Goal: Task Accomplishment & Management: Use online tool/utility

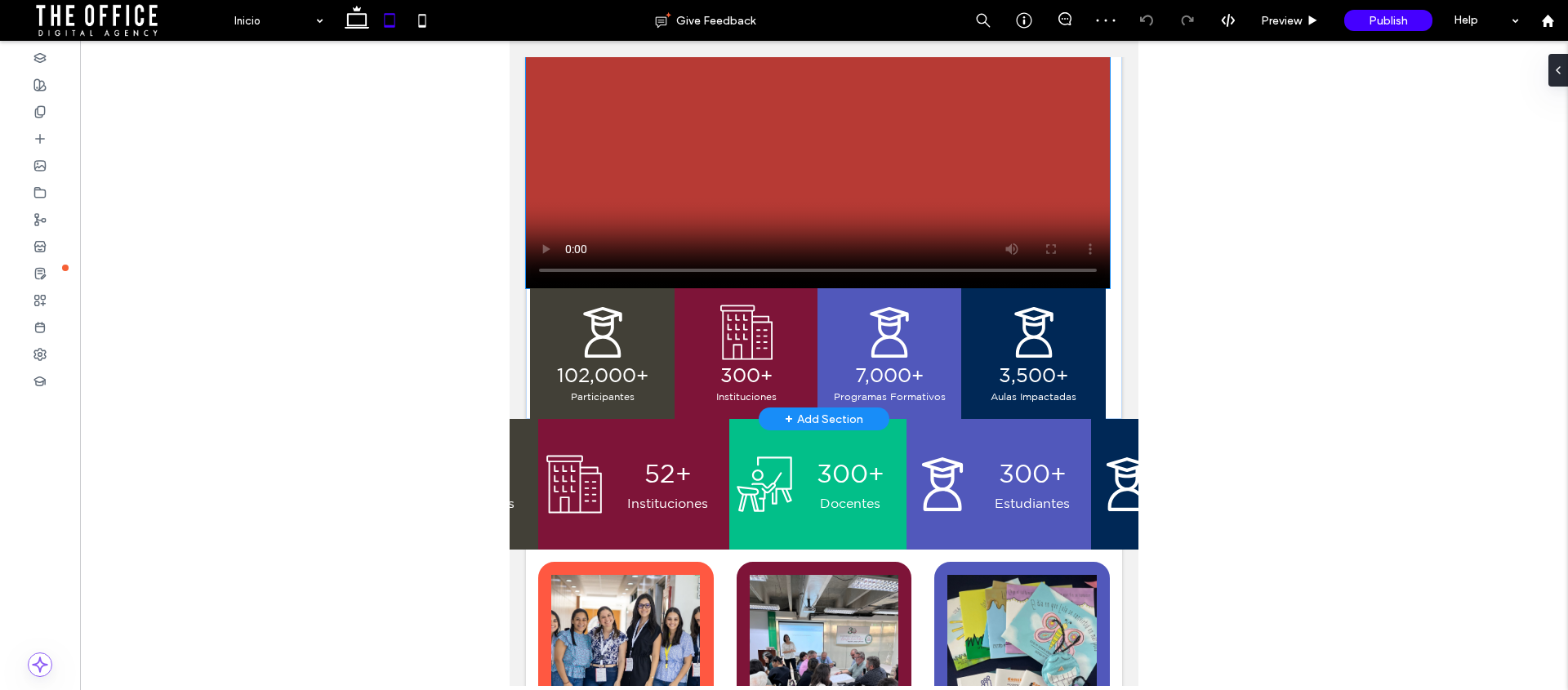
scroll to position [464, 0]
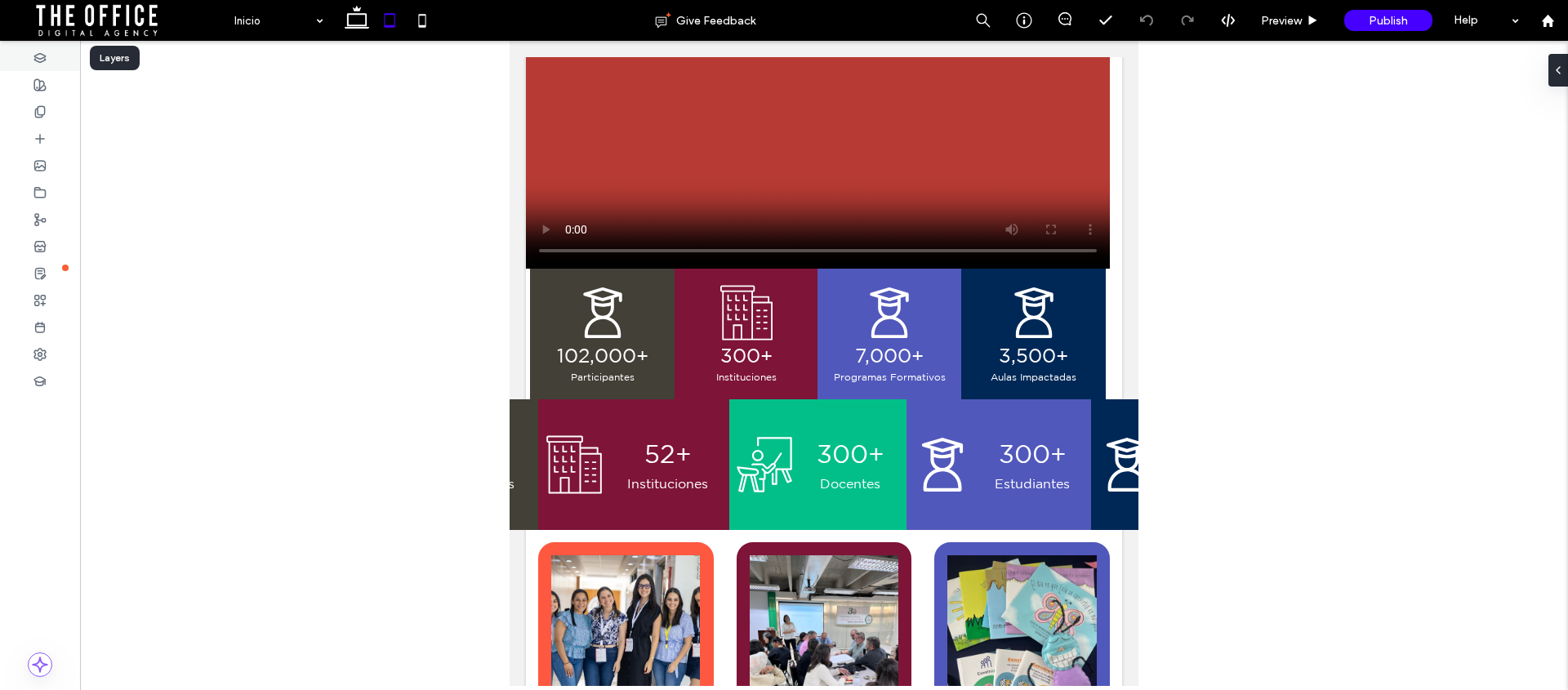
click at [49, 55] on div at bounding box center [40, 57] width 80 height 27
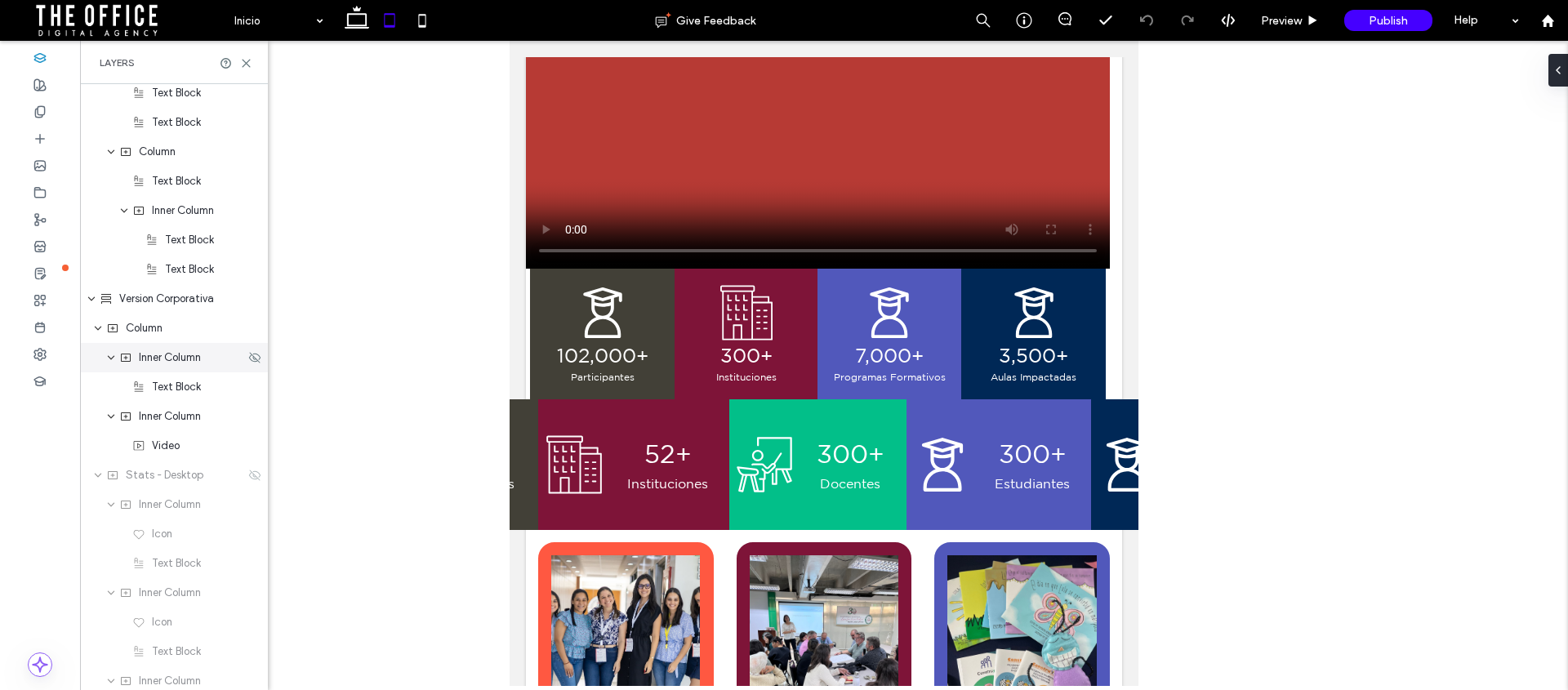
scroll to position [1095, 0]
click at [249, 476] on use at bounding box center [255, 474] width 11 height 10
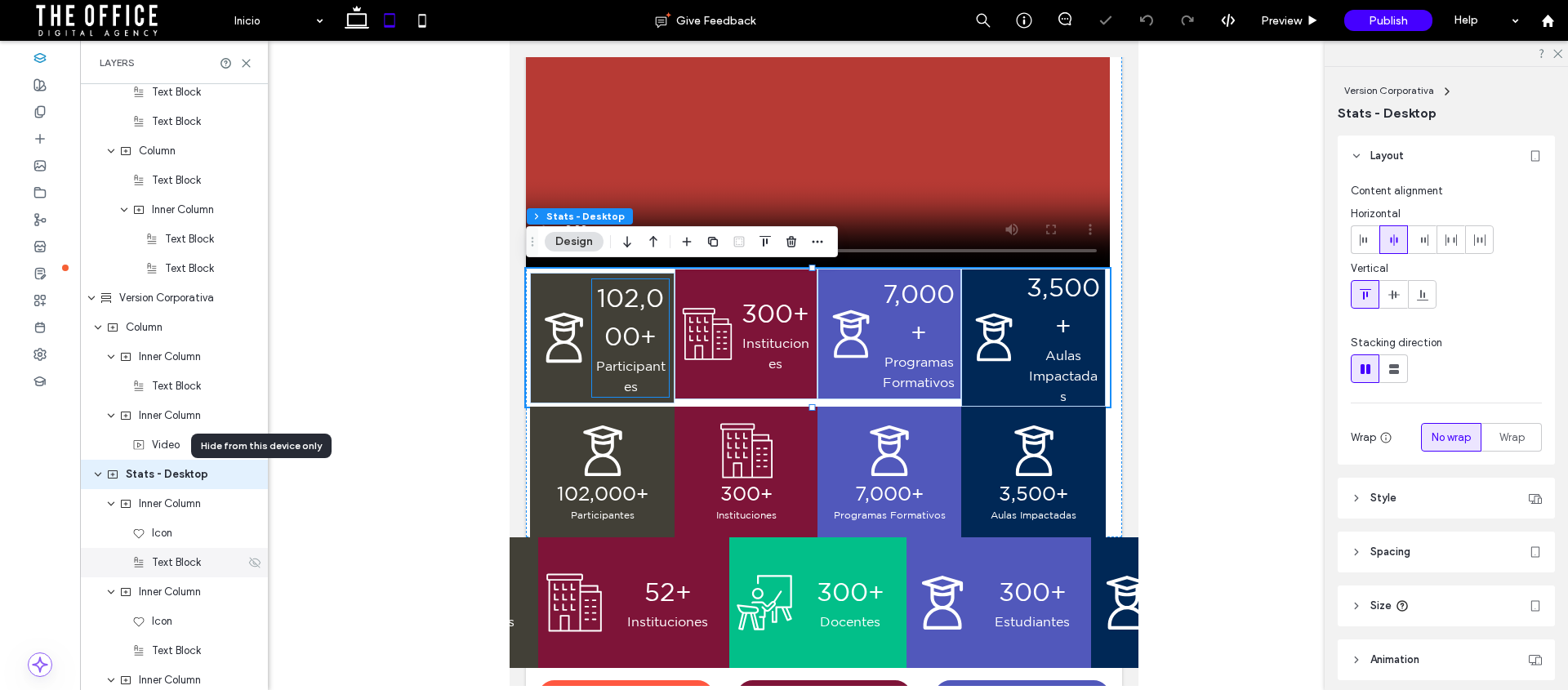
scroll to position [1183, 0]
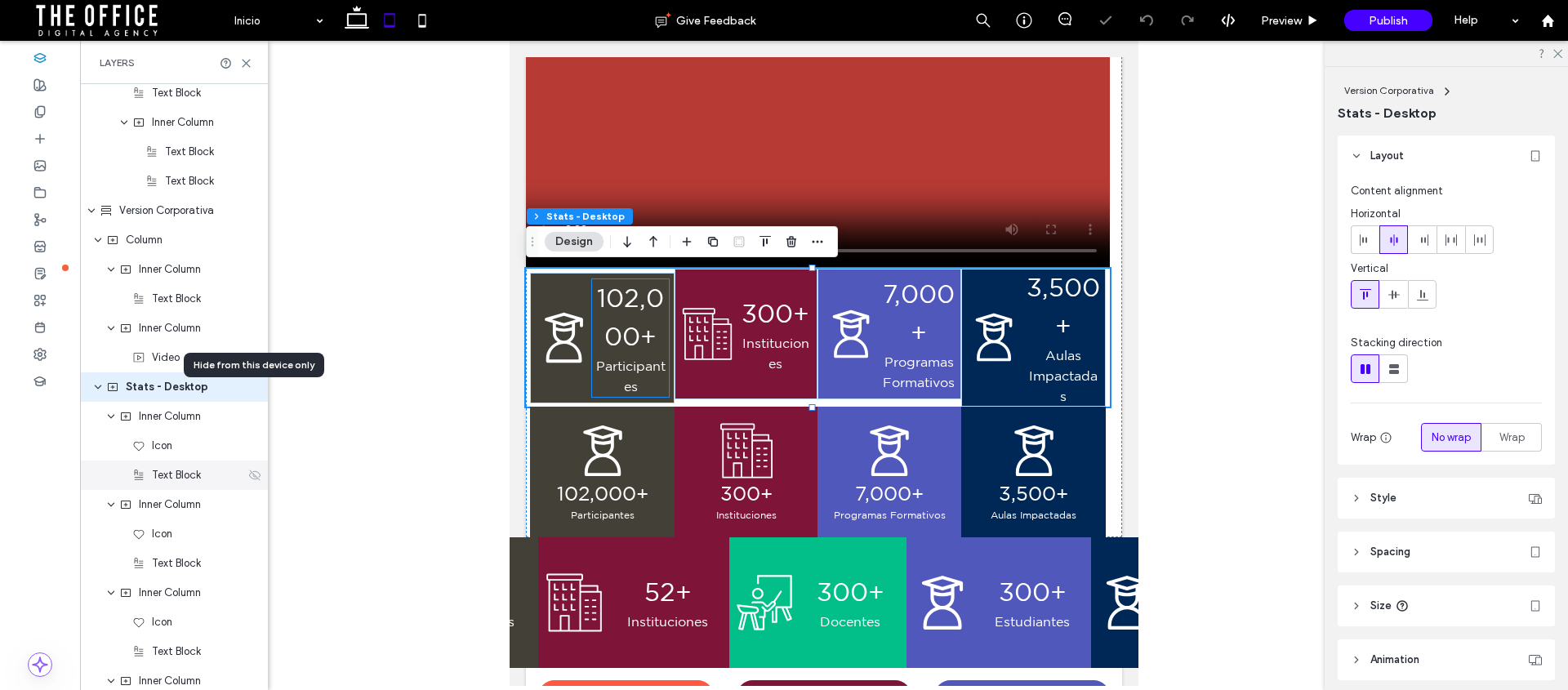
click at [249, 474] on icon at bounding box center [255, 476] width 13 height 13
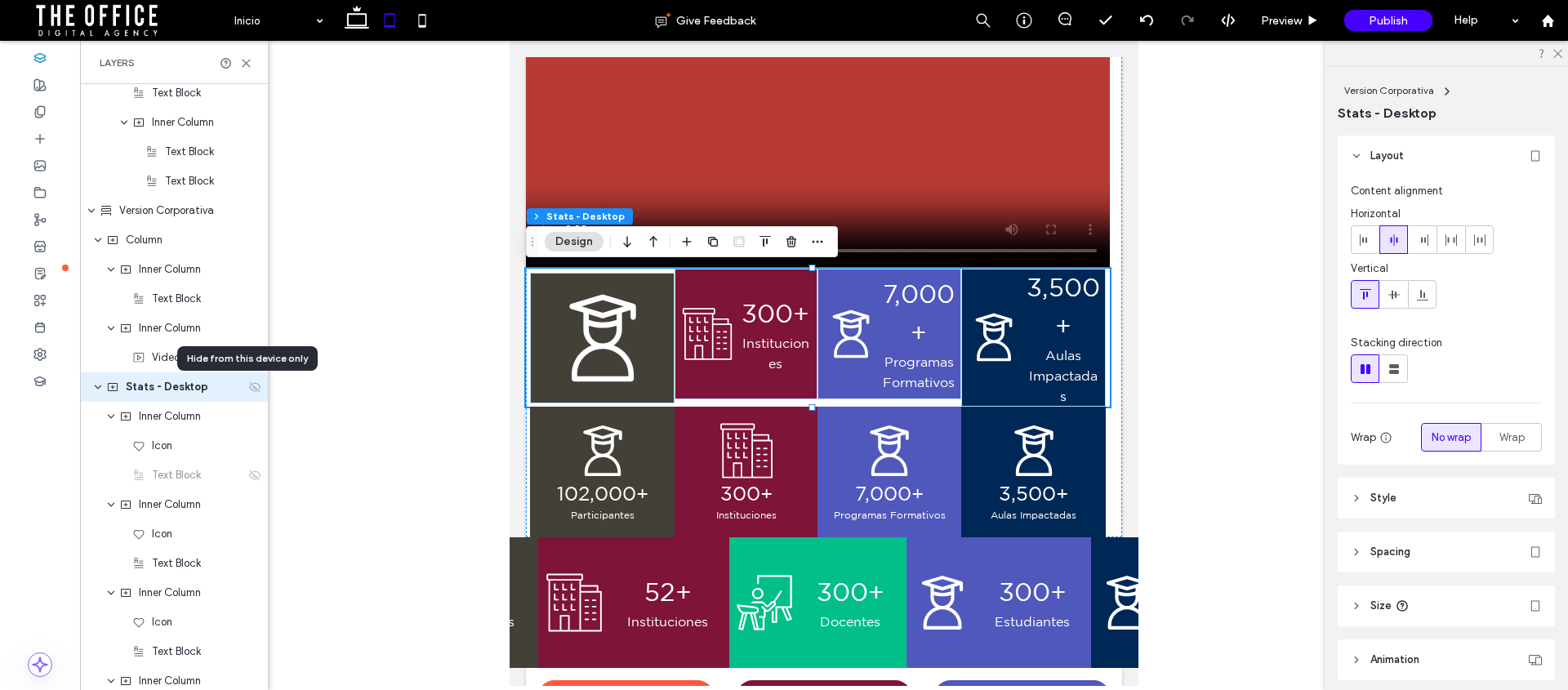
click at [249, 382] on icon at bounding box center [255, 387] width 13 height 13
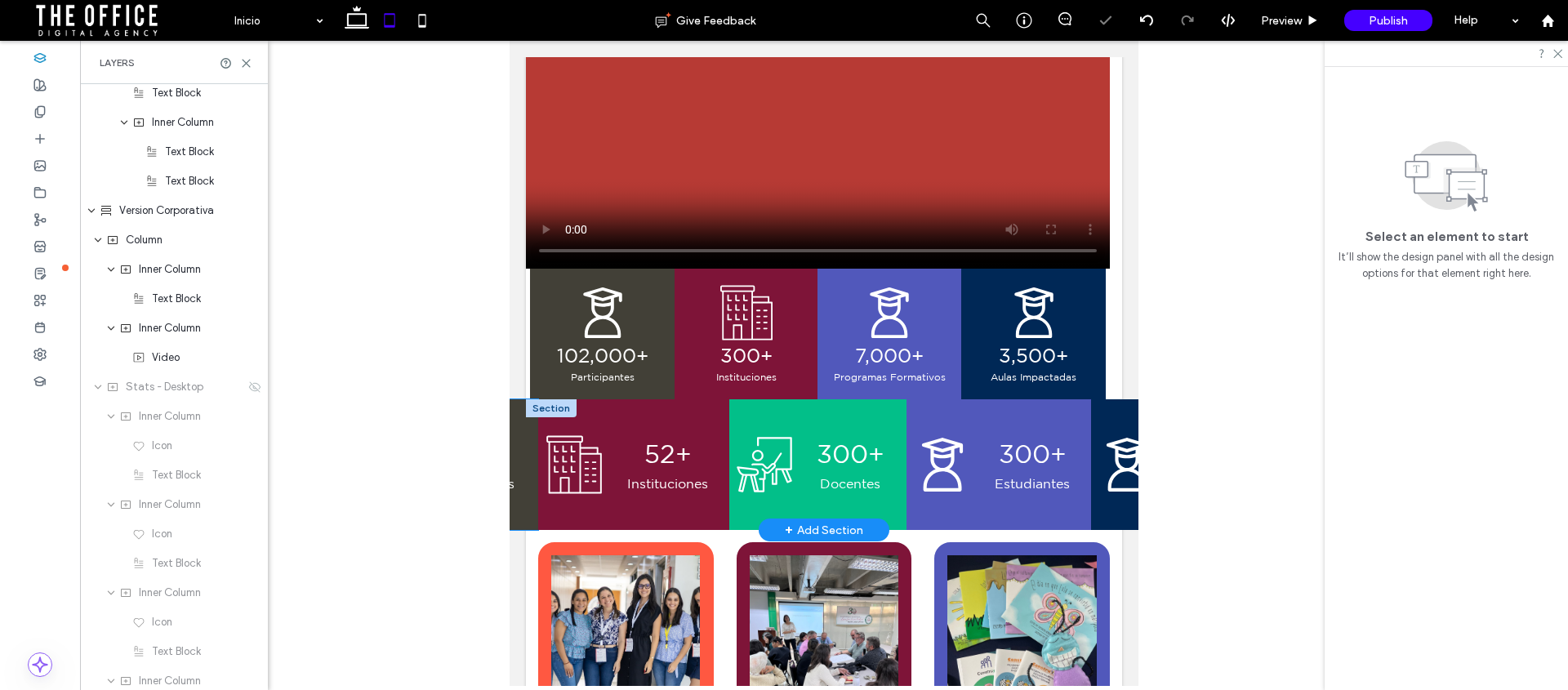
click at [514, 437] on p "300+" at bounding box center [478, 454] width 110 height 38
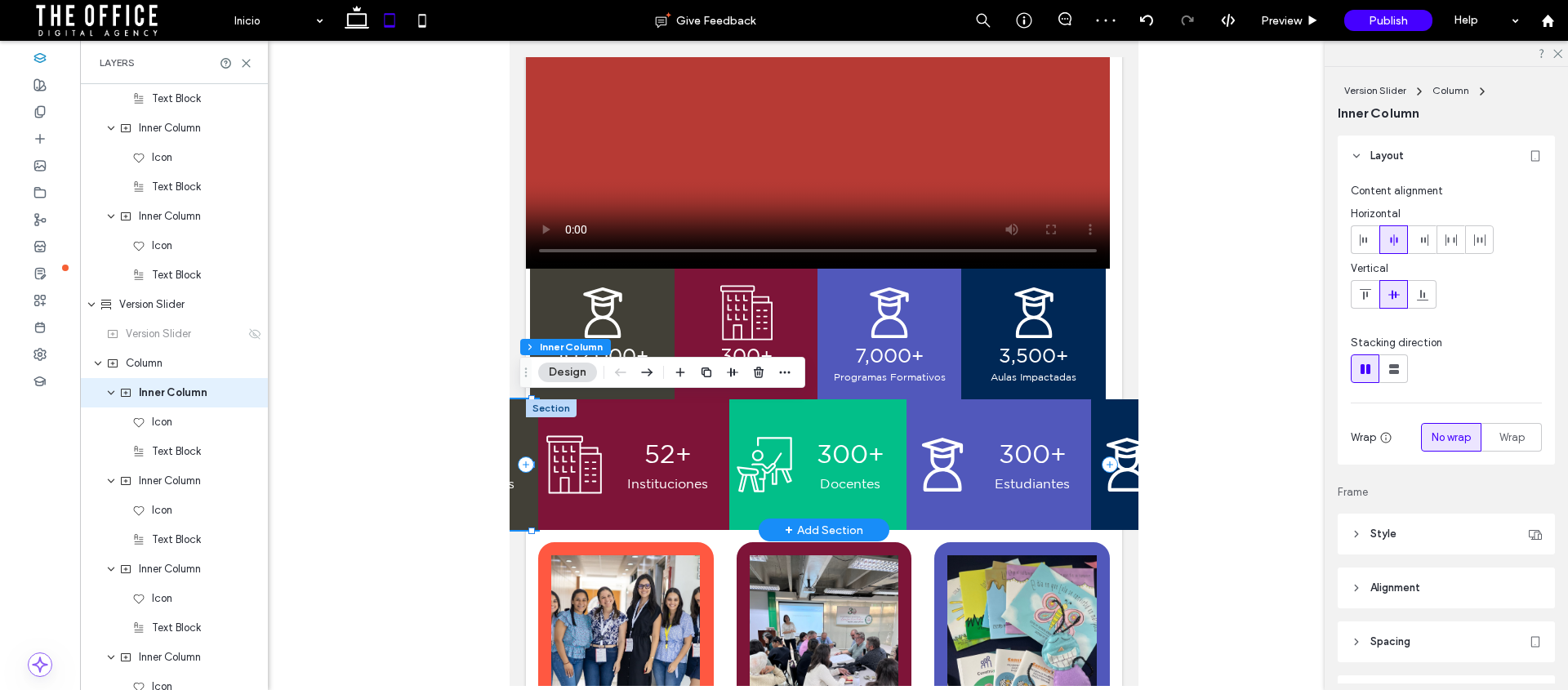
scroll to position [2035, 0]
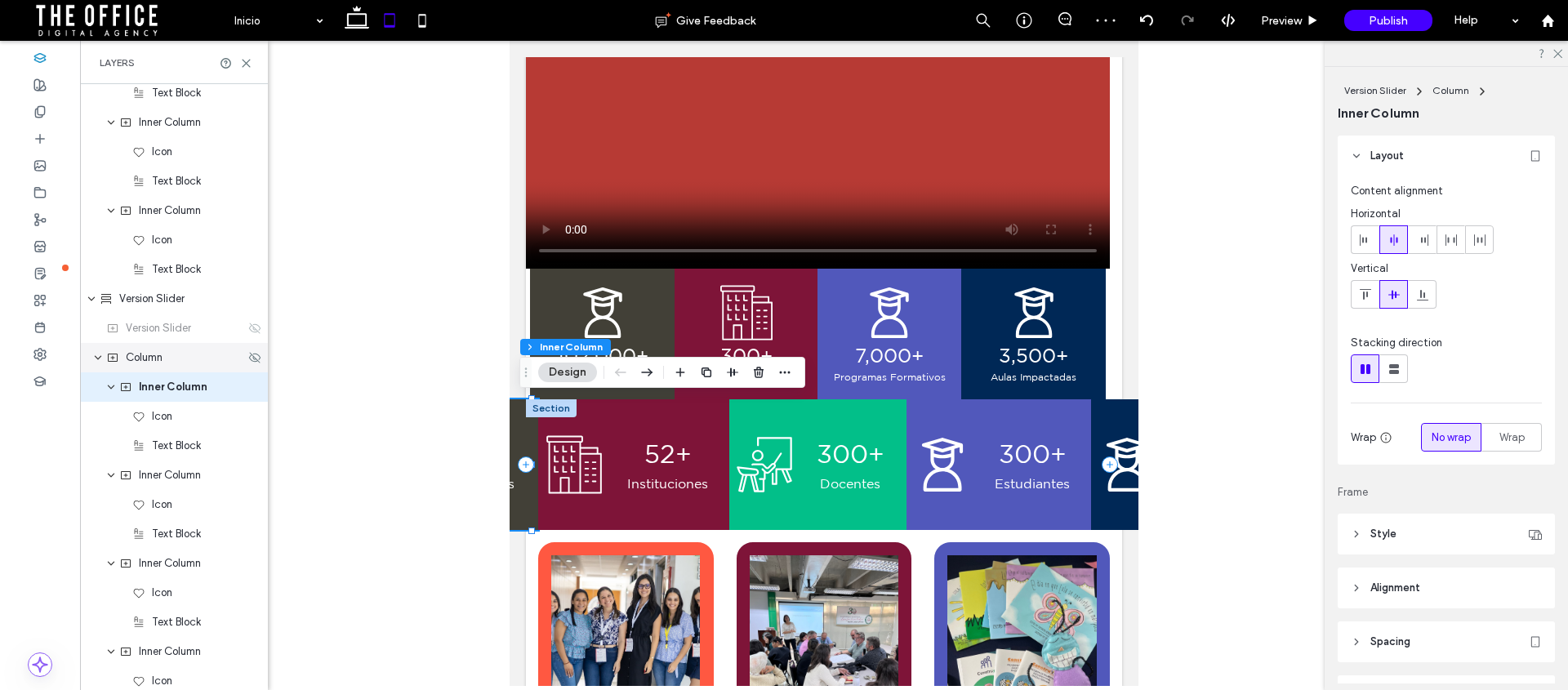
click at [146, 363] on span "Column" at bounding box center [144, 357] width 36 height 16
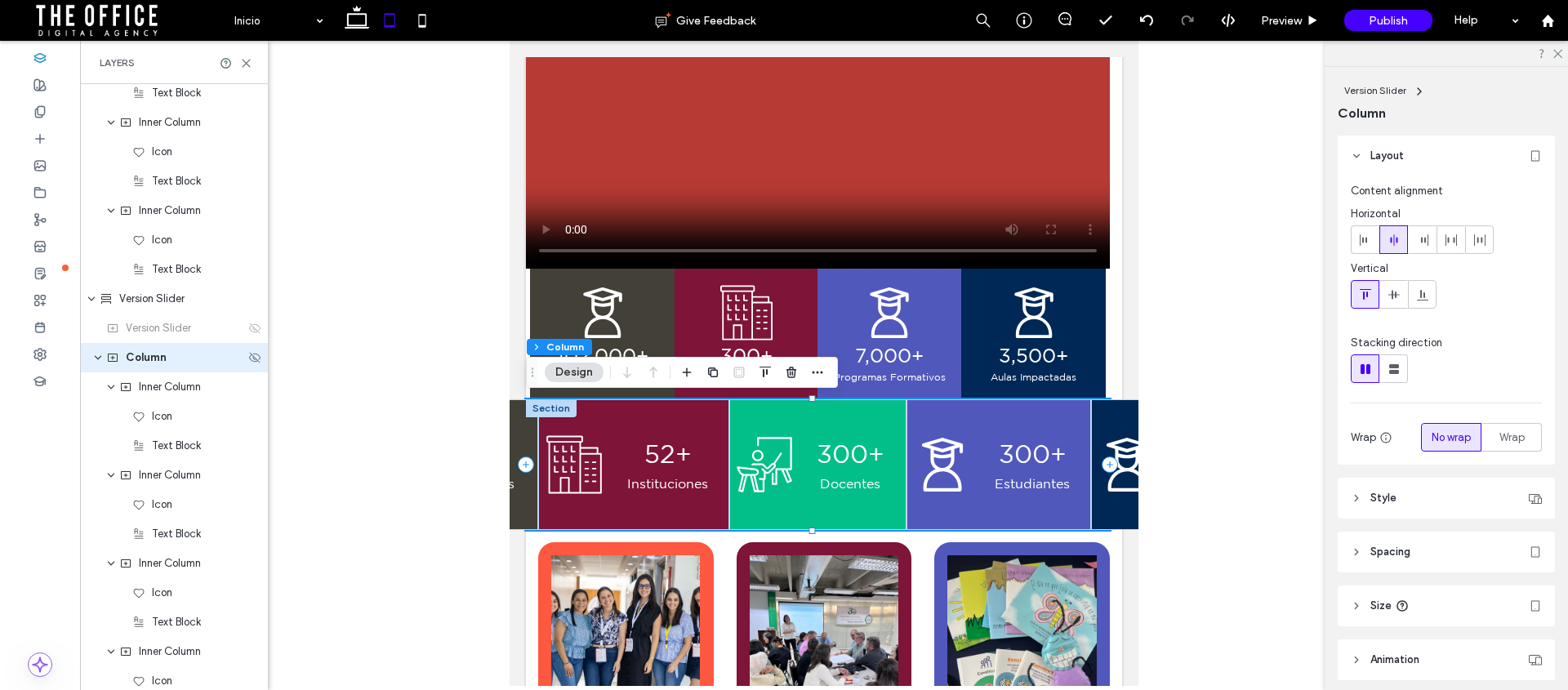
scroll to position [2005, 0]
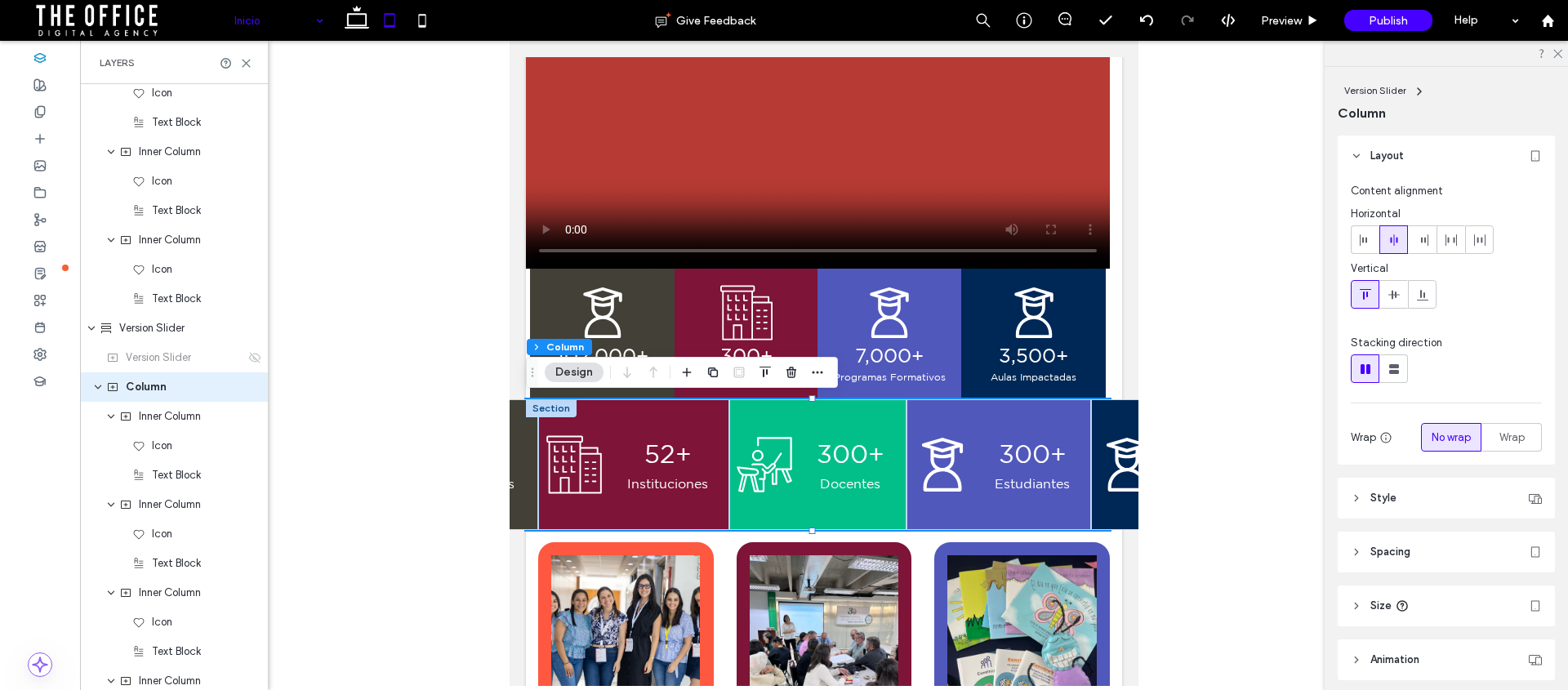
drag, startPoint x: 410, startPoint y: 83, endPoint x: 368, endPoint y: 35, distance: 63.8
click at [409, 83] on div at bounding box center [824, 364] width 1488 height 645
click at [355, 19] on icon at bounding box center [356, 20] width 33 height 33
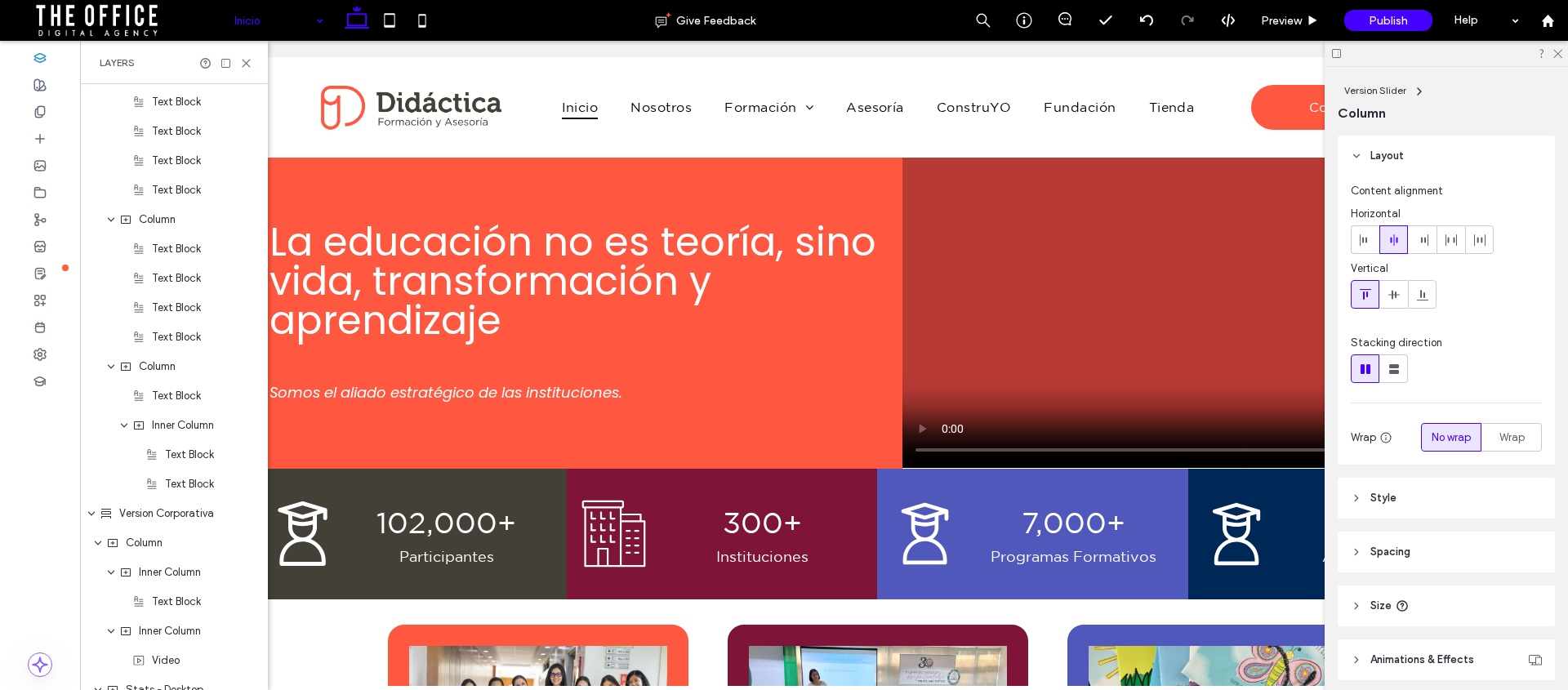
scroll to position [0, 0]
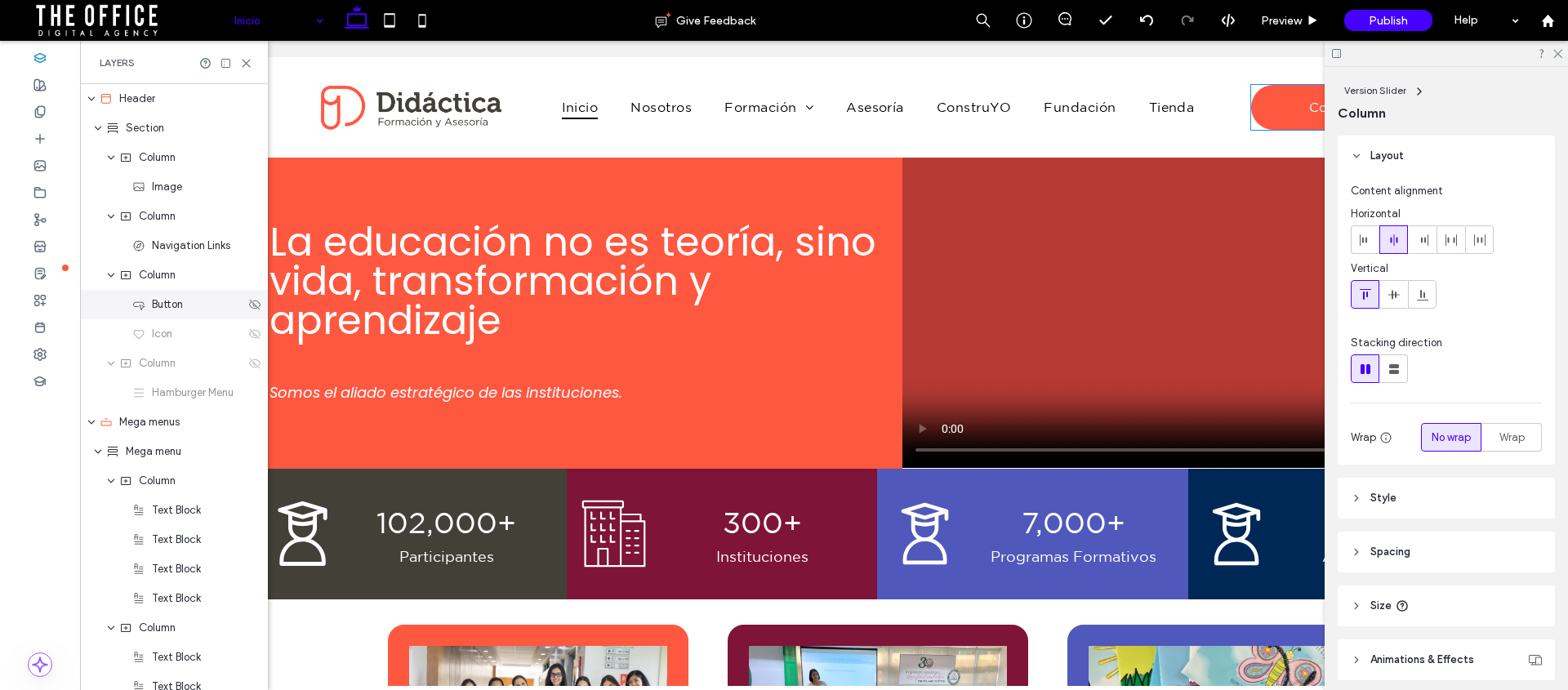
click at [162, 301] on span "Button" at bounding box center [167, 304] width 31 height 16
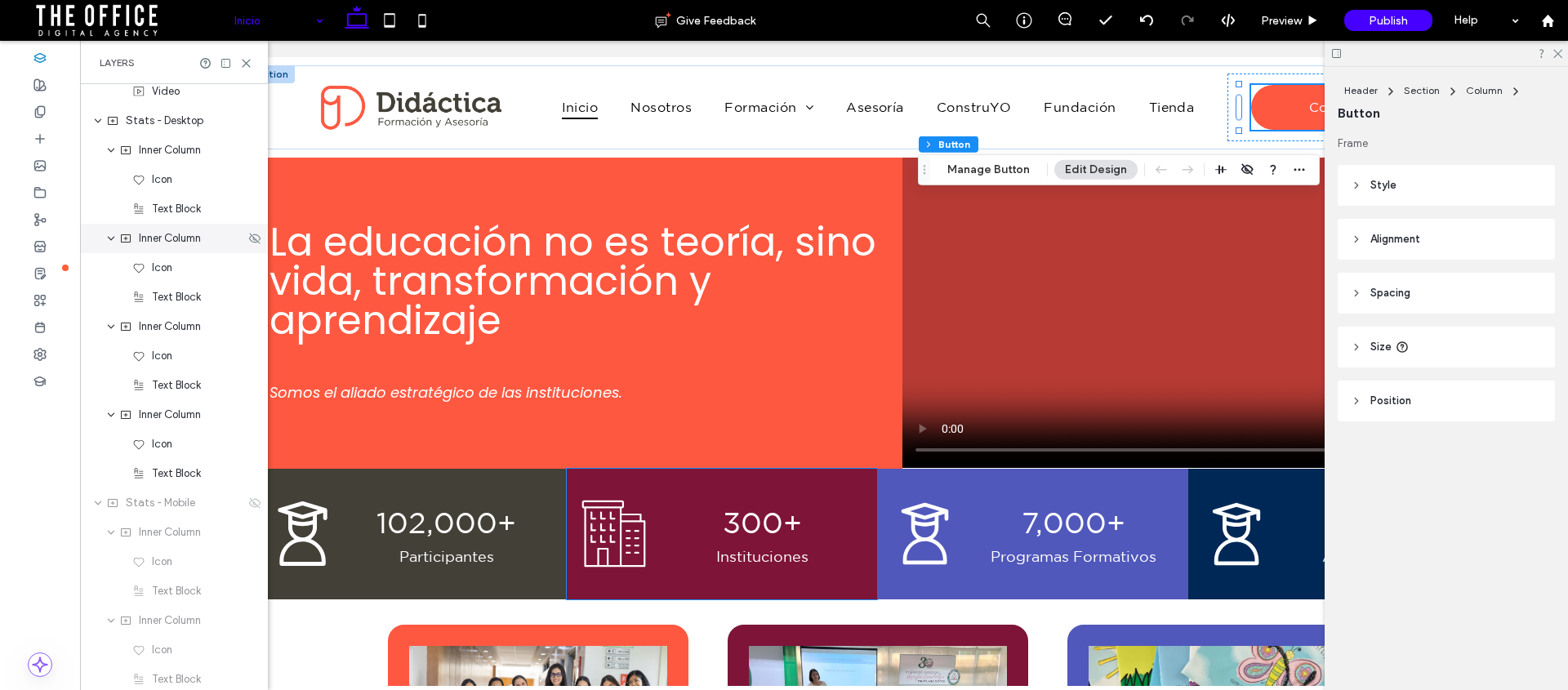
scroll to position [1656, 0]
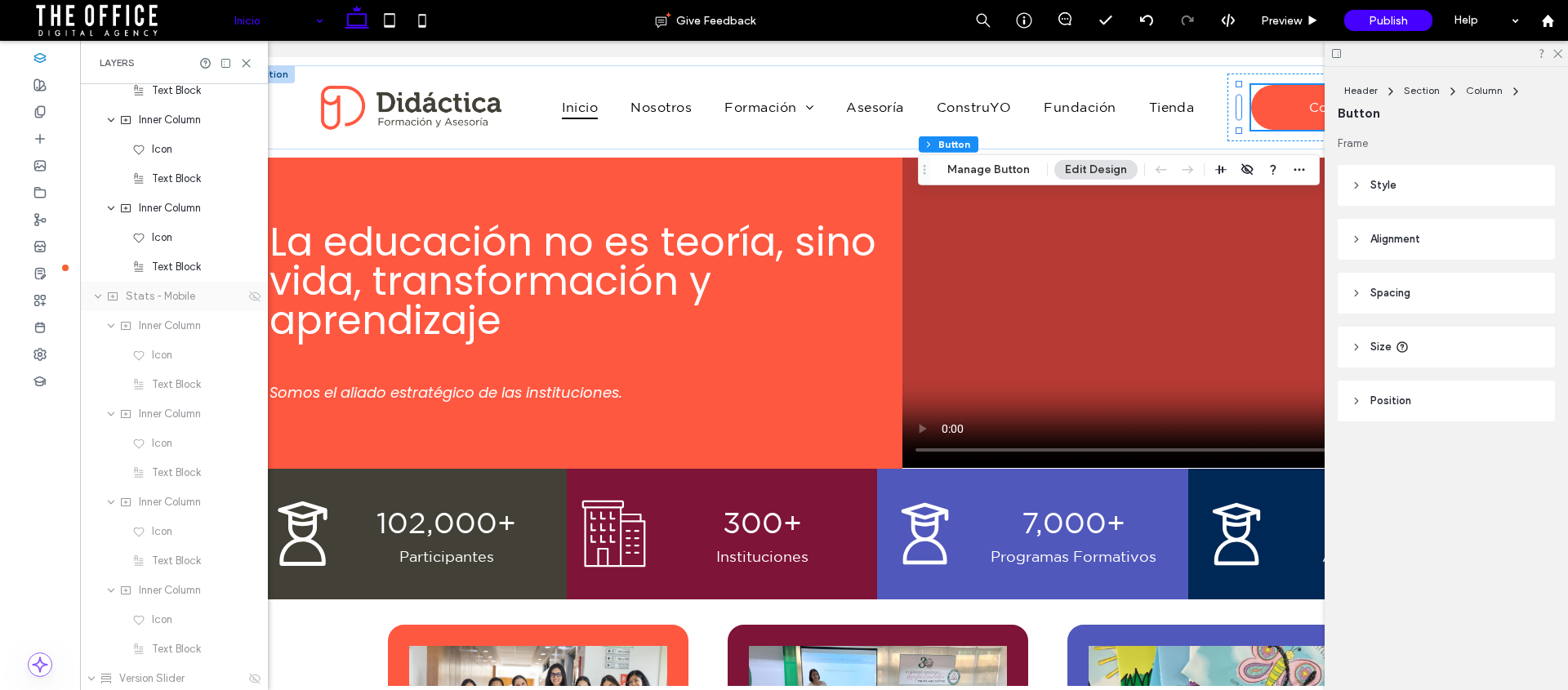
click at [156, 296] on span "Stats - Mobile" at bounding box center [161, 295] width 69 height 16
click at [93, 352] on icon "expand Version Slider" at bounding box center [92, 348] width 9 height 13
click at [249, 376] on icon at bounding box center [255, 378] width 13 height 13
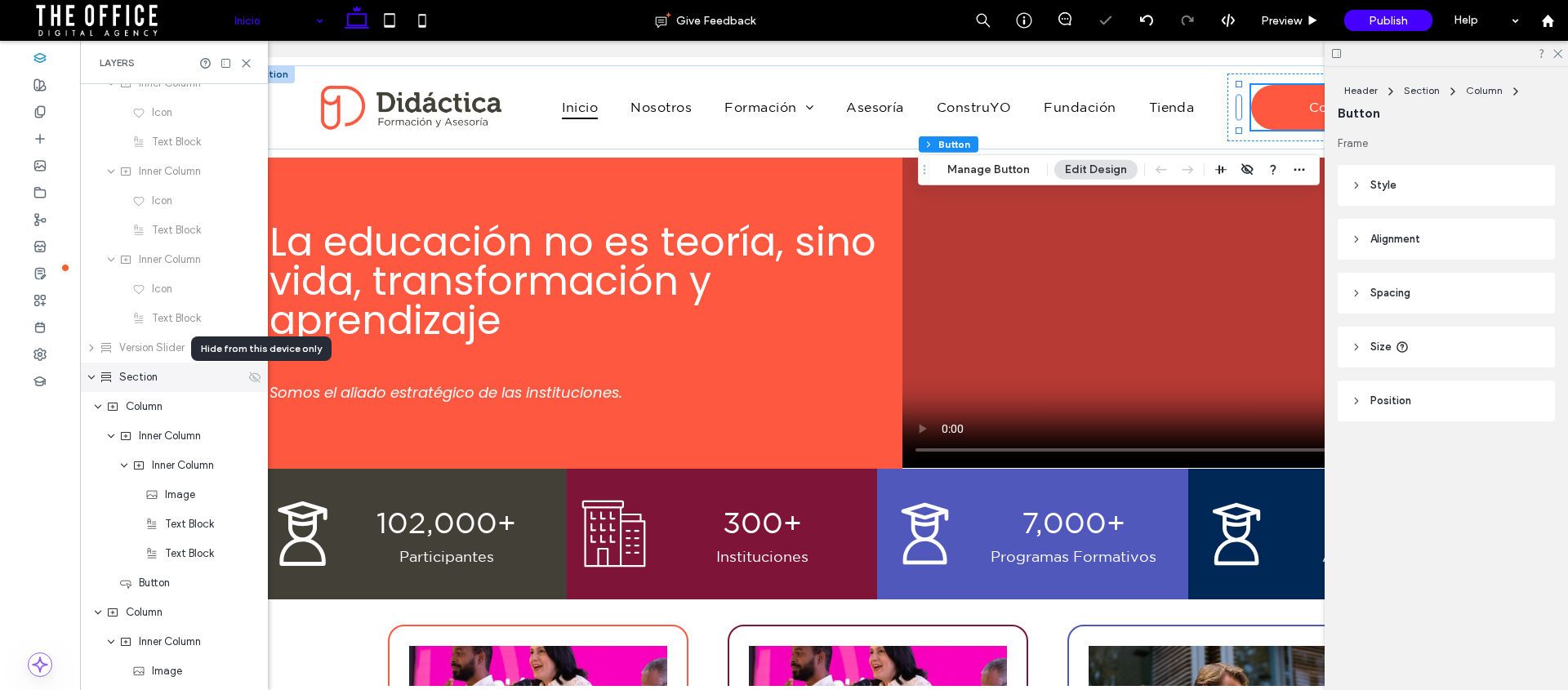
click at [249, 377] on icon at bounding box center [255, 378] width 13 height 13
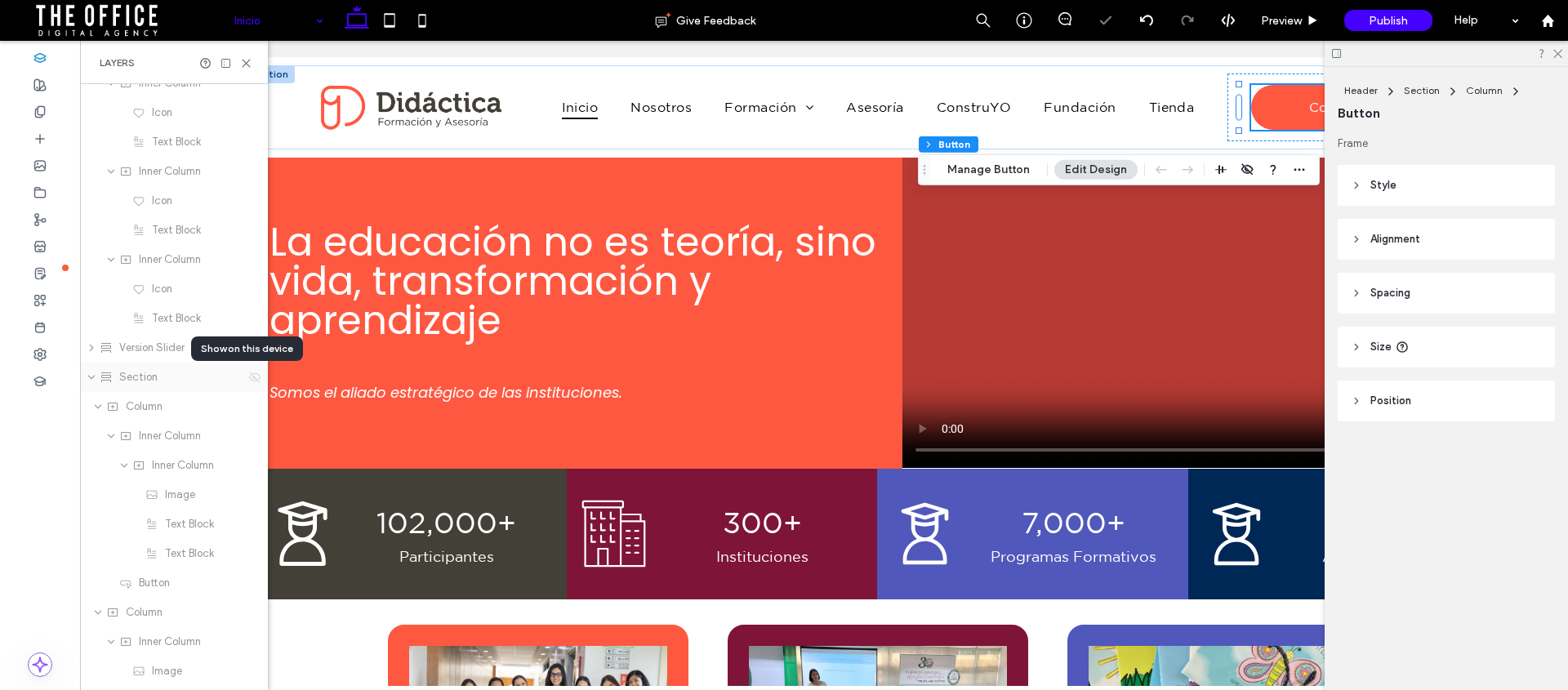
click at [249, 377] on icon at bounding box center [255, 378] width 13 height 13
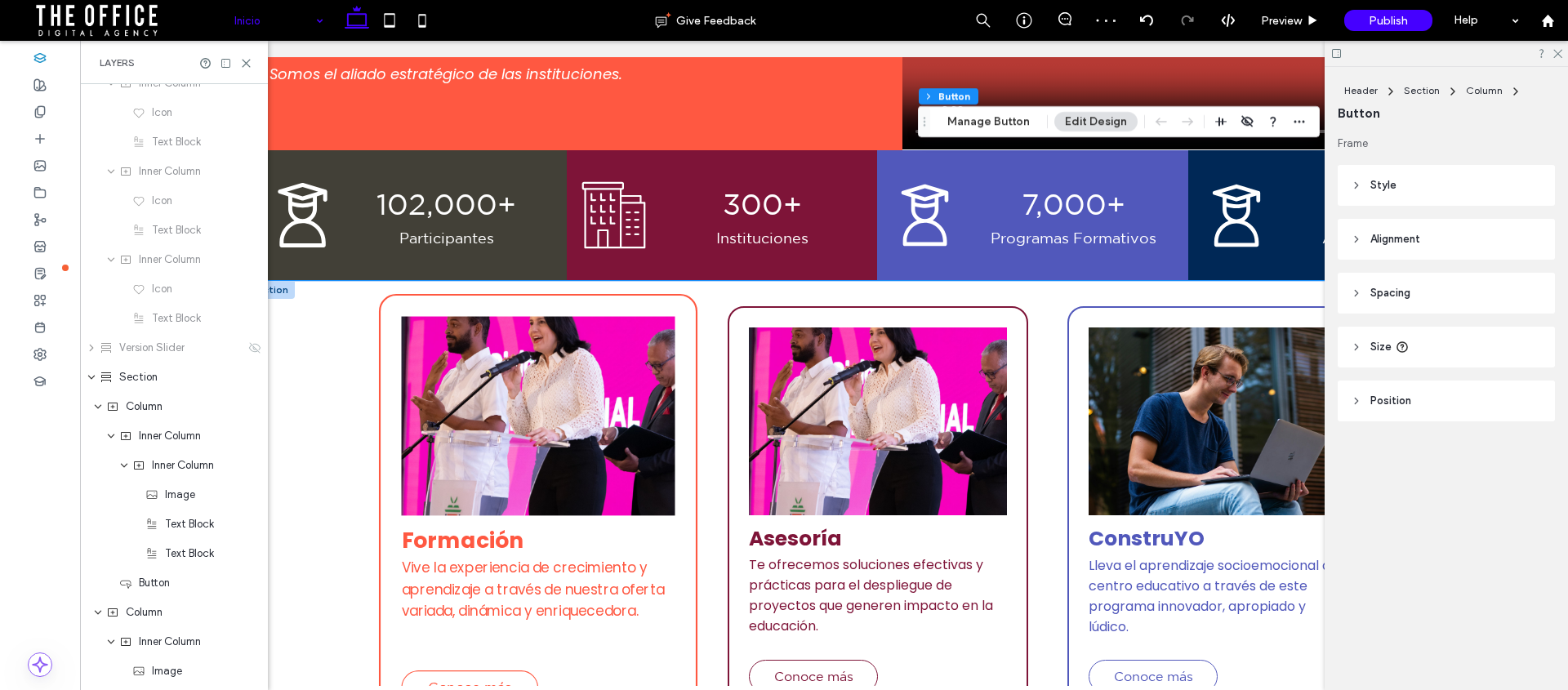
scroll to position [496, 0]
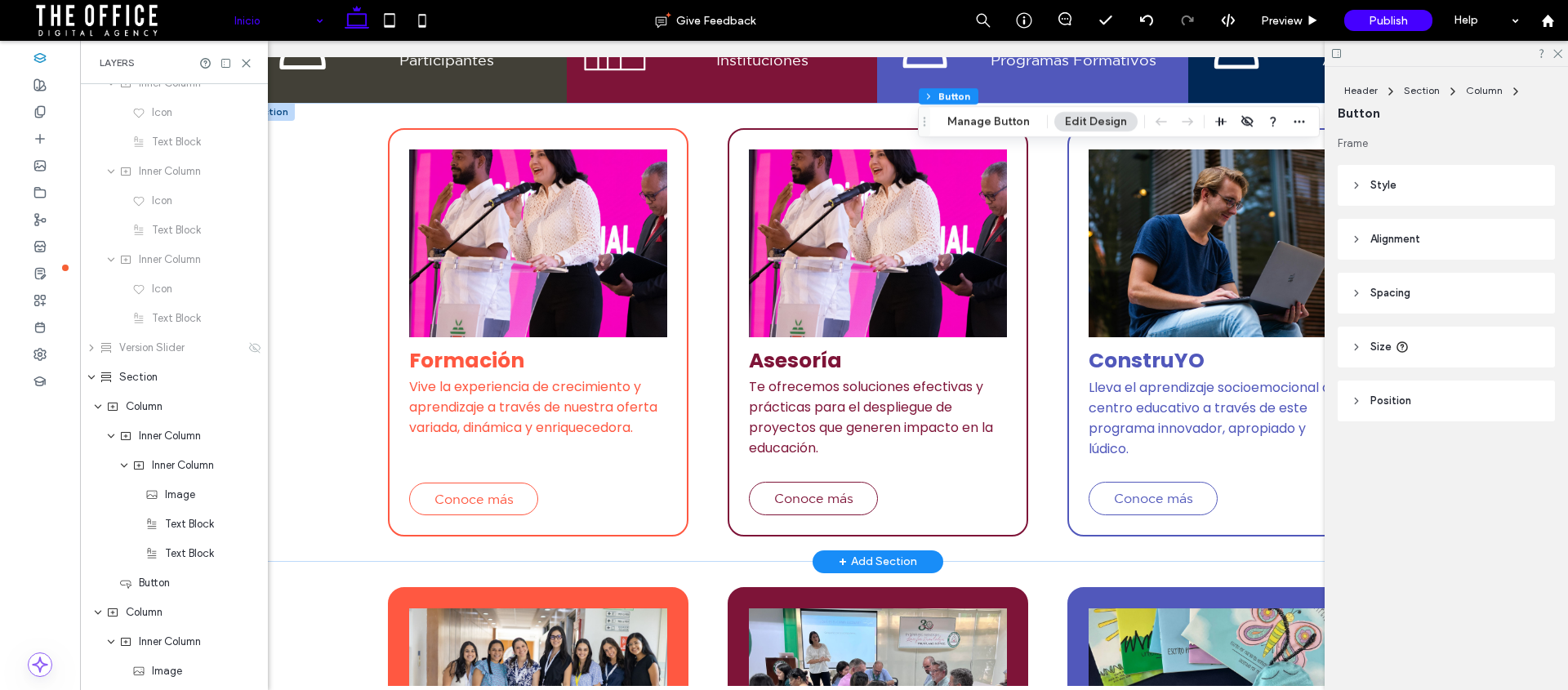
click at [290, 114] on div at bounding box center [269, 111] width 50 height 18
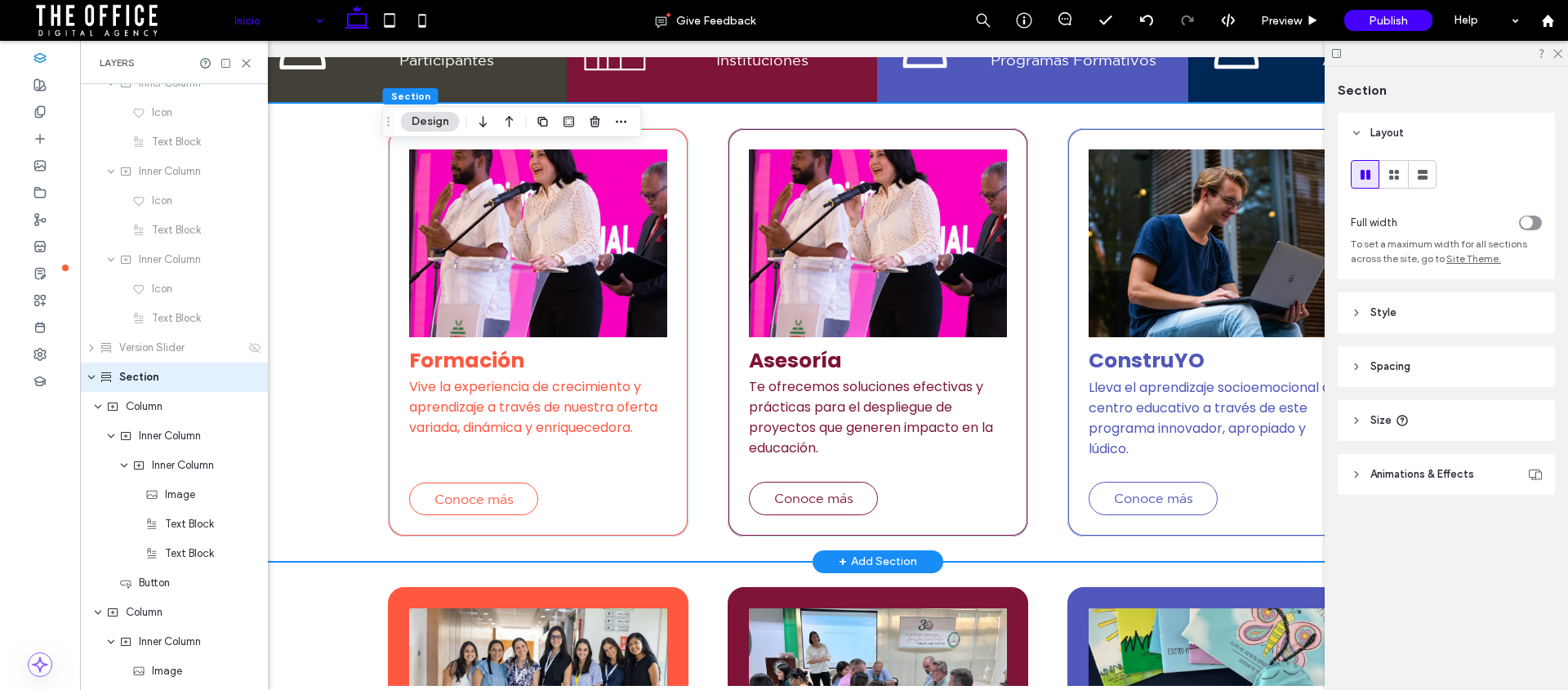
scroll to position [1977, 0]
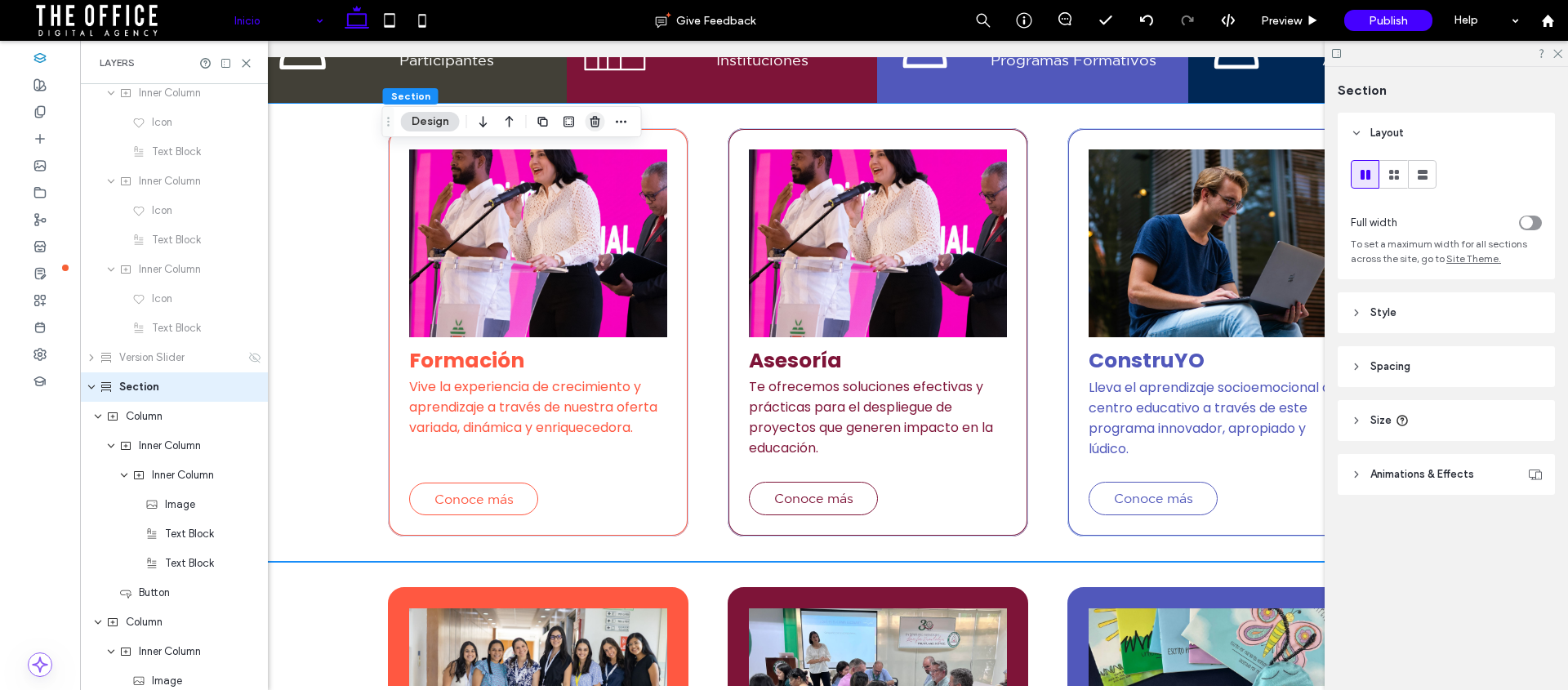
click at [593, 123] on use "button" at bounding box center [594, 121] width 9 height 10
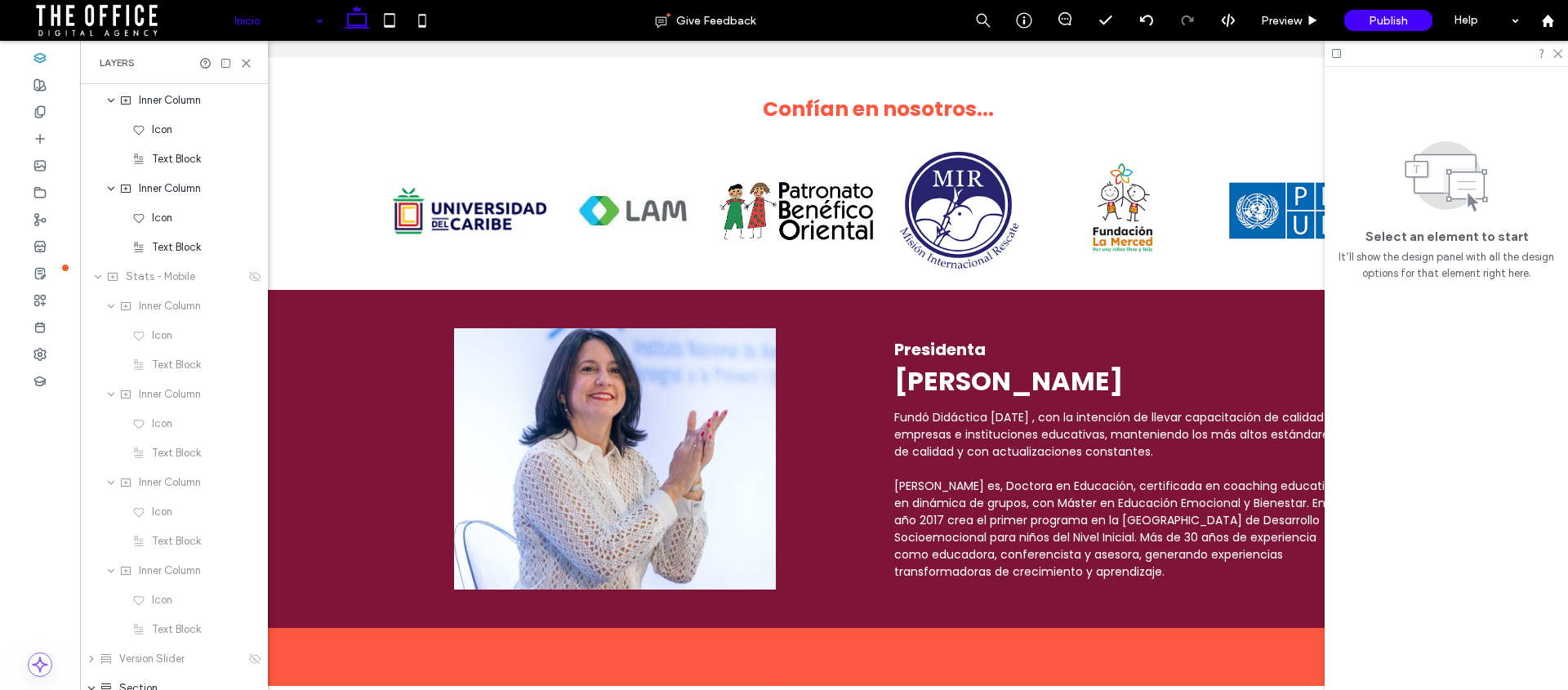
scroll to position [1493, 0]
click at [1556, 53] on icon at bounding box center [1556, 52] width 10 height 10
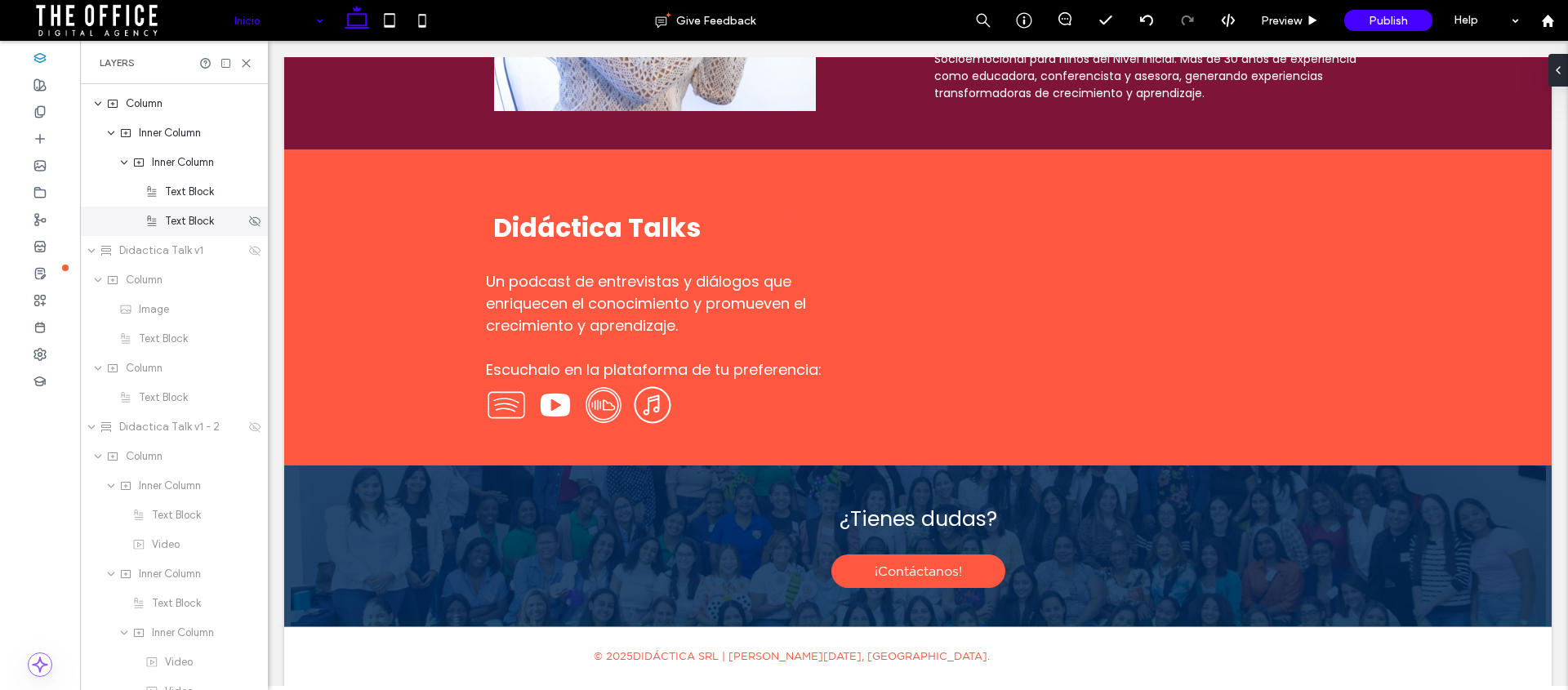
scroll to position [3087, 0]
click at [249, 251] on icon at bounding box center [255, 248] width 13 height 13
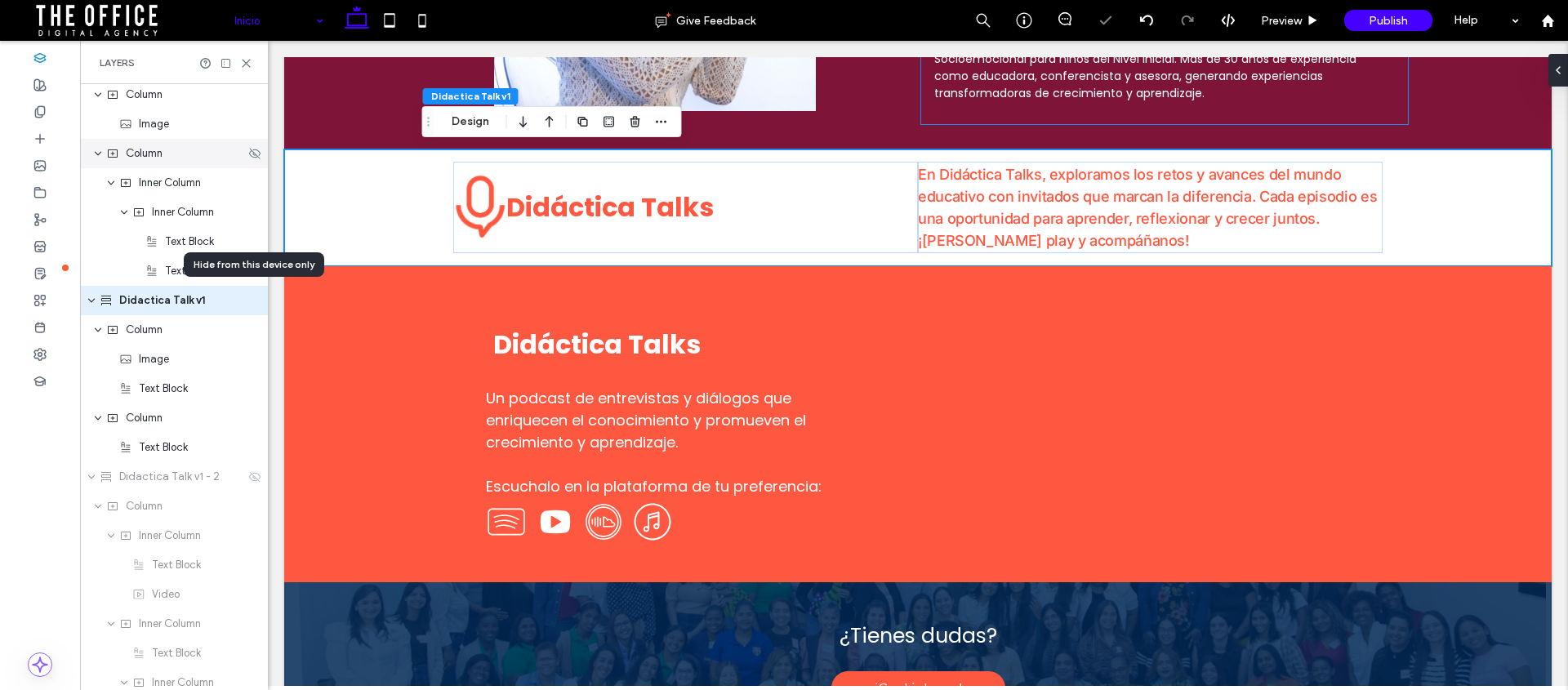
scroll to position [2947, 0]
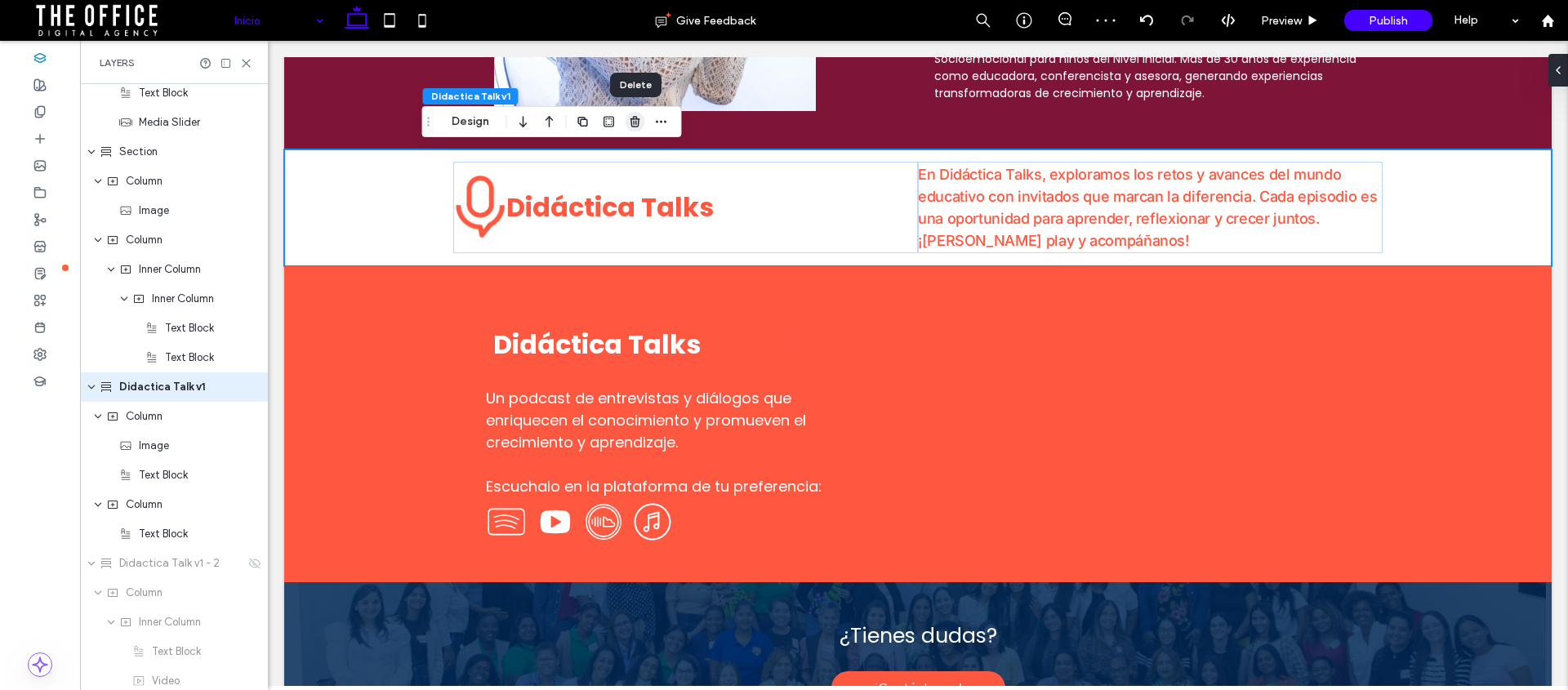
click at [632, 116] on icon "button" at bounding box center [635, 122] width 13 height 13
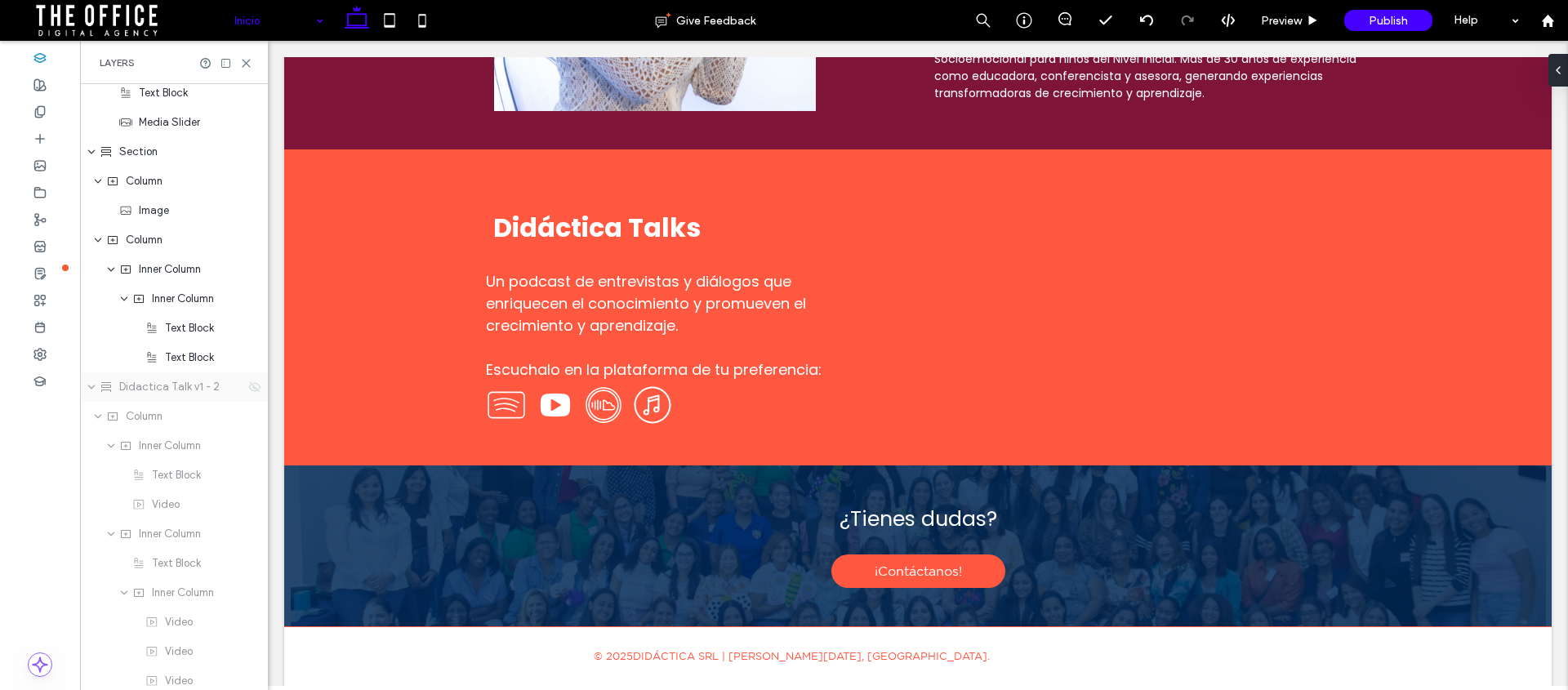
click at [249, 387] on icon at bounding box center [255, 387] width 13 height 13
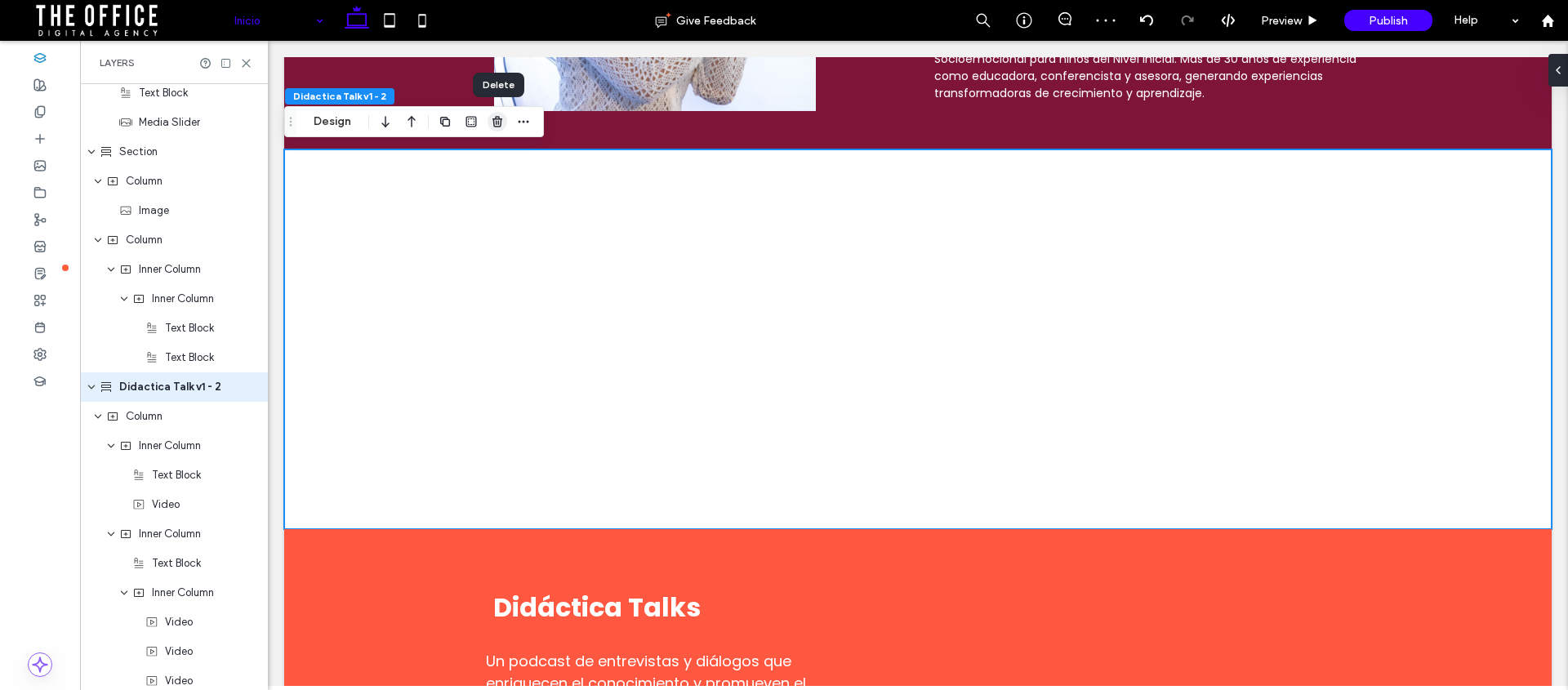
click at [500, 122] on icon "button" at bounding box center [497, 122] width 13 height 13
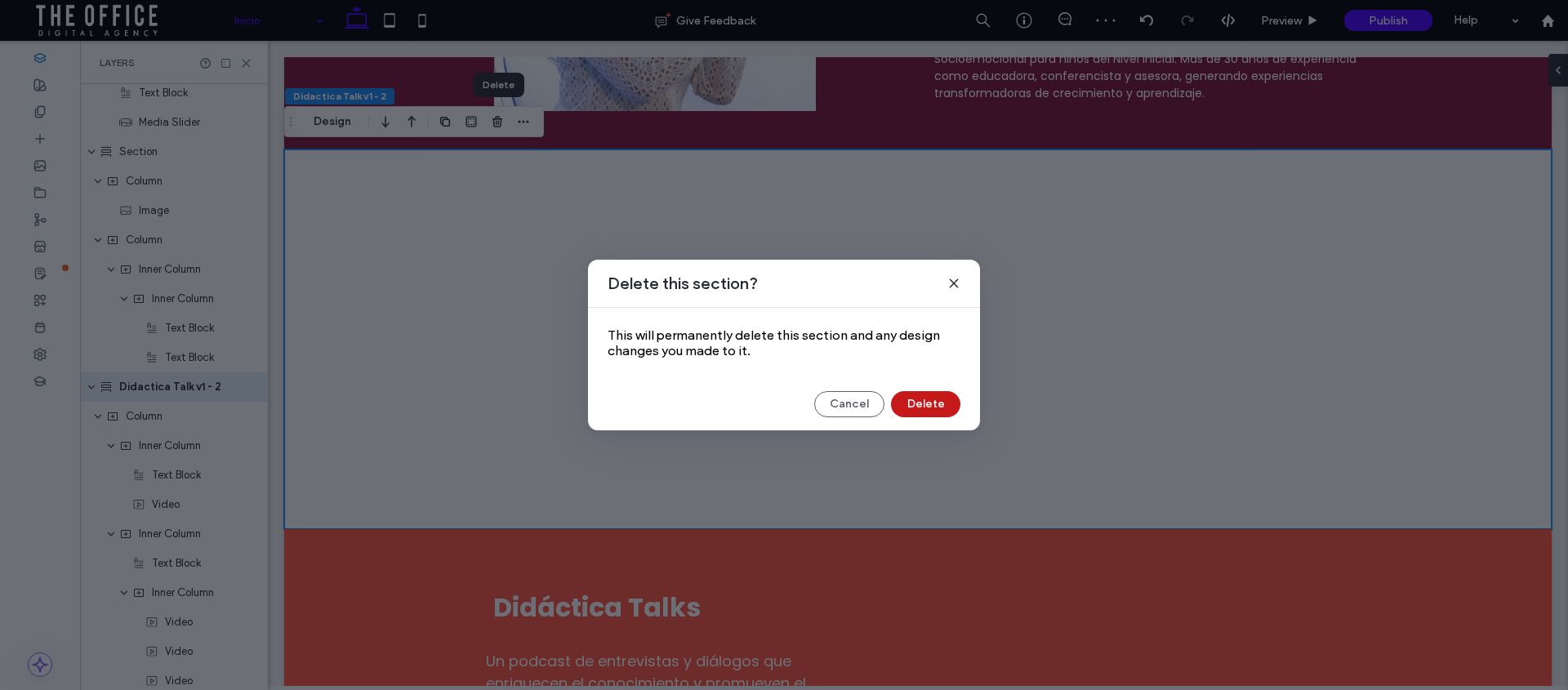
click at [919, 396] on button "Delete" at bounding box center [925, 405] width 69 height 26
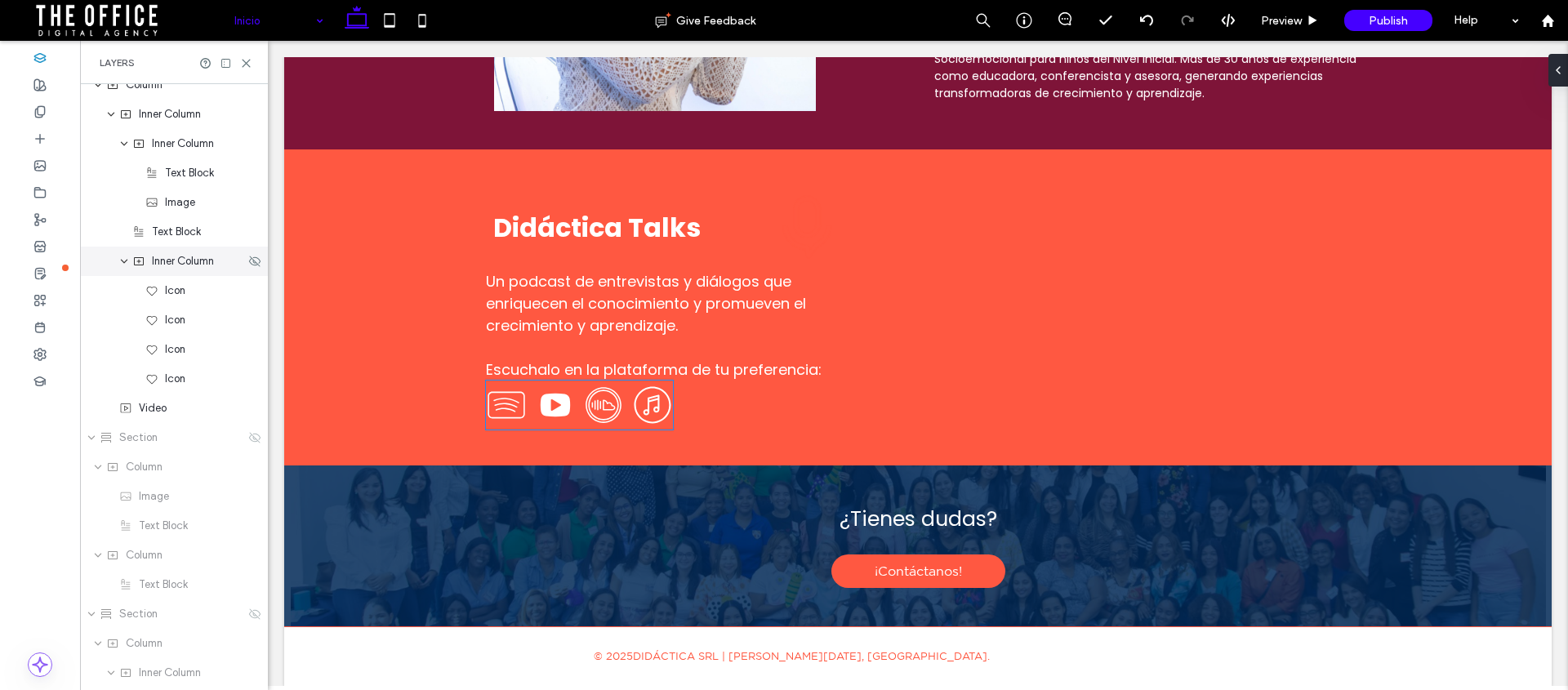
scroll to position [3443, 0]
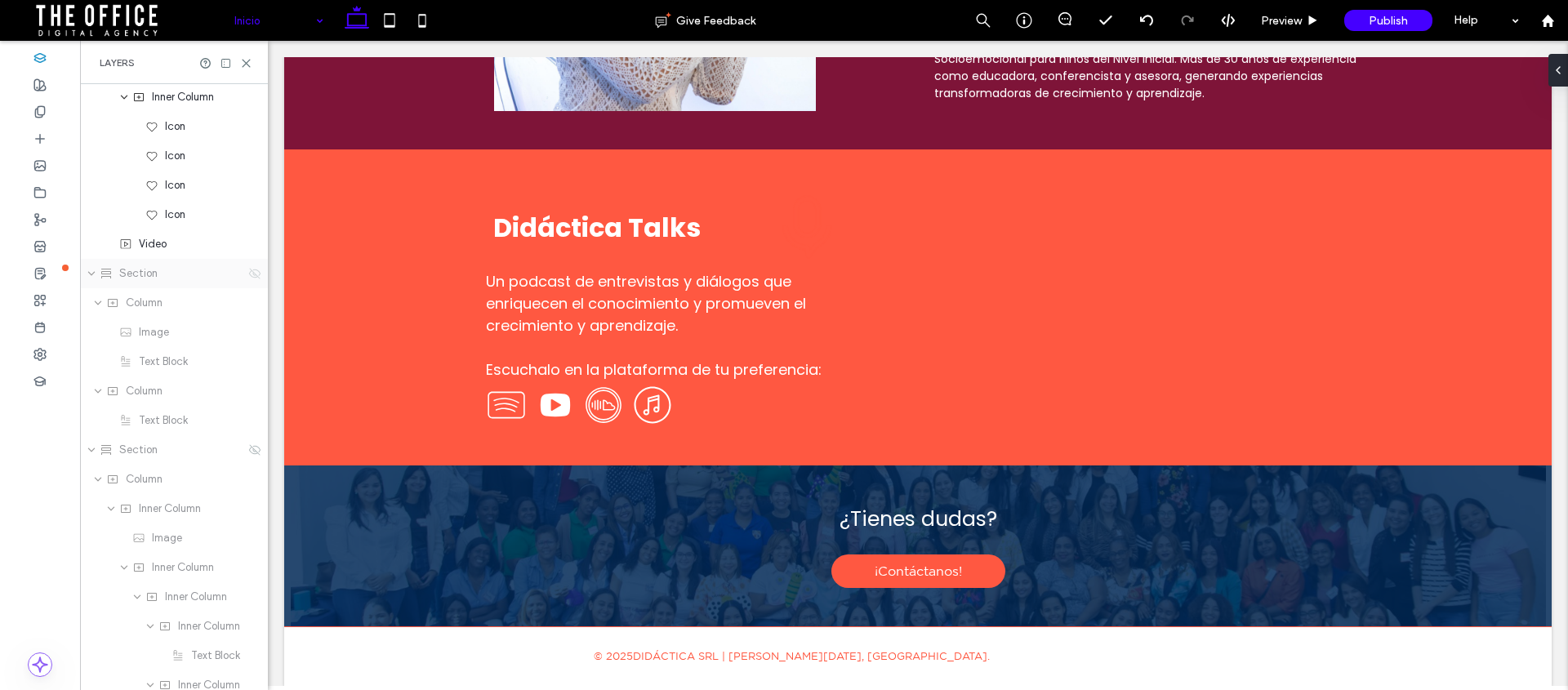
click at [249, 271] on icon at bounding box center [255, 274] width 13 height 13
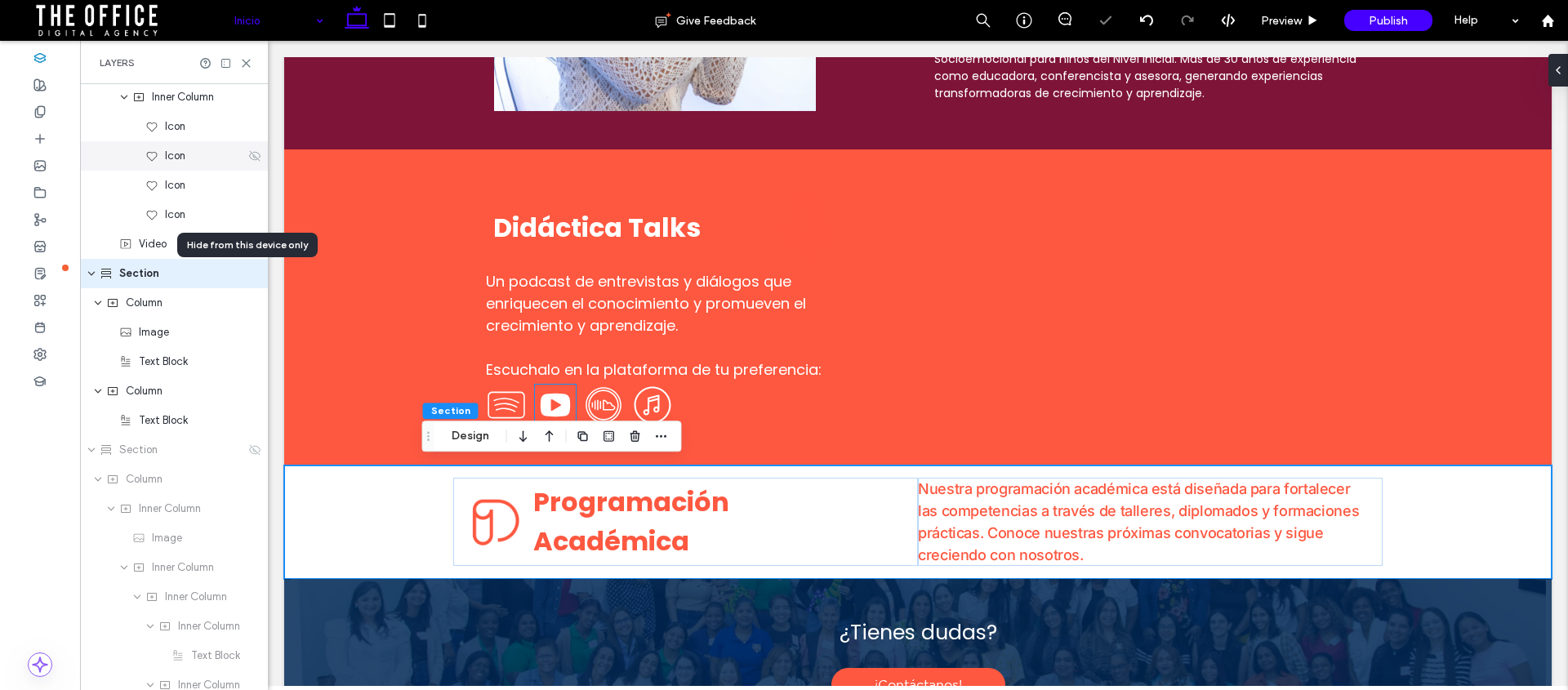
scroll to position [3329, 0]
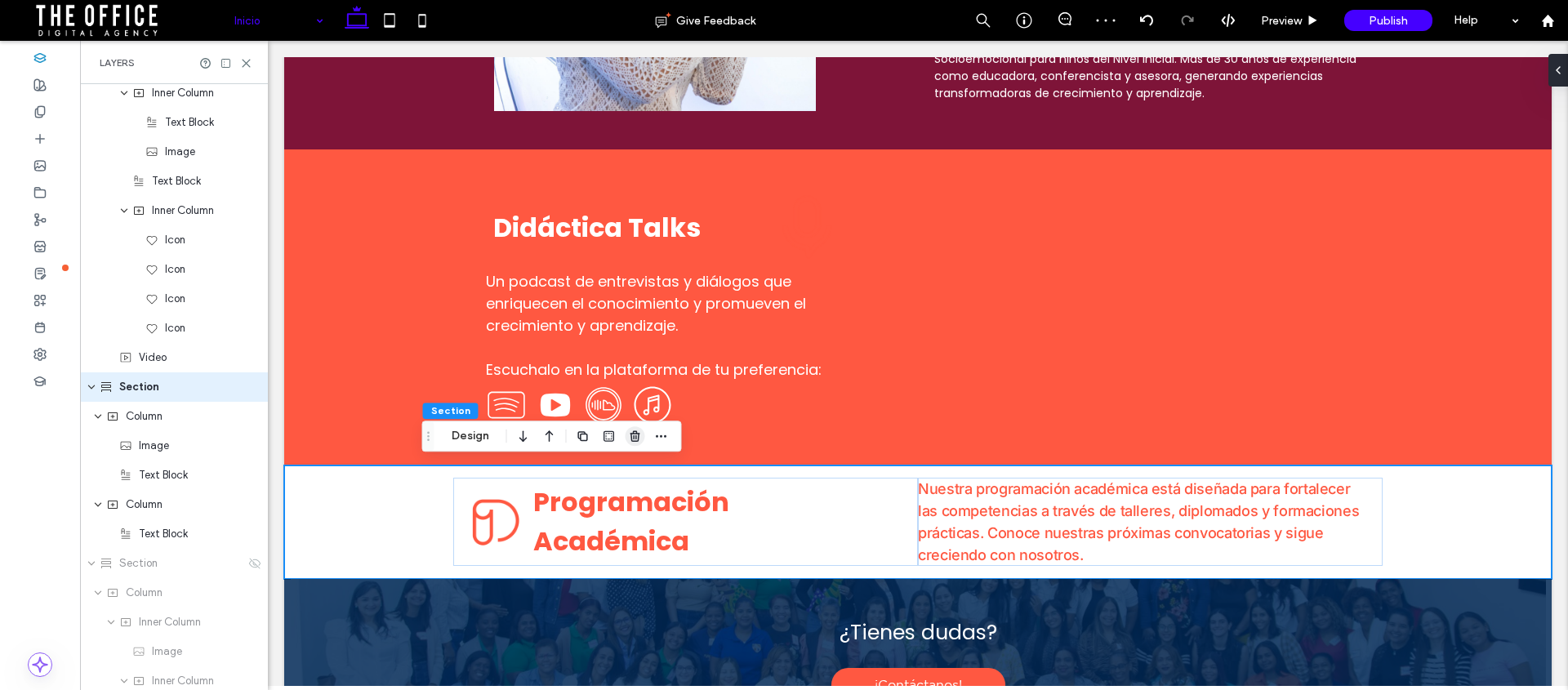
click at [636, 438] on icon "button" at bounding box center [635, 437] width 13 height 13
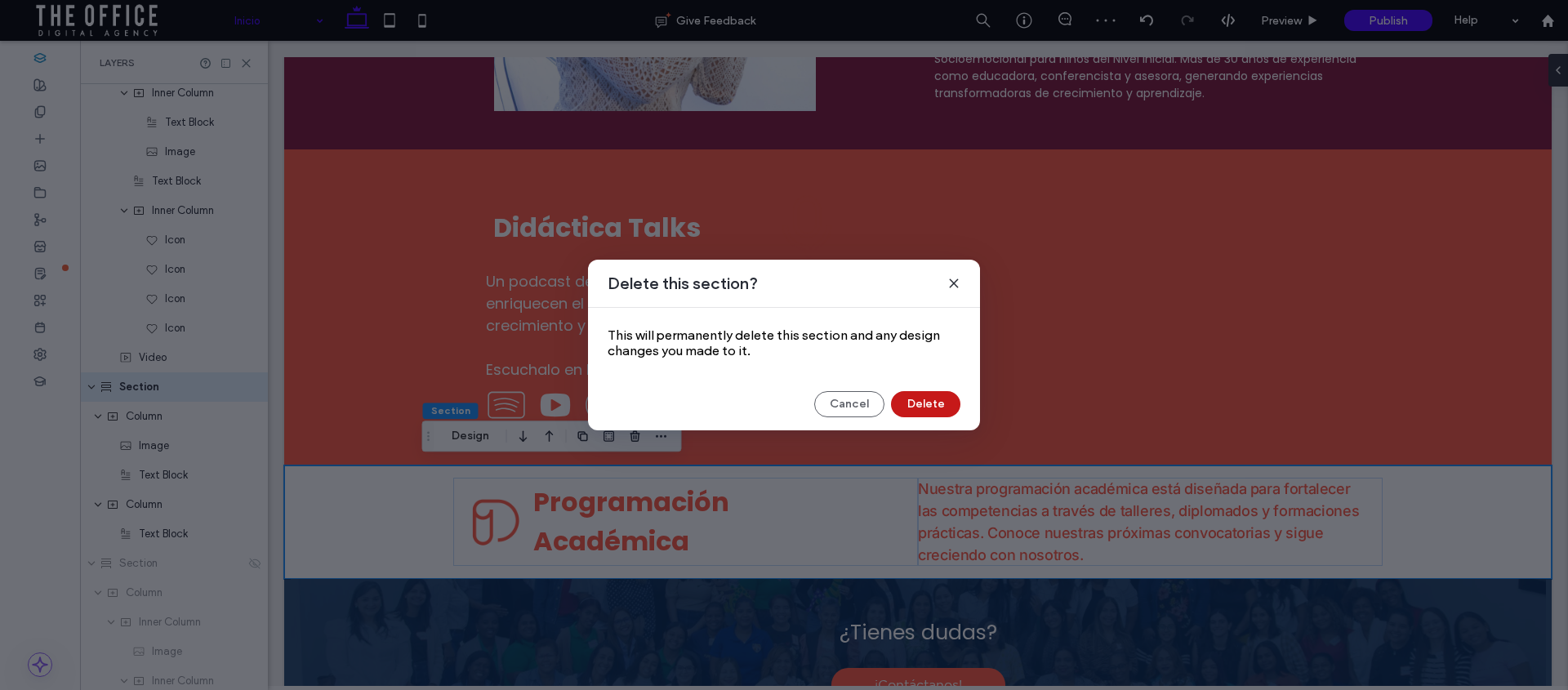
click at [929, 403] on button "Delete" at bounding box center [925, 405] width 69 height 26
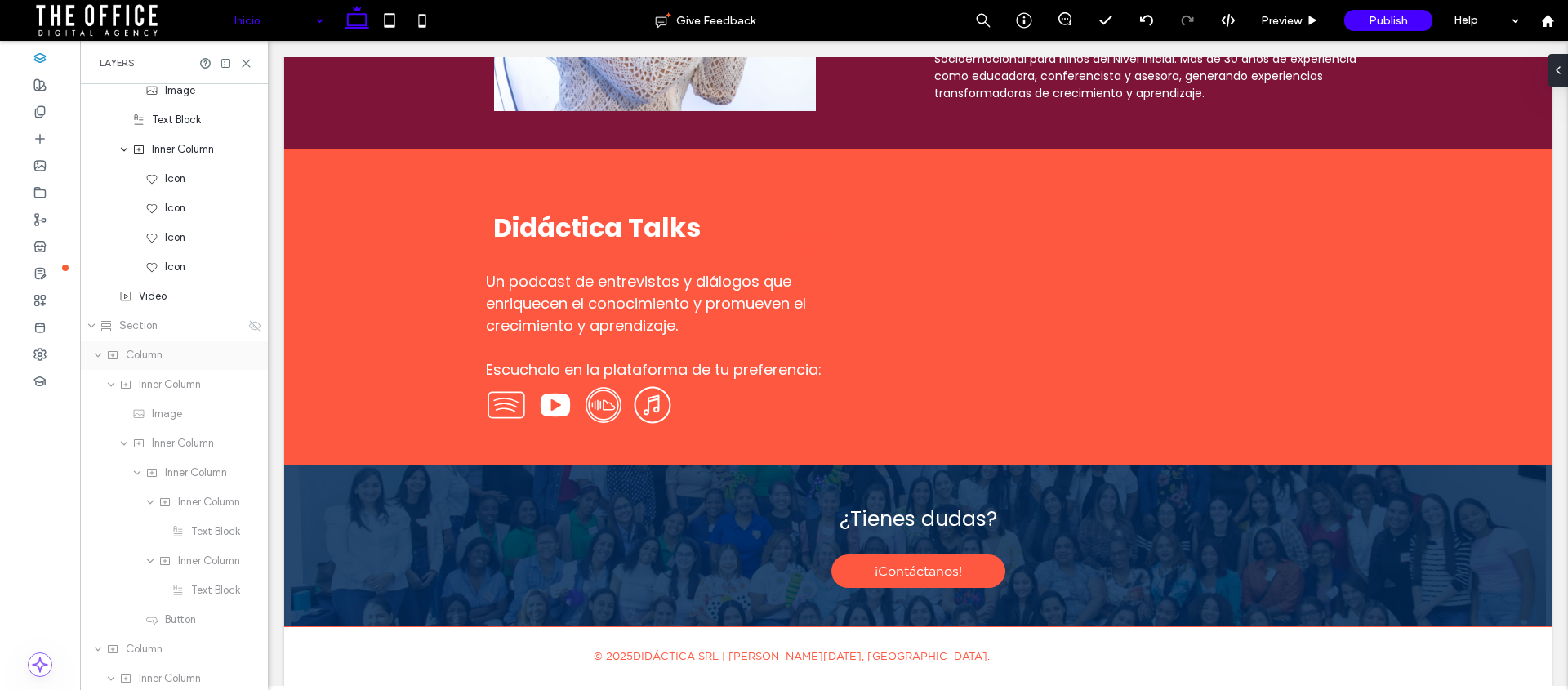
scroll to position [3393, 0]
click at [249, 322] on icon at bounding box center [255, 323] width 13 height 13
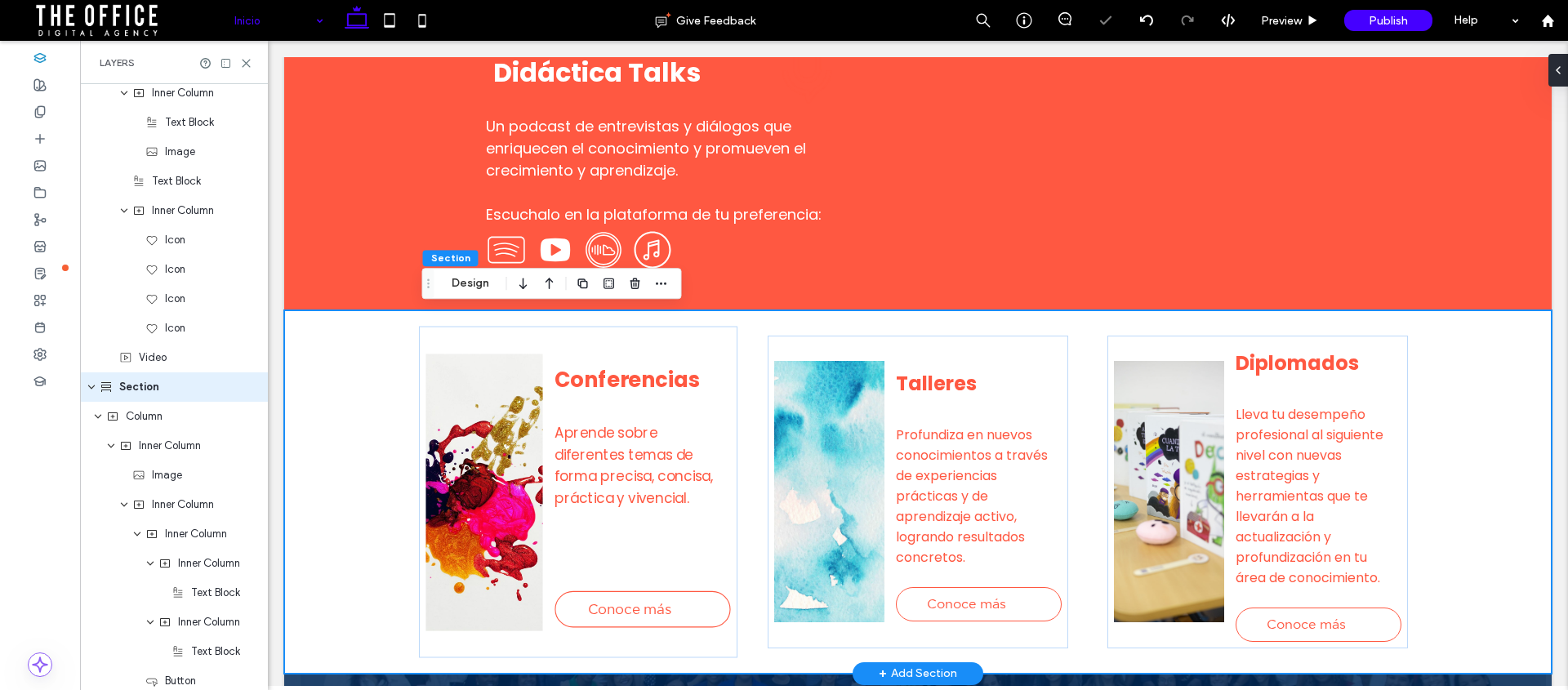
scroll to position [1612, 0]
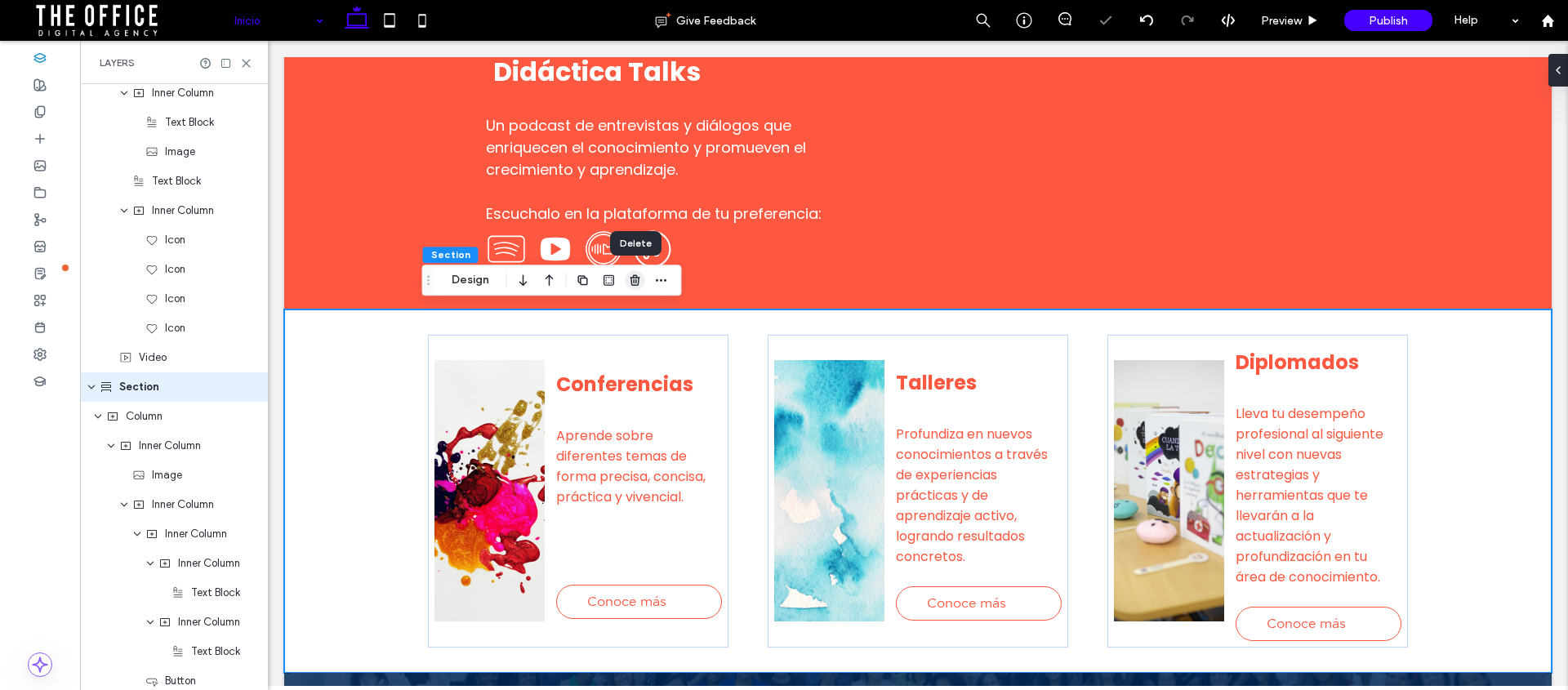
click at [631, 276] on icon "button" at bounding box center [635, 280] width 13 height 13
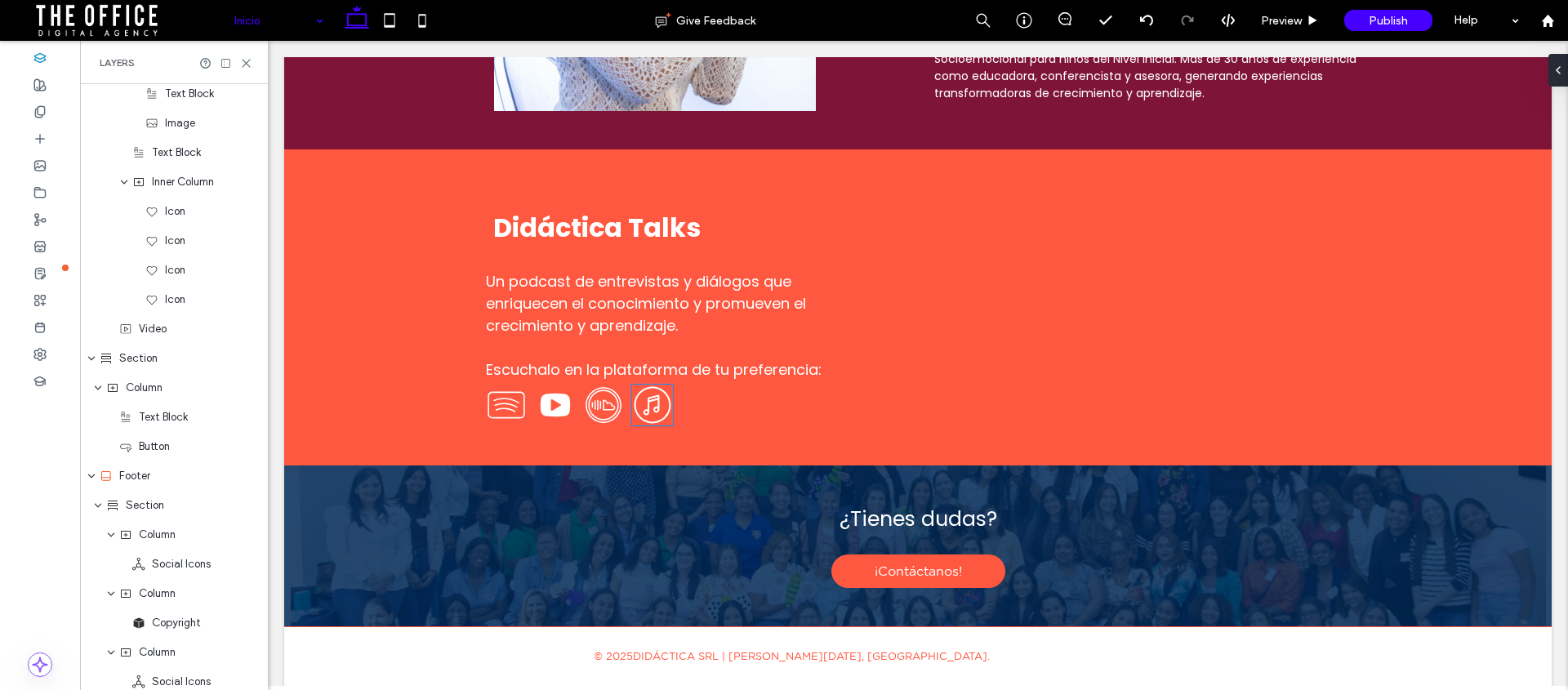
scroll to position [3007, 0]
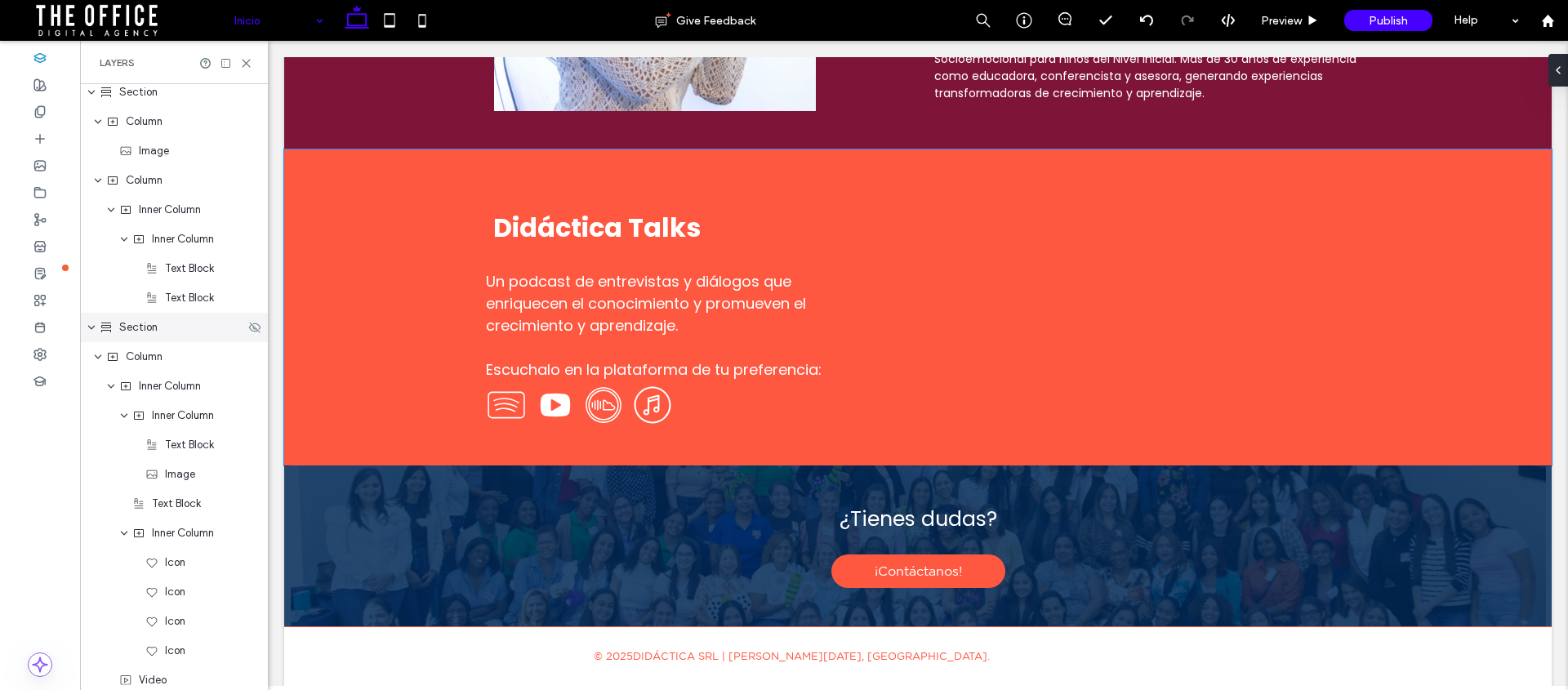
click at [93, 327] on icon "expand Section" at bounding box center [92, 327] width 9 height 13
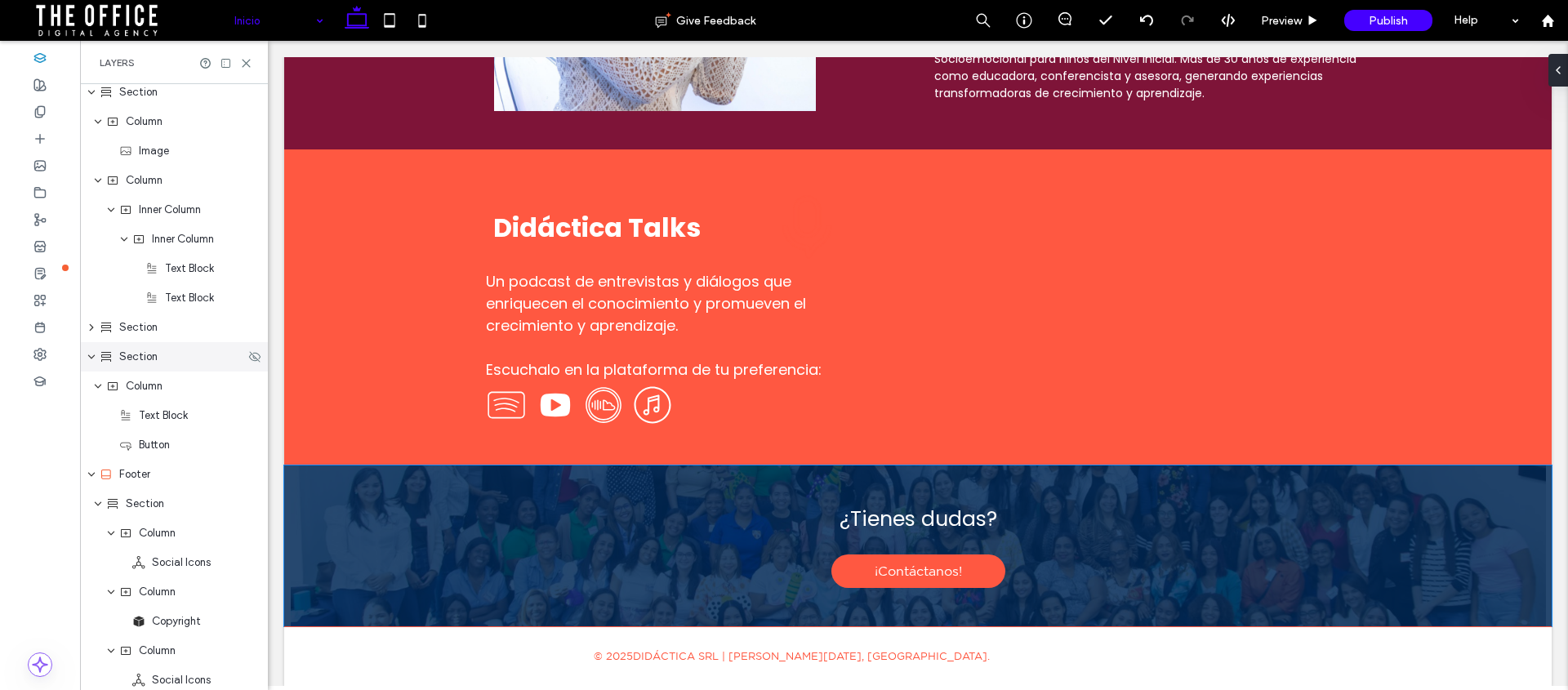
click at [93, 358] on icon "expand Section" at bounding box center [92, 357] width 9 height 13
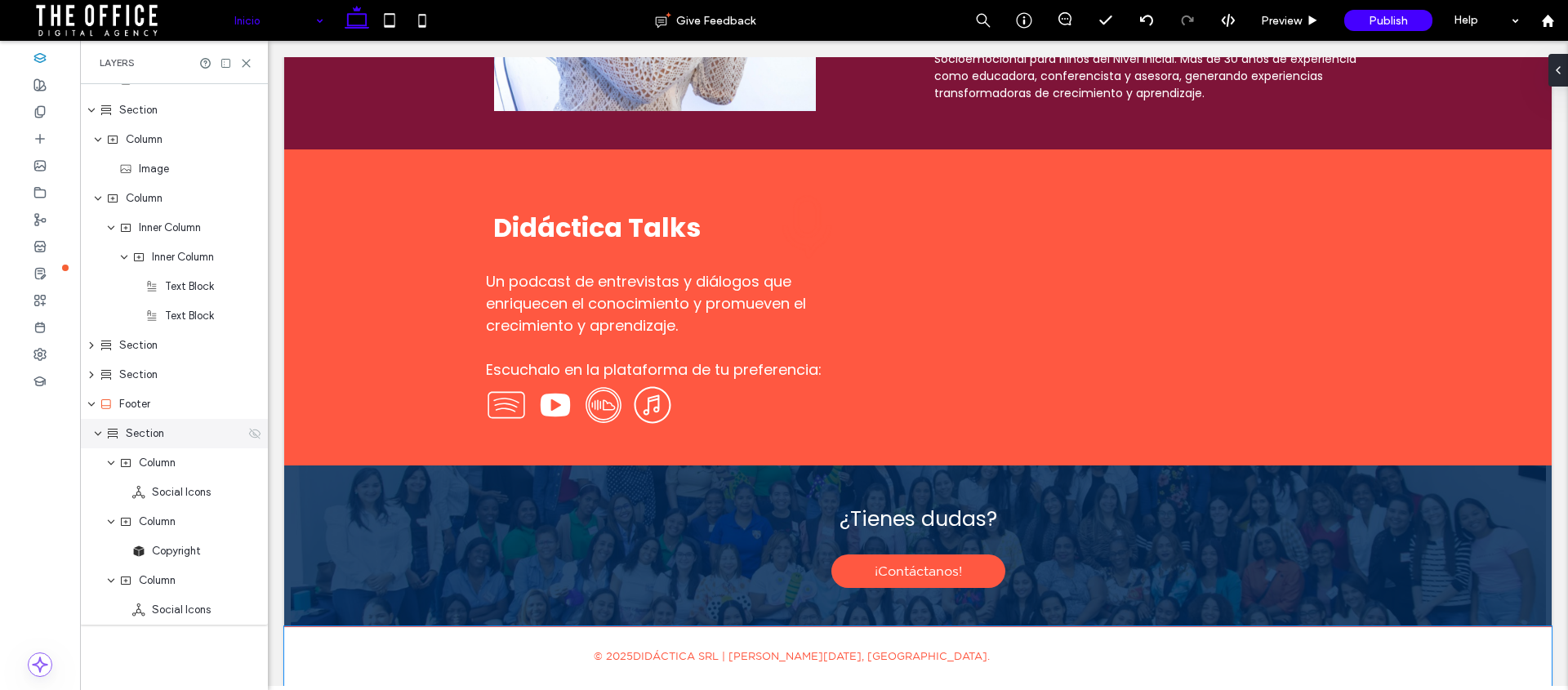
scroll to position [2989, 0]
click at [89, 403] on icon "expand Footer" at bounding box center [92, 405] width 9 height 13
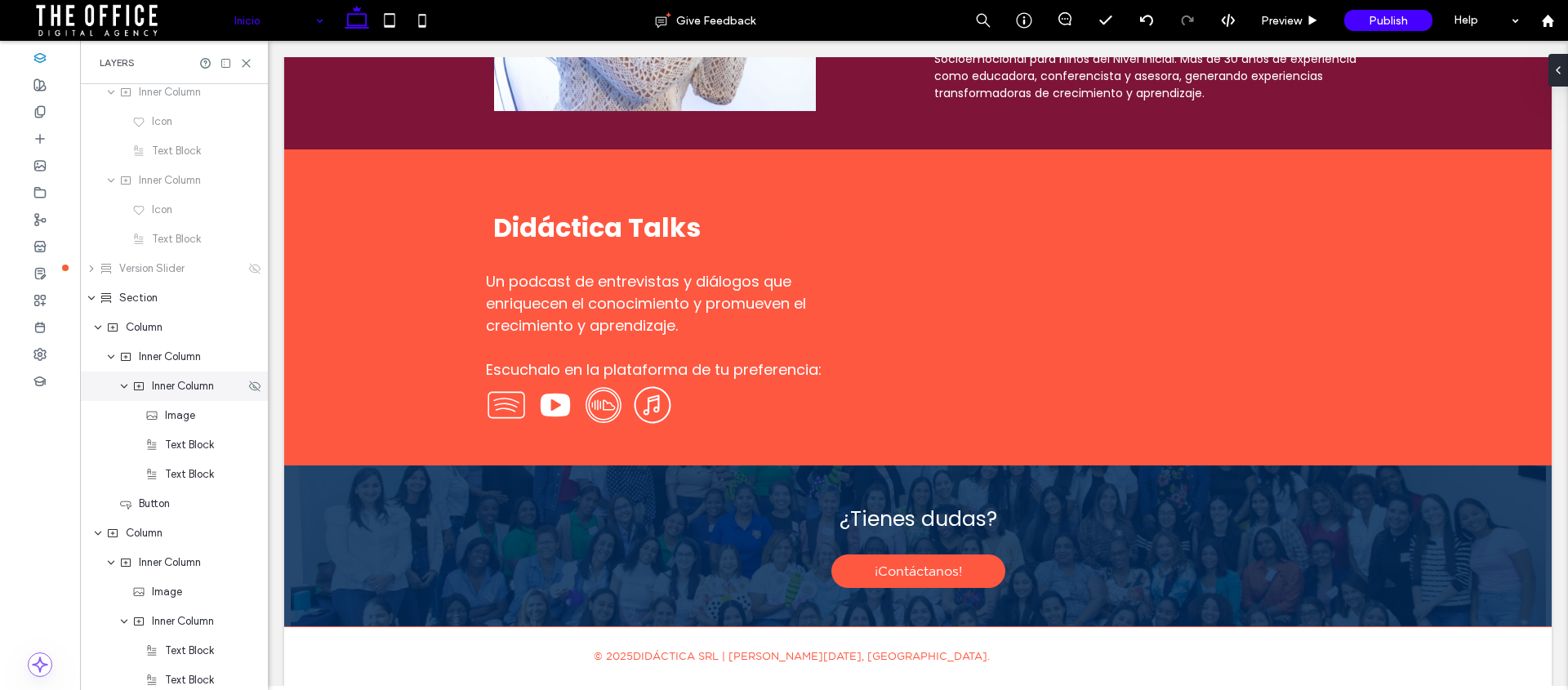
scroll to position [2064, 0]
click at [132, 295] on span "Section" at bounding box center [138, 298] width 38 height 16
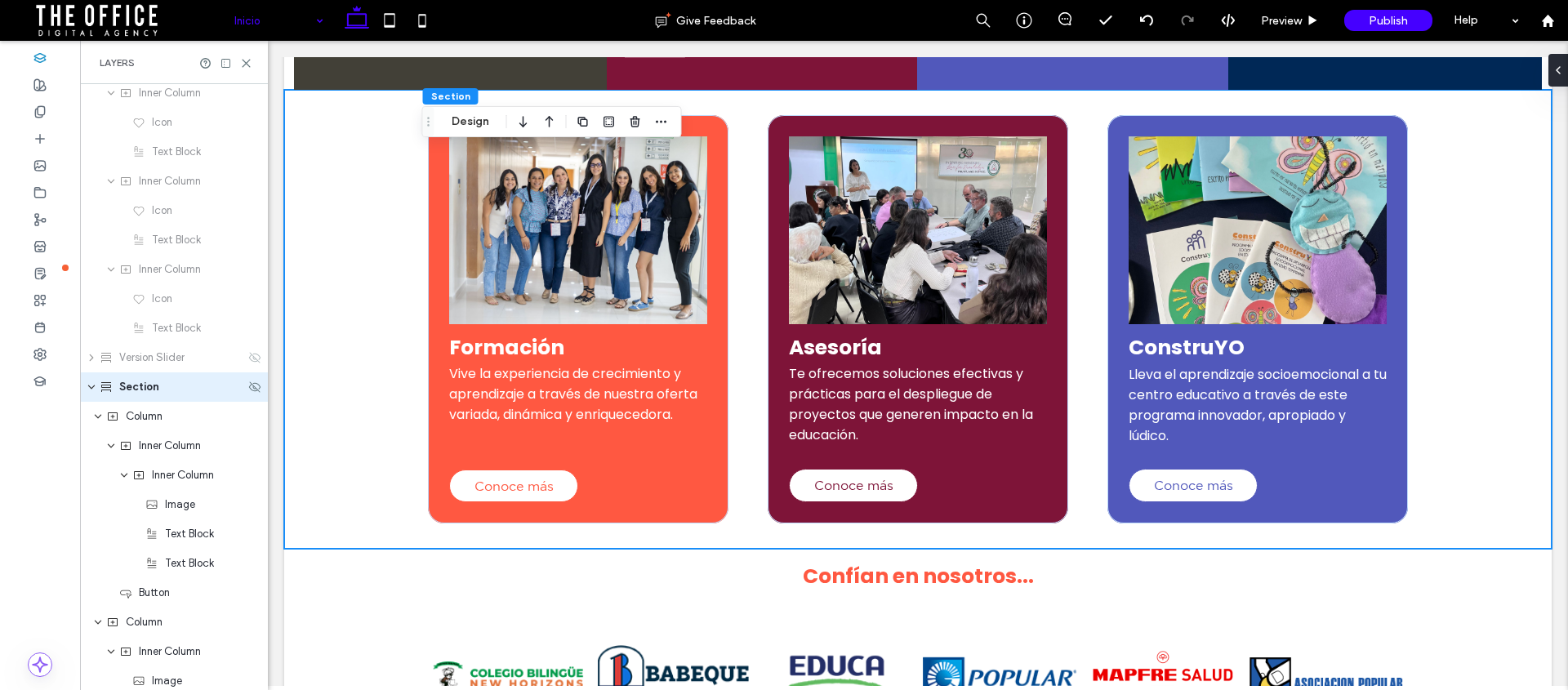
scroll to position [465, 0]
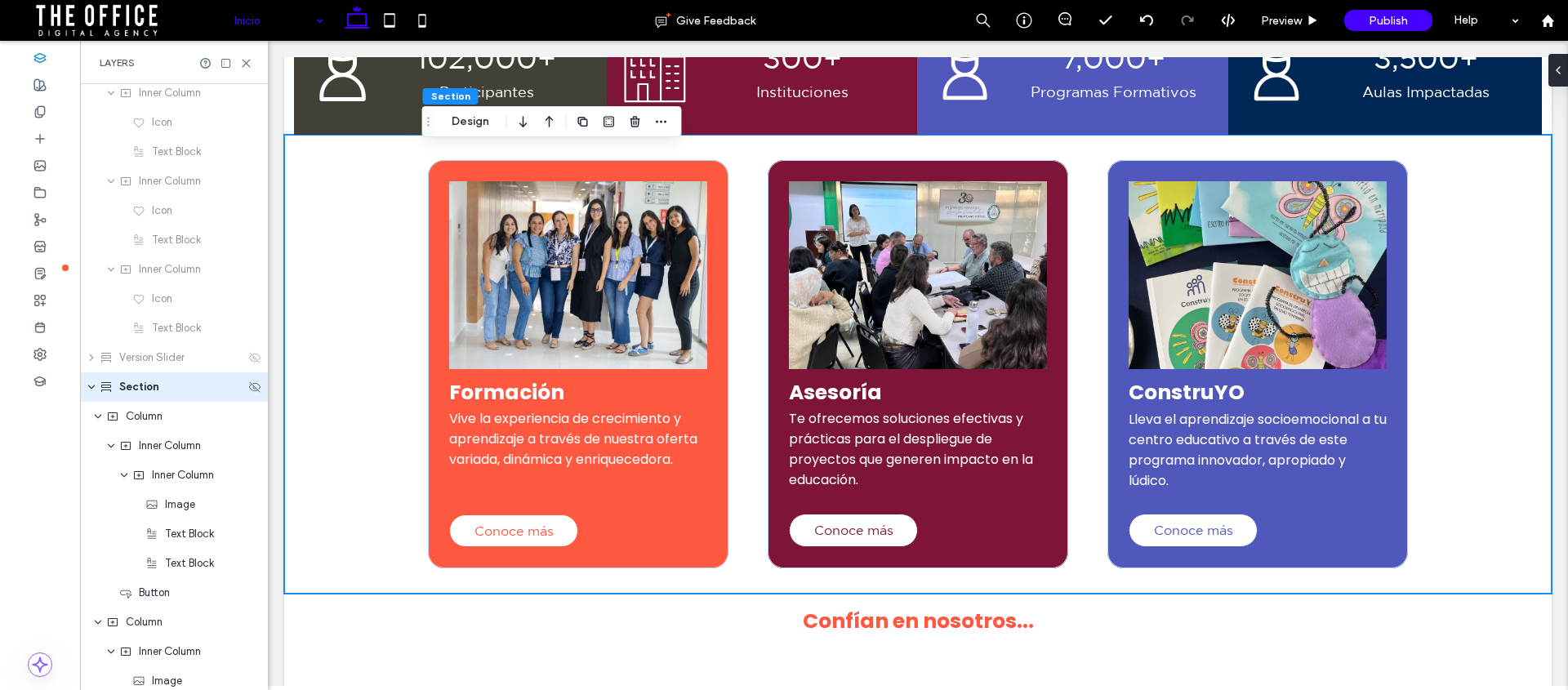
click at [93, 386] on use "expand Section" at bounding box center [91, 387] width 7 height 4
click at [136, 418] on span "Section" at bounding box center [138, 416] width 38 height 16
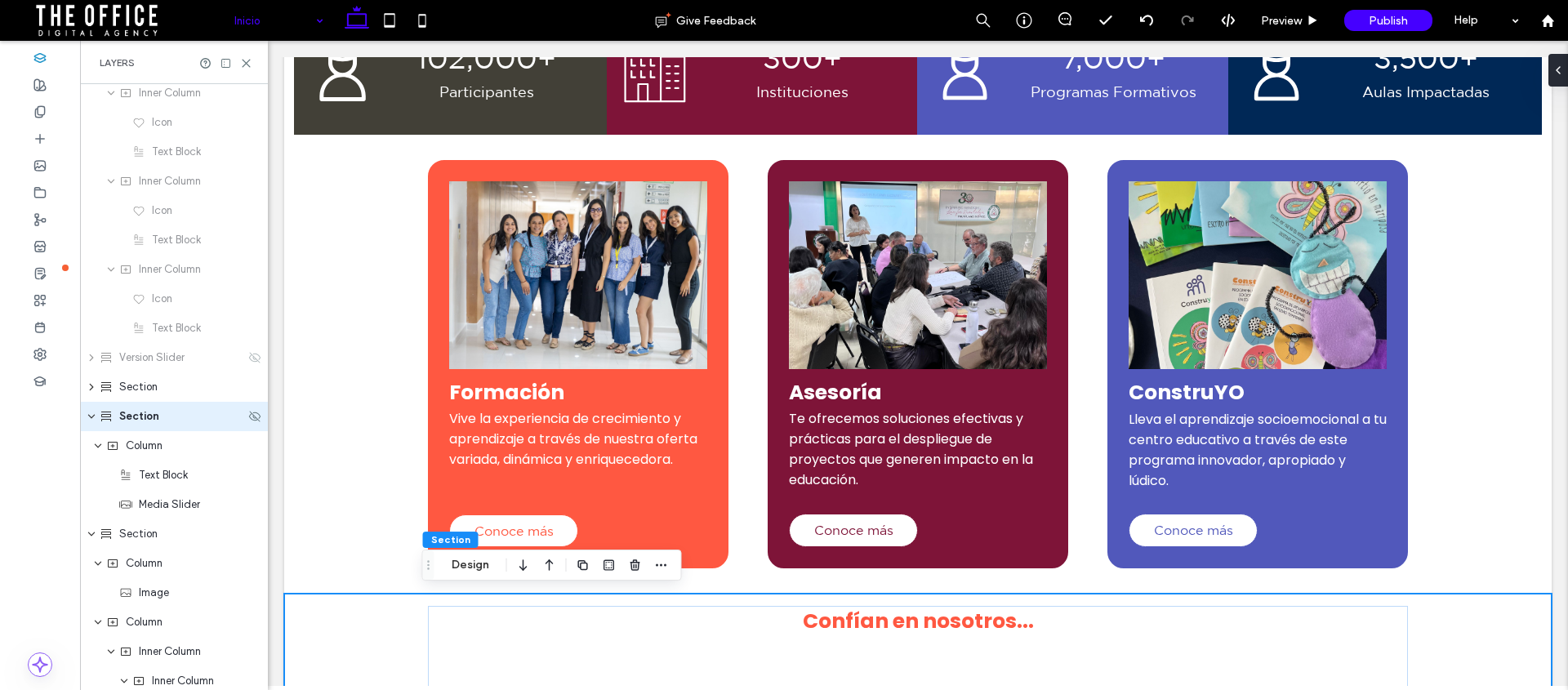
scroll to position [2005, 0]
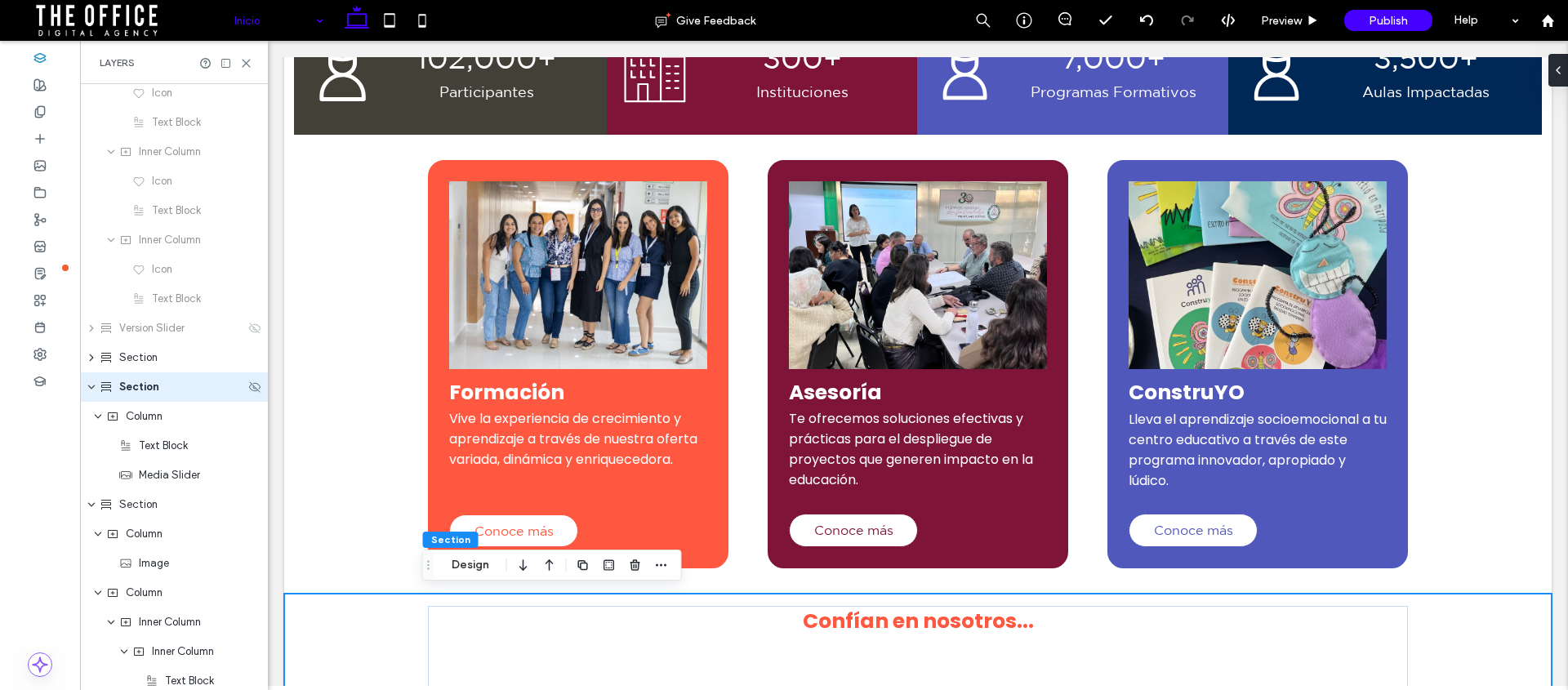
click at [93, 385] on icon "expand Section" at bounding box center [92, 387] width 9 height 13
drag, startPoint x: 93, startPoint y: 416, endPoint x: 102, endPoint y: 420, distance: 9.8
click at [93, 415] on icon "expand Section" at bounding box center [92, 417] width 9 height 13
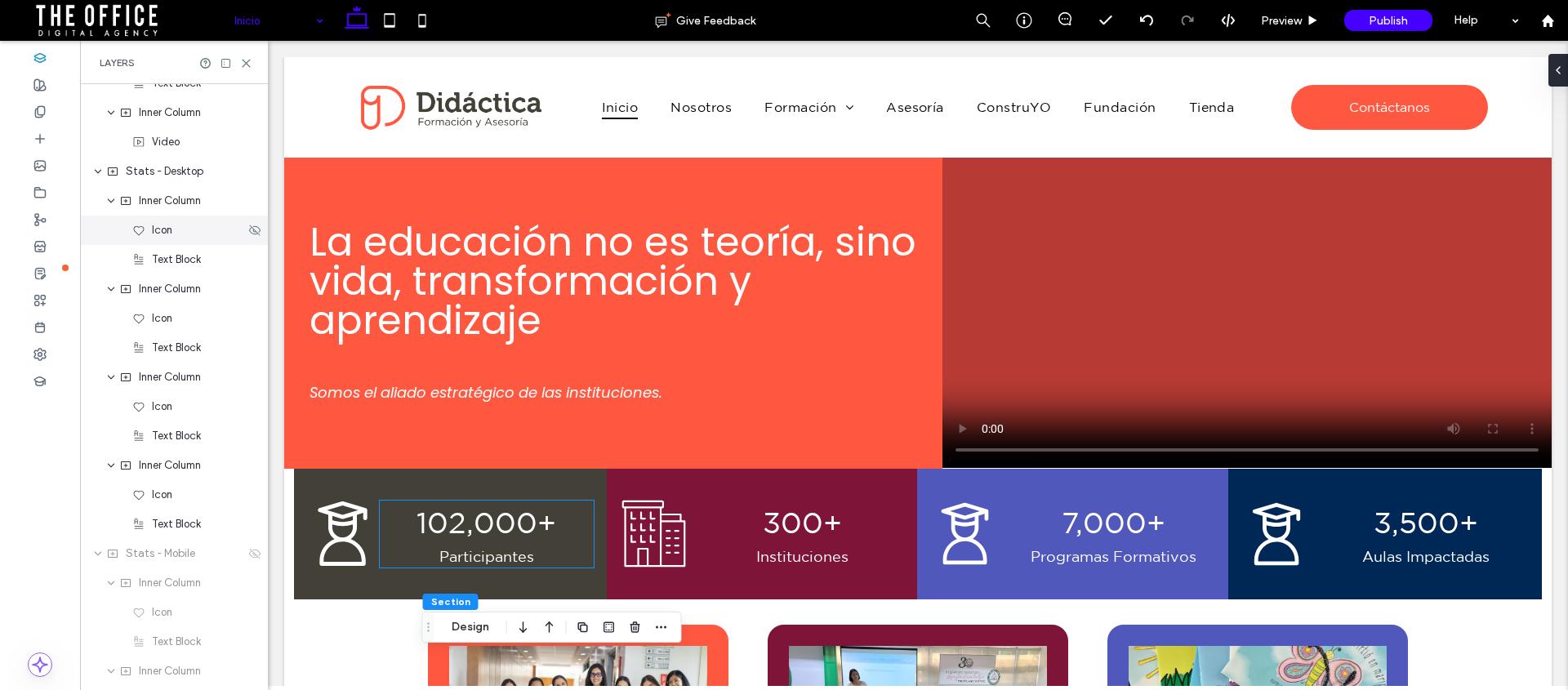
scroll to position [1382, 0]
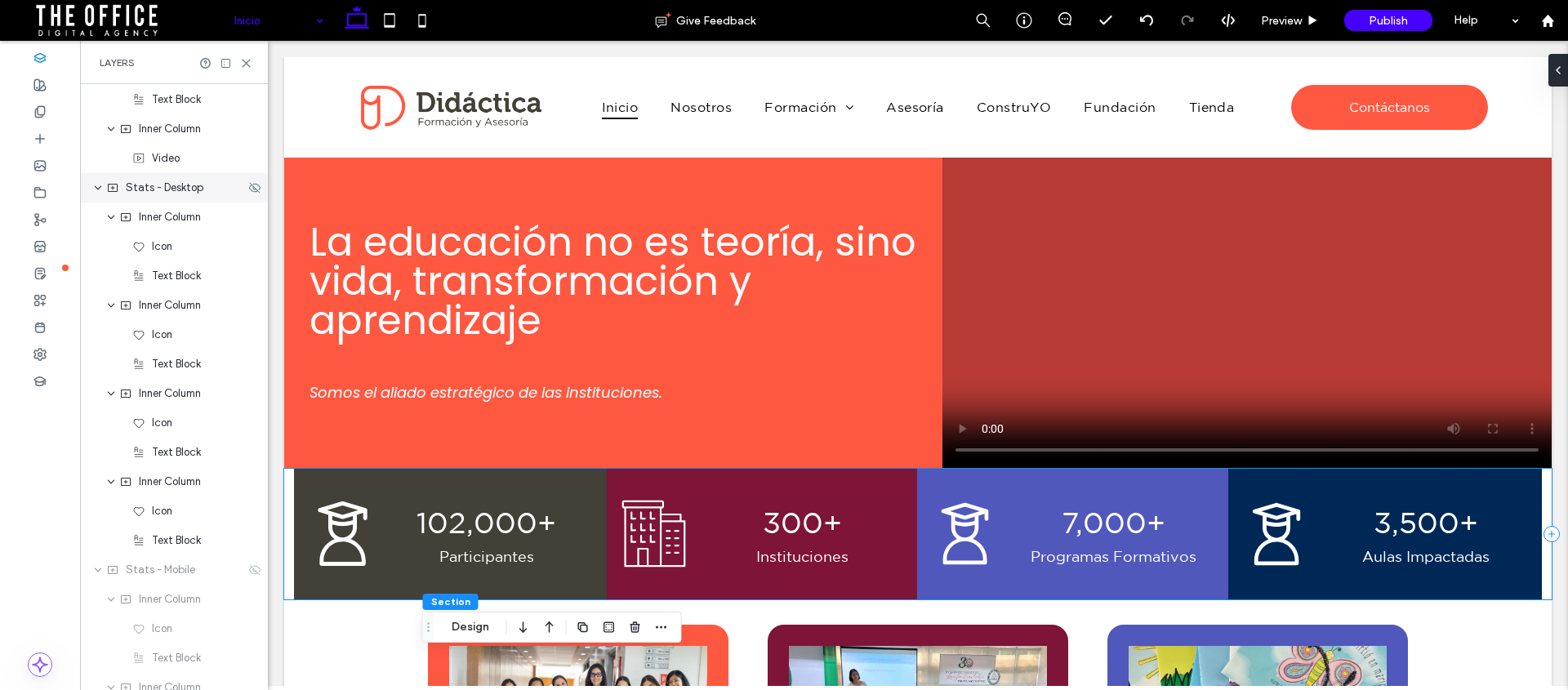
click at [95, 189] on icon "expand Stats - Desktop" at bounding box center [98, 188] width 9 height 13
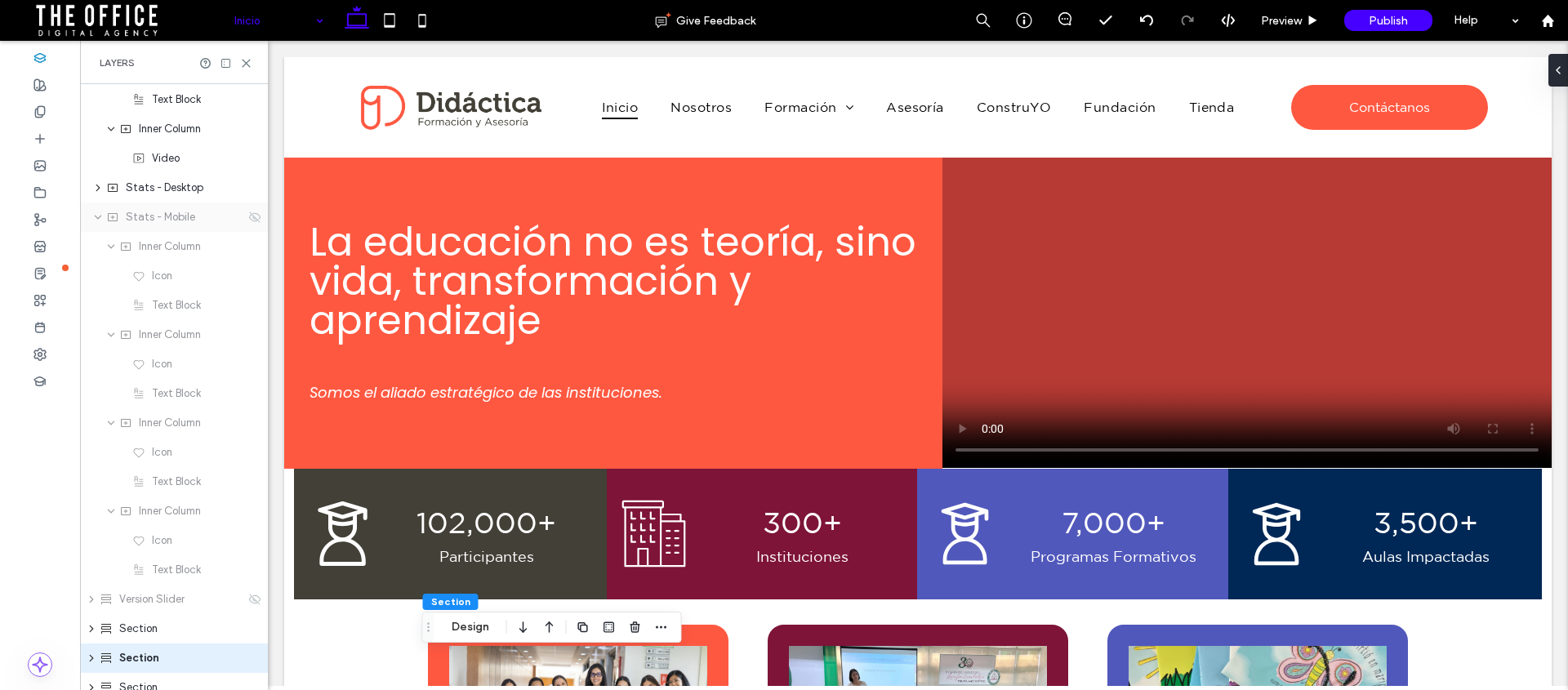
click at [100, 223] on icon "expand Stats - Mobile" at bounding box center [98, 217] width 9 height 13
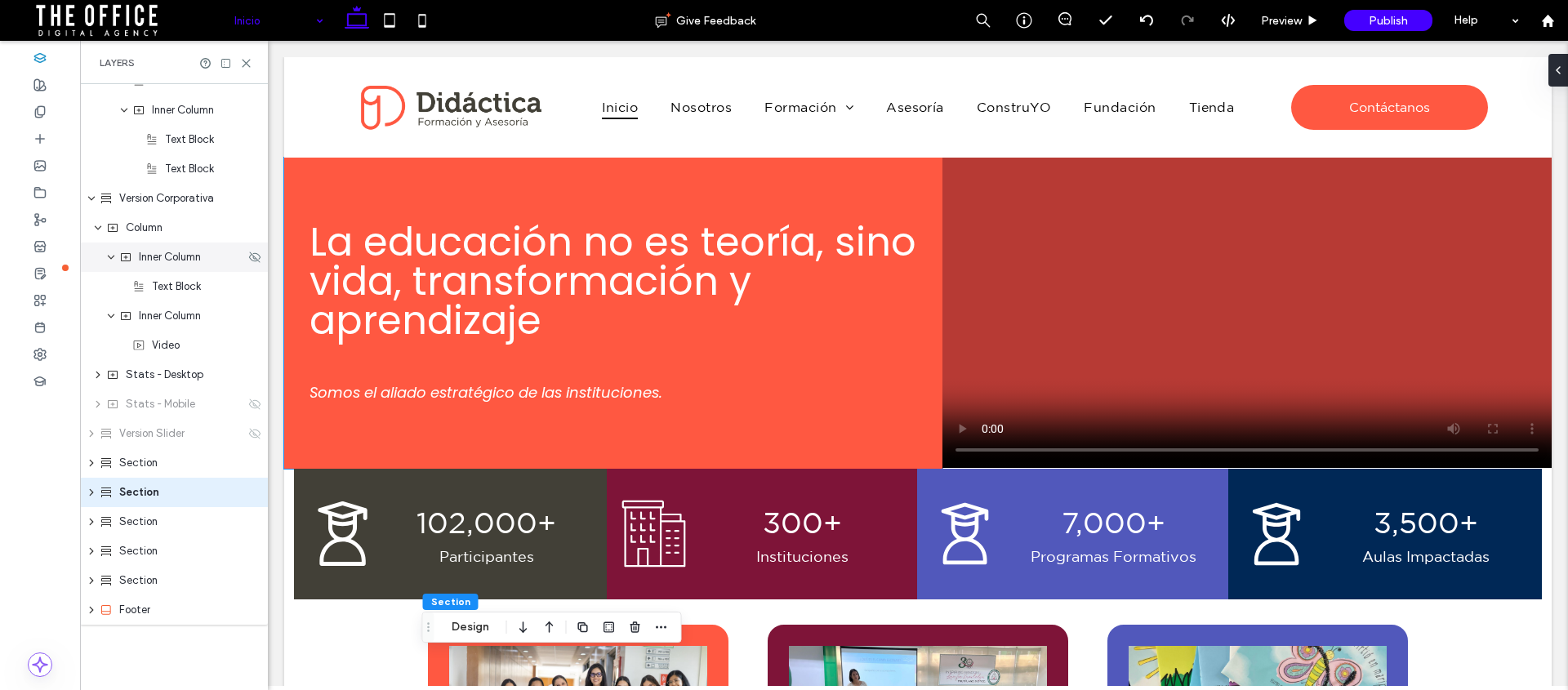
scroll to position [1195, 0]
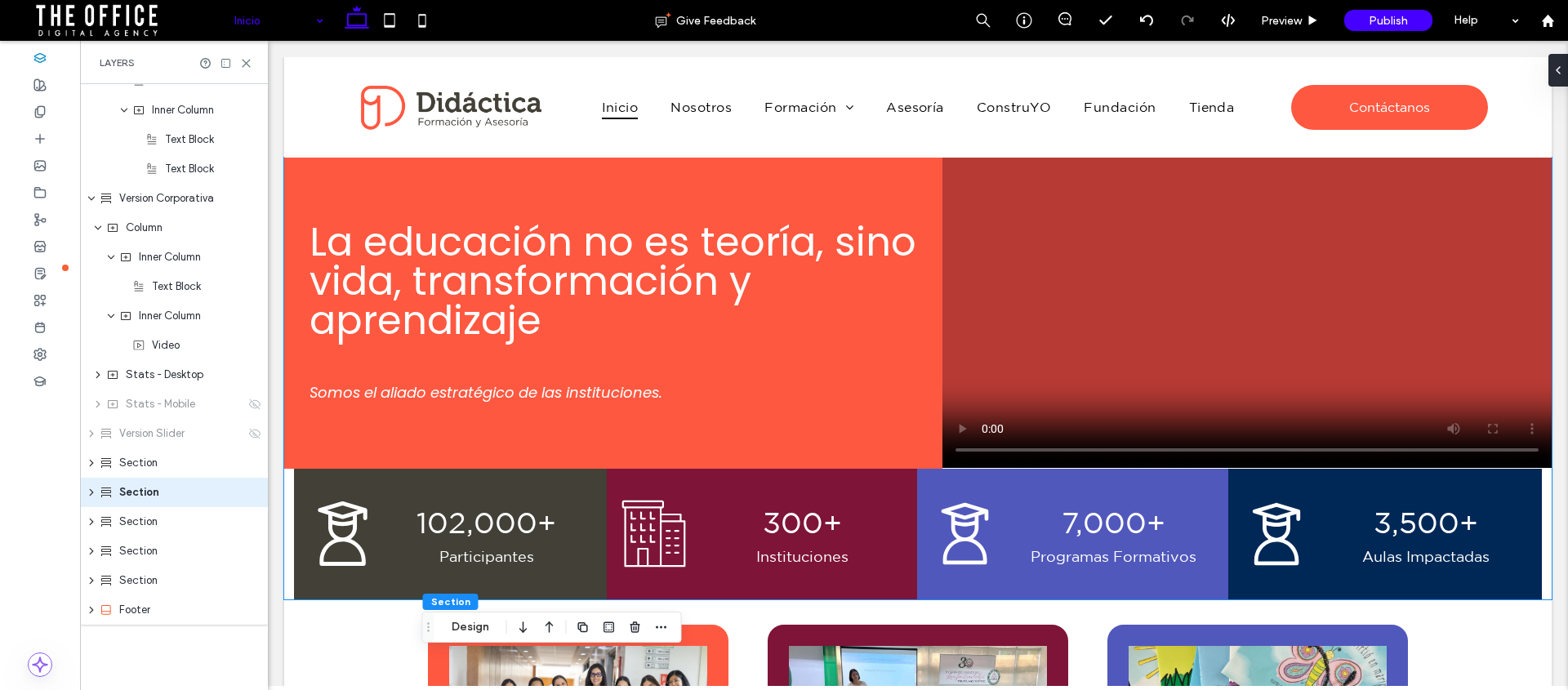
drag, startPoint x: 87, startPoint y: 199, endPoint x: 96, endPoint y: 207, distance: 12.0
click at [87, 199] on icon "expand Version Corporativa" at bounding box center [92, 198] width 9 height 13
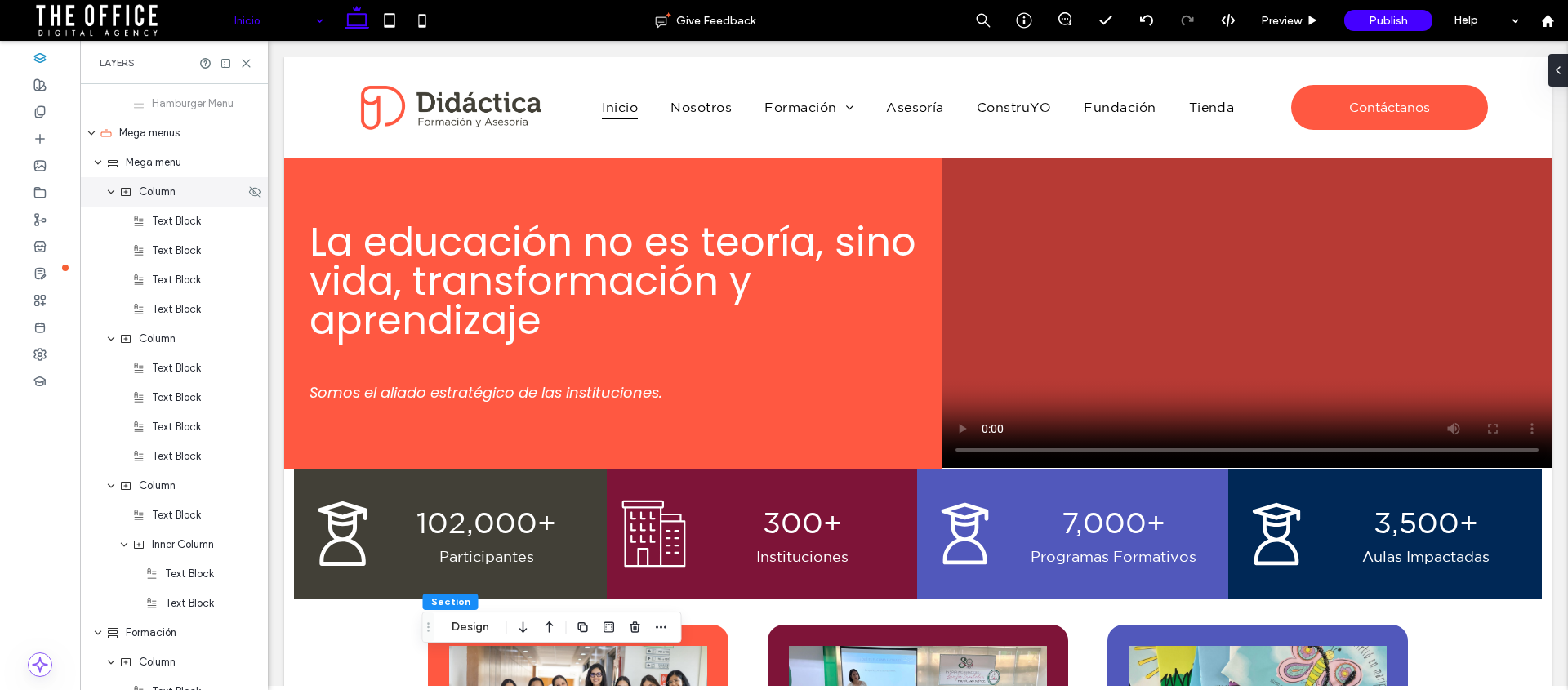
scroll to position [288, 0]
click at [90, 163] on div "Mega menu" at bounding box center [174, 163] width 188 height 29
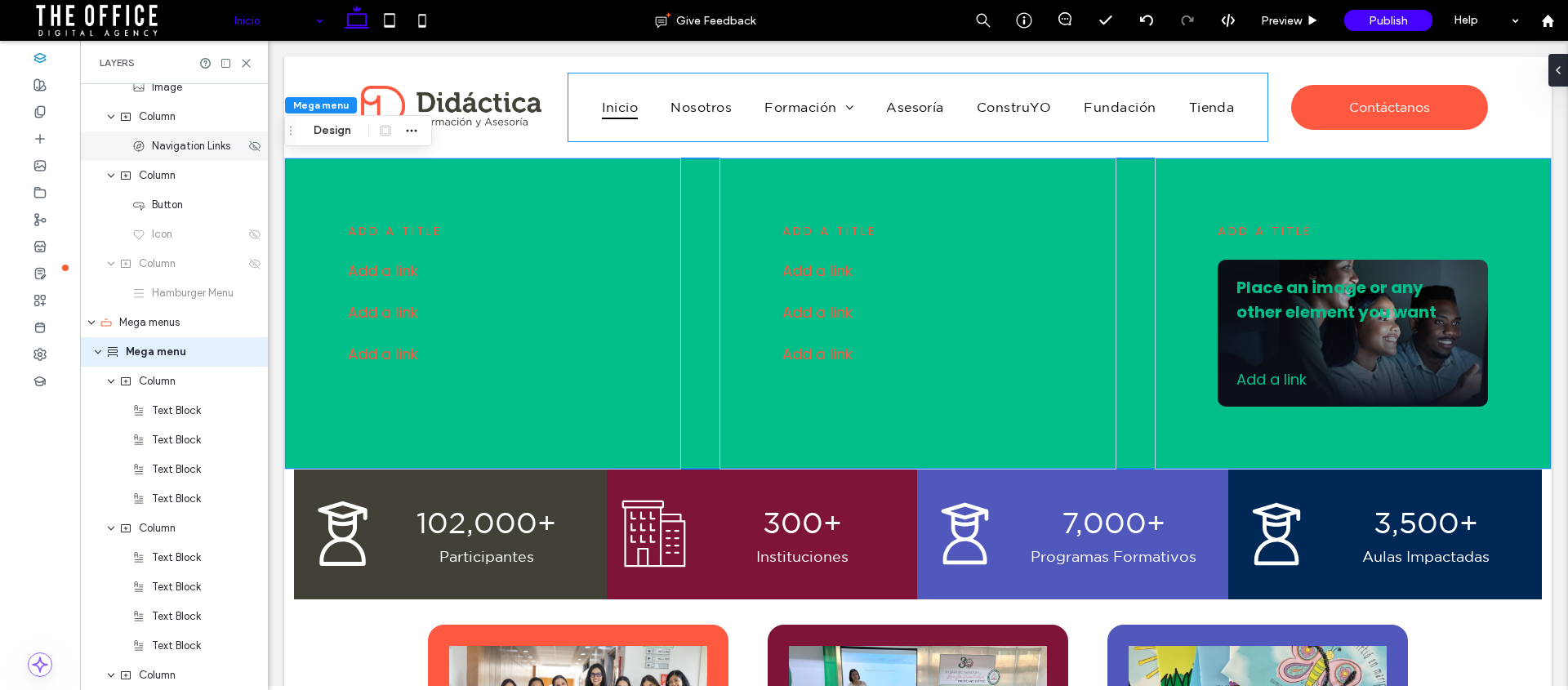
scroll to position [65, 0]
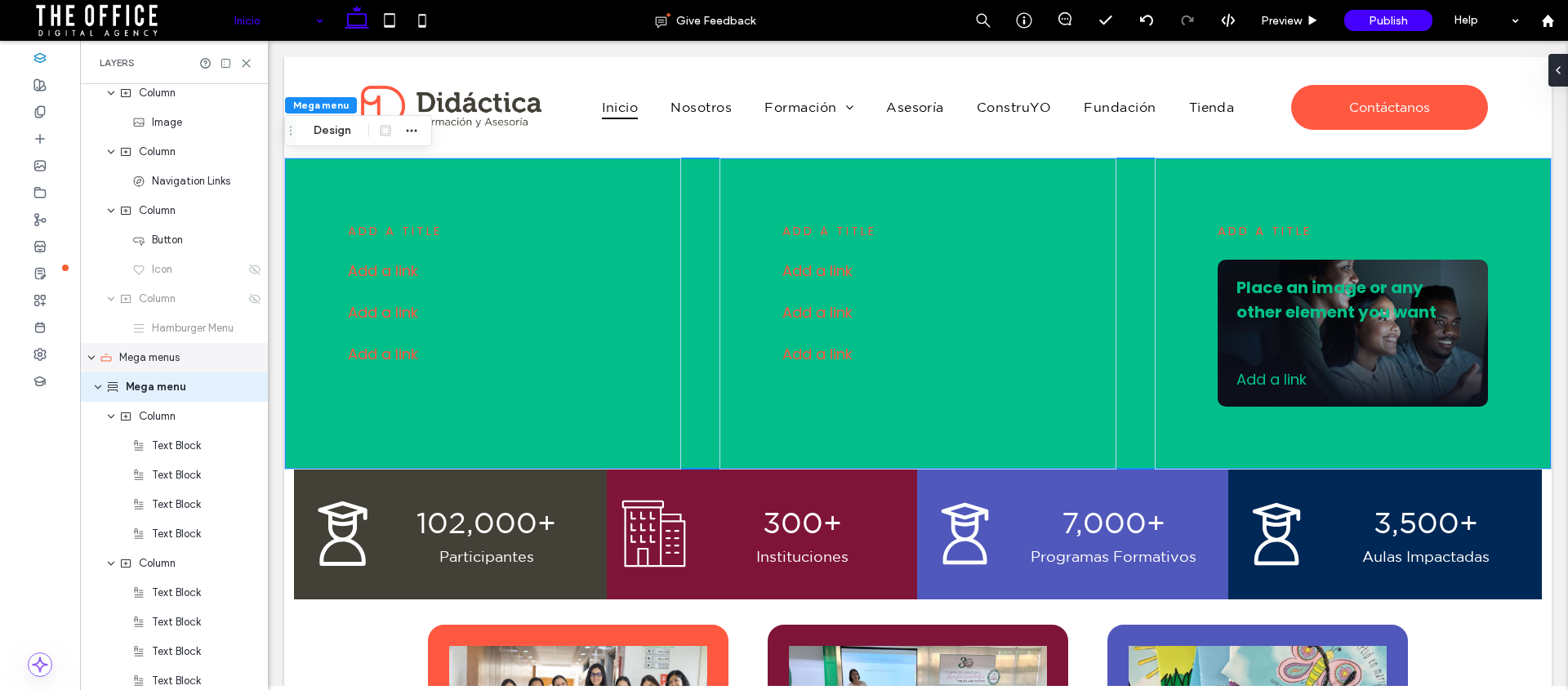
click at [124, 352] on span "Mega menus" at bounding box center [150, 357] width 61 height 16
click at [146, 358] on span "Mega menus" at bounding box center [150, 357] width 61 height 16
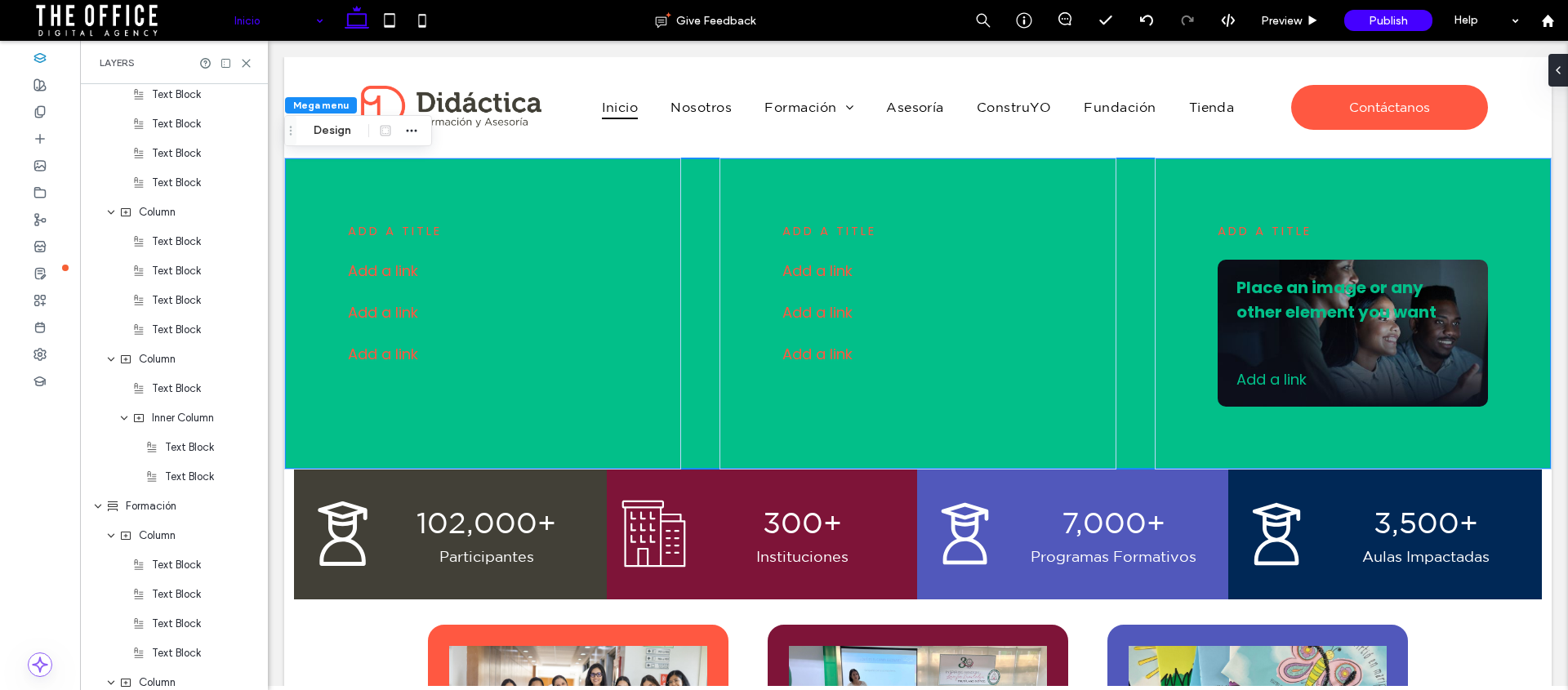
scroll to position [0, 0]
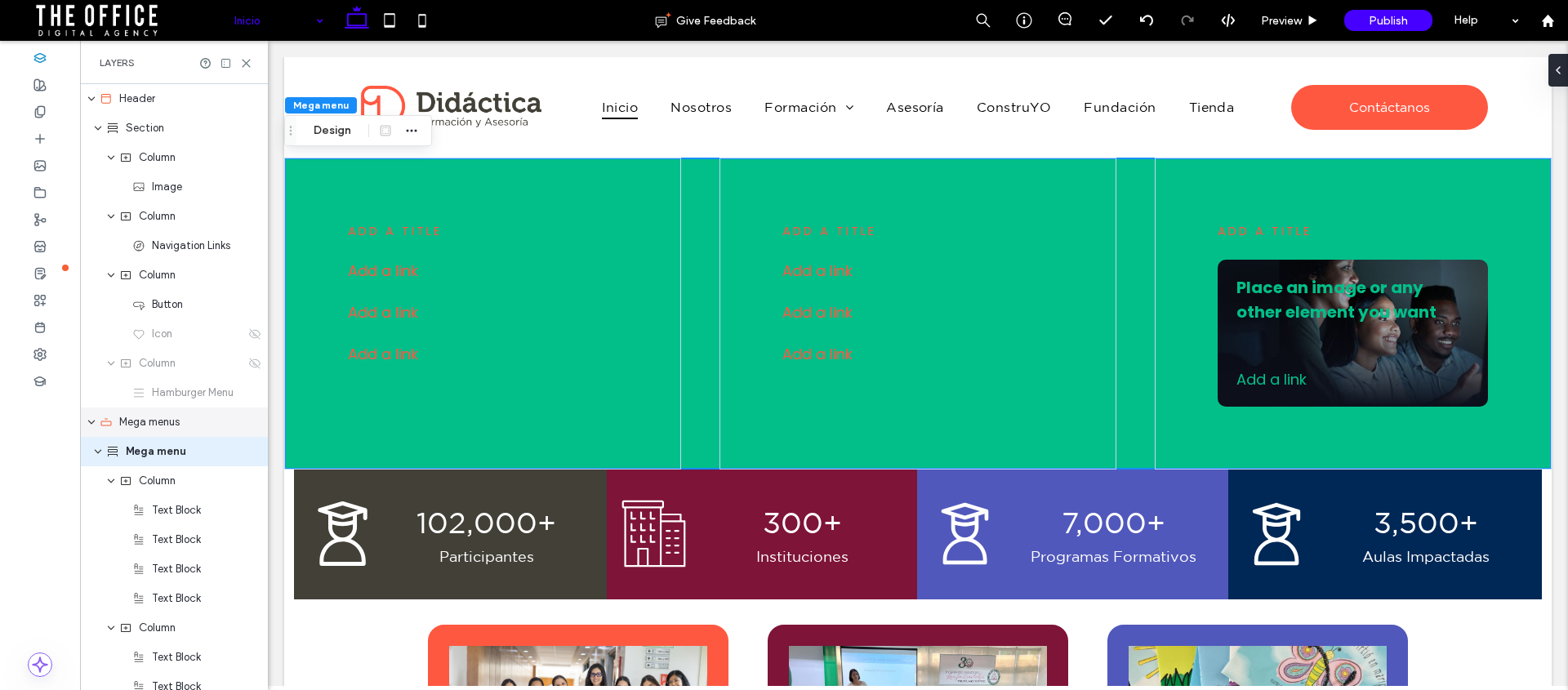
click at [92, 423] on use "expand Mega menus" at bounding box center [91, 423] width 7 height 4
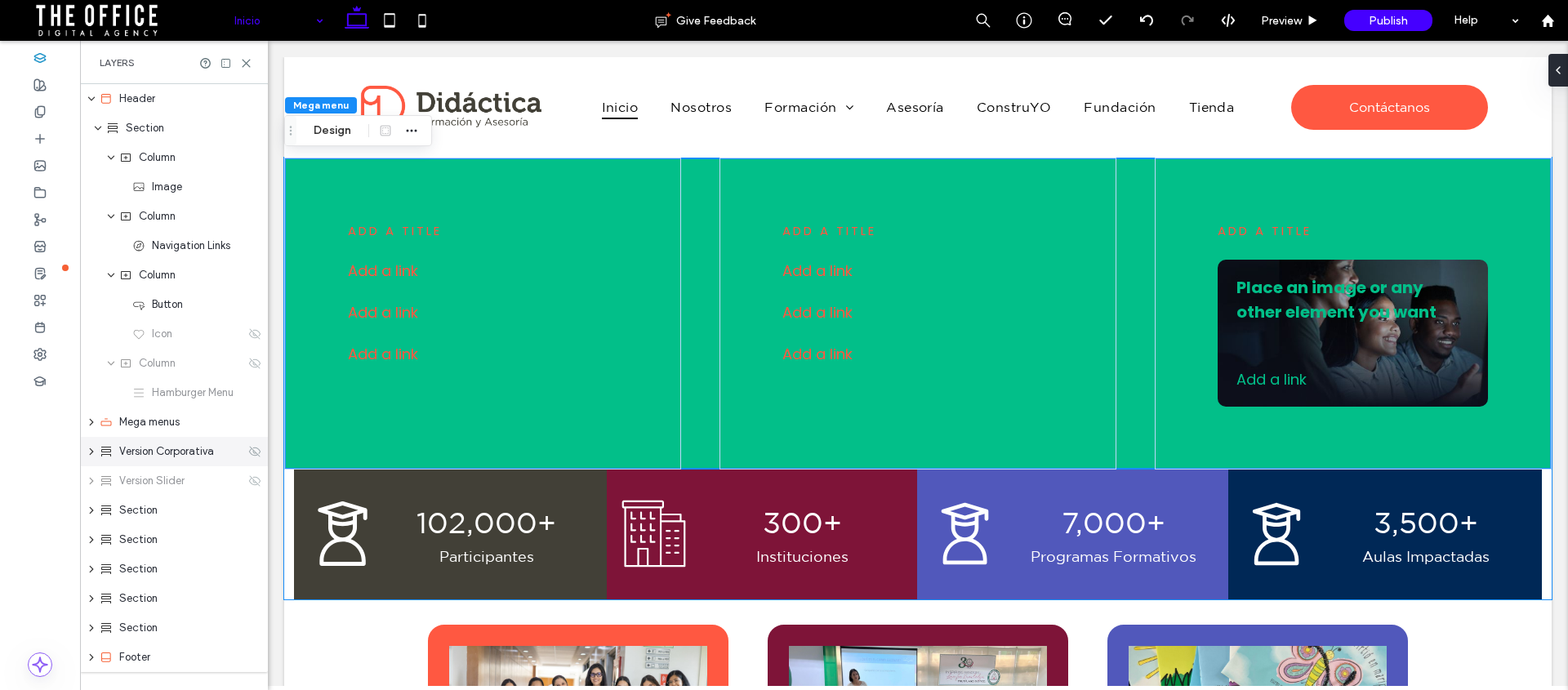
click at [249, 449] on icon at bounding box center [255, 452] width 13 height 13
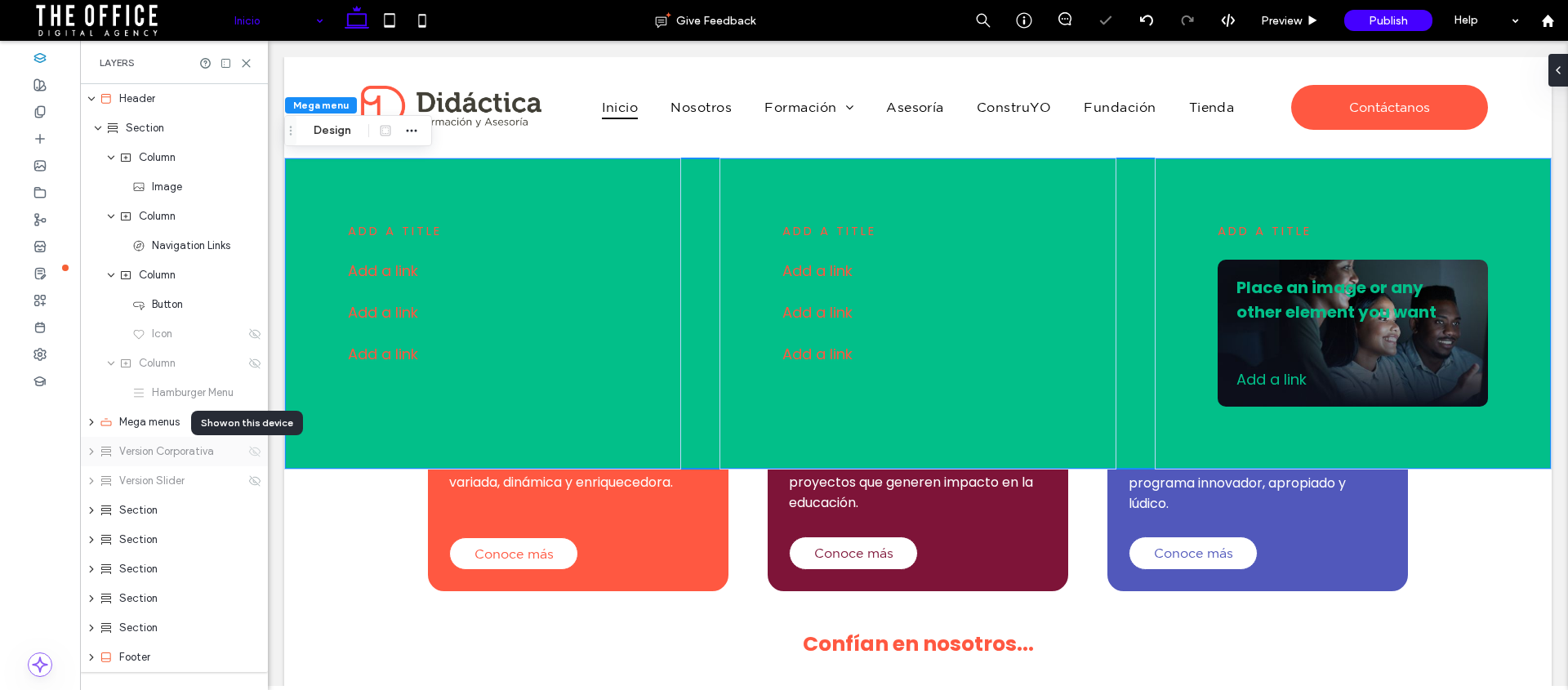
click at [249, 450] on icon at bounding box center [255, 452] width 13 height 13
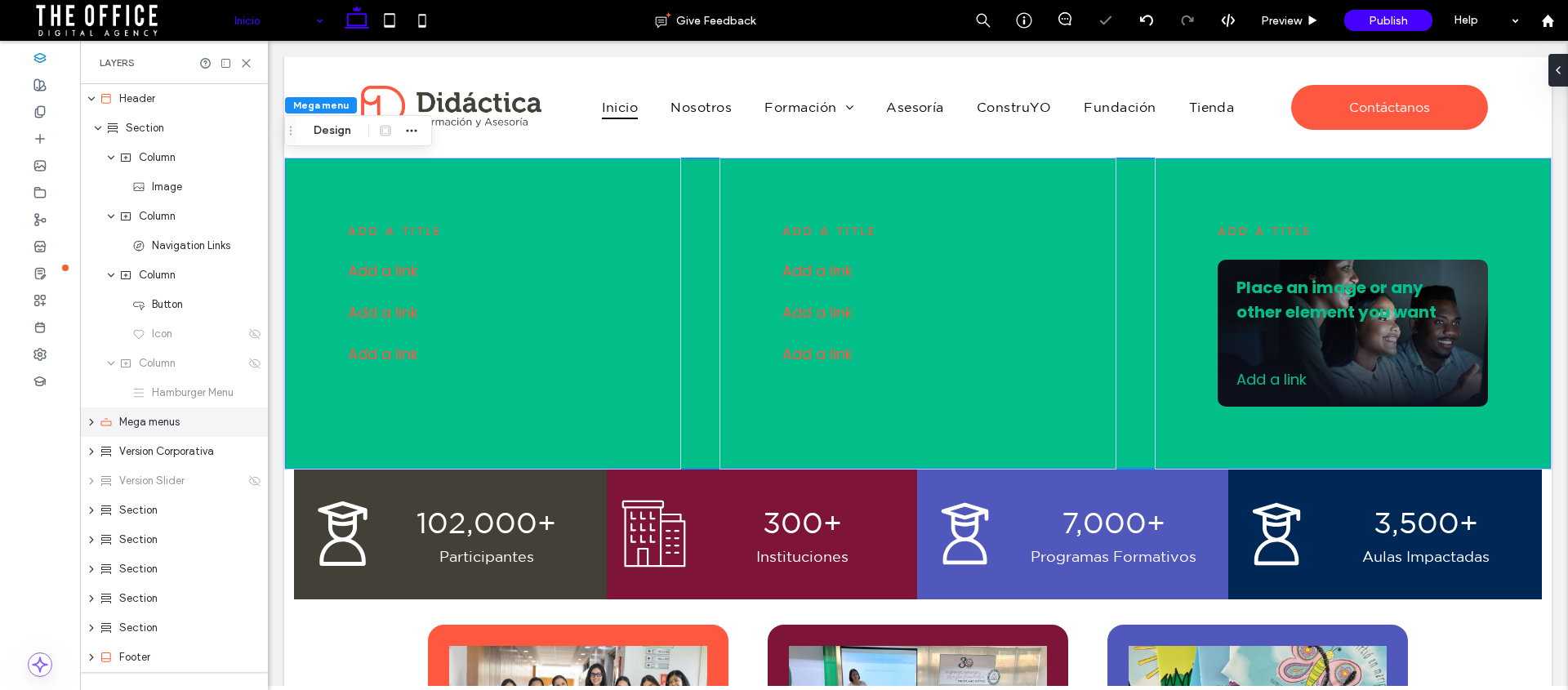
click at [175, 423] on span "Mega menus" at bounding box center [150, 422] width 61 height 16
click at [90, 419] on icon "expand Mega menus" at bounding box center [92, 423] width 13 height 9
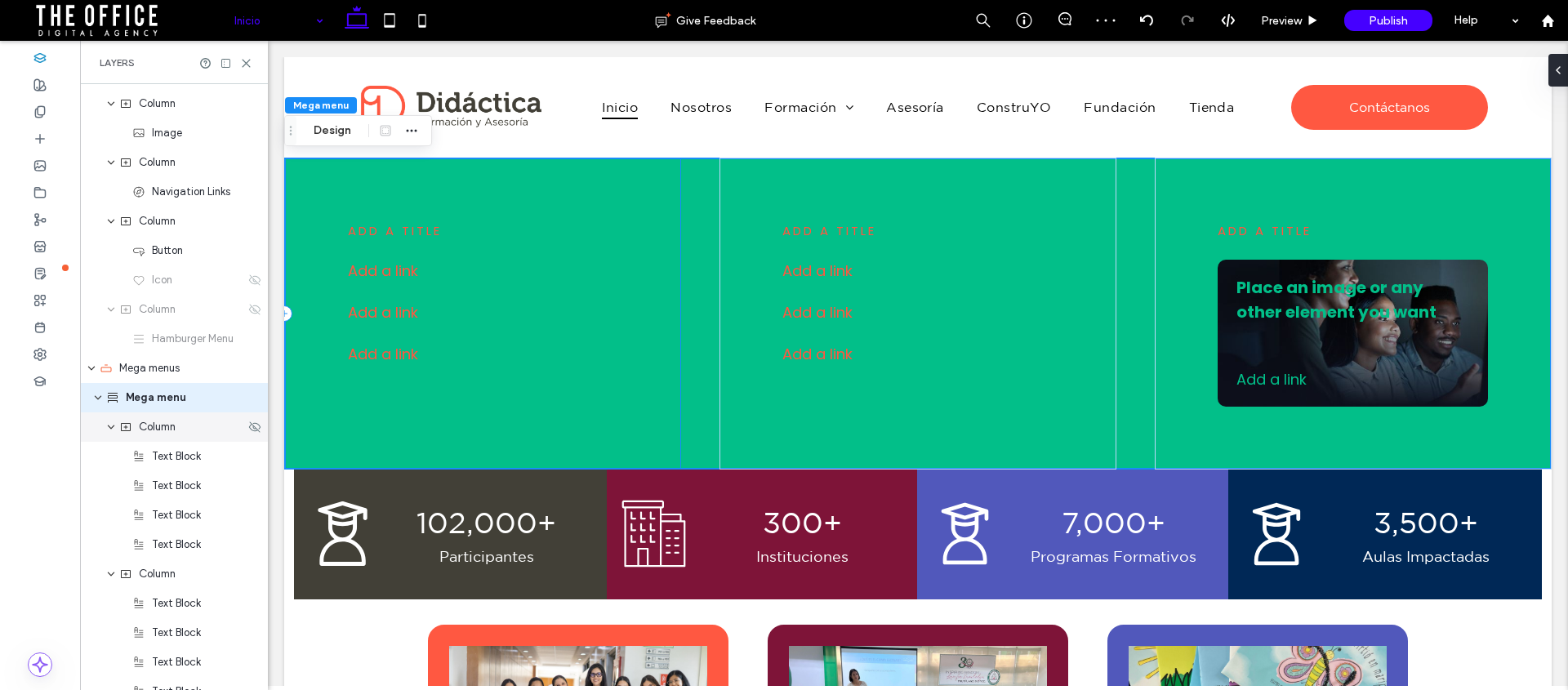
scroll to position [65, 0]
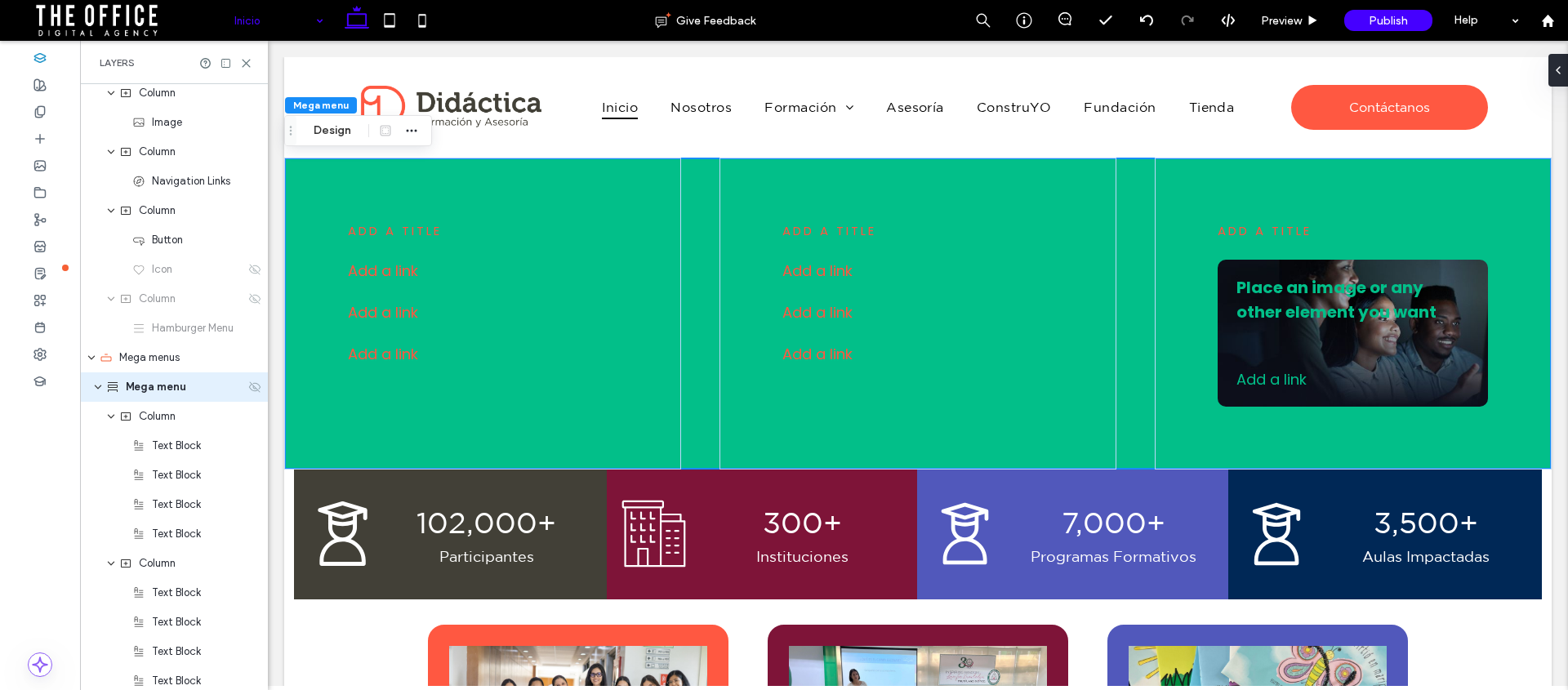
click at [249, 385] on icon at bounding box center [255, 387] width 13 height 13
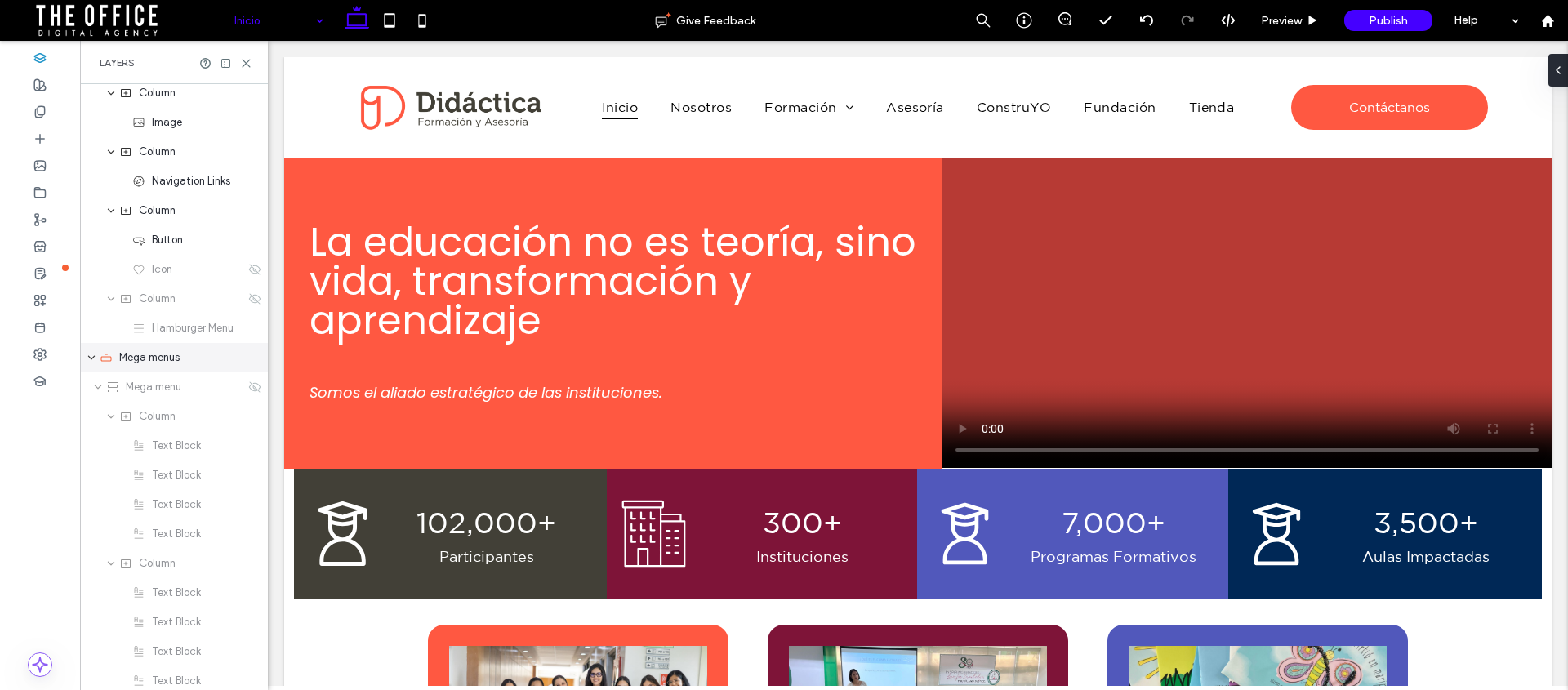
click at [165, 355] on span "Mega menus" at bounding box center [150, 357] width 61 height 16
click at [92, 353] on icon "expand Mega menus" at bounding box center [92, 358] width 9 height 13
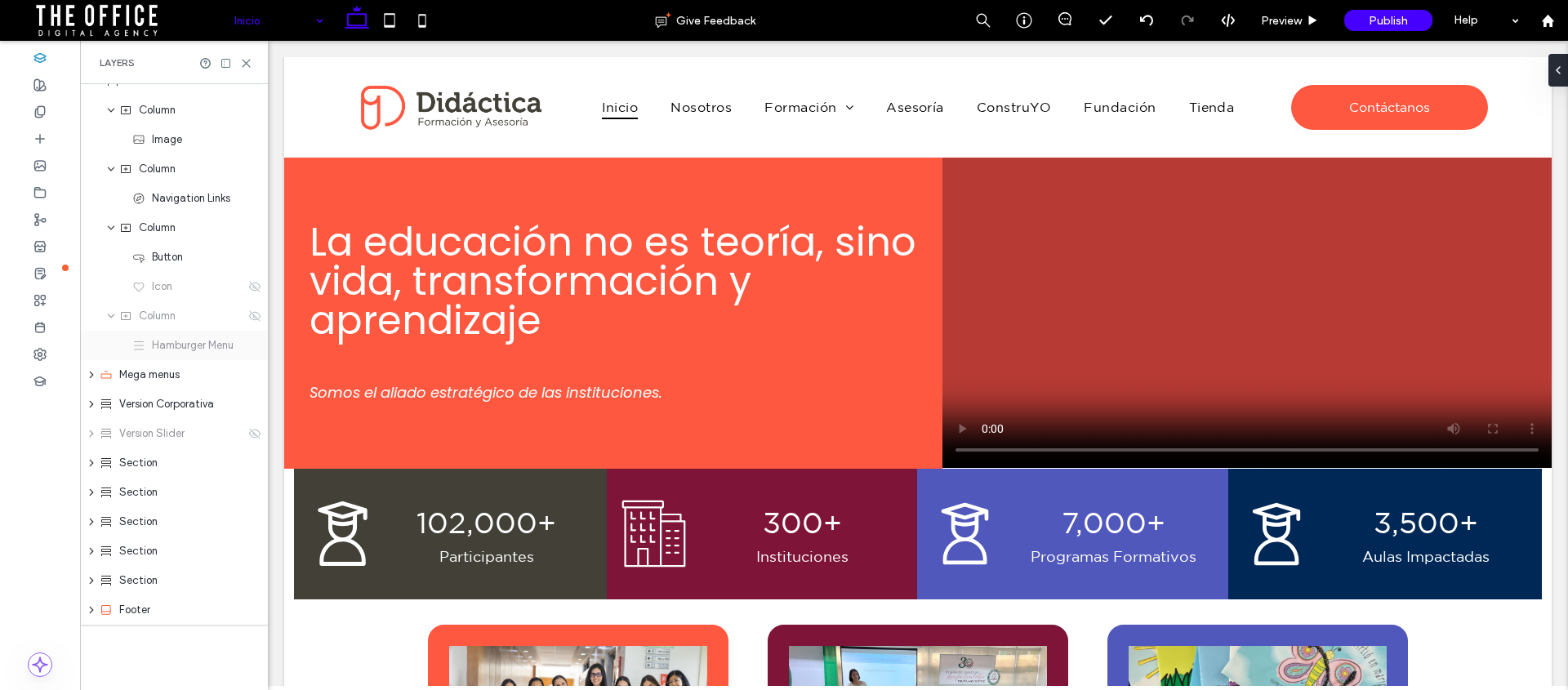
scroll to position [48, 0]
click at [93, 376] on icon "expand Mega menus" at bounding box center [92, 375] width 13 height 9
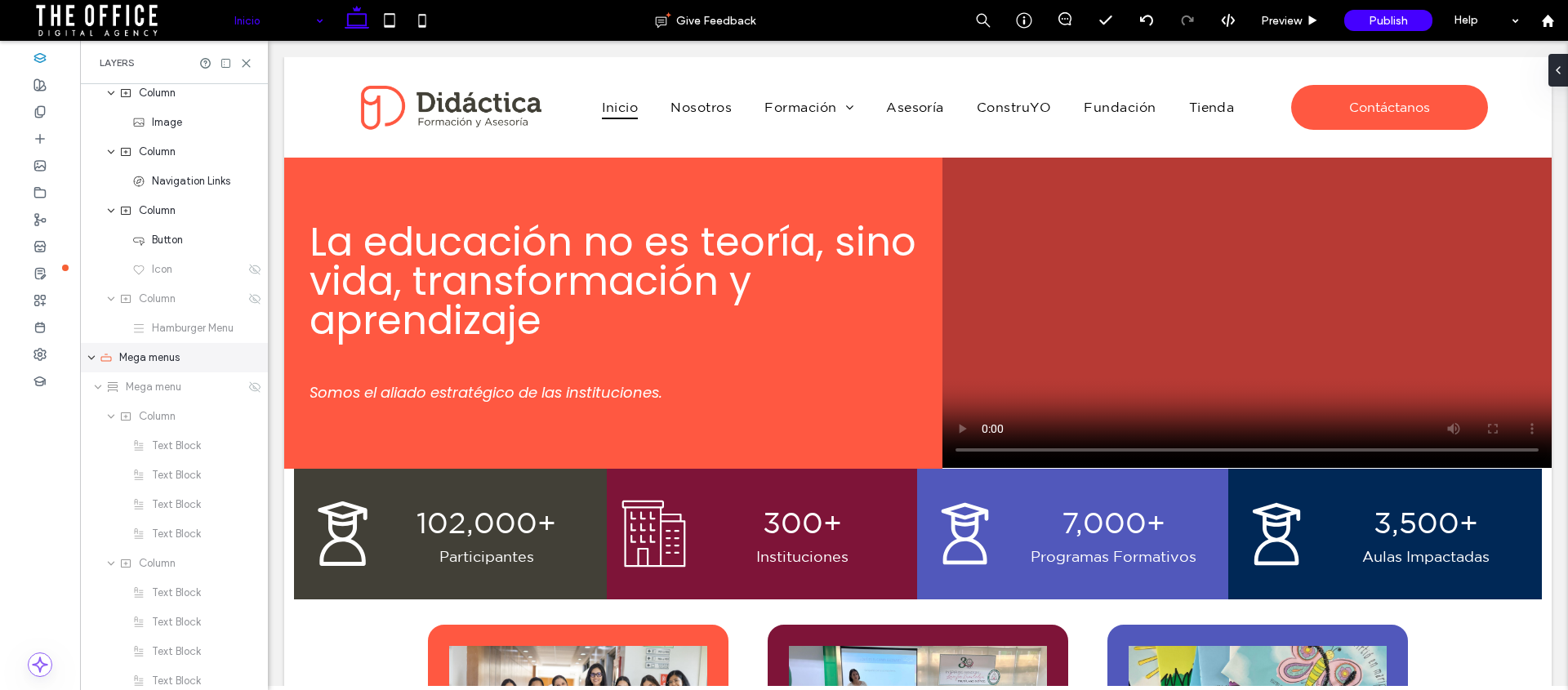
click at [93, 357] on use "expand Mega menus" at bounding box center [91, 358] width 7 height 4
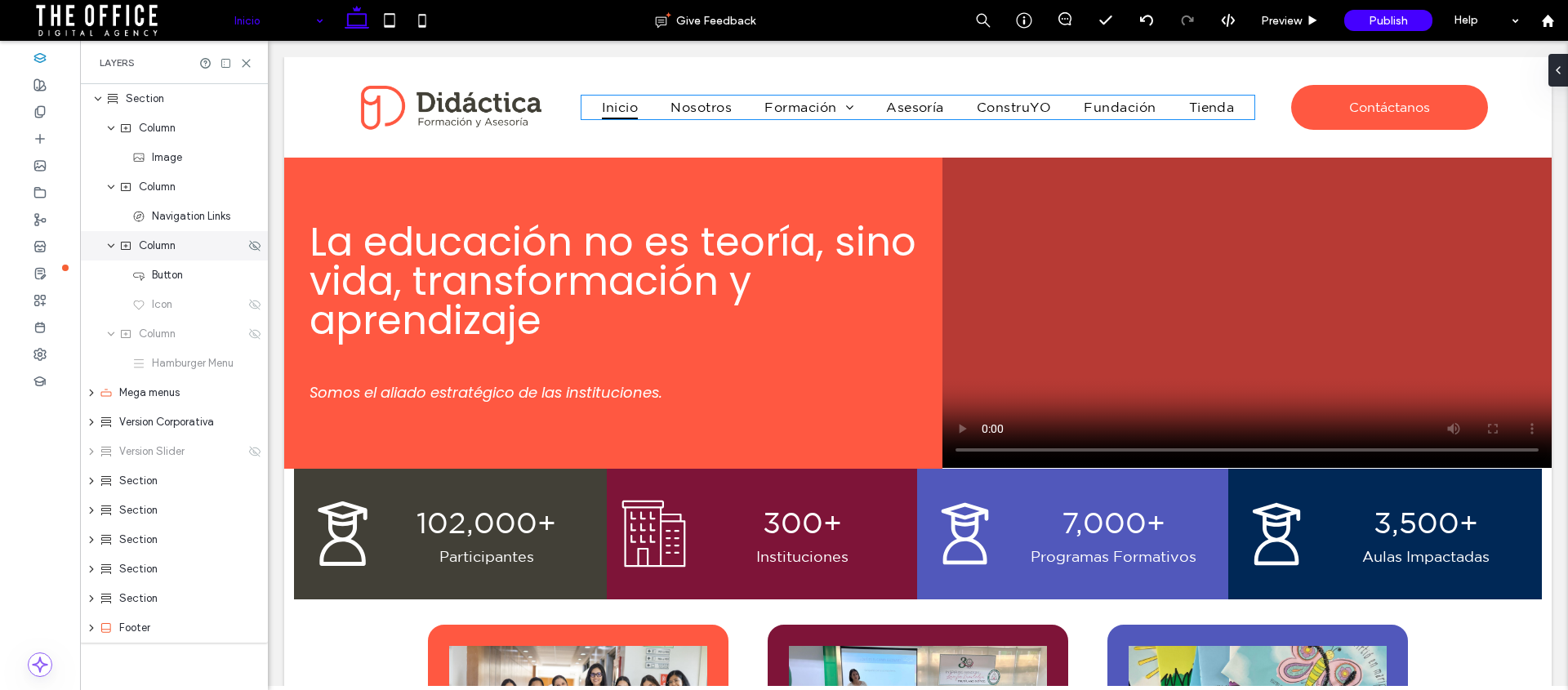
scroll to position [0, 0]
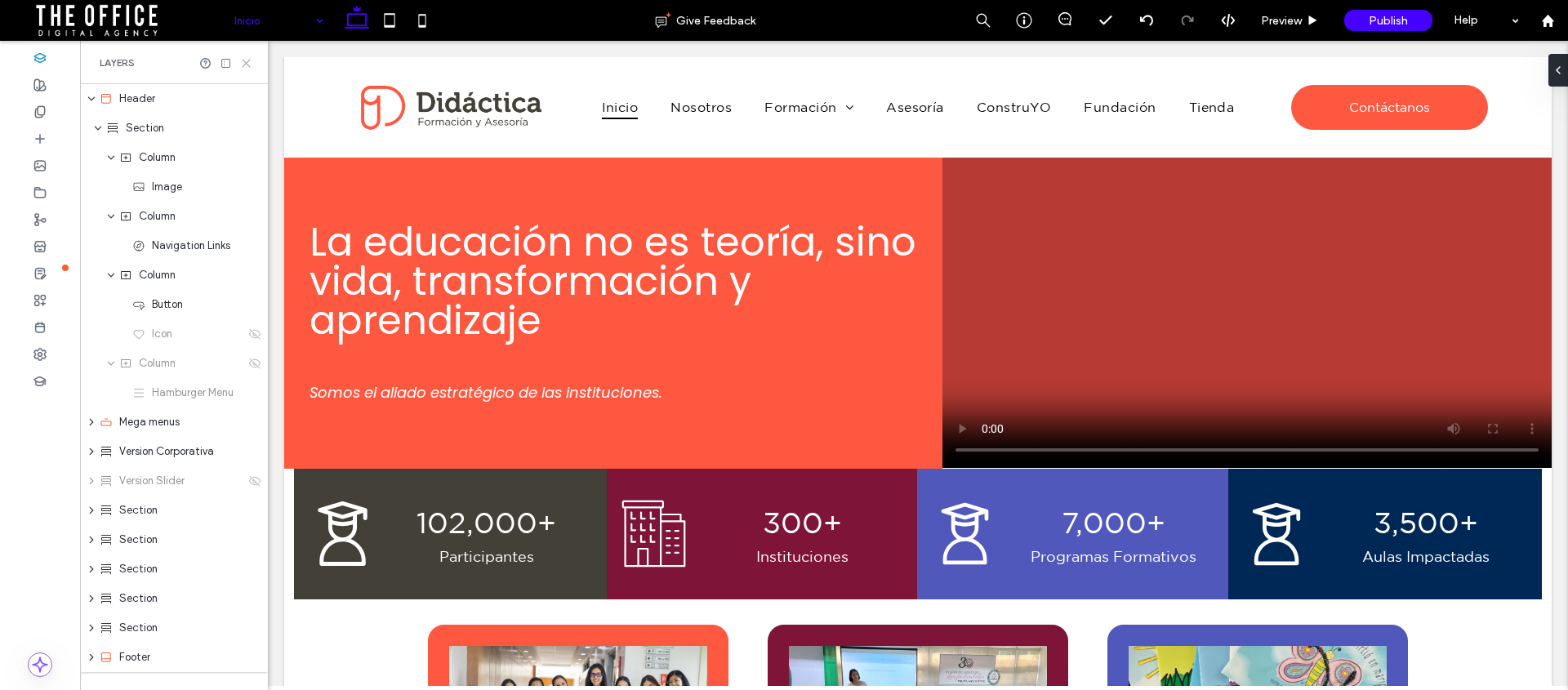
click at [248, 62] on icon at bounding box center [246, 63] width 12 height 12
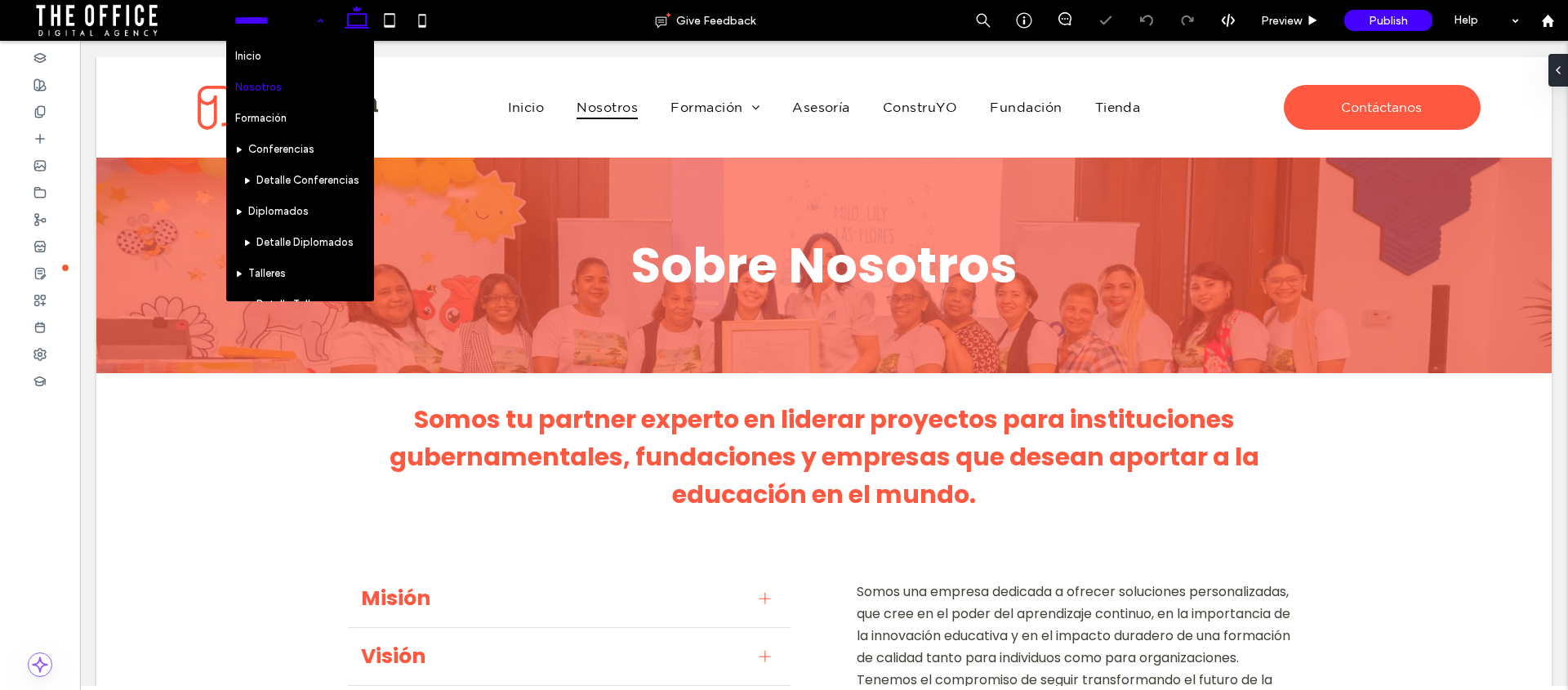
click at [285, 18] on input at bounding box center [275, 21] width 81 height 41
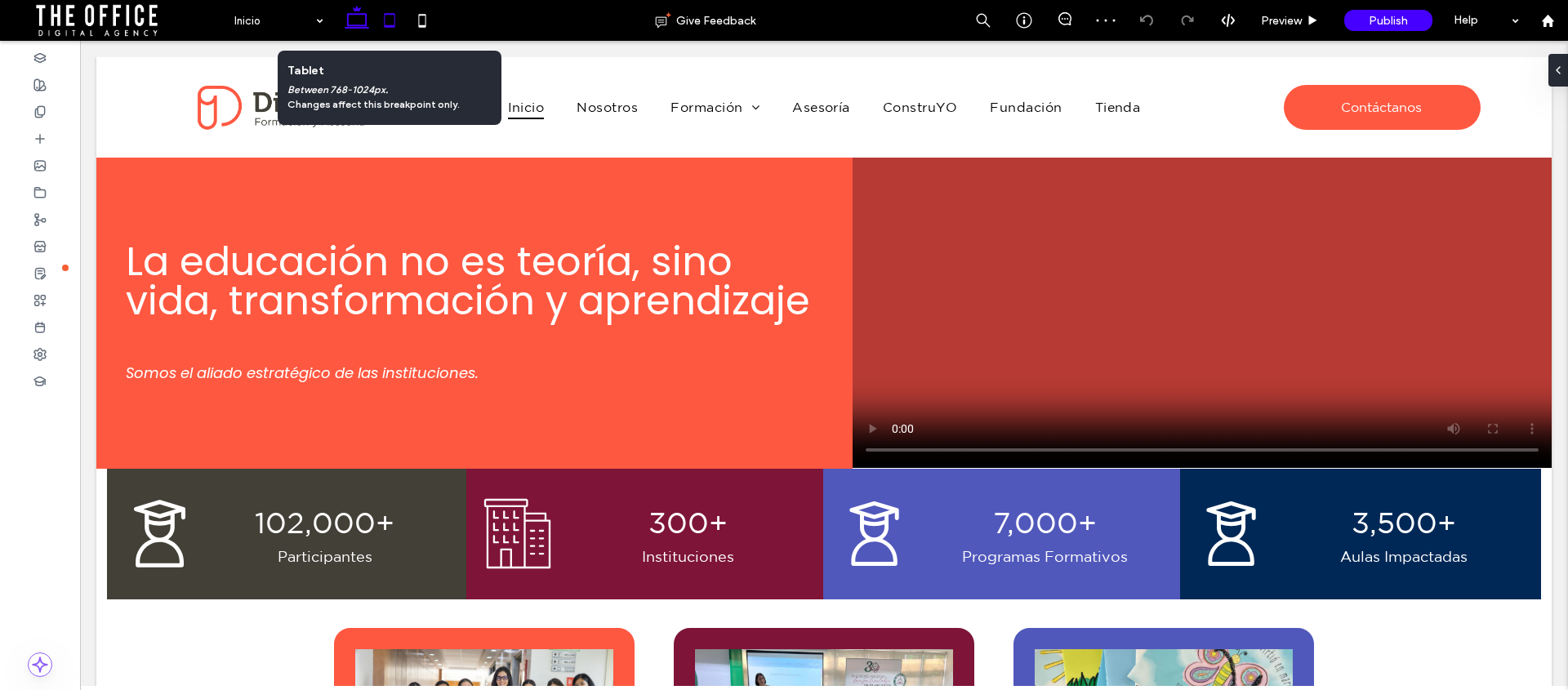
click at [385, 17] on use at bounding box center [390, 20] width 10 height 14
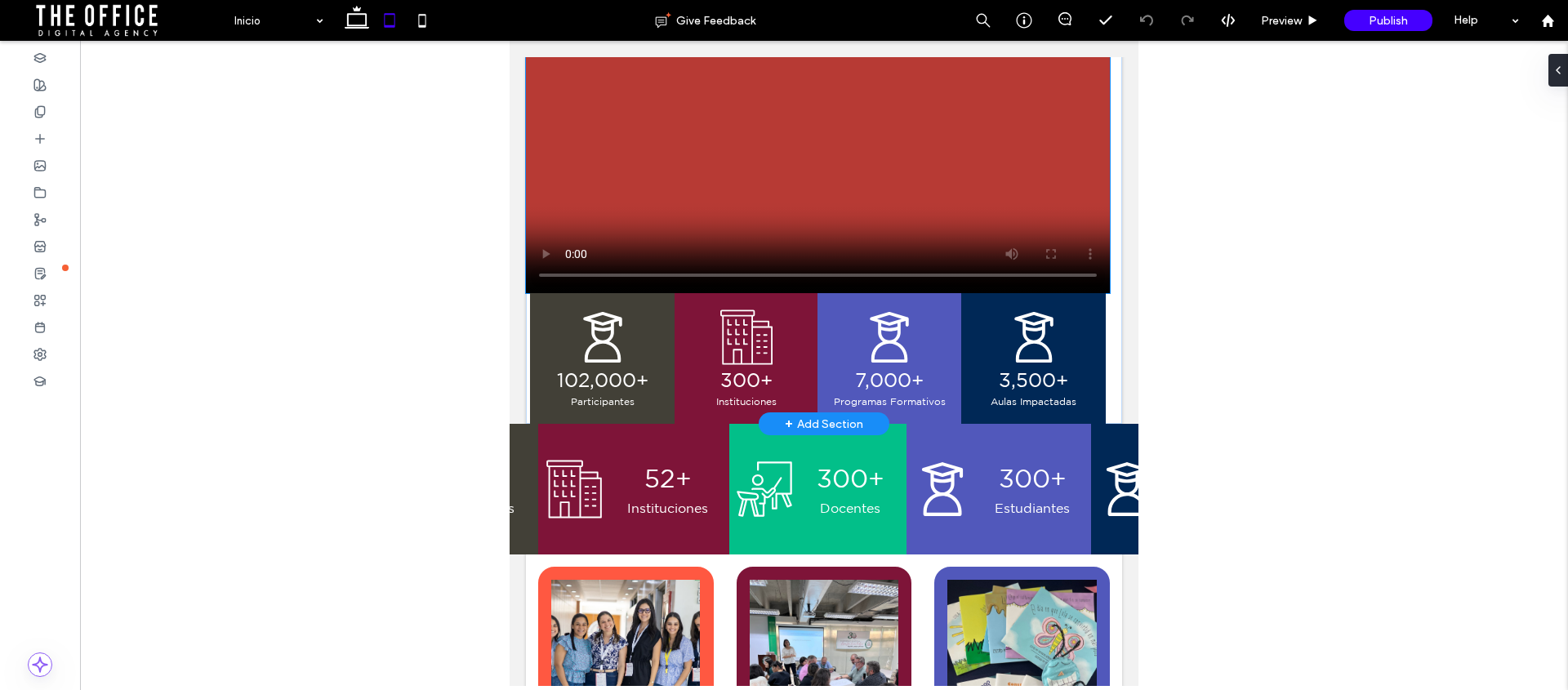
scroll to position [451, 0]
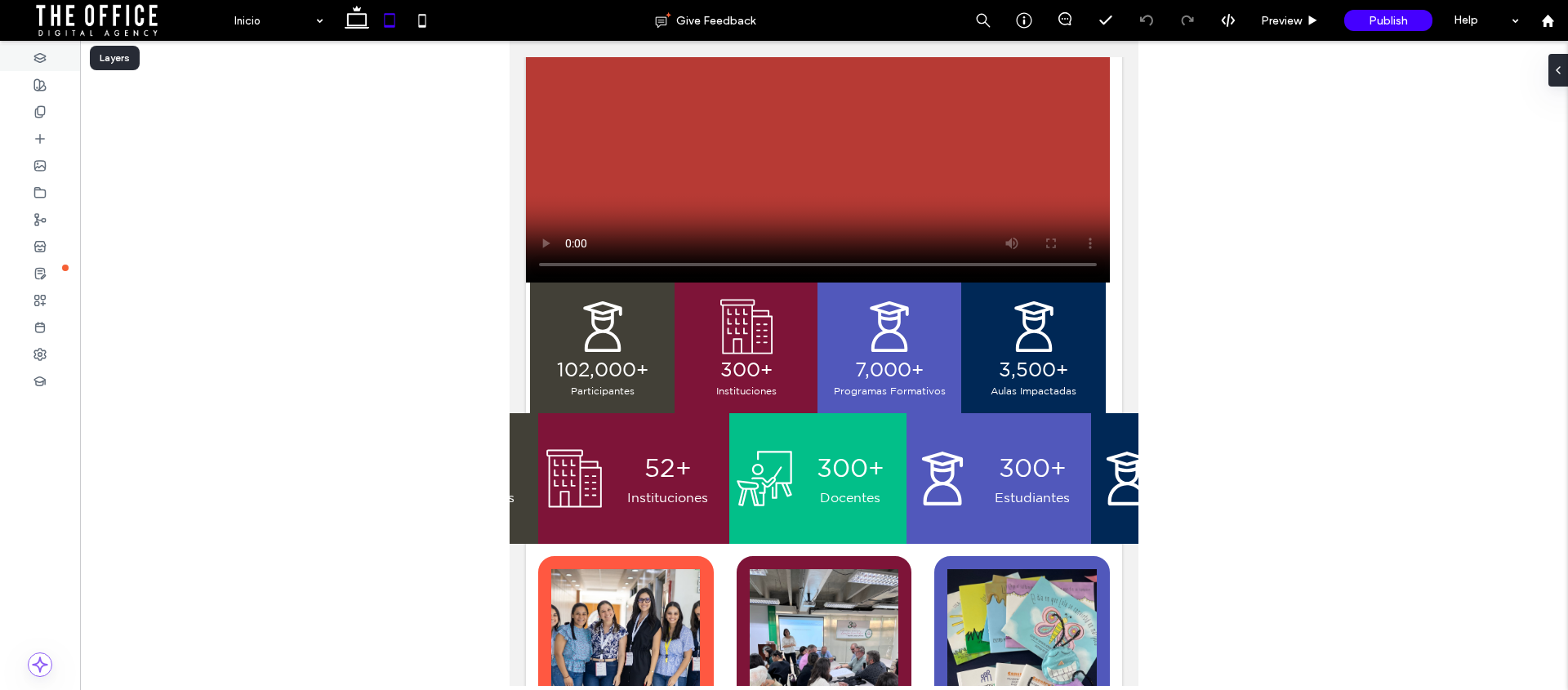
click at [36, 53] on icon at bounding box center [40, 58] width 13 height 13
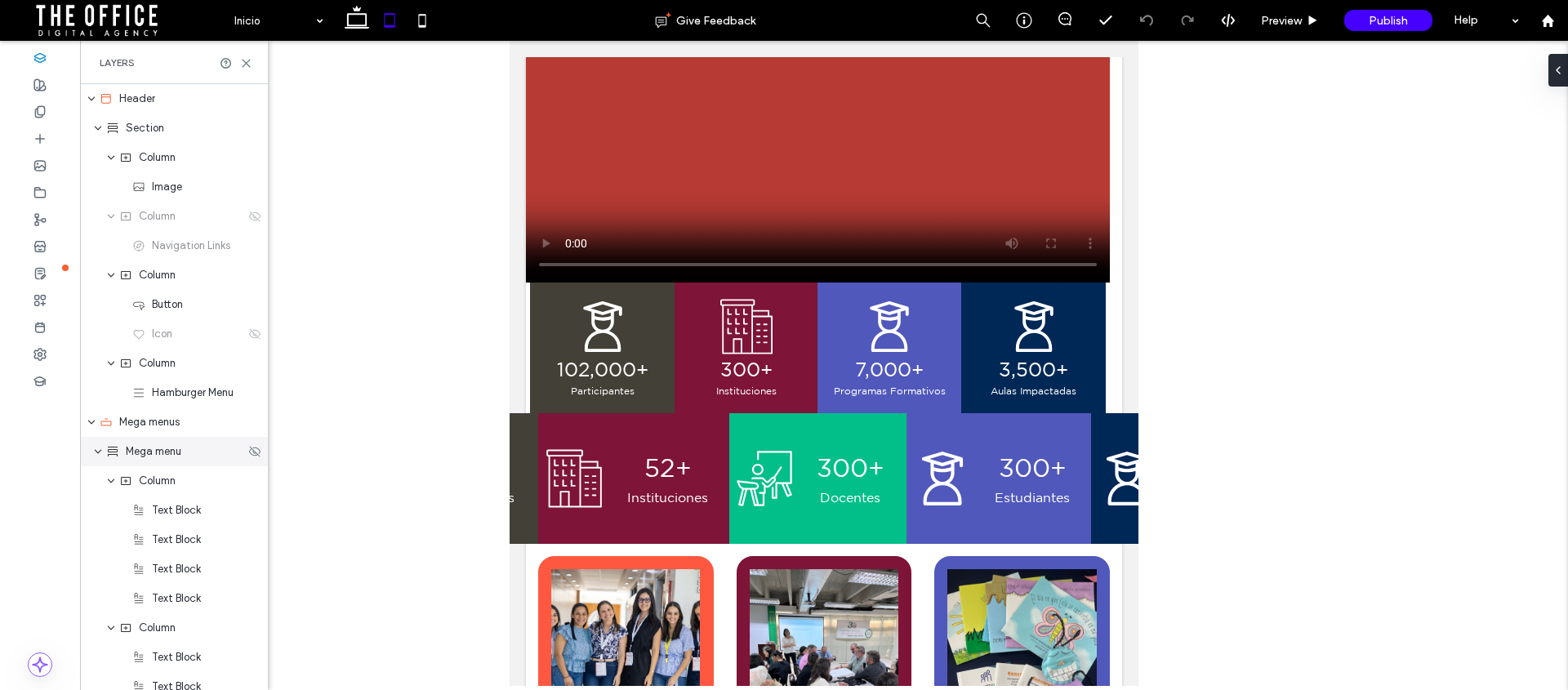
drag, startPoint x: 98, startPoint y: 451, endPoint x: 281, endPoint y: 283, distance: 248.4
click at [98, 451] on icon "expand Mega menu" at bounding box center [98, 452] width 9 height 13
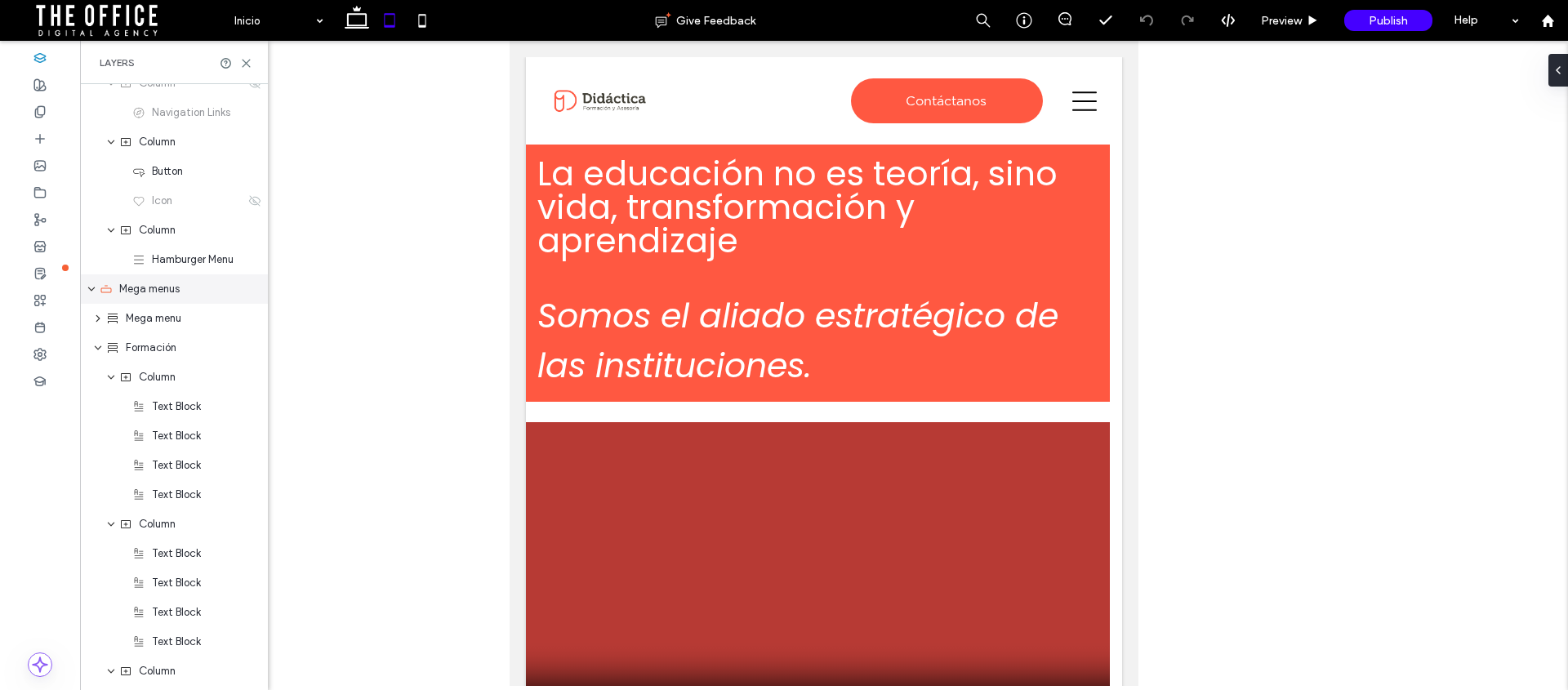
scroll to position [164, 0]
drag, startPoint x: 95, startPoint y: 318, endPoint x: 141, endPoint y: 353, distance: 57.8
click at [95, 317] on use "expand Formación" at bounding box center [97, 318] width 7 height 4
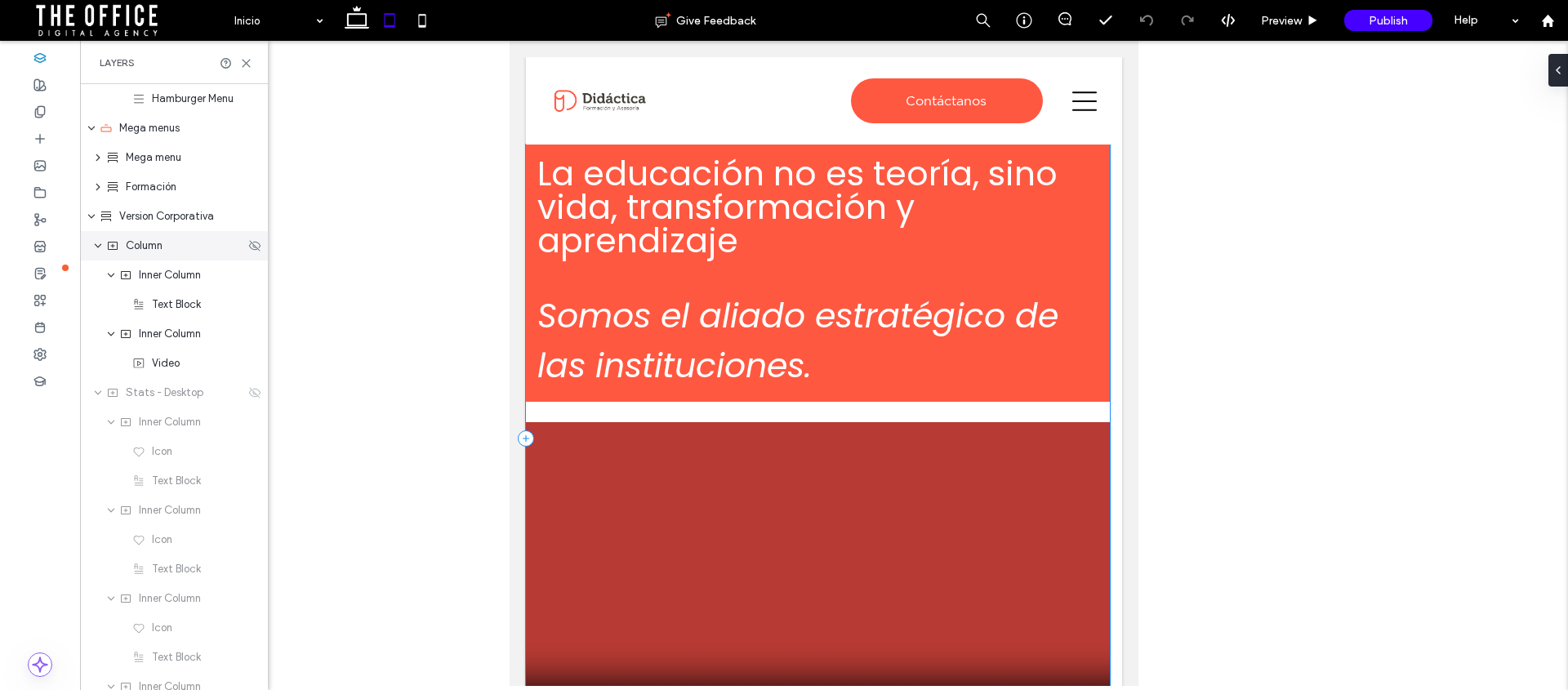
scroll to position [295, 0]
click at [98, 246] on use "expand Column" at bounding box center [97, 245] width 7 height 4
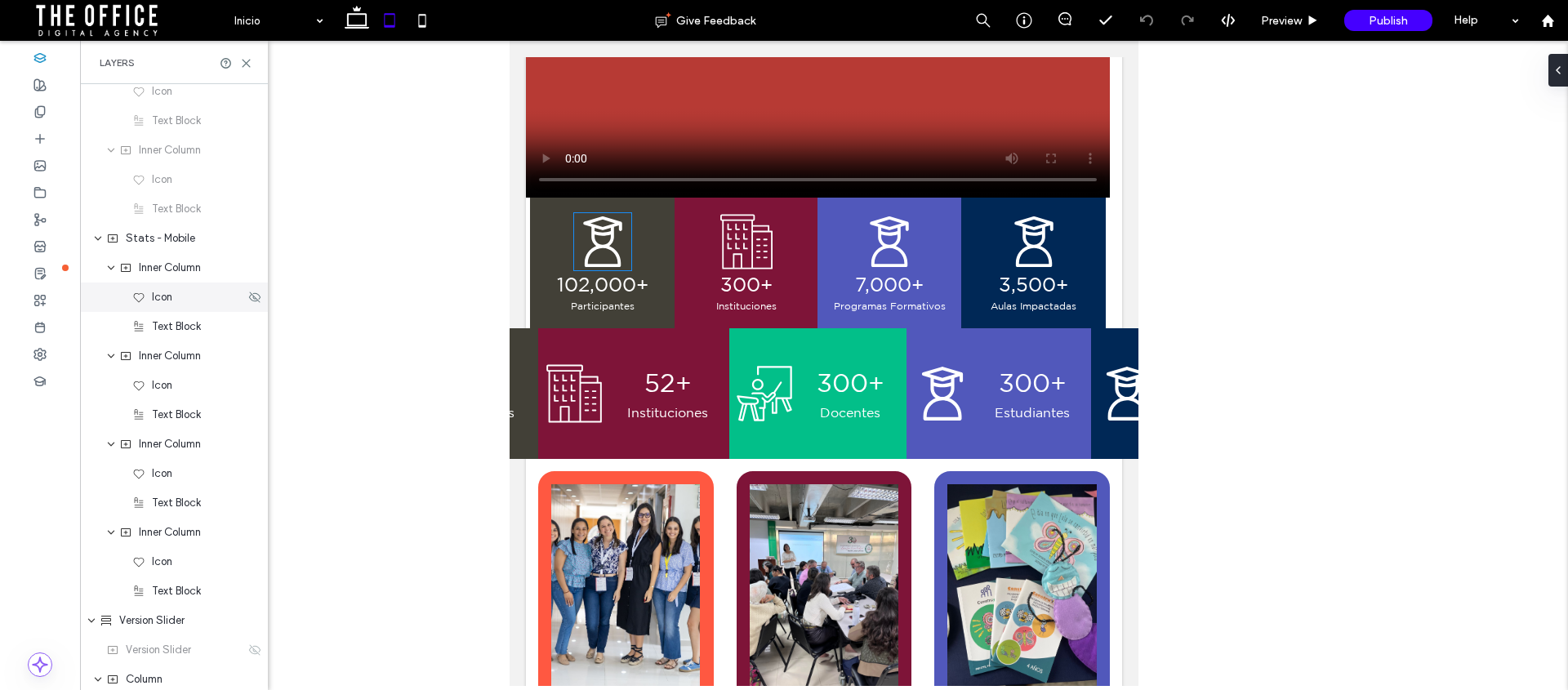
scroll to position [781, 0]
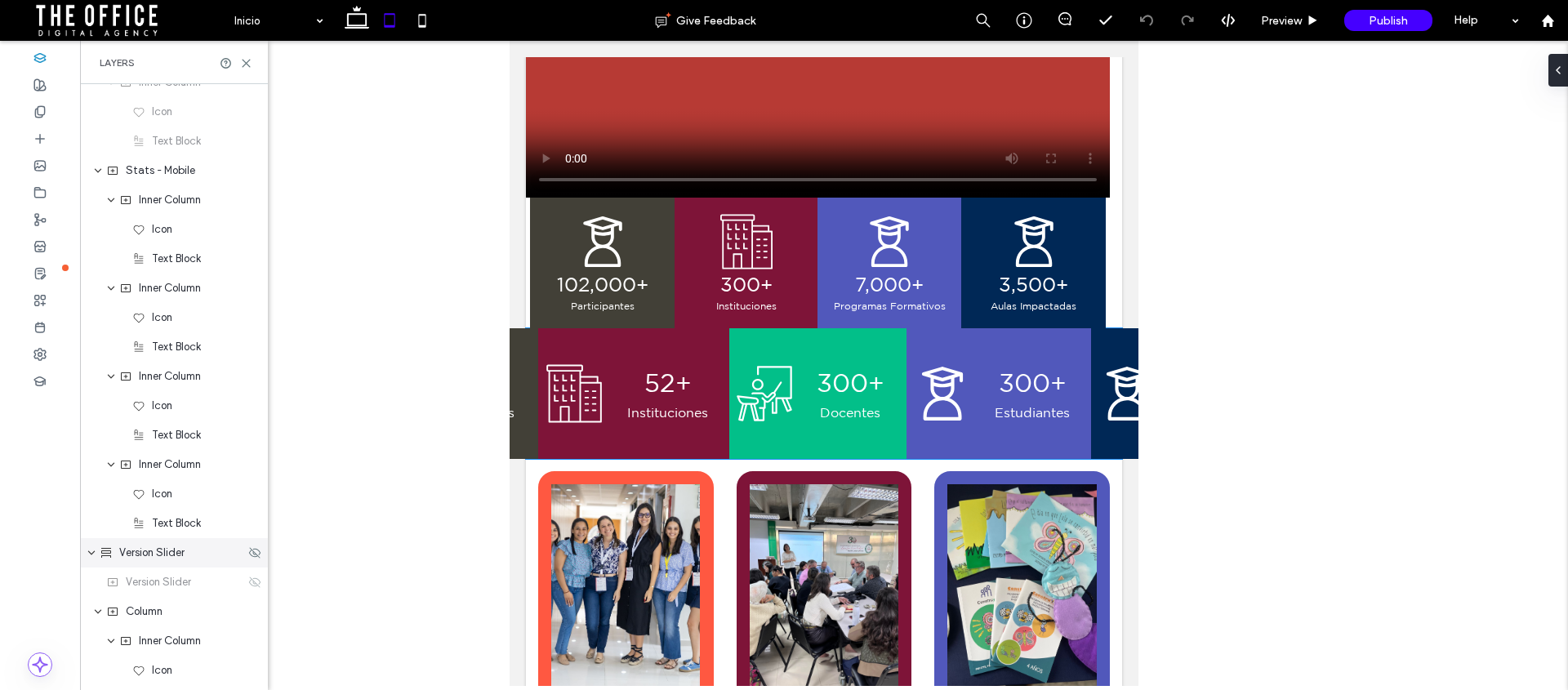
click at [90, 550] on icon "expand Version Slider" at bounding box center [92, 553] width 9 height 13
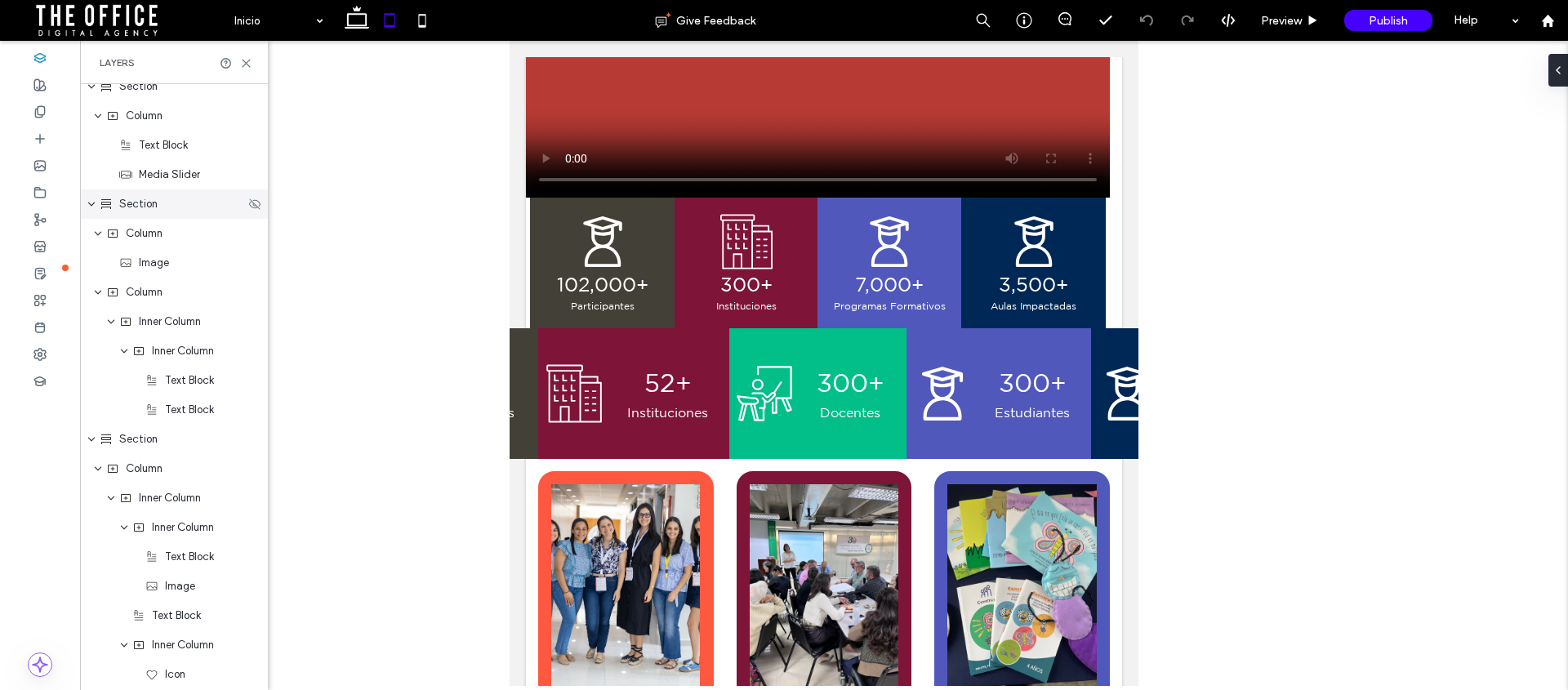
scroll to position [2034, 0]
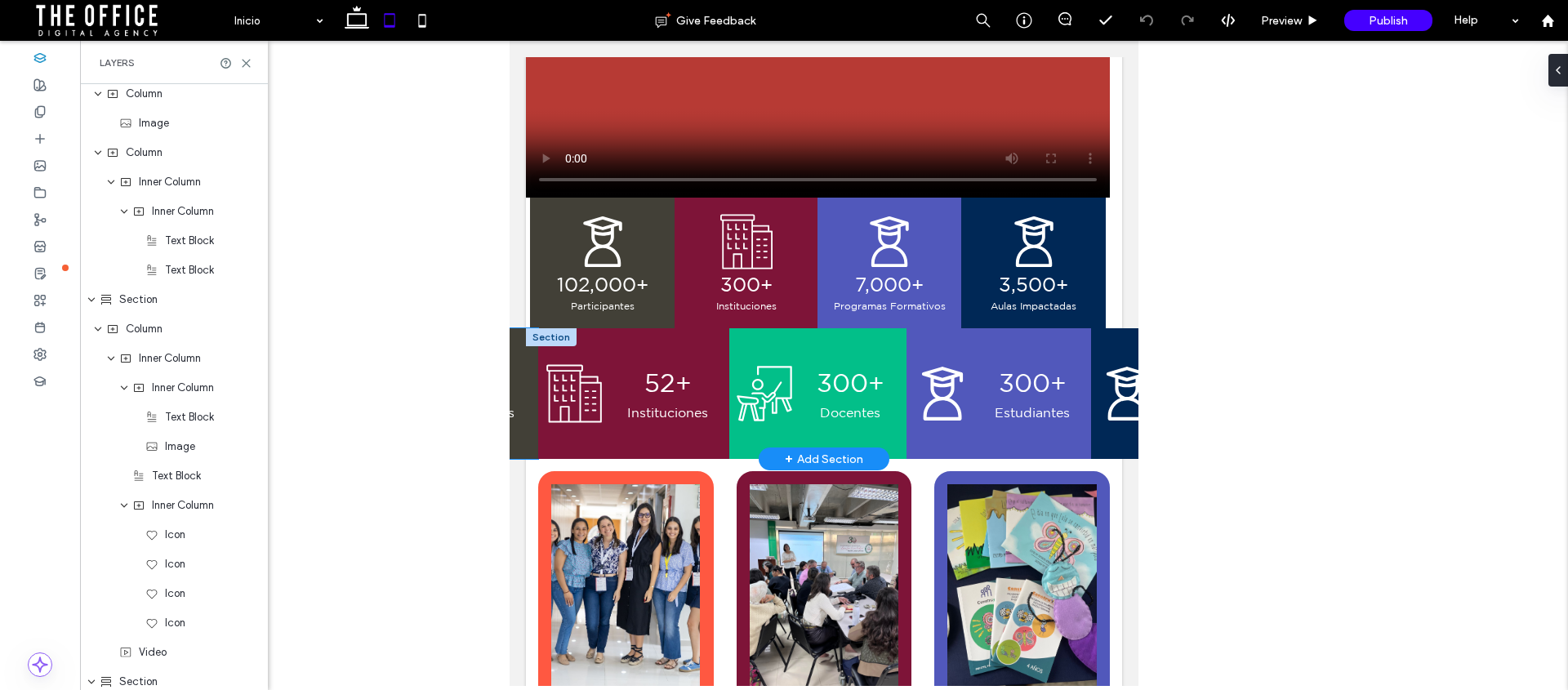
click at [515, 350] on div "300+ Estudiantes" at bounding box center [446, 394] width 185 height 131
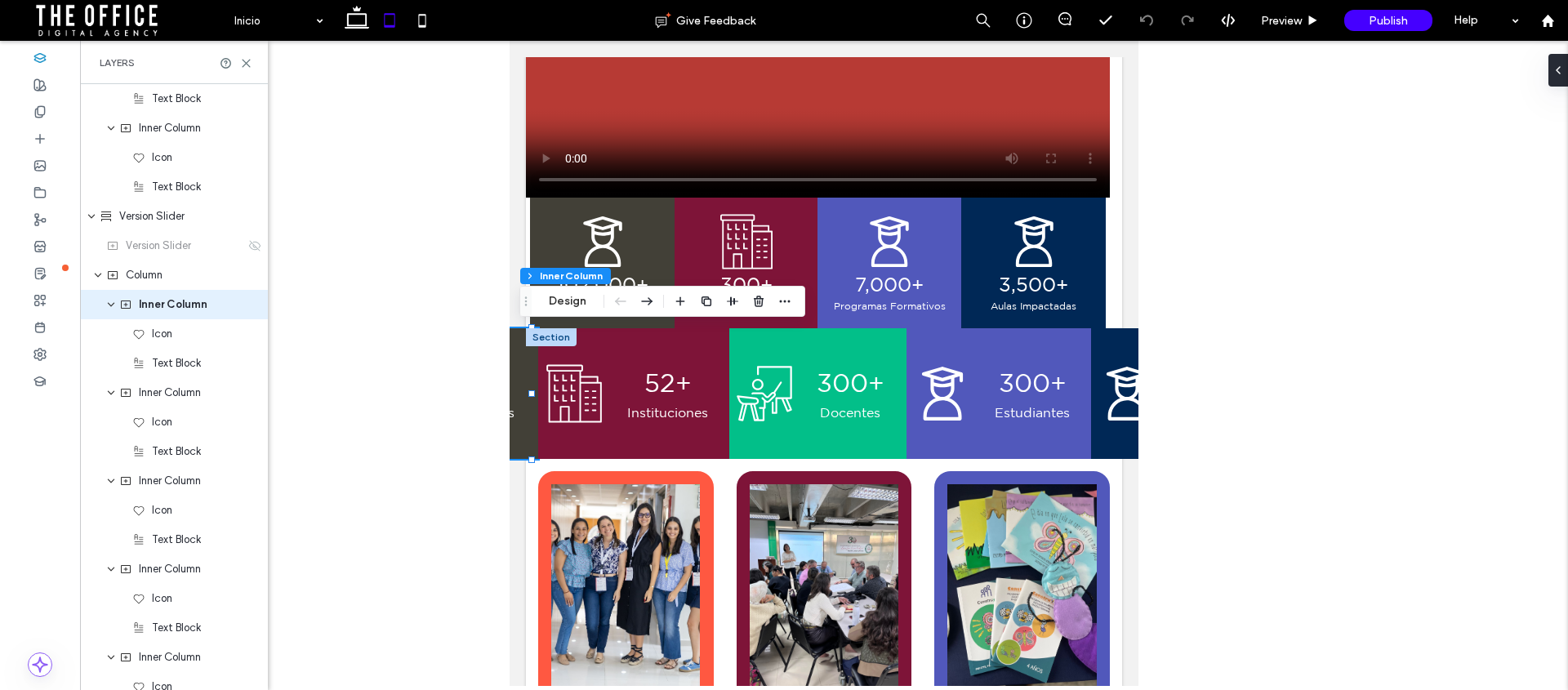
scroll to position [1035, 0]
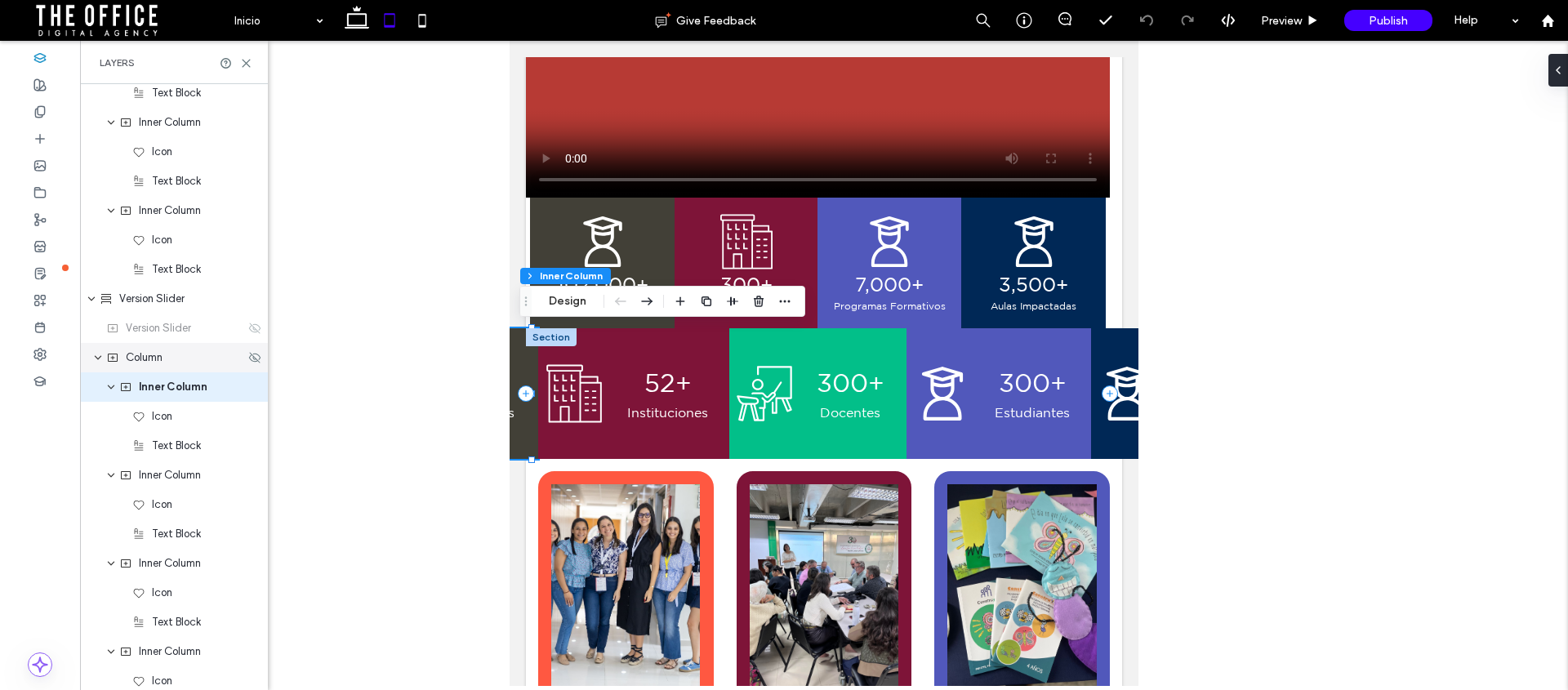
click at [164, 359] on div "Column" at bounding box center [176, 357] width 139 height 16
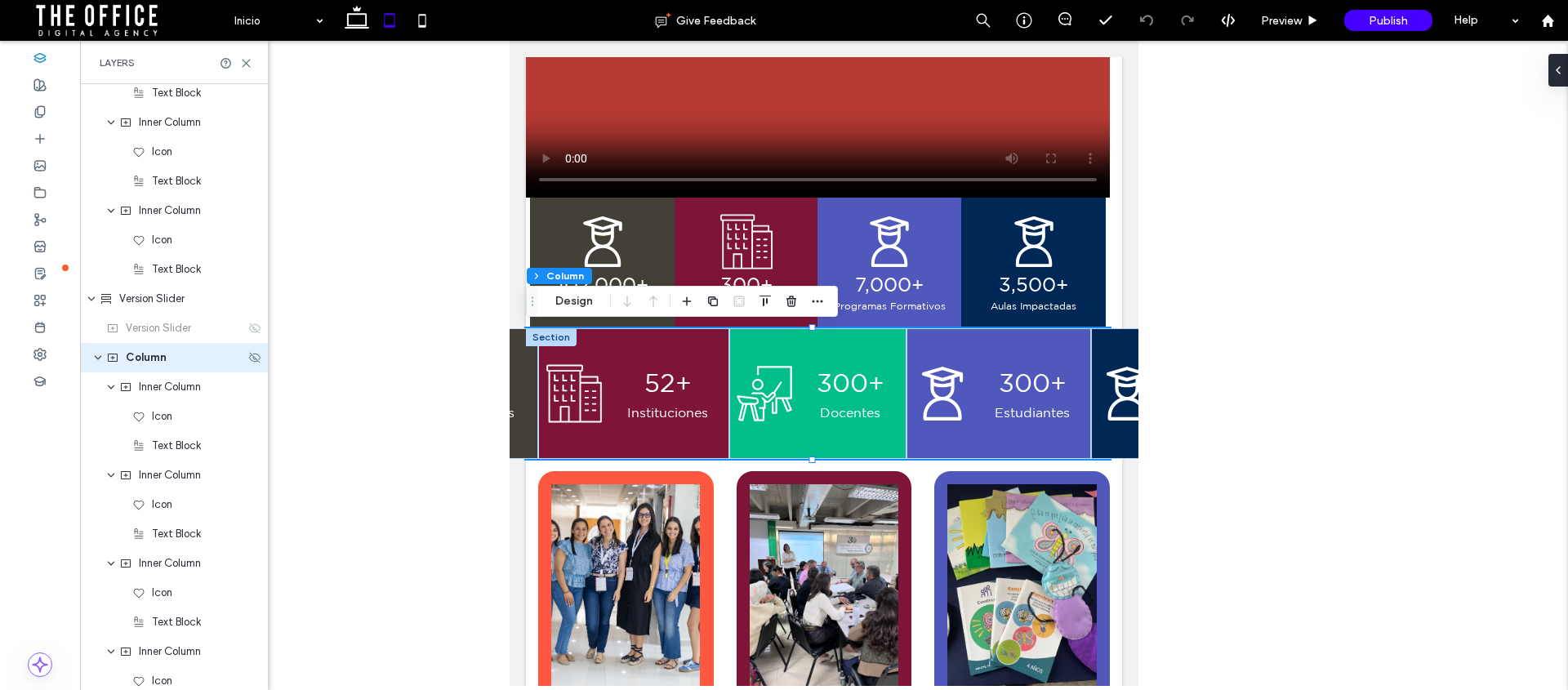
scroll to position [1006, 0]
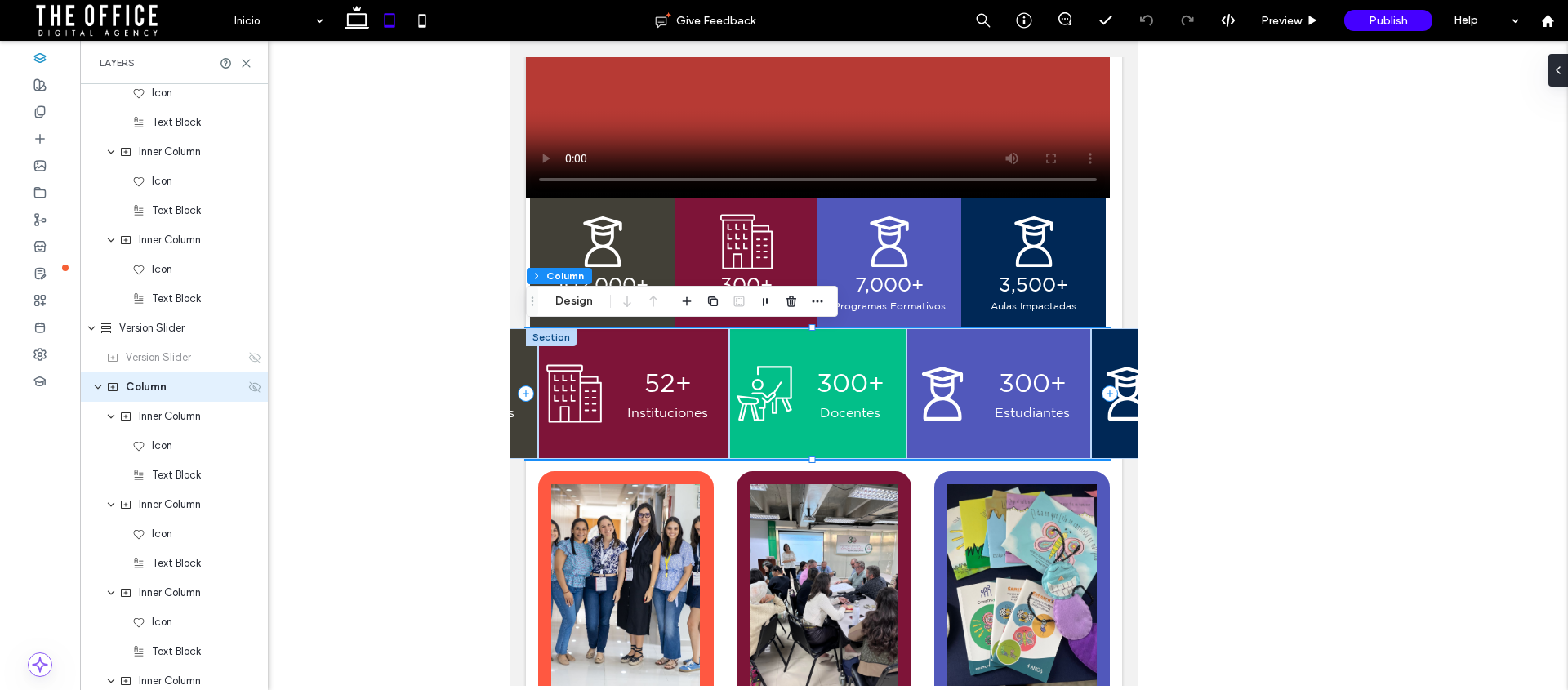
click at [249, 383] on icon at bounding box center [255, 387] width 13 height 13
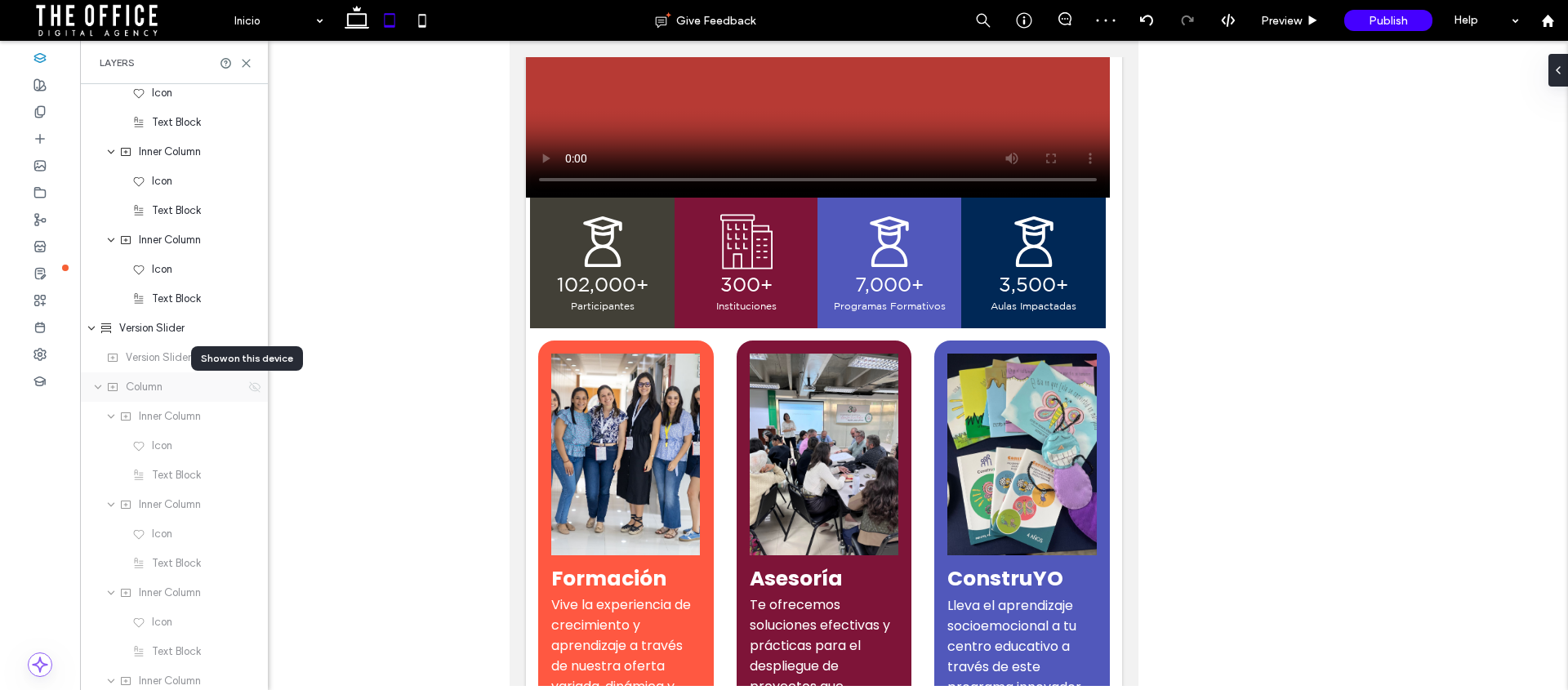
click at [249, 389] on icon at bounding box center [255, 387] width 13 height 13
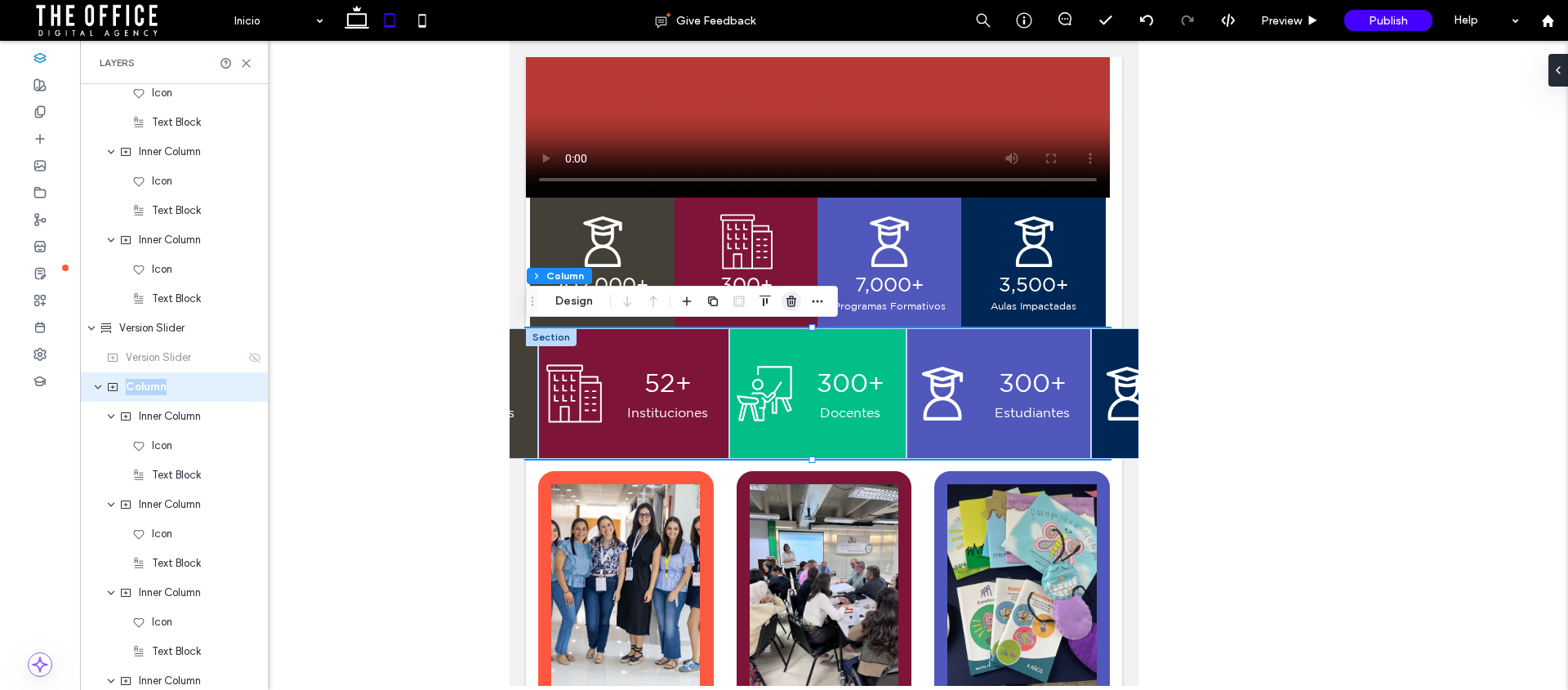
click at [796, 301] on icon "button" at bounding box center [791, 301] width 13 height 13
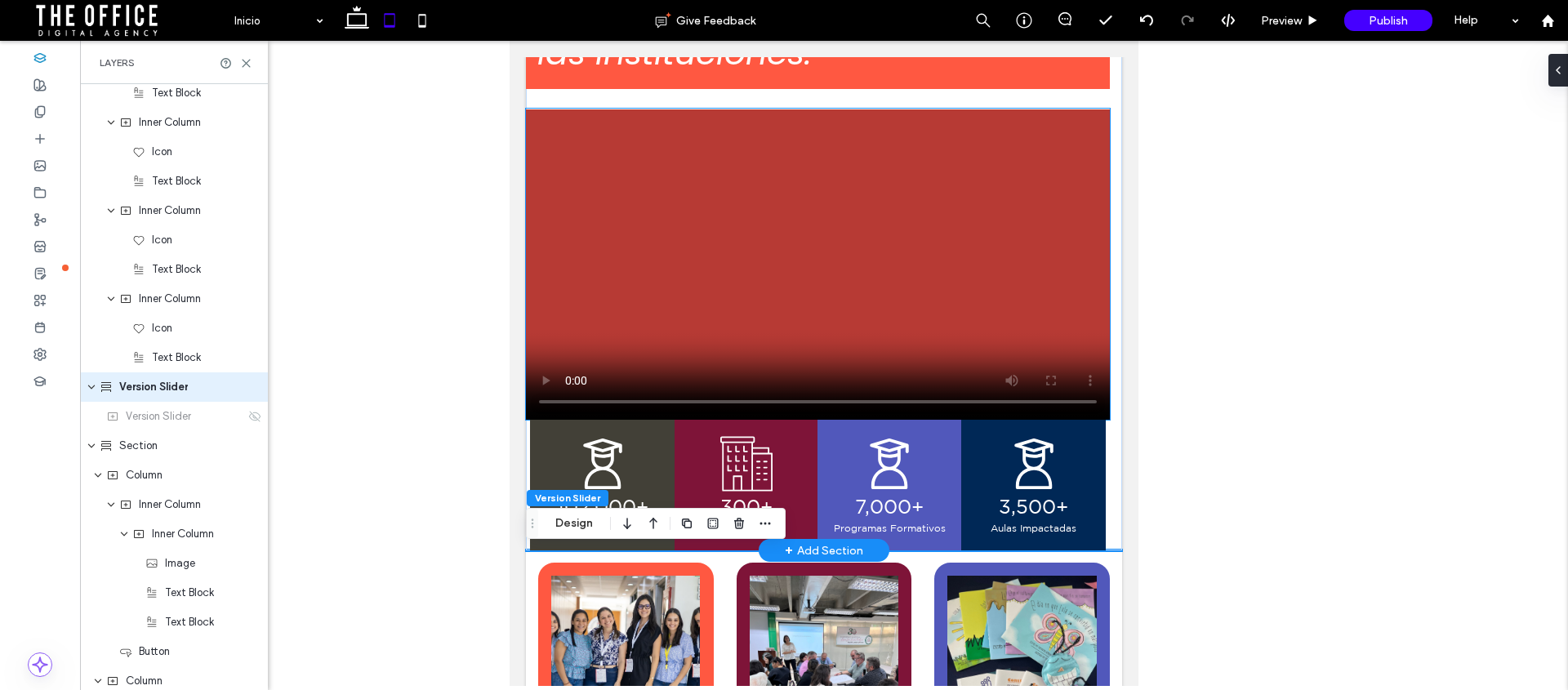
scroll to position [0, 0]
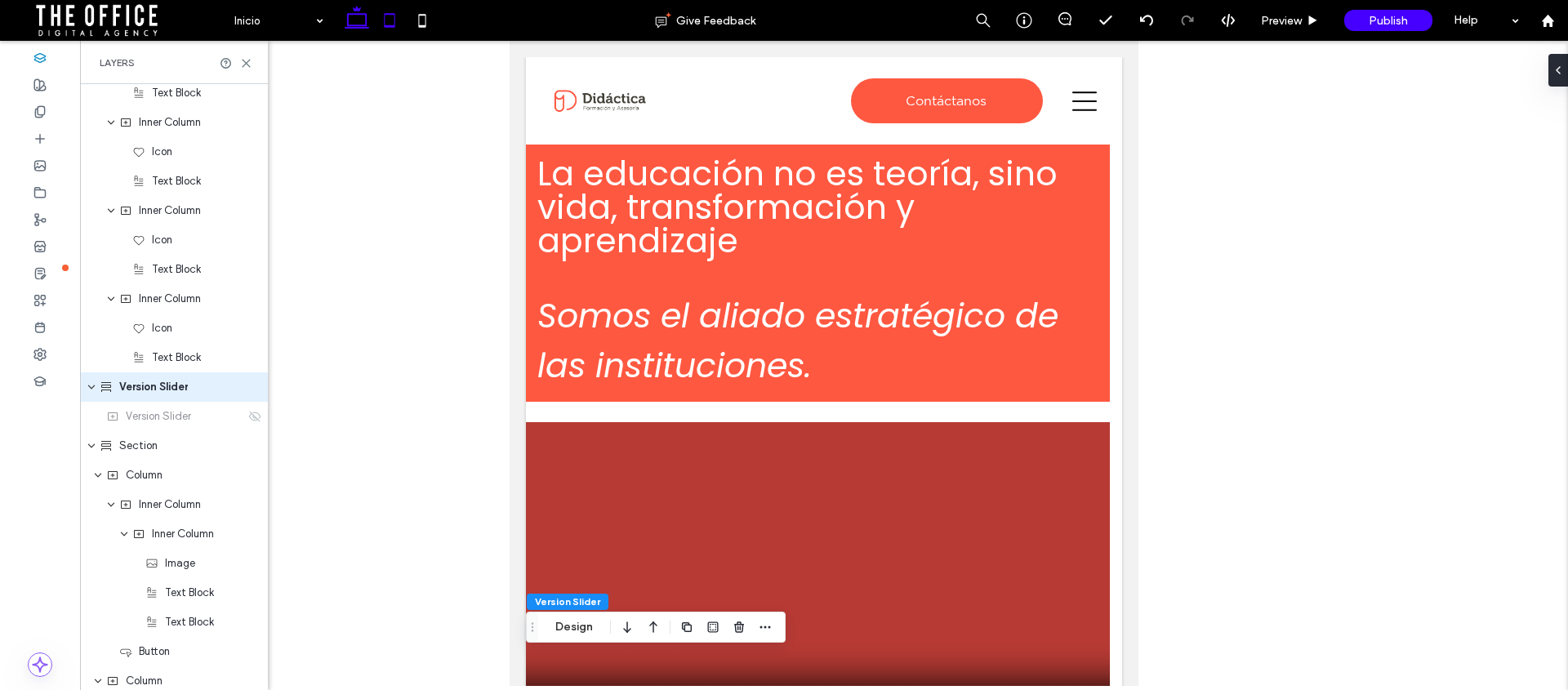
drag, startPoint x: 351, startPoint y: 16, endPoint x: 708, endPoint y: 269, distance: 437.6
click at [351, 16] on icon at bounding box center [356, 20] width 33 height 33
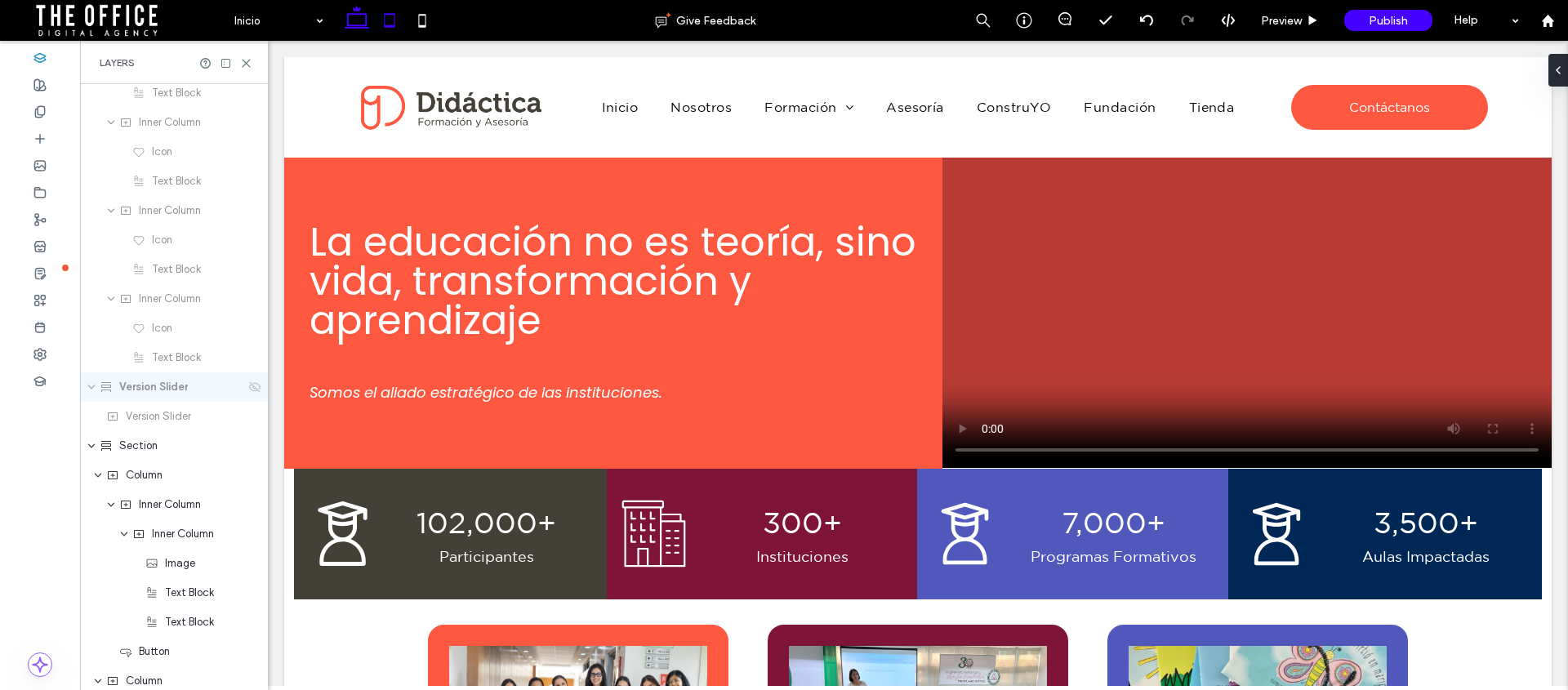
click at [393, 16] on icon at bounding box center [389, 20] width 33 height 33
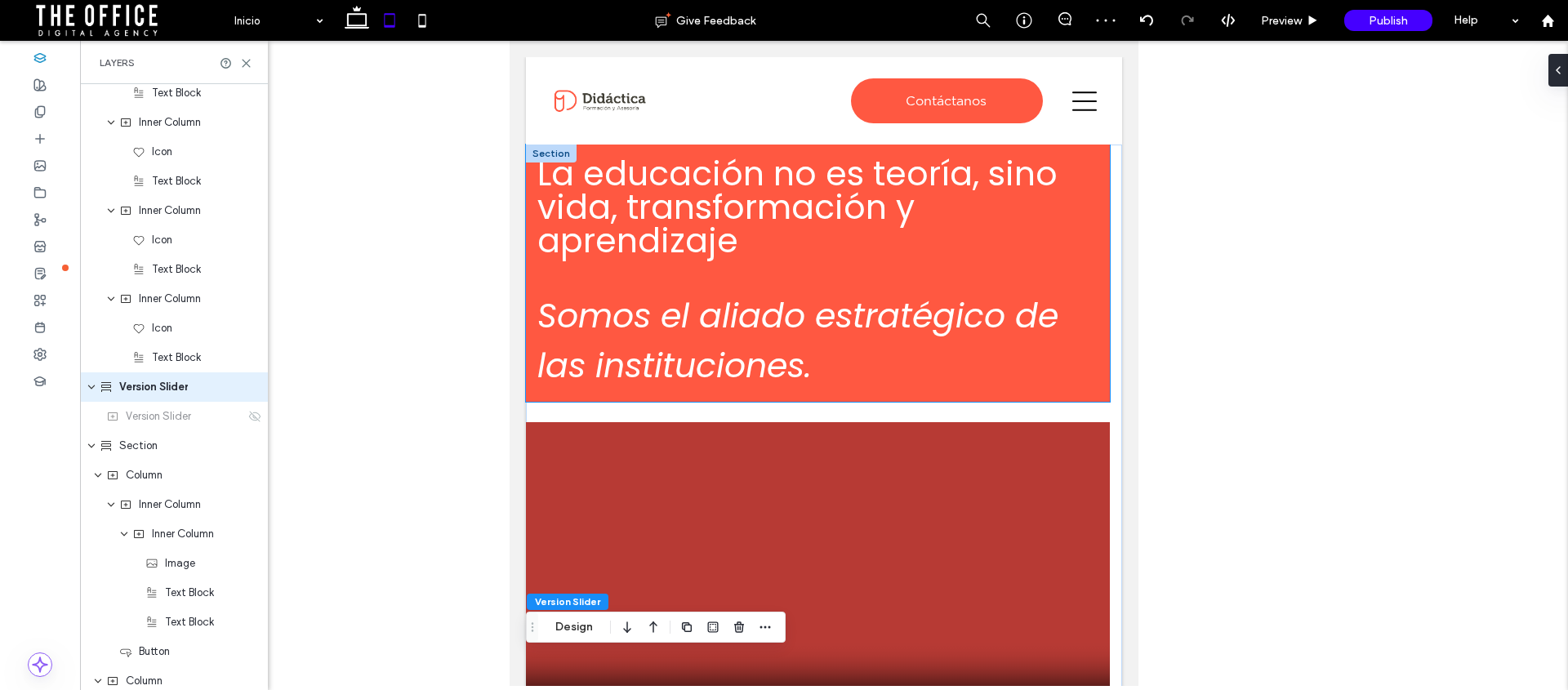
click at [729, 211] on span "La educación no es teoría, sino vida, transformación y aprendizaje" at bounding box center [797, 207] width 520 height 113
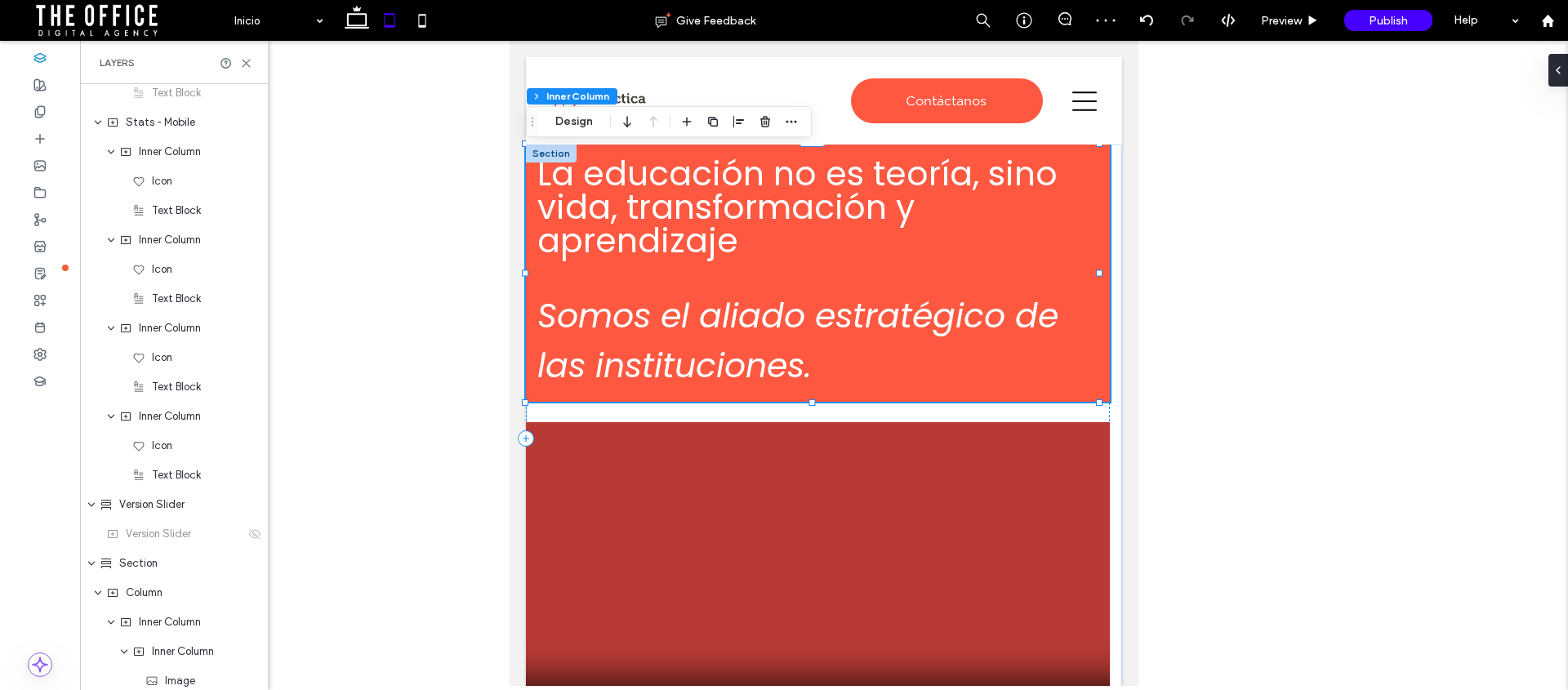
click at [685, 263] on span "La educación no es teoría, sino vida, transformación y aprendizaje" at bounding box center [797, 207] width 520 height 113
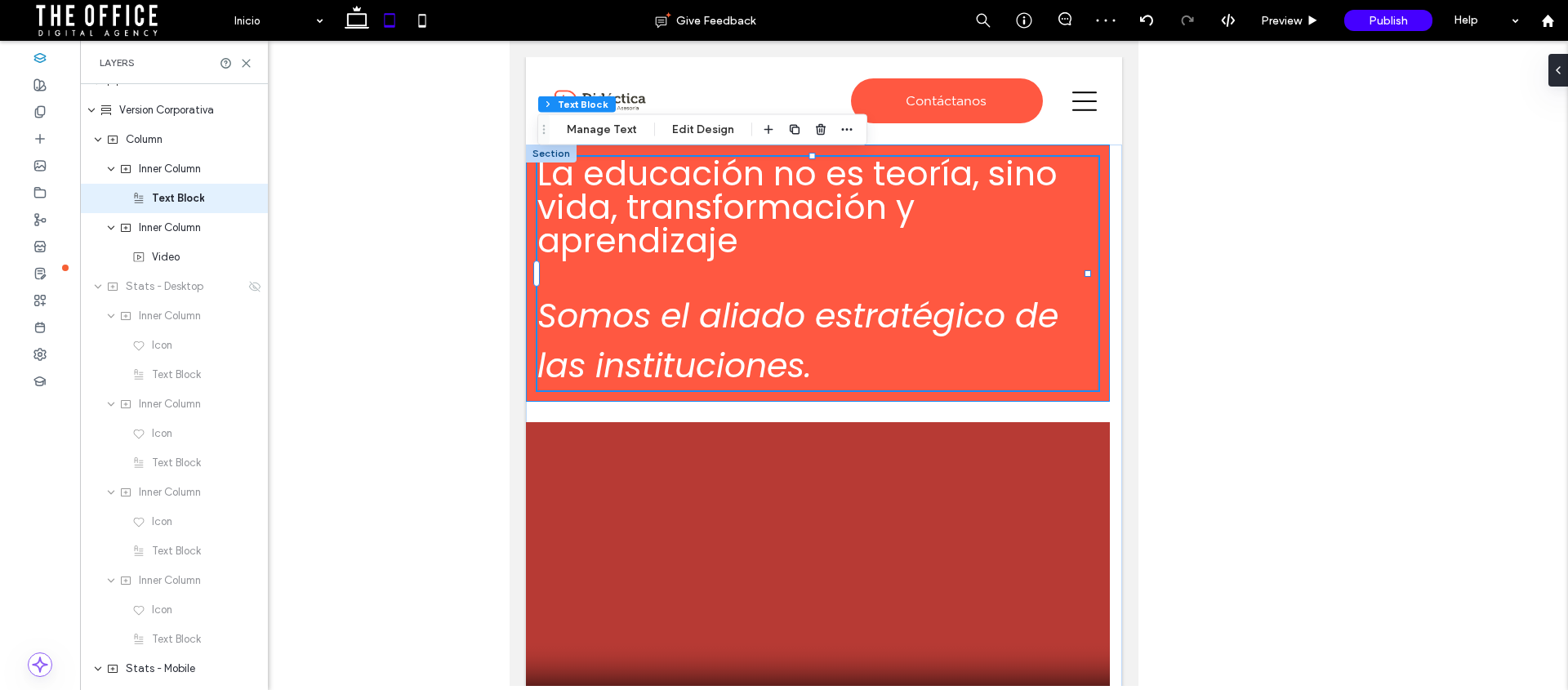
click at [654, 276] on div "La educación no es teoría, sino vida, transformación y aprendizaje Somos el ali…" at bounding box center [818, 274] width 561 height 234
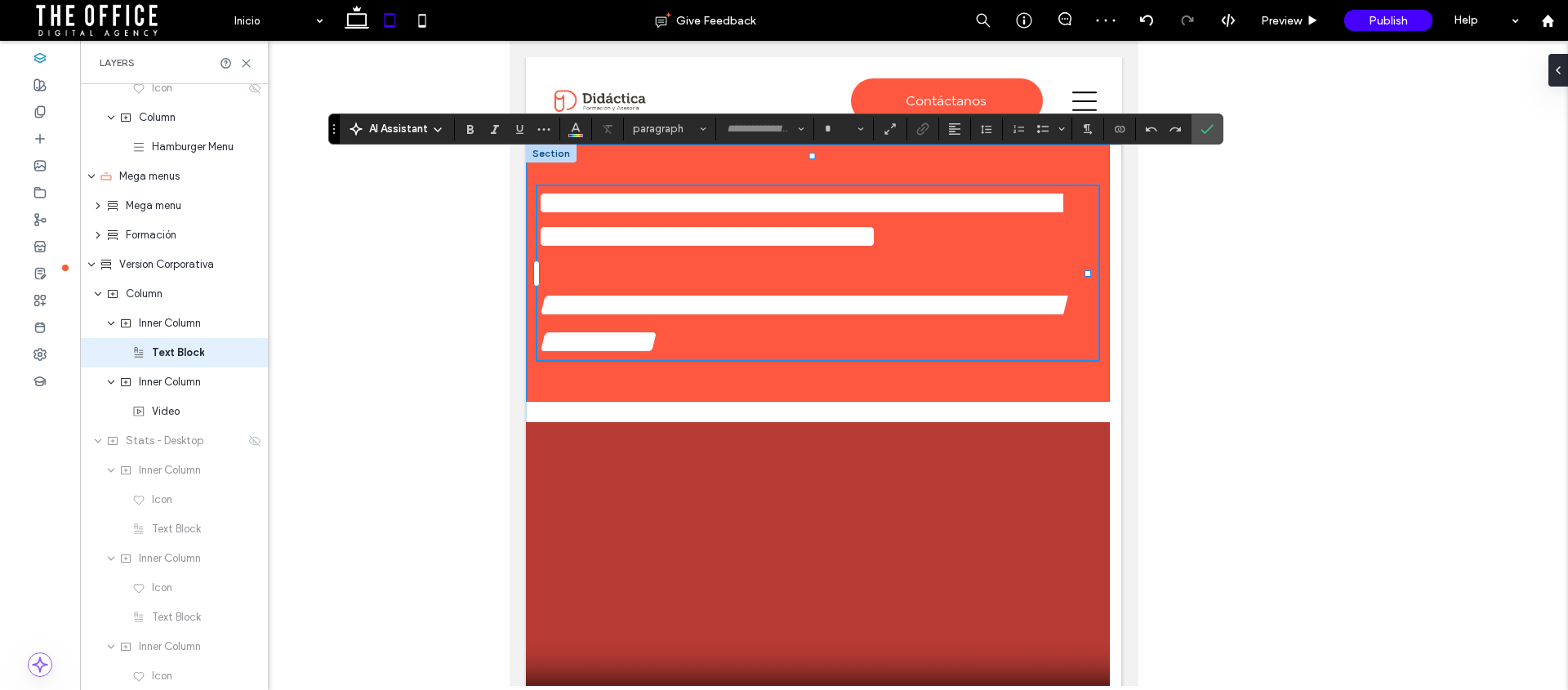
type input "*******"
type input "**"
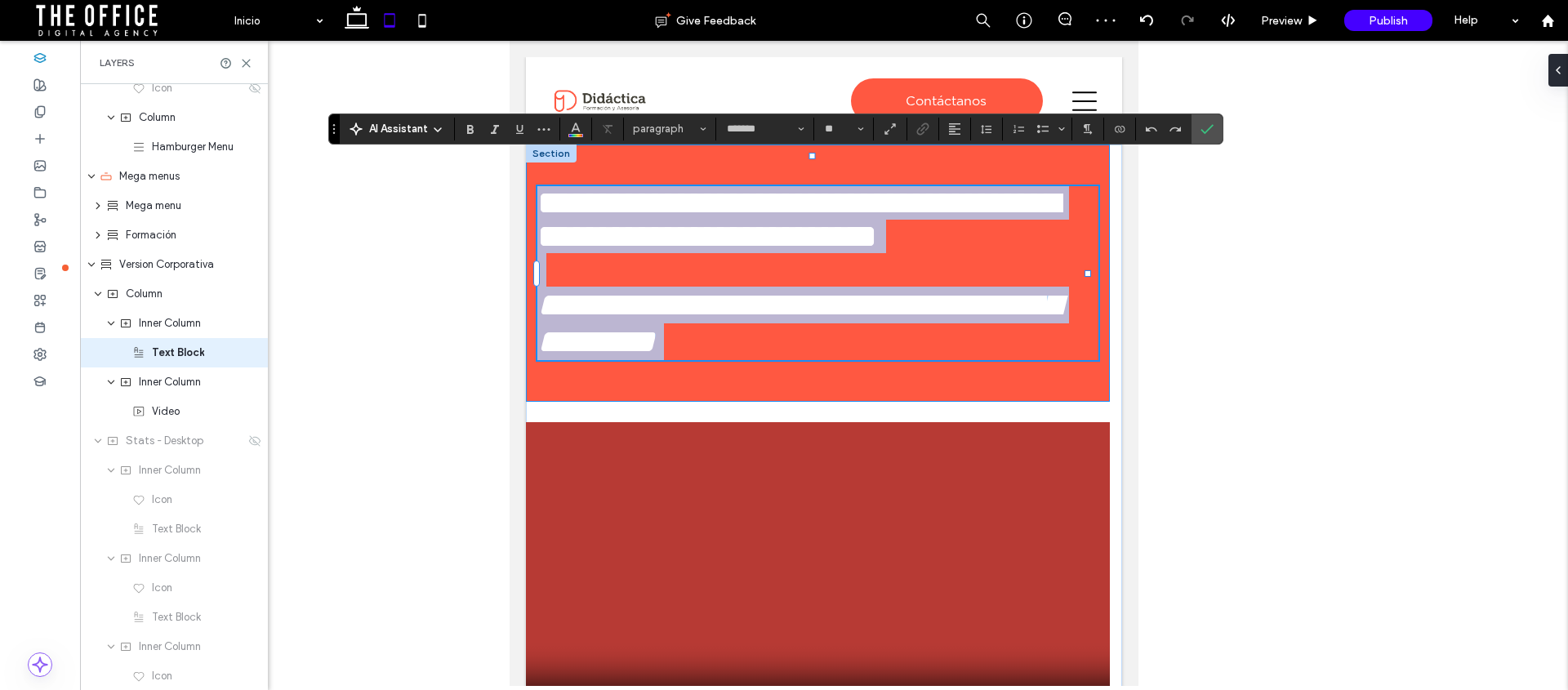
scroll to position [211, 0]
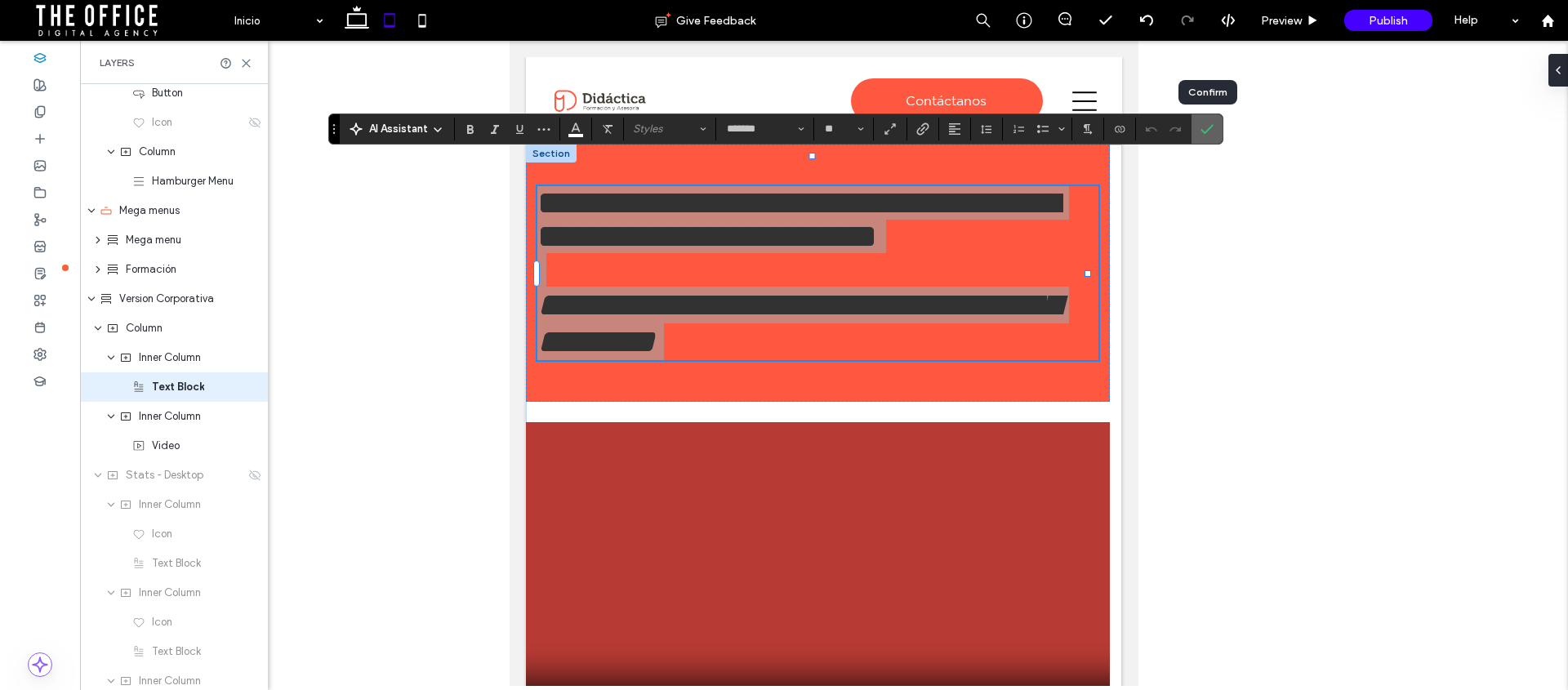
click at [1205, 132] on use "Confirm" at bounding box center [1208, 129] width 13 height 9
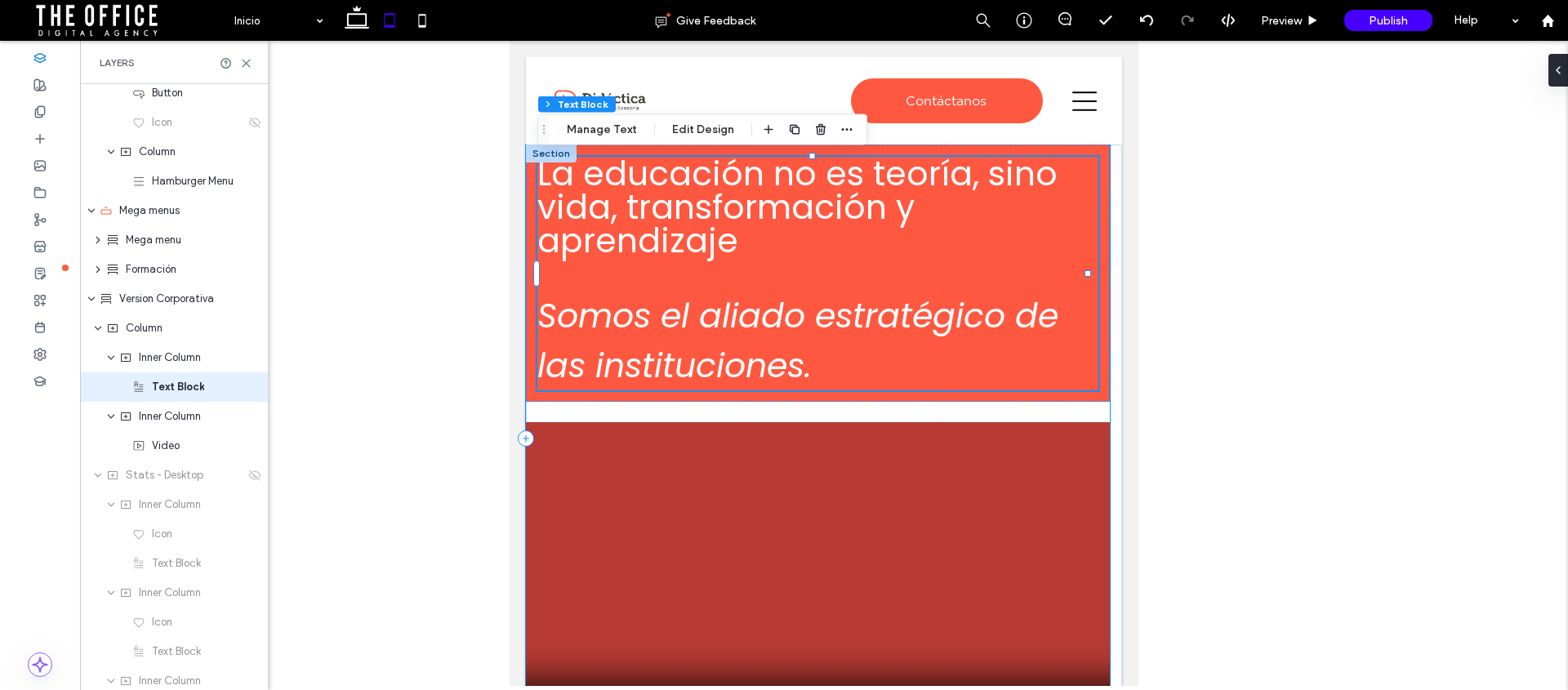
click at [870, 409] on div "La educación no es teoría, sino vida, transformación y aprendizaje Somos el ali…" at bounding box center [818, 438] width 584 height 588
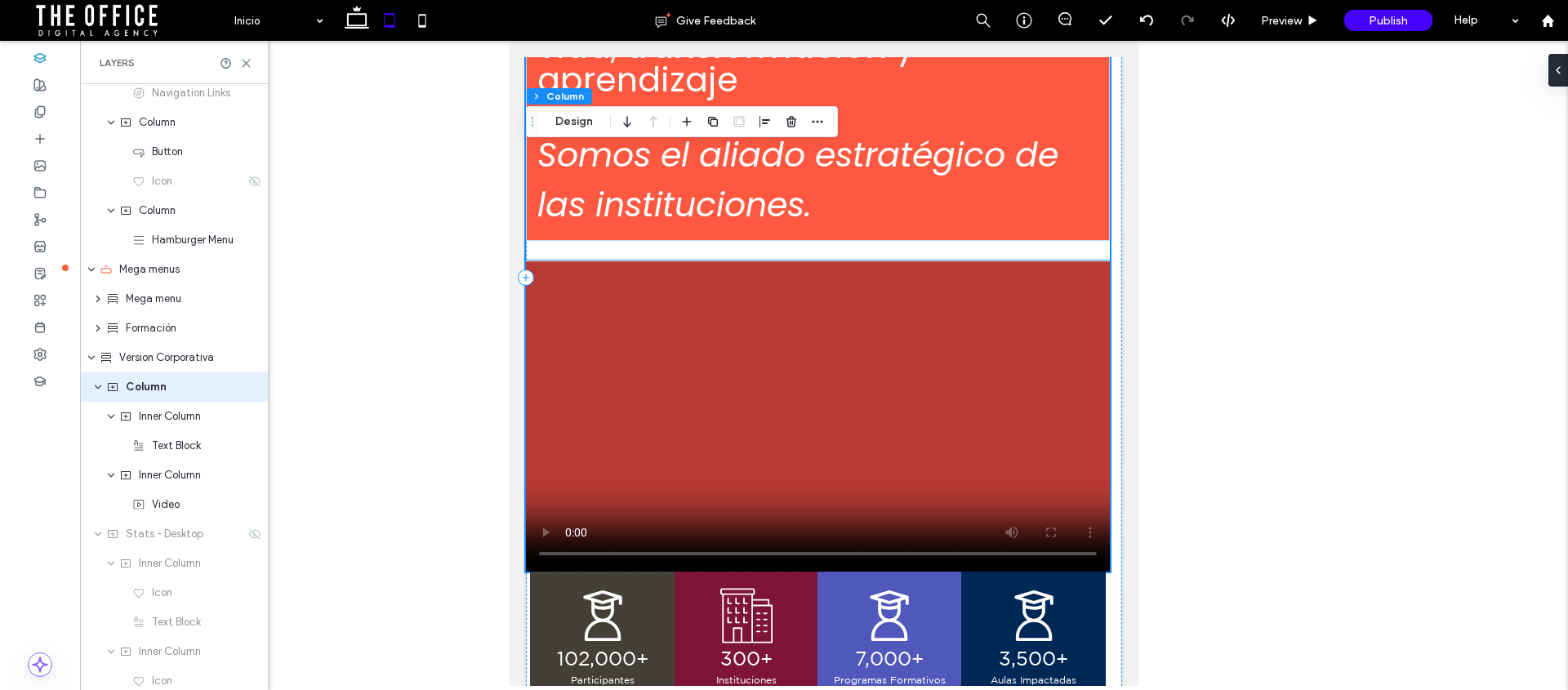
scroll to position [165, 0]
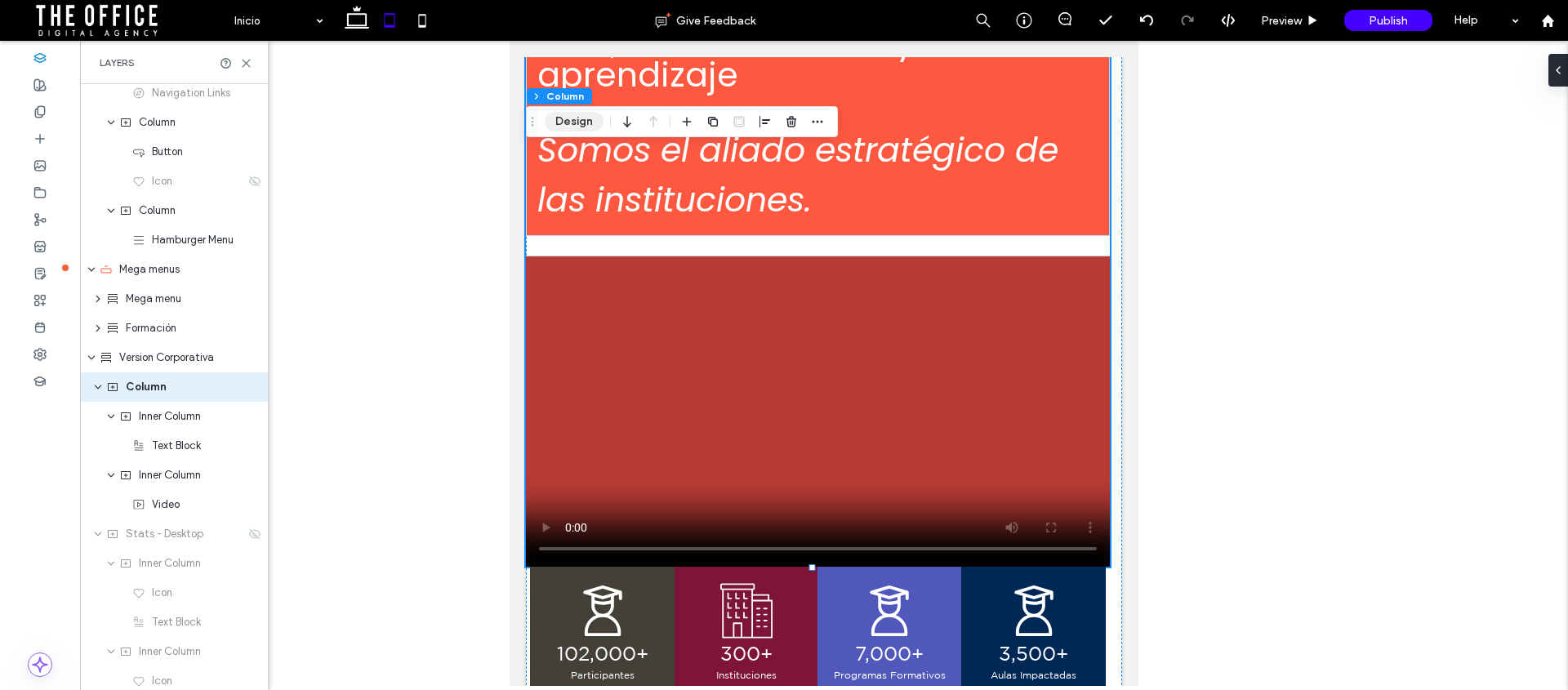
drag, startPoint x: 579, startPoint y: 121, endPoint x: 596, endPoint y: 129, distance: 18.8
click at [579, 121] on button "Design" at bounding box center [574, 122] width 59 height 20
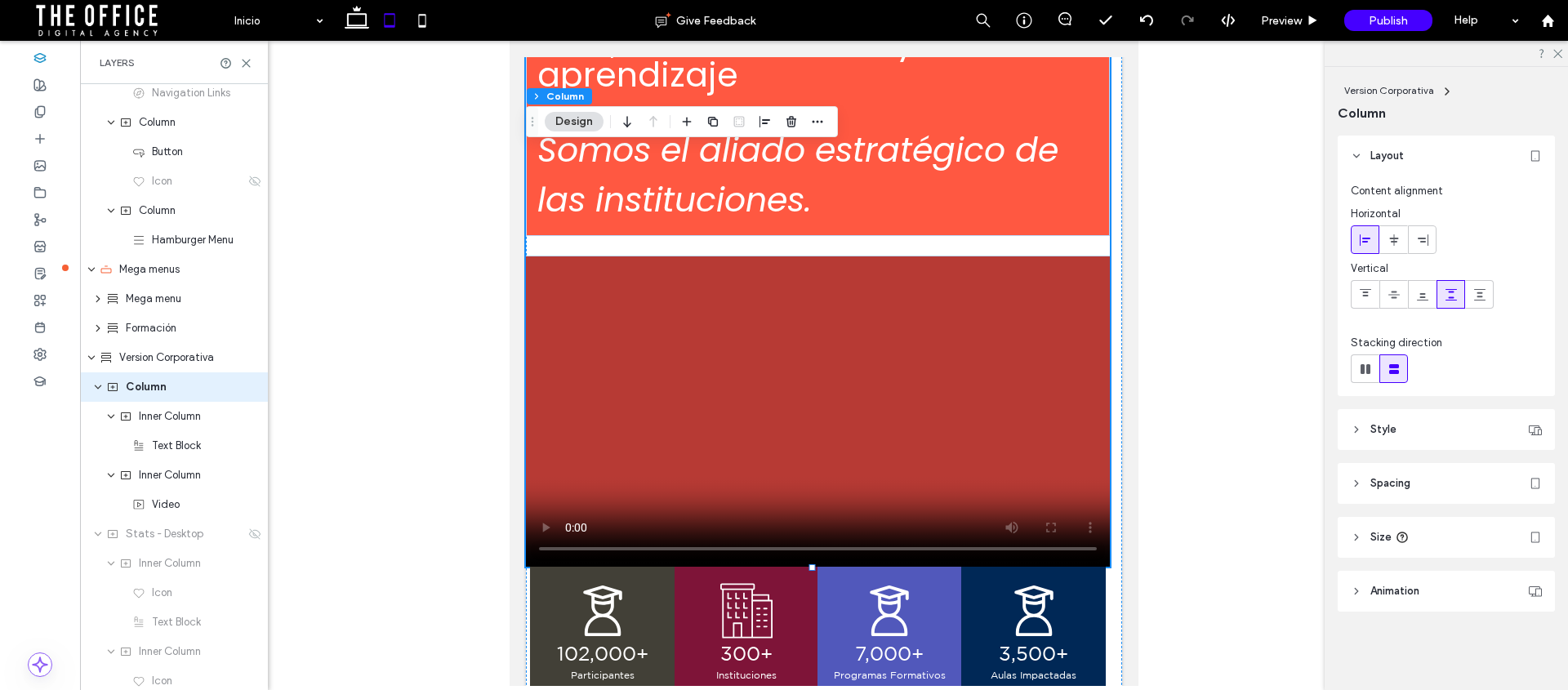
click at [1356, 474] on header "Spacing" at bounding box center [1446, 484] width 217 height 41
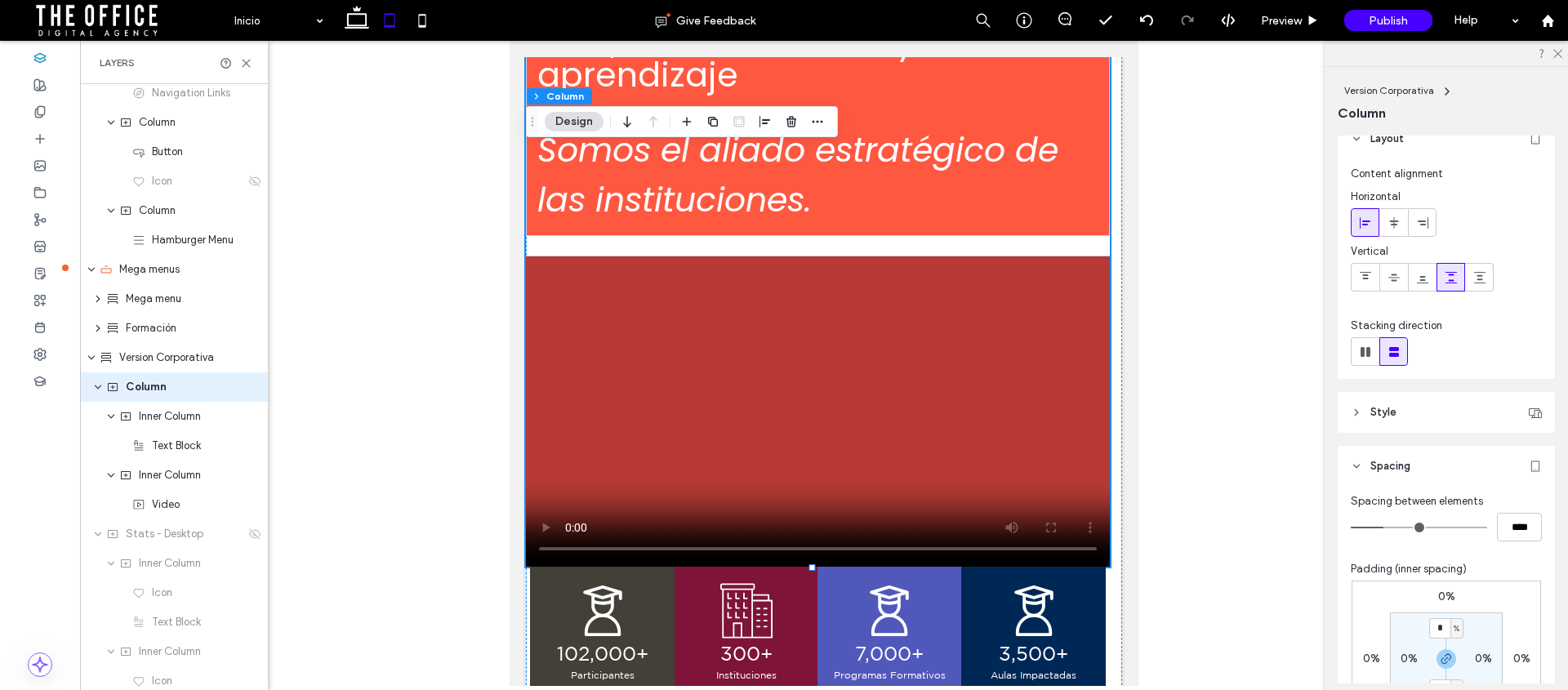
scroll to position [35, 0]
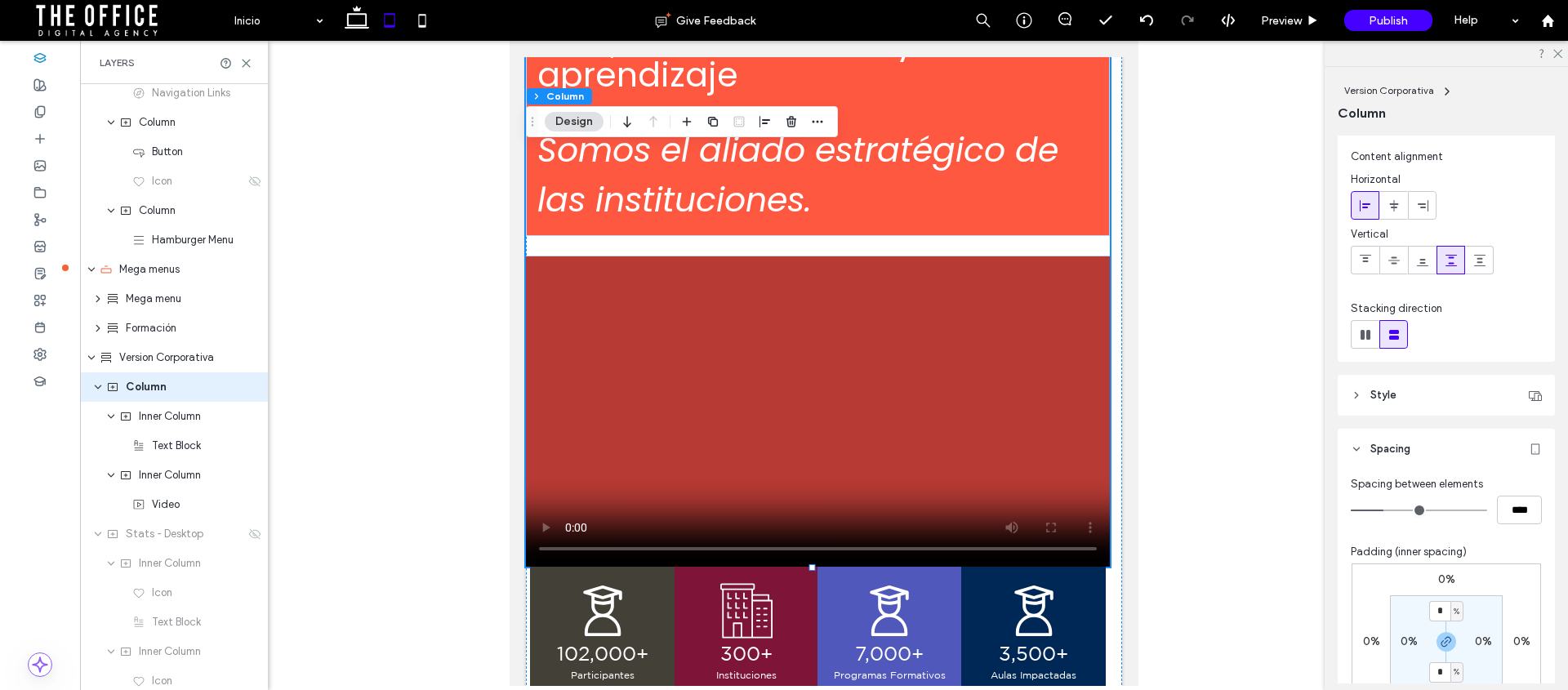
type input "**"
type input "****"
type input "**"
type input "****"
type input "**"
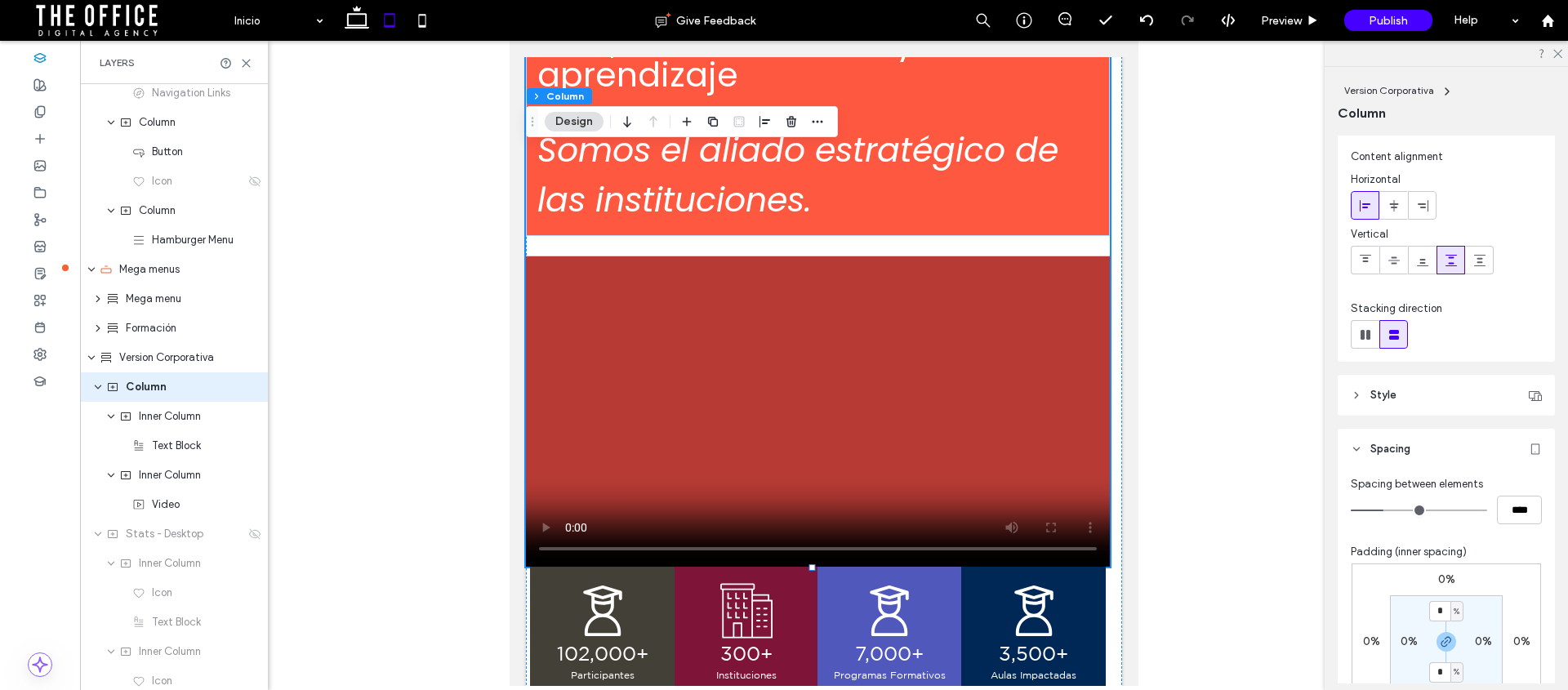
type input "****"
type input "*"
type input "***"
type input "*"
drag, startPoint x: 1378, startPoint y: 510, endPoint x: 1282, endPoint y: 500, distance: 96.5
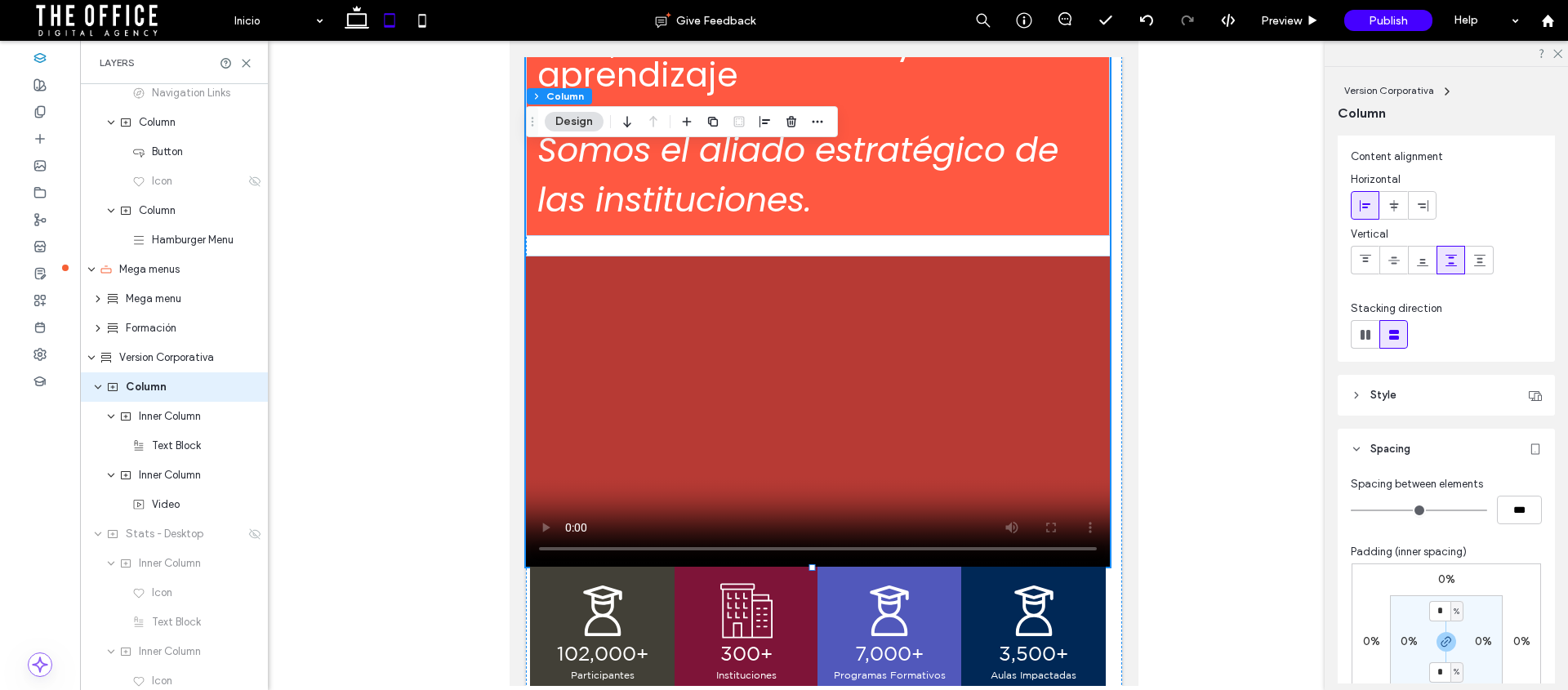
click at [1282, 501] on div "Layers Header Section Column Image Column Navigation Links Column Button Icon C…" at bounding box center [784, 366] width 1568 height 650
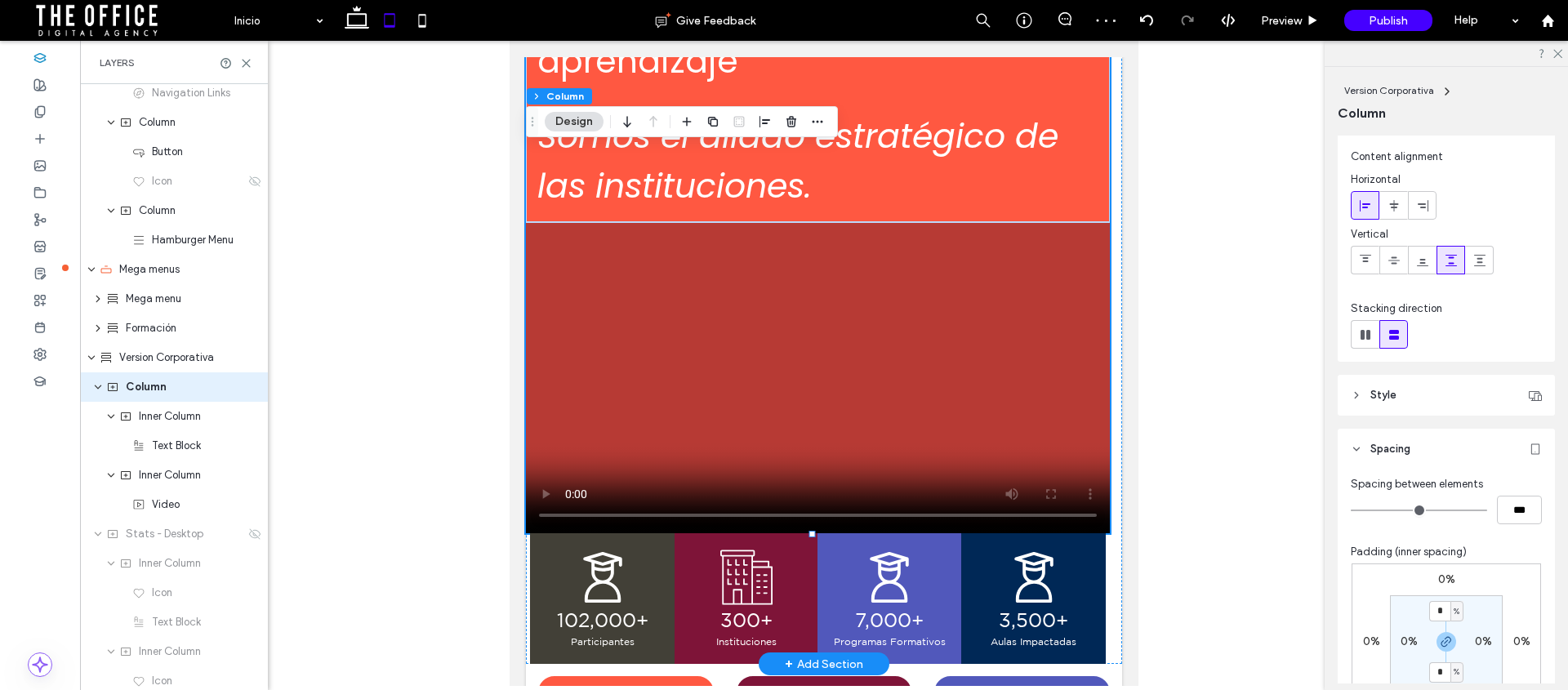
scroll to position [196, 0]
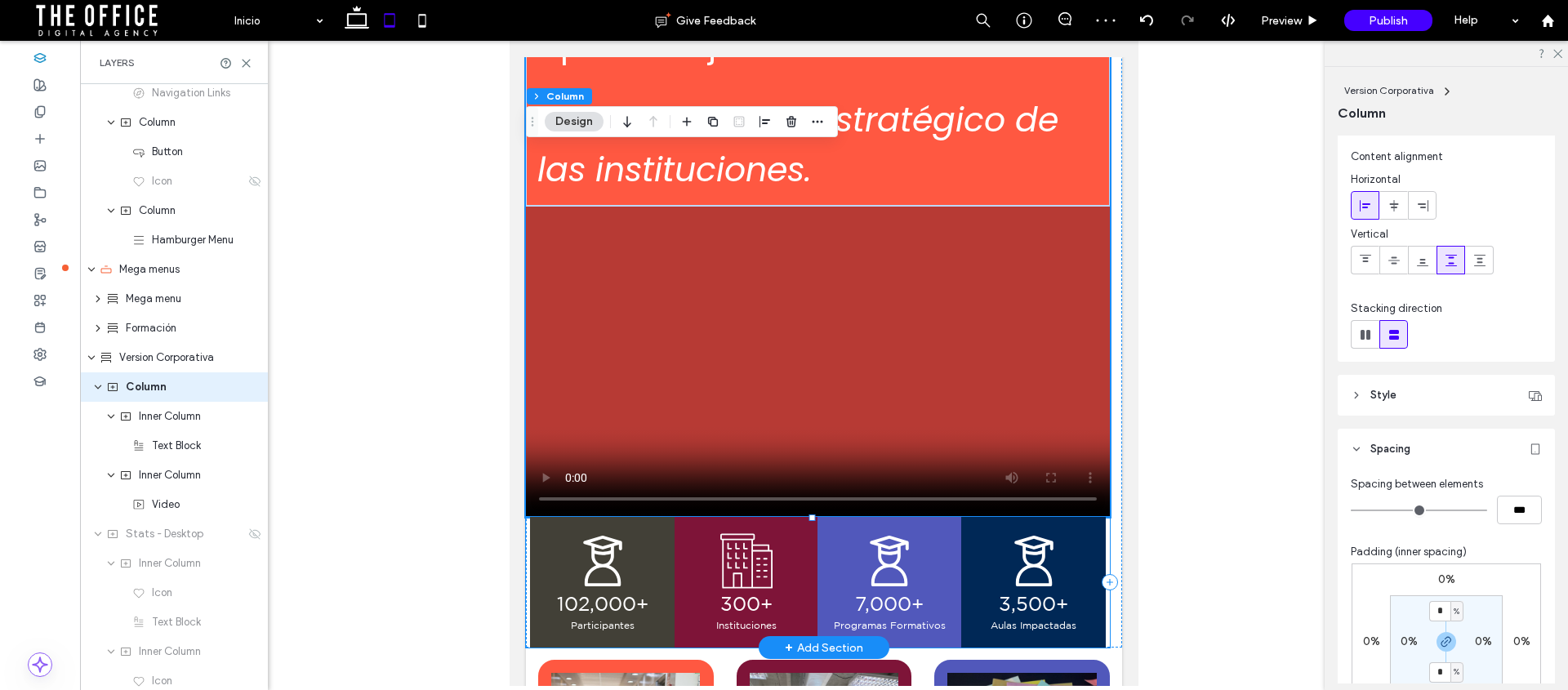
click at [1097, 538] on div "102,000+ Participantes 300+ Instituciones 7,000+ Programas Formativos 3,500+ Au…" at bounding box center [818, 582] width 584 height 131
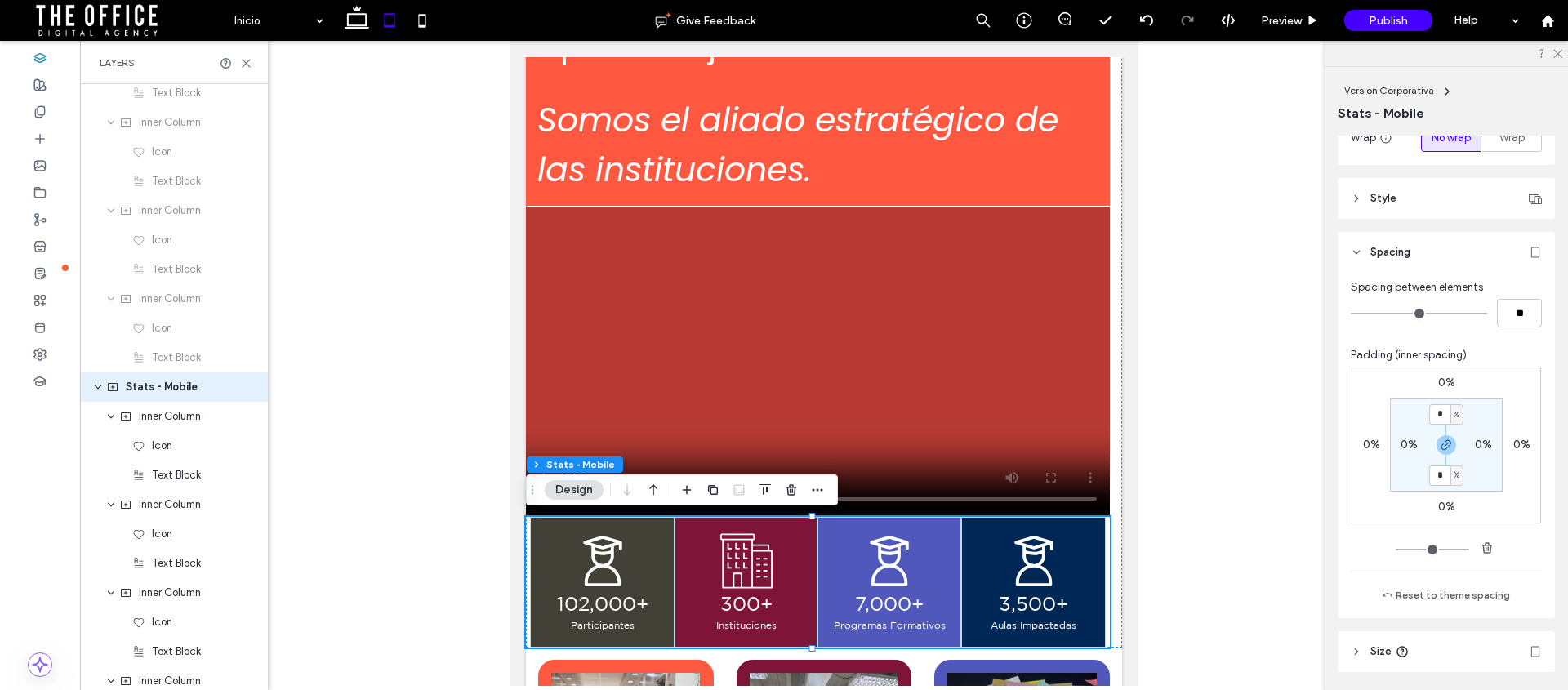
scroll to position [0, 0]
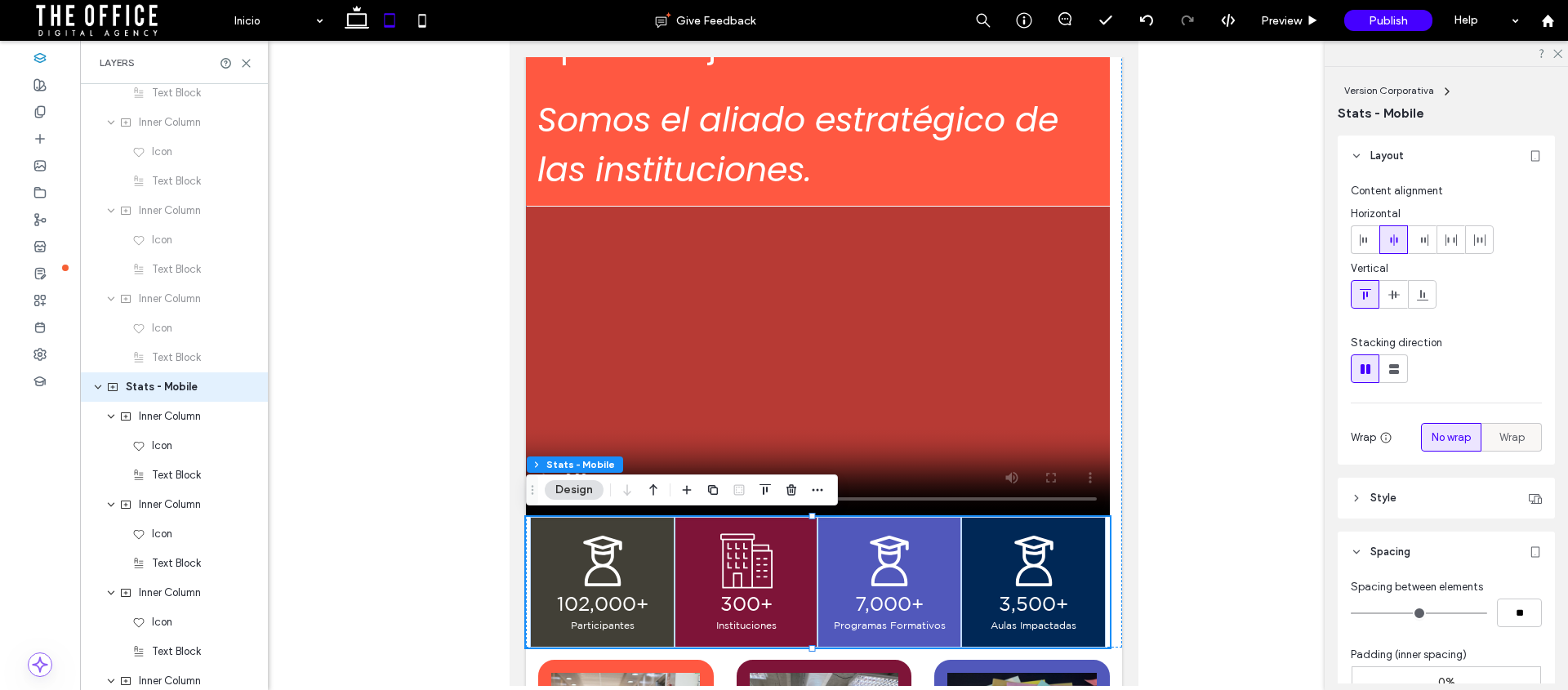
click at [1505, 441] on span "Wrap" at bounding box center [1512, 438] width 25 height 16
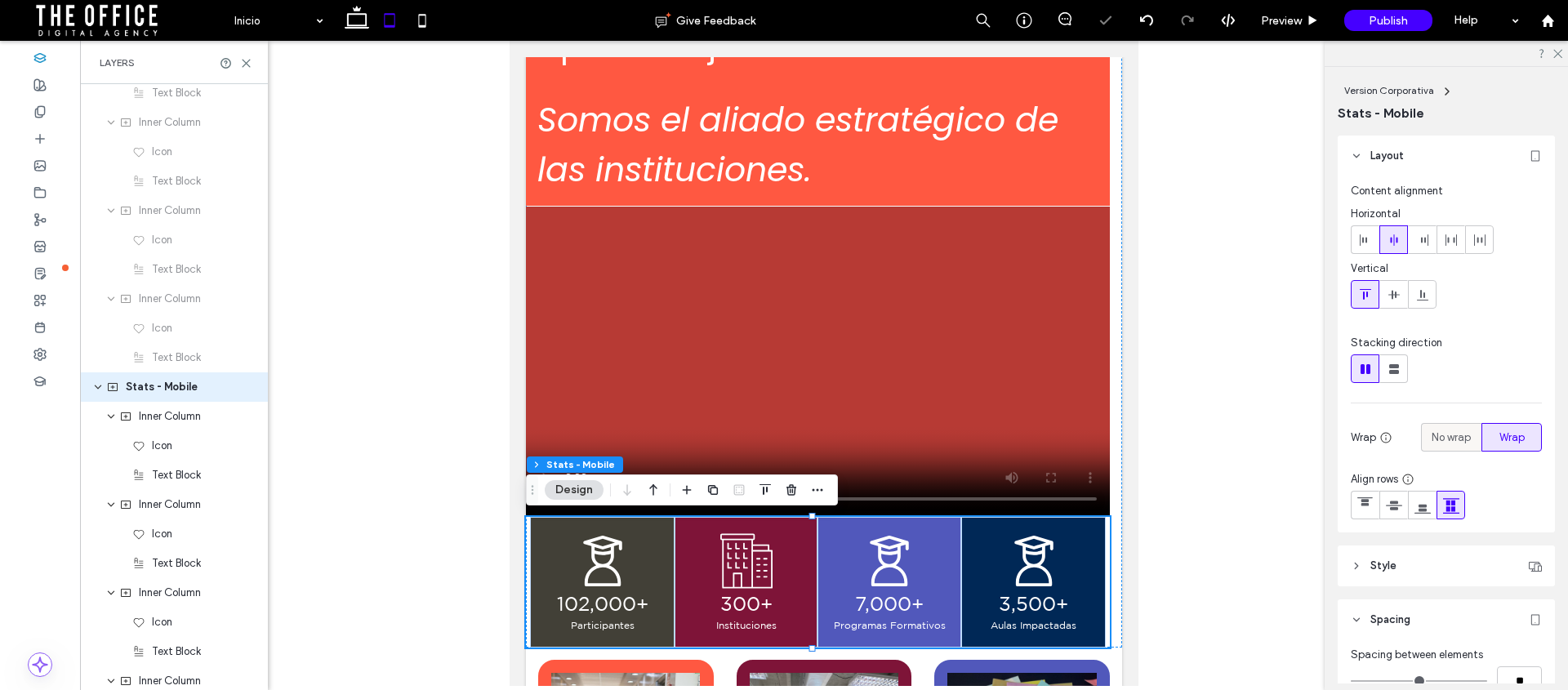
click at [1432, 440] on span "No wrap" at bounding box center [1451, 438] width 39 height 16
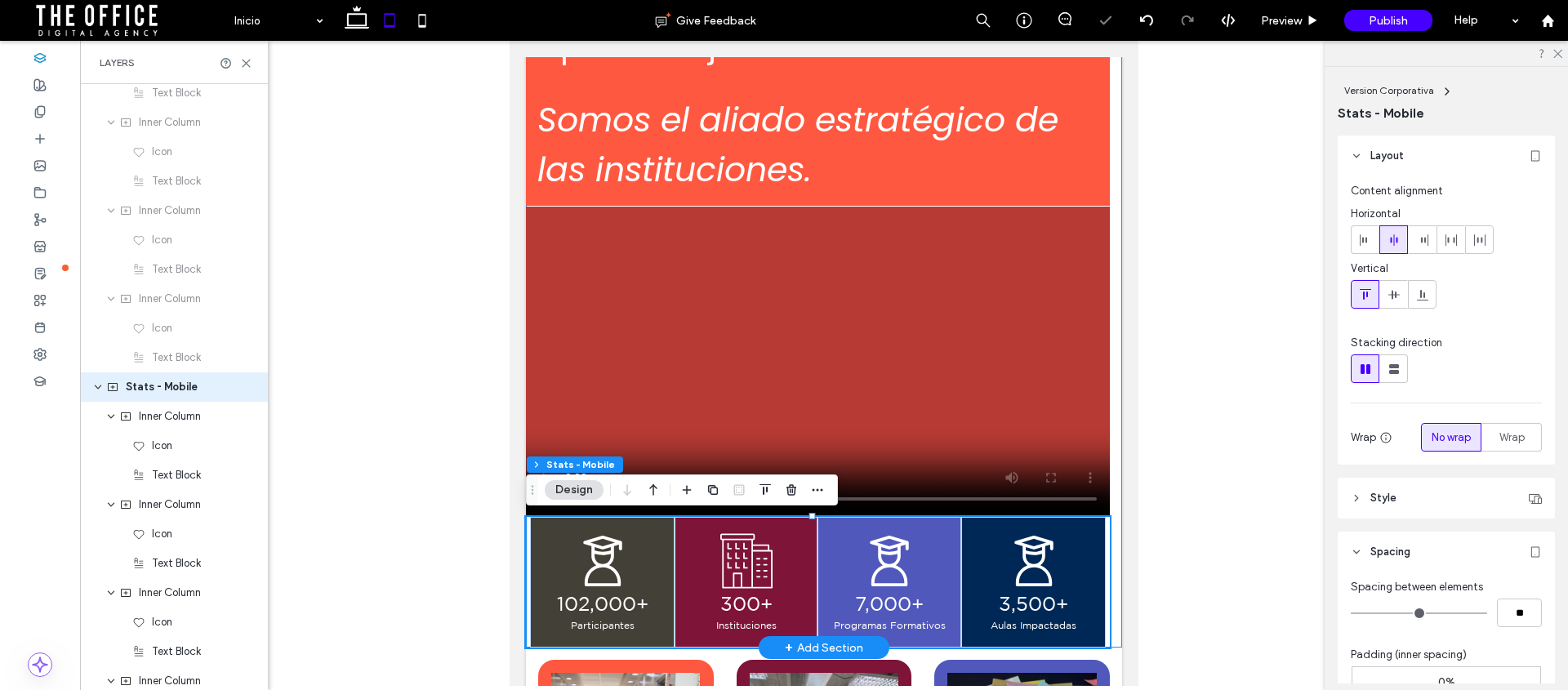
click at [1105, 557] on div "La educación no es teoría, sino vida, transformación y aprendizaje Somos el ali…" at bounding box center [824, 298] width 596 height 699
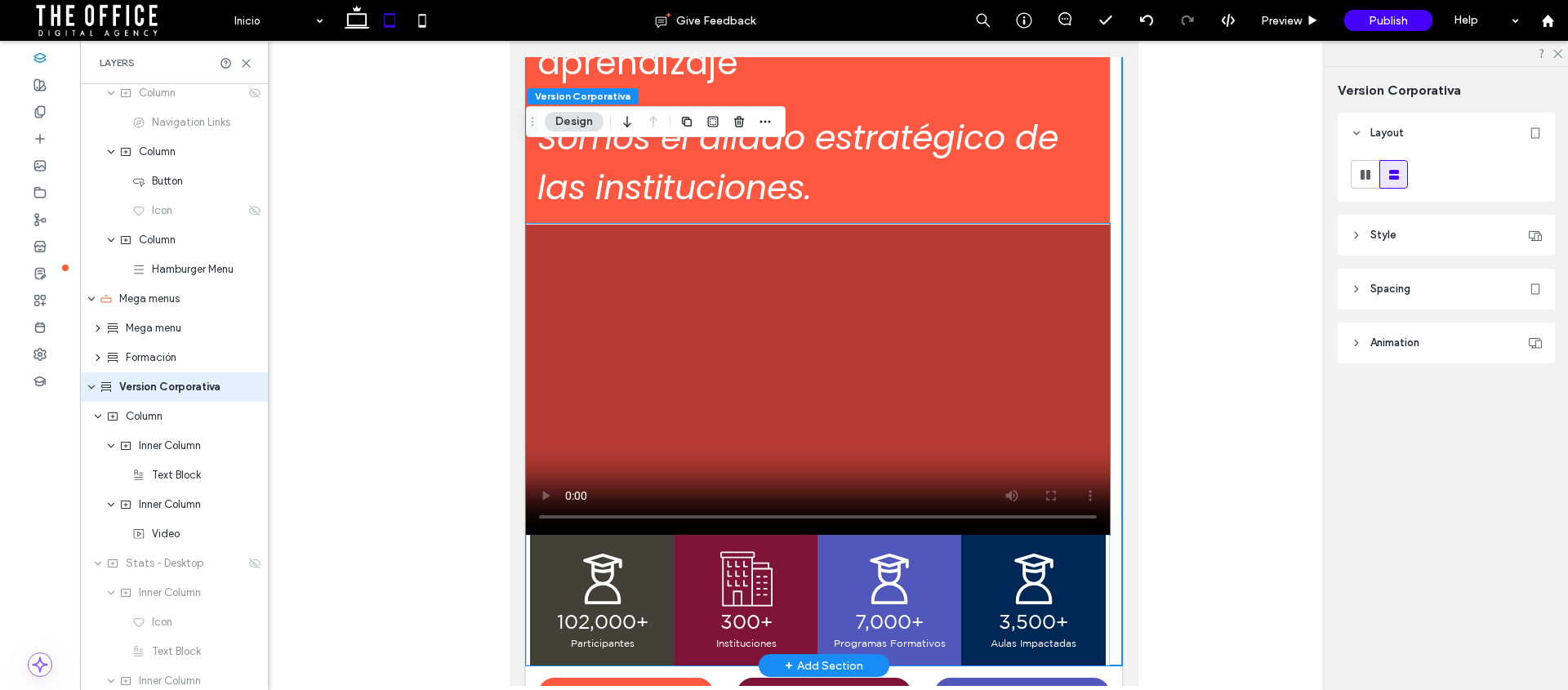
scroll to position [170, 0]
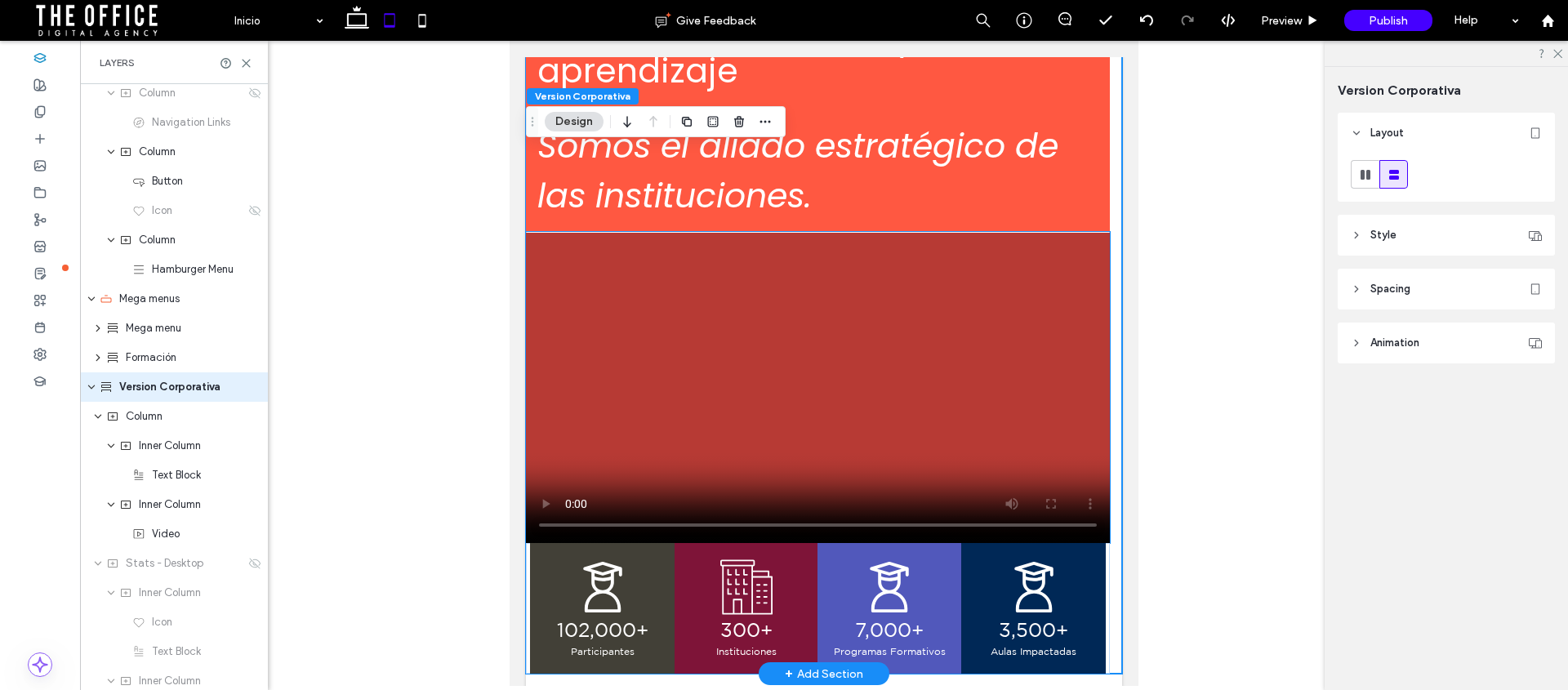
click at [1030, 244] on video at bounding box center [818, 388] width 584 height 310
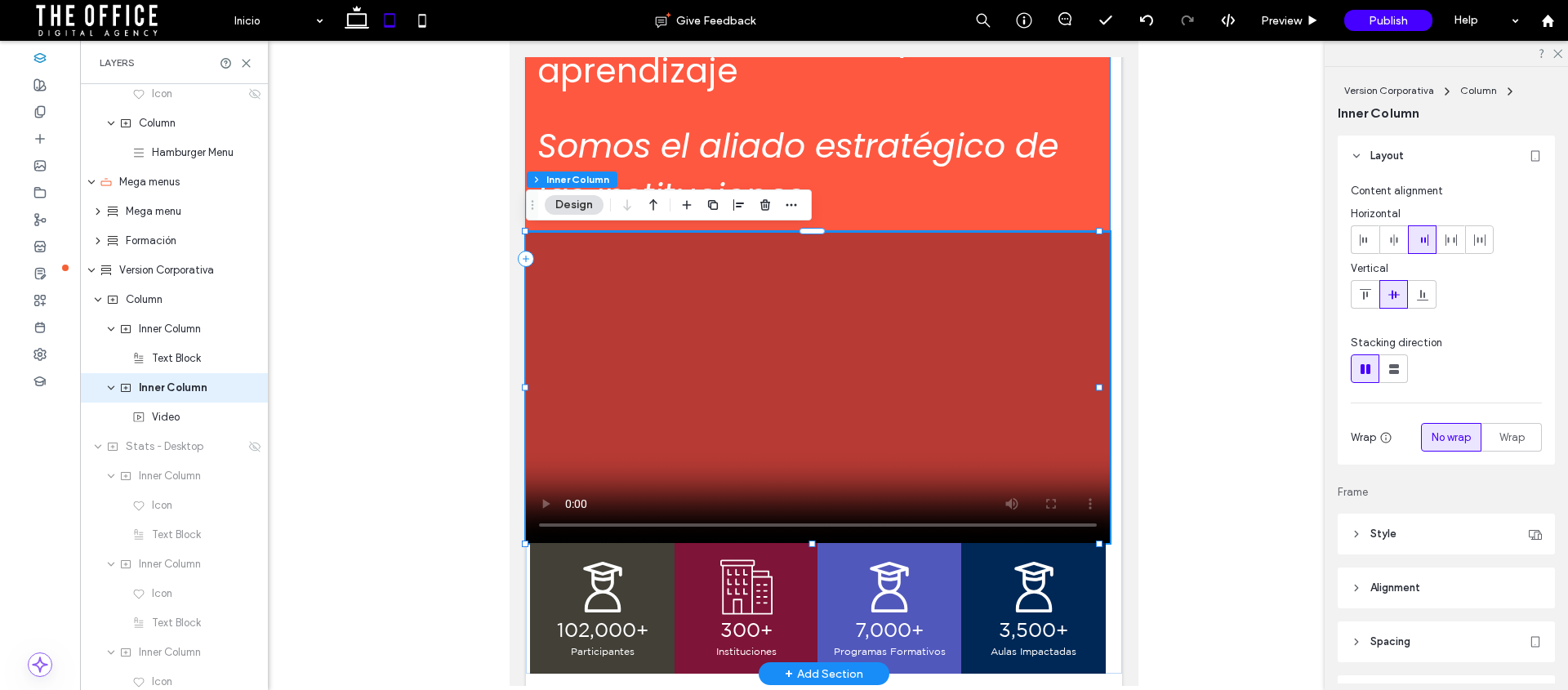
scroll to position [241, 0]
click at [657, 205] on icon "button" at bounding box center [653, 205] width 20 height 29
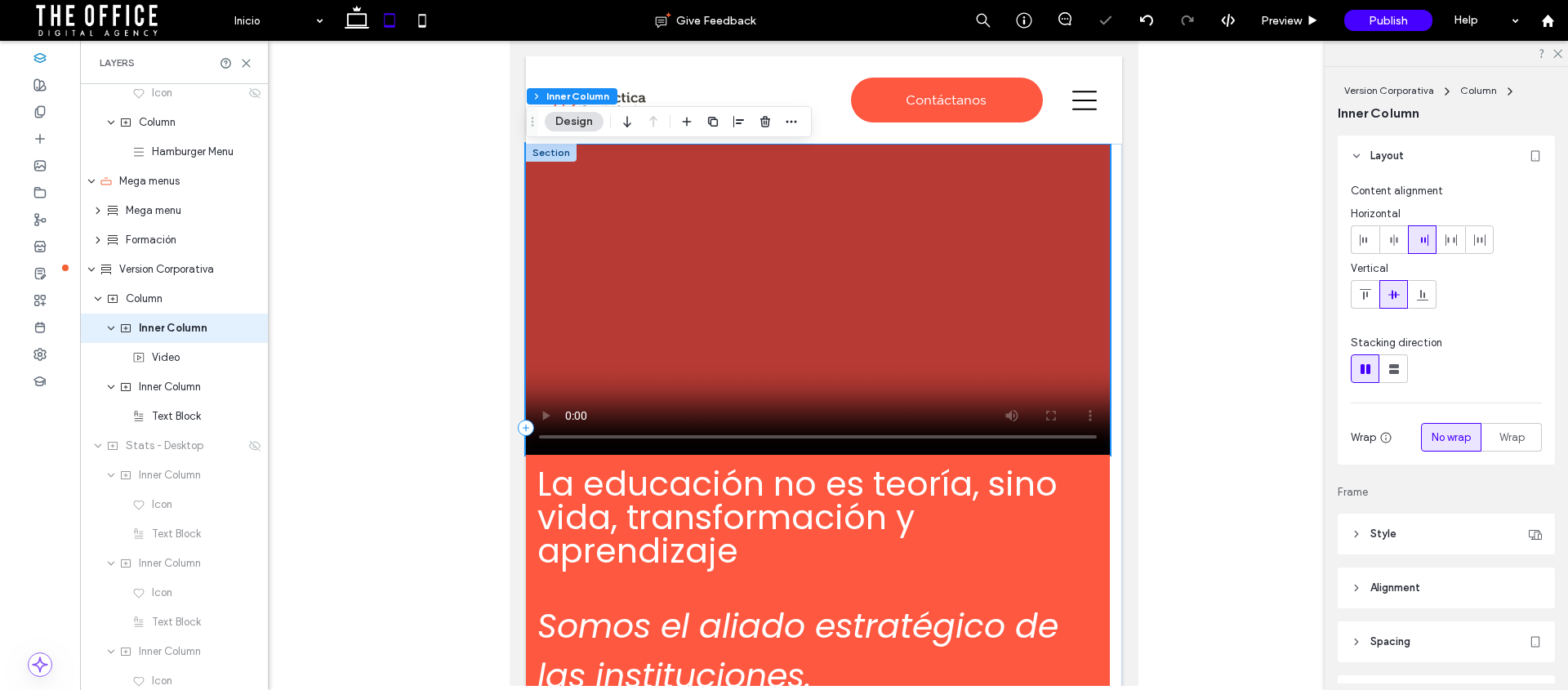
scroll to position [0, 0]
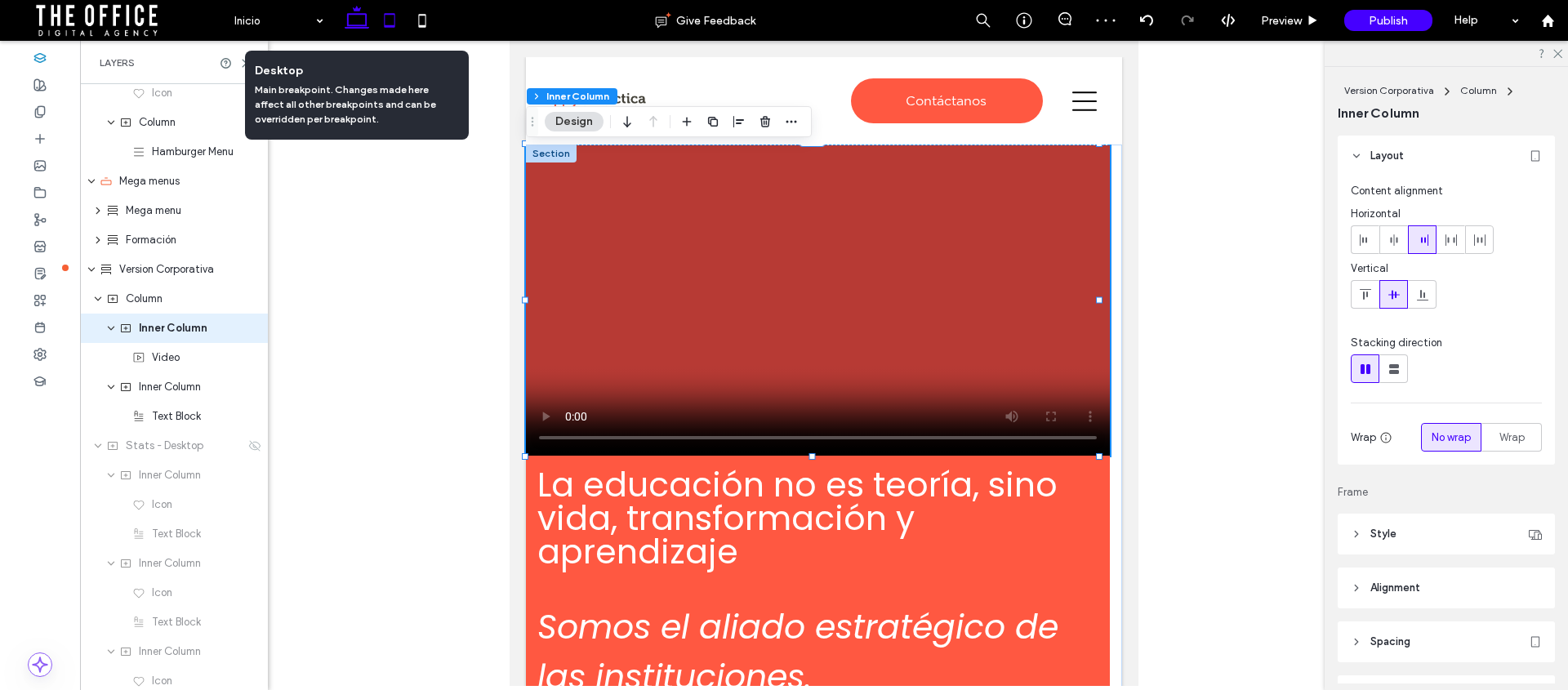
click at [351, 16] on icon at bounding box center [356, 20] width 33 height 33
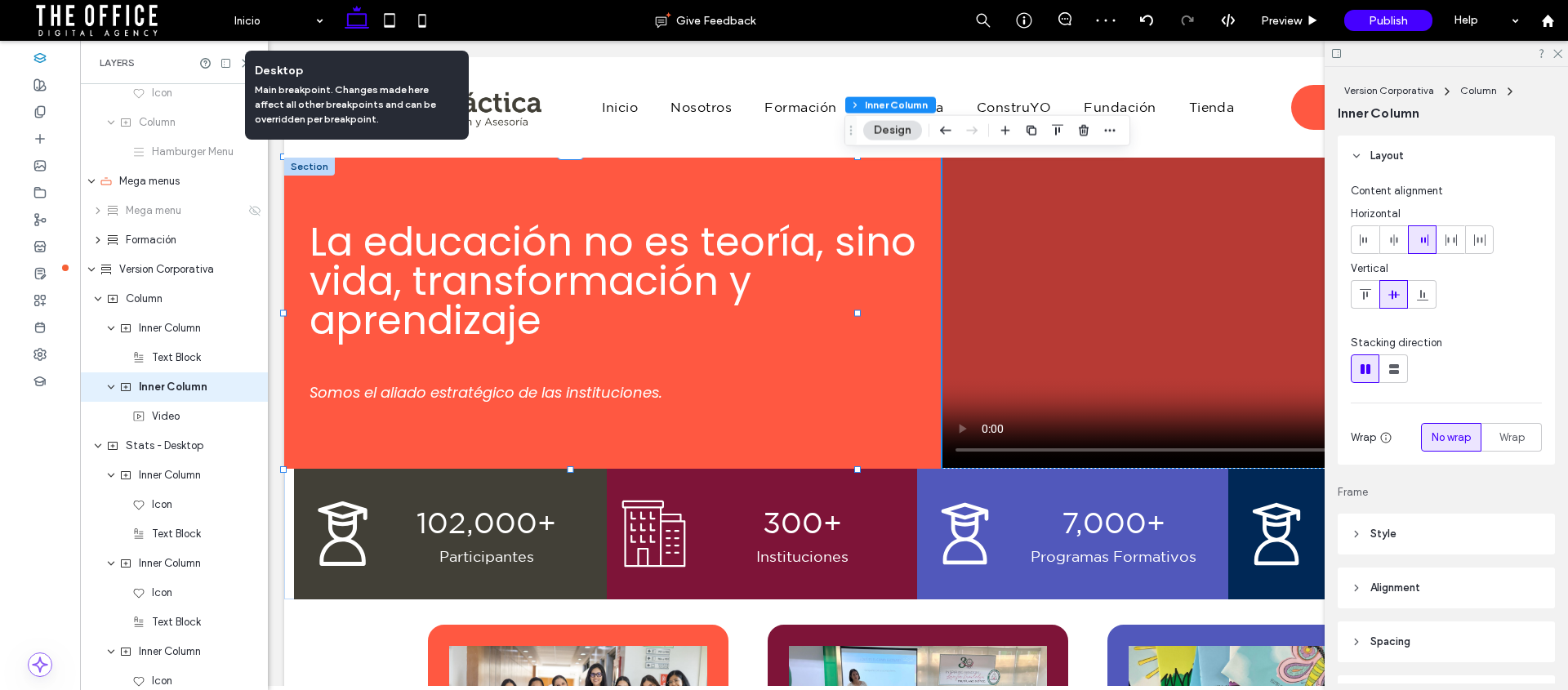
type input "**"
type input "****"
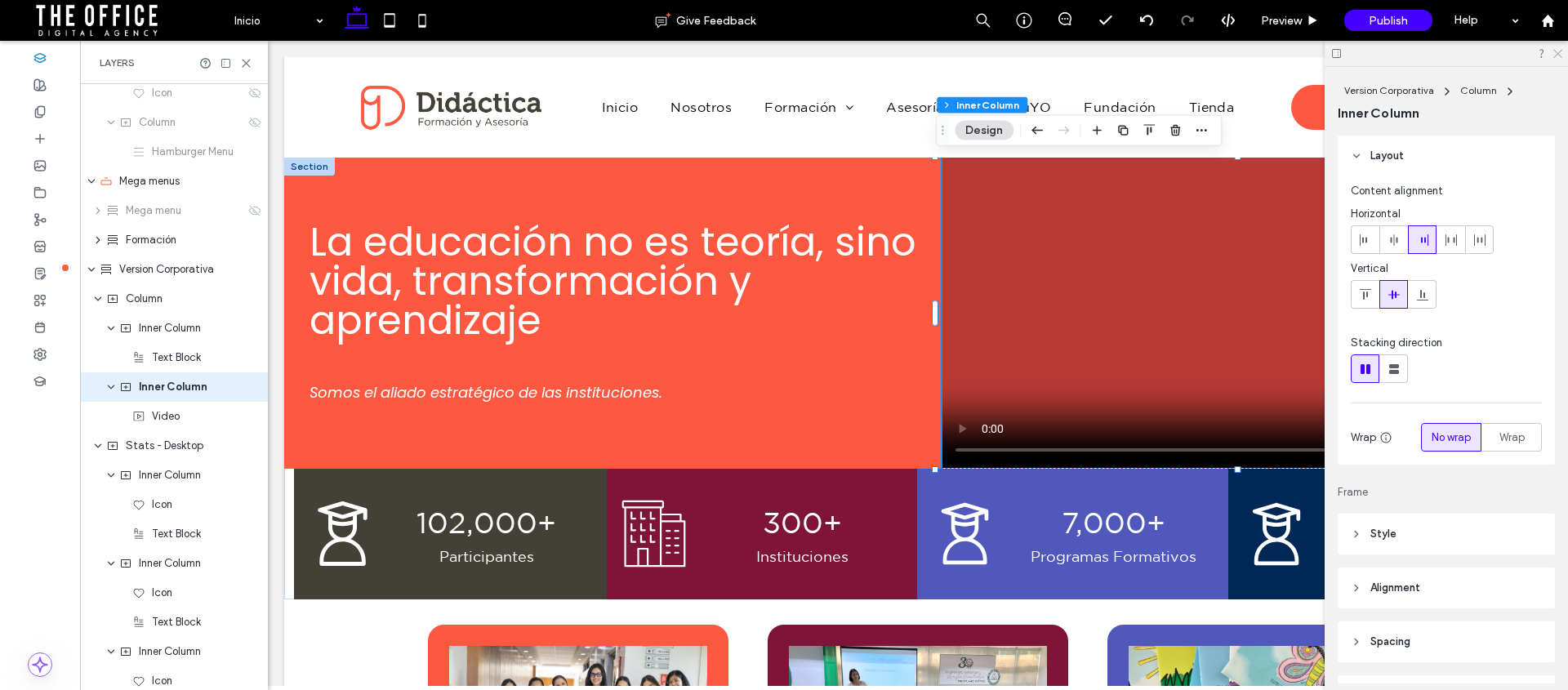
click at [1561, 50] on icon at bounding box center [1556, 52] width 10 height 10
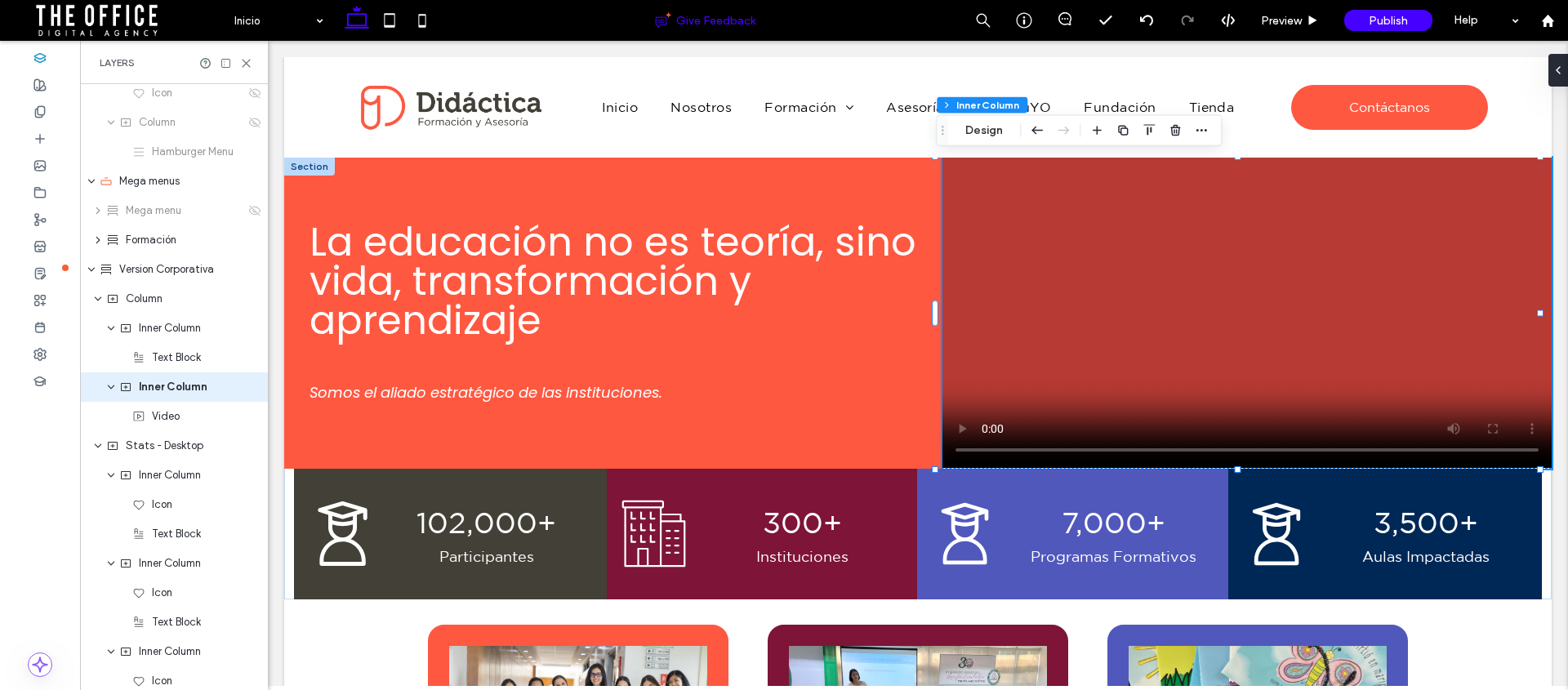
drag, startPoint x: 387, startPoint y: 13, endPoint x: 458, endPoint y: 3, distance: 71.7
click at [387, 14] on use at bounding box center [390, 20] width 10 height 14
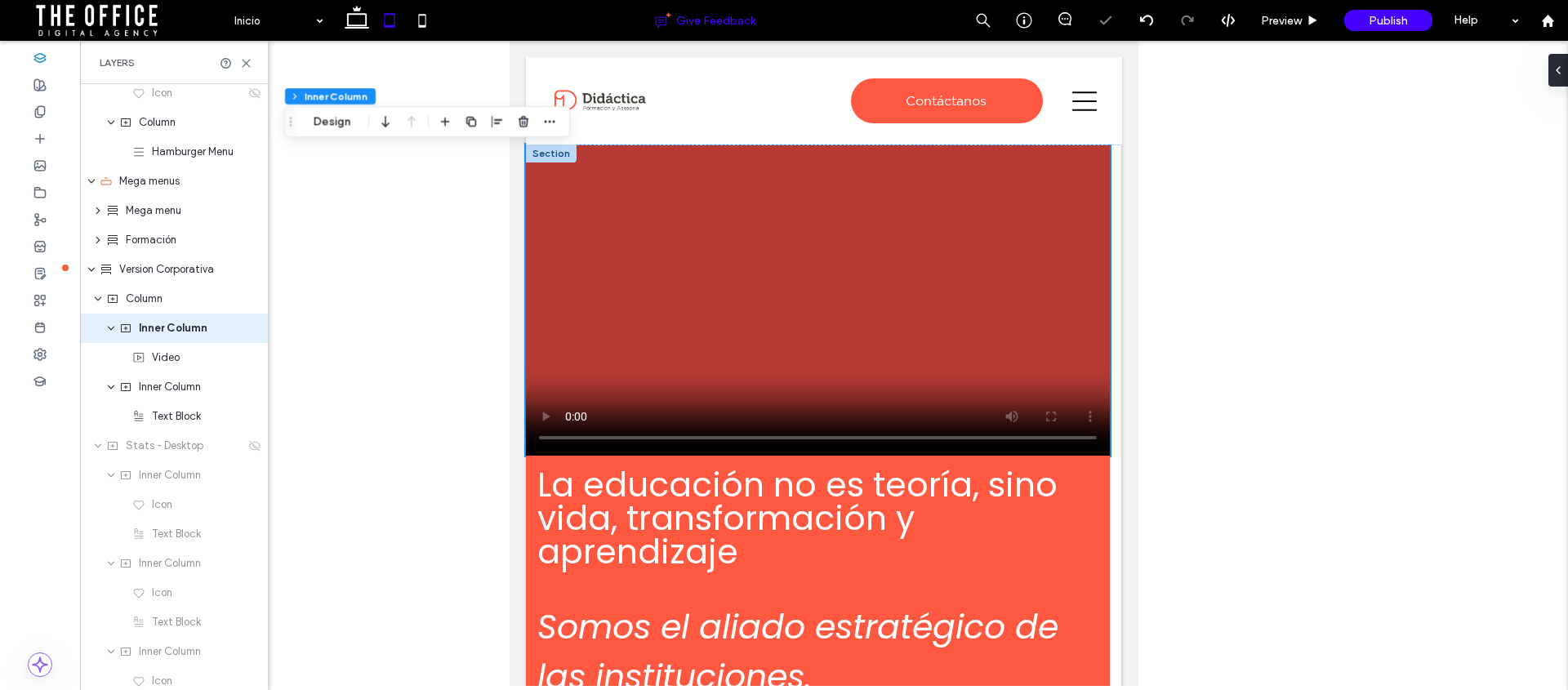
type input "***"
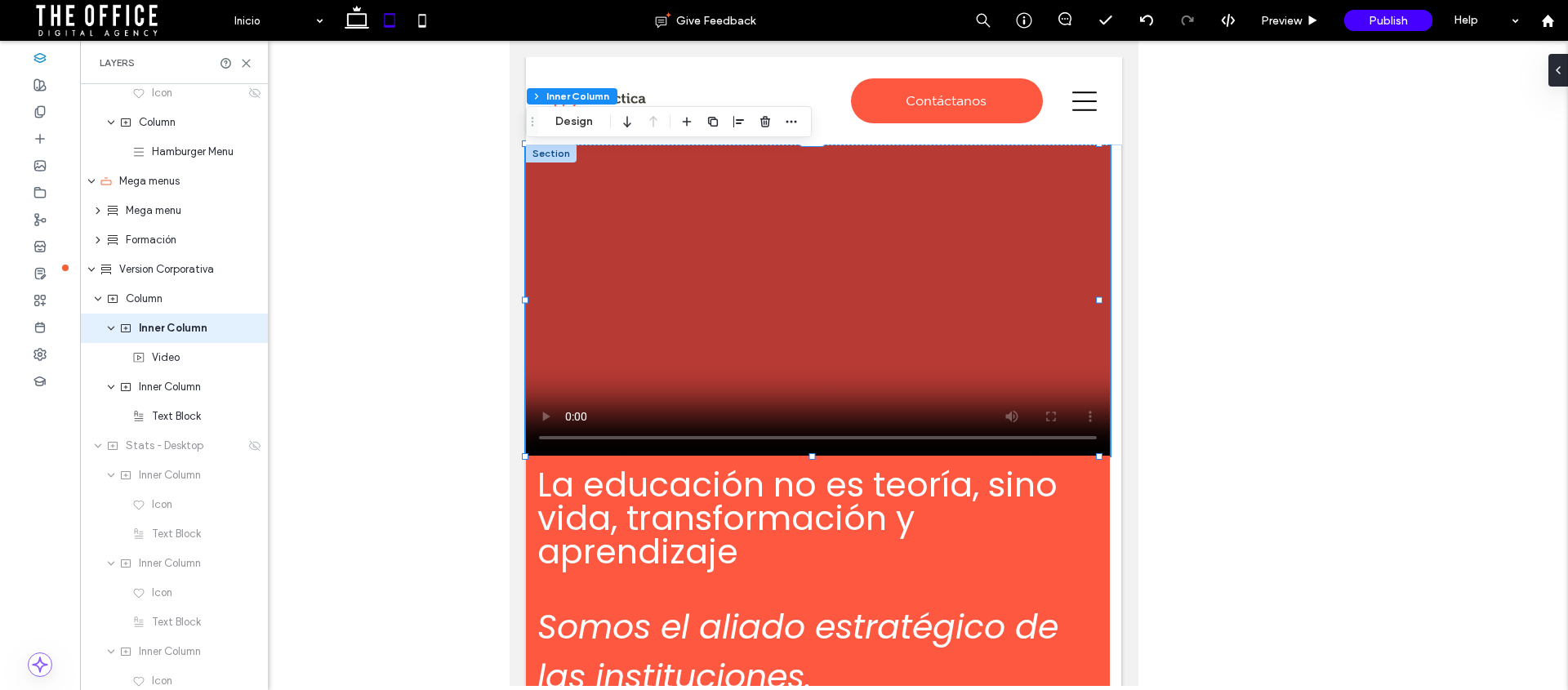
click at [1282, 190] on div at bounding box center [824, 364] width 1488 height 645
click at [1104, 221] on div "La educación no es teoría, sino vida, transformación y aprendizaje Somos el ali…" at bounding box center [824, 495] width 596 height 699
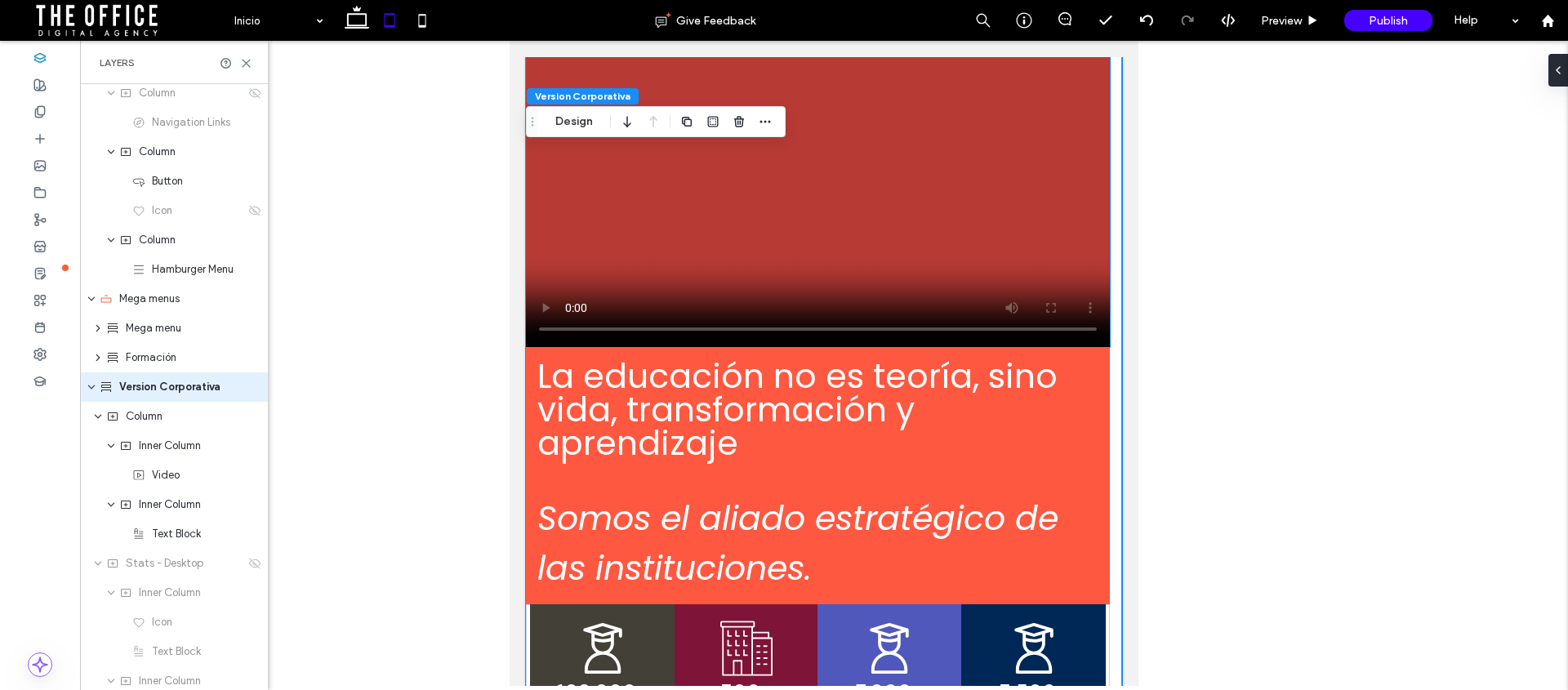
scroll to position [121, 0]
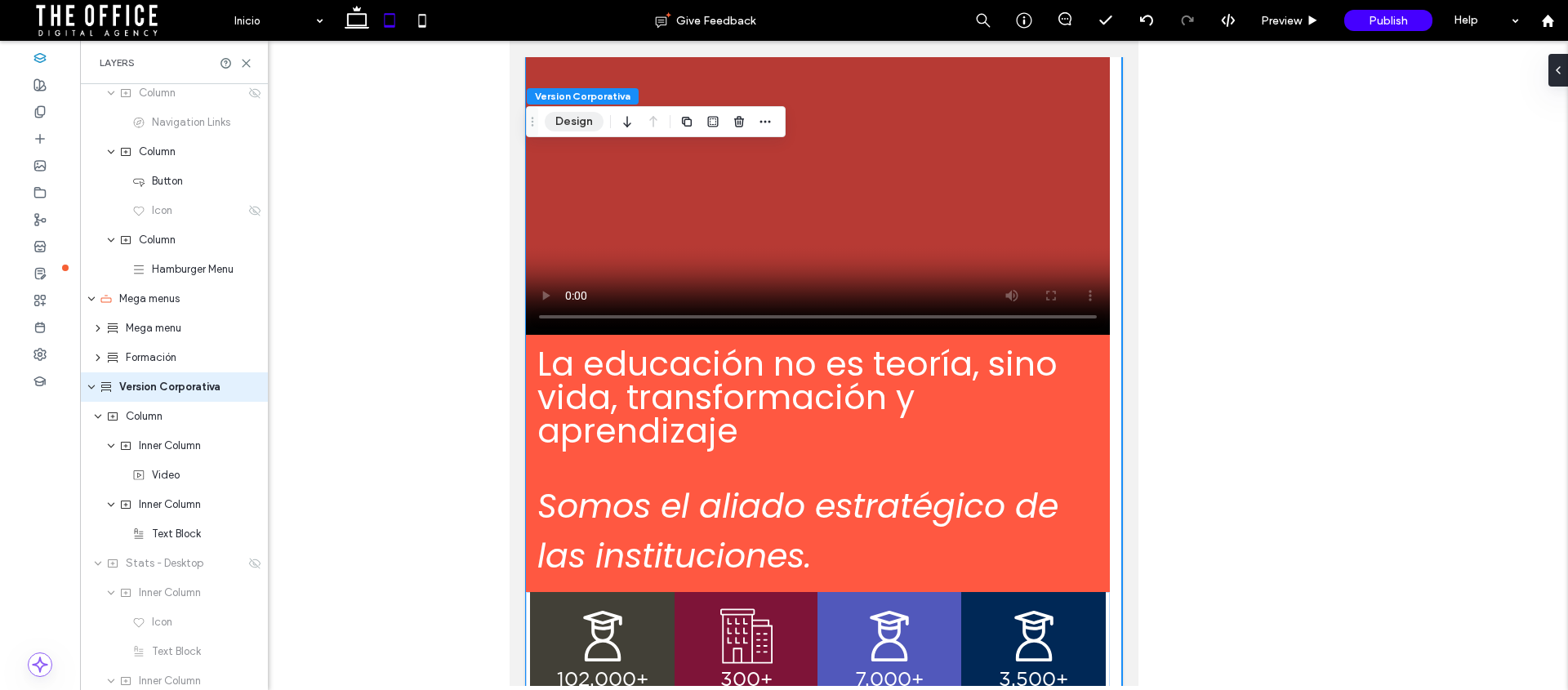
click at [571, 127] on button "Design" at bounding box center [574, 122] width 59 height 20
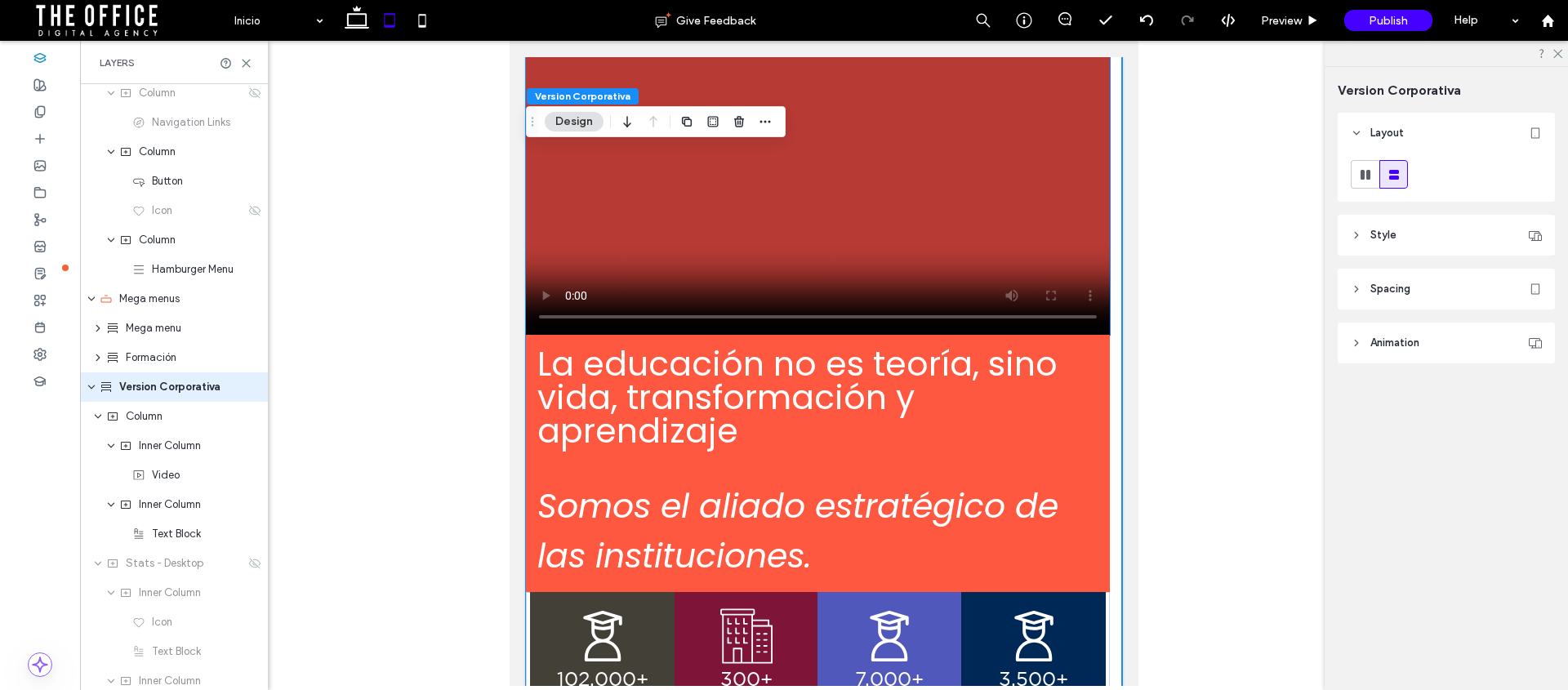
click at [1037, 210] on video at bounding box center [818, 180] width 584 height 310
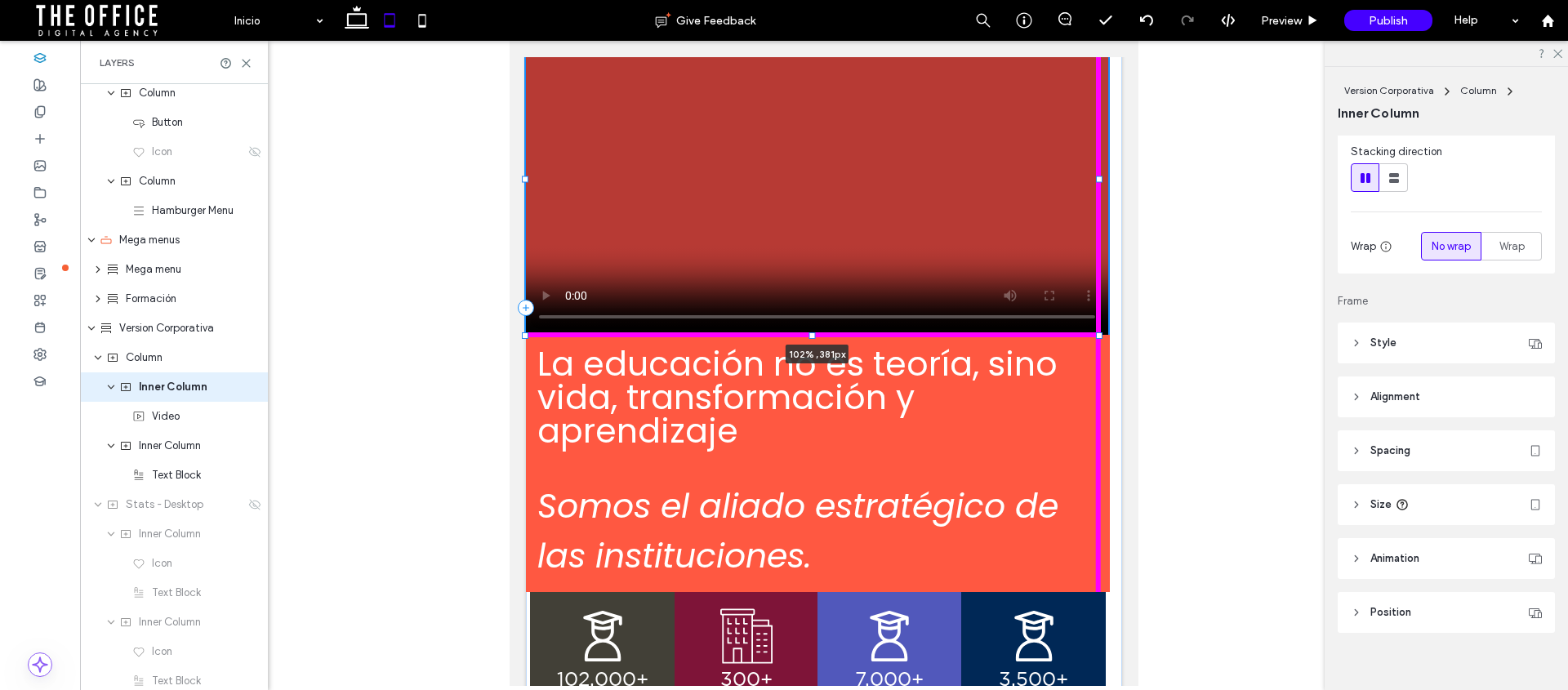
scroll to position [206, 0]
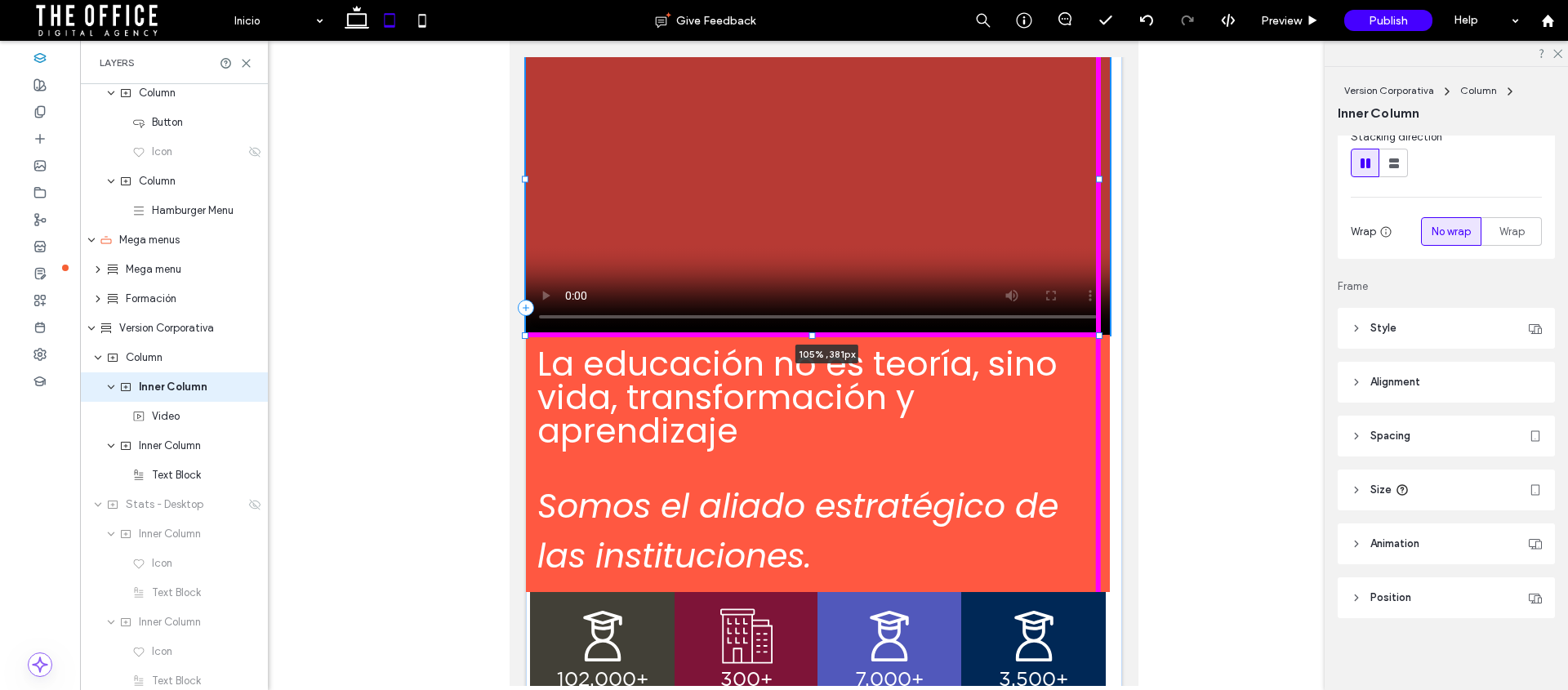
drag, startPoint x: 1098, startPoint y: 179, endPoint x: 1128, endPoint y: 182, distance: 30.1
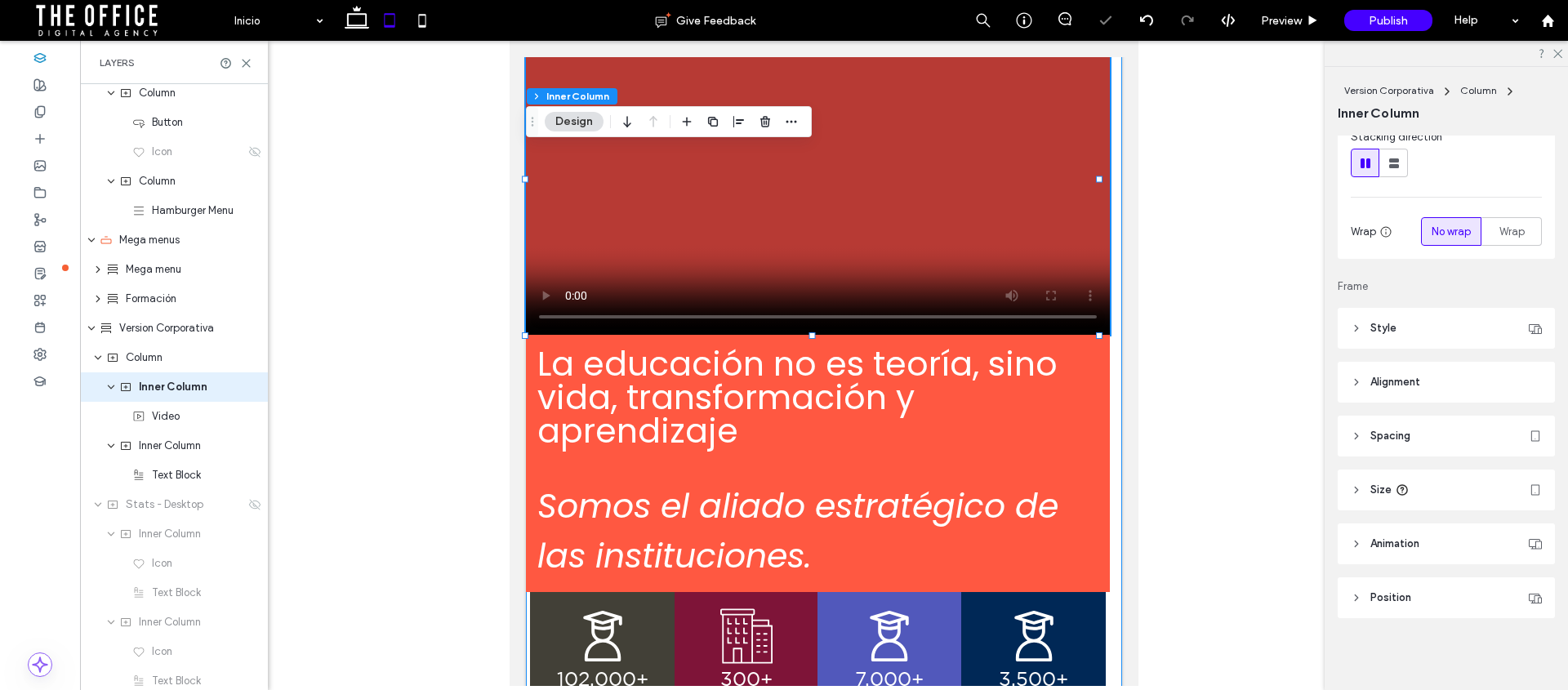
click at [1107, 320] on div "La educación no es teoría, sino vida, transformación y aprendizaje Somos el ali…" at bounding box center [824, 373] width 596 height 699
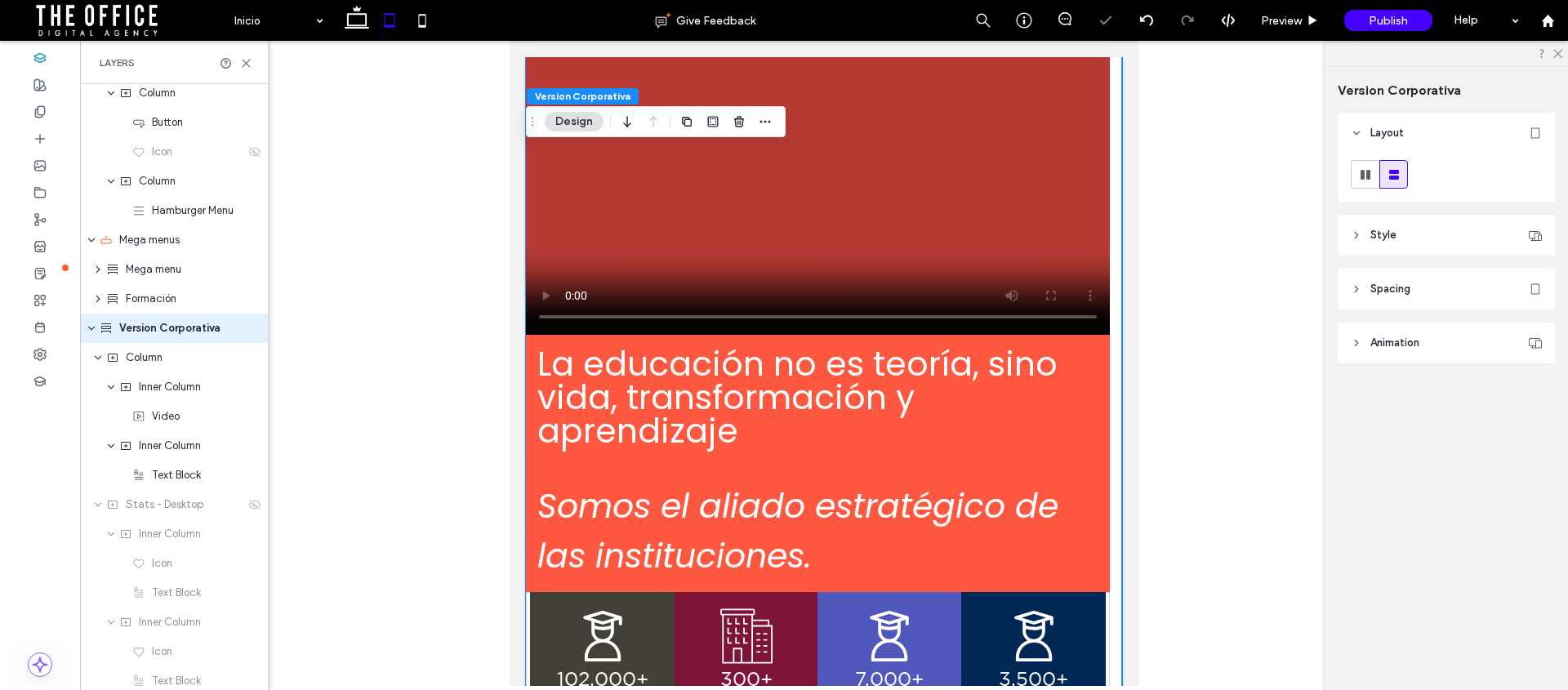
scroll to position [123, 0]
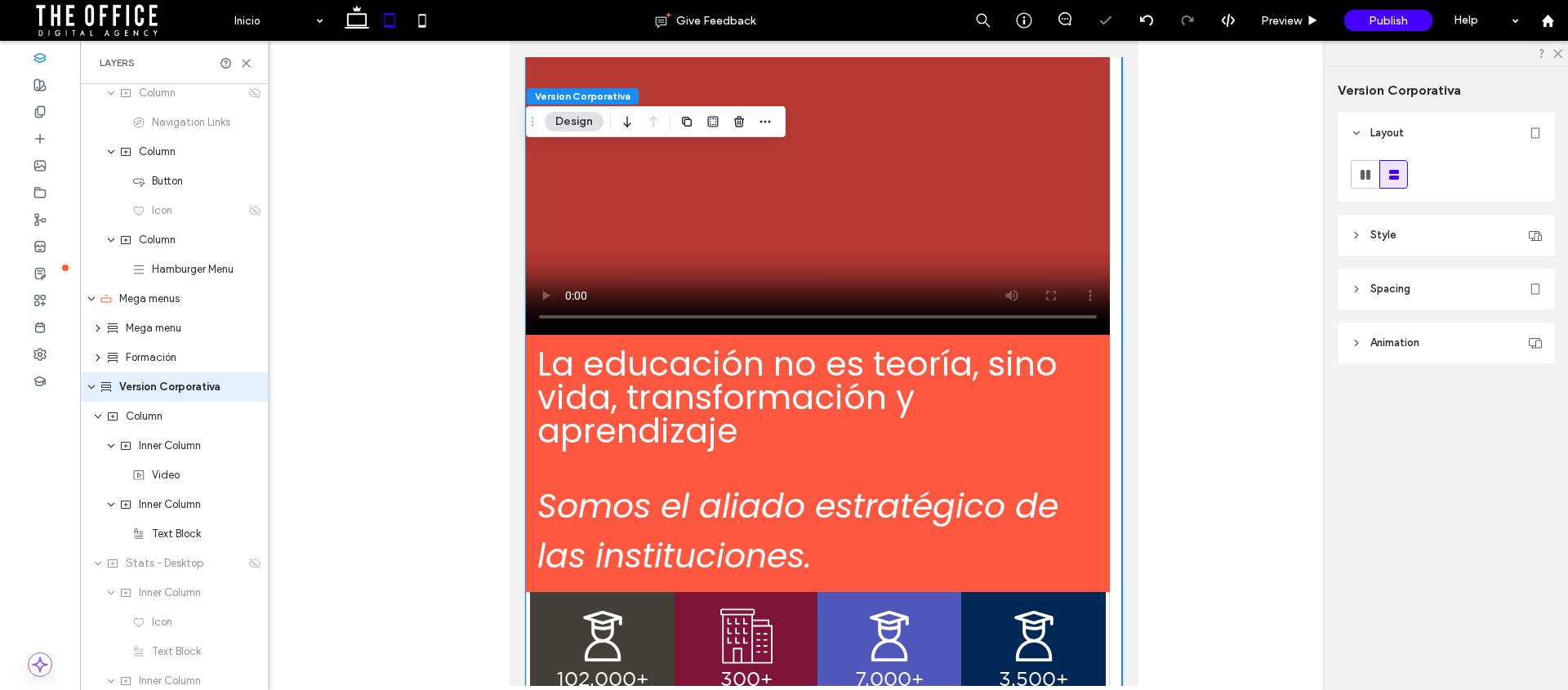
click at [1344, 287] on header "Spacing" at bounding box center [1446, 290] width 217 height 41
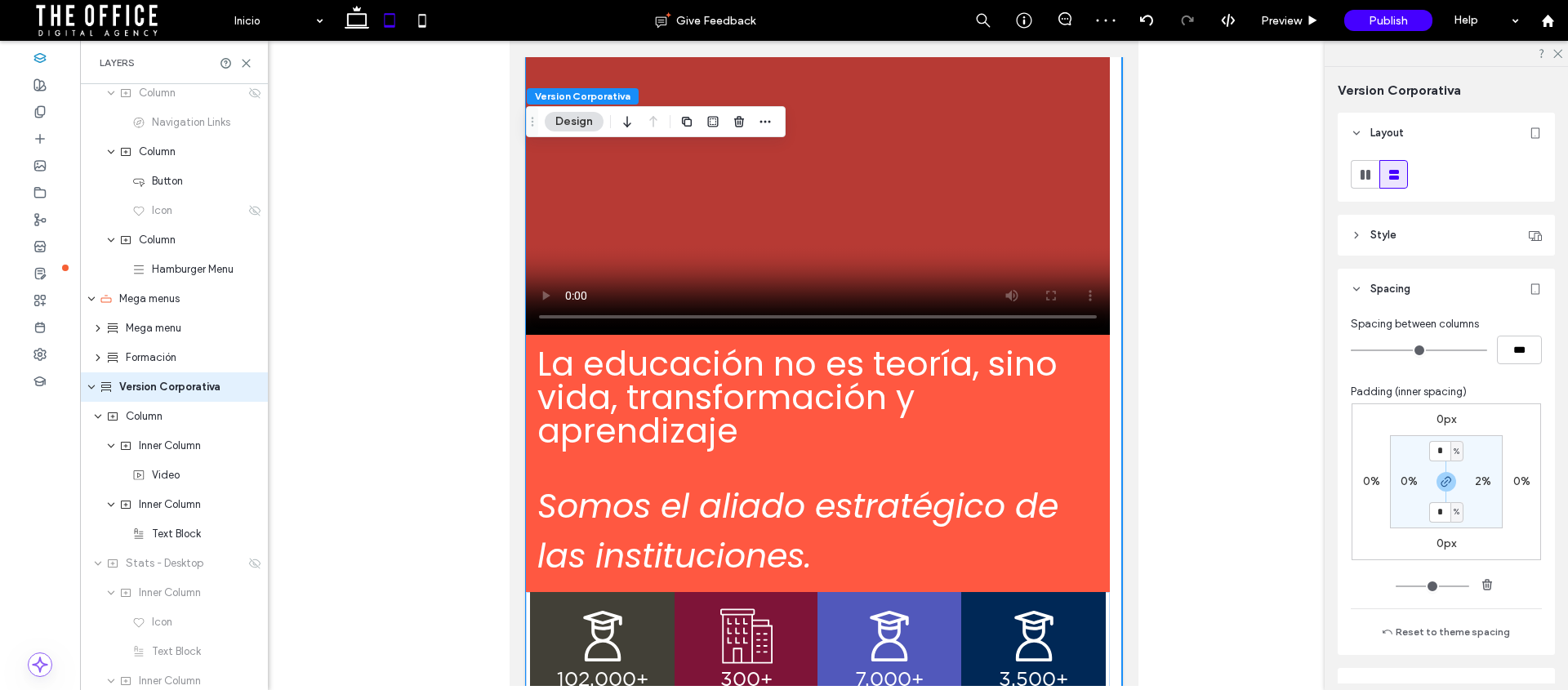
drag, startPoint x: 1480, startPoint y: 482, endPoint x: 1499, endPoint y: 483, distance: 19.0
click at [1480, 482] on label "2%" at bounding box center [1482, 482] width 16 height 14
type input "*"
drag, startPoint x: 1480, startPoint y: 482, endPoint x: 1433, endPoint y: 481, distance: 47.0
click at [1433, 481] on section "0% * % 0% * %" at bounding box center [1446, 482] width 113 height 93
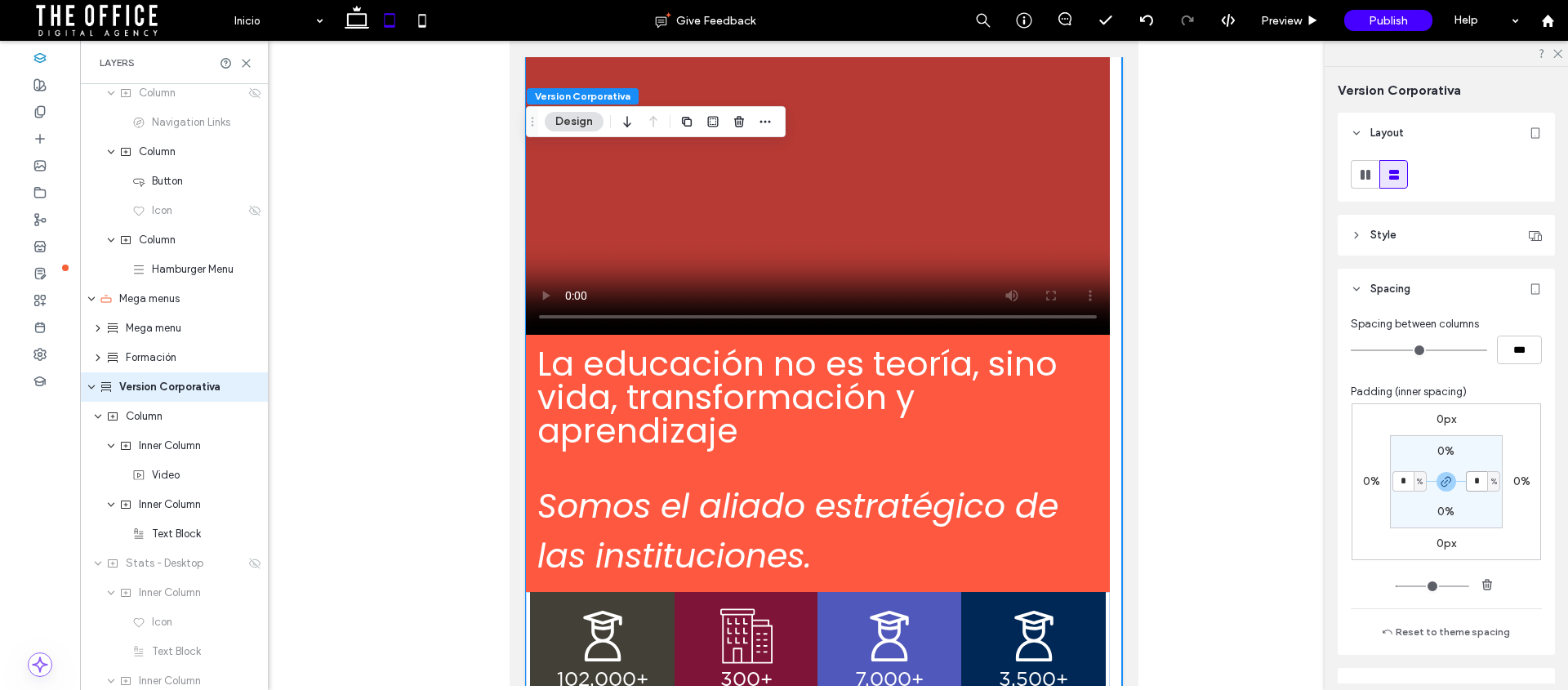
type input "*"
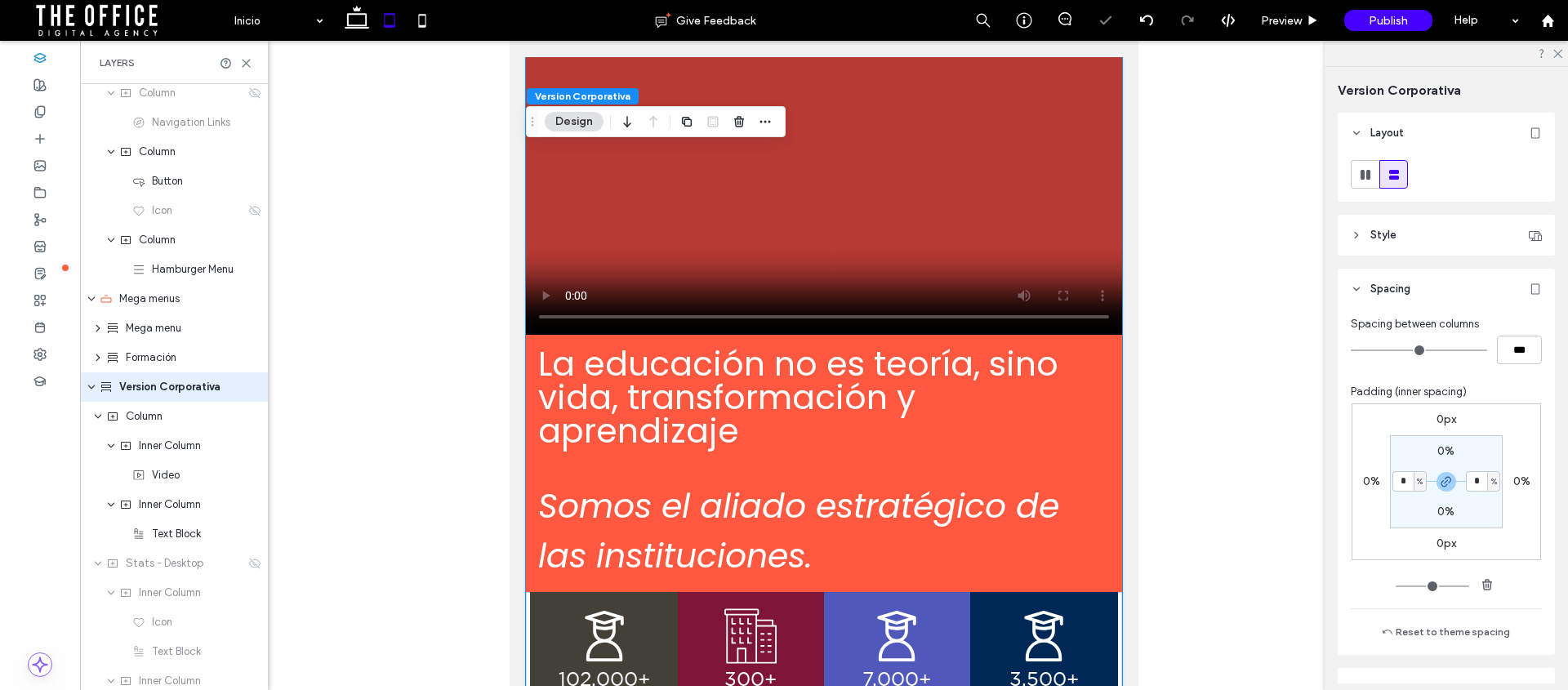
click at [1237, 352] on div at bounding box center [824, 364] width 1488 height 645
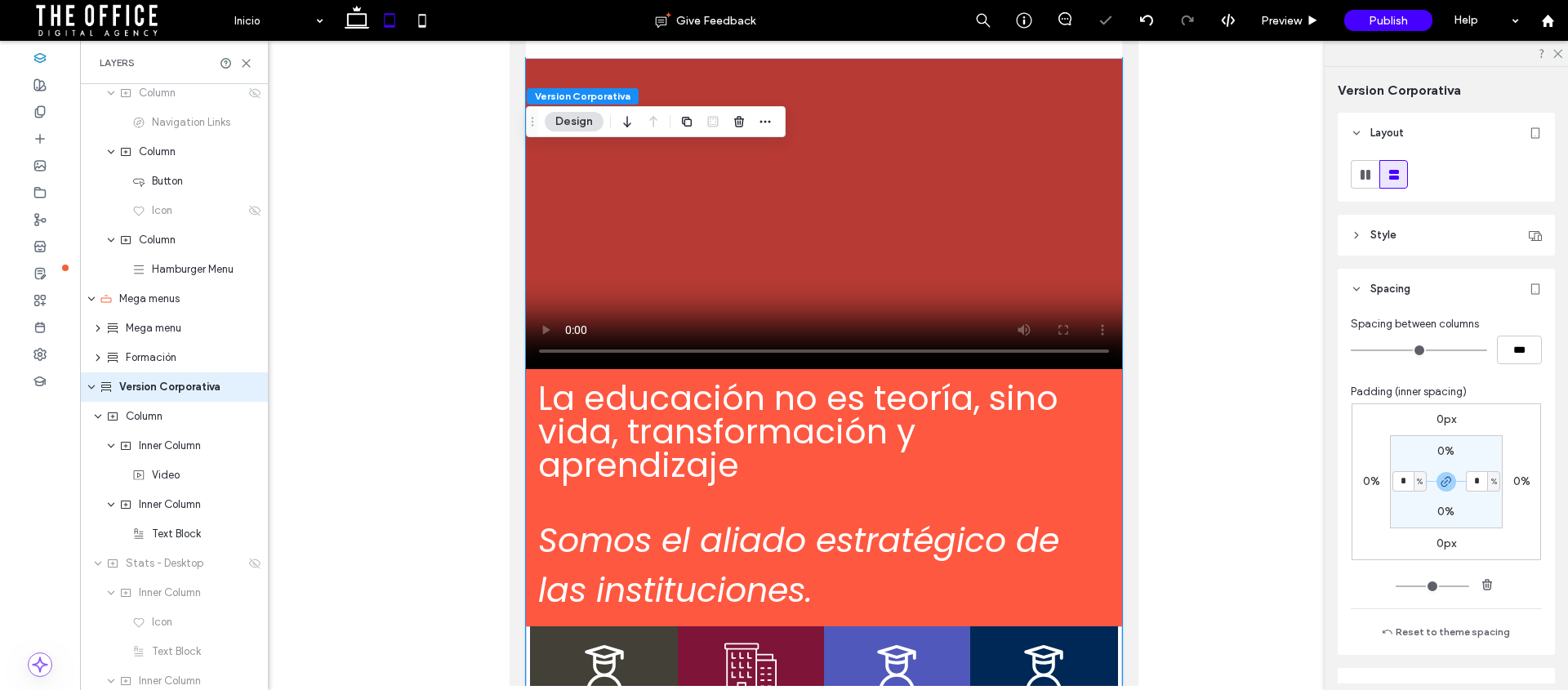
scroll to position [0, 0]
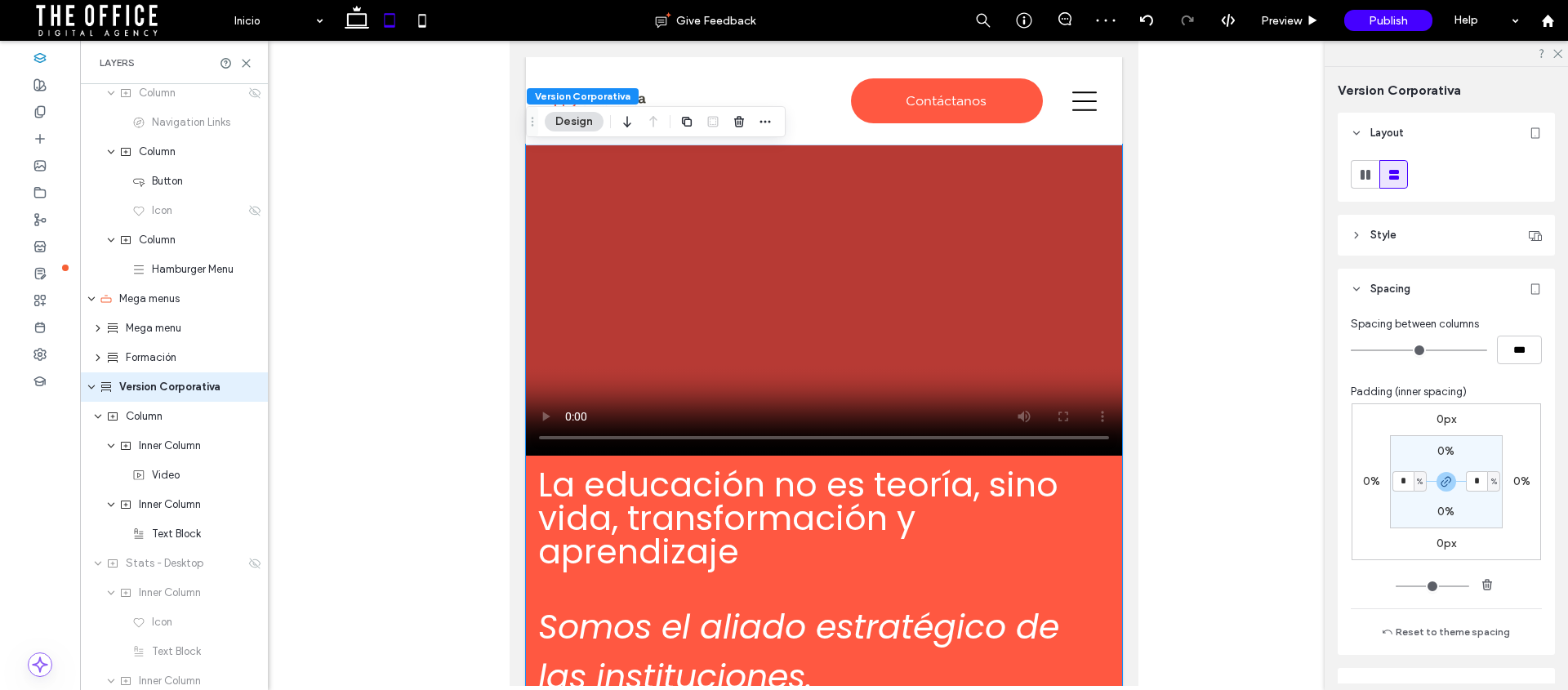
click at [1219, 180] on div at bounding box center [824, 364] width 1488 height 645
click at [1213, 373] on div at bounding box center [824, 364] width 1488 height 645
click at [1560, 50] on icon at bounding box center [1556, 52] width 10 height 10
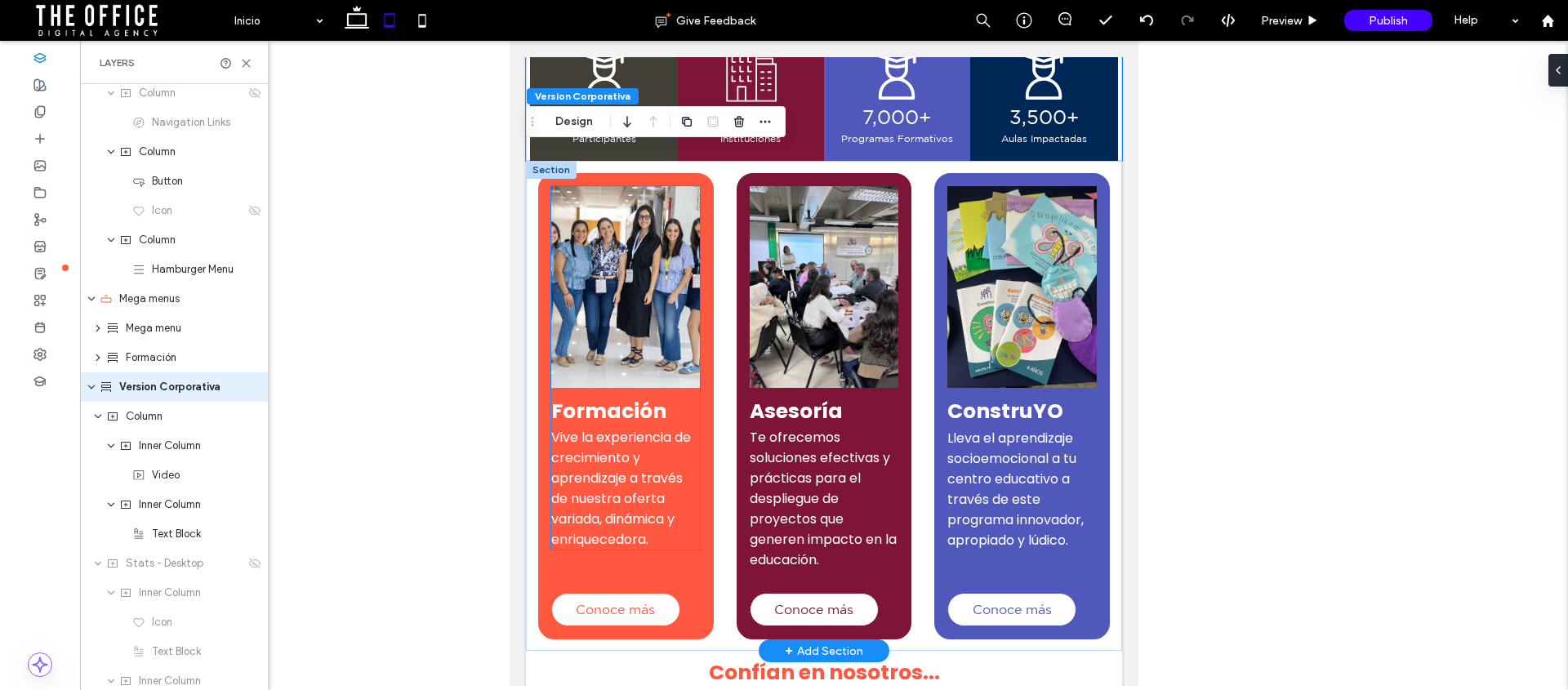
scroll to position [681, 0]
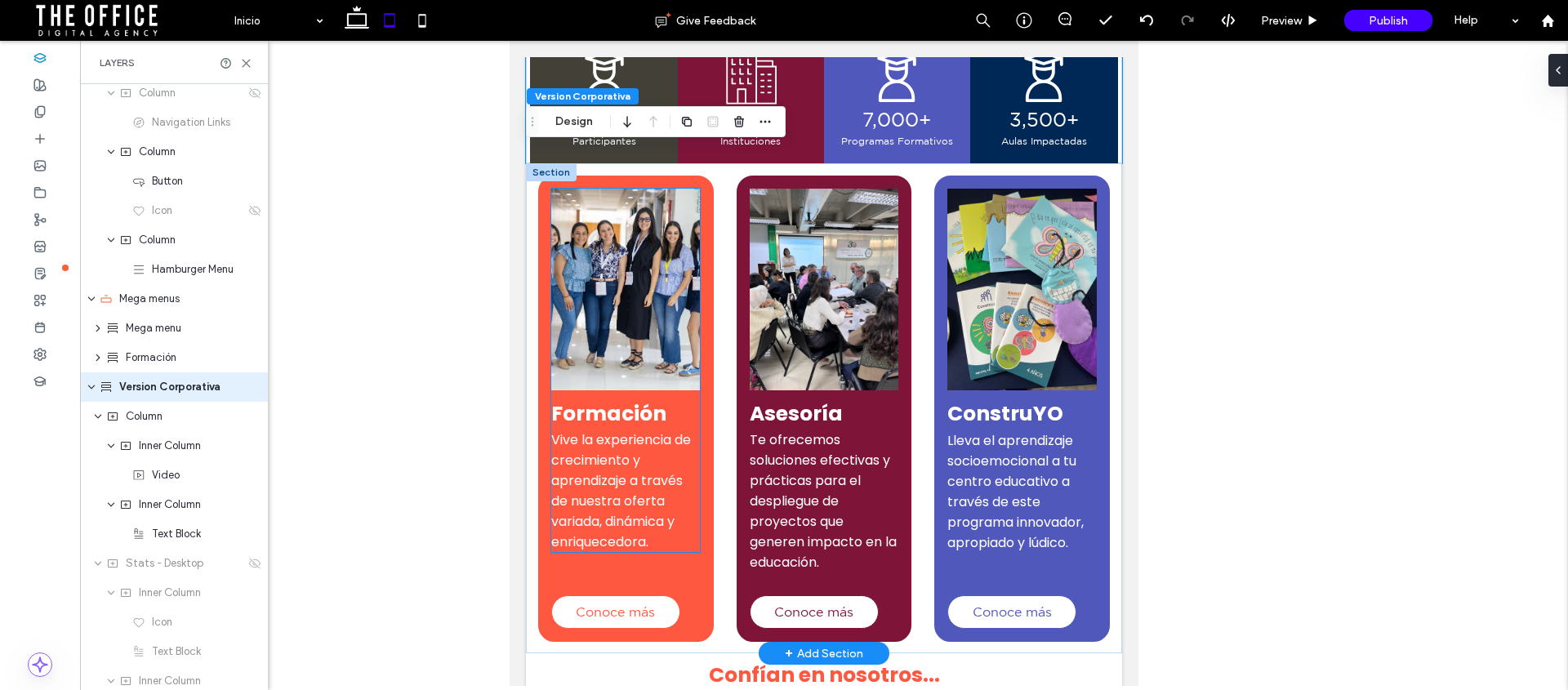
click at [592, 286] on img at bounding box center [626, 290] width 150 height 202
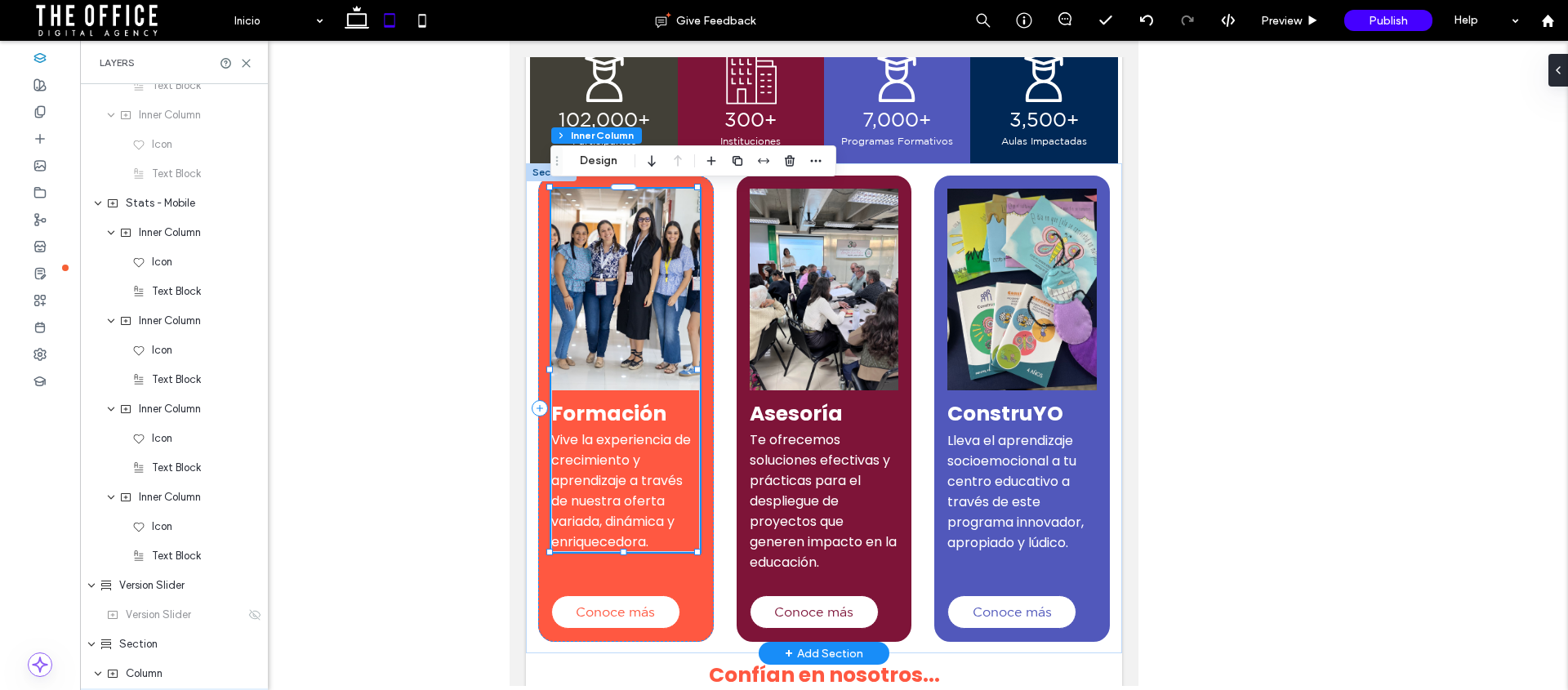
click at [644, 278] on img at bounding box center [626, 290] width 150 height 202
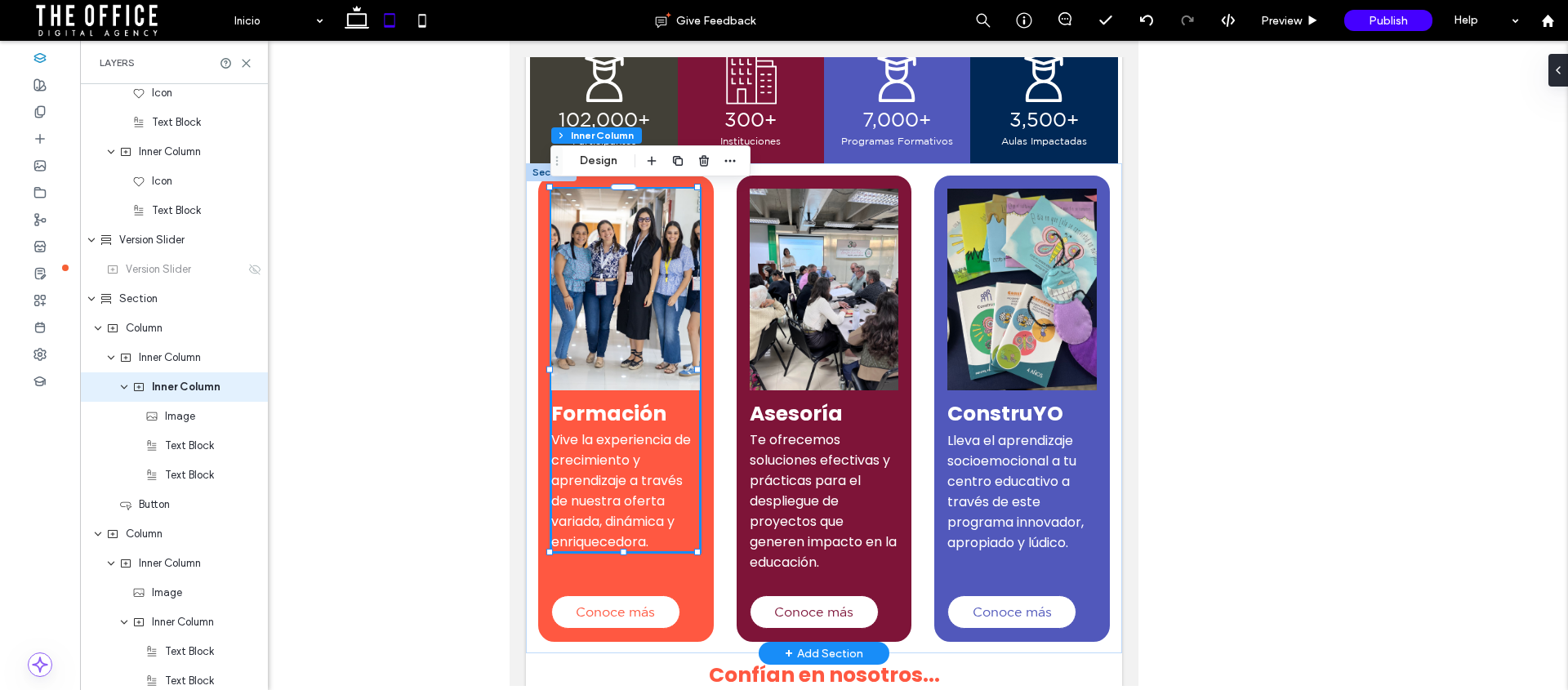
click at [622, 268] on img at bounding box center [626, 290] width 150 height 202
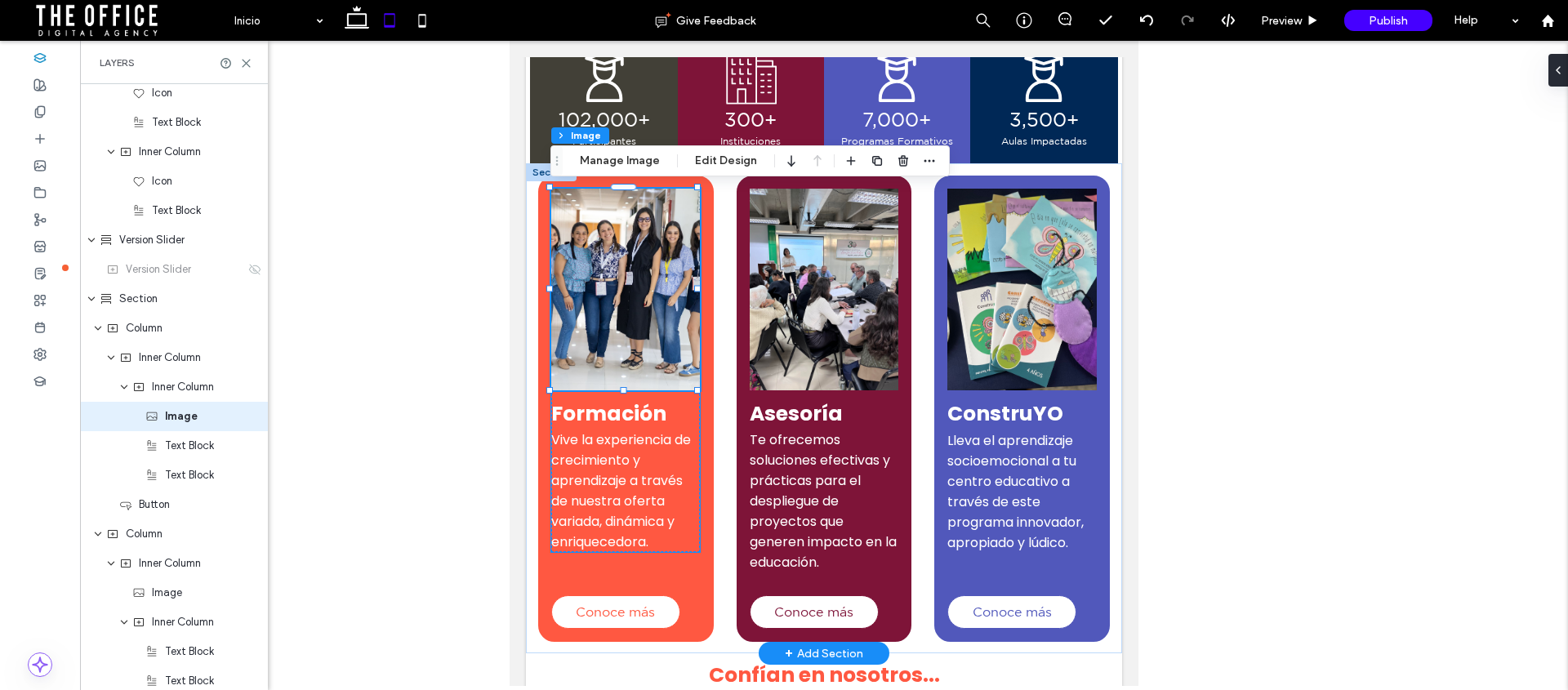
scroll to position [1241, 0]
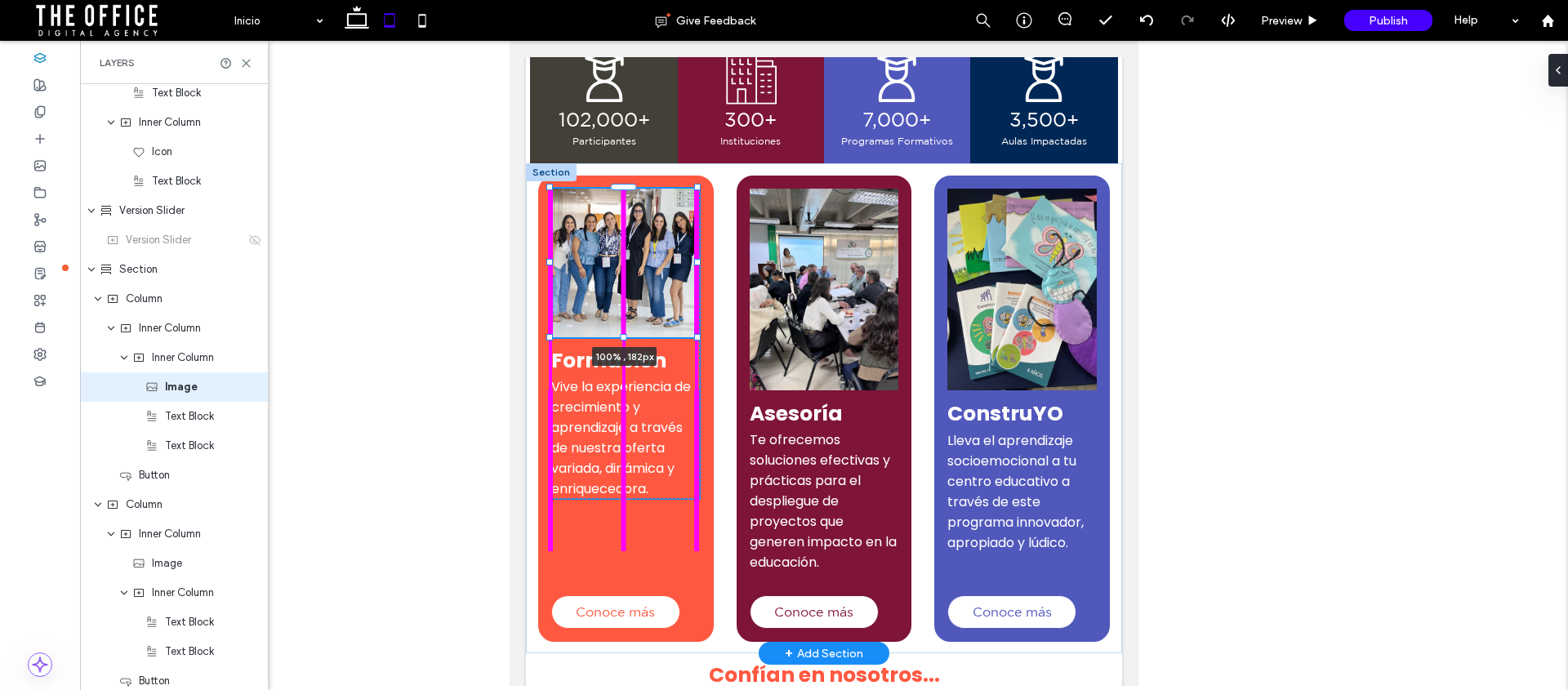
drag, startPoint x: 625, startPoint y: 386, endPoint x: 633, endPoint y: 334, distance: 52.6
click at [633, 334] on div "100% , 182px Formación Vive la experiencia de crecimiento y aprendizaje a travé…" at bounding box center [824, 409] width 596 height 490
type input "***"
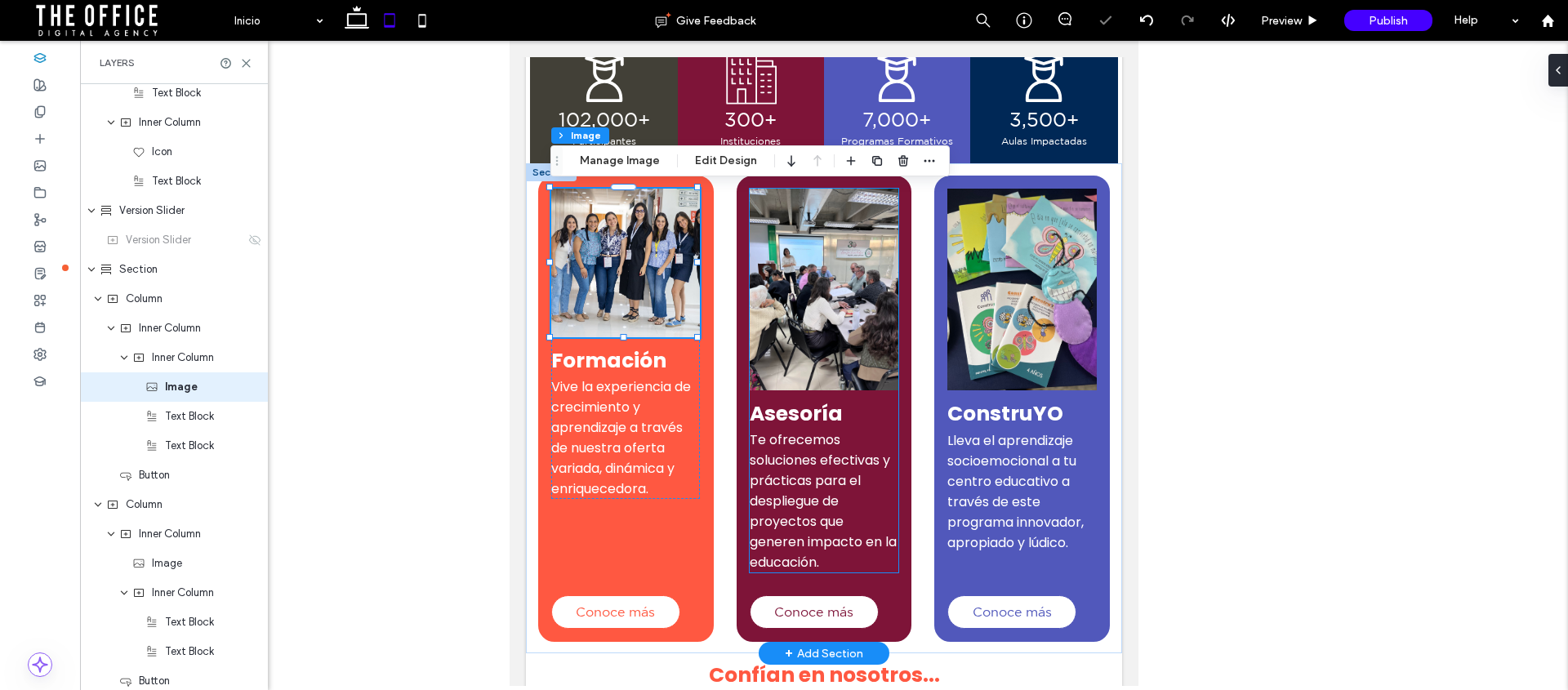
click at [820, 314] on img at bounding box center [824, 290] width 150 height 202
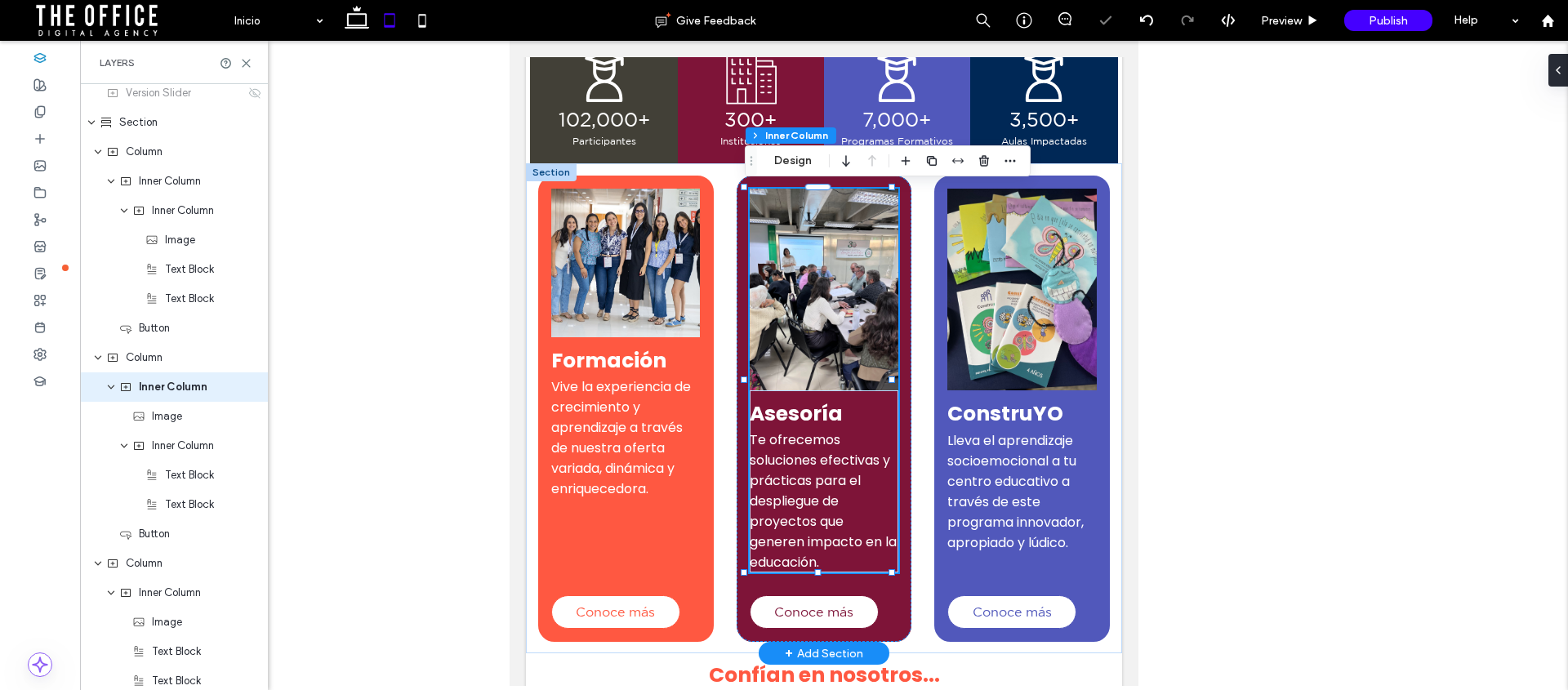
click at [811, 360] on img at bounding box center [824, 290] width 150 height 202
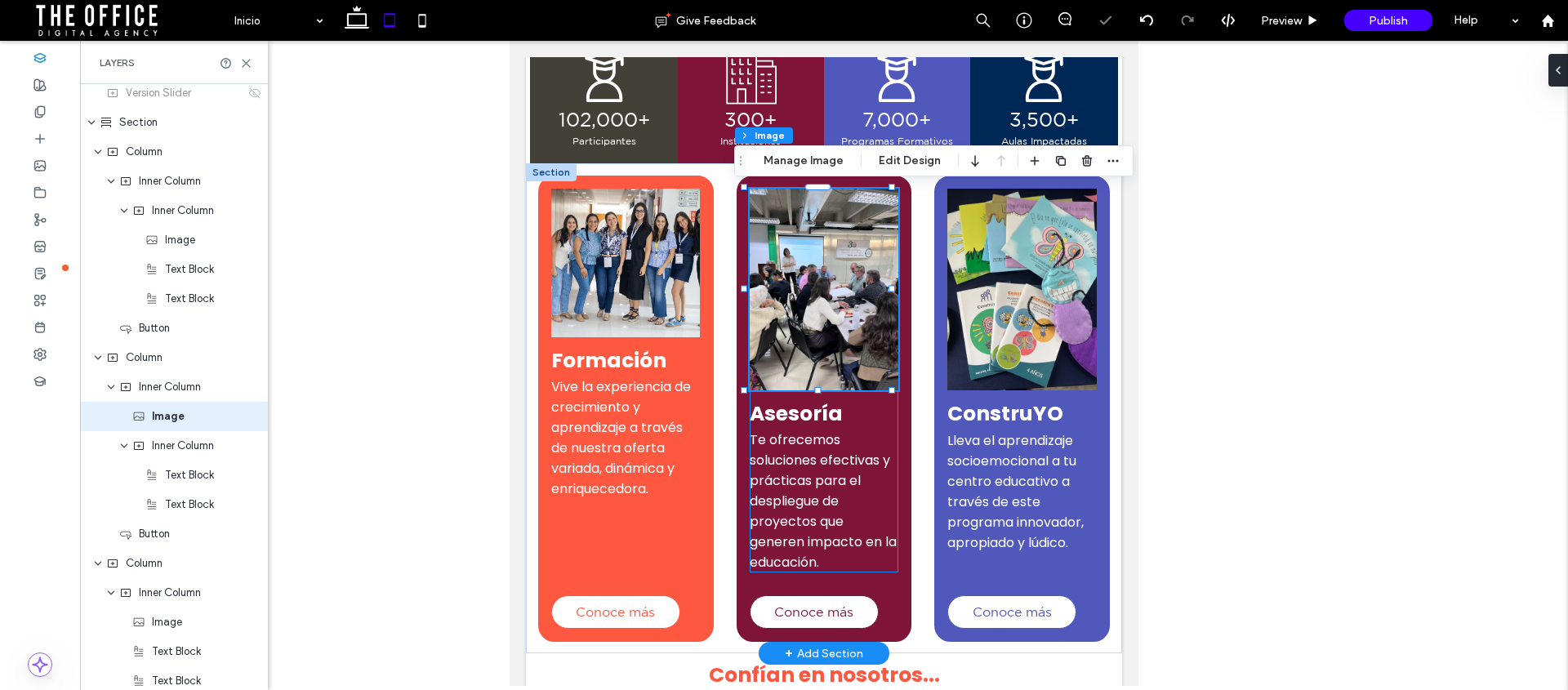
scroll to position [1417, 0]
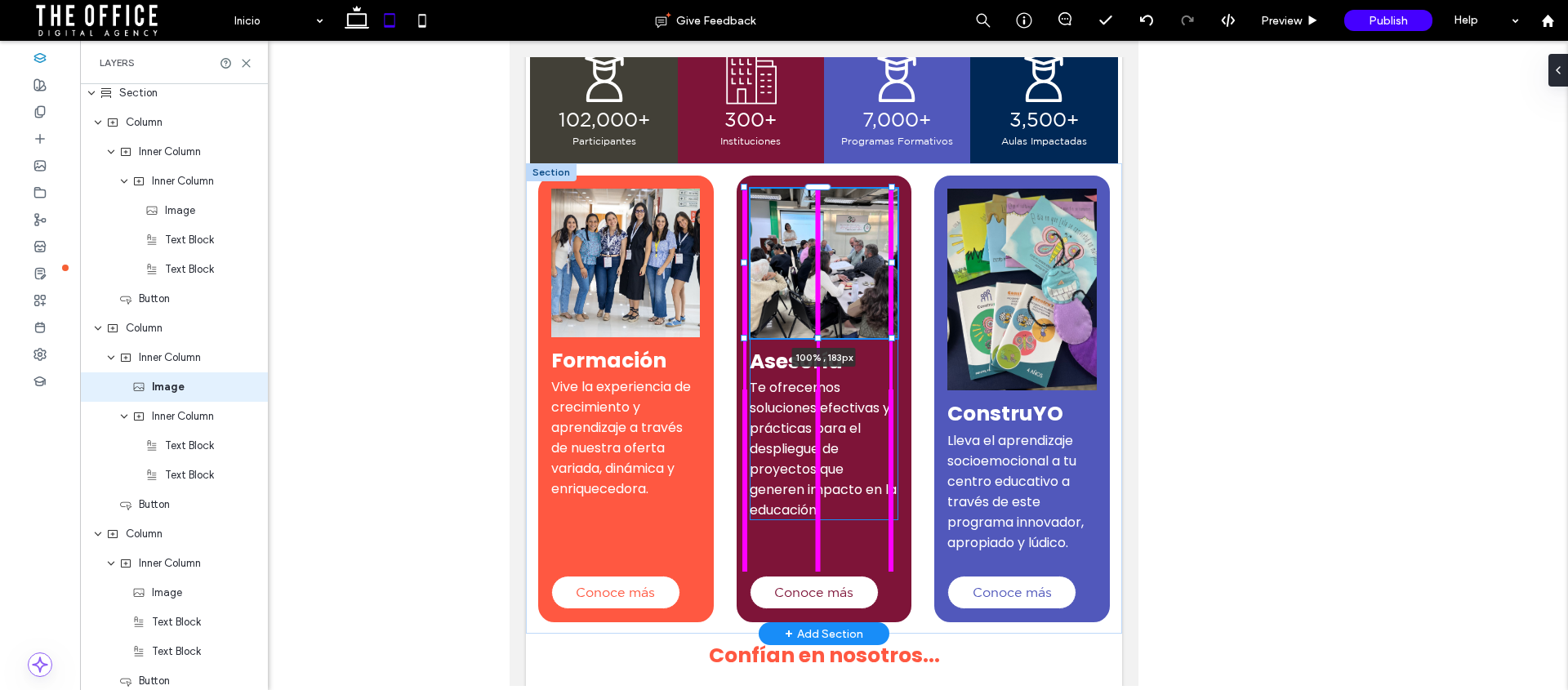
drag, startPoint x: 817, startPoint y: 387, endPoint x: 821, endPoint y: 335, distance: 52.2
click at [821, 335] on div "Formación Vive la experiencia de crecimiento y aprendizaje a través de nuestra …" at bounding box center [824, 398] width 596 height 470
type input "***"
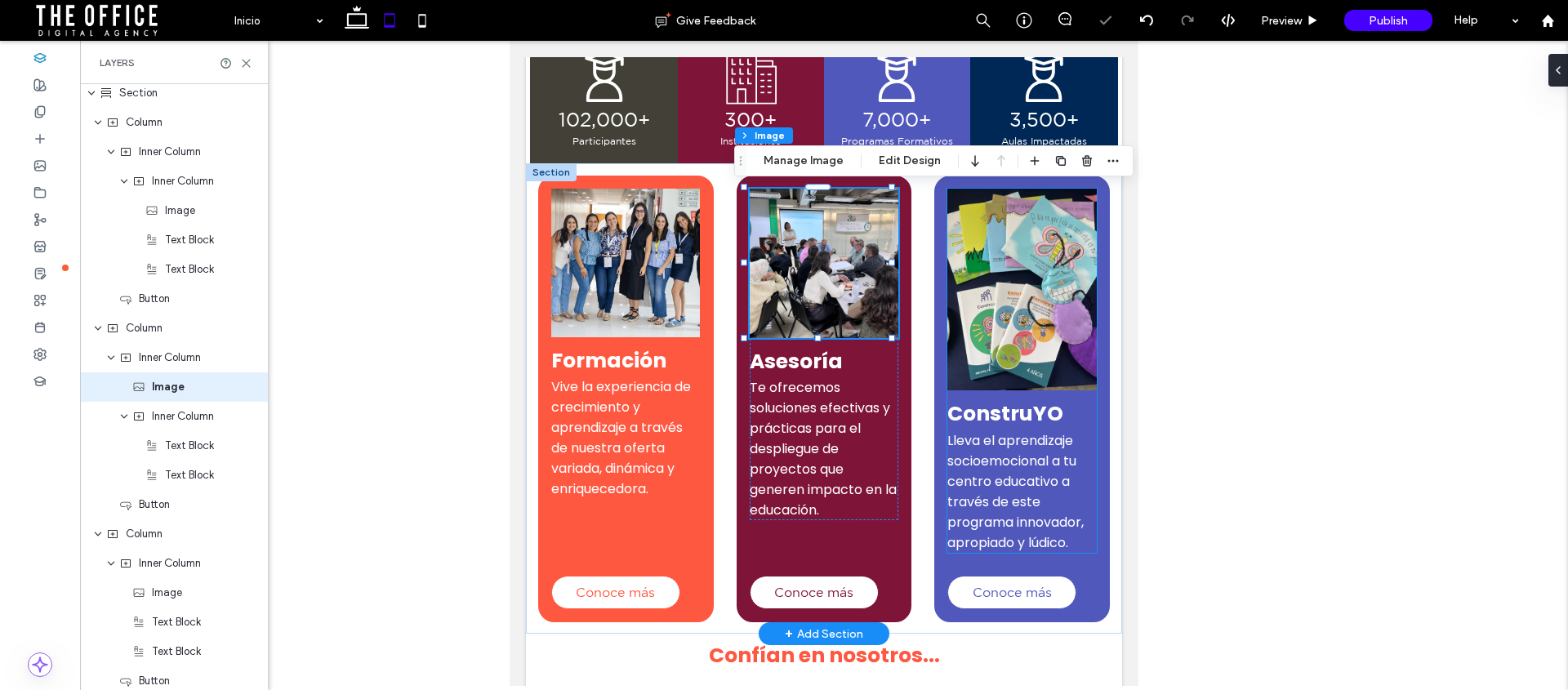
click at [1018, 295] on img at bounding box center [1022, 290] width 150 height 202
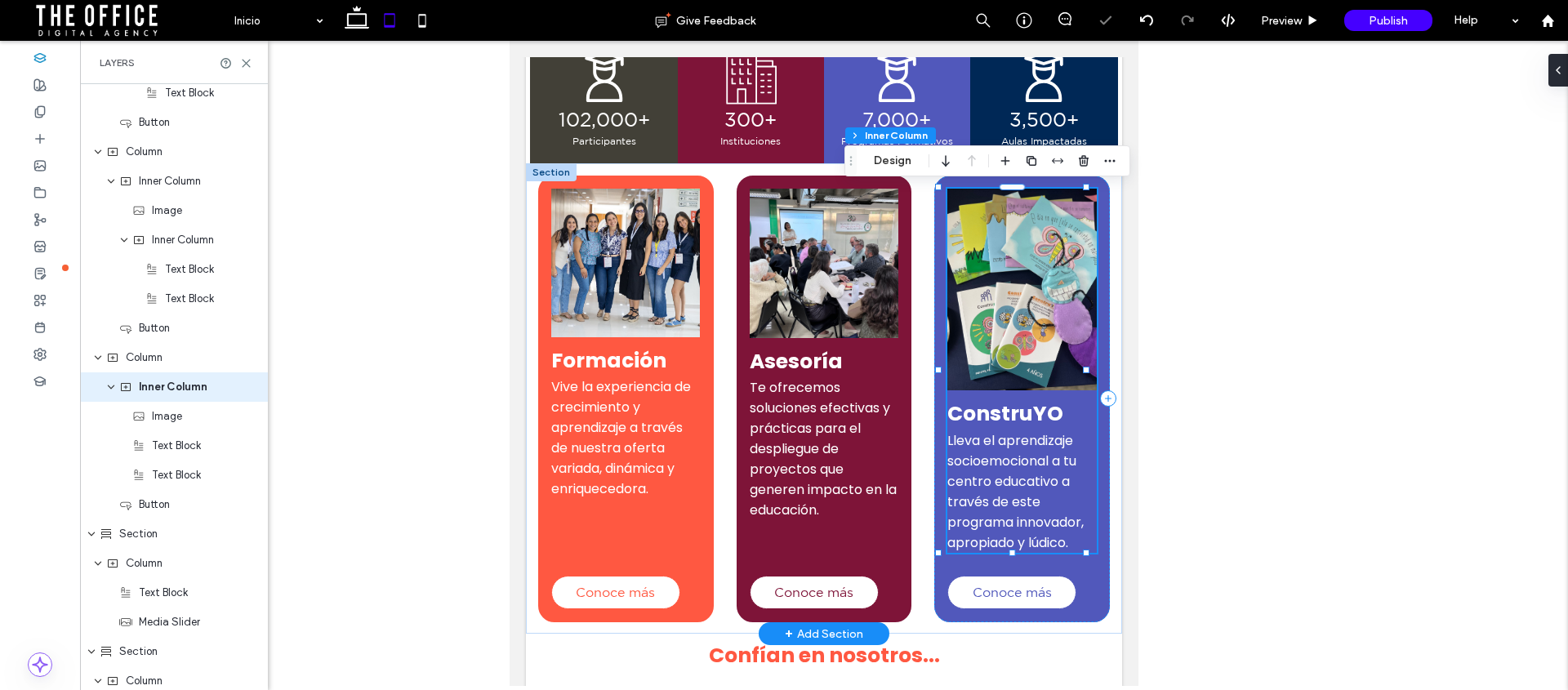
click at [1001, 353] on img at bounding box center [1022, 290] width 150 height 202
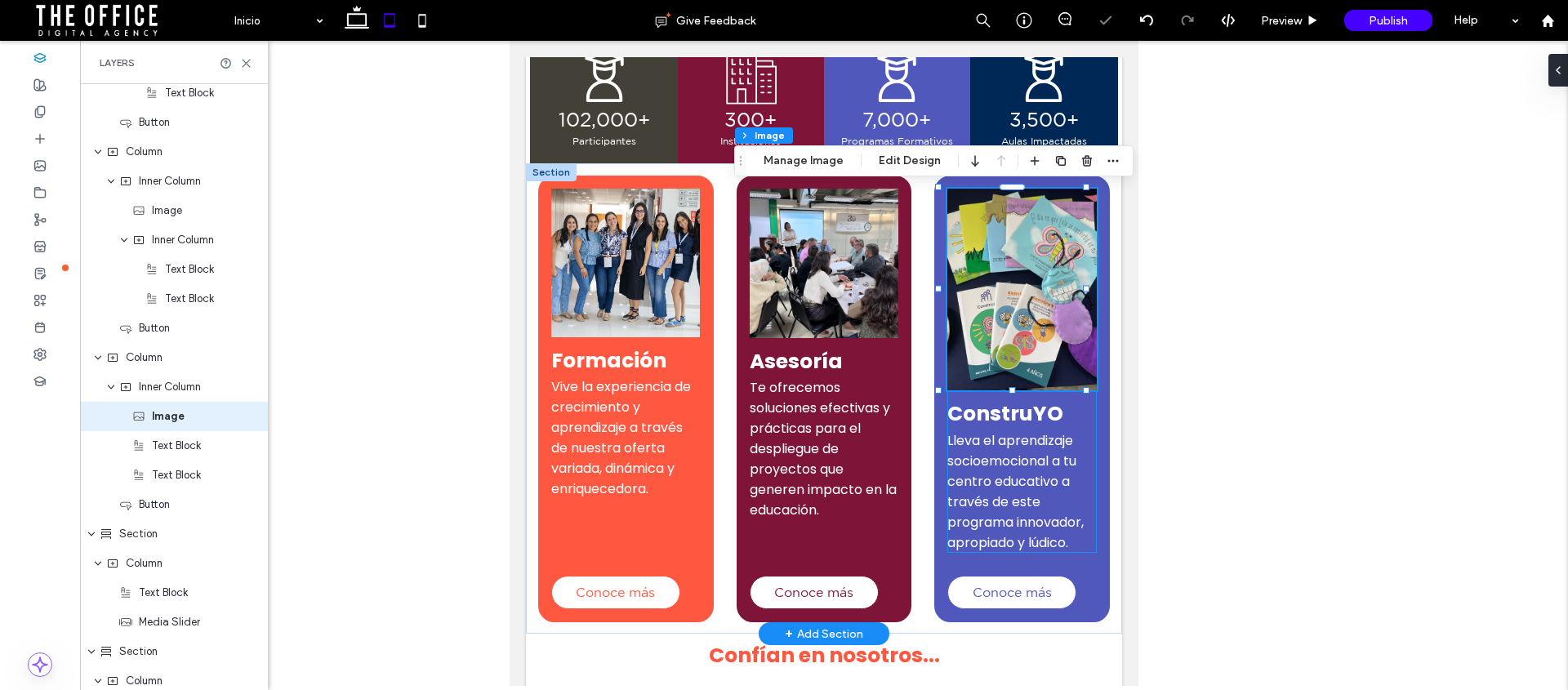
scroll to position [1623, 0]
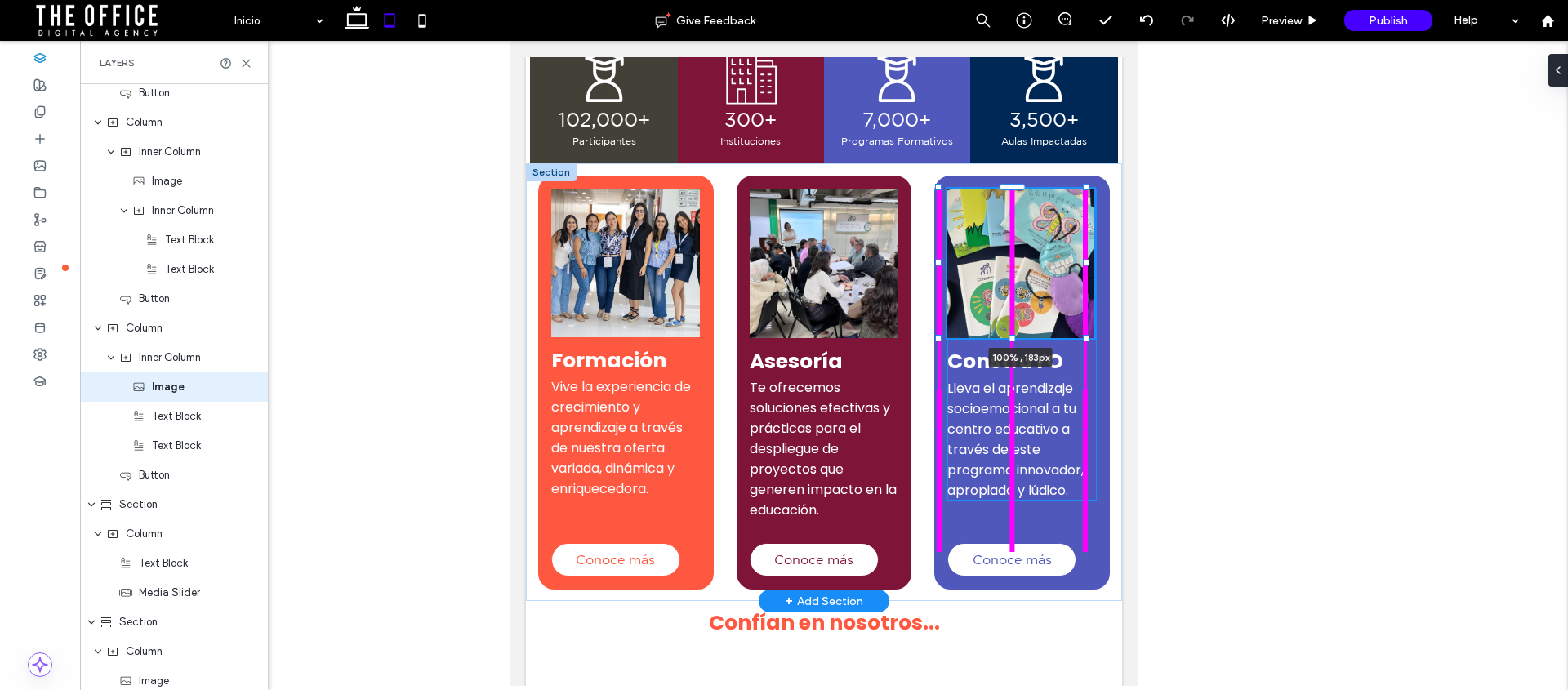
drag, startPoint x: 1009, startPoint y: 389, endPoint x: 1008, endPoint y: 337, distance: 52.0
click at [1009, 337] on div at bounding box center [1012, 338] width 7 height 7
type input "***"
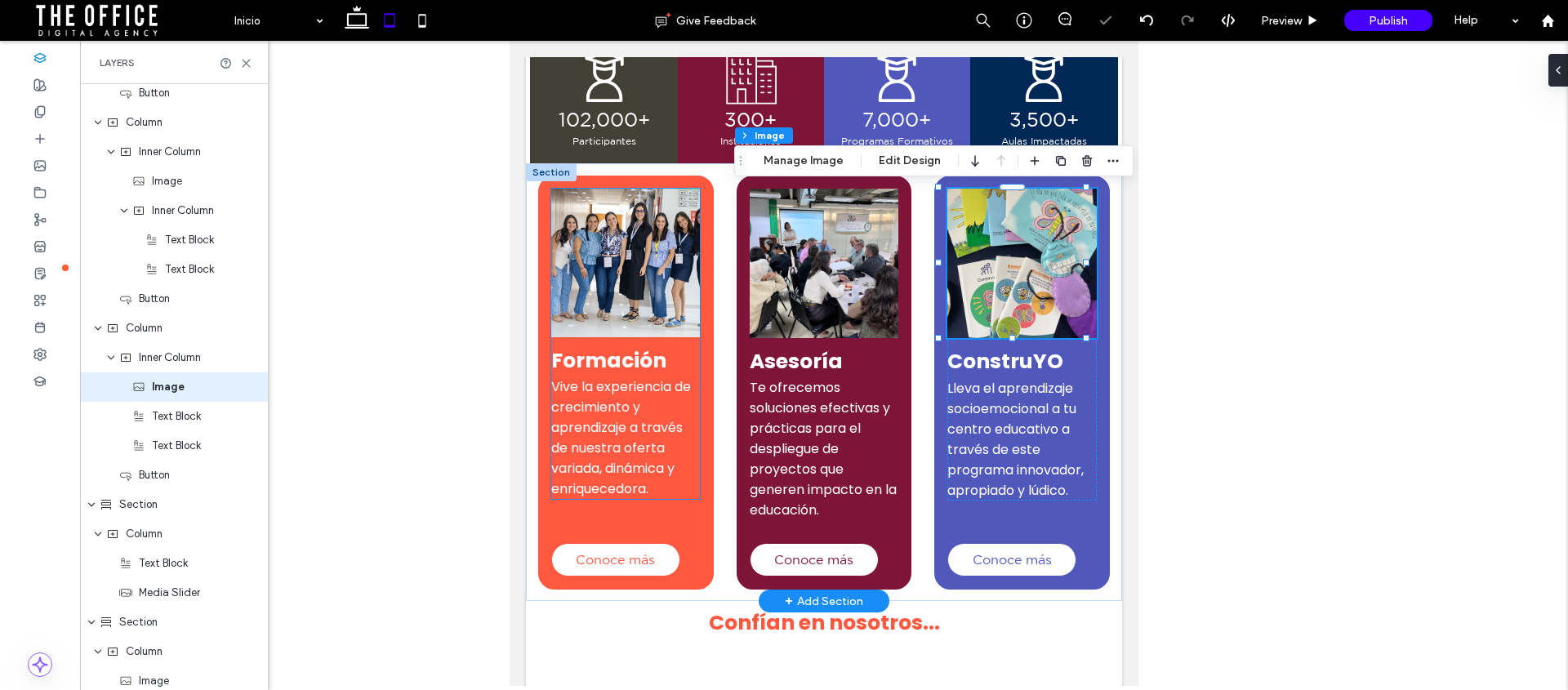
click at [606, 384] on span "Vive la experiencia de crecimiento y aprendizaje a través de nuestra oferta var…" at bounding box center [620, 438] width 139 height 121
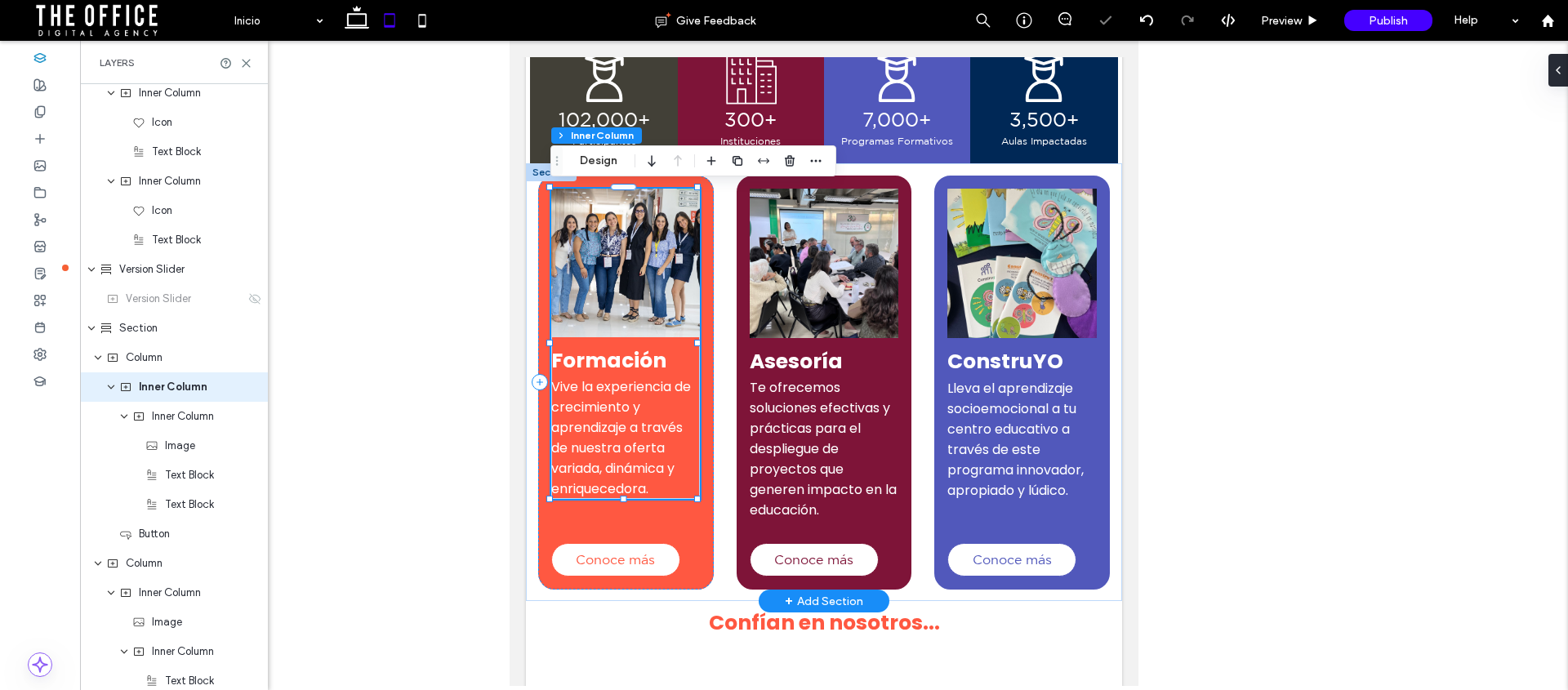
click at [595, 411] on span "Vive la experiencia de crecimiento y aprendizaje a través de nuestra oferta var…" at bounding box center [620, 438] width 139 height 121
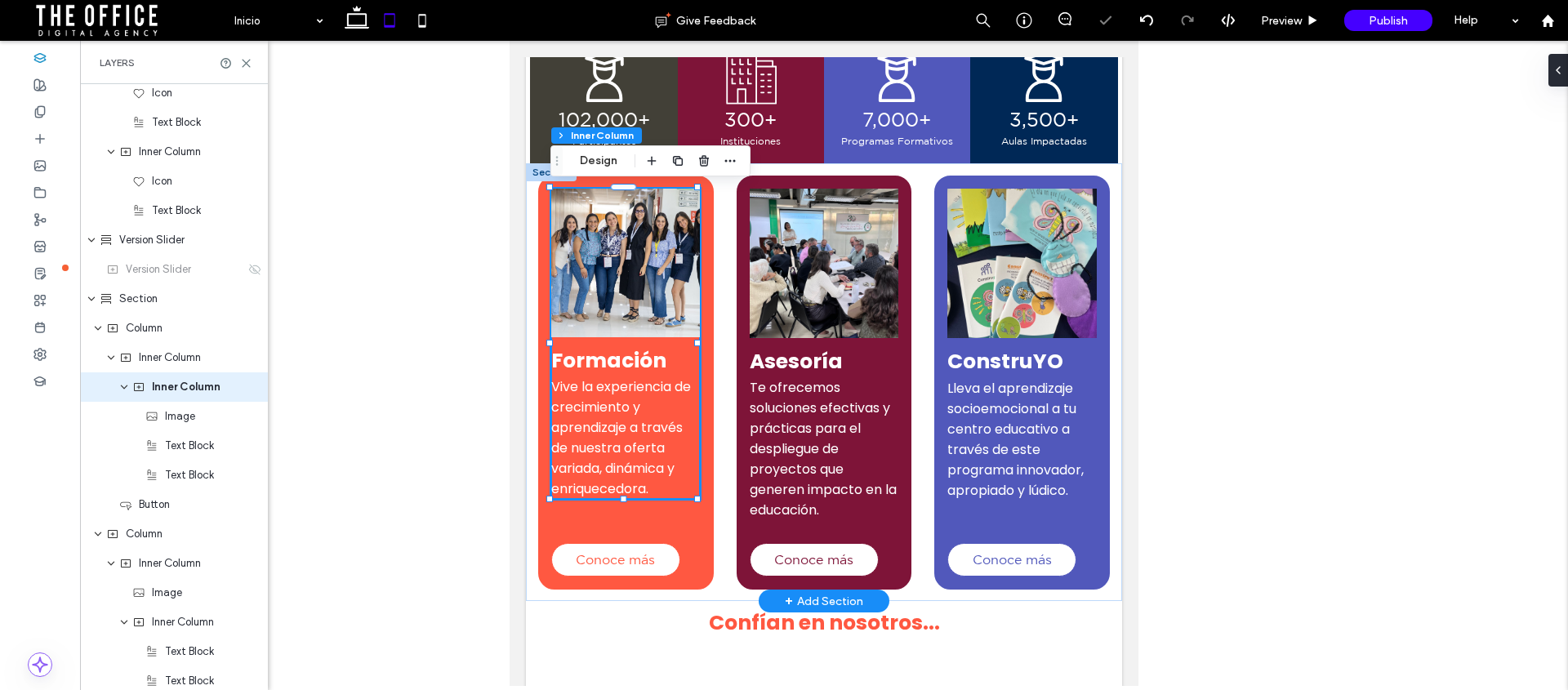
click at [599, 405] on span "Vive la experiencia de crecimiento y aprendizaje a través de nuestra oferta var…" at bounding box center [620, 438] width 139 height 121
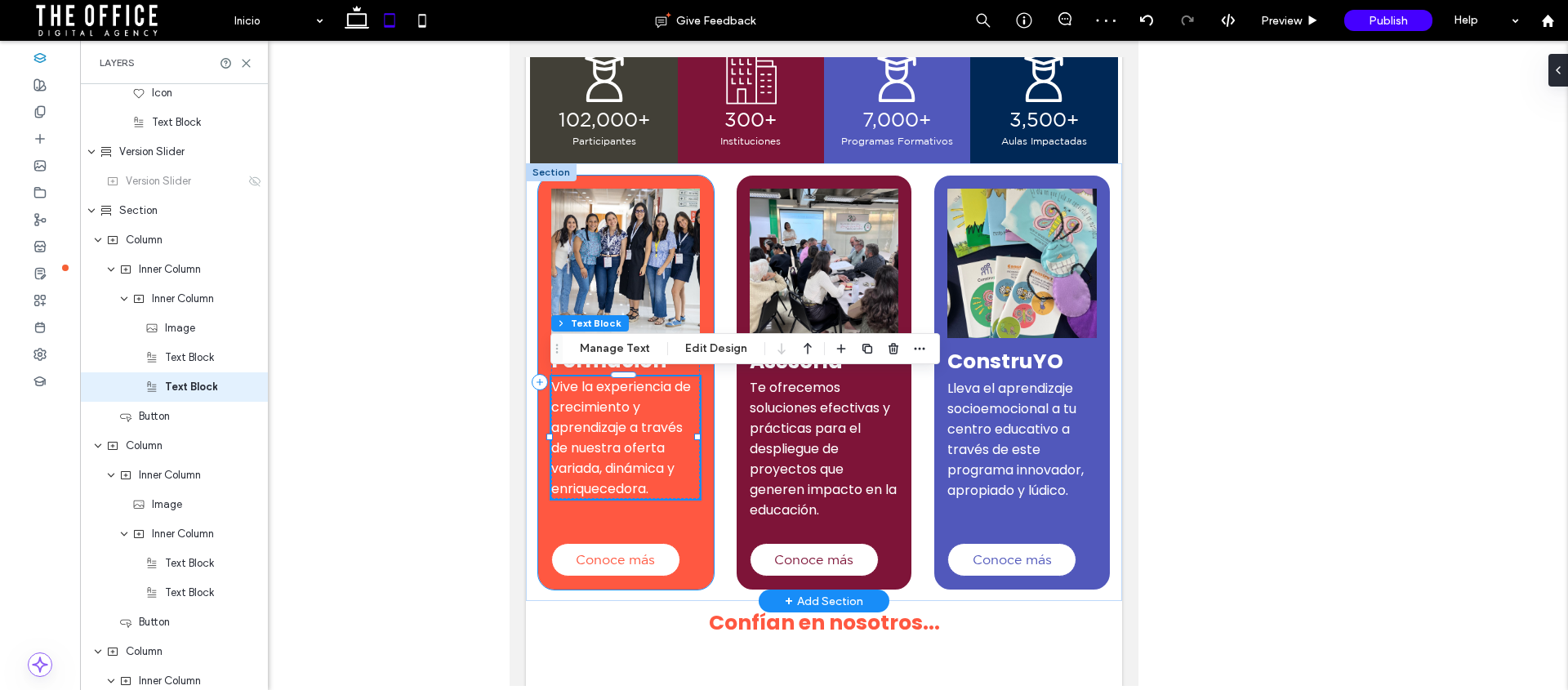
click at [596, 515] on div "Formación Vive la experiencia de crecimiento y aprendizaje a través de nuestra …" at bounding box center [626, 382] width 176 height 414
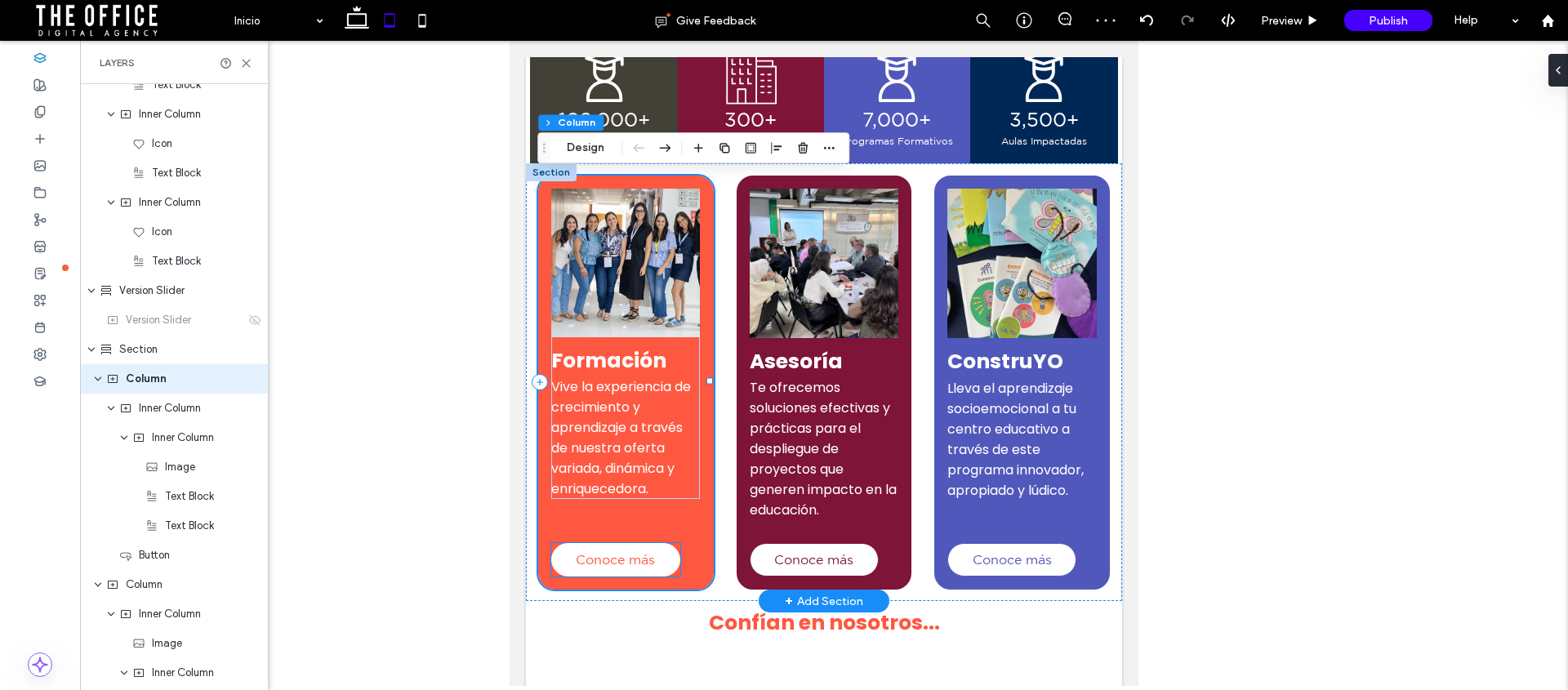
scroll to position [1153, 0]
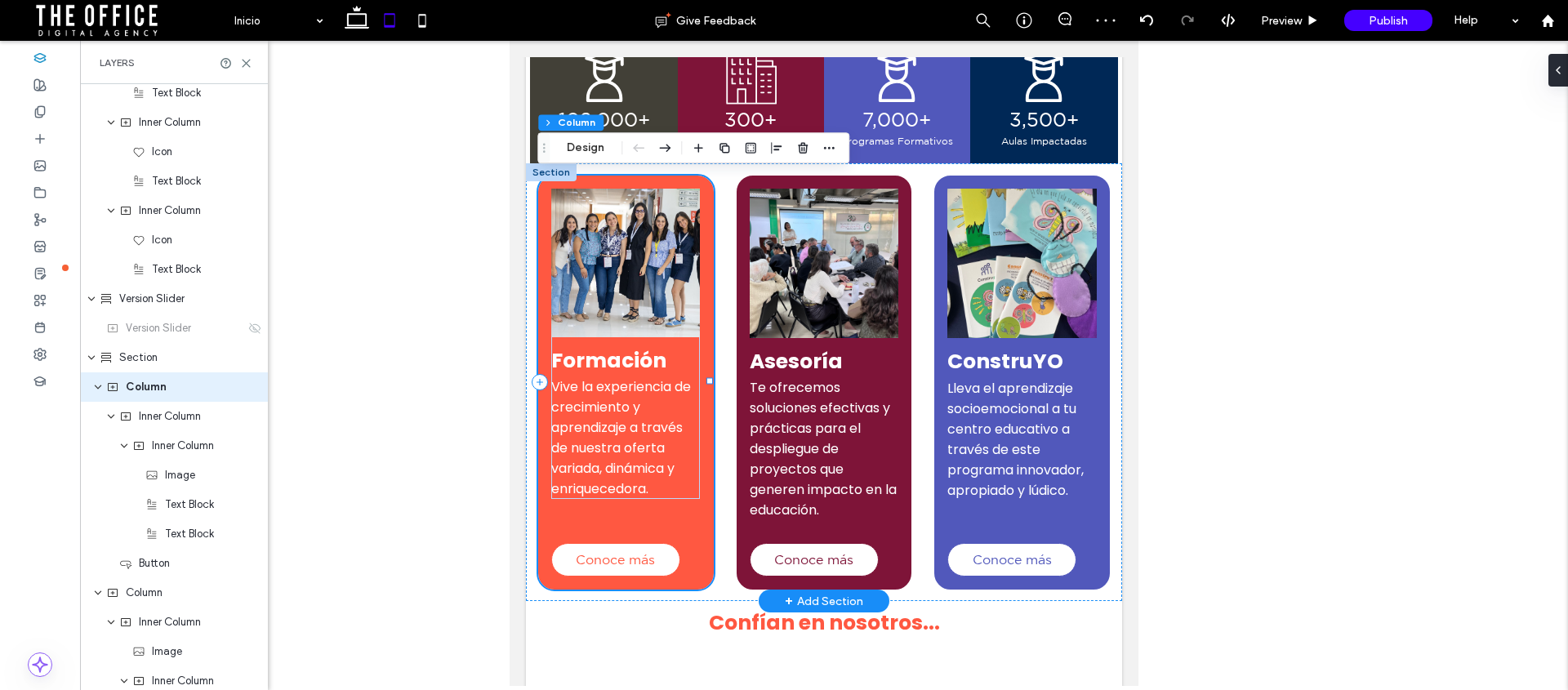
click at [633, 523] on div "Formación Vive la experiencia de crecimiento y aprendizaje a través de nuestra …" at bounding box center [626, 382] width 176 height 414
click at [598, 522] on div "Formación Vive la experiencia de crecimiento y aprendizaje a través de nuestra …" at bounding box center [626, 382] width 176 height 414
click at [708, 593] on div "Formación Vive la experiencia de crecimiento y aprendizaje a través de nuestra …" at bounding box center [824, 382] width 596 height 438
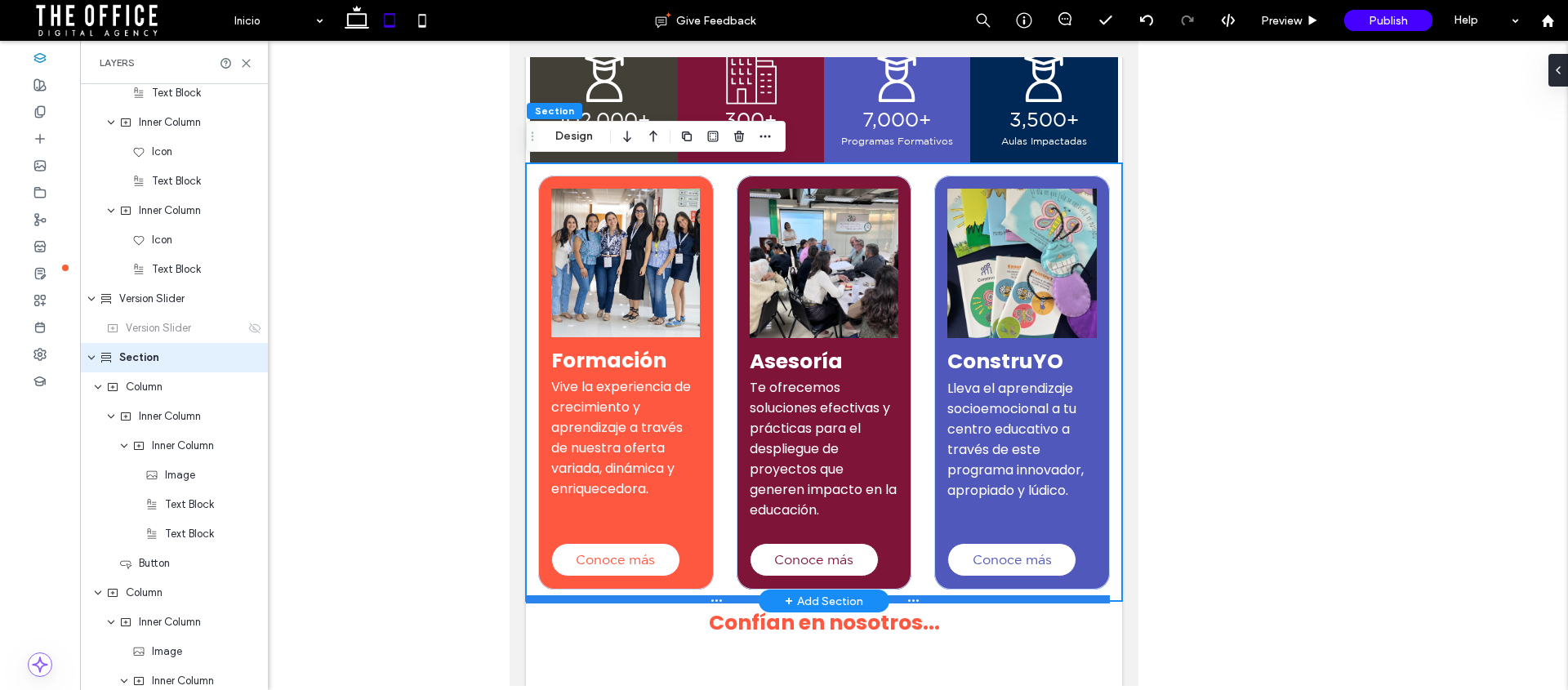
scroll to position [1124, 0]
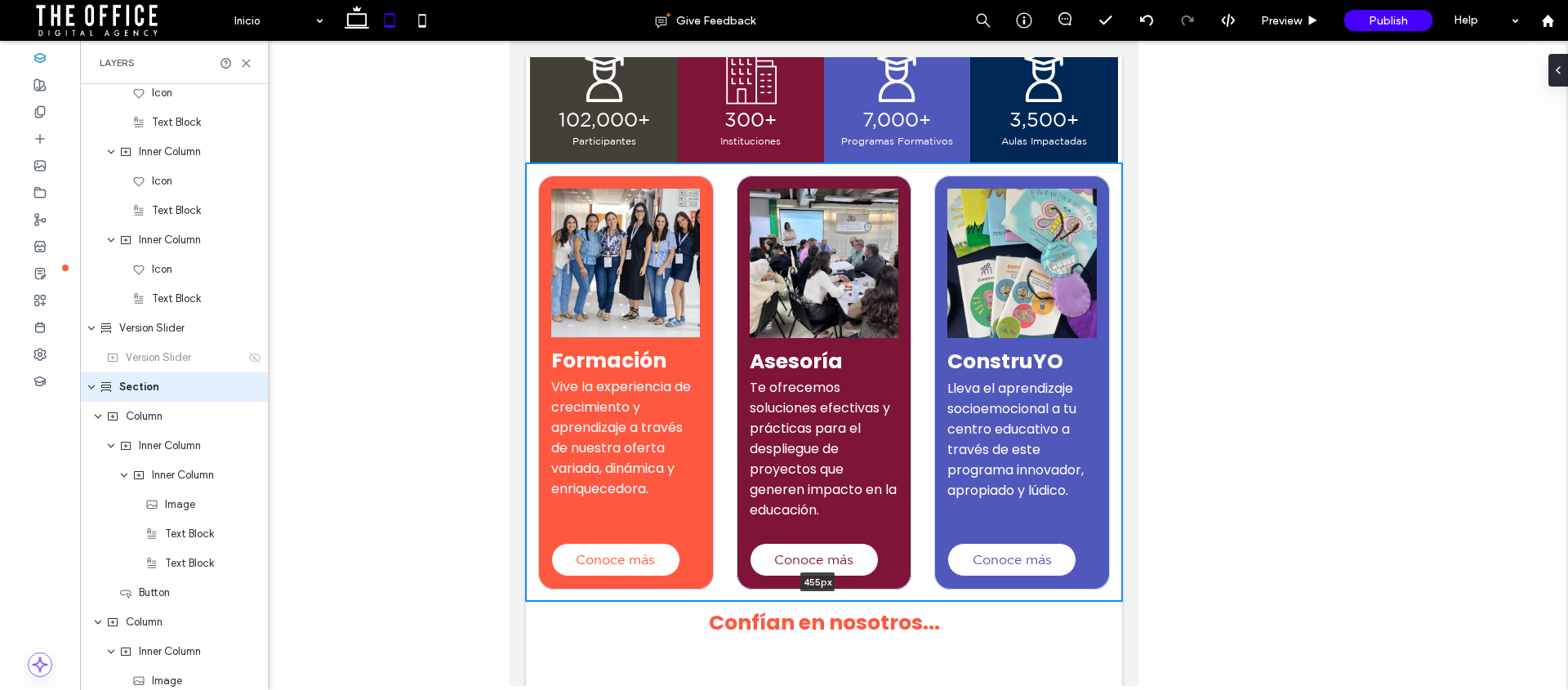
drag, startPoint x: 710, startPoint y: 575, endPoint x: 863, endPoint y: 418, distance: 219.2
click at [714, 528] on div "Formación Vive la experiencia de crecimiento y aprendizaje a través de nuestra …" at bounding box center [824, 382] width 596 height 438
type input "***"
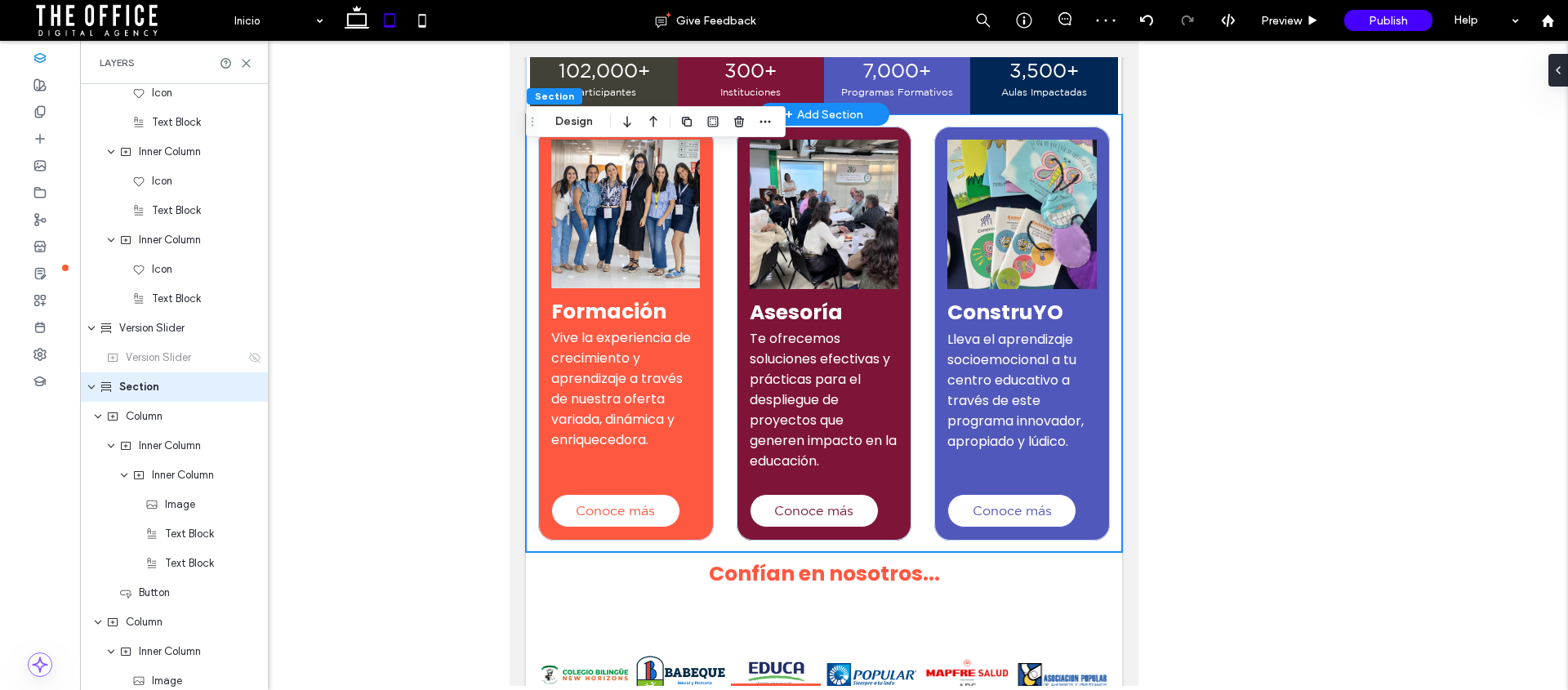
scroll to position [466, 0]
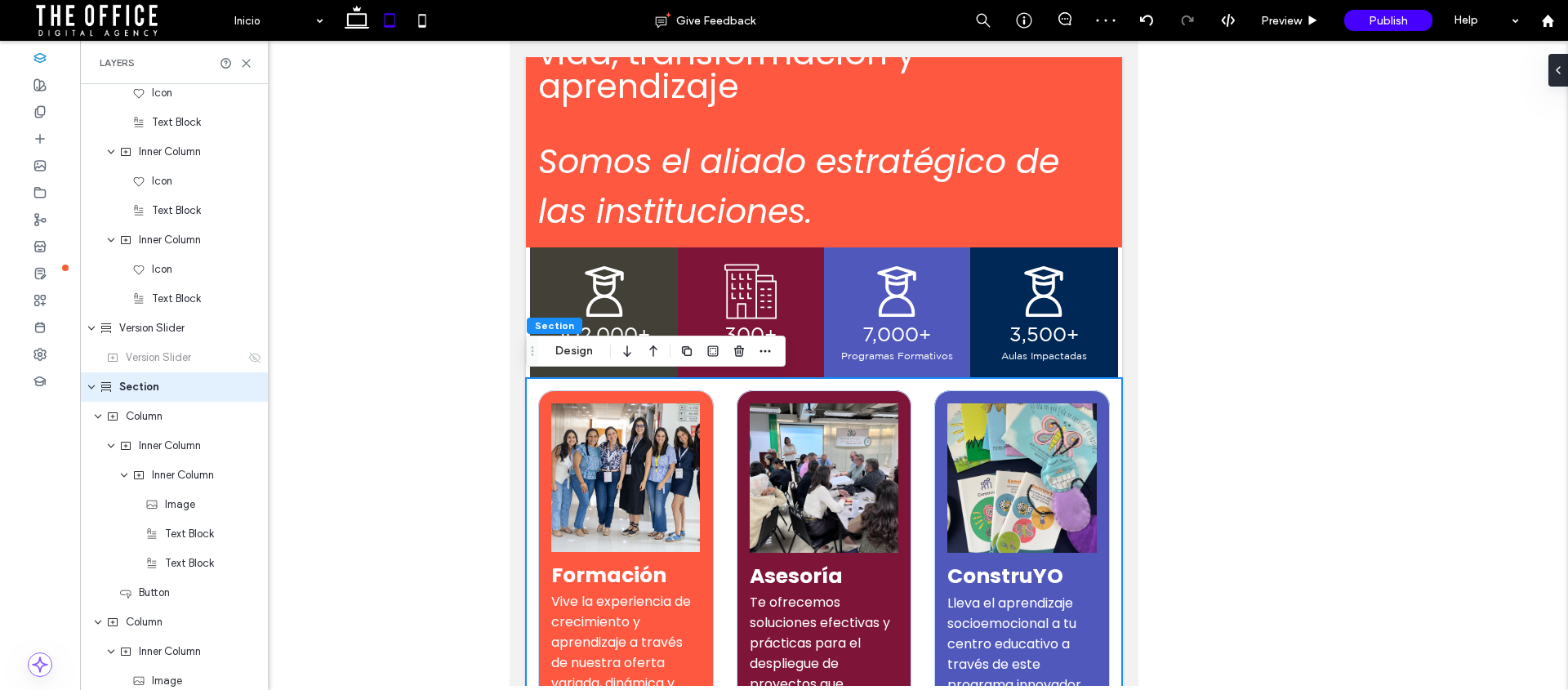
click at [718, 386] on div "Formación Vive la experiencia de crecimiento y aprendizaje a través de nuestra …" at bounding box center [824, 597] width 596 height 438
click at [1156, 24] on div at bounding box center [1146, 21] width 40 height 13
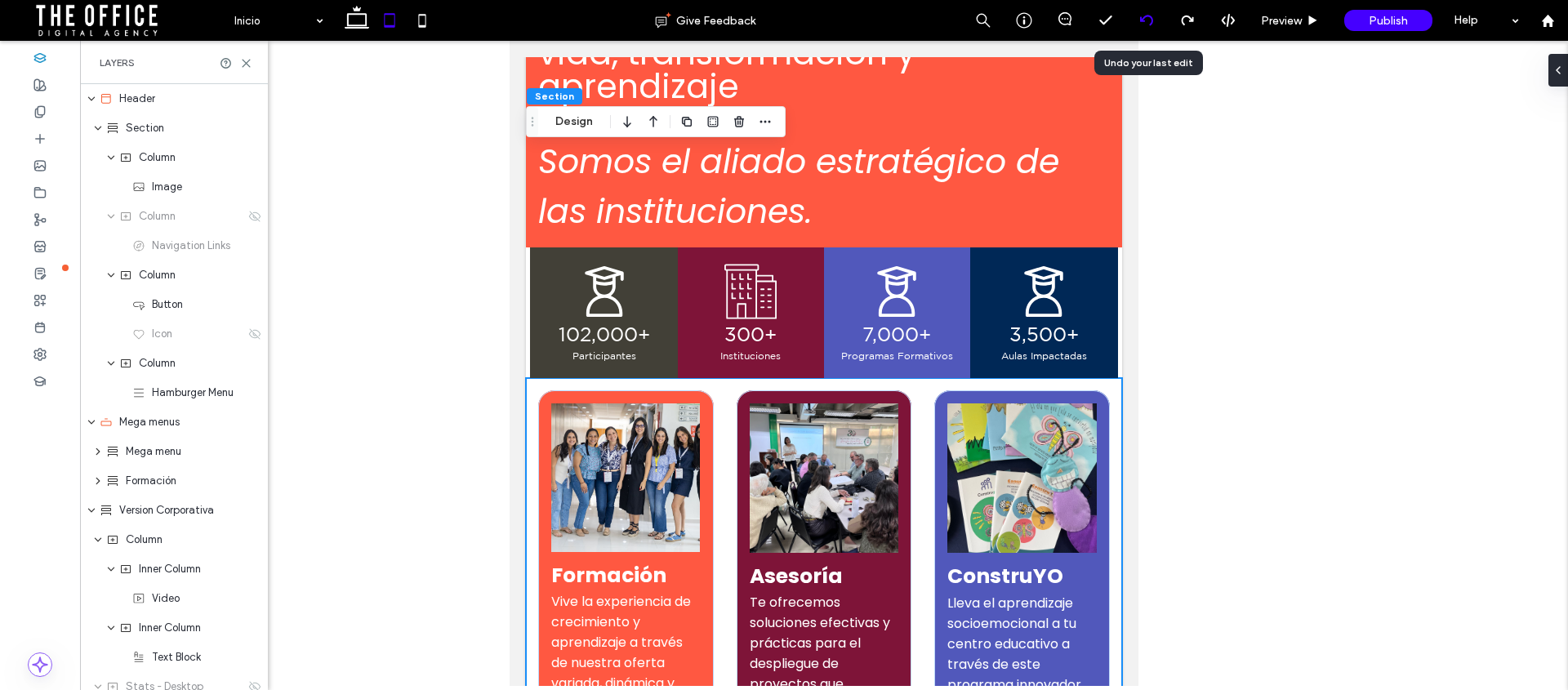
scroll to position [1124, 0]
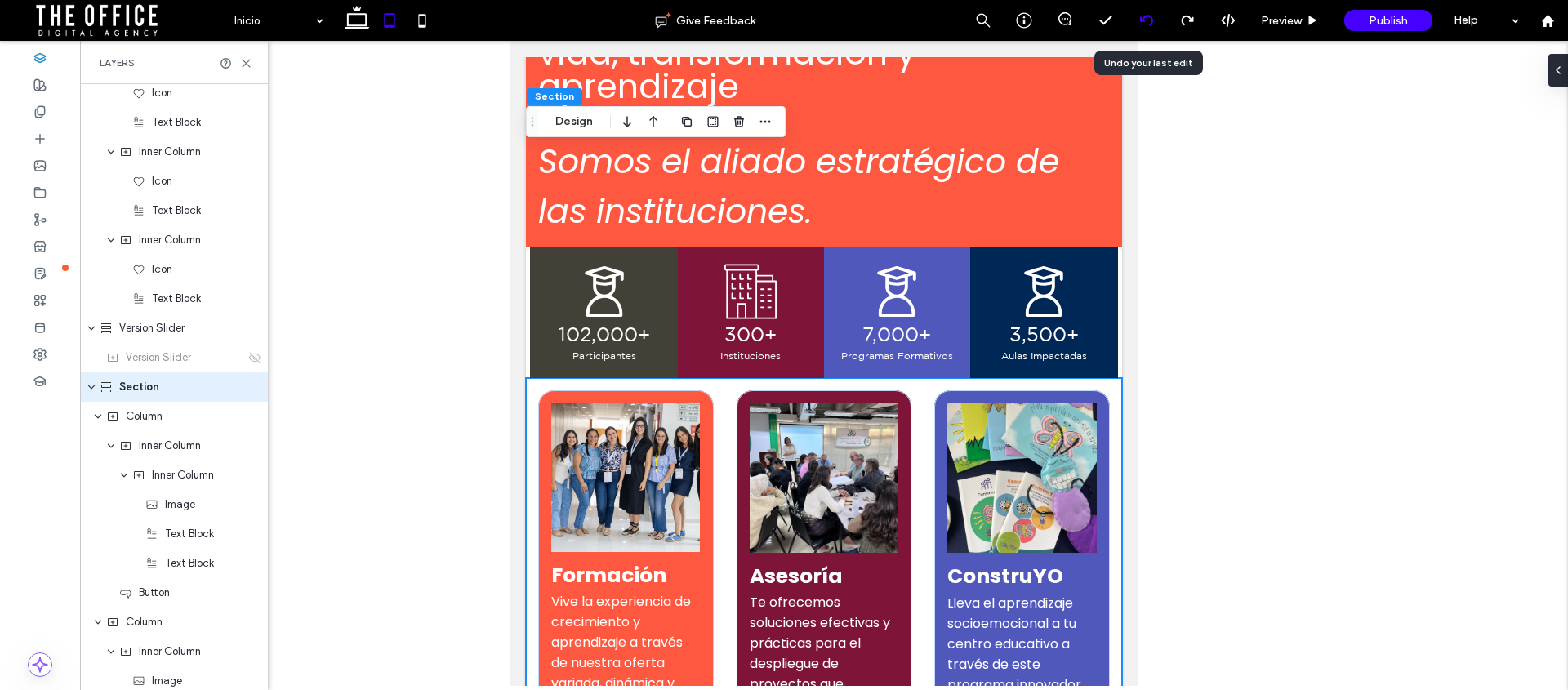
click at [1151, 22] on use at bounding box center [1146, 20] width 13 height 10
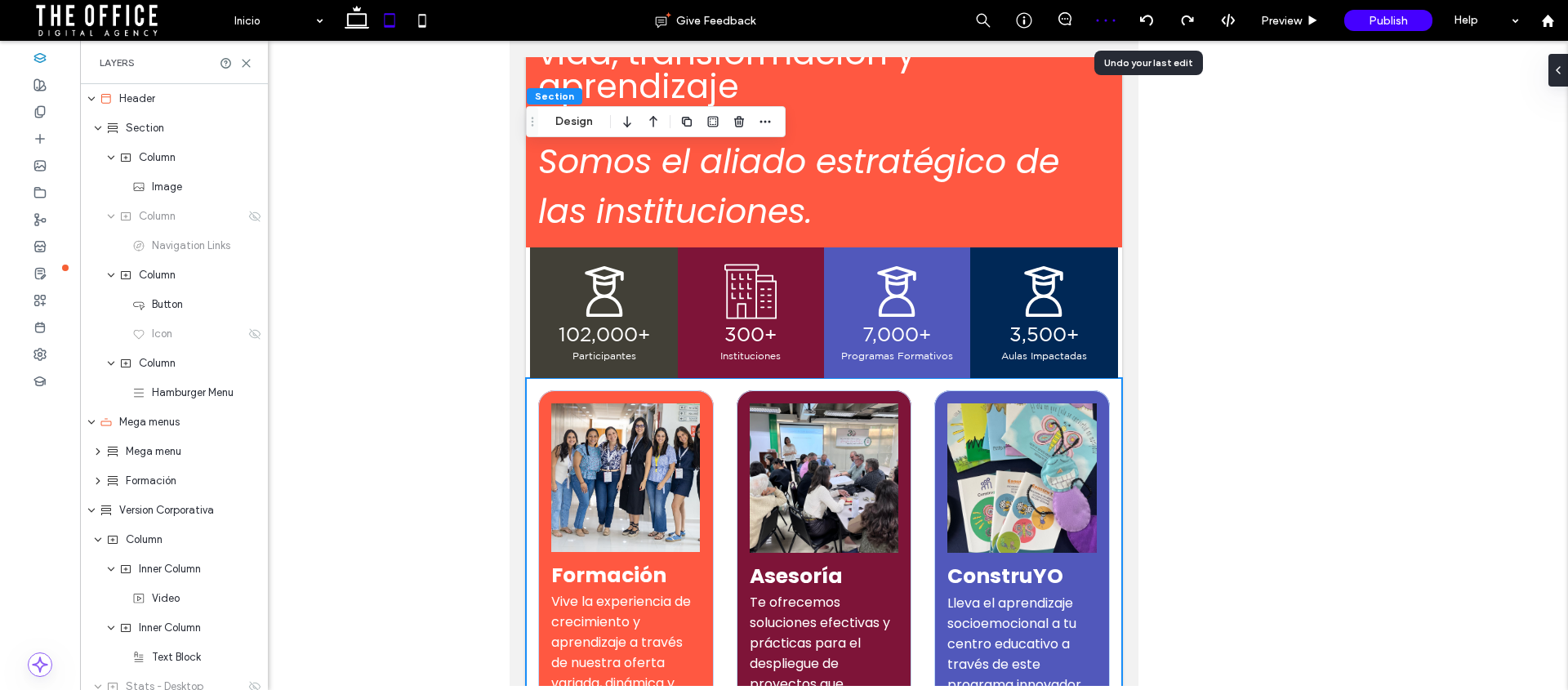
click at [1149, 22] on icon at bounding box center [1147, 21] width 13 height 13
click at [1145, 22] on icon at bounding box center [1147, 21] width 13 height 13
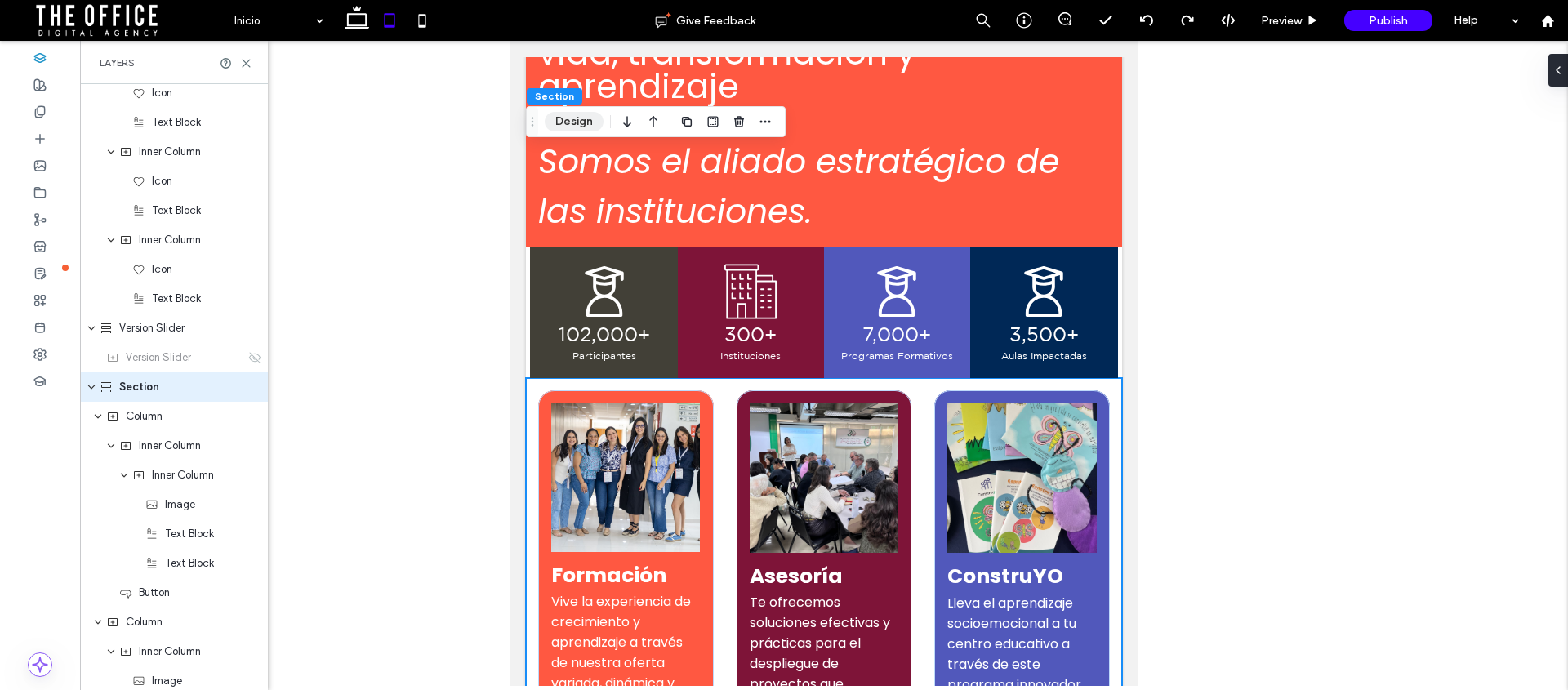
click at [561, 129] on button "Design" at bounding box center [574, 122] width 59 height 20
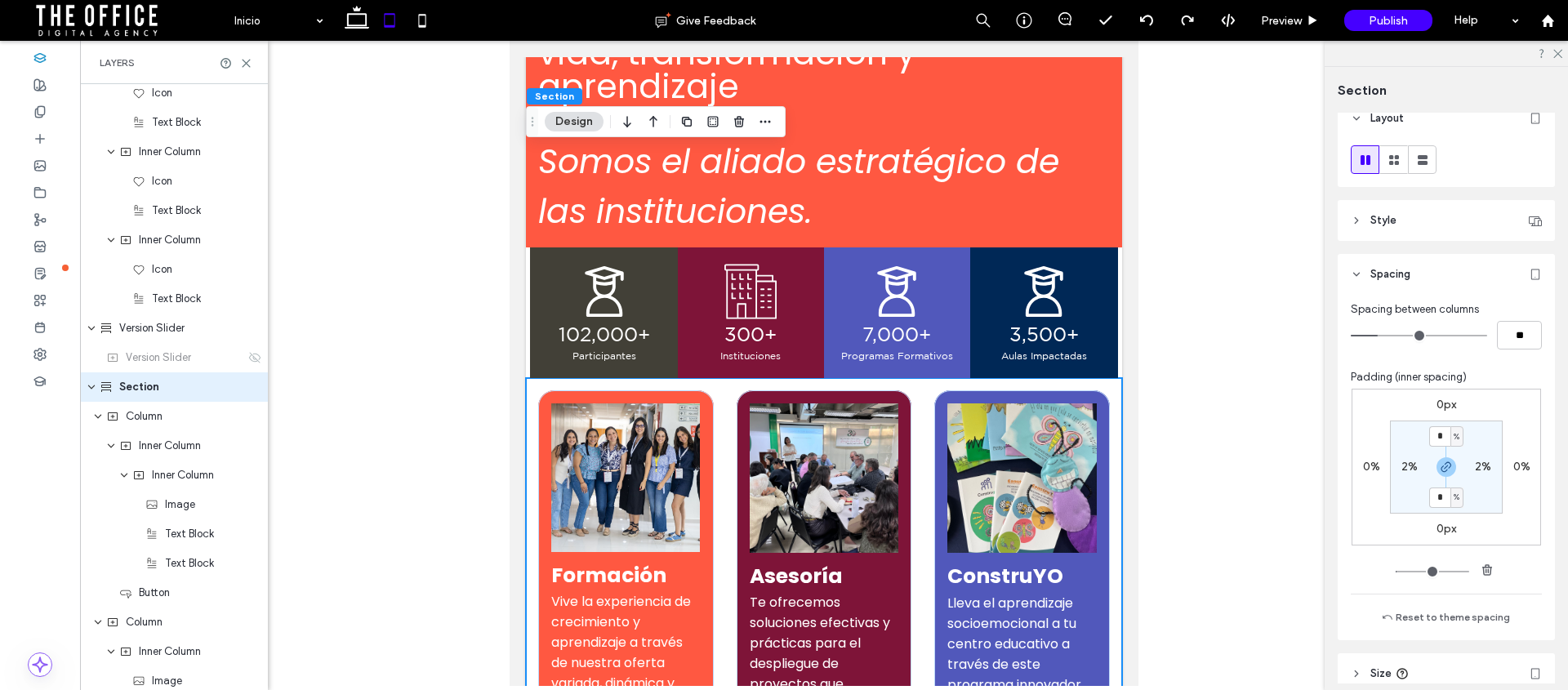
scroll to position [31, 0]
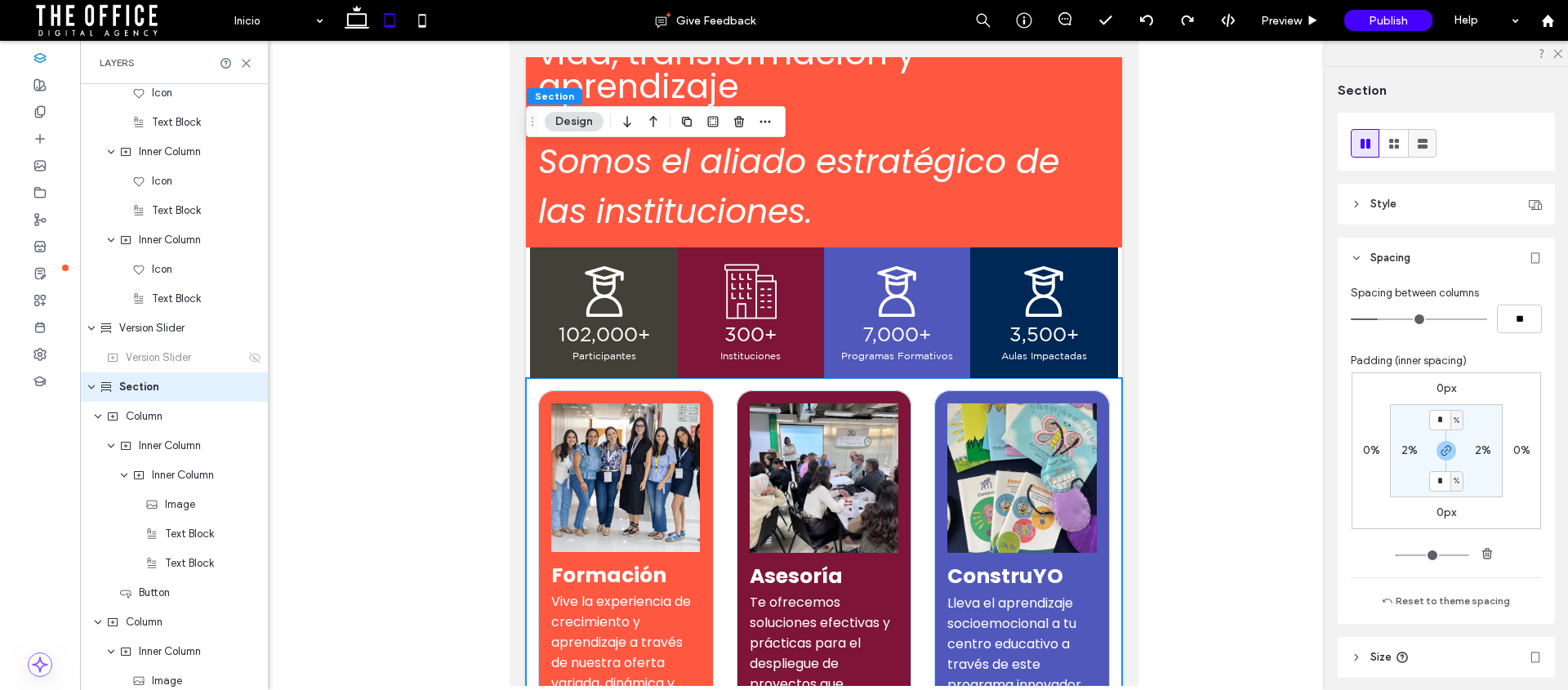
click at [1417, 145] on icon at bounding box center [1422, 143] width 16 height 16
click at [353, 16] on icon at bounding box center [356, 20] width 33 height 33
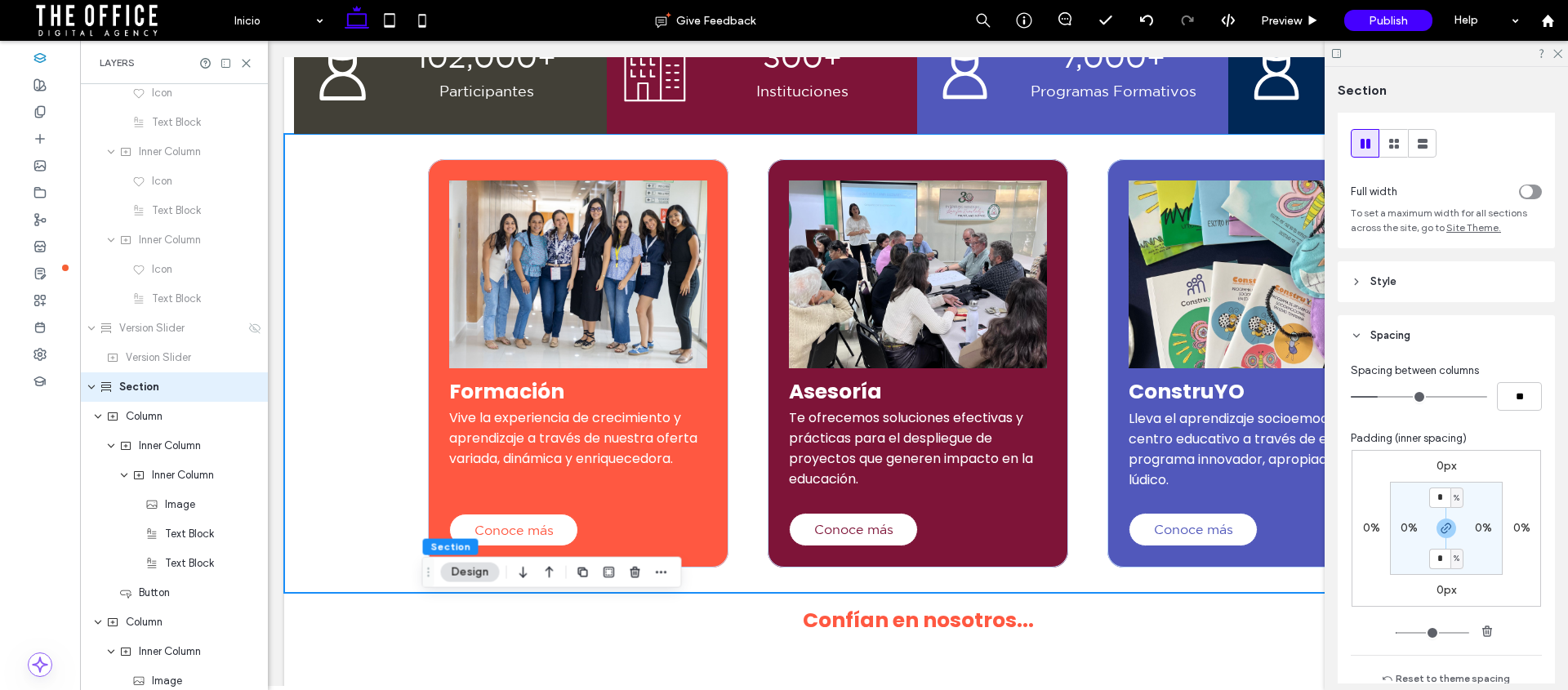
drag, startPoint x: 385, startPoint y: 14, endPoint x: 590, endPoint y: 101, distance: 222.7
click at [385, 14] on use at bounding box center [390, 20] width 10 height 14
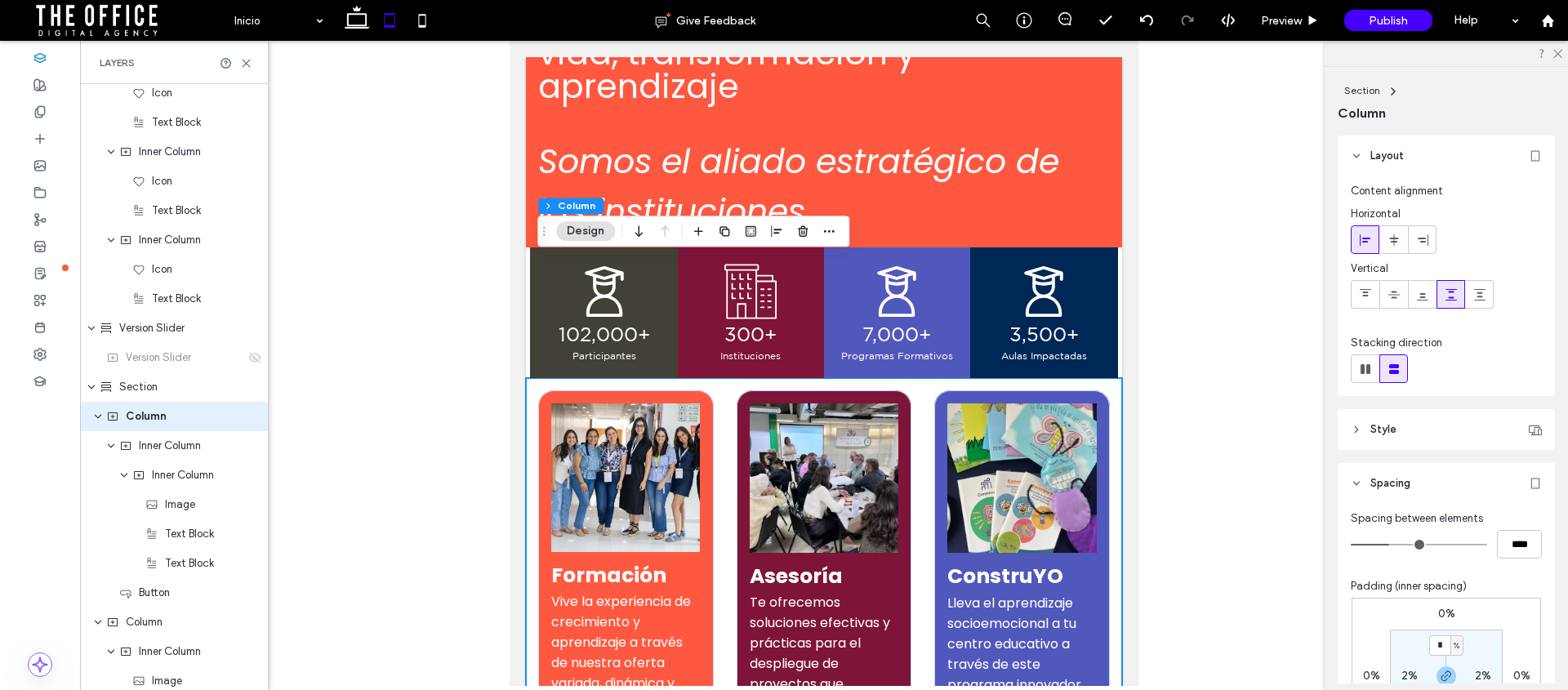
scroll to position [1153, 0]
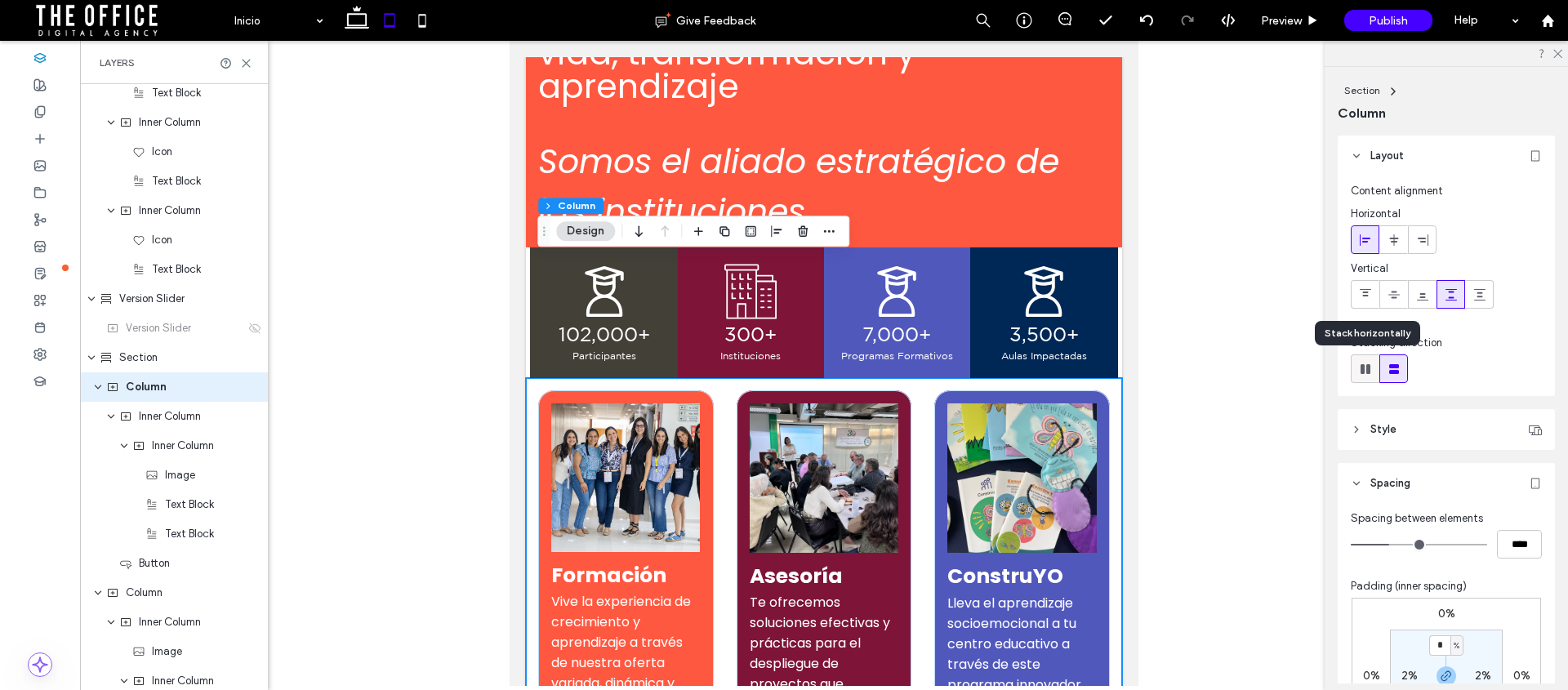
click at [1370, 365] on use at bounding box center [1365, 369] width 9 height 9
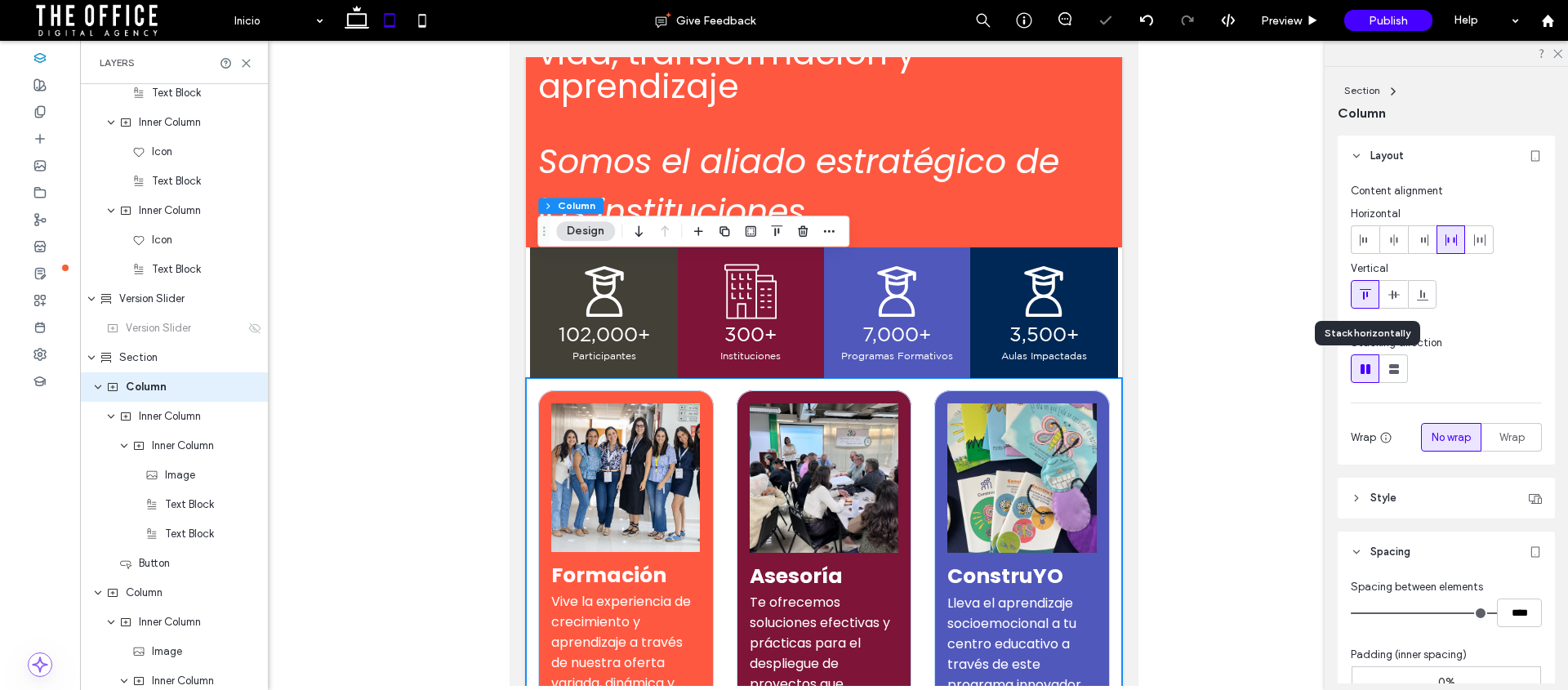
type input "*"
type input "**"
click at [1387, 367] on icon at bounding box center [1393, 368] width 16 height 16
type input "**"
type input "****"
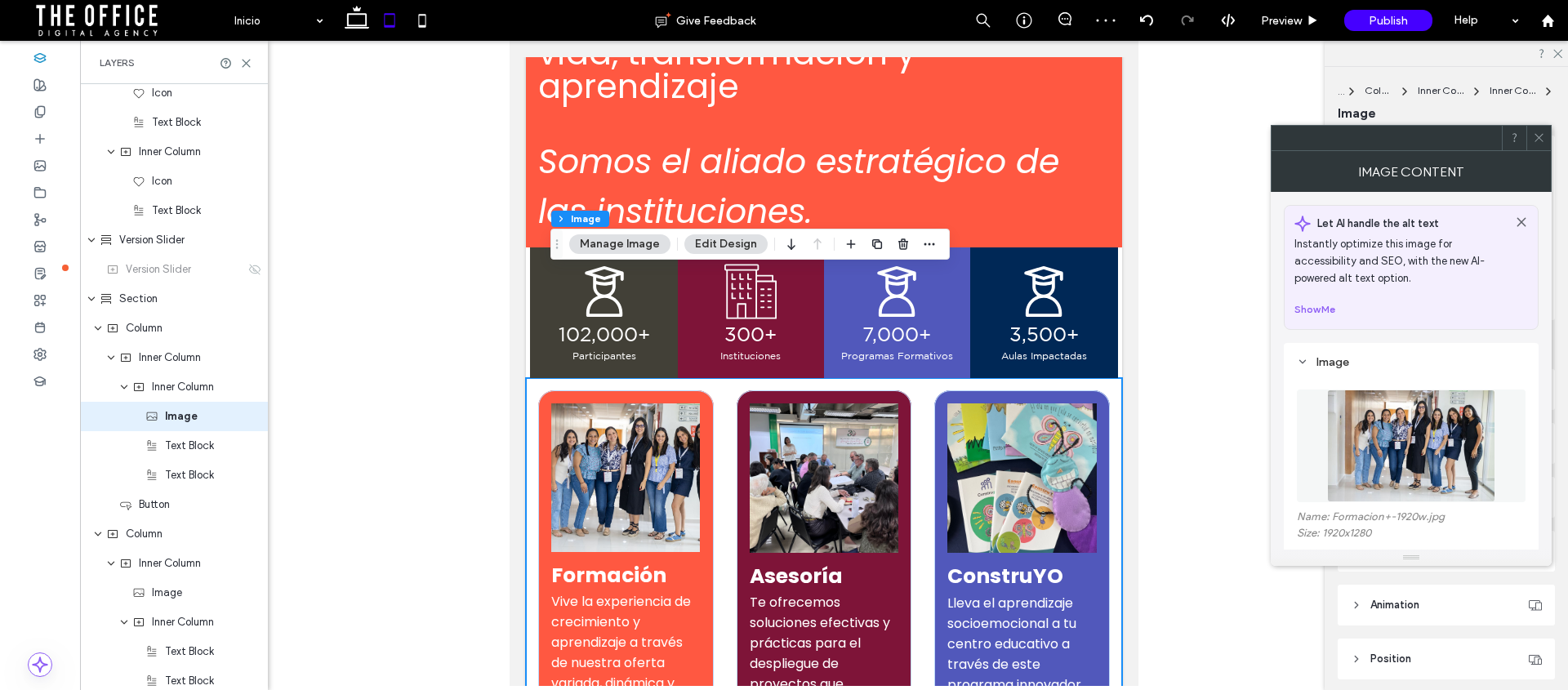
scroll to position [1241, 0]
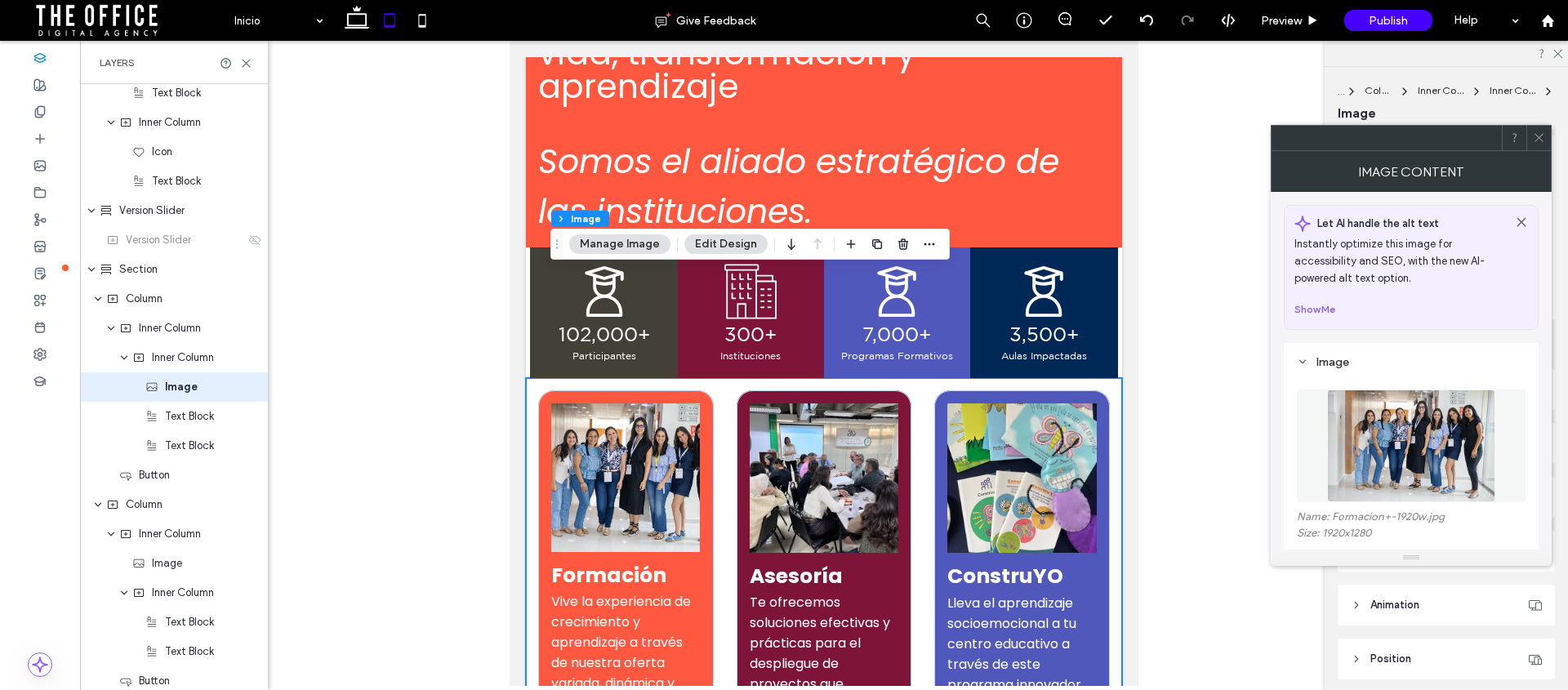
click at [1541, 145] on span at bounding box center [1538, 138] width 12 height 24
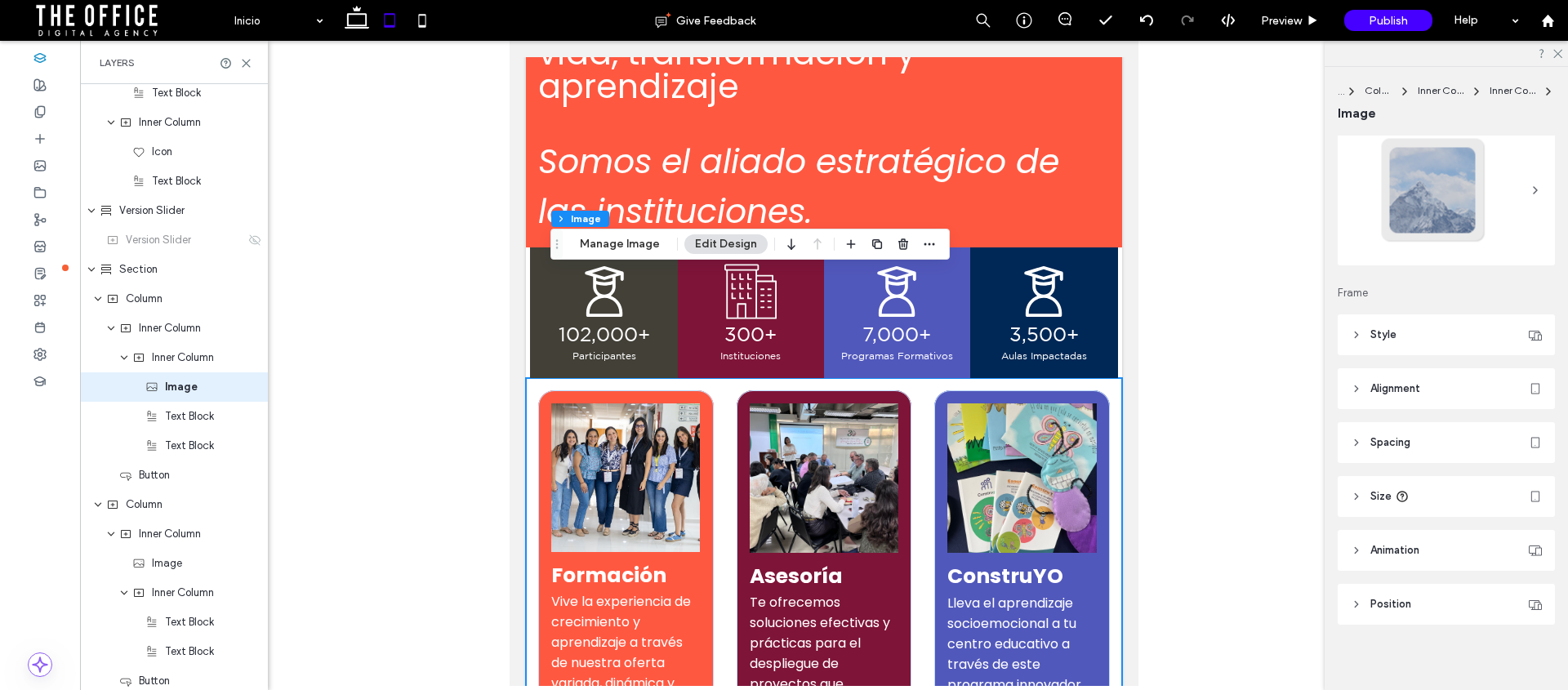
scroll to position [62, 0]
click at [1347, 427] on header "Spacing" at bounding box center [1446, 437] width 217 height 41
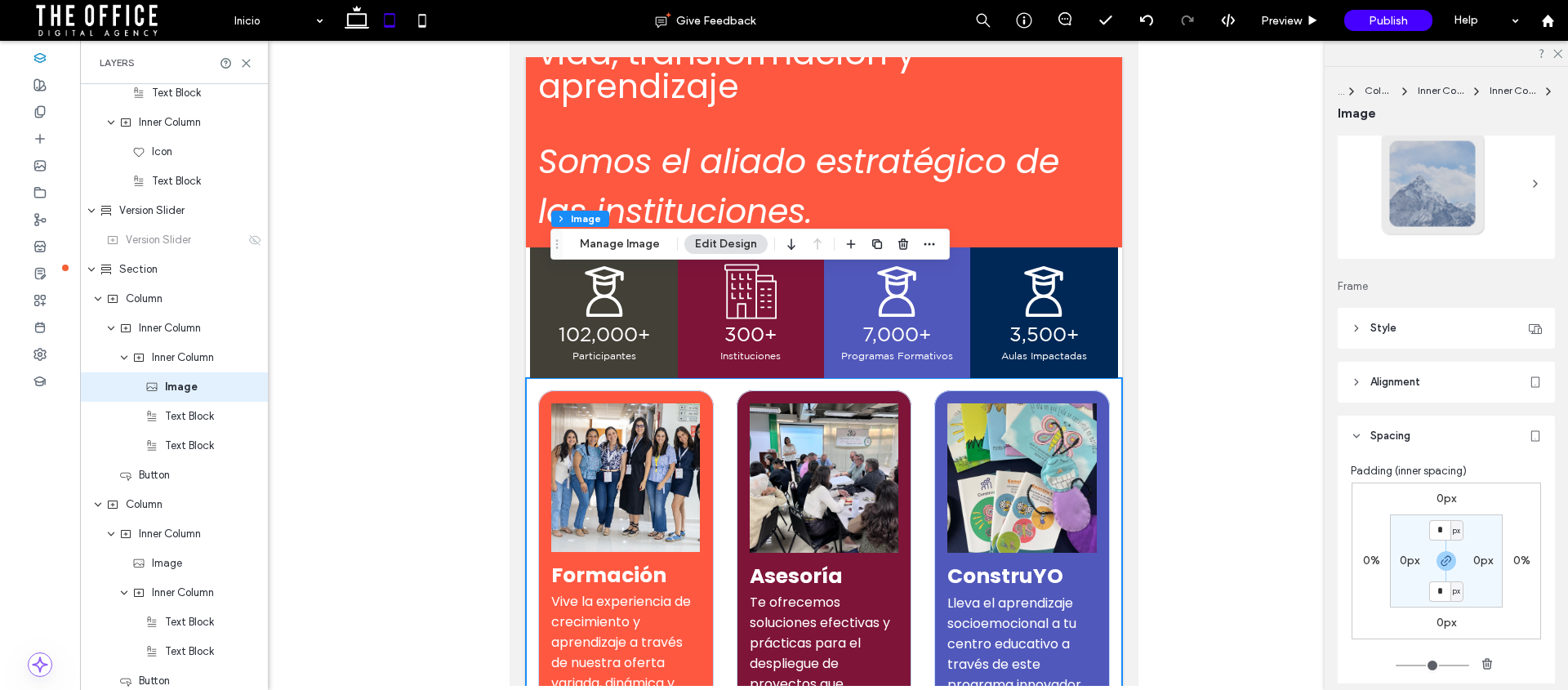
click at [1350, 362] on header "Alignment" at bounding box center [1446, 382] width 217 height 41
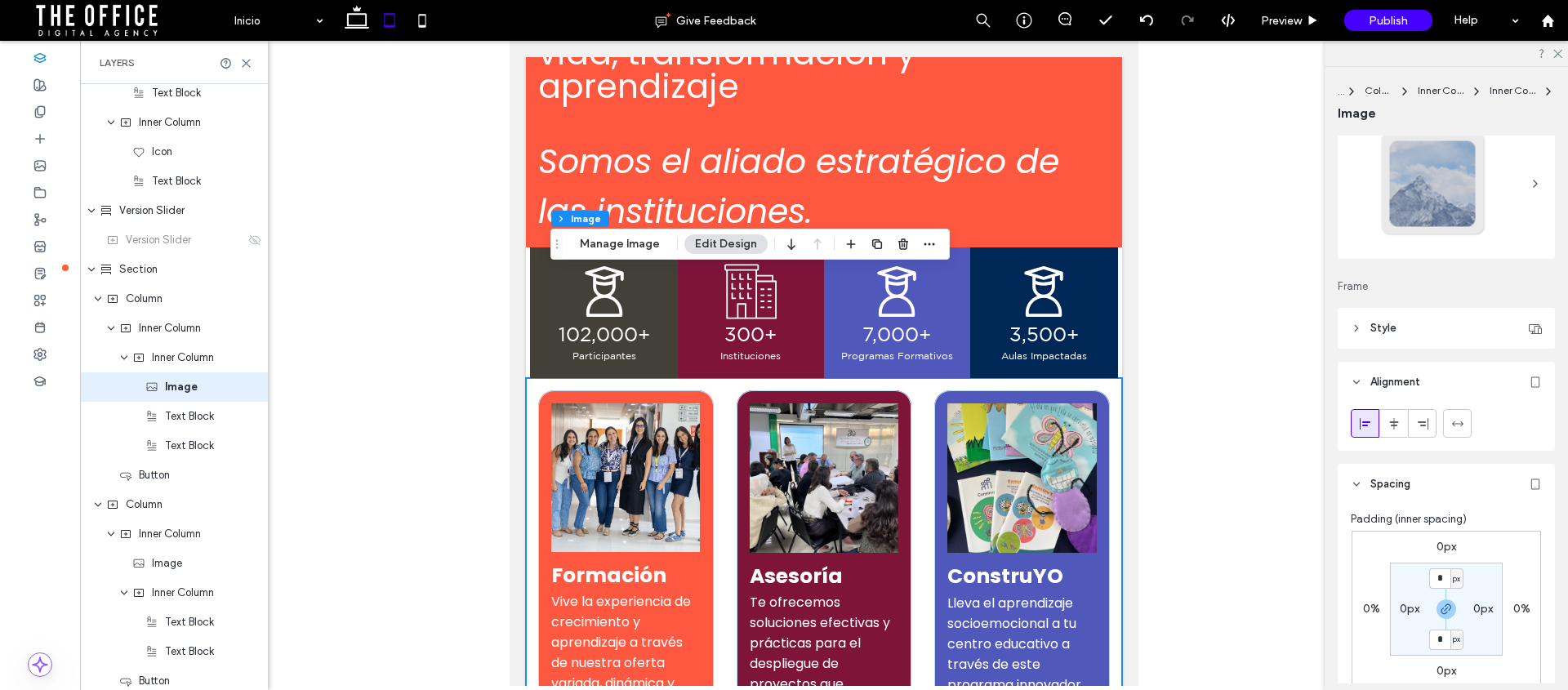
click at [1354, 327] on icon at bounding box center [1356, 328] width 11 height 11
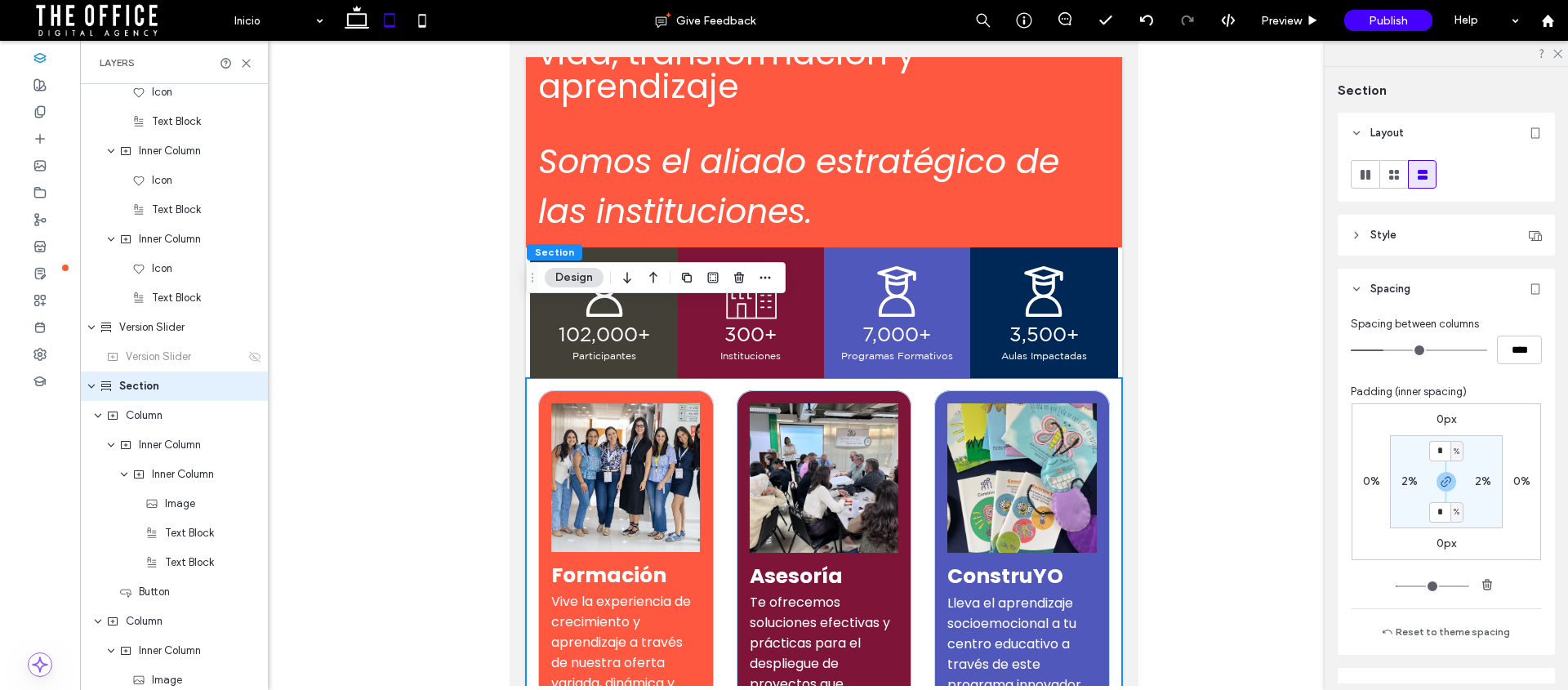
scroll to position [1124, 0]
click at [1394, 170] on use at bounding box center [1394, 175] width 9 height 9
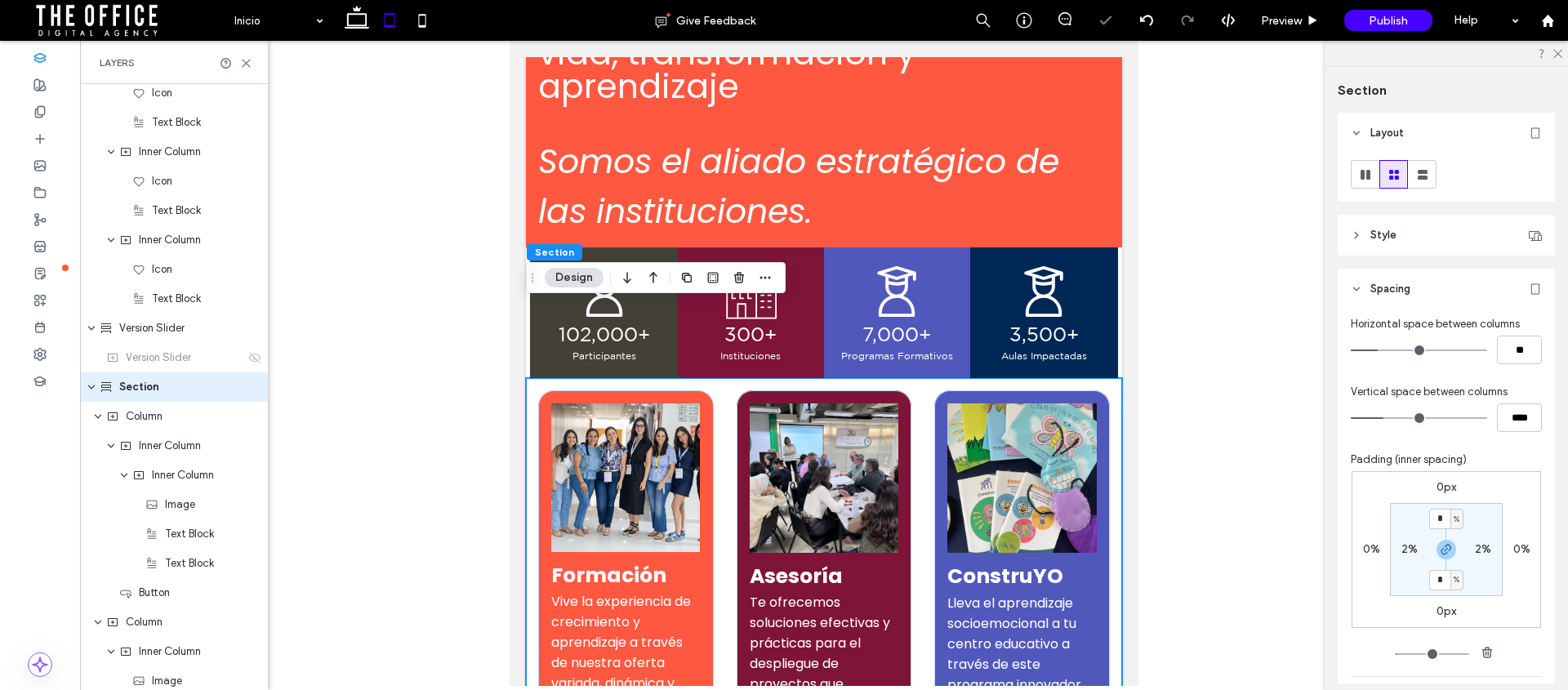
type input "***"
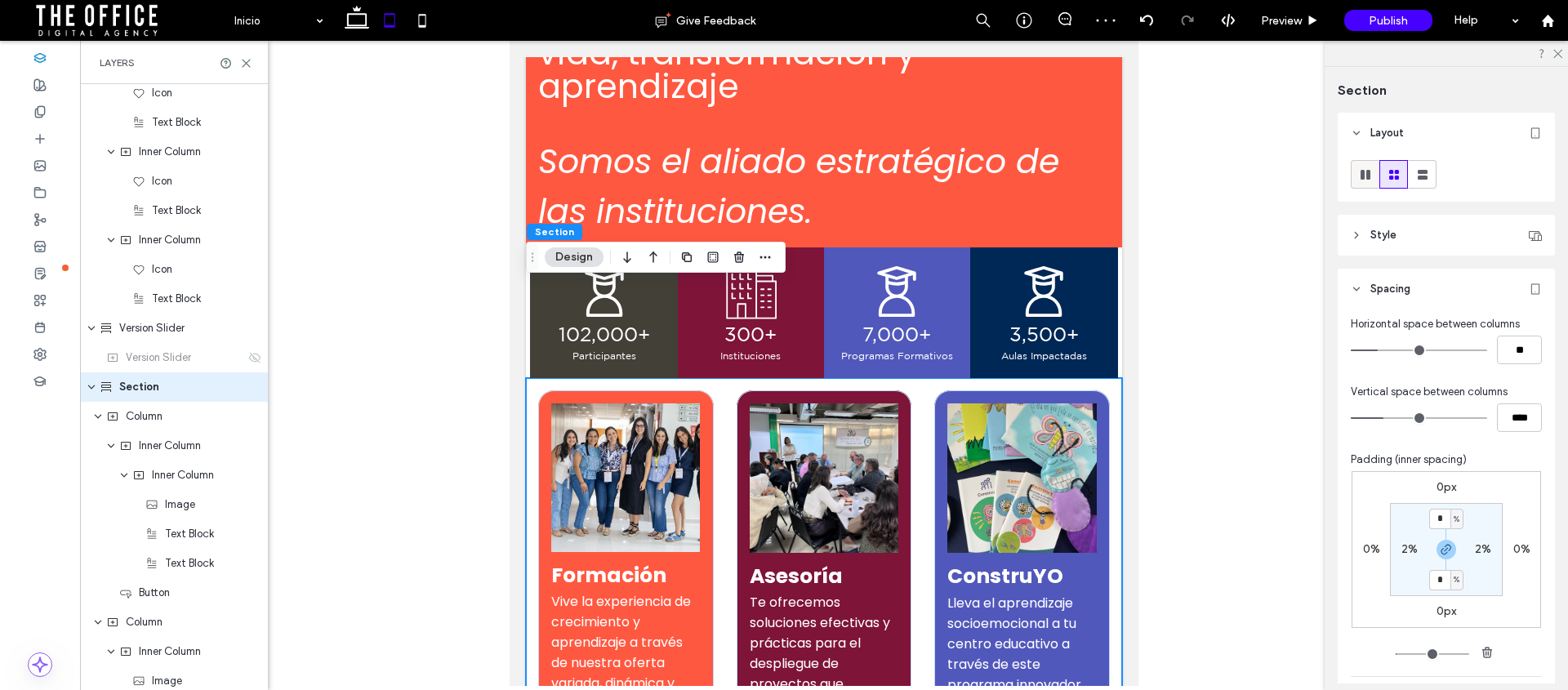
click at [1363, 166] on icon at bounding box center [1364, 174] width 16 height 16
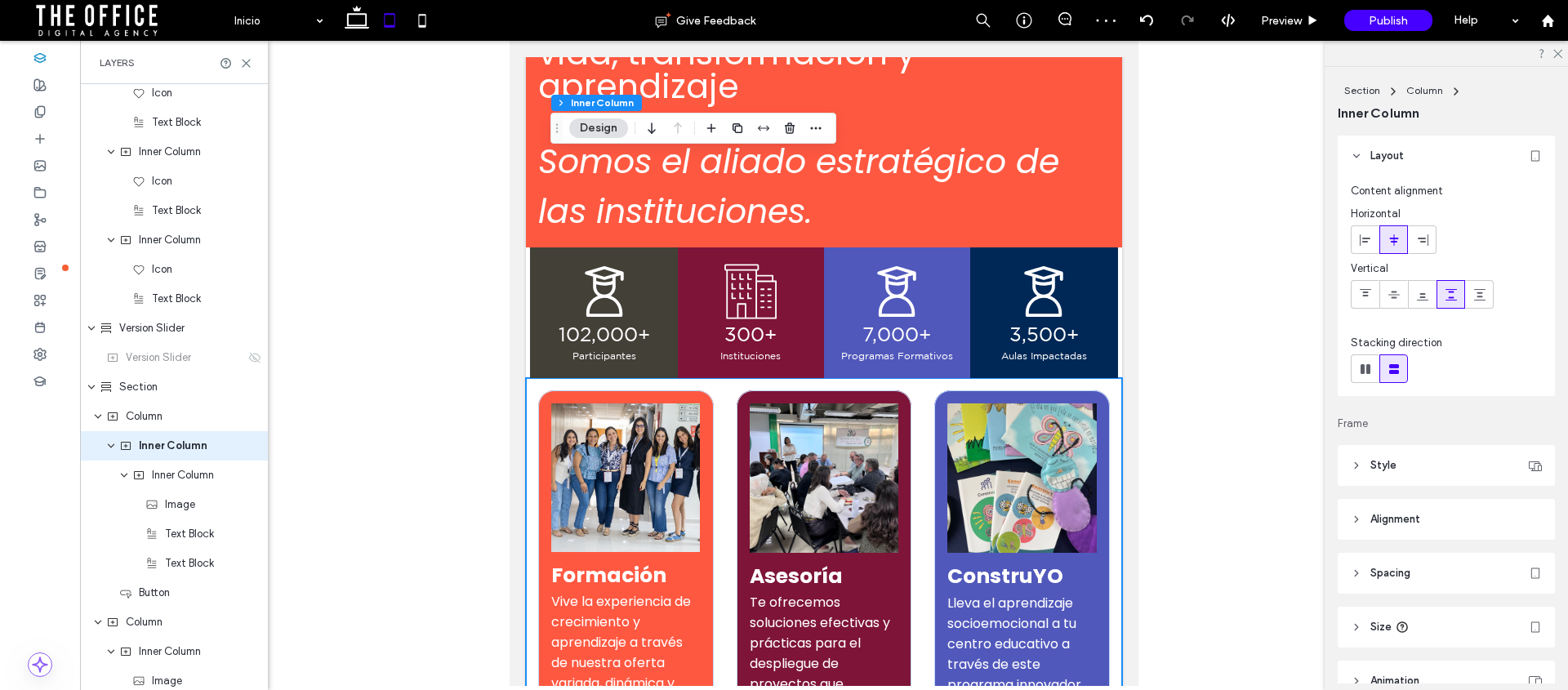
scroll to position [1183, 0]
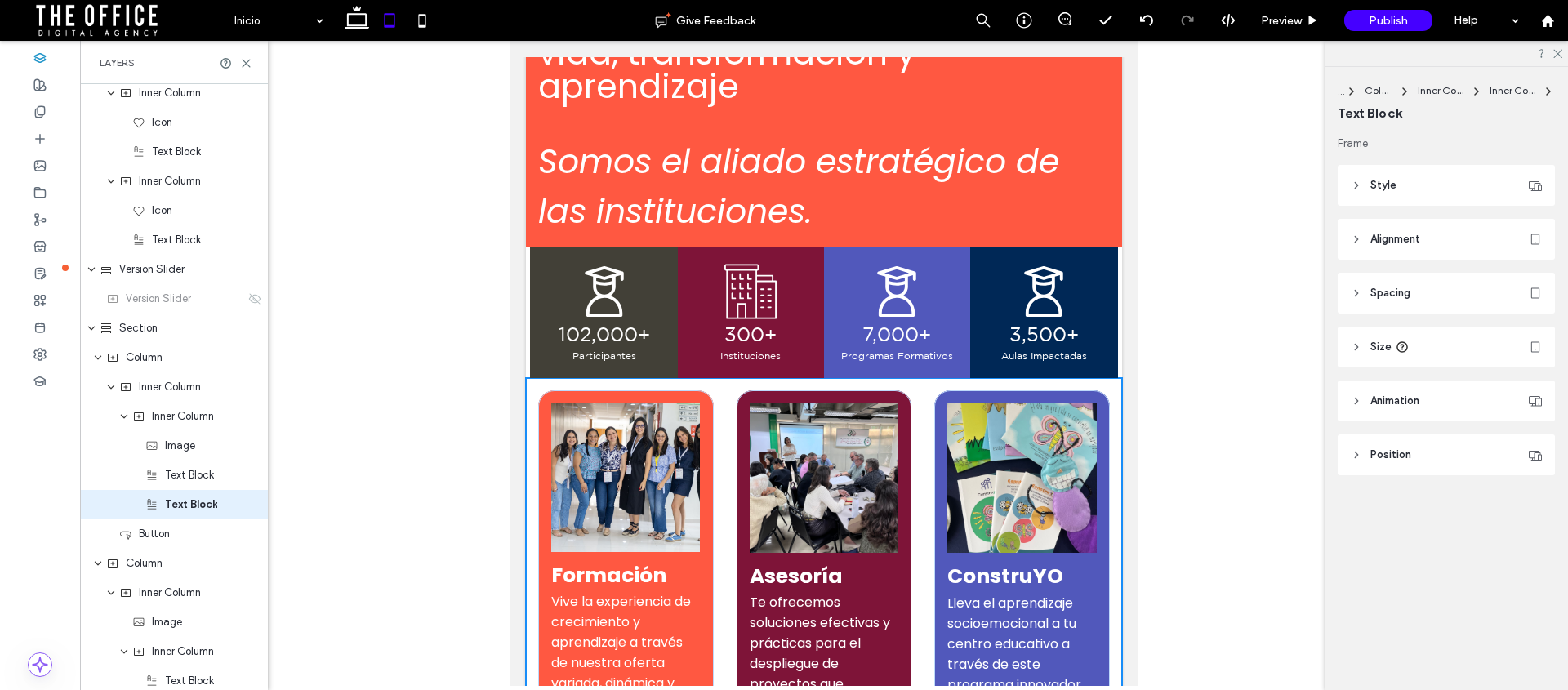
type input "*******"
type input "**"
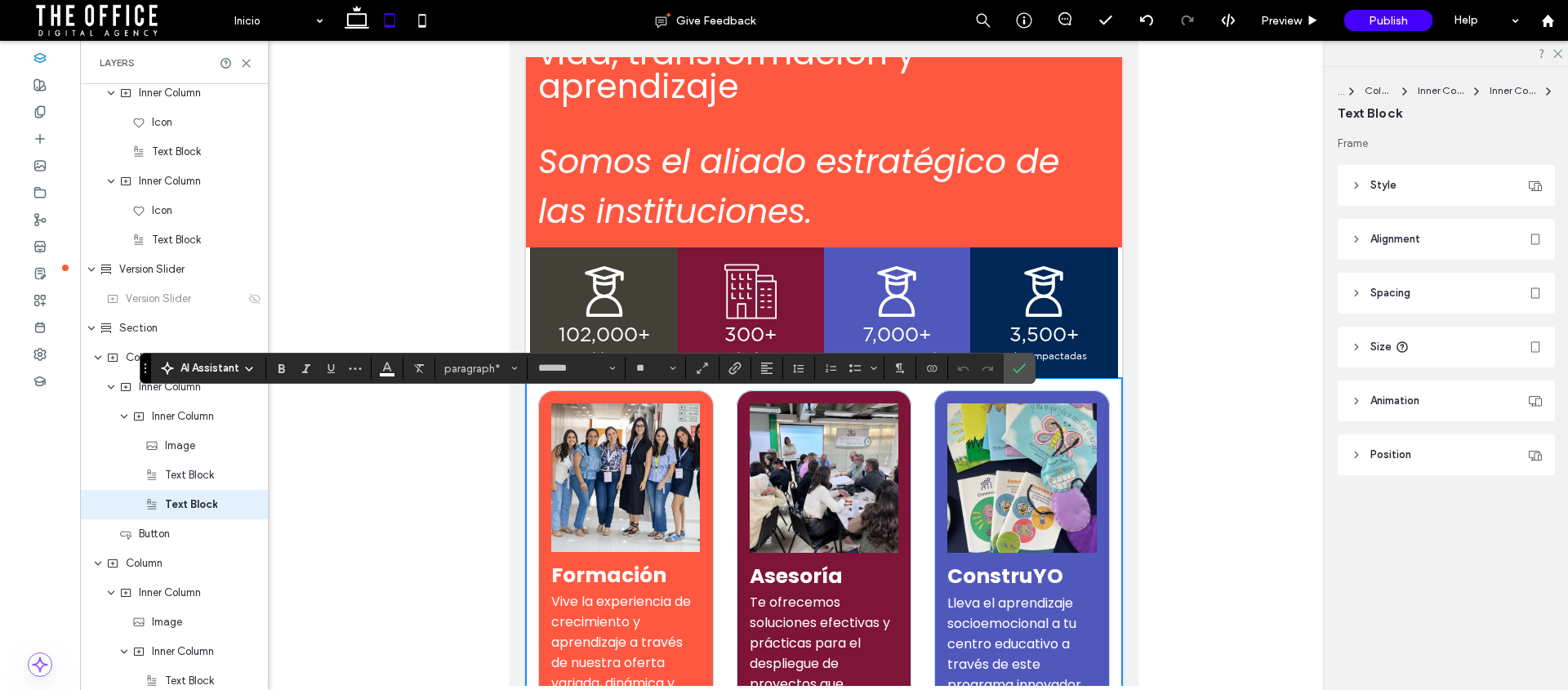
scroll to position [1300, 0]
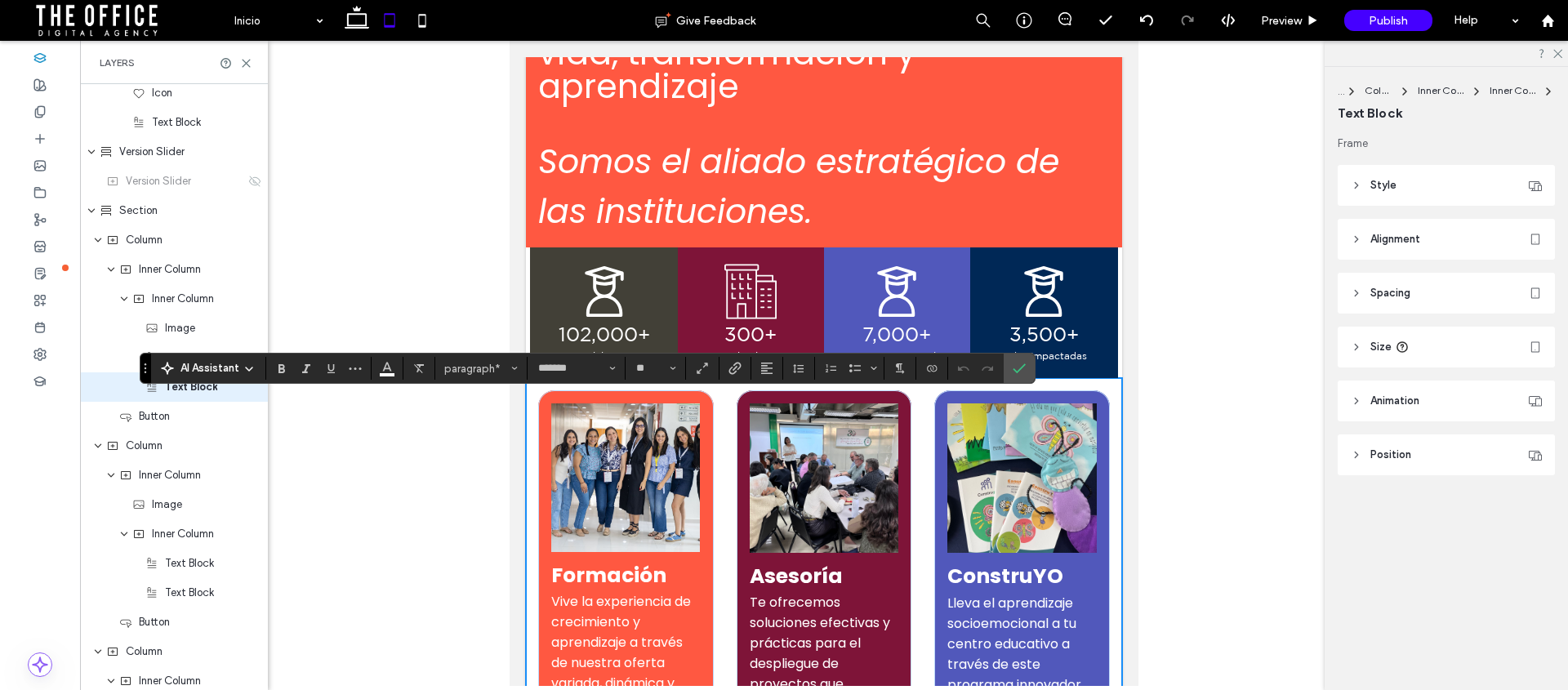
click at [1358, 350] on icon at bounding box center [1356, 347] width 11 height 11
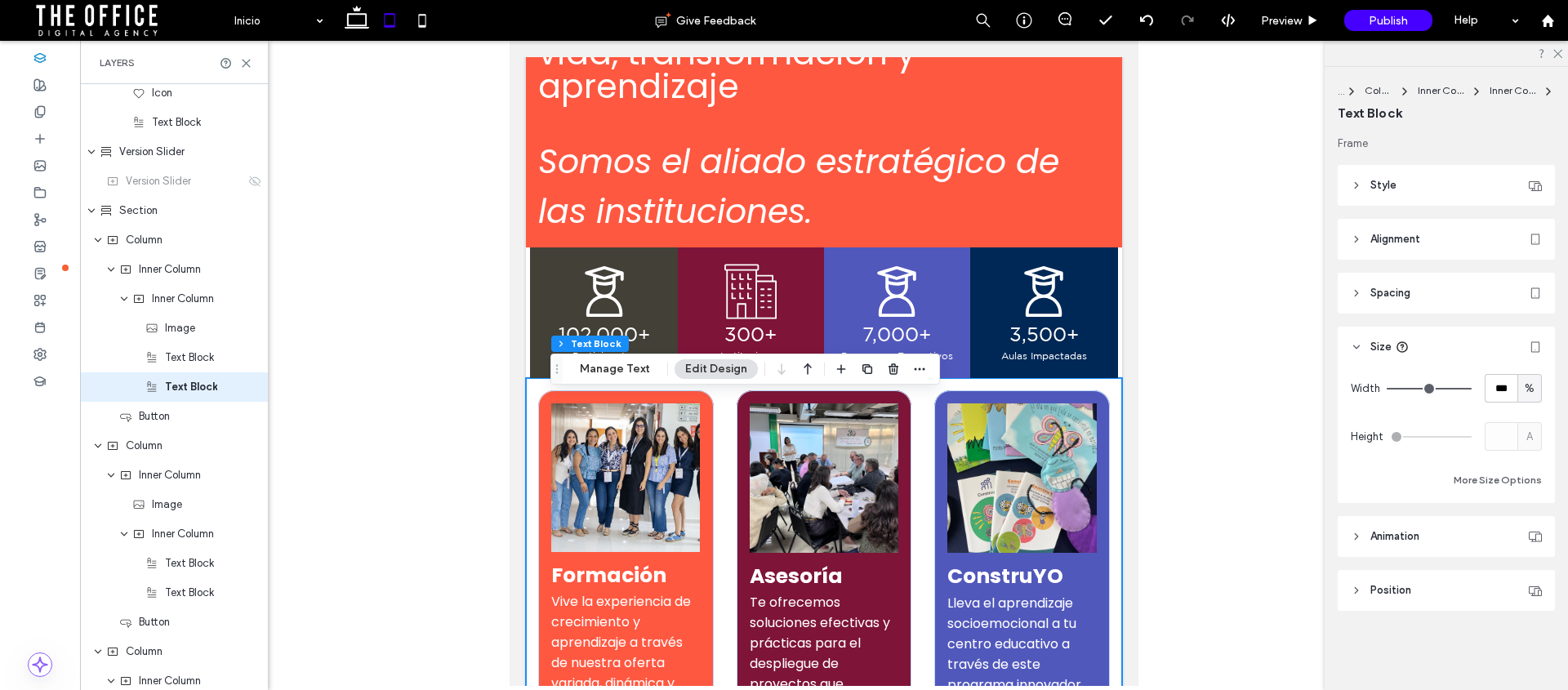
click at [1358, 350] on icon at bounding box center [1356, 347] width 11 height 11
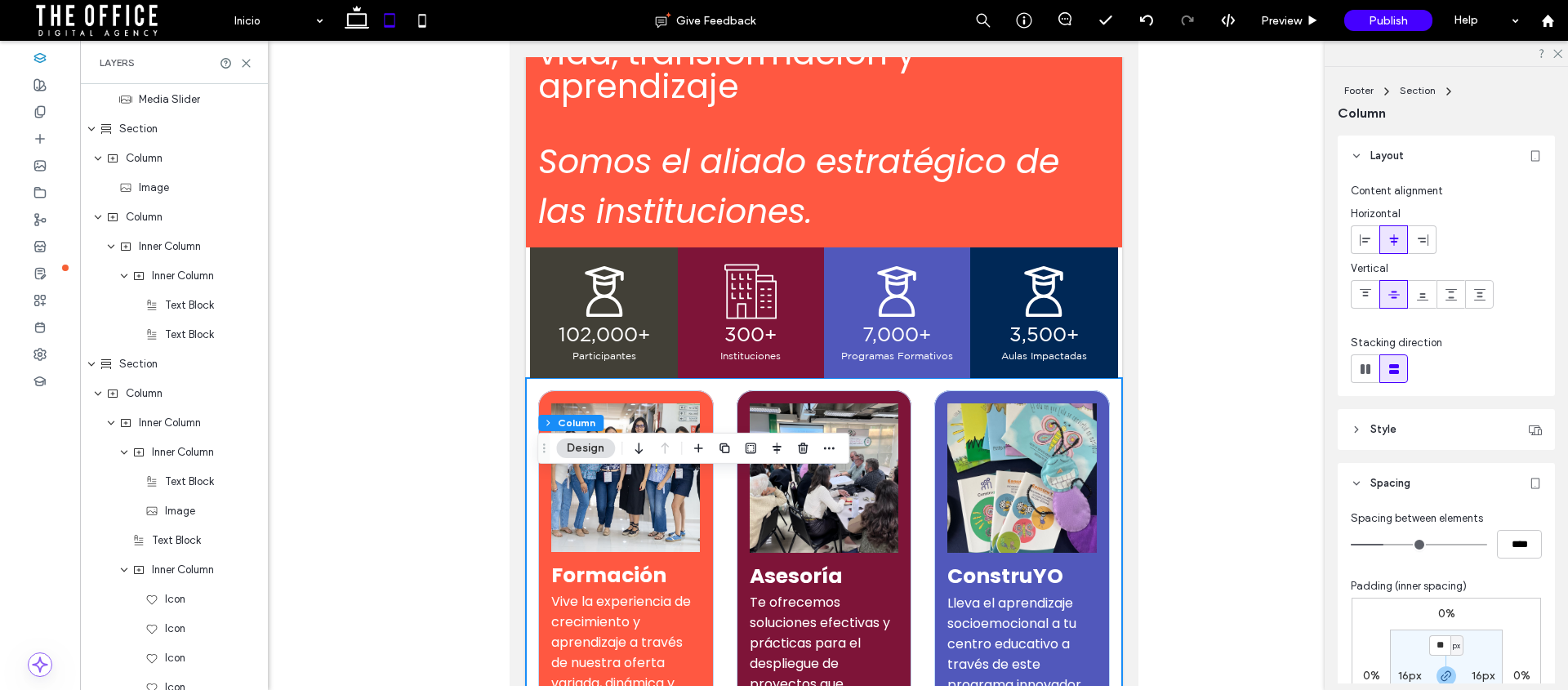
scroll to position [2577, 0]
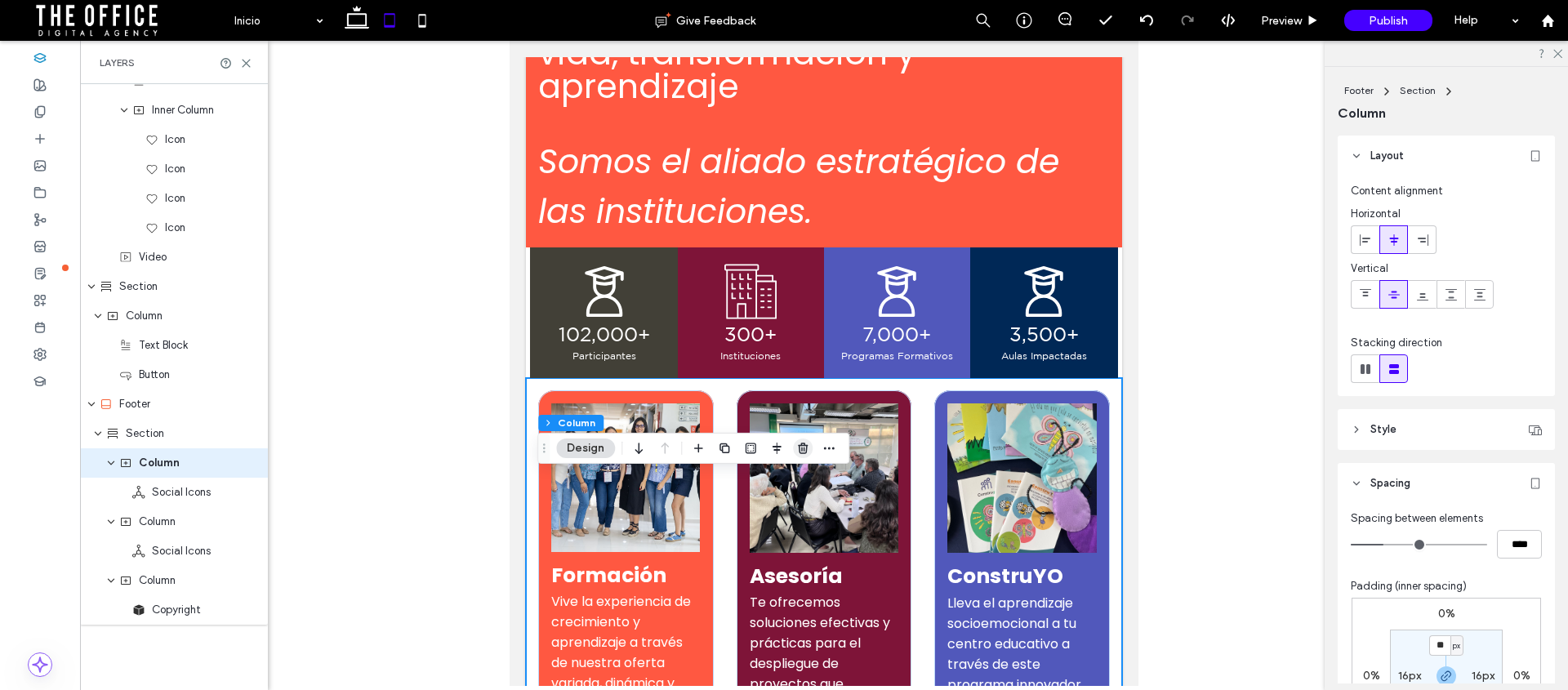
click at [793, 443] on span "button" at bounding box center [803, 448] width 20 height 20
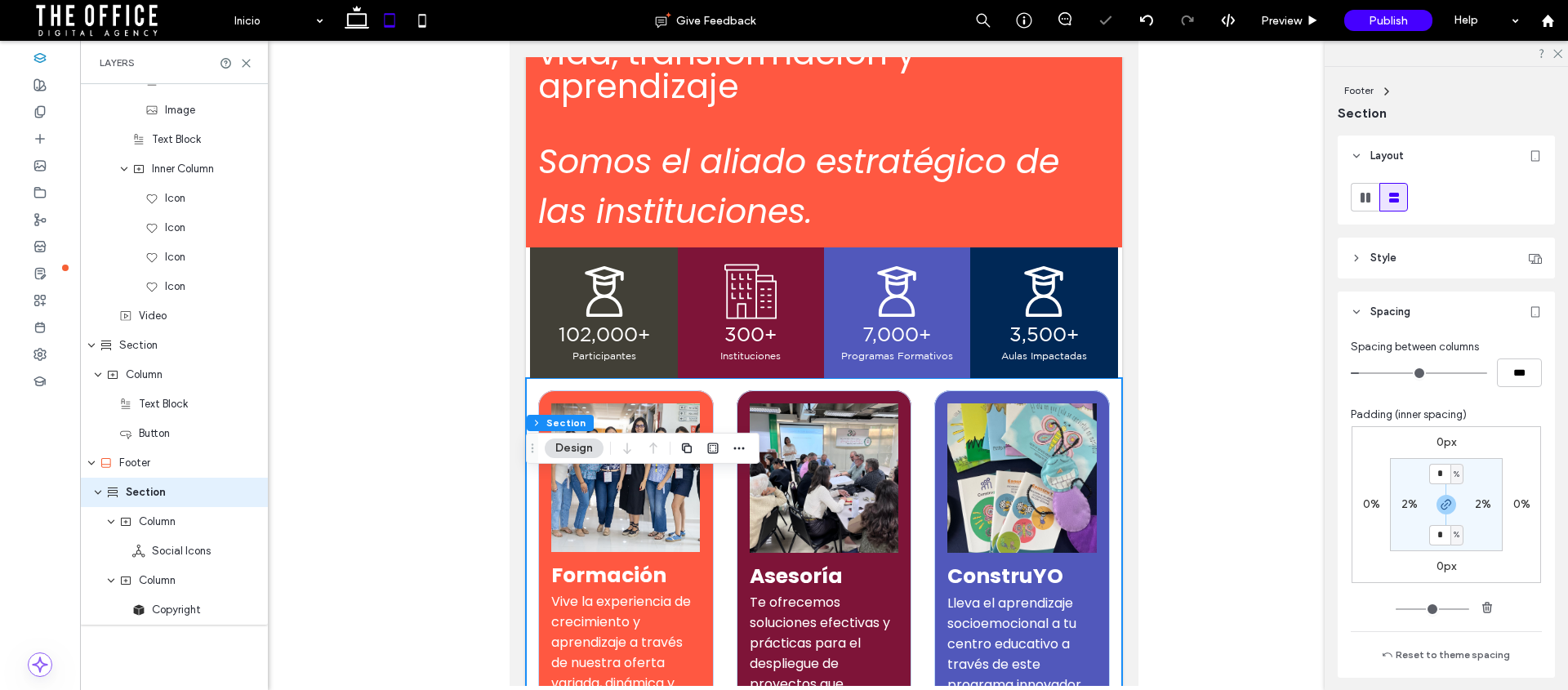
scroll to position [2518, 0]
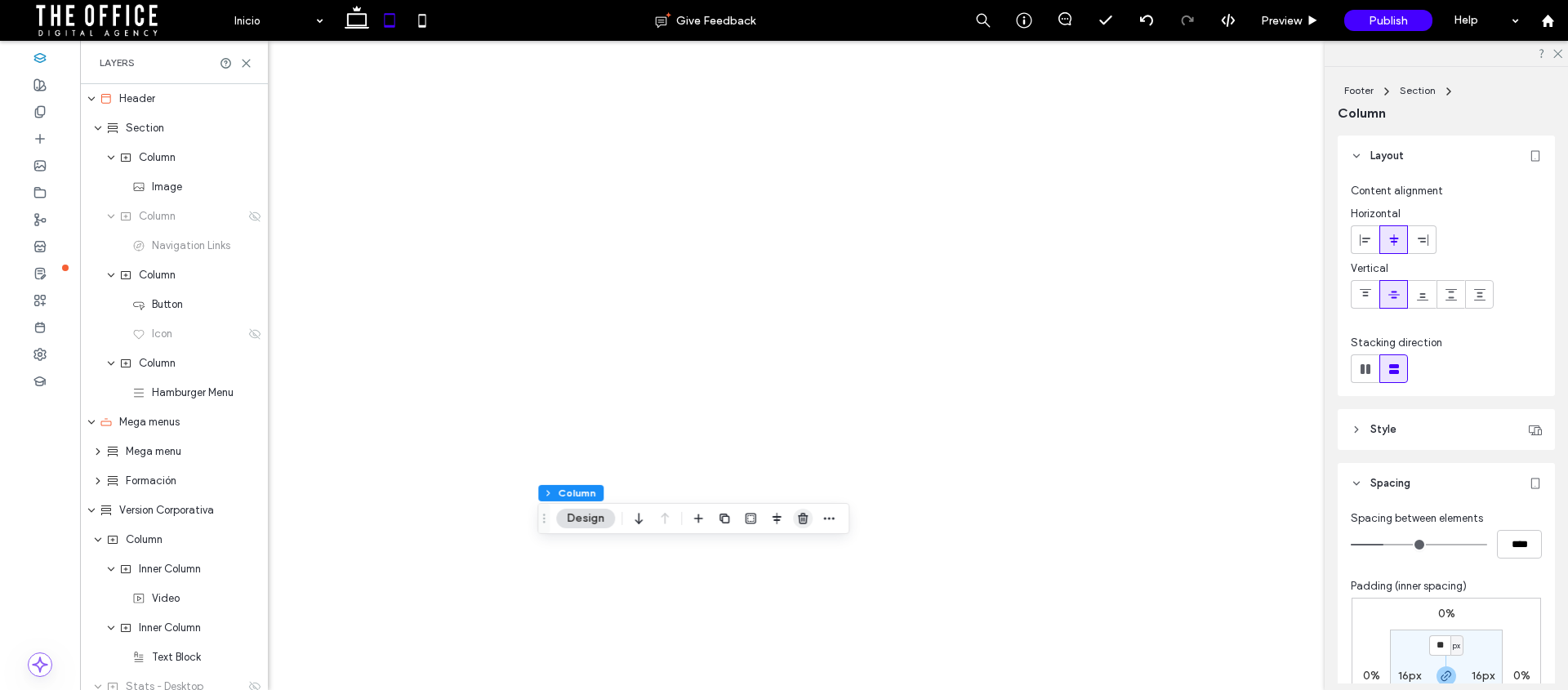
click at [802, 525] on icon "button" at bounding box center [803, 519] width 13 height 13
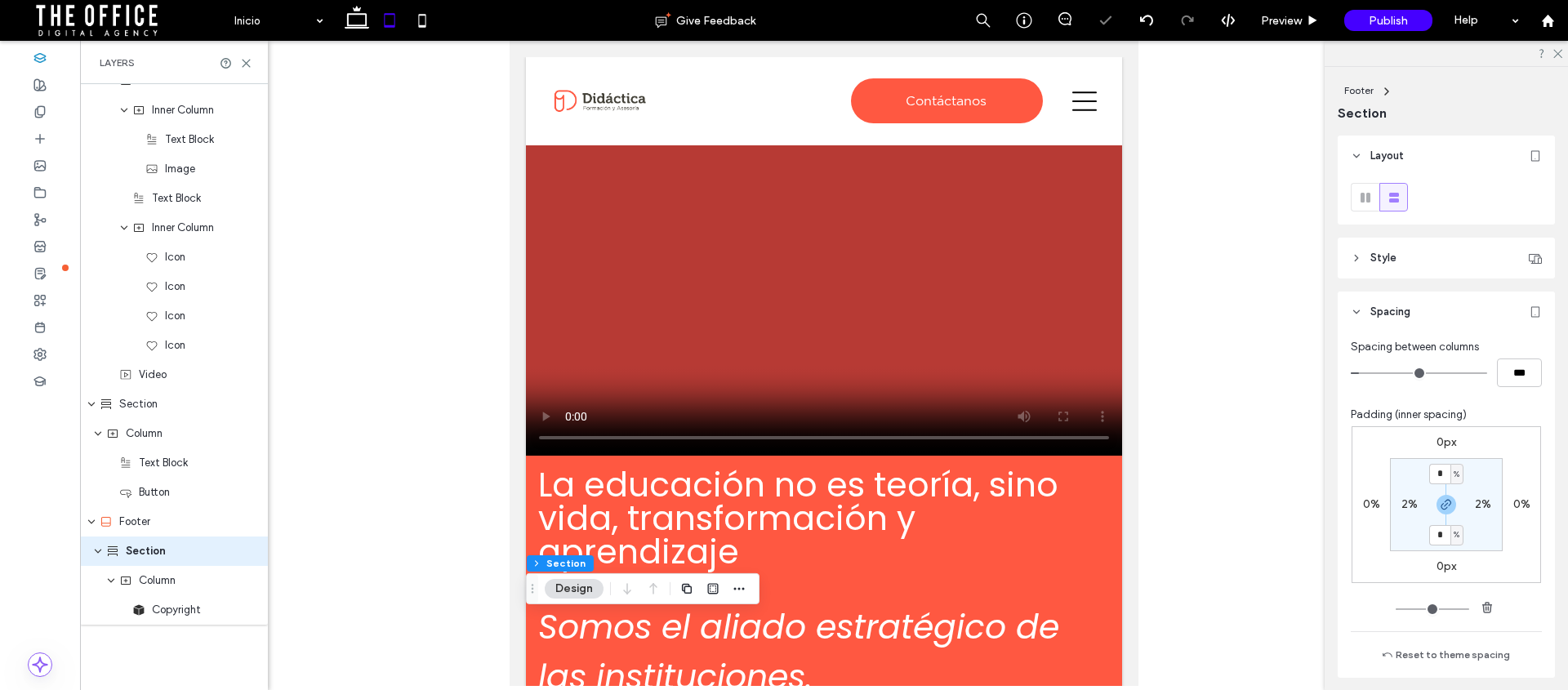
scroll to position [1785, 0]
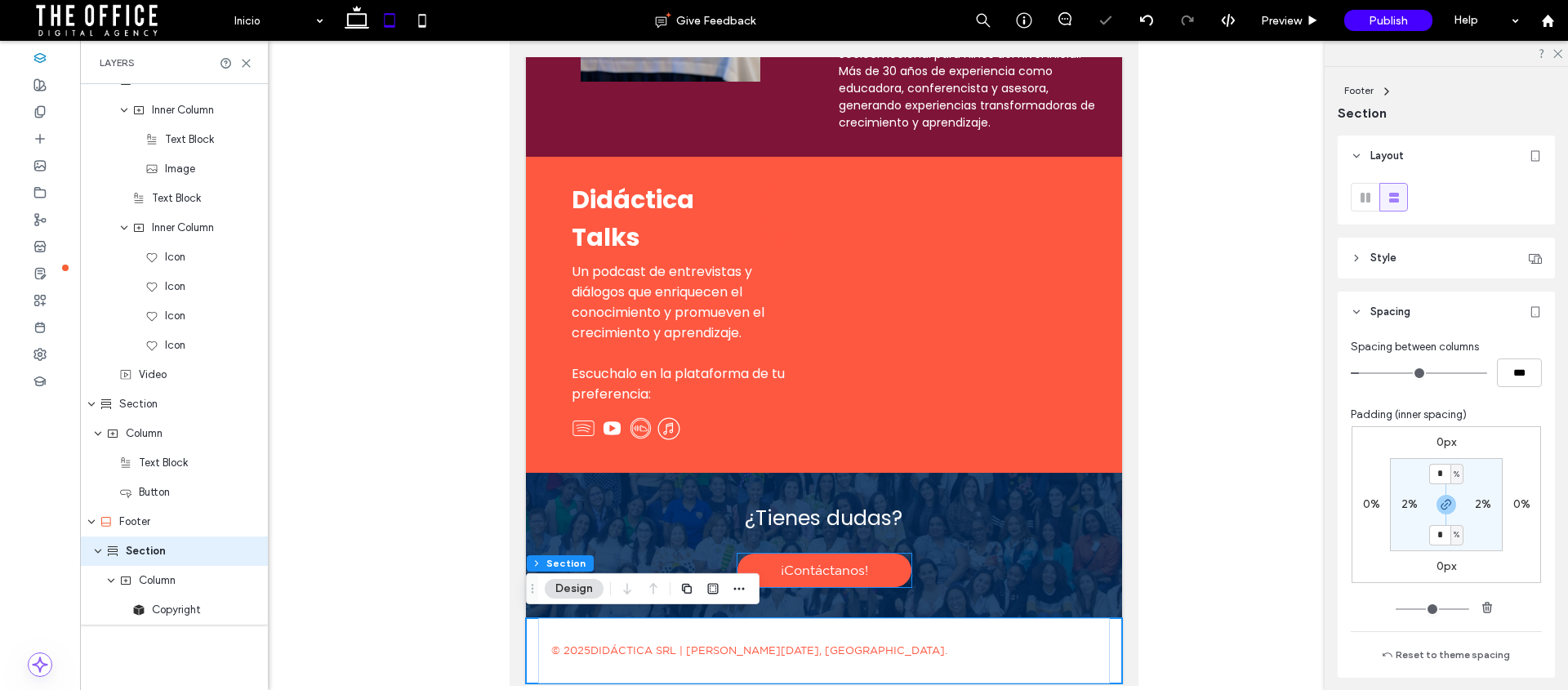
click at [851, 563] on span "¡Contáctanos!" at bounding box center [824, 570] width 88 height 16
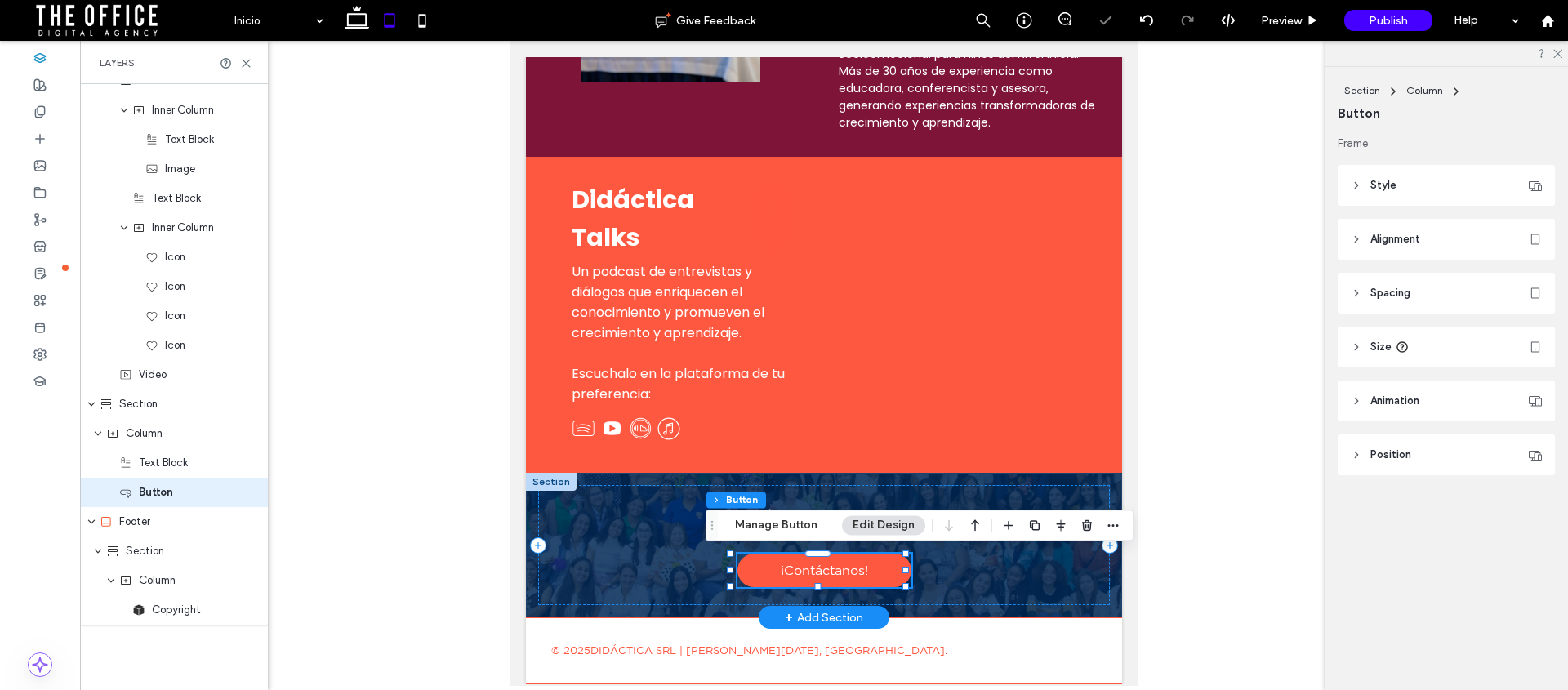
type input "**"
click at [1180, 567] on div at bounding box center [824, 364] width 1488 height 645
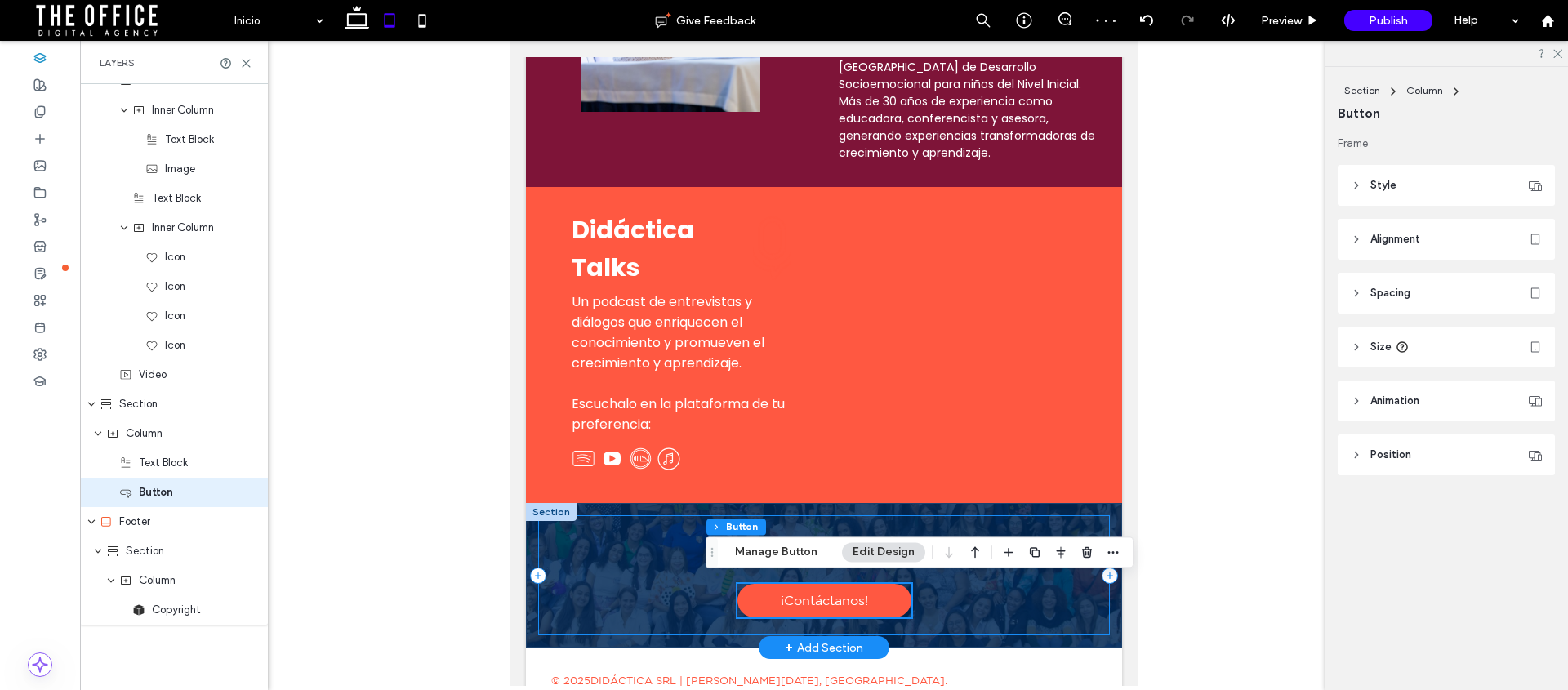
scroll to position [1753, 0]
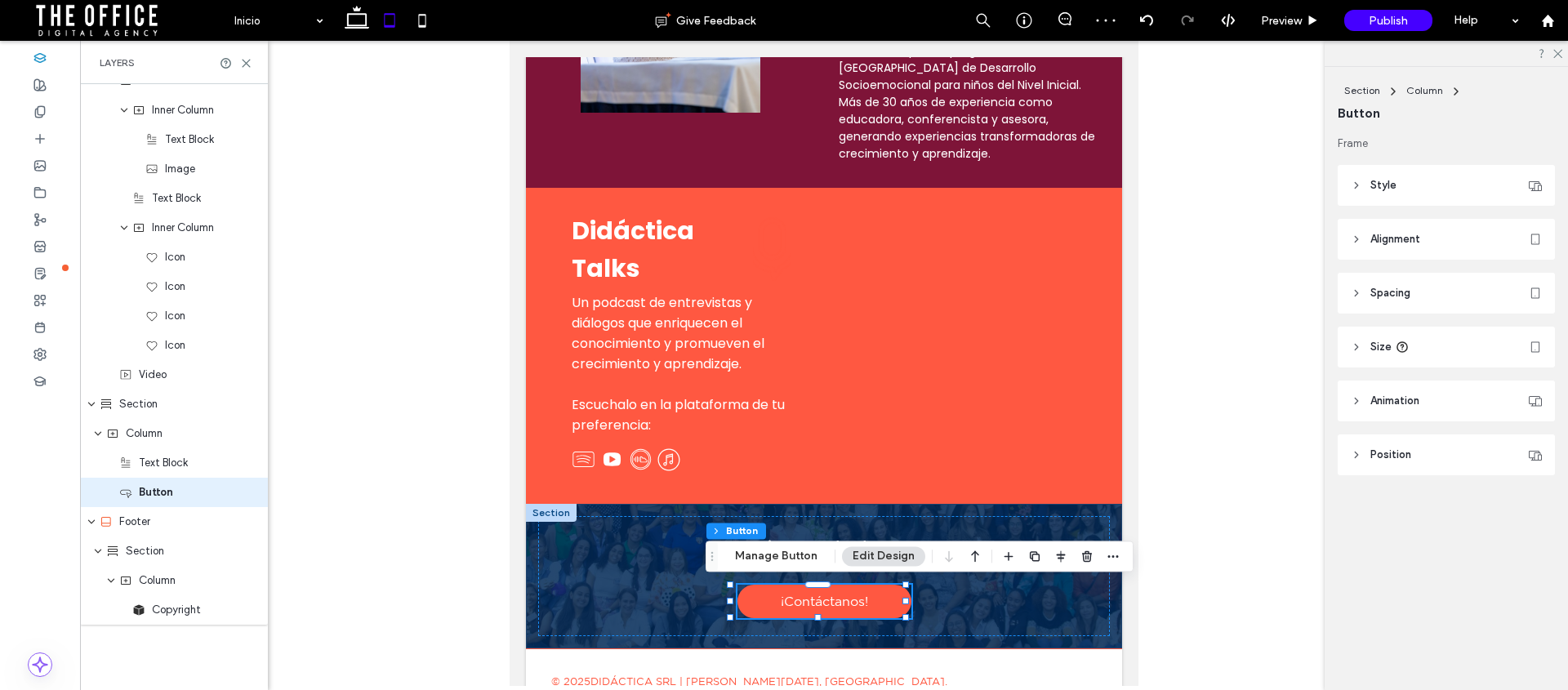
click at [461, 465] on div at bounding box center [824, 364] width 1488 height 645
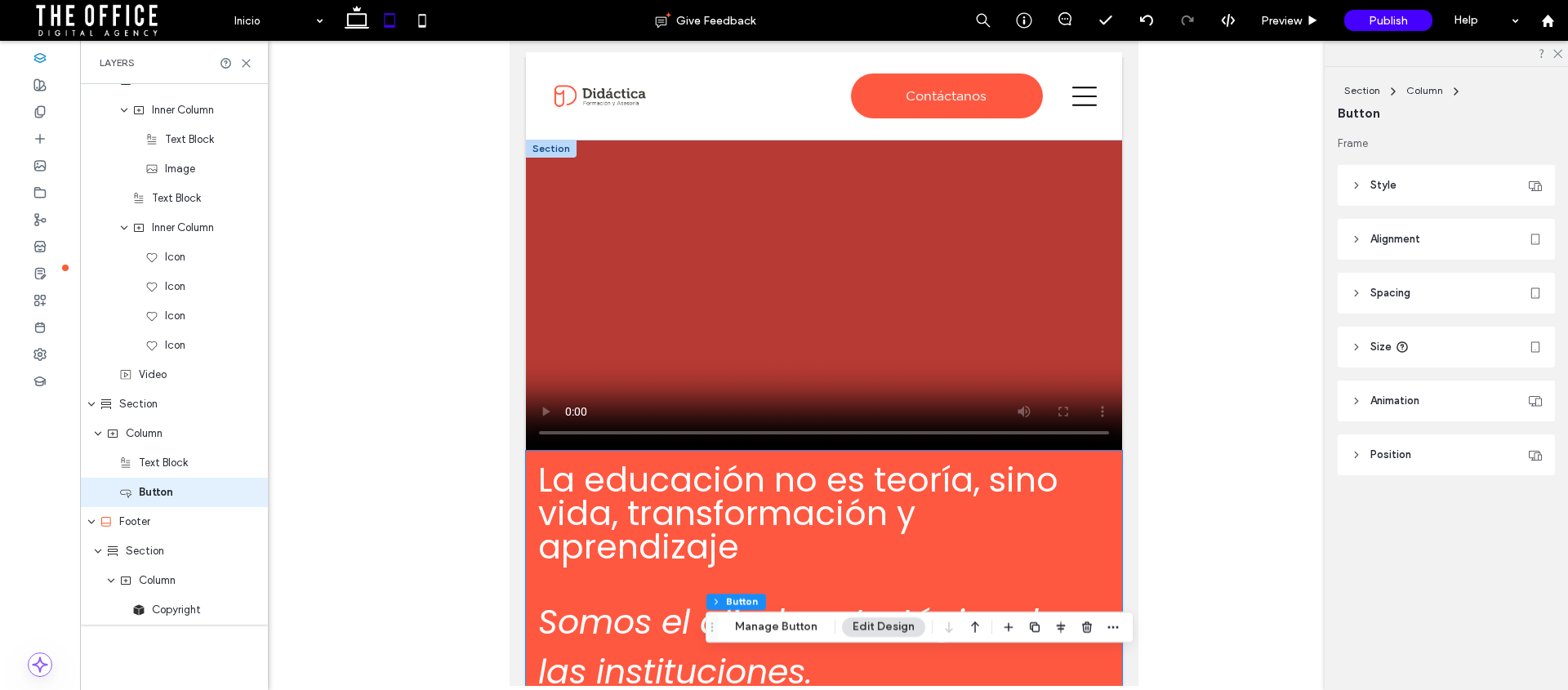
scroll to position [0, 0]
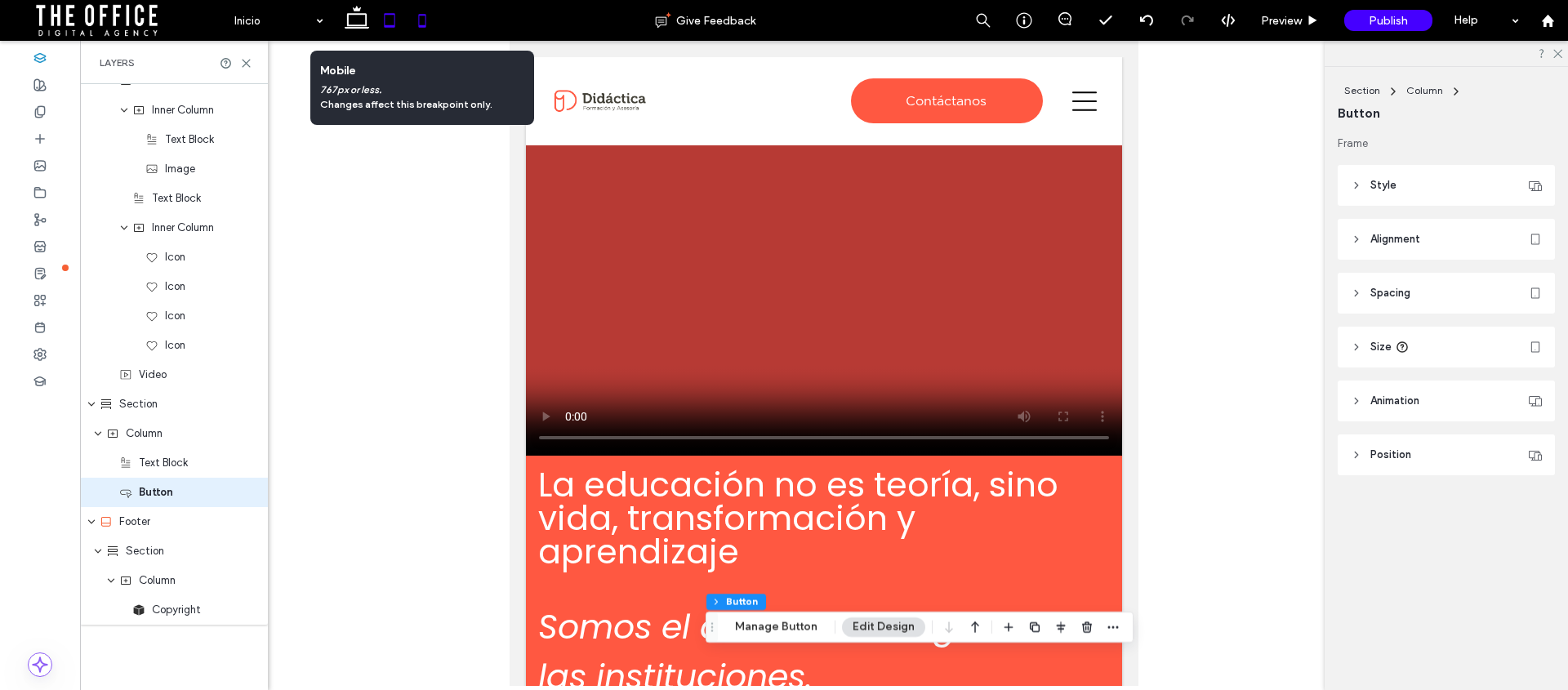
click at [423, 23] on icon at bounding box center [421, 20] width 33 height 33
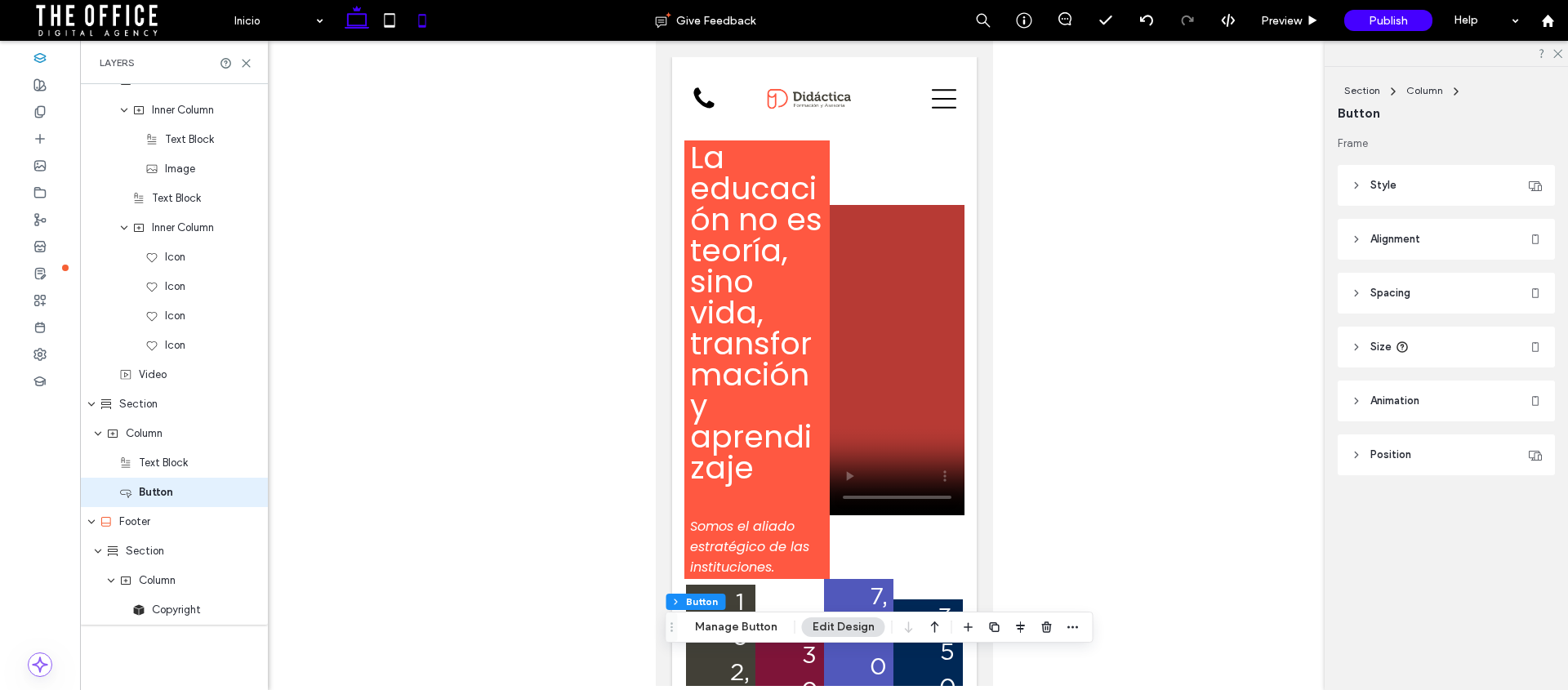
click at [348, 14] on use at bounding box center [357, 17] width 24 height 22
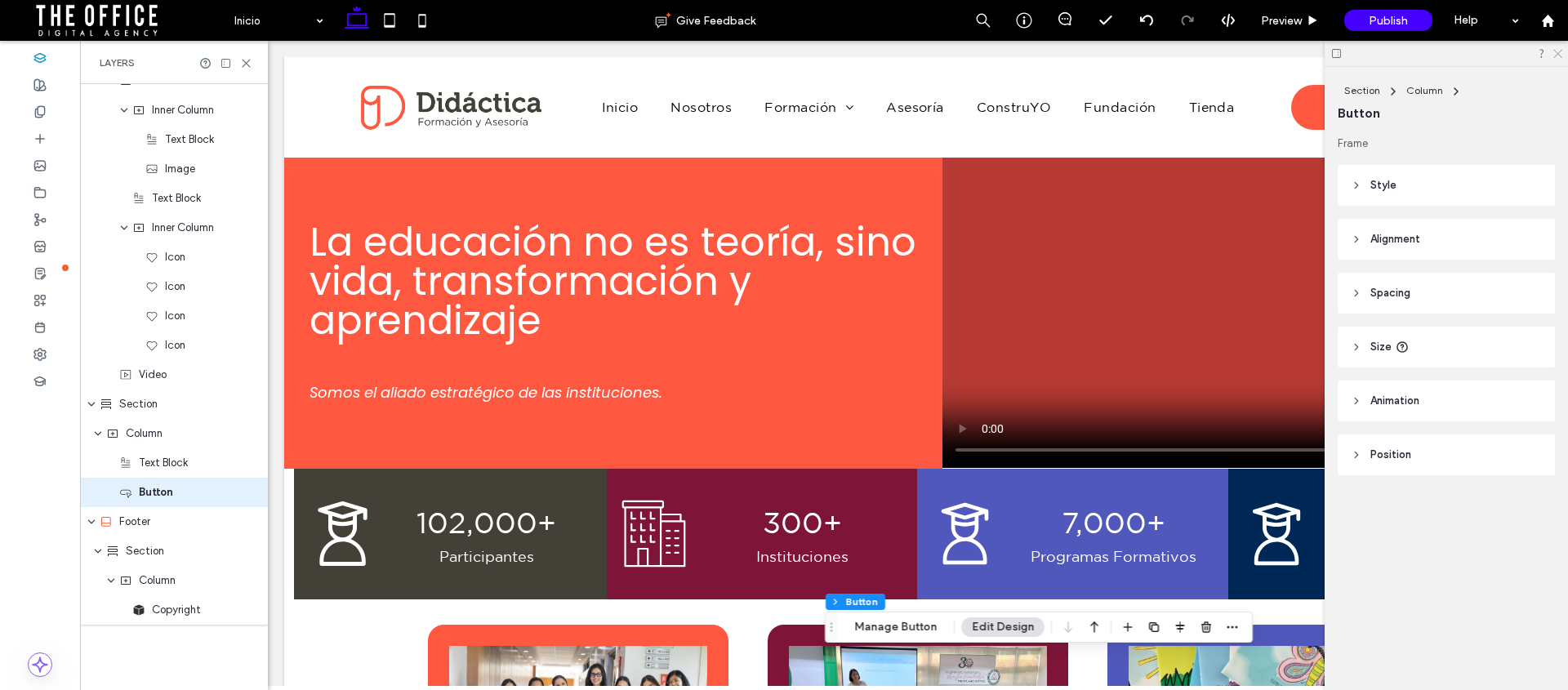
click at [1555, 54] on icon at bounding box center [1556, 52] width 10 height 10
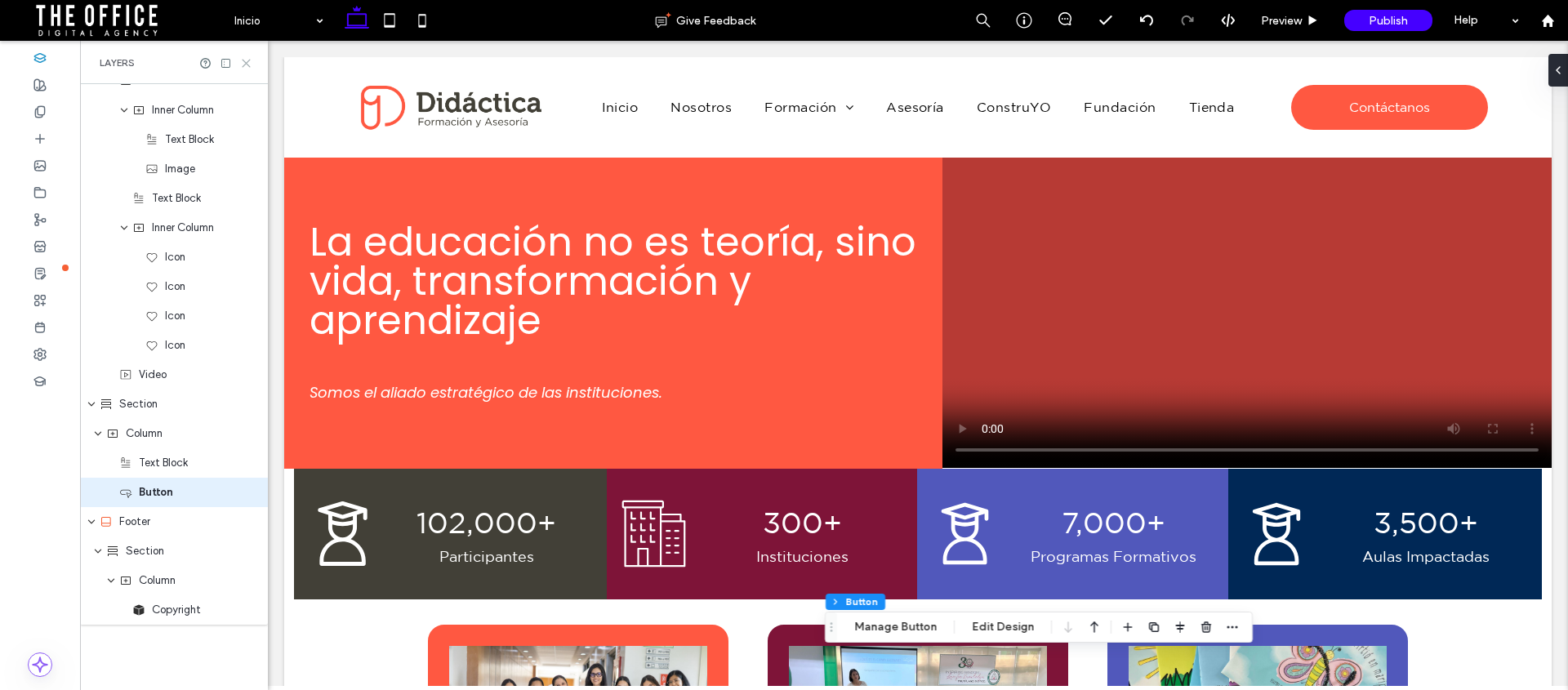
click at [249, 58] on icon at bounding box center [246, 63] width 12 height 12
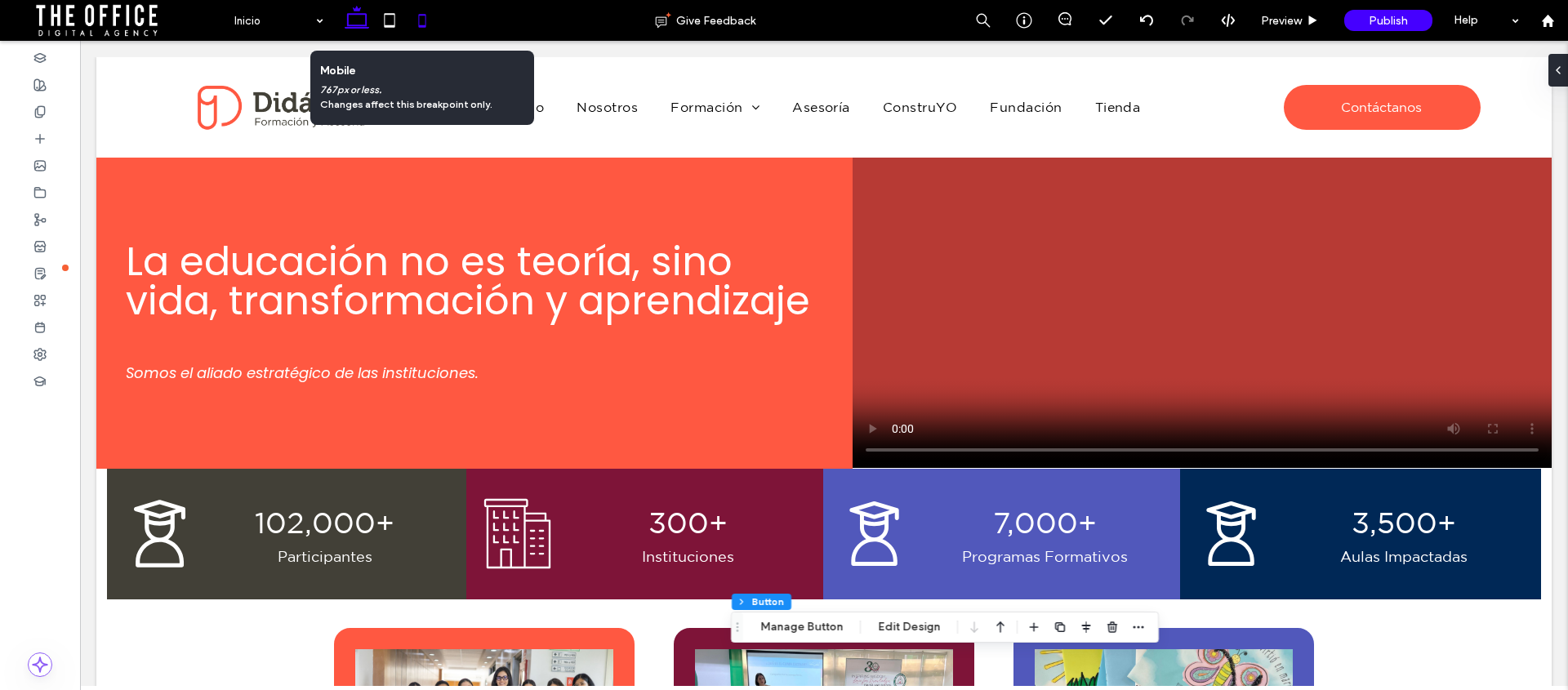
click at [432, 22] on icon at bounding box center [421, 20] width 33 height 33
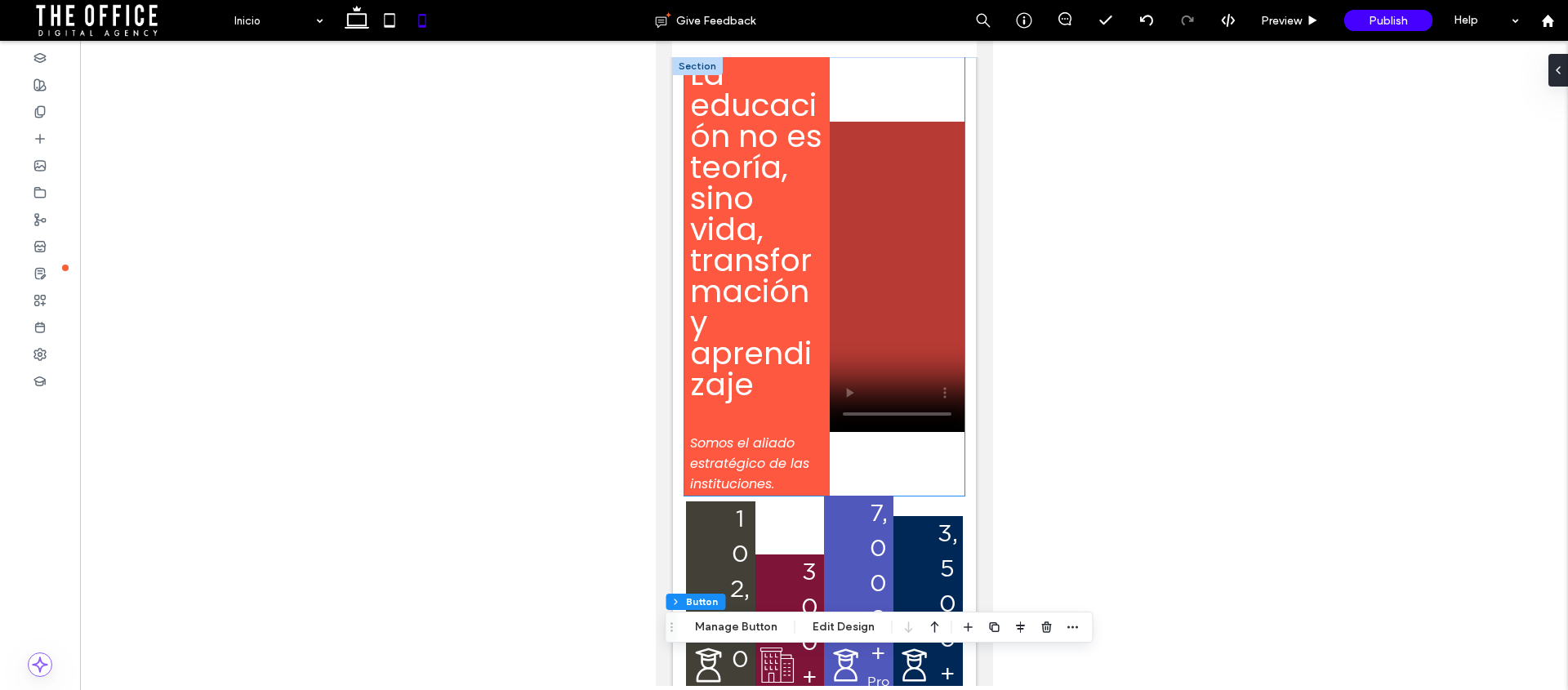
click at [917, 94] on div "La educación no es teoría, sino vida, transformación y aprendizaje Somos el ali…" at bounding box center [823, 276] width 280 height 438
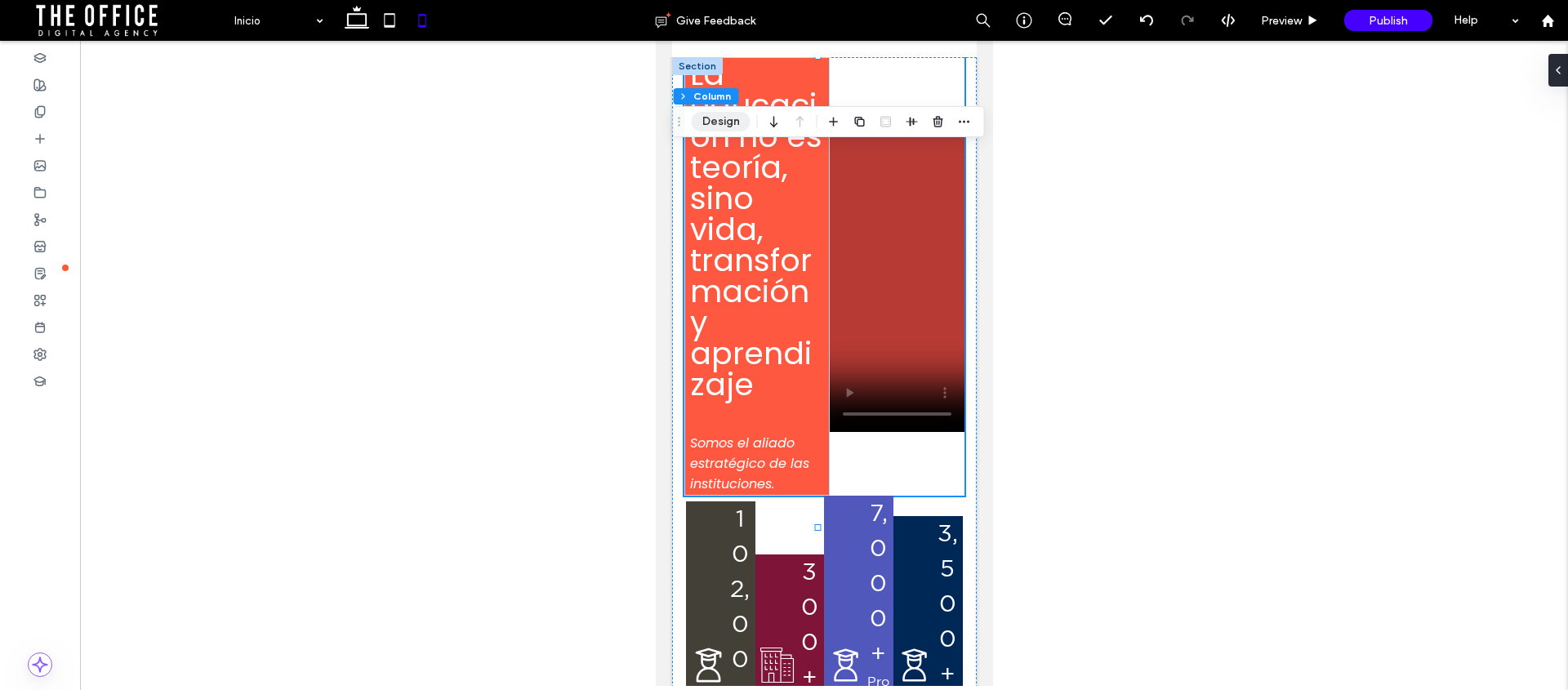
click at [732, 118] on button "Design" at bounding box center [720, 122] width 59 height 20
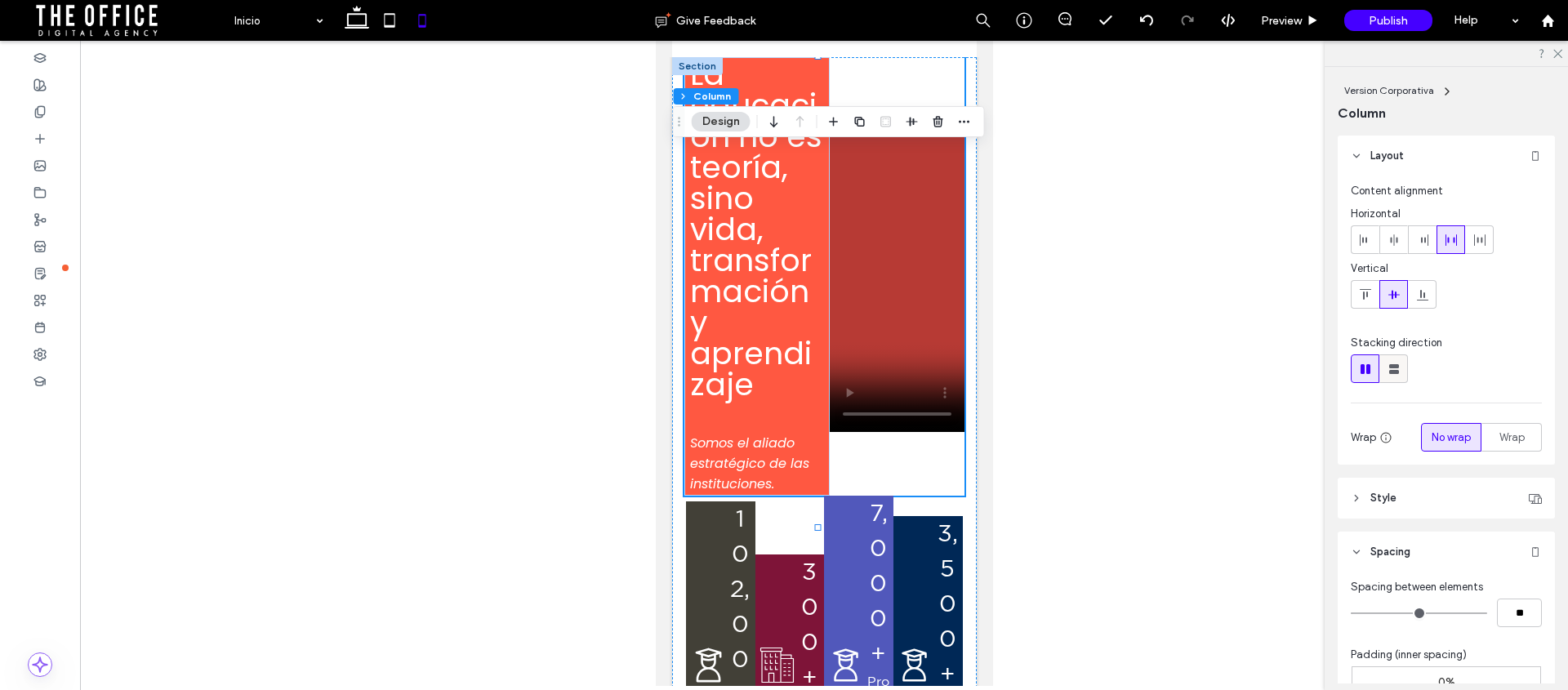
click at [1389, 369] on icon at bounding box center [1393, 368] width 16 height 16
type input "**"
type input "****"
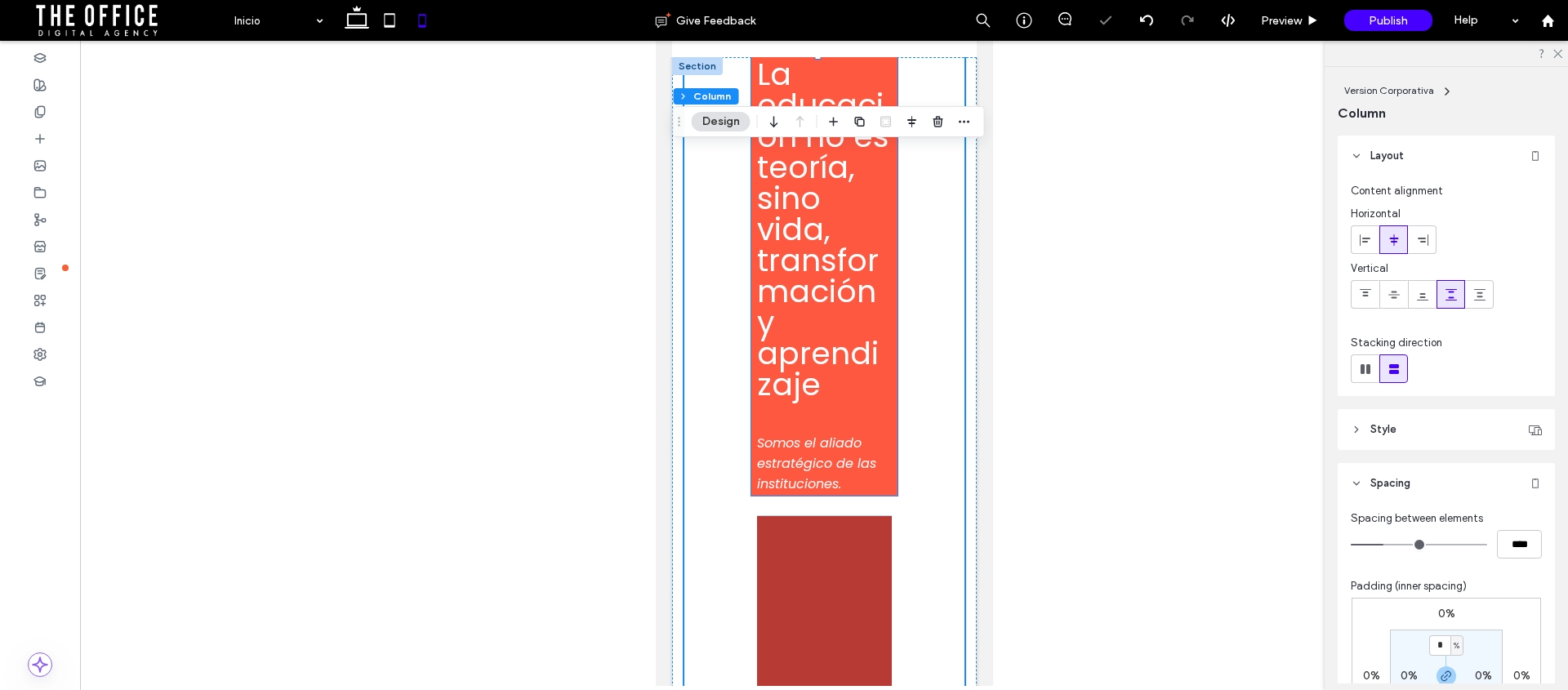
click at [793, 240] on span "La educación no es teoría, sino vida, transformación y aprendizaje" at bounding box center [822, 229] width 133 height 353
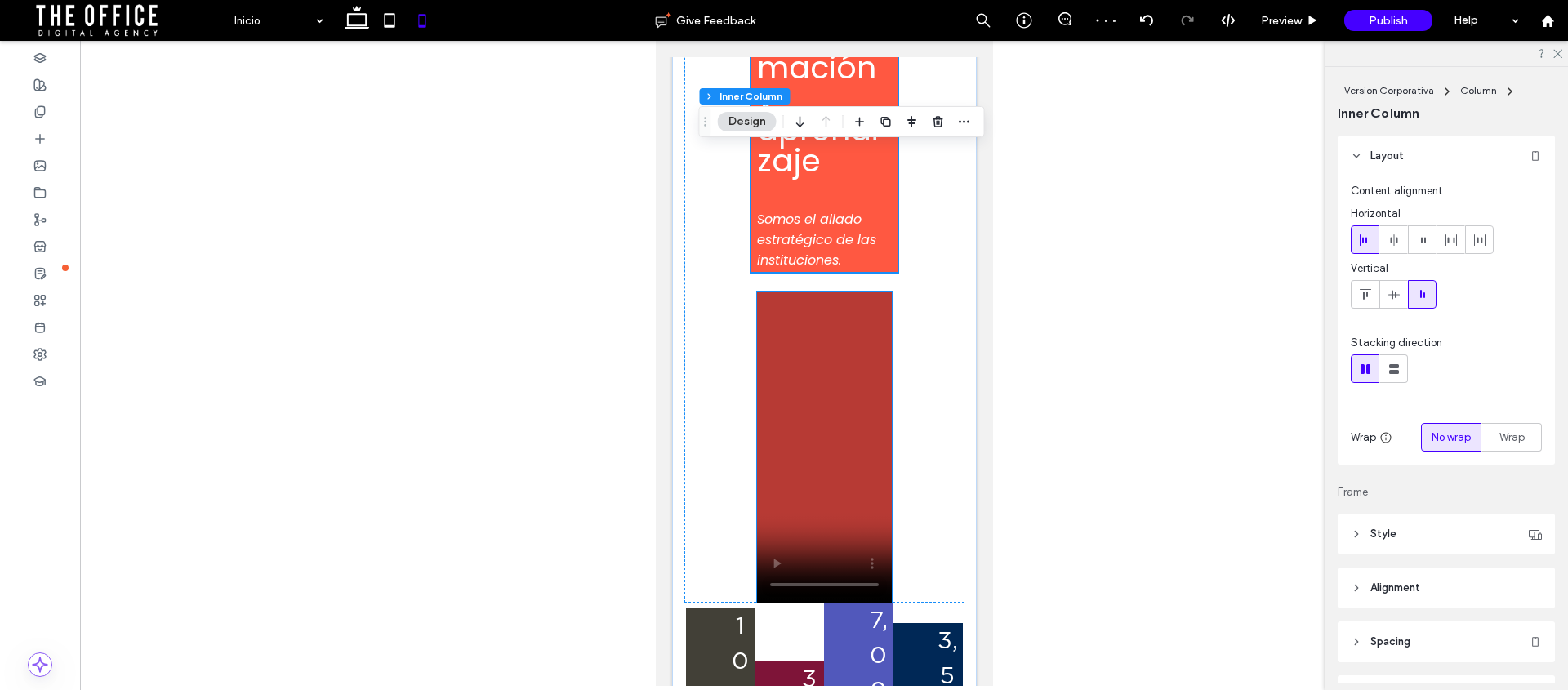
scroll to position [328, 0]
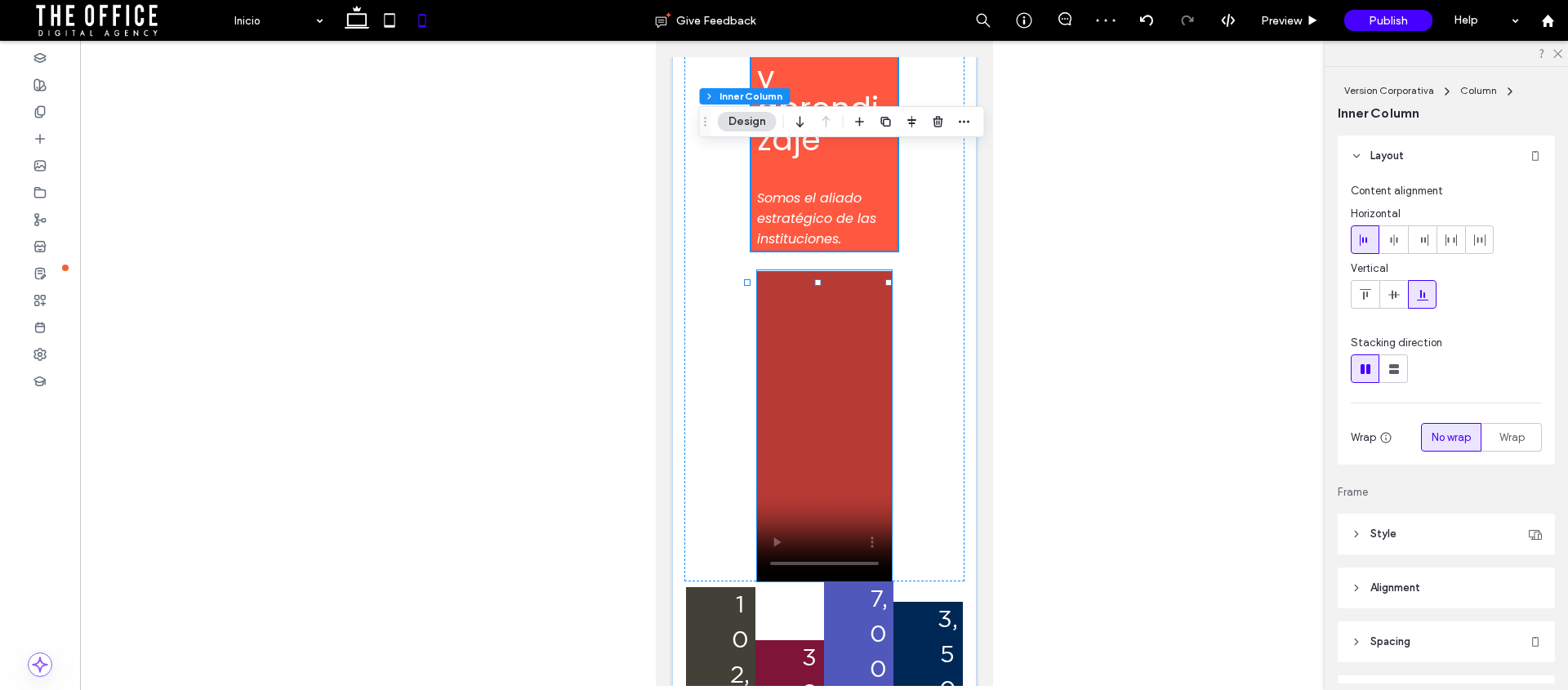
click at [791, 373] on video at bounding box center [823, 426] width 135 height 310
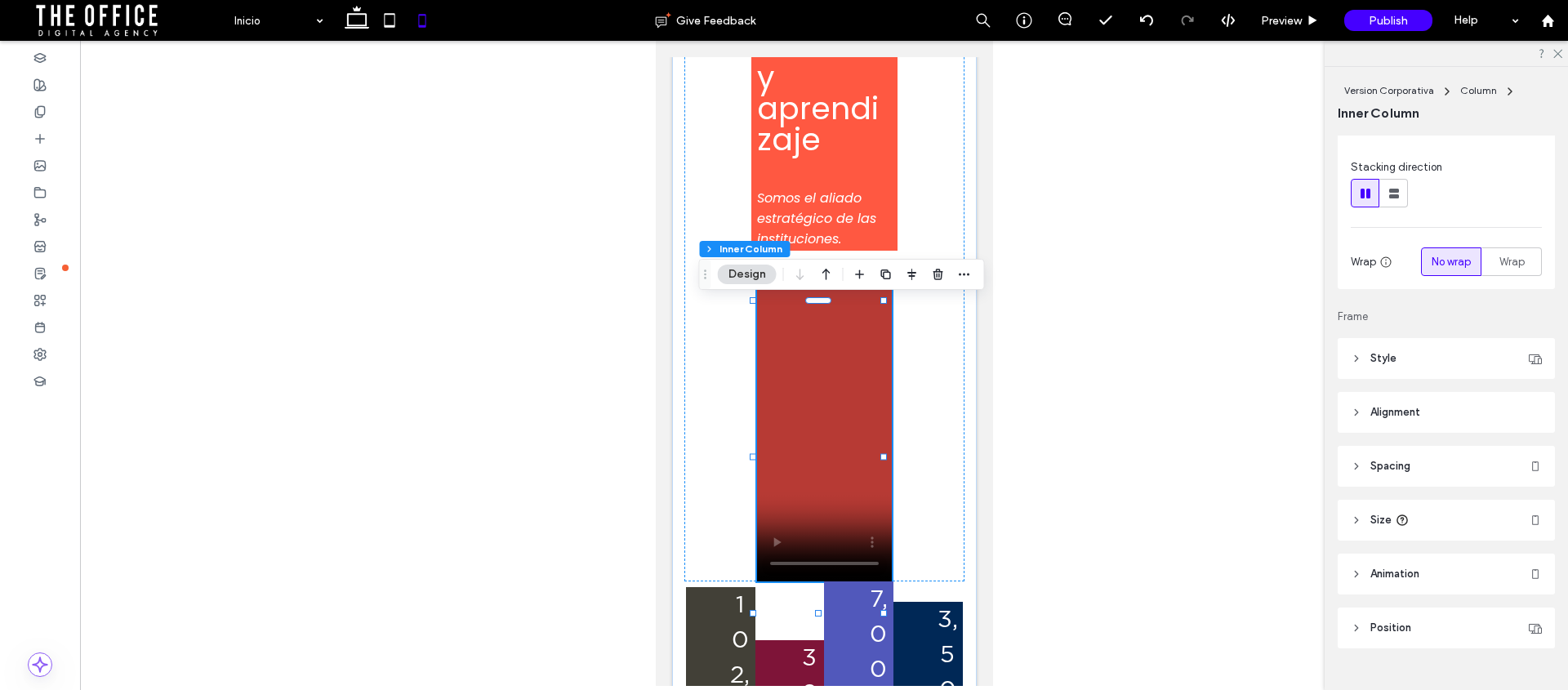
scroll to position [179, 0]
click at [1361, 359] on icon at bounding box center [1356, 356] width 11 height 11
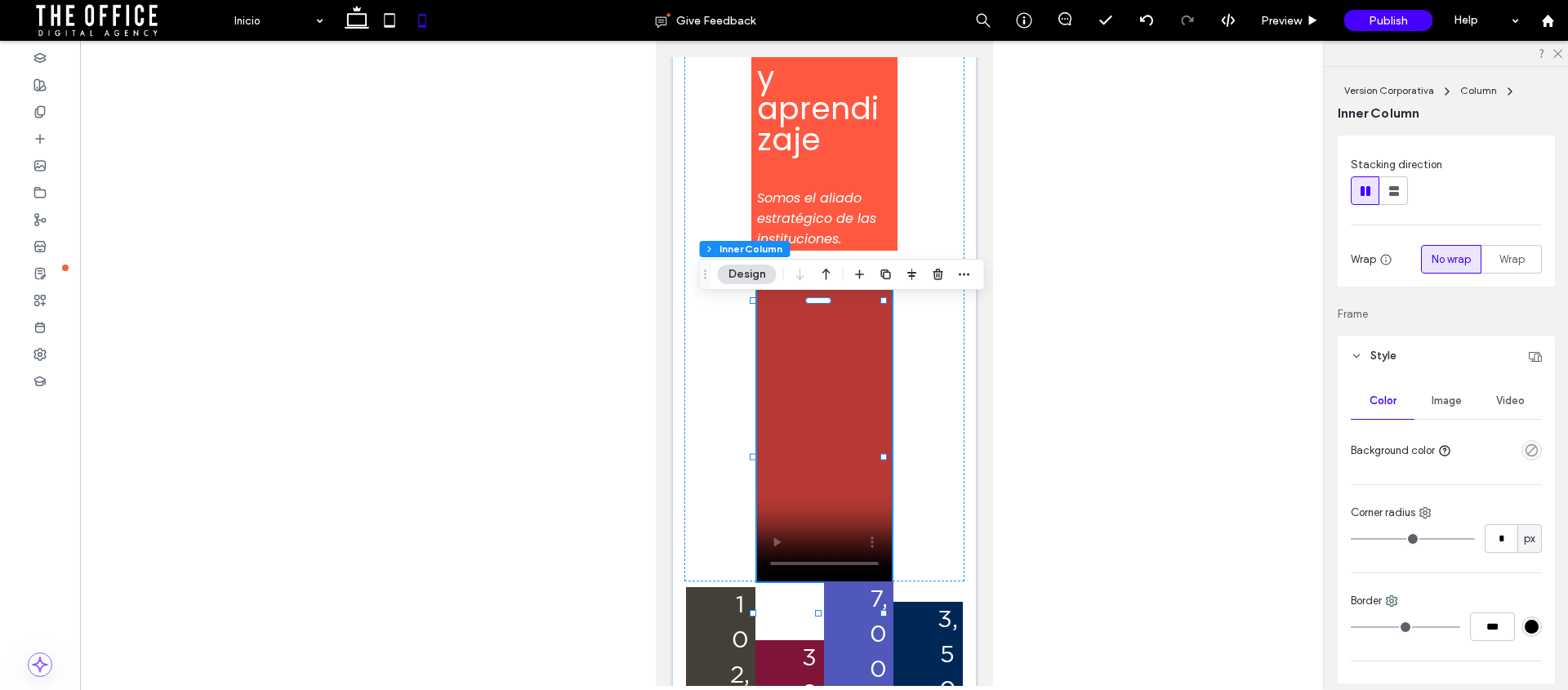
click at [1357, 352] on icon at bounding box center [1356, 356] width 11 height 11
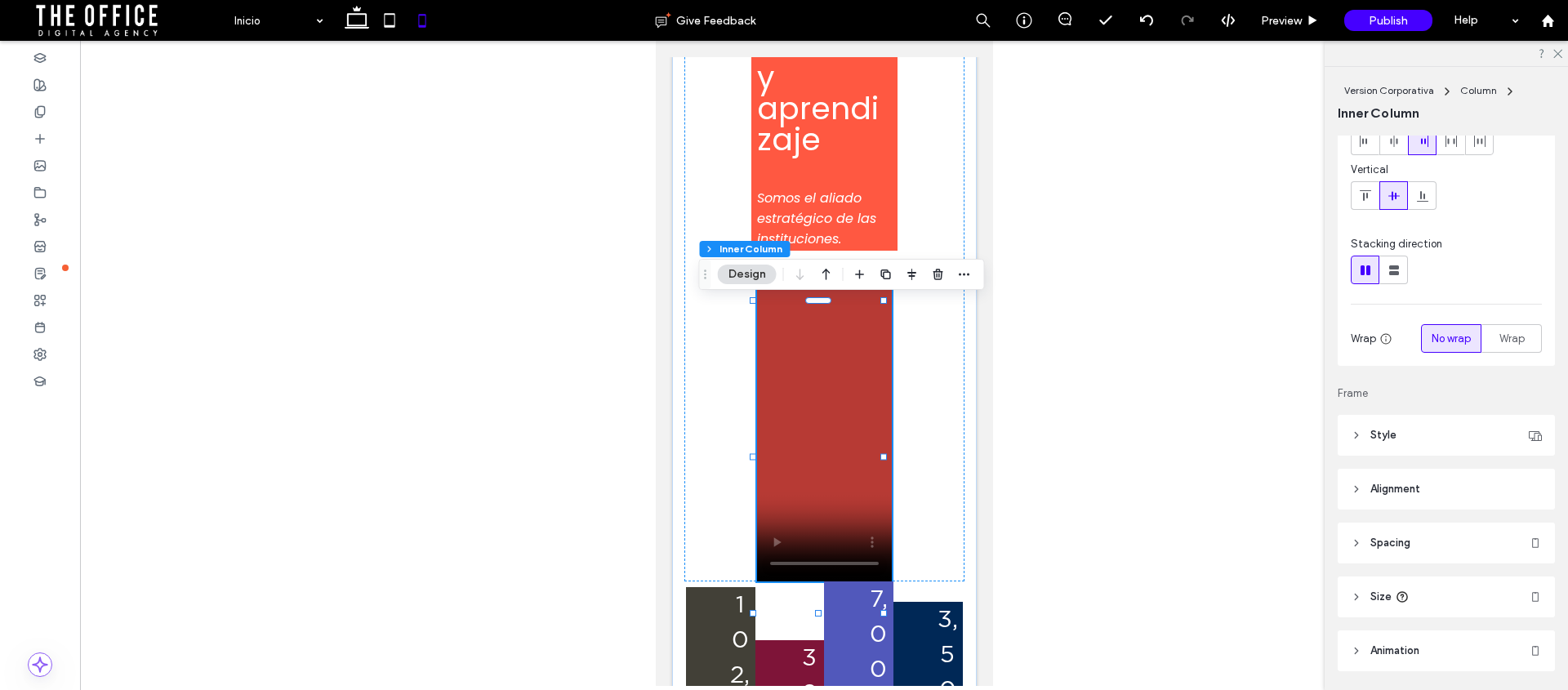
scroll to position [0, 0]
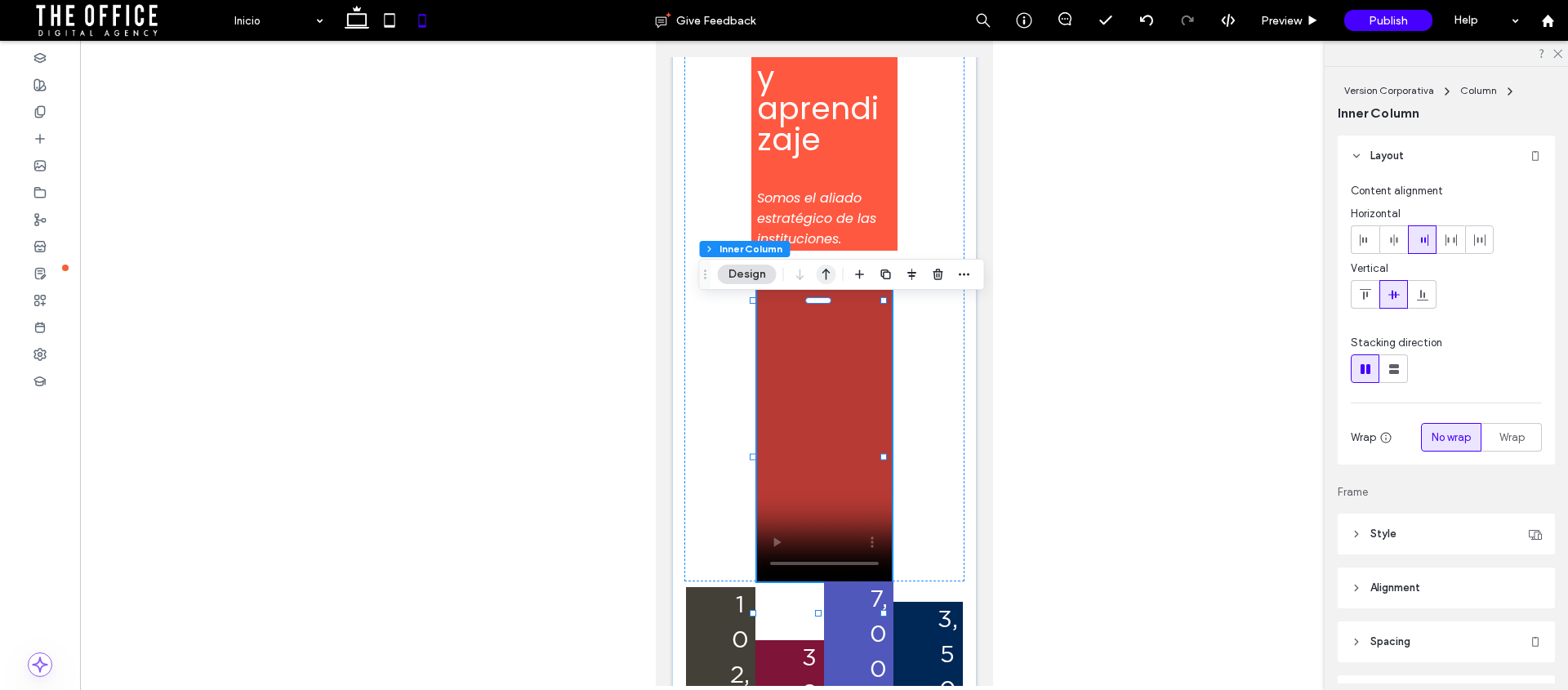
click at [830, 272] on icon "button" at bounding box center [826, 274] width 20 height 29
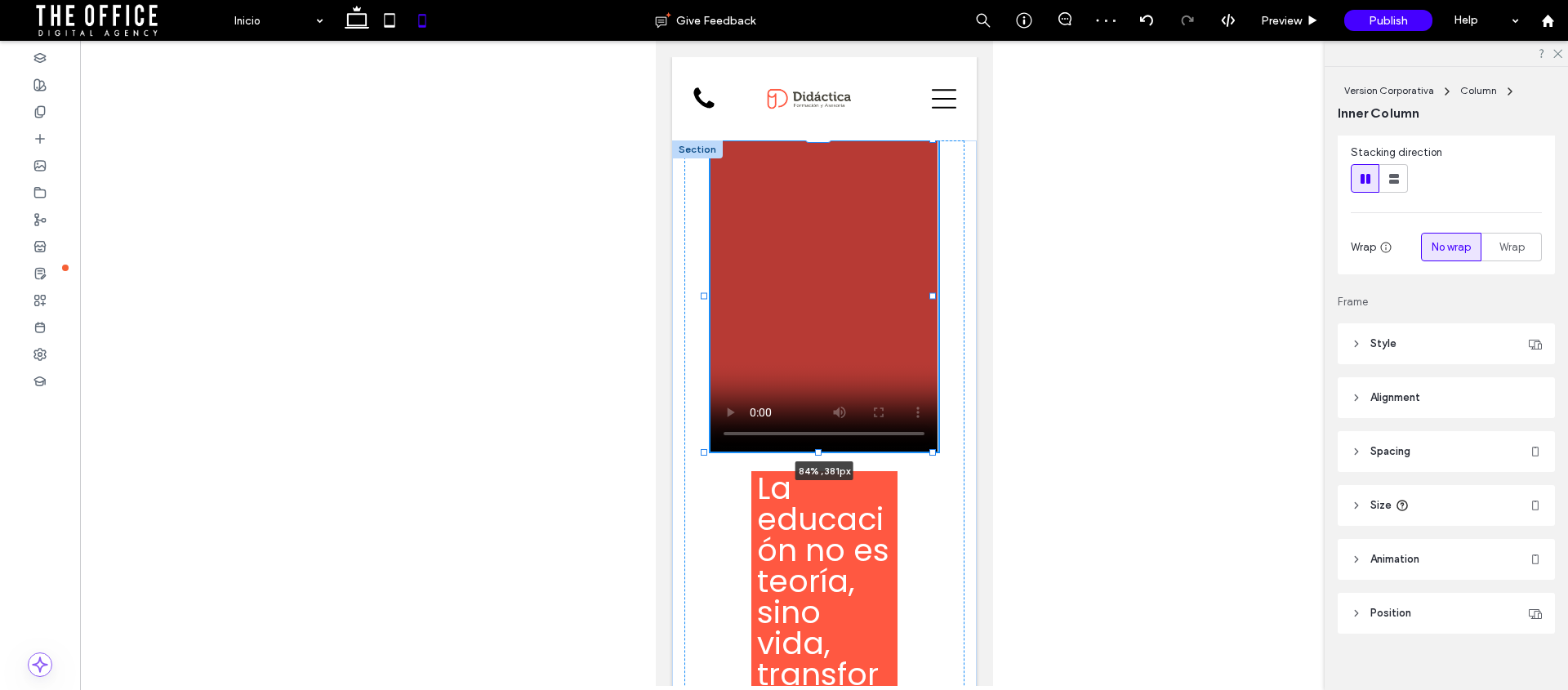
scroll to position [206, 0]
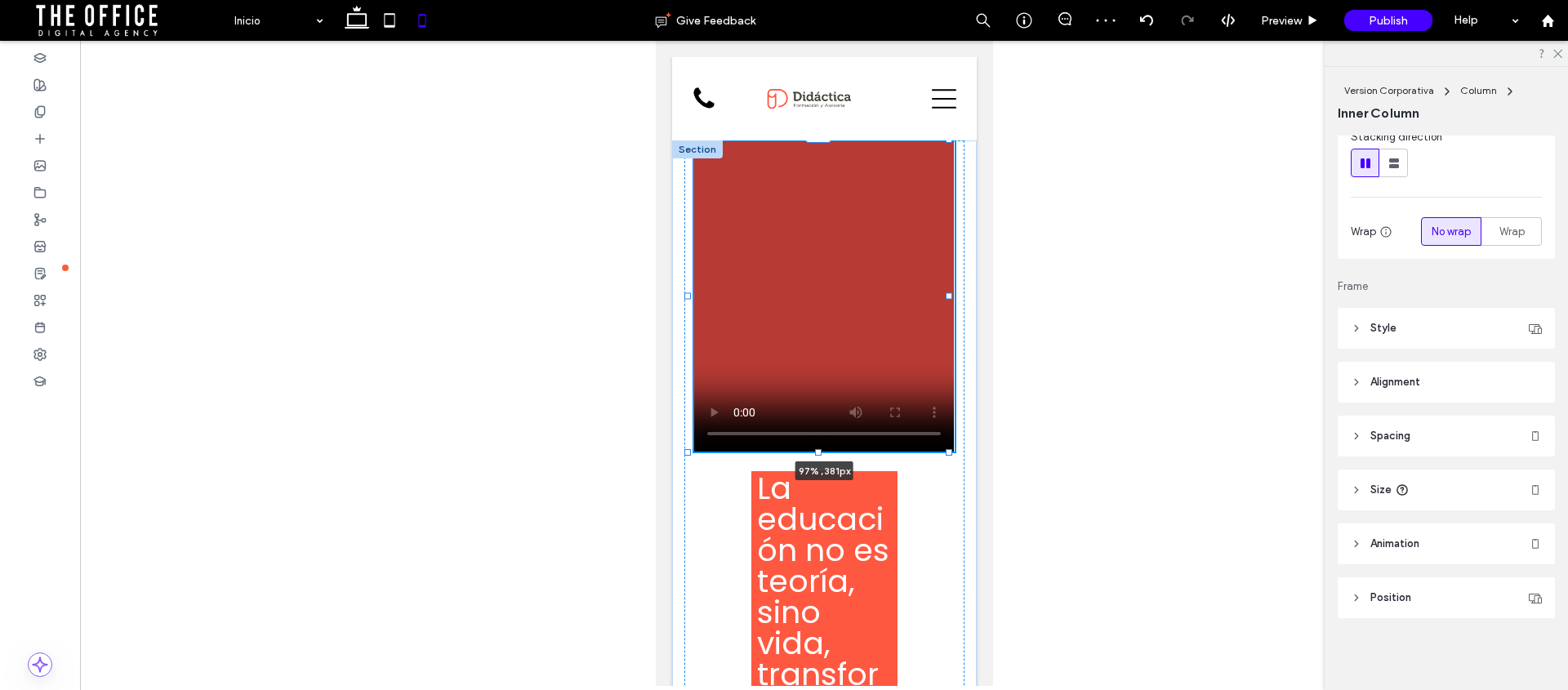
drag, startPoint x: 754, startPoint y: 295, endPoint x: 785, endPoint y: 410, distance: 119.1
click at [689, 294] on div at bounding box center [686, 296] width 7 height 7
type input "**"
type input "****"
drag, startPoint x: 823, startPoint y: 397, endPoint x: 823, endPoint y: 328, distance: 69.0
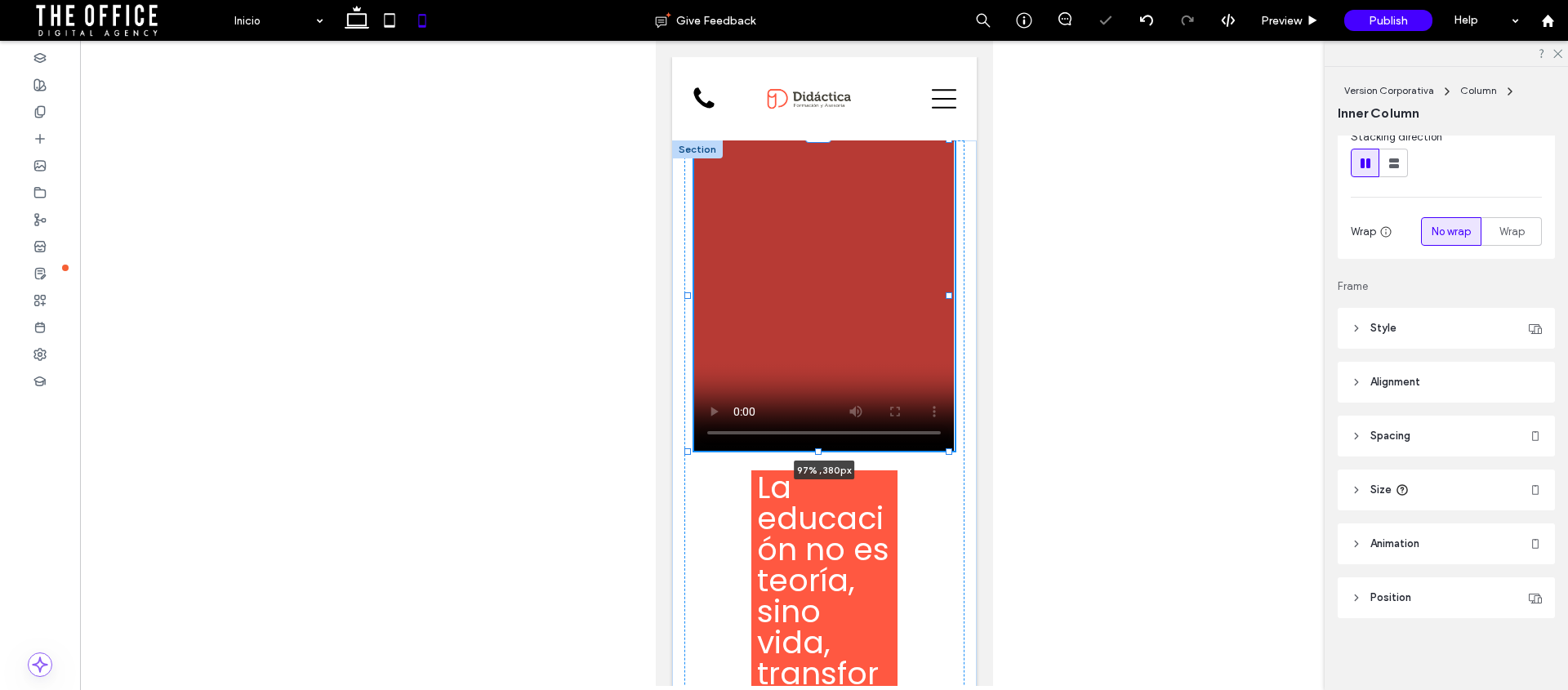
click at [828, 299] on div "La educación no es teoría, sino vida, transformación y aprendizaje Somos el ali…" at bounding box center [823, 694] width 305 height 1108
type input "***"
drag, startPoint x: 817, startPoint y: 451, endPoint x: 826, endPoint y: 353, distance: 98.4
click at [826, 353] on div "La educación no es teoría, sino vida, transformación y aprendizaje Somos el ali…" at bounding box center [823, 694] width 305 height 1108
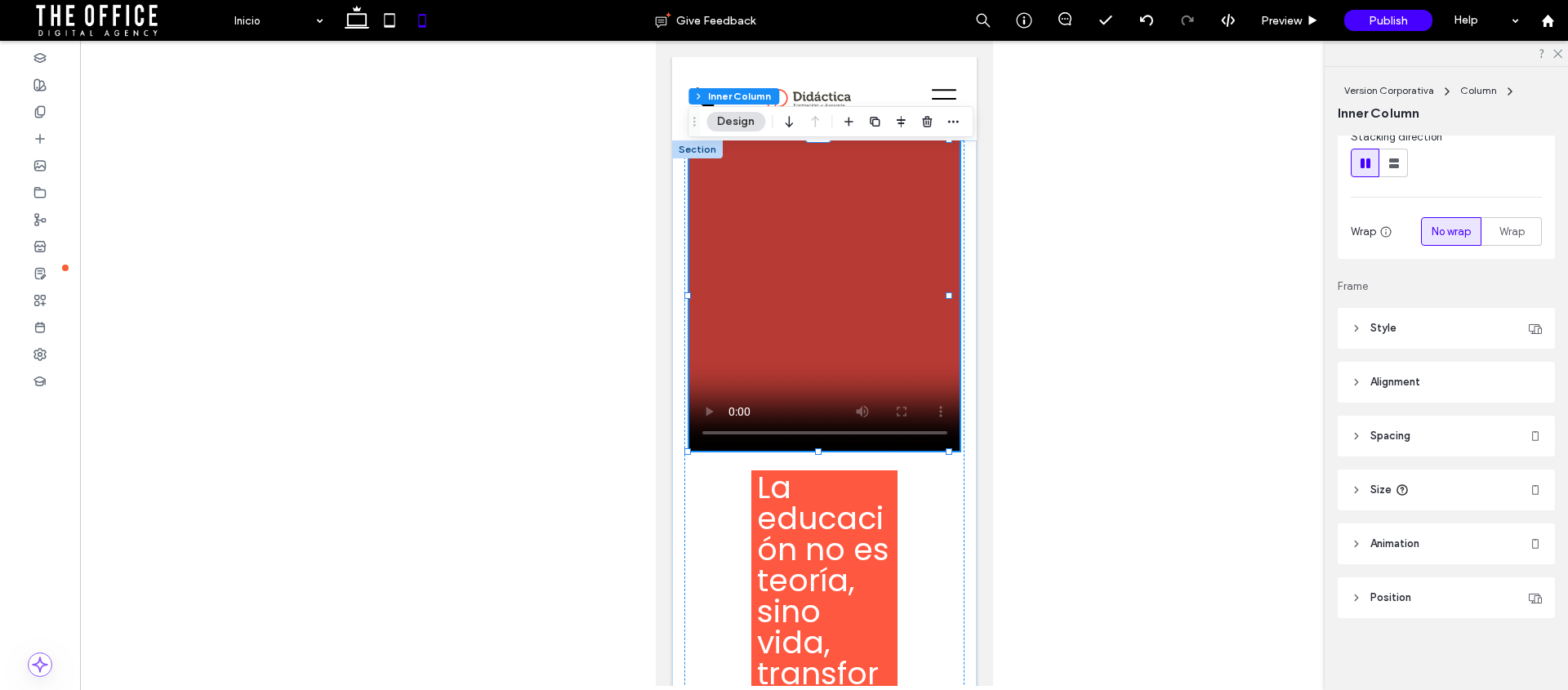
click at [1350, 332] on icon at bounding box center [1356, 328] width 11 height 11
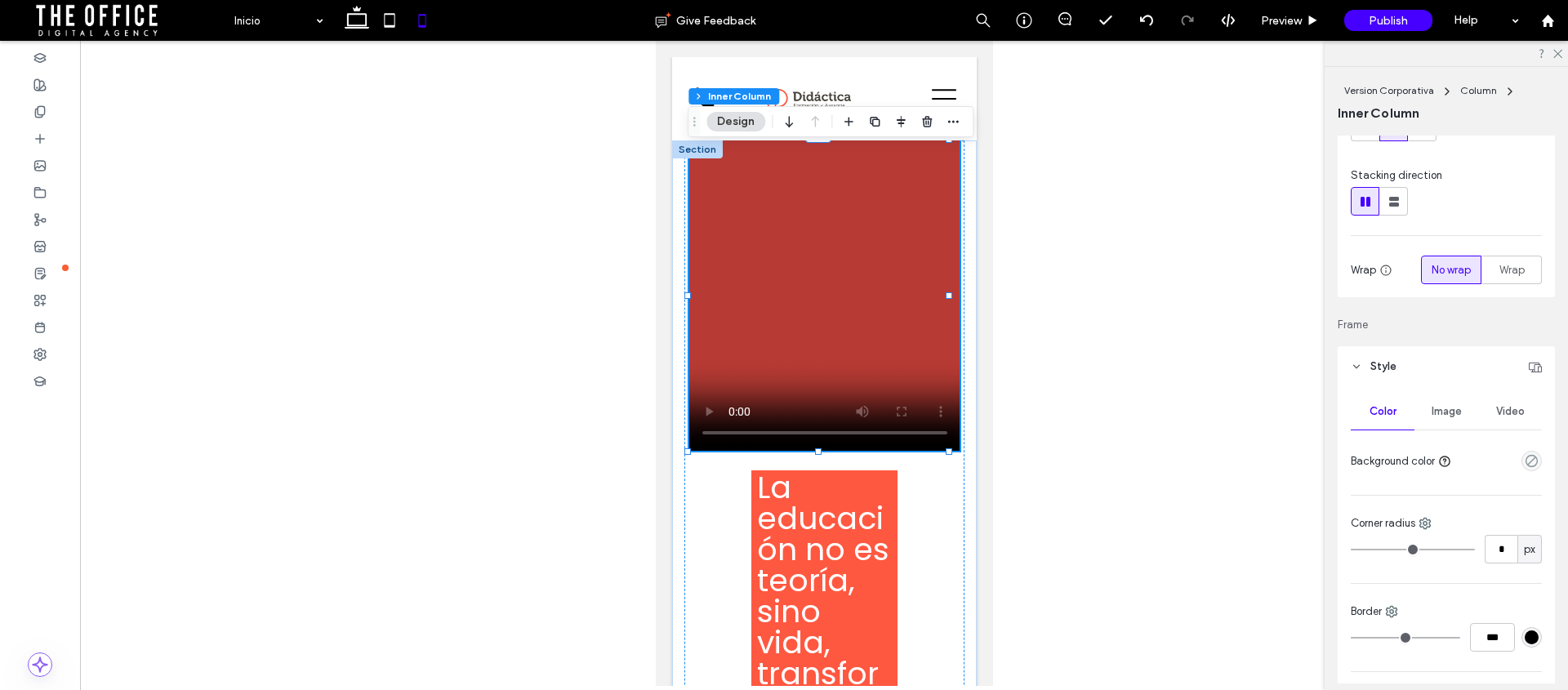
scroll to position [183, 0]
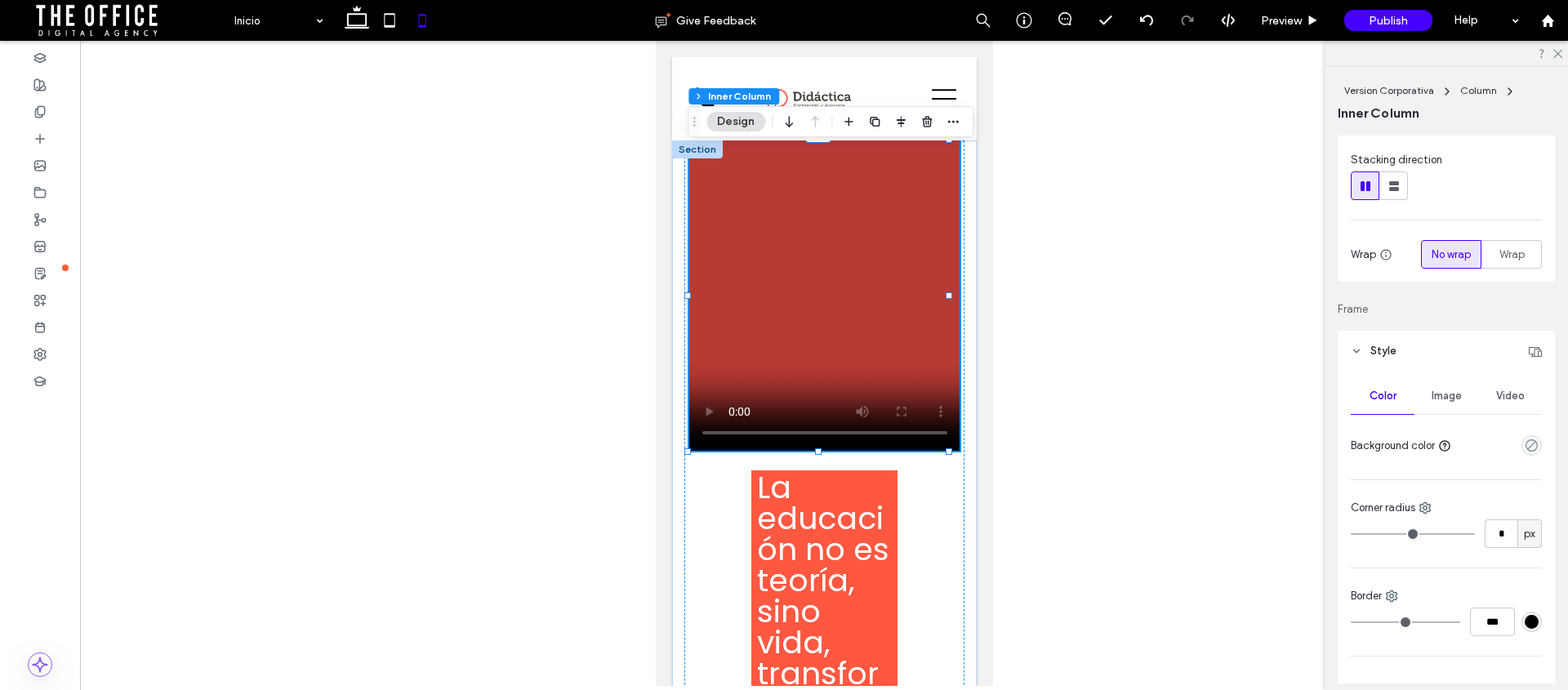
click at [1497, 392] on span "Video" at bounding box center [1510, 396] width 29 height 13
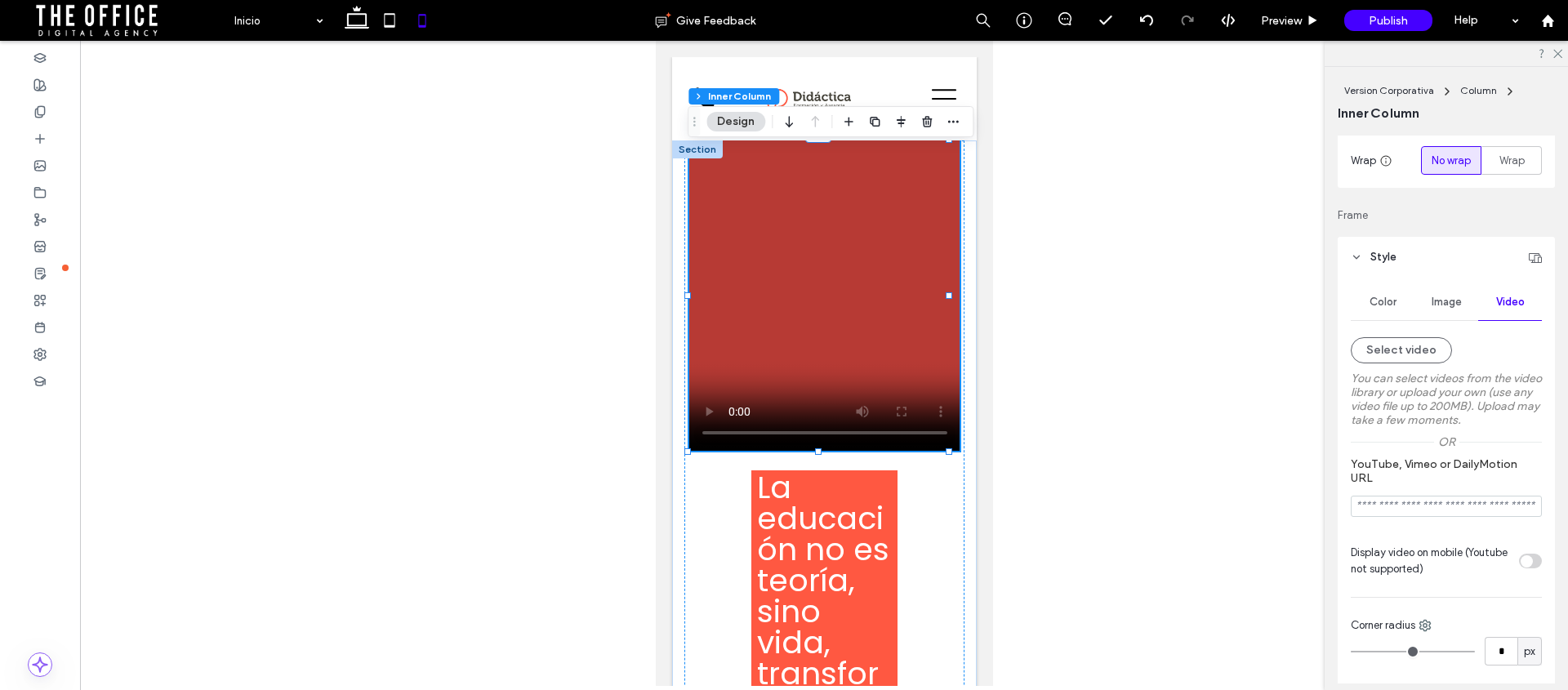
scroll to position [765, 0]
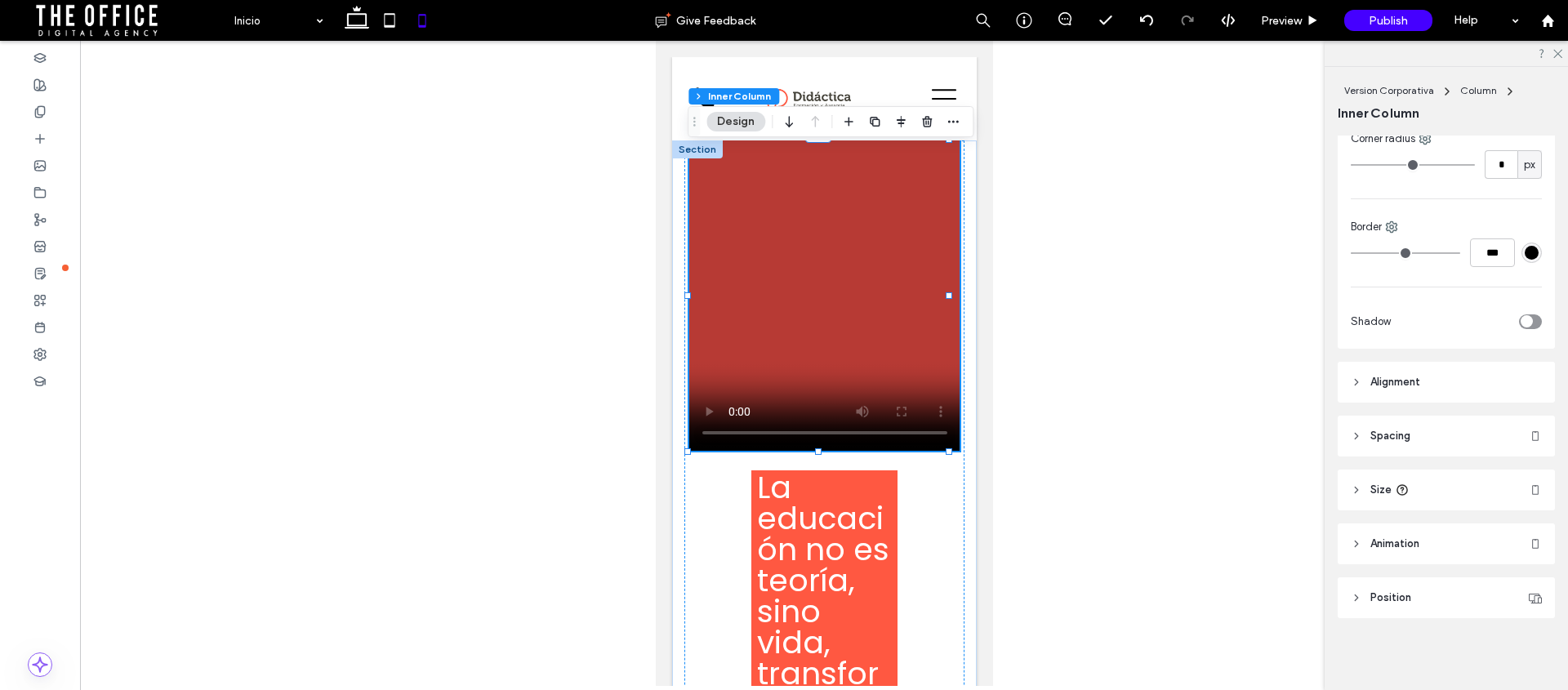
click at [1351, 392] on header "Alignment" at bounding box center [1446, 382] width 217 height 41
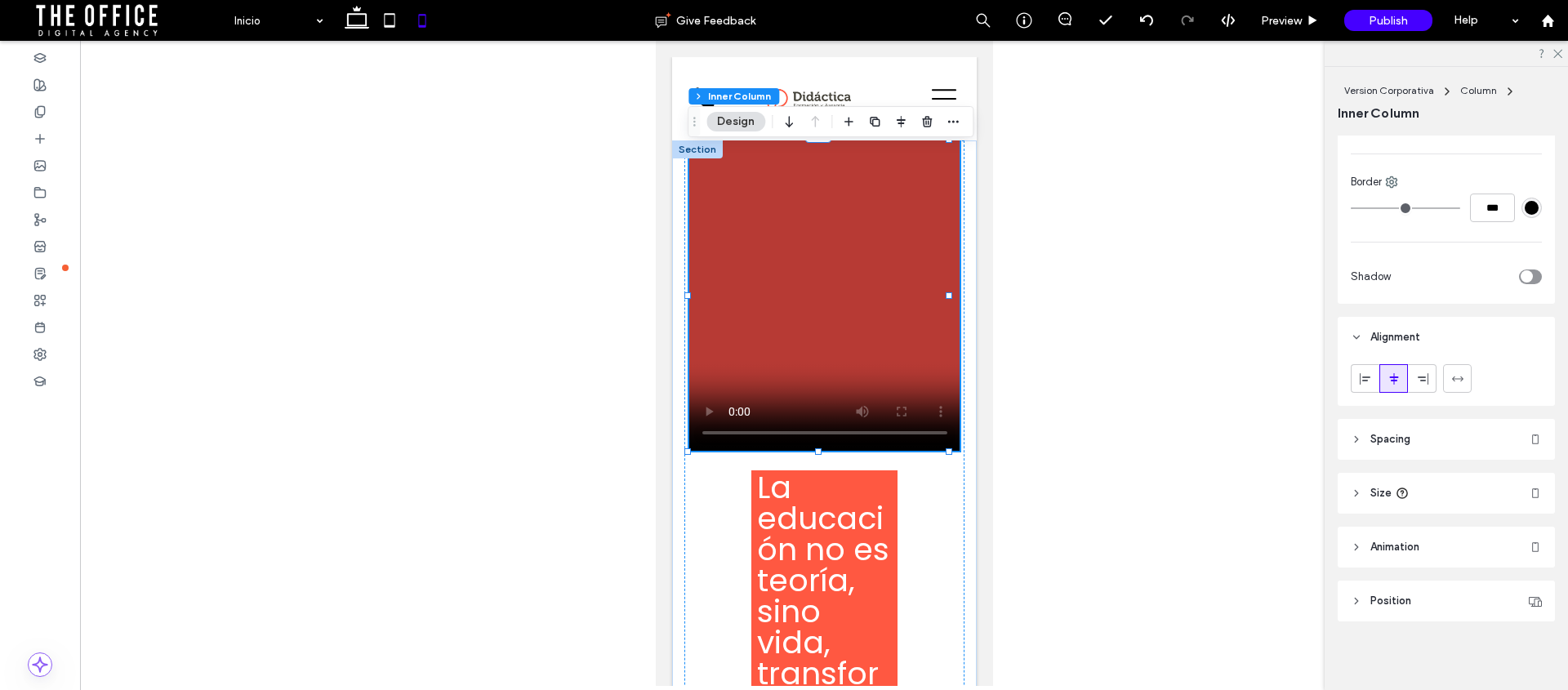
scroll to position [813, 0]
click at [1358, 444] on header "Spacing" at bounding box center [1446, 437] width 217 height 41
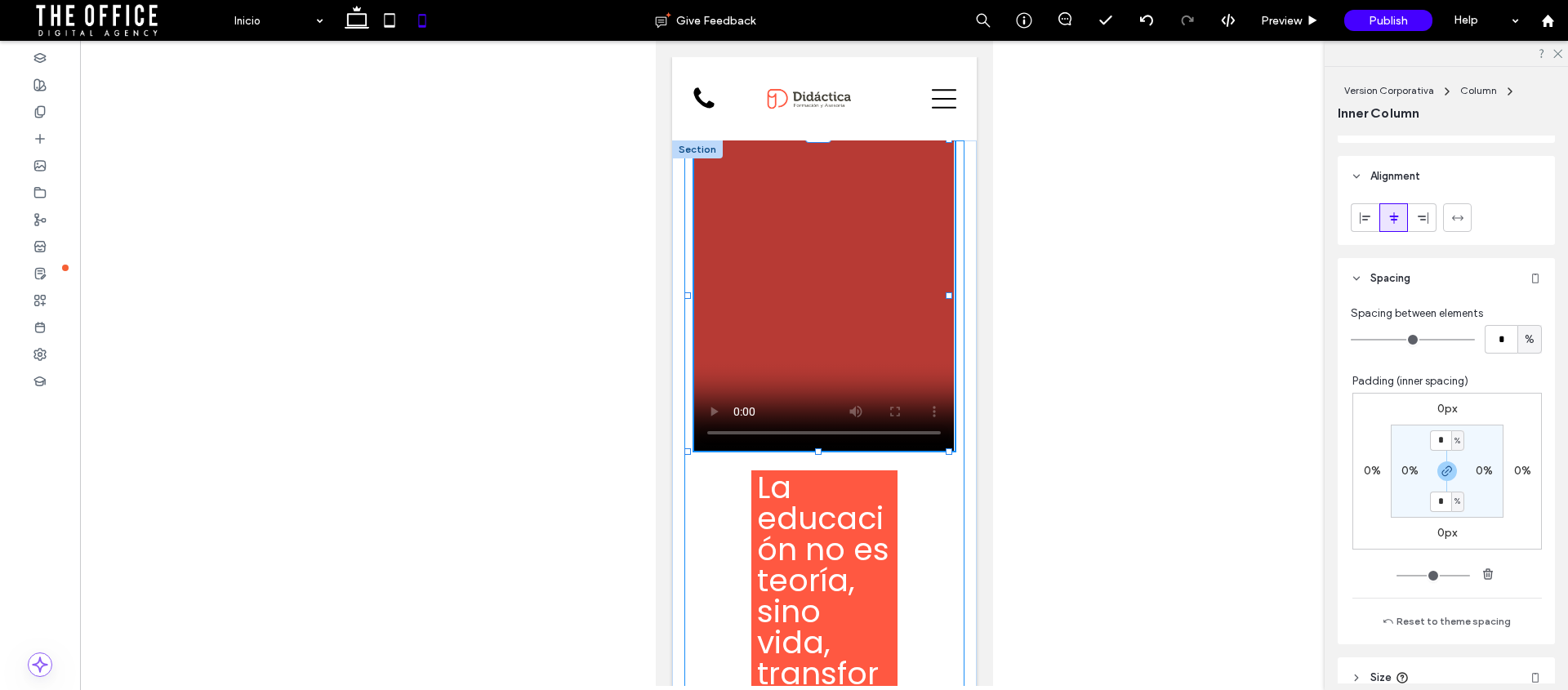
scroll to position [991, 0]
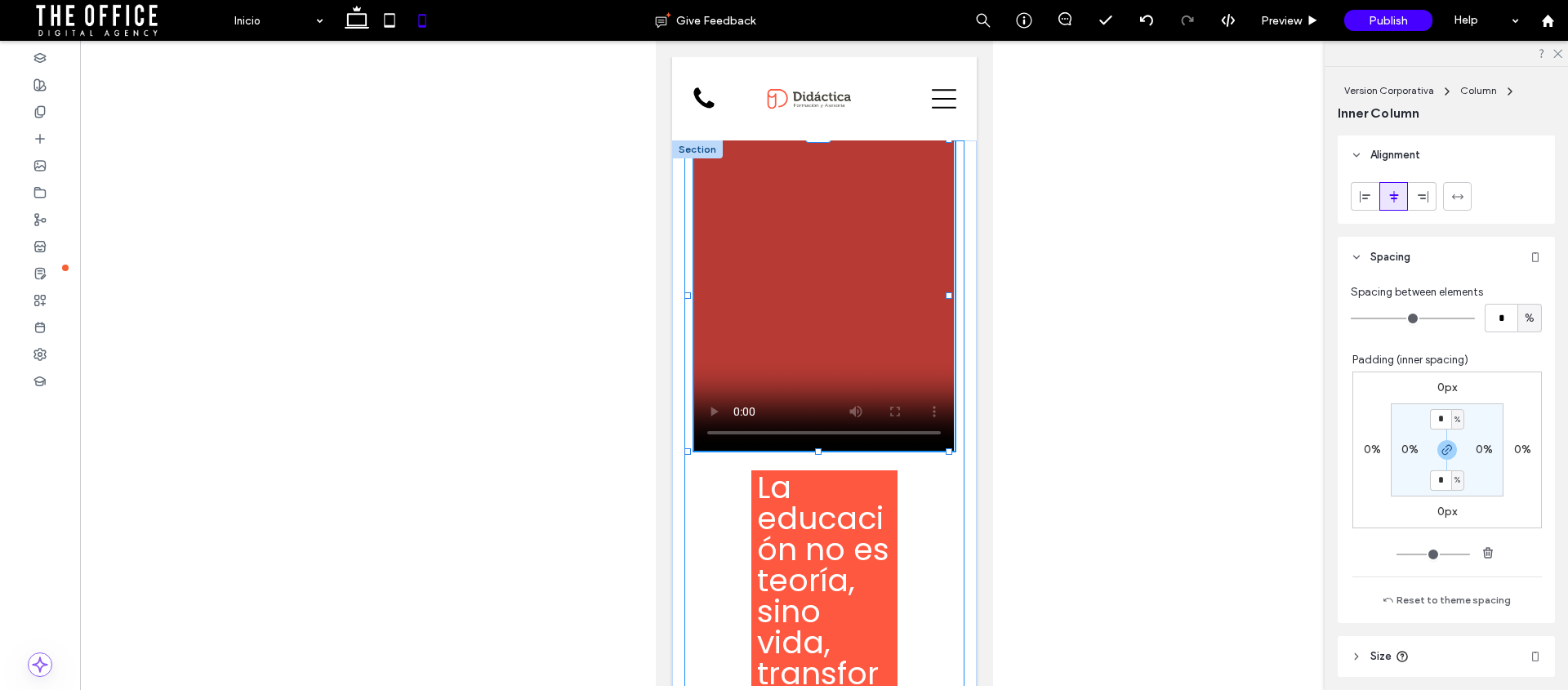
drag, startPoint x: 819, startPoint y: 453, endPoint x: 824, endPoint y: 357, distance: 96.1
click at [824, 357] on div "La educación no es teoría, sino vida, transformación y aprendizaje Somos el ali…" at bounding box center [823, 694] width 305 height 1108
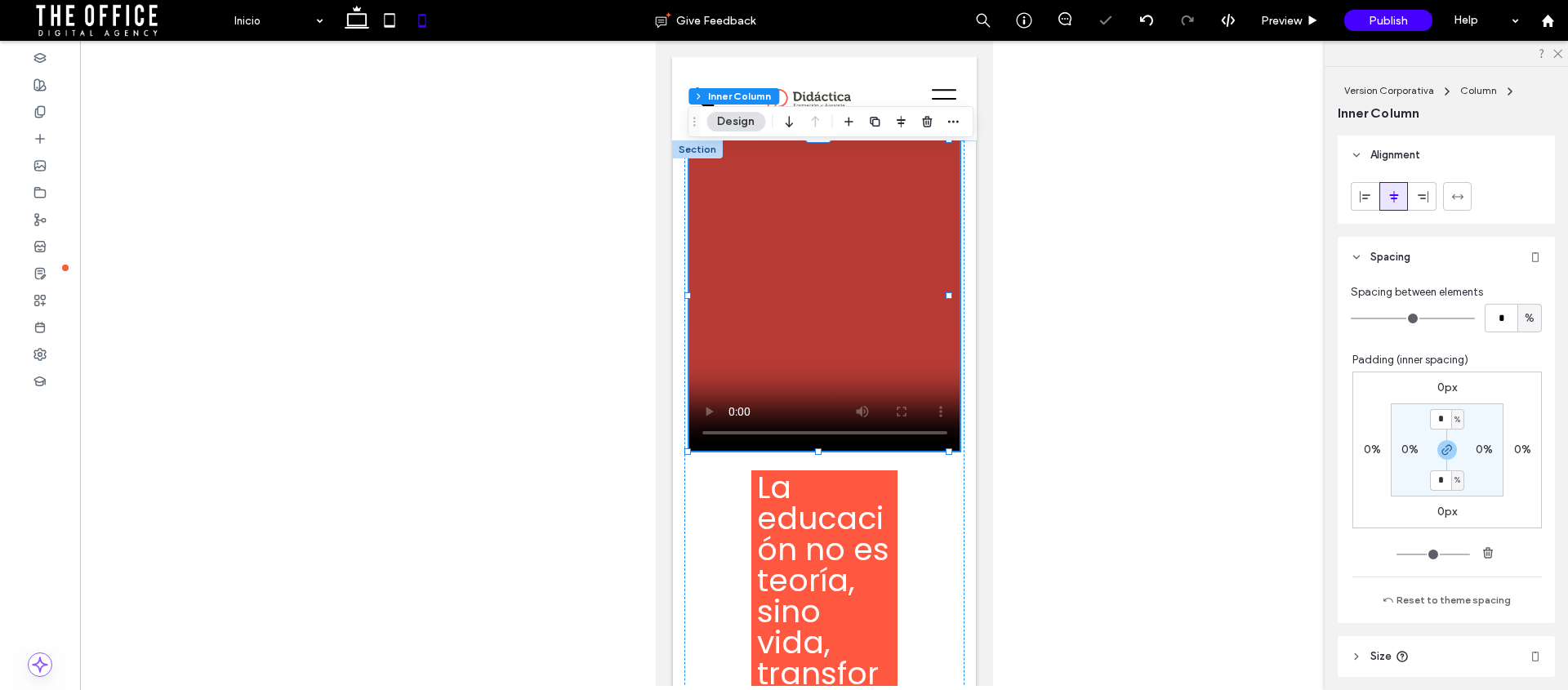
click at [1034, 308] on div at bounding box center [824, 364] width 1488 height 645
click at [1081, 326] on div at bounding box center [824, 364] width 1488 height 645
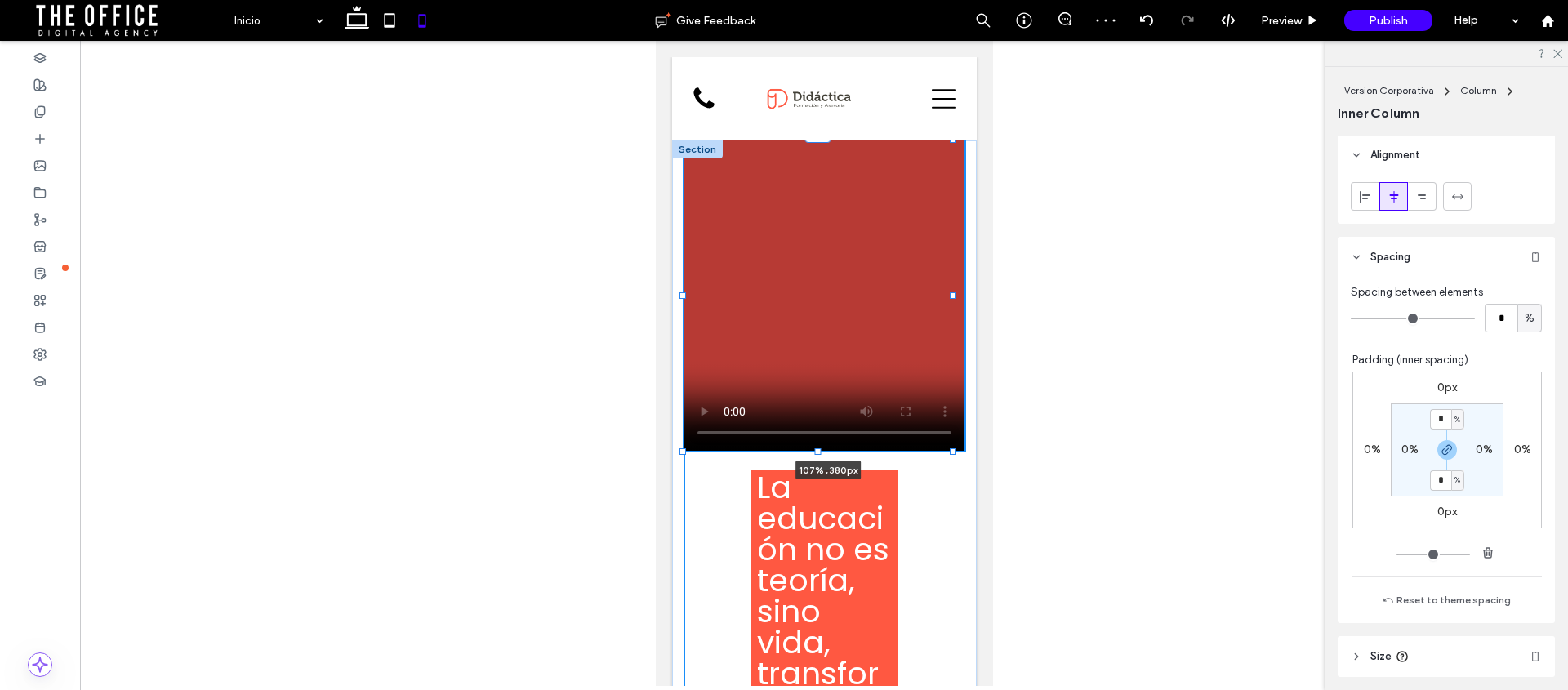
drag, startPoint x: 948, startPoint y: 295, endPoint x: 962, endPoint y: 289, distance: 15.2
click at [962, 289] on div "La educación no es teoría, sino vida, transformación y aprendizaje Somos el ali…" at bounding box center [823, 694] width 305 height 1108
type input "***"
click at [1060, 202] on div at bounding box center [824, 364] width 1488 height 645
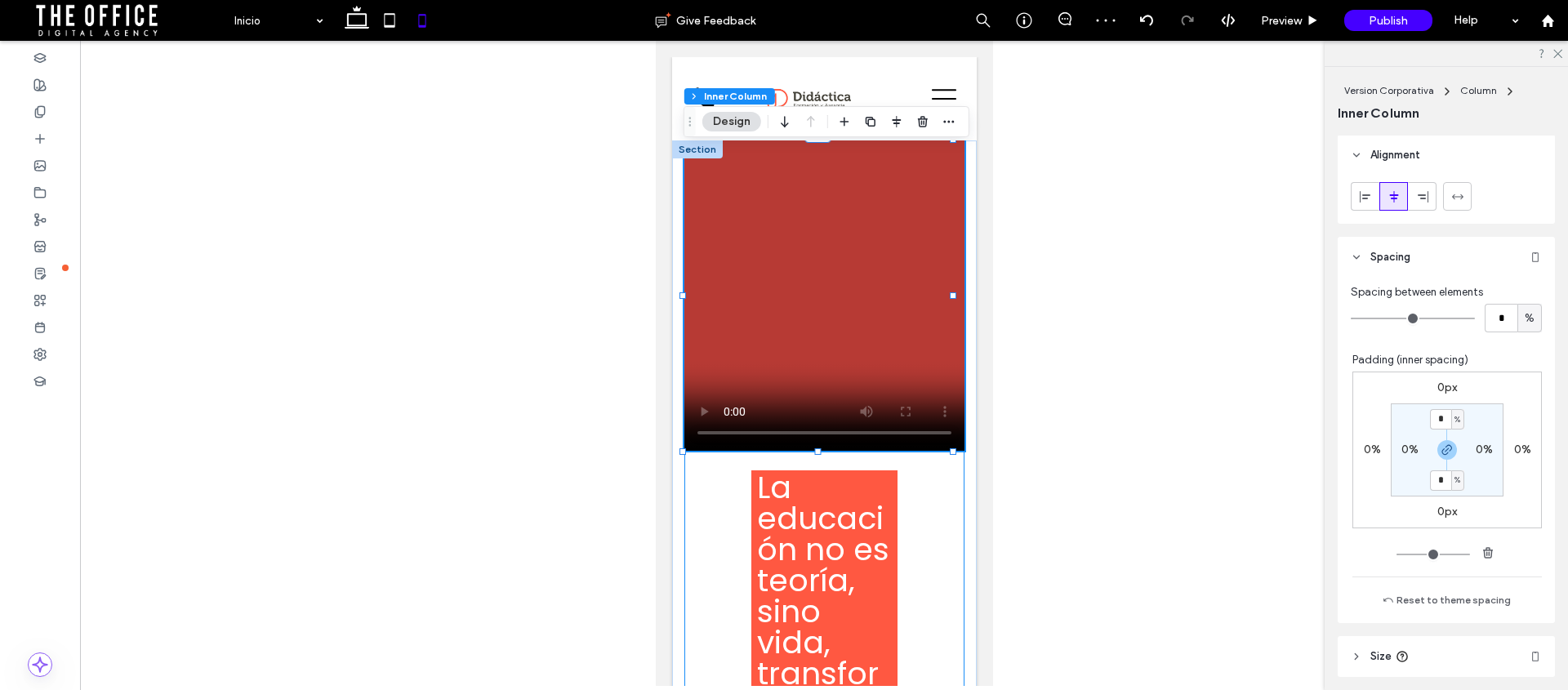
click at [726, 497] on div "La educación no es teoría, sino vida, transformación y aprendizaje Somos el ali…" at bounding box center [823, 525] width 280 height 769
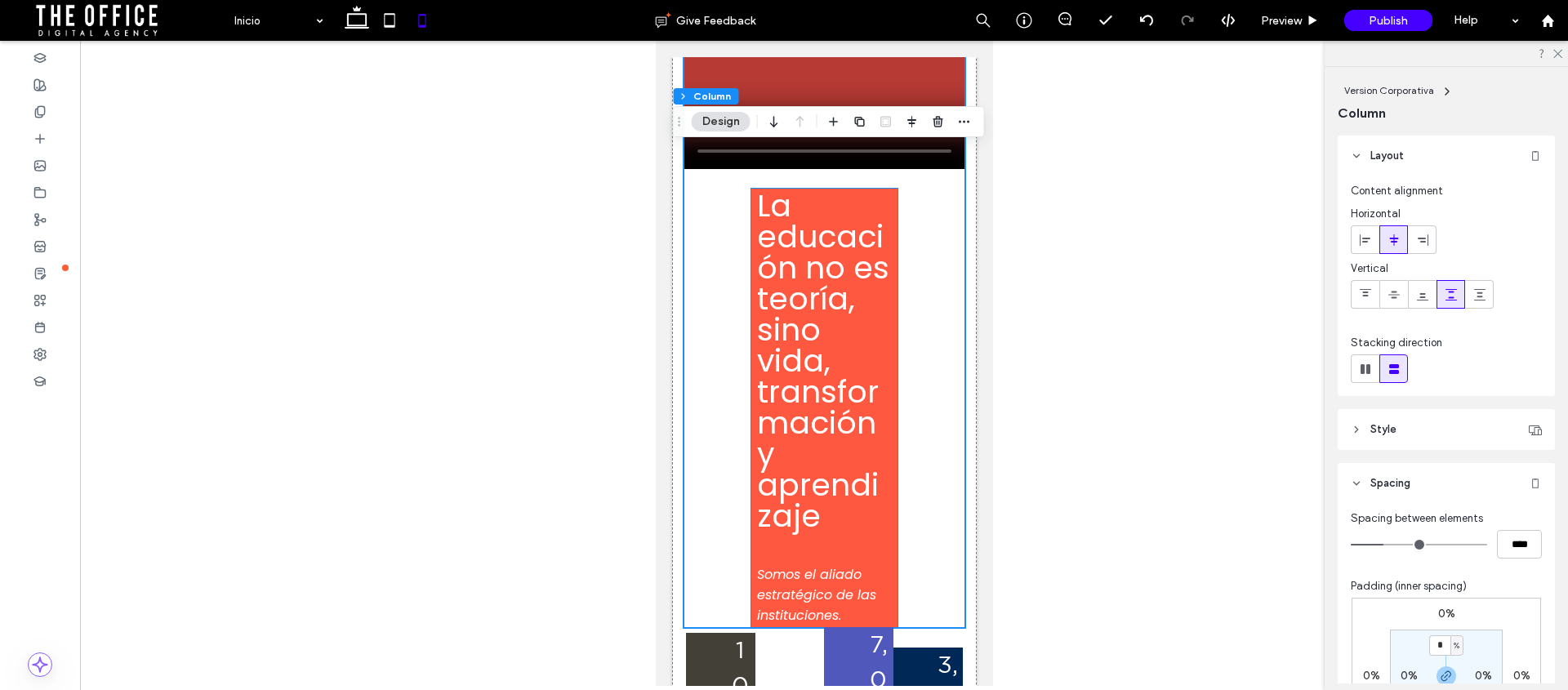
scroll to position [284, 0]
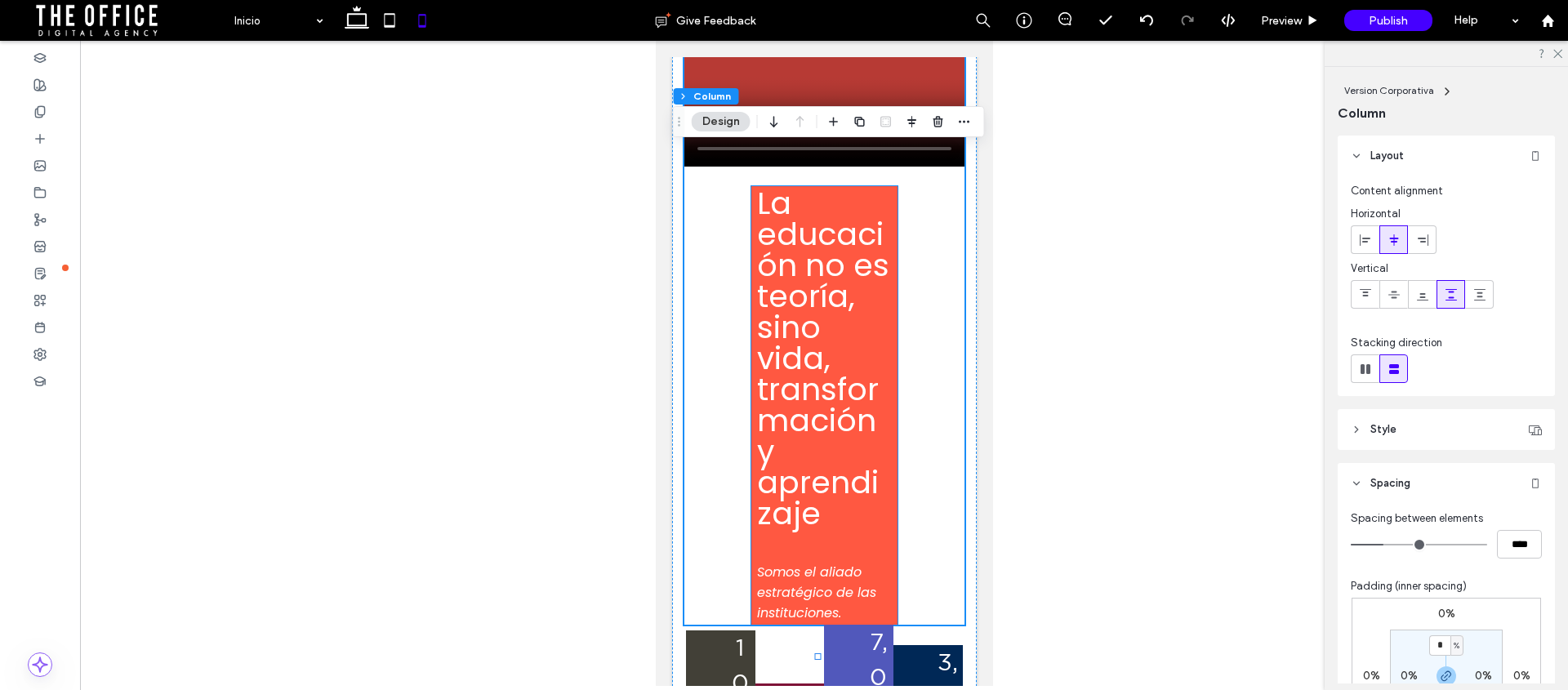
click at [861, 370] on h1 "La educación no es teoría, sino vida, transformación y aprendizaje" at bounding box center [823, 358] width 135 height 341
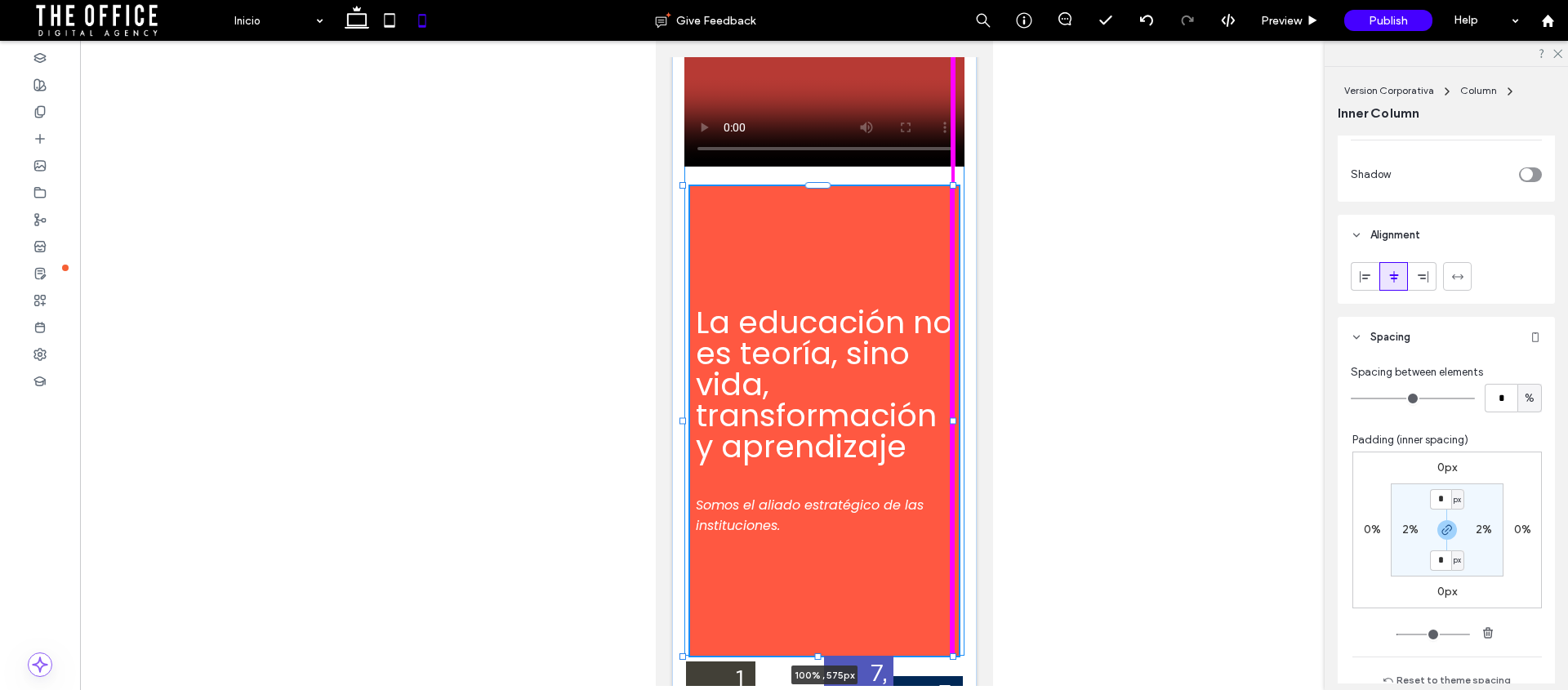
scroll to position [779, 0]
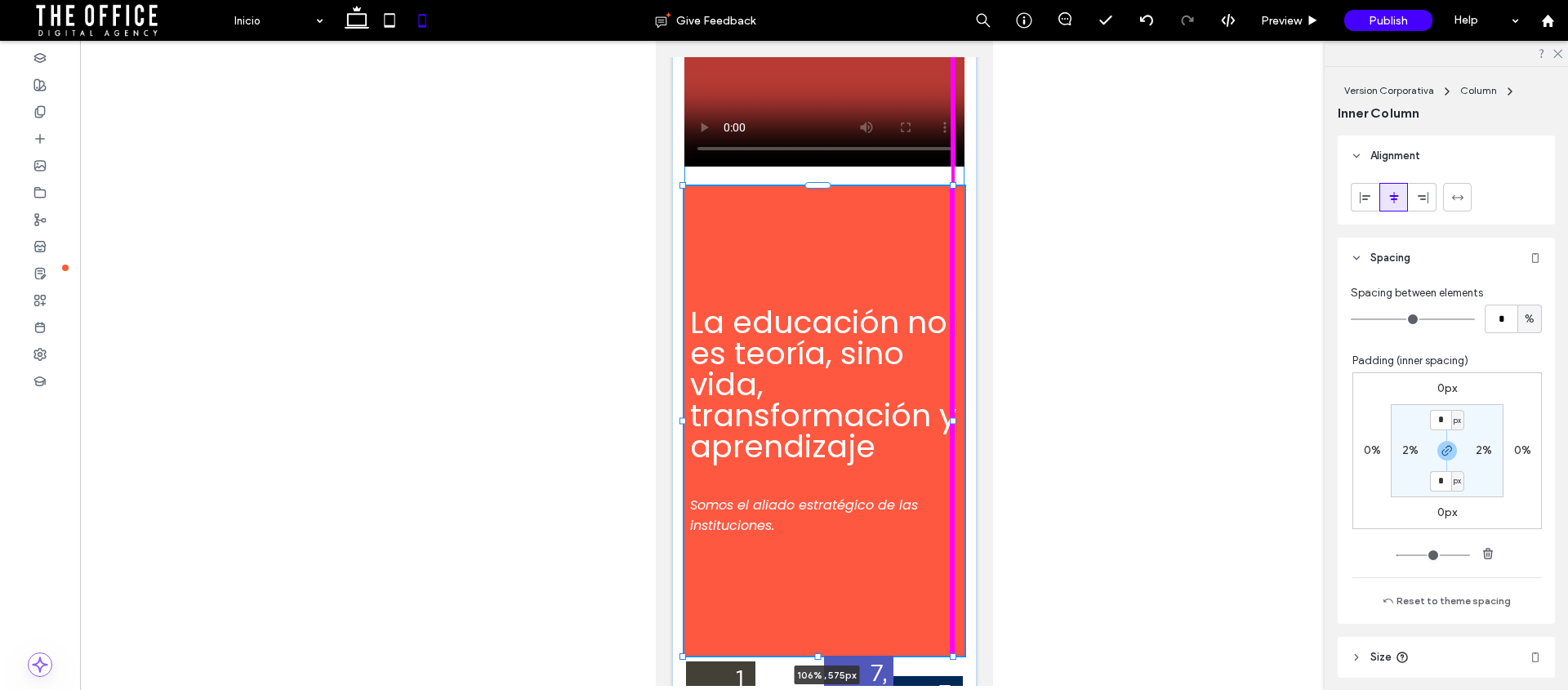
drag, startPoint x: 888, startPoint y: 418, endPoint x: 839, endPoint y: 593, distance: 181.7
click at [961, 419] on div "La educación no es teoría, sino vida, transformación y aprendizaje Somos el ali…" at bounding box center [823, 425] width 305 height 1139
type input "***"
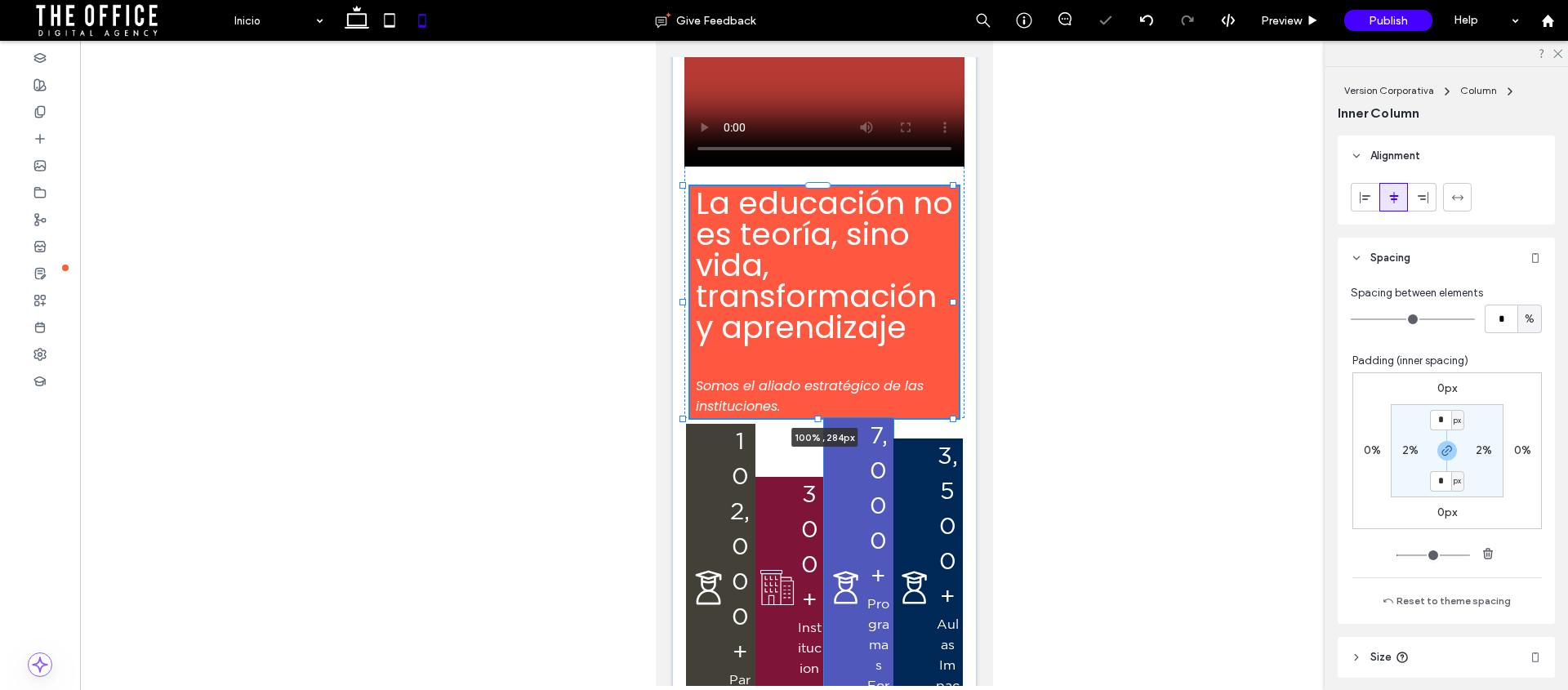
drag, startPoint x: 804, startPoint y: 426, endPoint x: 797, endPoint y: 393, distance: 33.7
click at [797, 393] on div "La educación no es teoría, sino vida, transformación y aprendizaje Somos el ali…" at bounding box center [823, 307] width 305 height 901
type input "***"
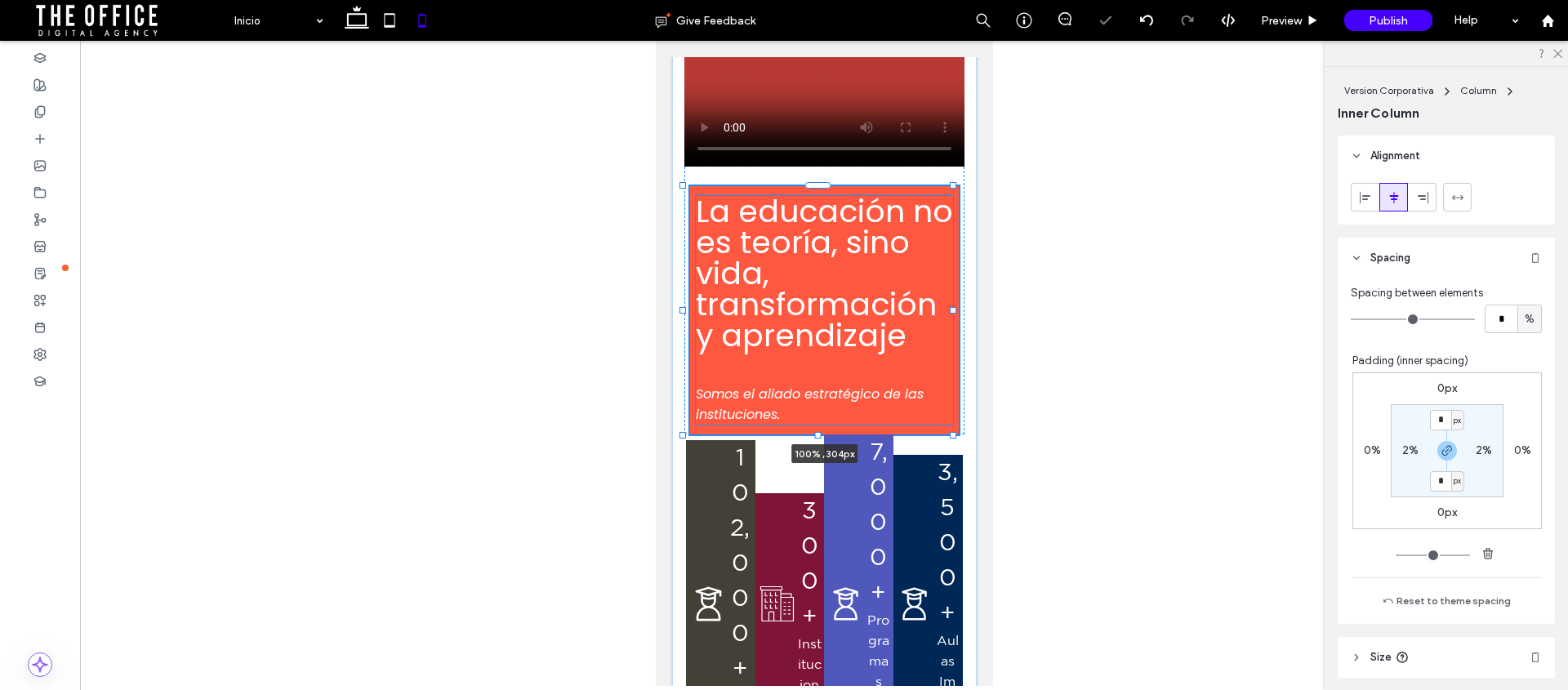
drag, startPoint x: 817, startPoint y: 418, endPoint x: 863, endPoint y: 411, distance: 46.5
click at [820, 435] on div at bounding box center [817, 435] width 7 height 7
type input "***"
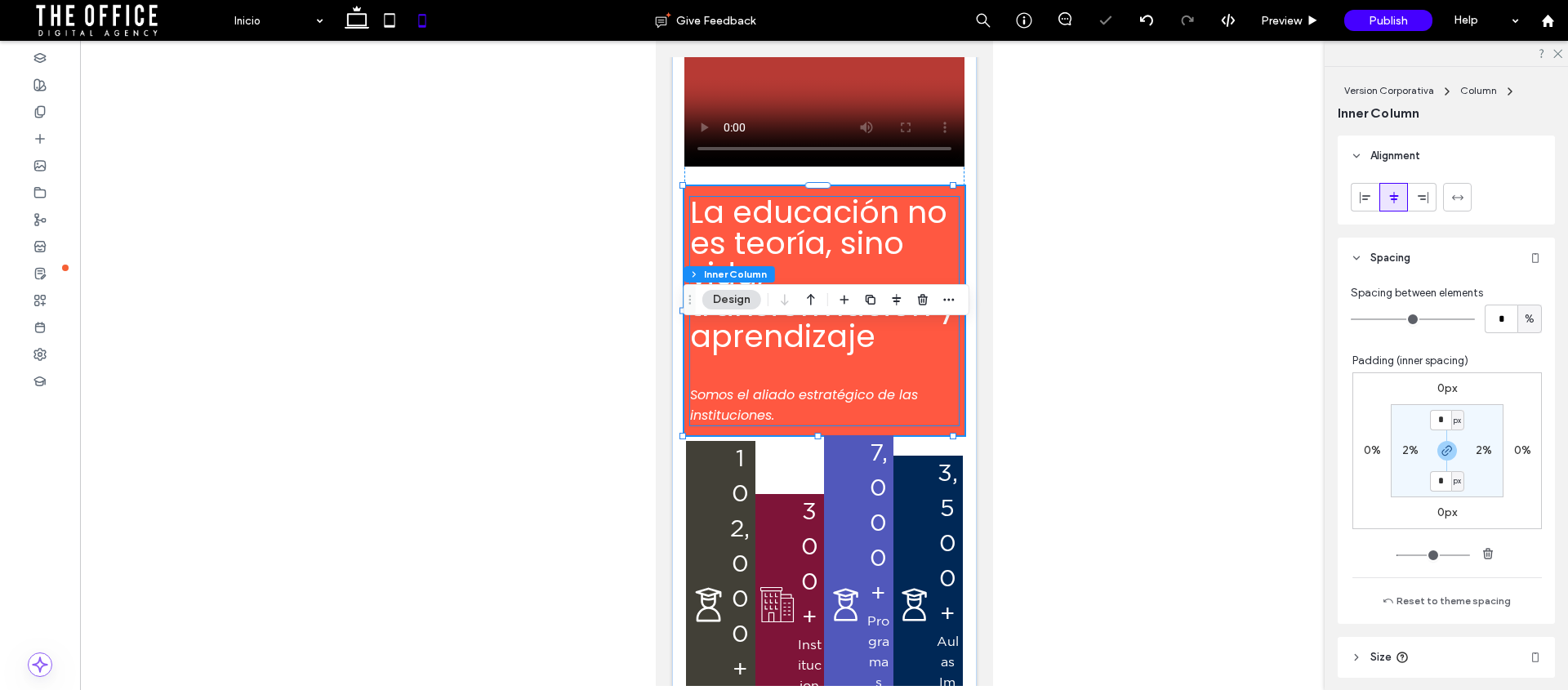
scroll to position [0, 0]
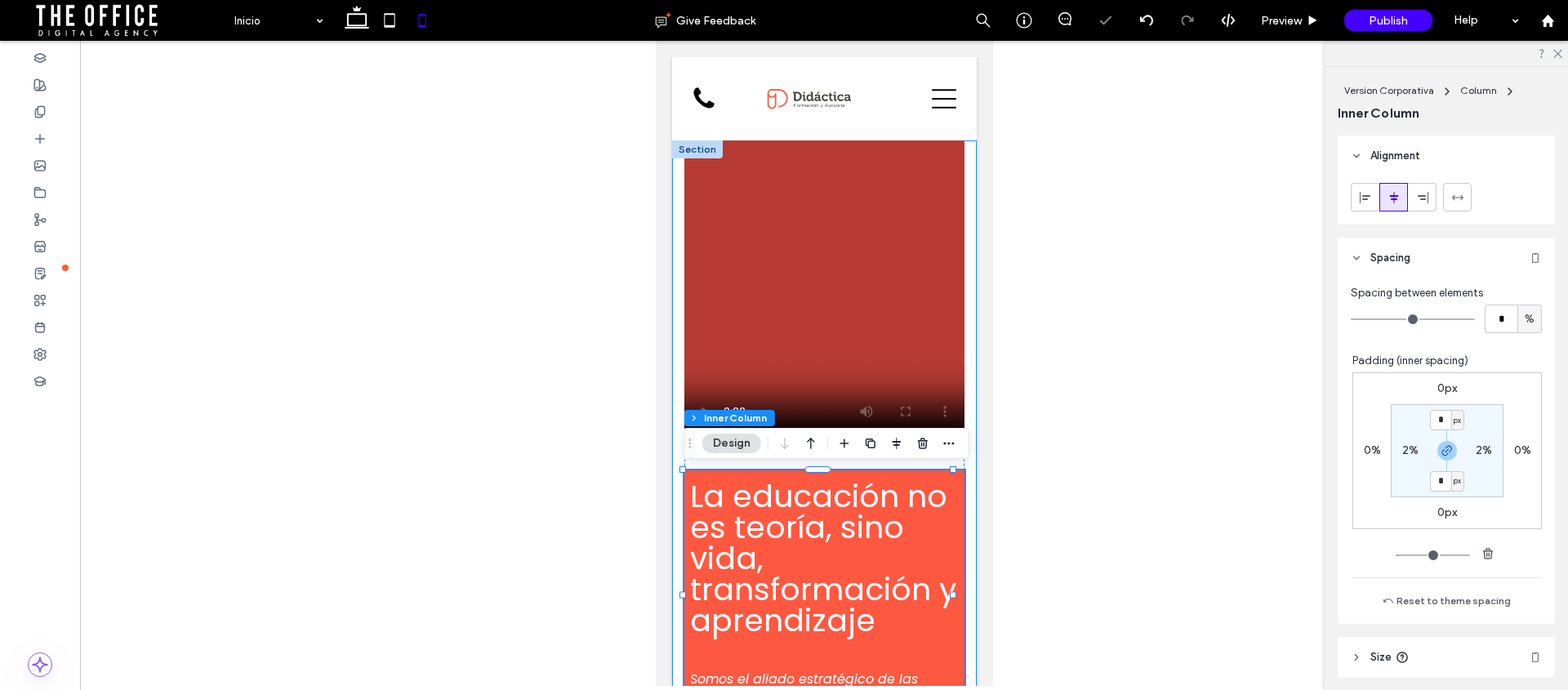
click at [962, 285] on div "La educación no es teoría, sino vida, transformación y aprendizaje Somos el ali…" at bounding box center [823, 599] width 305 height 918
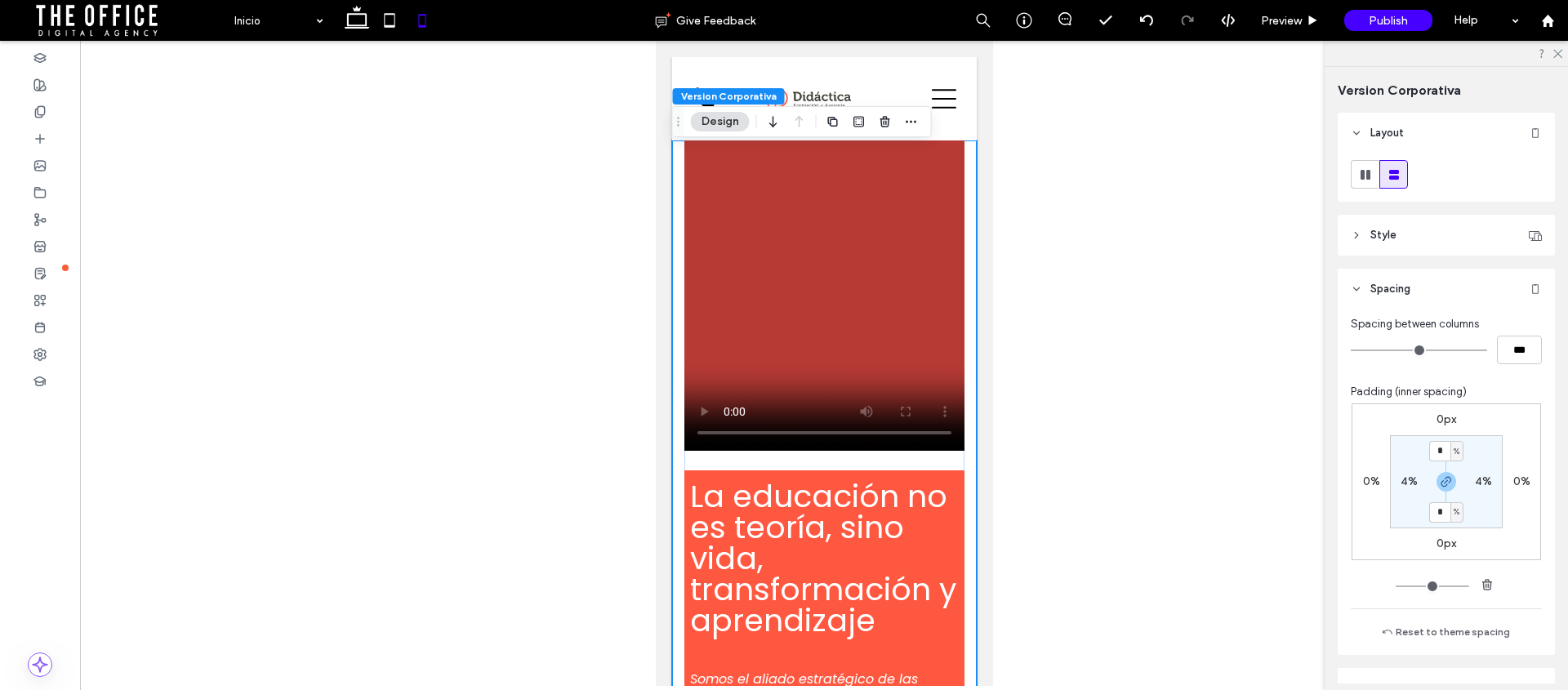
click at [1401, 478] on label "4%" at bounding box center [1409, 482] width 17 height 14
type input "*"
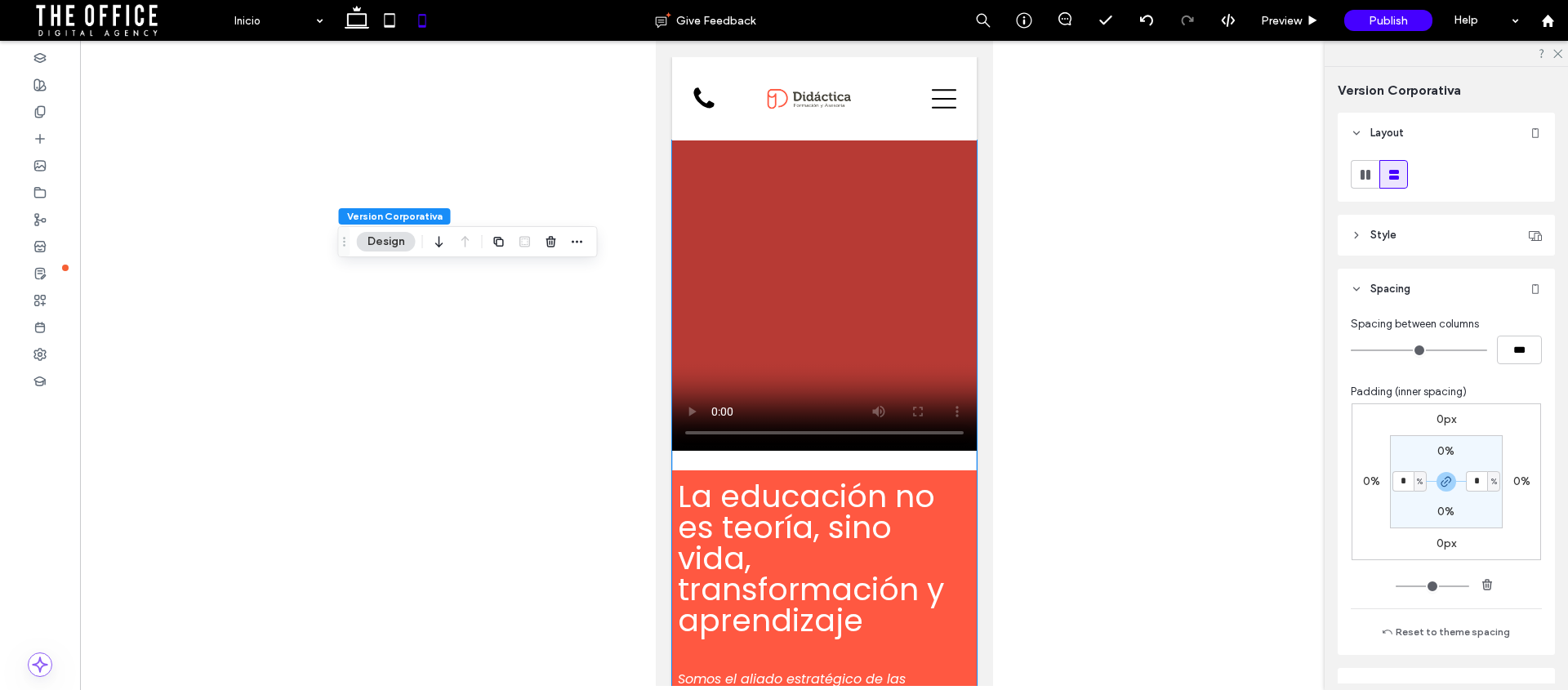
drag, startPoint x: 678, startPoint y: 119, endPoint x: 288, endPoint y: 214, distance: 401.4
click at [343, 237] on use "Drag" at bounding box center [344, 241] width 3 height 9
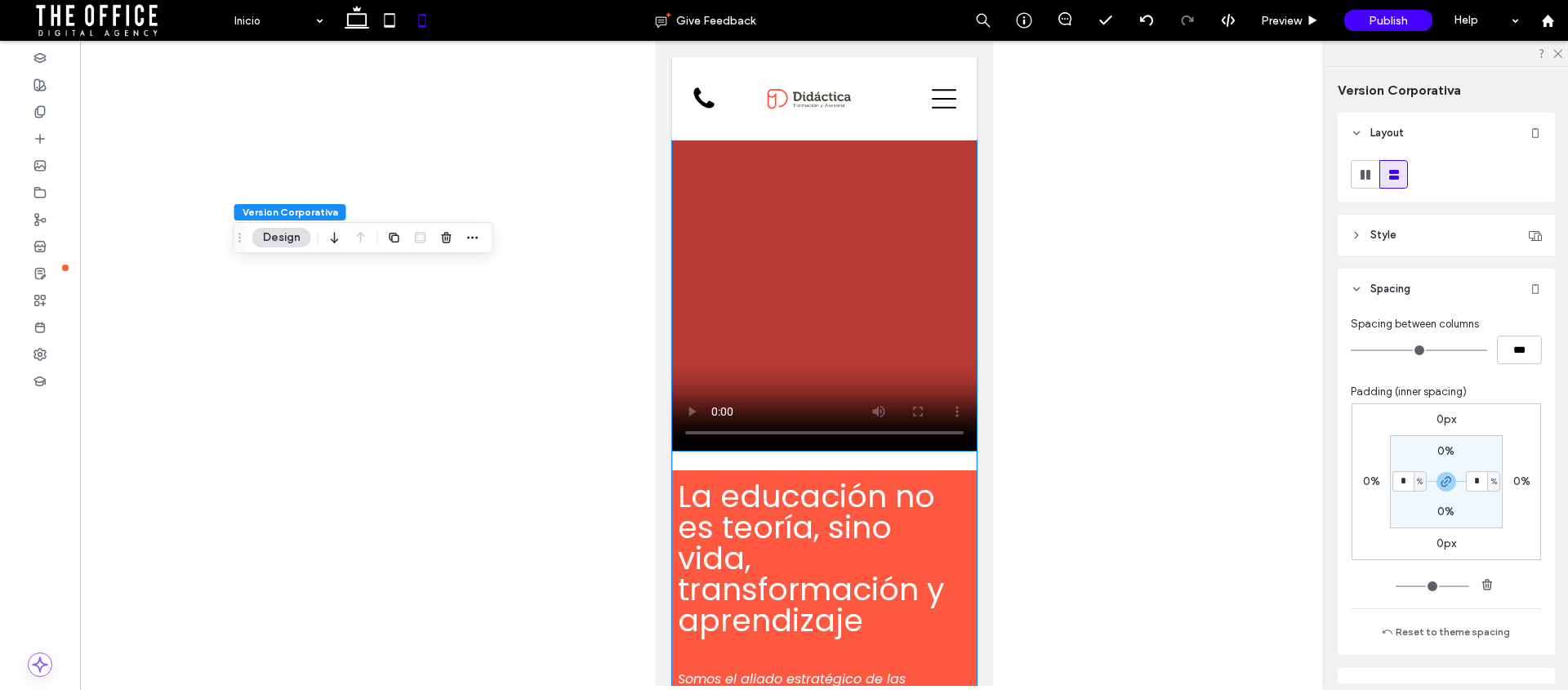
click at [691, 165] on video at bounding box center [823, 295] width 305 height 310
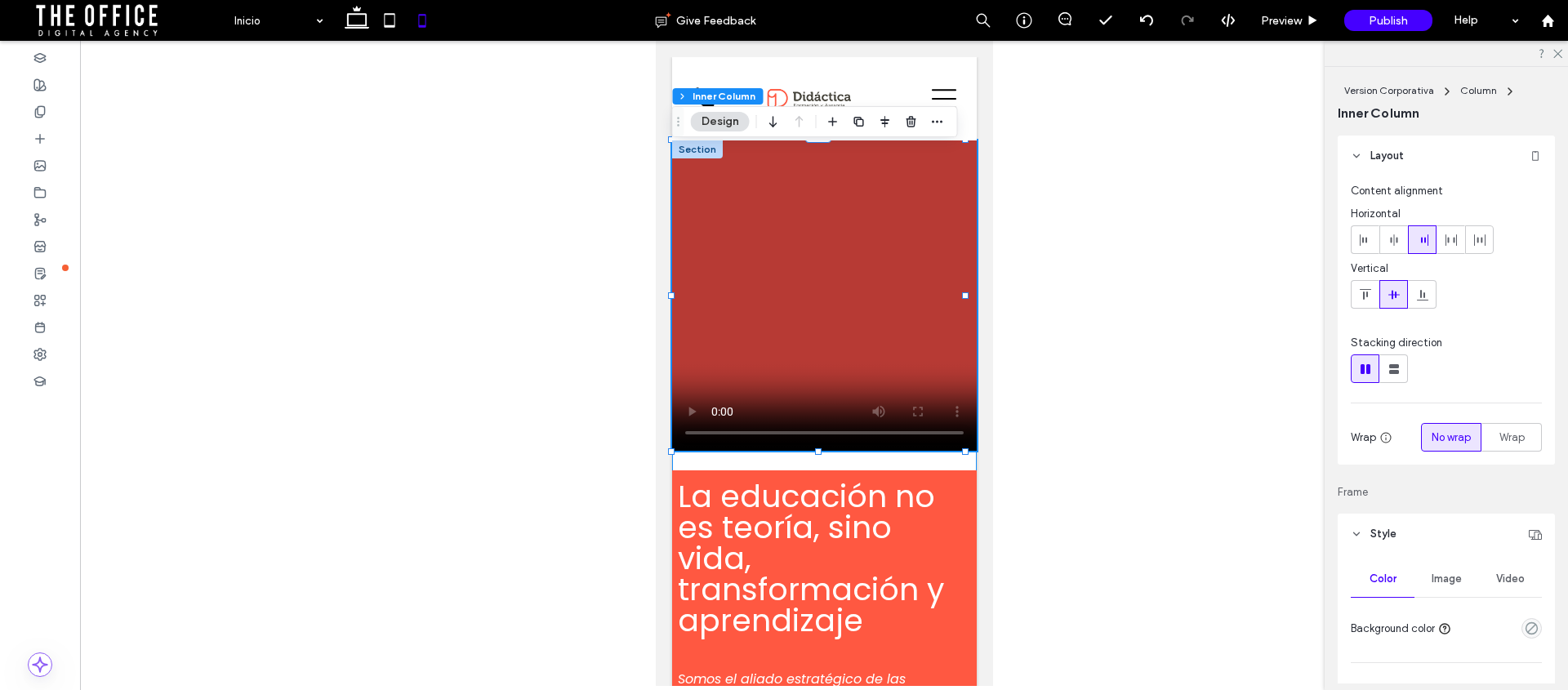
click at [769, 462] on div "La educación no es teoría, sino vida, transformación y aprendizaje Somos el ali…" at bounding box center [823, 430] width 305 height 580
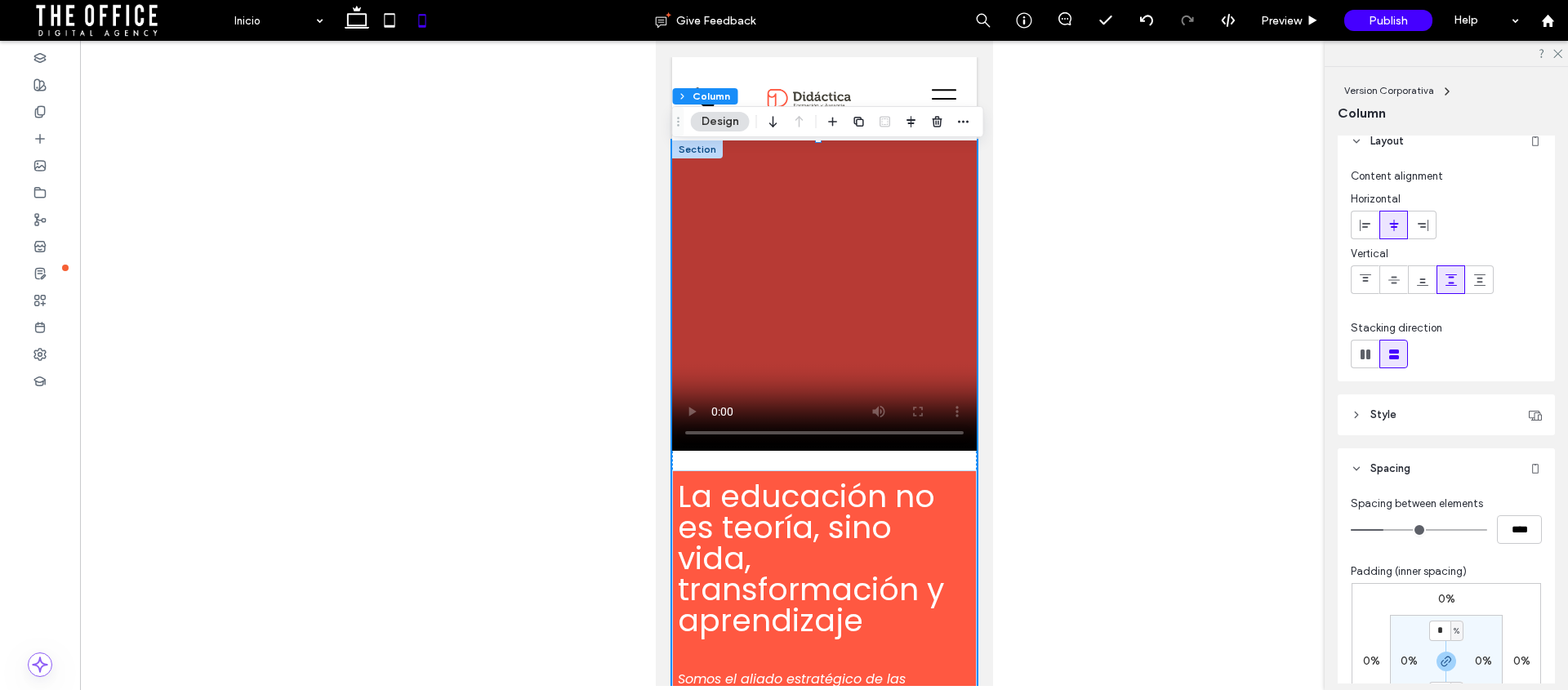
scroll to position [30, 0]
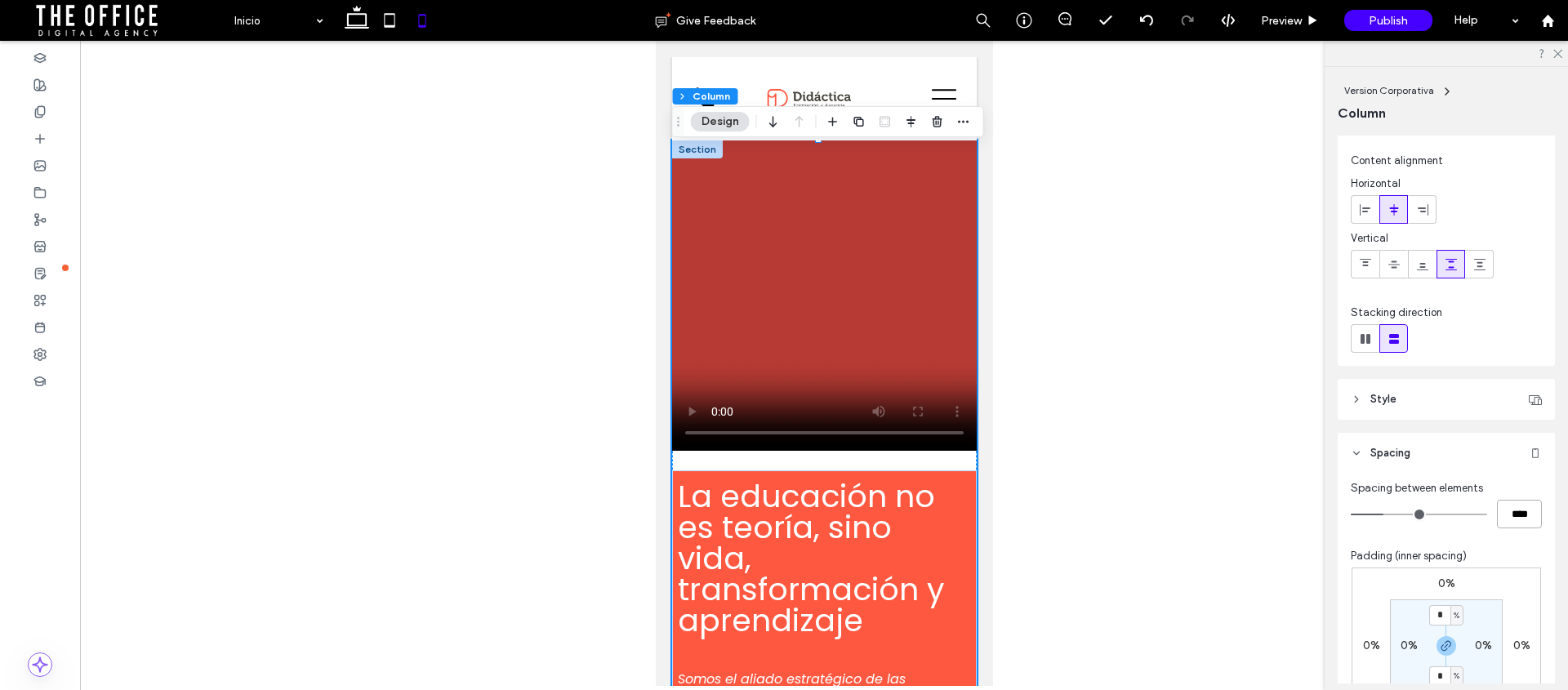
click at [1506, 522] on input "****" at bounding box center [1519, 514] width 45 height 29
type input "*"
type input "***"
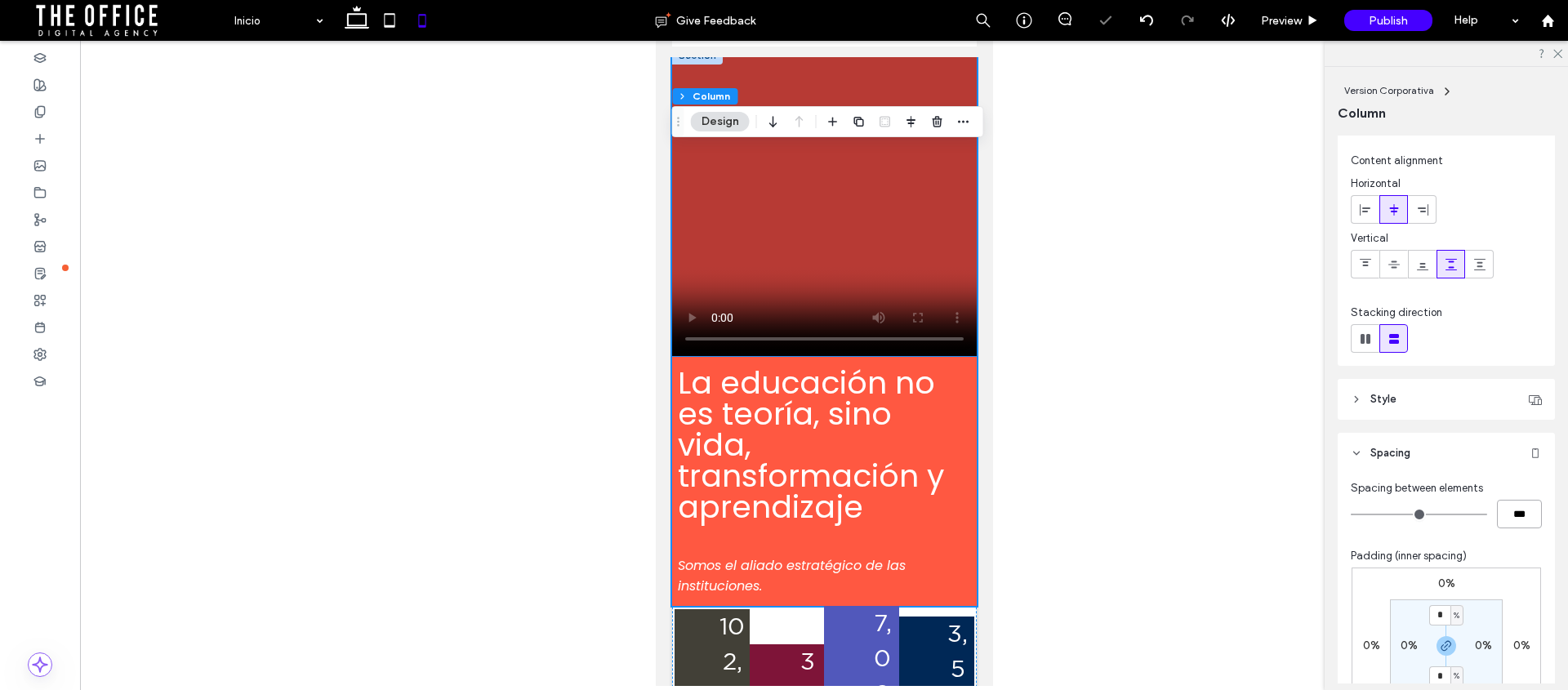
scroll to position [94, 0]
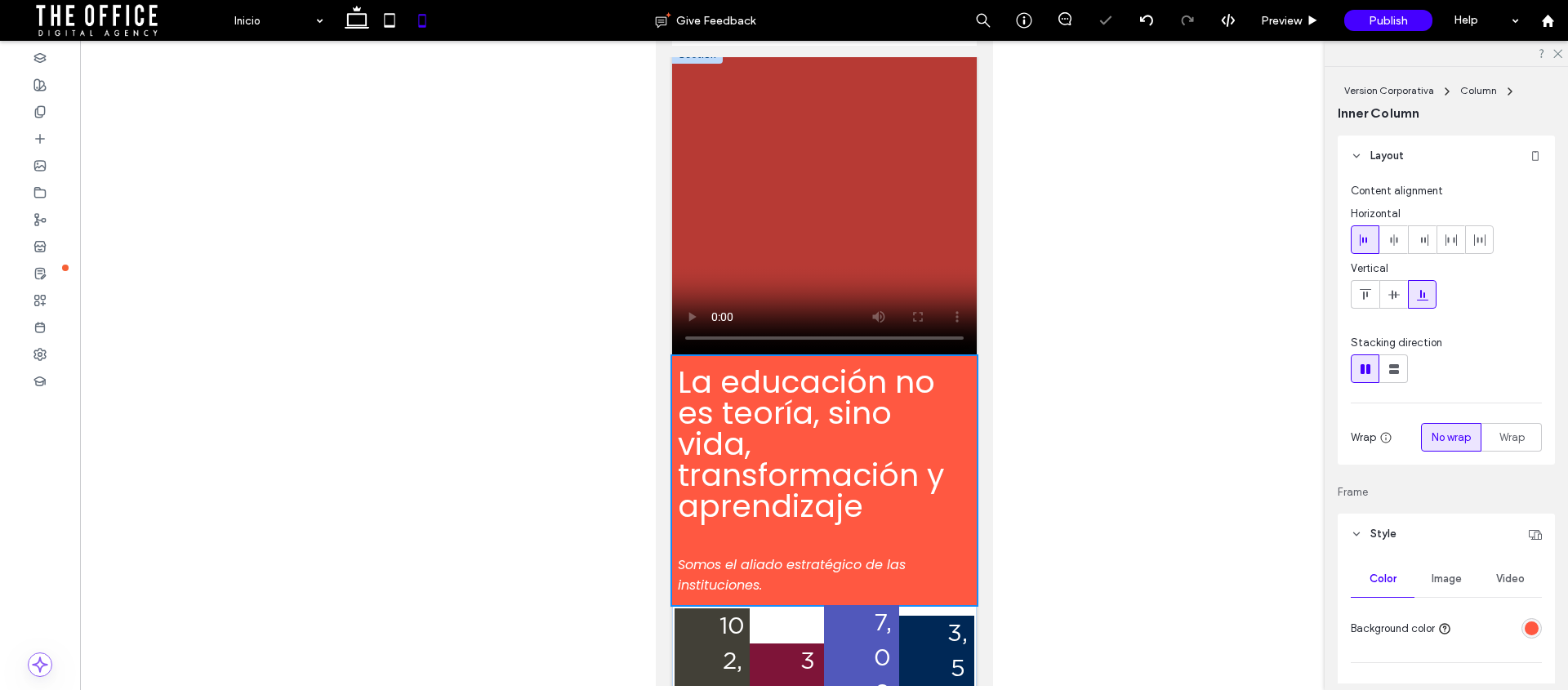
click at [767, 534] on h1 at bounding box center [822, 538] width 292 height 33
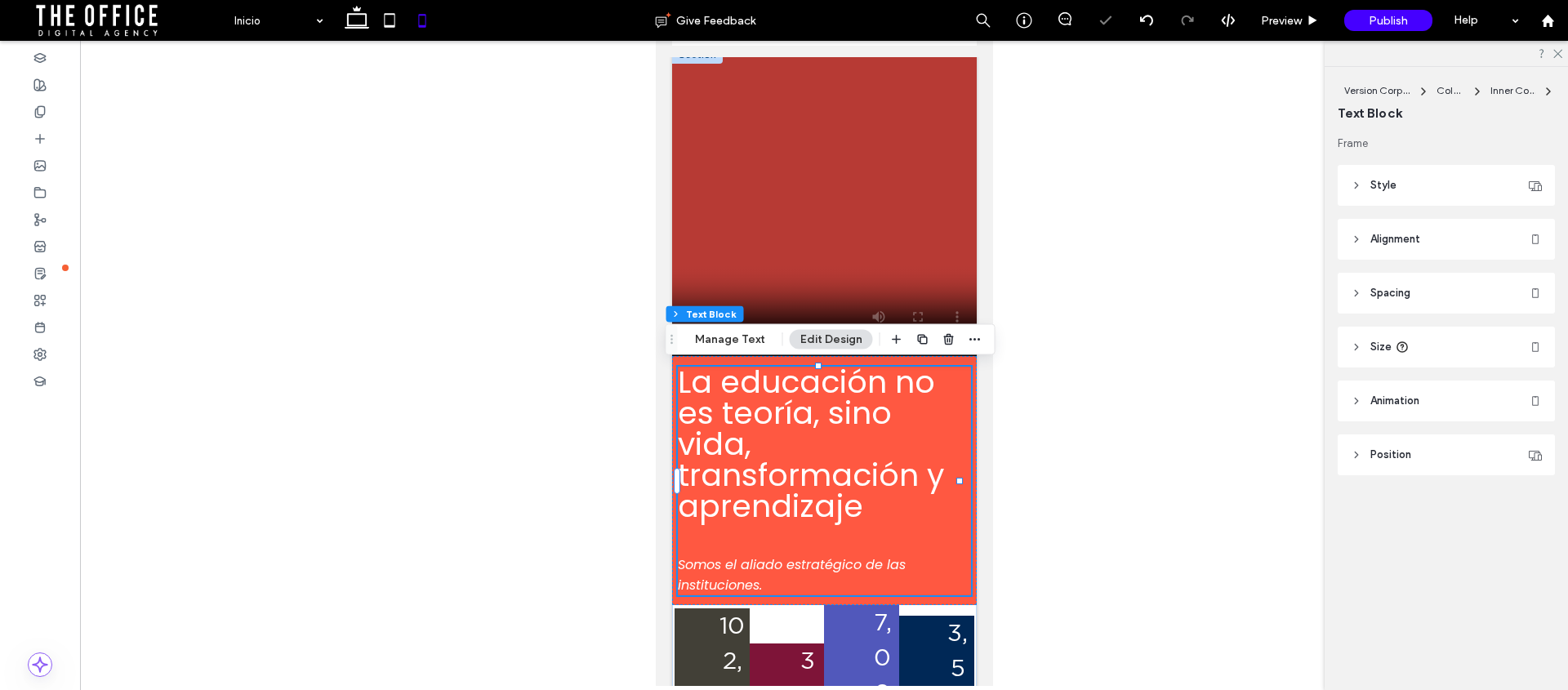
click at [750, 537] on h1 at bounding box center [822, 538] width 292 height 33
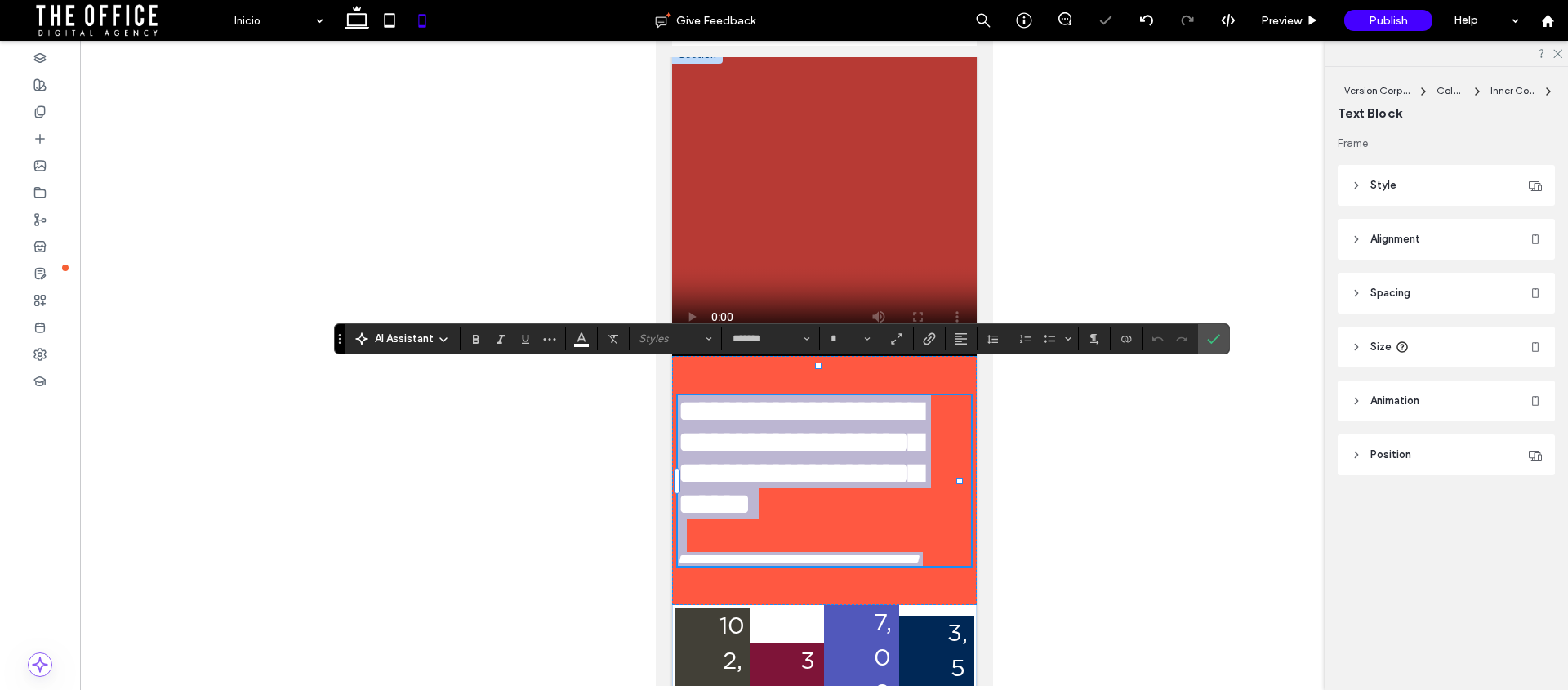
click at [722, 545] on h1 at bounding box center [822, 536] width 292 height 33
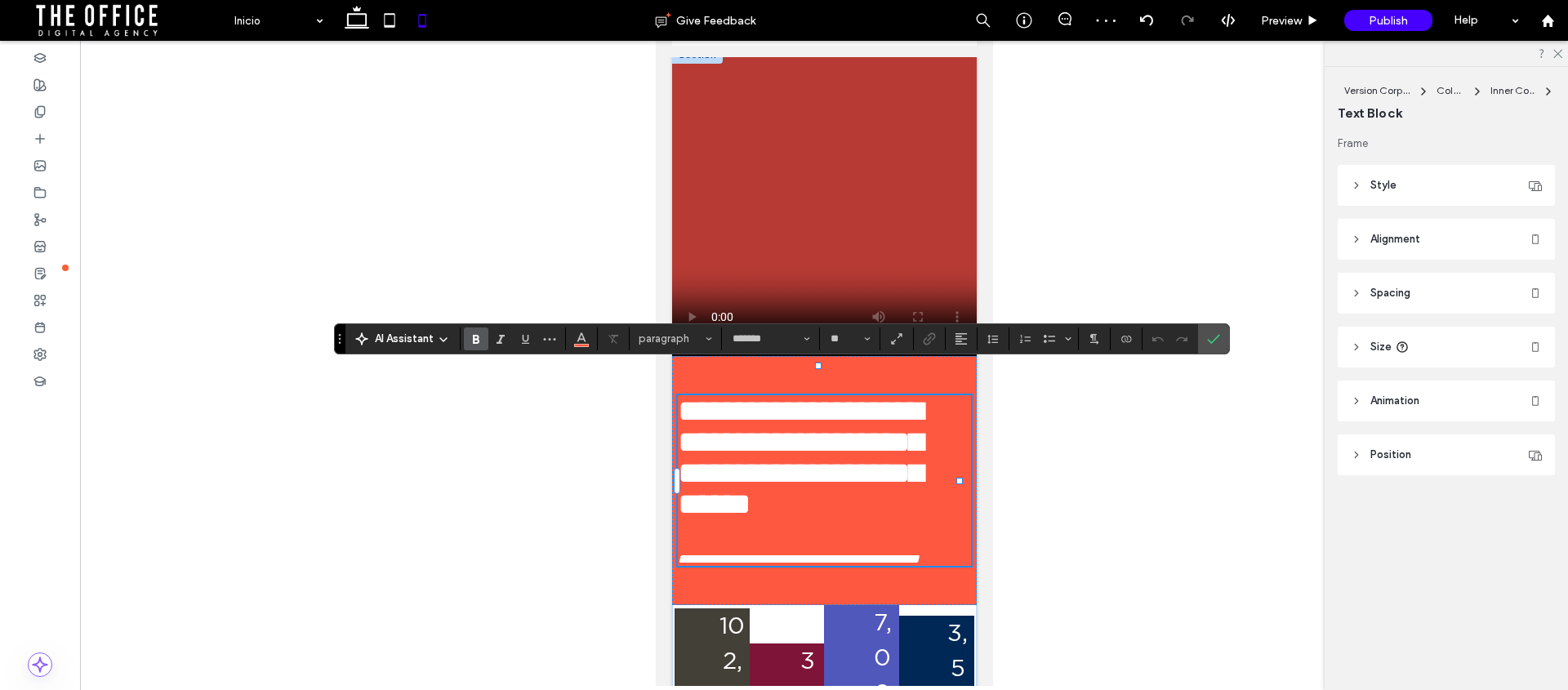
click at [693, 539] on h1 at bounding box center [822, 536] width 292 height 33
click at [693, 538] on h1 at bounding box center [822, 536] width 292 height 33
type input "**"
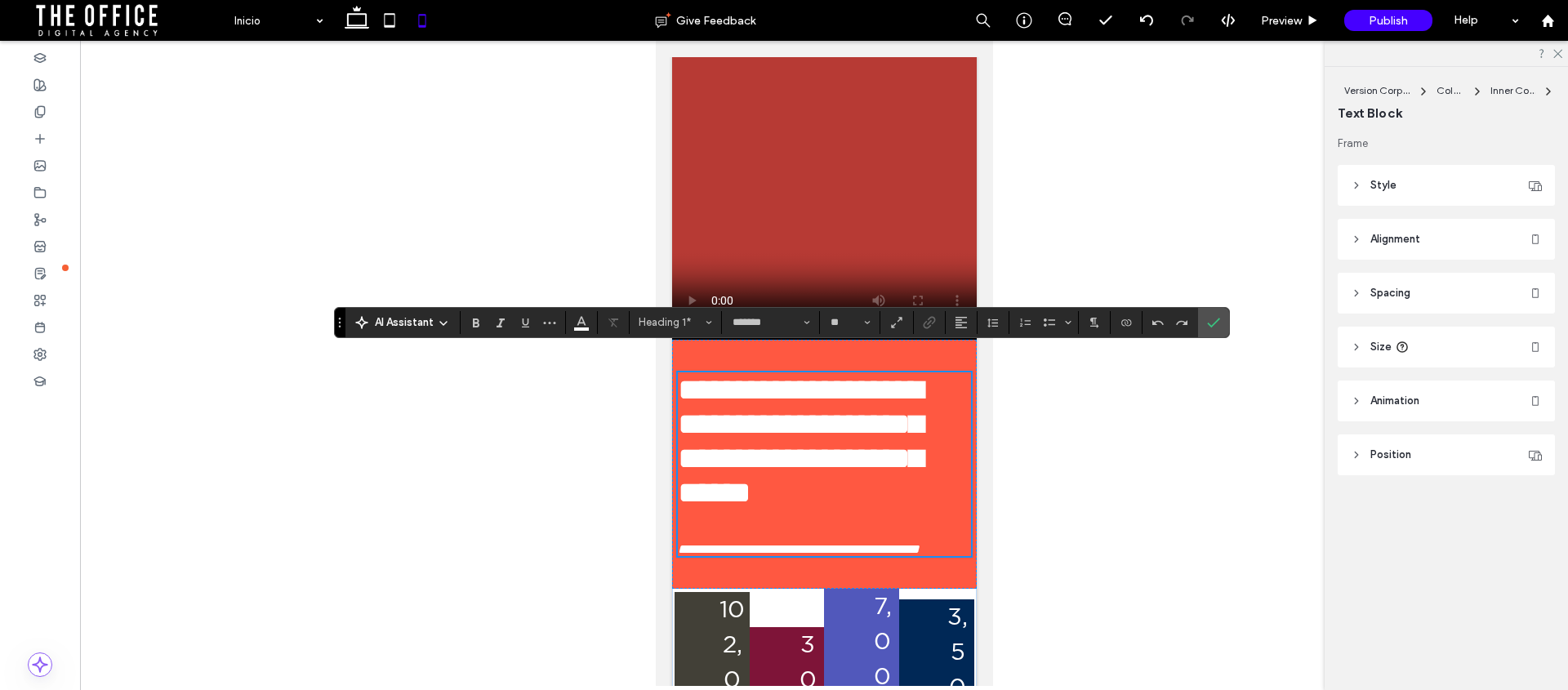
scroll to position [86, 0]
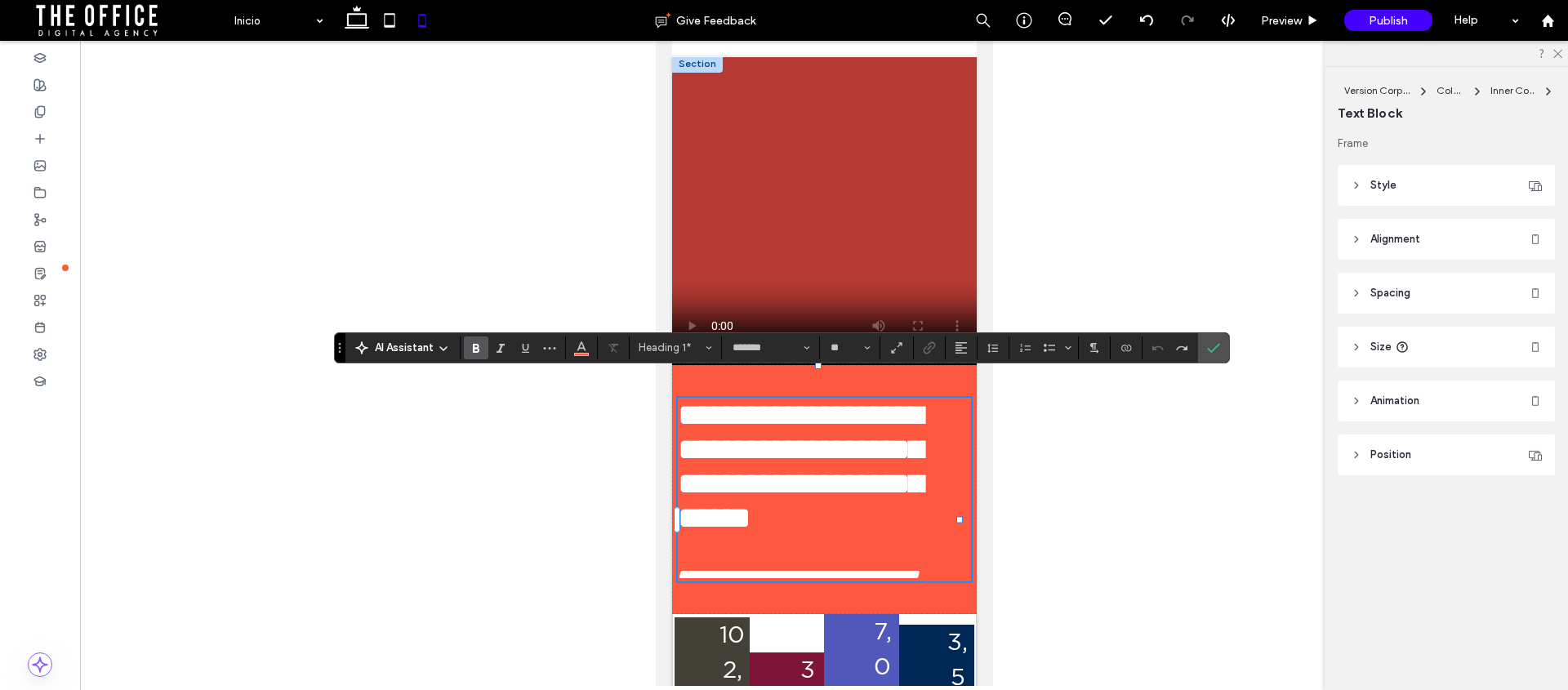
type input "**"
click at [851, 534] on span "**********" at bounding box center [799, 466] width 245 height 134
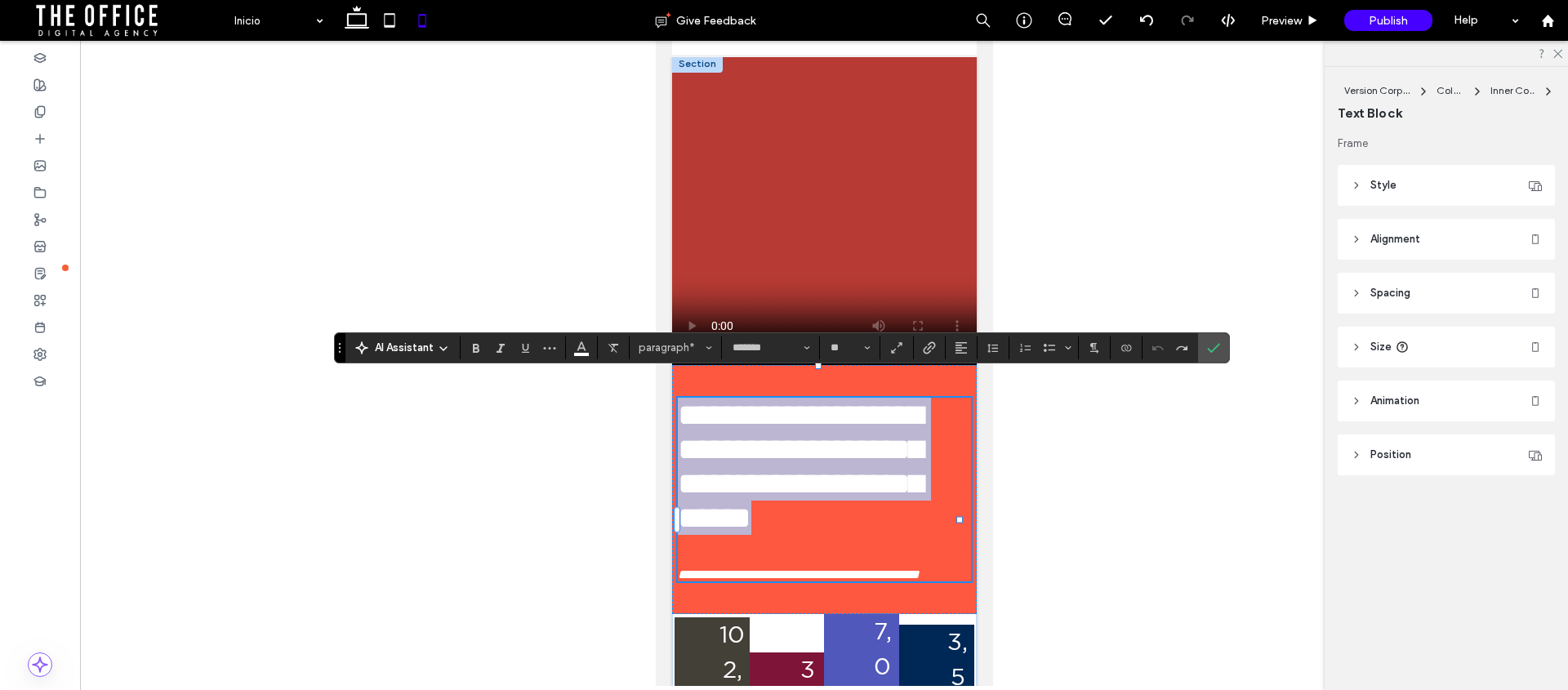
drag, startPoint x: 877, startPoint y: 568, endPoint x: 633, endPoint y: 399, distance: 296.8
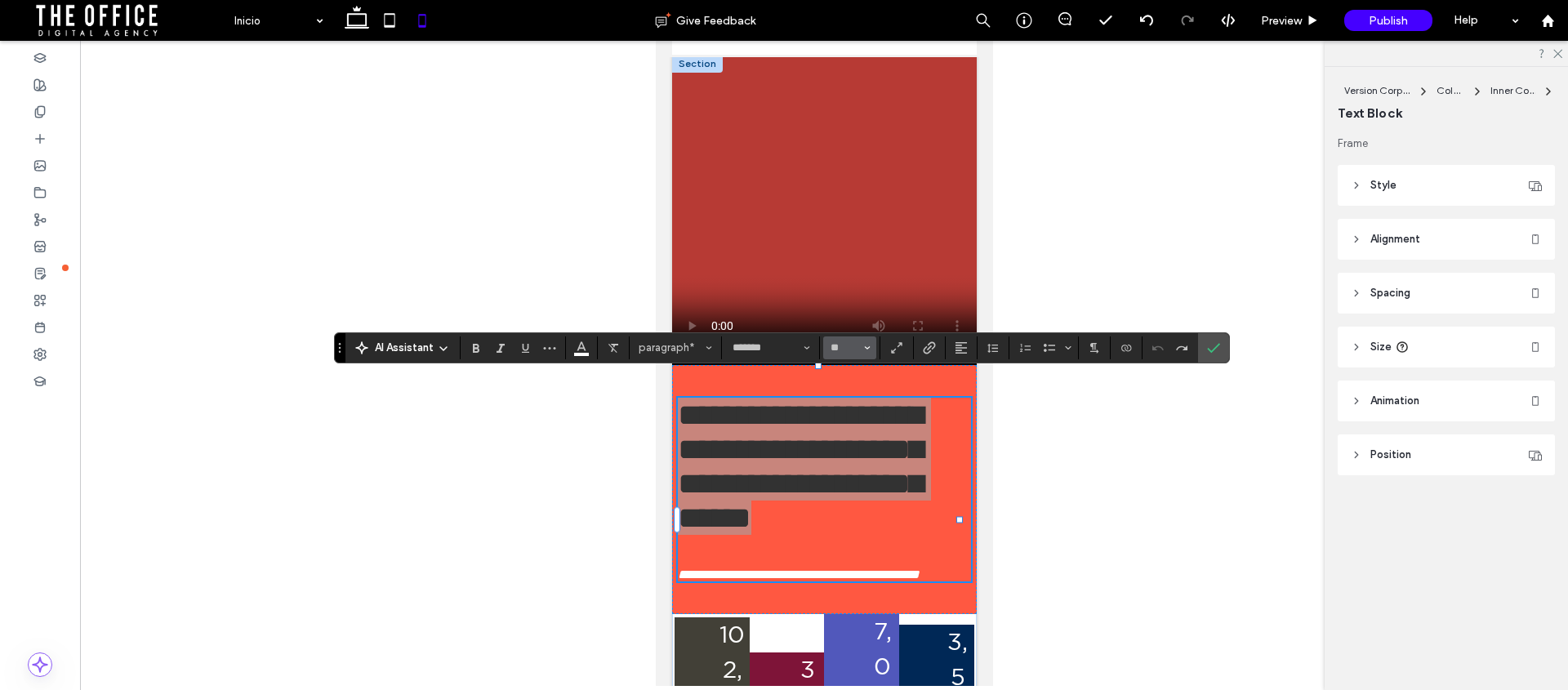
click at [864, 348] on icon "Size" at bounding box center [867, 348] width 7 height 7
click at [851, 438] on label "36" at bounding box center [849, 449] width 52 height 22
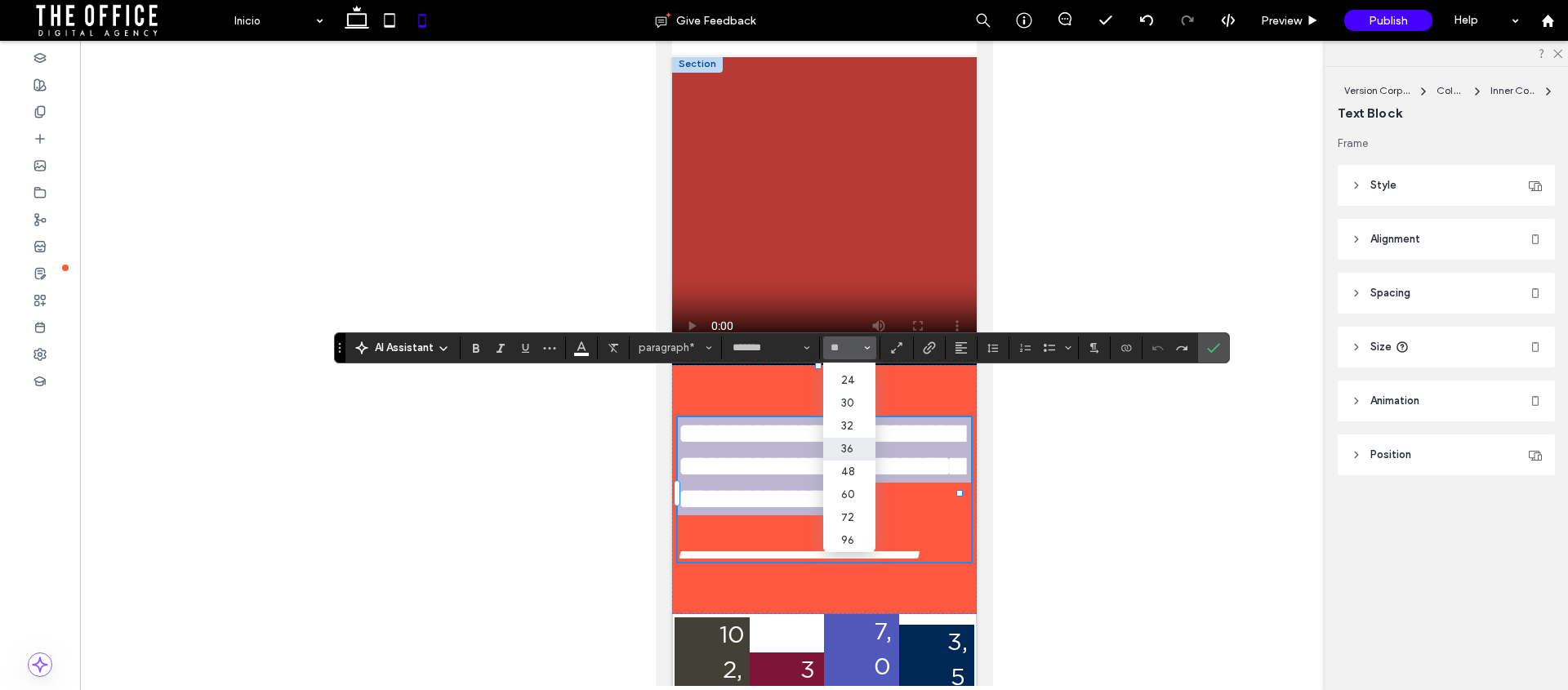
type input "**"
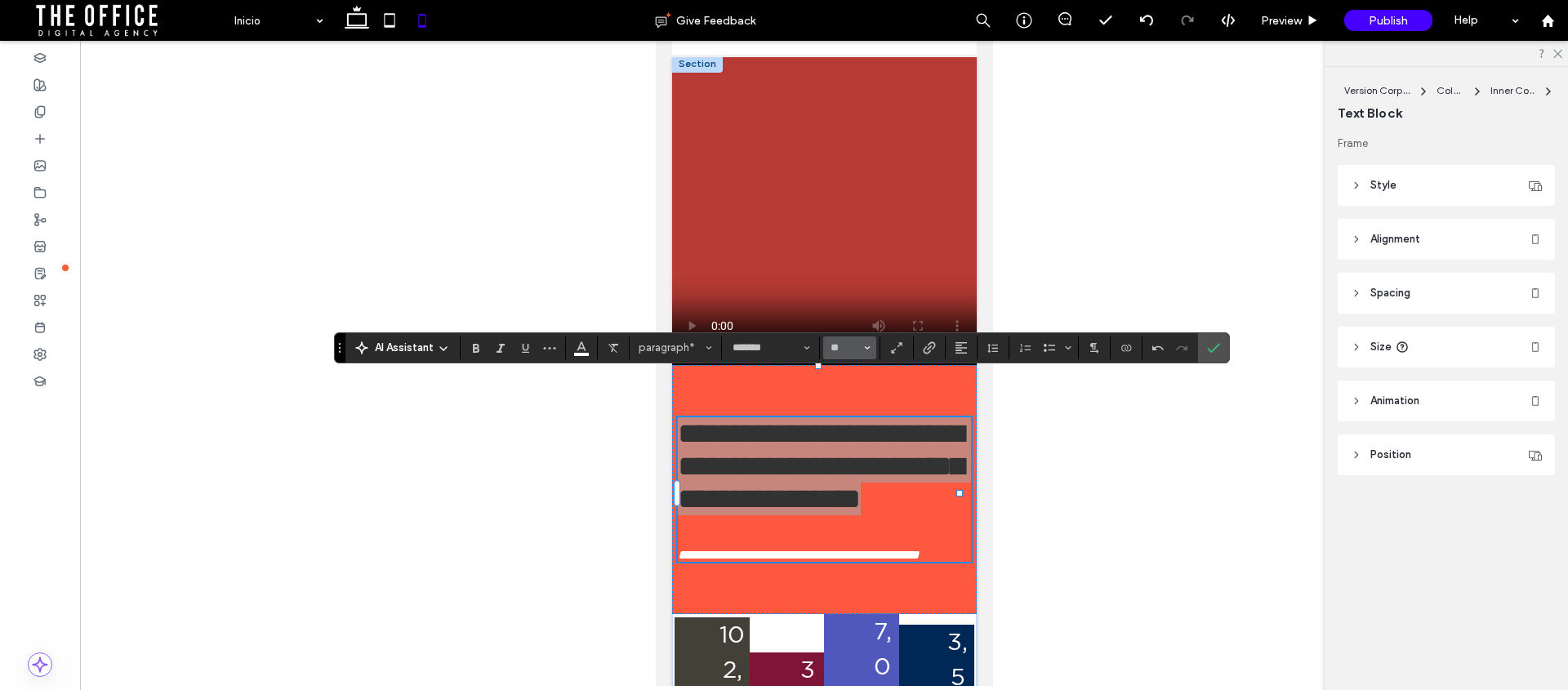
click at [864, 348] on icon "Size" at bounding box center [867, 348] width 7 height 7
click at [855, 415] on label "32" at bounding box center [849, 426] width 52 height 22
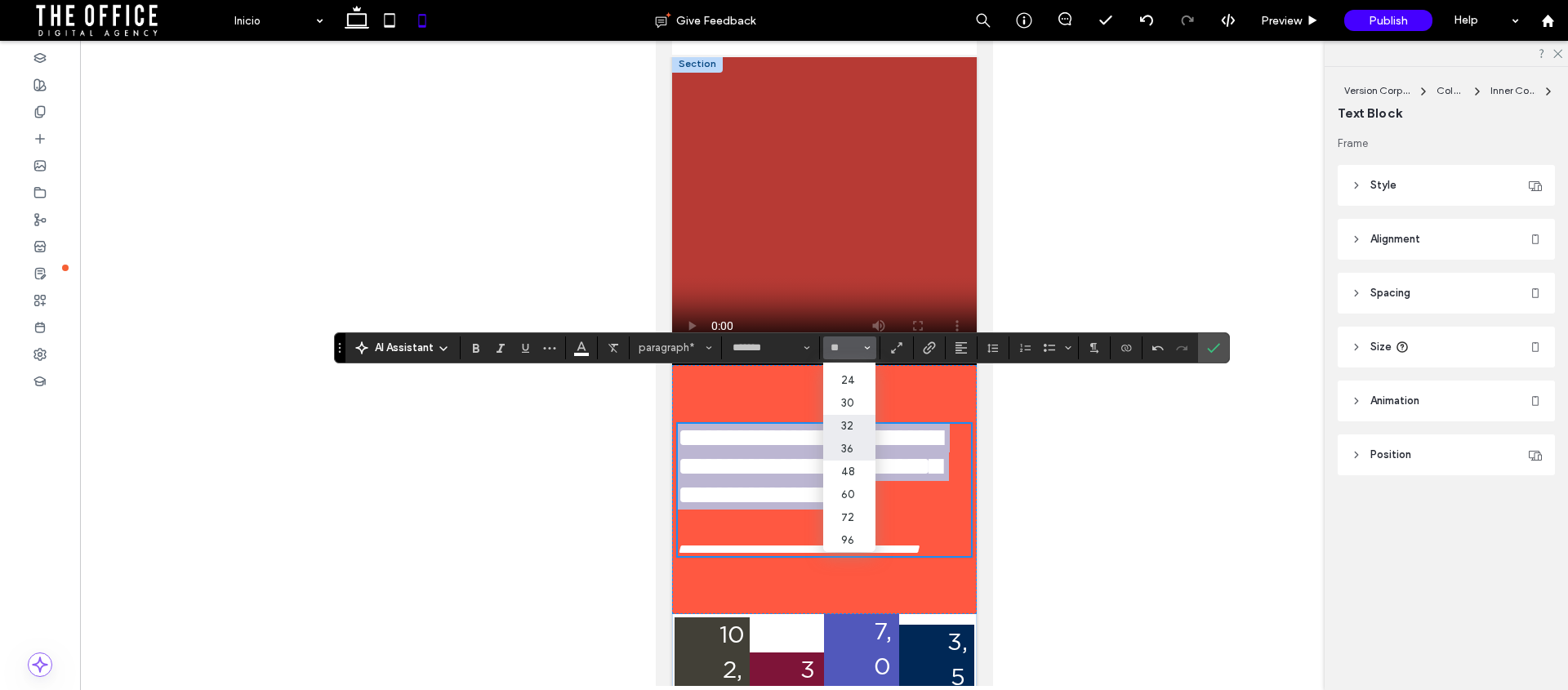
type input "**"
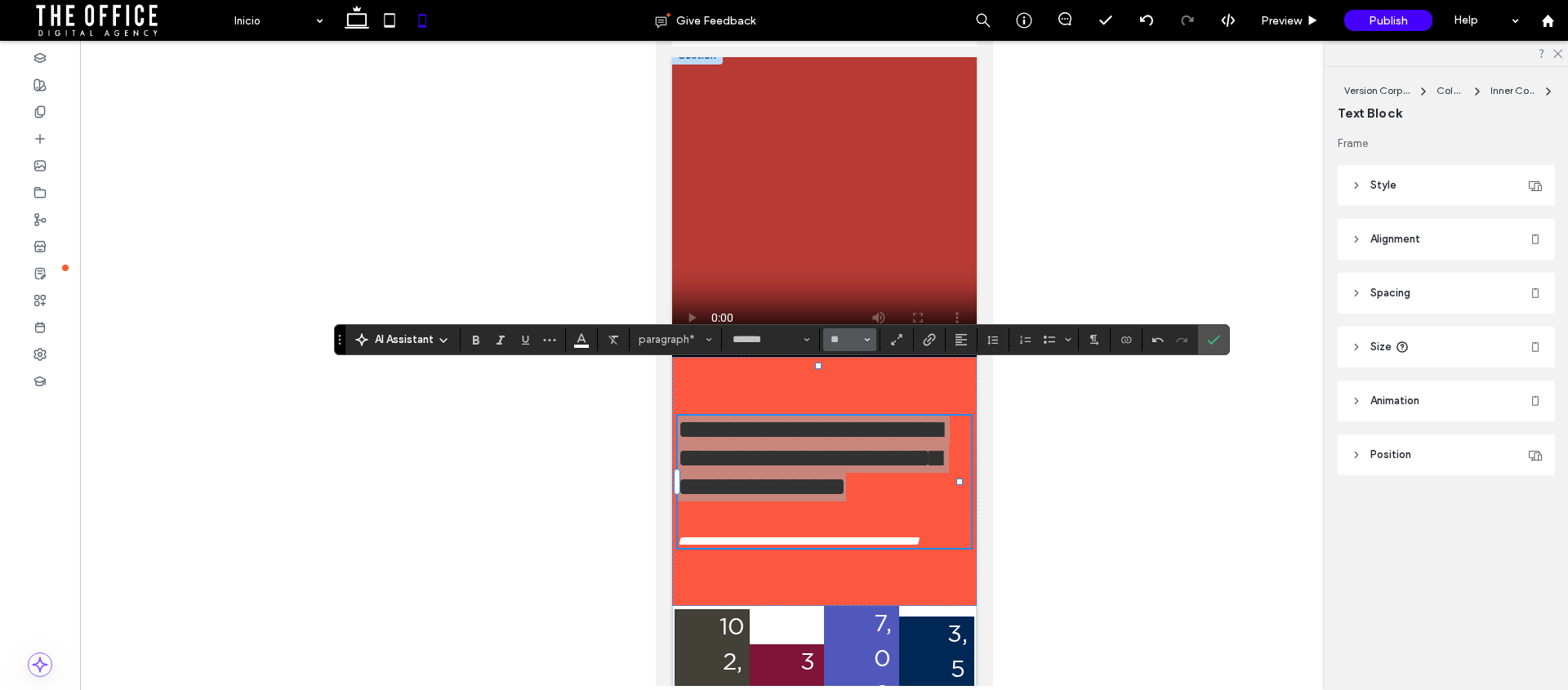
click at [864, 338] on icon "Size" at bounding box center [867, 339] width 7 height 7
drag, startPoint x: 858, startPoint y: 454, endPoint x: 203, endPoint y: 413, distance: 656.3
click at [858, 454] on label "30" at bounding box center [849, 462] width 52 height 22
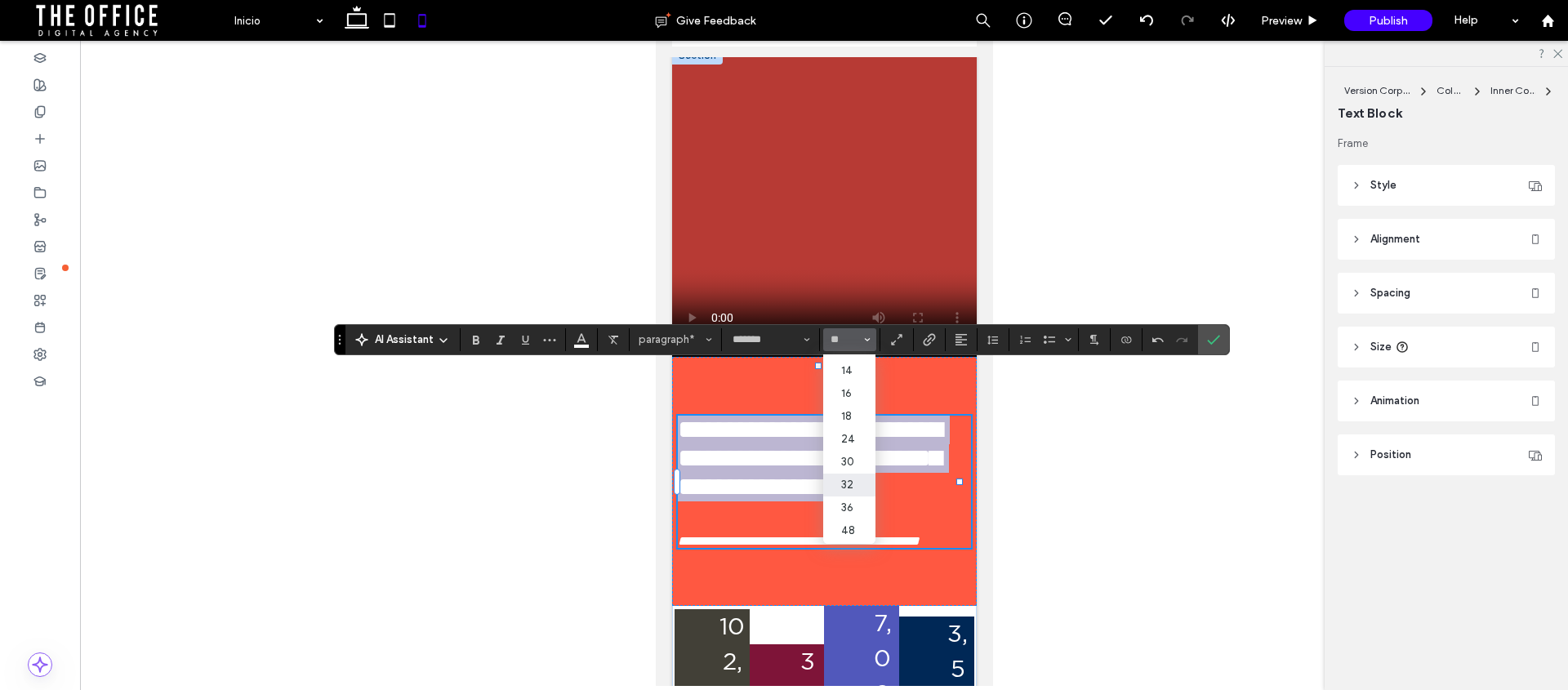
type input "**"
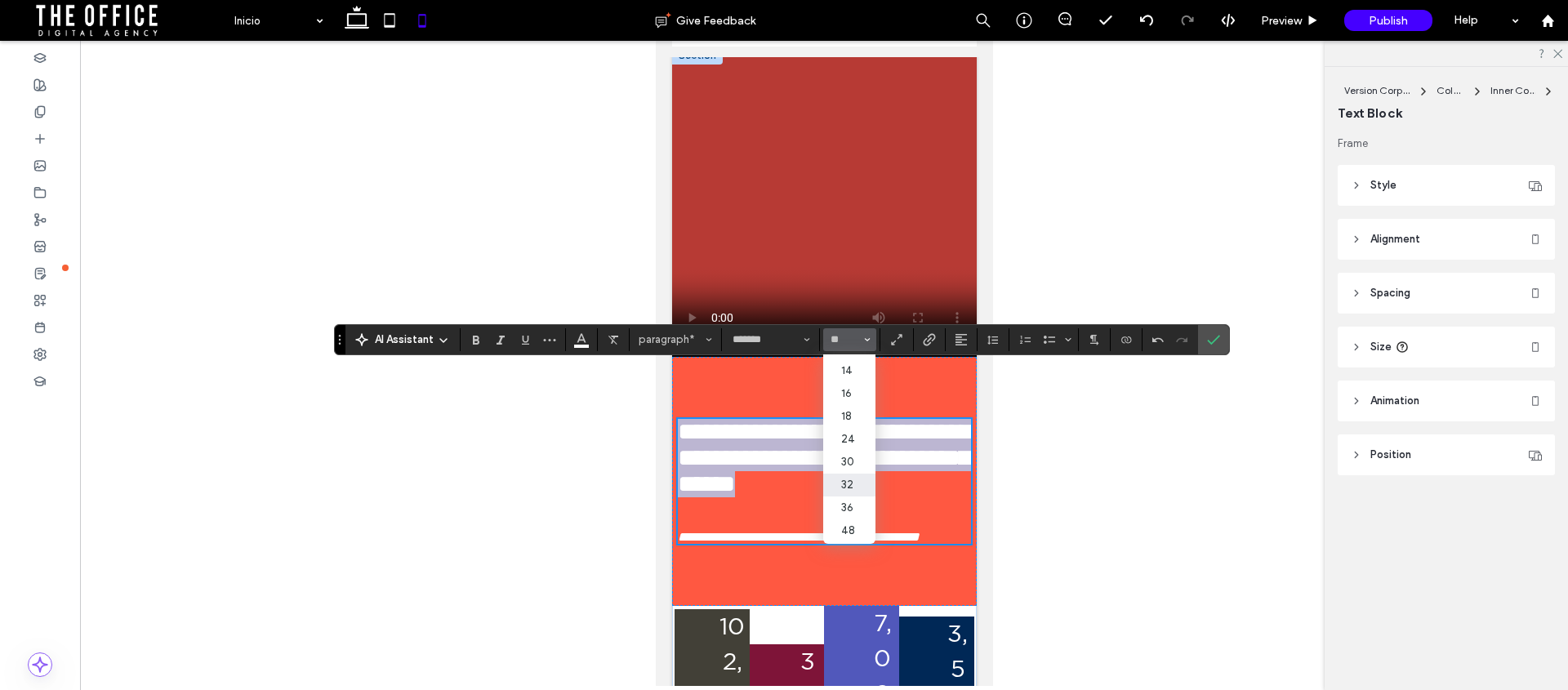
scroll to position [97, 0]
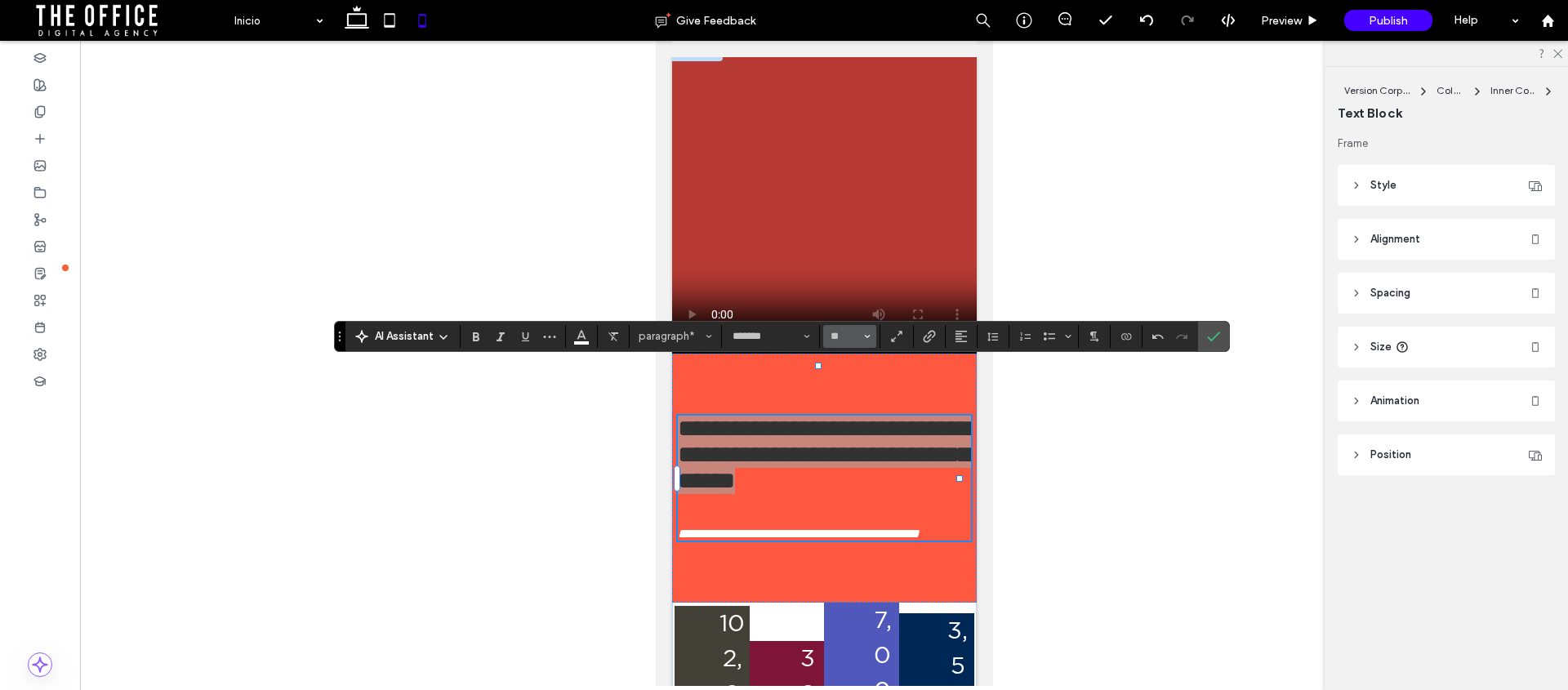
click at [864, 343] on span "Size" at bounding box center [867, 337] width 7 height 22
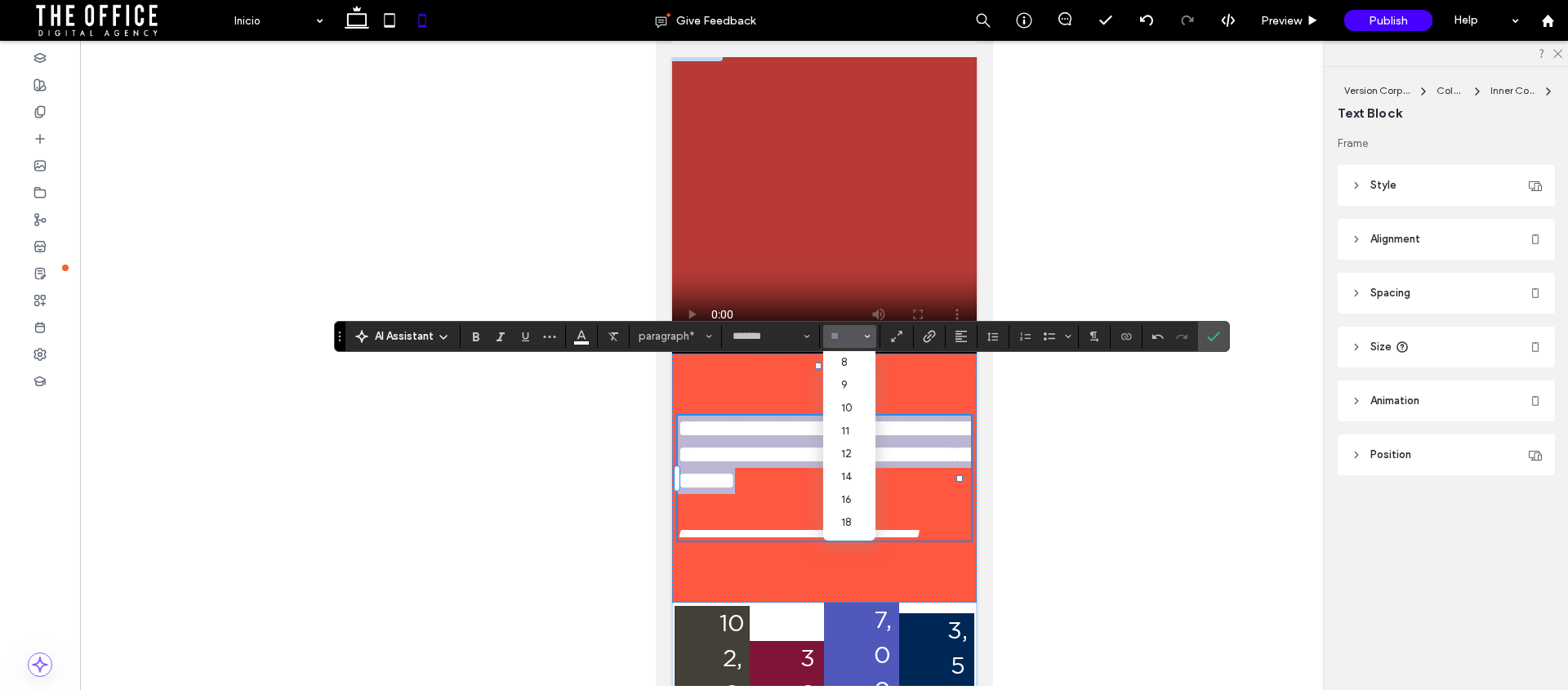
click at [922, 523] on h1 at bounding box center [822, 510] width 292 height 33
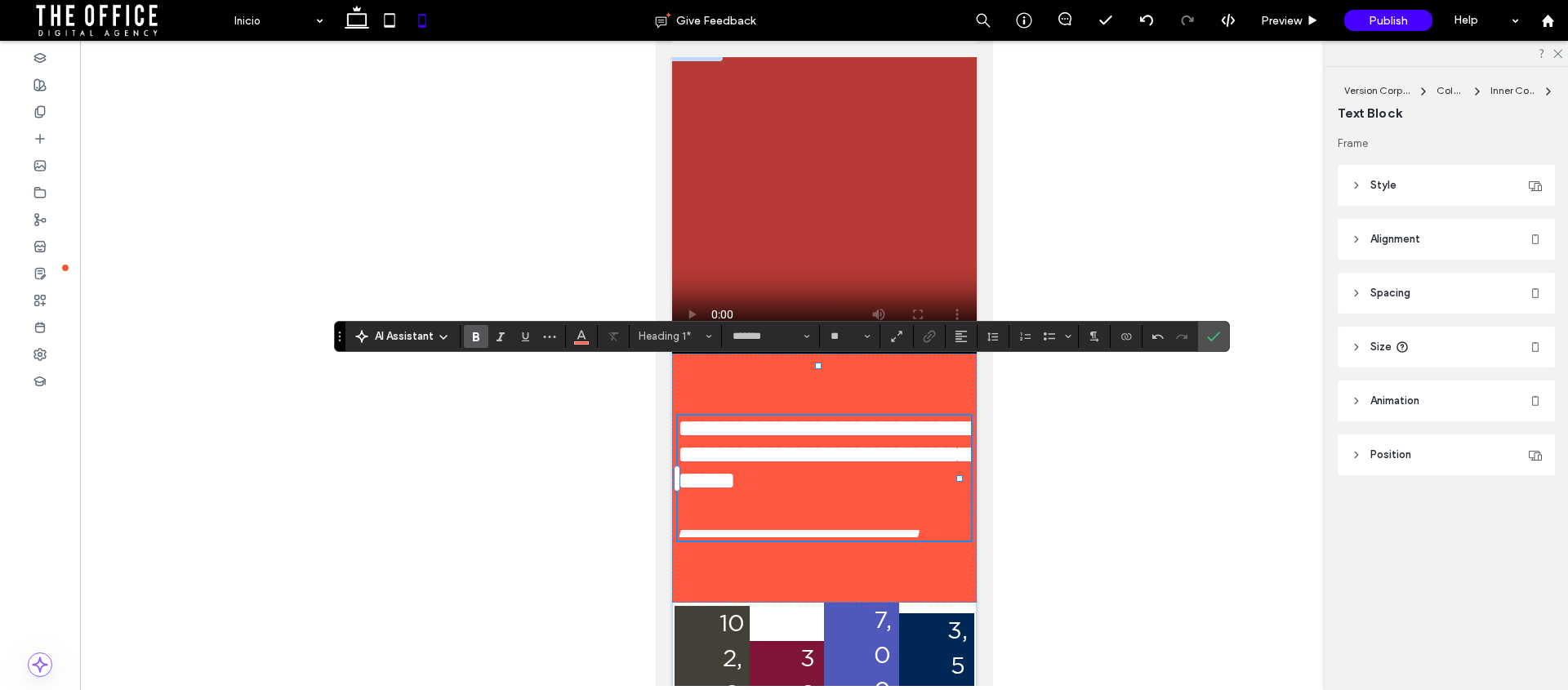
click at [748, 527] on h1 "﻿" at bounding box center [822, 510] width 292 height 33
click at [720, 527] on h1 "﻿" at bounding box center [822, 510] width 292 height 33
click at [711, 527] on h1 "﻿" at bounding box center [822, 510] width 292 height 33
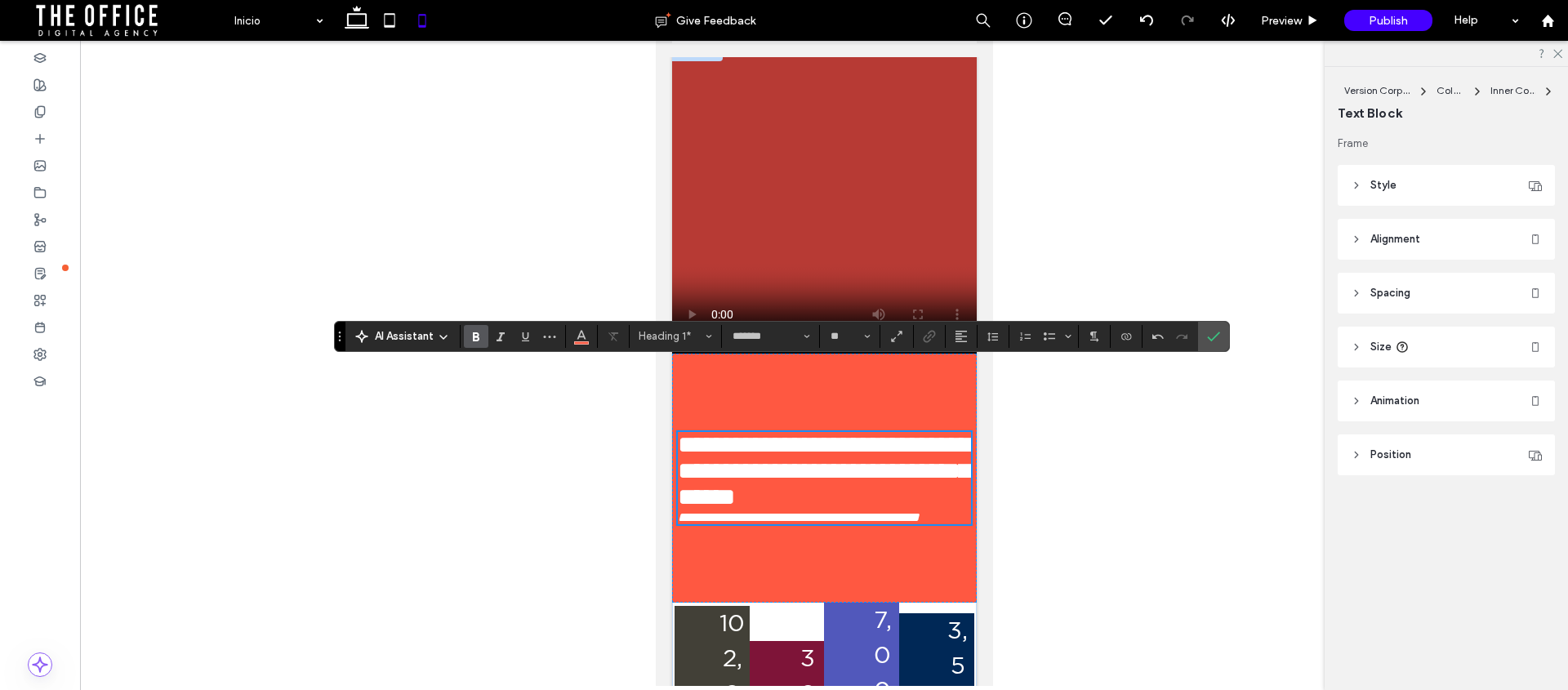
type input "**"
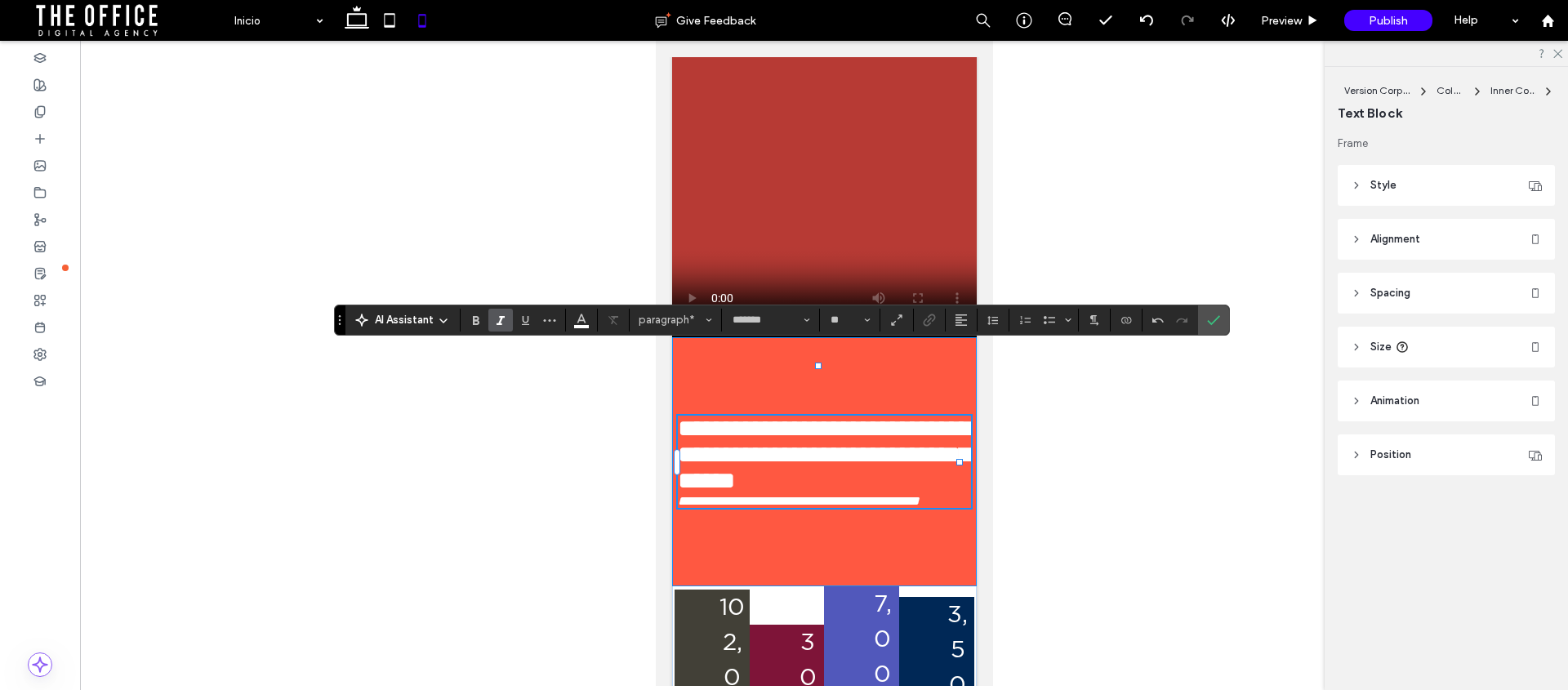
click at [789, 364] on div "**********" at bounding box center [823, 462] width 305 height 250
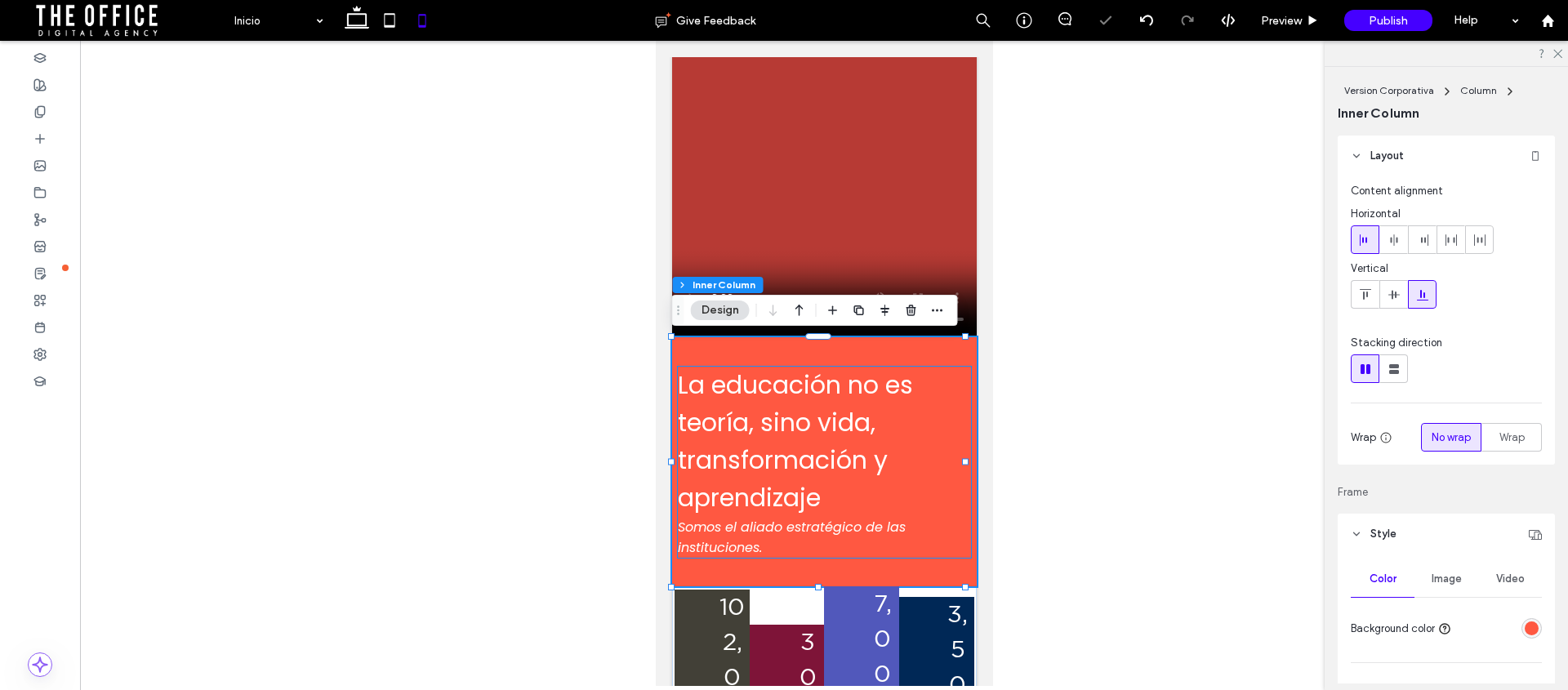
click at [790, 472] on span "La educación no es teoría, sino vida, transformación y aprendizaje" at bounding box center [794, 441] width 235 height 148
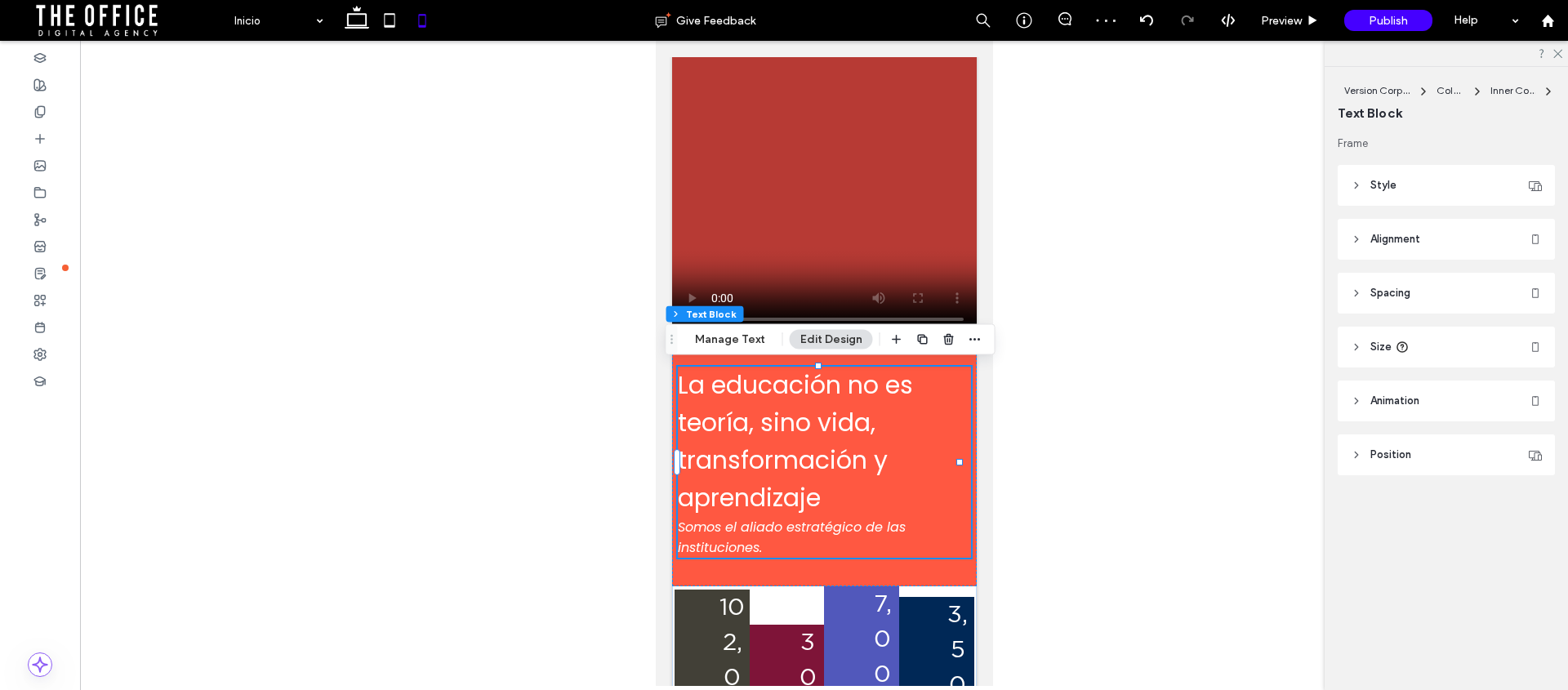
click at [1047, 495] on div at bounding box center [824, 364] width 1488 height 645
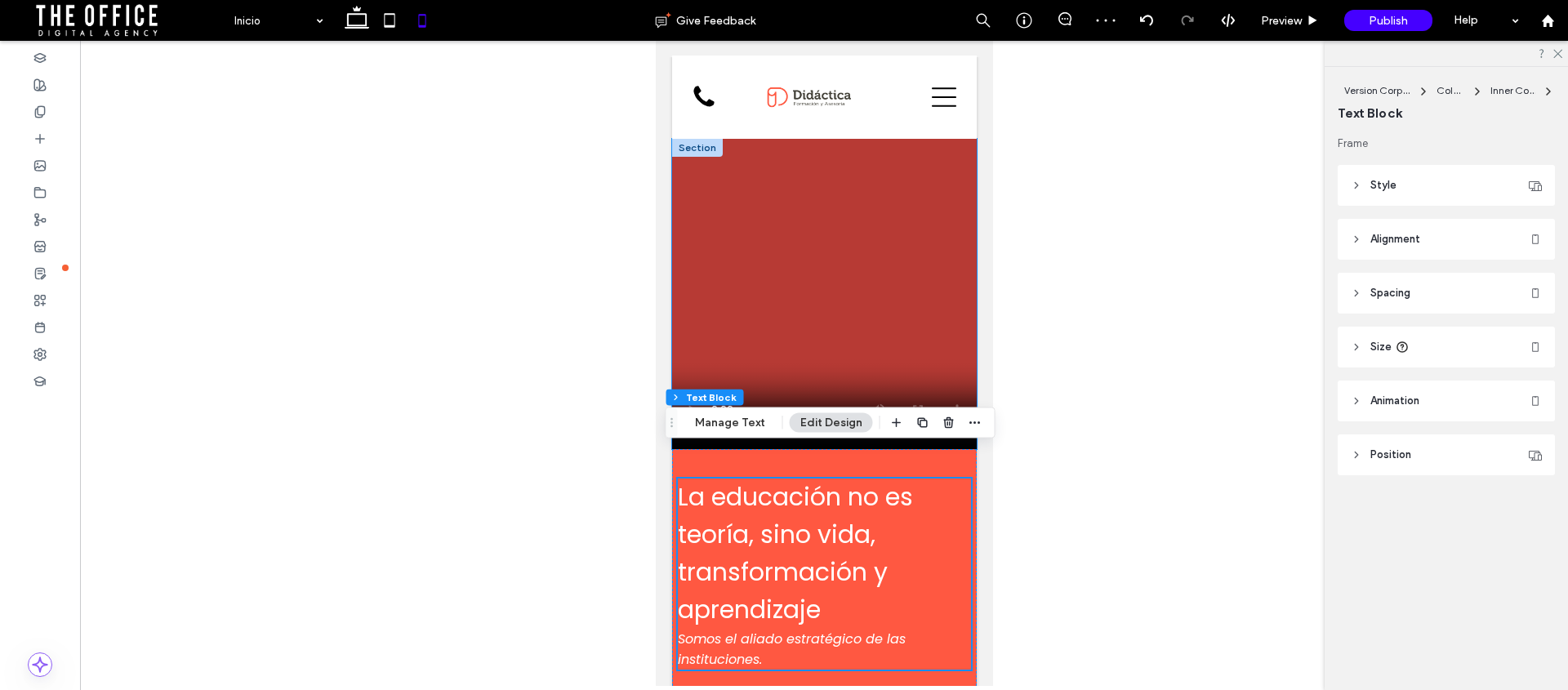
scroll to position [0, 0]
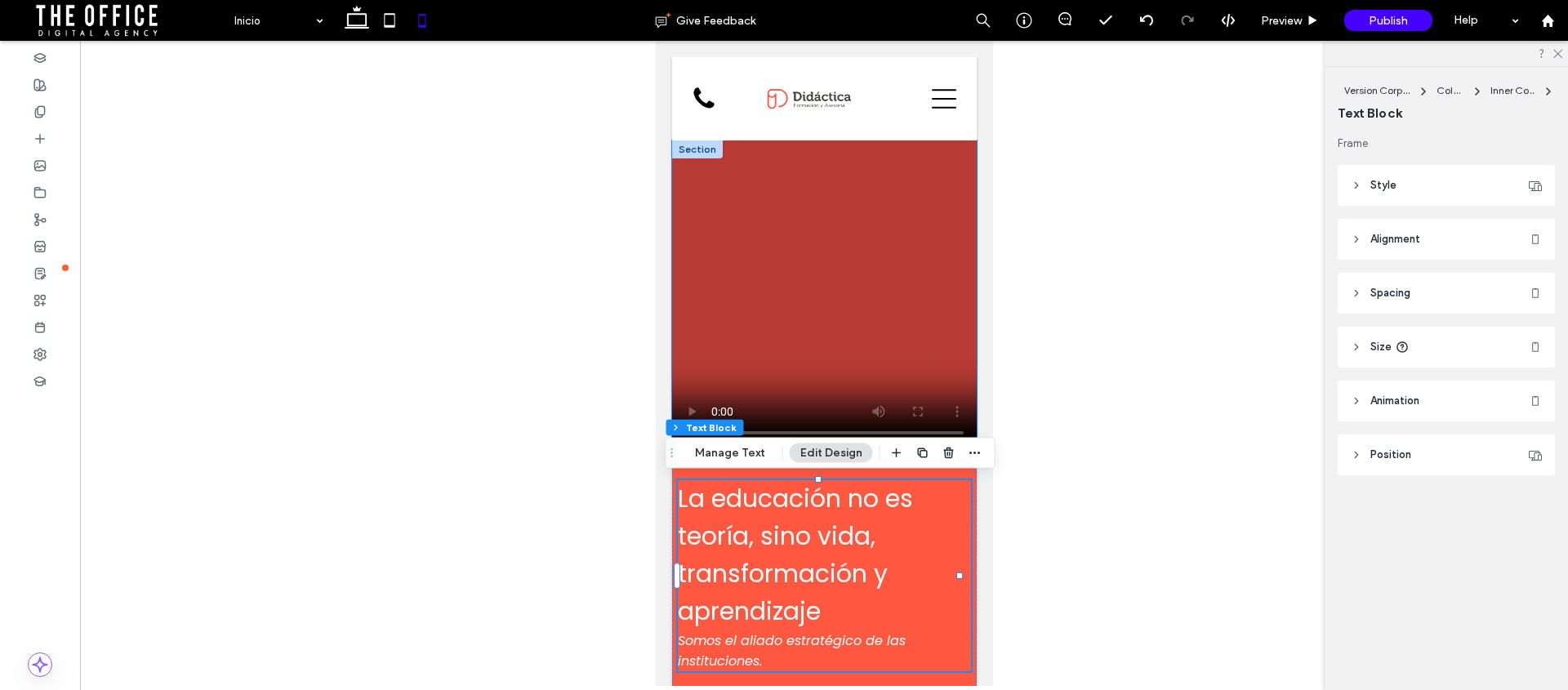
click at [807, 237] on video at bounding box center [823, 295] width 305 height 310
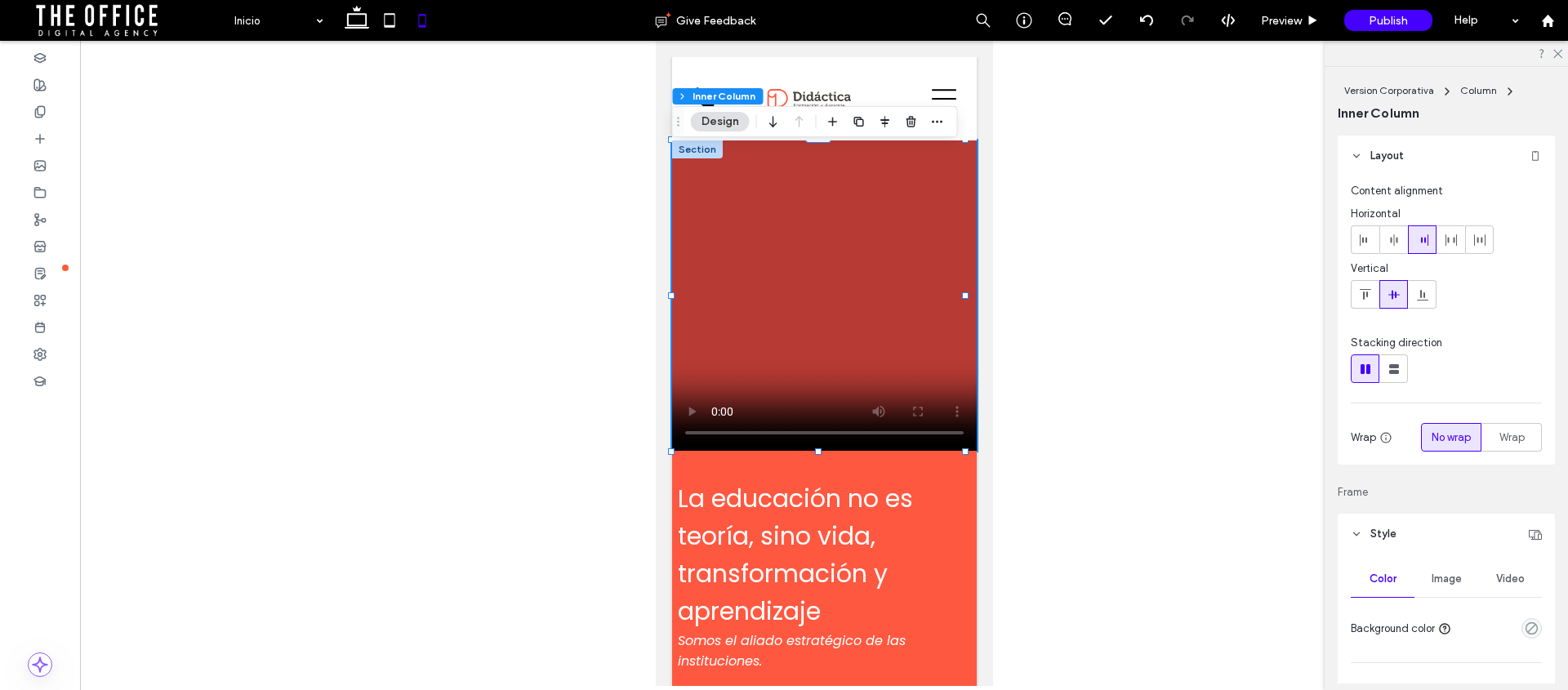
click at [756, 223] on video at bounding box center [823, 295] width 305 height 310
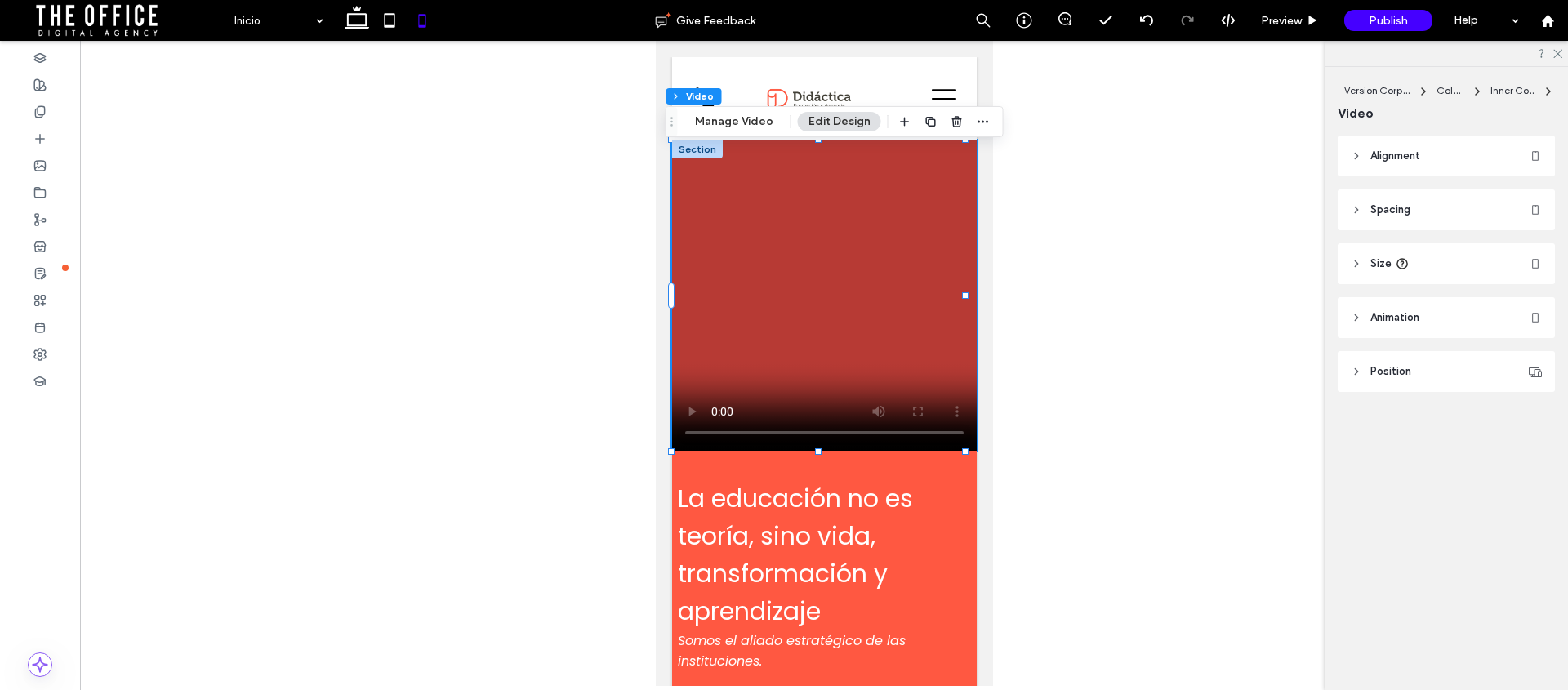
click at [1358, 146] on header "Alignment" at bounding box center [1446, 156] width 217 height 41
click at [1354, 211] on icon at bounding box center [1356, 209] width 11 height 11
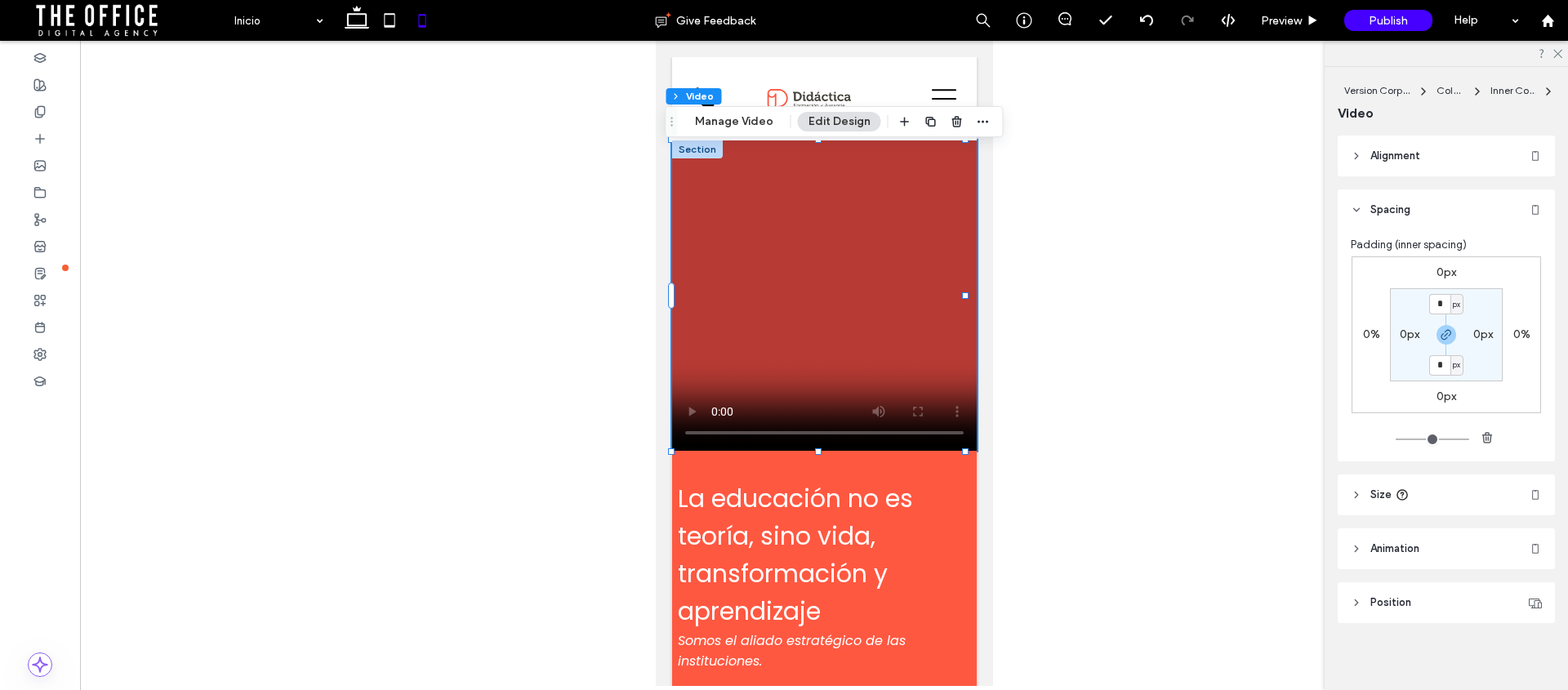
click at [1354, 211] on icon at bounding box center [1356, 209] width 11 height 11
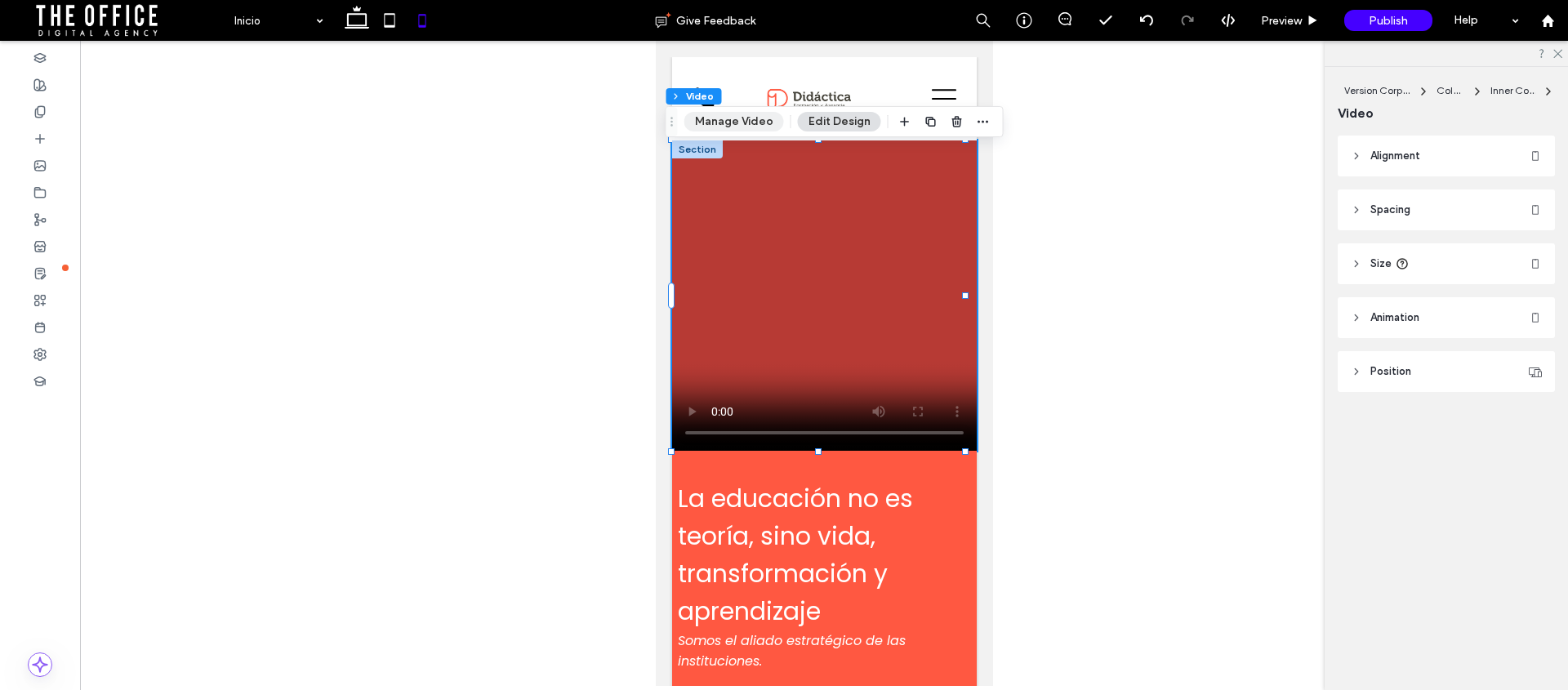
click at [725, 117] on button "Manage Video" at bounding box center [734, 122] width 100 height 20
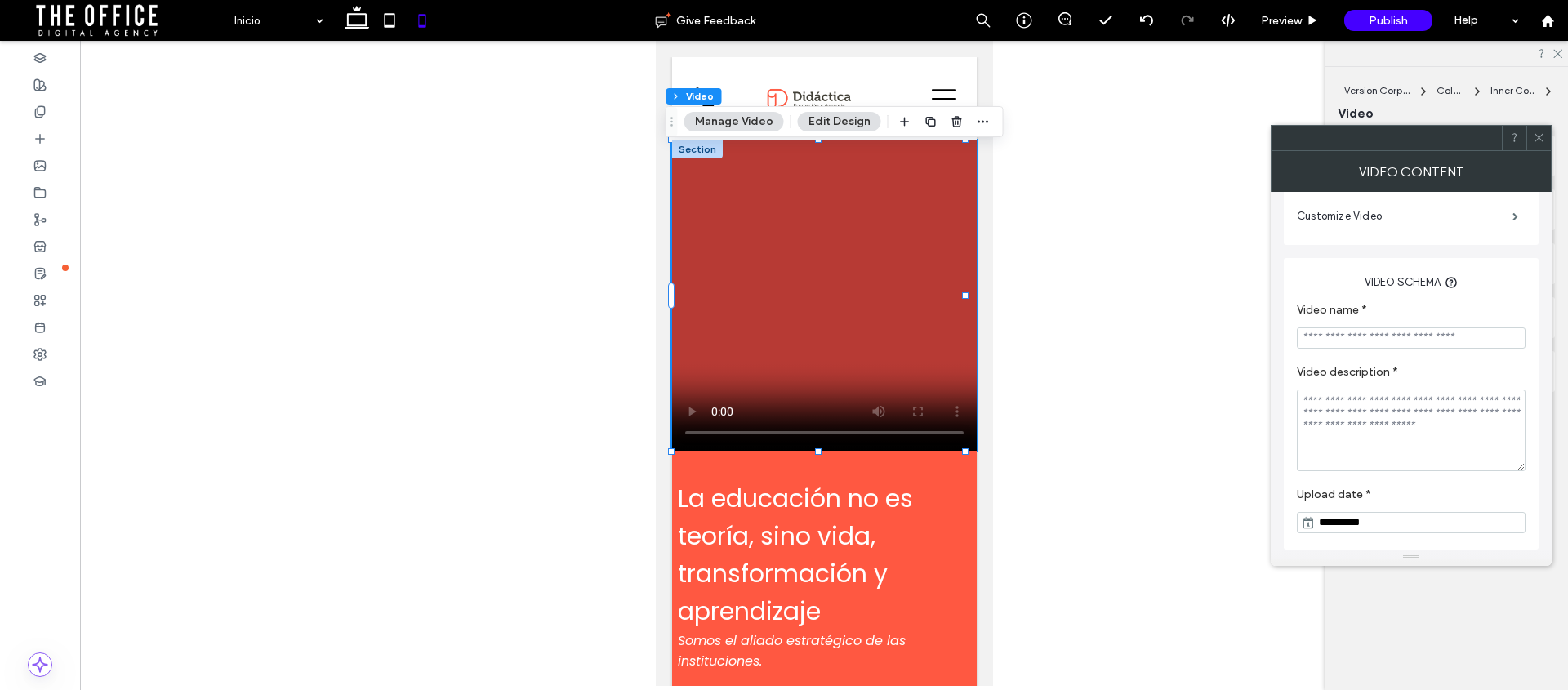
scroll to position [321, 0]
click at [1539, 139] on icon at bounding box center [1538, 137] width 12 height 12
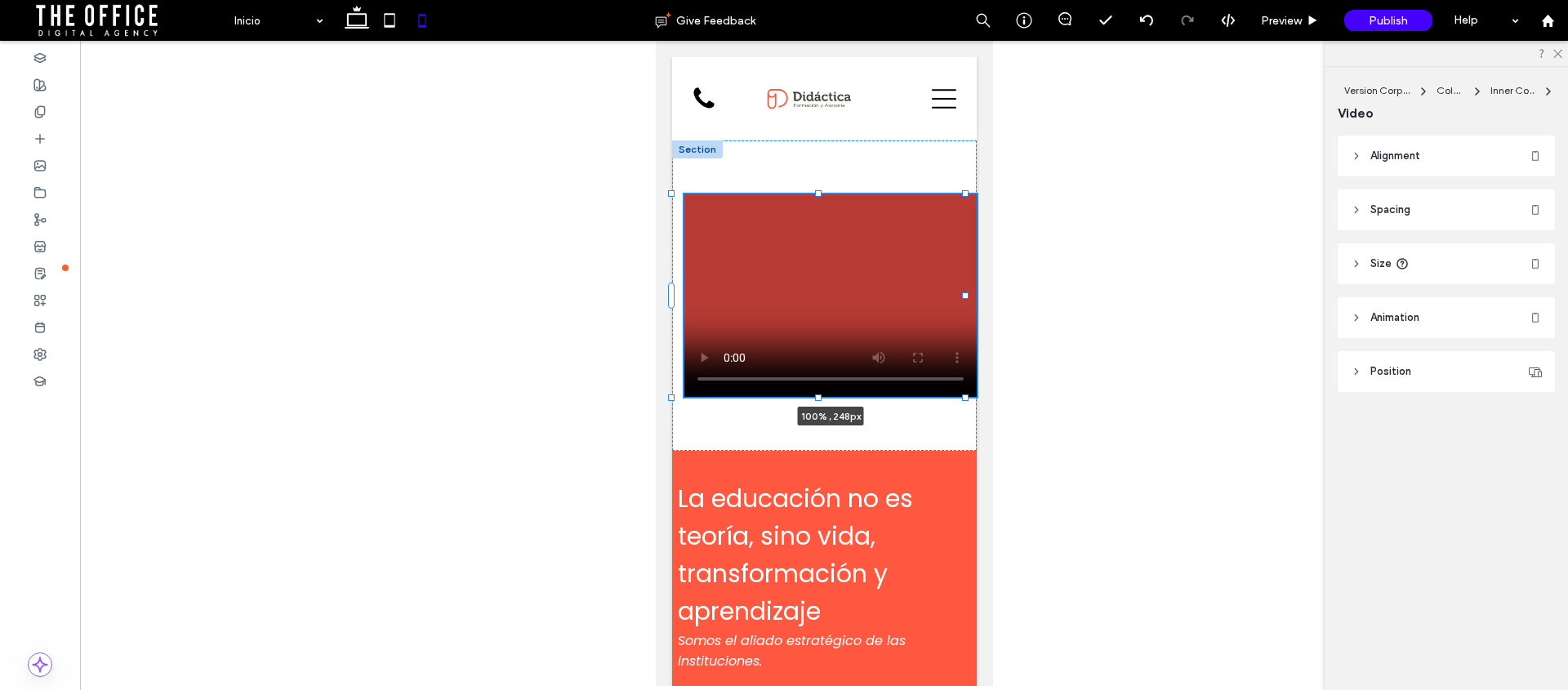
click at [808, 395] on div "La educación no es teoría, sino vida, transformación y aprendizaje Somos el ali…" at bounding box center [823, 569] width 305 height 858
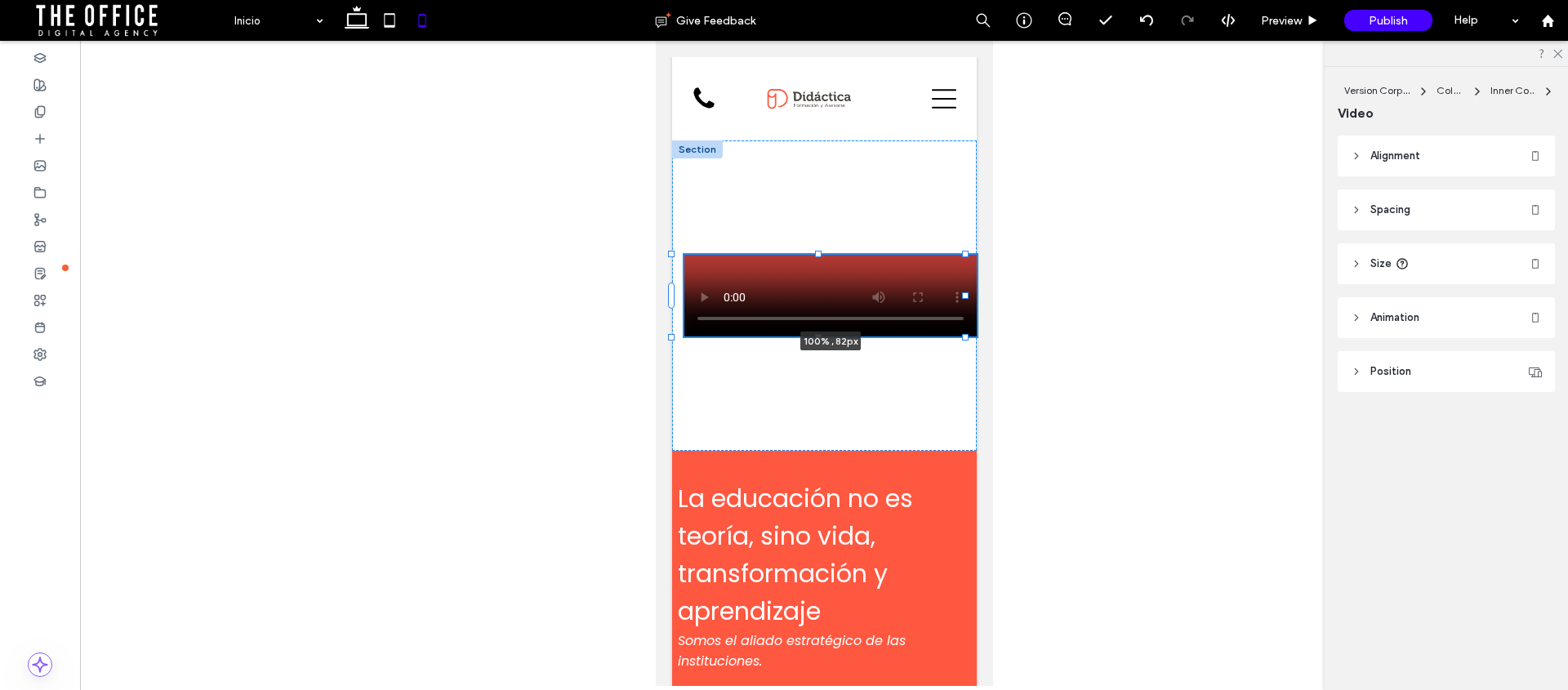
drag, startPoint x: 818, startPoint y: 252, endPoint x: 812, endPoint y: 198, distance: 54.3
click at [812, 198] on div "La educación no es teoría, sino vida, transformación y aprendizaje Somos el ali…" at bounding box center [823, 569] width 305 height 858
type input "***"
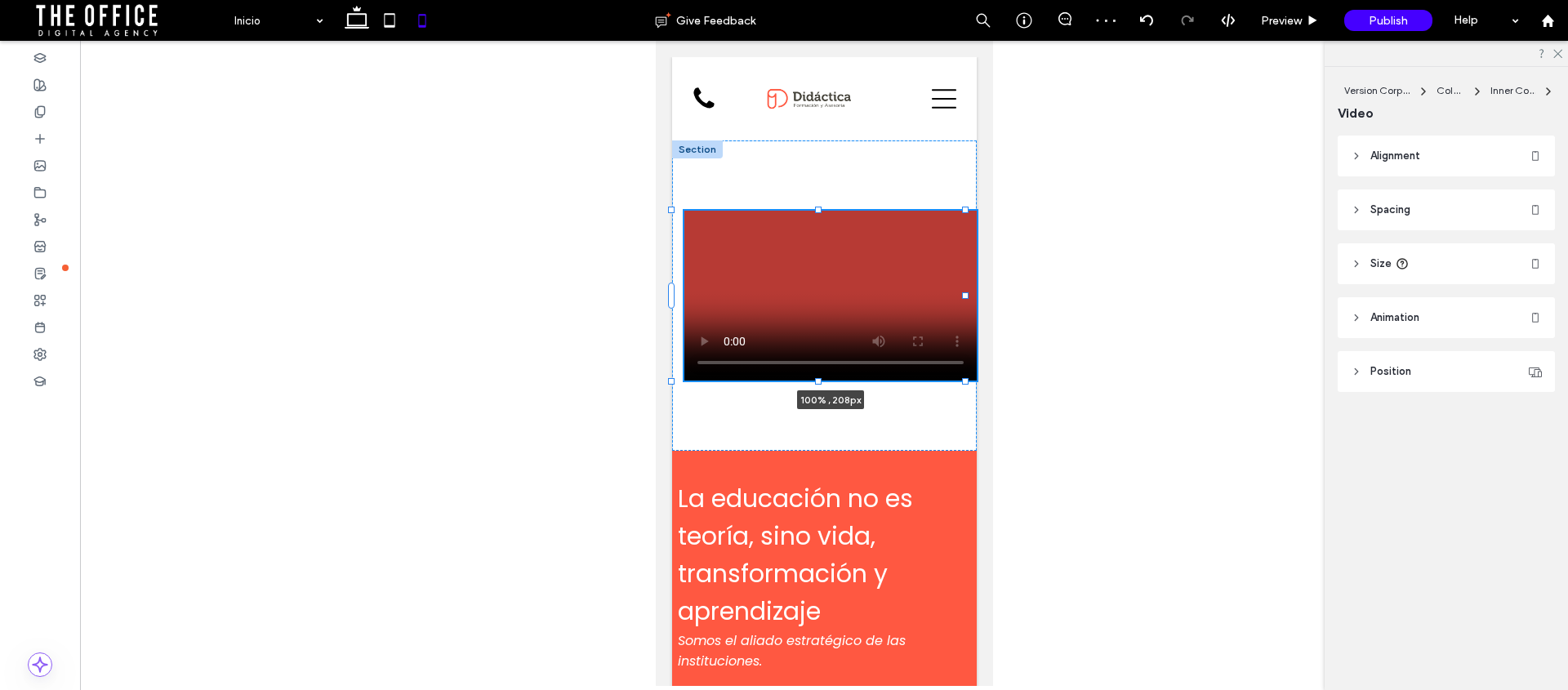
drag, startPoint x: 820, startPoint y: 256, endPoint x: 813, endPoint y: 211, distance: 45.5
click at [814, 211] on div at bounding box center [817, 209] width 7 height 7
type input "***"
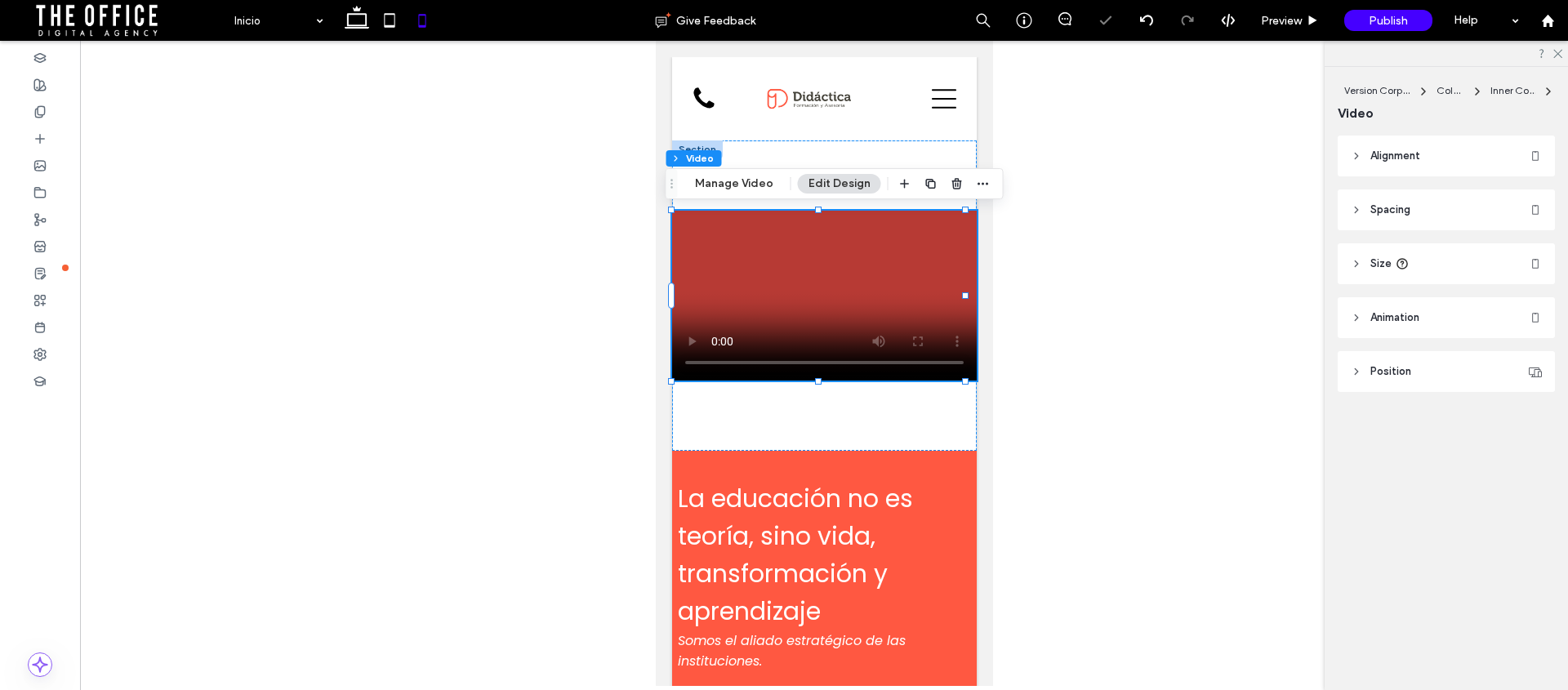
click at [837, 166] on div "100% , 208px" at bounding box center [823, 295] width 305 height 310
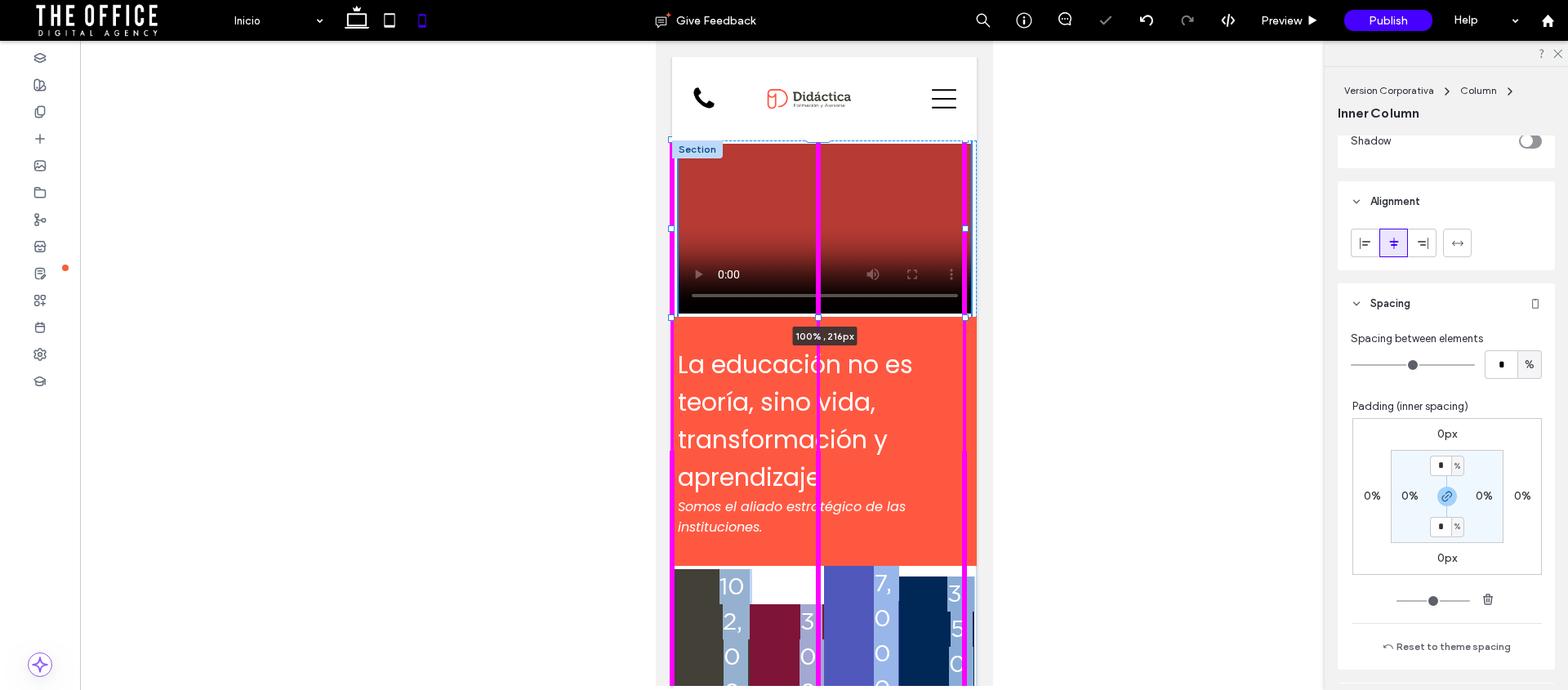
scroll to position [779, 0]
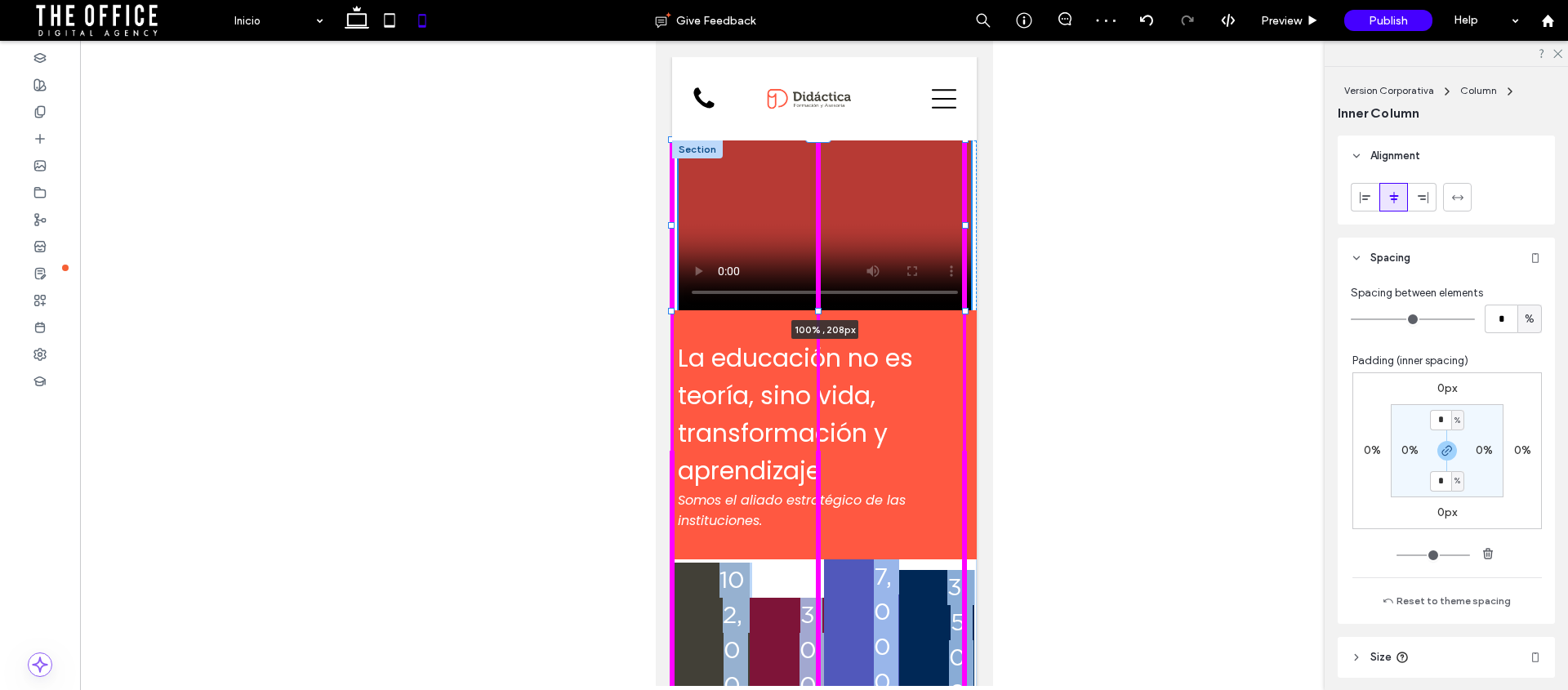
click at [828, 295] on div "La educación no es teoría, sino vida, transformación y aprendizaje Somos el ali…" at bounding box center [823, 498] width 305 height 717
type input "***"
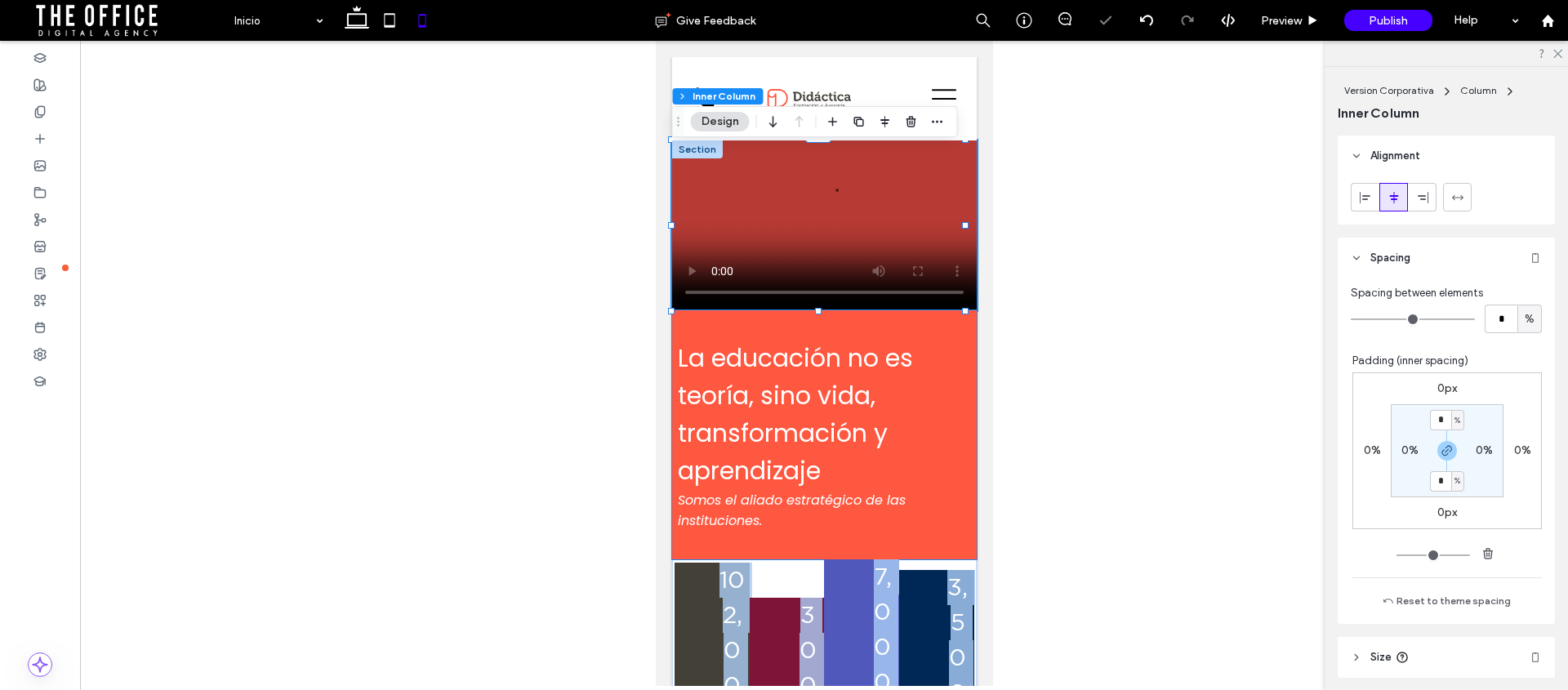
drag, startPoint x: 826, startPoint y: 343, endPoint x: 824, endPoint y: 379, distance: 36.1
click at [826, 343] on span "La educación no es teoría, sino vida, transformación y aprendizaje" at bounding box center [794, 414] width 235 height 148
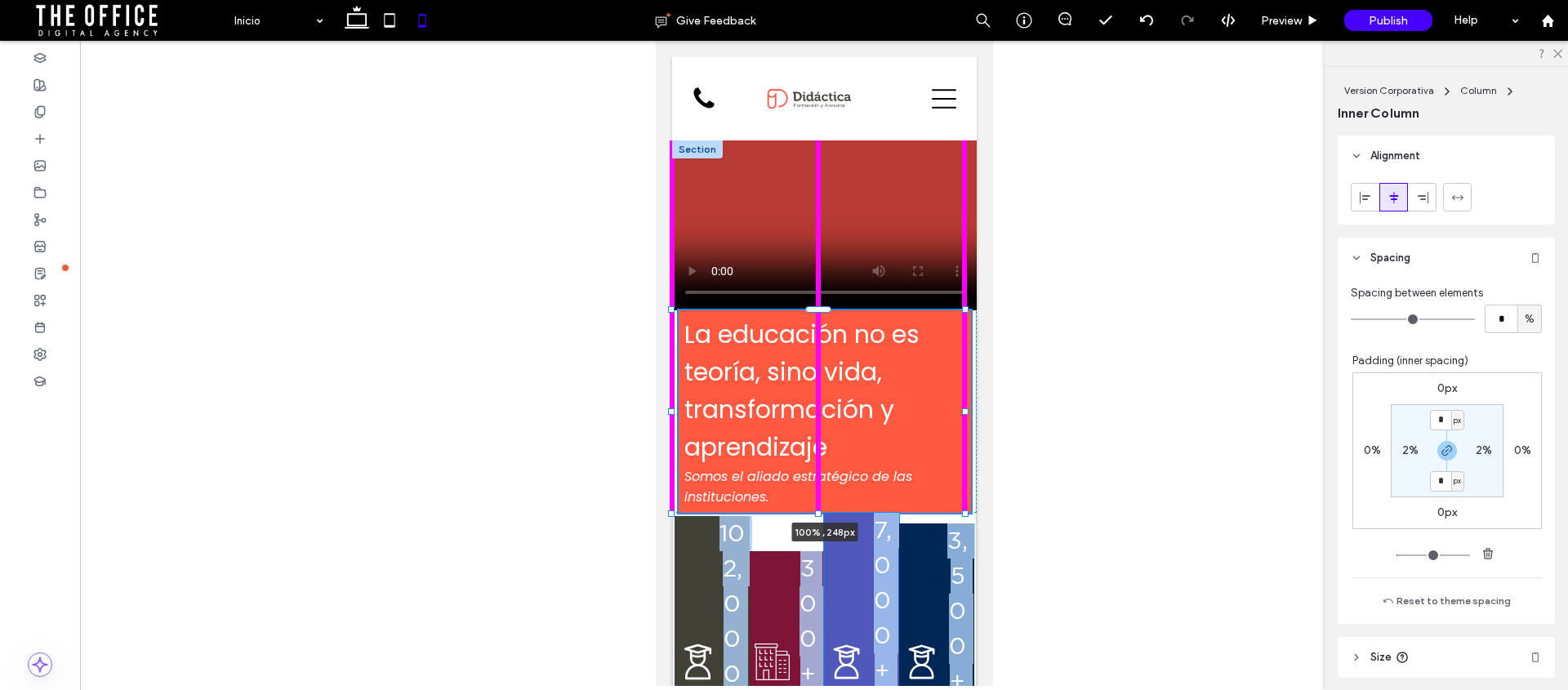
drag, startPoint x: 819, startPoint y: 562, endPoint x: 820, endPoint y: 515, distance: 47.0
click at [820, 515] on div "La educación no es teoría, sino vida, transformación y aprendizaje Somos el ali…" at bounding box center [823, 475] width 305 height 670
type input "***"
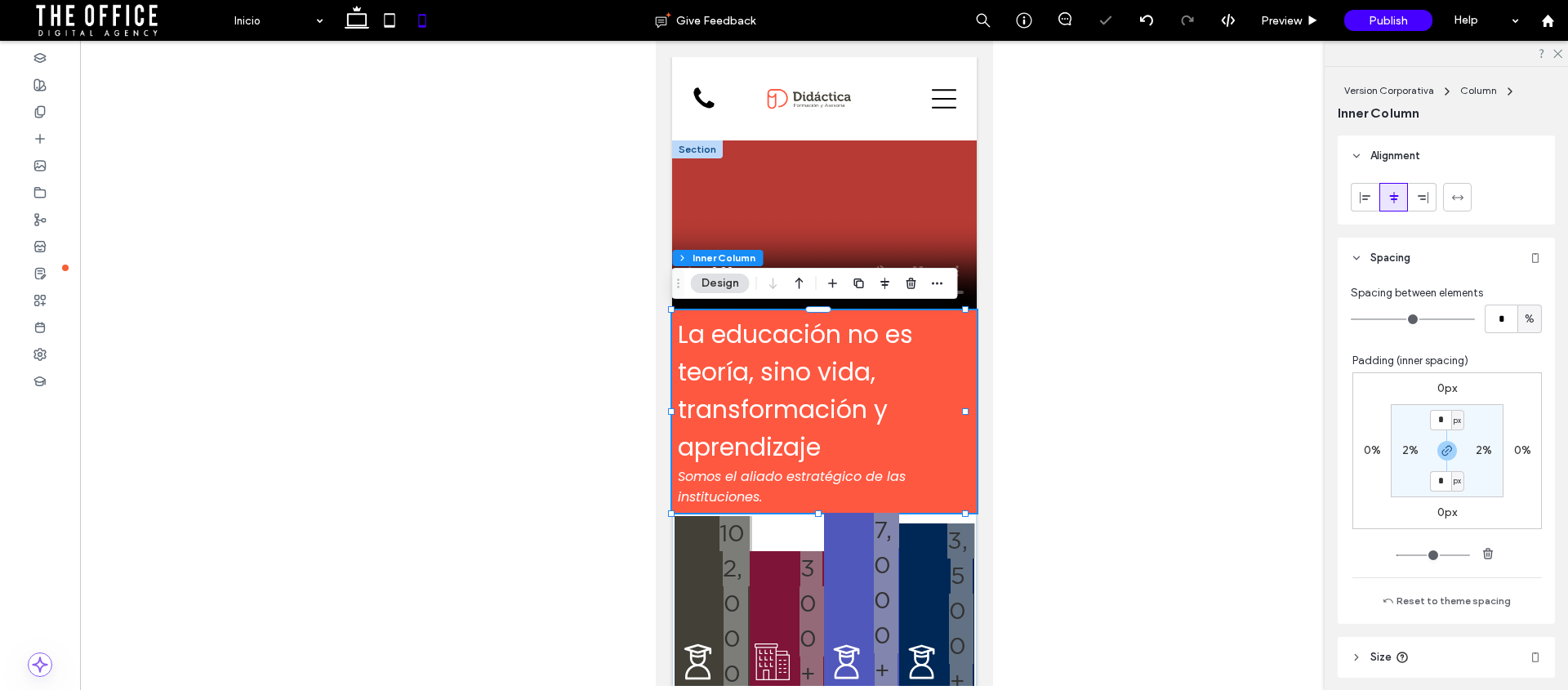
click at [1067, 418] on div at bounding box center [824, 364] width 1488 height 645
click at [1059, 478] on div at bounding box center [824, 364] width 1488 height 645
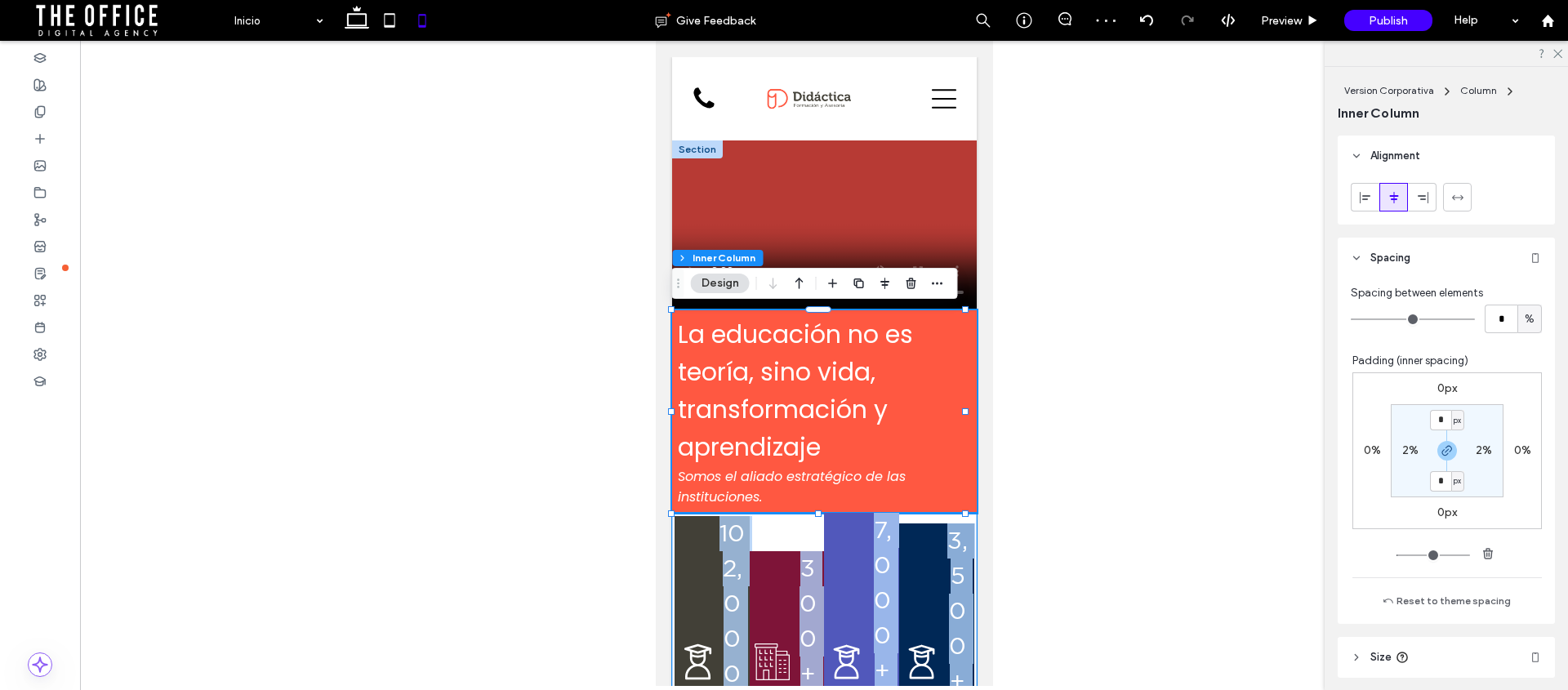
click at [793, 533] on div "102,000+ Participantes 300+ Instituciones 7,000+ Programas Formativos 3,500+ Au…" at bounding box center [823, 662] width 305 height 298
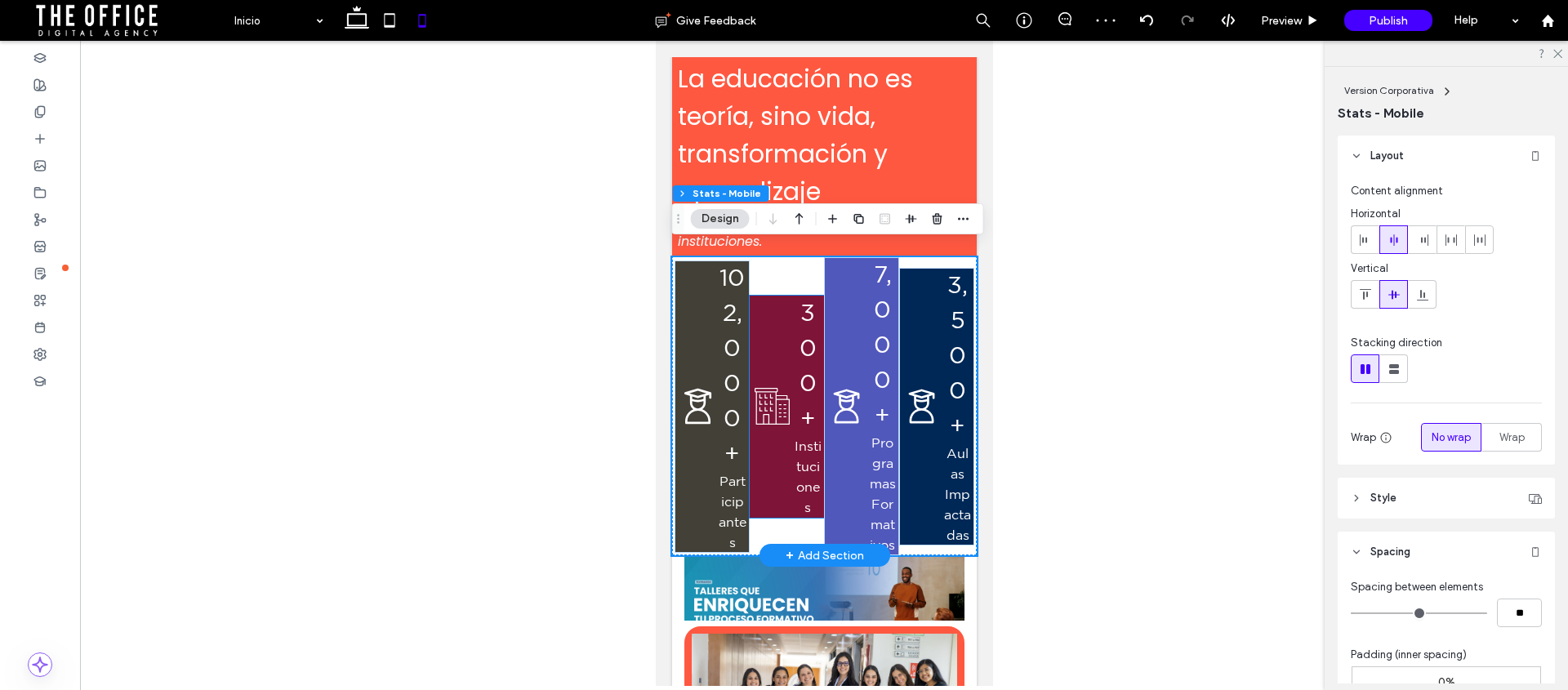
scroll to position [286, 0]
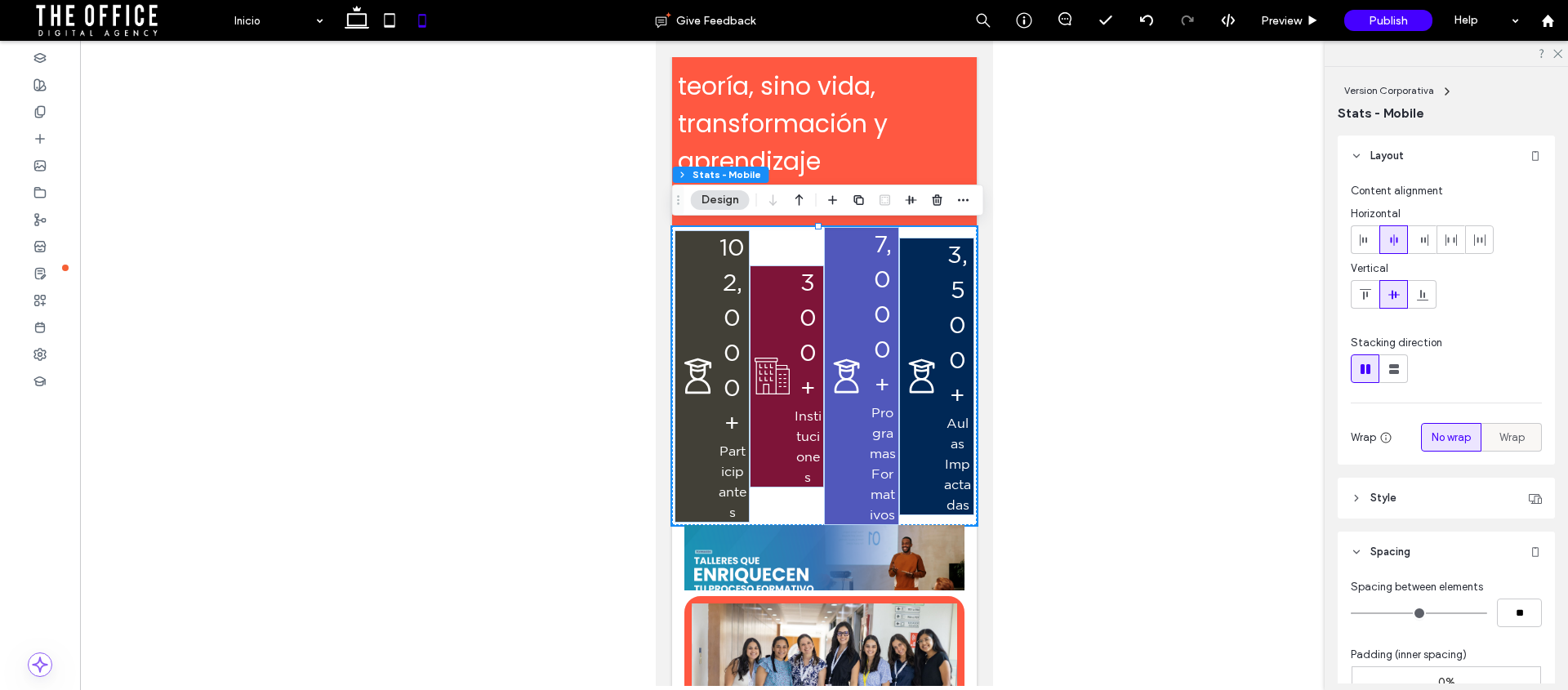
click at [1500, 435] on span "Wrap" at bounding box center [1512, 438] width 25 height 16
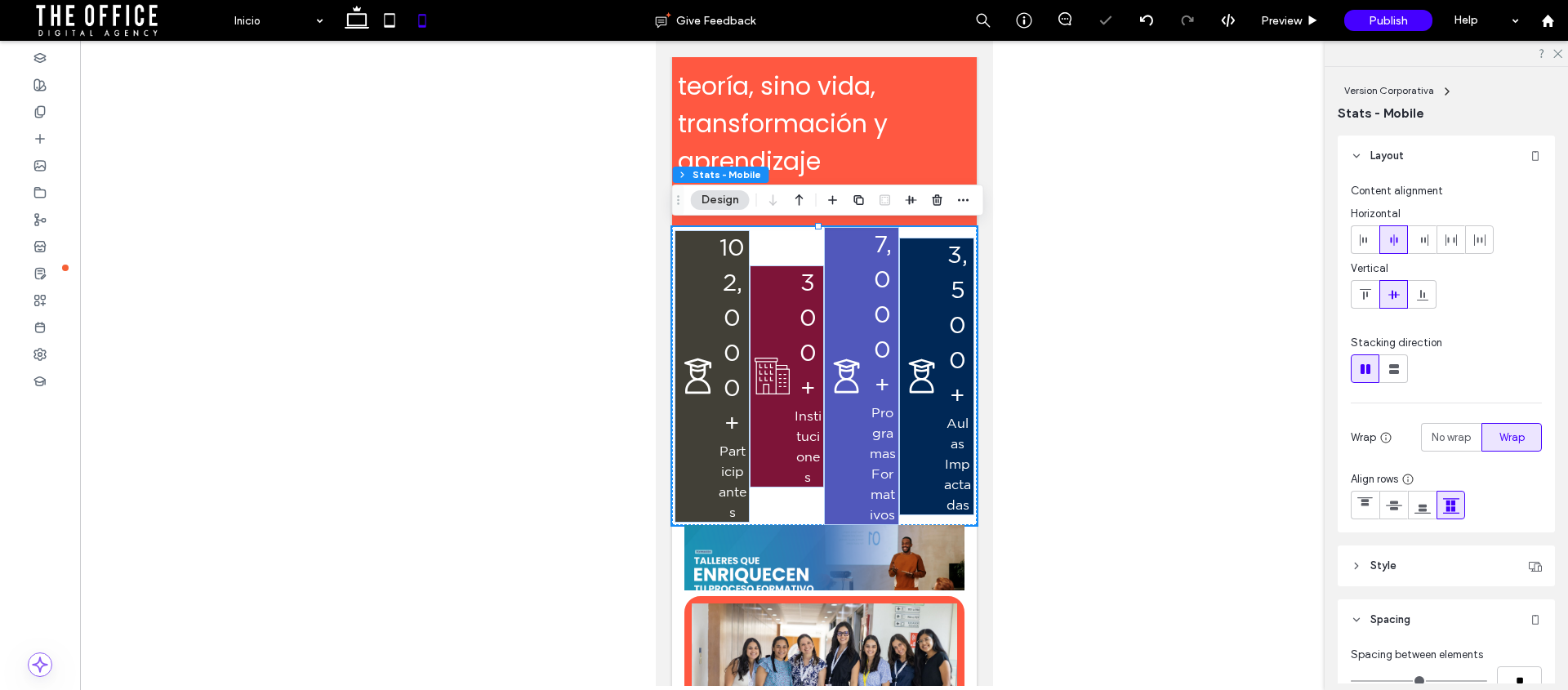
click at [1454, 503] on use at bounding box center [1450, 506] width 16 height 16
click at [1419, 506] on use at bounding box center [1422, 509] width 16 height 9
drag, startPoint x: 791, startPoint y: 248, endPoint x: 2036, endPoint y: 487, distance: 1267.7
click at [791, 248] on div "102,000+ Participantes 300+ Instituciones 7,000+ Programas Formativos 3,500+ Au…" at bounding box center [823, 376] width 305 height 298
click at [1443, 437] on span "No wrap" at bounding box center [1451, 438] width 39 height 16
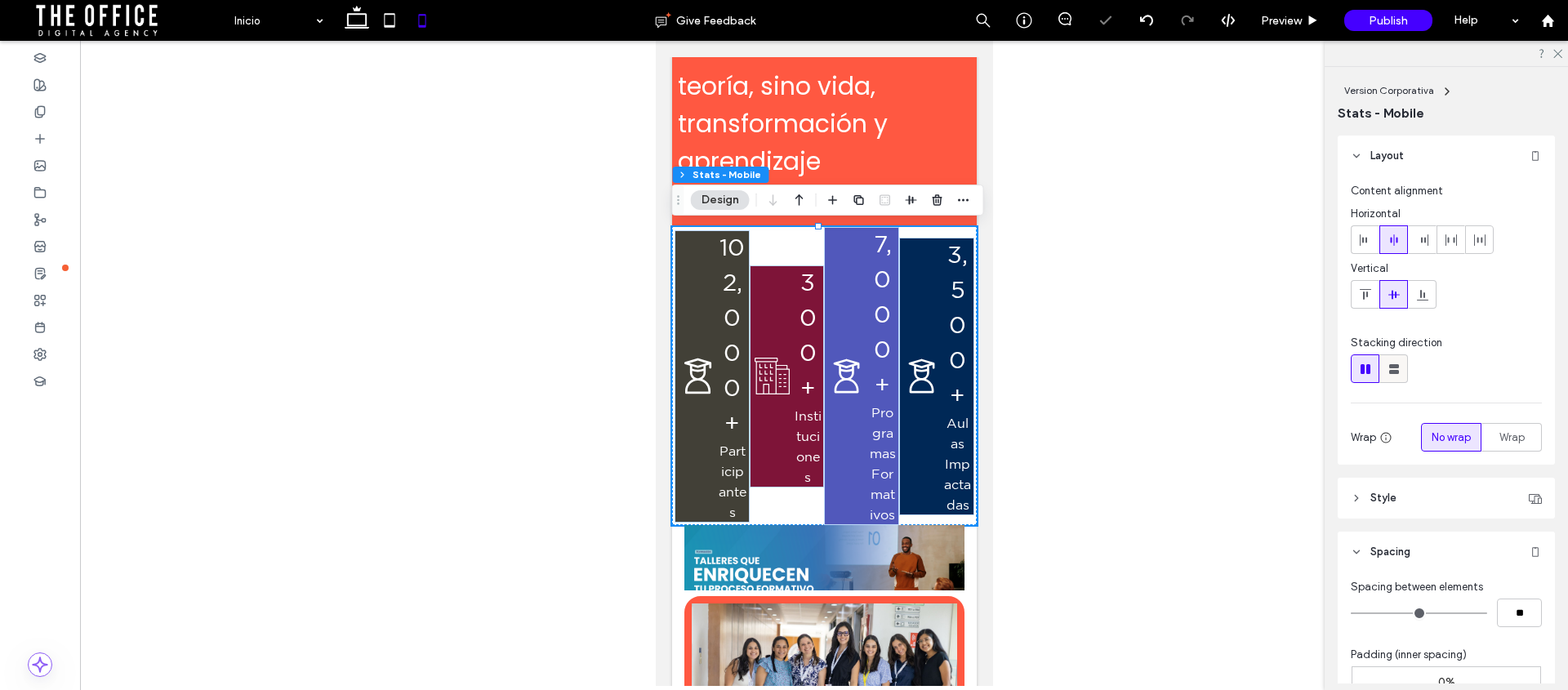
click at [1392, 367] on use at bounding box center [1394, 369] width 9 height 9
type input "**"
type input "****"
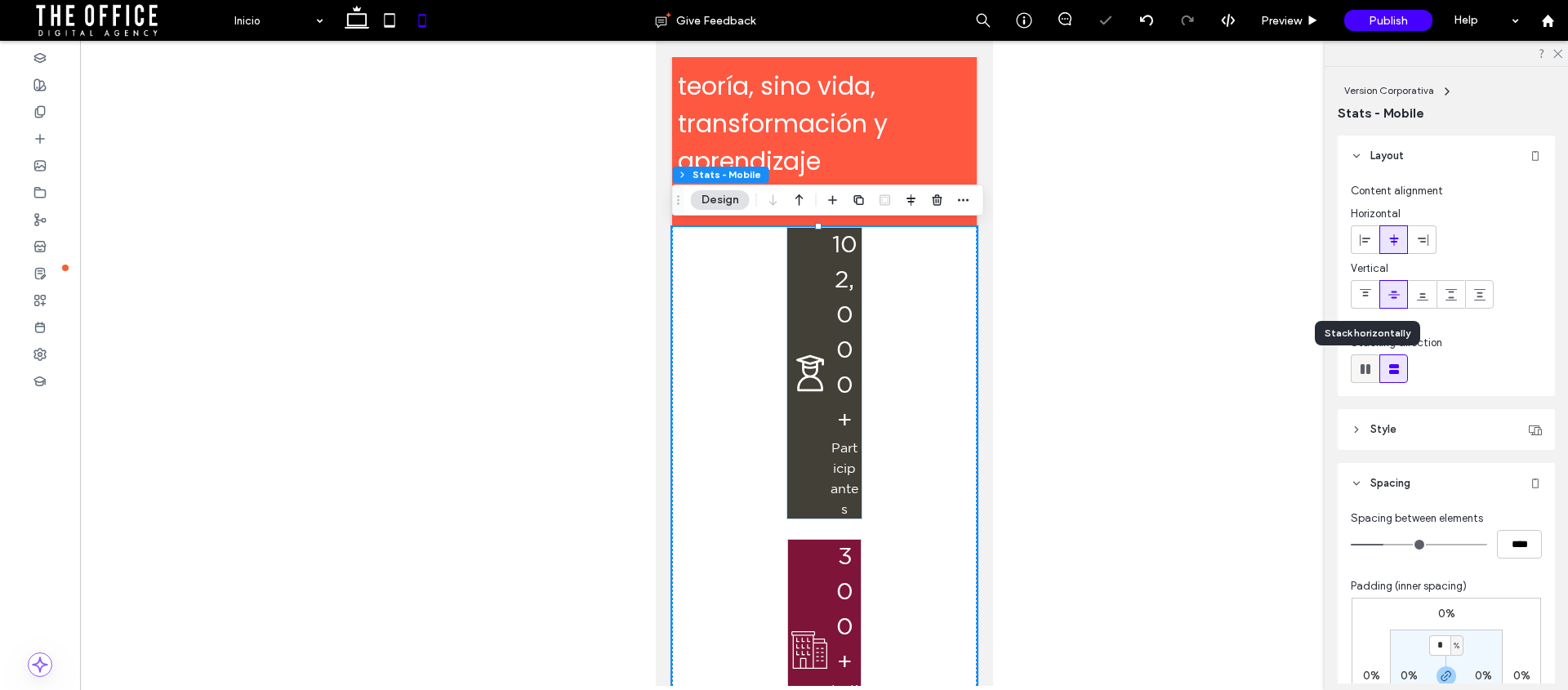
click at [1359, 366] on icon at bounding box center [1364, 368] width 16 height 16
type input "*"
type input "**"
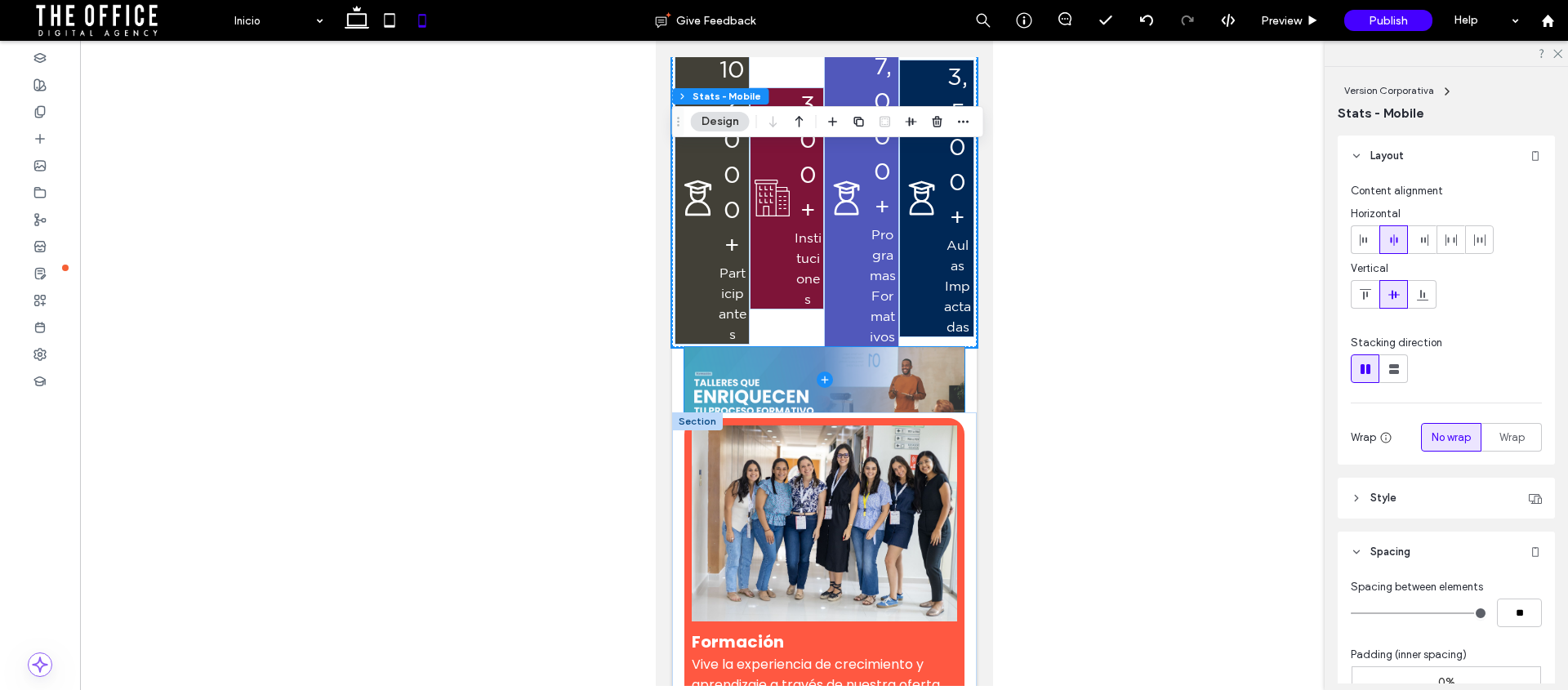
scroll to position [535, 0]
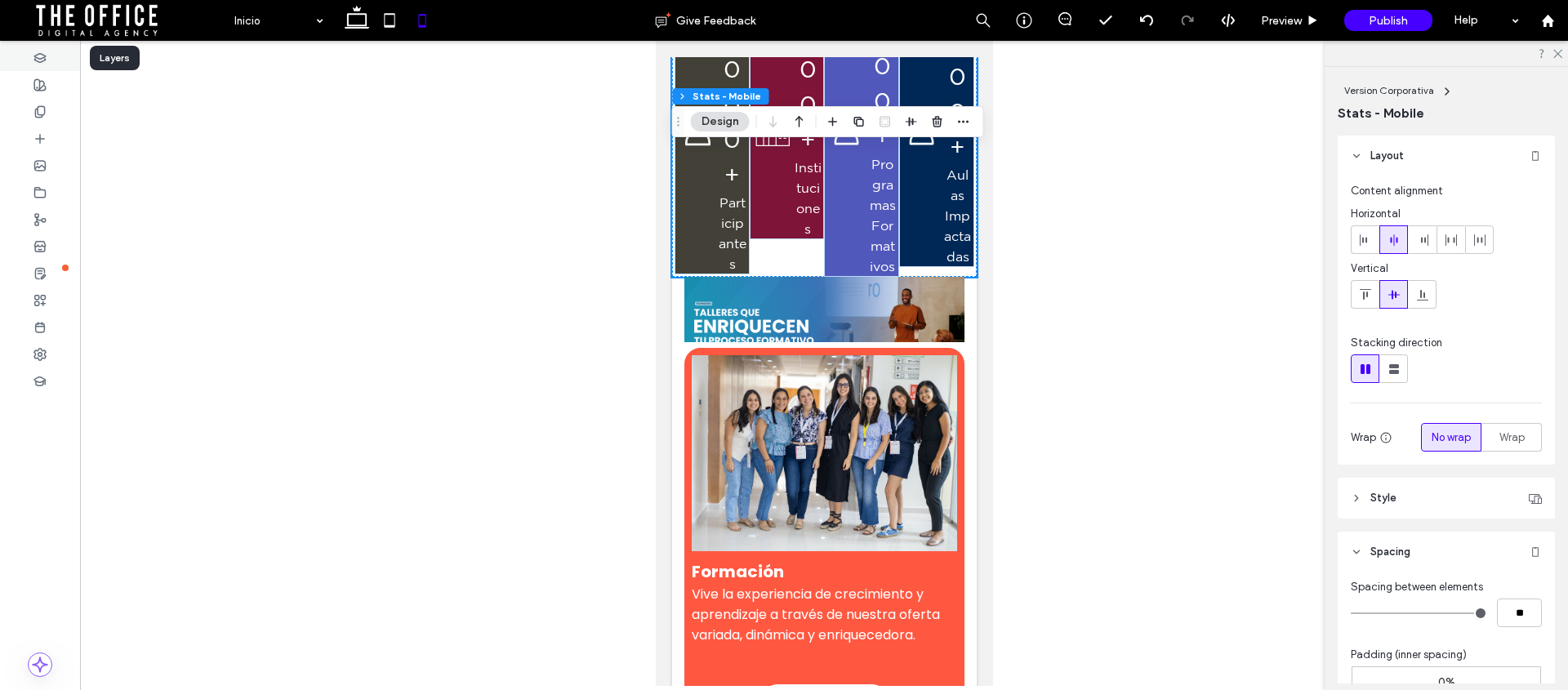
click at [43, 61] on icon at bounding box center [40, 58] width 13 height 13
click at [39, 57] on icon at bounding box center [40, 58] width 13 height 13
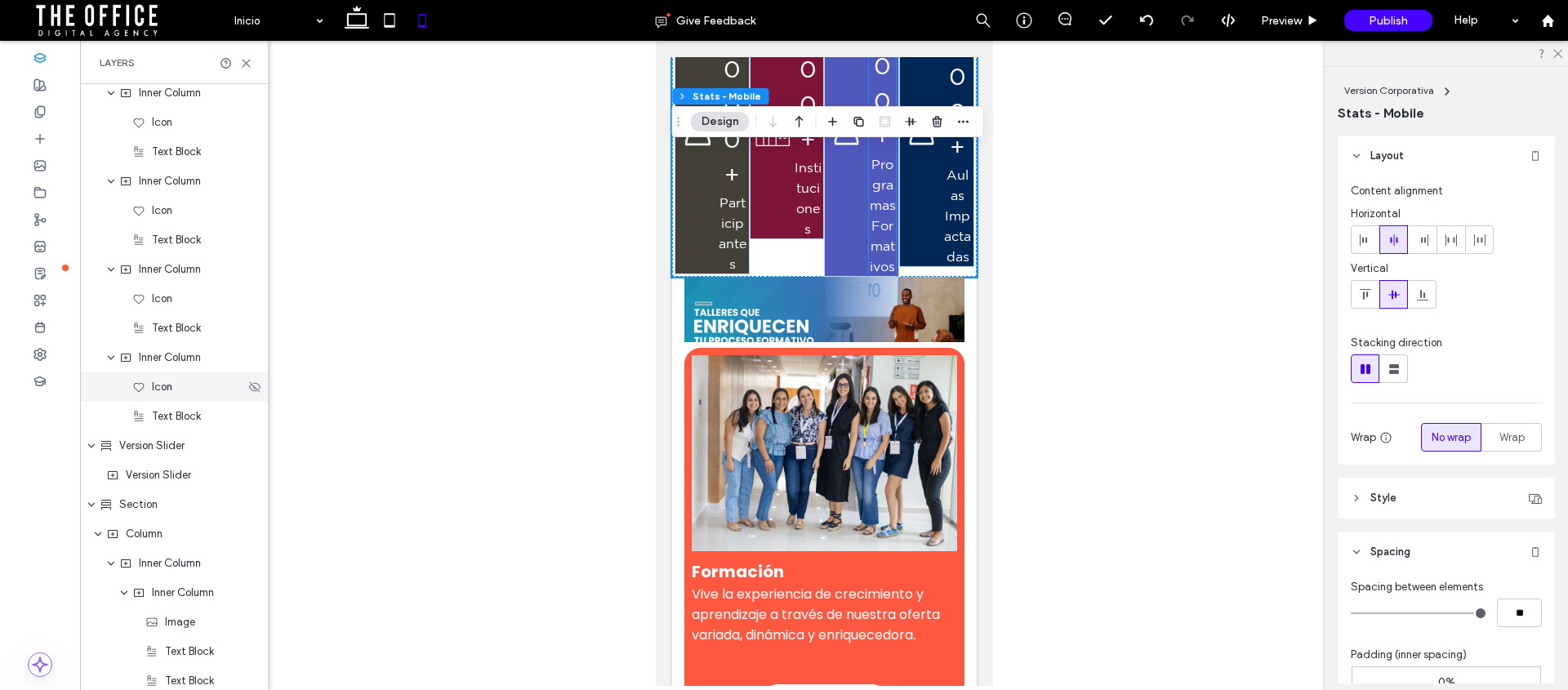
scroll to position [1902, 0]
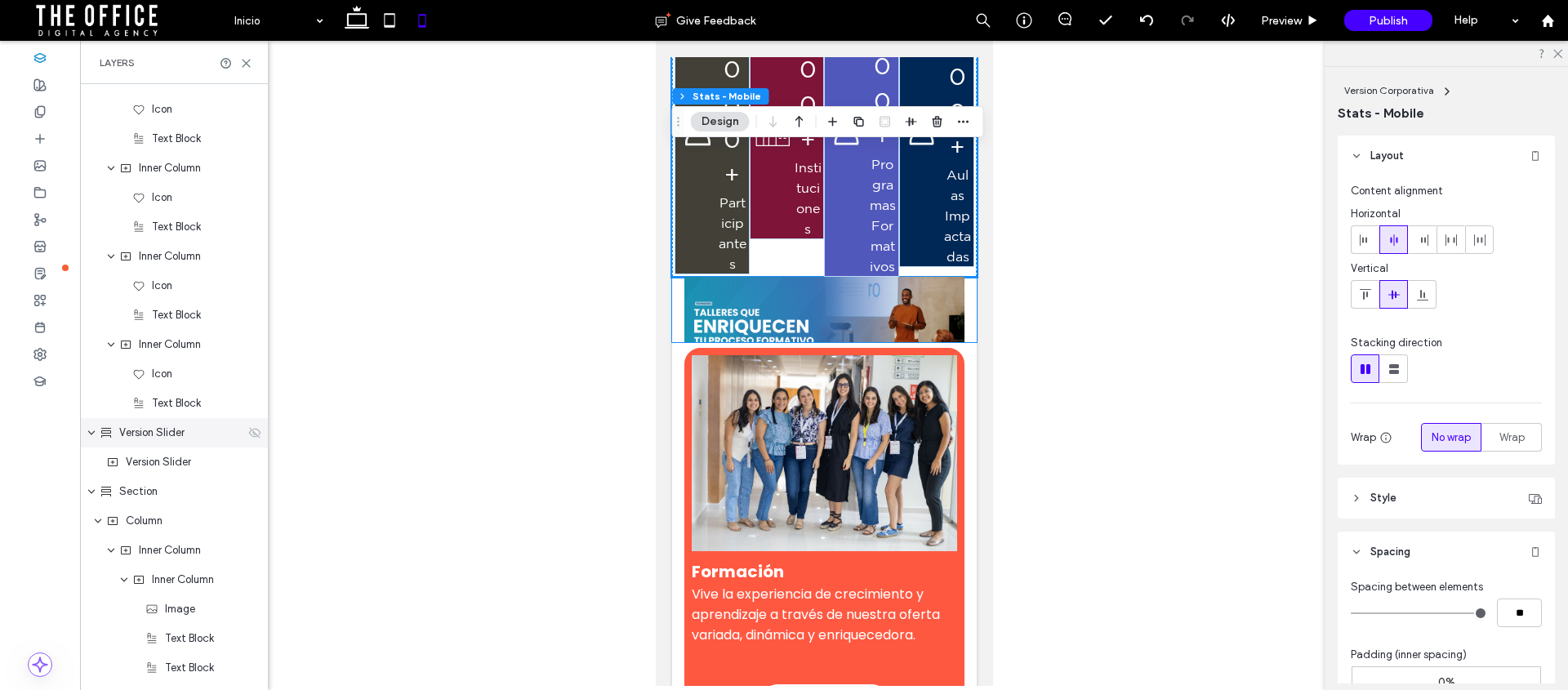
click at [249, 434] on icon at bounding box center [255, 433] width 13 height 13
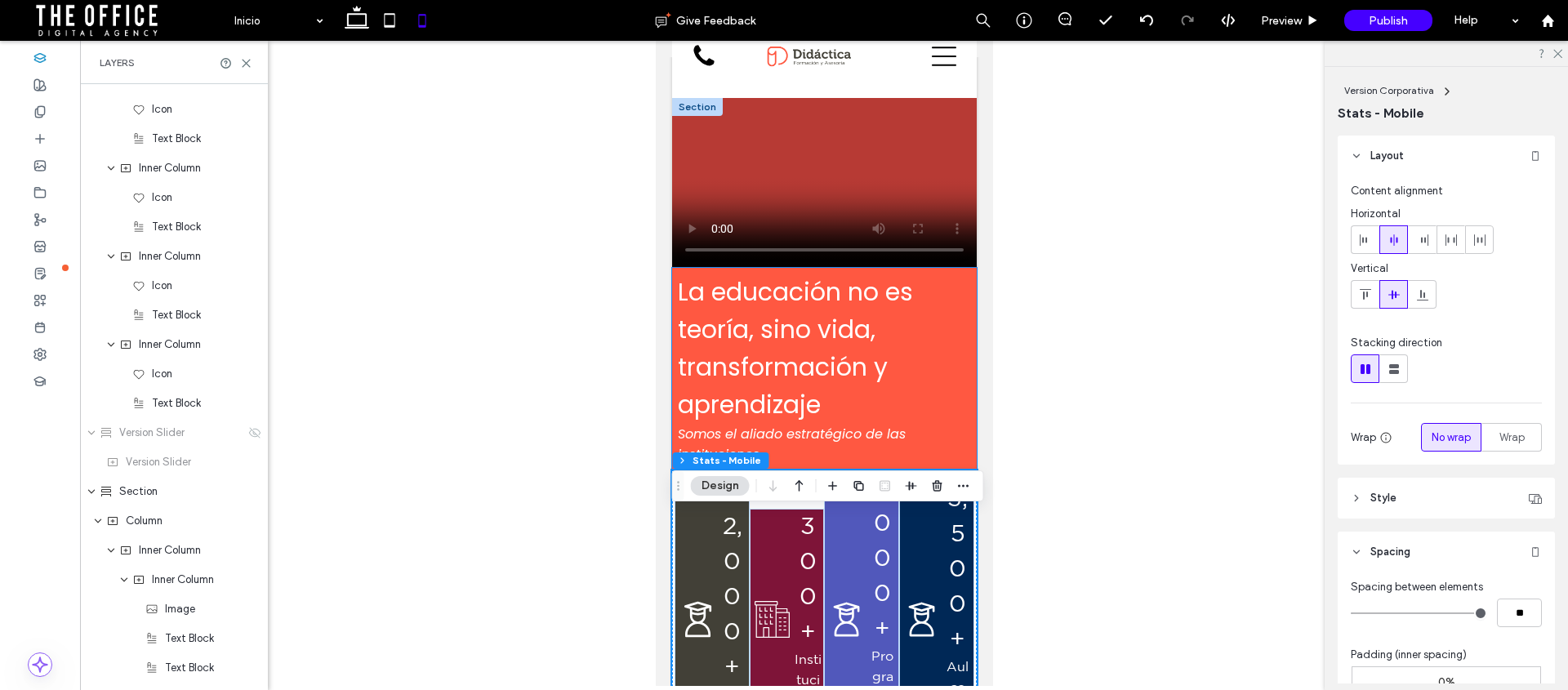
scroll to position [141, 0]
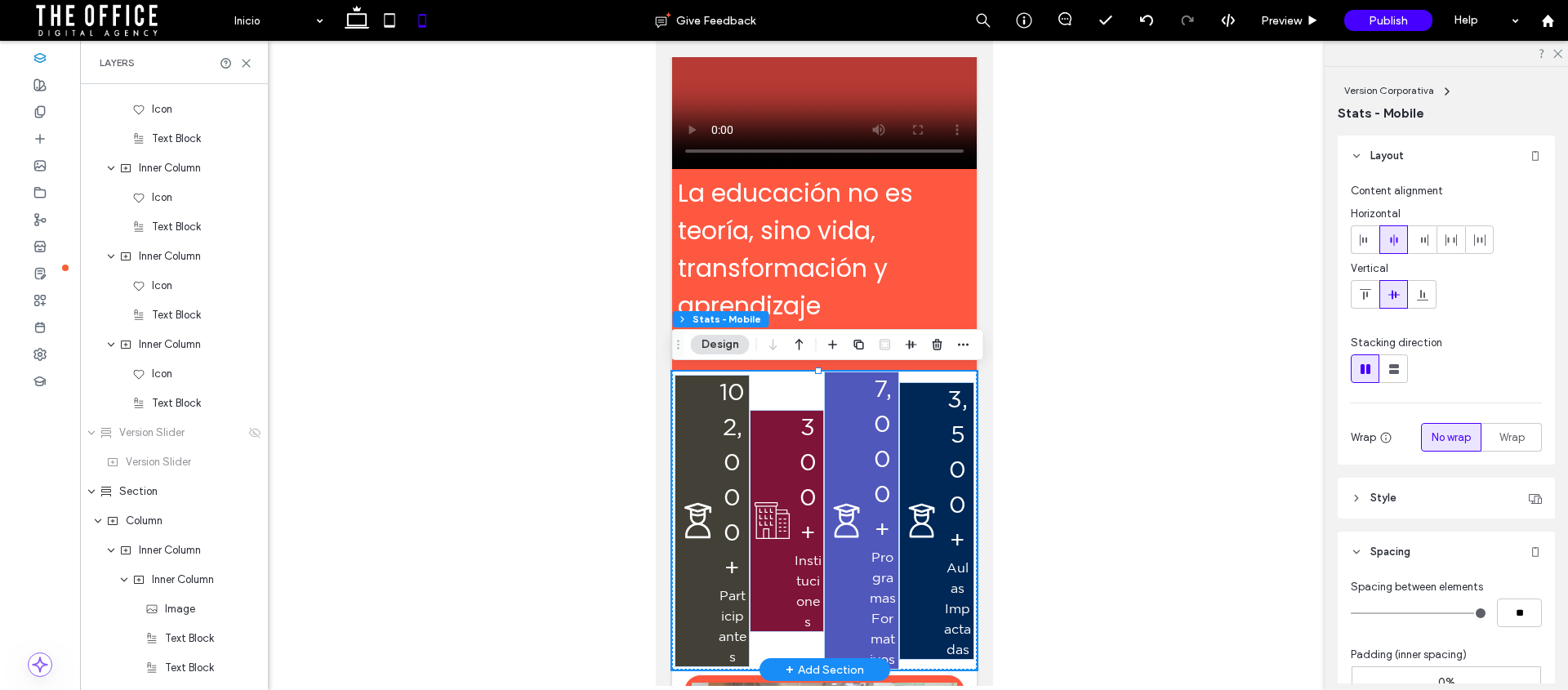
click at [780, 382] on div "102,000+ Participantes 300+ Instituciones 7,000+ Programas Formativos 3,500+ Au…" at bounding box center [823, 521] width 305 height 298
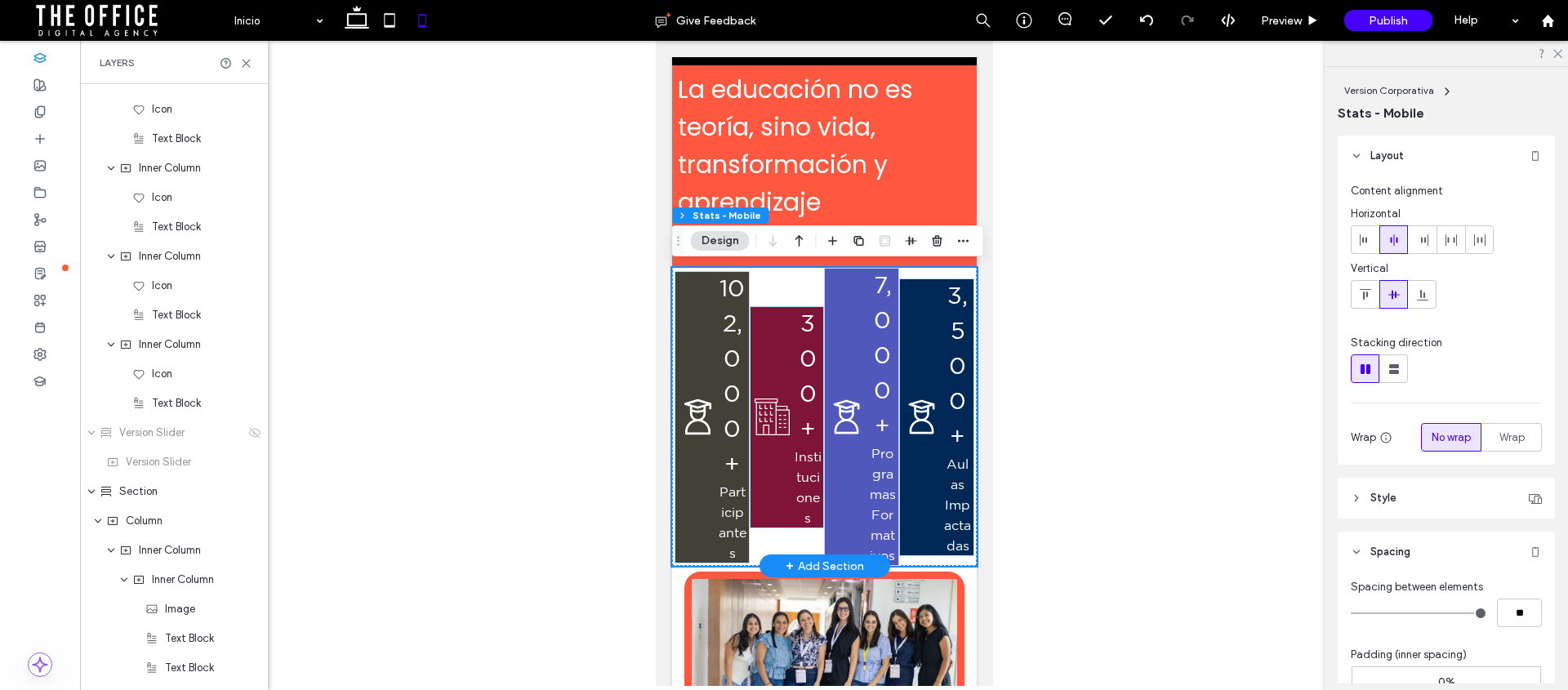
scroll to position [259, 0]
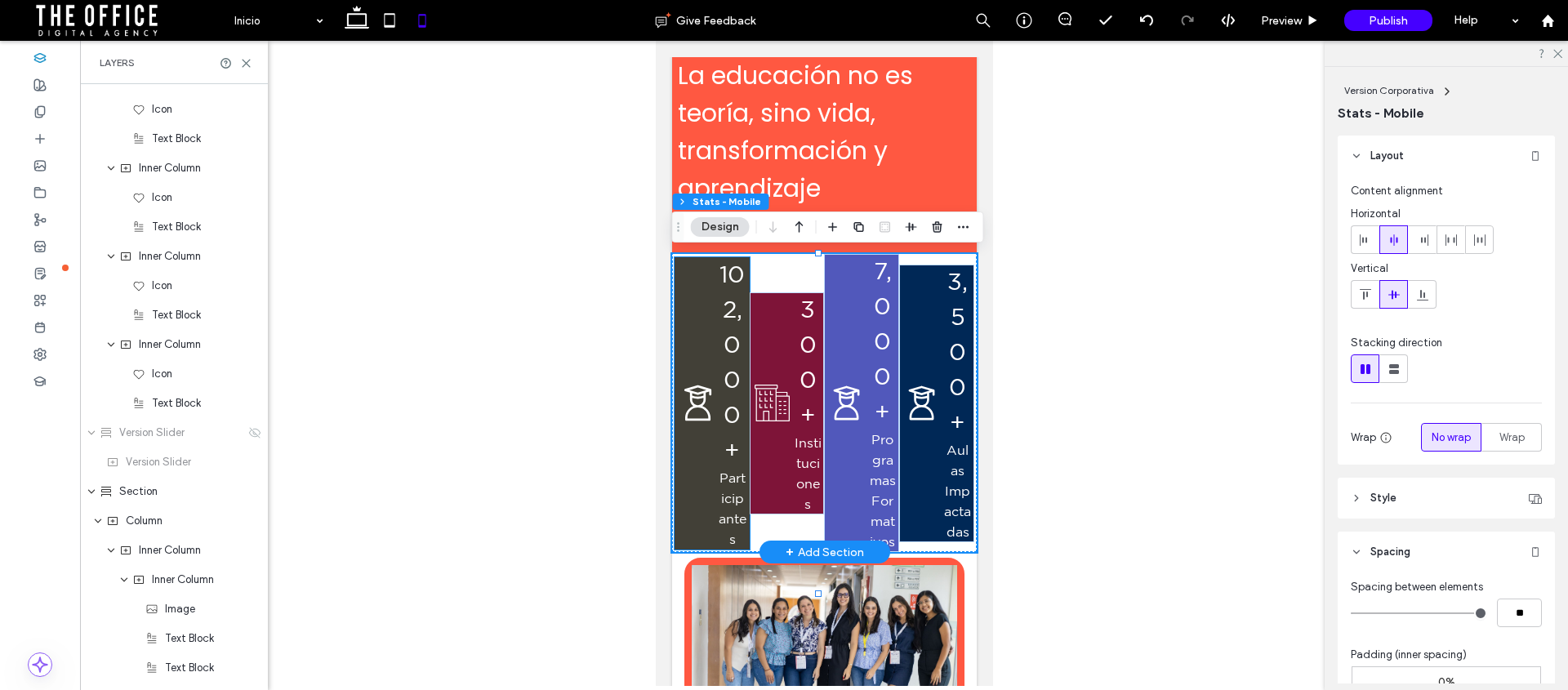
click at [698, 343] on div "102,000+ Participantes" at bounding box center [711, 403] width 75 height 293
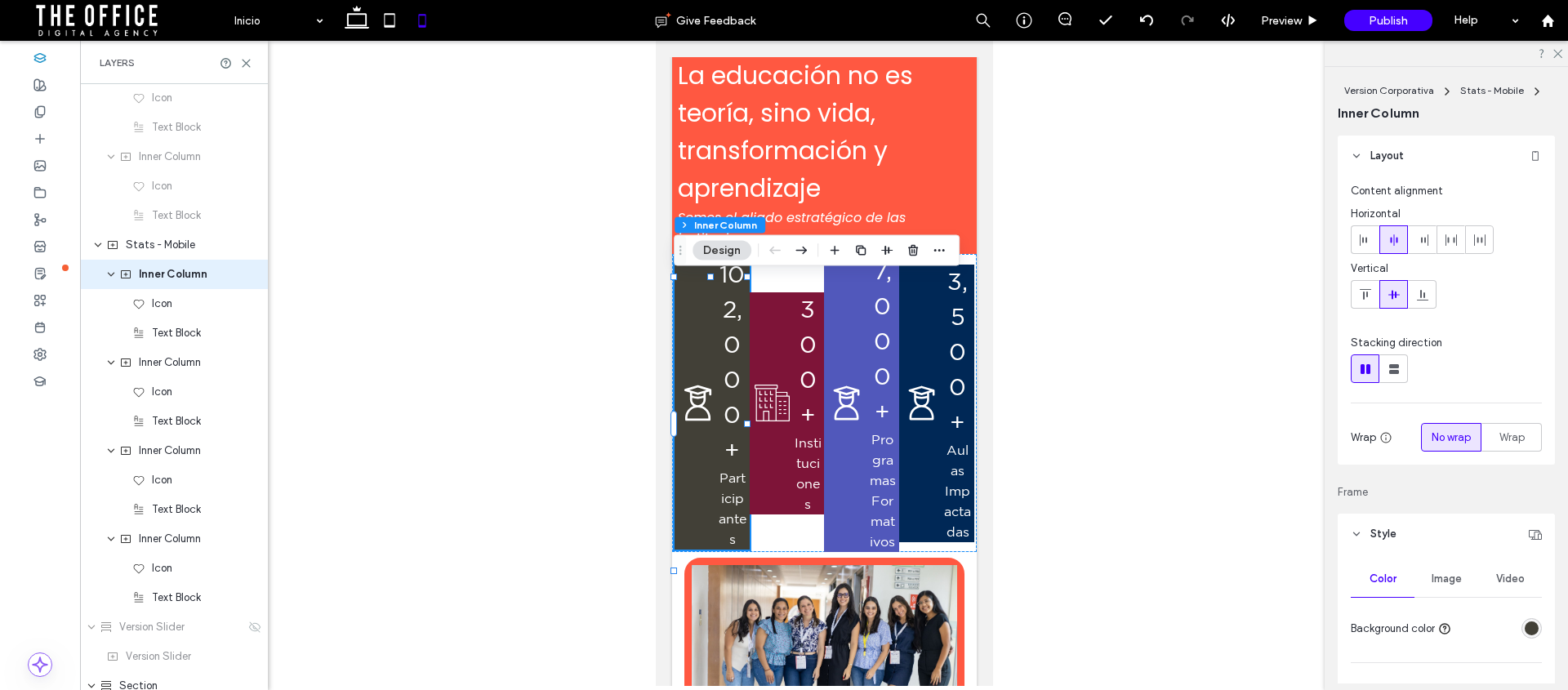
scroll to position [1594, 0]
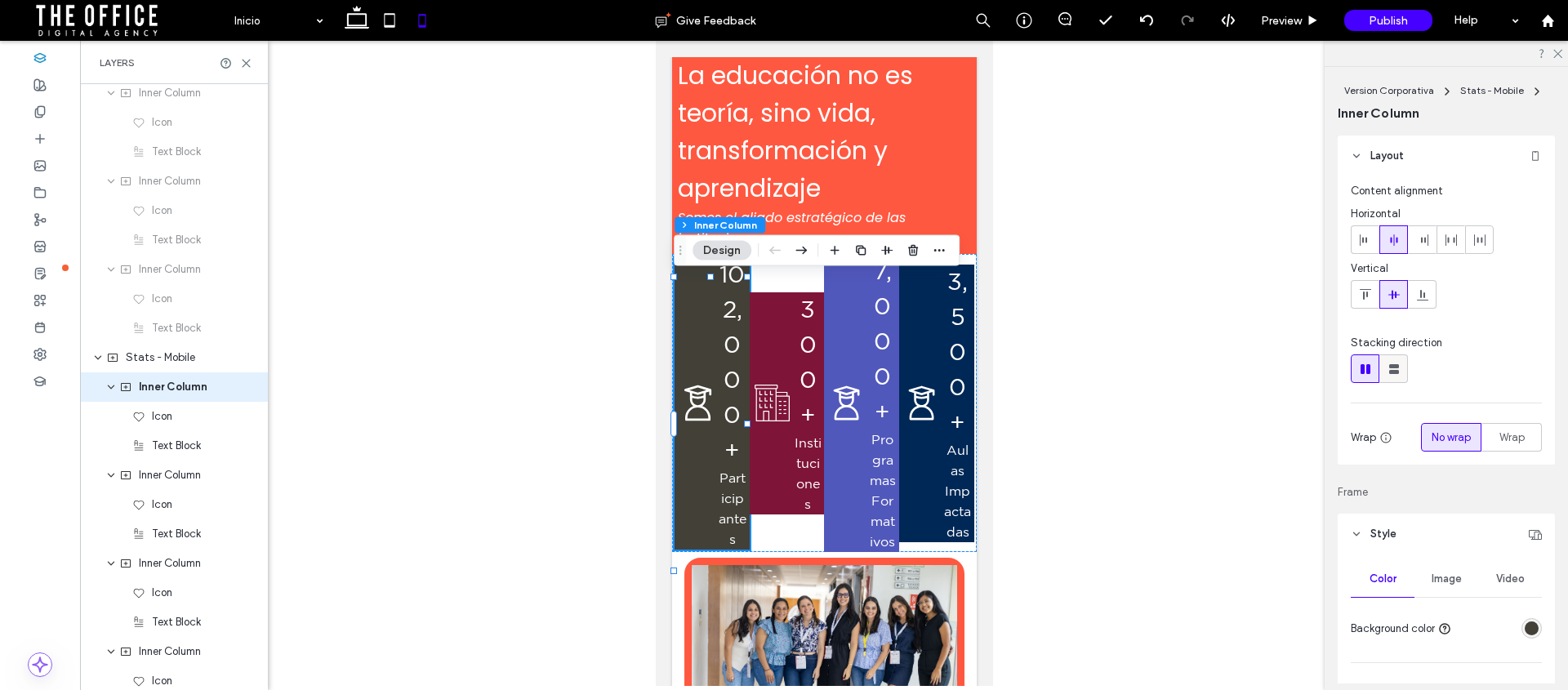
click at [1401, 370] on icon at bounding box center [1393, 368] width 16 height 16
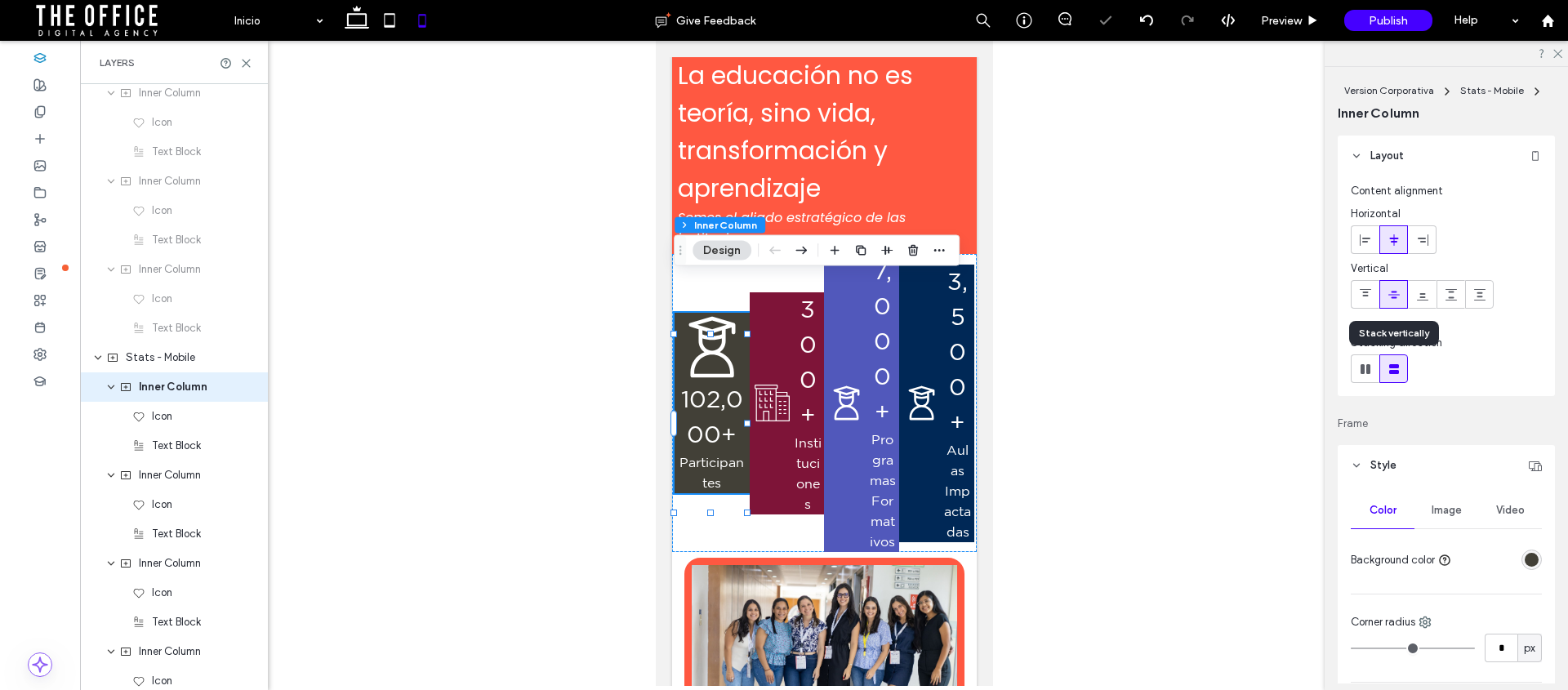
type input "***"
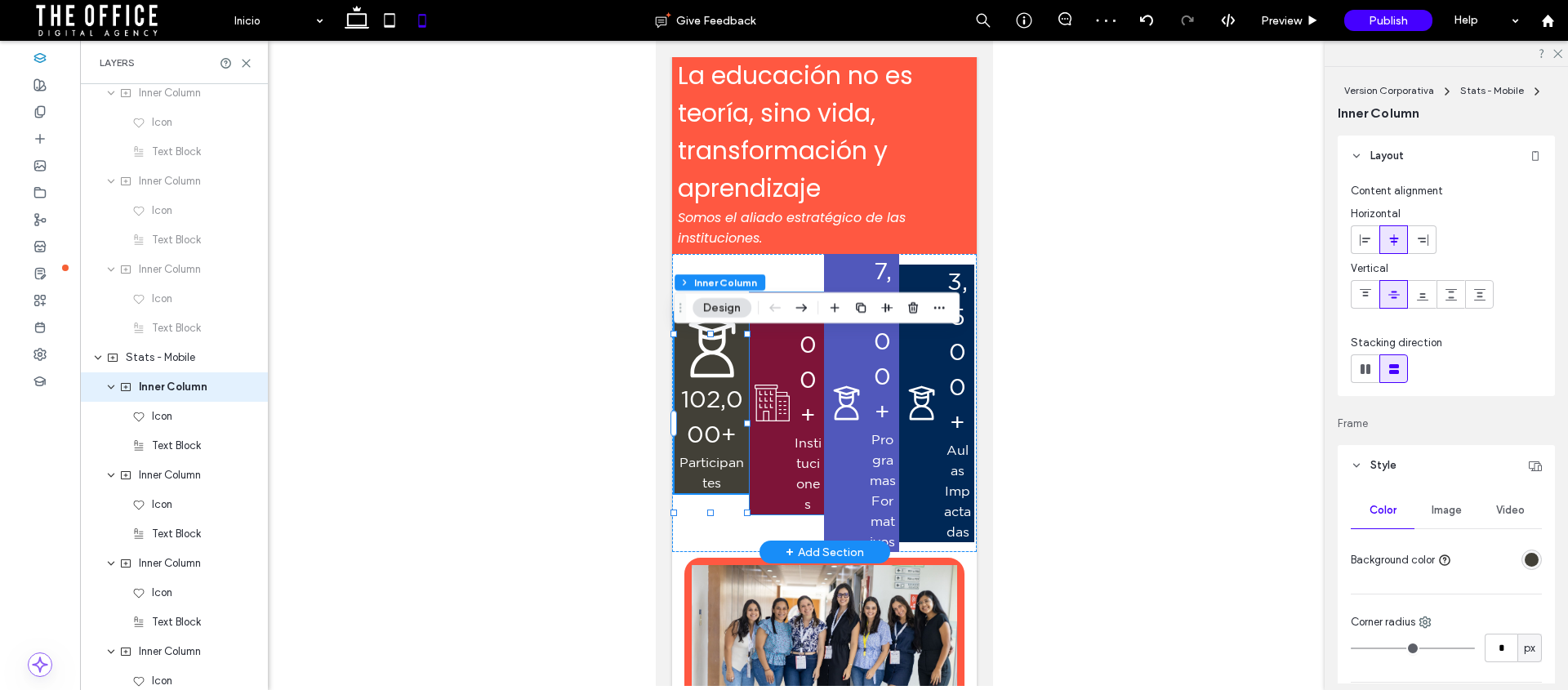
drag, startPoint x: 759, startPoint y: 362, endPoint x: 1865, endPoint y: 438, distance: 1108.6
click at [759, 362] on div "300+ Instituciones" at bounding box center [786, 404] width 75 height 223
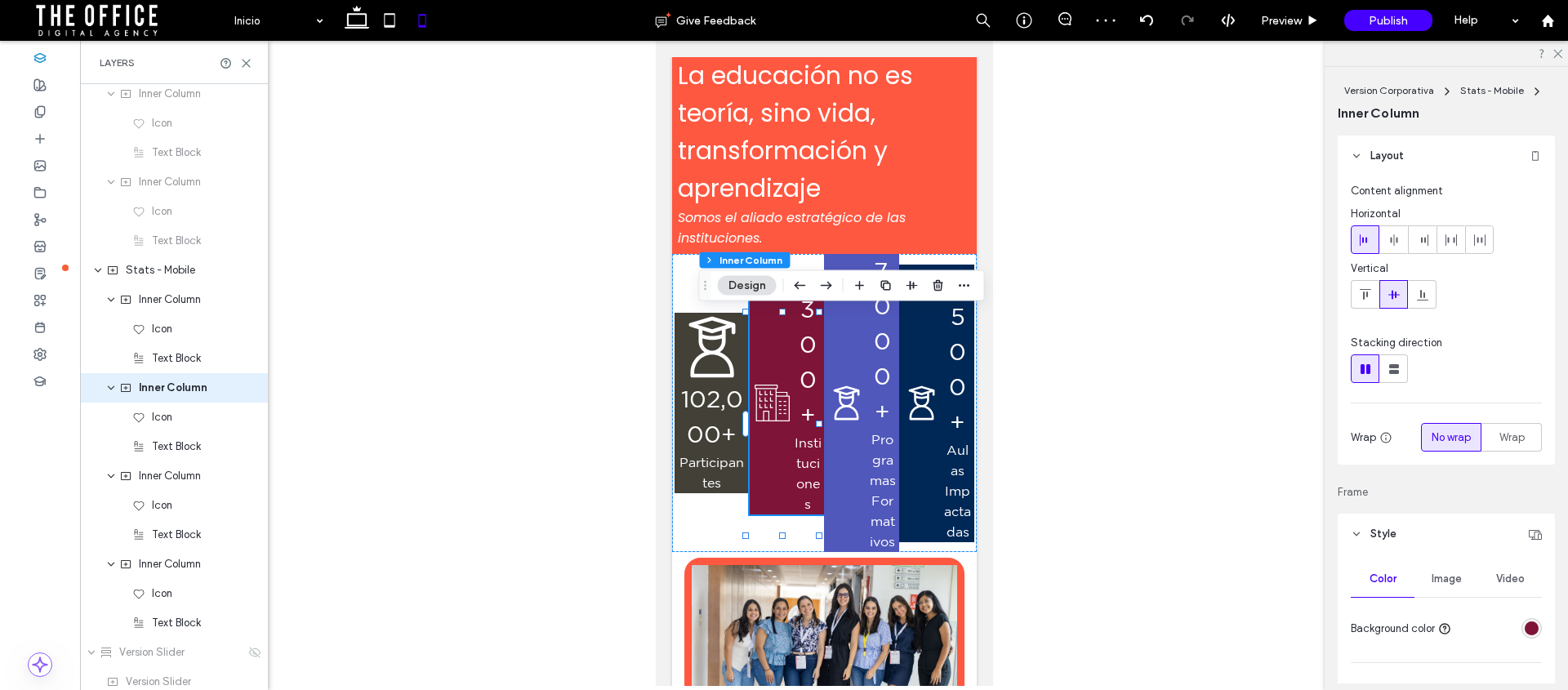
scroll to position [1682, 0]
click at [1400, 368] on icon at bounding box center [1393, 368] width 16 height 16
type input "**"
type input "****"
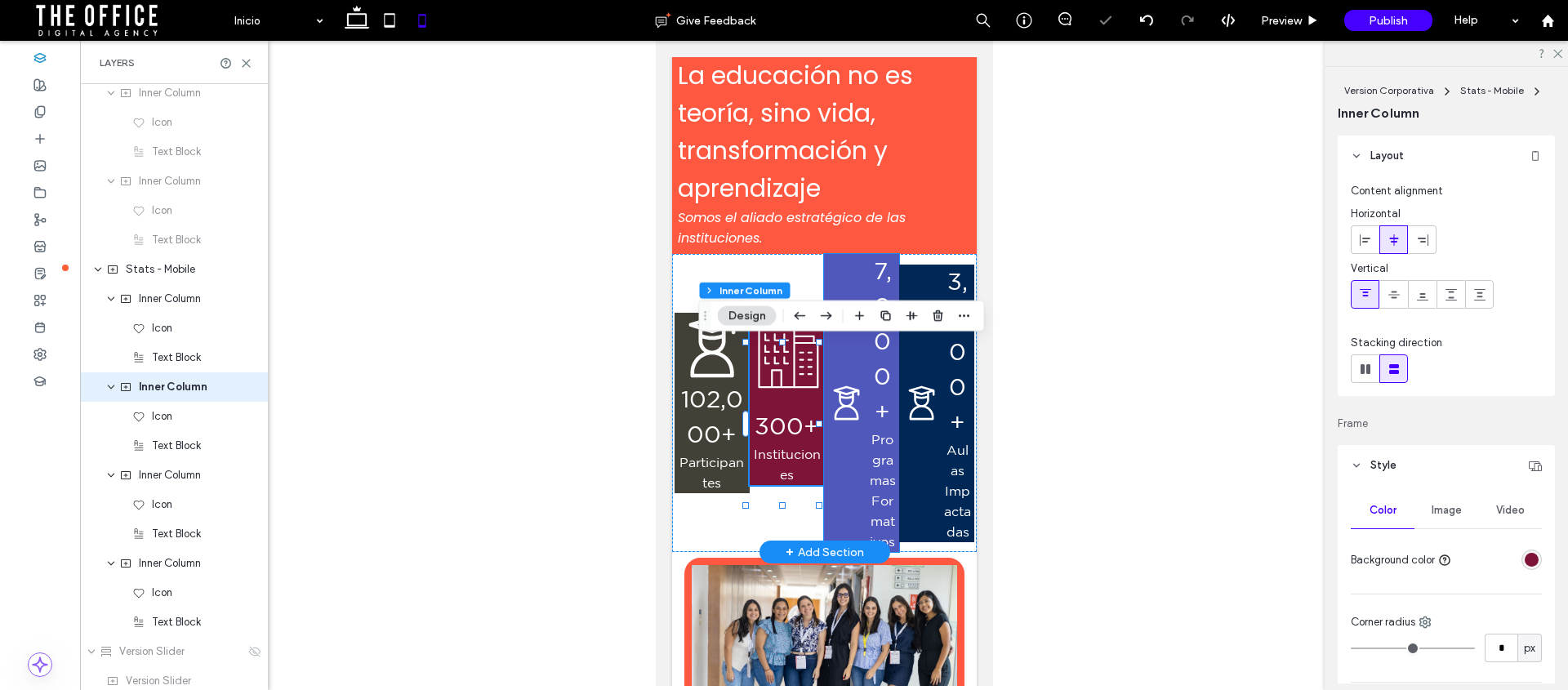
click at [832, 372] on div "7,000+ Programas Formativos" at bounding box center [861, 403] width 75 height 298
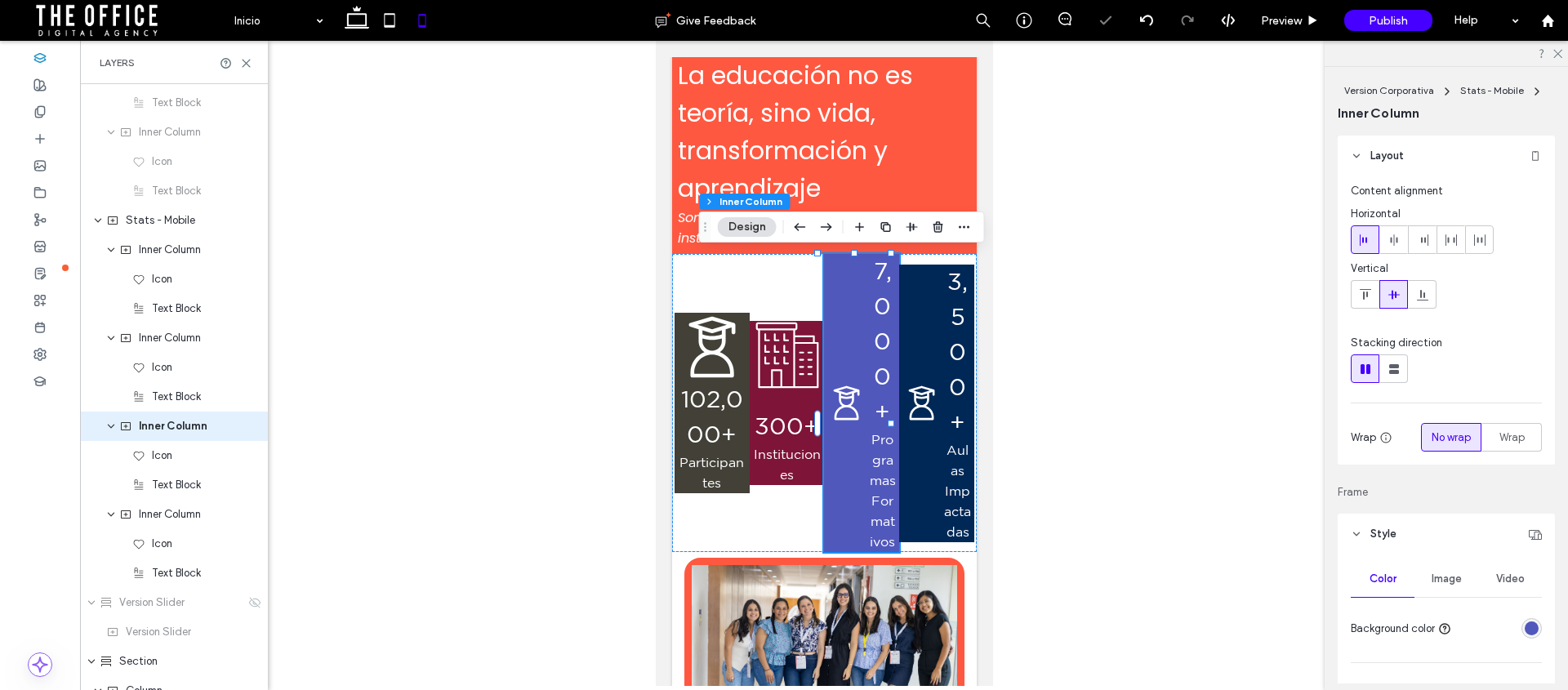
scroll to position [1771, 0]
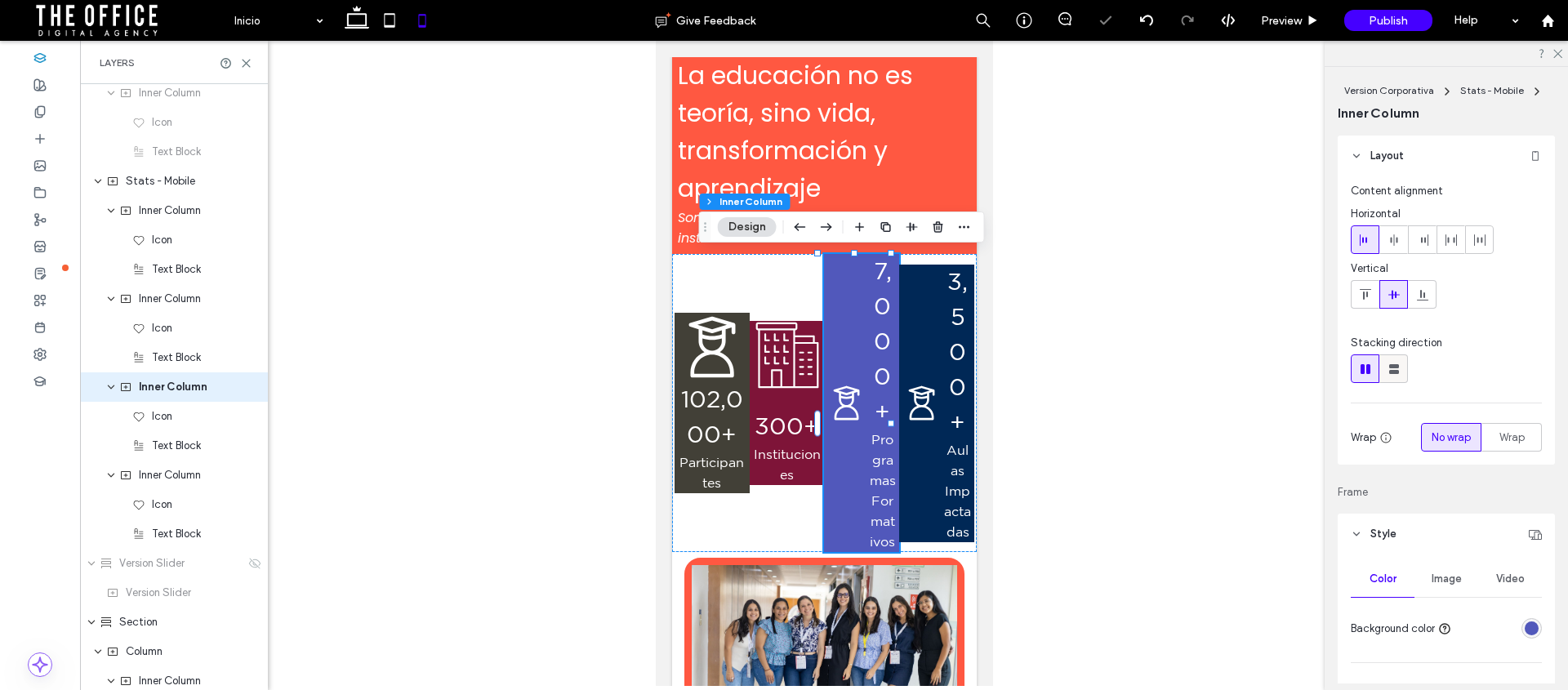
click at [1390, 363] on icon at bounding box center [1393, 368] width 16 height 16
type input "**"
type input "****"
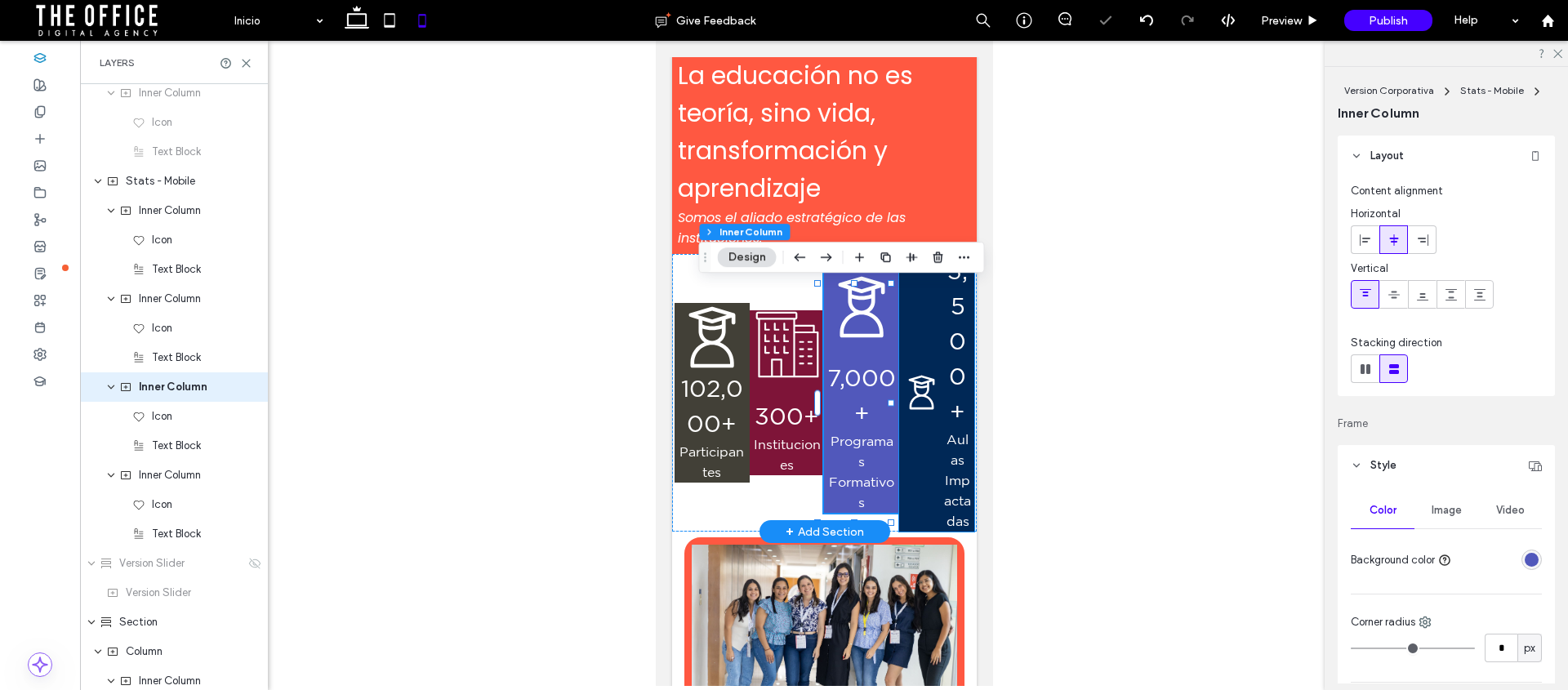
click at [913, 322] on div "3,500+ Aulas Impactadas" at bounding box center [935, 393] width 75 height 278
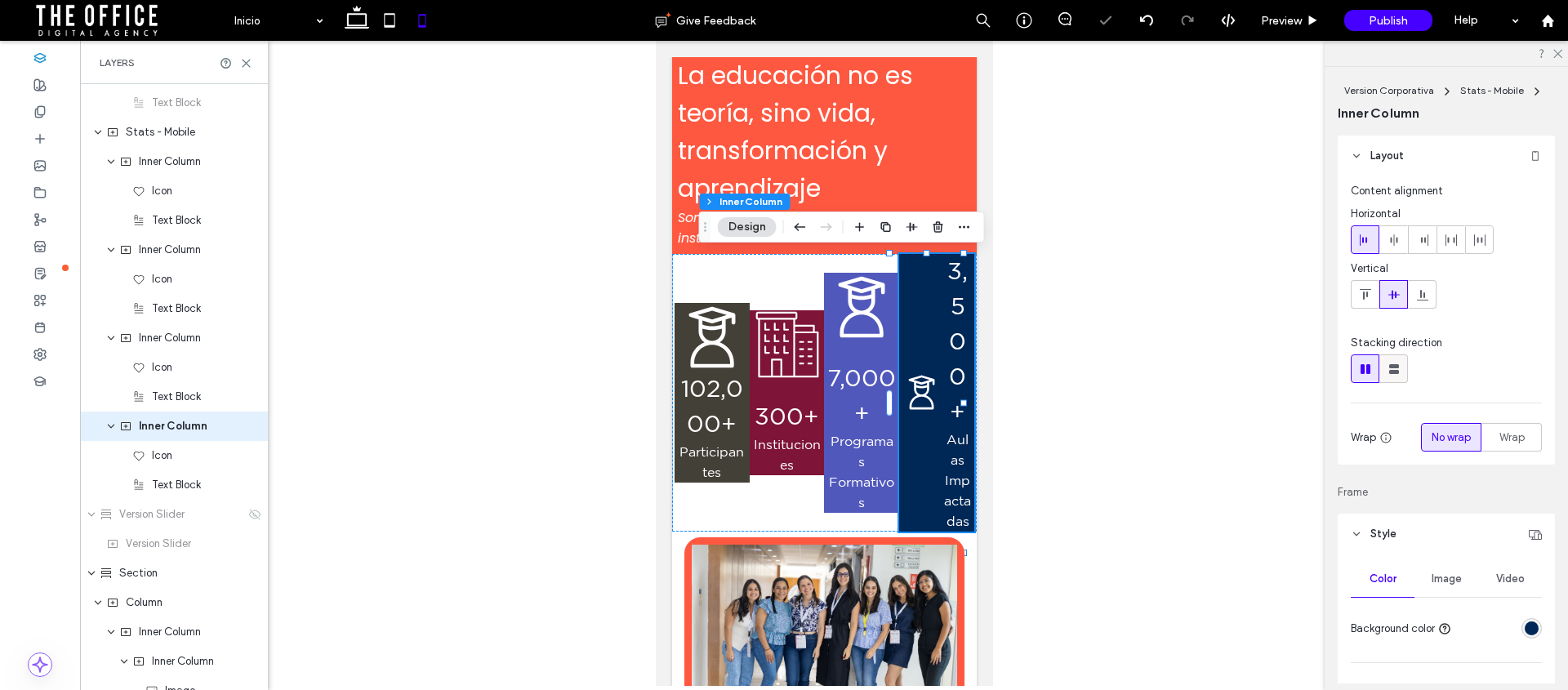
scroll to position [1859, 0]
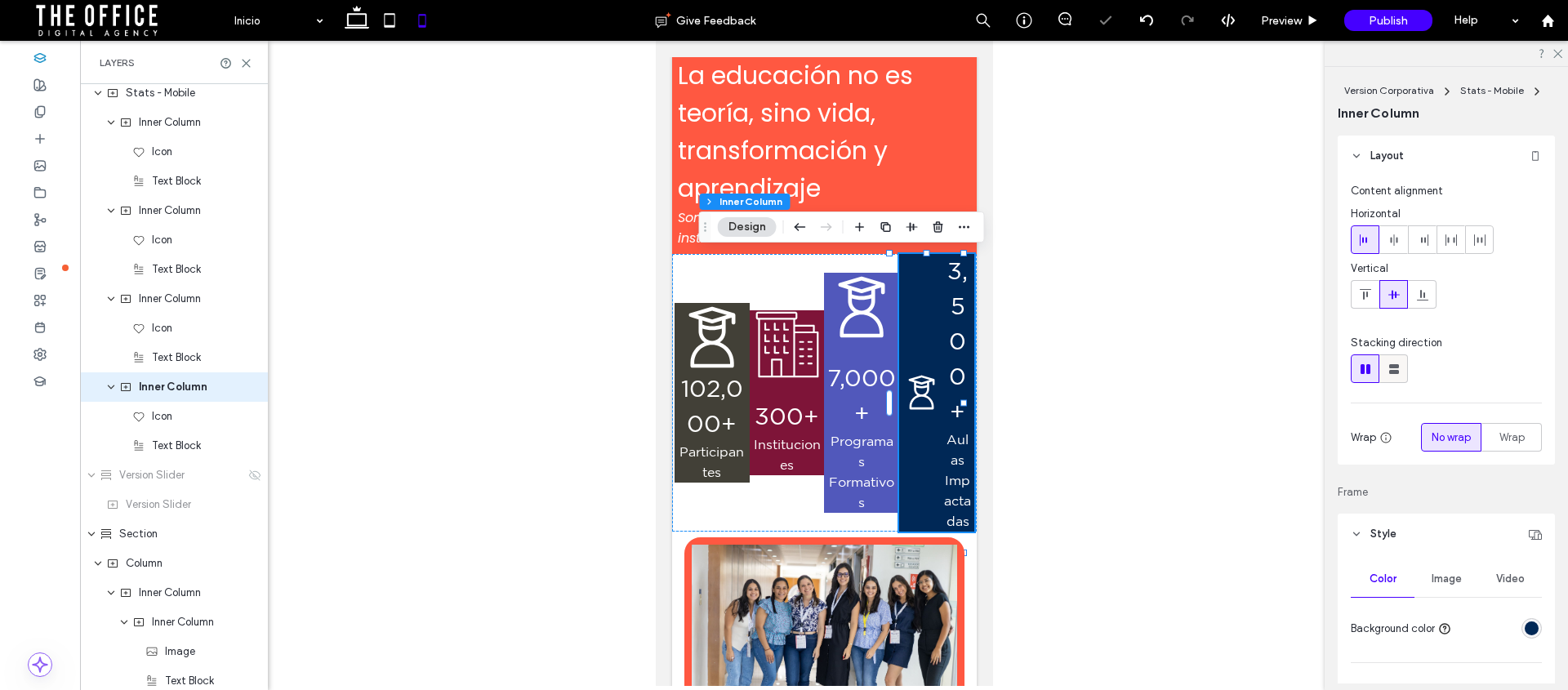
click at [1390, 373] on use at bounding box center [1394, 369] width 9 height 9
type input "**"
type input "****"
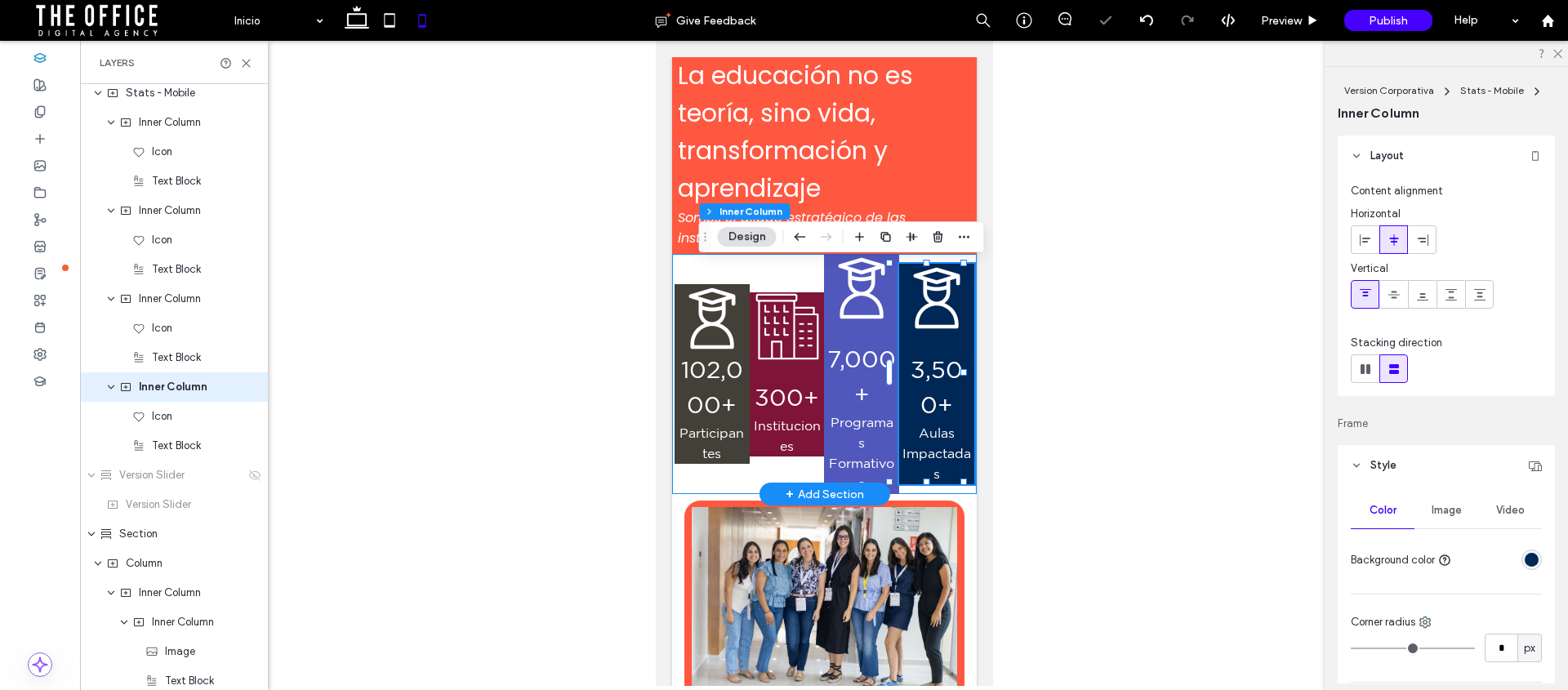
click at [778, 269] on div "102,000+ Participantes 300+ Instituciones 7,000+ Programas Formativos 3,500+ Au…" at bounding box center [823, 374] width 305 height 240
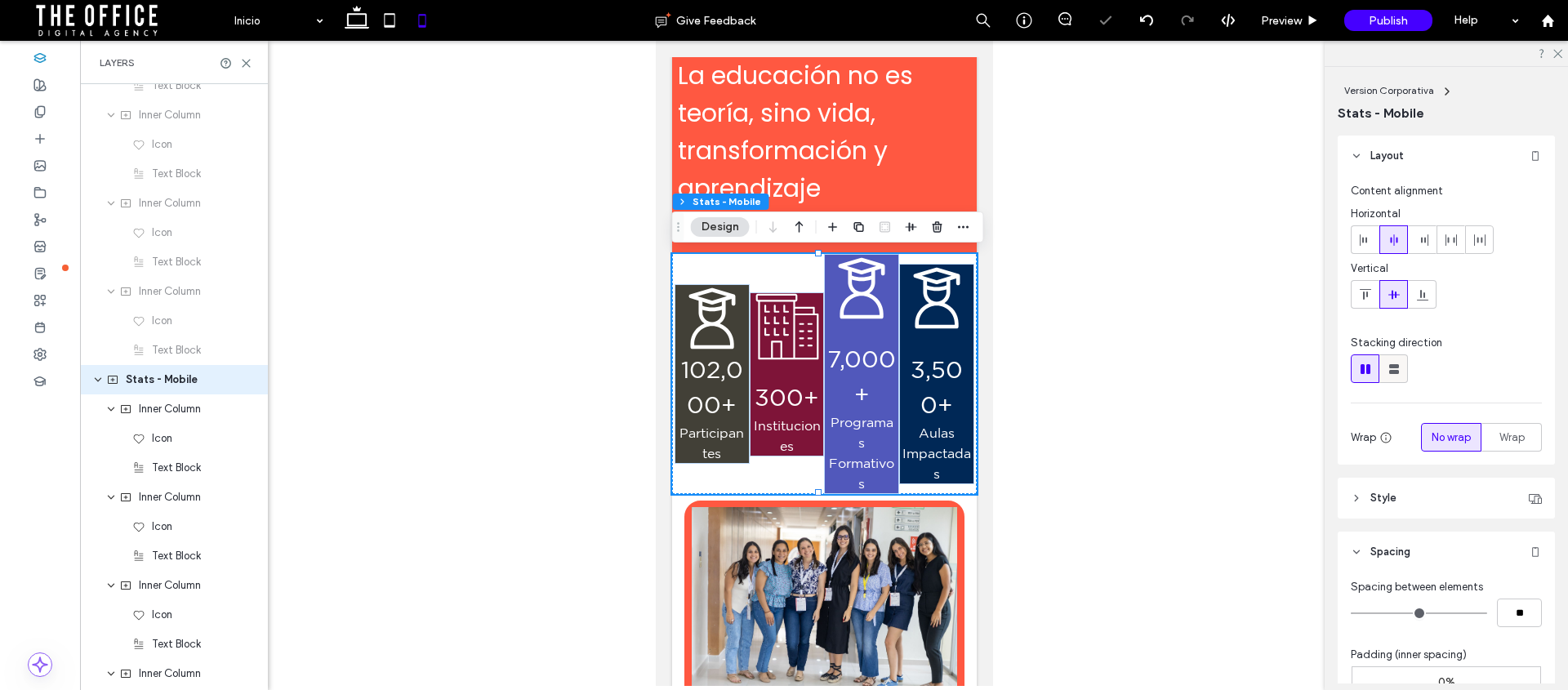
scroll to position [1565, 0]
click at [1500, 430] on span "Wrap" at bounding box center [1512, 438] width 25 height 16
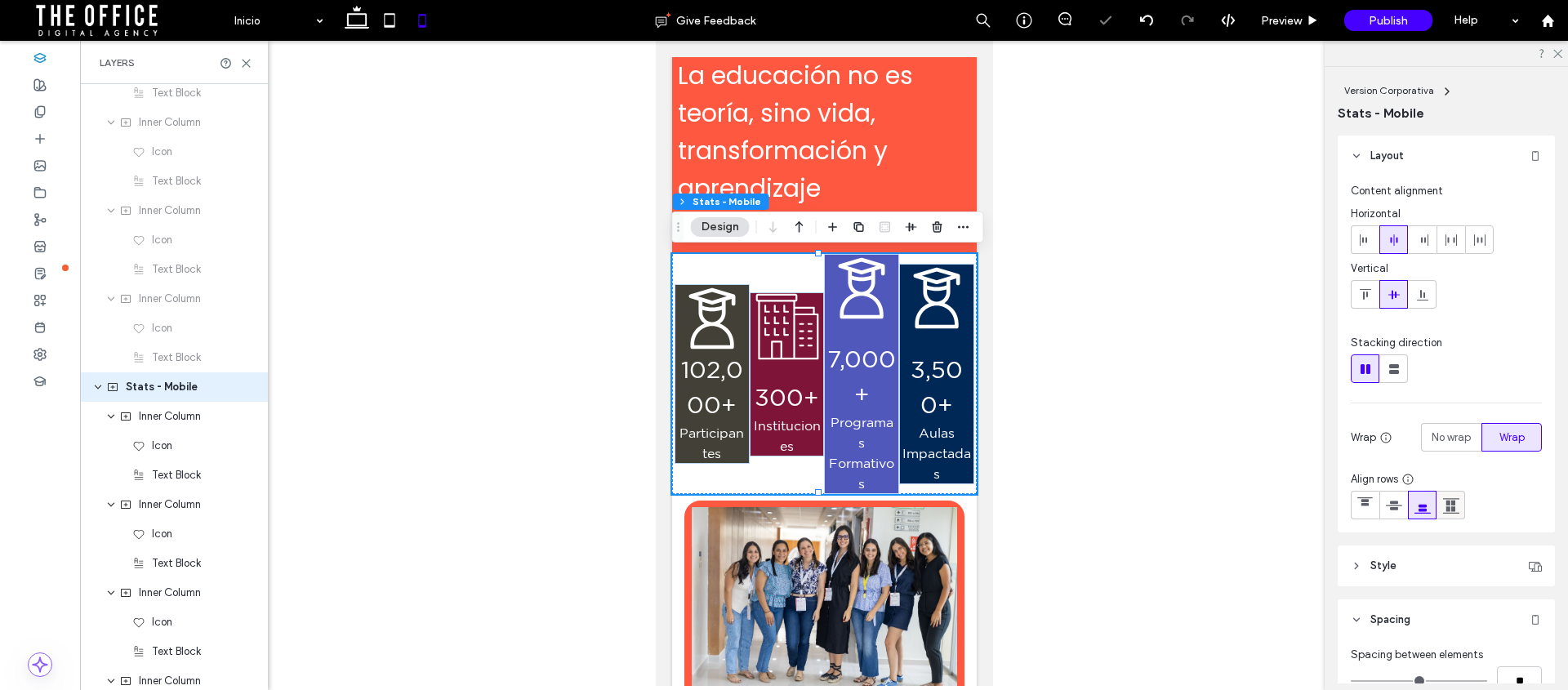
click at [1447, 503] on use at bounding box center [1450, 506] width 16 height 16
click at [772, 465] on div "102,000+ Participantes 300+ Instituciones 7,000+ Programas Formativos 3,500+ Au…" at bounding box center [823, 374] width 305 height 240
click at [703, 326] on icon at bounding box center [711, 319] width 69 height 69
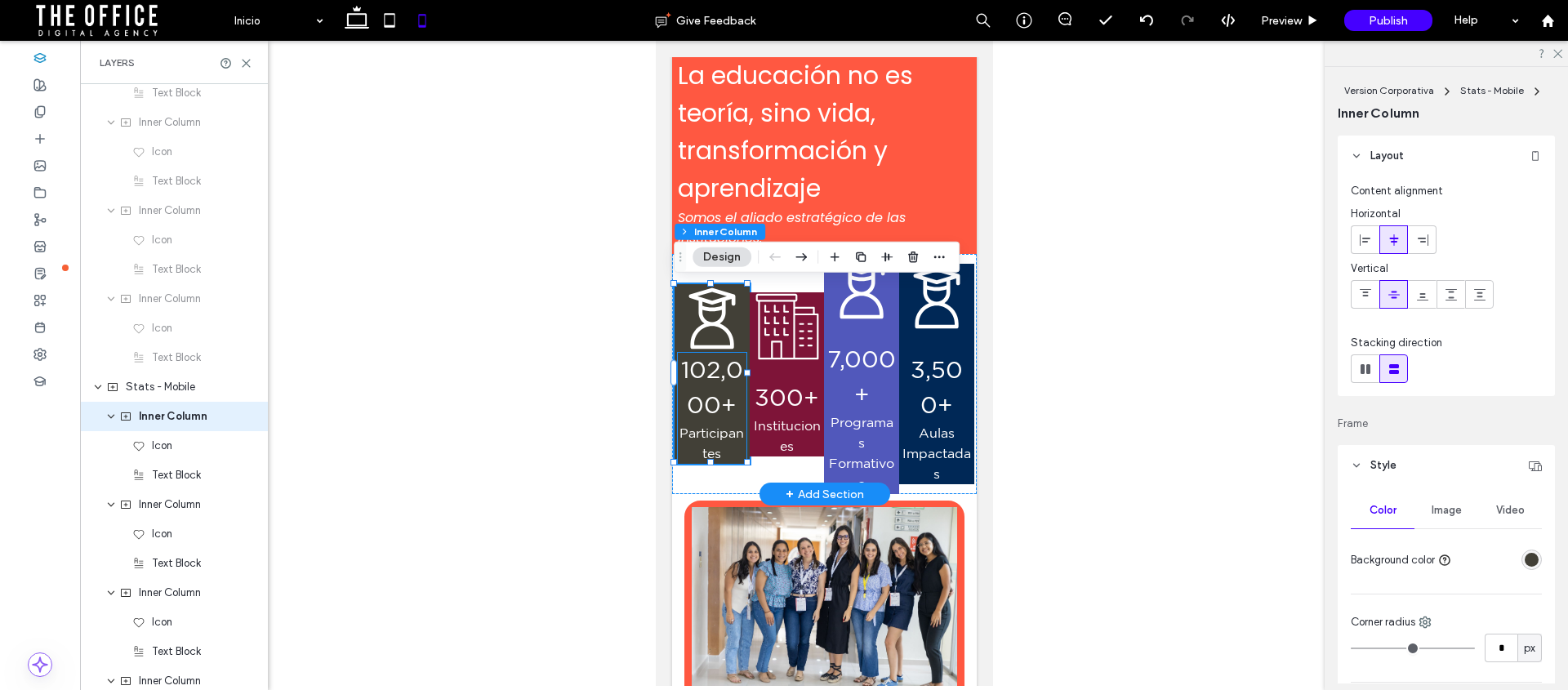
scroll to position [1594, 0]
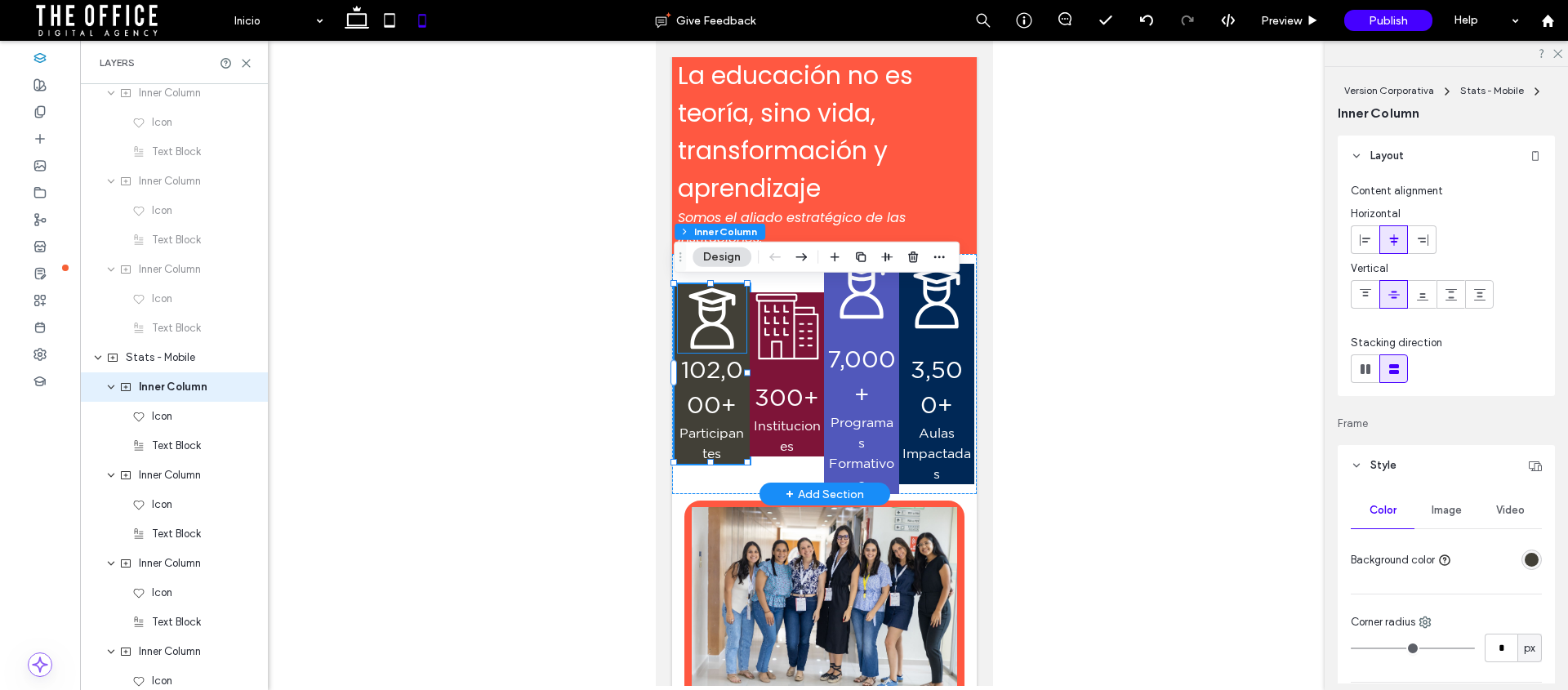
click at [712, 326] on icon at bounding box center [711, 319] width 69 height 69
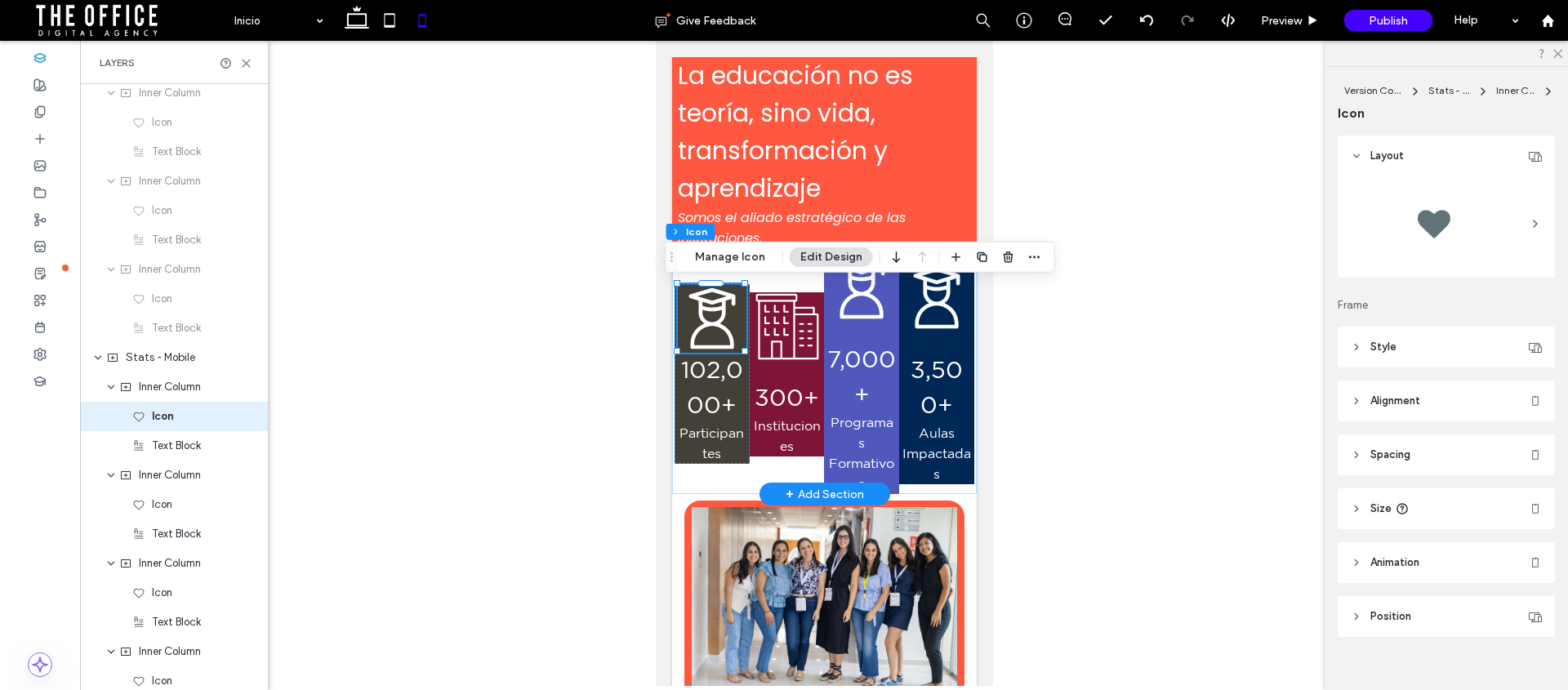
scroll to position [1623, 0]
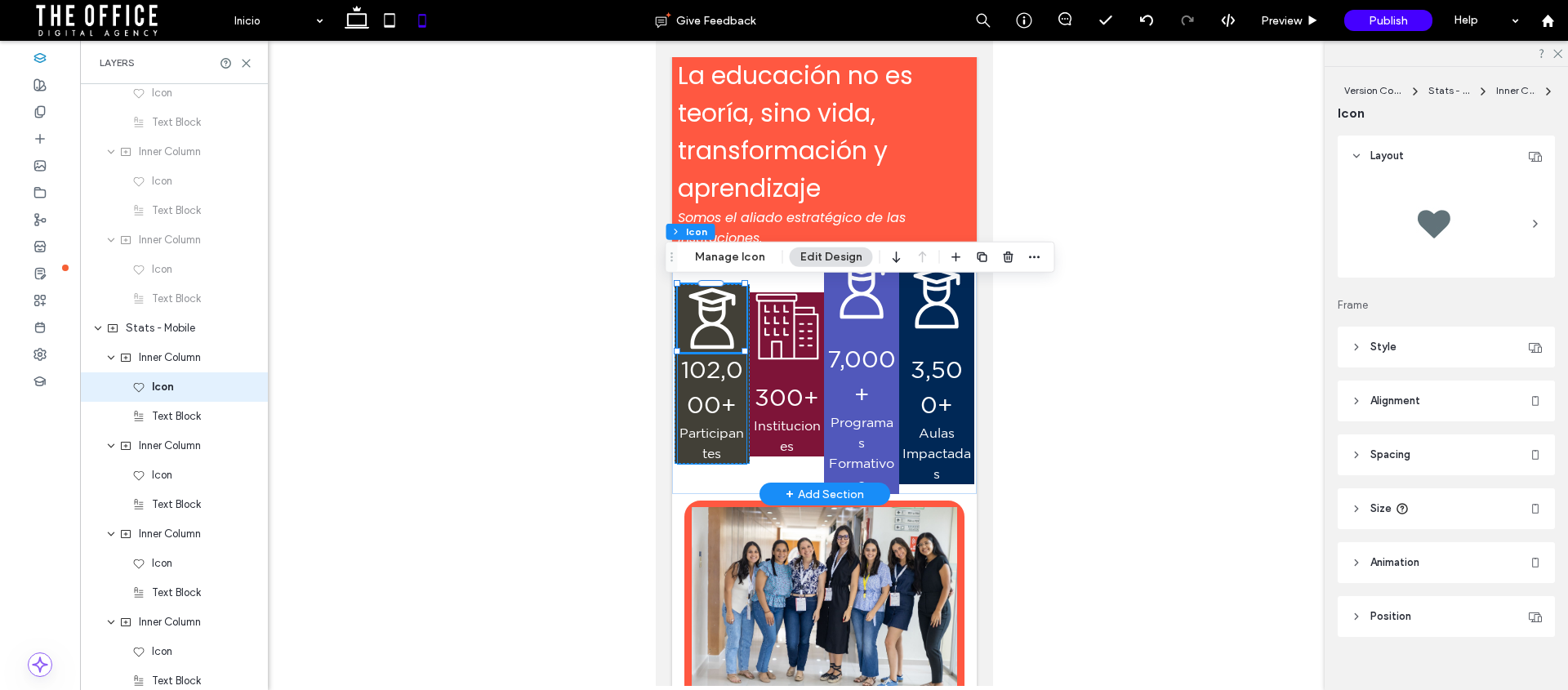
click at [689, 449] on p "Participantes" at bounding box center [711, 444] width 69 height 41
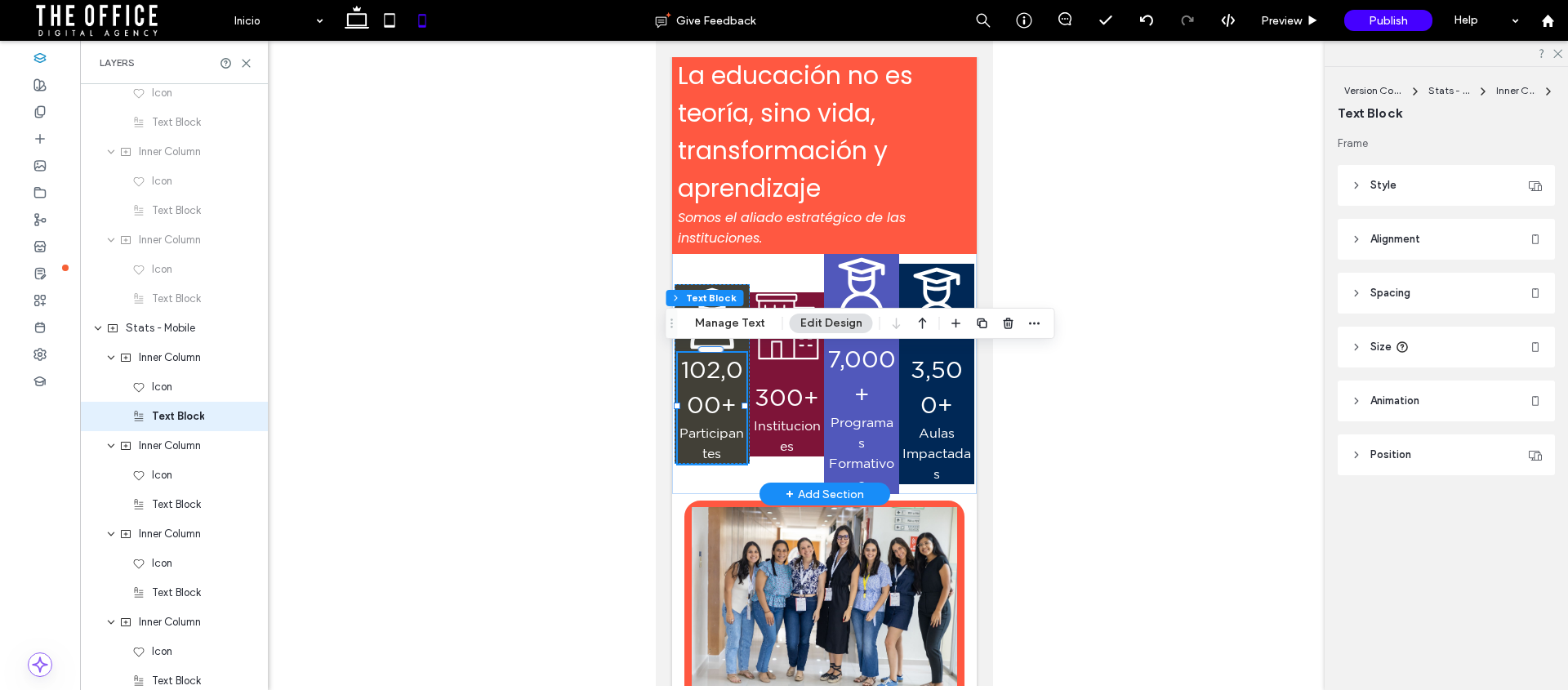
scroll to position [1653, 0]
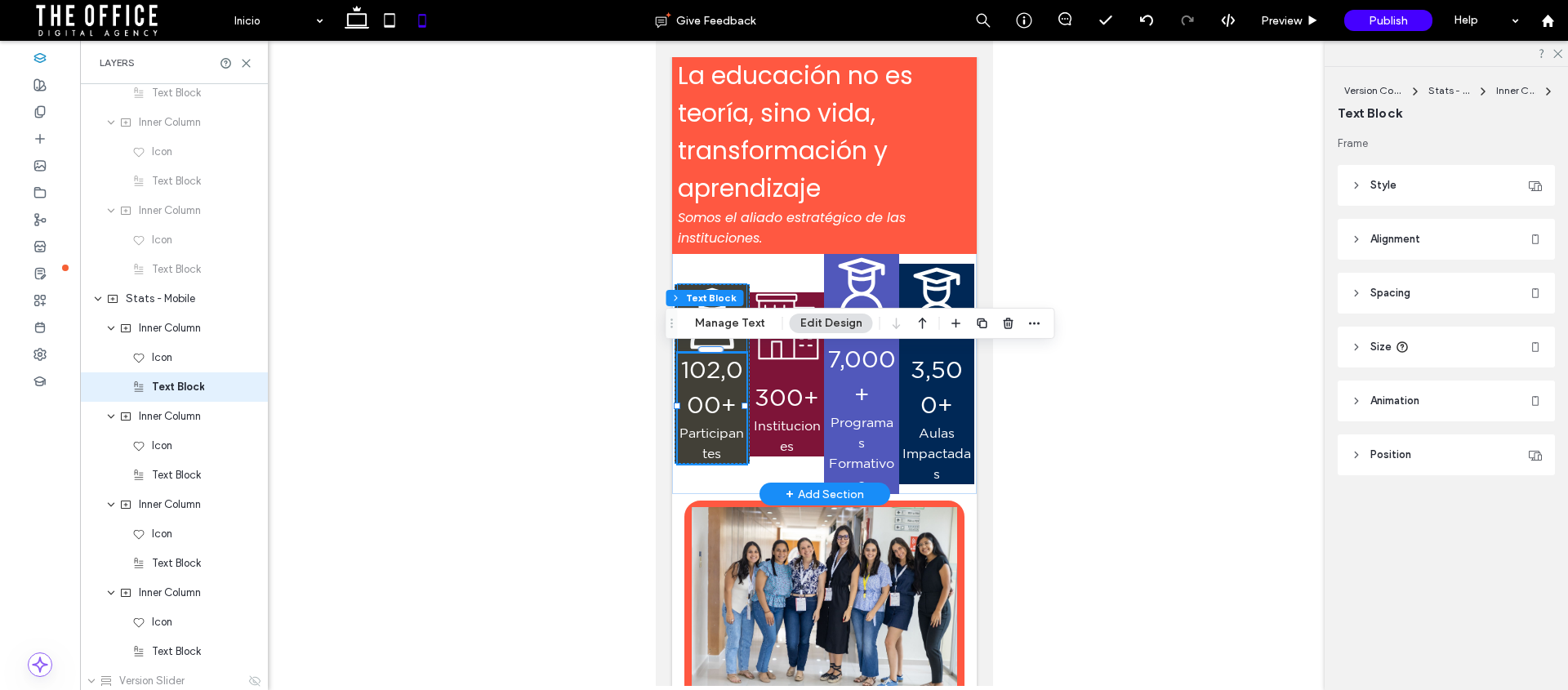
click at [683, 284] on icon at bounding box center [711, 319] width 69 height 69
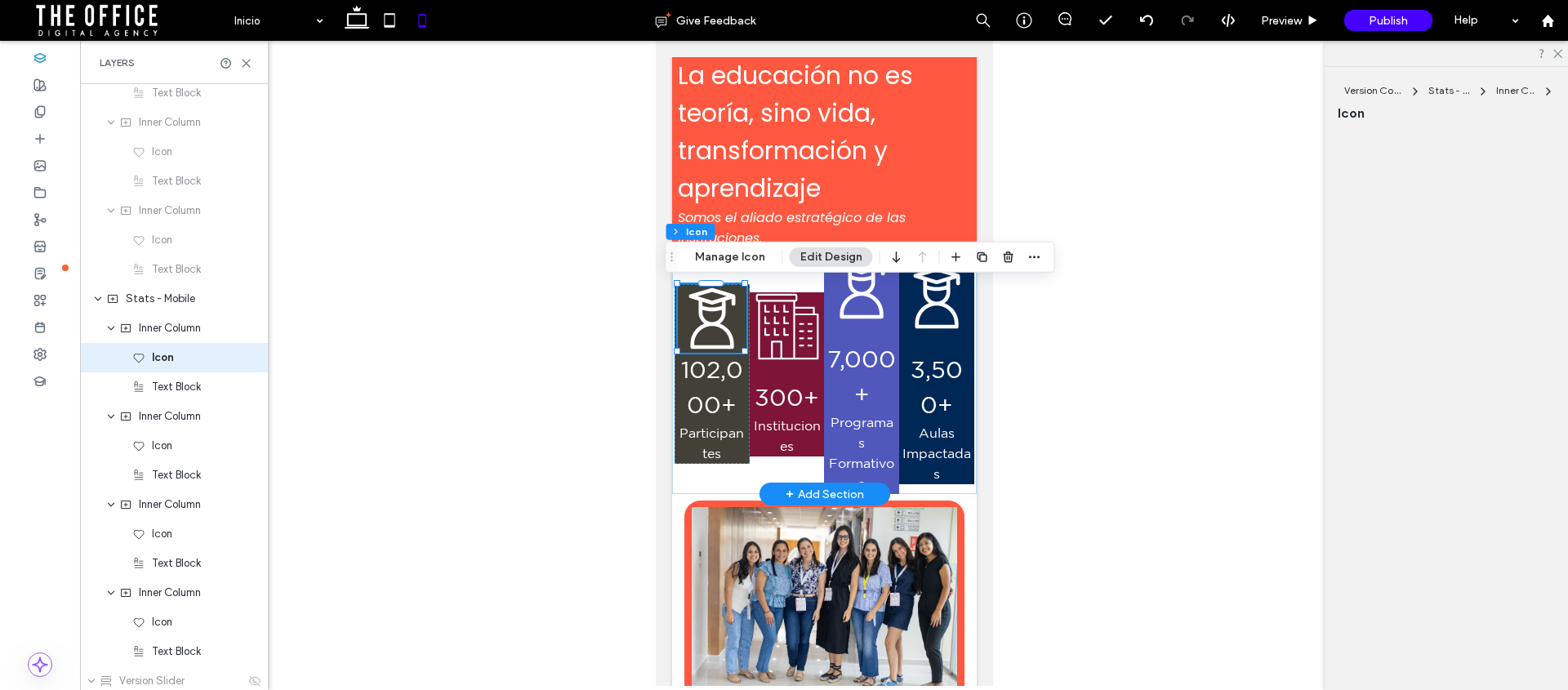
scroll to position [1623, 0]
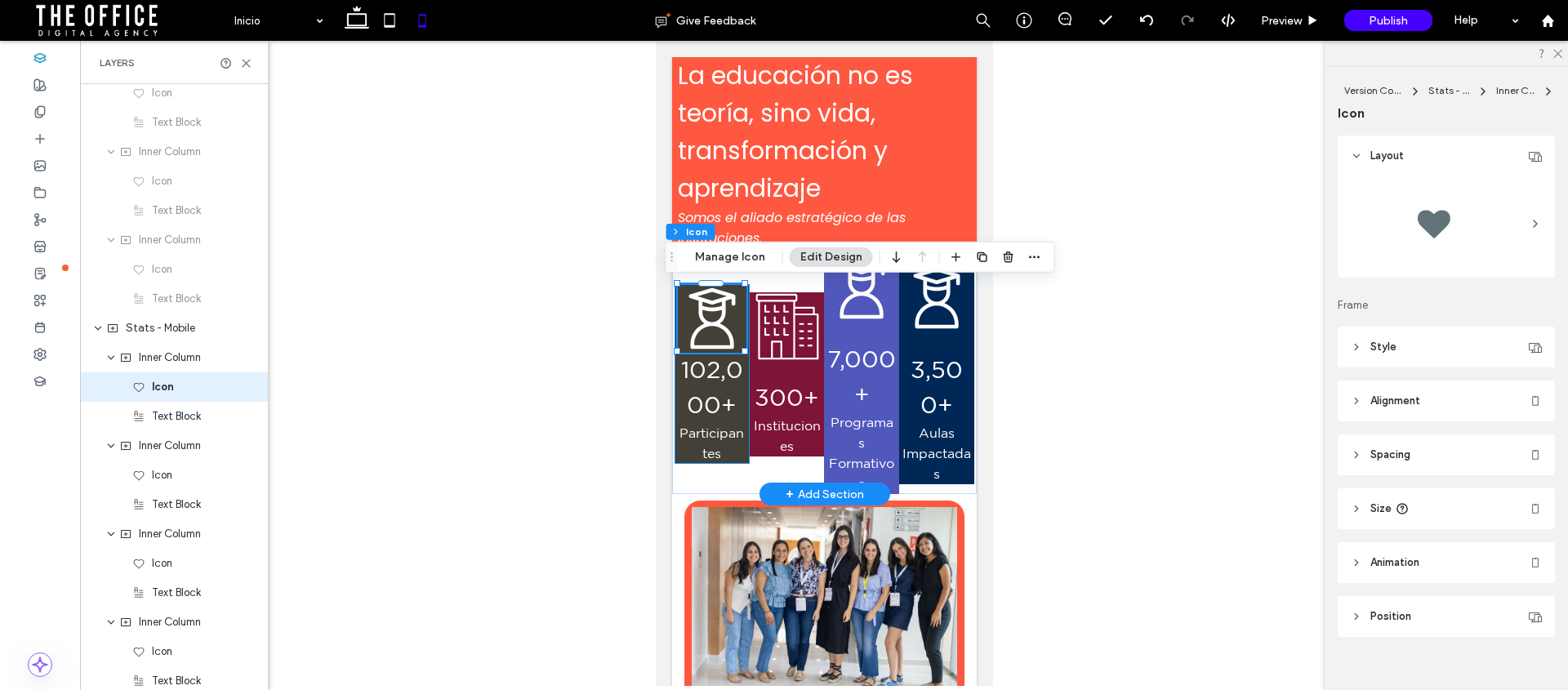
click at [674, 306] on div "102,000+ Participantes" at bounding box center [711, 374] width 75 height 180
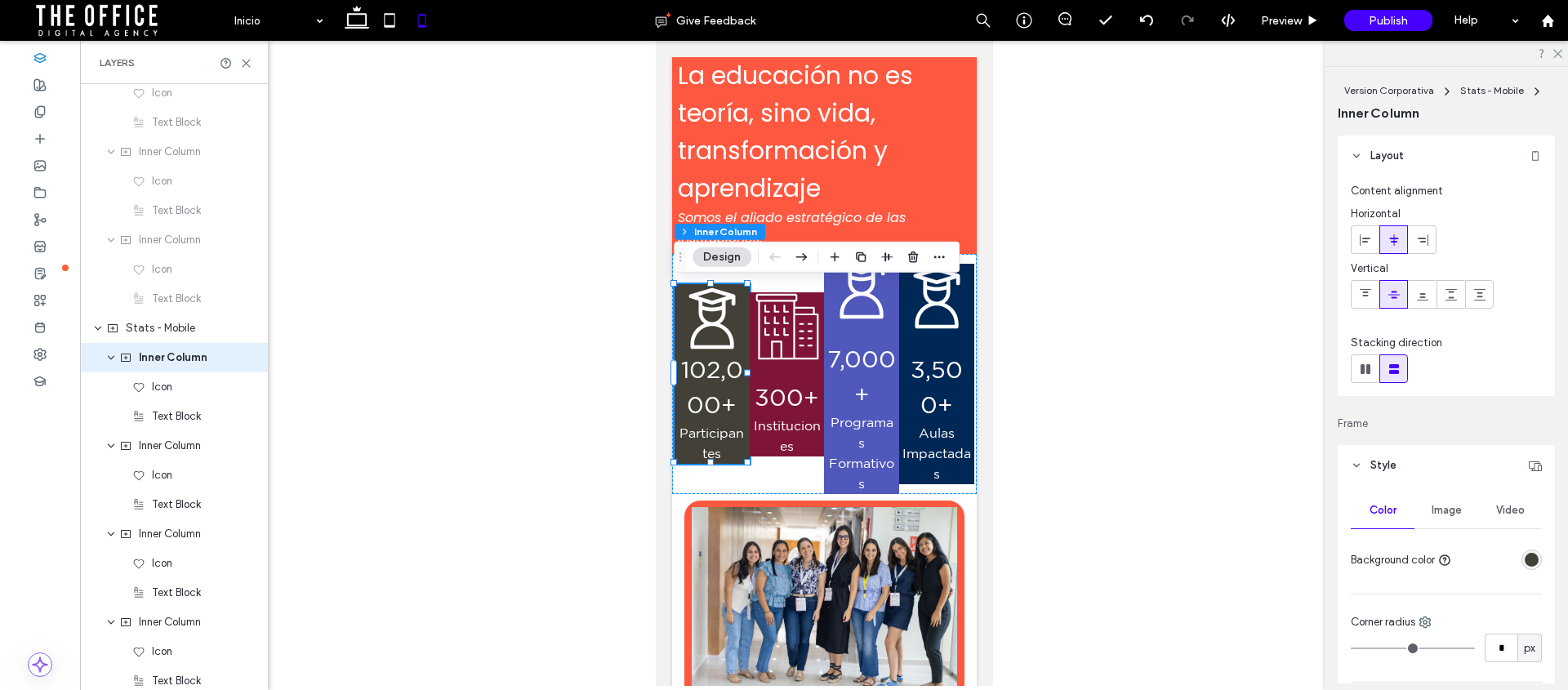
scroll to position [1594, 0]
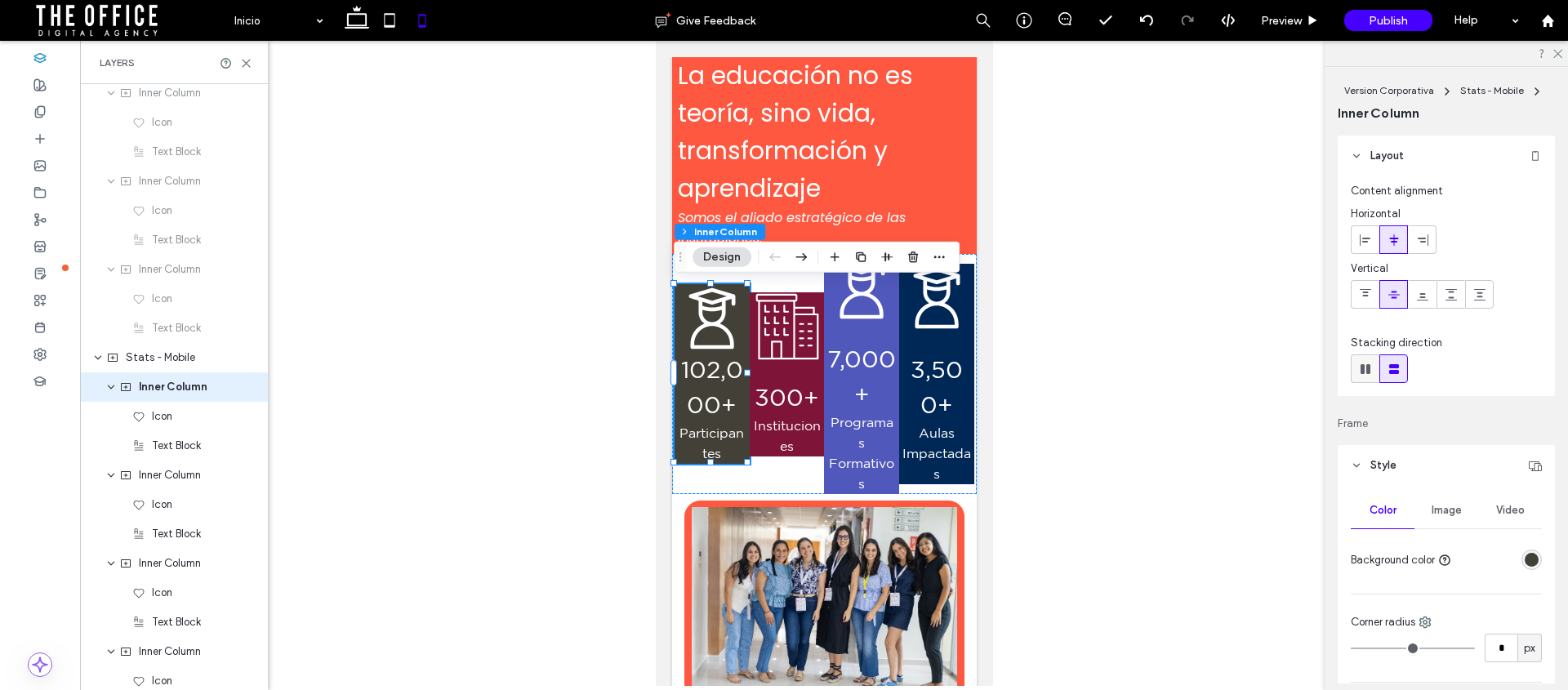
click at [1364, 367] on icon at bounding box center [1364, 368] width 16 height 16
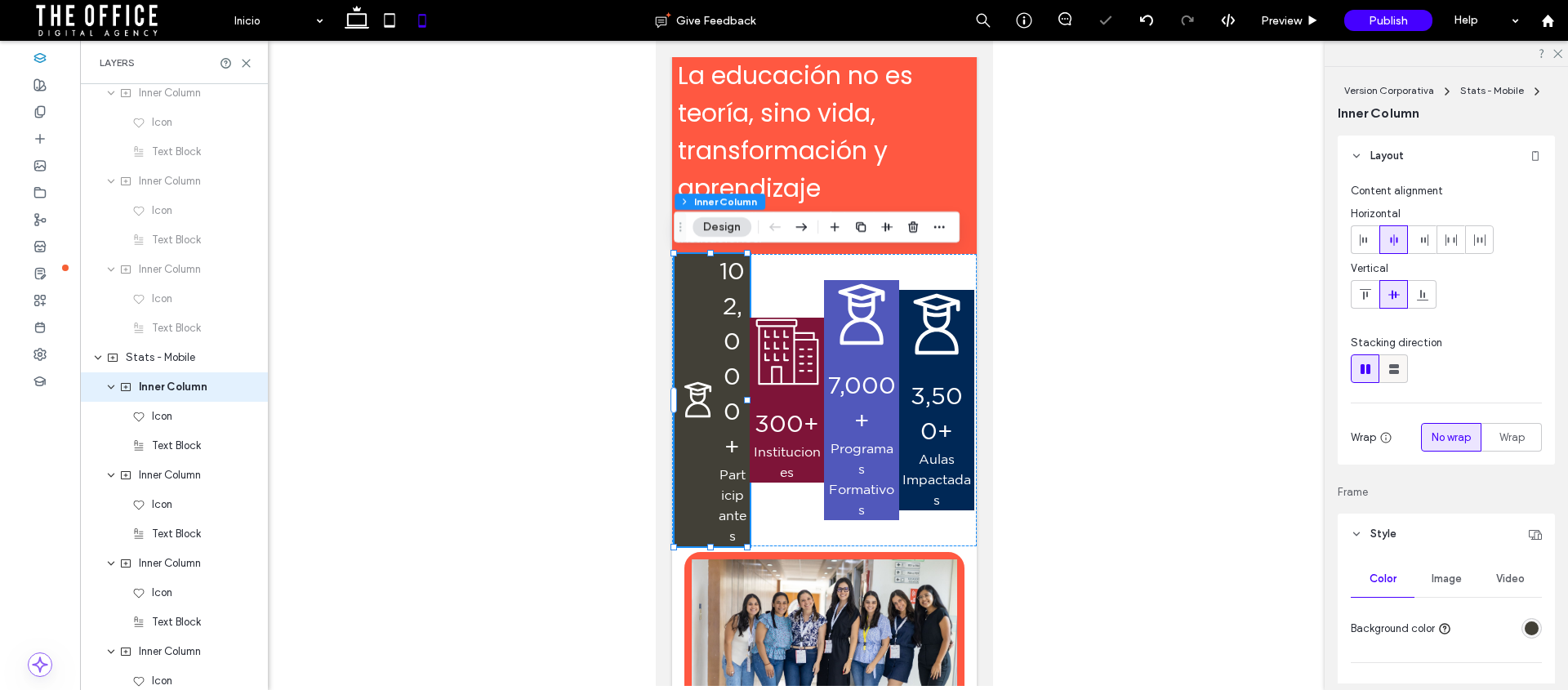
click at [1386, 367] on icon at bounding box center [1393, 368] width 16 height 16
type input "***"
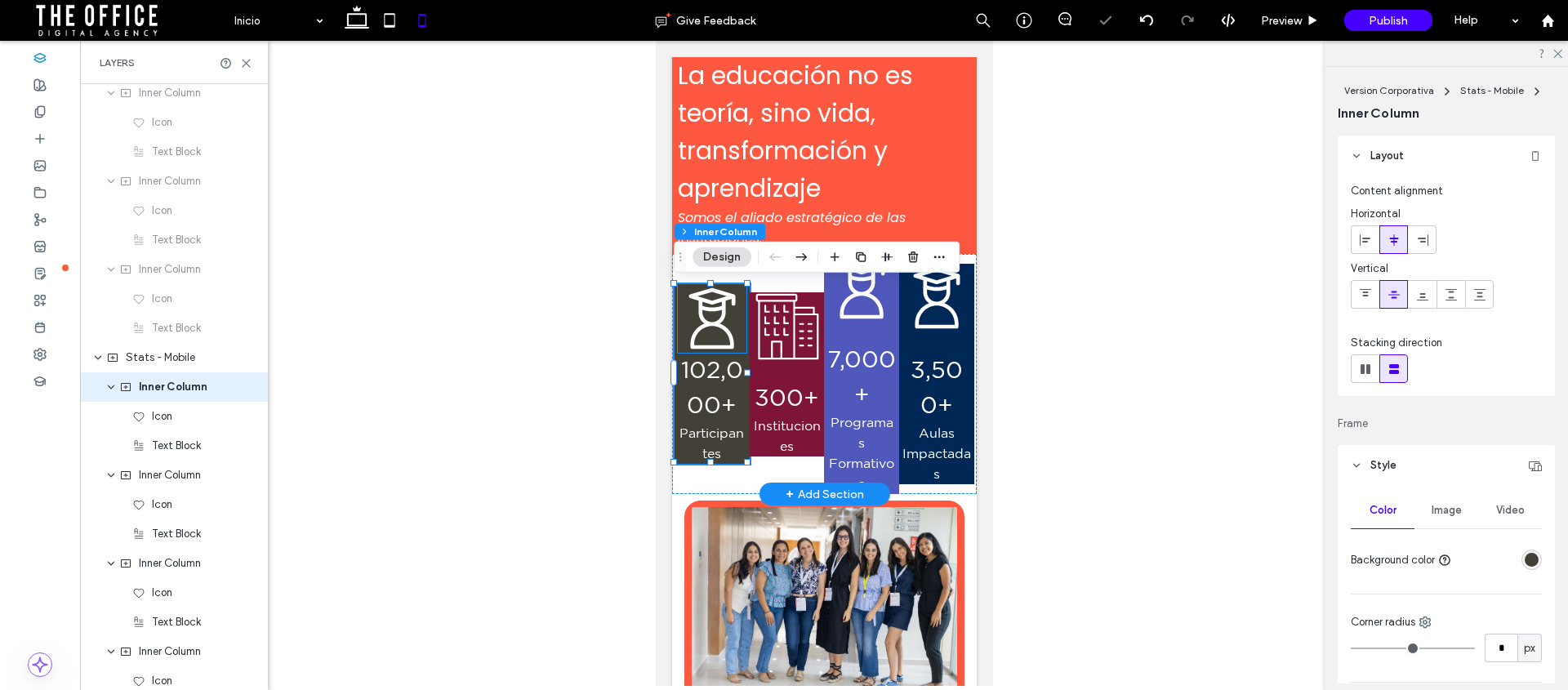
click at [713, 323] on icon at bounding box center [711, 319] width 47 height 62
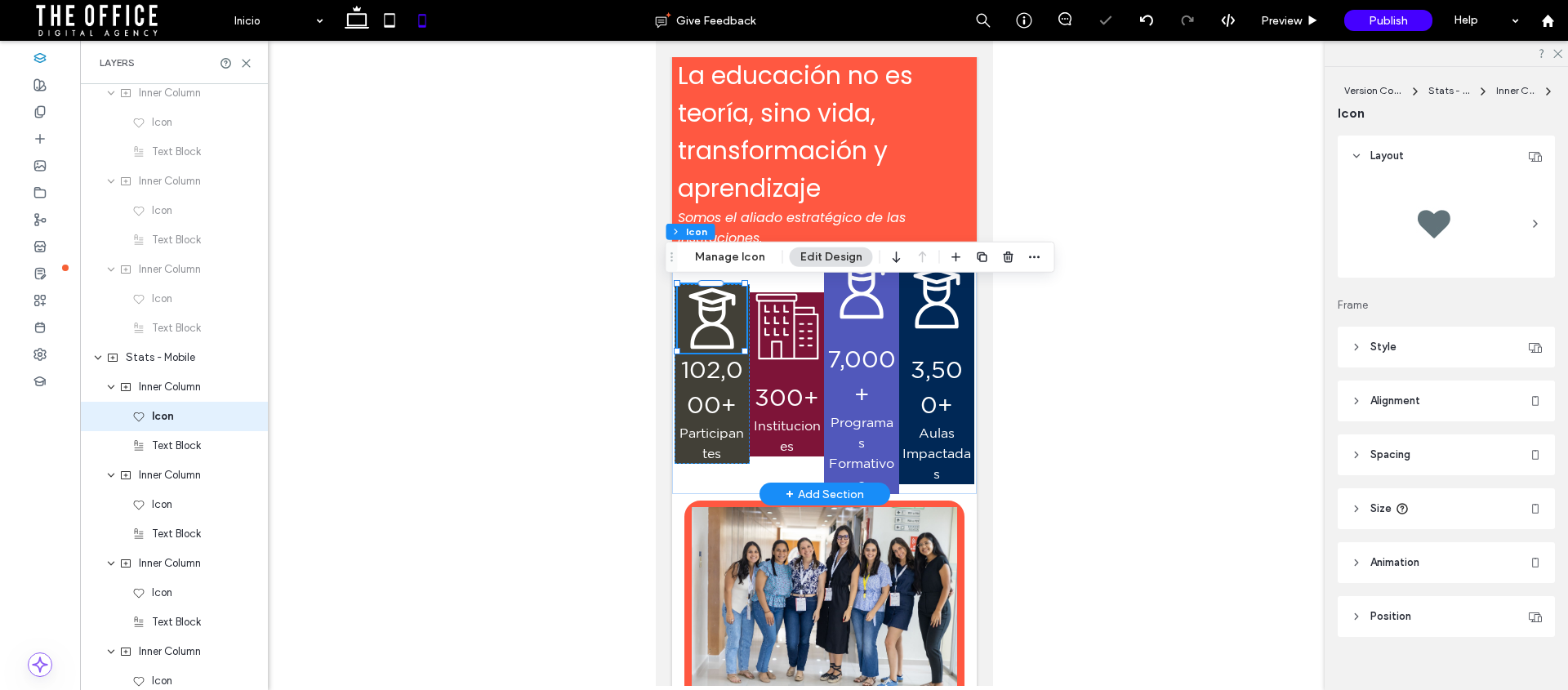
scroll to position [1623, 0]
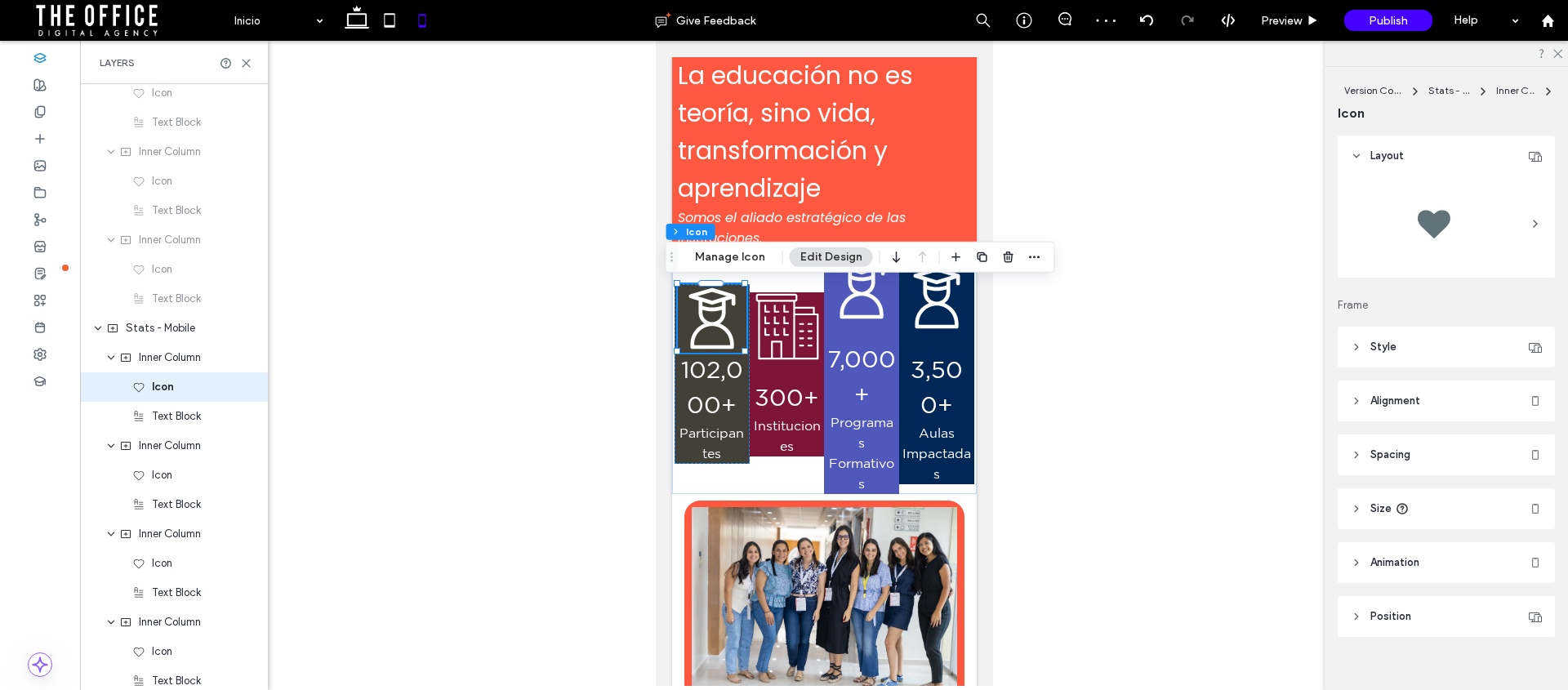
click at [1357, 335] on header "Style" at bounding box center [1446, 348] width 217 height 41
click at [704, 371] on span "102,000+" at bounding box center [711, 387] width 62 height 62
click at [704, 371] on div "102,000+ Participantes" at bounding box center [711, 409] width 69 height 111
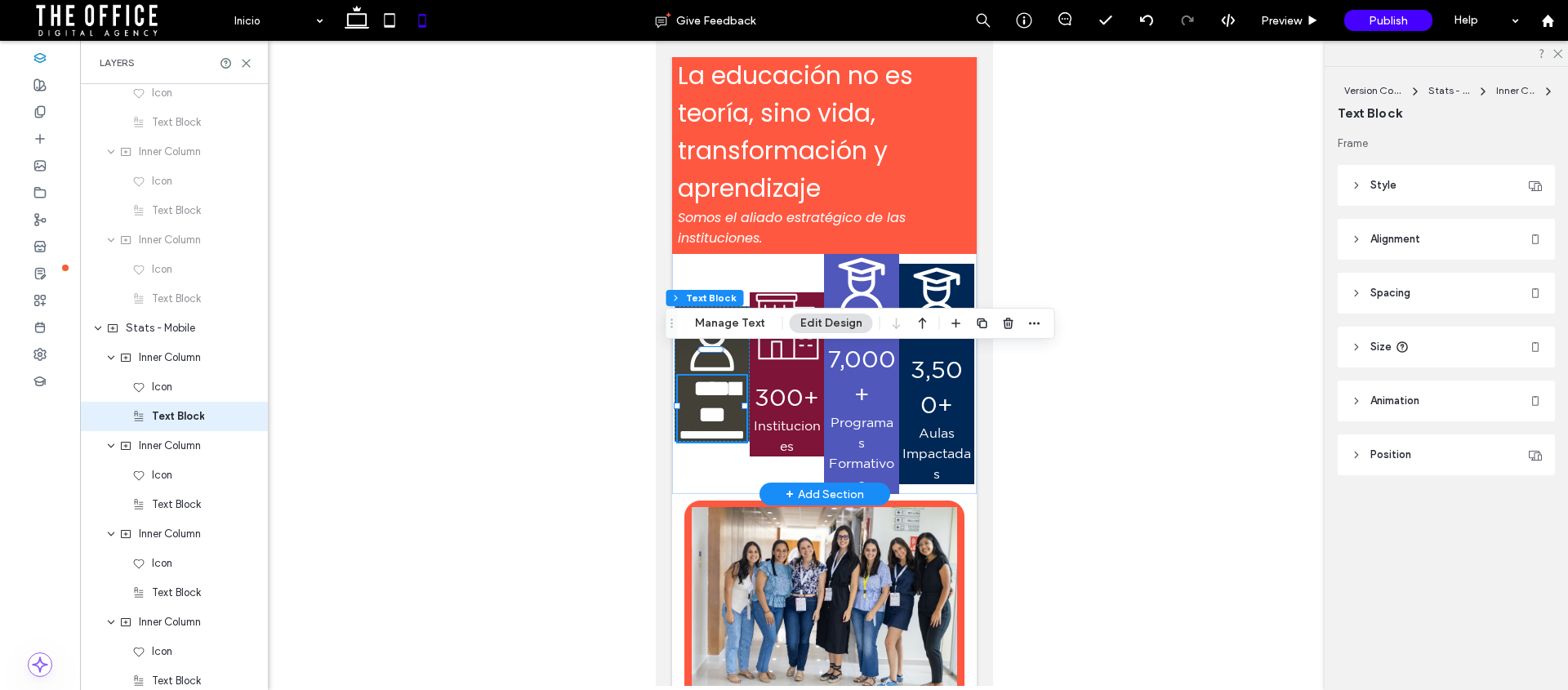
click at [704, 377] on span "********" at bounding box center [716, 401] width 47 height 50
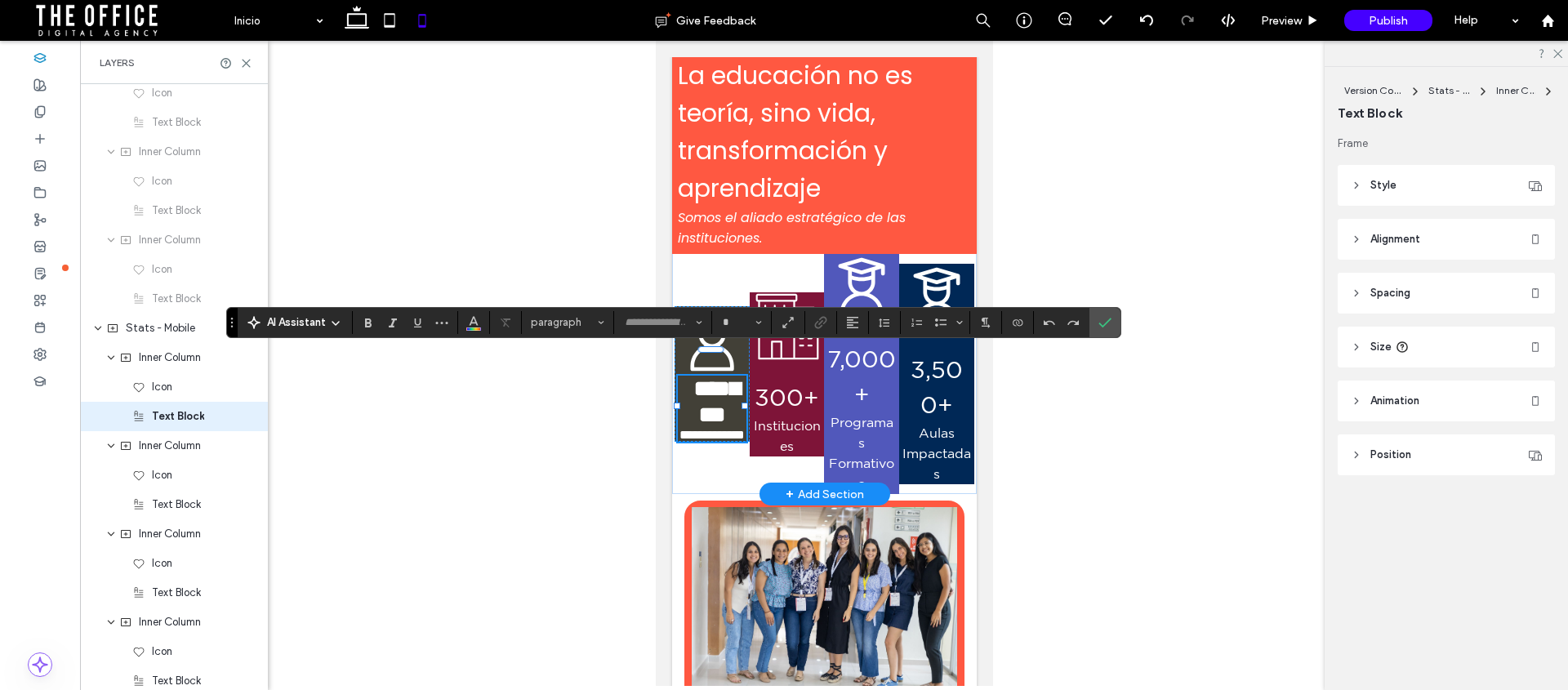
type input "**********"
type input "**"
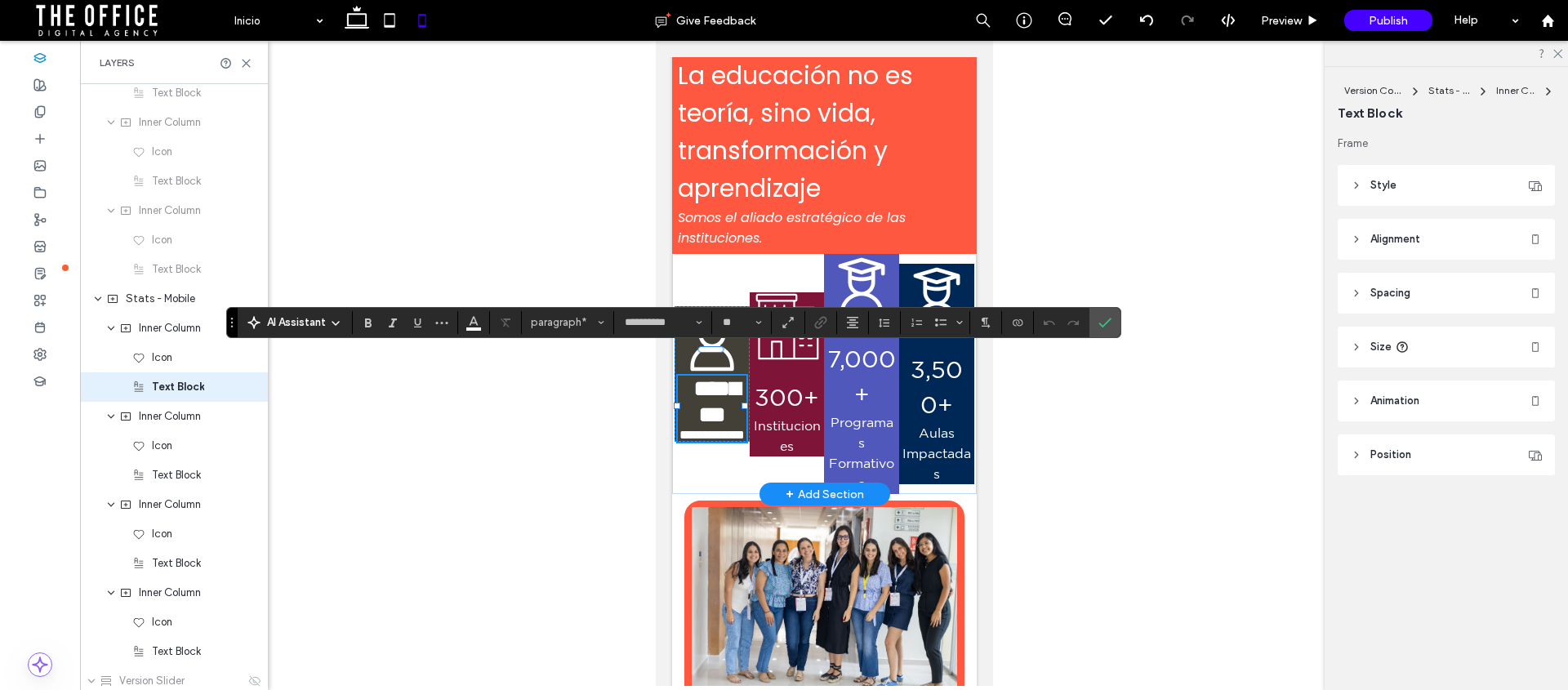
drag, startPoint x: 683, startPoint y: 367, endPoint x: 701, endPoint y: 372, distance: 18.7
click at [701, 377] on span "********" at bounding box center [716, 401] width 47 height 50
drag, startPoint x: 682, startPoint y: 367, endPoint x: 729, endPoint y: 396, distance: 55.2
click at [729, 396] on span "********" at bounding box center [716, 401] width 47 height 50
click at [727, 324] on input "**" at bounding box center [737, 323] width 32 height 13
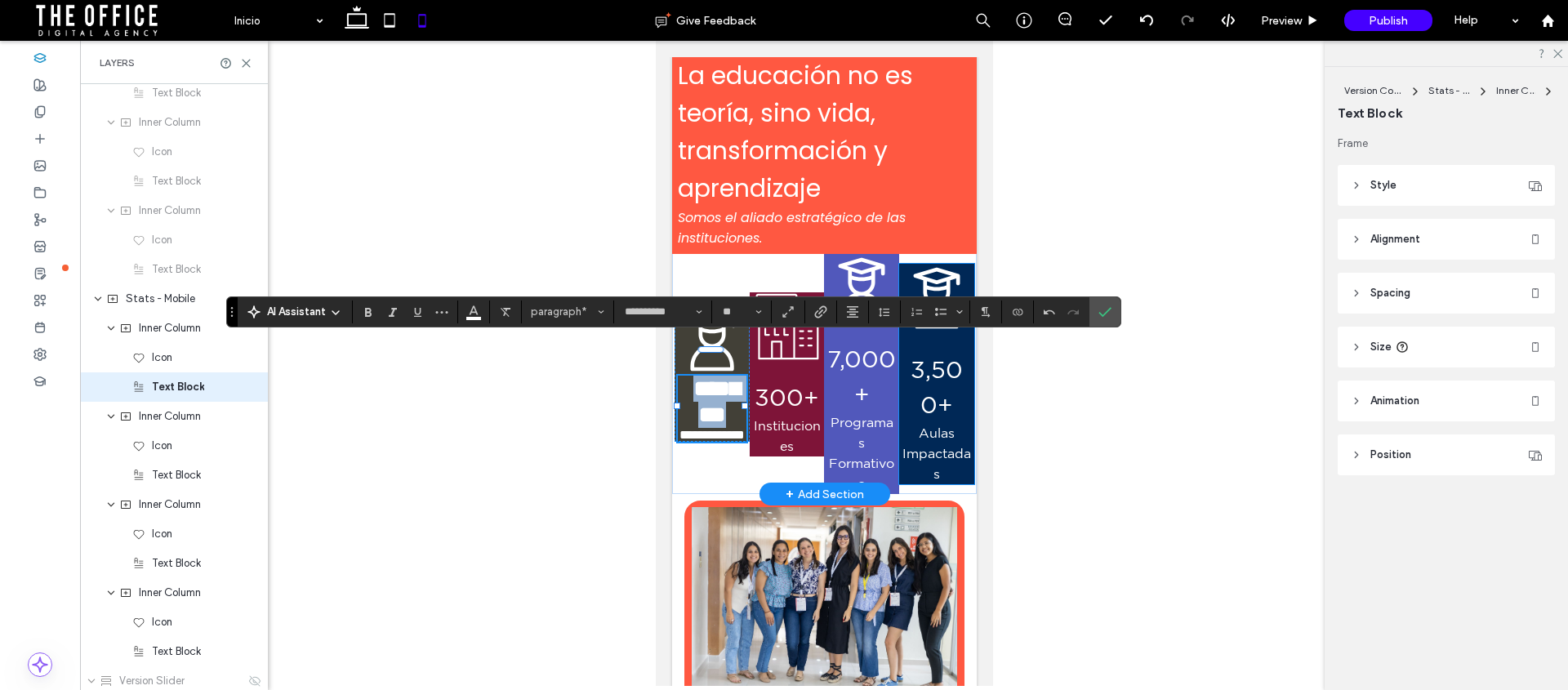
scroll to position [269, 0]
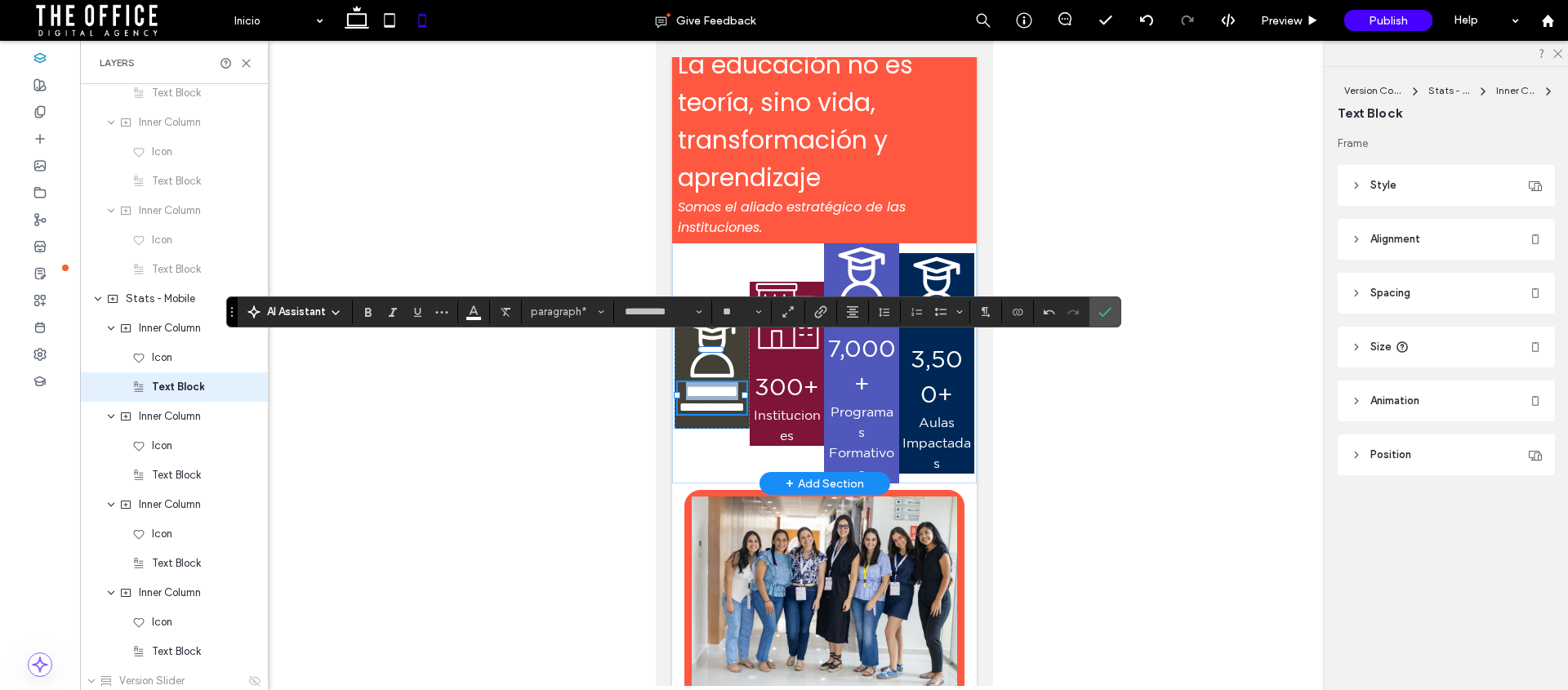
click at [708, 412] on span "**********" at bounding box center [711, 407] width 65 height 12
type input "**"
click at [708, 412] on span "**********" at bounding box center [711, 407] width 65 height 12
click at [733, 317] on input "**" at bounding box center [737, 312] width 32 height 13
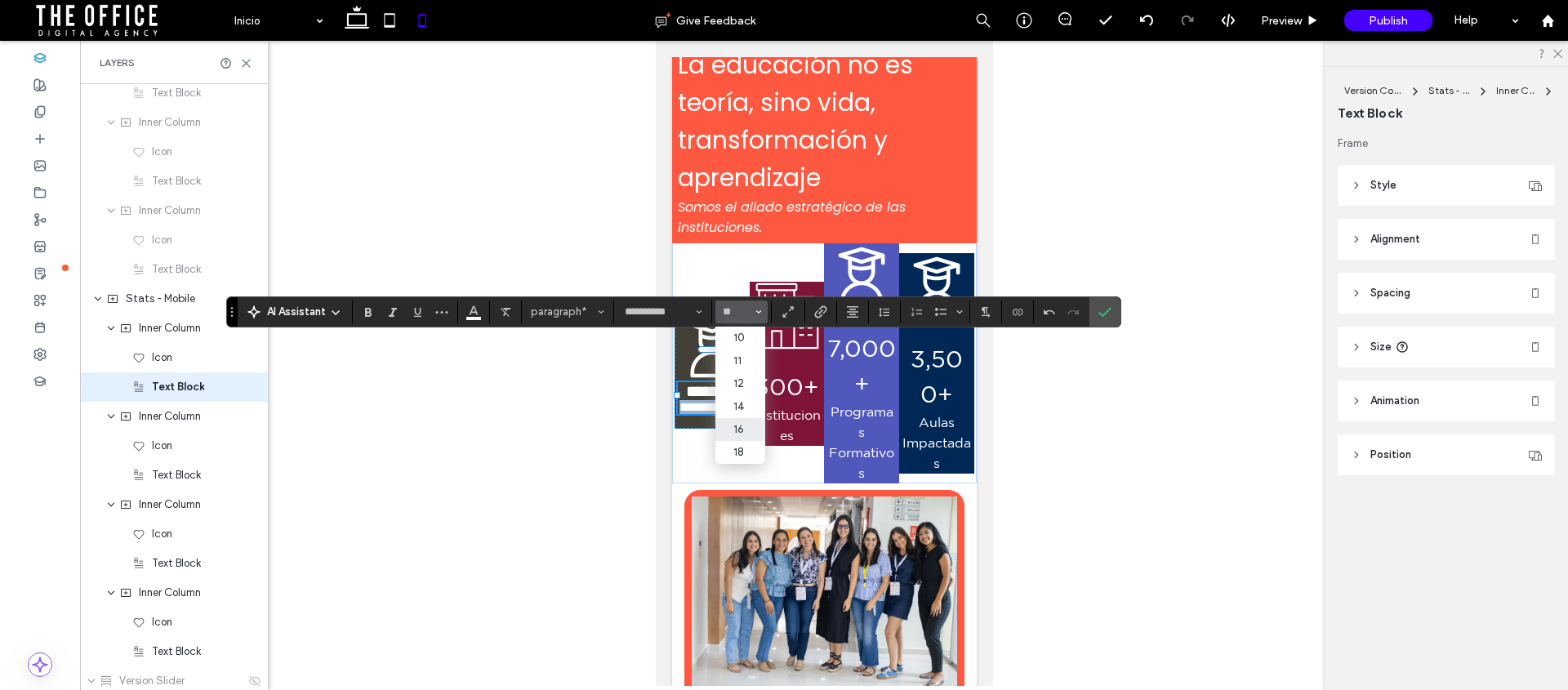
type input "**"
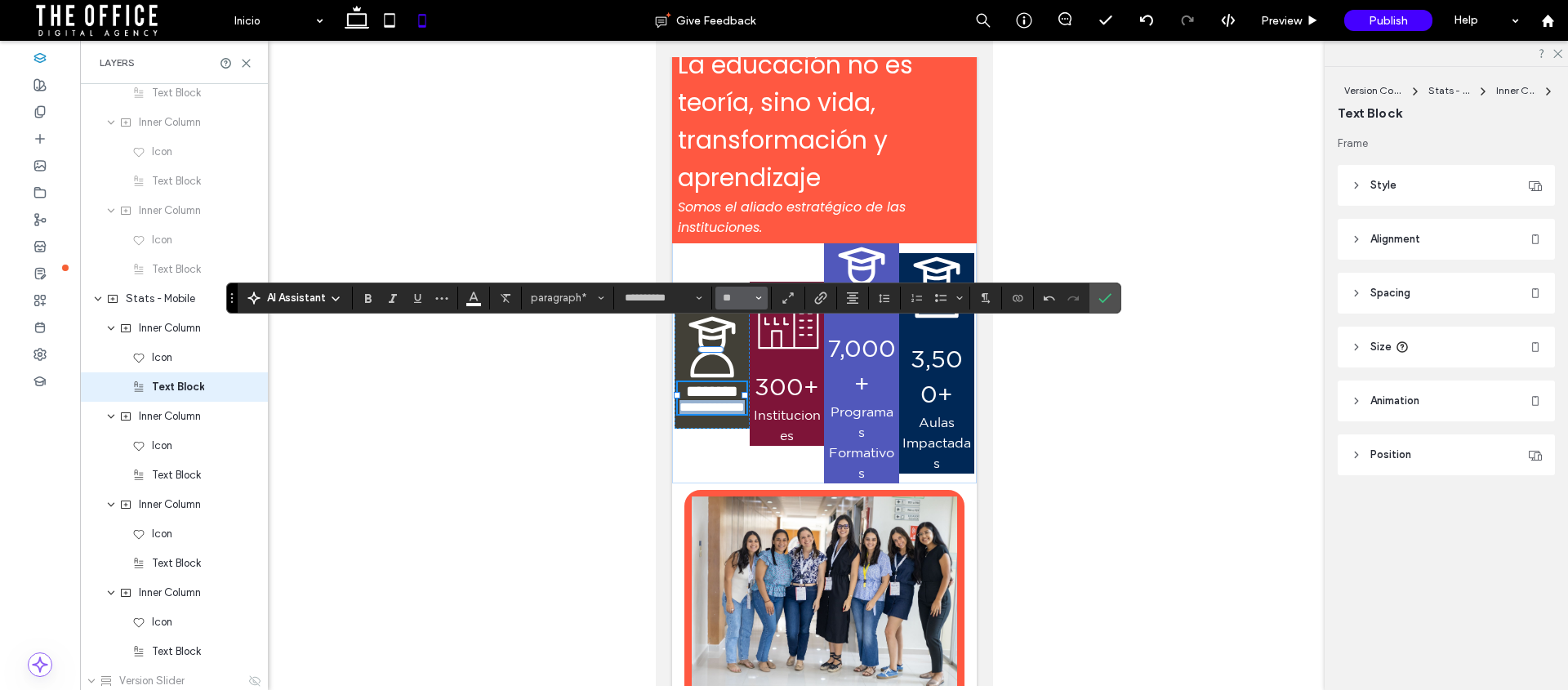
scroll to position [283, 0]
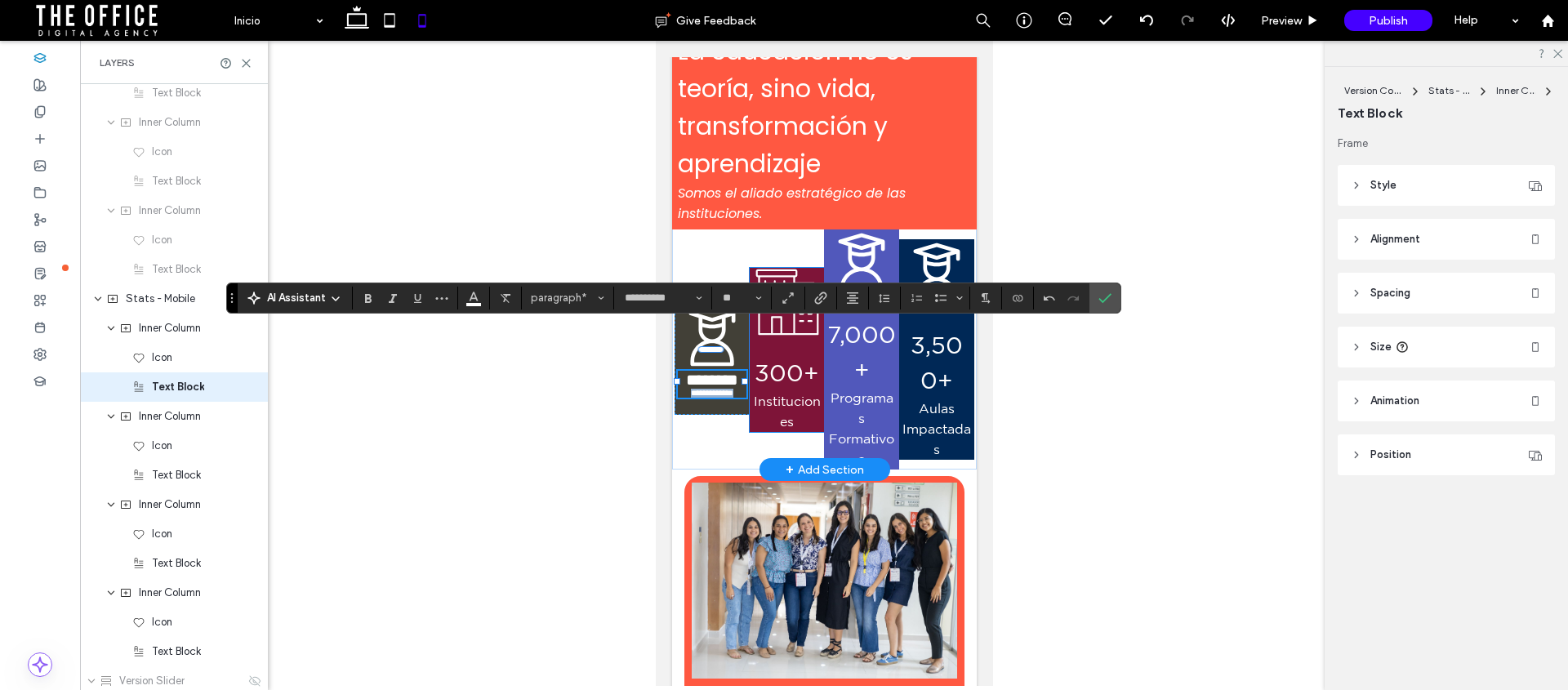
click at [760, 368] on span "300+" at bounding box center [786, 373] width 64 height 26
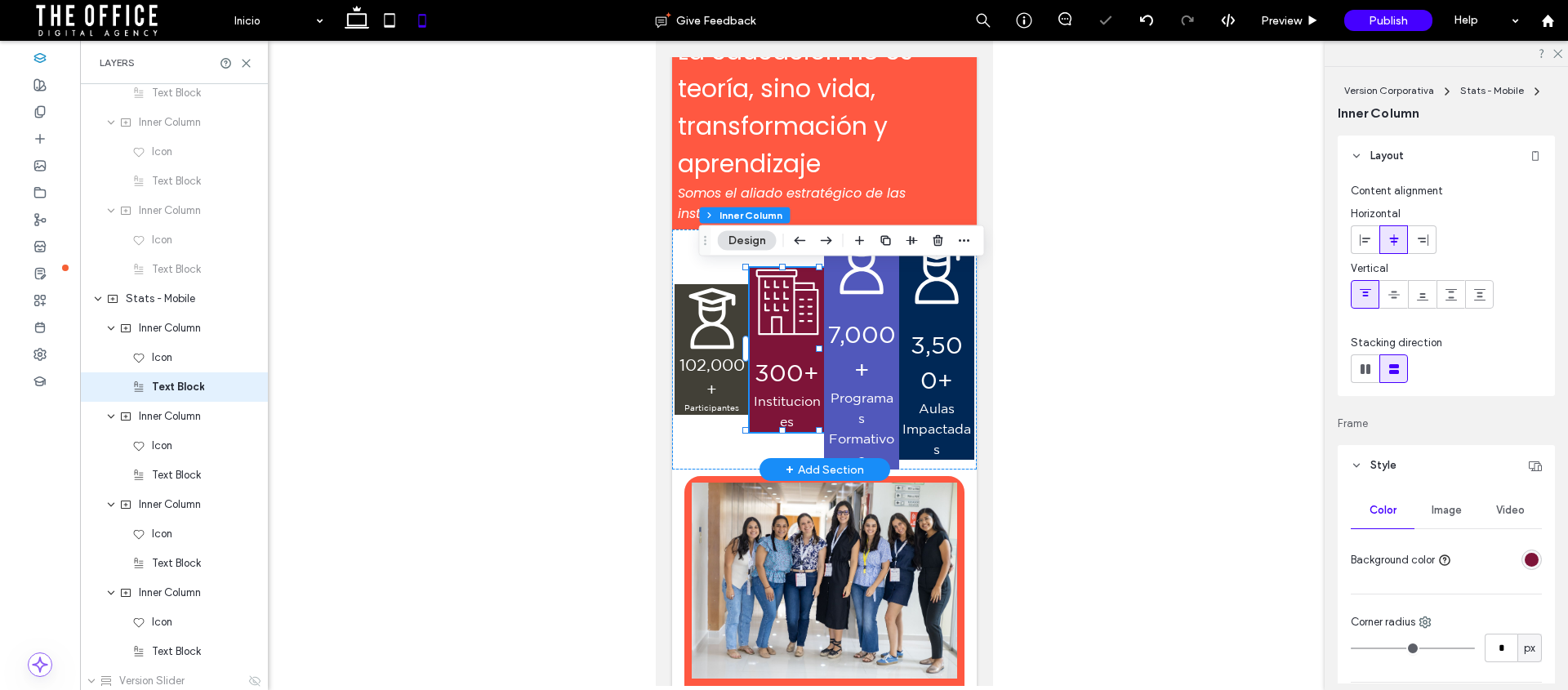
click at [763, 367] on span "300+" at bounding box center [786, 373] width 64 height 26
click at [763, 367] on div "300+ Instituciones" at bounding box center [786, 394] width 68 height 76
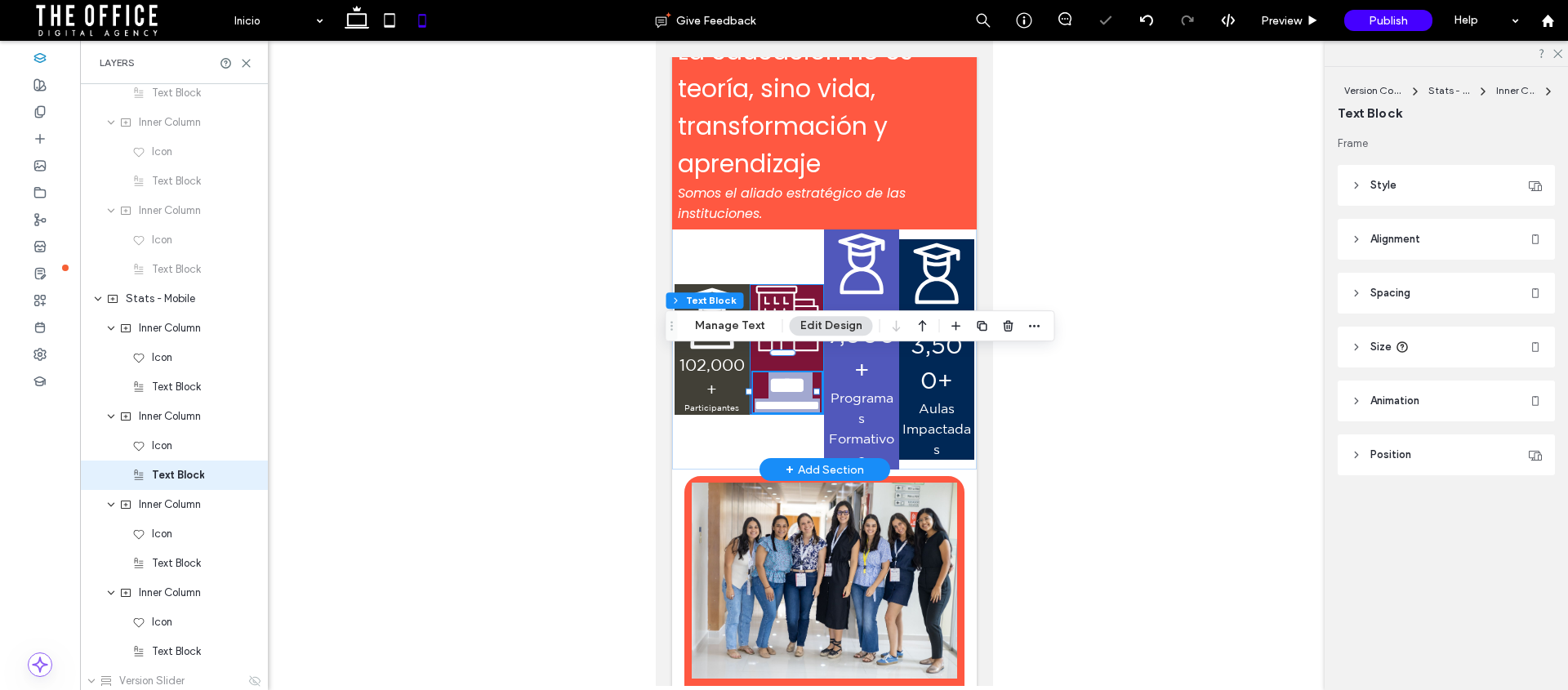
click at [769, 373] on span "****" at bounding box center [786, 384] width 37 height 23
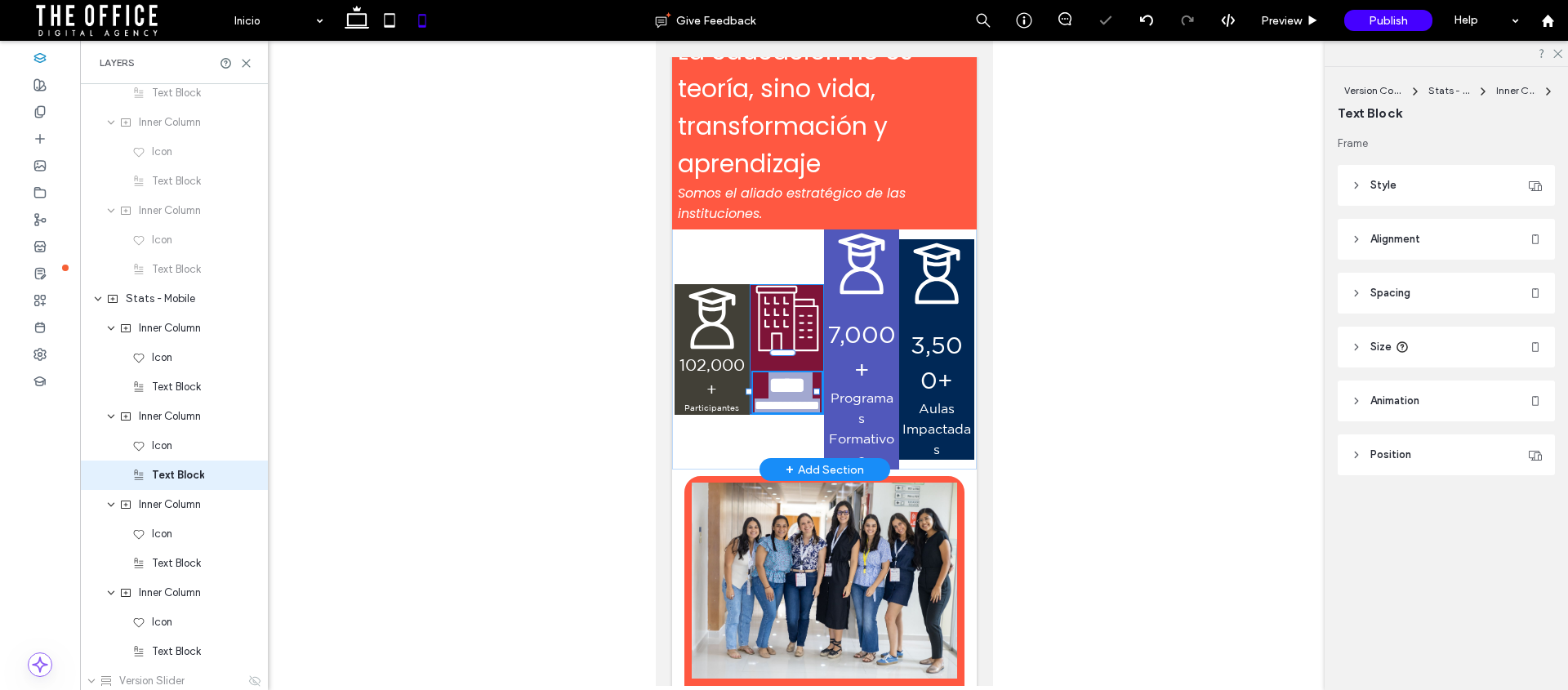
scroll to position [1741, 0]
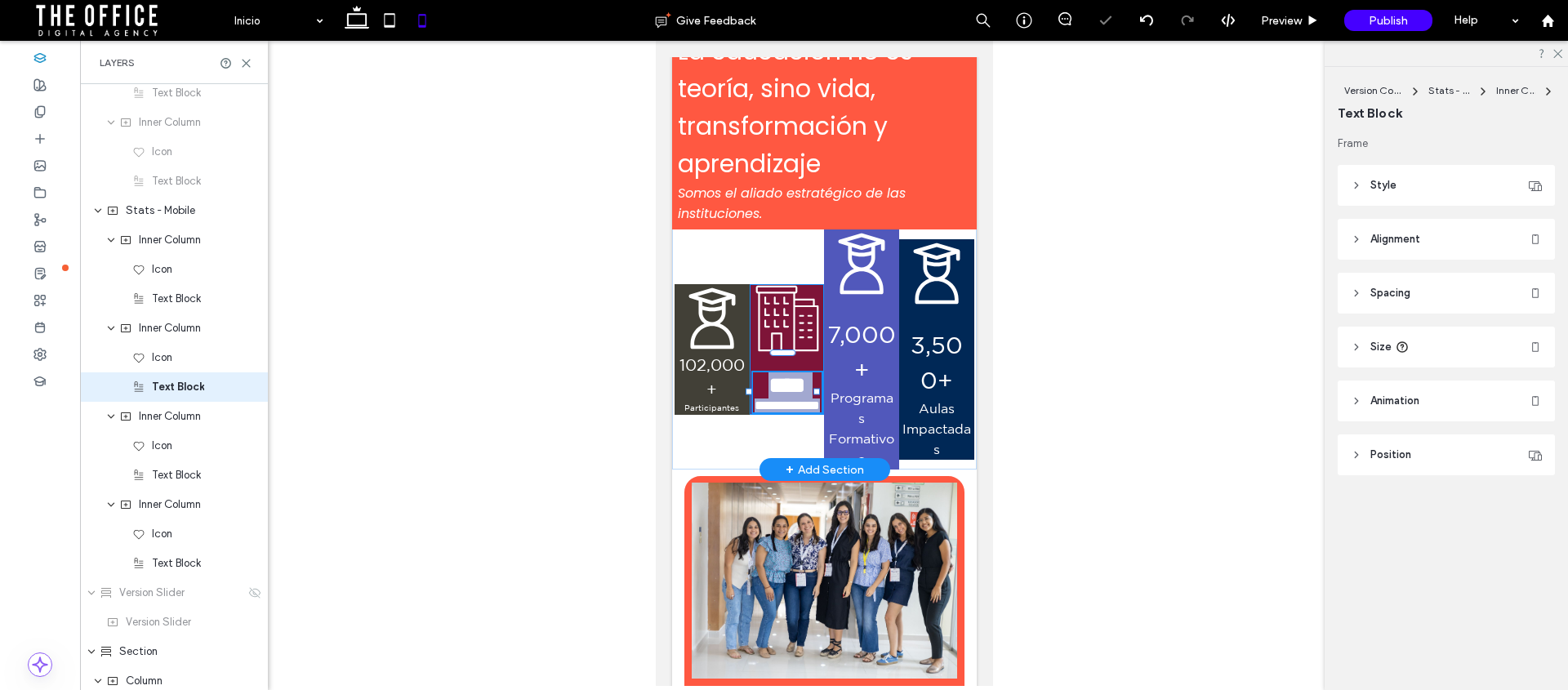
click at [769, 373] on span "****" at bounding box center [786, 384] width 37 height 23
type input "**********"
type input "**"
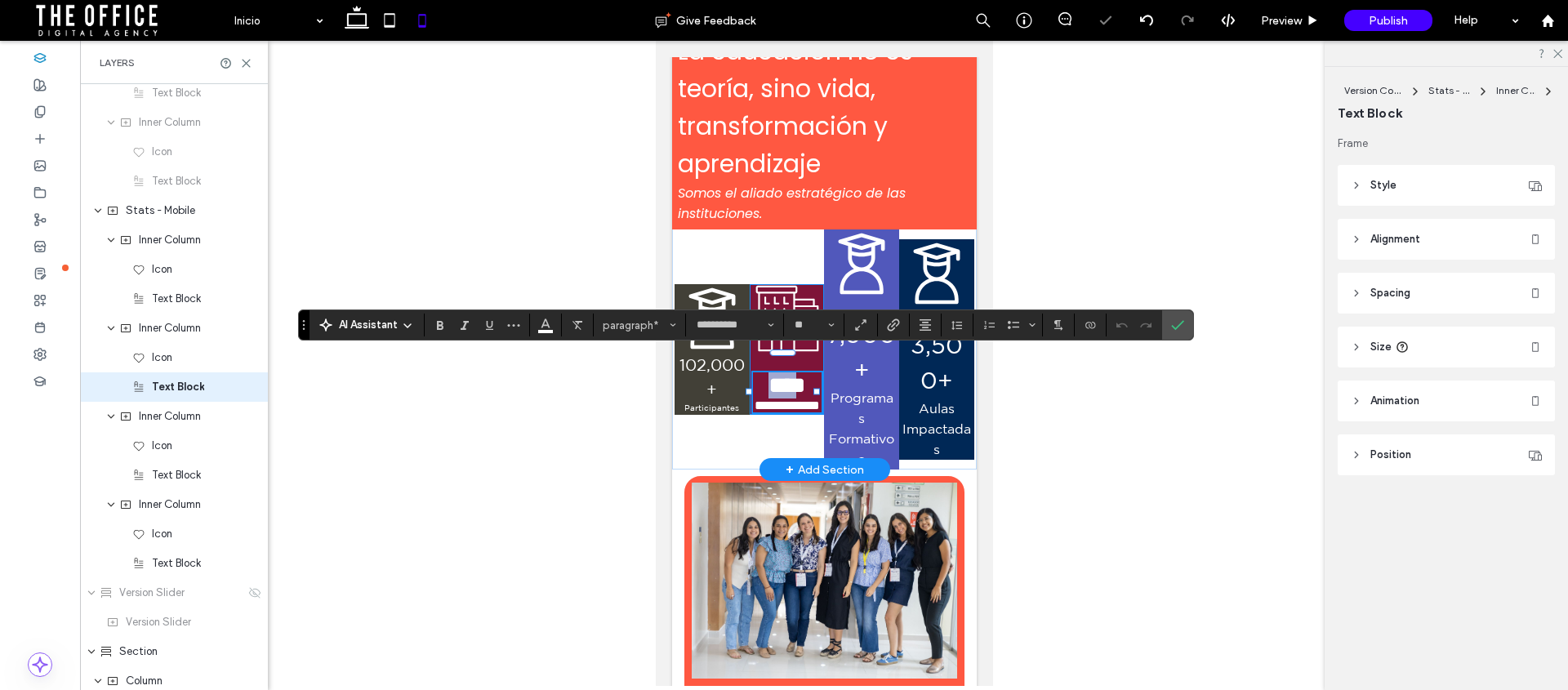
click at [767, 373] on span "****" at bounding box center [786, 384] width 37 height 23
click at [769, 373] on span "****" at bounding box center [786, 384] width 37 height 23
click at [805, 327] on input "**" at bounding box center [809, 325] width 32 height 13
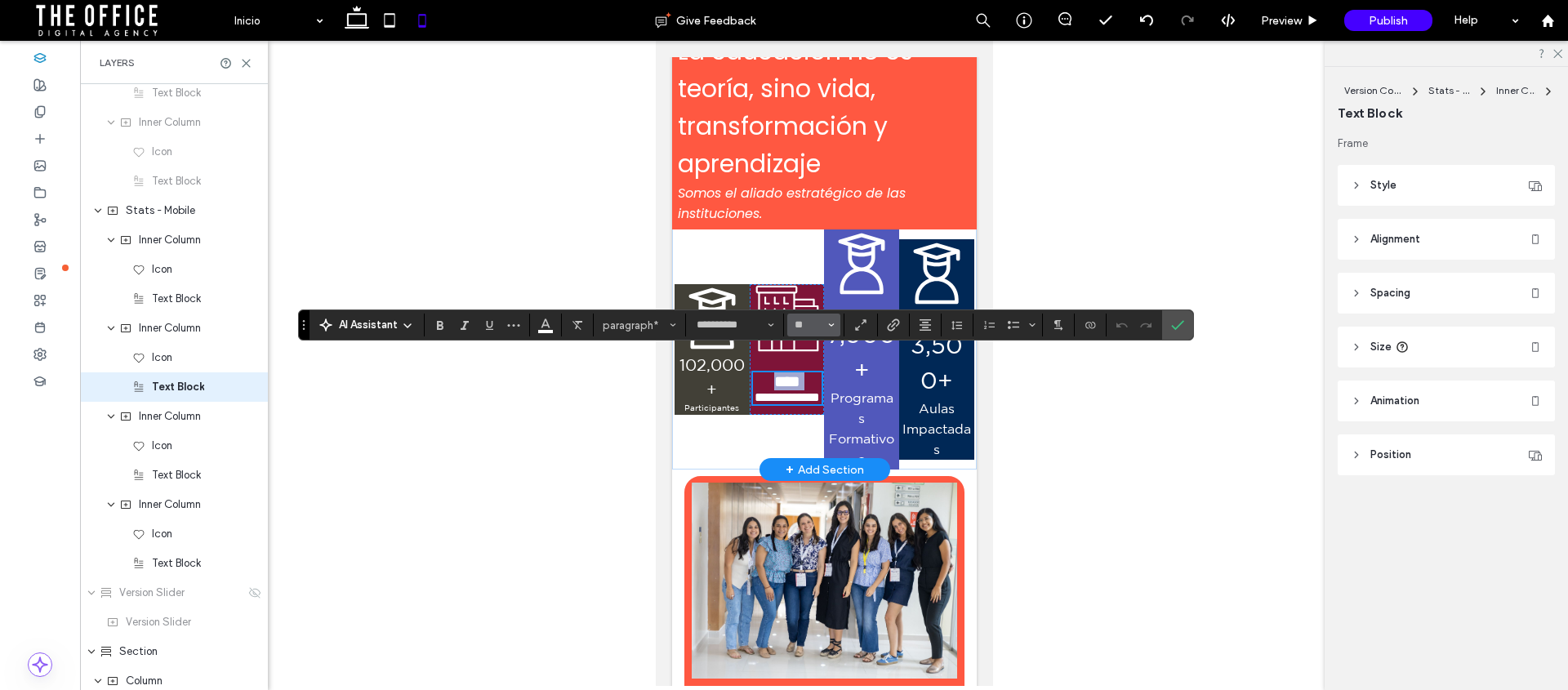
scroll to position [289, 0]
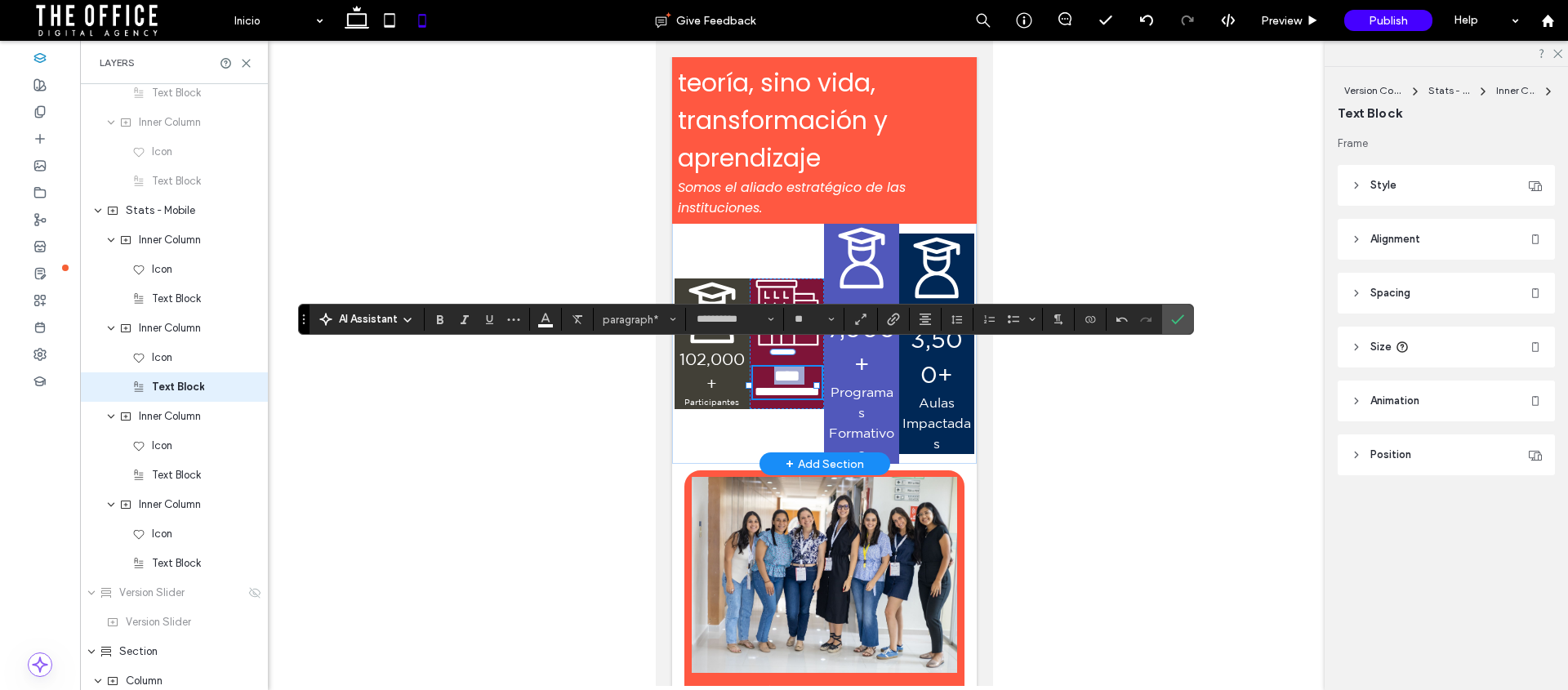
type input "**"
click at [783, 390] on span "**********" at bounding box center [787, 391] width 65 height 12
click at [805, 322] on input "**" at bounding box center [809, 320] width 32 height 13
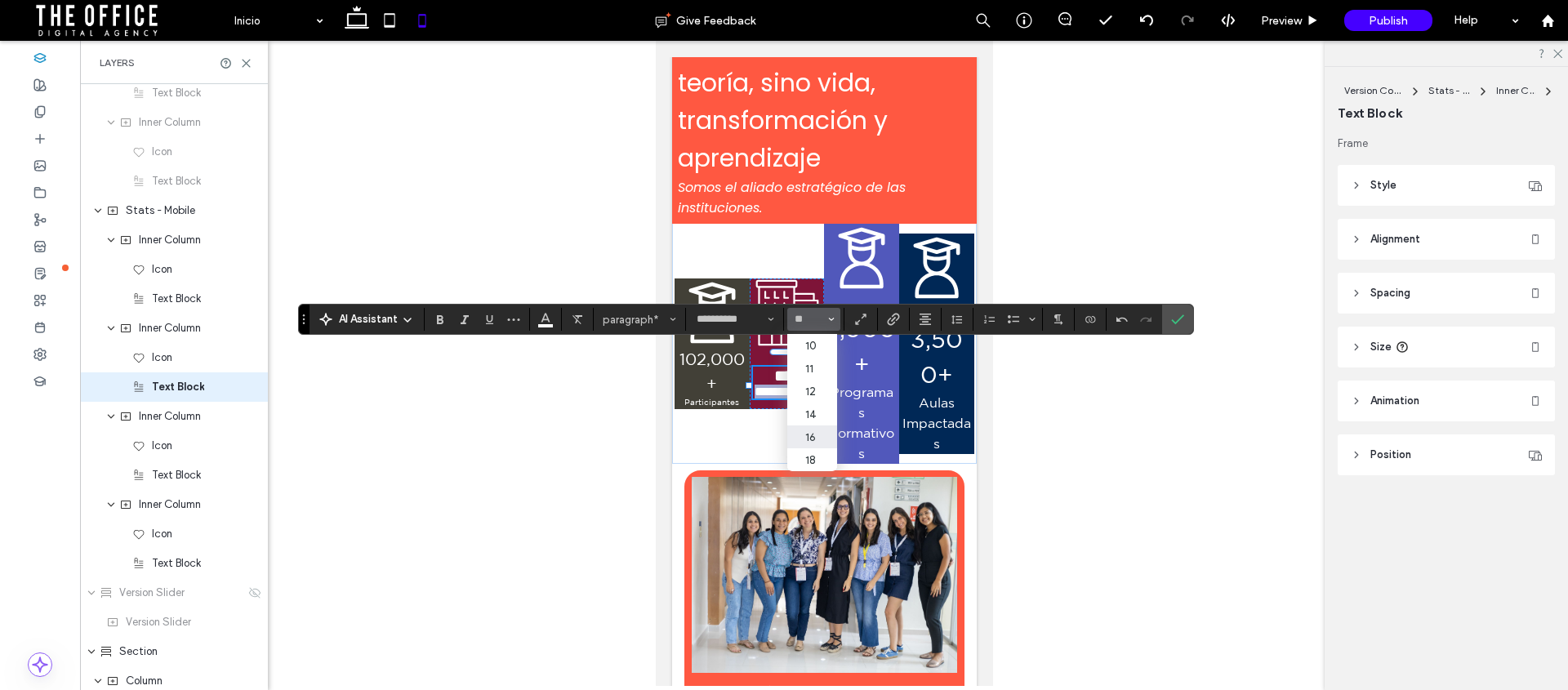
type input "**"
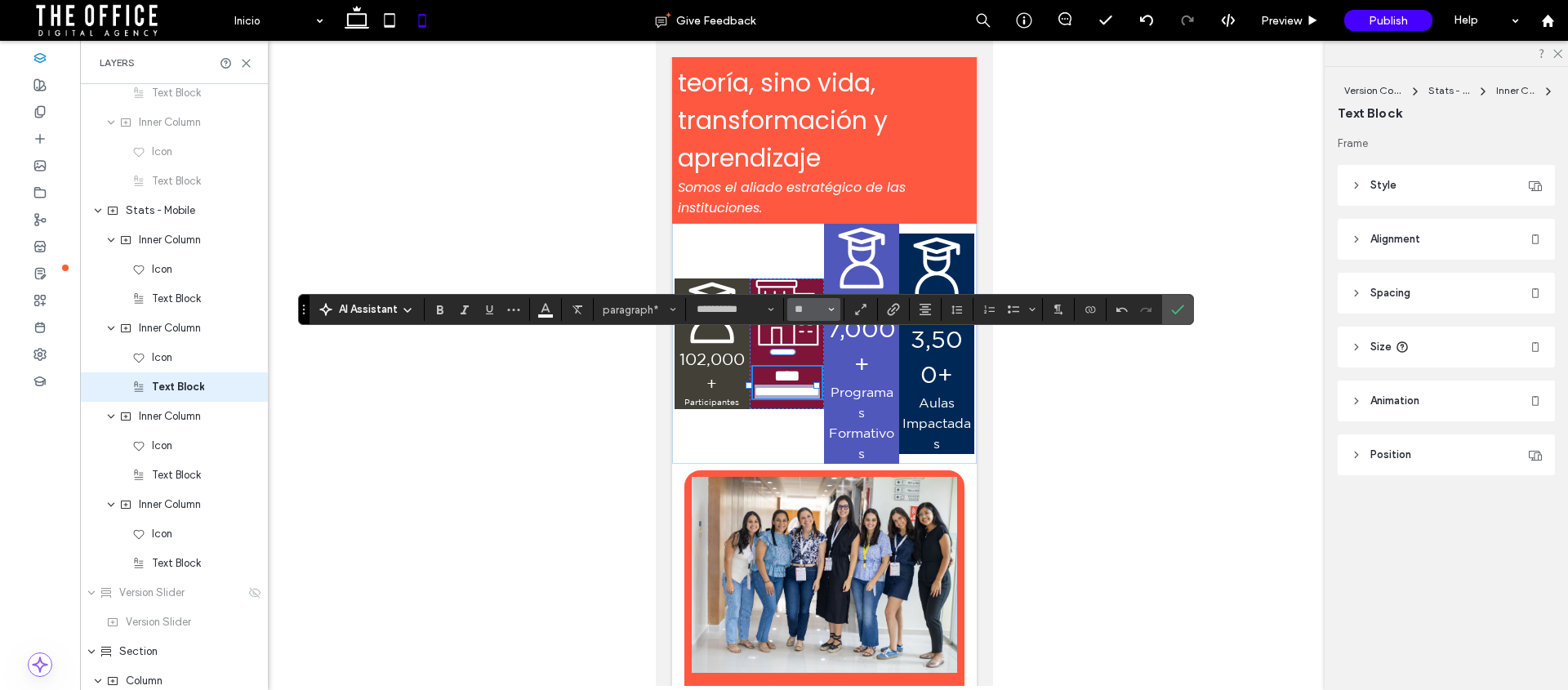
scroll to position [299, 0]
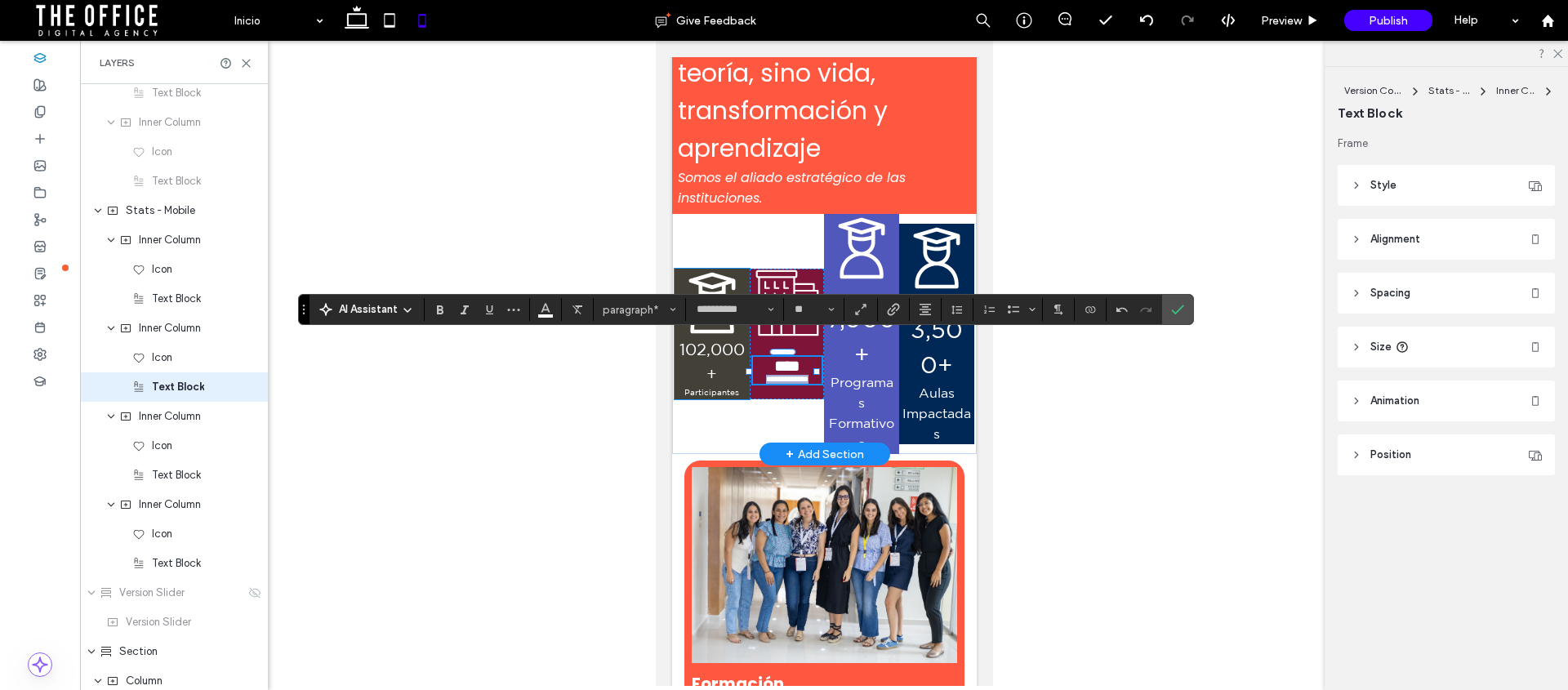
click at [724, 367] on p "102,000+" at bounding box center [711, 362] width 69 height 49
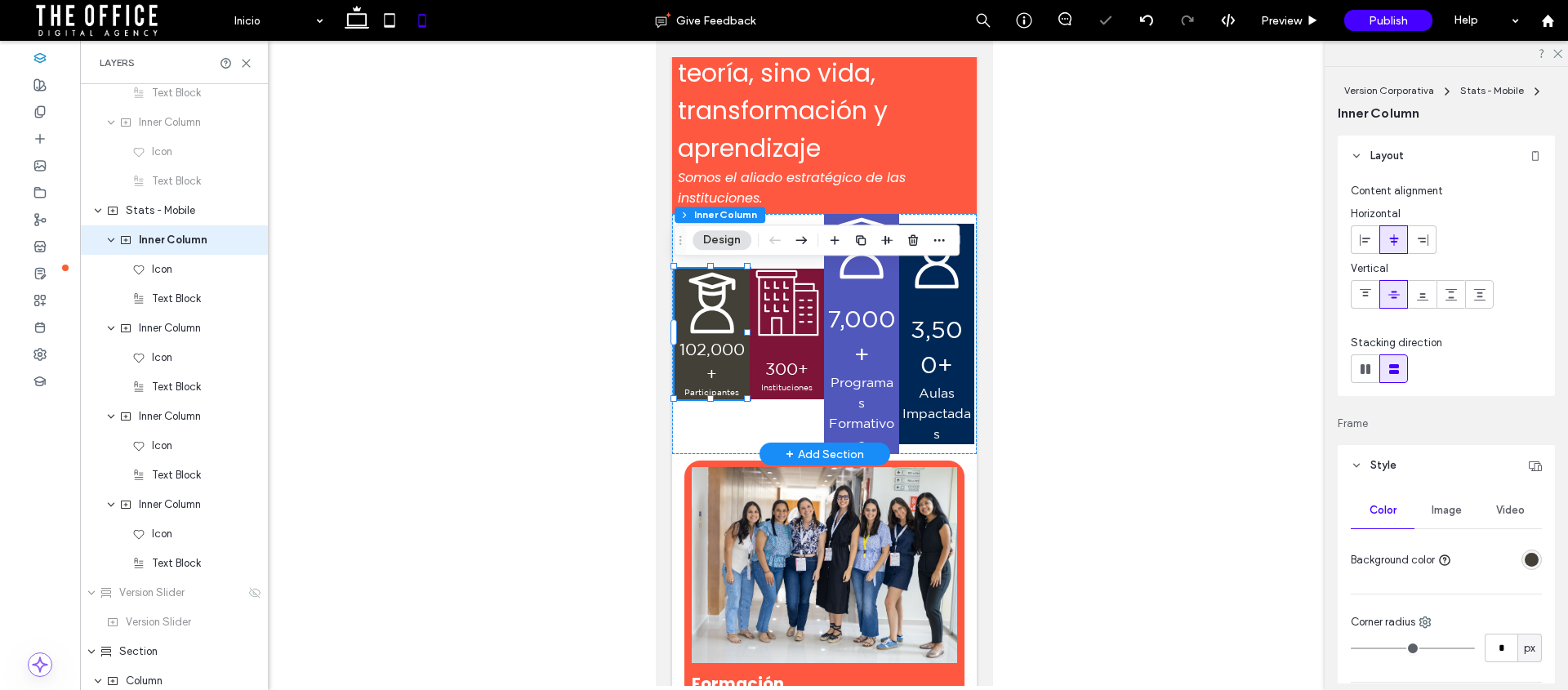
click at [700, 366] on p "102,000+" at bounding box center [711, 362] width 69 height 49
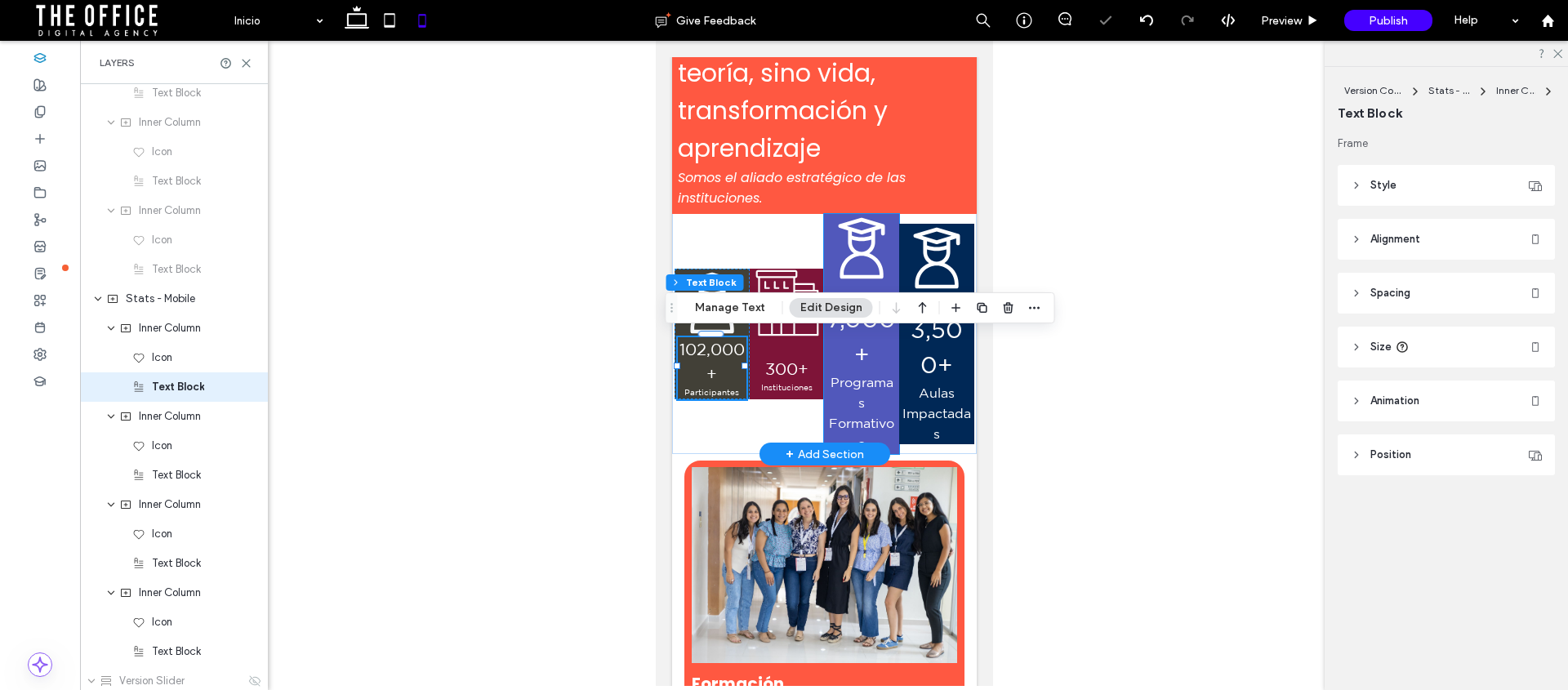
click at [856, 352] on span "7,000+" at bounding box center [860, 337] width 68 height 62
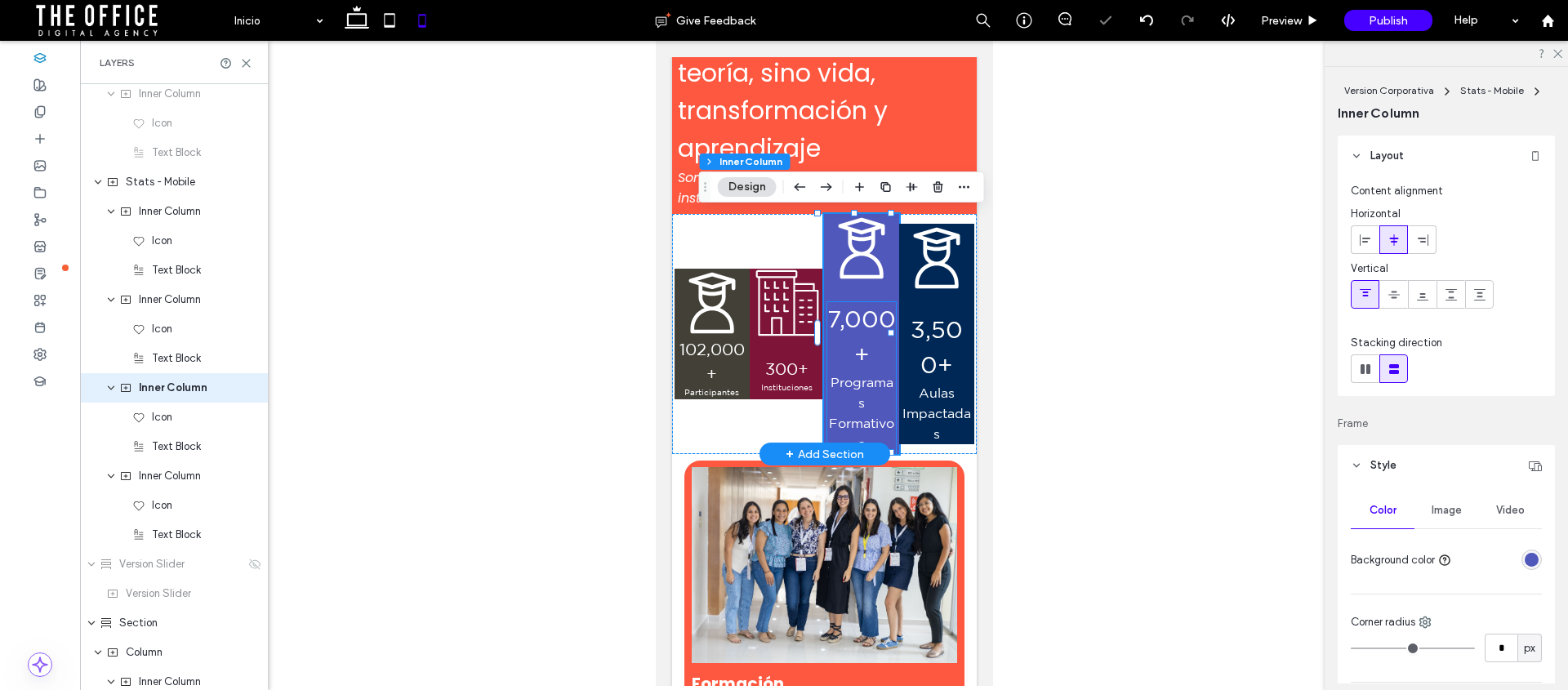
click at [845, 335] on p "7,000+" at bounding box center [860, 337] width 68 height 70
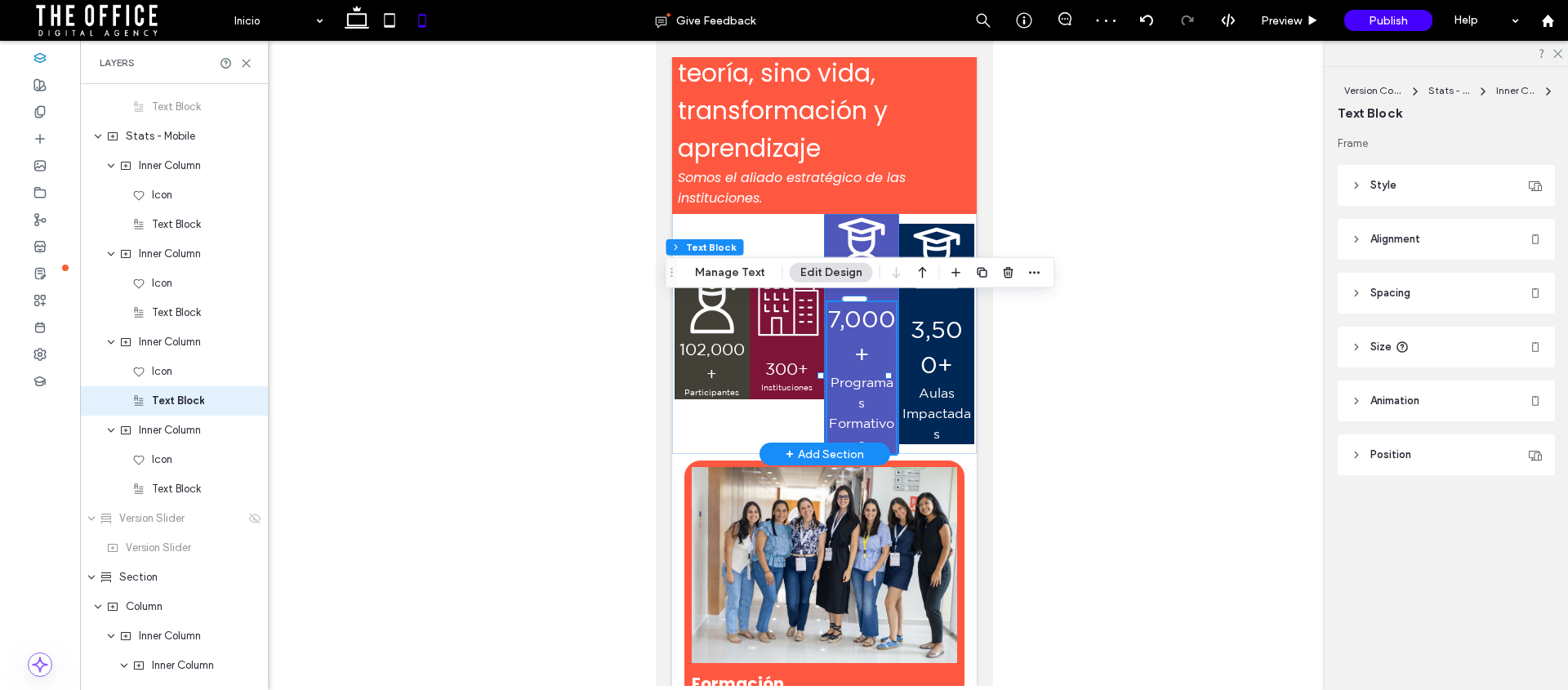
scroll to position [1830, 0]
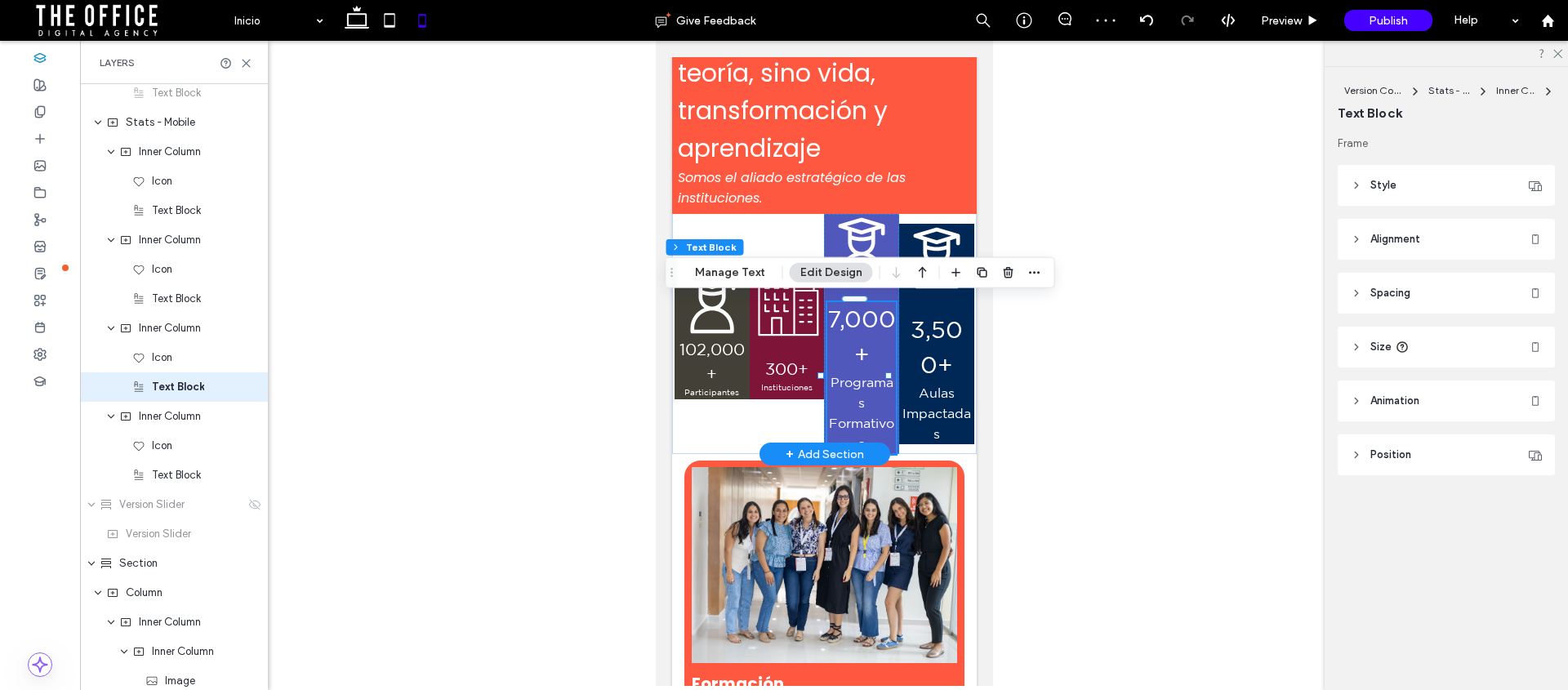
click at [826, 315] on p "7,000+" at bounding box center [860, 337] width 68 height 70
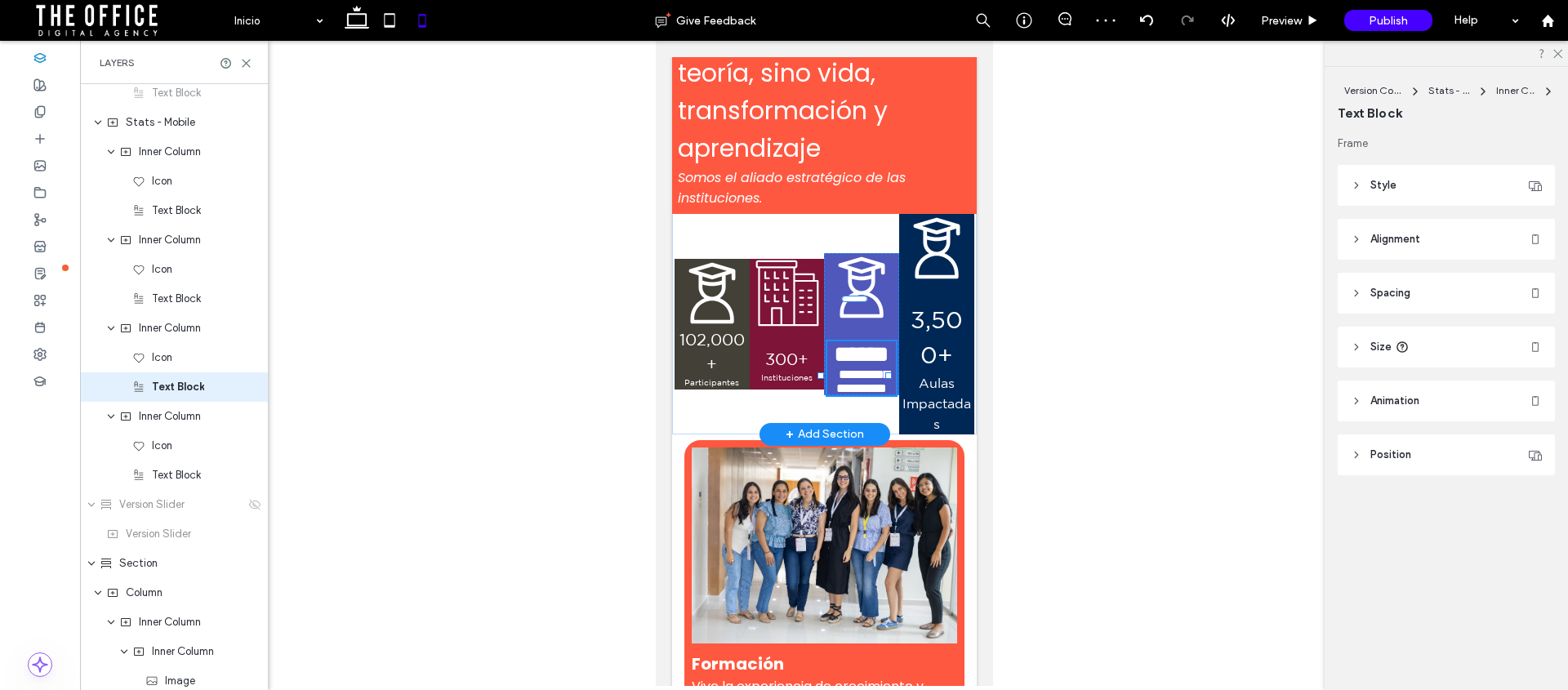
click at [833, 342] on span "******" at bounding box center [860, 353] width 55 height 23
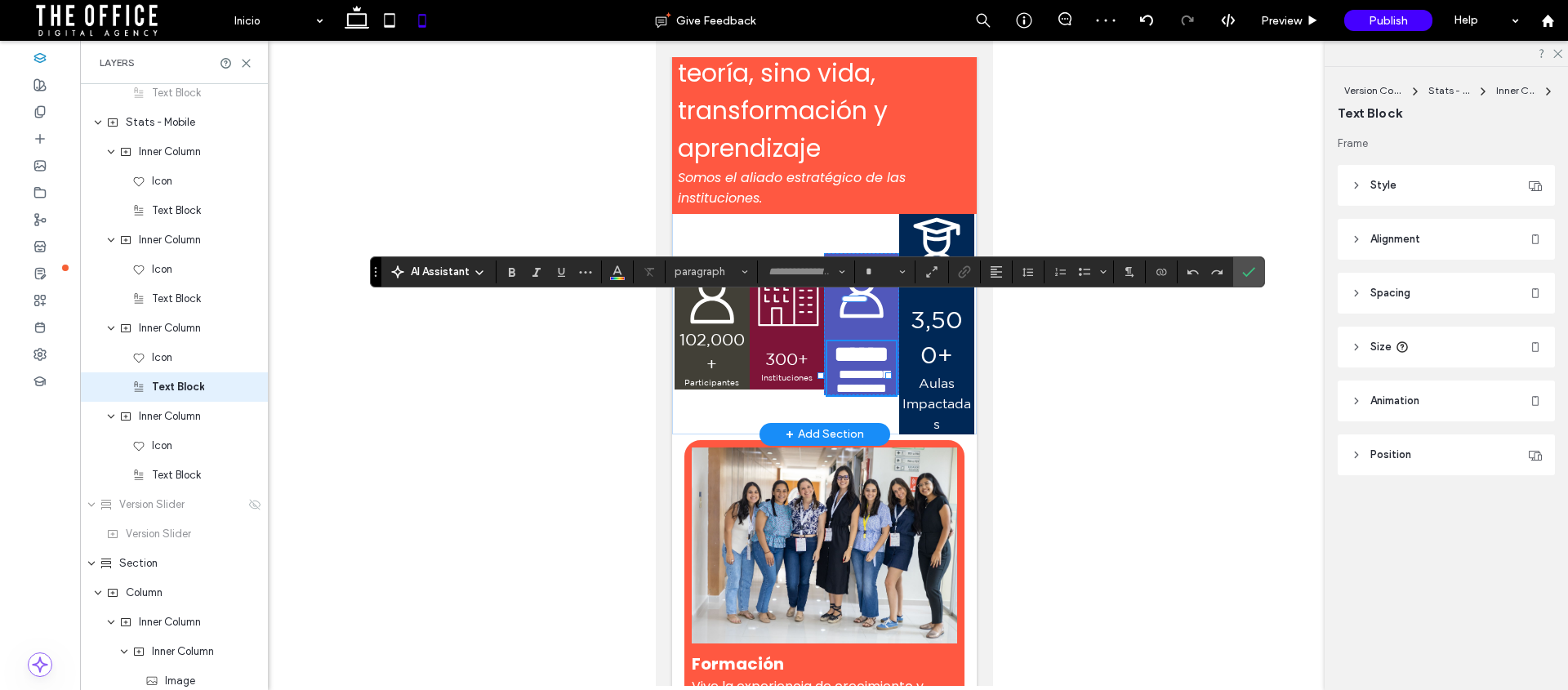
type input "**********"
type input "**"
drag, startPoint x: 830, startPoint y: 314, endPoint x: 871, endPoint y: 338, distance: 47.5
click at [871, 341] on p "******" at bounding box center [860, 354] width 68 height 26
click at [884, 268] on input "**" at bounding box center [880, 272] width 32 height 13
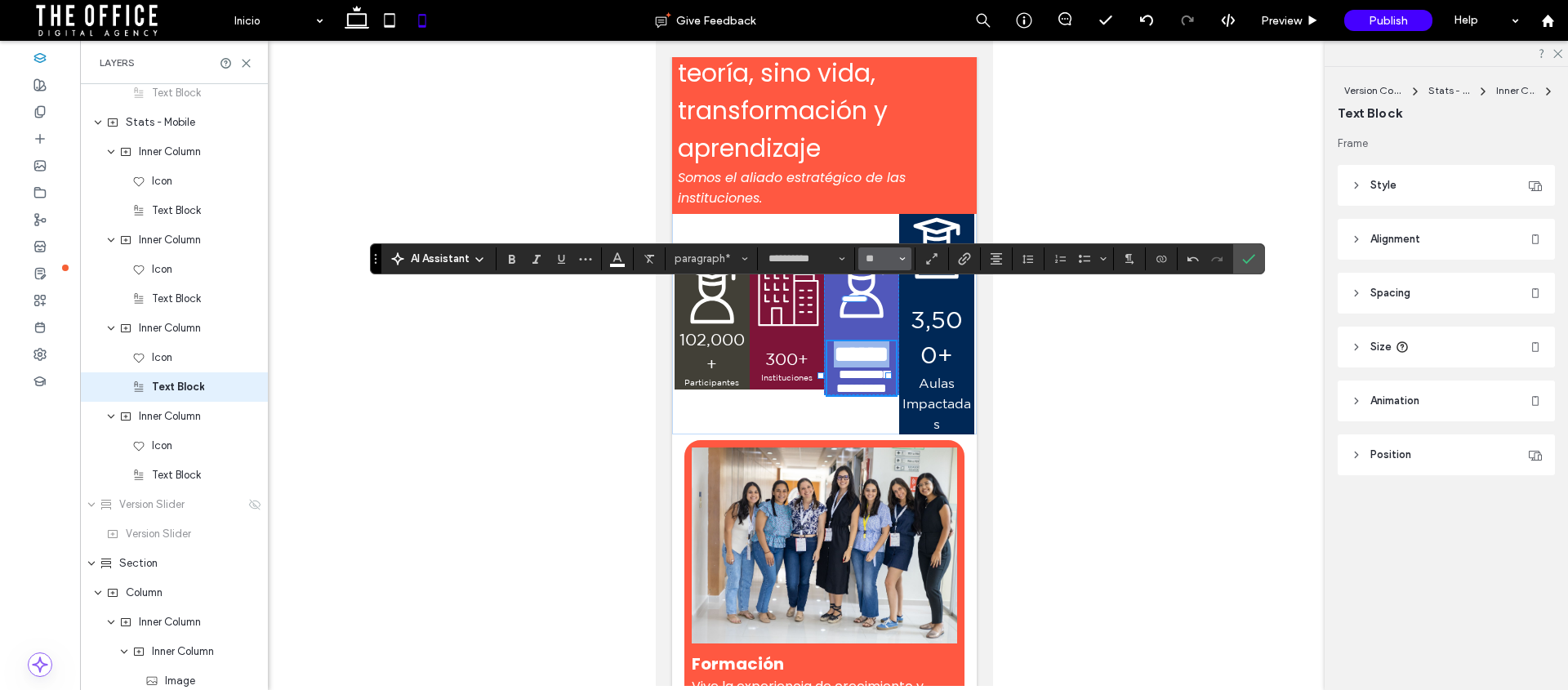
scroll to position [312, 0]
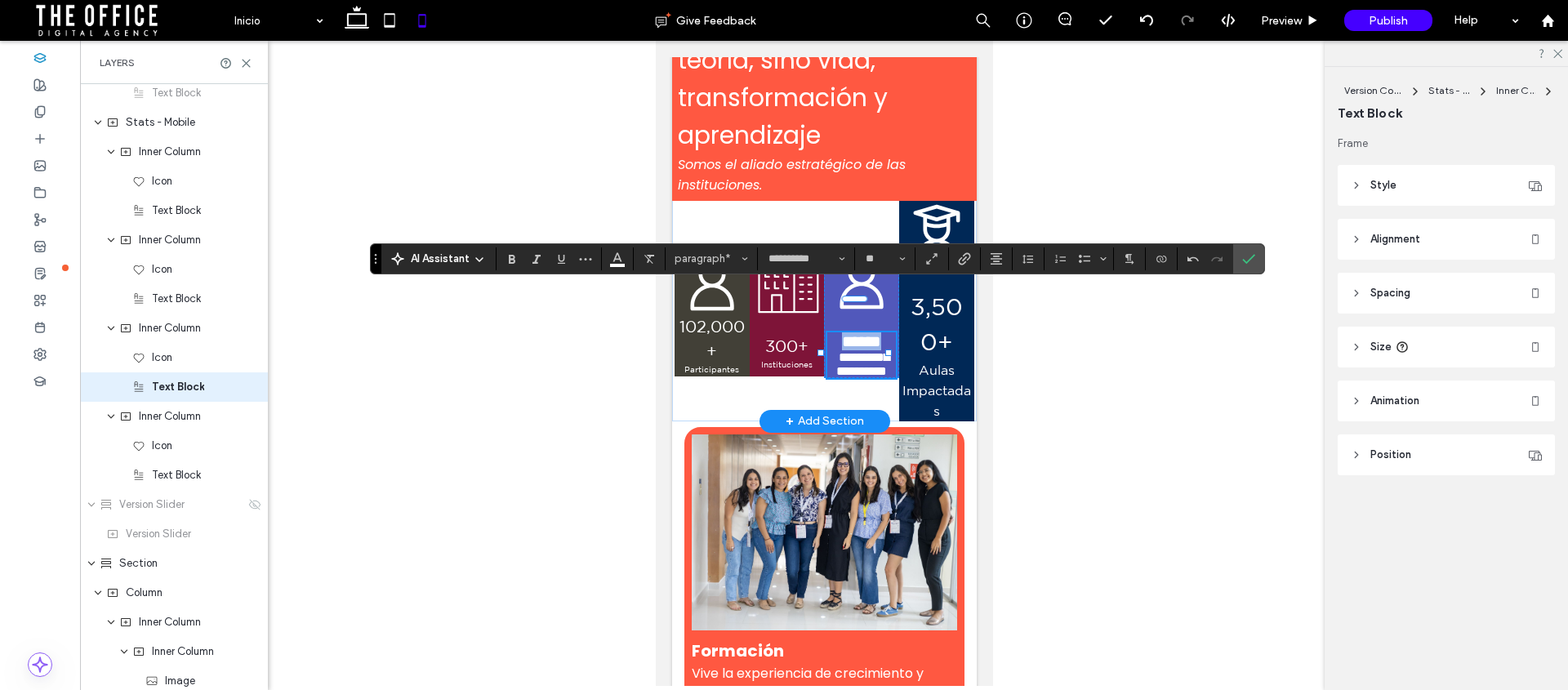
type input "**"
drag, startPoint x: 825, startPoint y: 334, endPoint x: 882, endPoint y: 389, distance: 79.2
click at [883, 379] on p "**********" at bounding box center [860, 365] width 68 height 28
click at [880, 259] on input "**" at bounding box center [880, 259] width 32 height 13
type input "**"
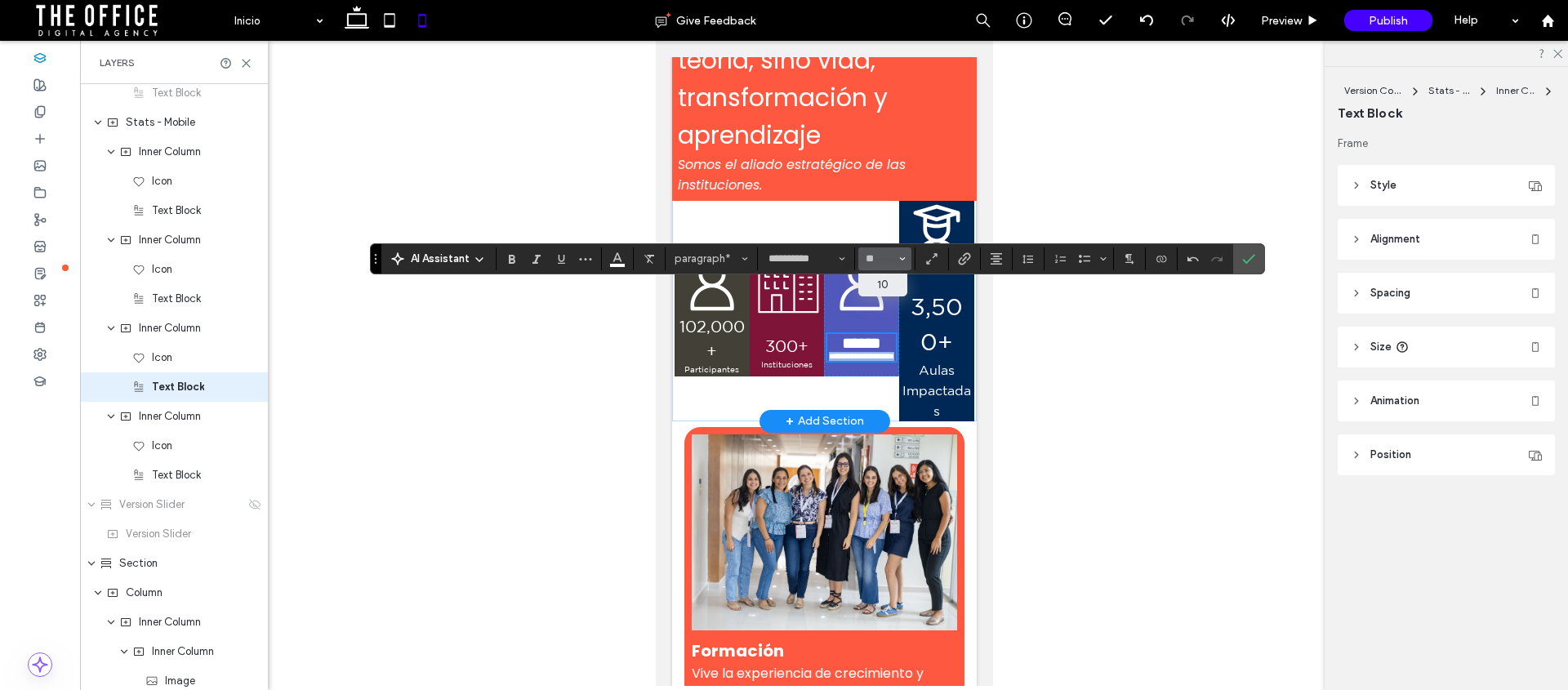
scroll to position [340, 0]
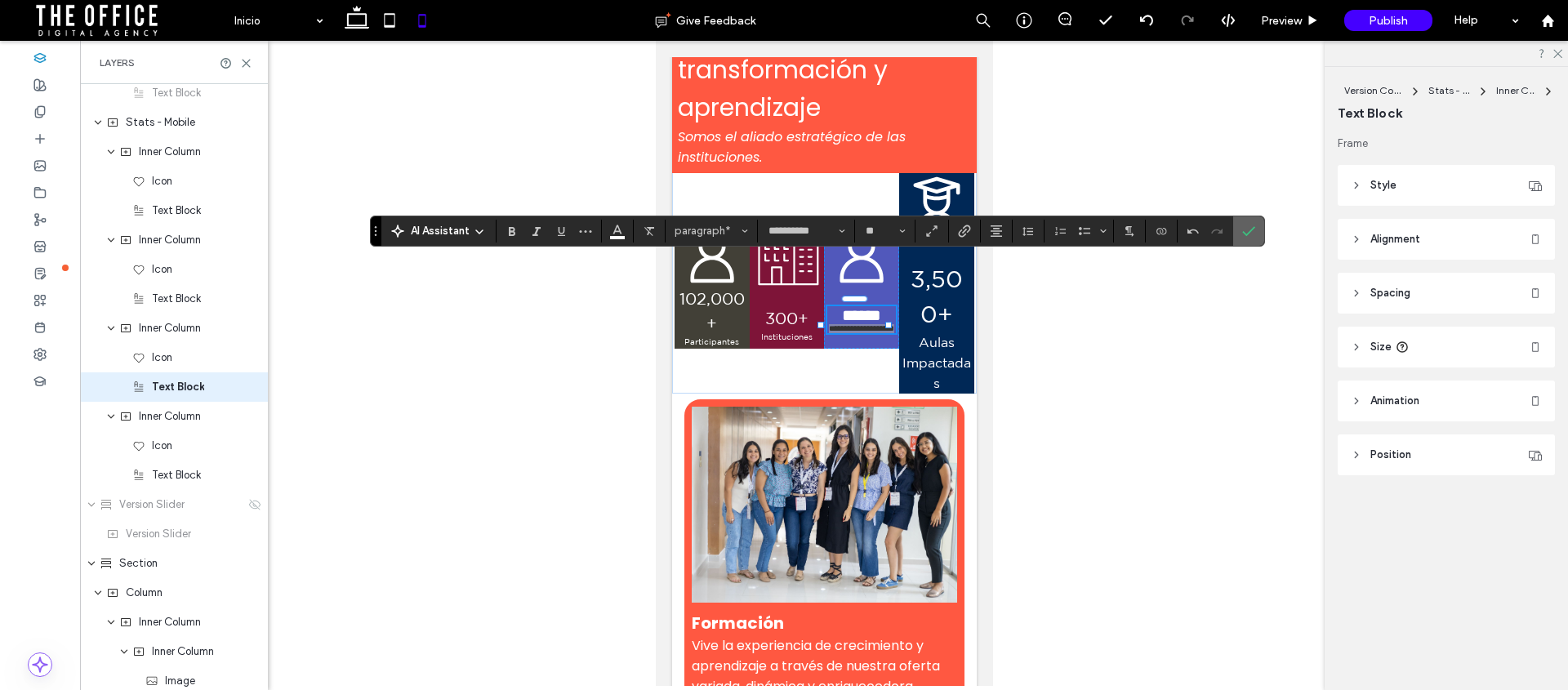
click at [1256, 234] on label "Confirm" at bounding box center [1248, 231] width 24 height 29
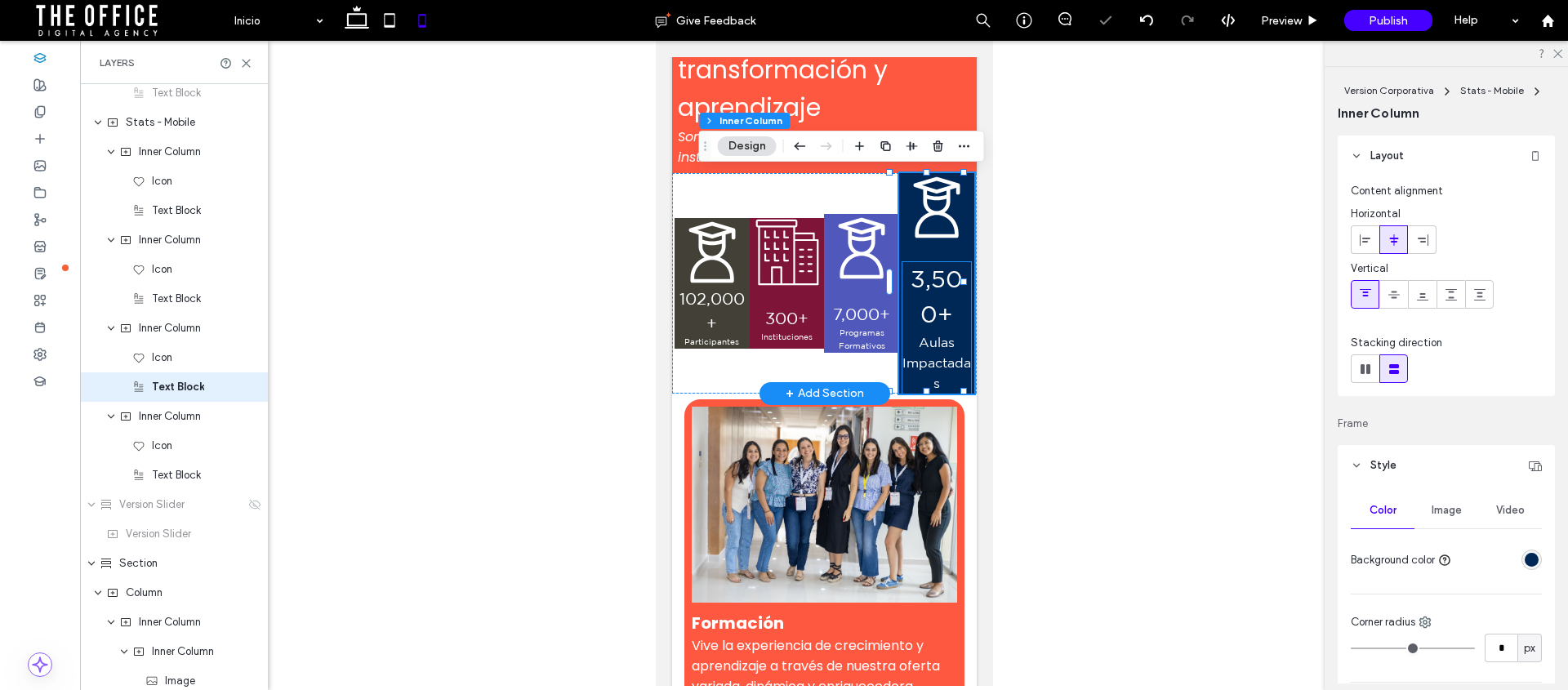
scroll to position [1859, 0]
click at [910, 269] on span "3,500+" at bounding box center [936, 296] width 52 height 62
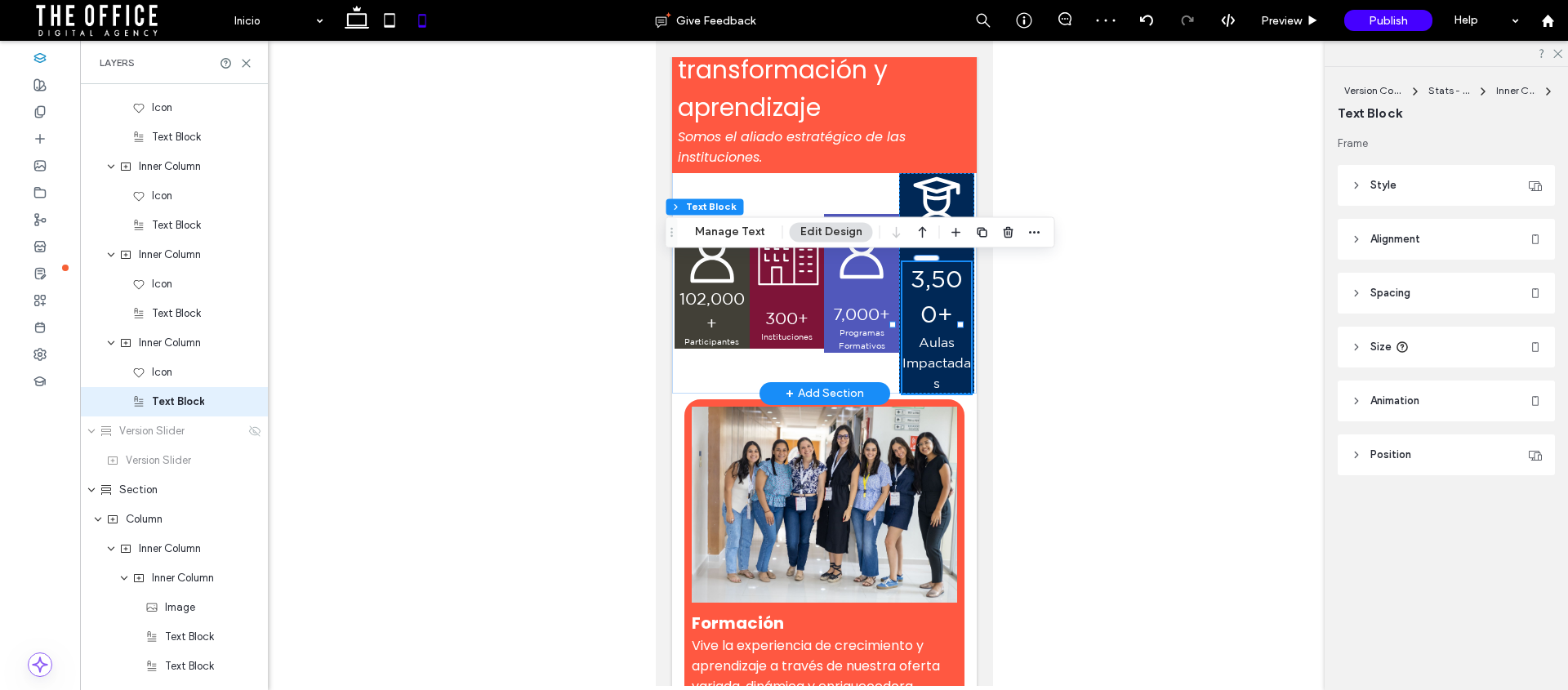
click at [910, 273] on span "3,500+" at bounding box center [936, 296] width 52 height 62
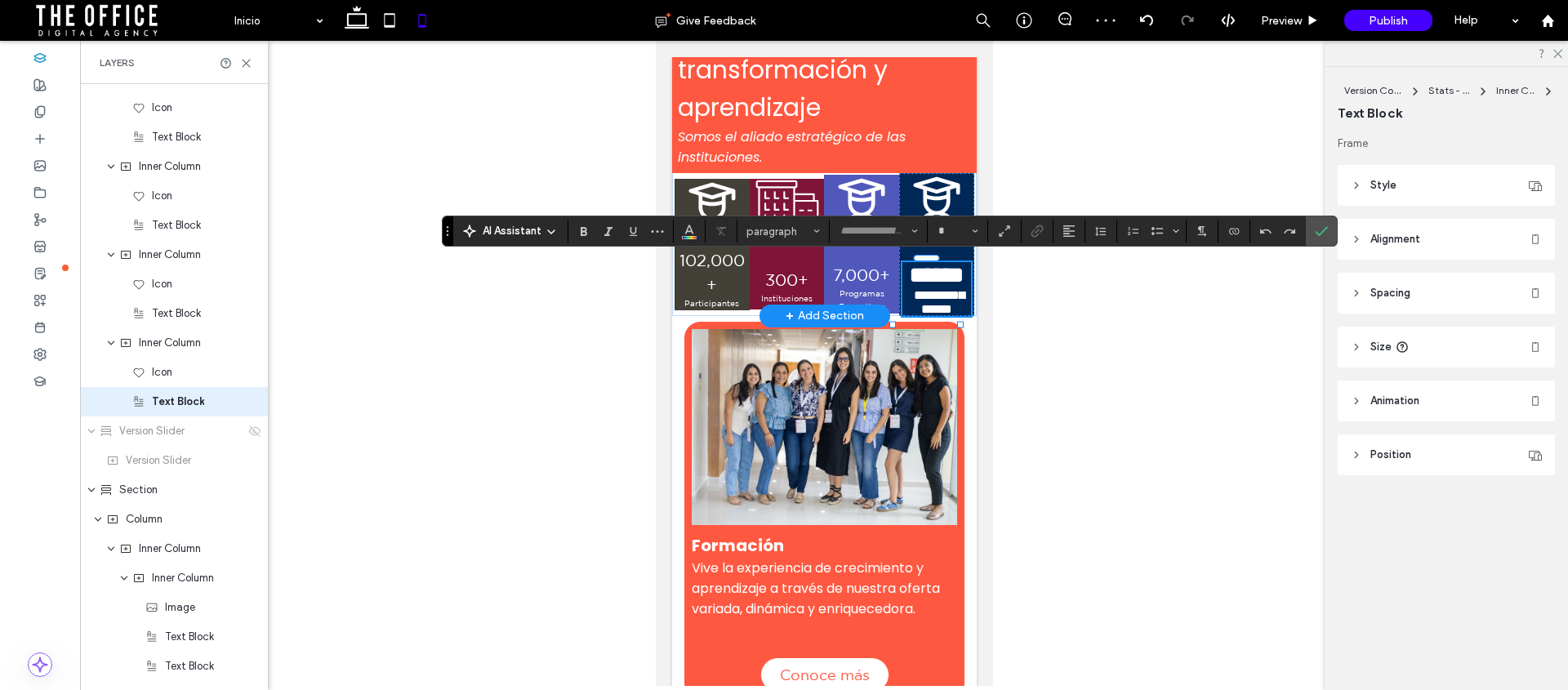
scroll to position [1918, 0]
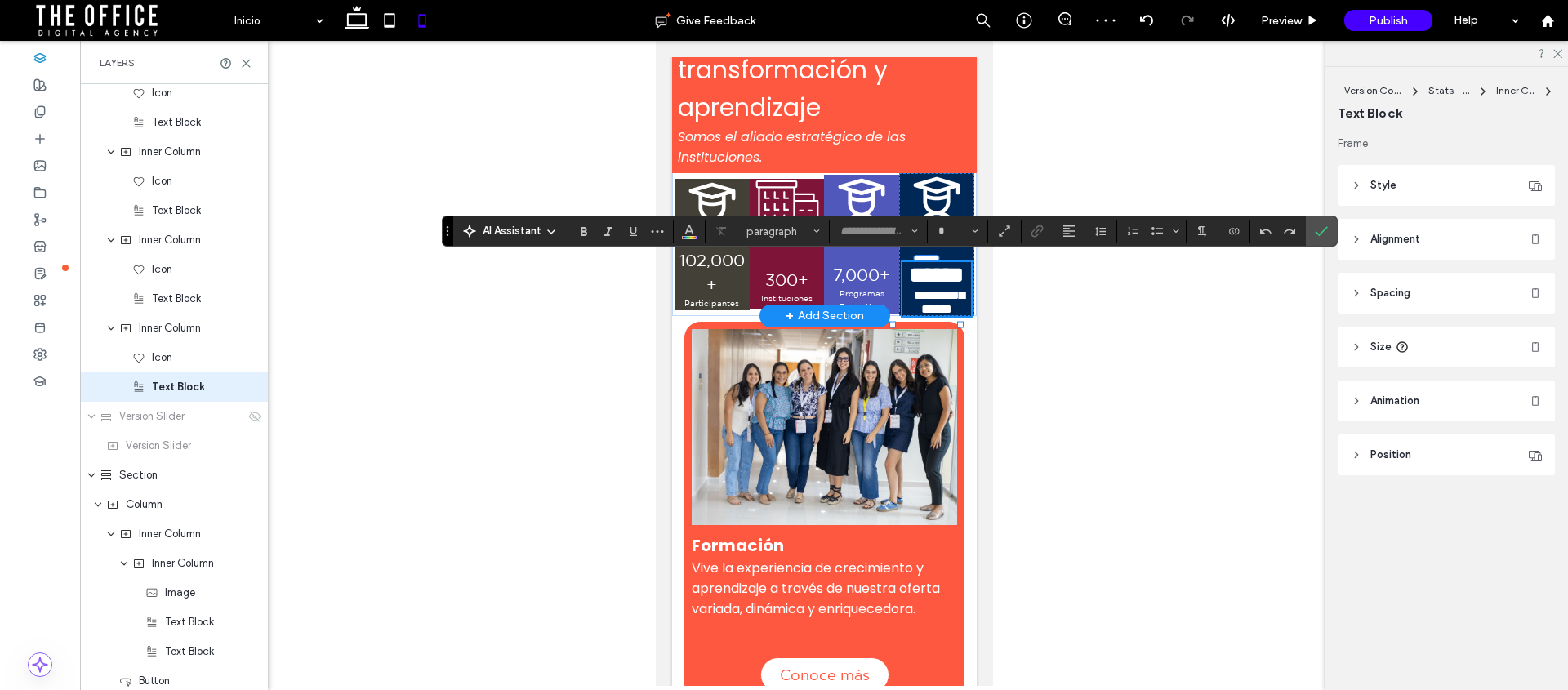
type input "**********"
type input "**"
drag, startPoint x: 903, startPoint y: 276, endPoint x: 952, endPoint y: 300, distance: 54.6
click at [952, 288] on p "******" at bounding box center [936, 276] width 69 height 26
click at [948, 227] on input "**" at bounding box center [952, 231] width 32 height 13
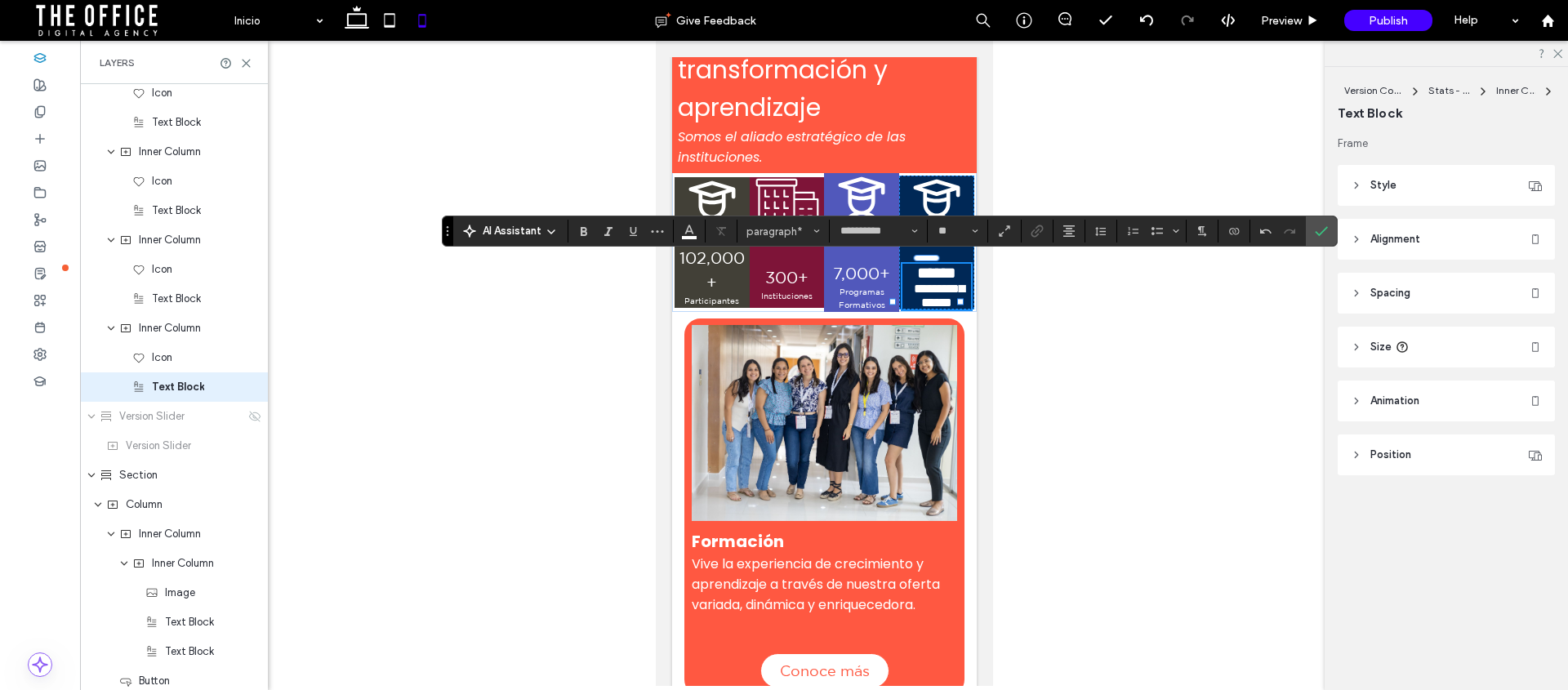
type input "**"
drag, startPoint x: 910, startPoint y: 293, endPoint x: 958, endPoint y: 336, distance: 64.4
click at [958, 312] on div "**********" at bounding box center [823, 56] width 305 height 511
drag, startPoint x: 911, startPoint y: 291, endPoint x: 937, endPoint y: 327, distance: 44.4
click at [937, 309] on p "**********" at bounding box center [936, 295] width 69 height 28
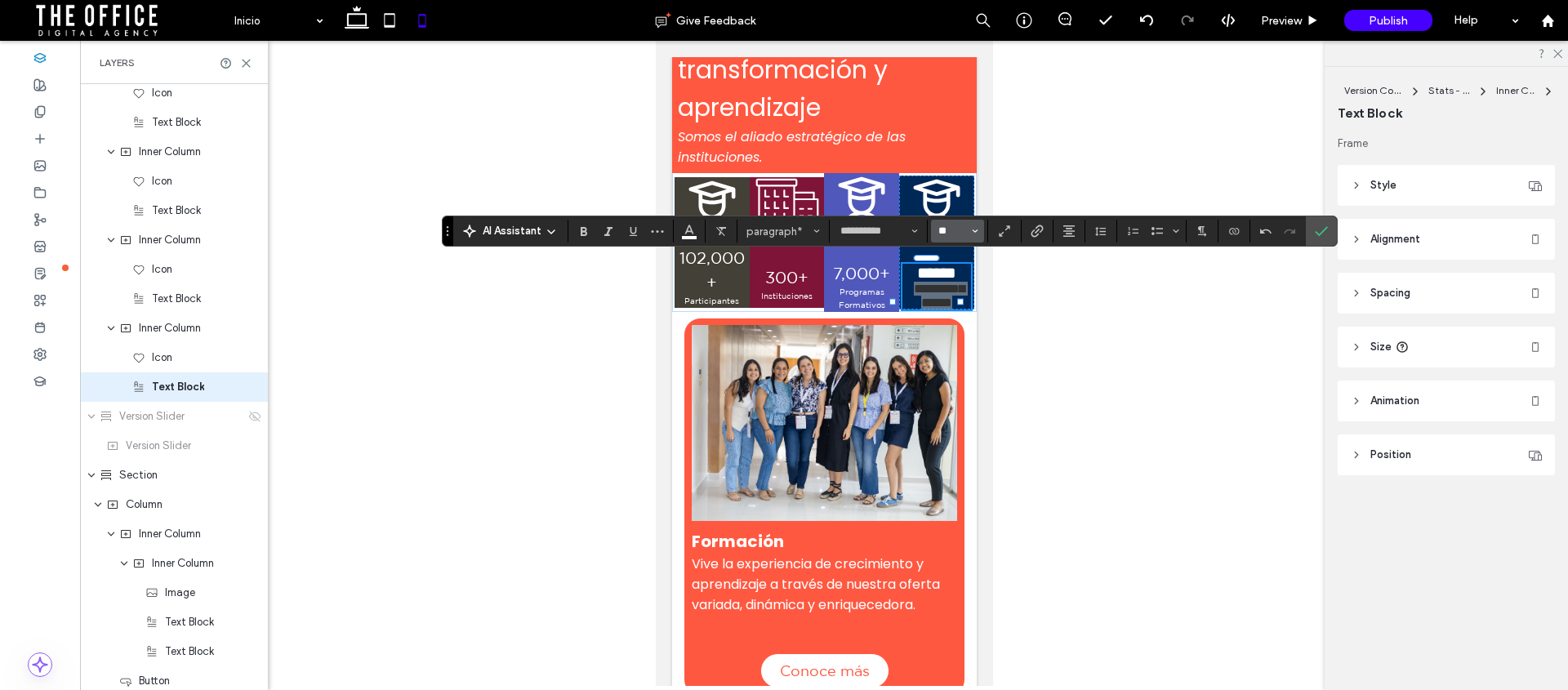
click at [947, 237] on input "**" at bounding box center [952, 231] width 32 height 13
type input "**"
click at [1315, 234] on icon "Confirm" at bounding box center [1321, 231] width 13 height 13
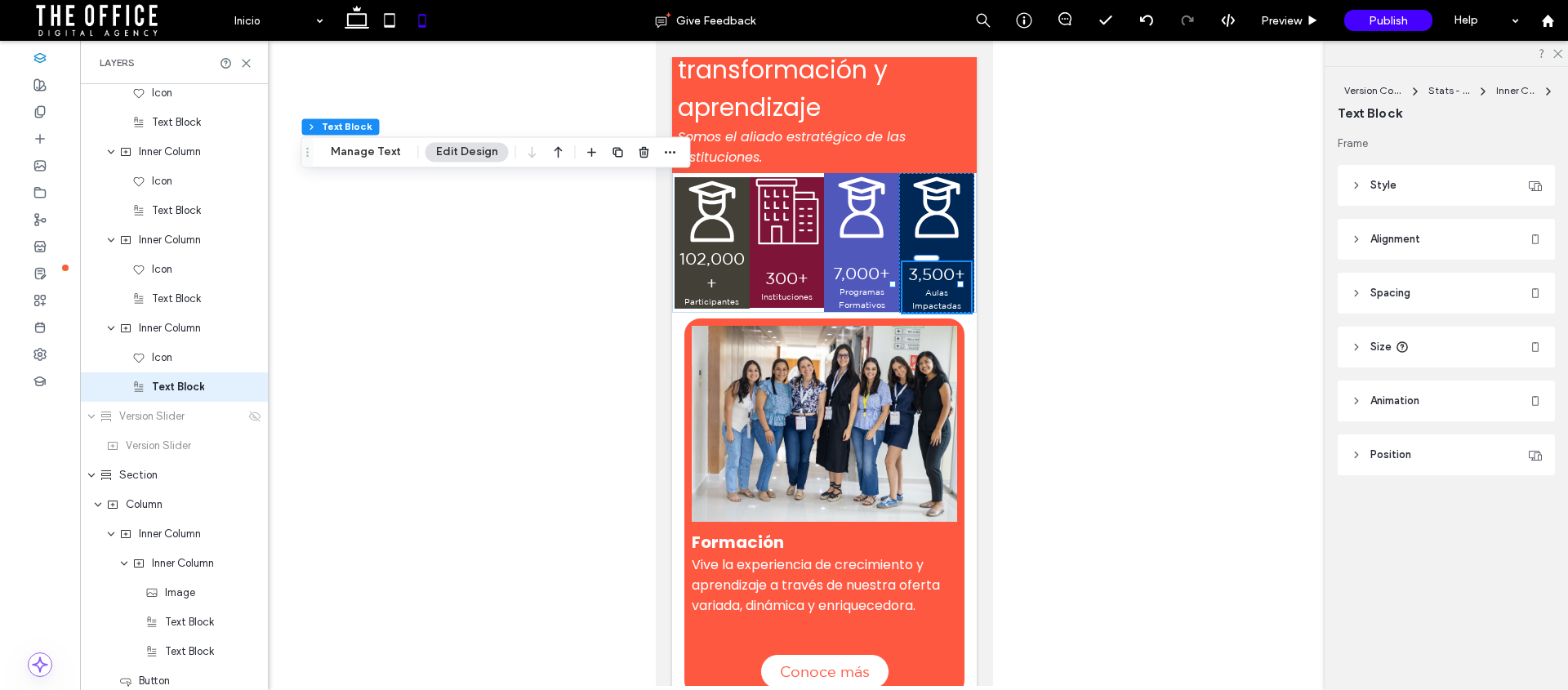
drag, startPoint x: 672, startPoint y: 233, endPoint x: 374, endPoint y: 173, distance: 304.0
click at [306, 151] on use "Drag" at bounding box center [307, 152] width 3 height 9
click at [704, 204] on icon at bounding box center [711, 212] width 69 height 69
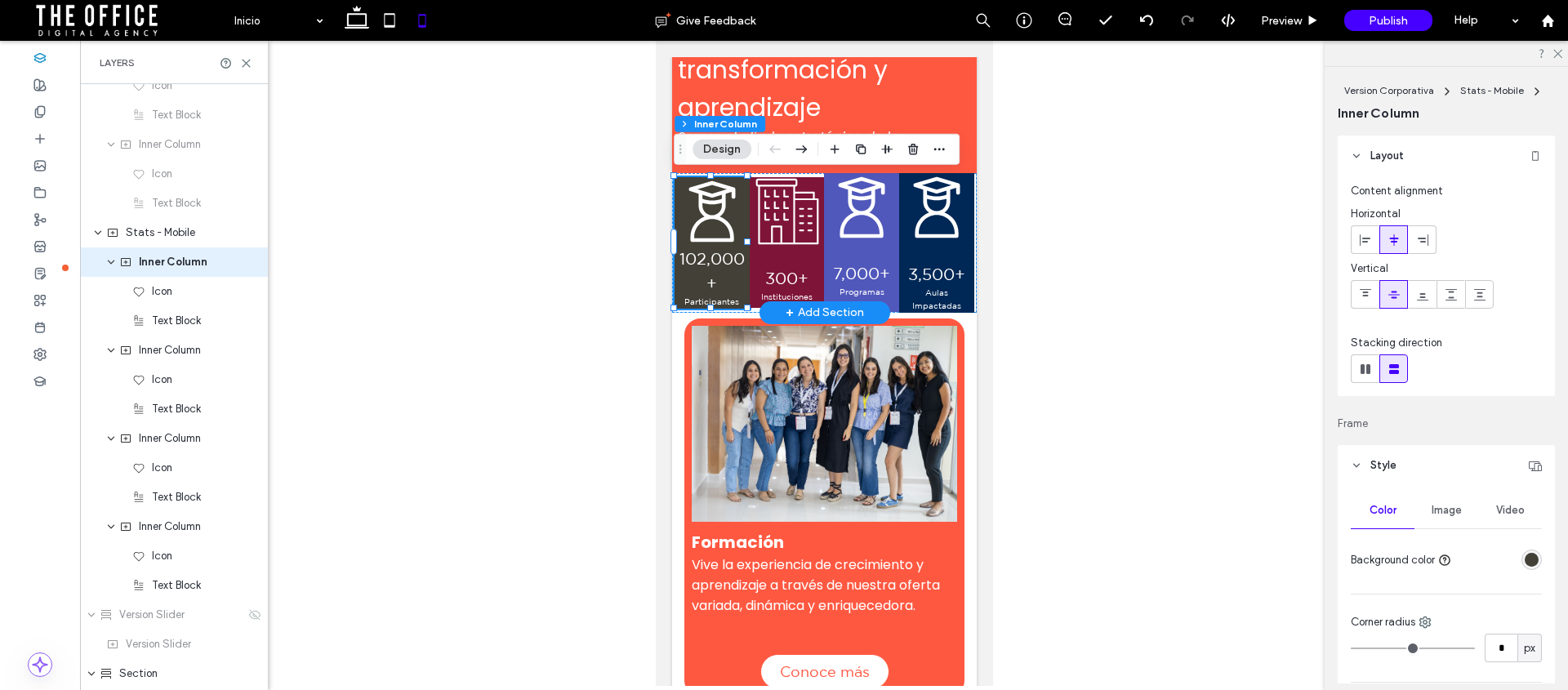
click at [708, 206] on icon at bounding box center [711, 212] width 69 height 69
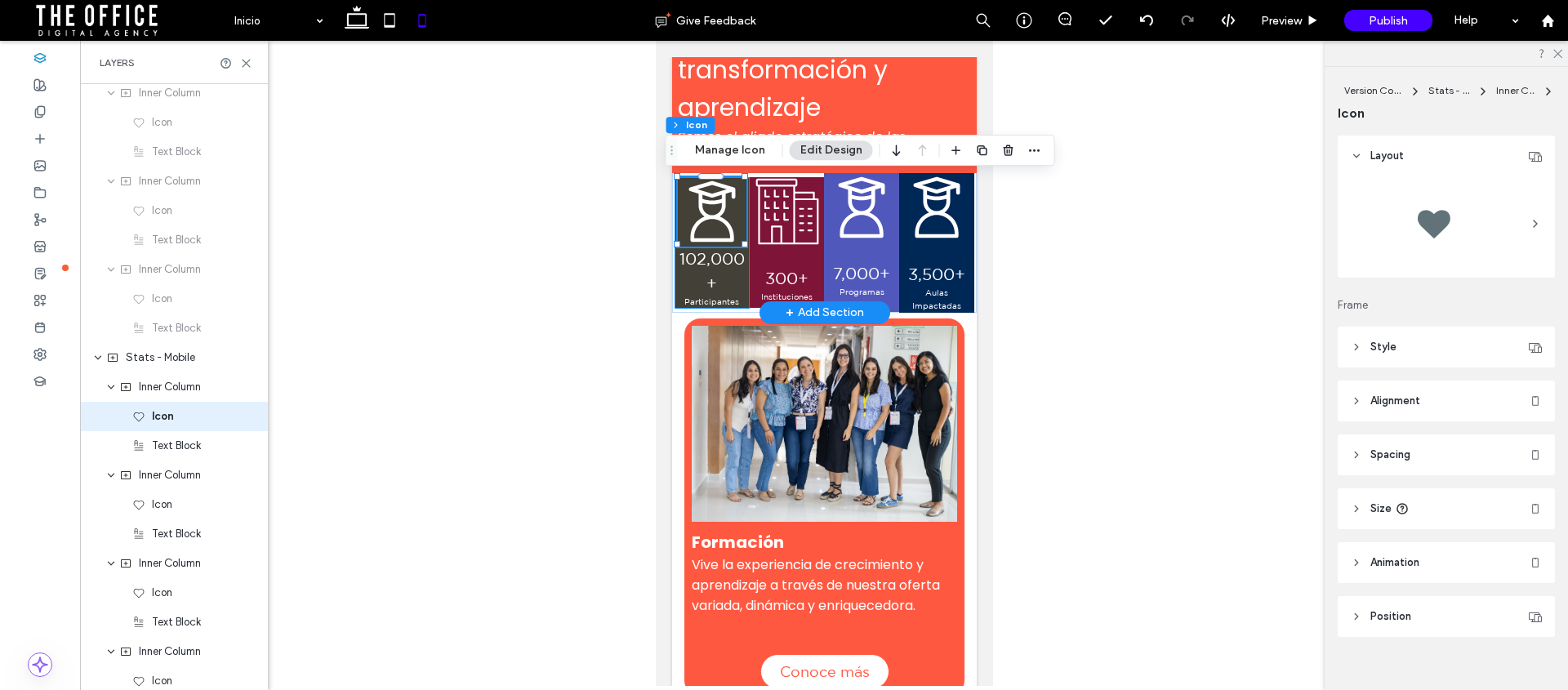
scroll to position [1623, 0]
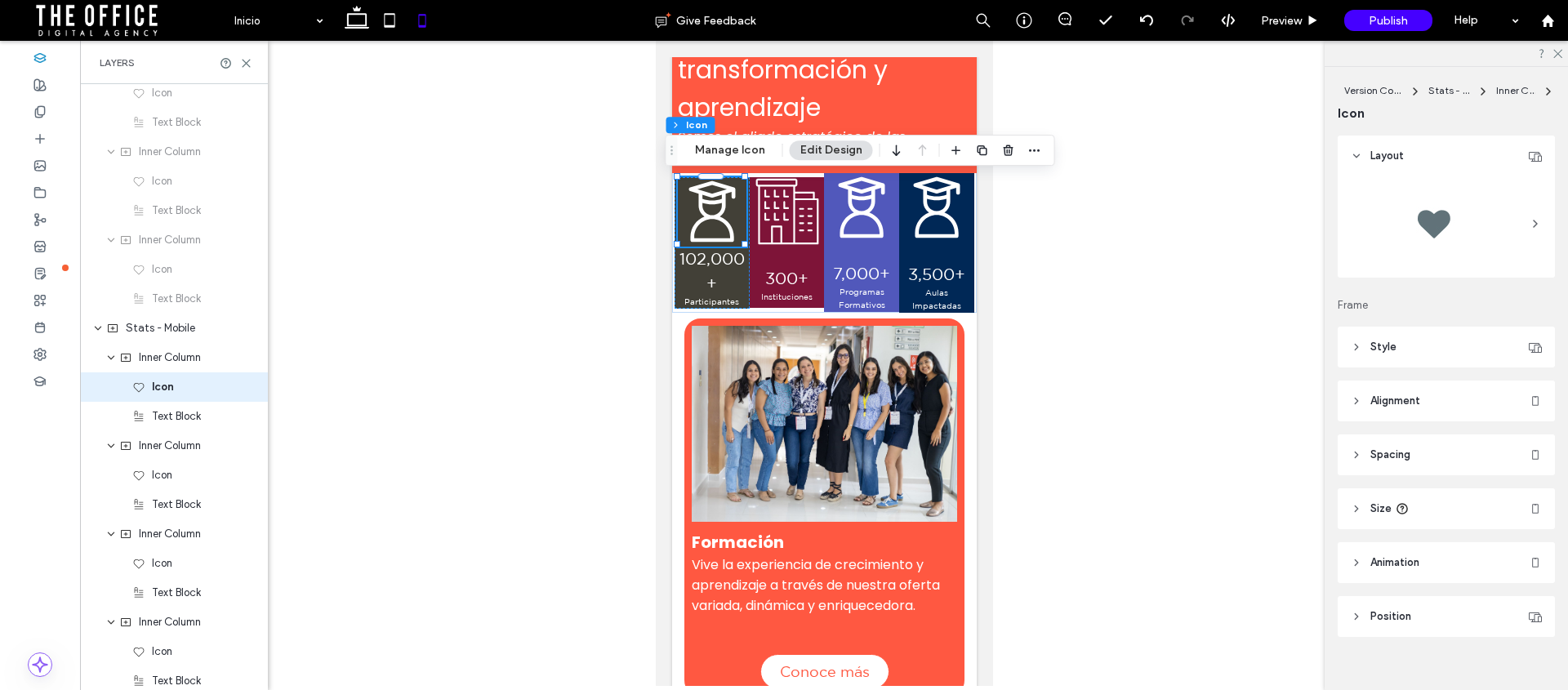
click at [1357, 407] on header "Alignment" at bounding box center [1446, 401] width 217 height 41
click at [1357, 405] on icon at bounding box center [1356, 401] width 11 height 11
click at [1360, 451] on icon at bounding box center [1356, 455] width 11 height 11
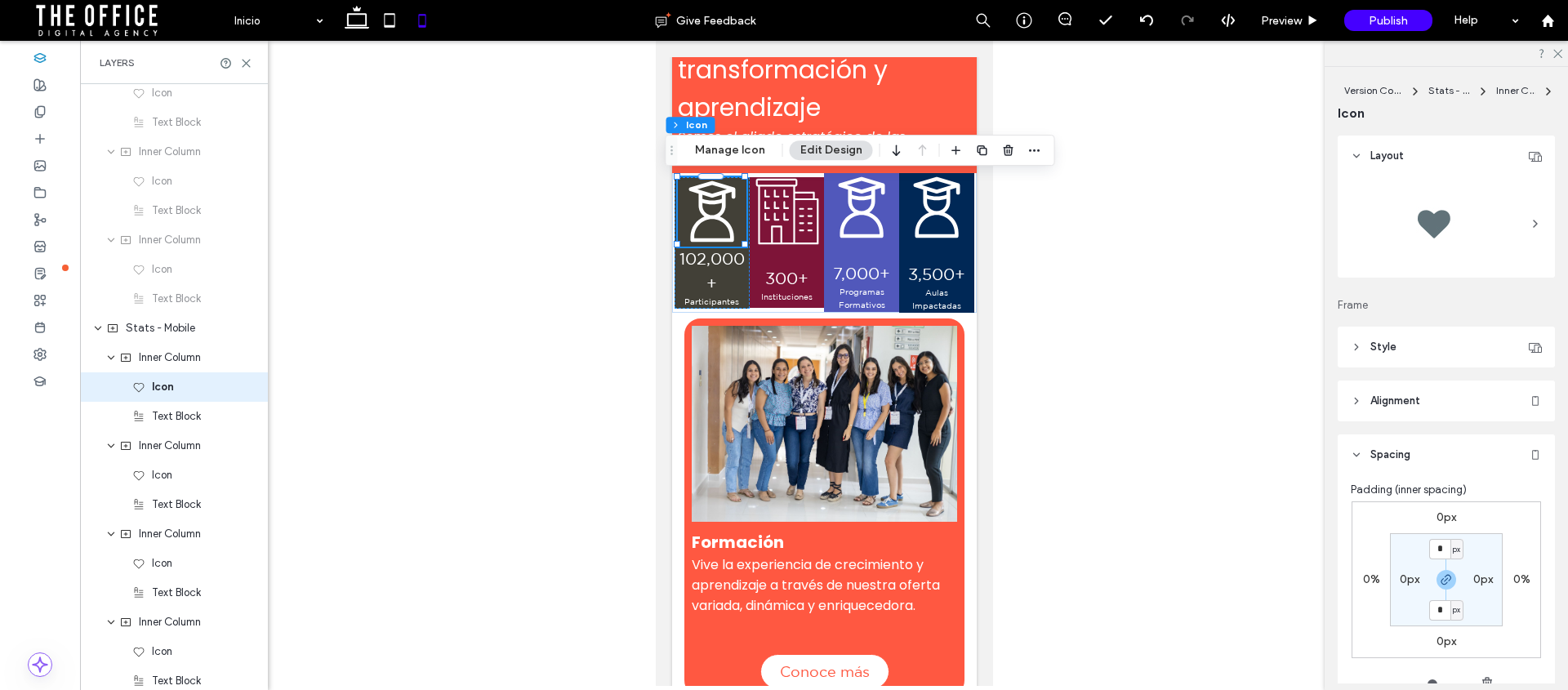
click at [1360, 451] on icon at bounding box center [1356, 455] width 11 height 11
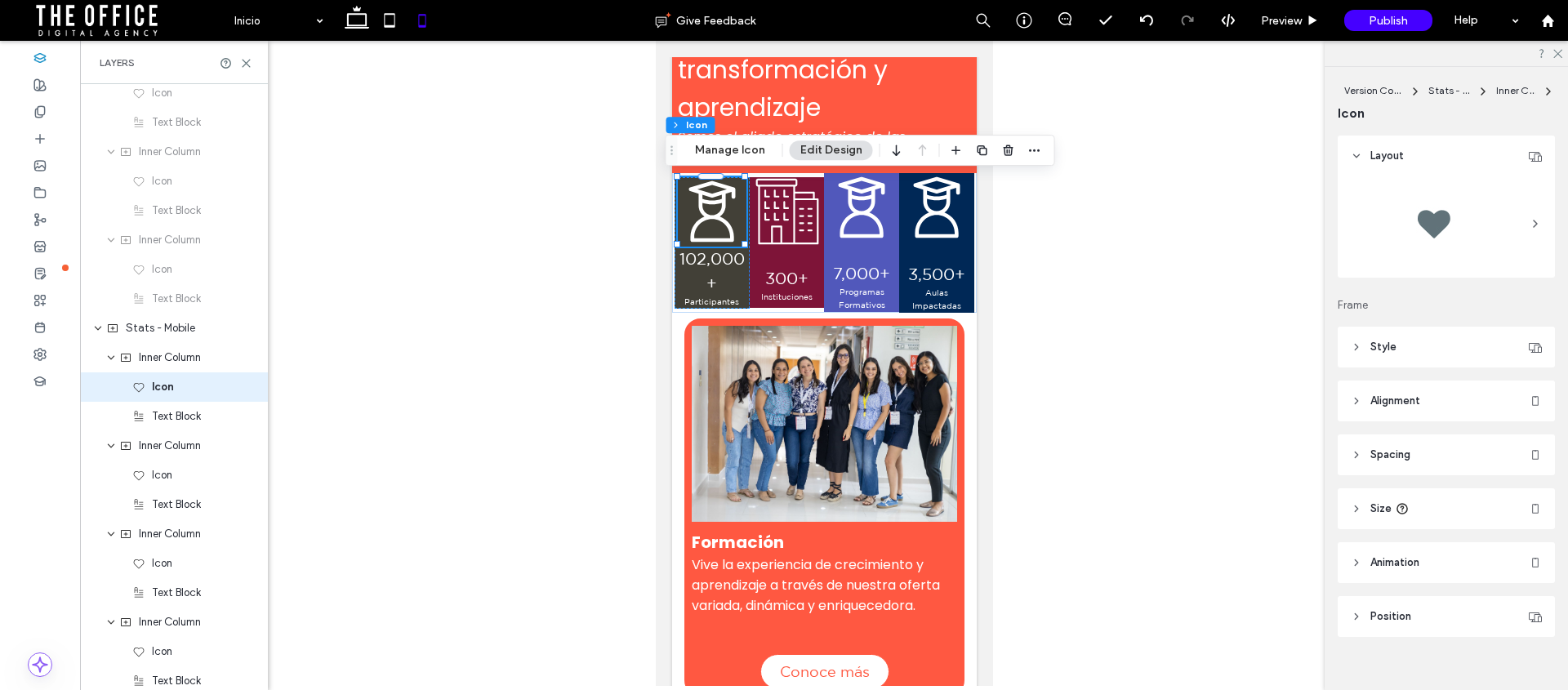
click at [1361, 345] on icon at bounding box center [1356, 347] width 11 height 11
click at [752, 153] on button "Manage Icon" at bounding box center [730, 150] width 92 height 20
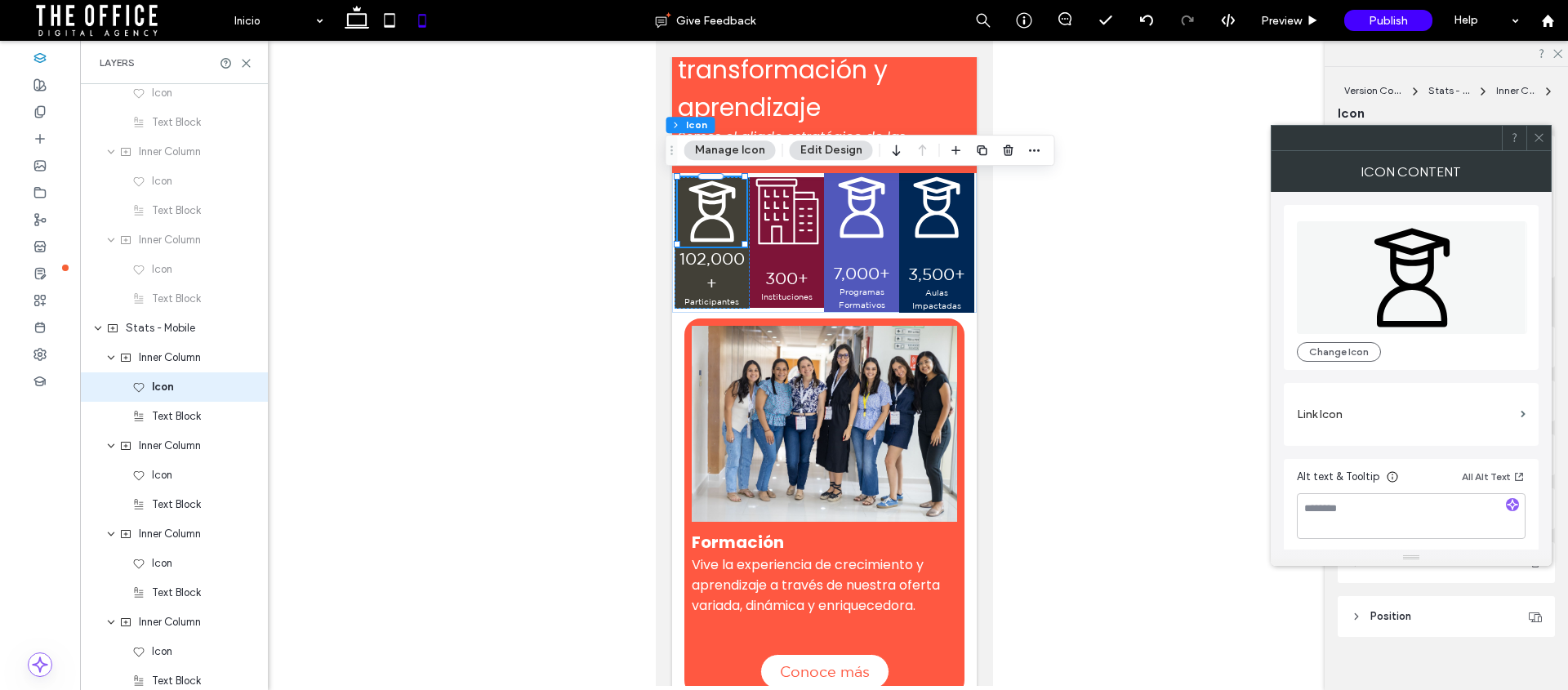
scroll to position [3, 0]
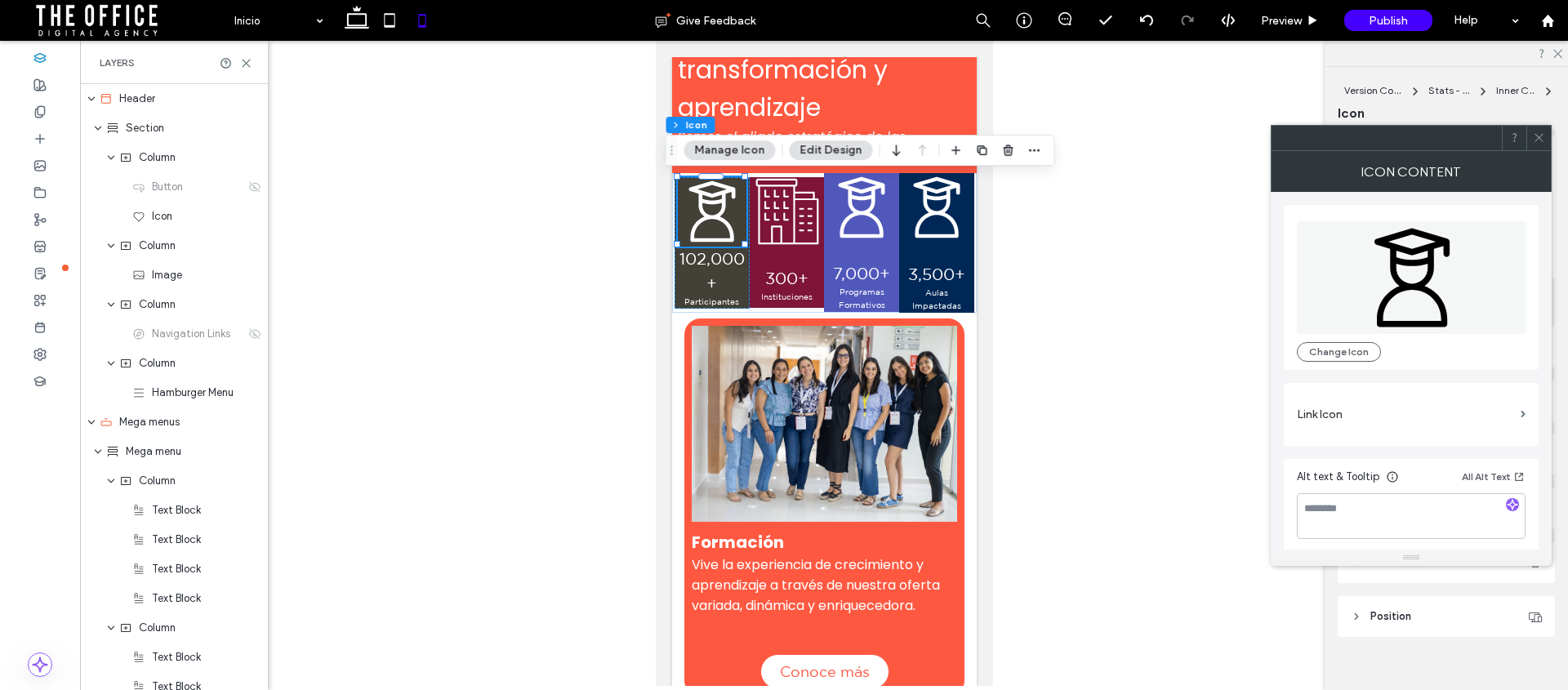
scroll to position [4, 0]
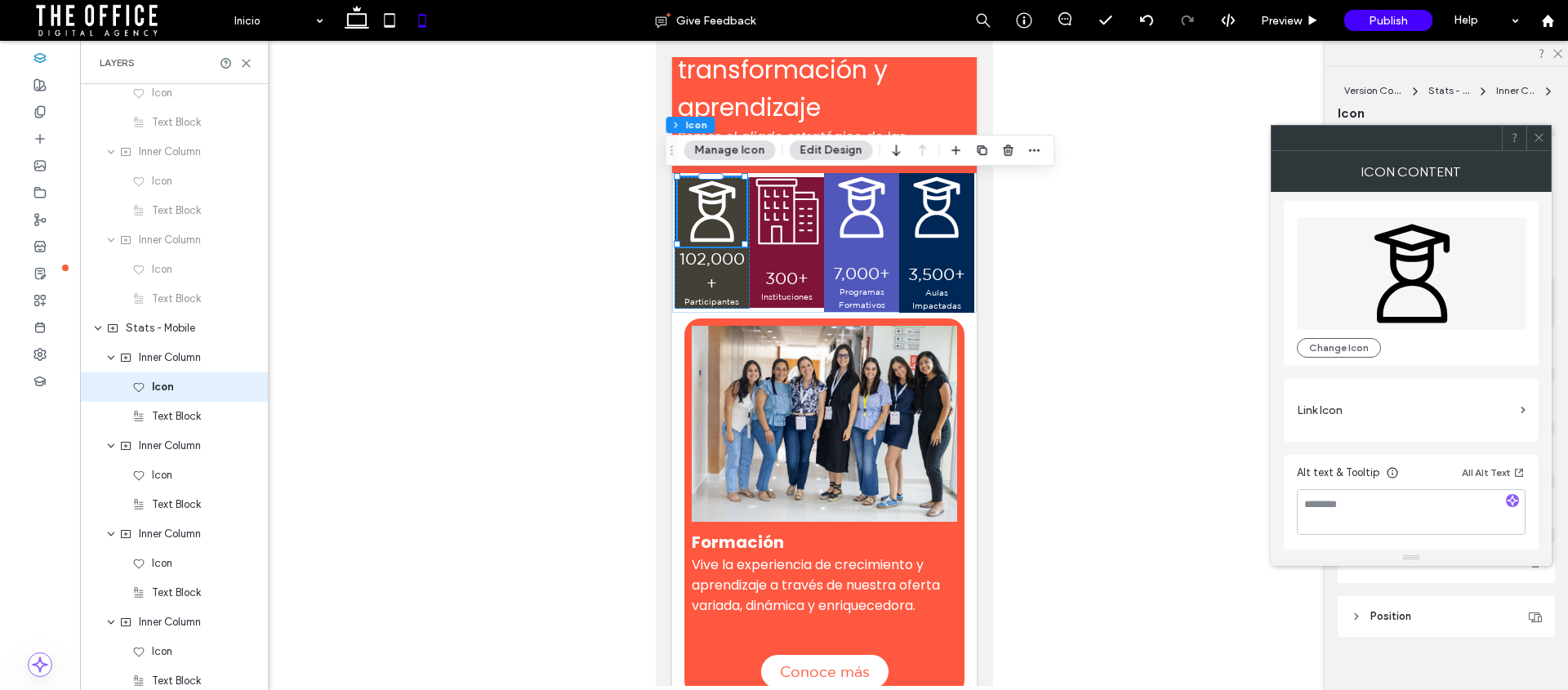
click at [1542, 137] on icon at bounding box center [1538, 137] width 12 height 12
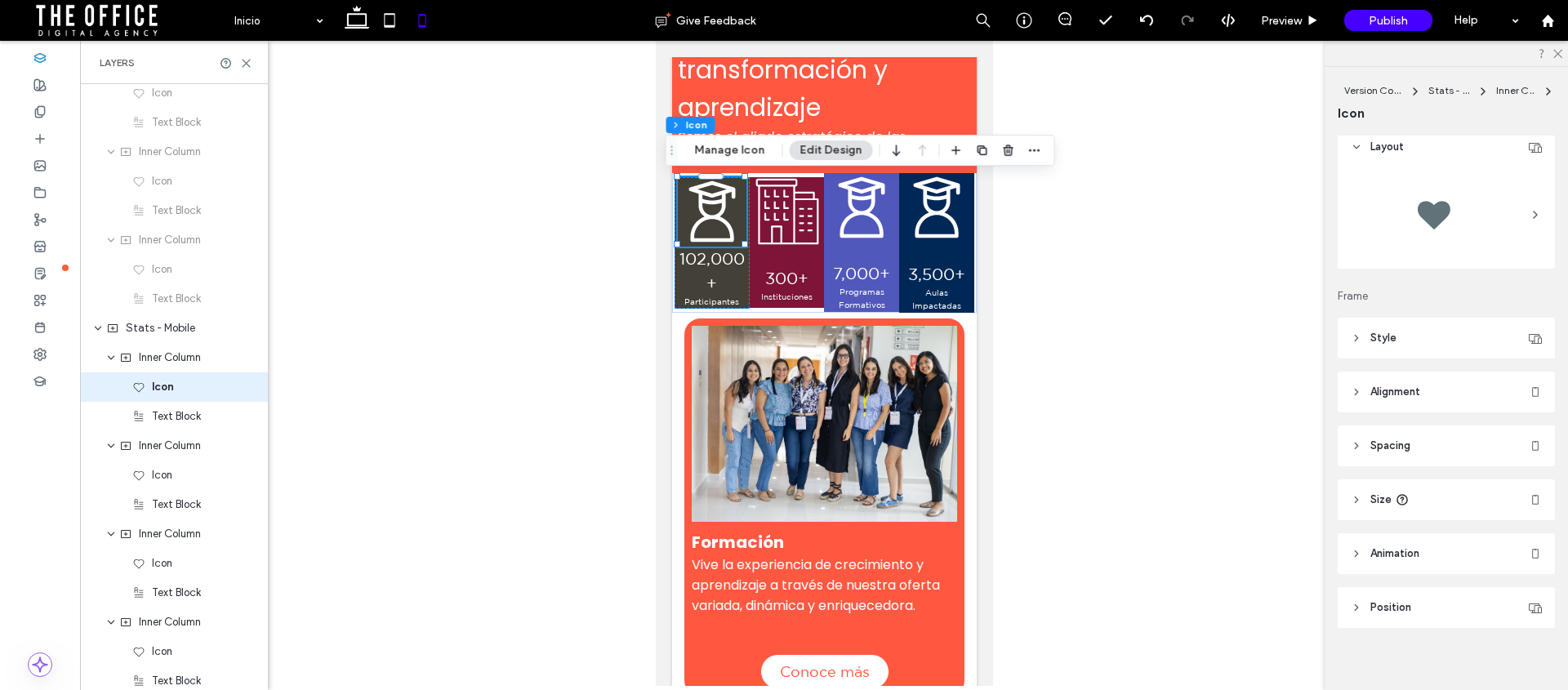
scroll to position [19, 0]
click at [1363, 488] on header "Size" at bounding box center [1446, 490] width 217 height 41
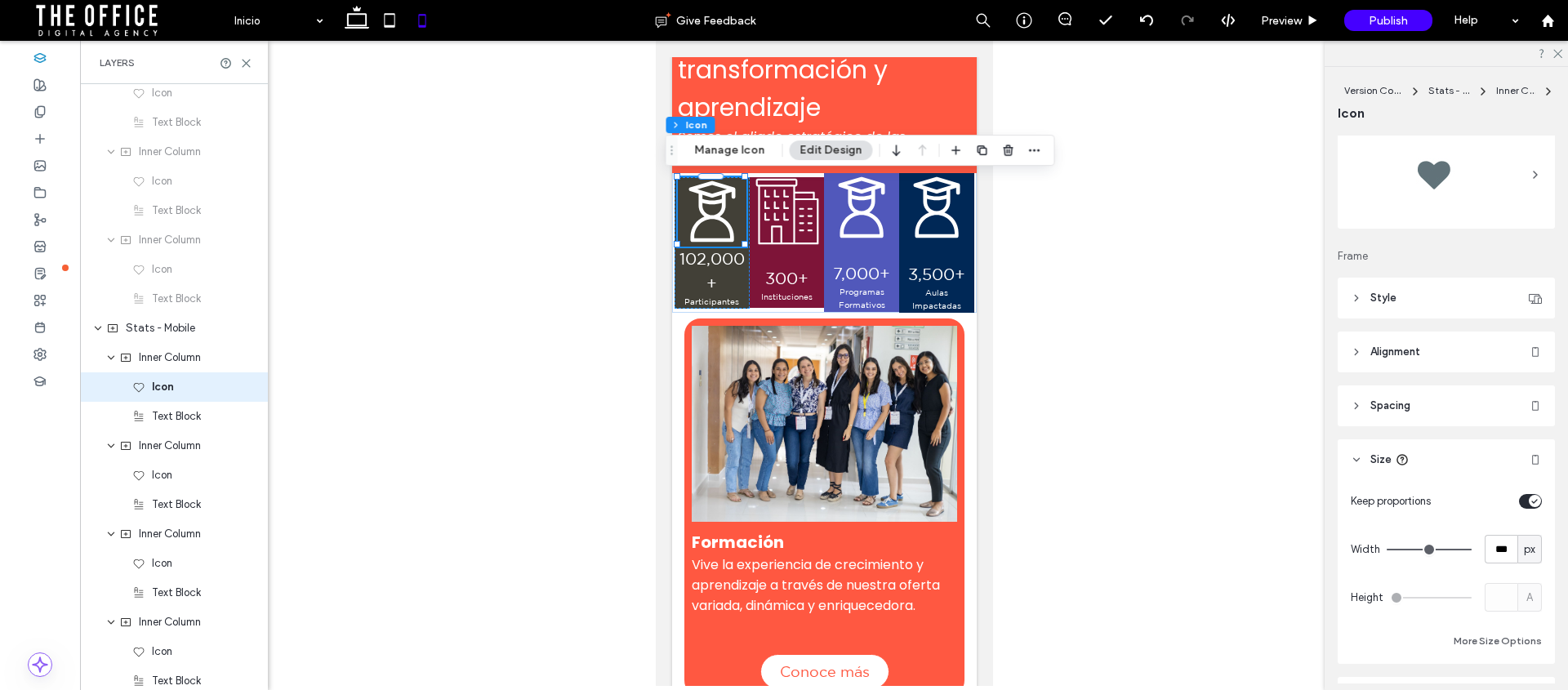
scroll to position [50, 0]
click at [1493, 542] on input "***" at bounding box center [1501, 549] width 33 height 29
type input "**"
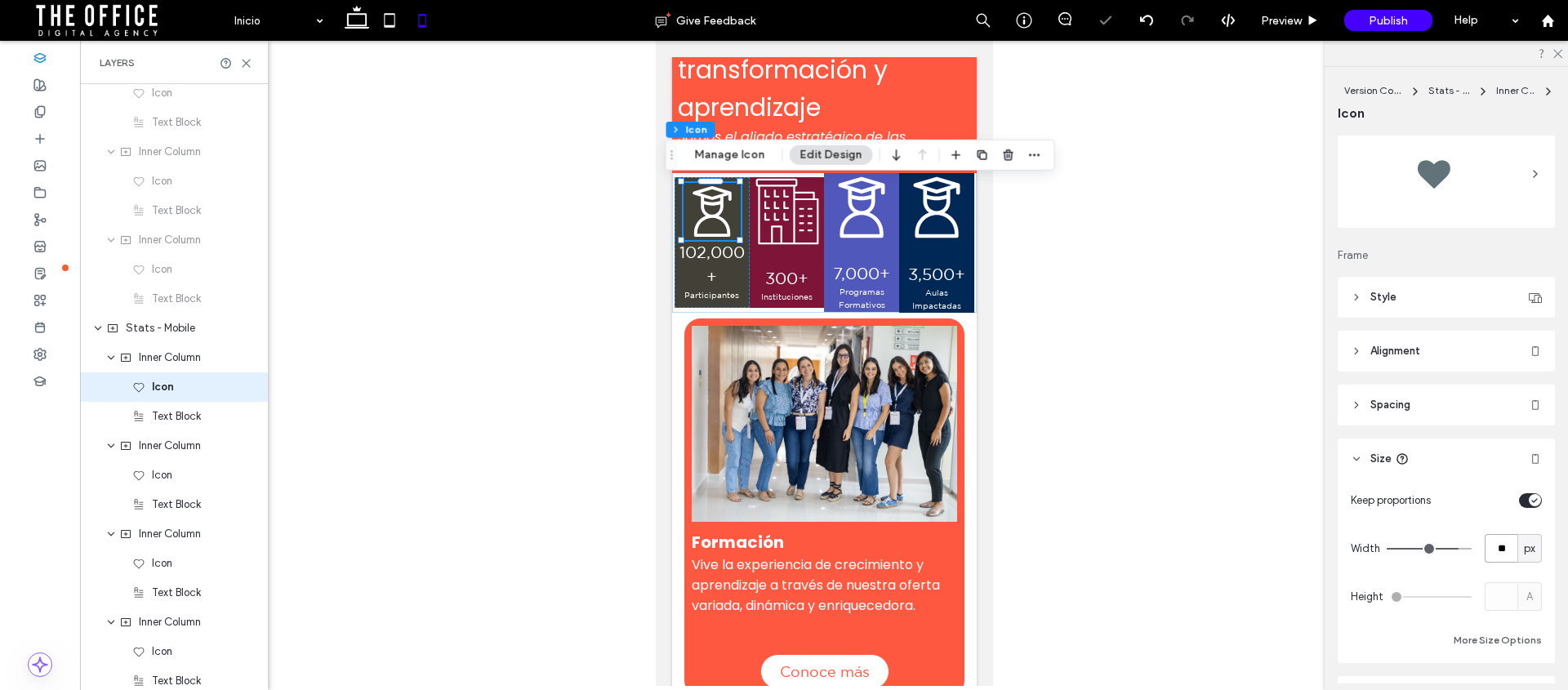
click at [1502, 548] on input "**" at bounding box center [1501, 549] width 33 height 29
type input "**"
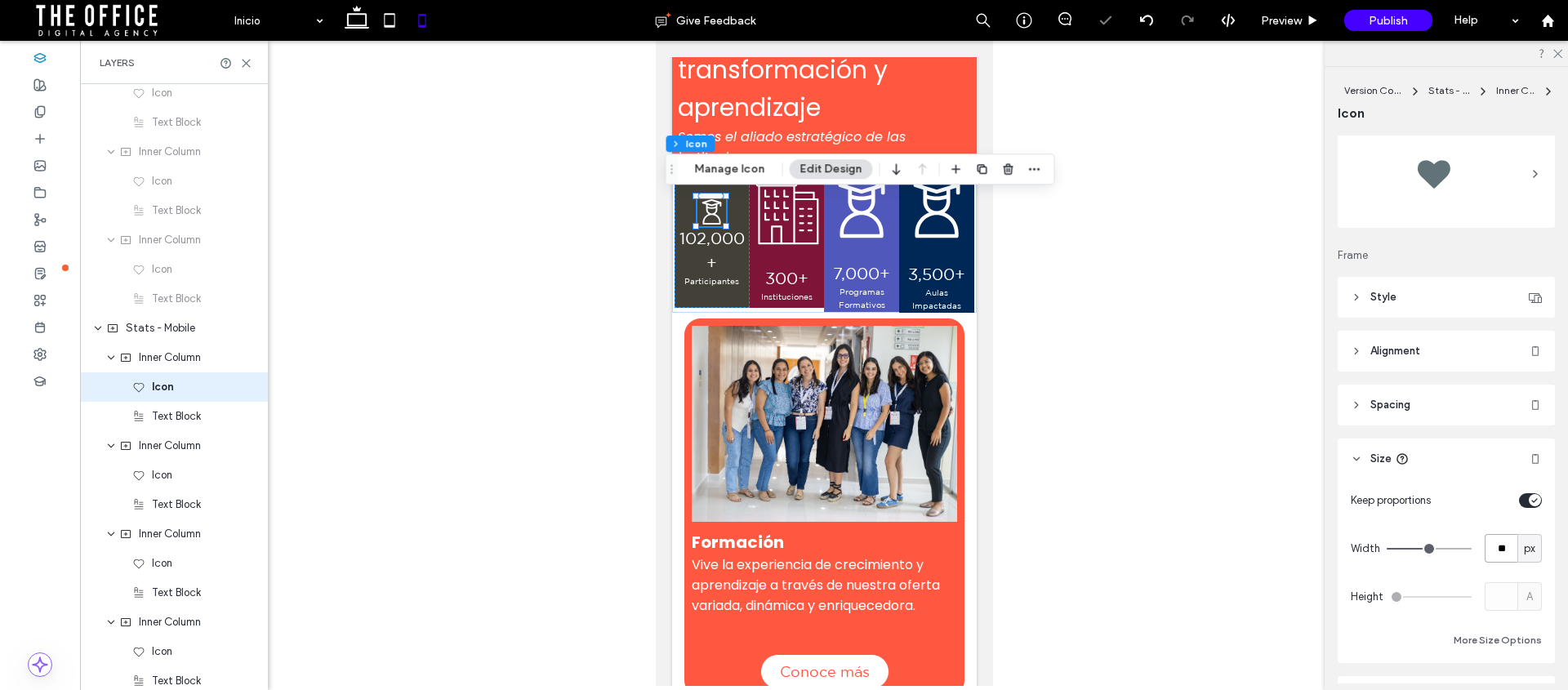
click at [1501, 551] on input "**" at bounding box center [1501, 549] width 33 height 29
type input "**"
click at [778, 215] on icon at bounding box center [785, 211] width 63 height 66
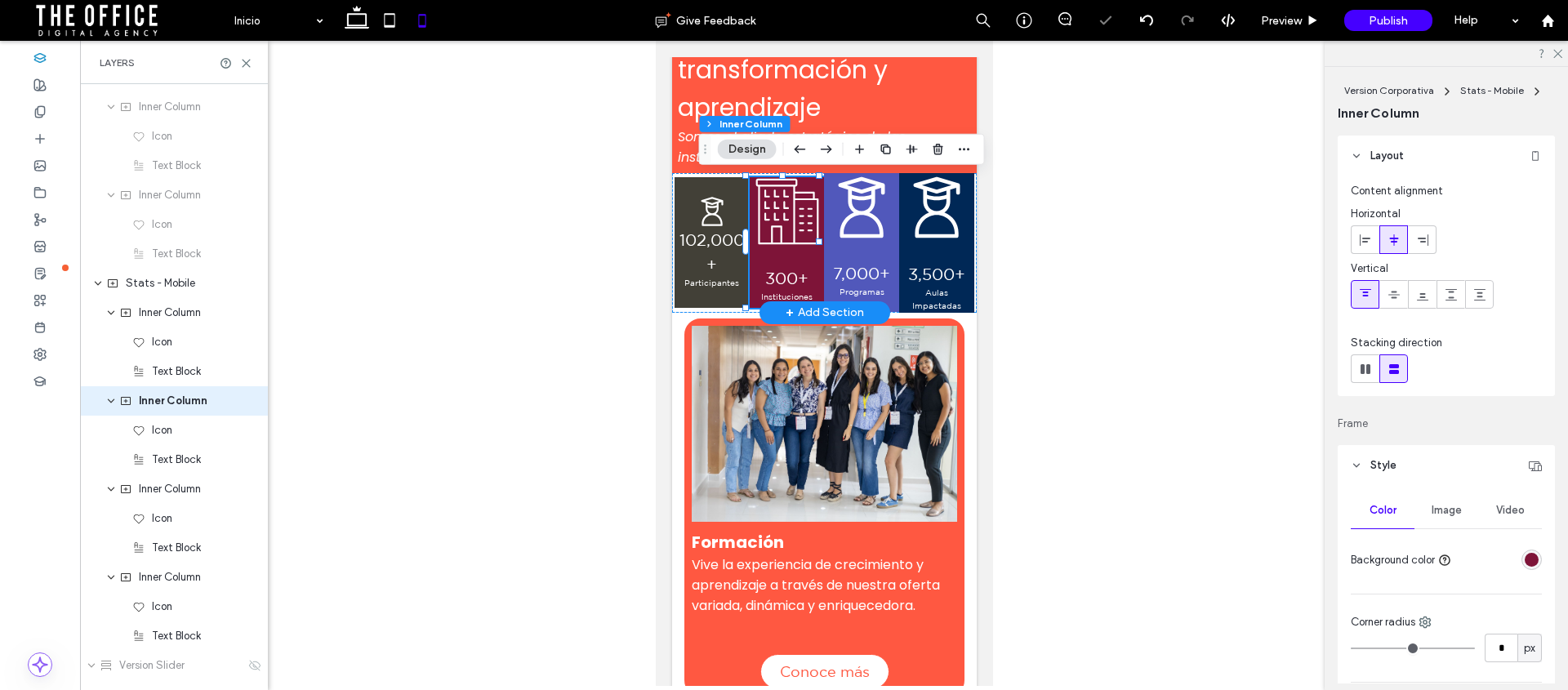
click at [778, 215] on icon at bounding box center [785, 211] width 63 height 66
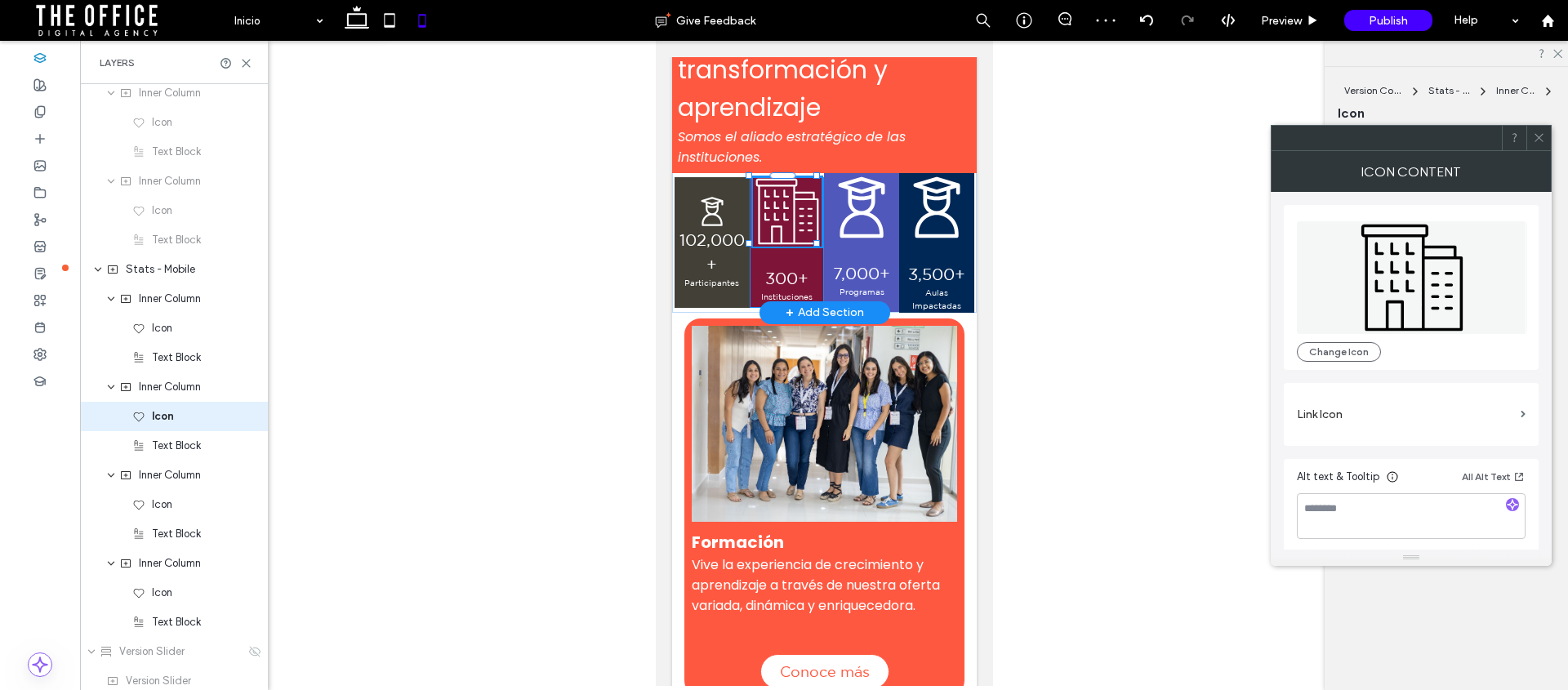
click at [778, 215] on icon at bounding box center [785, 211] width 63 height 66
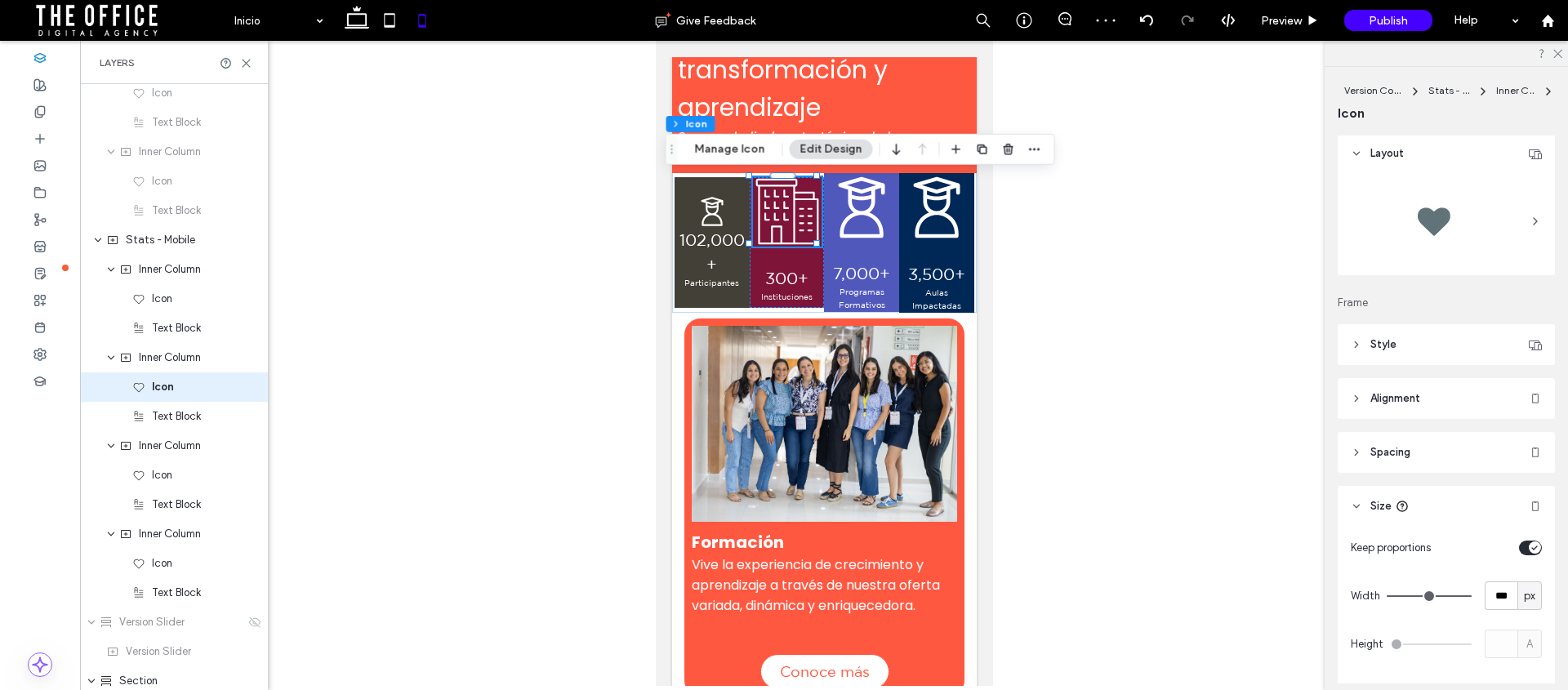
scroll to position [3, 0]
click at [1490, 595] on input "***" at bounding box center [1501, 595] width 33 height 29
type input "**"
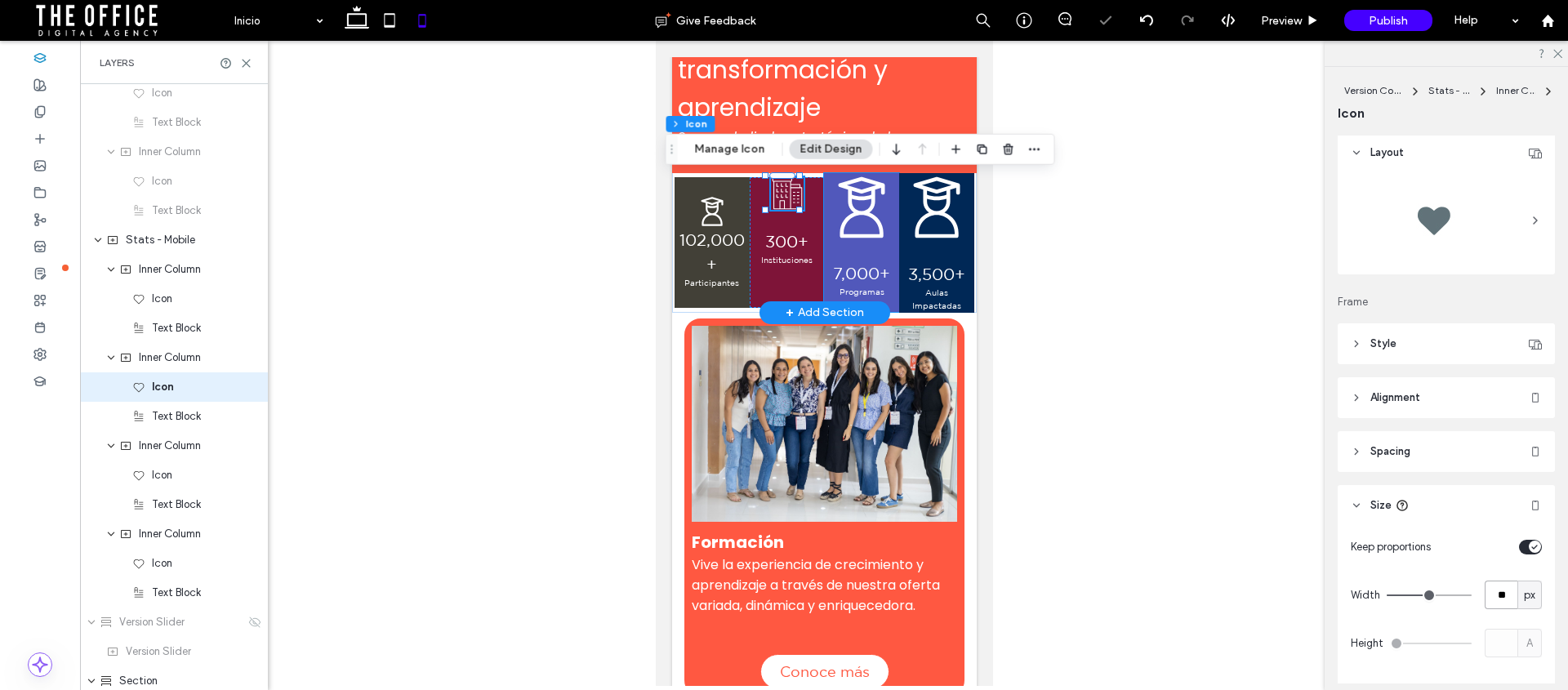
click at [863, 208] on icon at bounding box center [862, 208] width 47 height 62
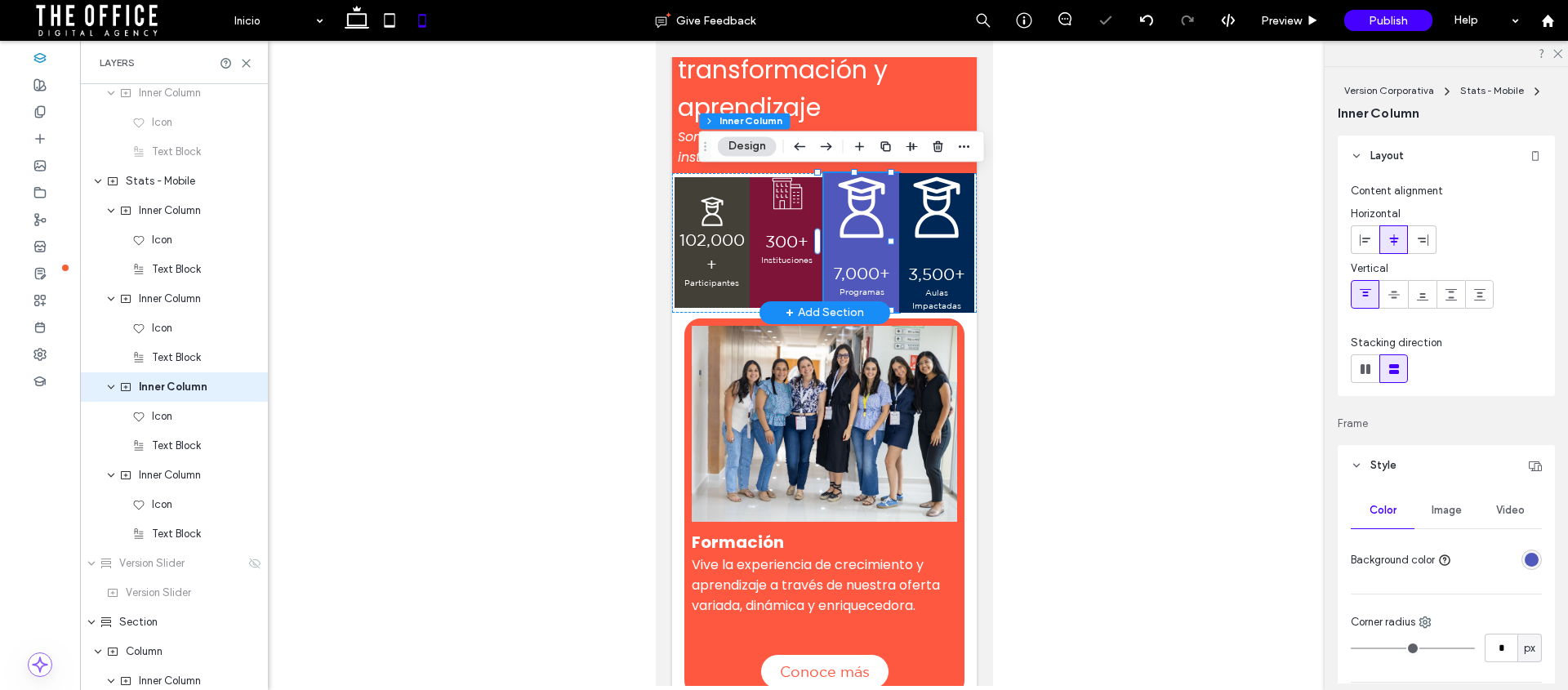
click at [862, 208] on icon at bounding box center [862, 208] width 47 height 62
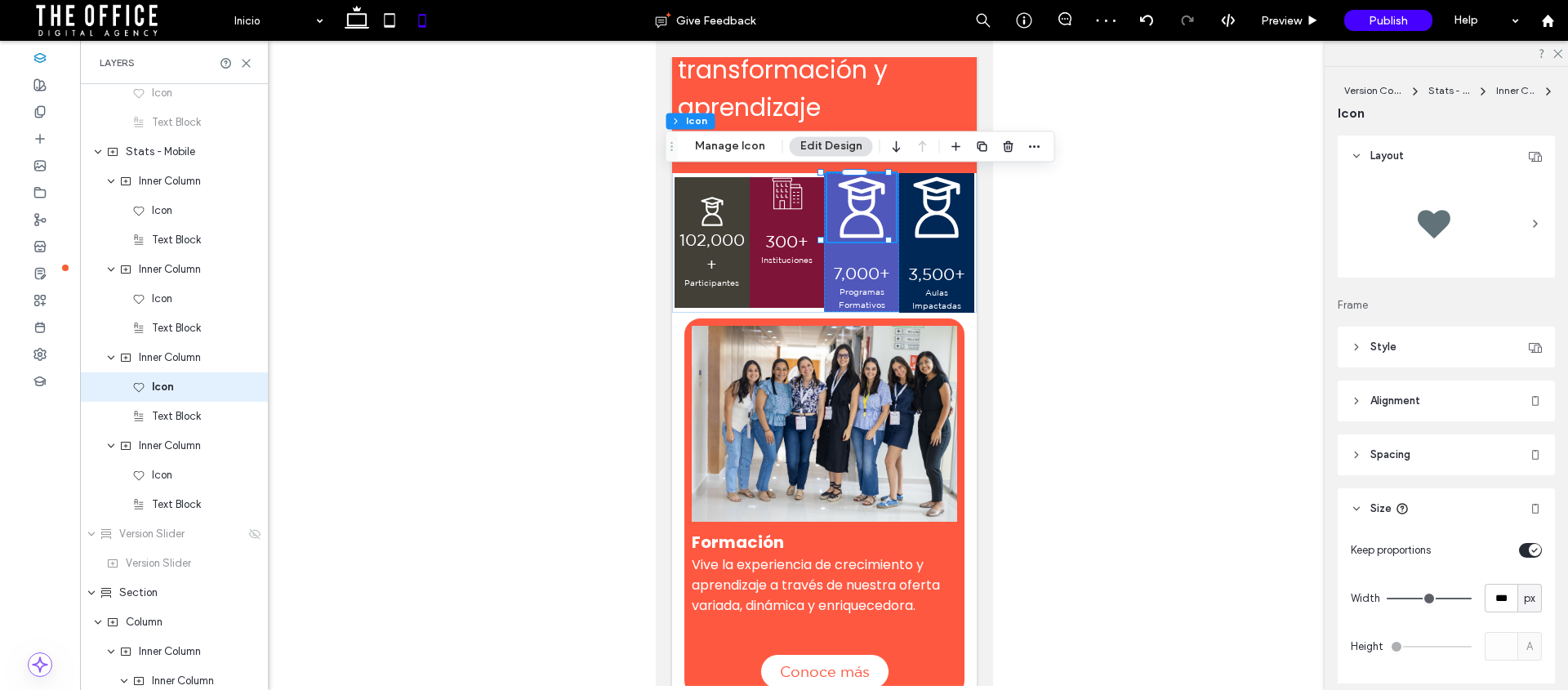
scroll to position [34, 0]
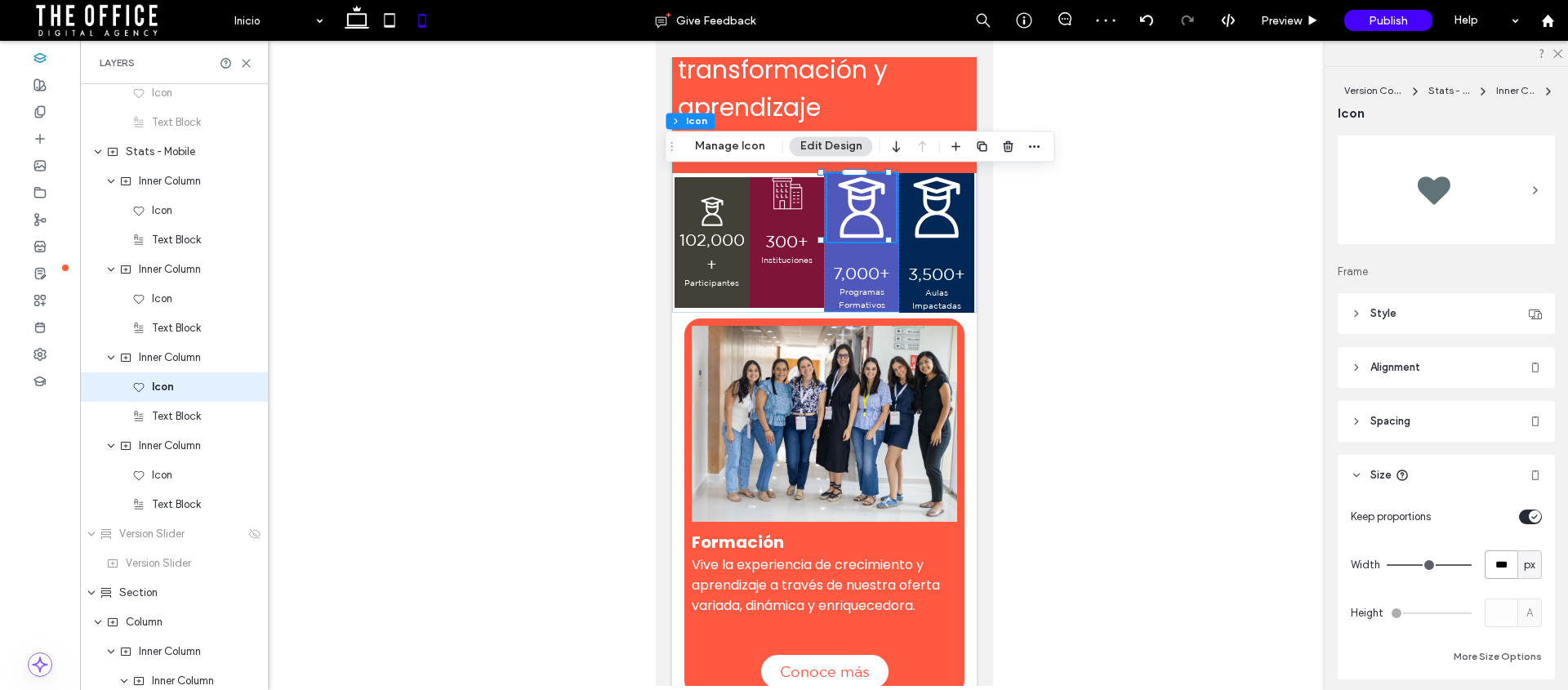
drag, startPoint x: 1486, startPoint y: 562, endPoint x: 1529, endPoint y: 563, distance: 43.0
click at [1529, 563] on div "*** px" at bounding box center [1513, 565] width 57 height 29
type input "**"
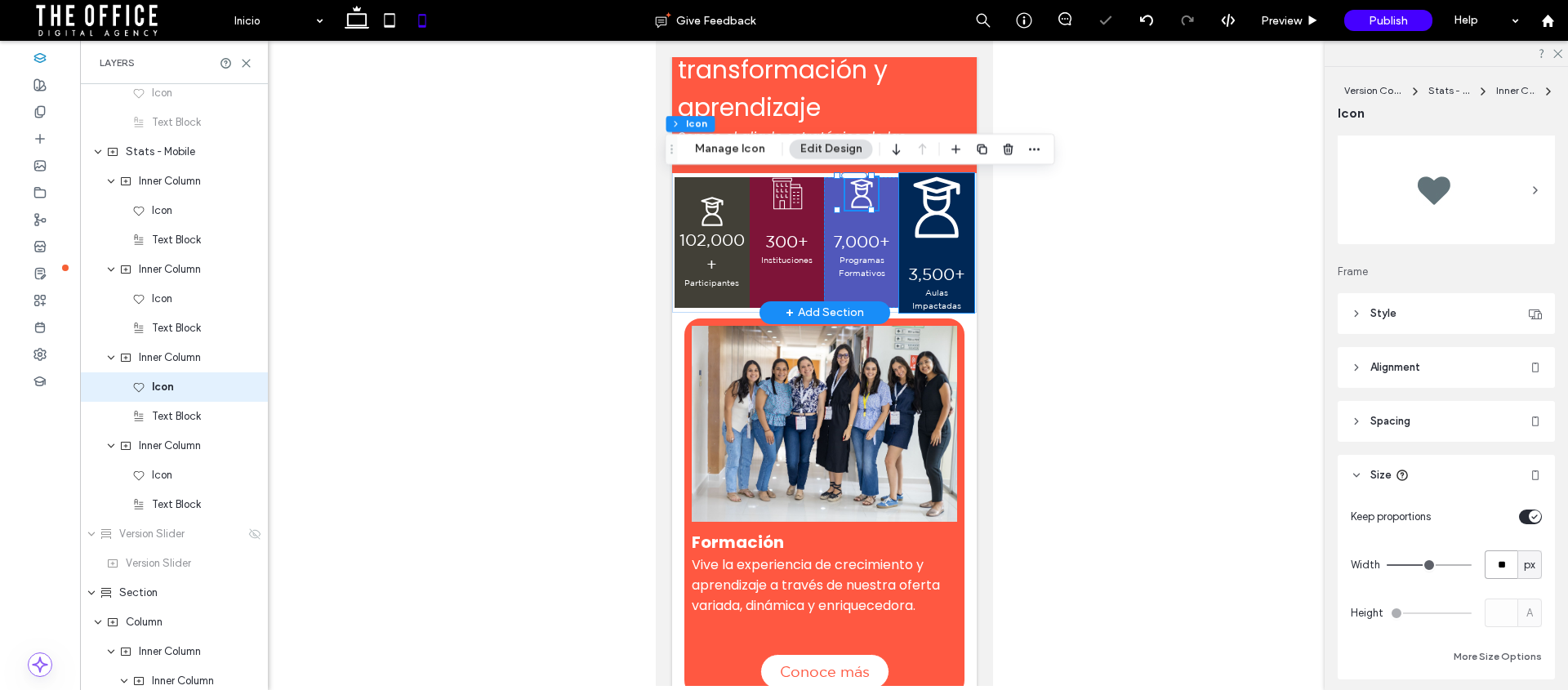
click at [935, 212] on icon at bounding box center [935, 208] width 48 height 62
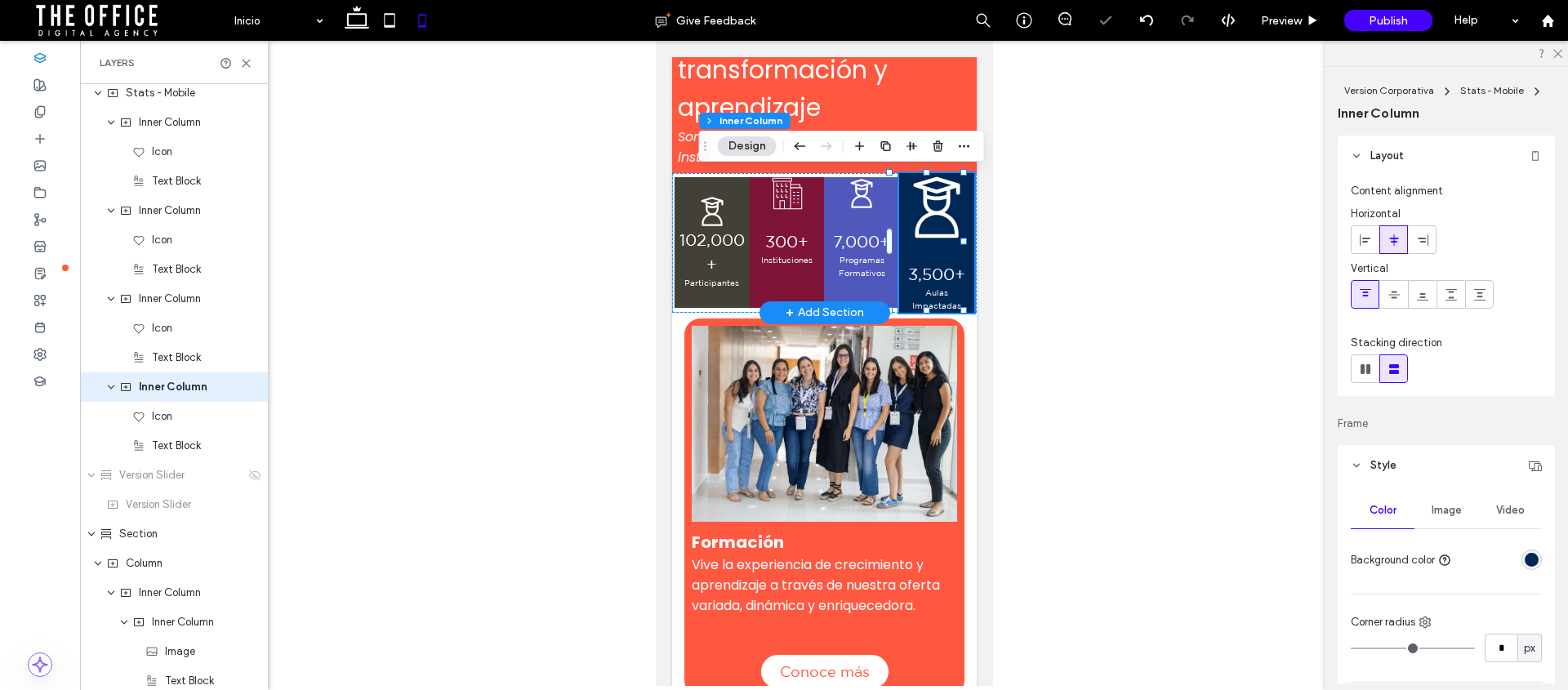
click at [932, 211] on icon at bounding box center [935, 208] width 48 height 62
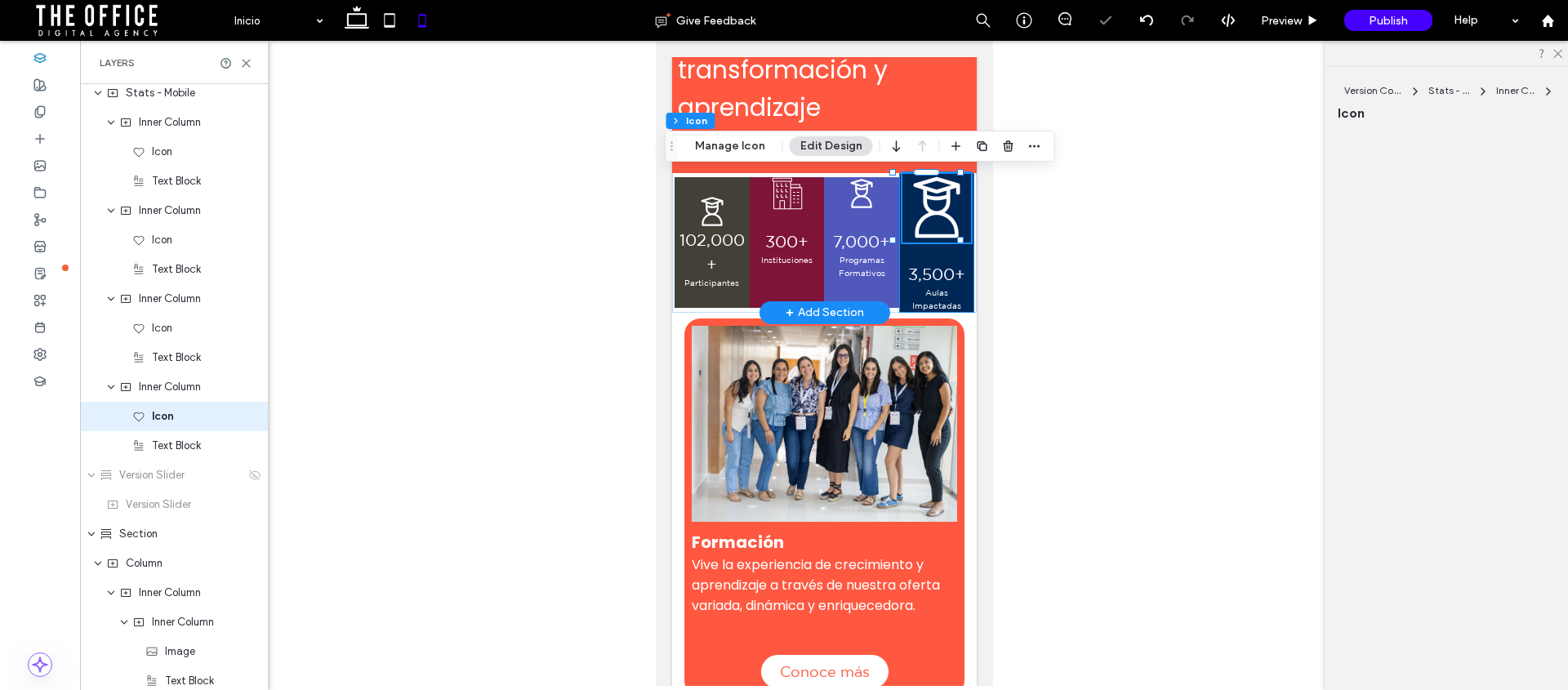
scroll to position [1889, 0]
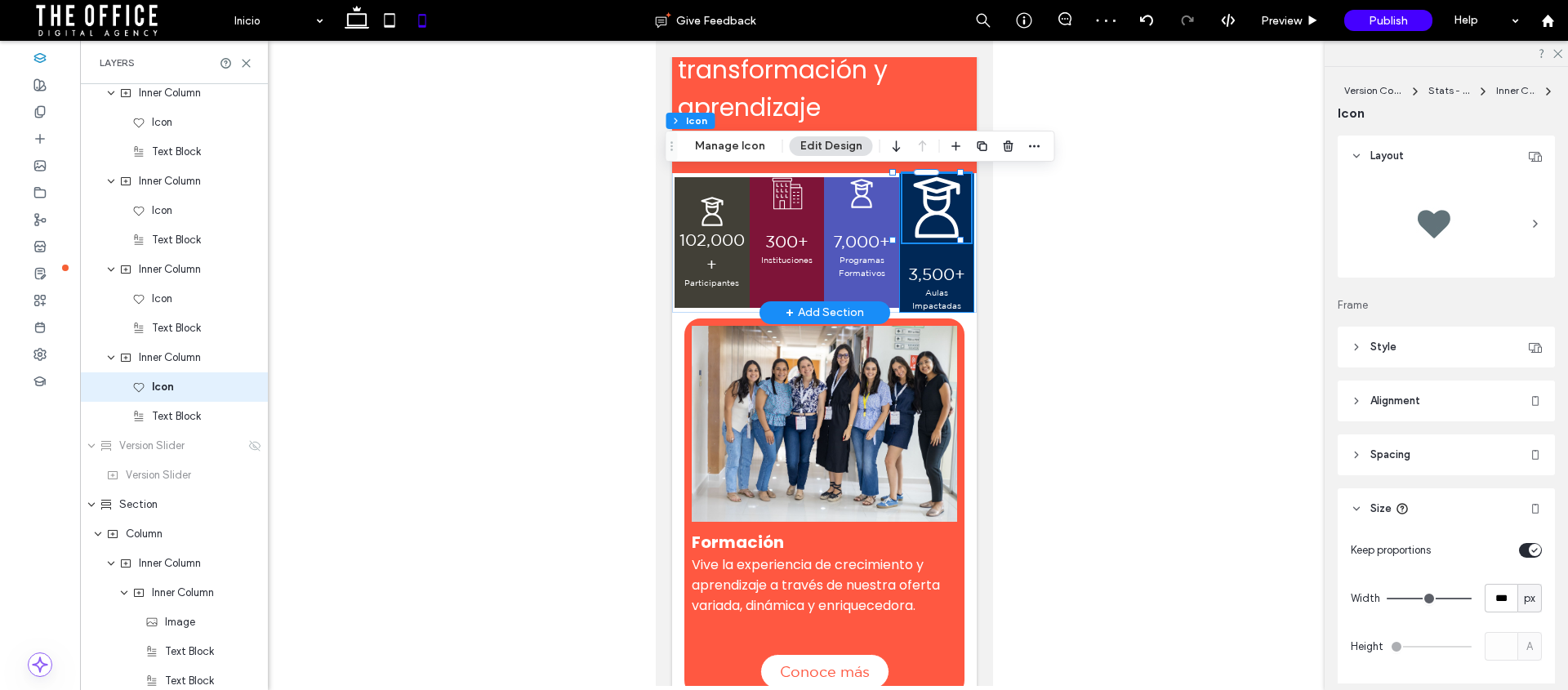
click at [932, 211] on icon at bounding box center [935, 208] width 48 height 62
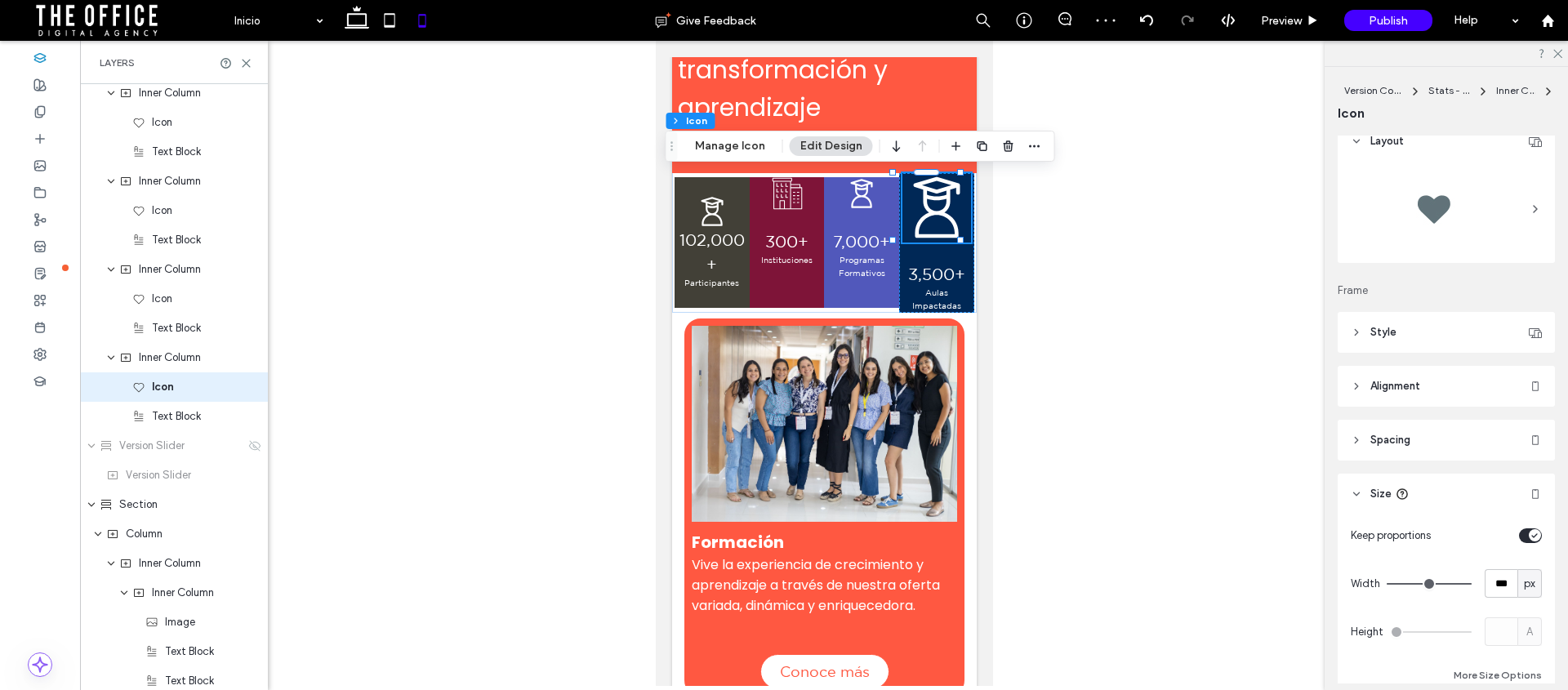
scroll to position [29, 0]
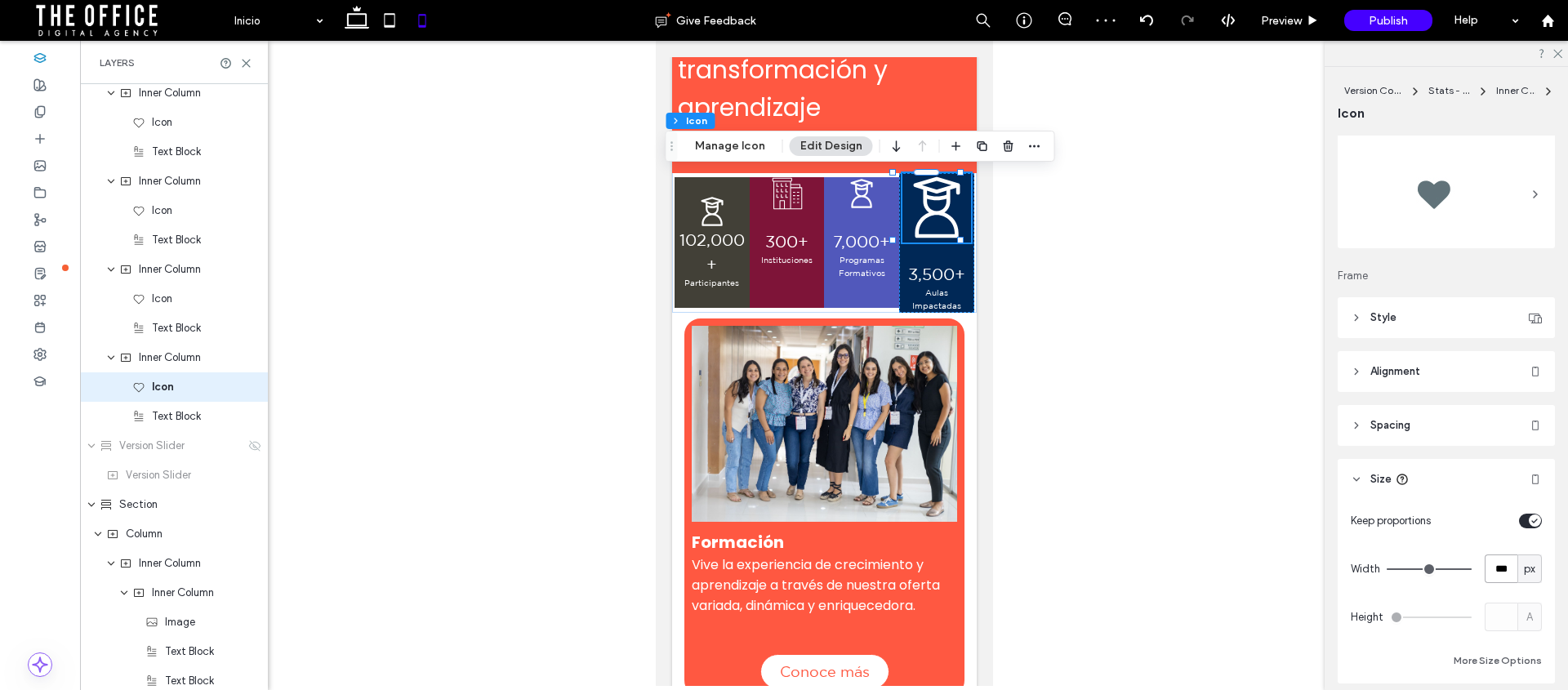
click at [1494, 563] on input "***" at bounding box center [1501, 568] width 33 height 29
type input "**"
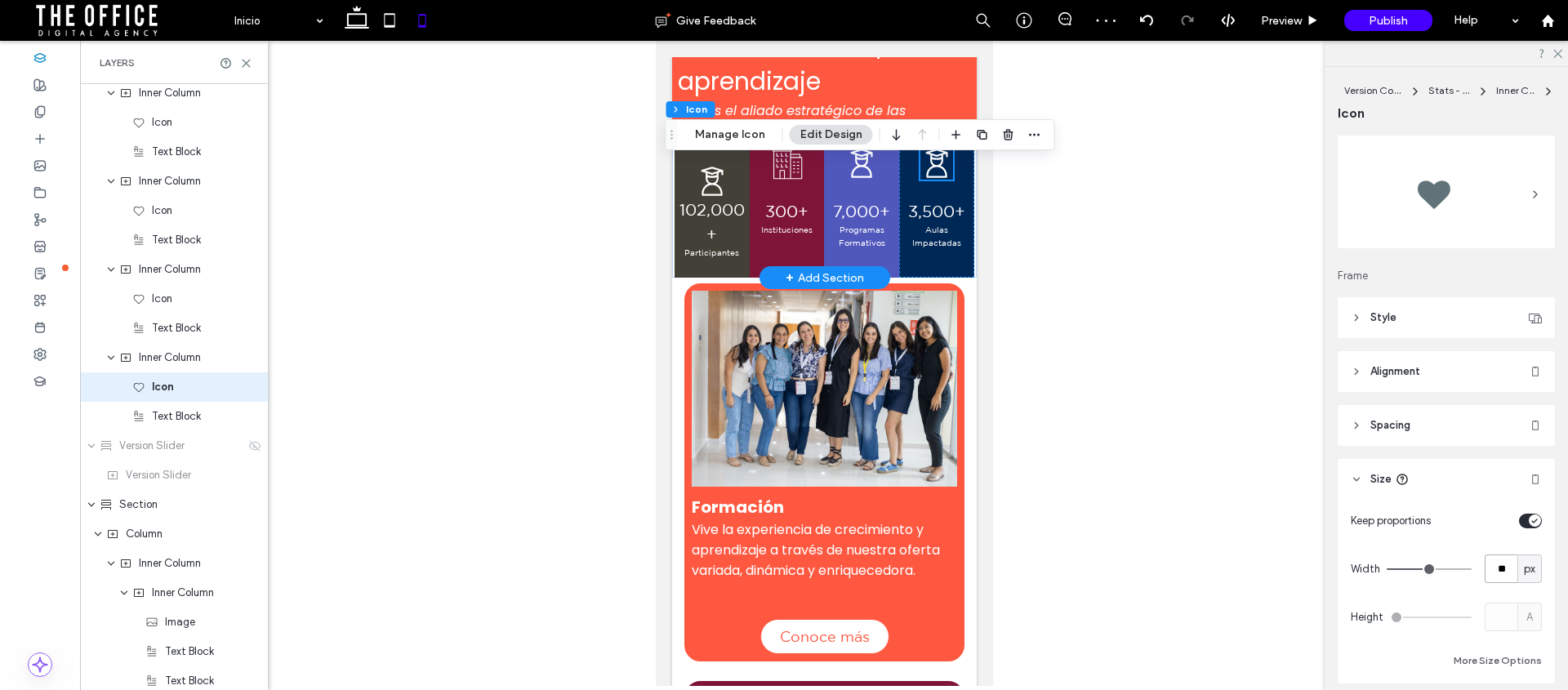
scroll to position [367, 0]
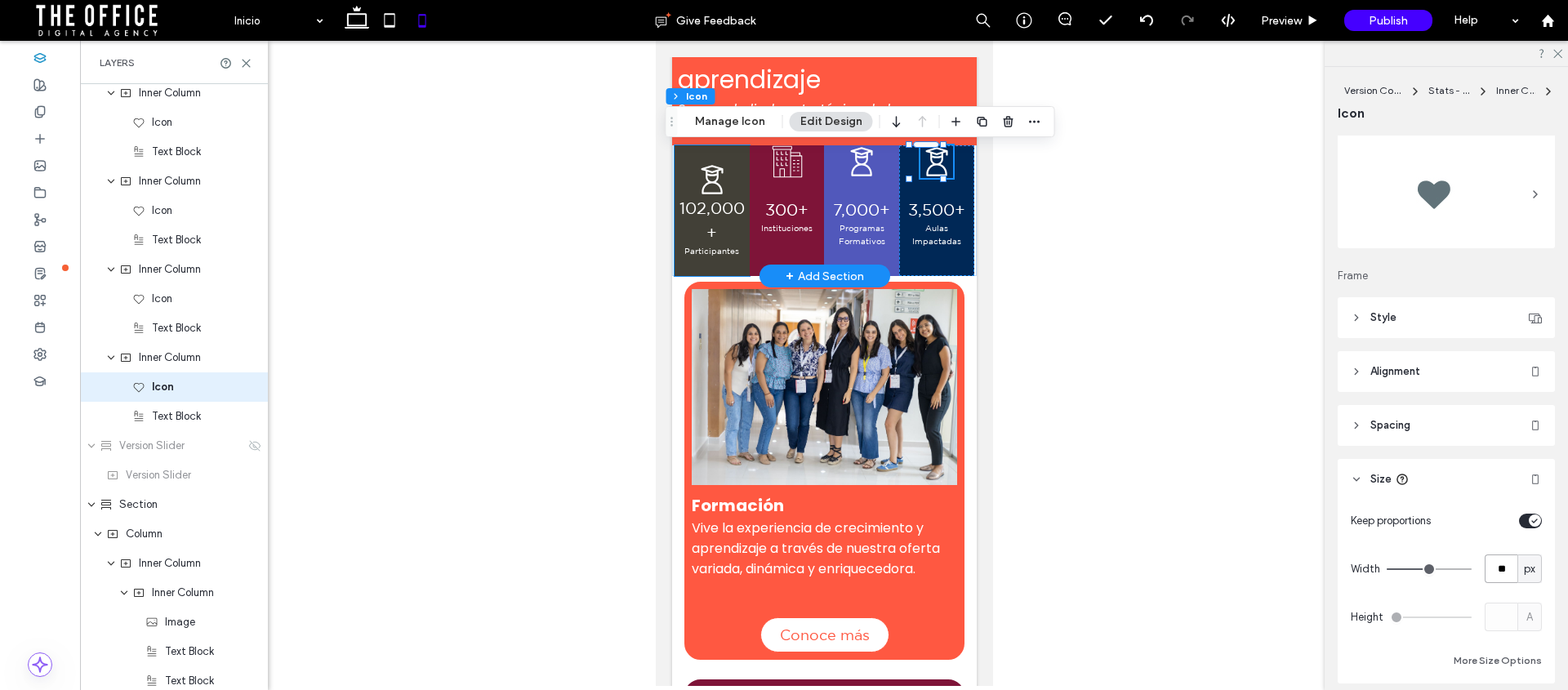
click at [712, 207] on span "102,000+" at bounding box center [711, 220] width 65 height 43
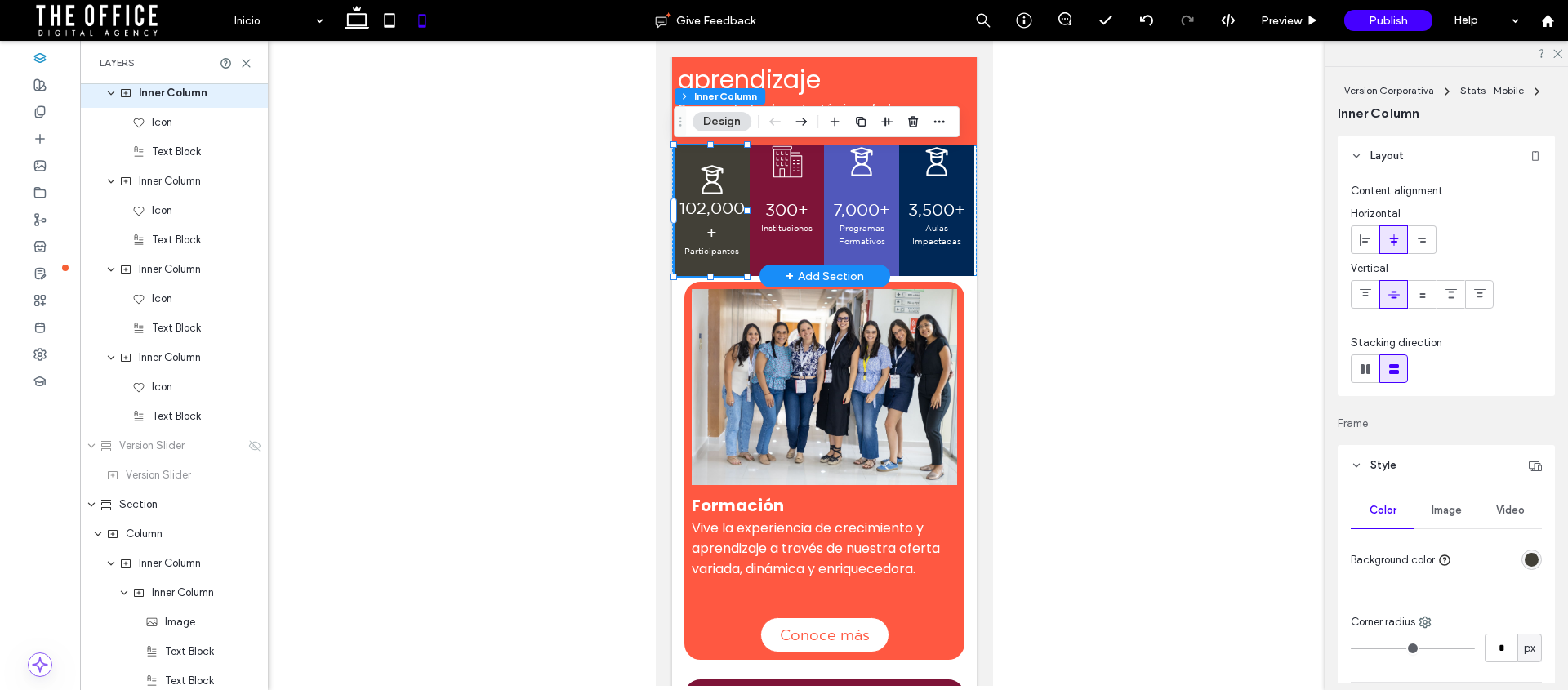
click at [712, 207] on span "102,000+" at bounding box center [711, 220] width 65 height 43
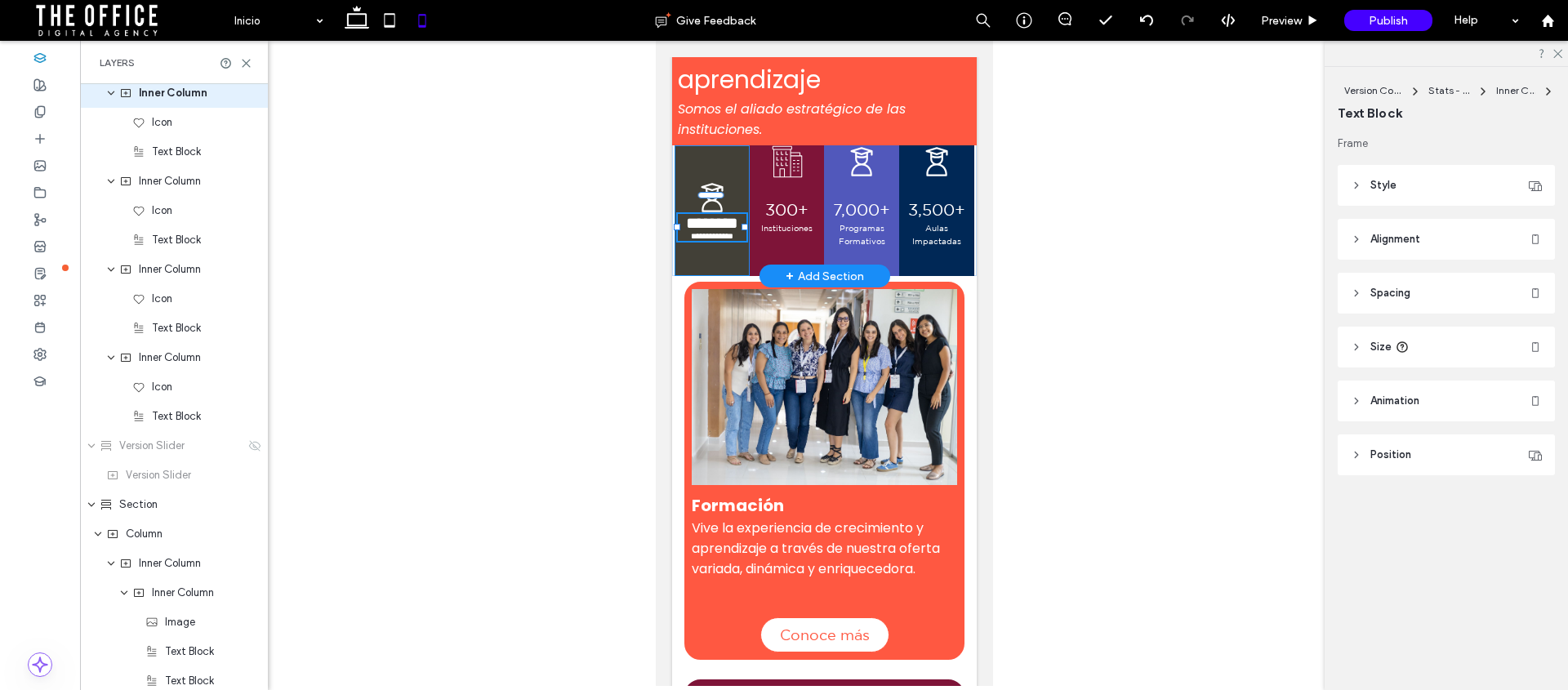
click at [706, 215] on span "********" at bounding box center [711, 223] width 52 height 16
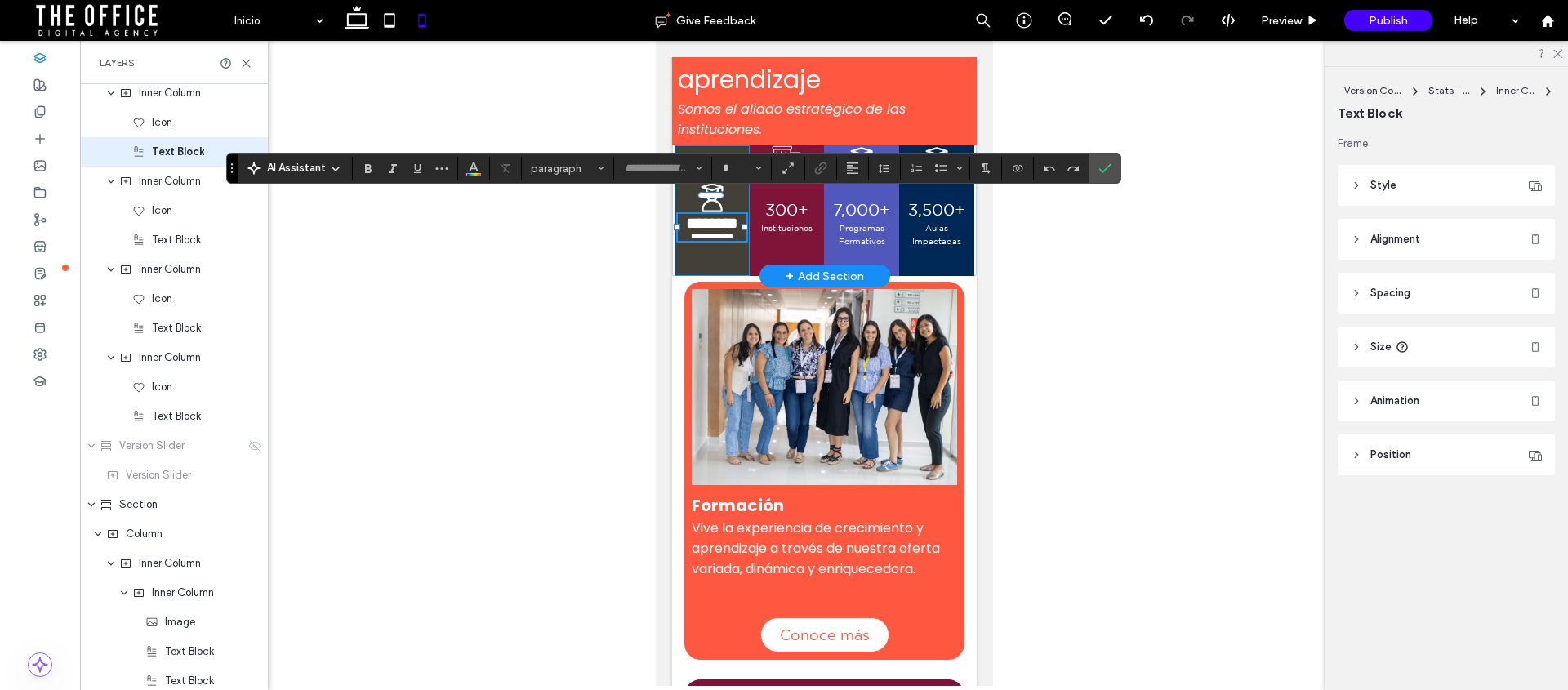
scroll to position [1653, 0]
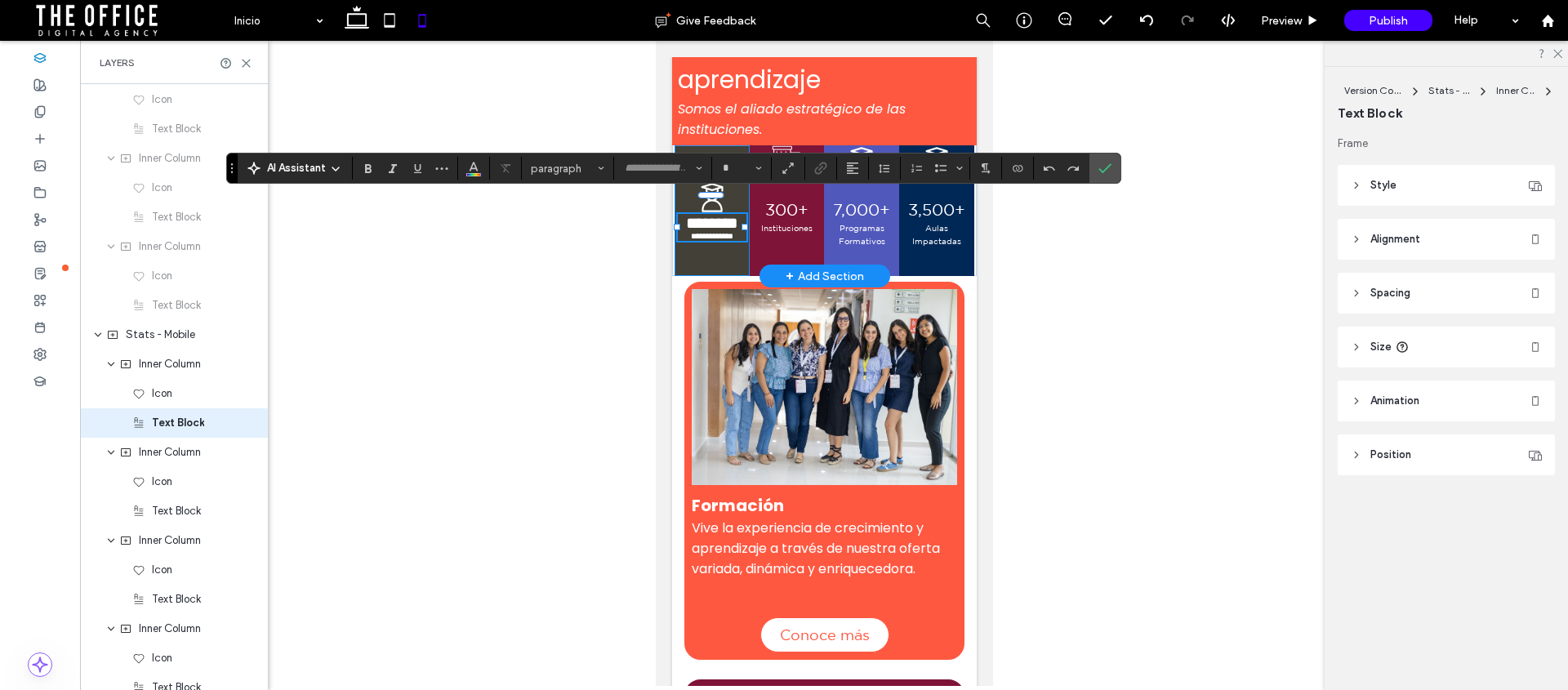
type input "**********"
type input "**"
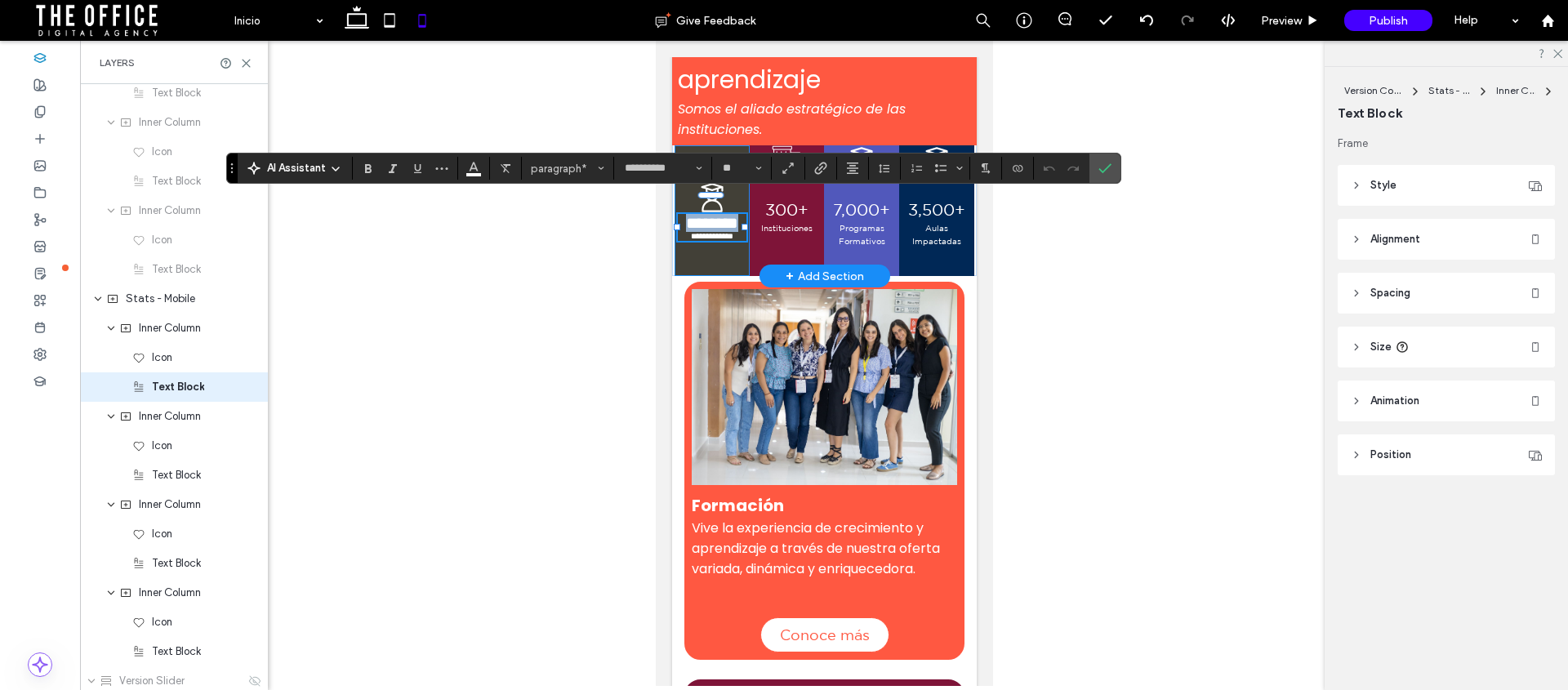
drag, startPoint x: 721, startPoint y: 237, endPoint x: 678, endPoint y: 211, distance: 50.2
click at [678, 214] on p "********" at bounding box center [711, 223] width 69 height 18
click at [736, 170] on input "**" at bounding box center [737, 168] width 32 height 13
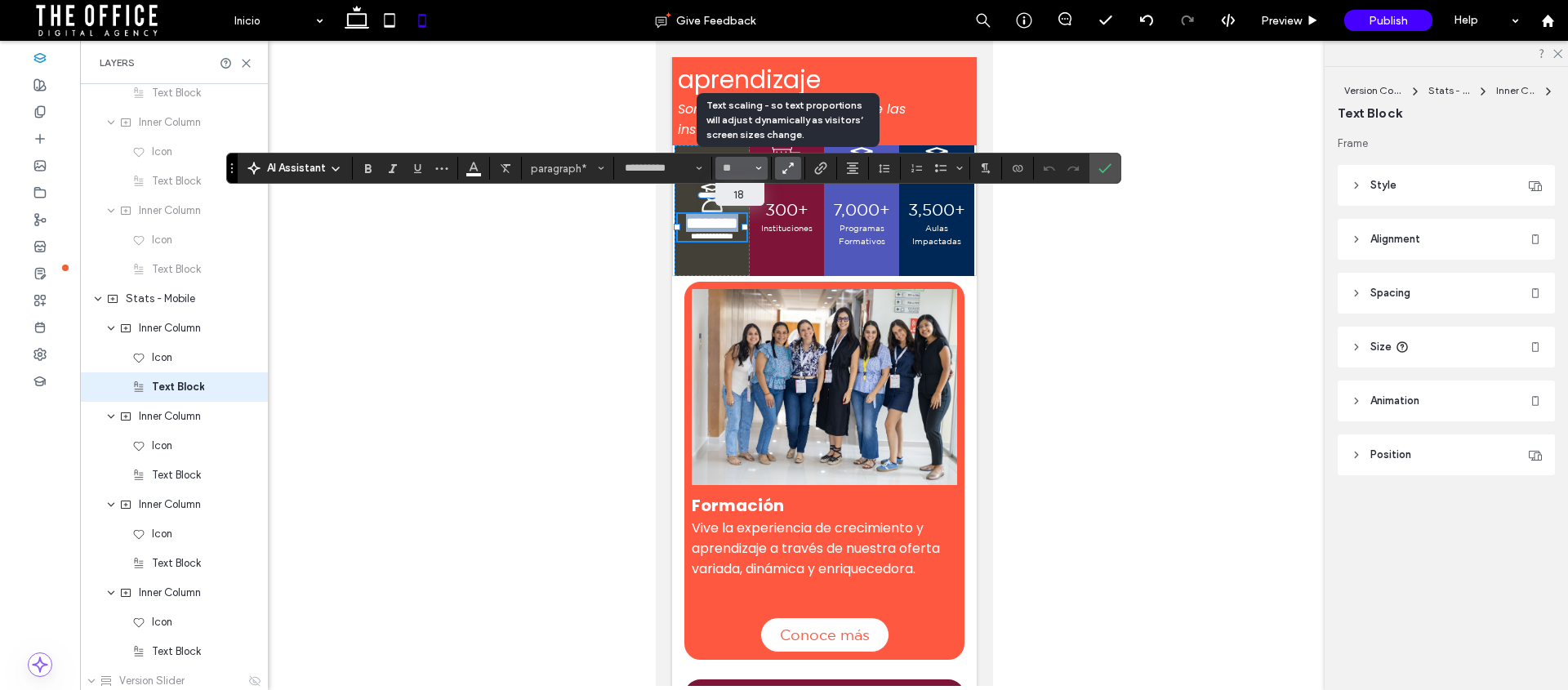
type input "**"
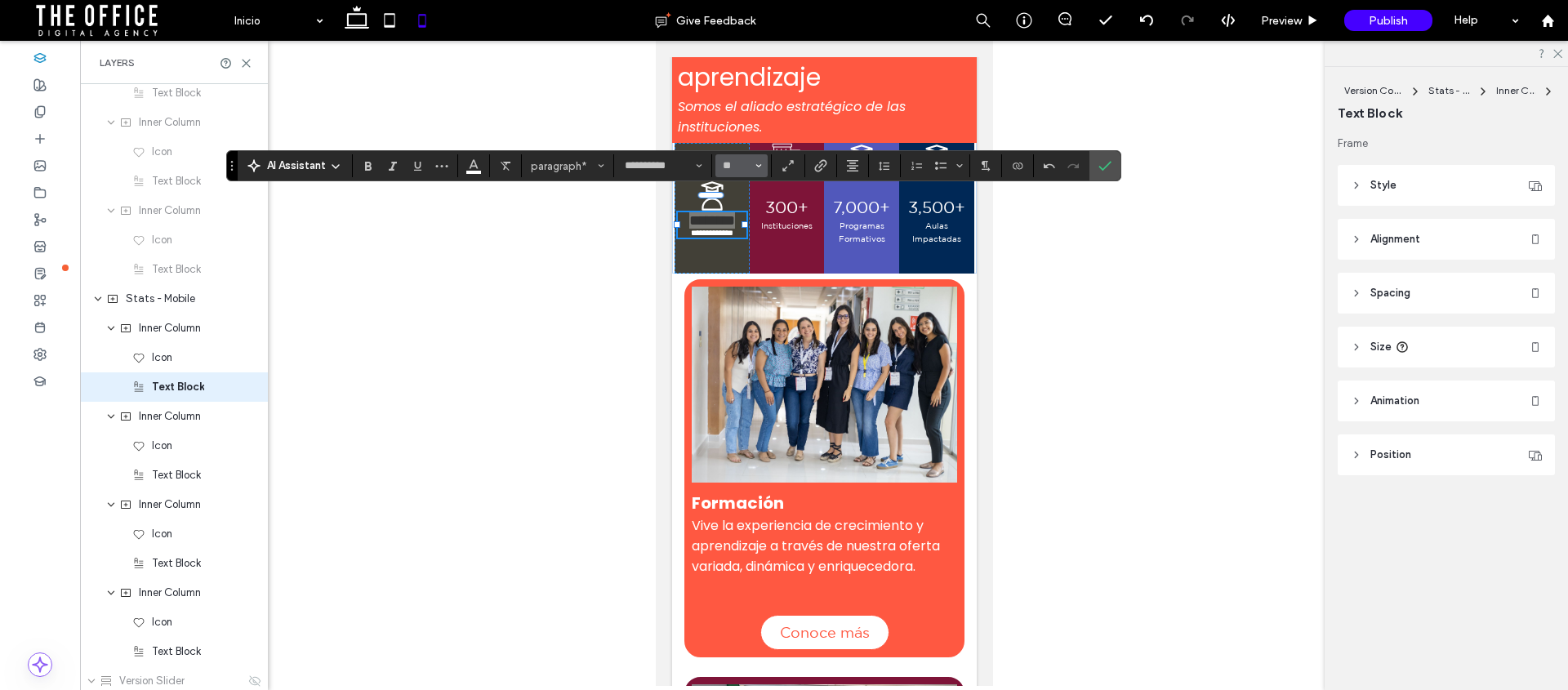
click at [734, 173] on button "**" at bounding box center [742, 165] width 53 height 22
click at [734, 170] on input "Size-input" at bounding box center [737, 165] width 32 height 13
click at [735, 166] on input "Size-input" at bounding box center [737, 165] width 32 height 13
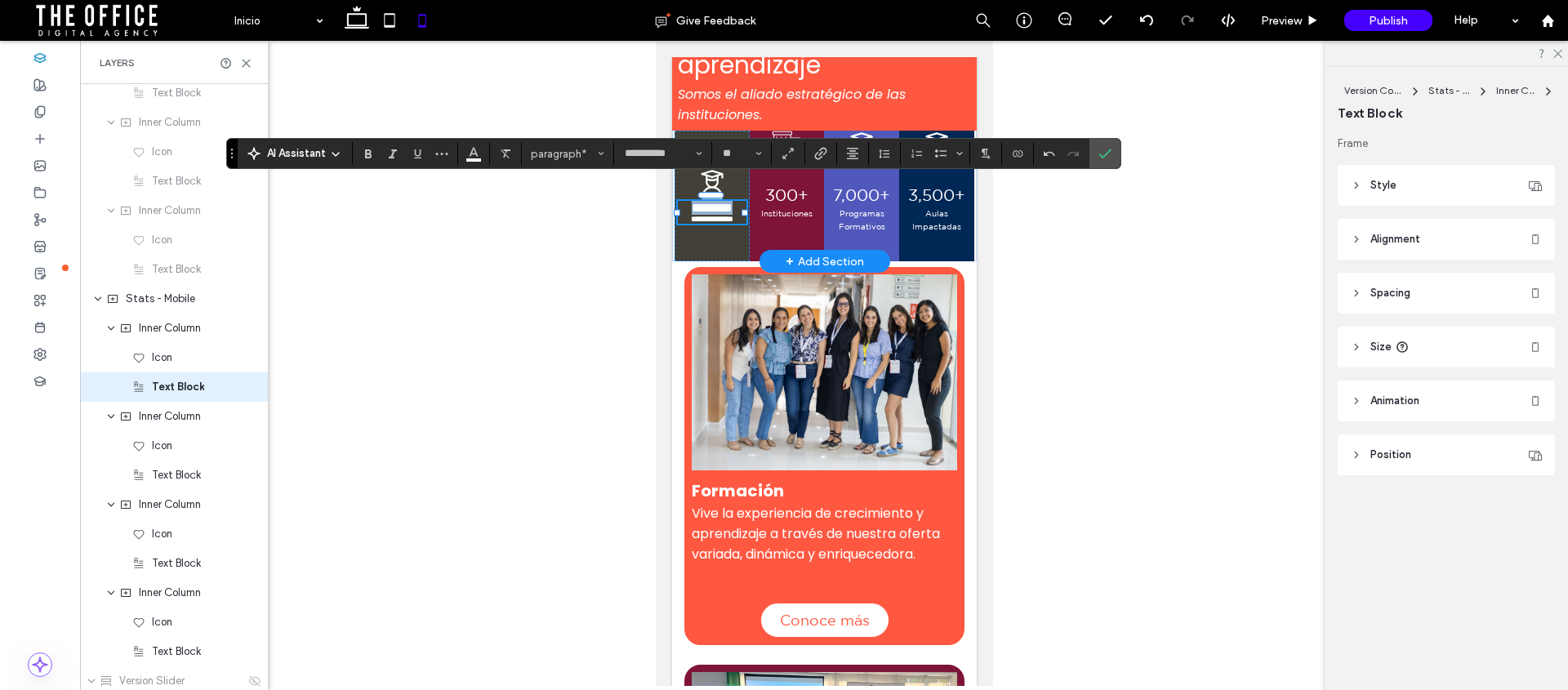
type input "**"
click at [715, 222] on span "**********" at bounding box center [710, 219] width 42 height 8
click at [735, 155] on input "**" at bounding box center [737, 153] width 32 height 13
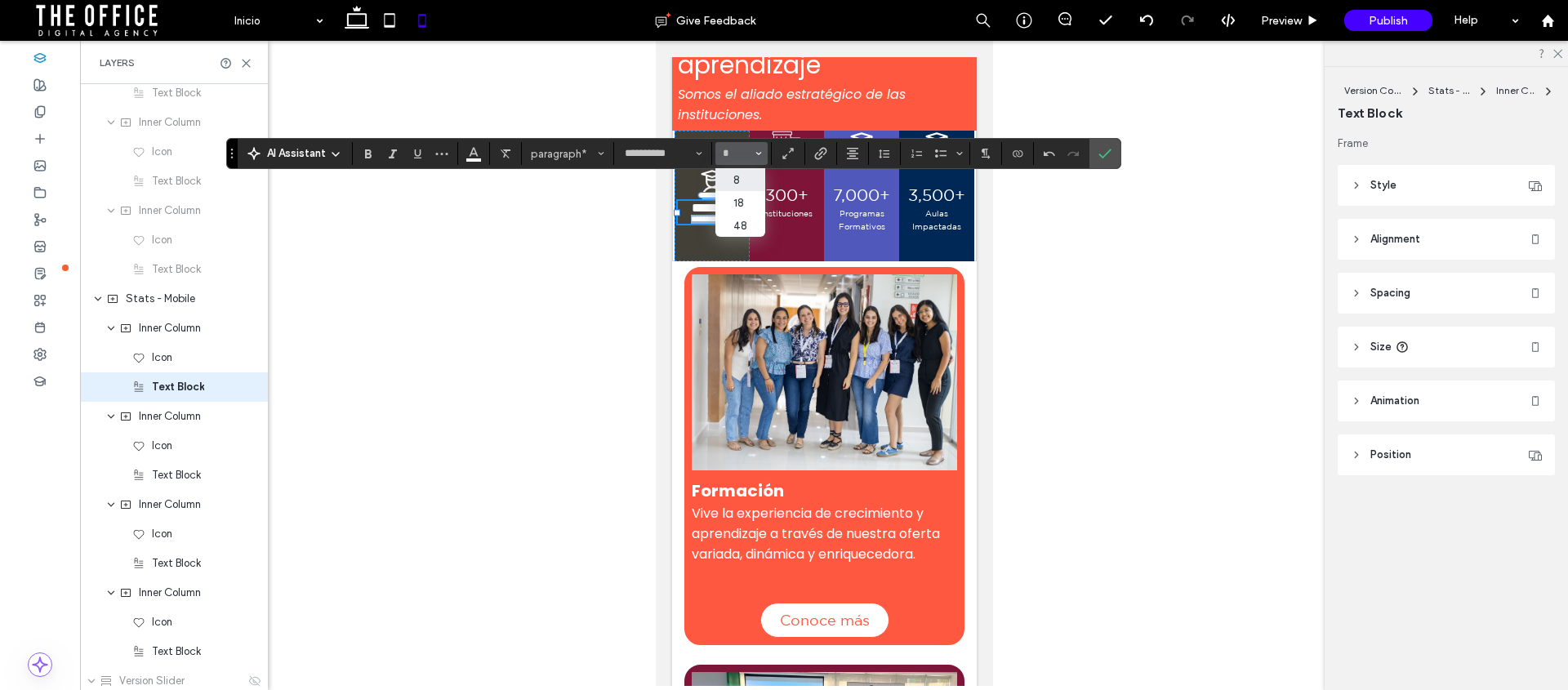
type input "*"
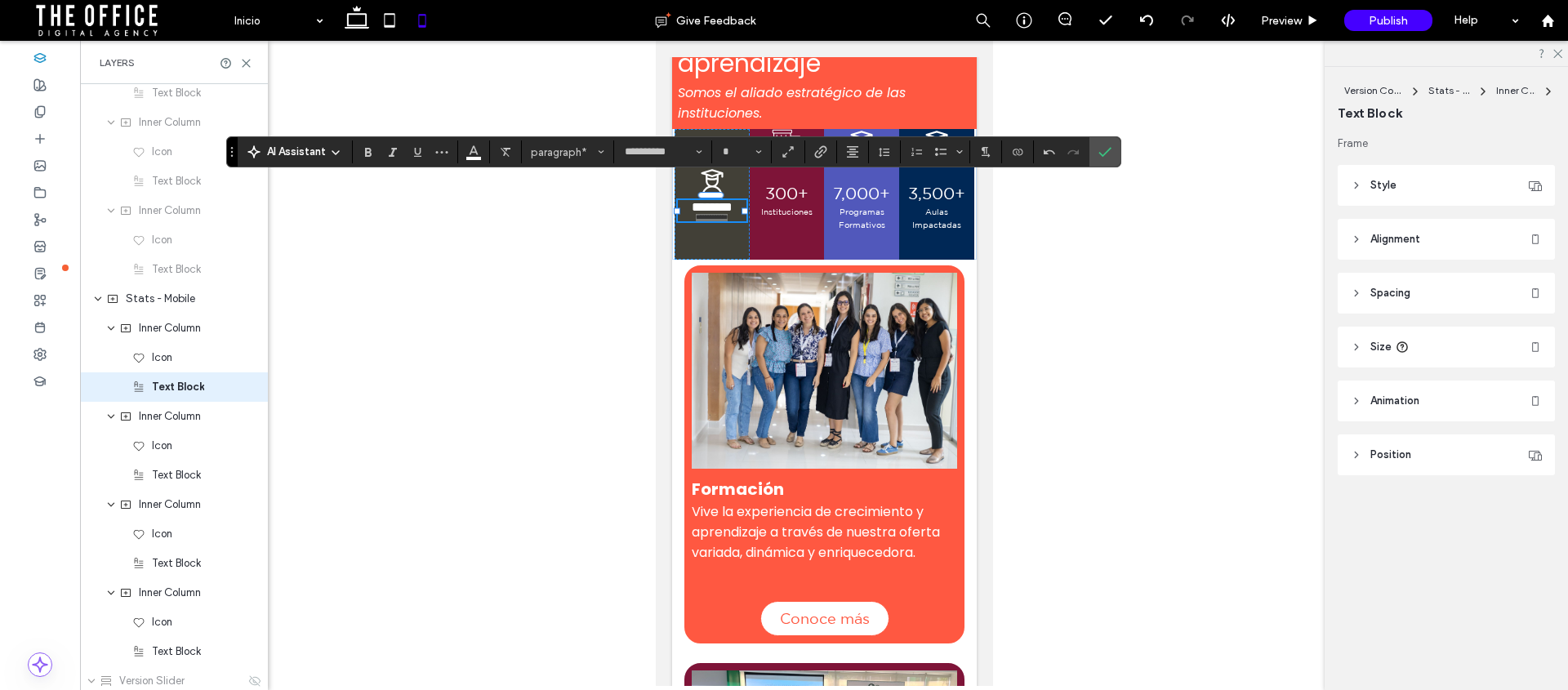
click at [1100, 147] on icon "Confirm" at bounding box center [1105, 152] width 13 height 13
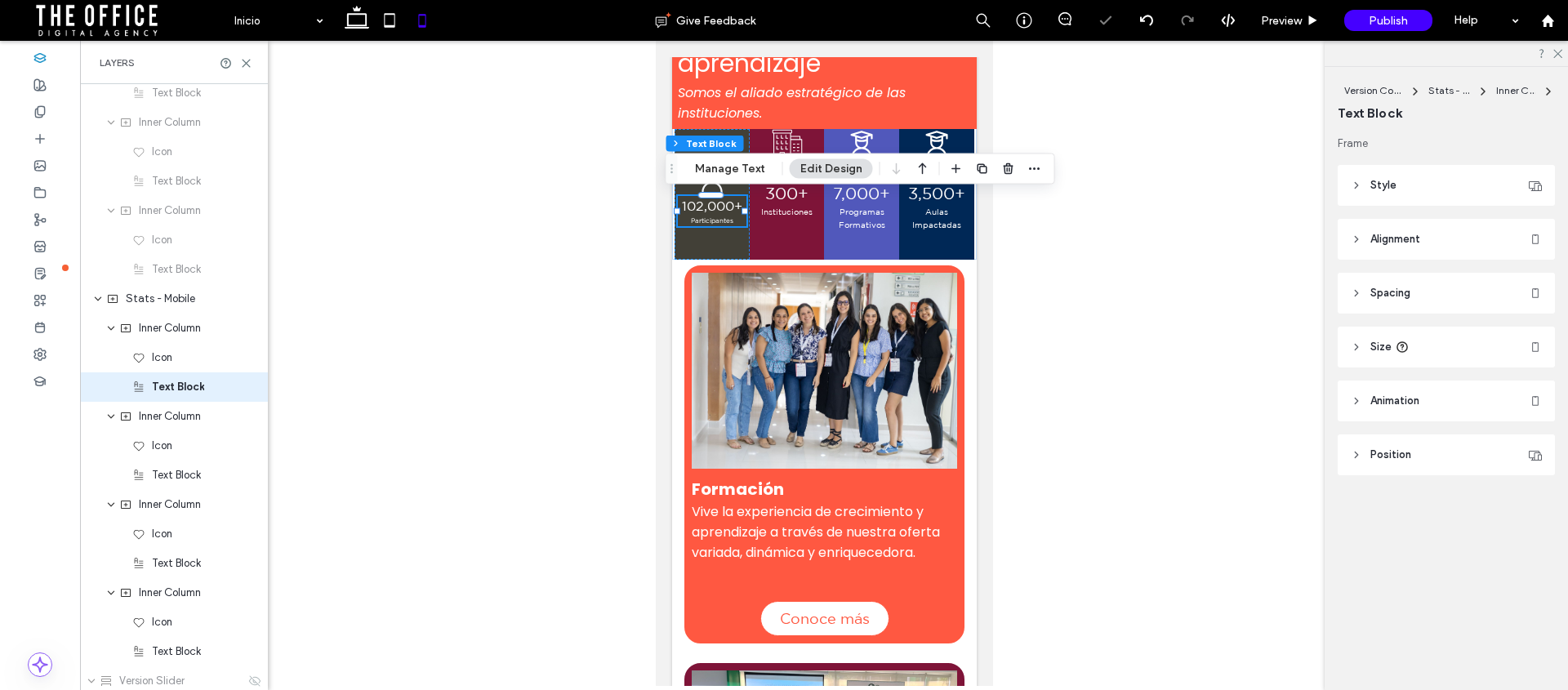
click at [1090, 230] on div at bounding box center [824, 364] width 1488 height 645
click at [754, 134] on div "300+ Instituciones" at bounding box center [786, 194] width 75 height 131
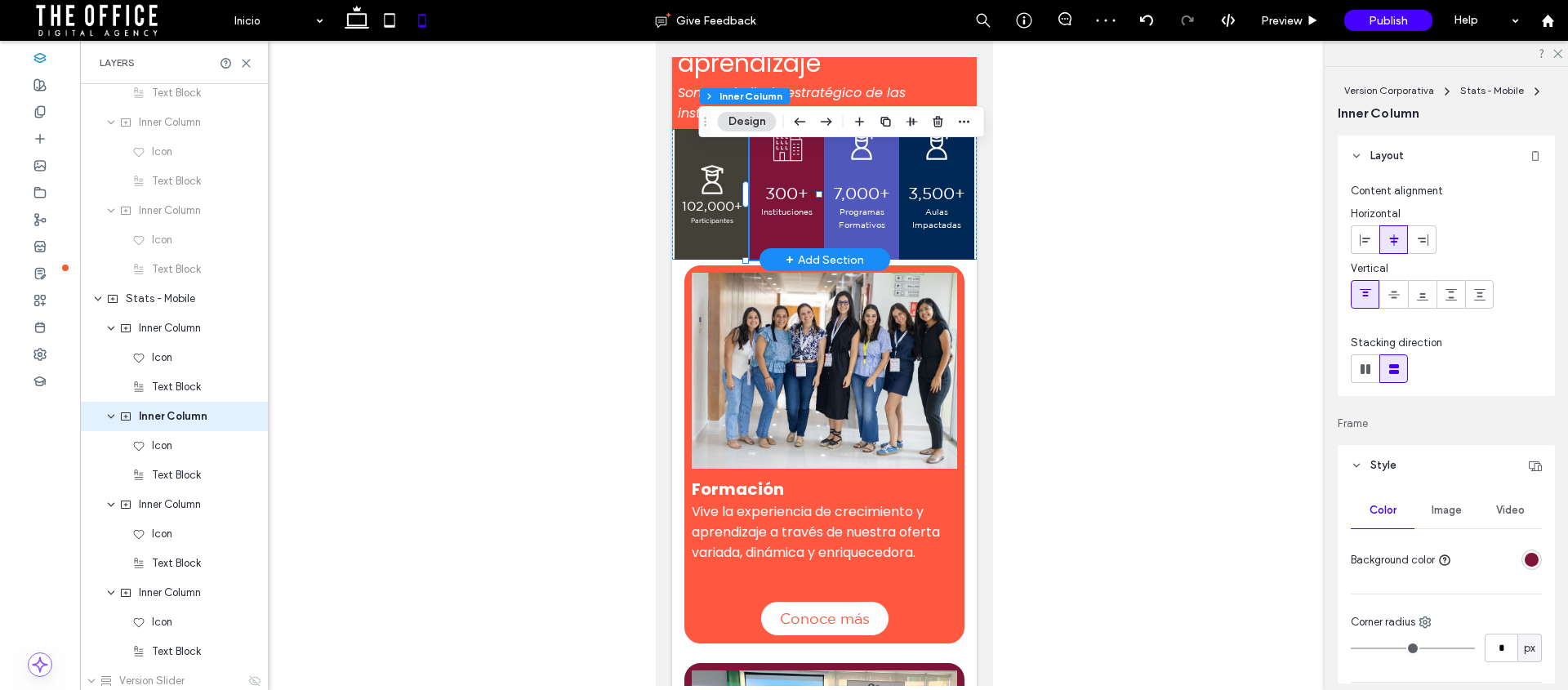
scroll to position [1682, 0]
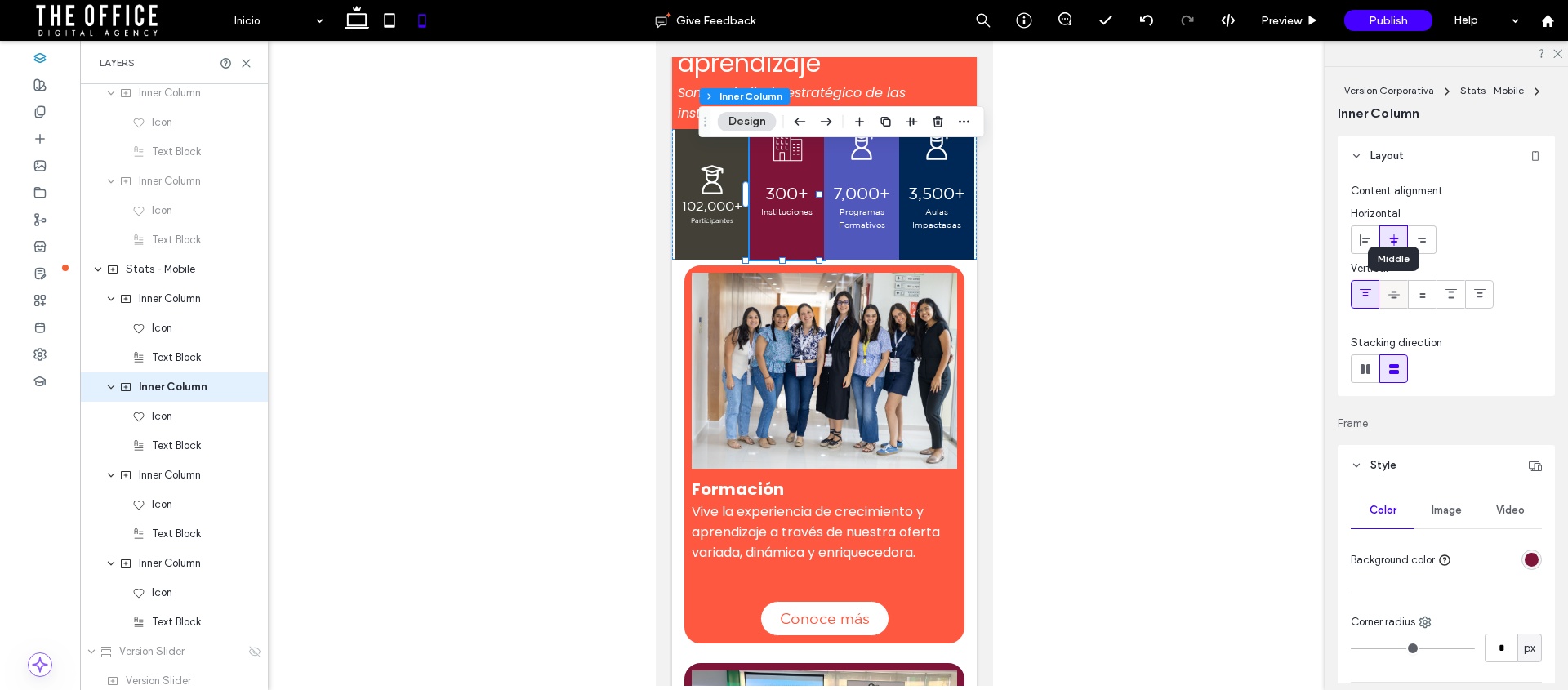
click at [1390, 293] on icon at bounding box center [1394, 295] width 13 height 13
click at [1428, 297] on icon at bounding box center [1422, 295] width 13 height 13
click at [1384, 295] on div at bounding box center [1393, 295] width 27 height 27
click at [756, 148] on div "300+ Instituciones" at bounding box center [786, 194] width 75 height 131
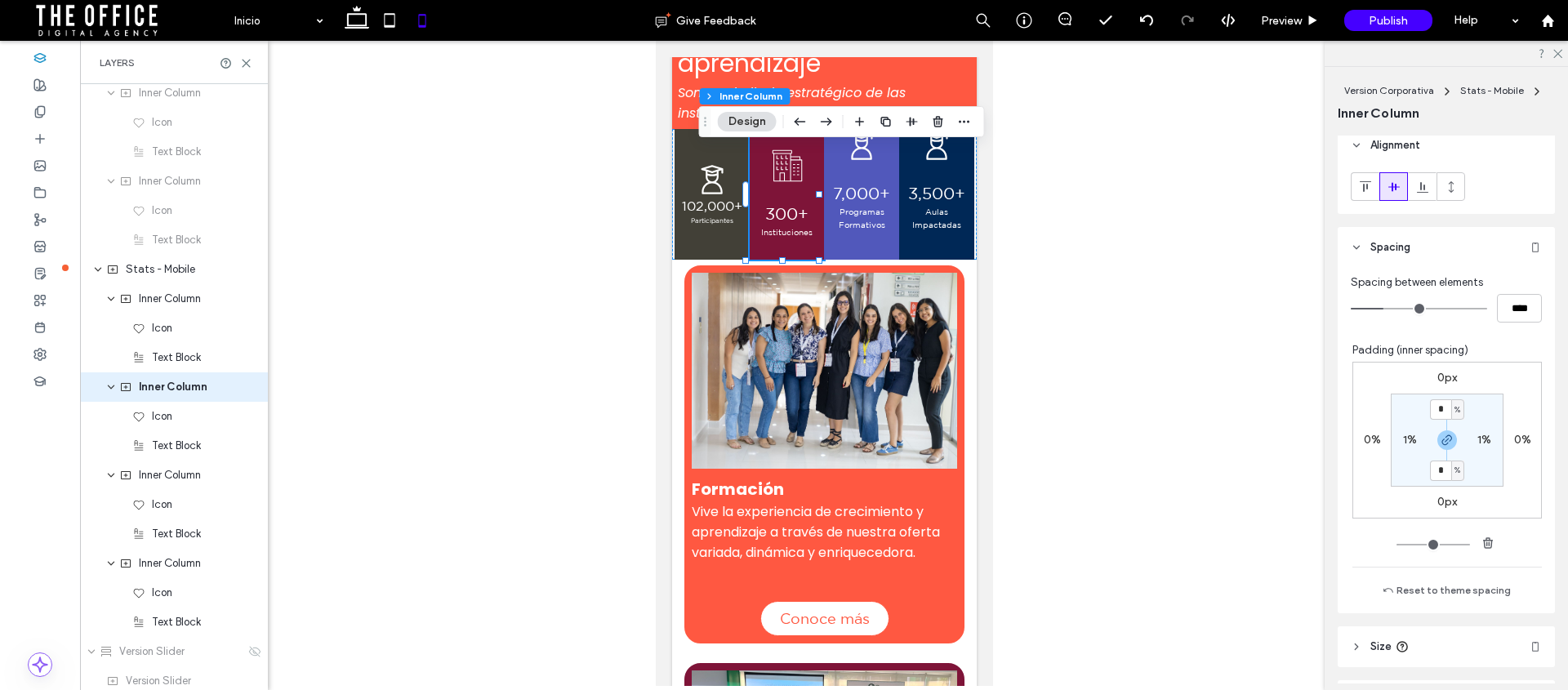
scroll to position [878, 0]
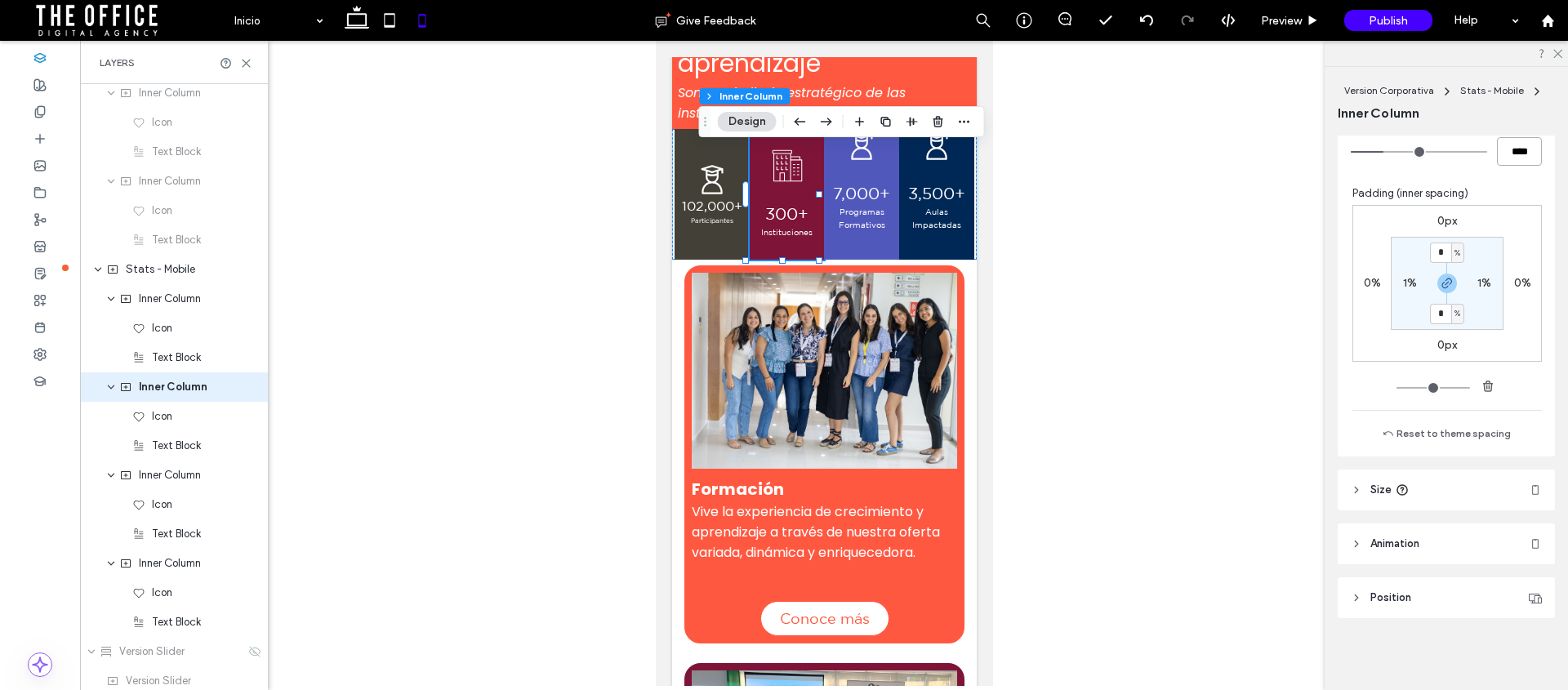
click at [1513, 159] on input "****" at bounding box center [1519, 151] width 45 height 29
type input "*"
type input "***"
click at [842, 169] on div "7,000+ Programas Formativos" at bounding box center [861, 194] width 75 height 131
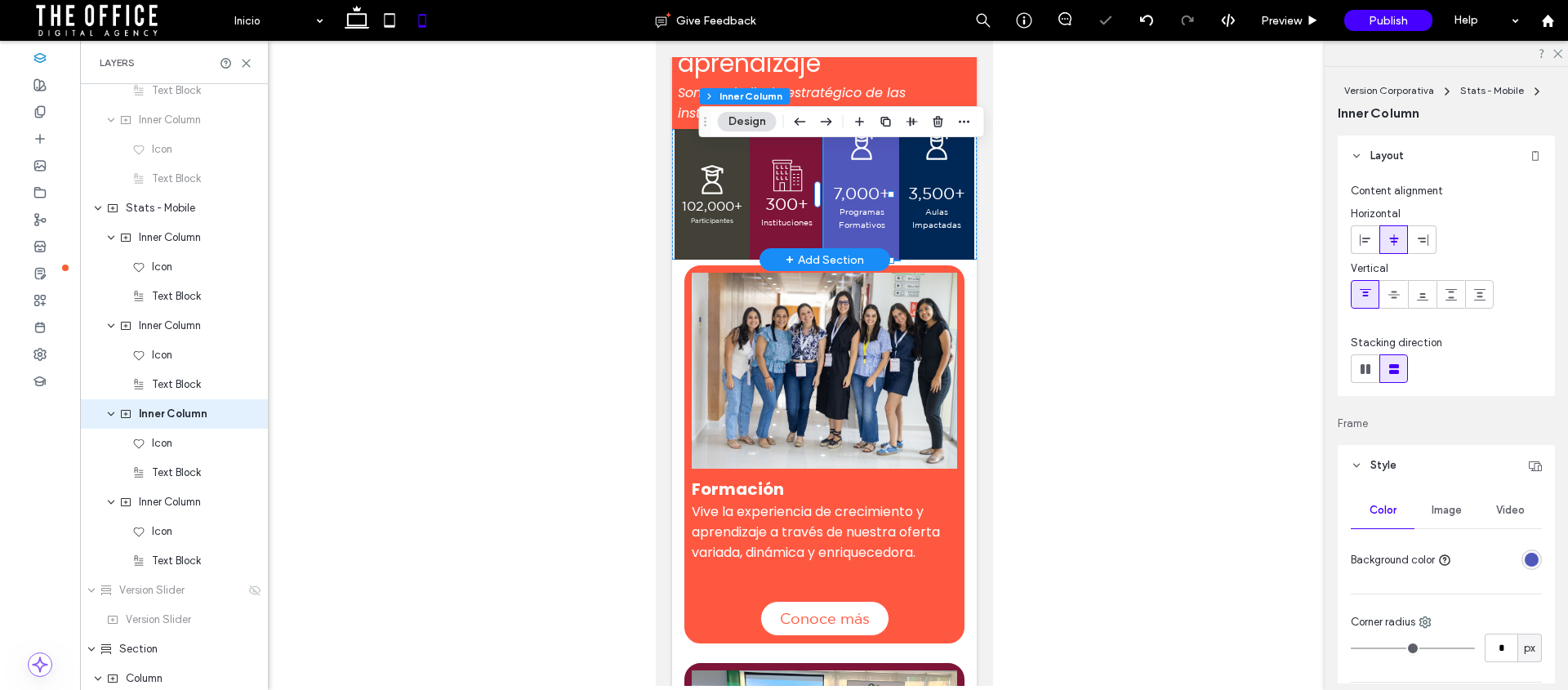
scroll to position [1771, 0]
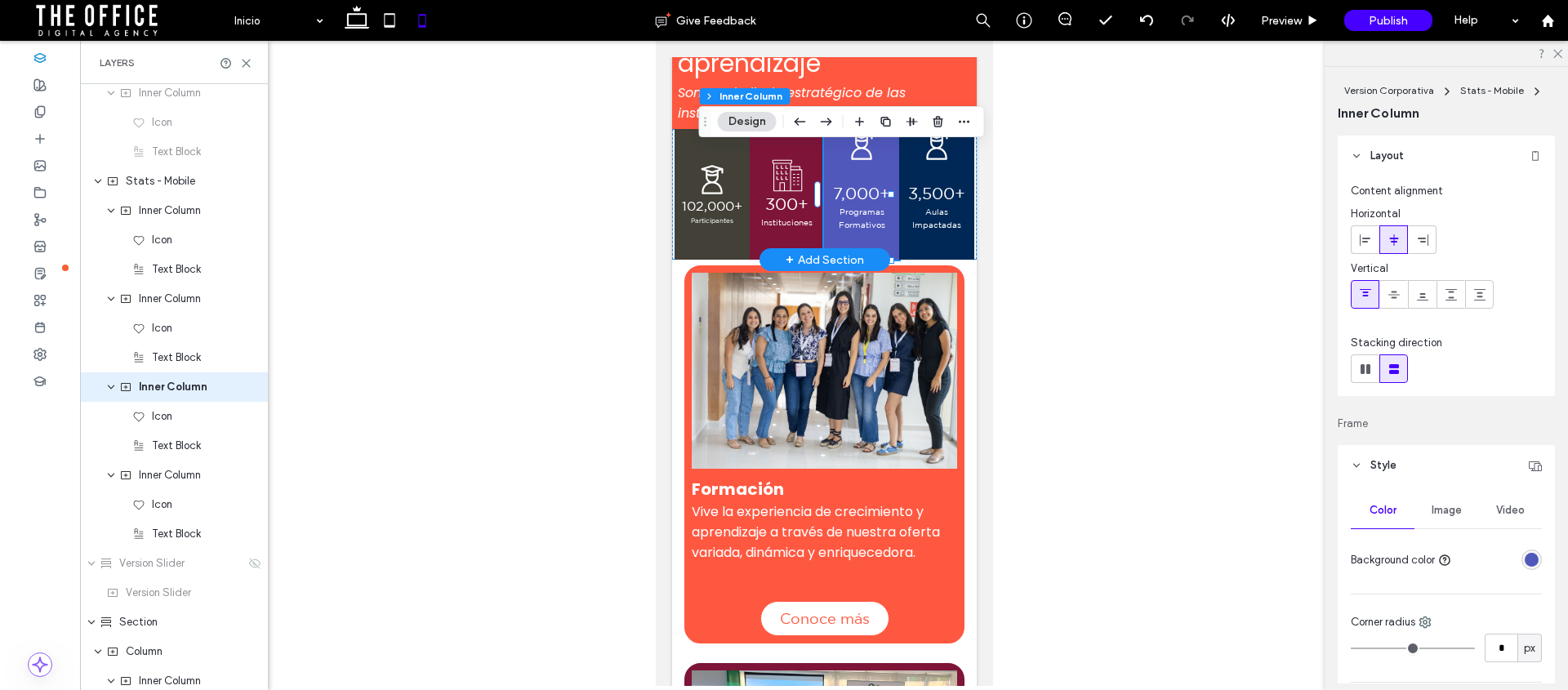
click at [827, 158] on div "7,000+ Programas Formativos" at bounding box center [861, 194] width 75 height 131
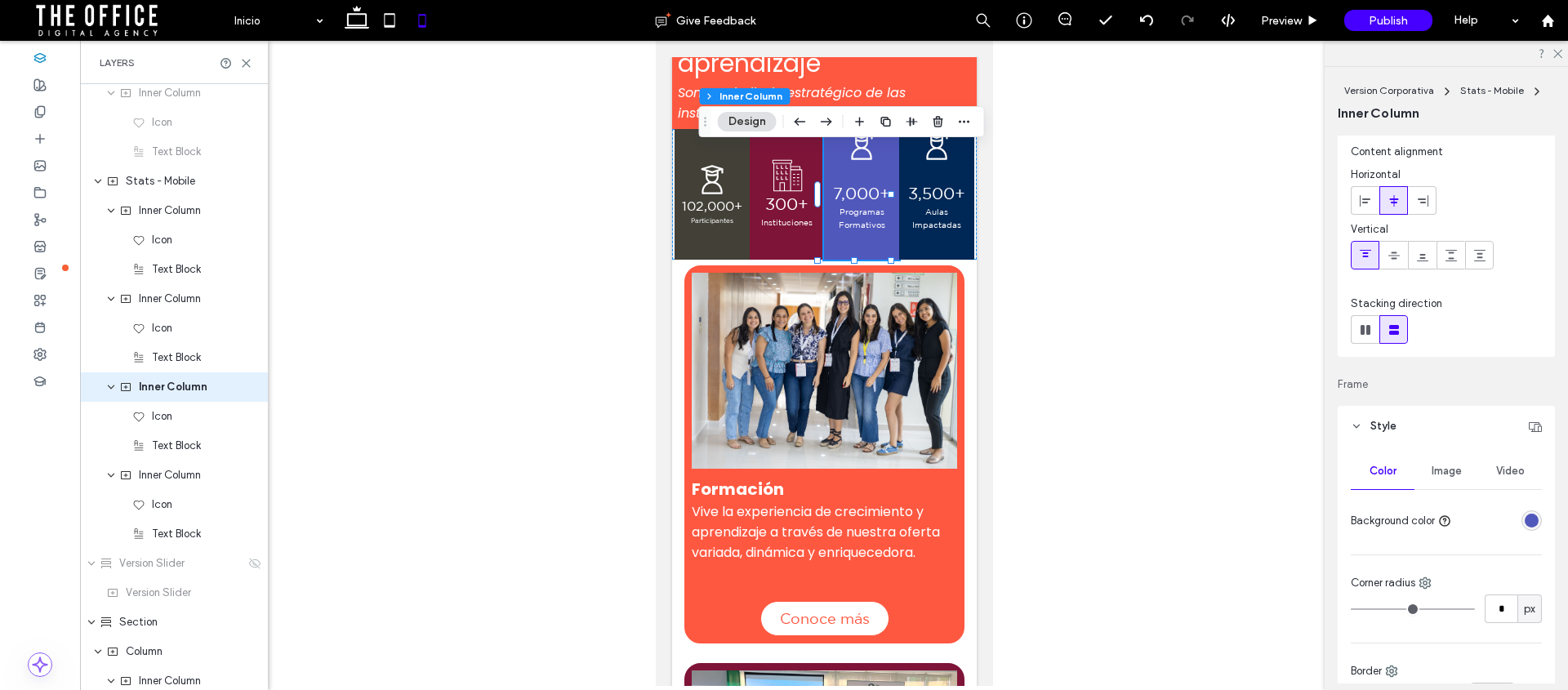
scroll to position [36, 0]
click at [1399, 253] on icon at bounding box center [1394, 258] width 13 height 13
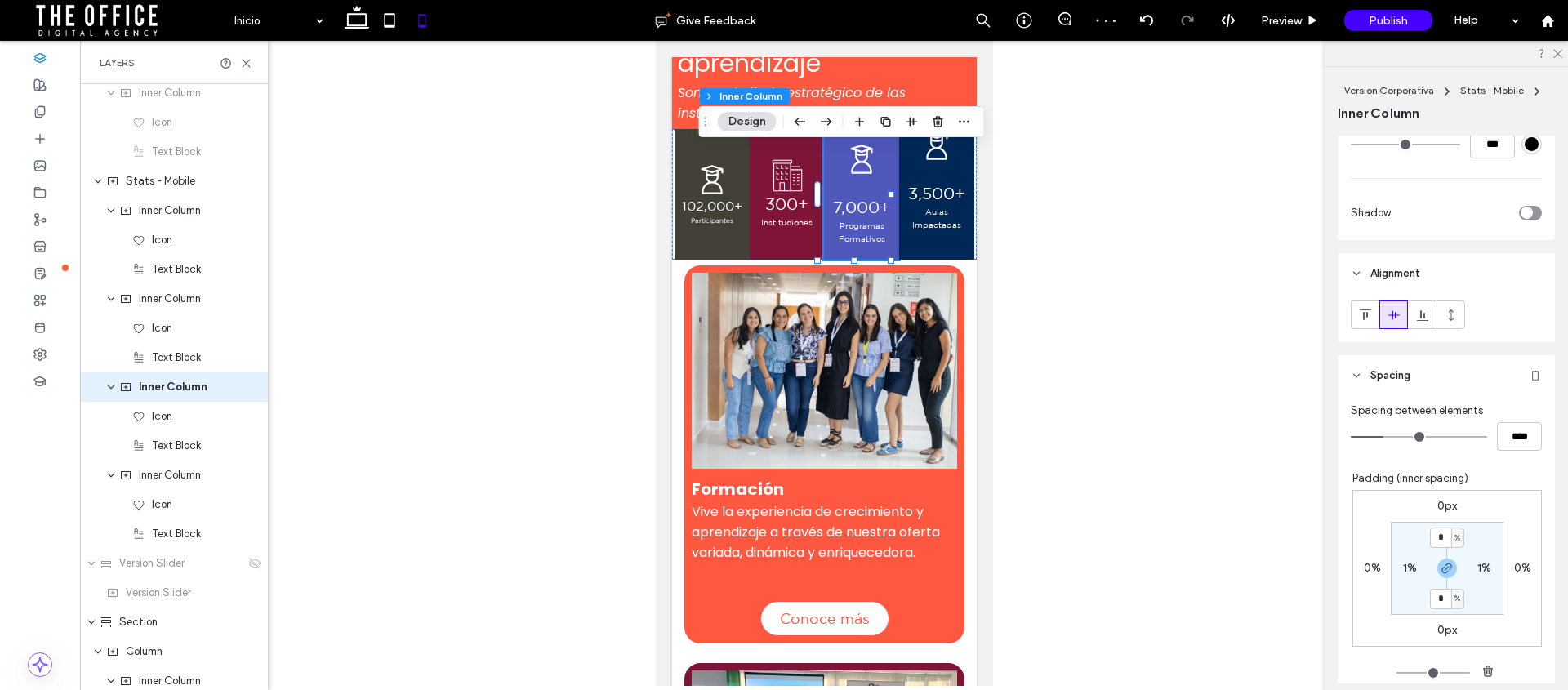
scroll to position [595, 0]
click at [1509, 438] on input "****" at bounding box center [1519, 434] width 45 height 29
type input "*"
type input "***"
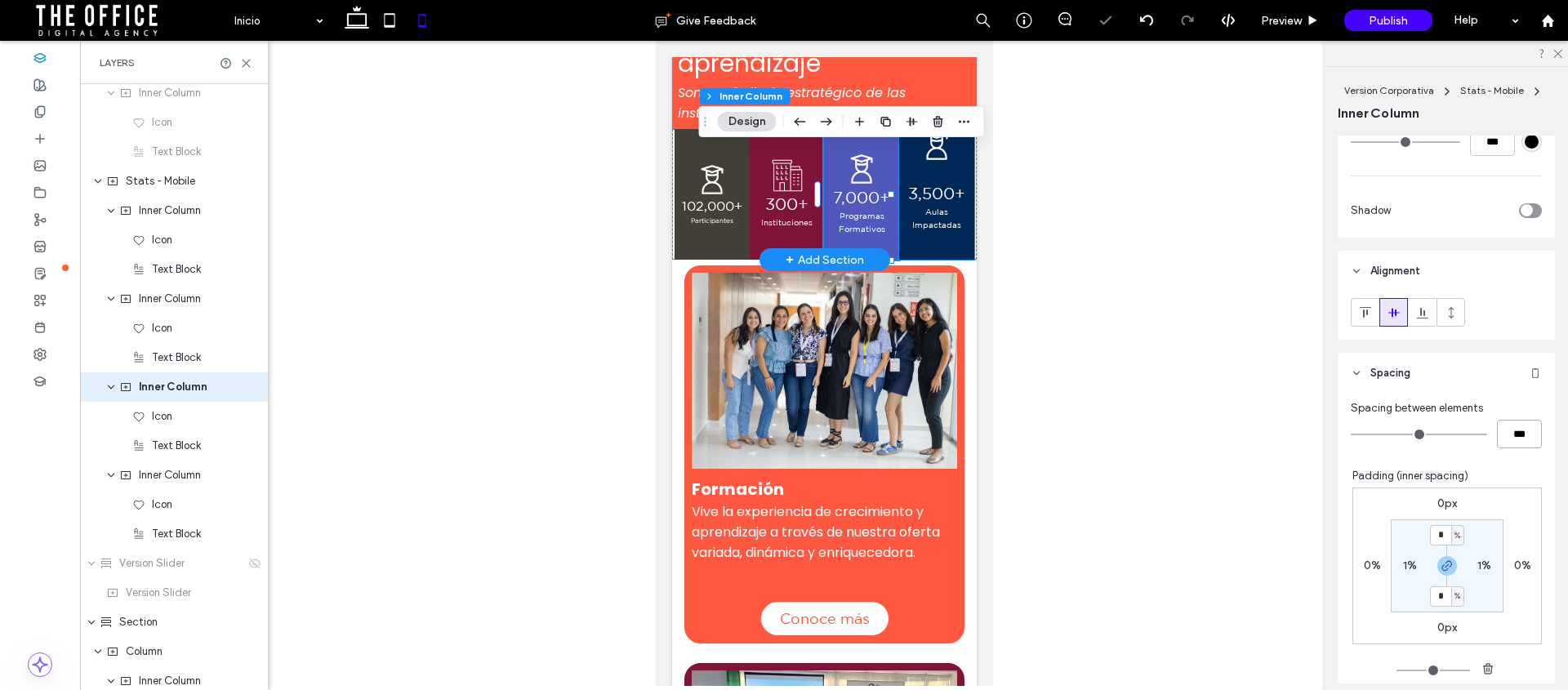
click at [898, 155] on div "3,500+ Aulas Impactadas" at bounding box center [935, 194] width 75 height 131
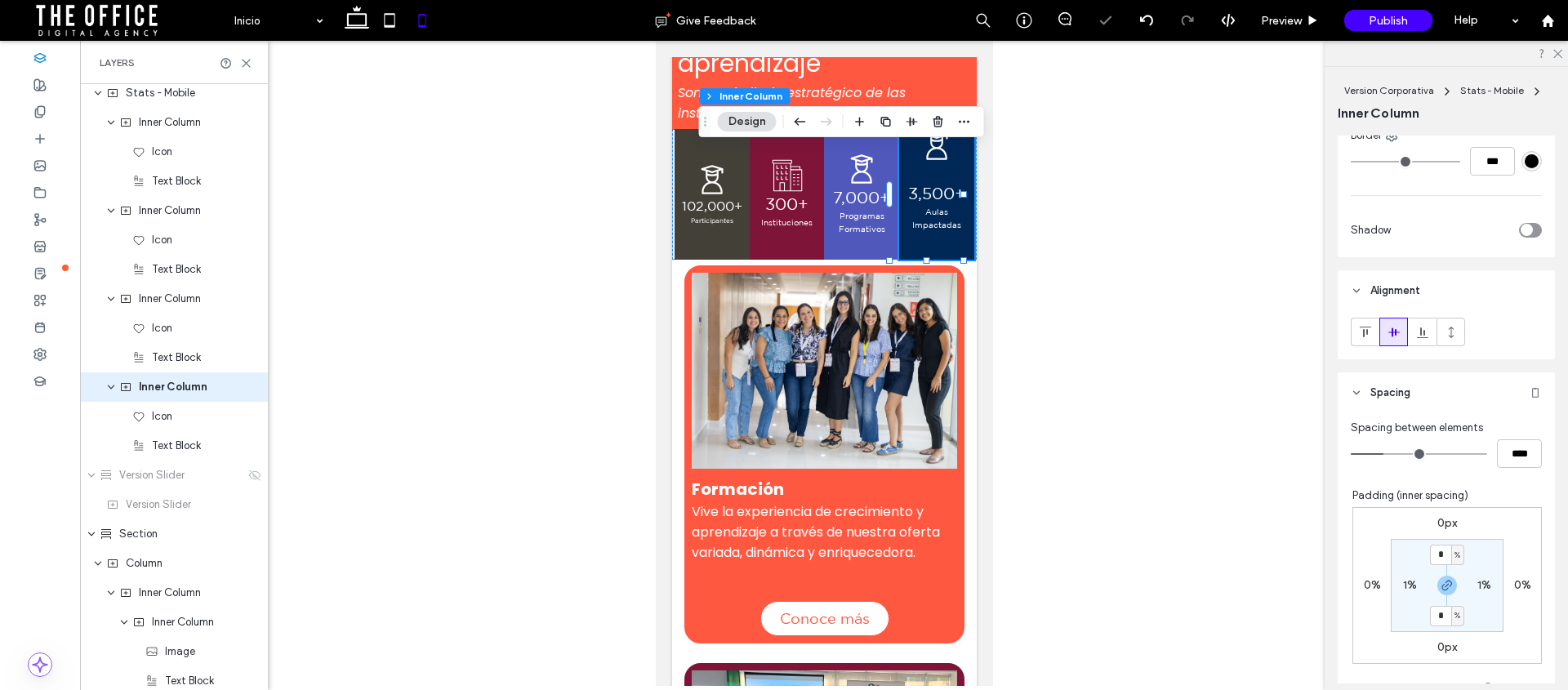
scroll to position [576, 0]
click at [1510, 447] on input "****" at bounding box center [1519, 453] width 45 height 29
type input "*"
type input "***"
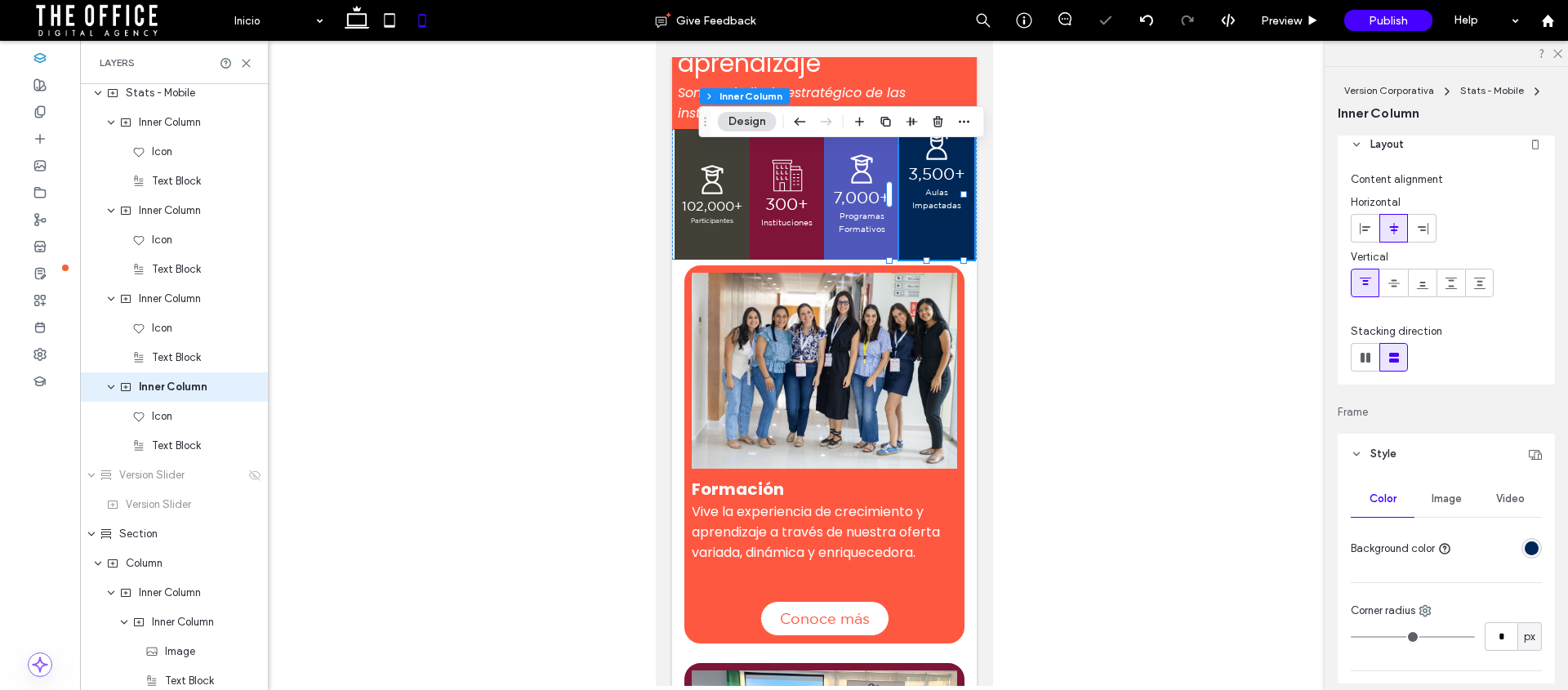
scroll to position [0, 0]
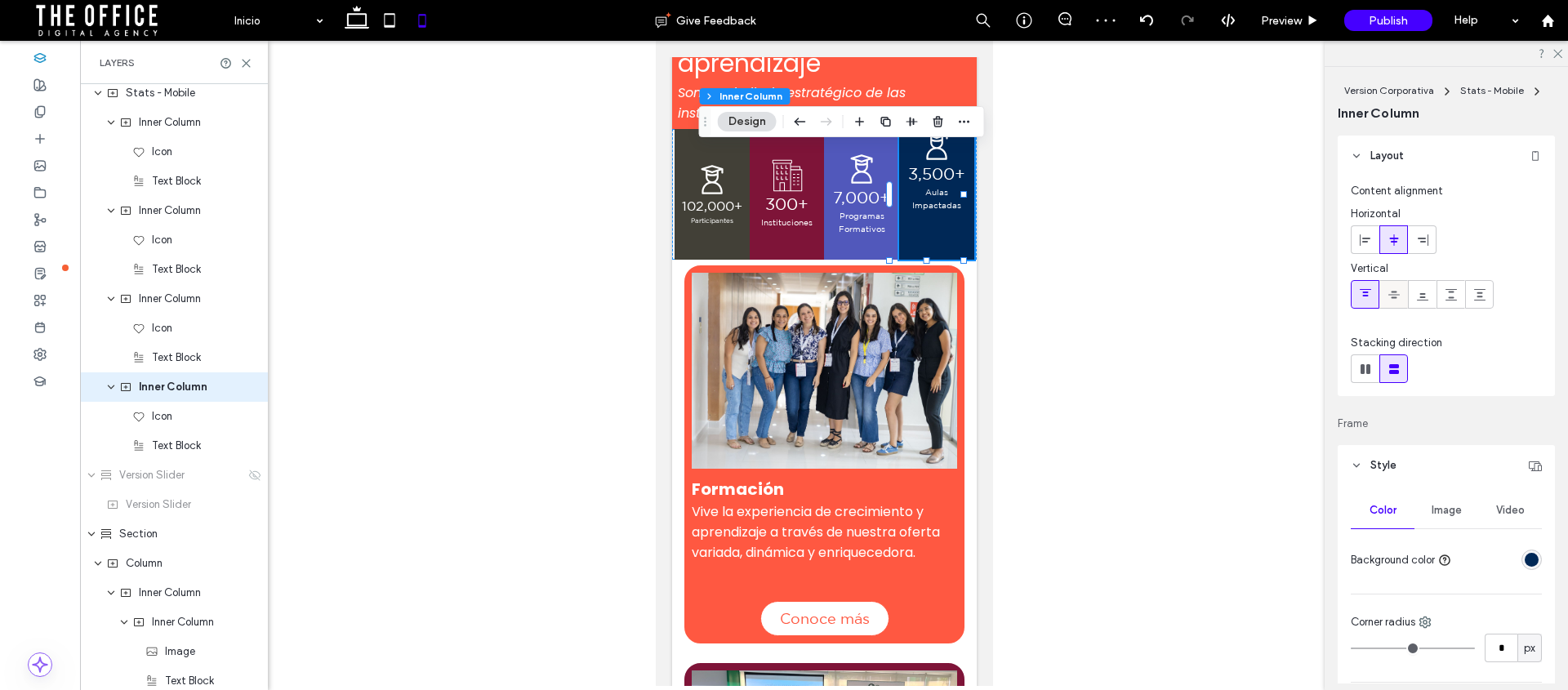
click at [1398, 298] on icon at bounding box center [1394, 295] width 13 height 13
click at [1148, 192] on div at bounding box center [824, 364] width 1488 height 645
click at [1078, 116] on div at bounding box center [824, 364] width 1488 height 645
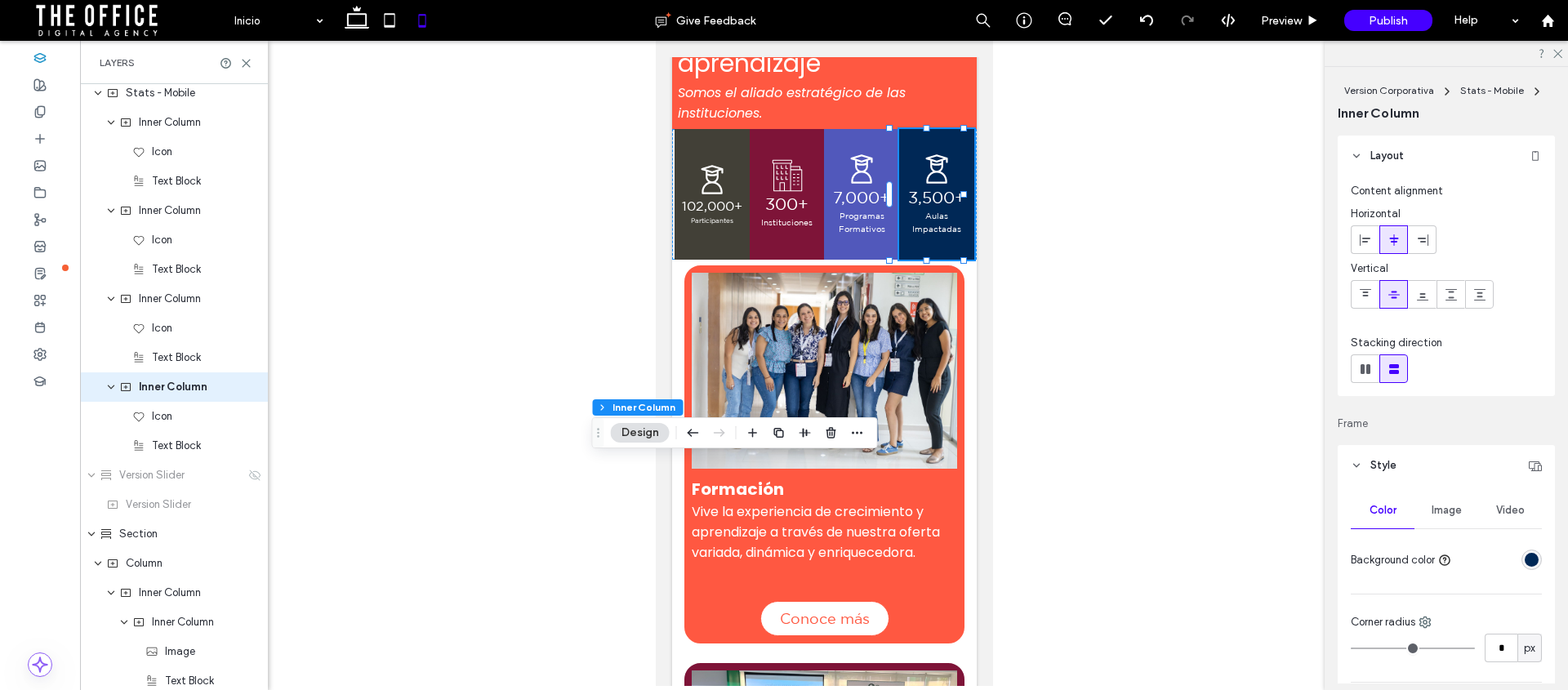
drag, startPoint x: 62, startPoint y: 98, endPoint x: 597, endPoint y: 451, distance: 641.0
click at [597, 438] on use "Drag" at bounding box center [598, 433] width 3 height 9
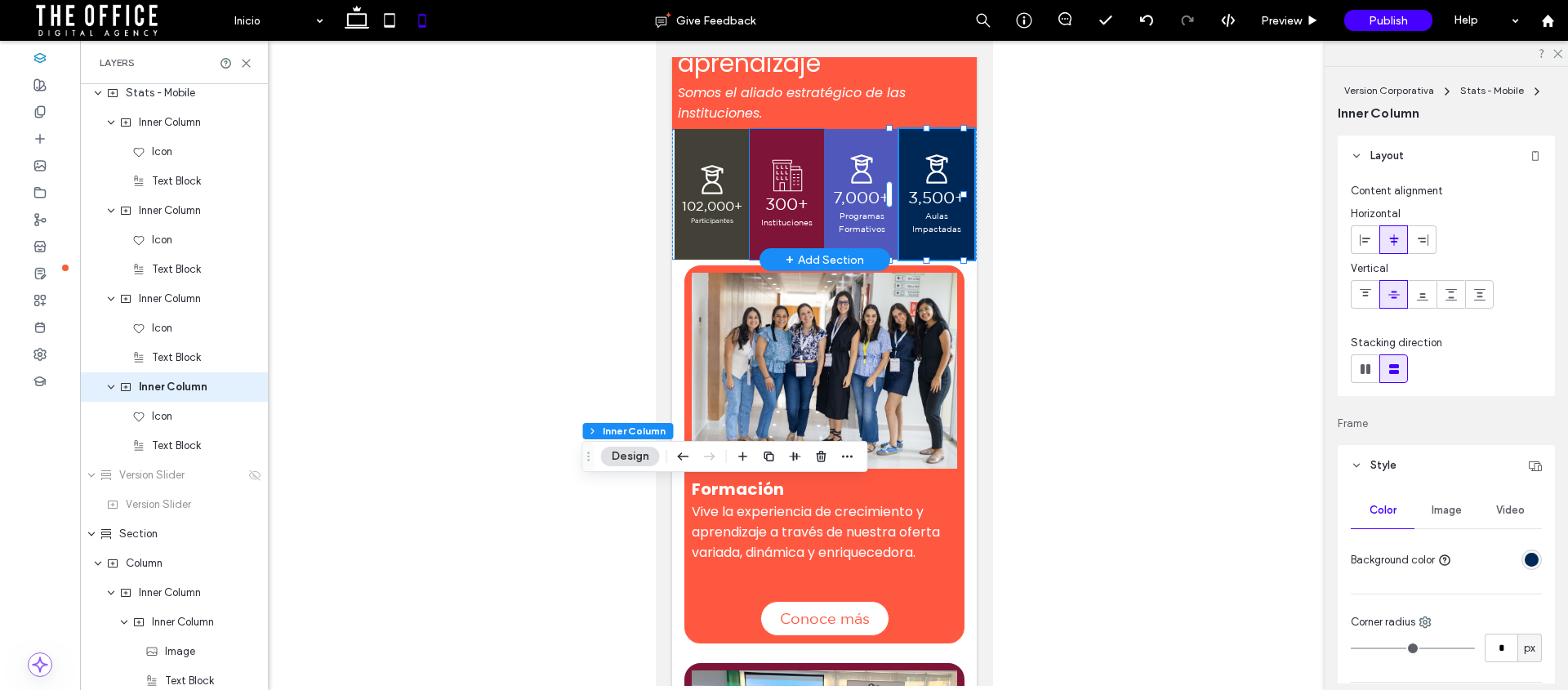
click at [774, 222] on span "Instituciones" at bounding box center [786, 222] width 51 height 9
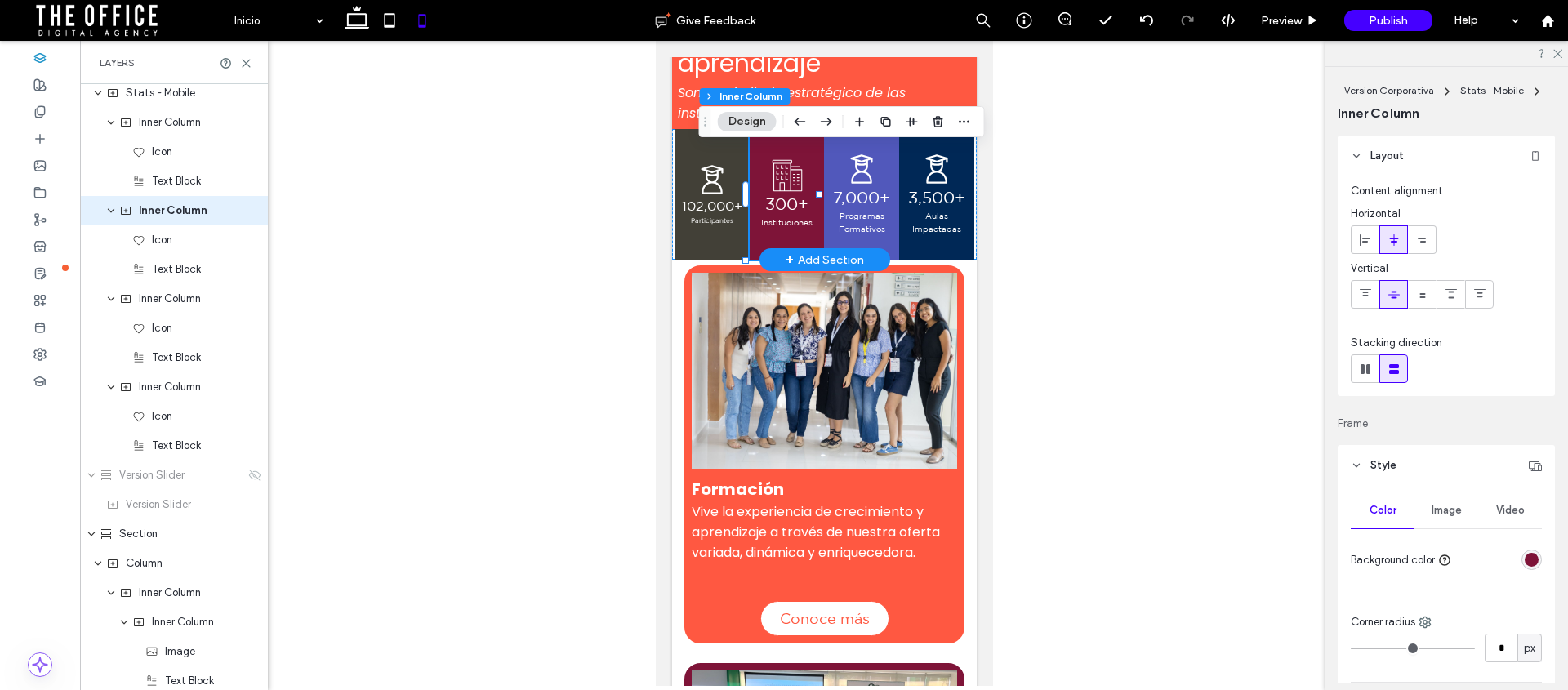
click at [777, 219] on span "Instituciones" at bounding box center [786, 222] width 51 height 9
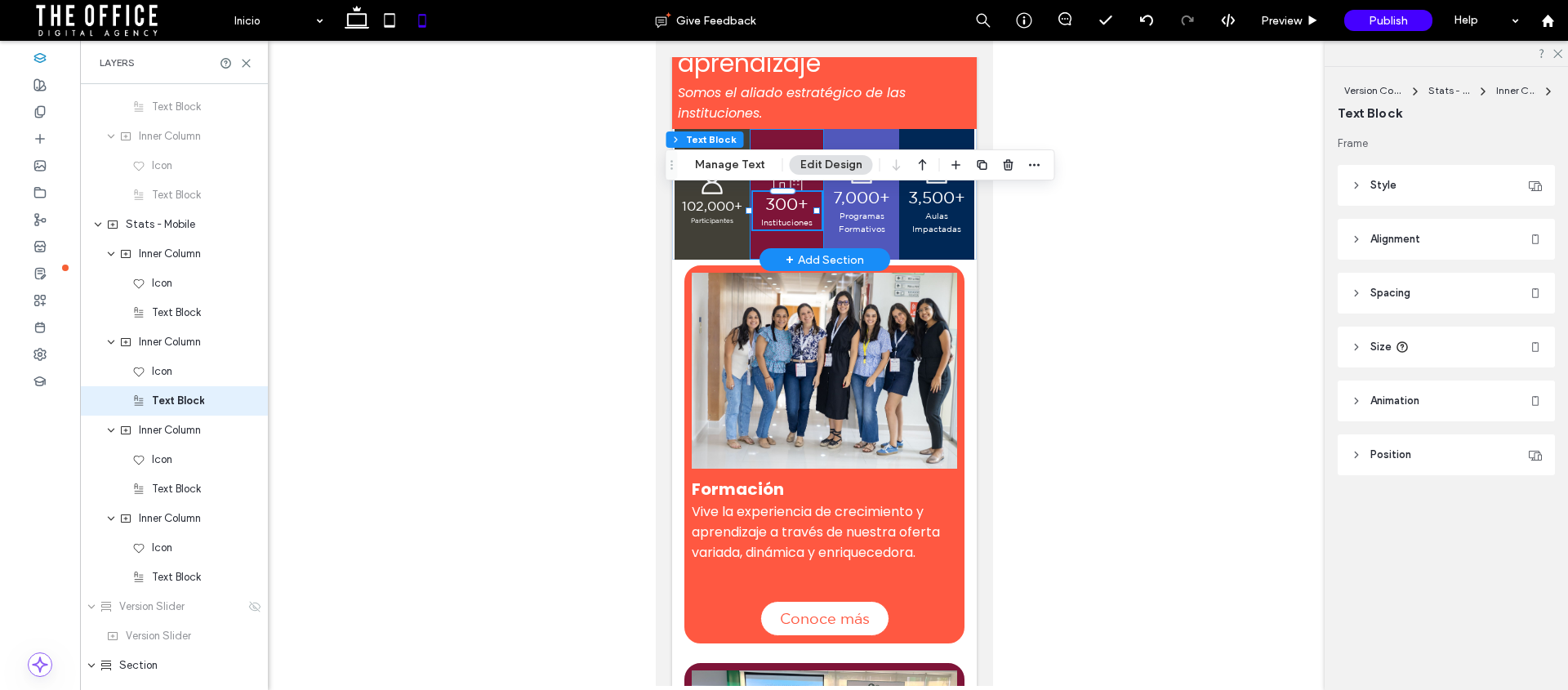
click at [806, 221] on p "Instituciones" at bounding box center [786, 223] width 68 height 13
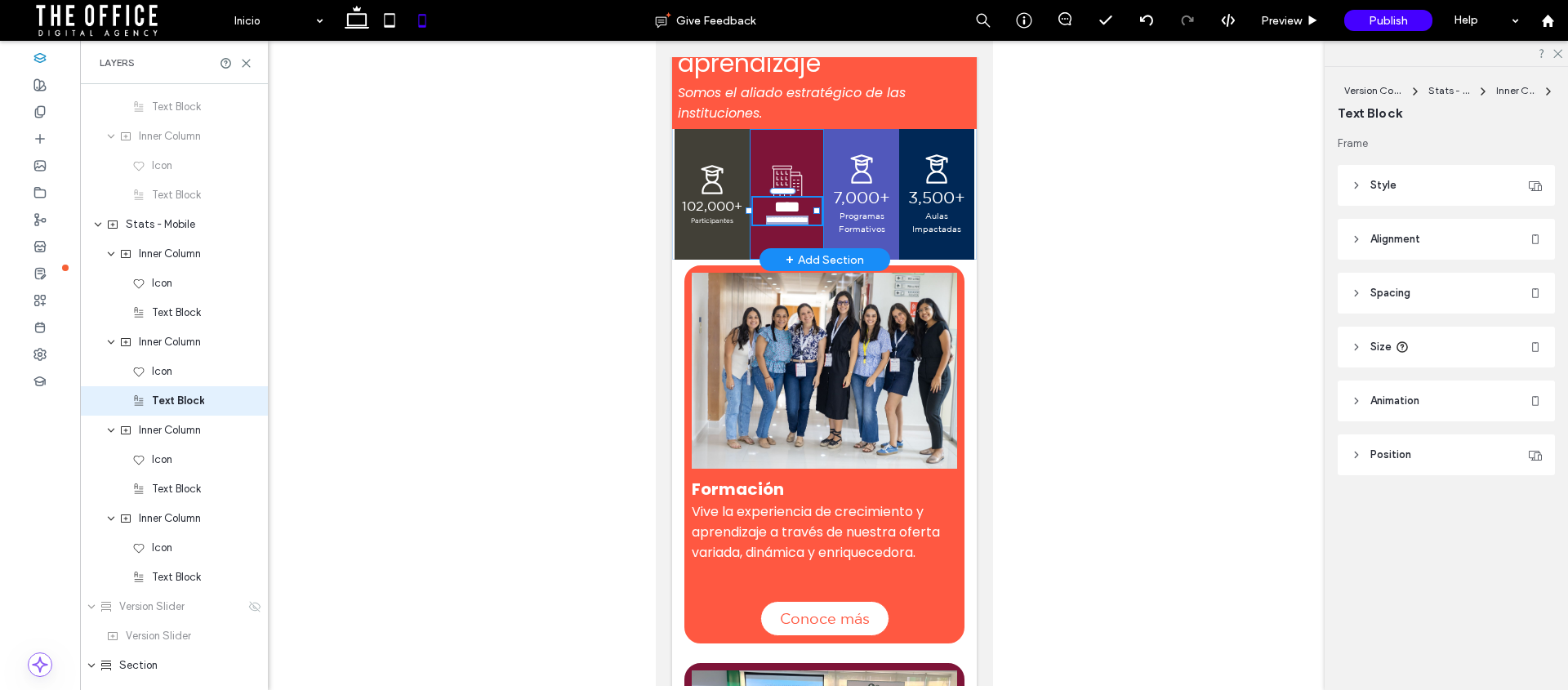
type input "**********"
type input "**"
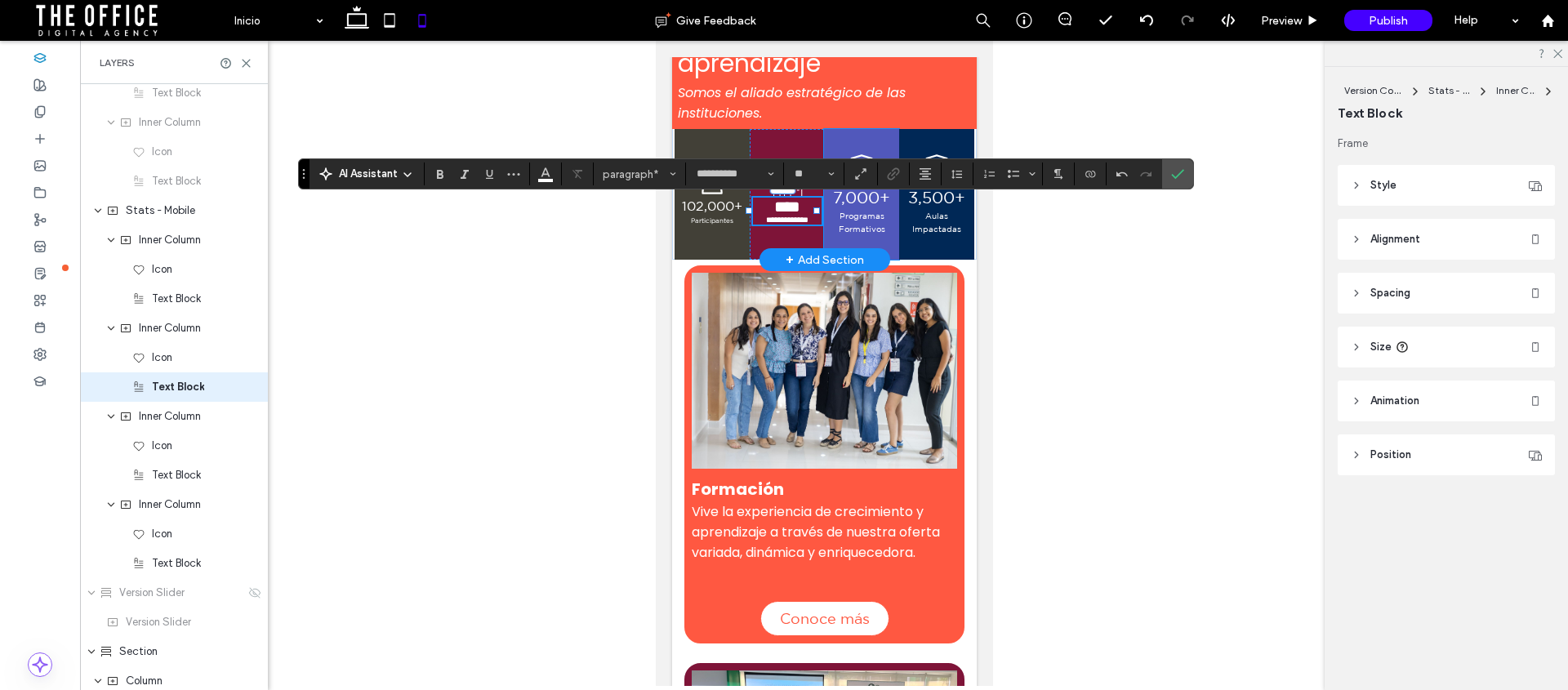
scroll to position [374, 0]
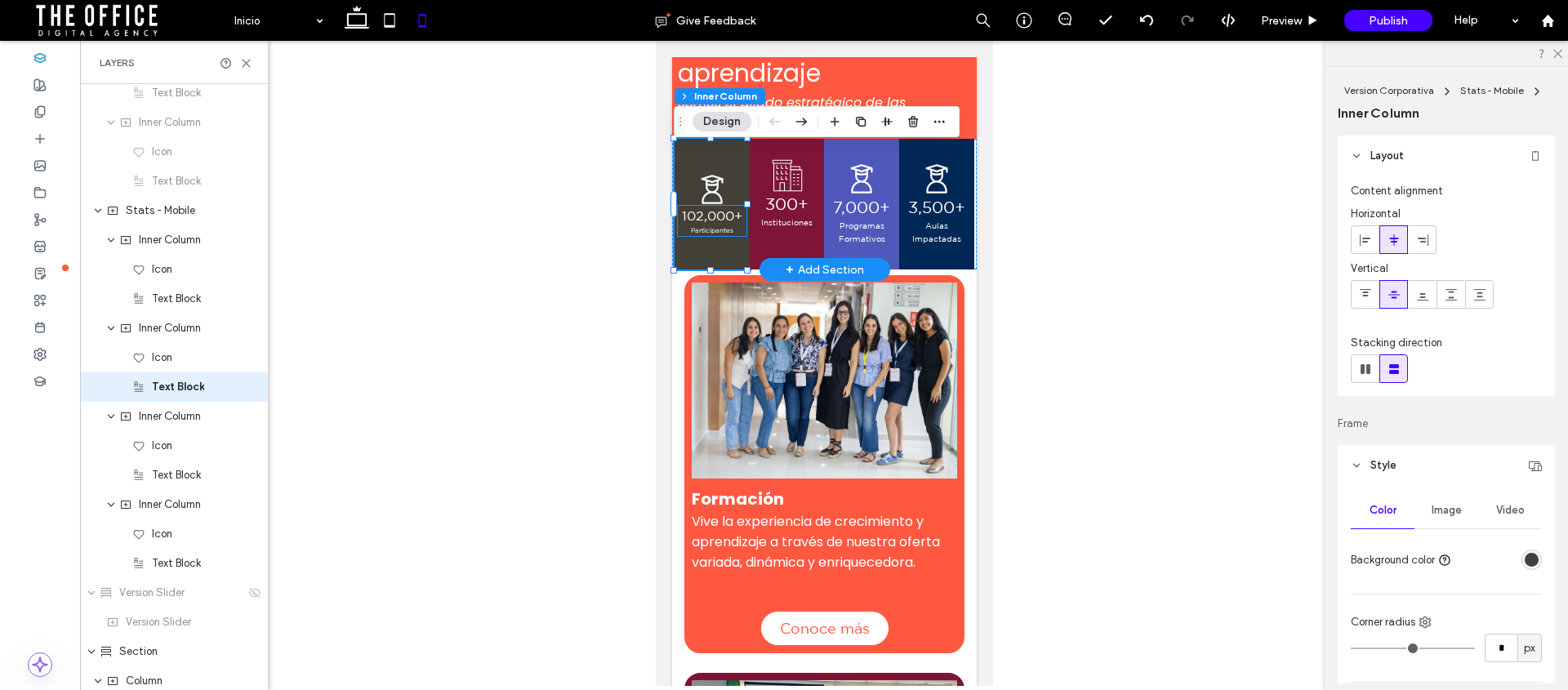
click at [724, 228] on span "Participantes" at bounding box center [710, 230] width 42 height 8
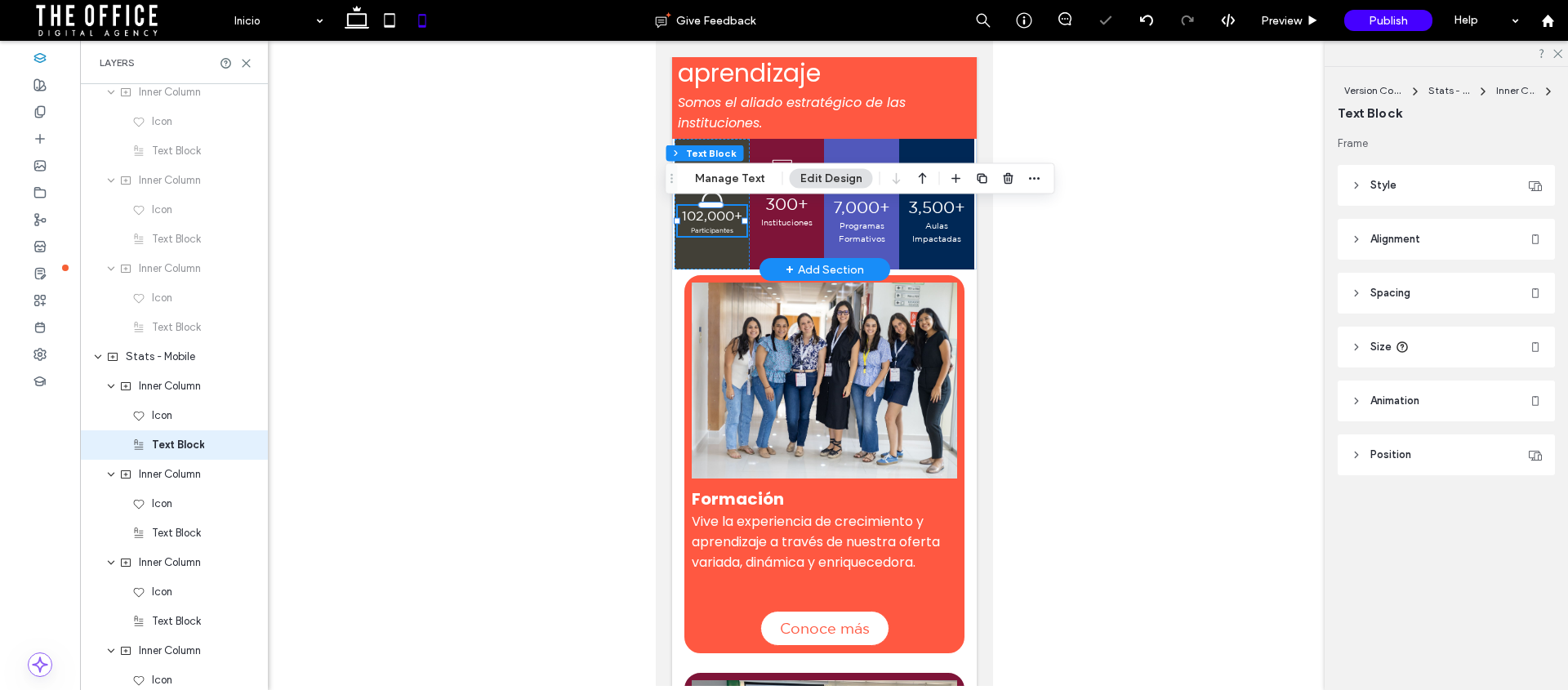
click at [733, 230] on p "Participantes" at bounding box center [711, 231] width 69 height 9
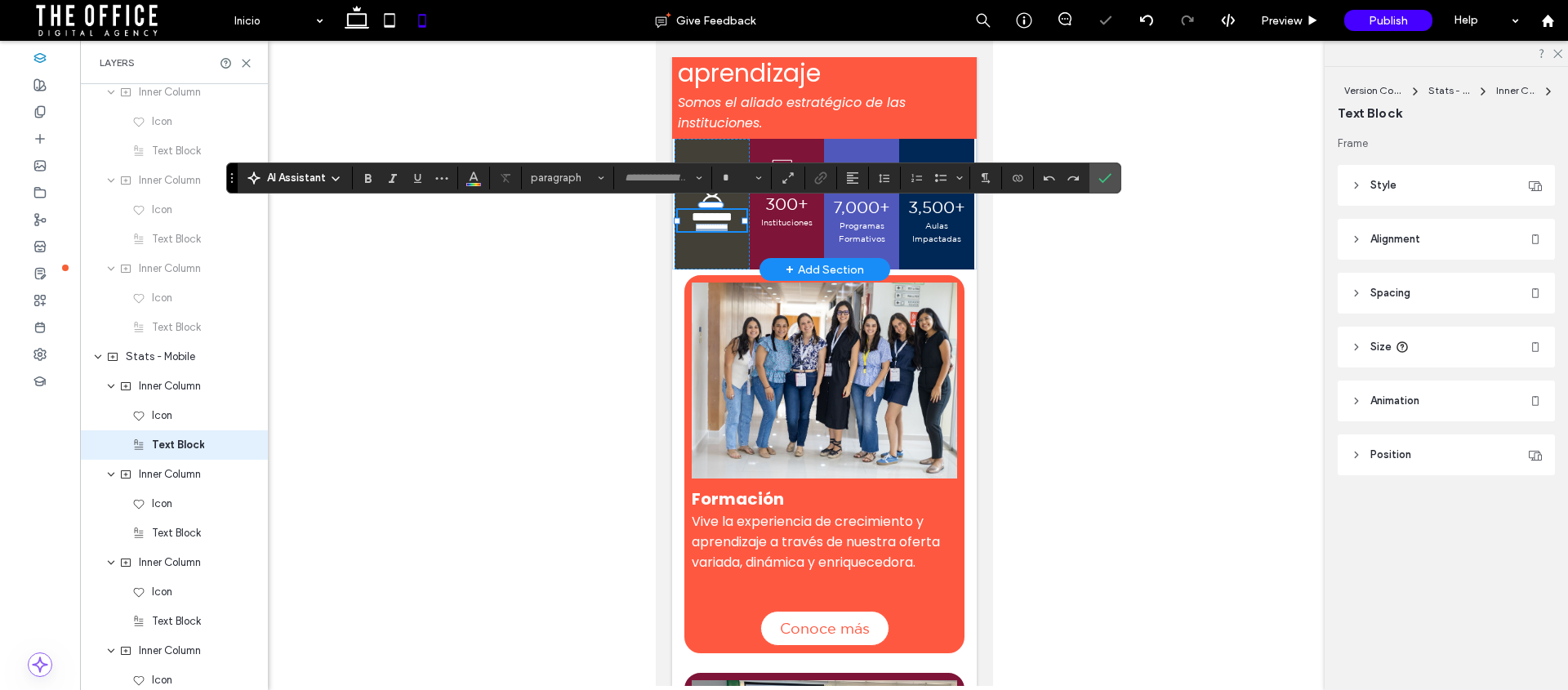
type input "**********"
type input "*"
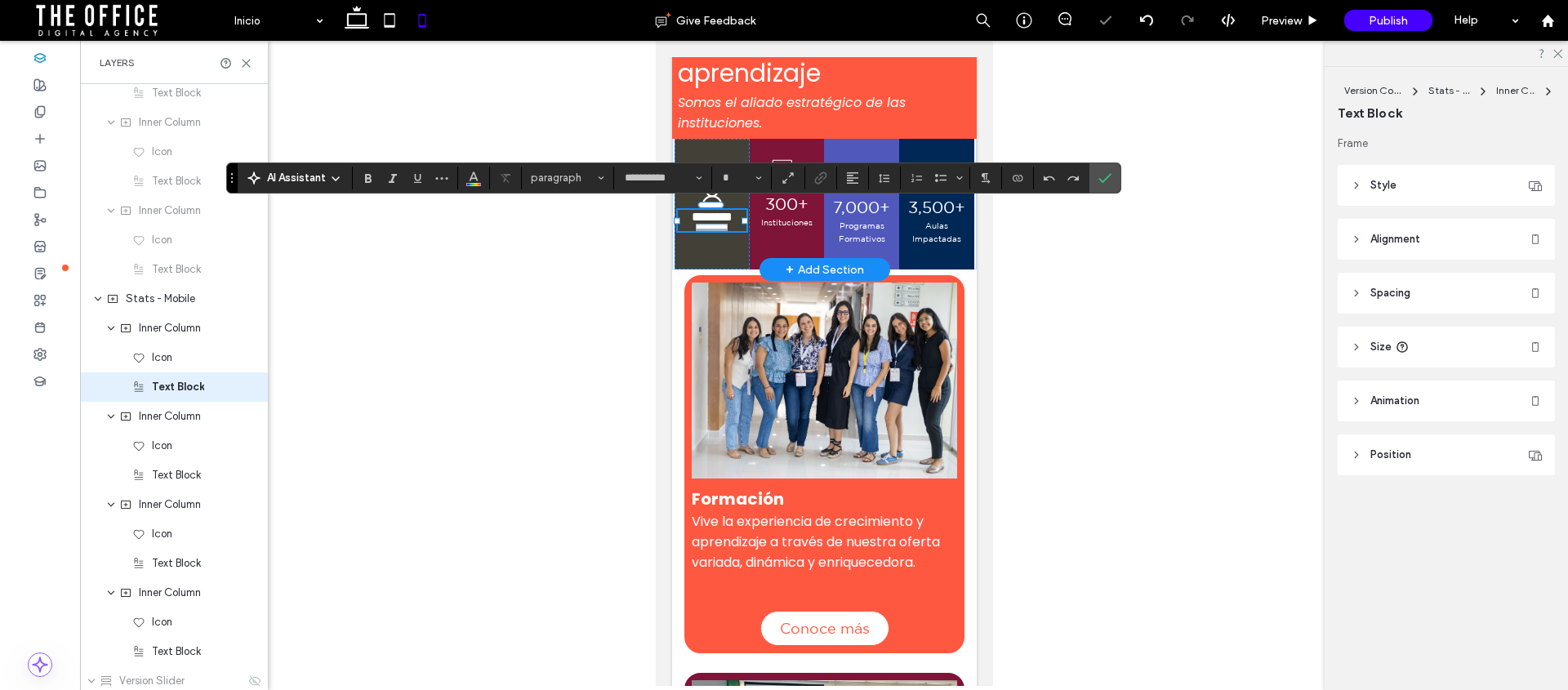
click at [735, 231] on p "**********" at bounding box center [711, 227] width 69 height 7
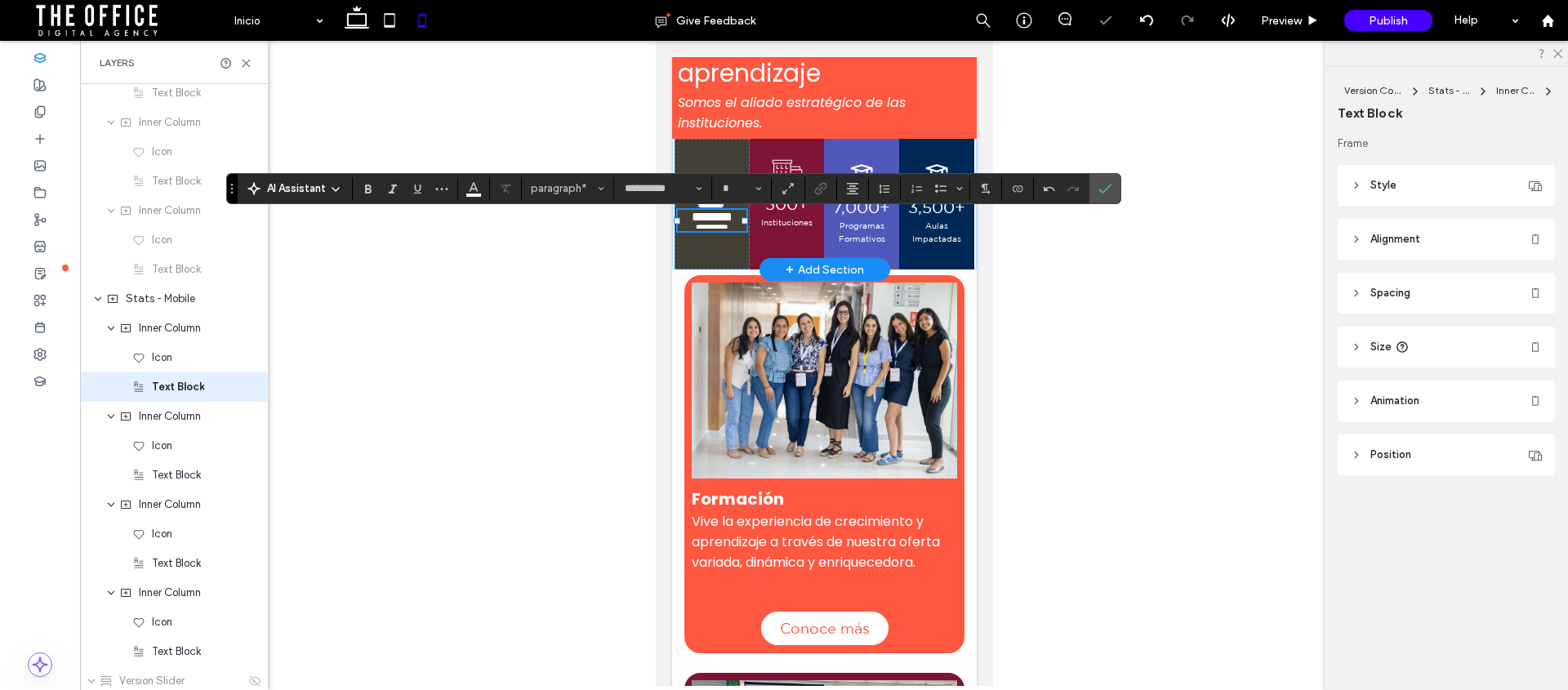
scroll to position [364, 0]
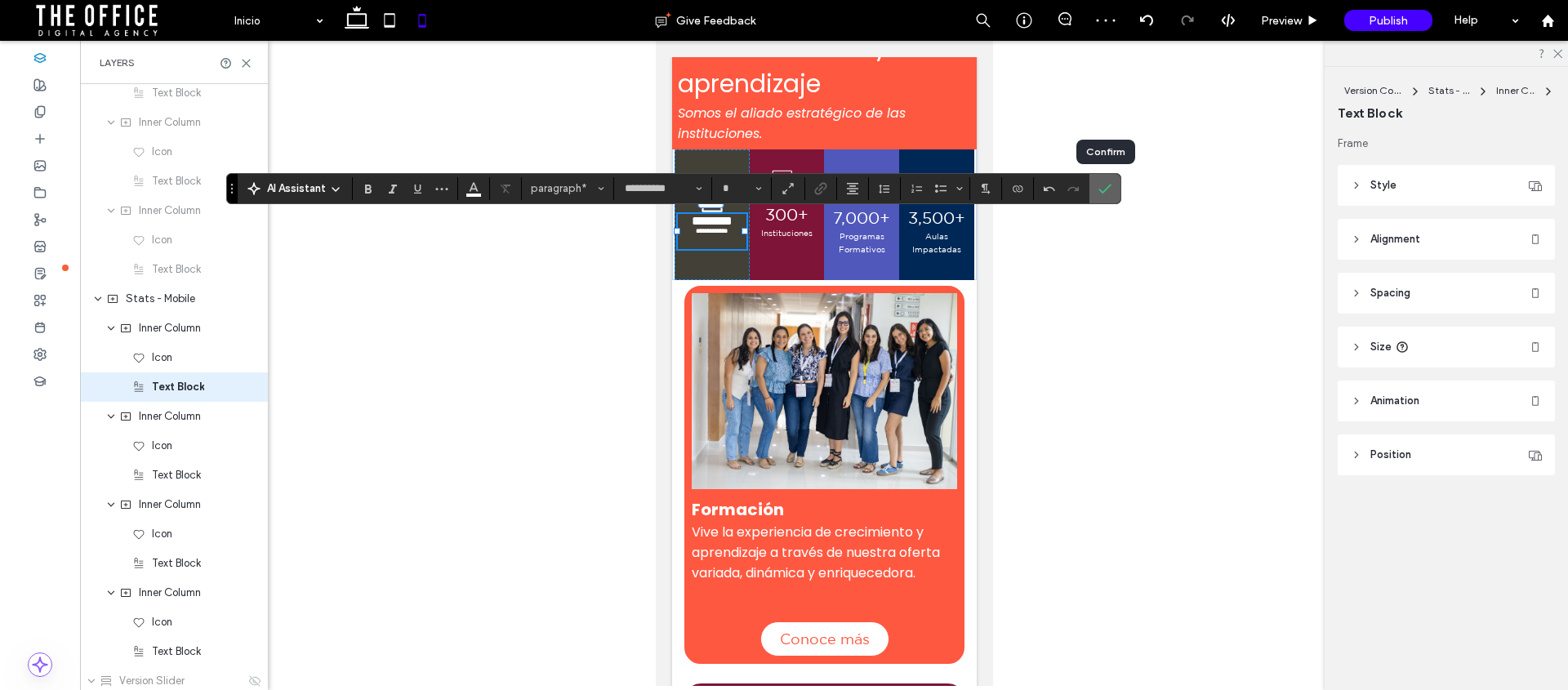
click at [1102, 190] on icon "Confirm" at bounding box center [1105, 189] width 13 height 13
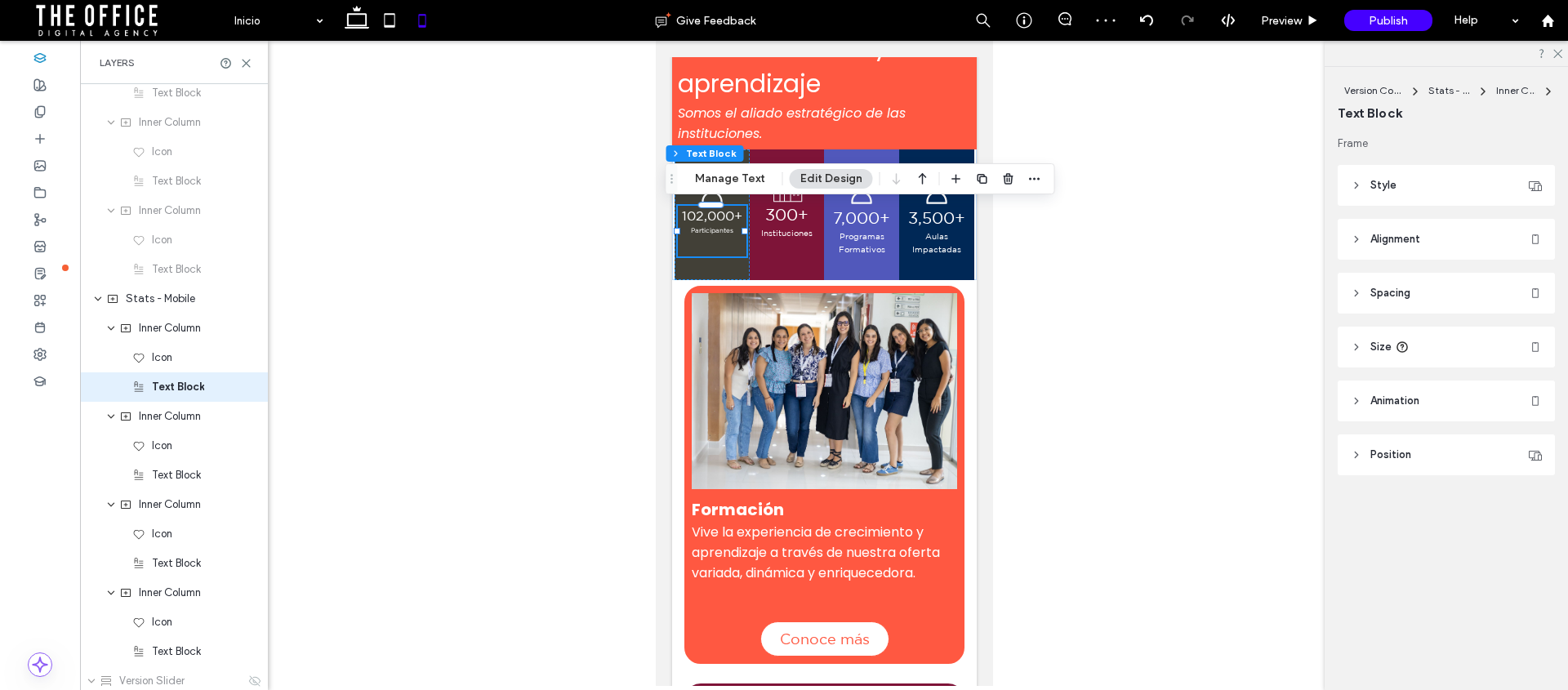
click at [1151, 304] on div at bounding box center [824, 364] width 1488 height 645
click at [1149, 307] on div at bounding box center [824, 364] width 1488 height 645
click at [1145, 306] on div at bounding box center [824, 364] width 1488 height 645
click at [1094, 263] on div at bounding box center [824, 364] width 1488 height 645
click at [614, 245] on div at bounding box center [824, 364] width 1488 height 645
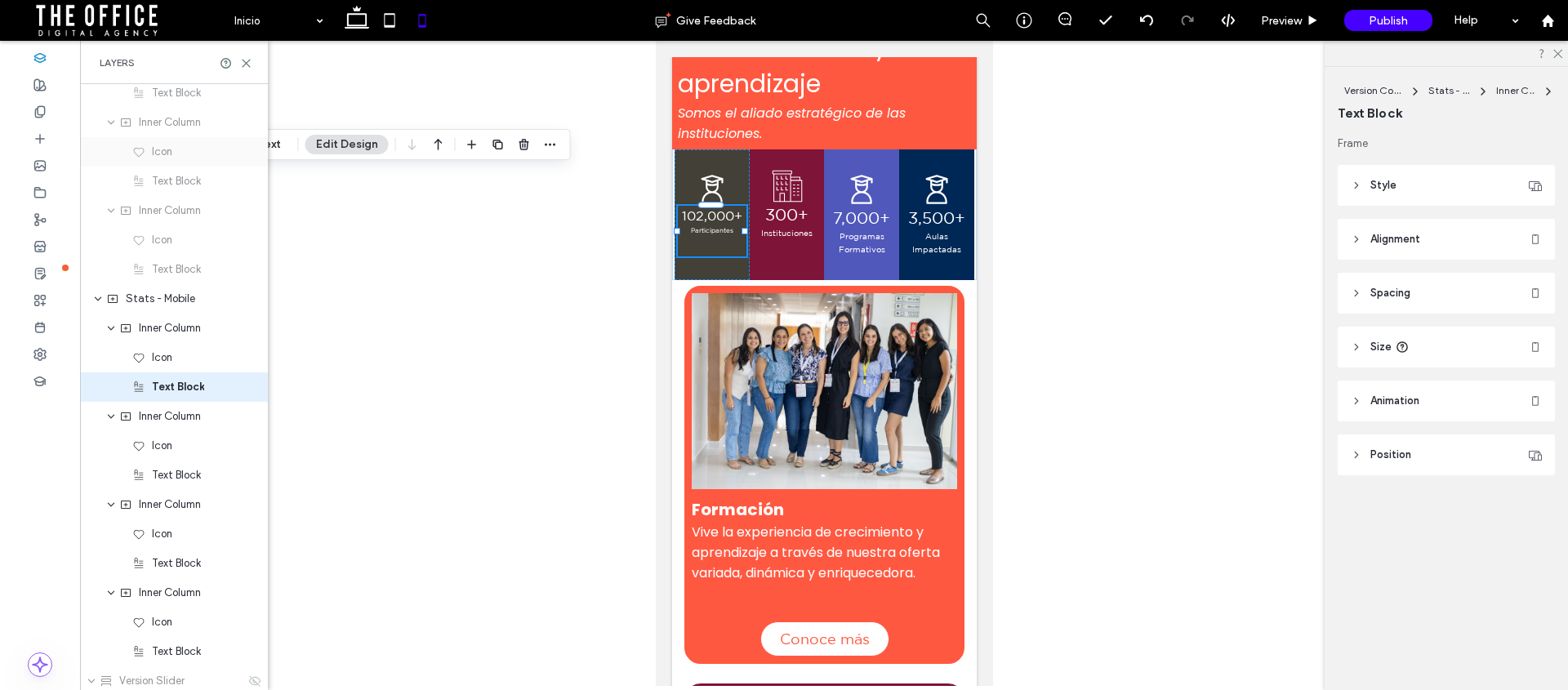
drag, startPoint x: 670, startPoint y: 180, endPoint x: 190, endPoint y: 156, distance: 480.6
click at [185, 146] on div "Layers Header Section Column Button Icon Column Image Column Navigation Links C…" at bounding box center [784, 366] width 1568 height 650
click at [489, 323] on div at bounding box center [824, 364] width 1488 height 645
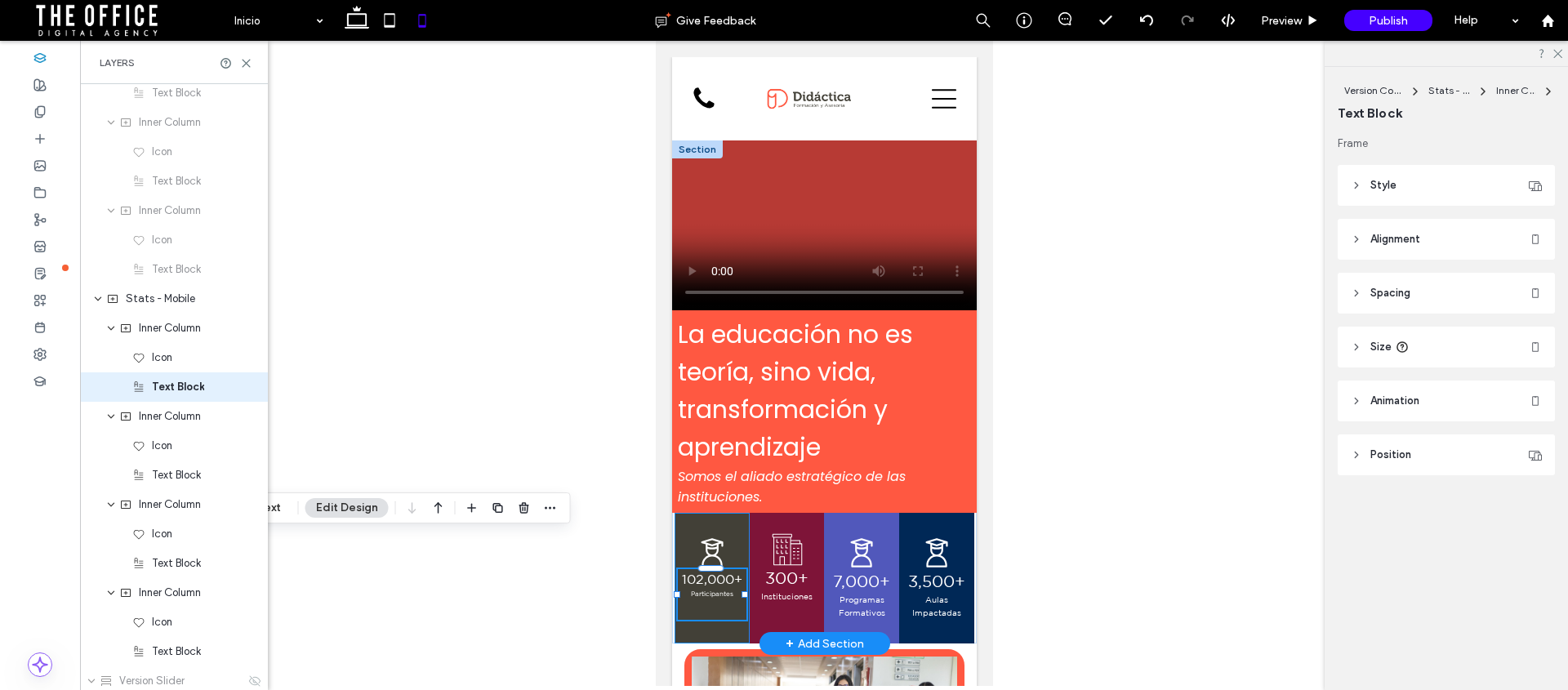
click at [679, 522] on div "102,000+ Participantes ﻿" at bounding box center [711, 579] width 75 height 131
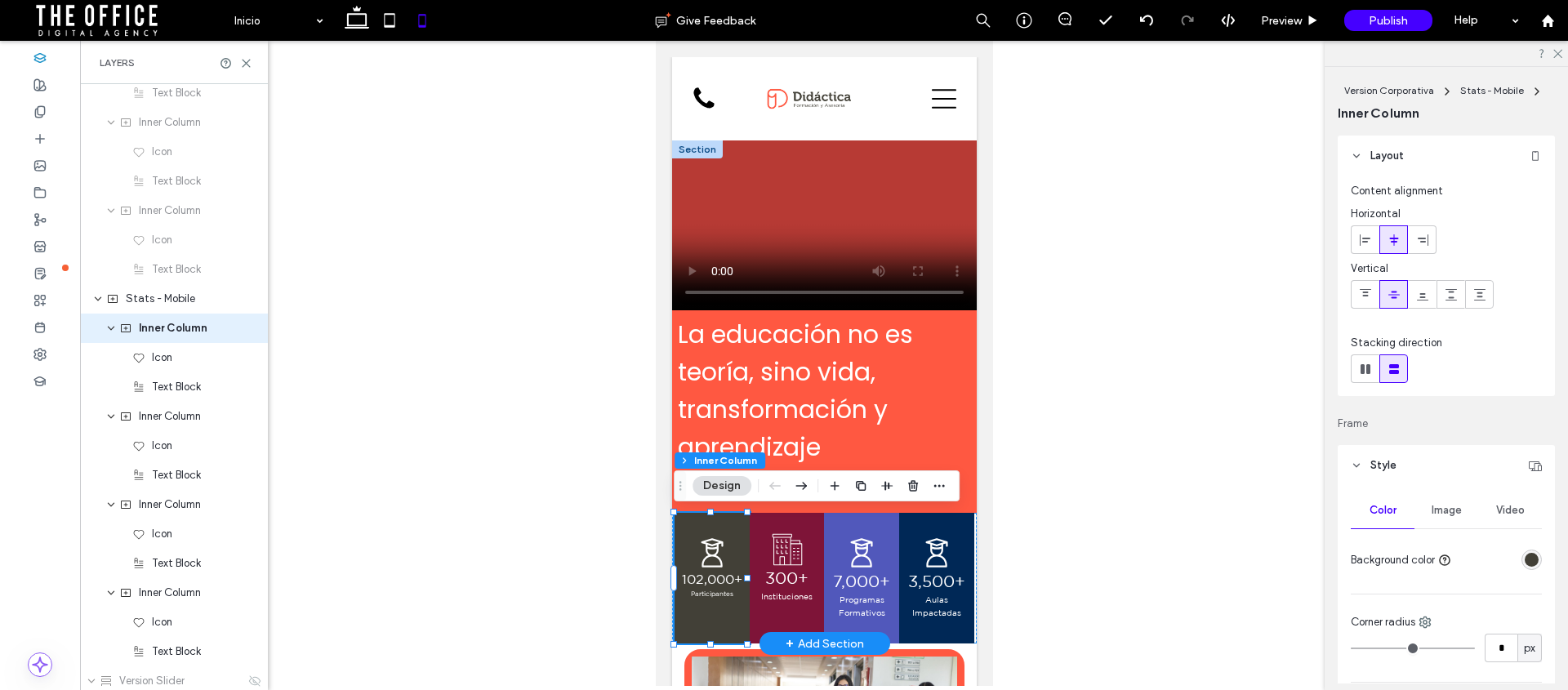
scroll to position [1594, 0]
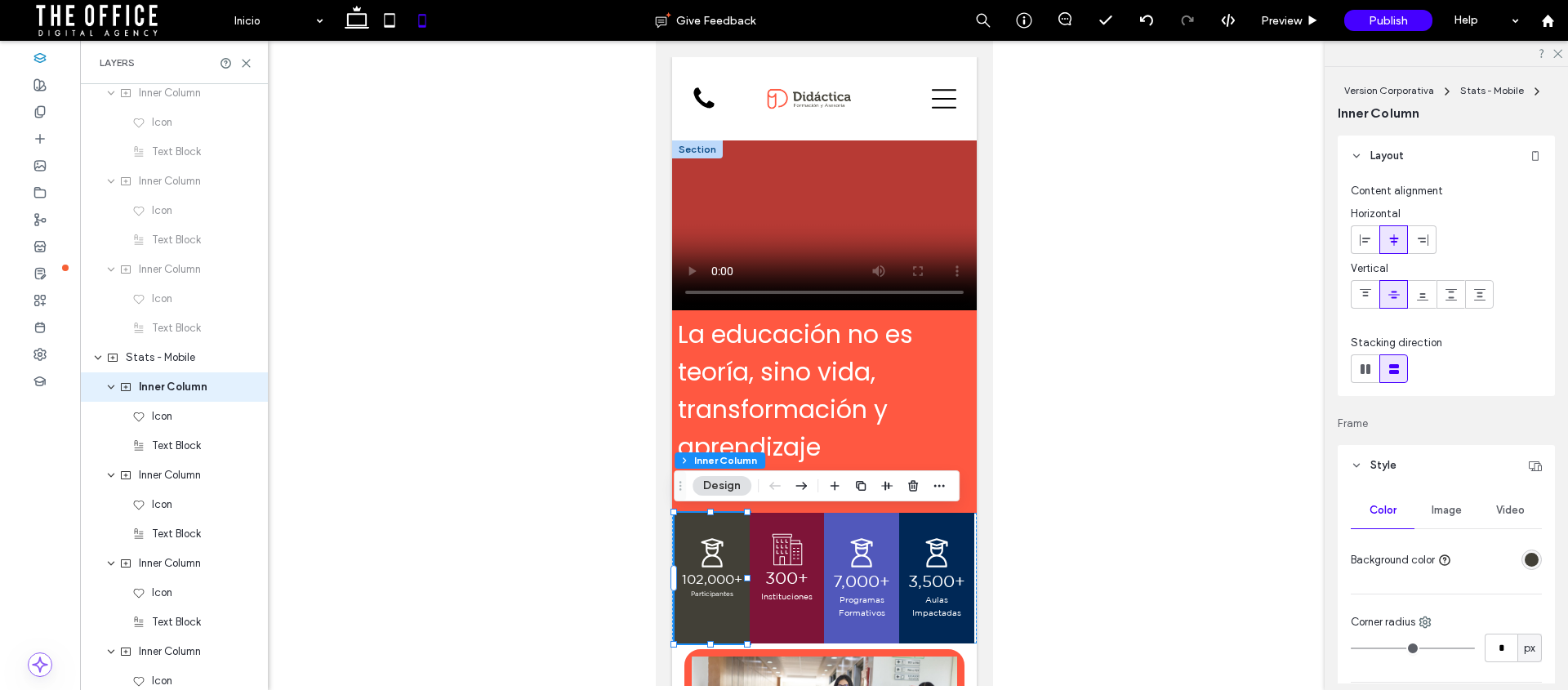
click at [1051, 502] on div at bounding box center [824, 364] width 1488 height 645
click at [764, 339] on span "La educación no es teoría, sino vida, transformación y aprendizaje" at bounding box center [794, 391] width 235 height 148
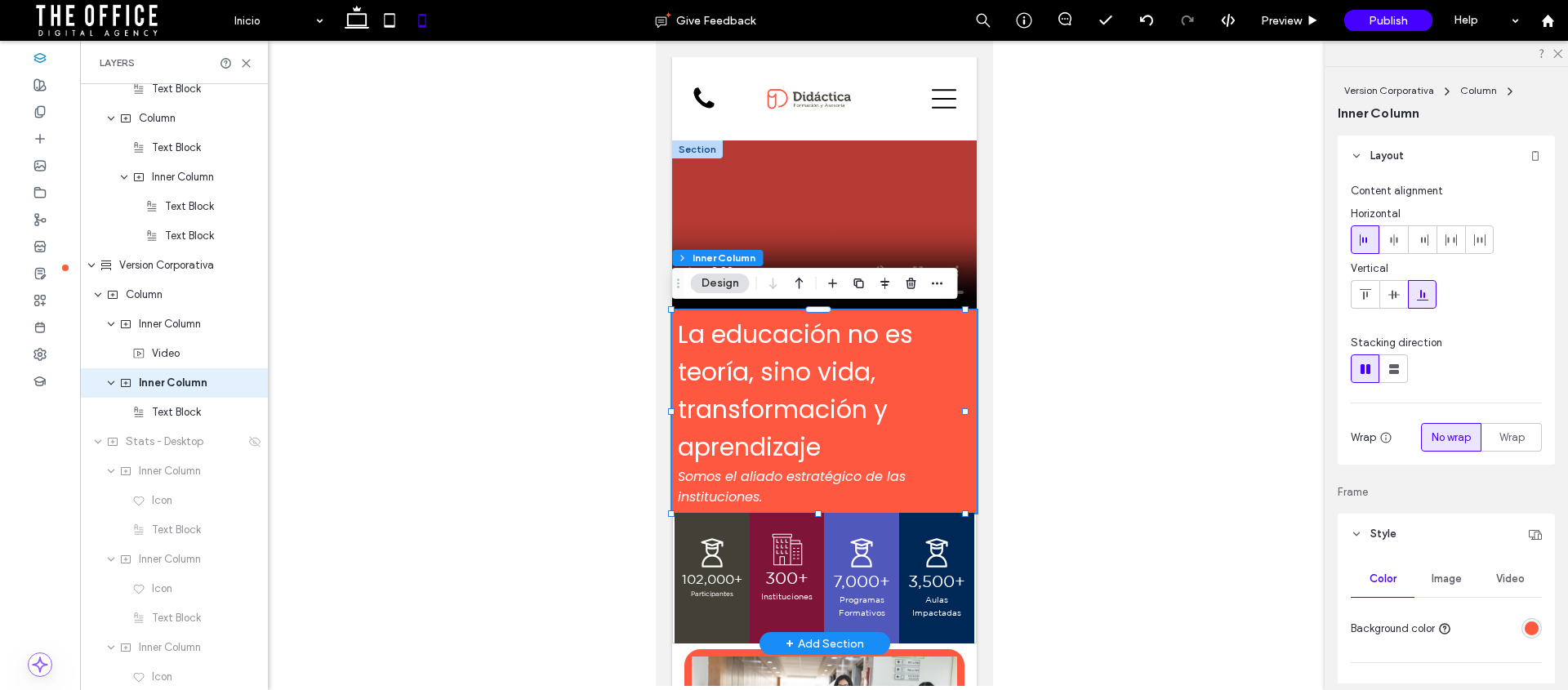
scroll to position [1124, 0]
click at [763, 424] on span "La educación no es teoría, sino vida, transformación y aprendizaje" at bounding box center [794, 391] width 235 height 148
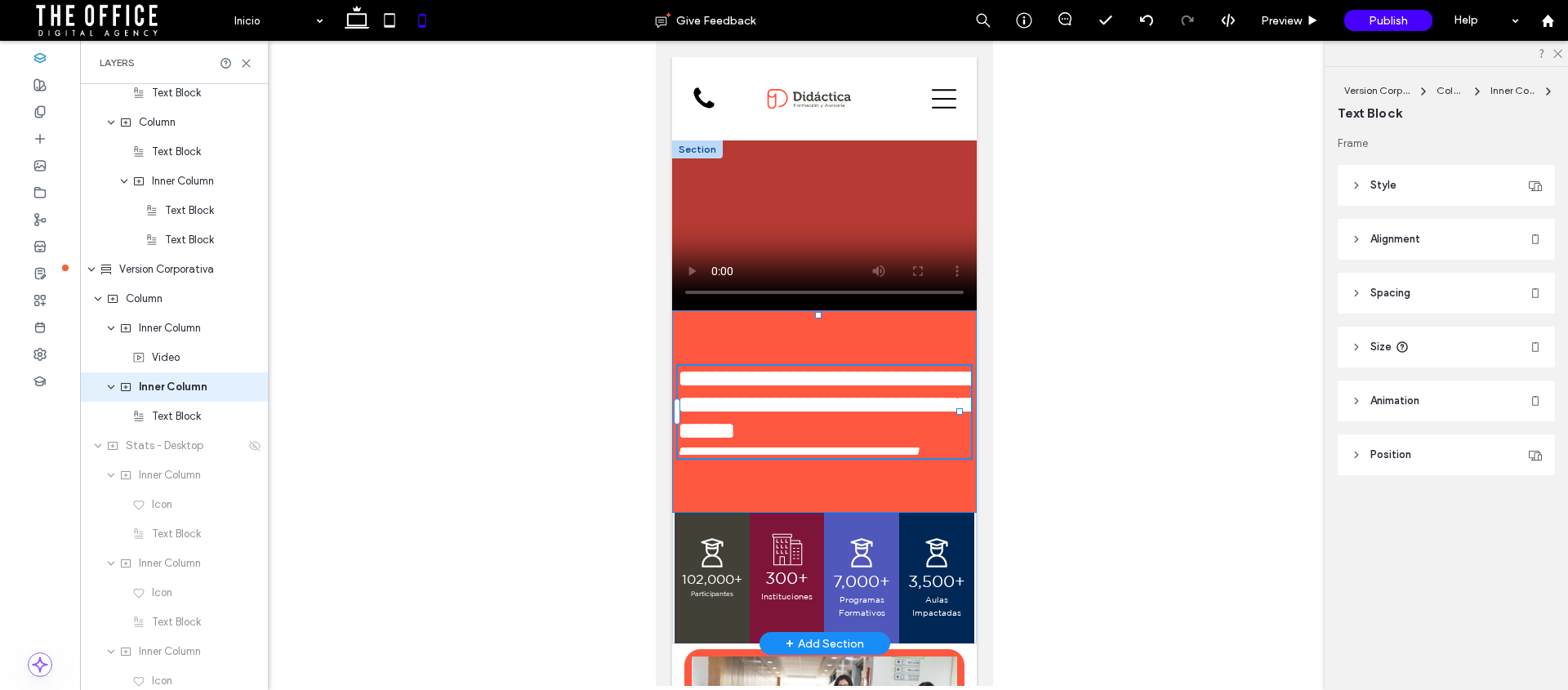
click at [763, 386] on span "**********" at bounding box center [823, 404] width 293 height 76
type input "*******"
type input "**"
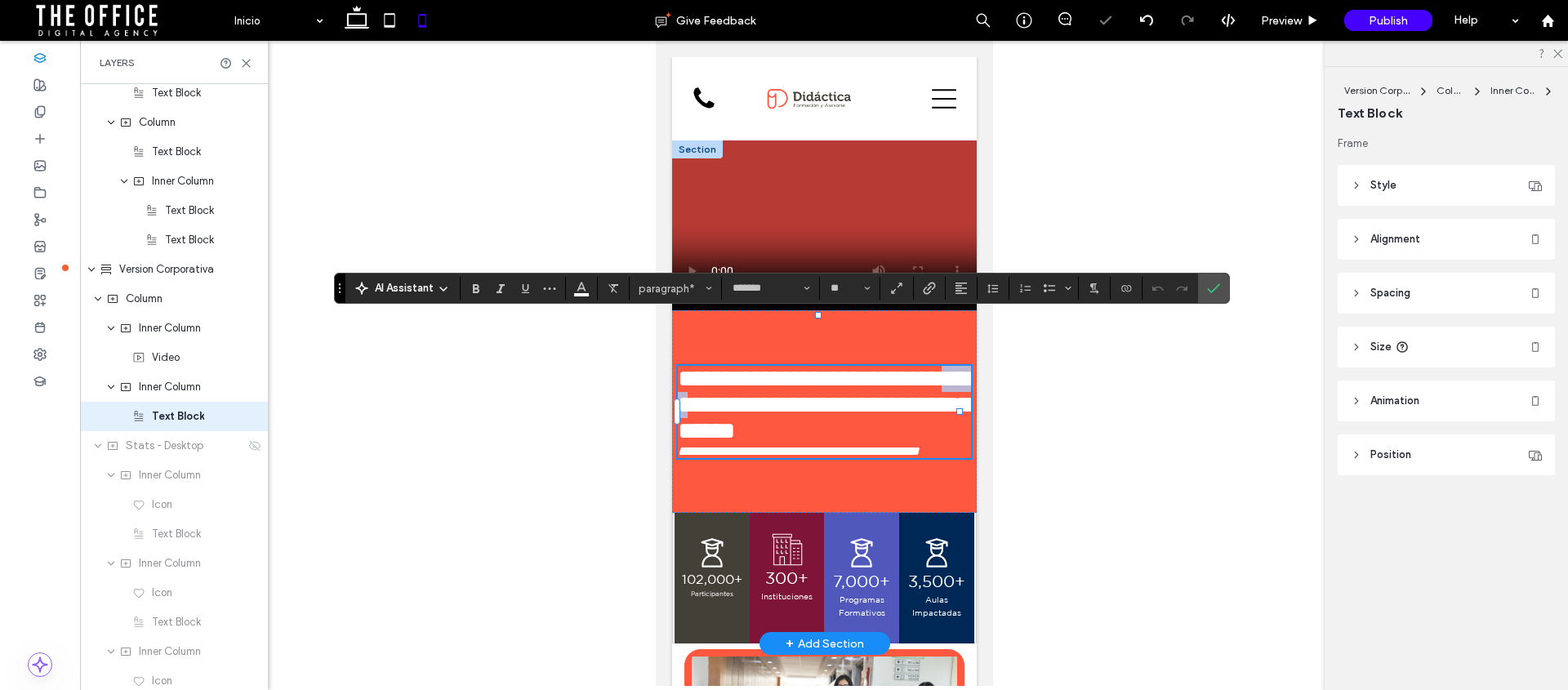
scroll to position [1153, 0]
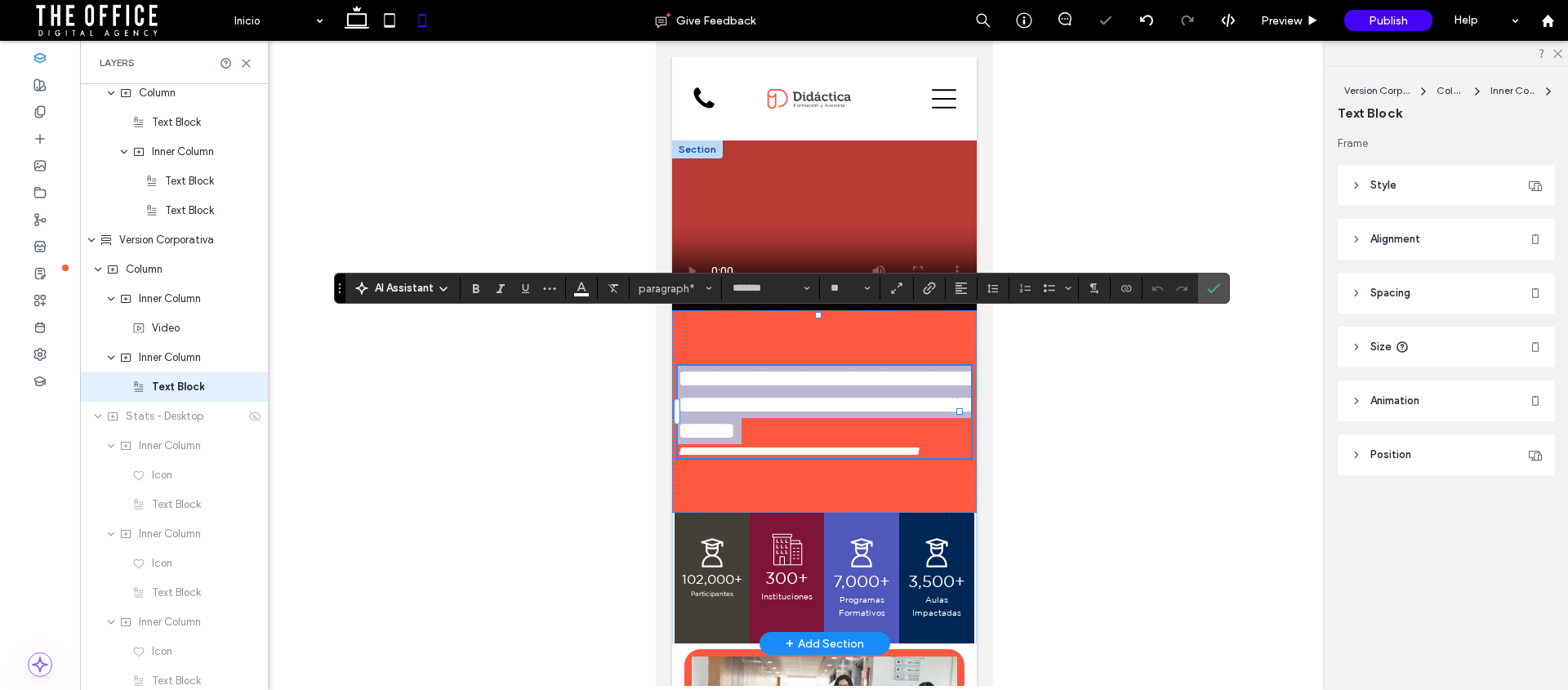
click at [763, 386] on span "**********" at bounding box center [823, 404] width 293 height 76
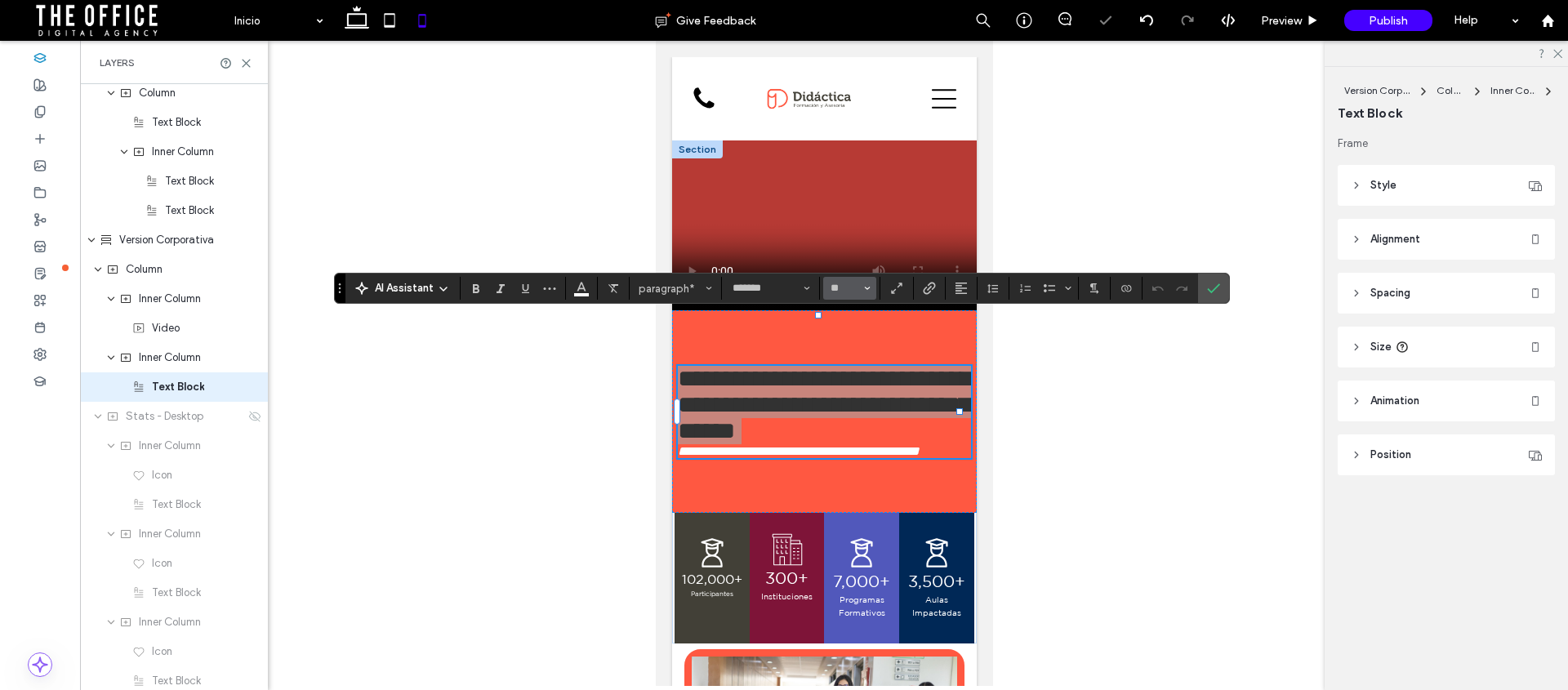
click at [867, 292] on span "Size" at bounding box center [867, 288] width 7 height 22
click at [859, 438] on label "24" at bounding box center [849, 442] width 52 height 22
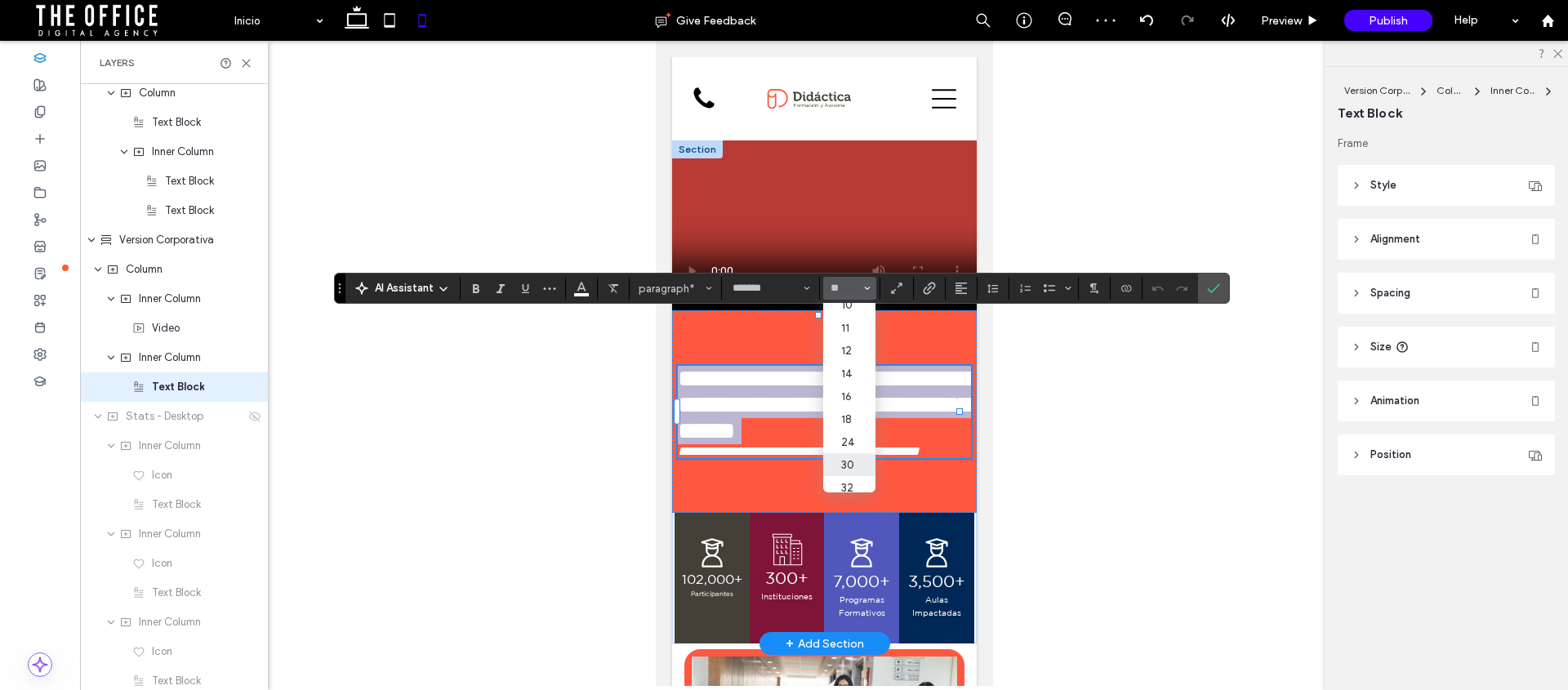
type input "**"
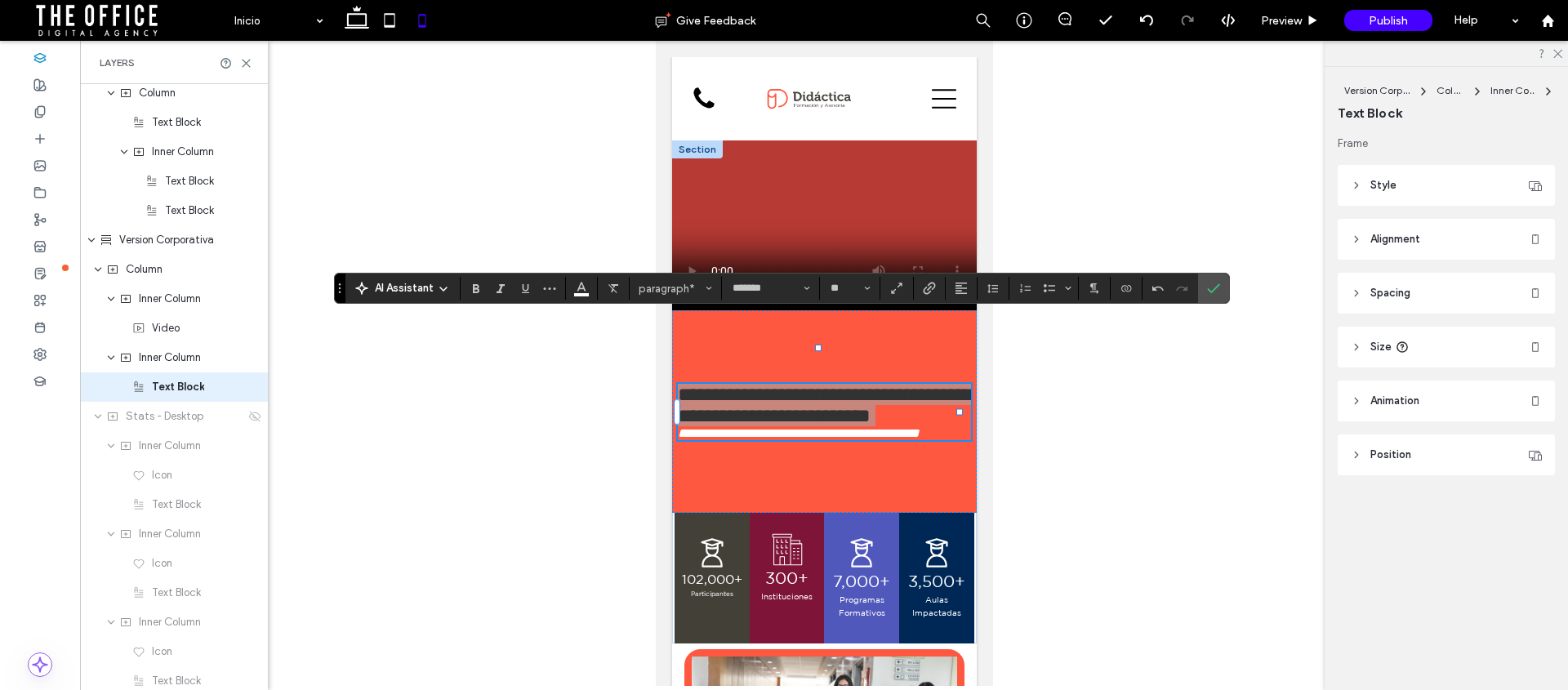
drag, startPoint x: 1206, startPoint y: 289, endPoint x: 1190, endPoint y: 295, distance: 17.1
click at [1207, 289] on icon "Confirm" at bounding box center [1214, 288] width 13 height 13
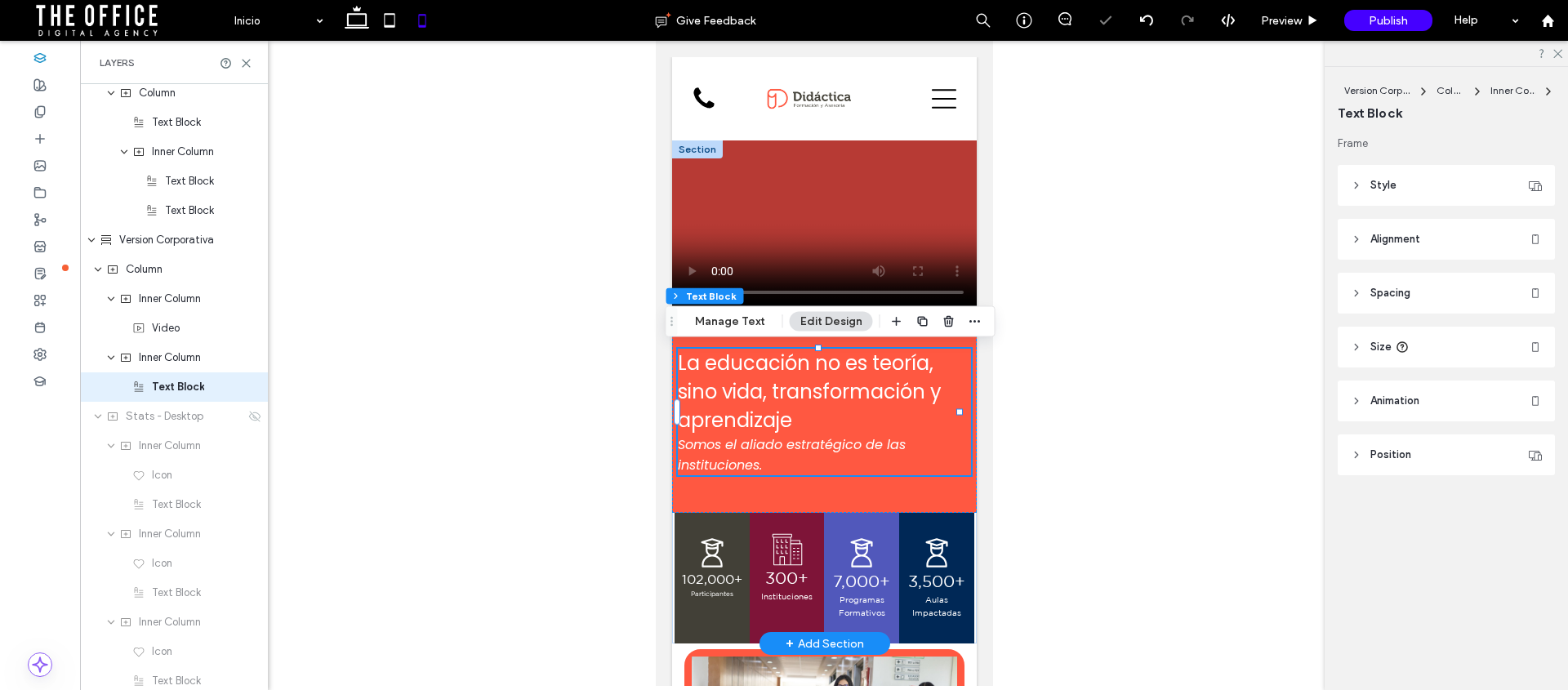
click at [844, 413] on p "La educación no es teoría, sino vida, transformación y aprendizaje" at bounding box center [822, 392] width 292 height 86
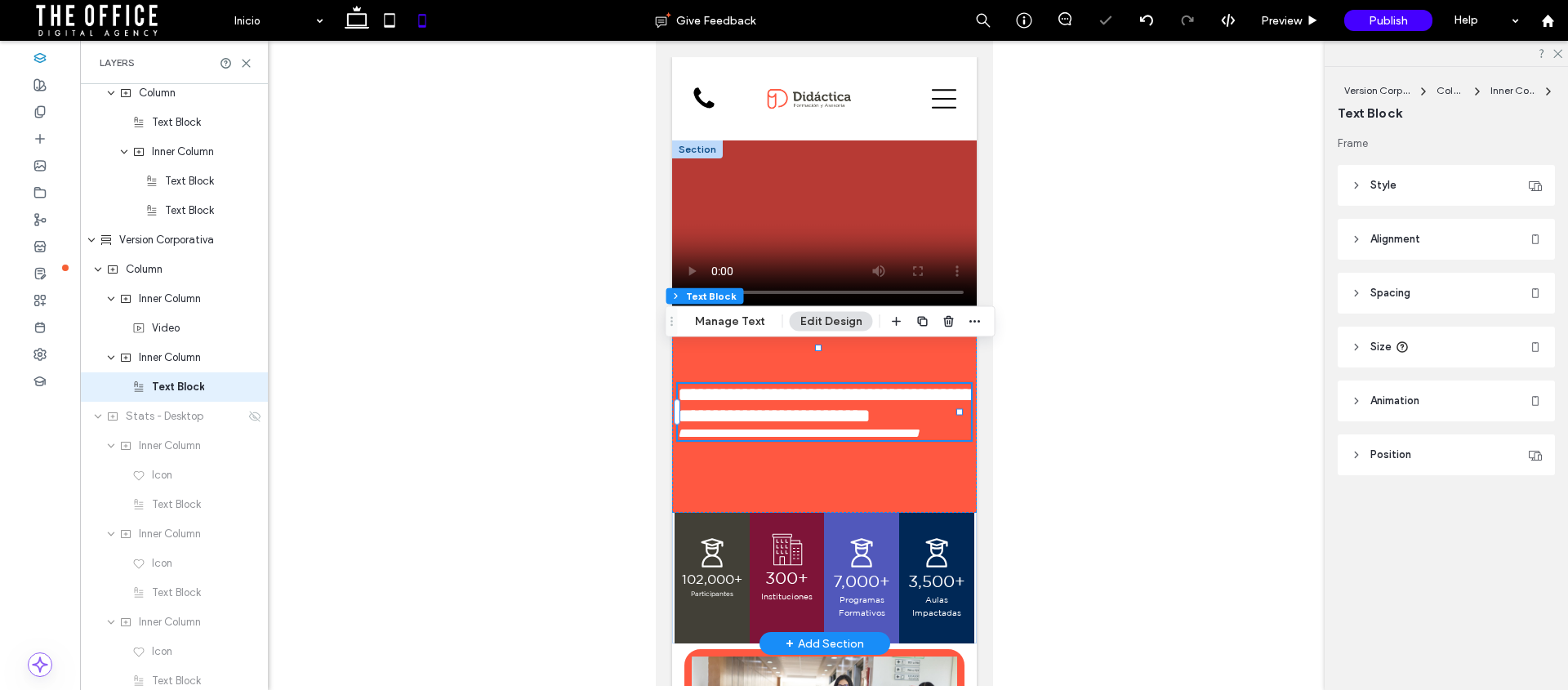
click at [820, 418] on p "**********" at bounding box center [822, 405] width 292 height 42
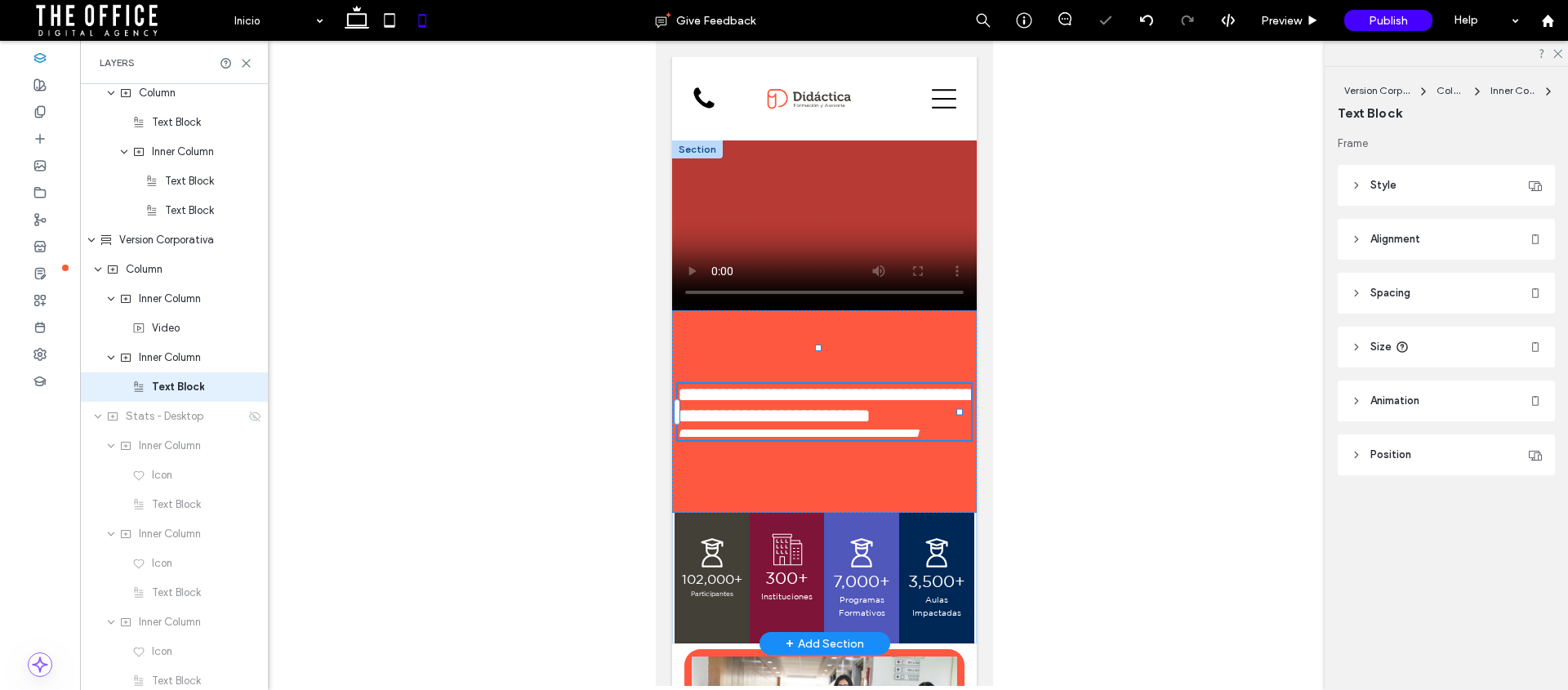
type input "*******"
click at [820, 418] on p "**********" at bounding box center [822, 405] width 292 height 42
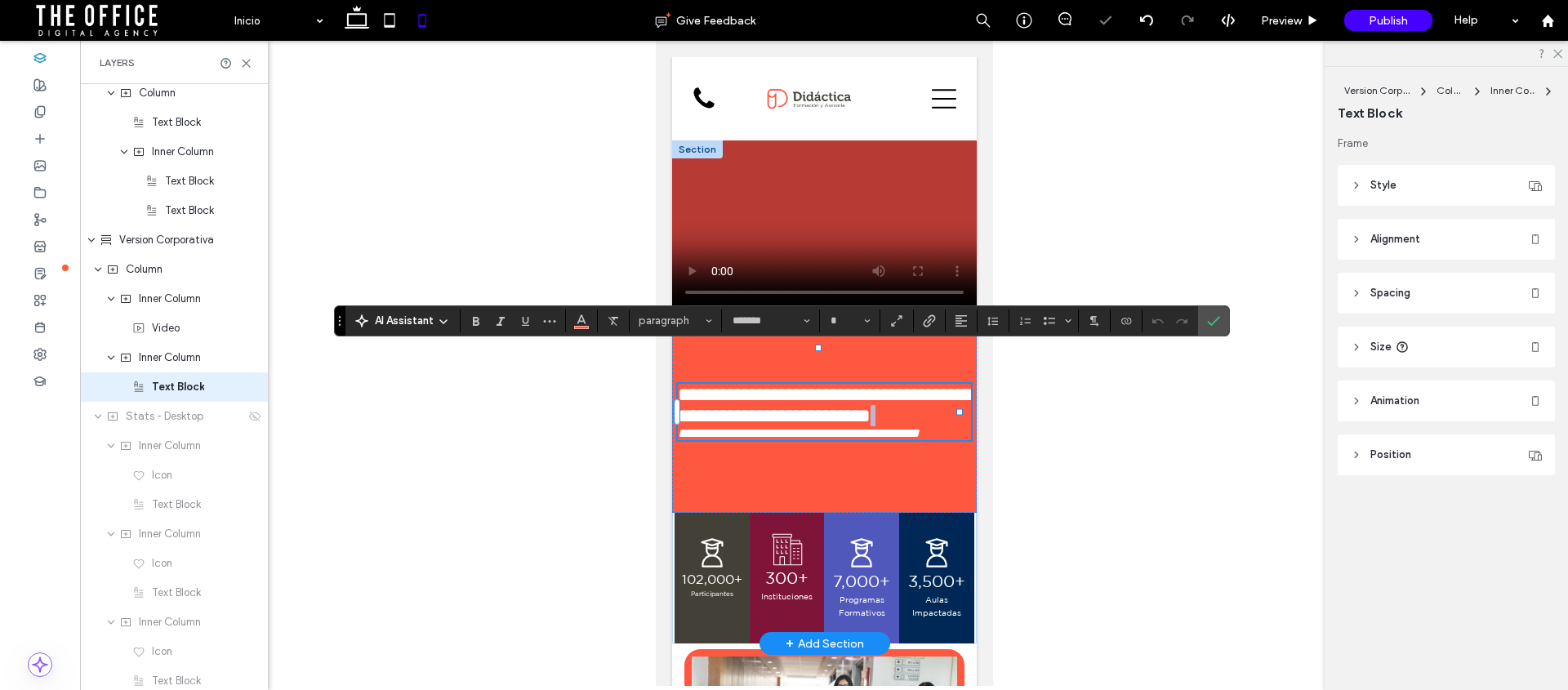
type input "**"
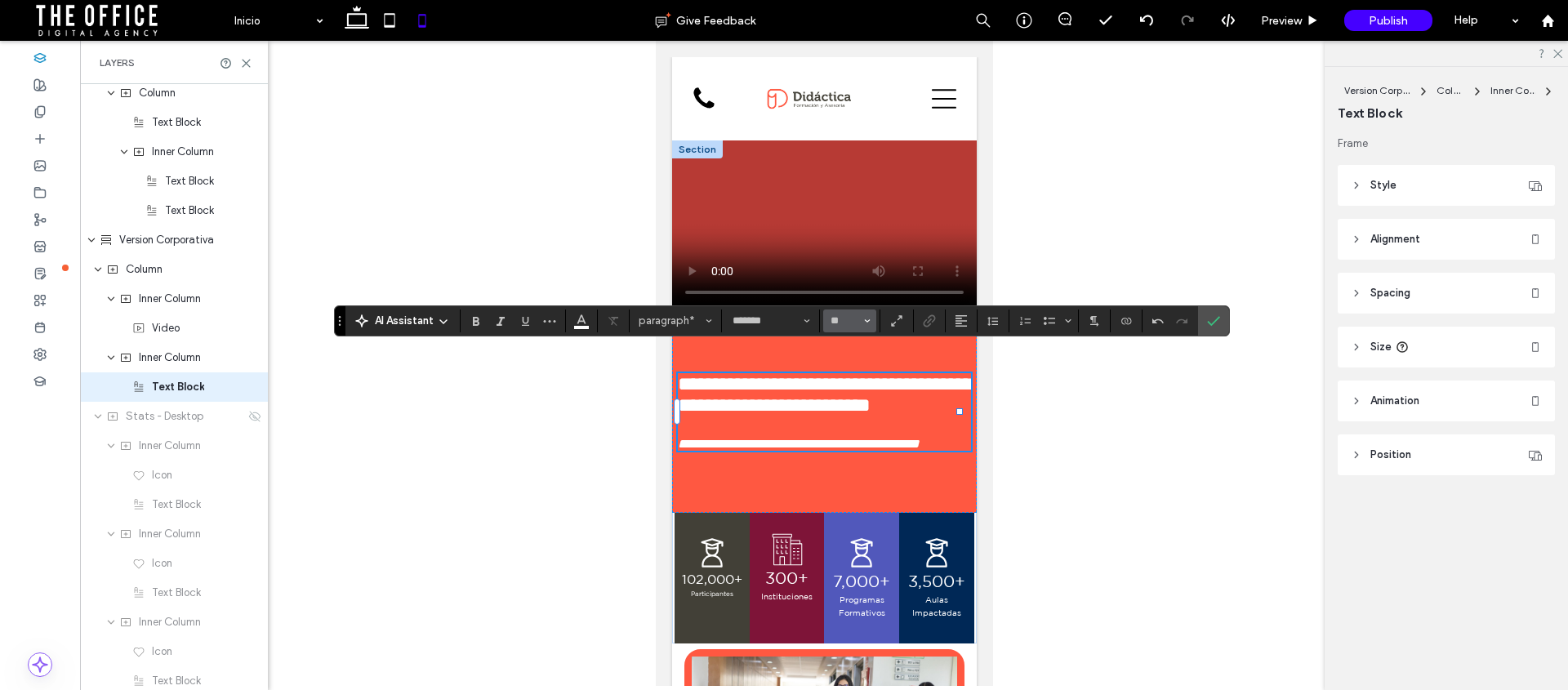
click at [869, 322] on icon "Size" at bounding box center [867, 321] width 7 height 7
click at [848, 482] on label "16" at bounding box center [849, 484] width 52 height 22
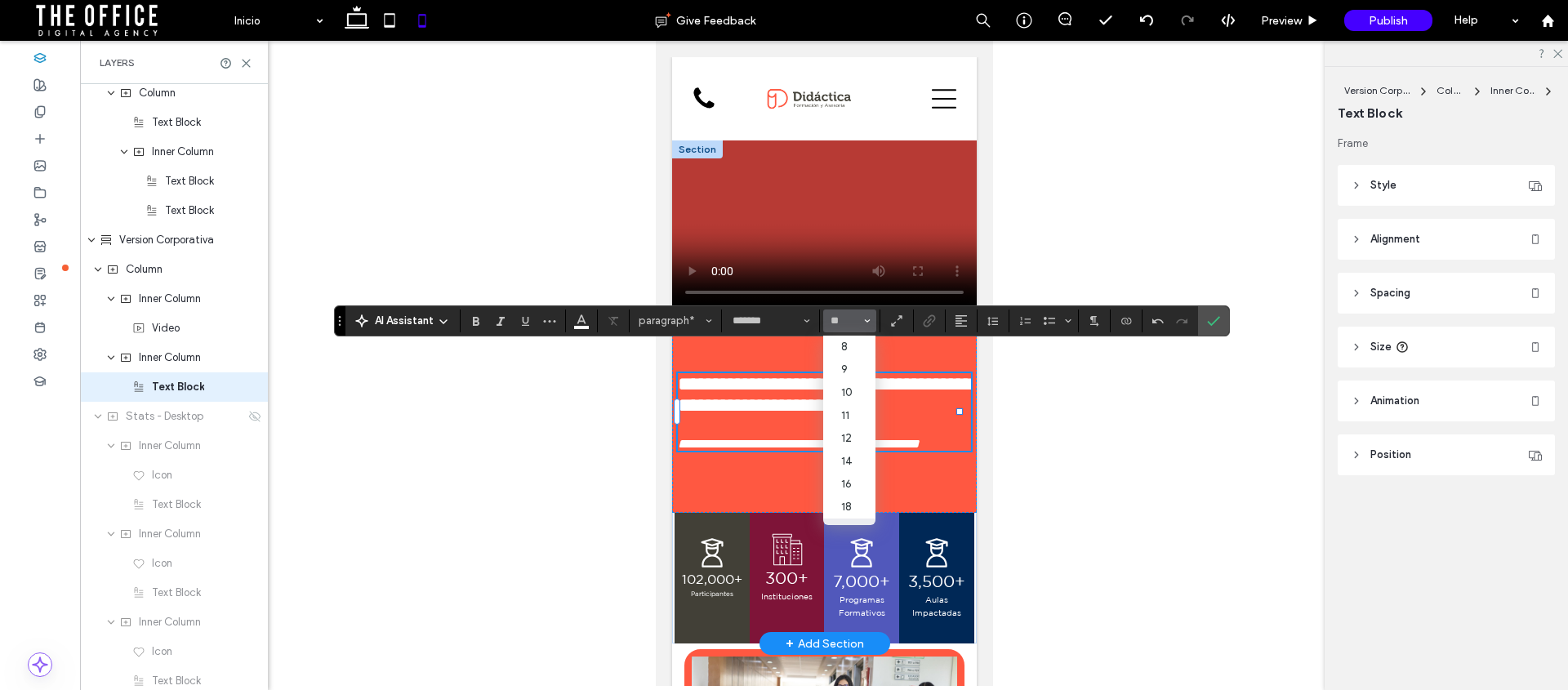
type input "**"
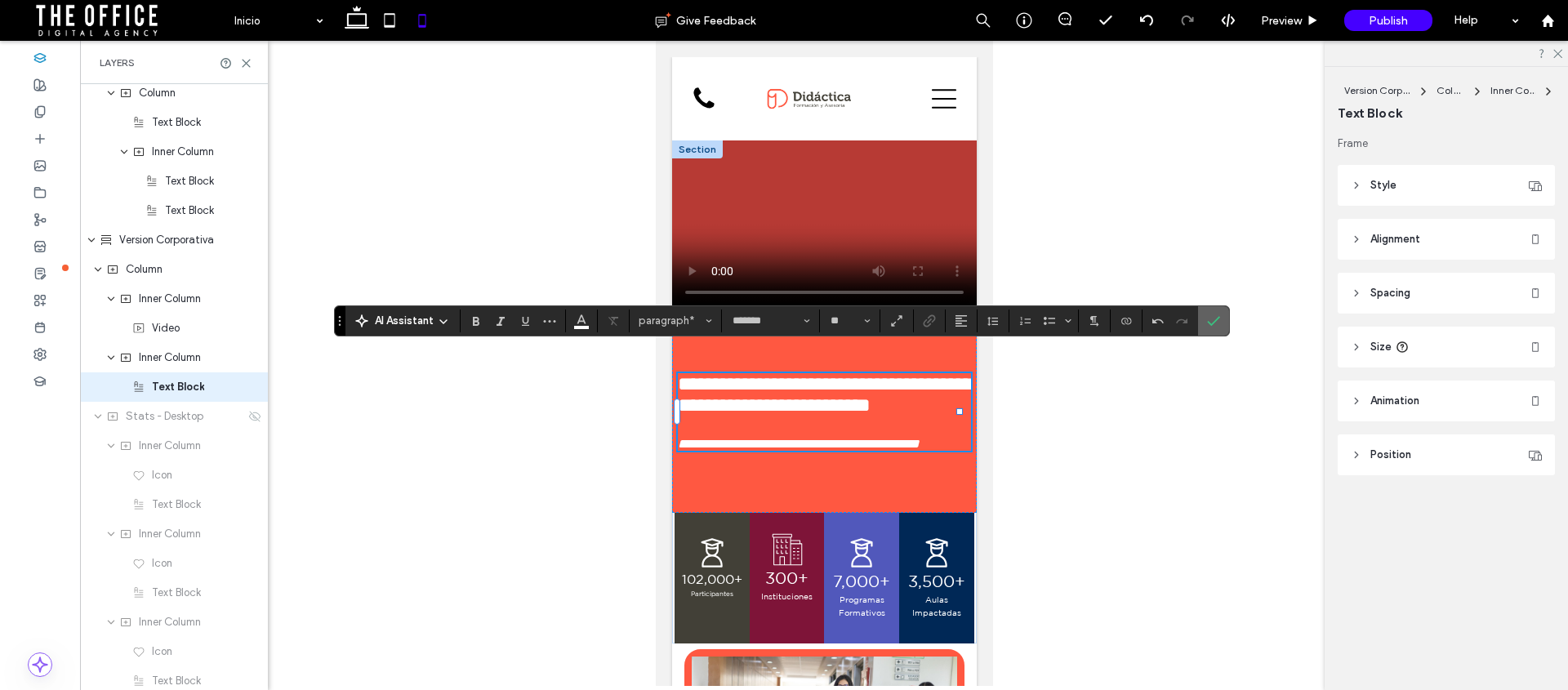
click at [1219, 313] on span "Confirm" at bounding box center [1214, 322] width 13 height 28
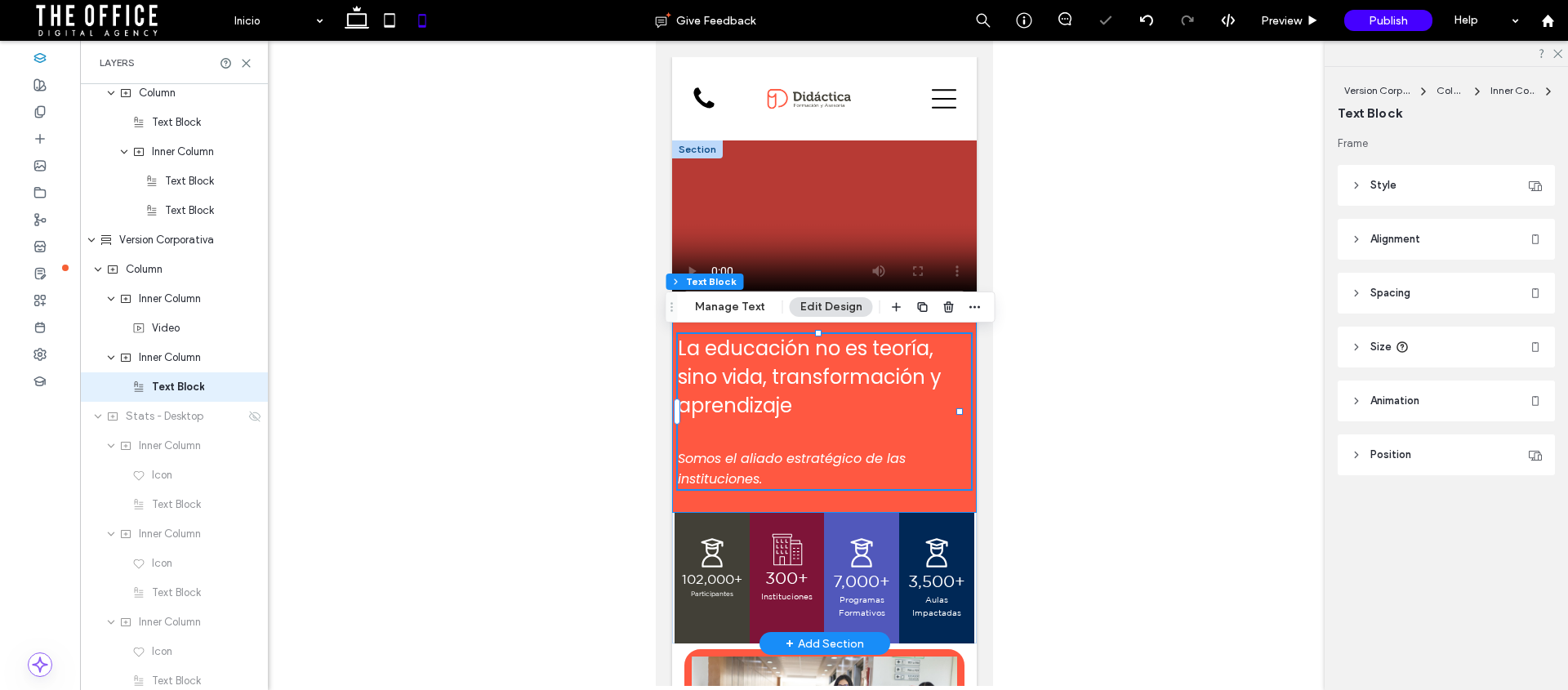
click at [825, 499] on div "La educación no es teoría, sino vida, transformación y aprendizaje ﻿ Somos el a…" at bounding box center [823, 411] width 305 height 203
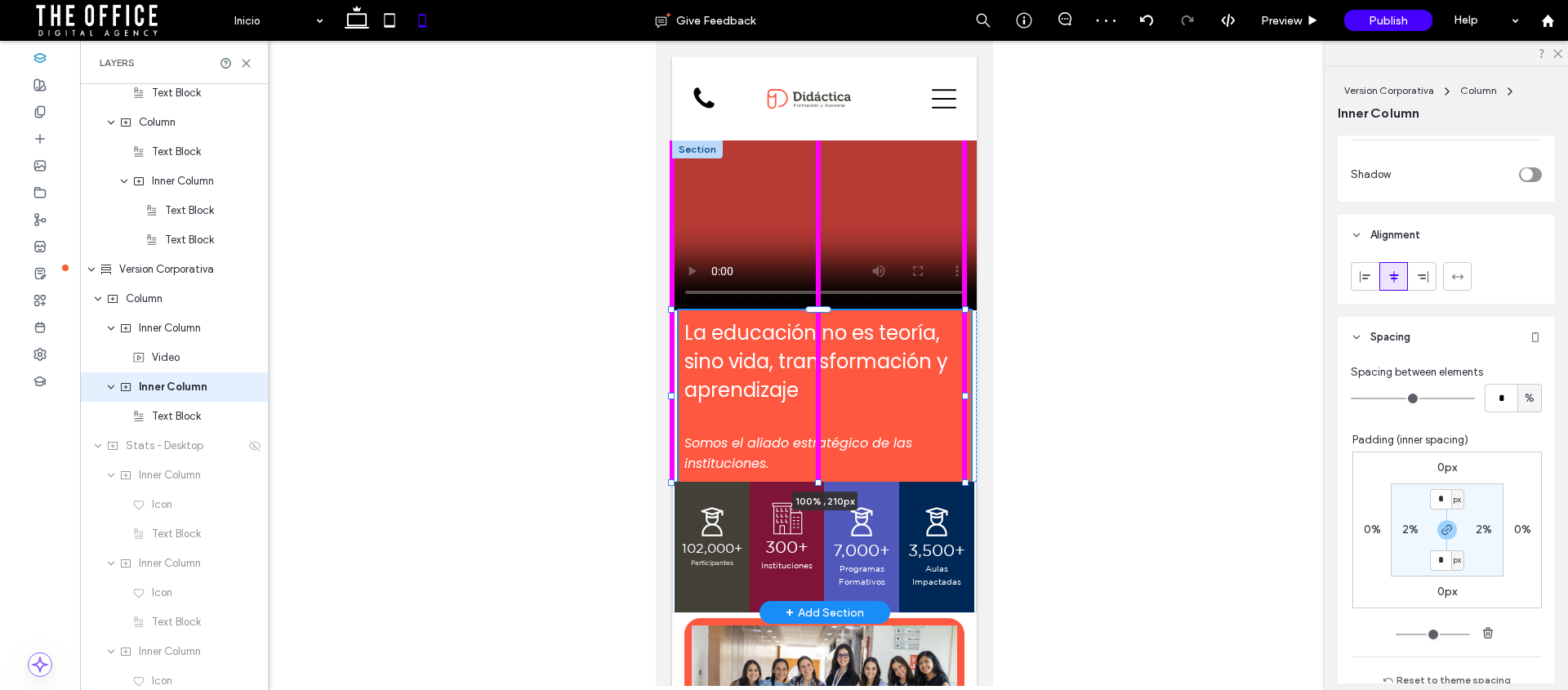
scroll to position [779, 0]
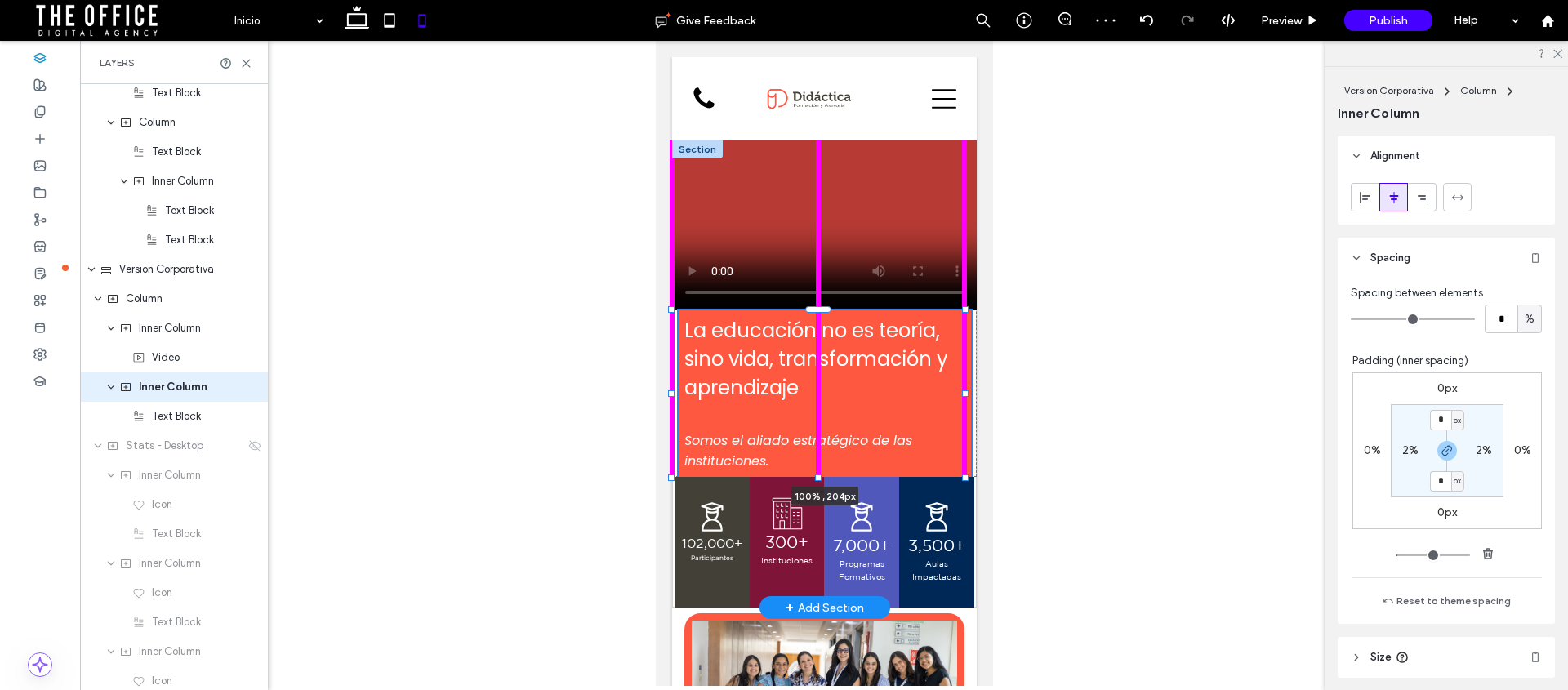
drag, startPoint x: 816, startPoint y: 512, endPoint x: 820, endPoint y: 476, distance: 36.2
click at [672, 311] on div at bounding box center [671, 310] width 1 height 1
type input "***"
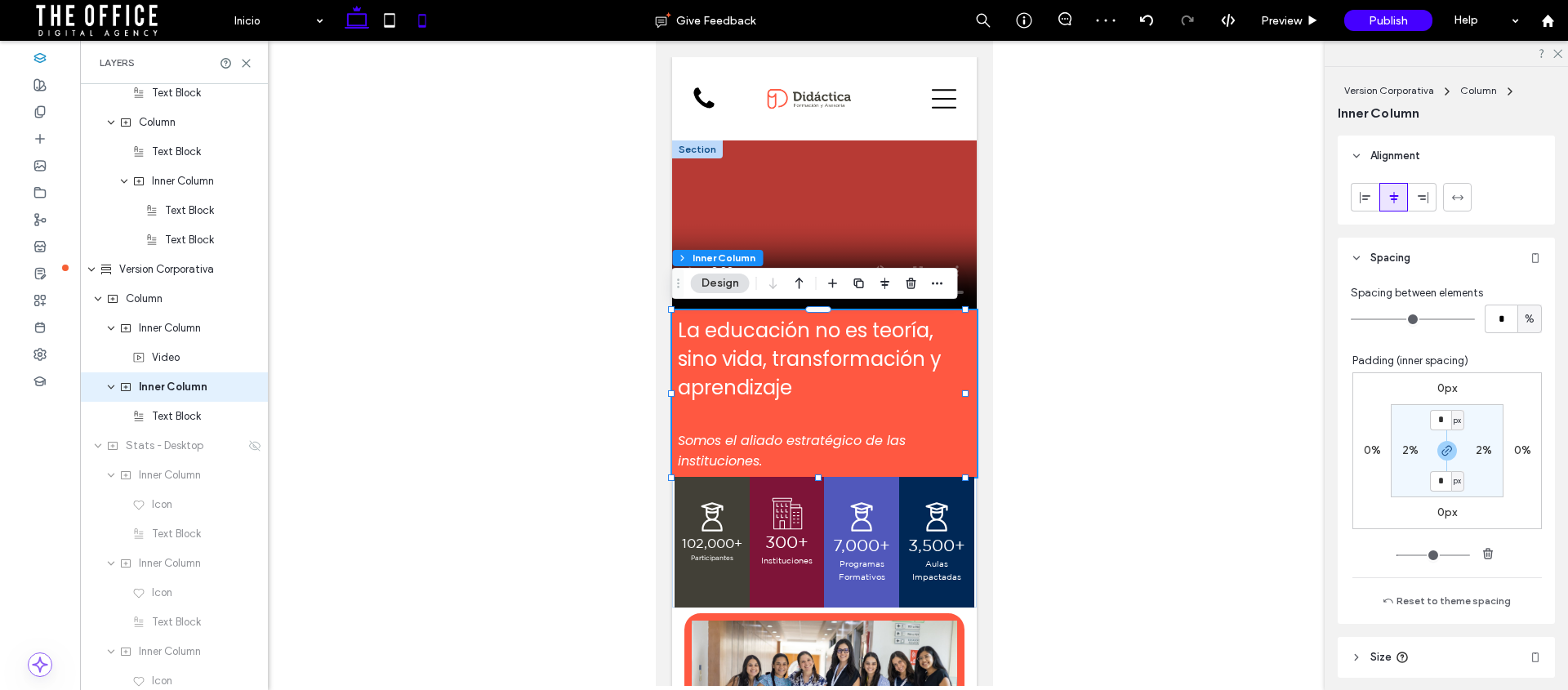
click at [369, 18] on icon at bounding box center [356, 20] width 33 height 33
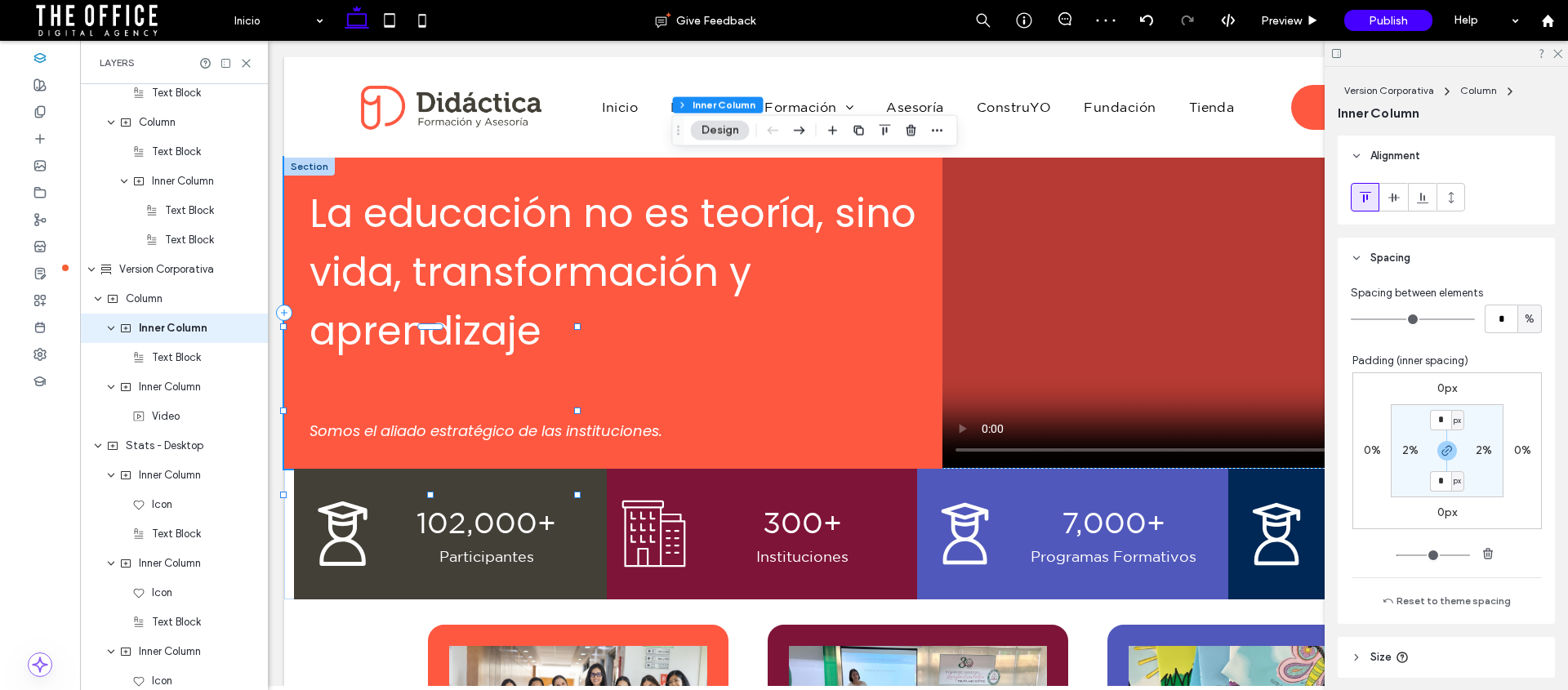
type input "**"
type input "****"
type input "***"
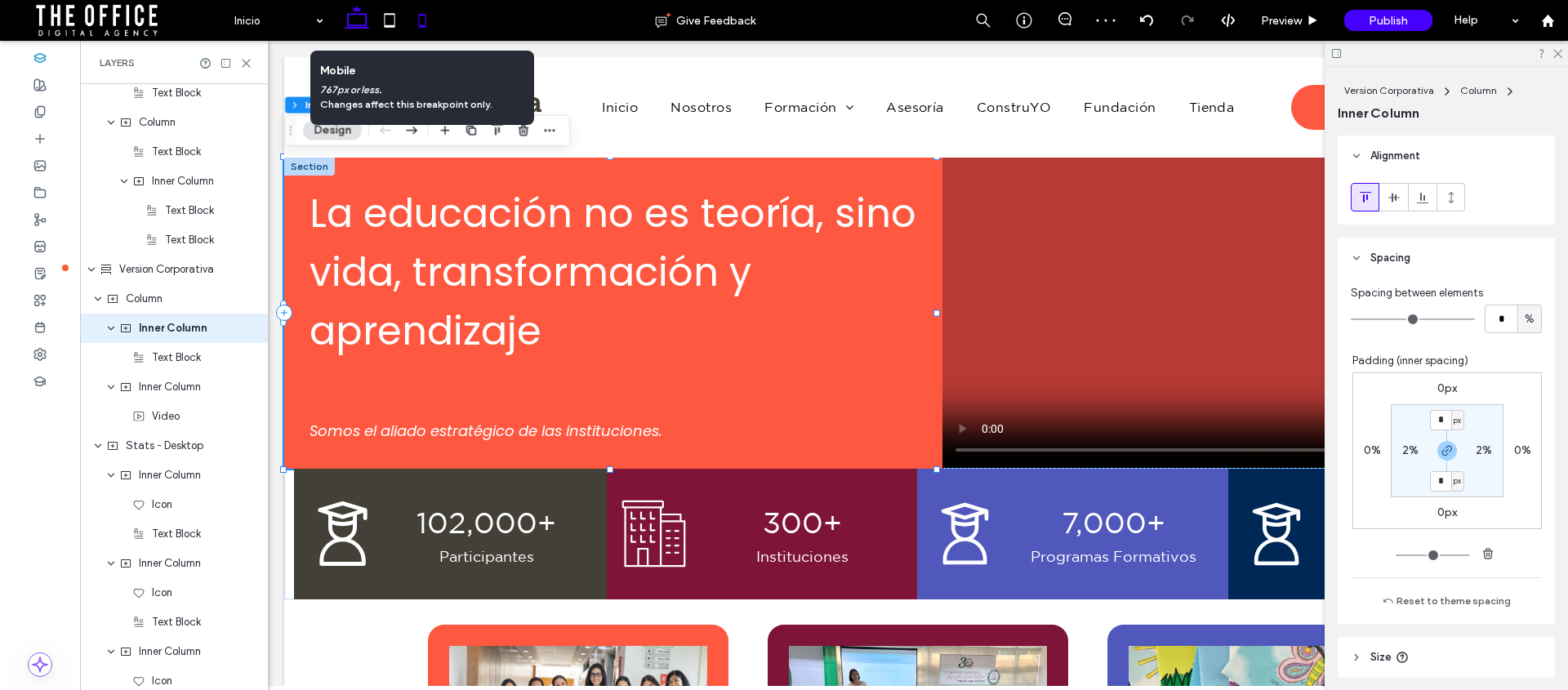
click at [418, 24] on icon at bounding box center [421, 20] width 33 height 33
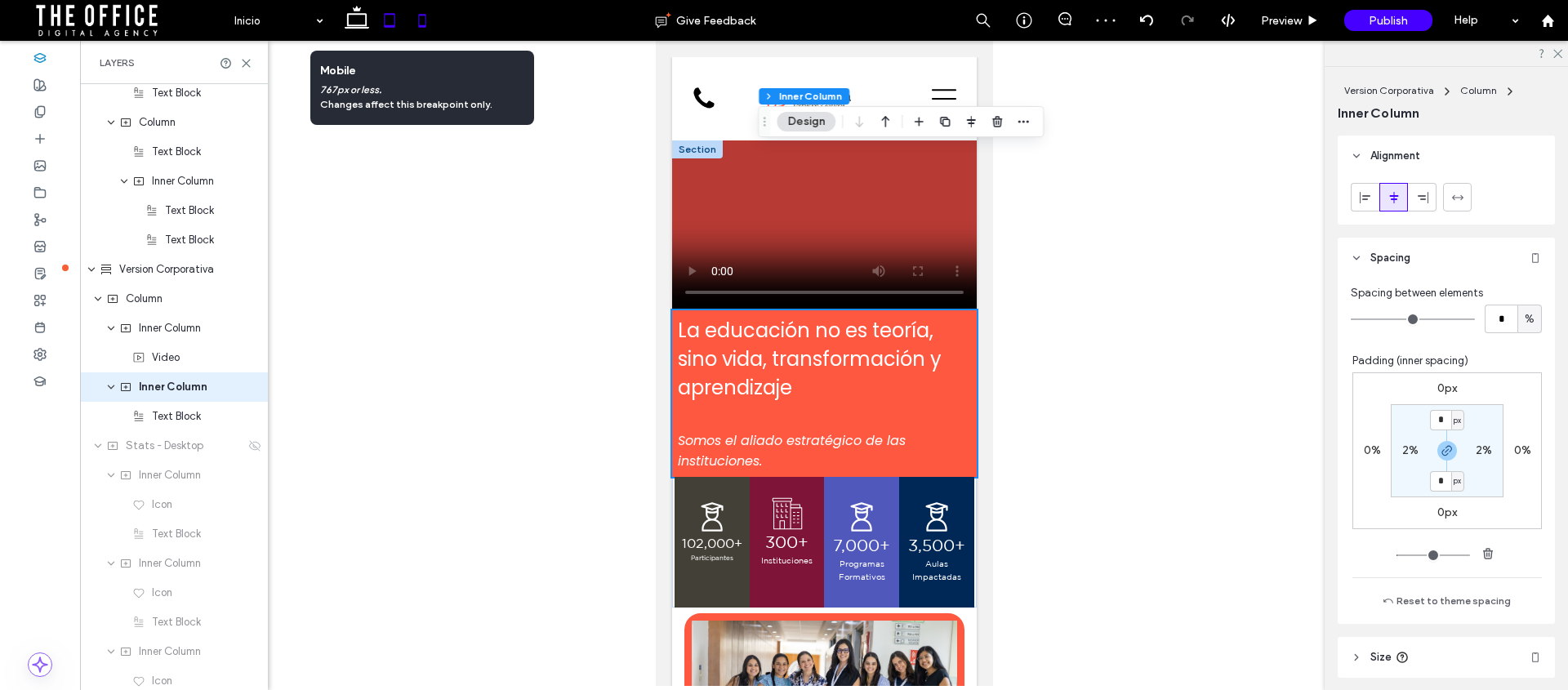
type input "***"
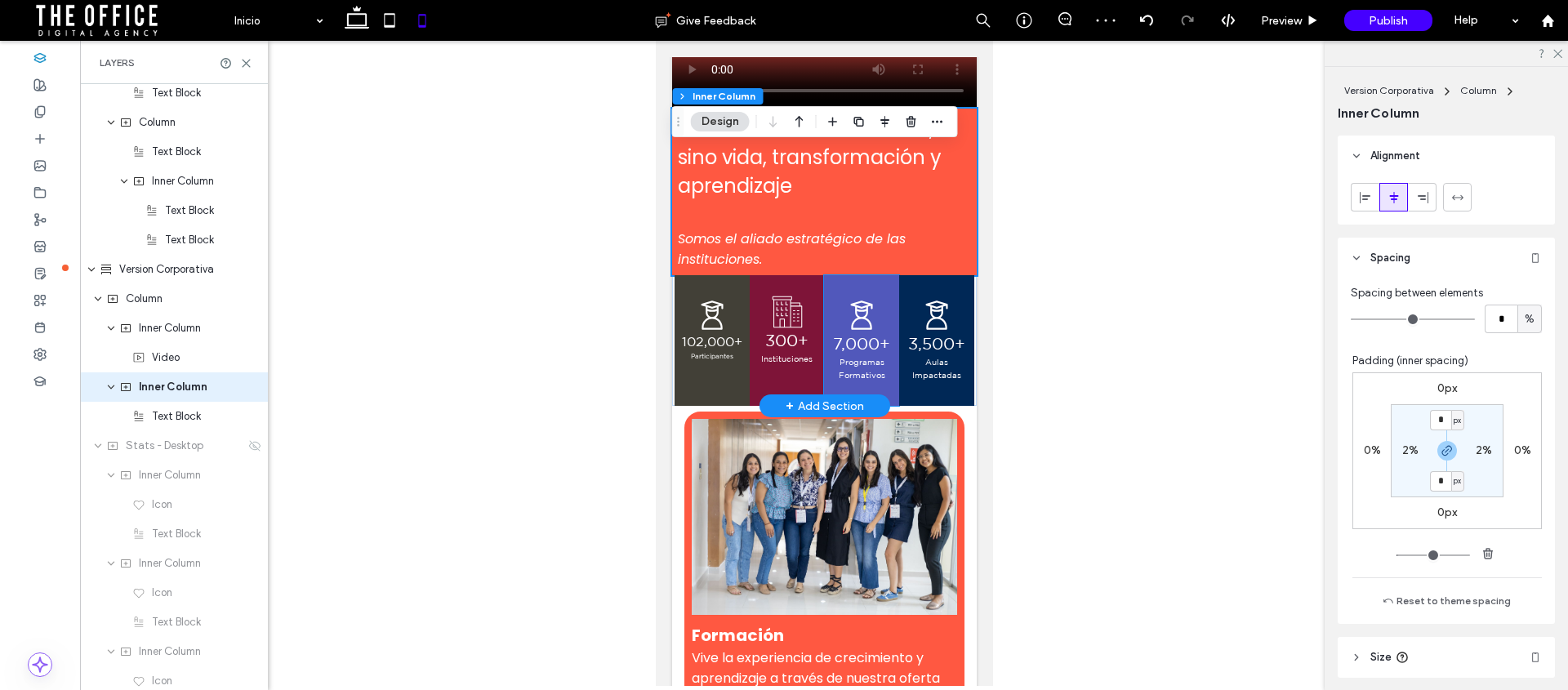
scroll to position [0, 0]
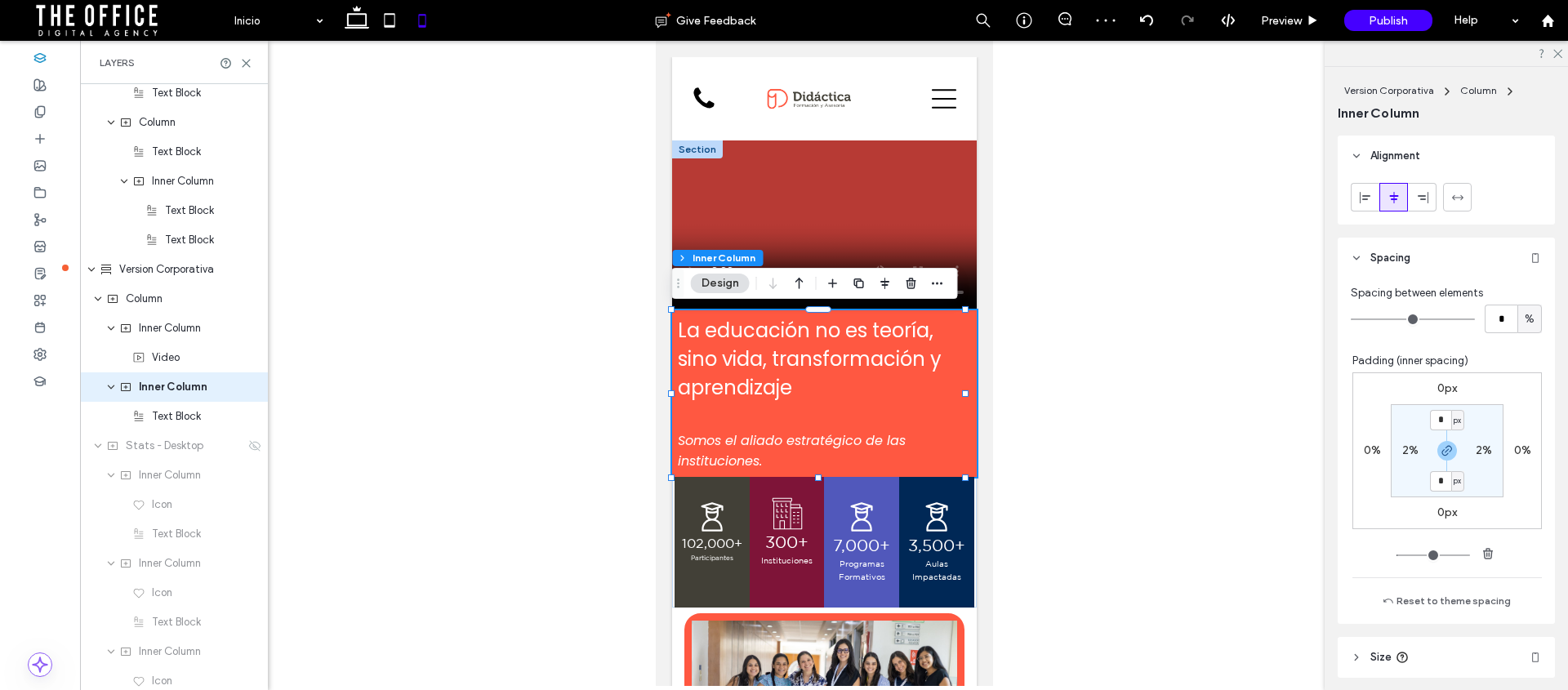
click at [1065, 338] on div at bounding box center [824, 364] width 1488 height 645
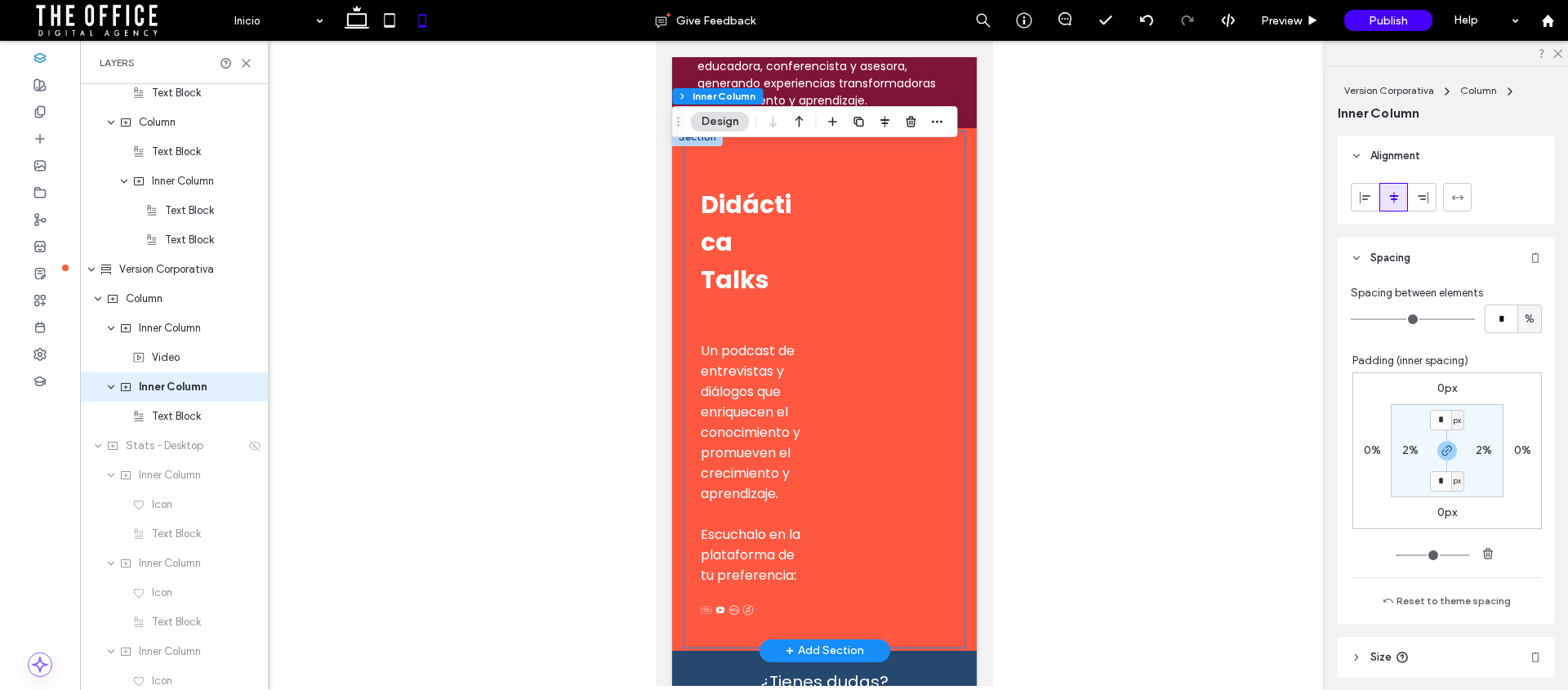
scroll to position [2485, 0]
click at [876, 234] on div "Didáctica Talks Un podcast de entrevistas y diálogos que enriquecen el conocimi…" at bounding box center [823, 386] width 280 height 516
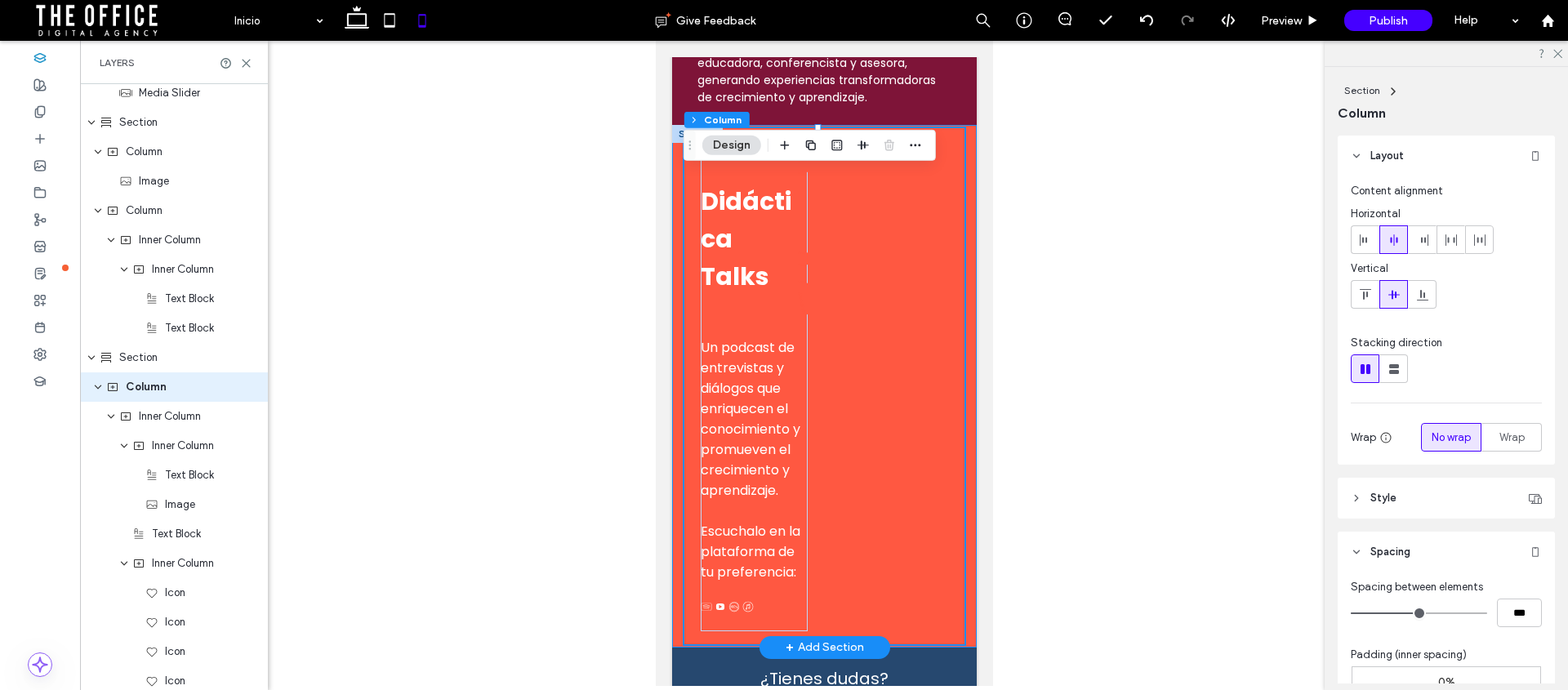
click at [958, 201] on div "Didáctica Talks Un podcast de entrevistas y diálogos que enriquecen el conocimi…" at bounding box center [823, 386] width 305 height 522
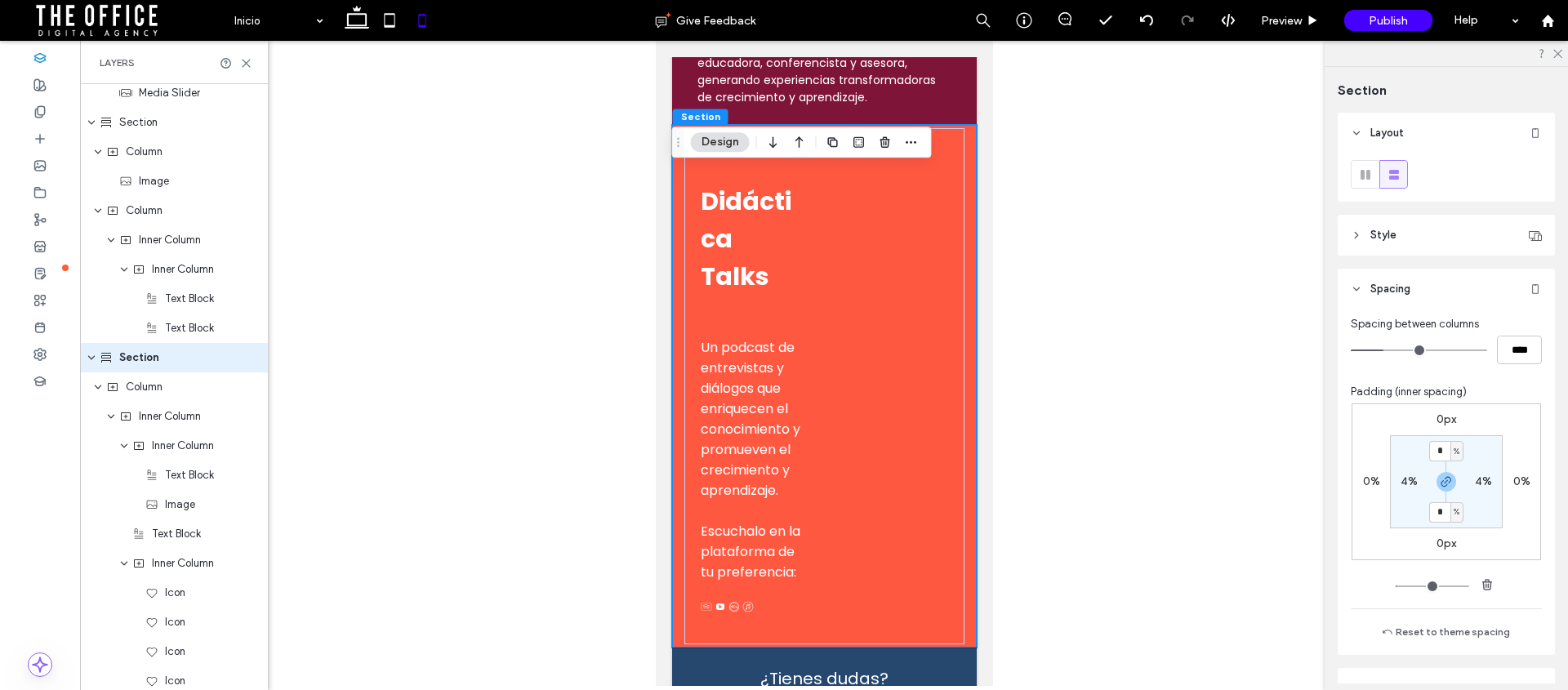
scroll to position [2977, 0]
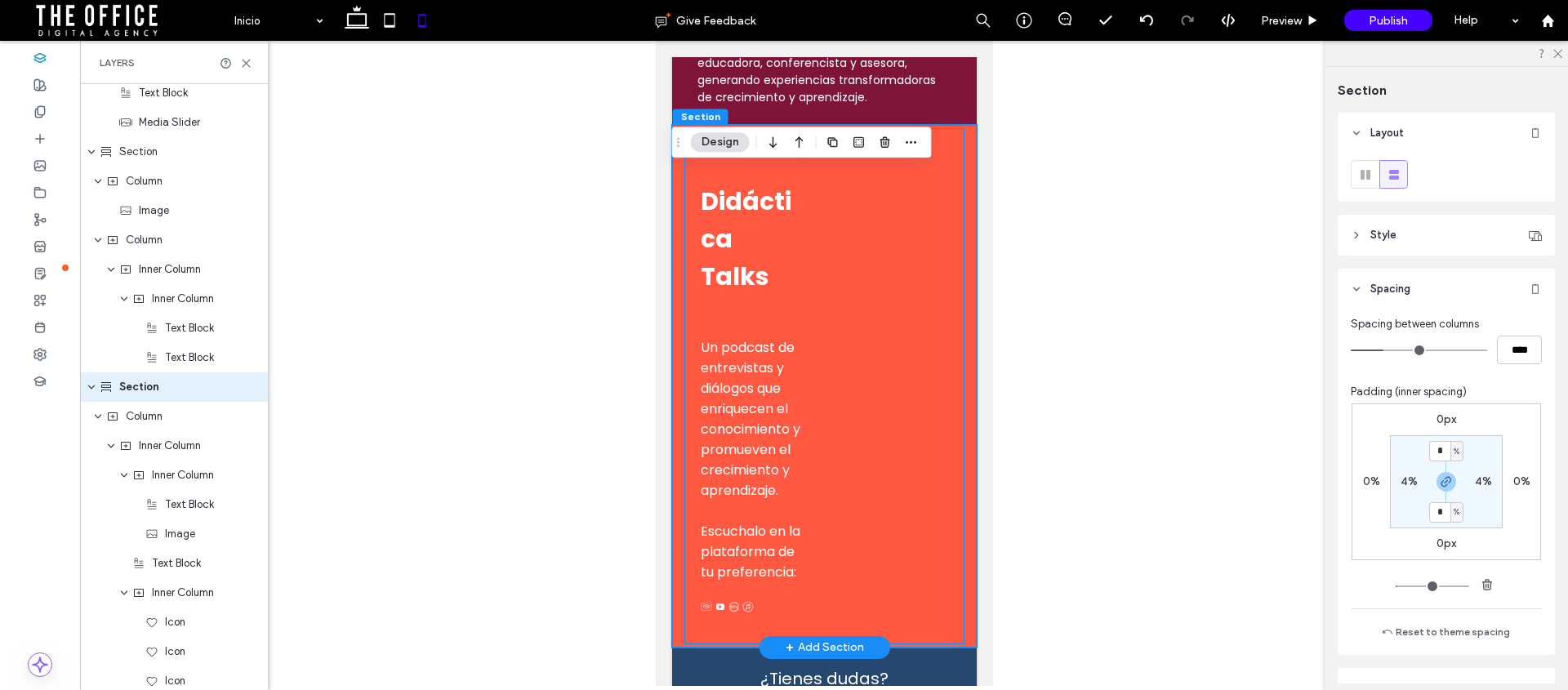
click at [863, 243] on div "Didáctica Talks Un podcast de entrevistas y diálogos que enriquecen el conocimi…" at bounding box center [823, 386] width 280 height 516
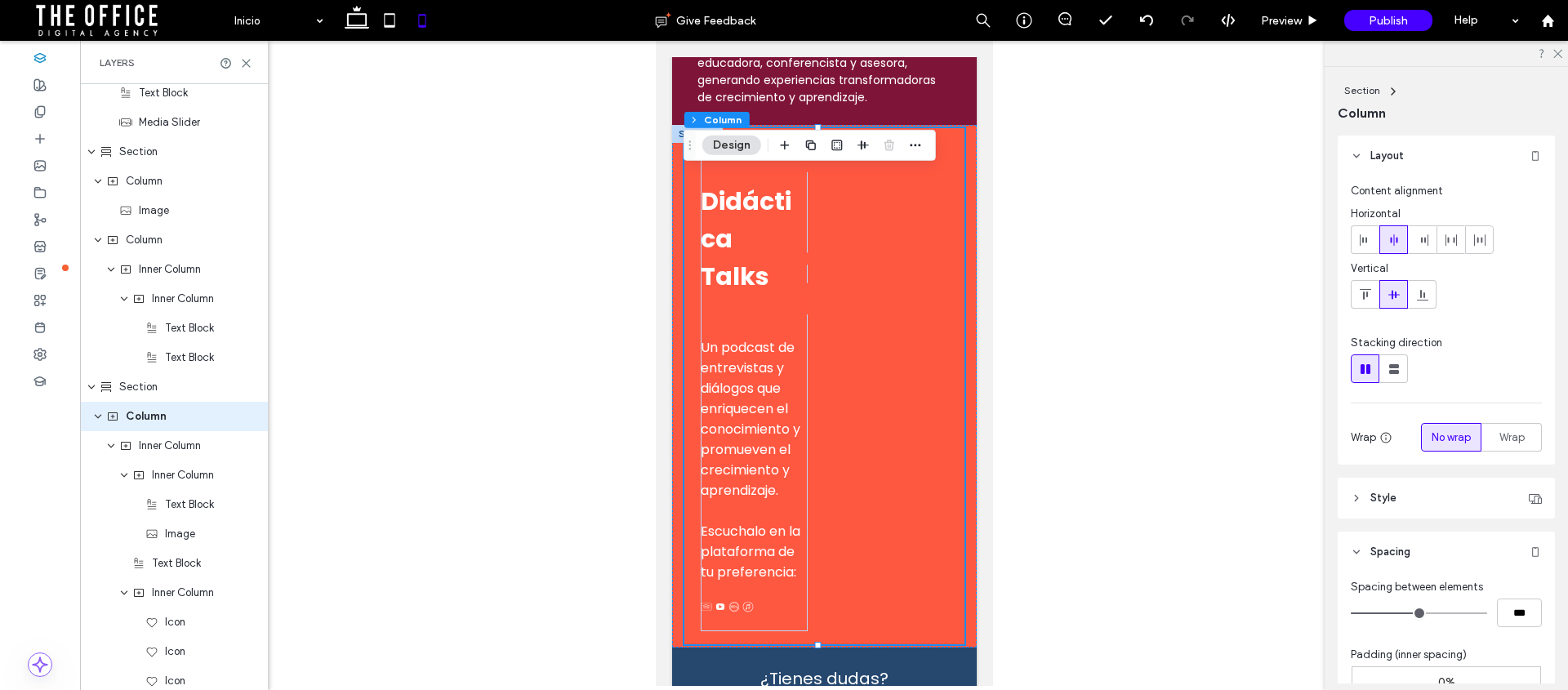
scroll to position [3006, 0]
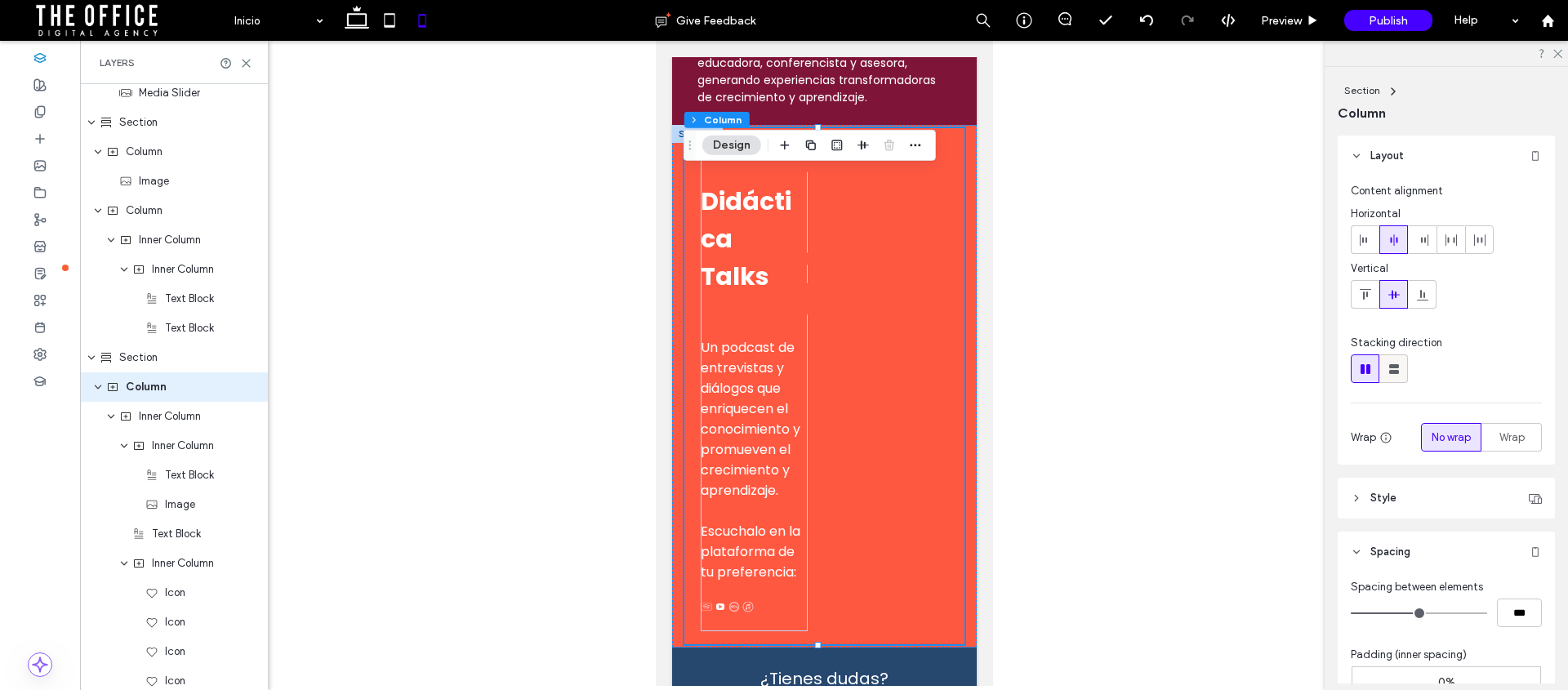
click at [1395, 370] on use at bounding box center [1394, 369] width 9 height 9
type input "**"
type input "****"
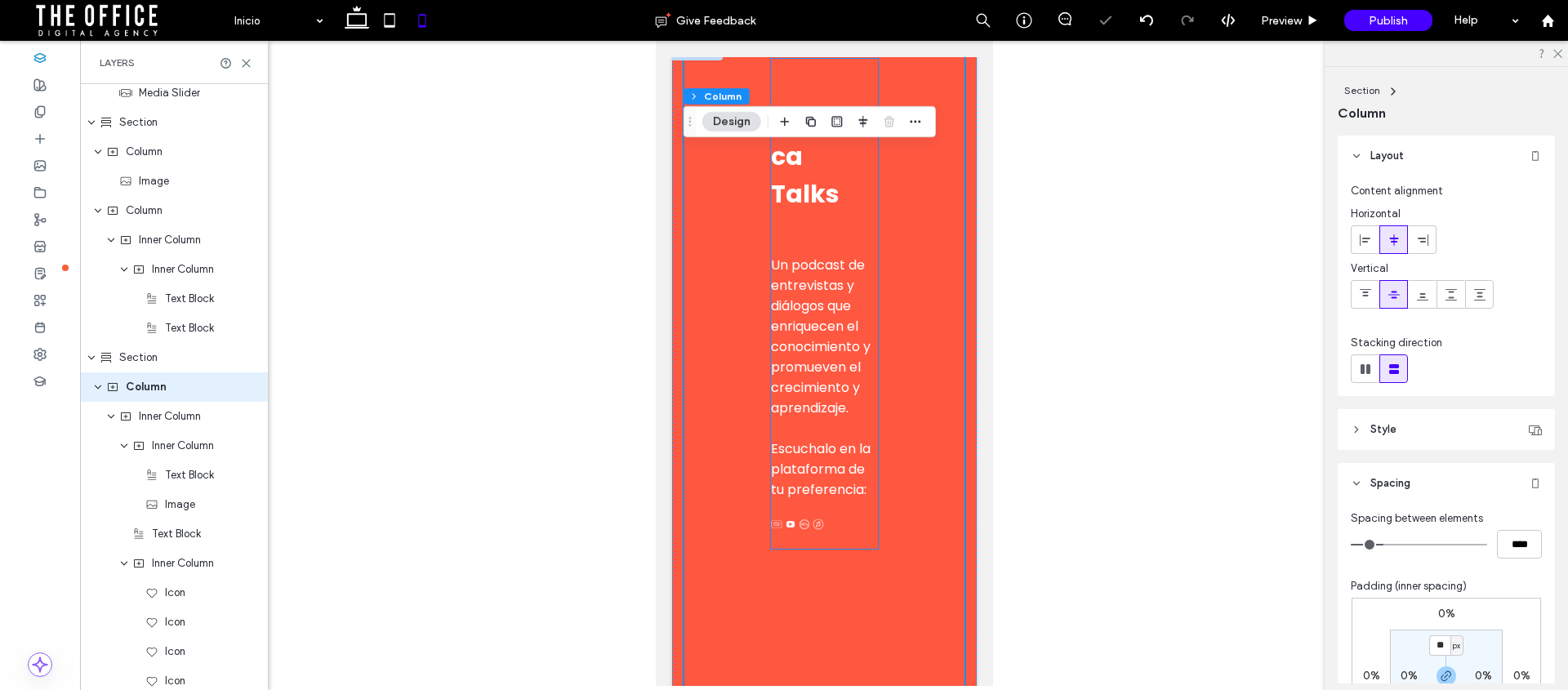
scroll to position [2567, 0]
click at [774, 627] on div at bounding box center [823, 681] width 112 height 223
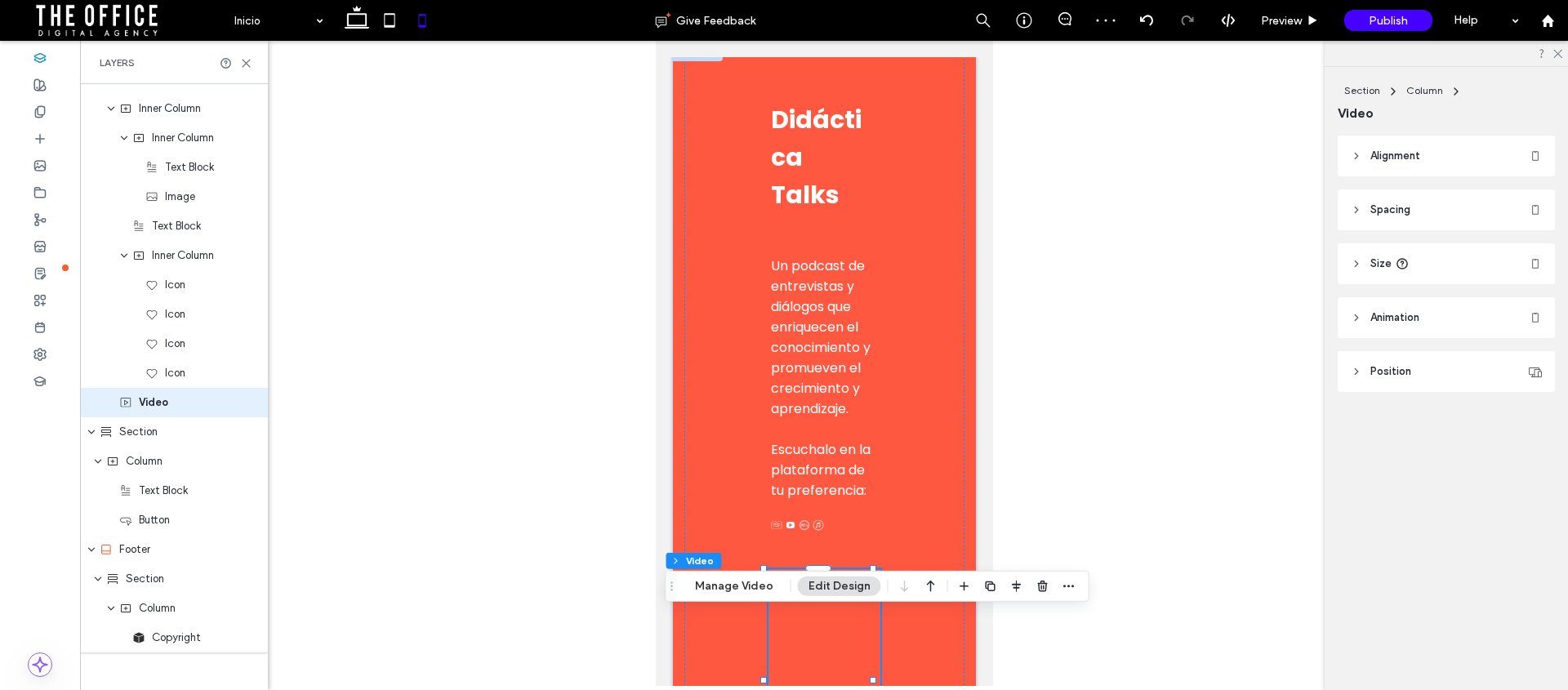
scroll to position [3329, 0]
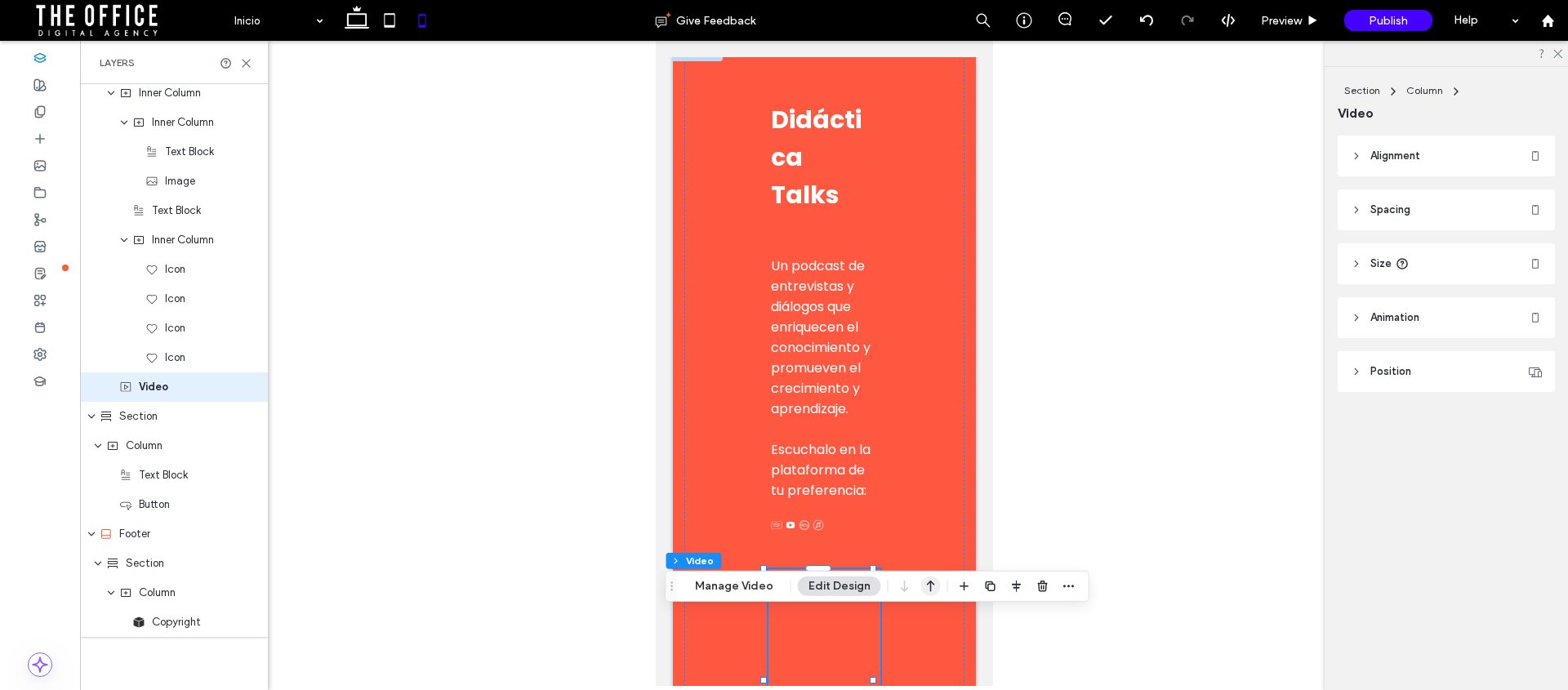
drag, startPoint x: 934, startPoint y: 581, endPoint x: 252, endPoint y: 487, distance: 688.4
click at [934, 581] on icon "button" at bounding box center [931, 586] width 20 height 29
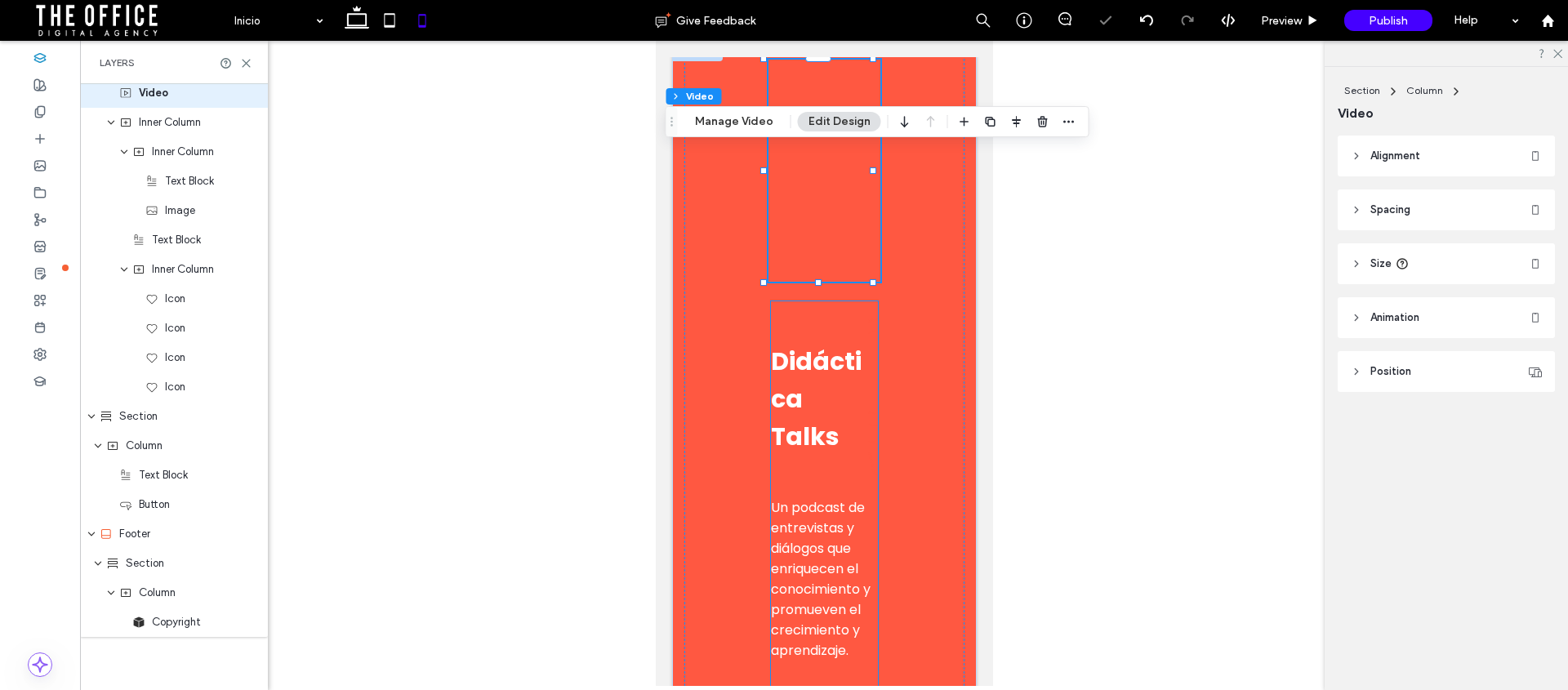
click at [776, 454] on span "Didáctica Talks" at bounding box center [815, 399] width 91 height 110
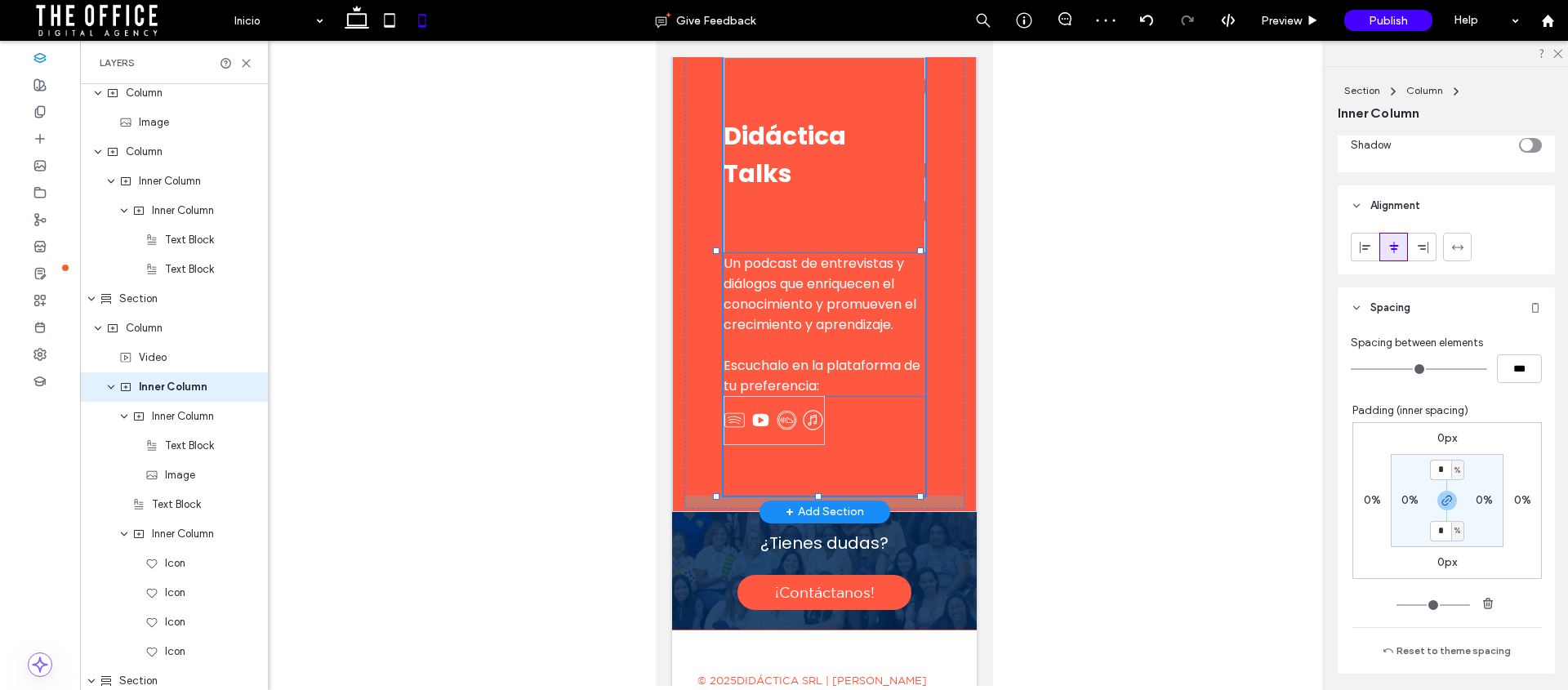
scroll to position [710, 0]
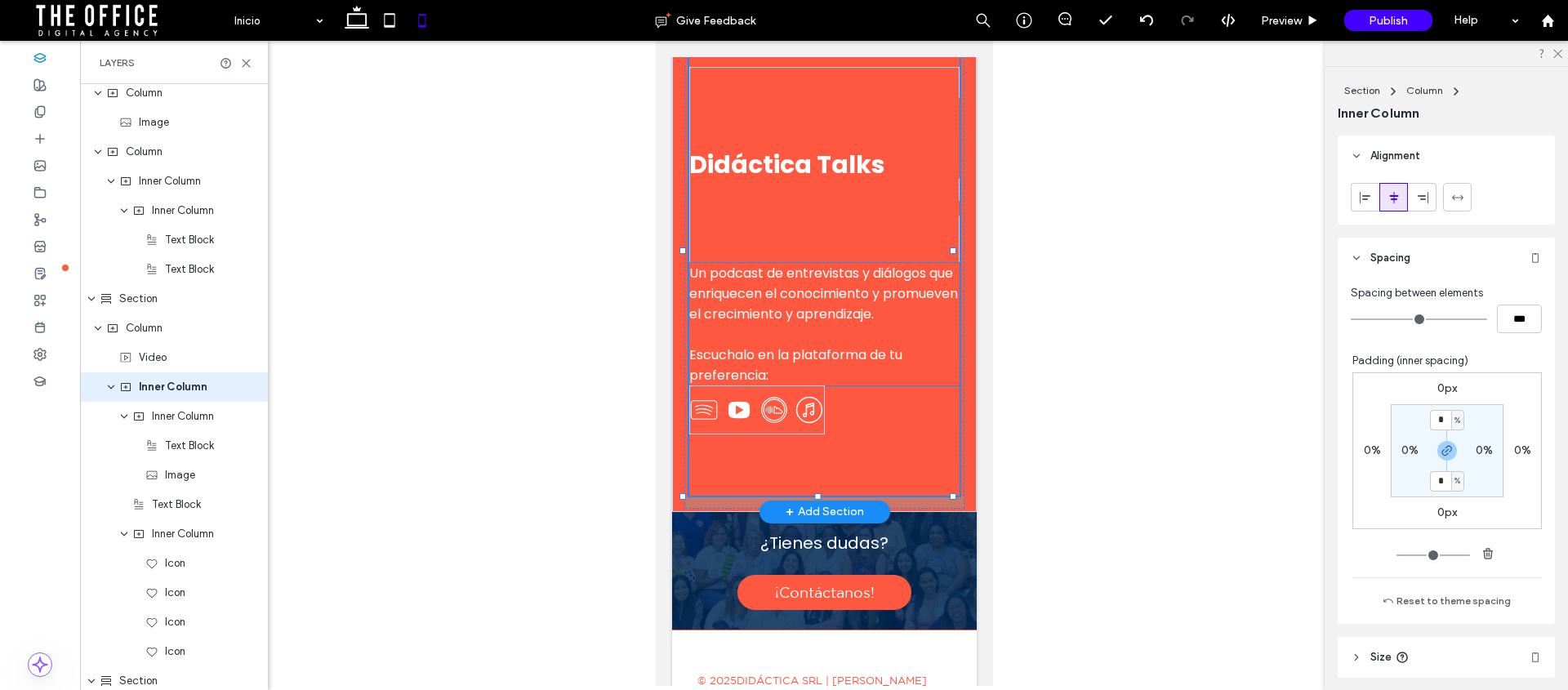
drag, startPoint x: 765, startPoint y: 296, endPoint x: 681, endPoint y: 290, distance: 84.2
click at [683, 7] on div at bounding box center [683, 6] width 1 height 1
type input "***"
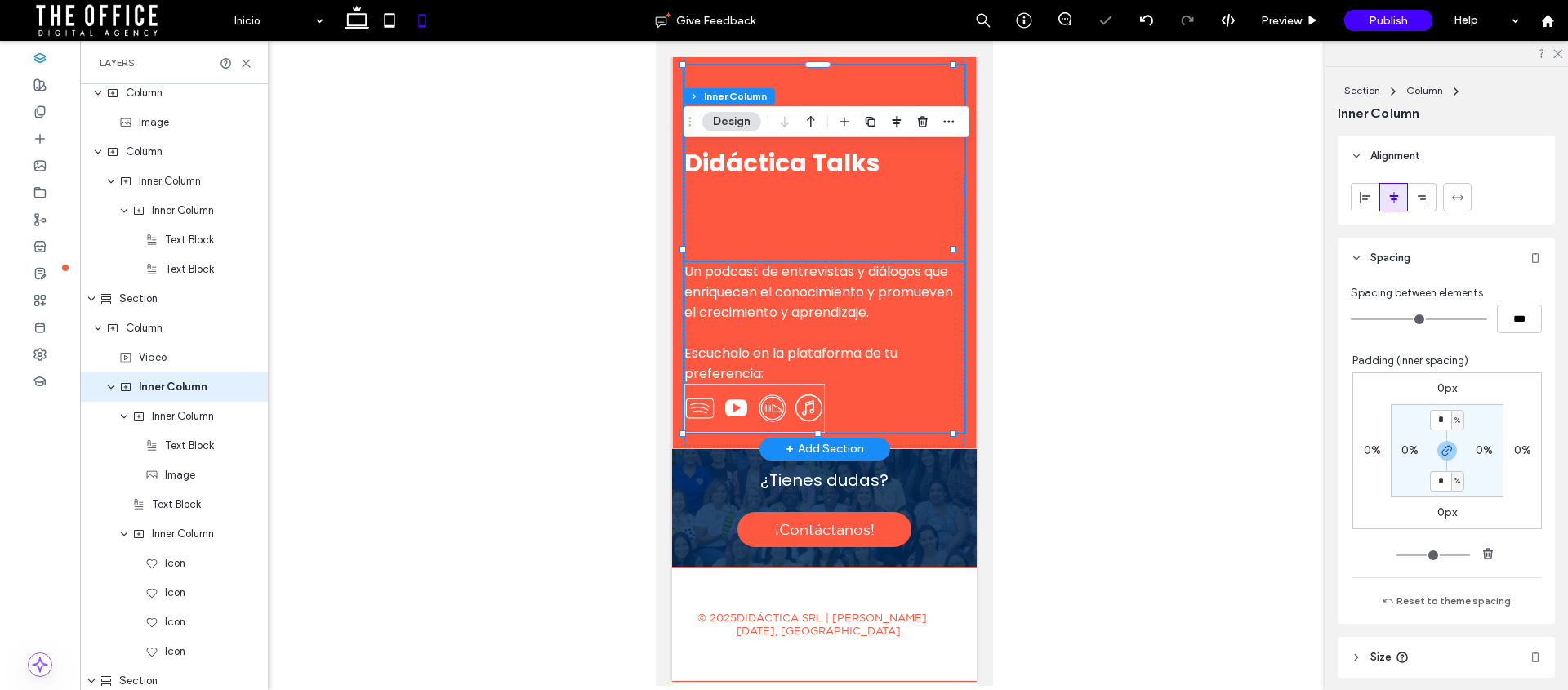
click at [826, 231] on div "Didáctica Talks" at bounding box center [823, 164] width 280 height 196
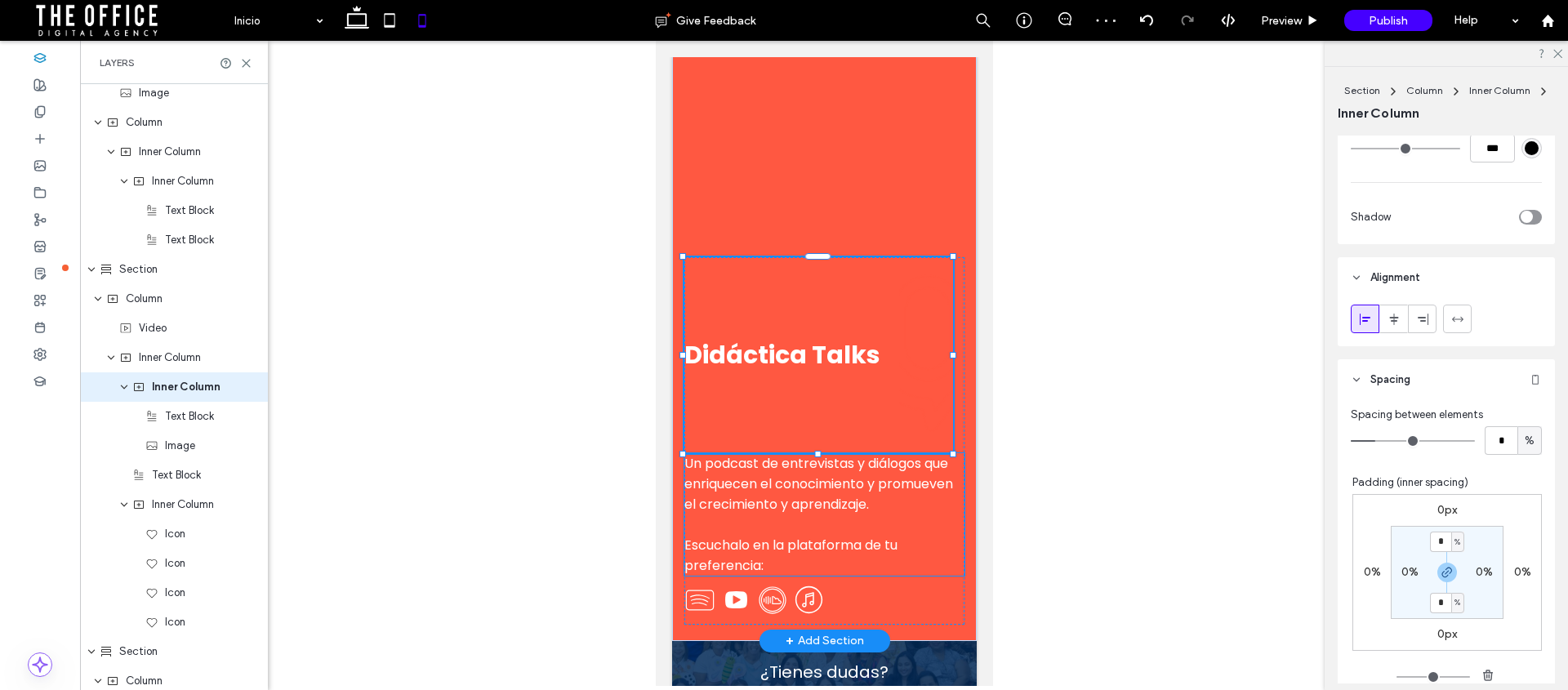
scroll to position [779, 0]
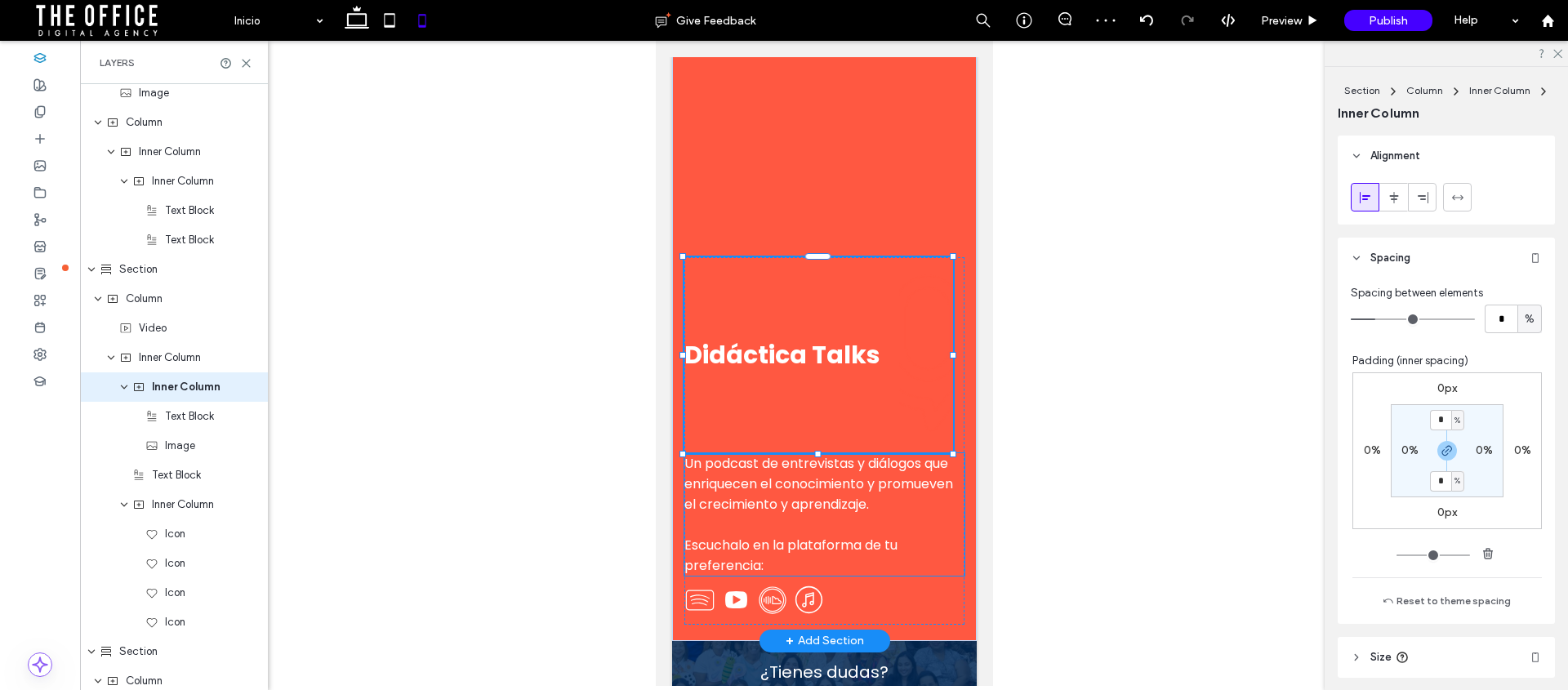
drag, startPoint x: 819, startPoint y: 500, endPoint x: 814, endPoint y: 398, distance: 102.1
click at [814, 398] on div "Didáctica Talks Un podcast de entrevistas y diálogos que enriquecen el conocimi…" at bounding box center [823, 320] width 305 height 641
type input "***"
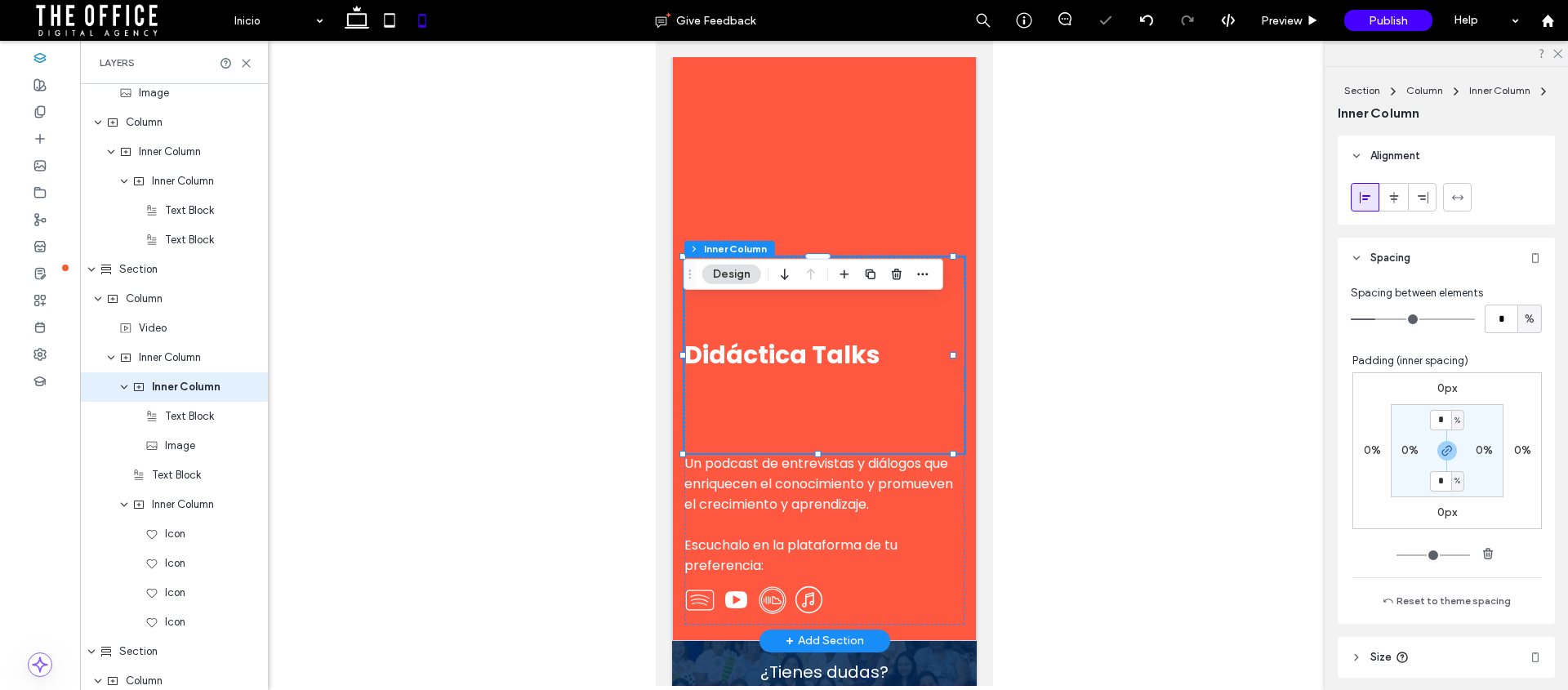
click at [816, 340] on div "Didáctica Talks" at bounding box center [823, 355] width 280 height 196
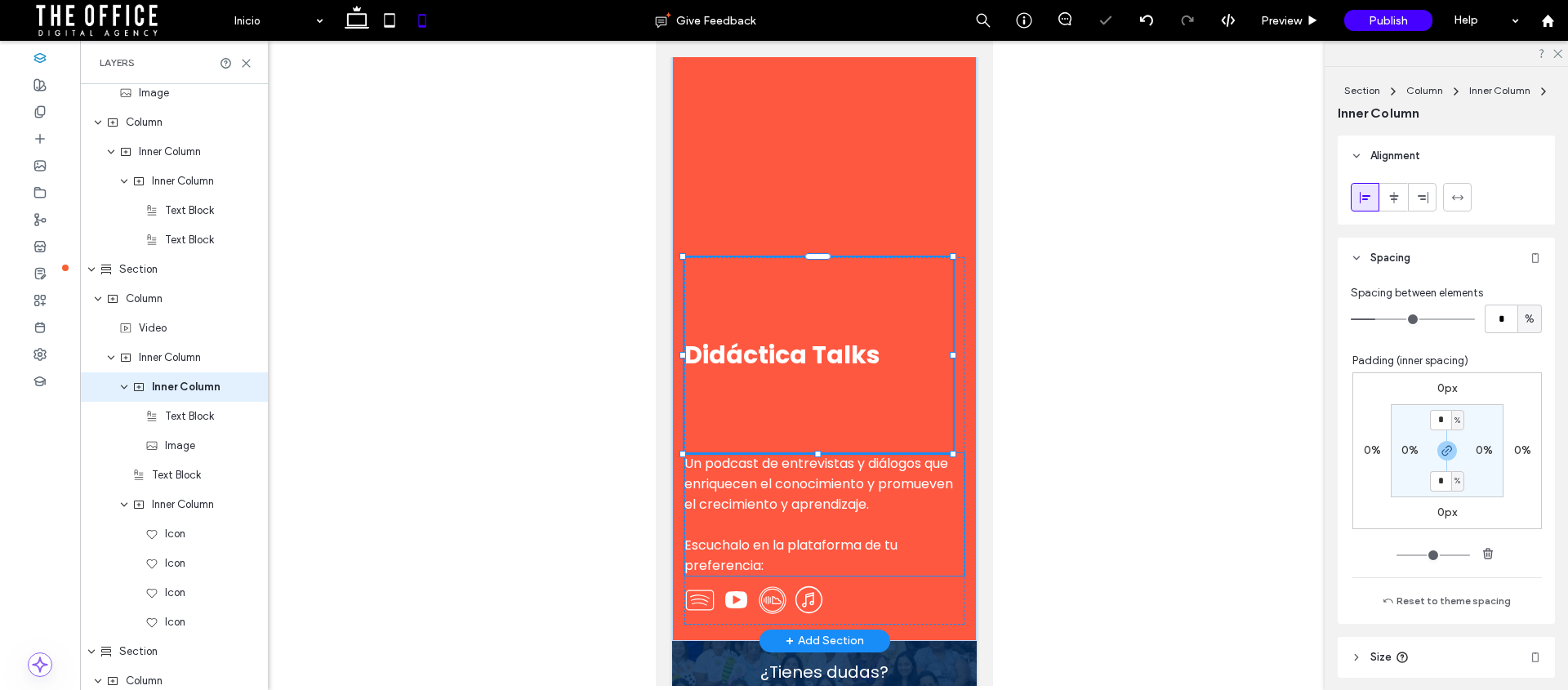
drag, startPoint x: 820, startPoint y: 497, endPoint x: 820, endPoint y: 211, distance: 286.0
click at [820, 433] on div "Didáctica Talks Un podcast de entrevistas y diálogos que enriquecen el conocimi…" at bounding box center [823, 320] width 305 height 641
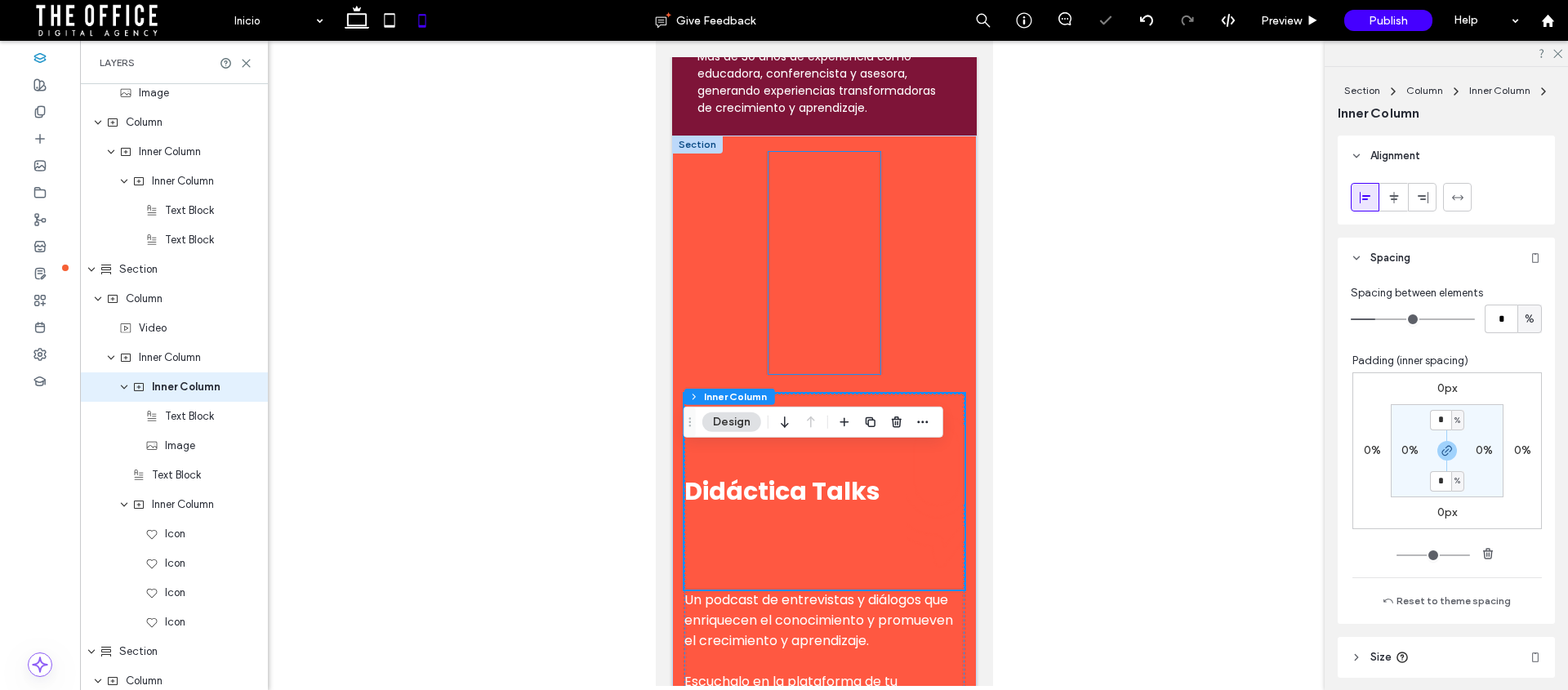
scroll to position [2464, 0]
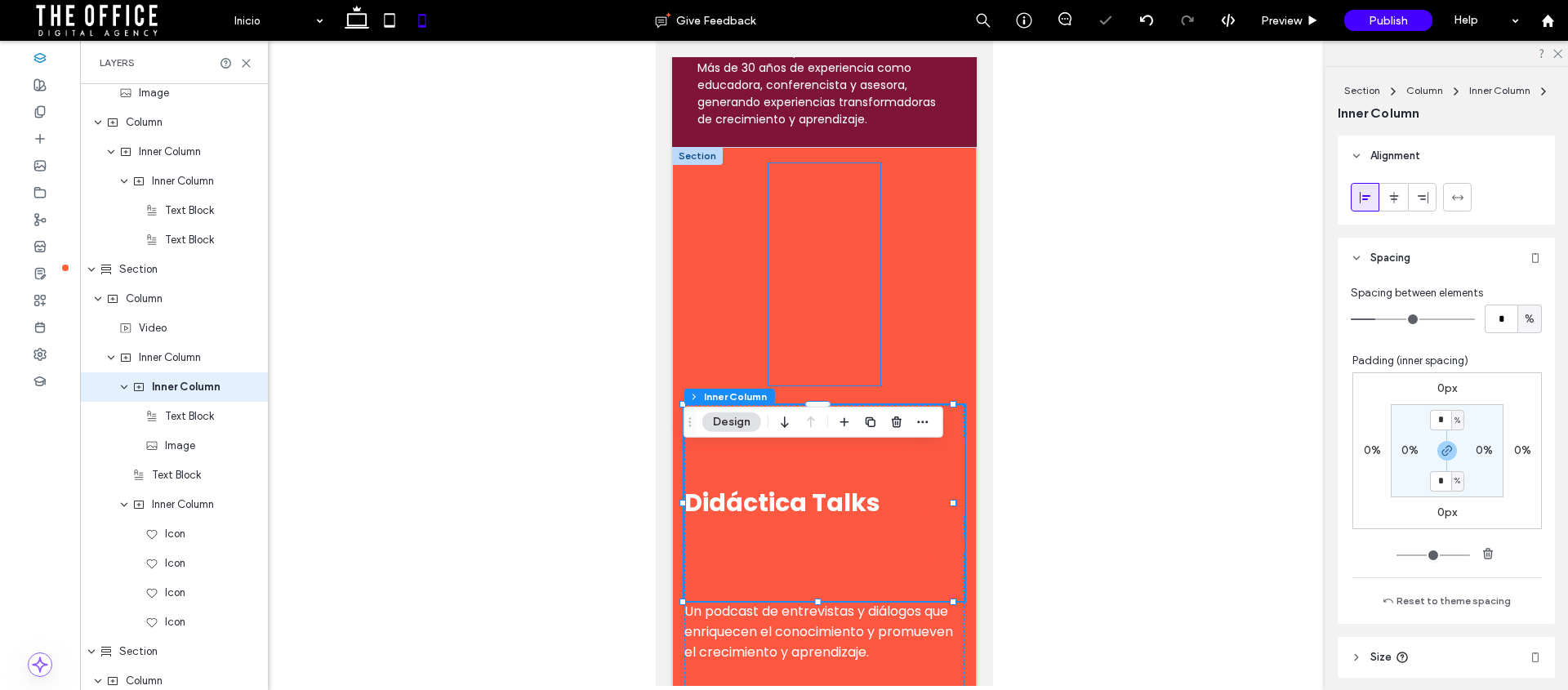
click at [816, 268] on div at bounding box center [823, 275] width 112 height 223
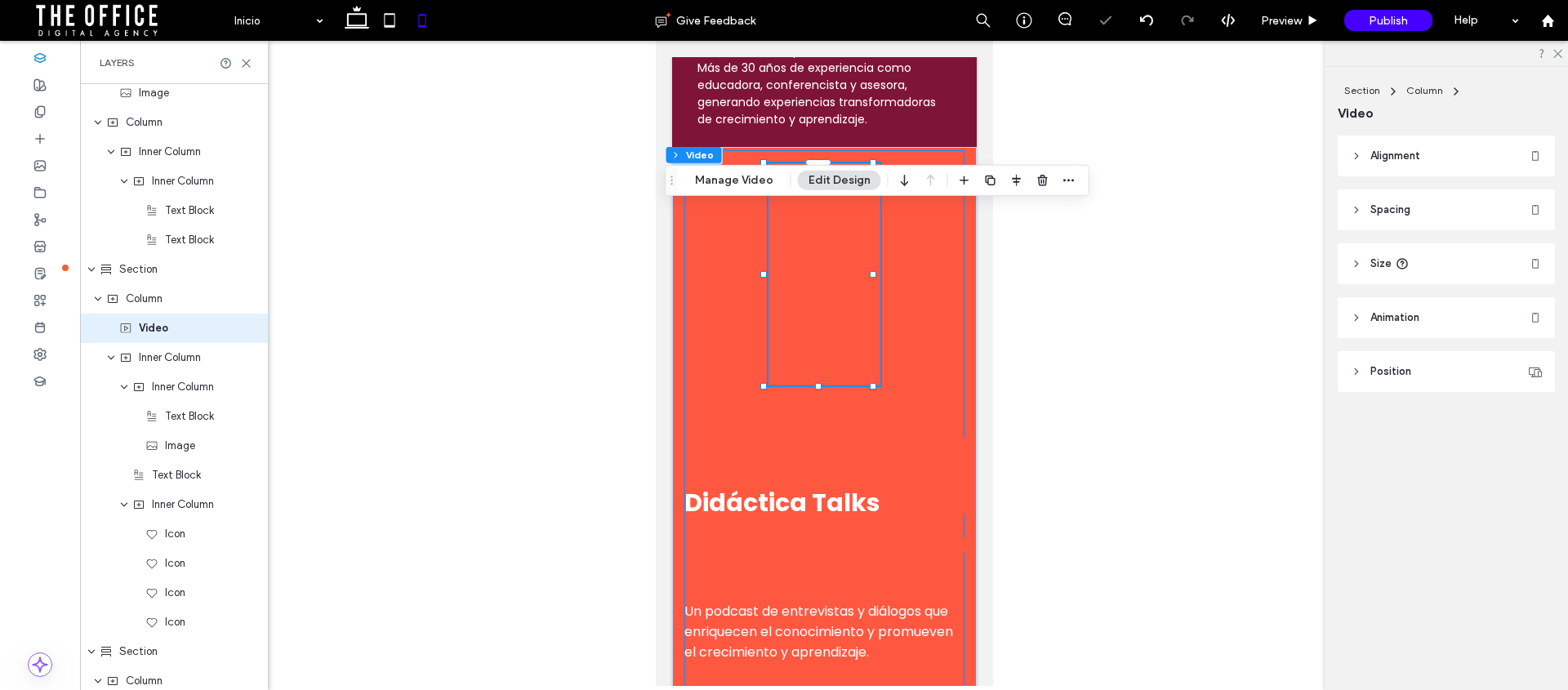
scroll to position [3036, 0]
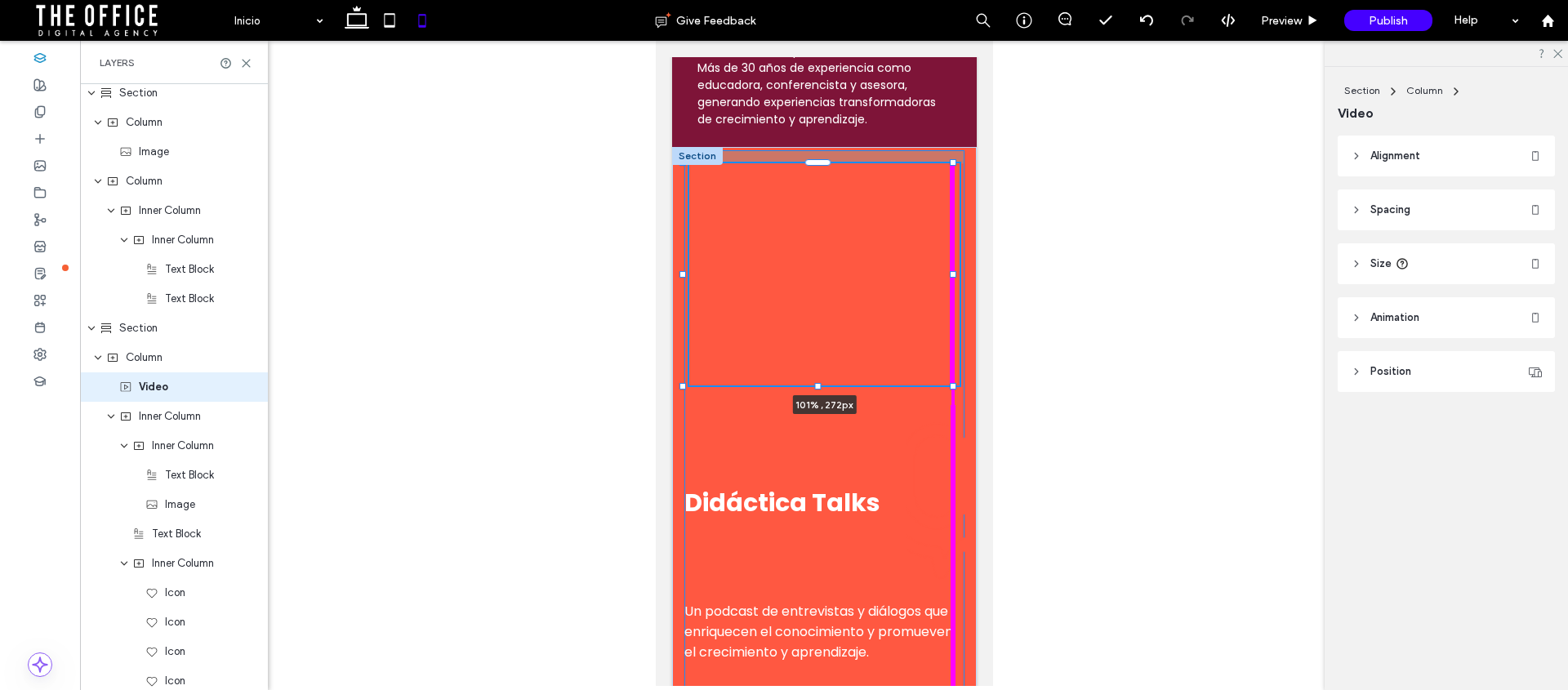
drag, startPoint x: 874, startPoint y: 320, endPoint x: 955, endPoint y: 324, distance: 81.1
click at [955, 324] on div "Didáctica Talks Un podcast de entrevistas y diálogos que enriquecen el conocimi…" at bounding box center [823, 467] width 305 height 641
type input "***"
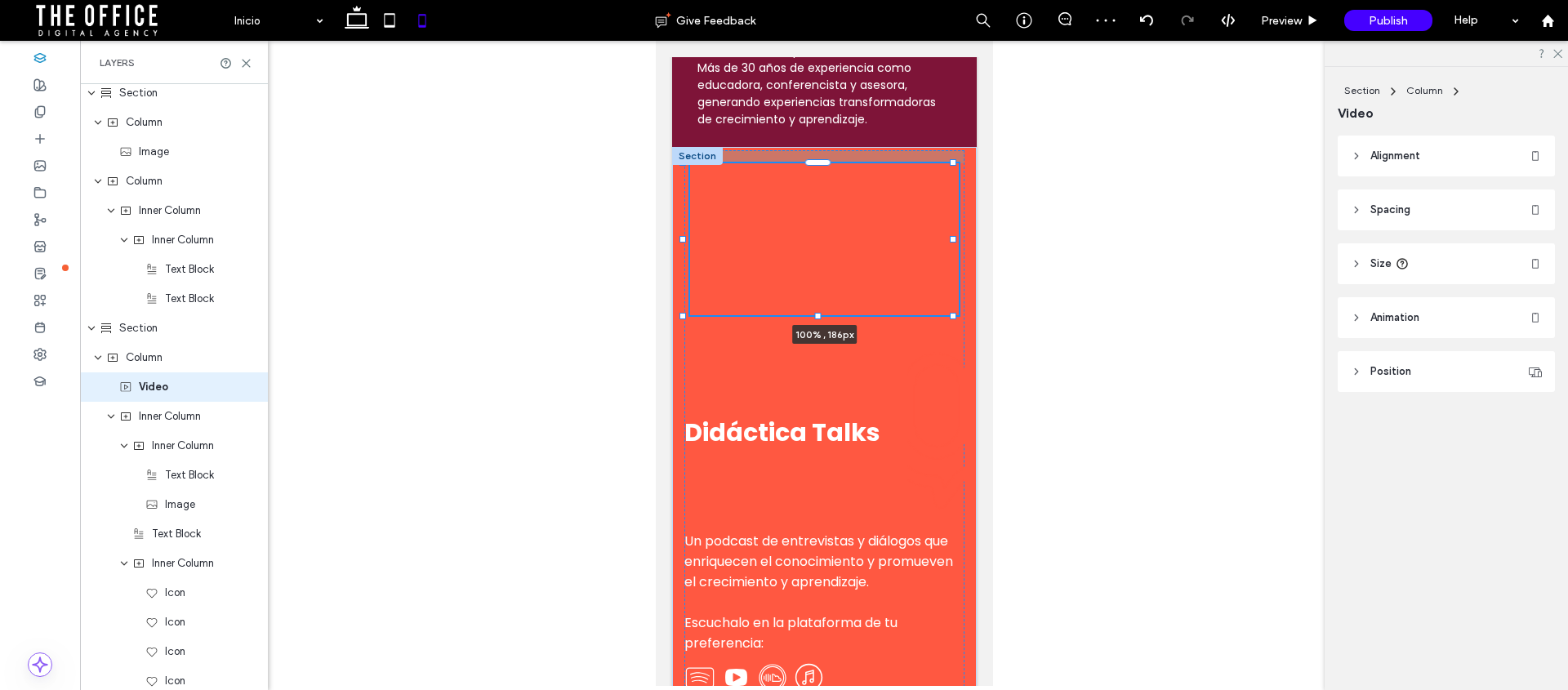
drag, startPoint x: 817, startPoint y: 429, endPoint x: 820, endPoint y: 394, distance: 35.1
click at [820, 394] on div "Didáctica Talks Un podcast de entrevistas y diálogos que enriquecen el conocimi…" at bounding box center [823, 432] width 305 height 571
type input "***"
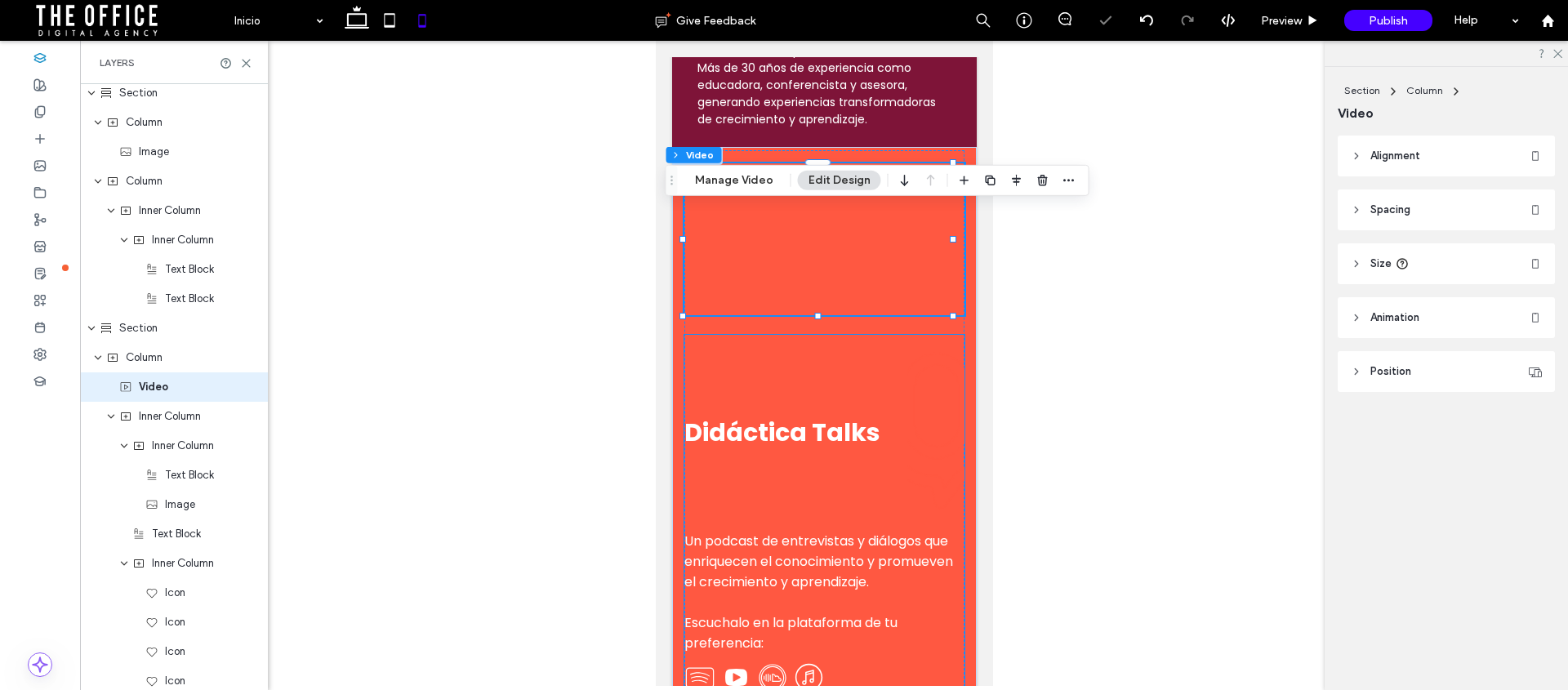
drag, startPoint x: 778, startPoint y: 474, endPoint x: 784, endPoint y: 442, distance: 32.6
click at [778, 451] on span "Didáctica Talks" at bounding box center [781, 433] width 196 height 36
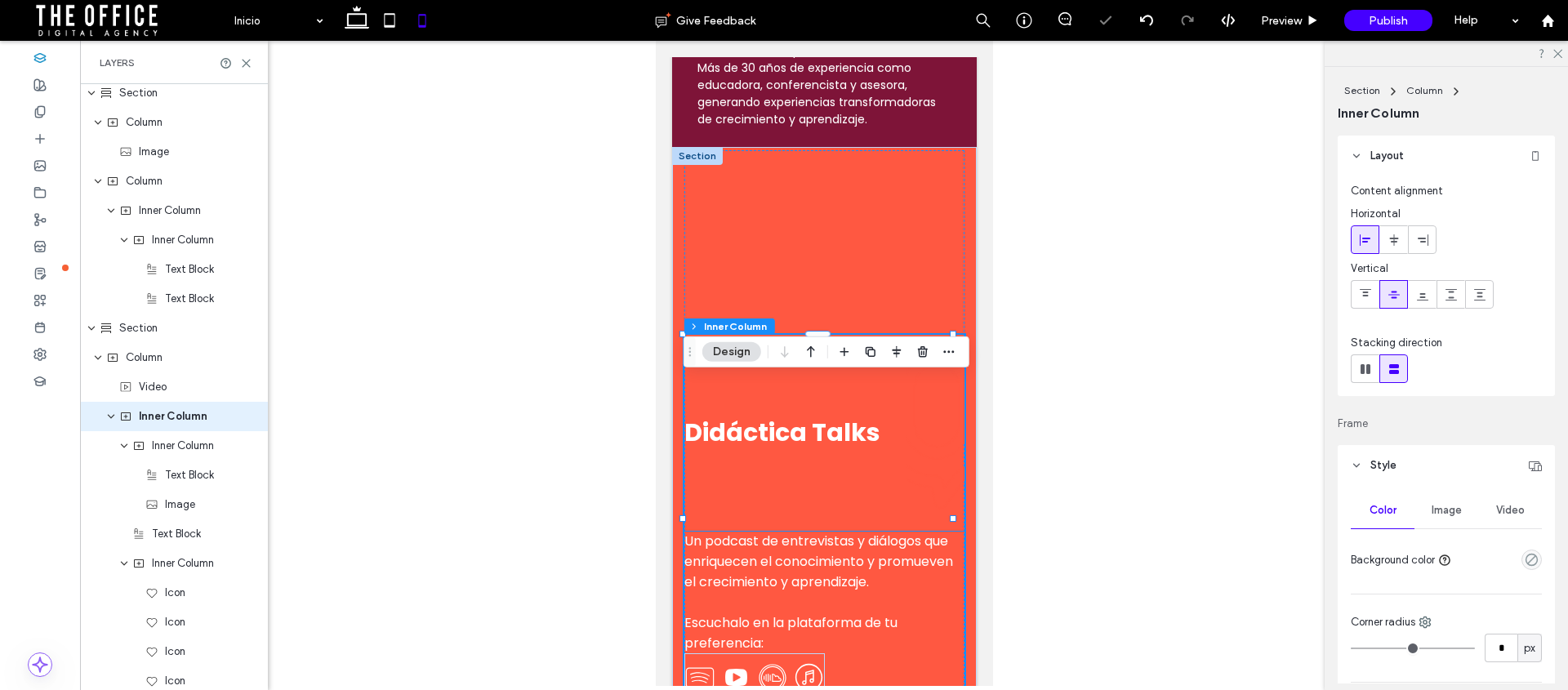
click at [784, 442] on div "Didáctica Talks" at bounding box center [823, 433] width 280 height 196
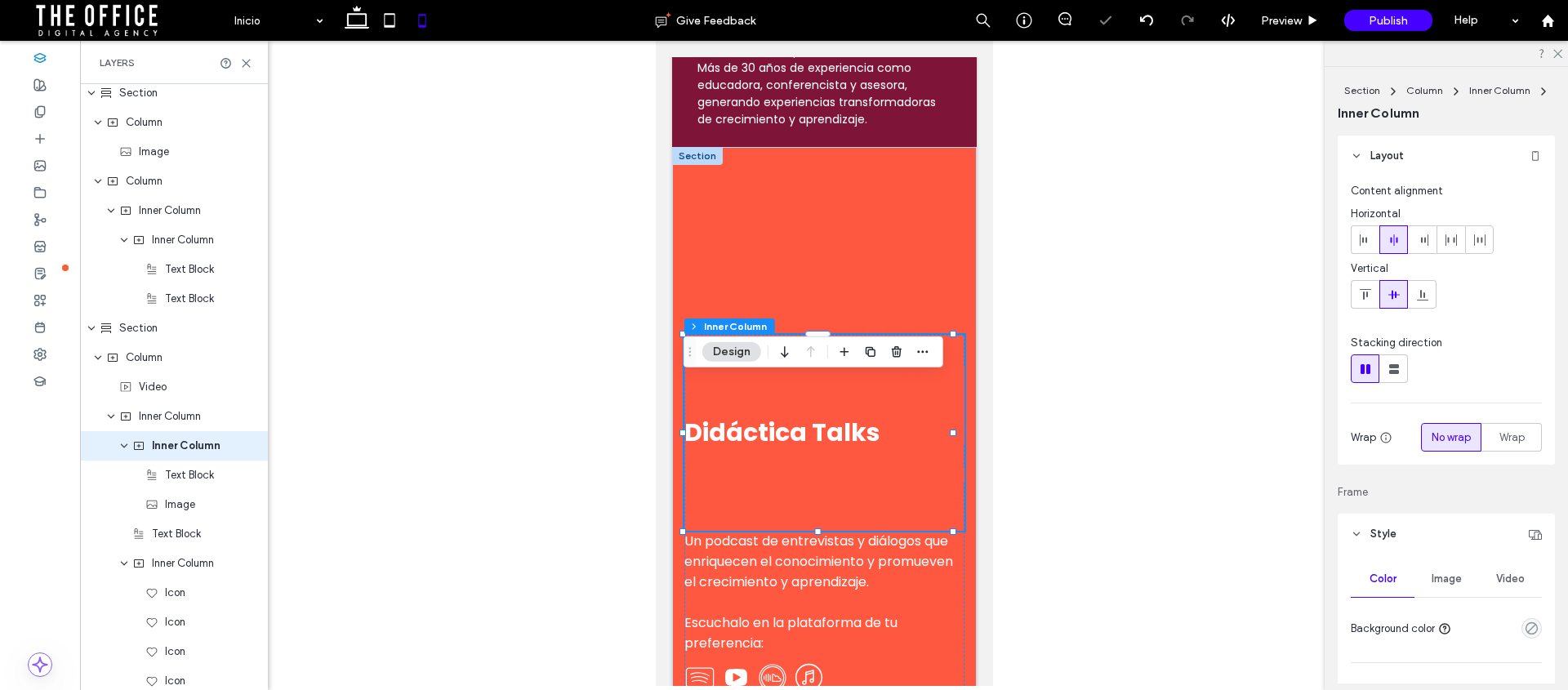
scroll to position [3095, 0]
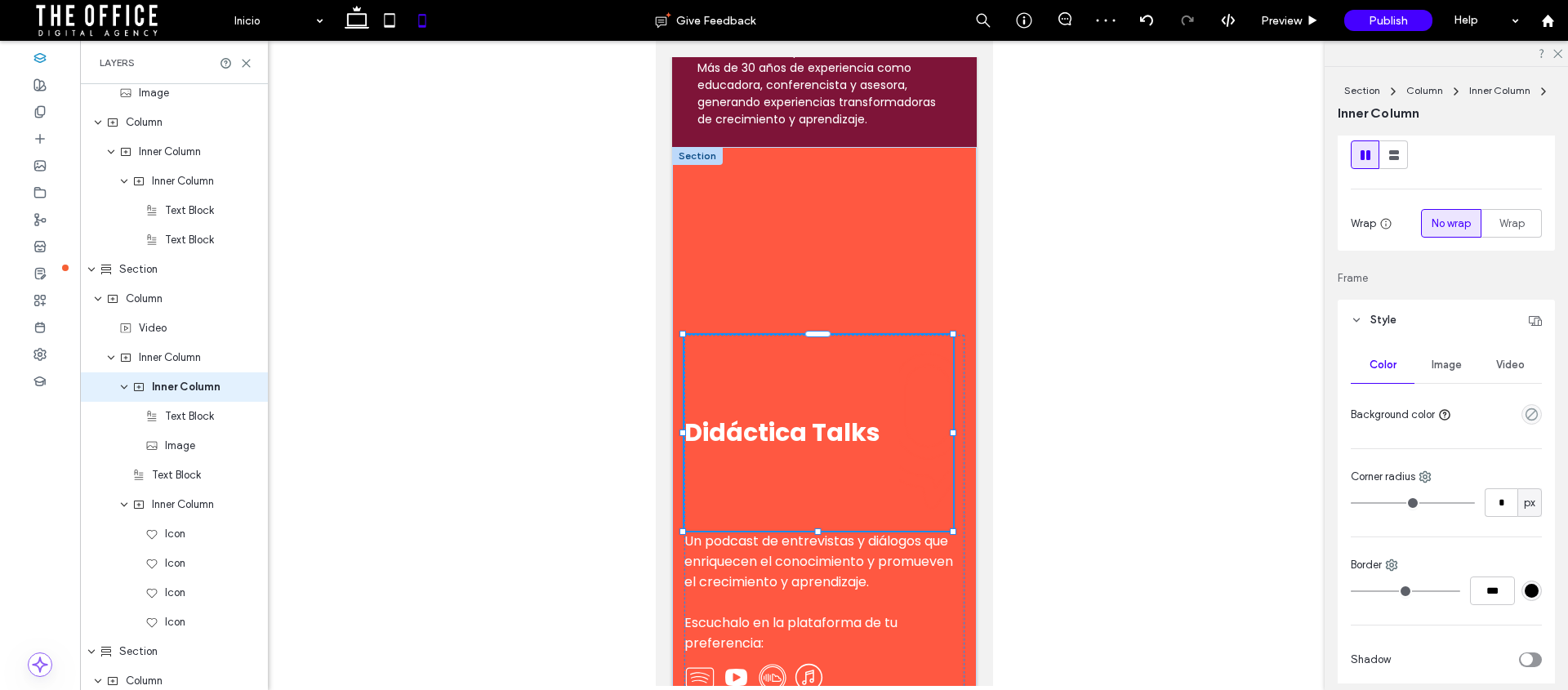
drag, startPoint x: 820, startPoint y: 574, endPoint x: 820, endPoint y: 463, distance: 111.0
click at [820, 466] on div "Didáctica Talks Un podcast de entrevistas y diálogos que enriquecen el conocimi…" at bounding box center [823, 432] width 305 height 571
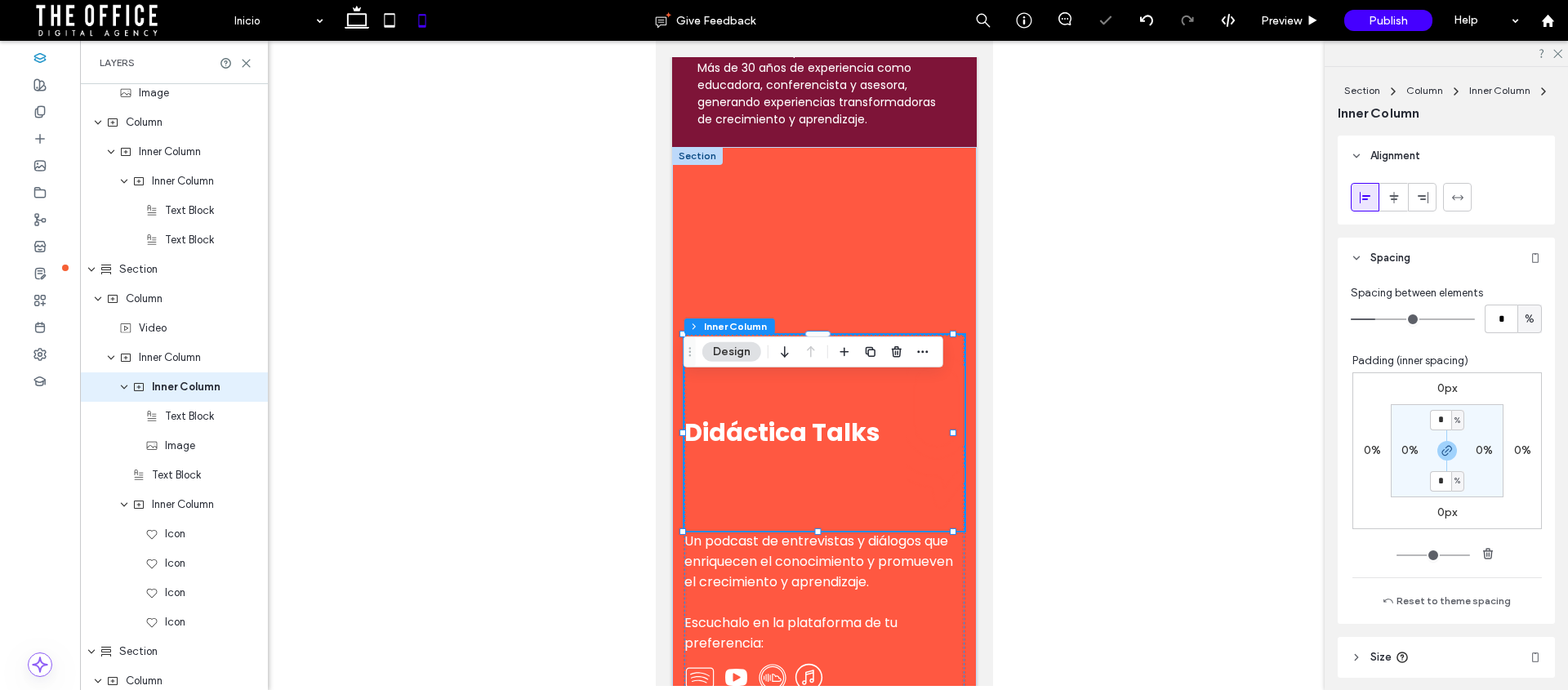
click at [809, 425] on div "Didáctica Talks" at bounding box center [823, 433] width 280 height 196
click at [782, 451] on span "Didáctica Talks" at bounding box center [781, 433] width 196 height 36
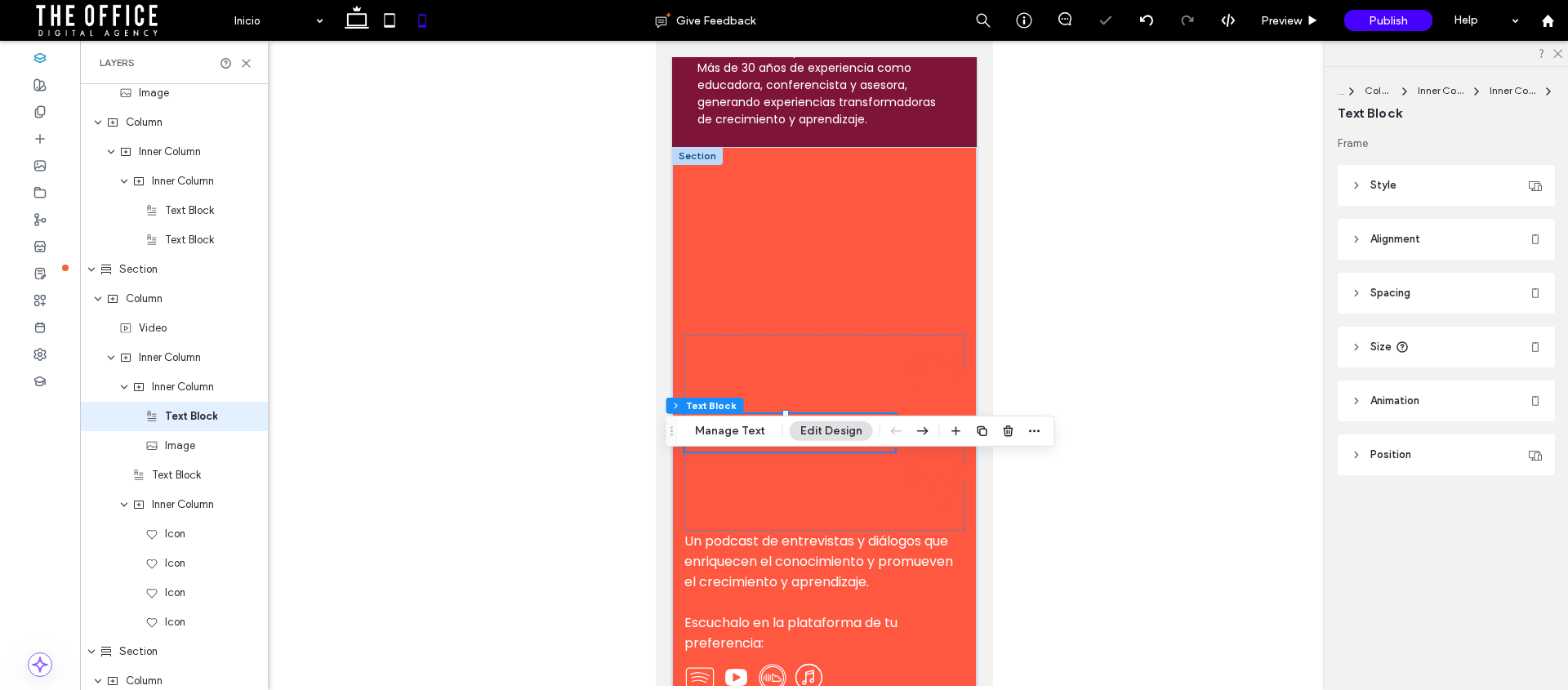
scroll to position [3124, 0]
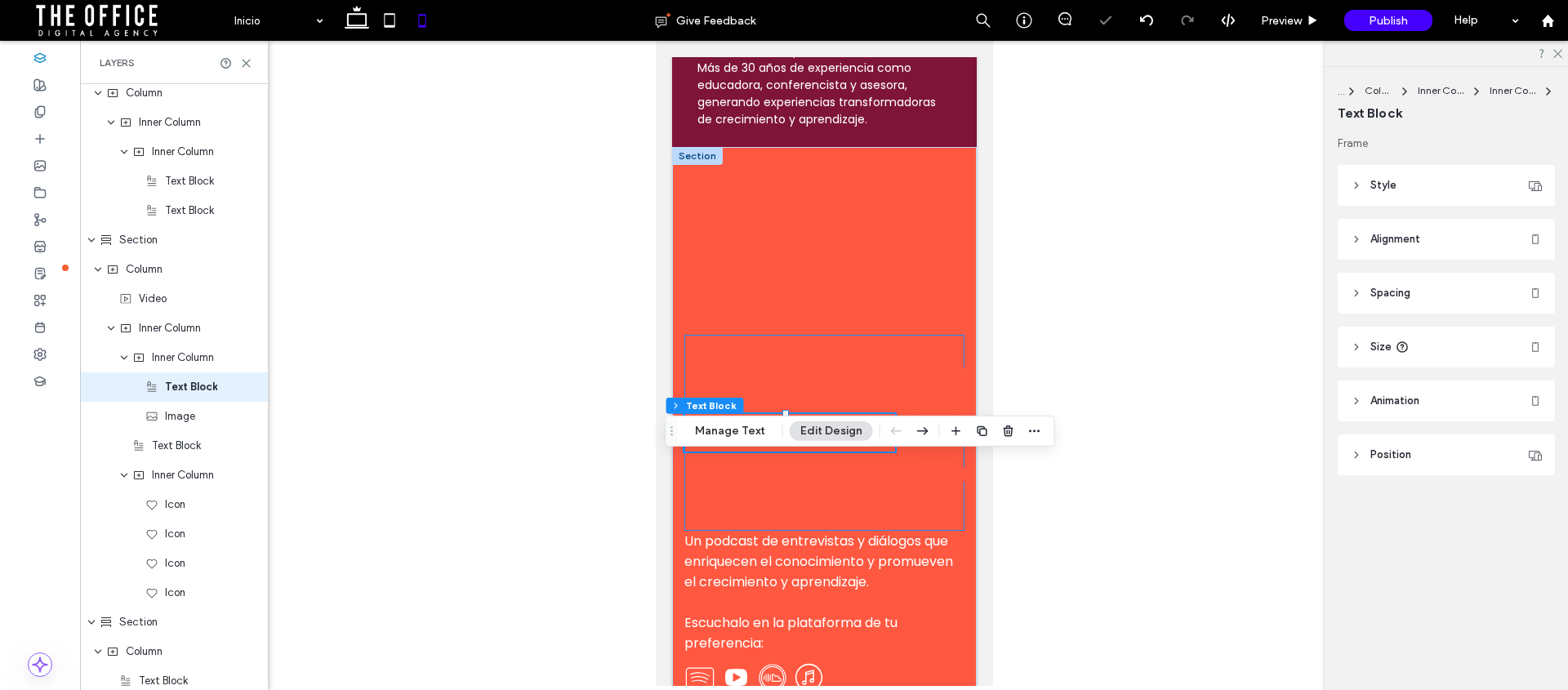
click at [864, 520] on div "Didáctica Talks" at bounding box center [823, 433] width 280 height 196
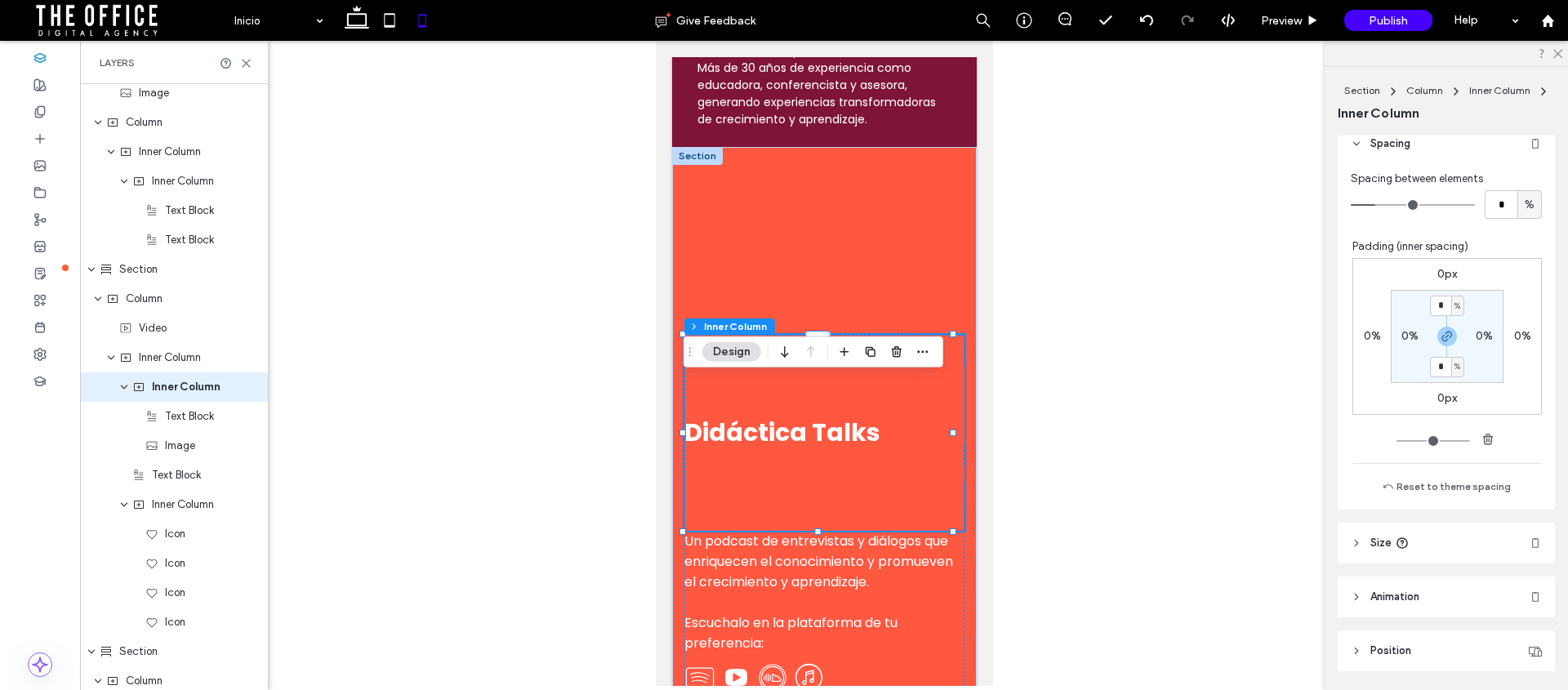
scroll to position [571, 0]
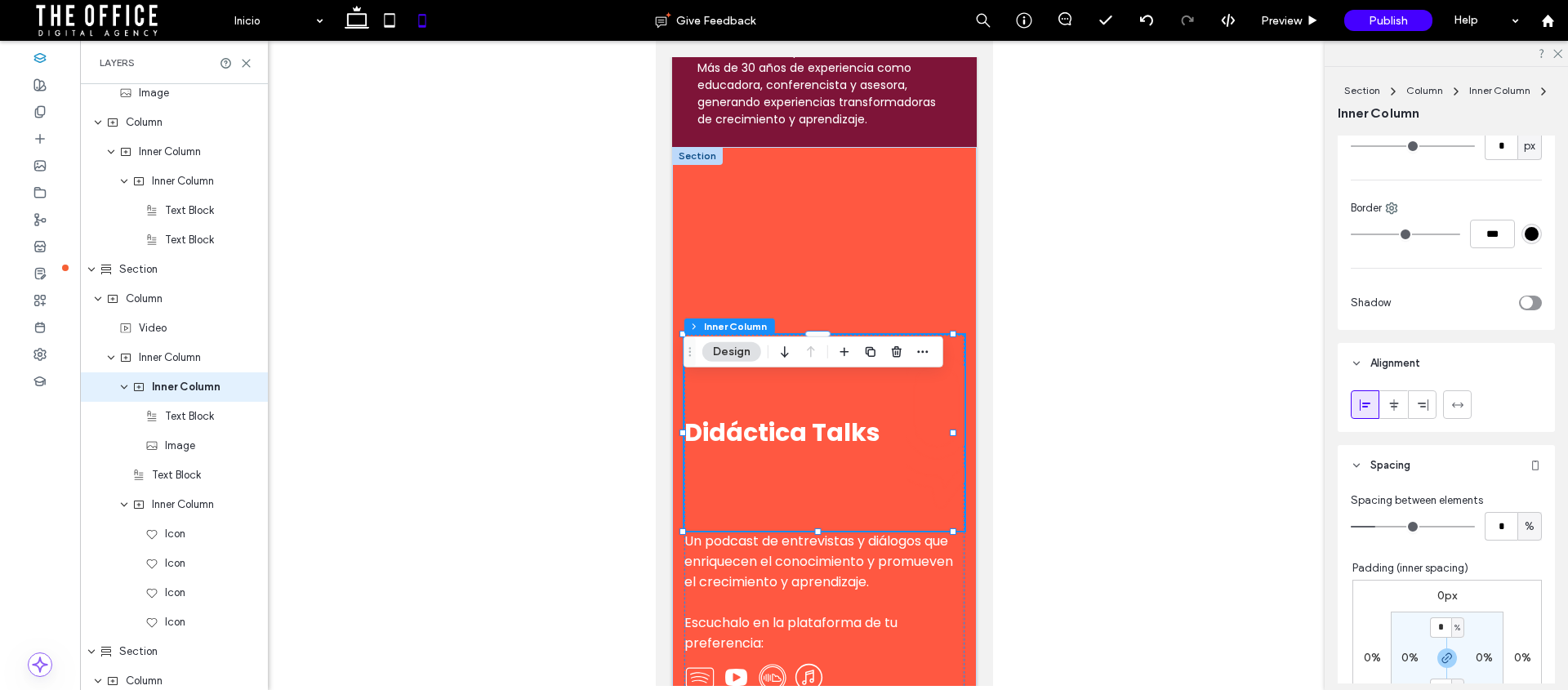
click at [848, 423] on div "Didáctica Talks" at bounding box center [823, 433] width 280 height 196
click at [1141, 29] on div at bounding box center [1147, 21] width 41 height 41
click at [761, 438] on div "Didáctica Talks" at bounding box center [823, 433] width 280 height 196
click at [759, 456] on div "Didáctica Talks" at bounding box center [823, 433] width 280 height 196
click at [763, 451] on span "Didáctica Talks" at bounding box center [781, 433] width 196 height 36
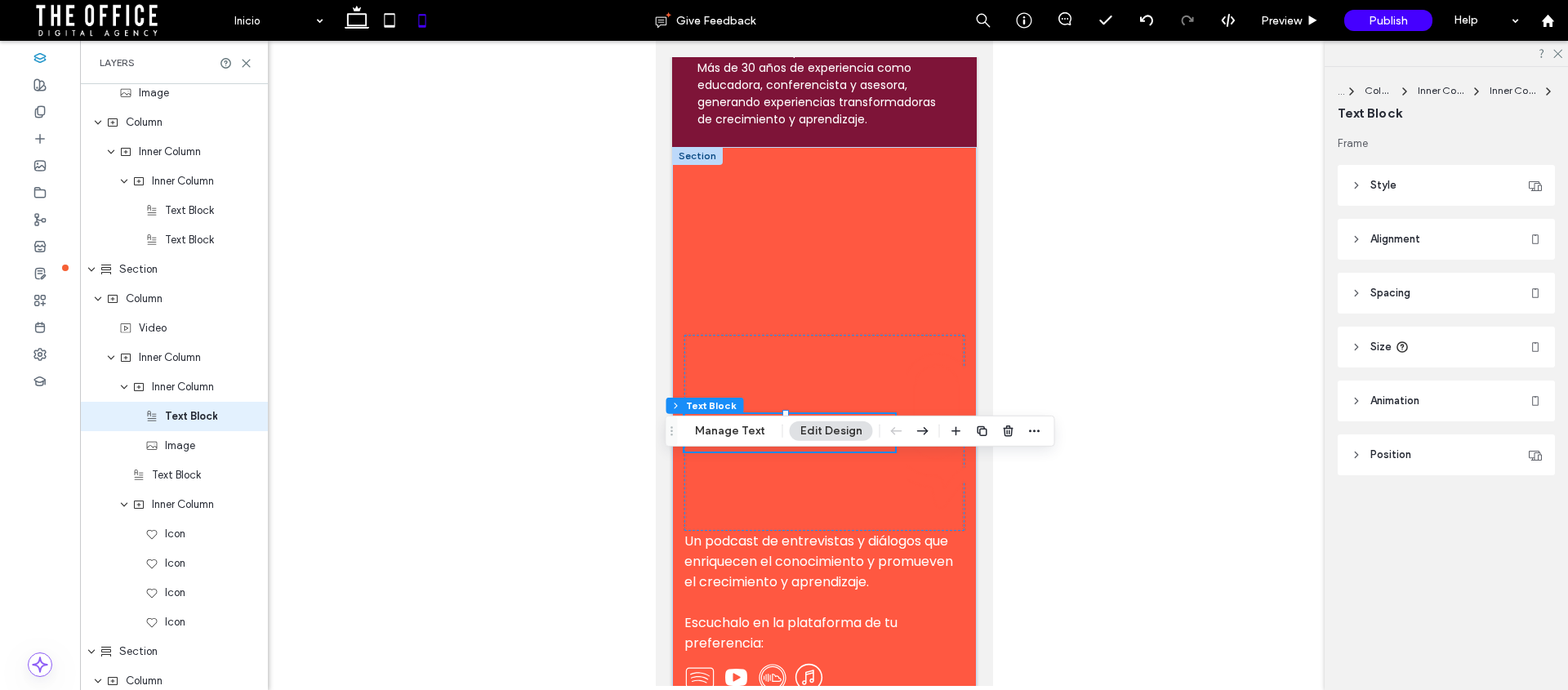
scroll to position [3124, 0]
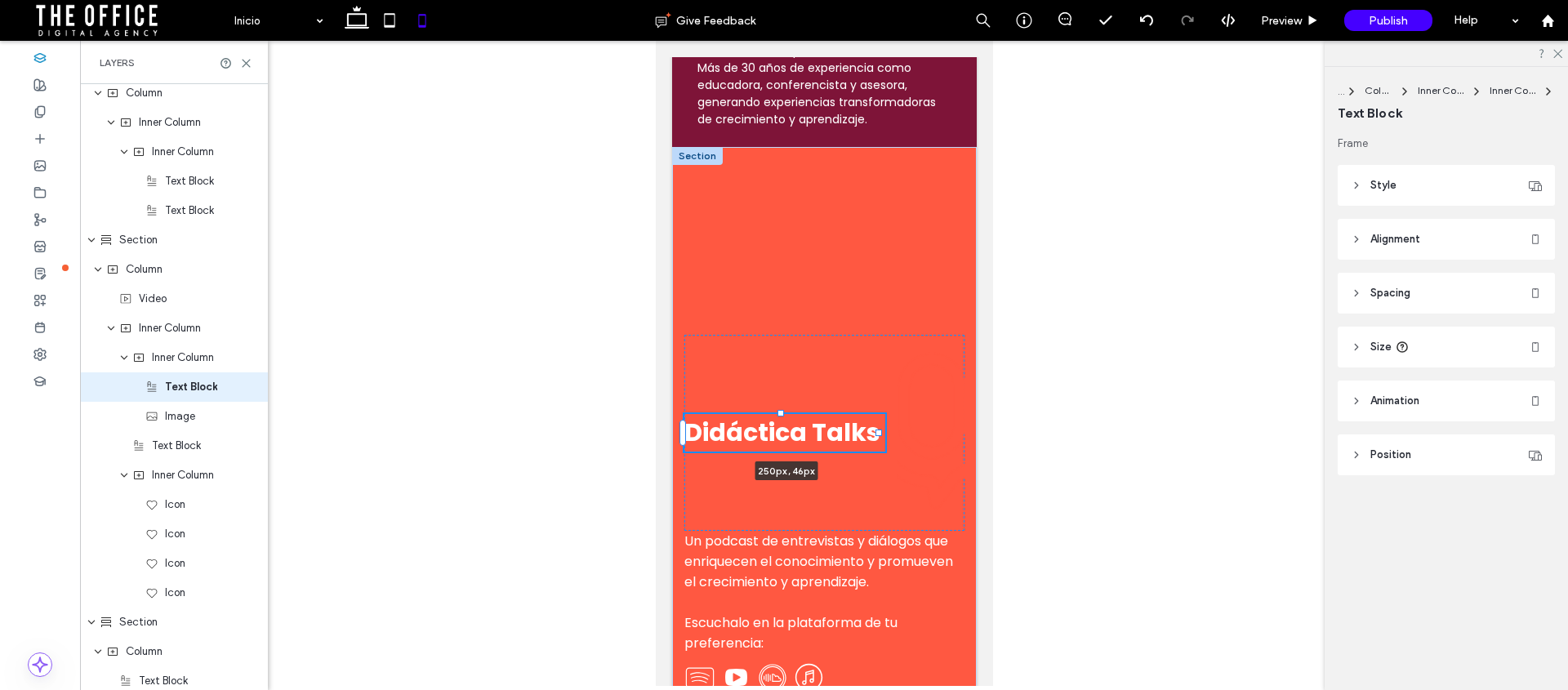
drag, startPoint x: 786, startPoint y: 457, endPoint x: 785, endPoint y: 433, distance: 24.0
click at [785, 433] on div "Didáctica Talks 250px , 46px Un podcast de entrevistas y diálogos que enriquece…" at bounding box center [823, 432] width 305 height 571
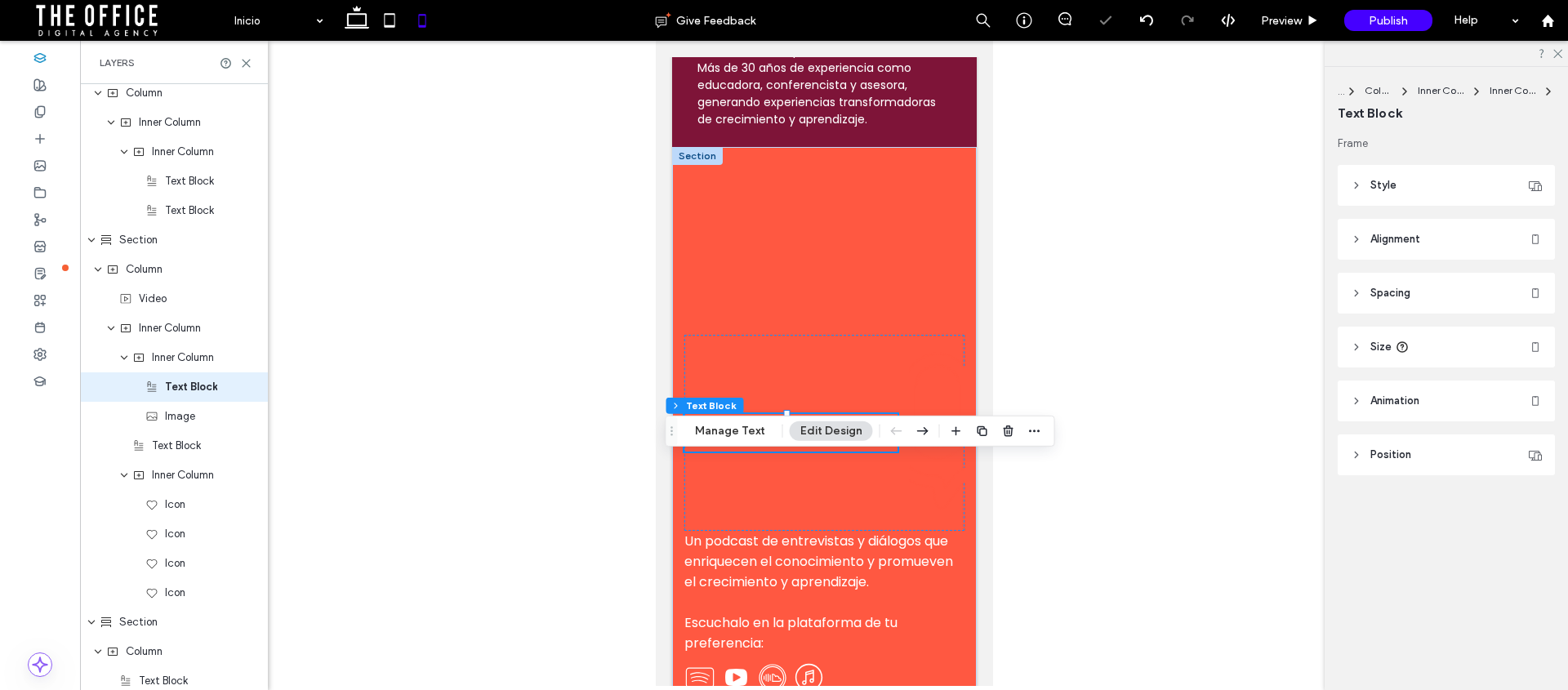
click at [864, 525] on div "Didáctica Talks 250px , 46px" at bounding box center [823, 433] width 280 height 196
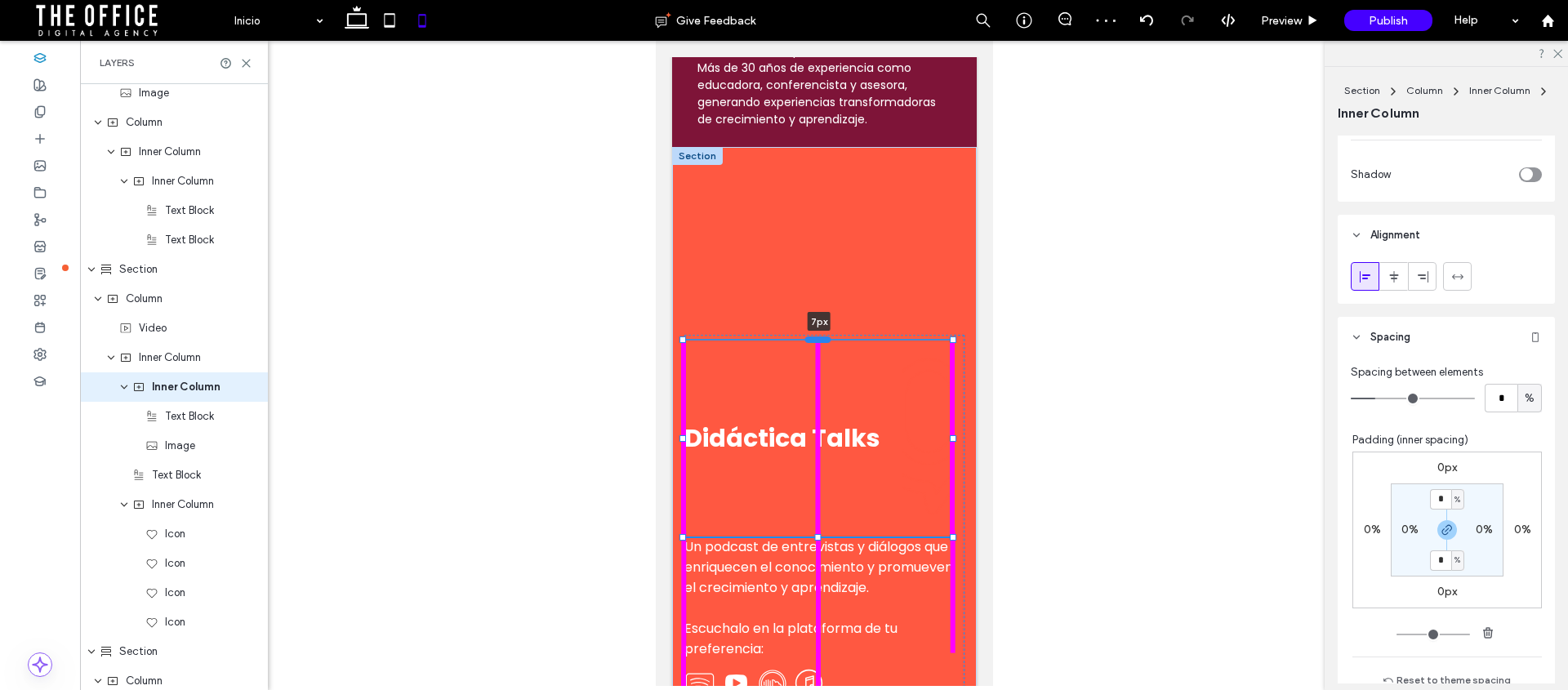
scroll to position [779, 0]
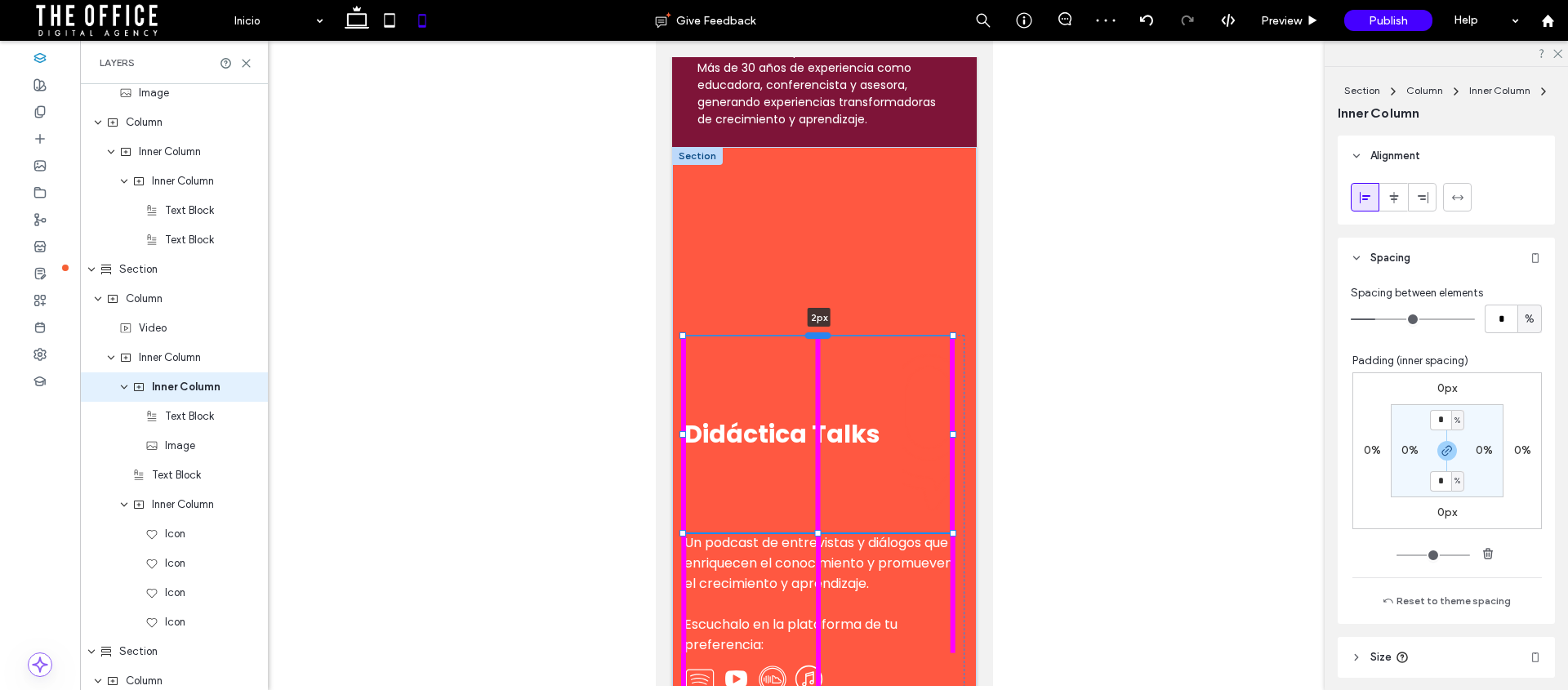
click at [813, 339] on div at bounding box center [818, 336] width 26 height 7
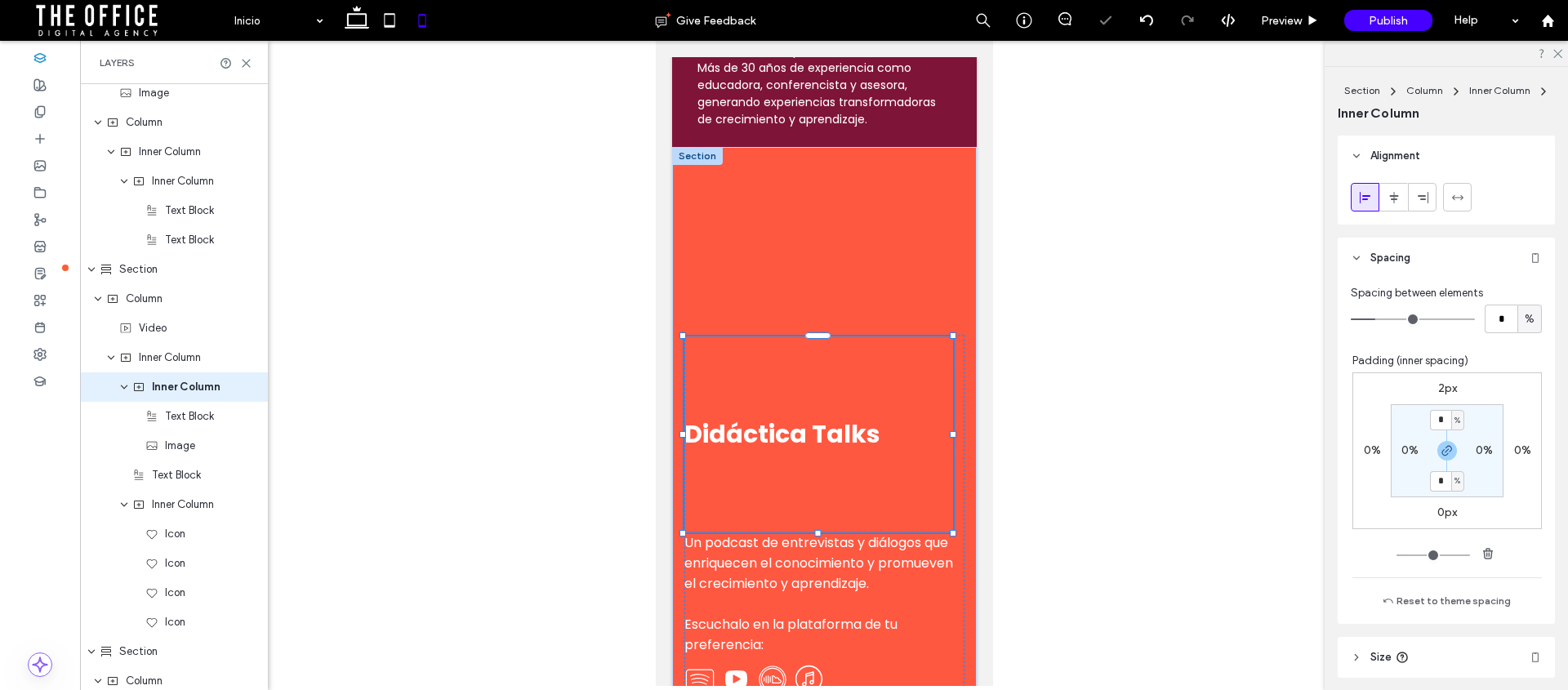
drag, startPoint x: 819, startPoint y: 576, endPoint x: 739, endPoint y: 600, distance: 83.5
click at [820, 478] on div "Didáctica Talks 2px Un podcast de entrevistas y diálogos que enriquecen el cono…" at bounding box center [823, 433] width 305 height 573
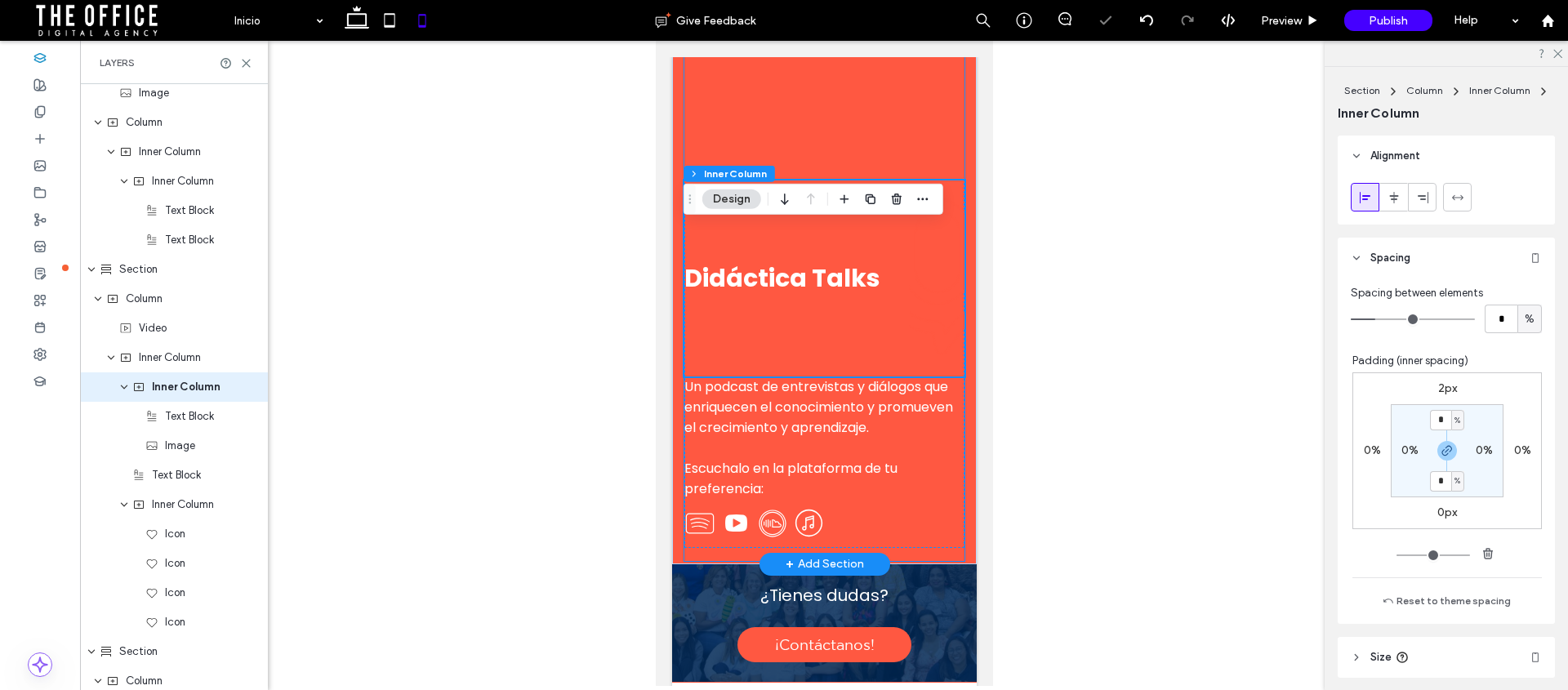
scroll to position [2621, 0]
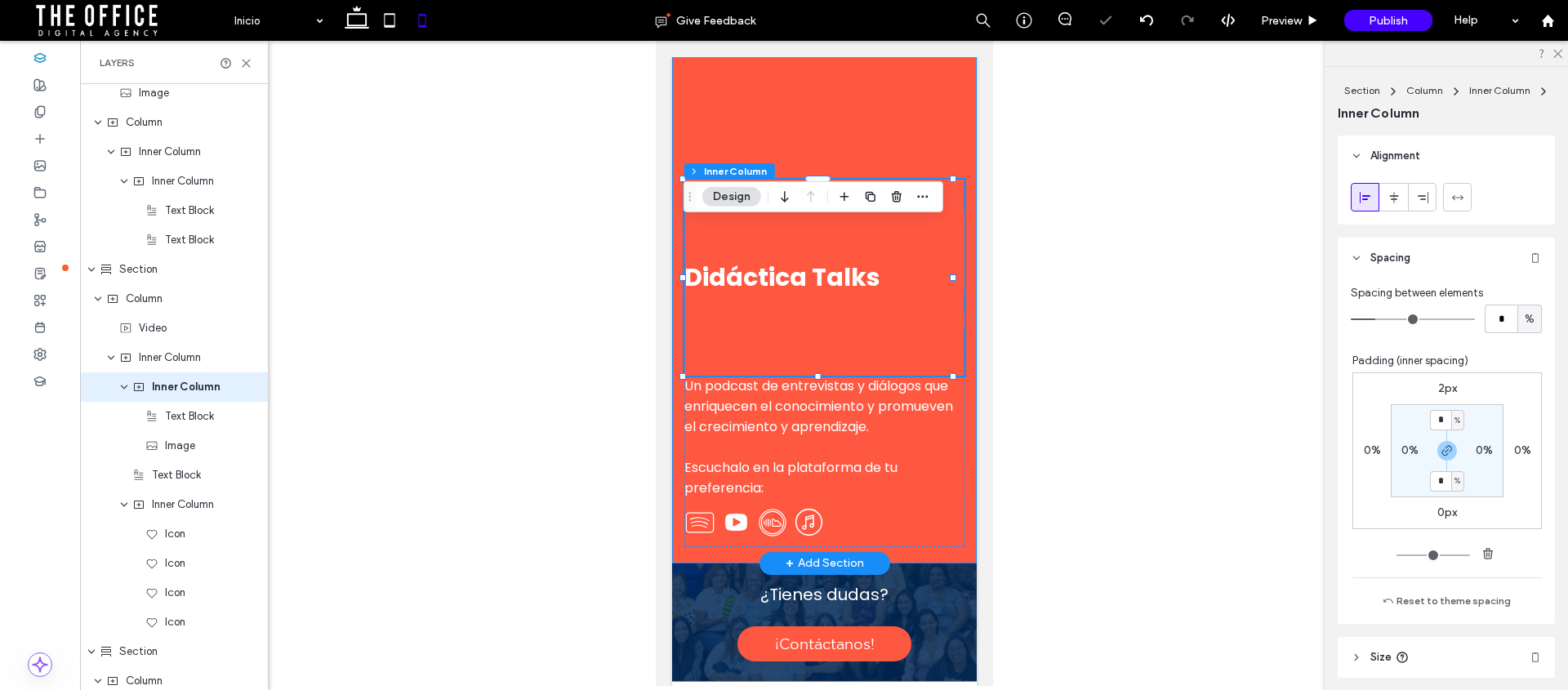
click at [962, 341] on div "Didáctica Talks 2px Un podcast de entrevistas y diálogos que enriquecen el cono…" at bounding box center [823, 277] width 305 height 573
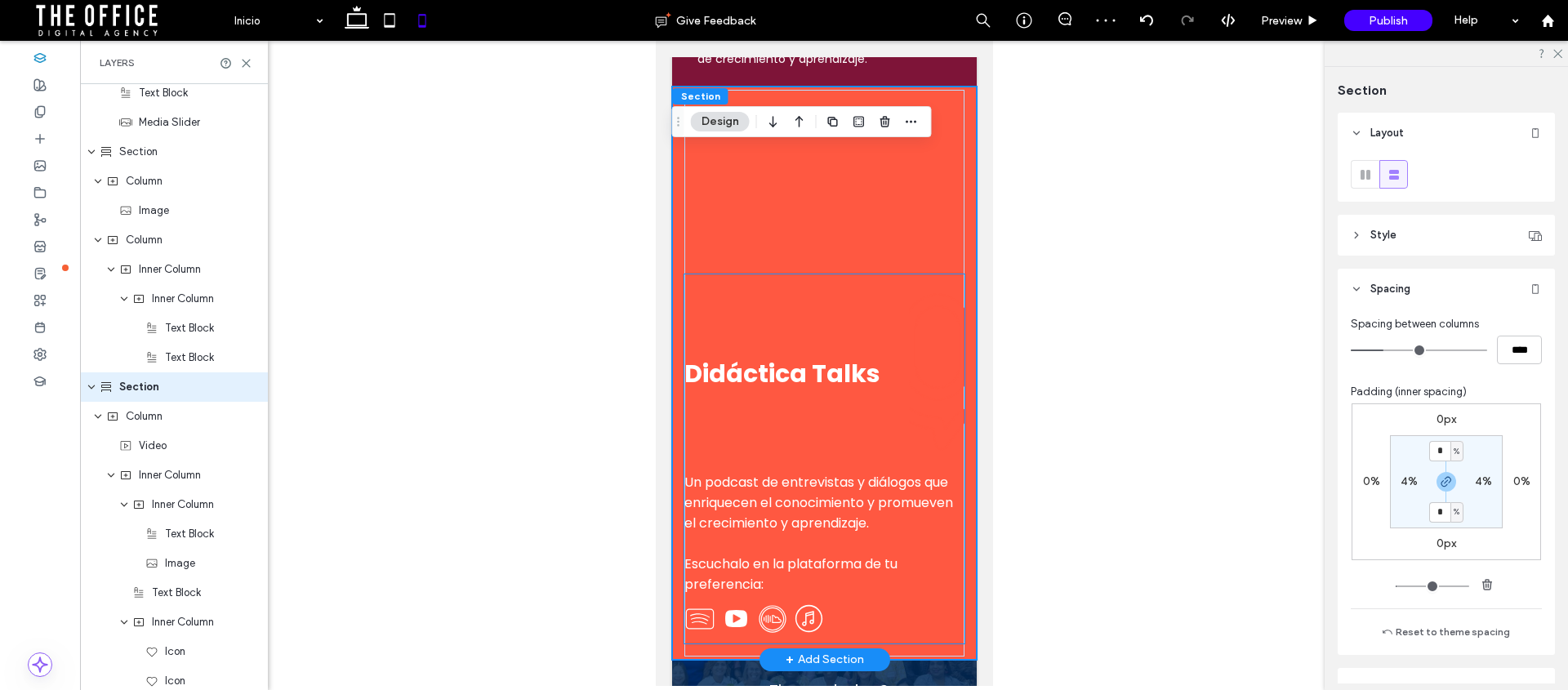
scroll to position [2453, 0]
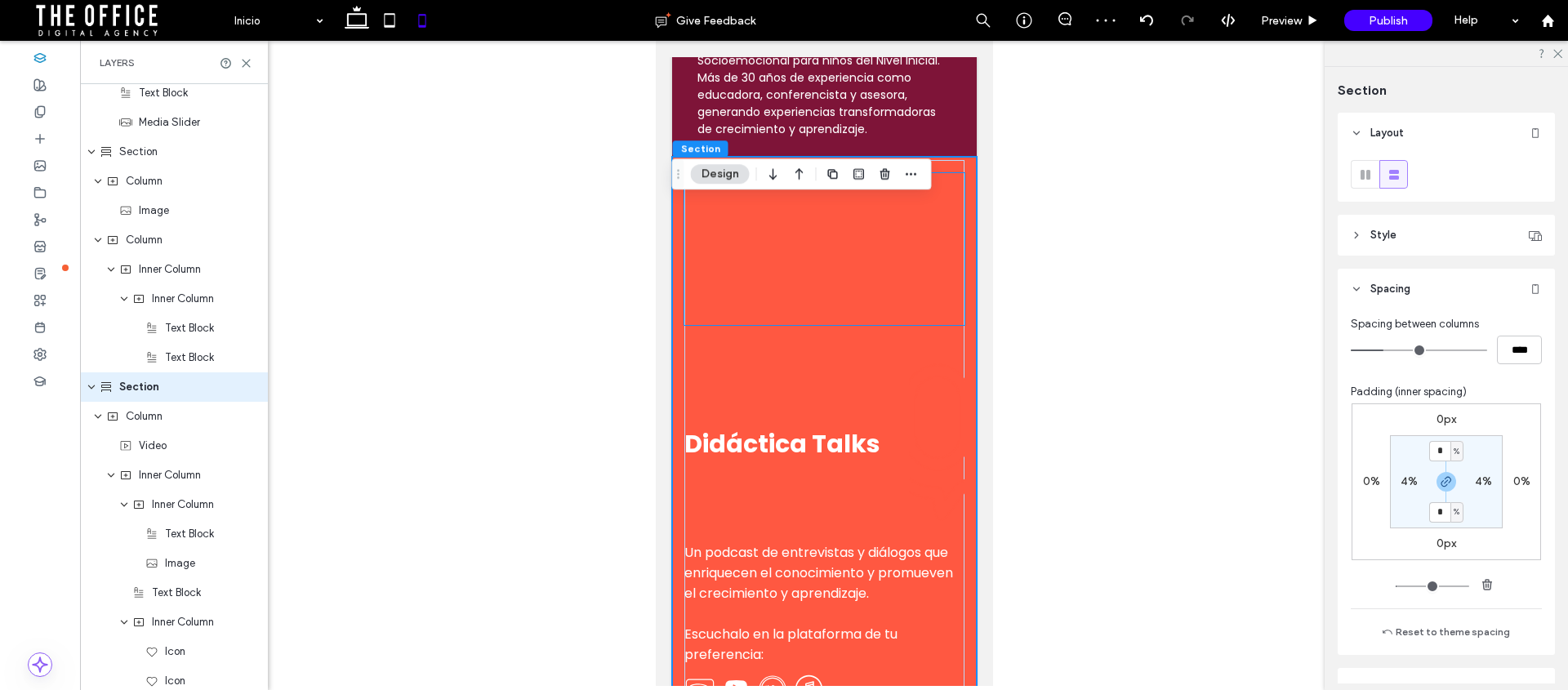
click at [832, 232] on div at bounding box center [823, 249] width 280 height 152
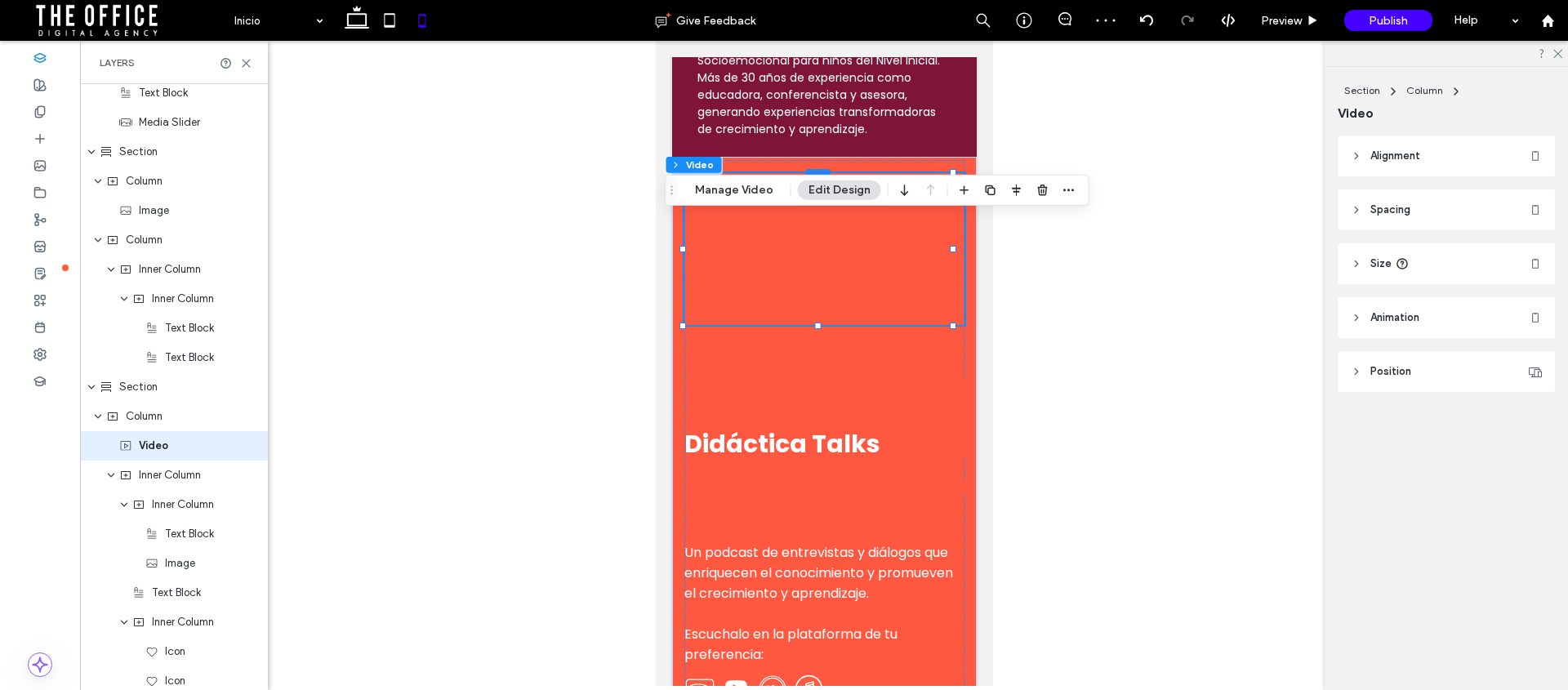
scroll to position [3036, 0]
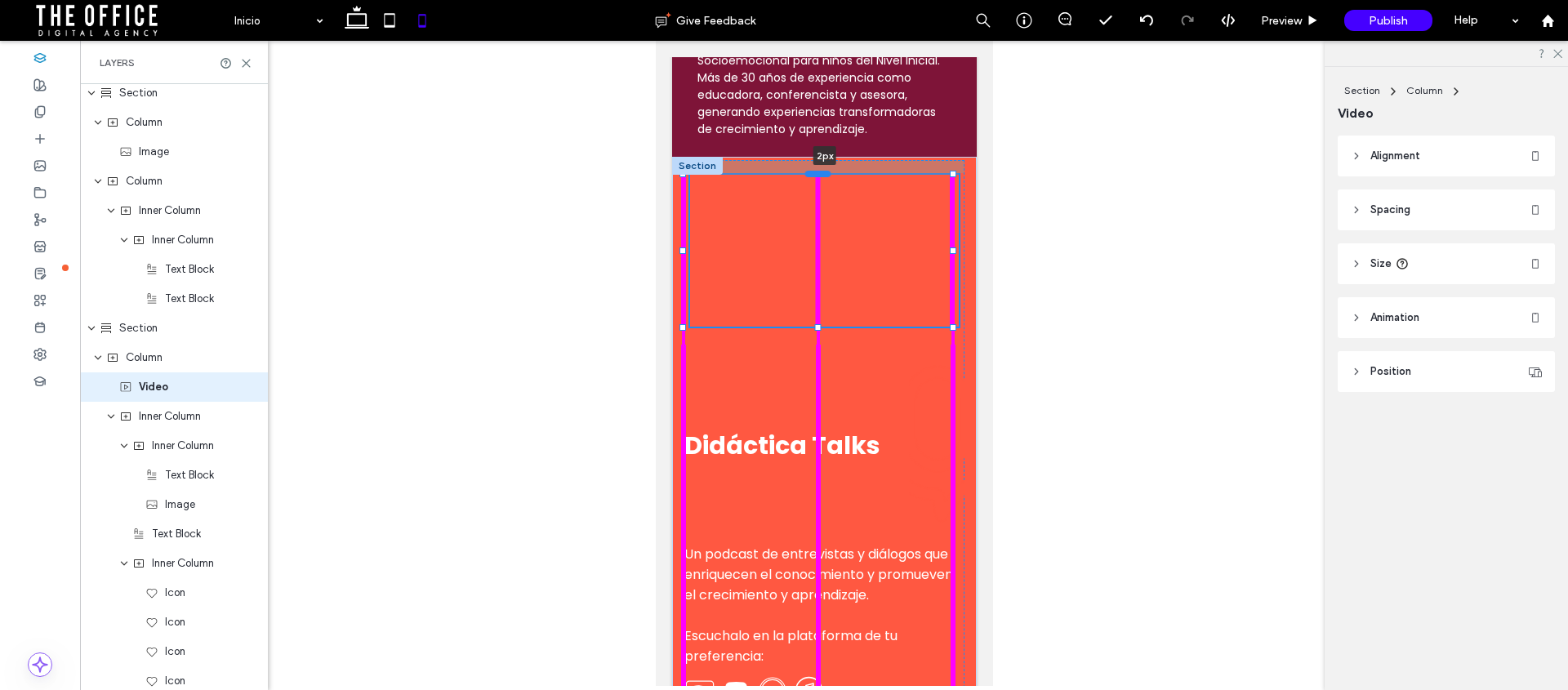
click at [813, 178] on div at bounding box center [818, 174] width 26 height 7
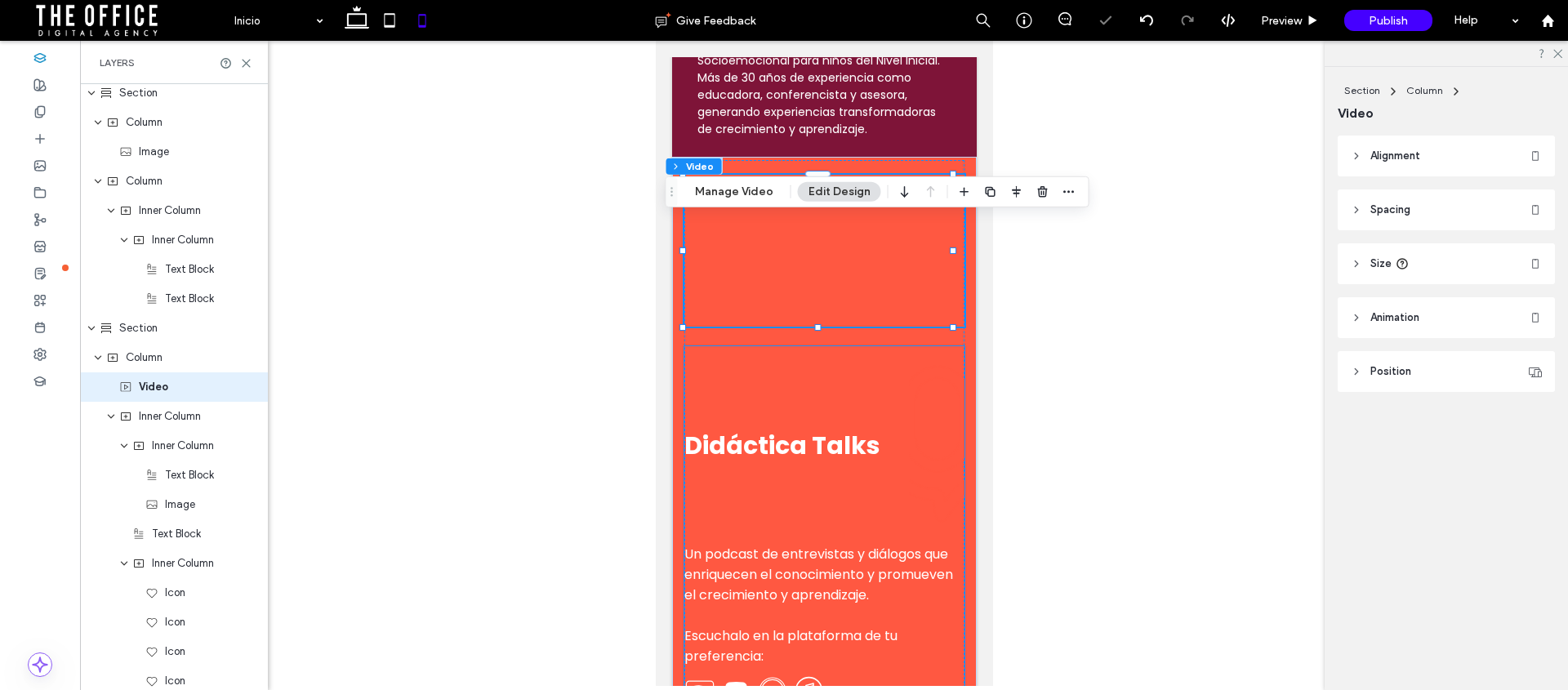
click at [839, 434] on div "Didáctica Talks" at bounding box center [823, 446] width 280 height 196
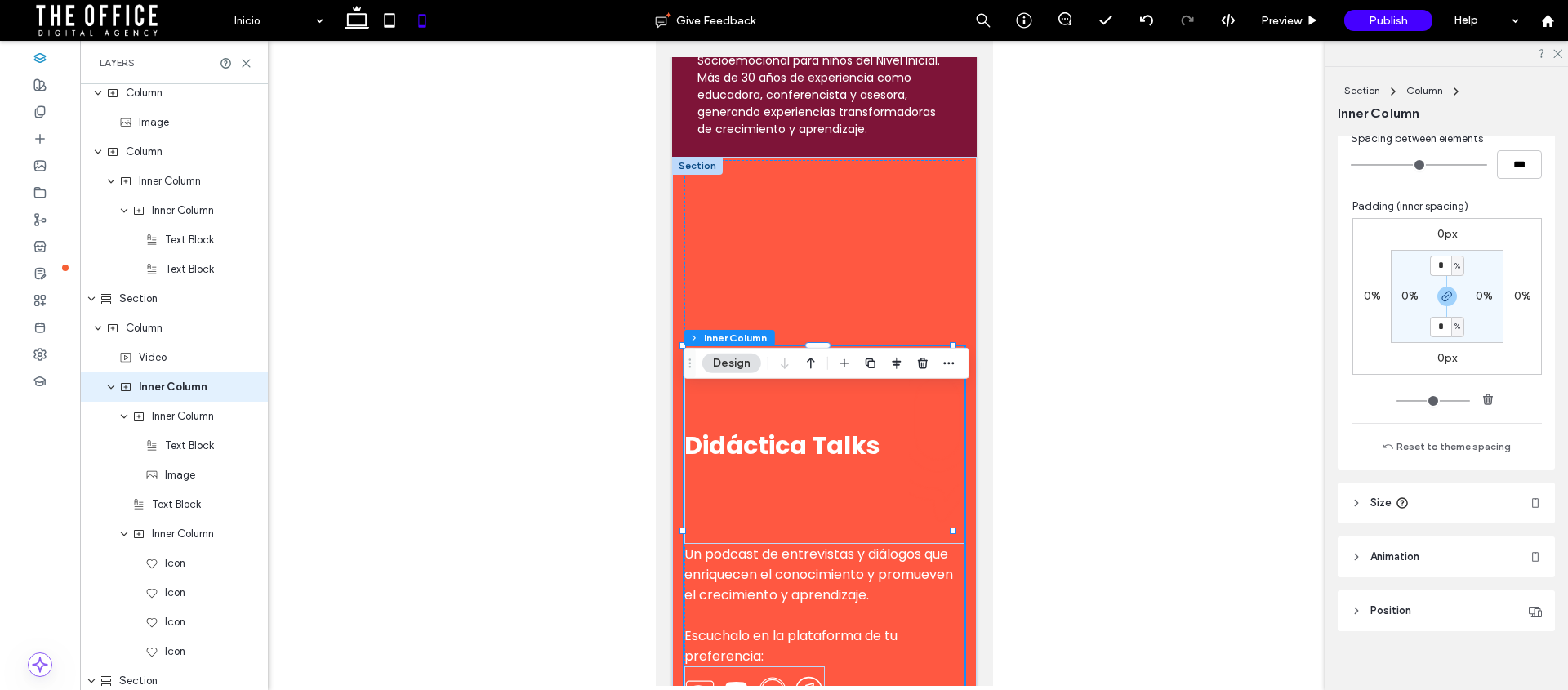
scroll to position [878, 0]
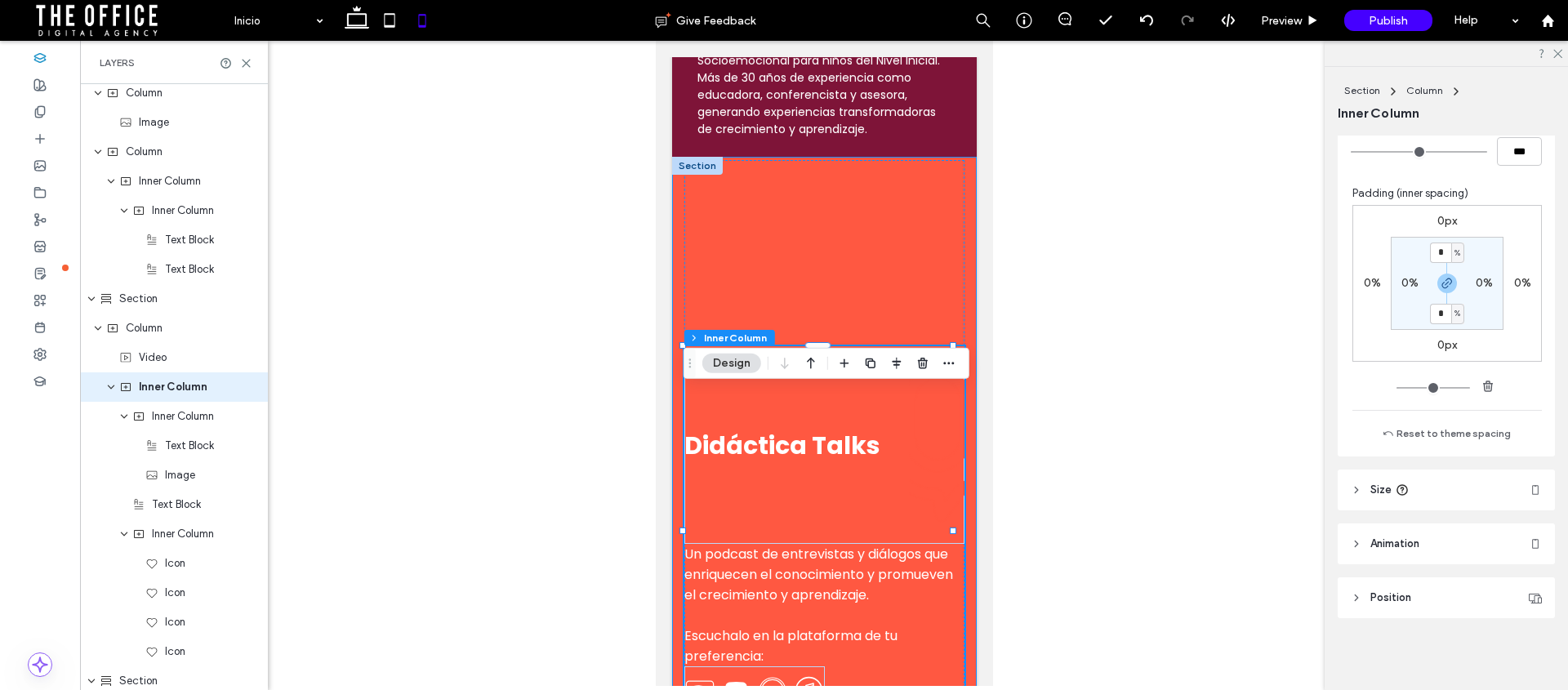
click at [957, 393] on div "Didáctica Talks Un podcast de entrevistas y diálogos que enriquecen el conocimi…" at bounding box center [823, 444] width 305 height 574
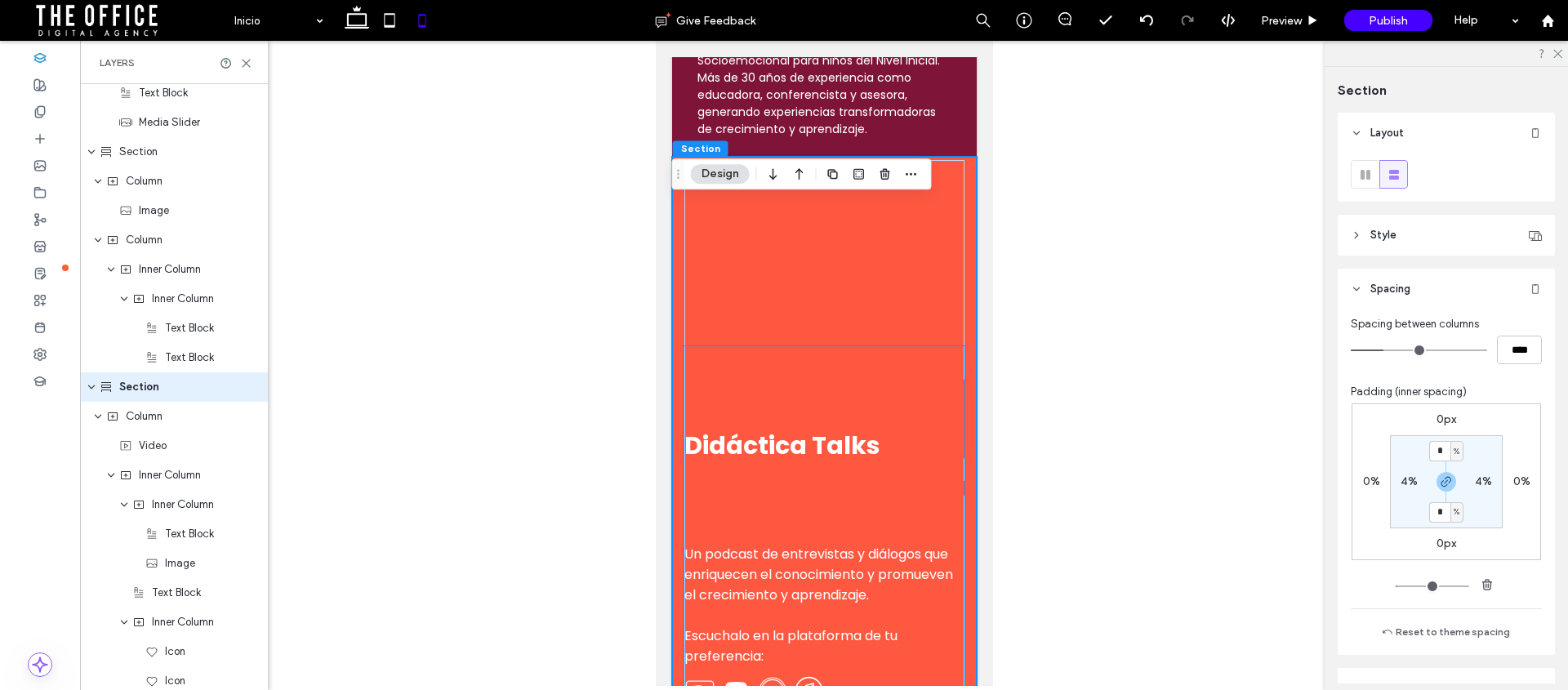
click at [845, 422] on div "Didáctica Talks" at bounding box center [823, 446] width 280 height 196
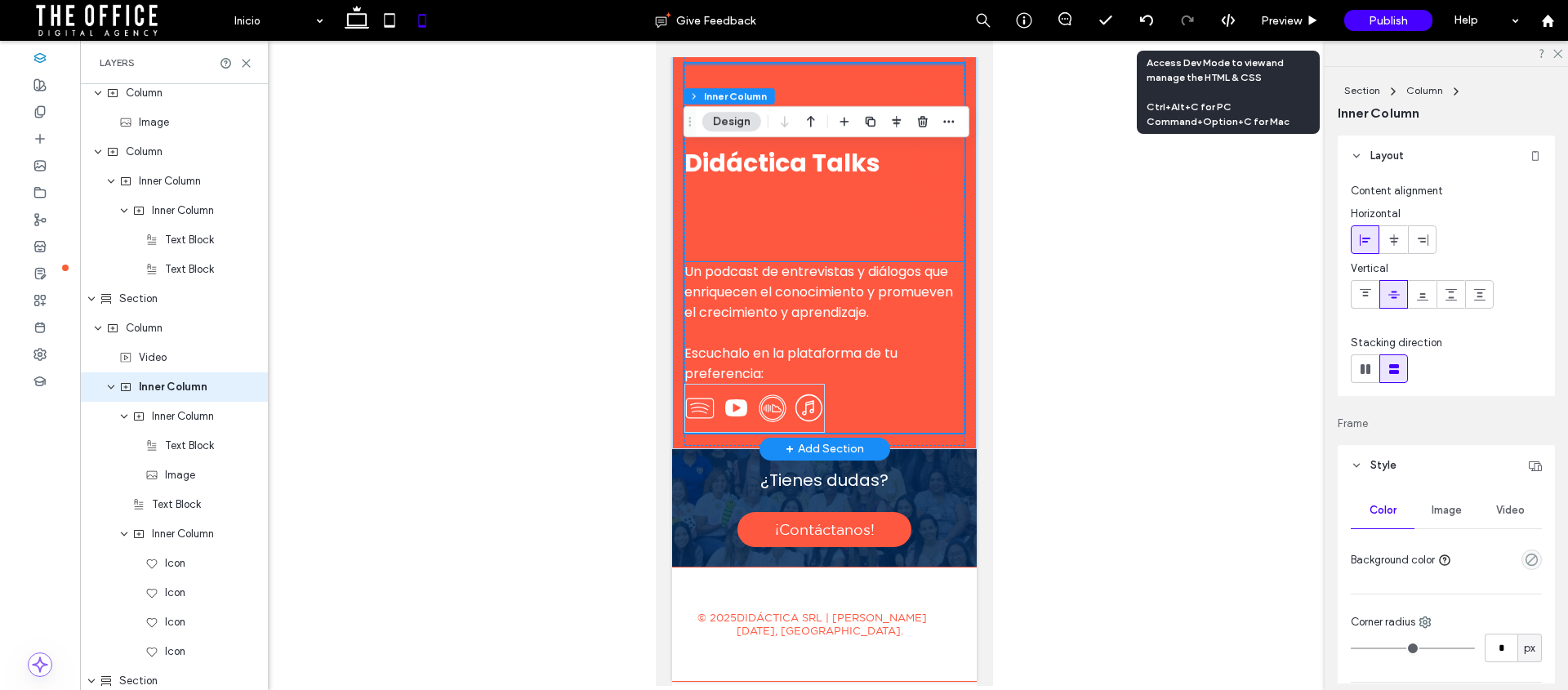
scroll to position [2610, 0]
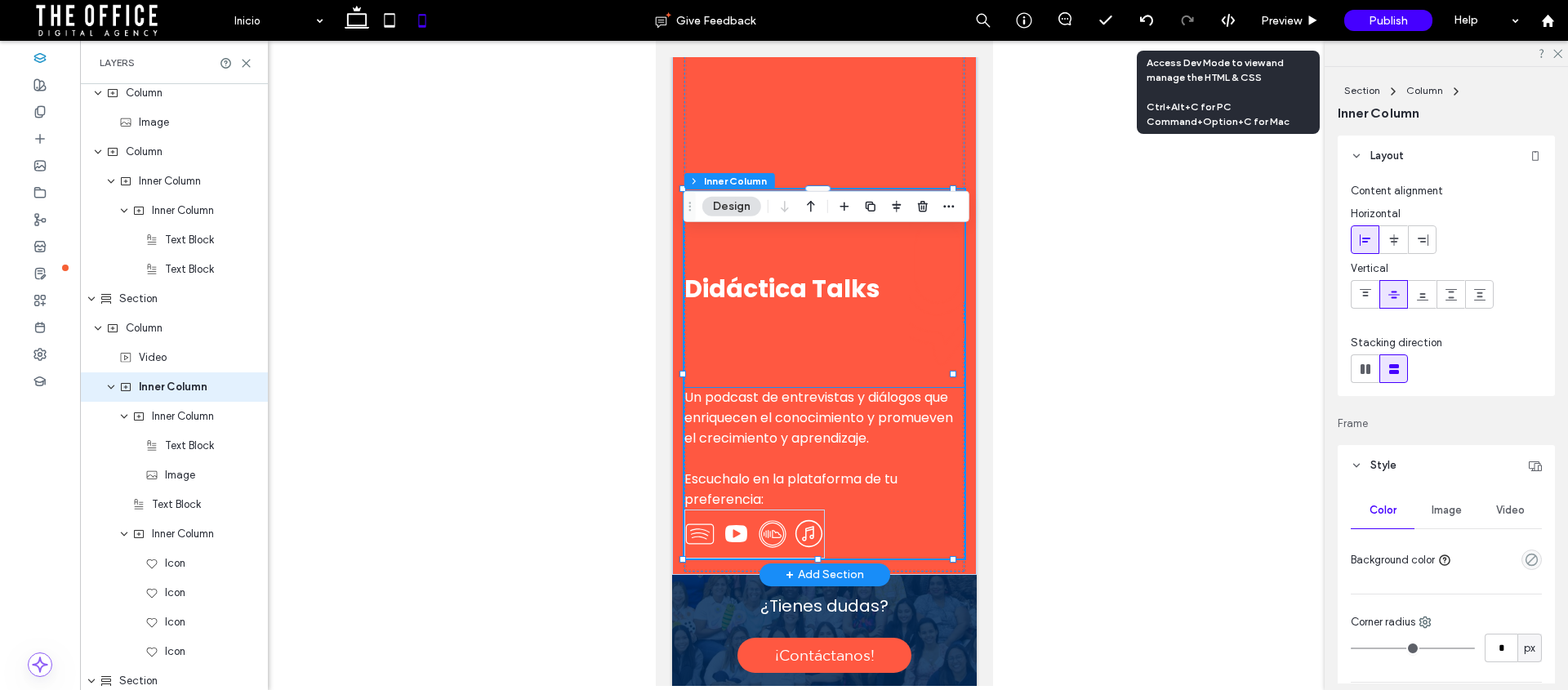
click at [803, 263] on div "Didáctica Talks" at bounding box center [823, 289] width 280 height 196
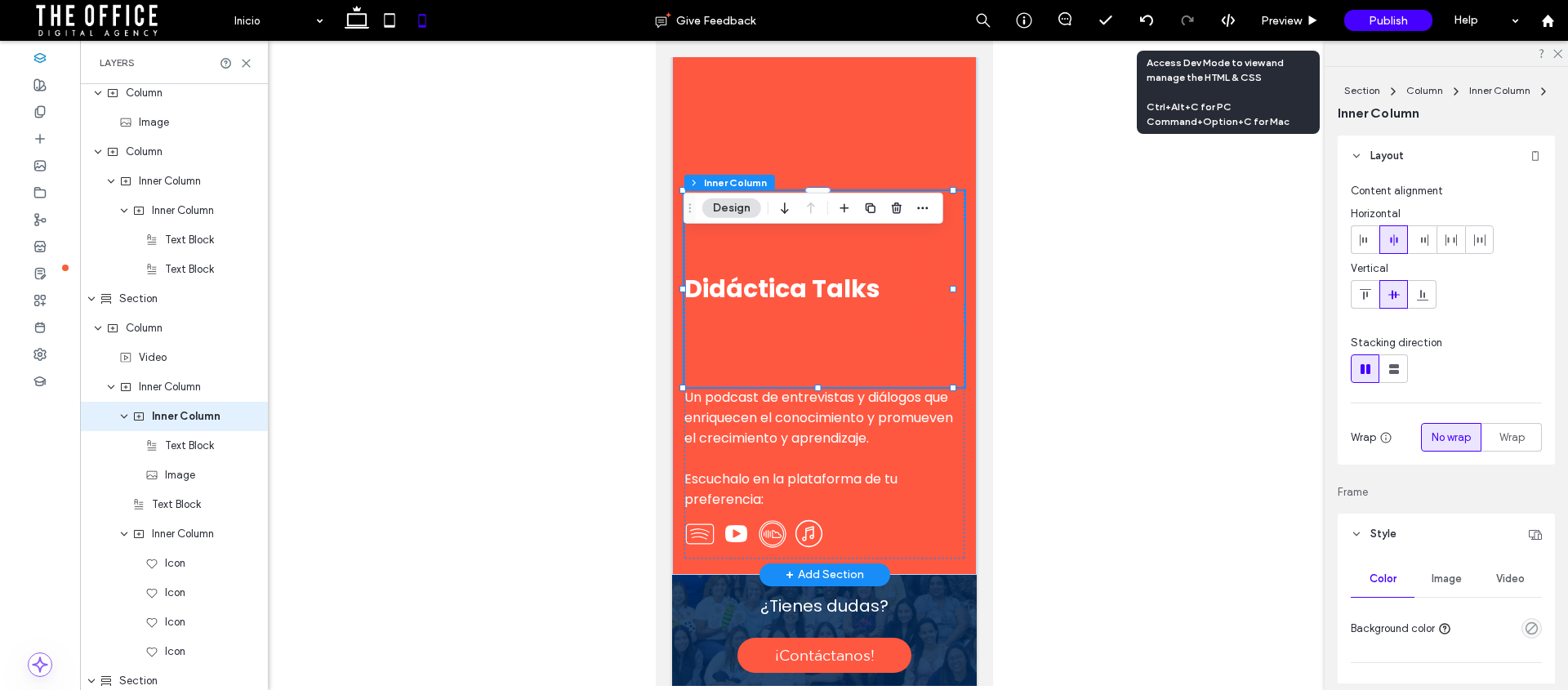
scroll to position [3095, 0]
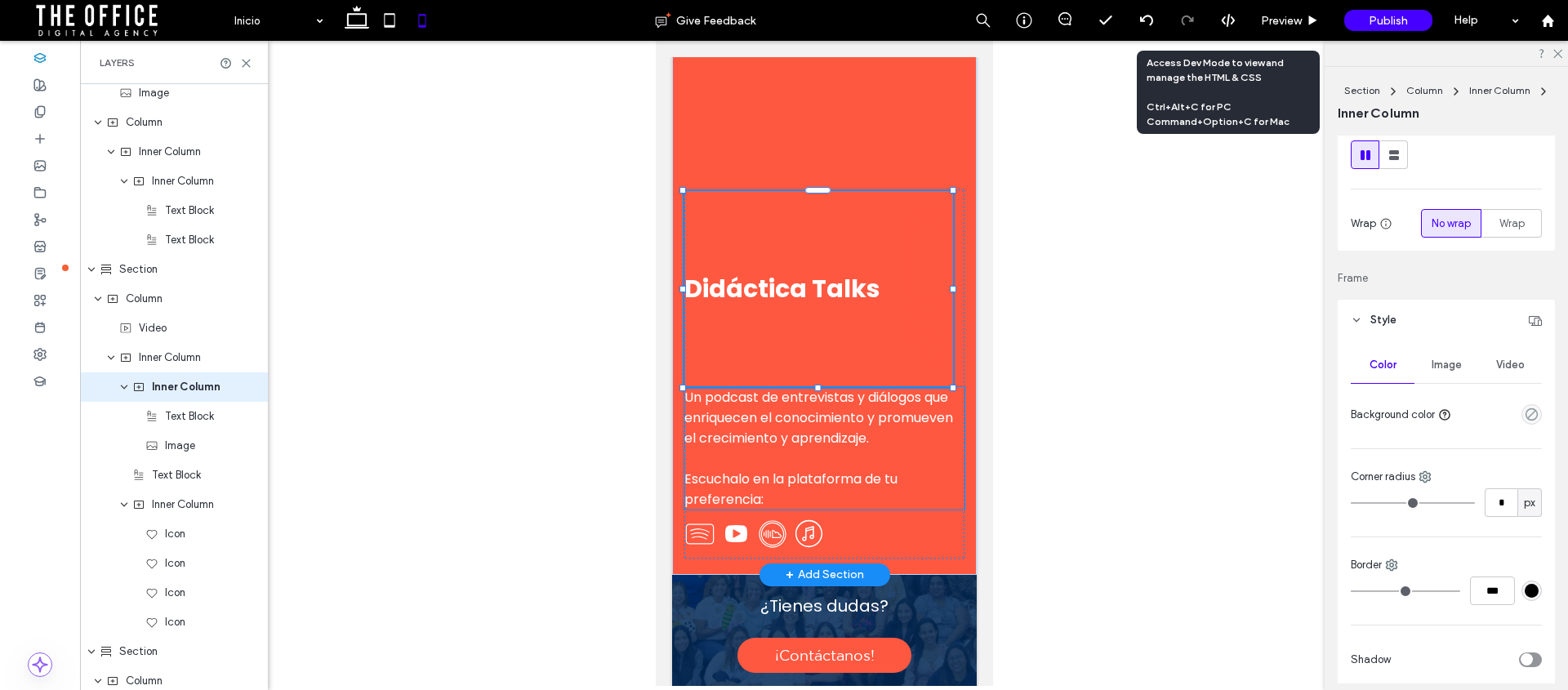
drag, startPoint x: 817, startPoint y: 434, endPoint x: 816, endPoint y: 363, distance: 71.0
click at [818, 364] on div "Didáctica Talks Un podcast de entrevistas y diálogos que enriquecen el conocimi…" at bounding box center [823, 287] width 305 height 574
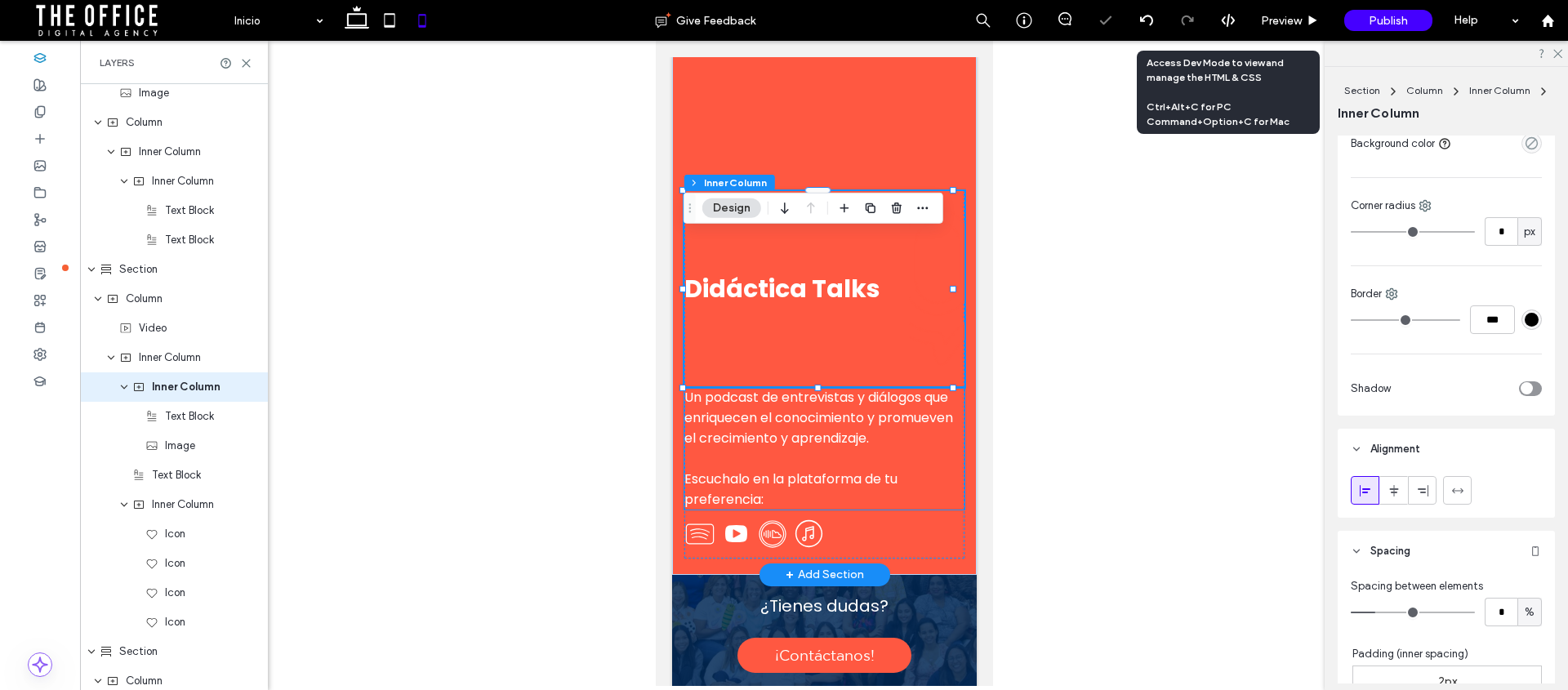
scroll to position [779, 0]
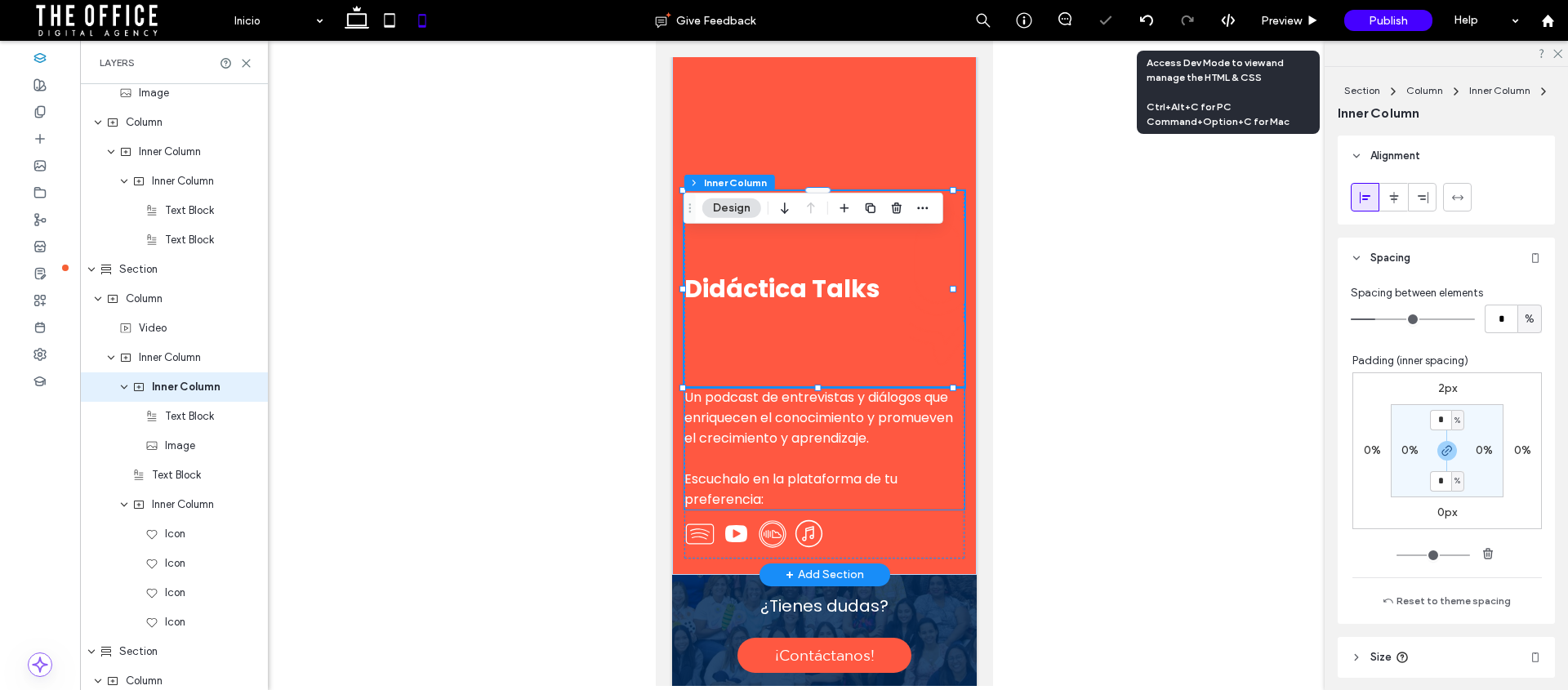
click at [778, 382] on div "Didáctica Talks" at bounding box center [823, 289] width 280 height 196
click at [747, 211] on button "Design" at bounding box center [732, 208] width 59 height 20
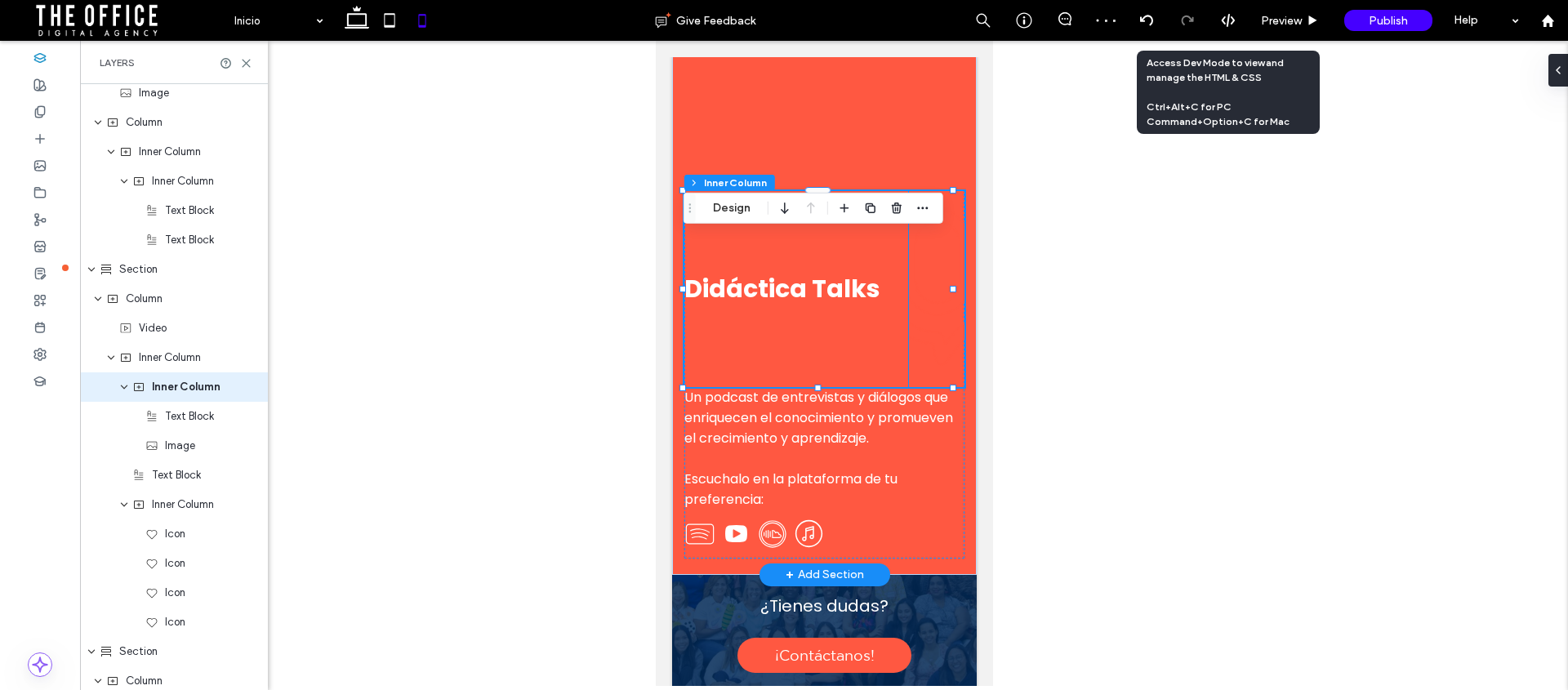
click at [923, 299] on img at bounding box center [936, 289] width 56 height 196
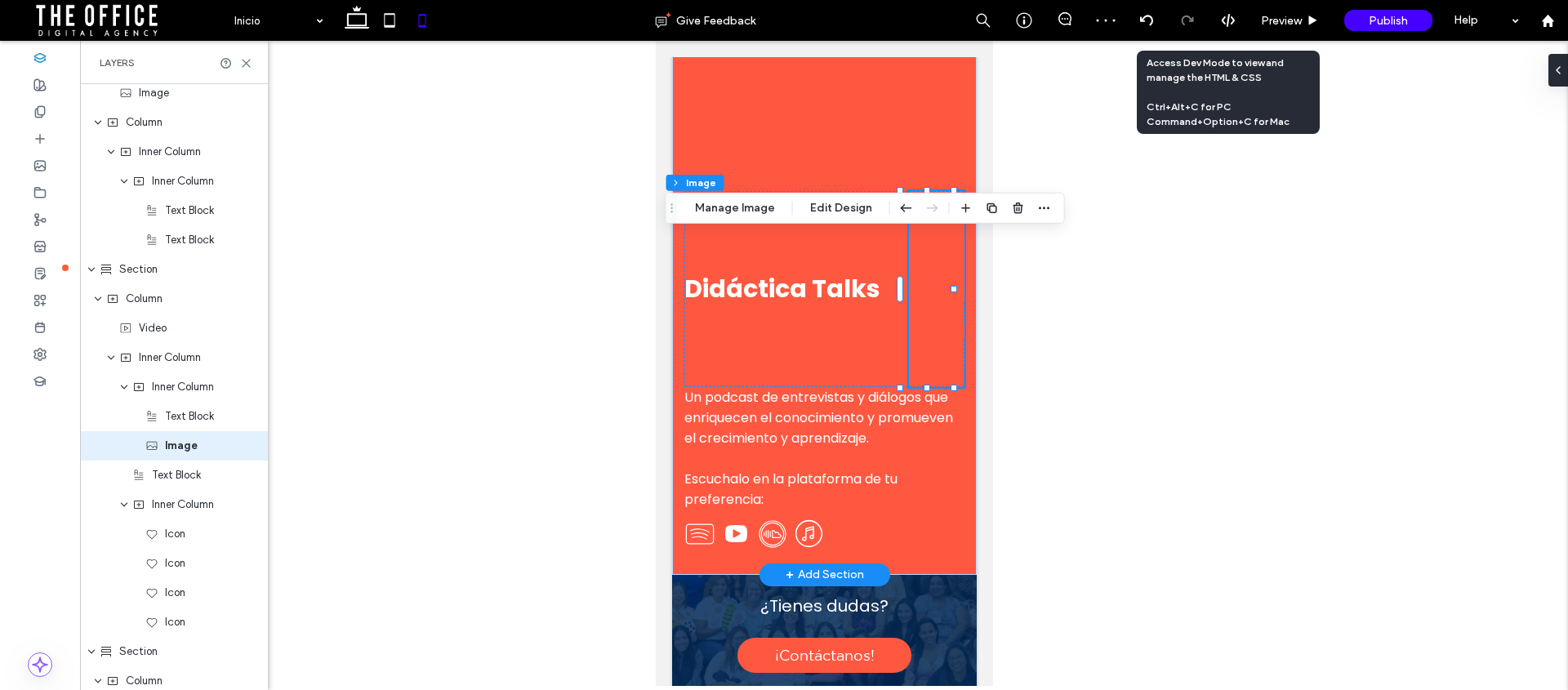
scroll to position [3153, 0]
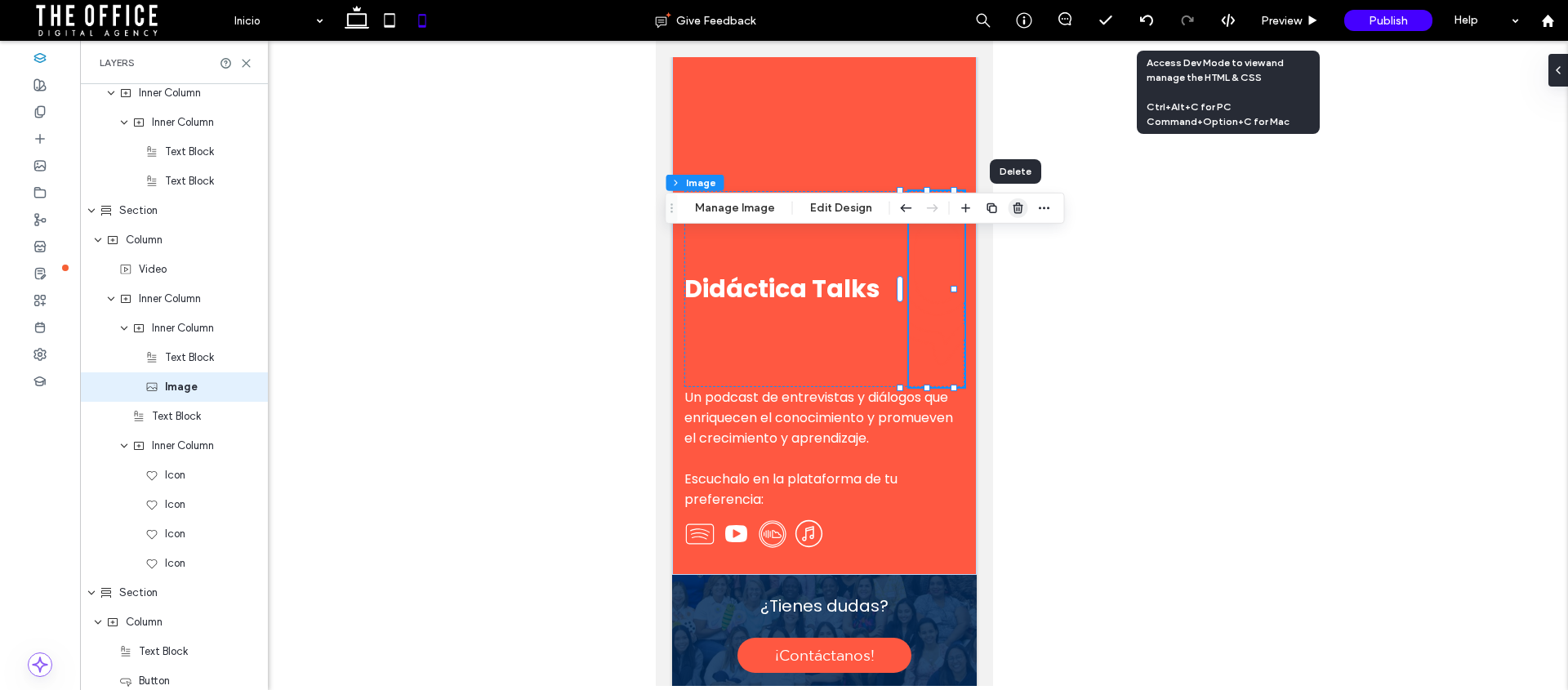
click at [1015, 207] on icon "button" at bounding box center [1019, 208] width 13 height 13
click at [823, 381] on div "Didáctica Talks" at bounding box center [823, 289] width 280 height 196
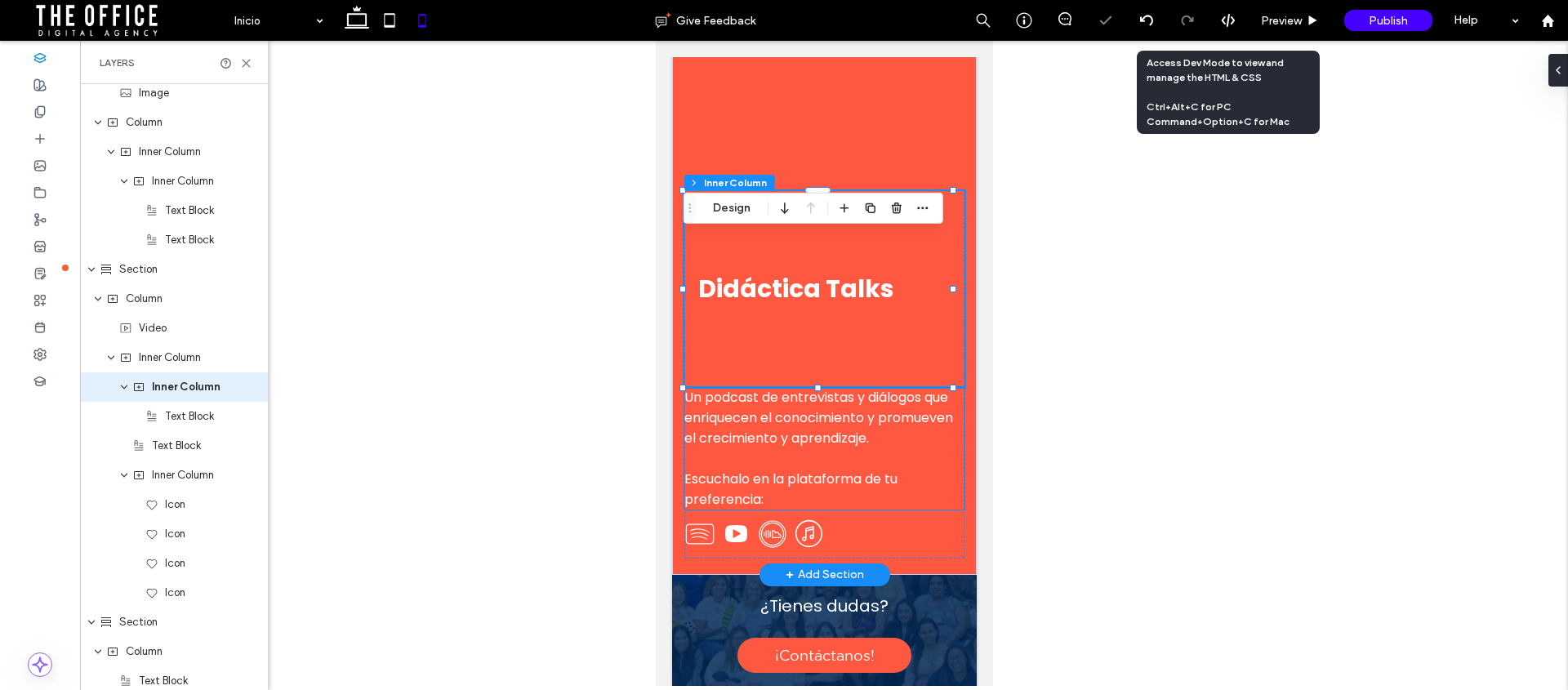
drag, startPoint x: 889, startPoint y: 473, endPoint x: 870, endPoint y: 458, distance: 24.2
click at [889, 448] on span "Un podcast de entrevistas y diálogos que enriquecen el conocimiento y promueven…" at bounding box center [818, 418] width 269 height 60
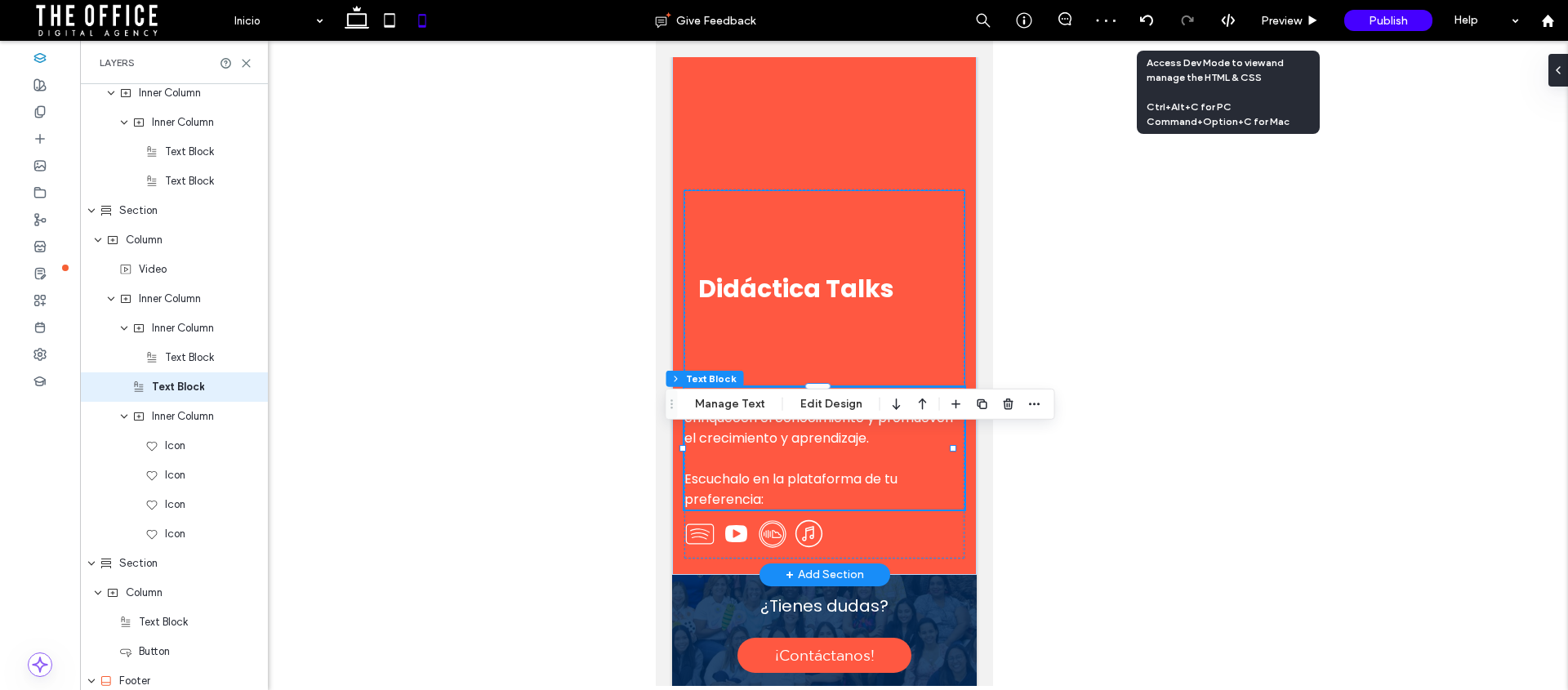
click at [822, 307] on span "Didáctica Talks" at bounding box center [795, 289] width 196 height 36
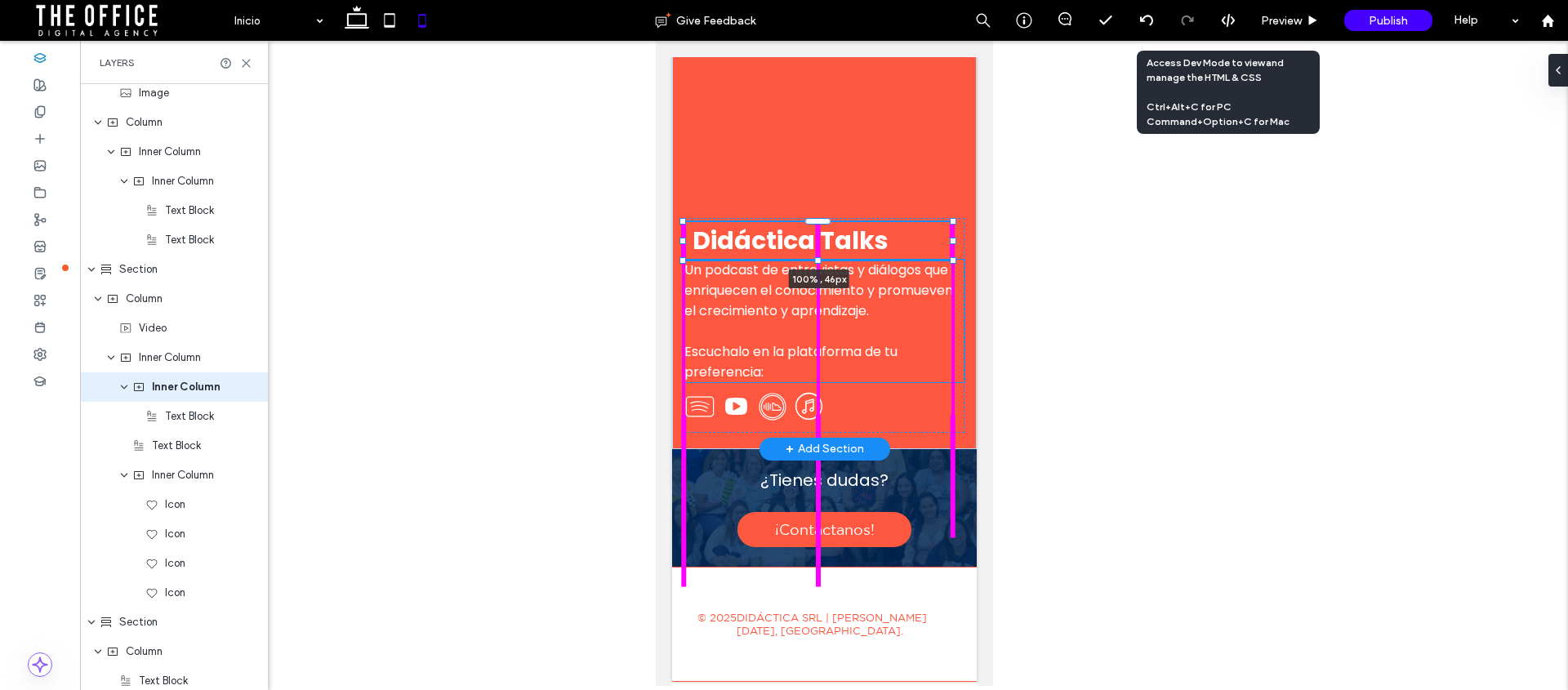
scroll to position [779, 0]
drag, startPoint x: 818, startPoint y: 431, endPoint x: 820, endPoint y: 355, distance: 76.0
click at [820, 355] on div "Didáctica Talks 100% , 54px Un podcast de entrevistas y diálogos que enriquecen…" at bounding box center [823, 237] width 305 height 423
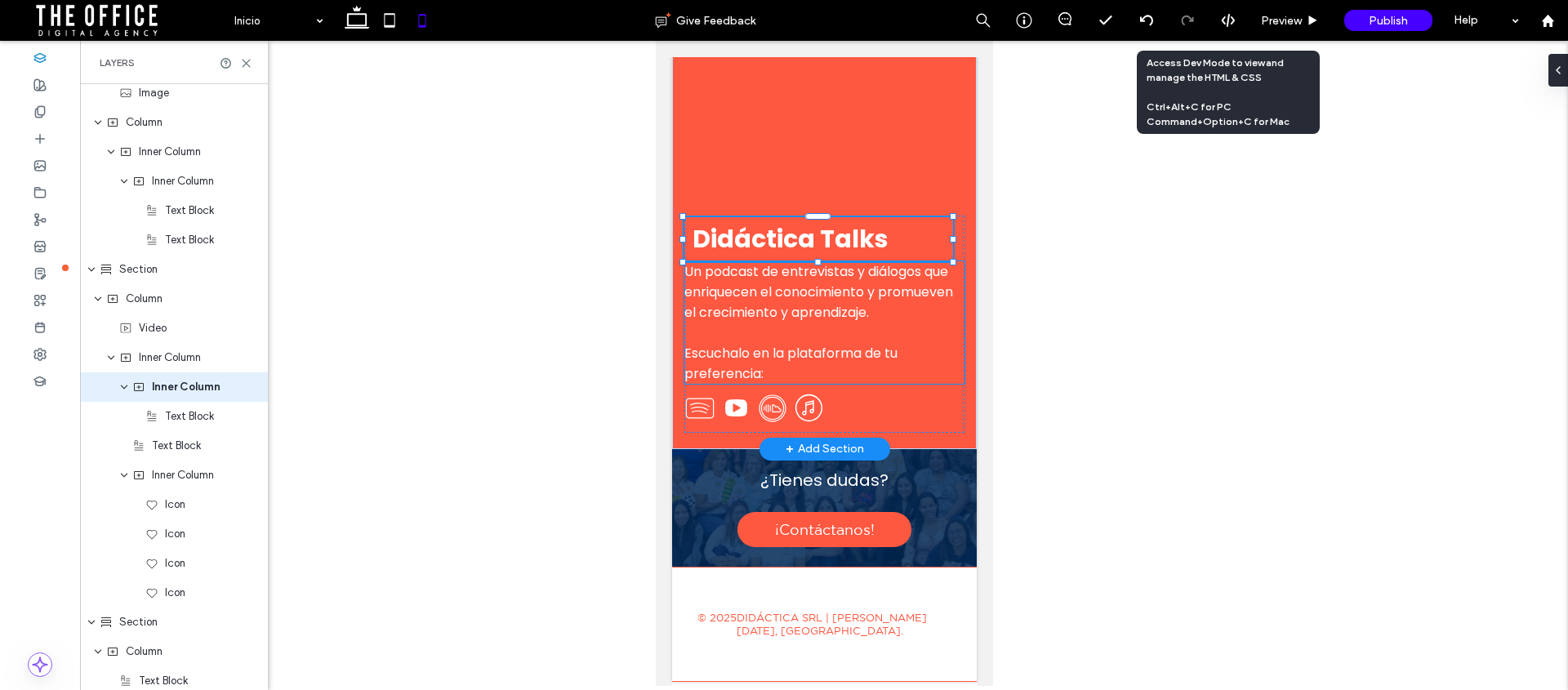
type input "**"
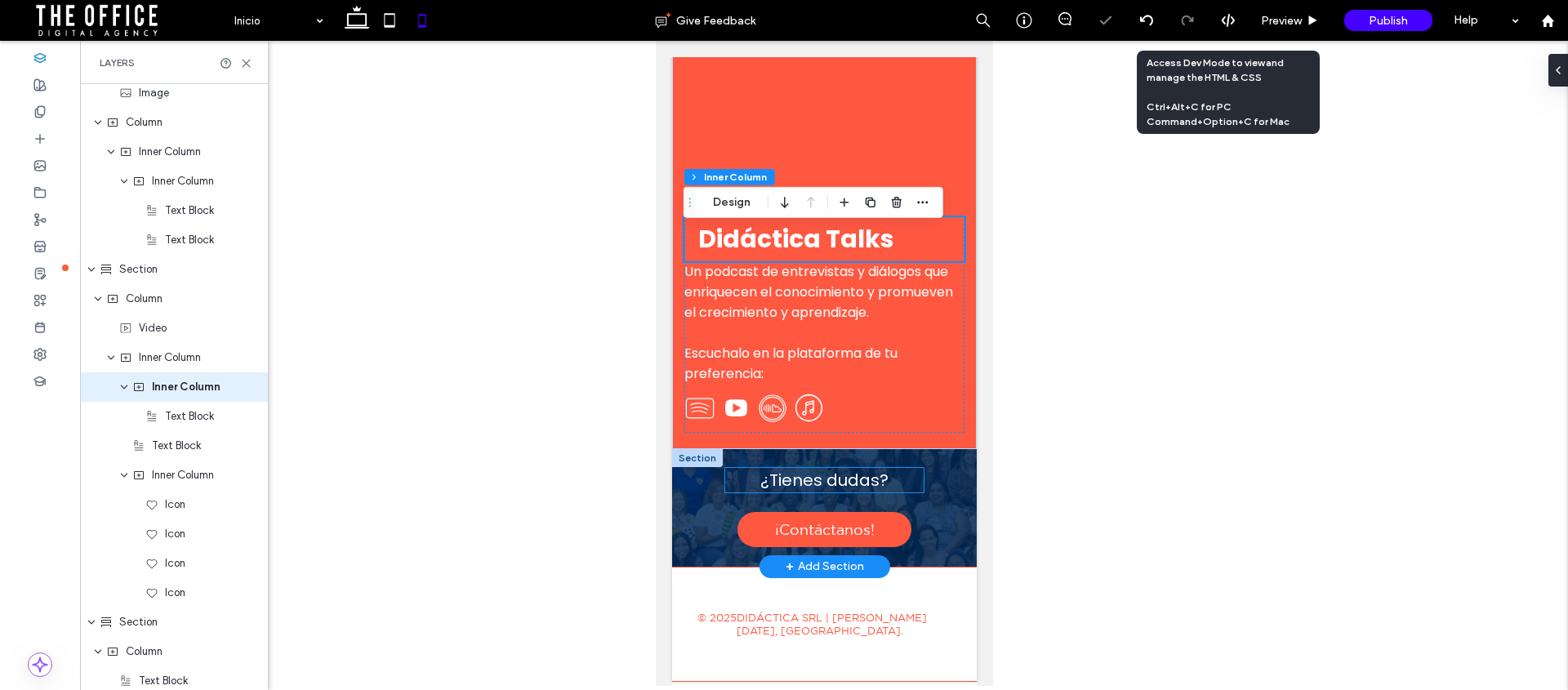
scroll to position [2623, 0]
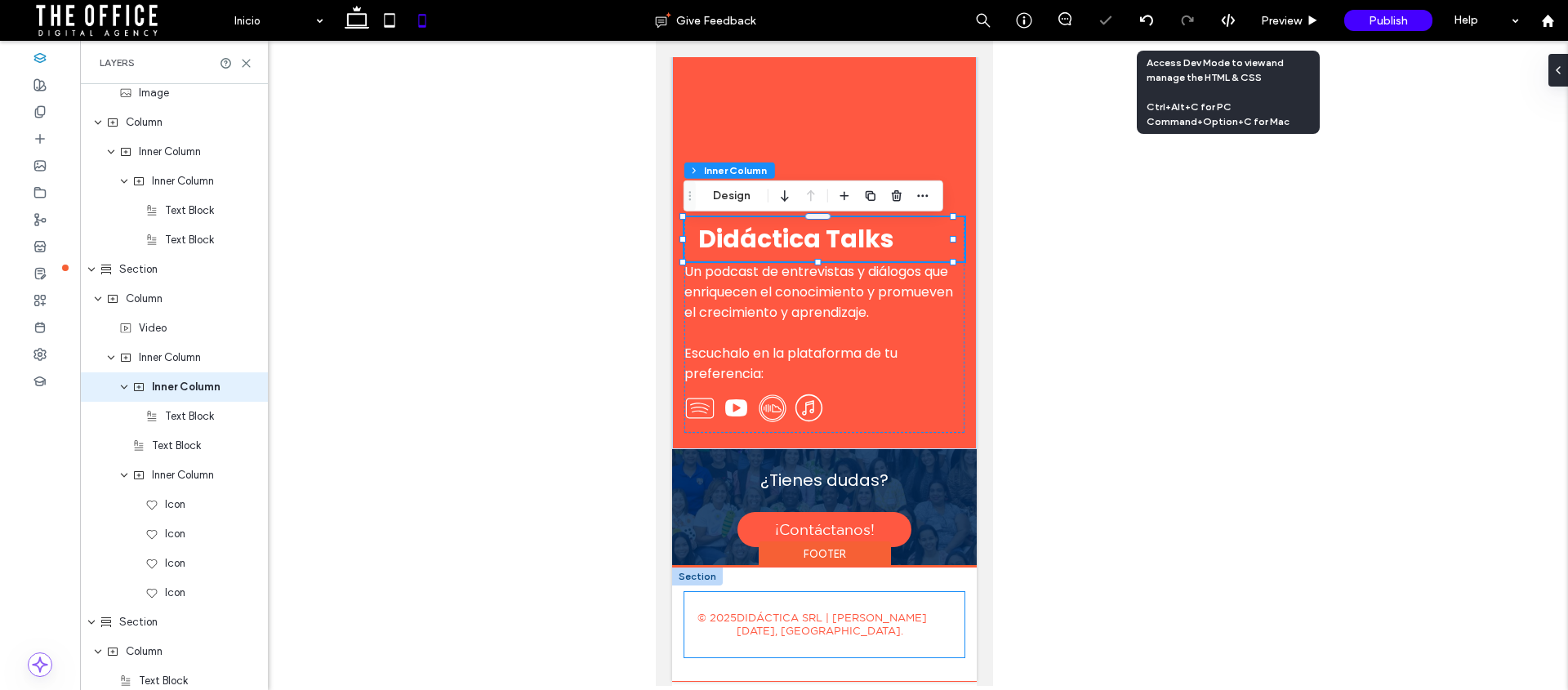
click at [846, 597] on div "© 2025 DIDÁCTICA SRL | SANTO DOMINGO, REPÚBLICA DOMINICANA." at bounding box center [823, 625] width 280 height 65
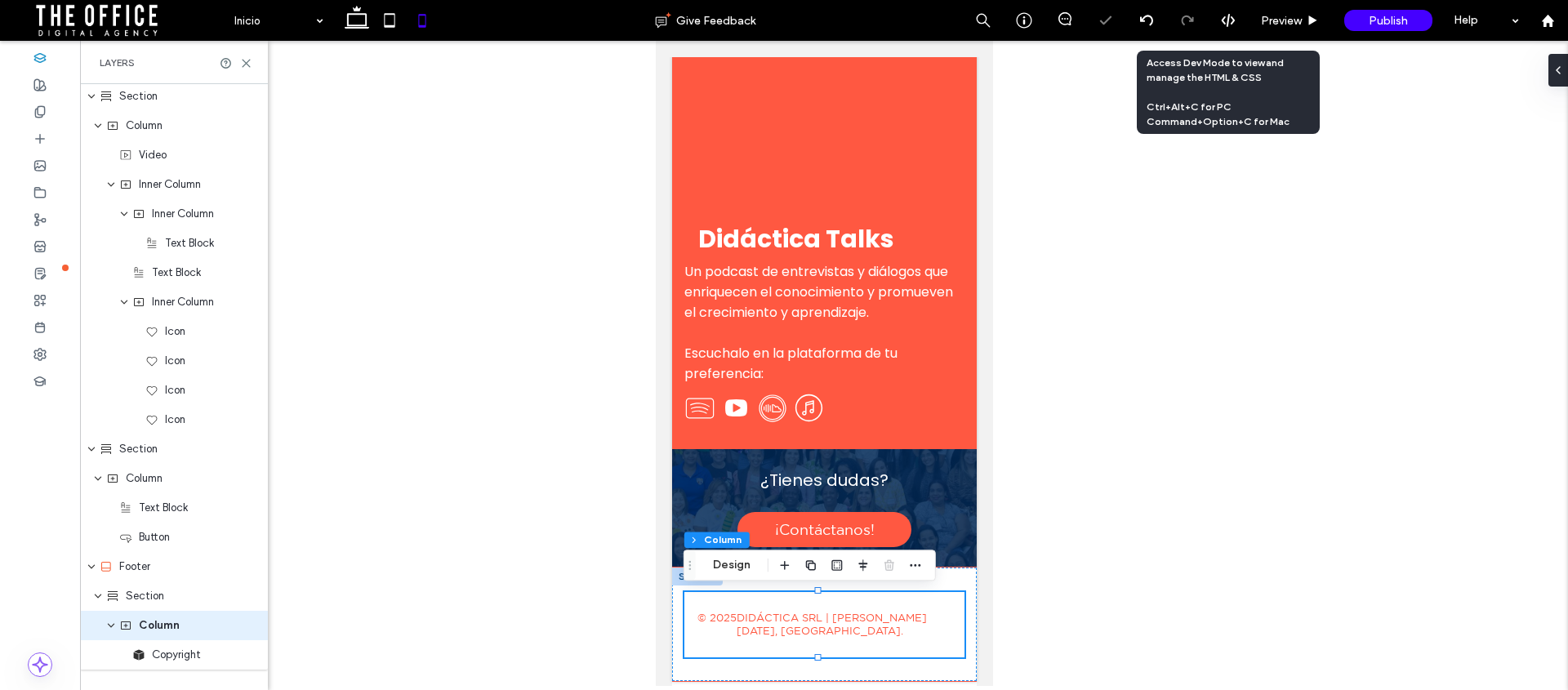
scroll to position [3313, 0]
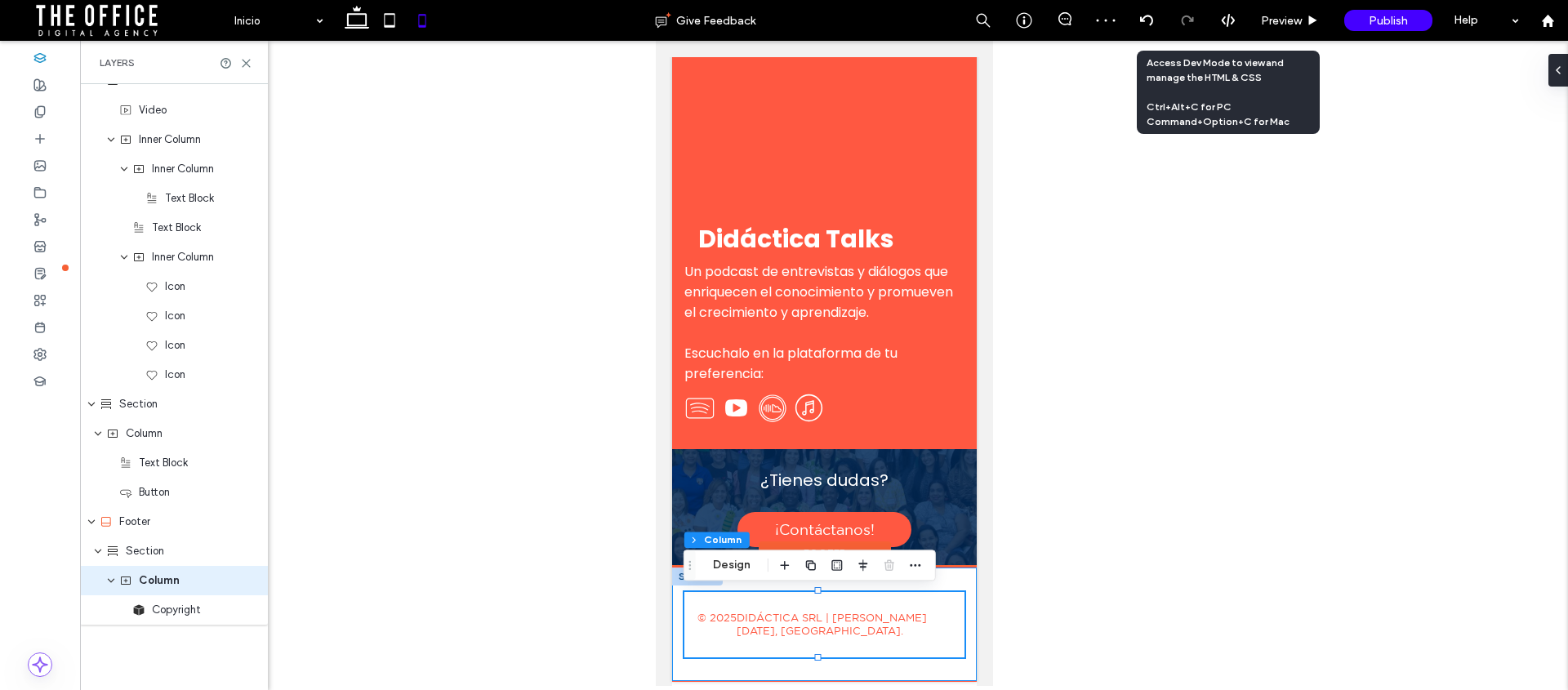
click at [943, 579] on div "© 2025 DIDÁCTICA SRL | SANTO DOMINGO, REPÚBLICA DOMINICANA." at bounding box center [823, 625] width 305 height 114
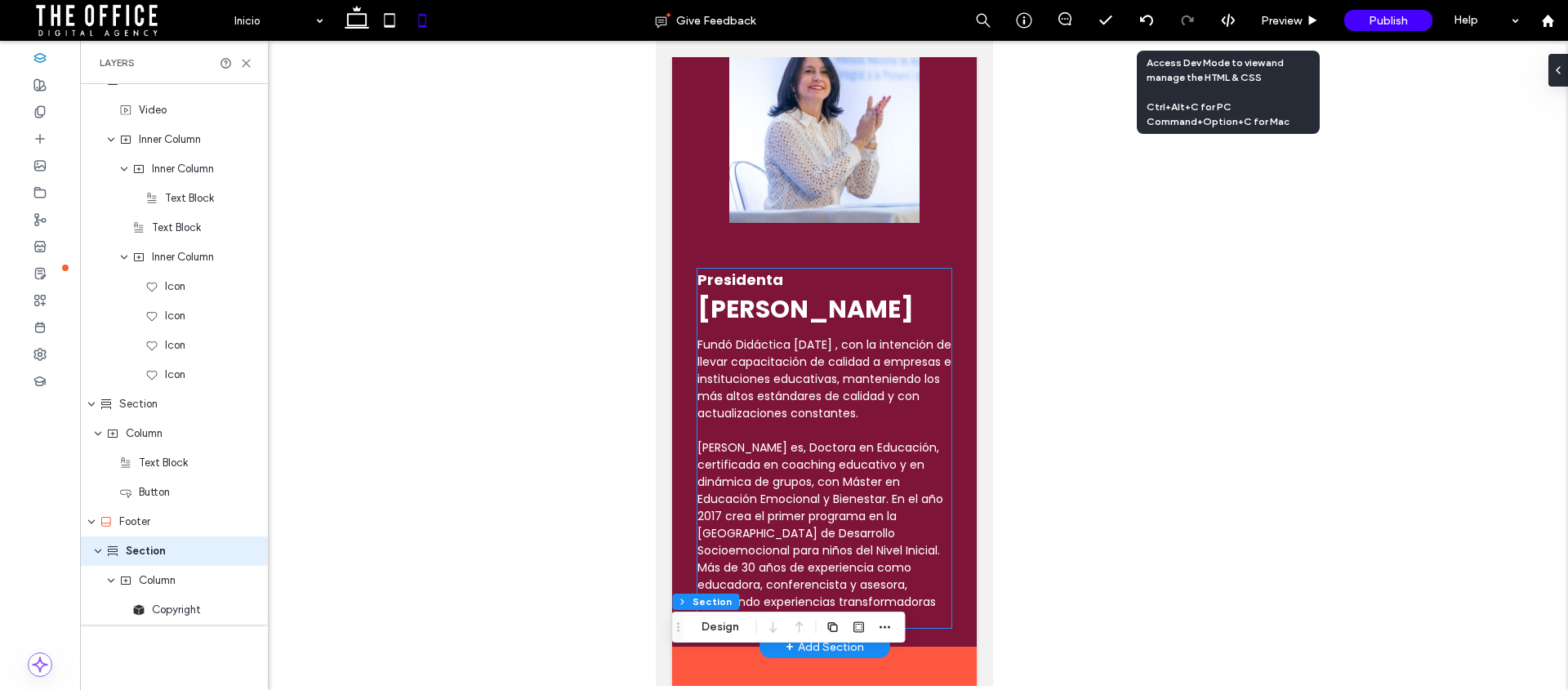
scroll to position [1812, 0]
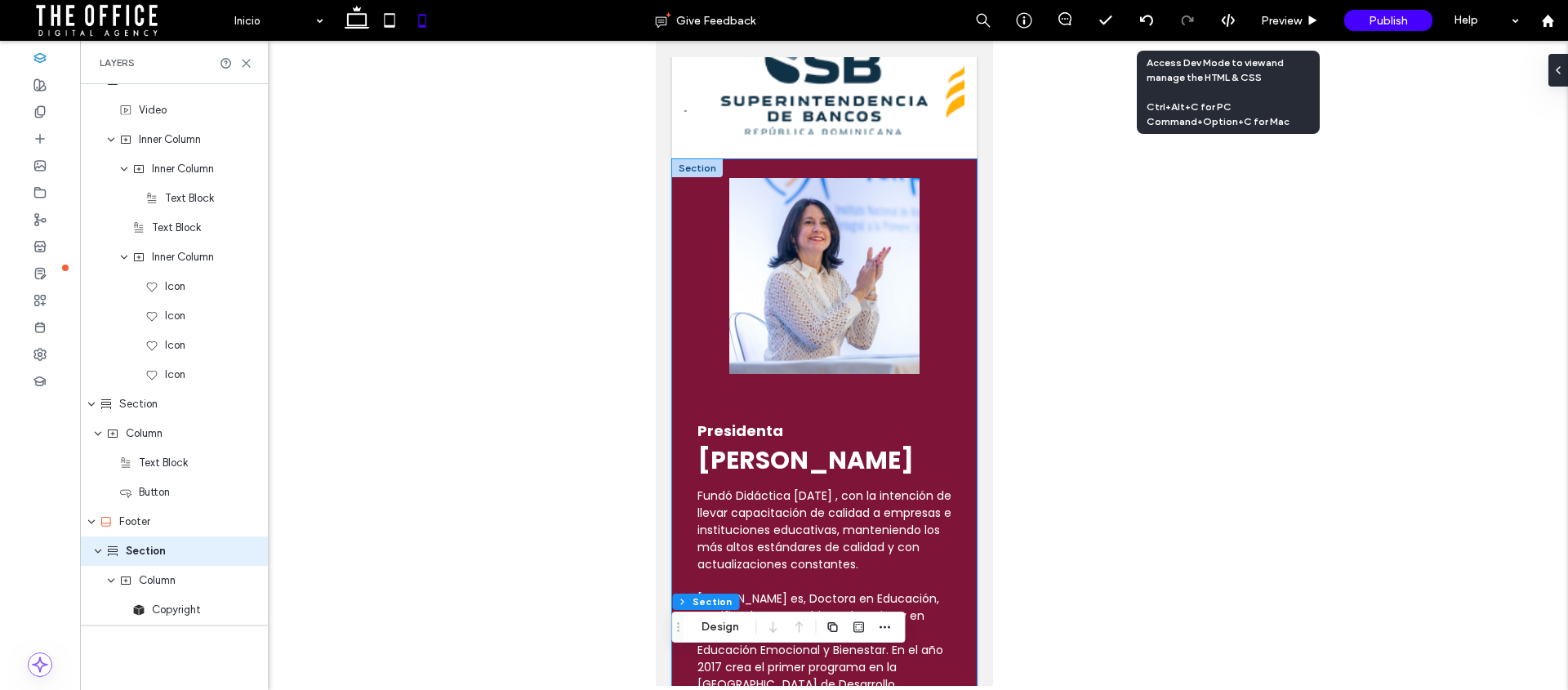
click at [821, 406] on div "Presidenta Margarita Heinsen Fundó Didáctica hace 20 años , con la intención de…" at bounding box center [823, 479] width 305 height 640
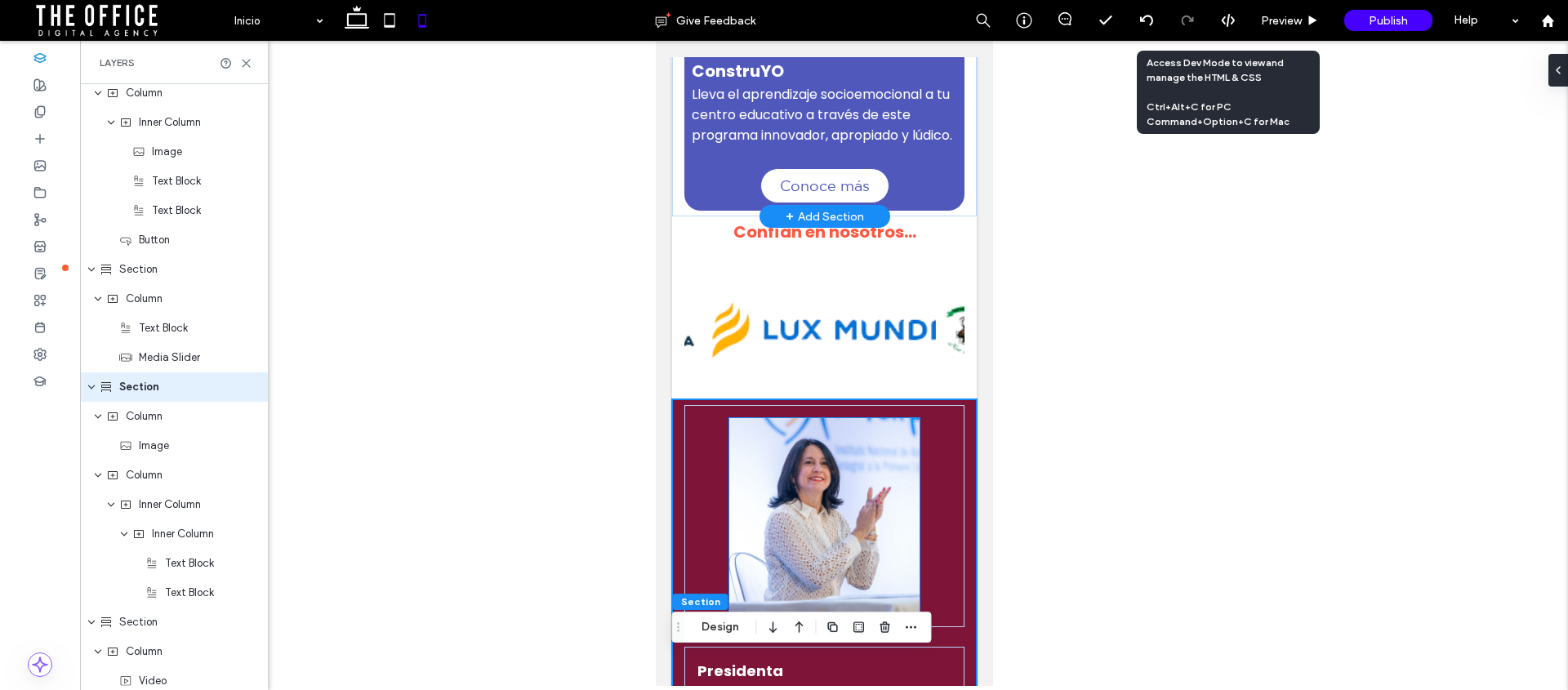
scroll to position [1221, 0]
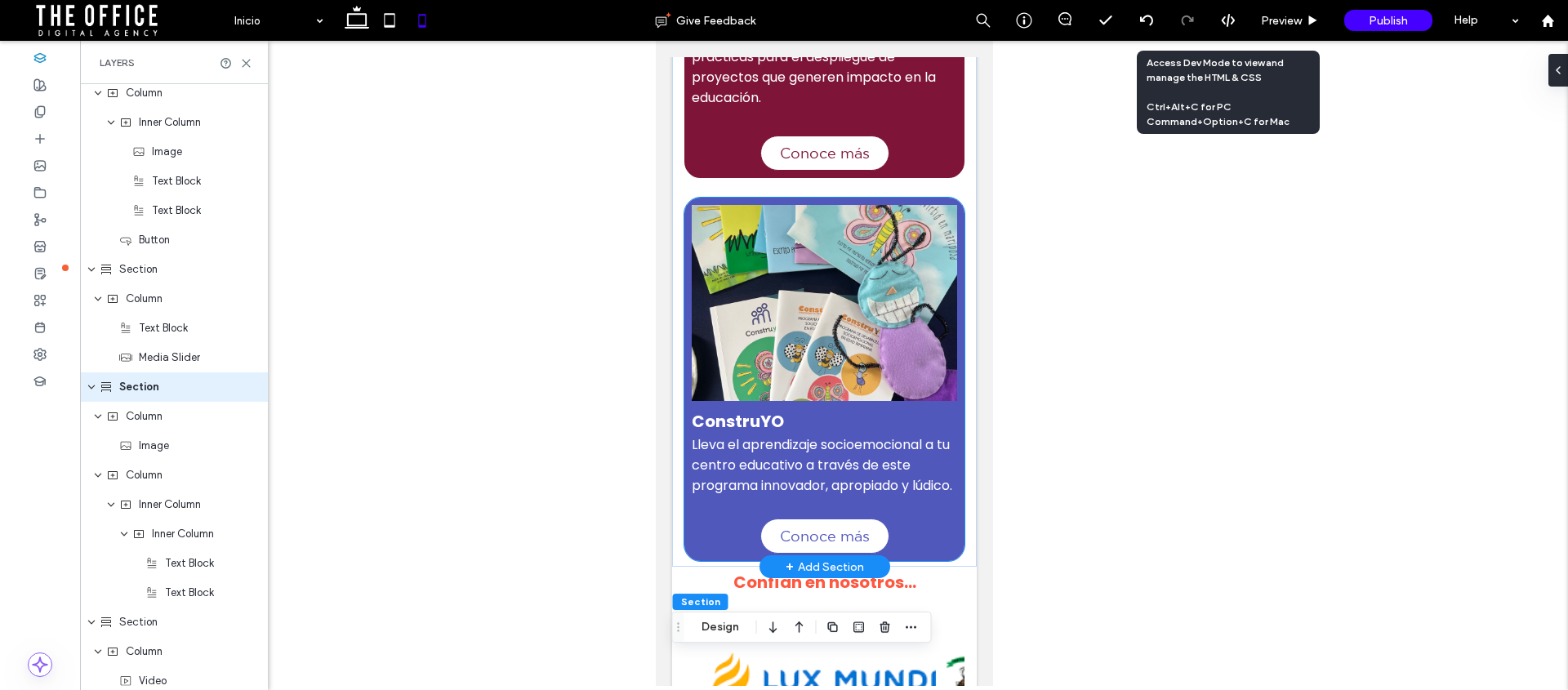
click at [735, 537] on div "ConstruYO Lleva el aprendizaje socioemocional a tu centro educativo a través de…" at bounding box center [823, 379] width 280 height 364
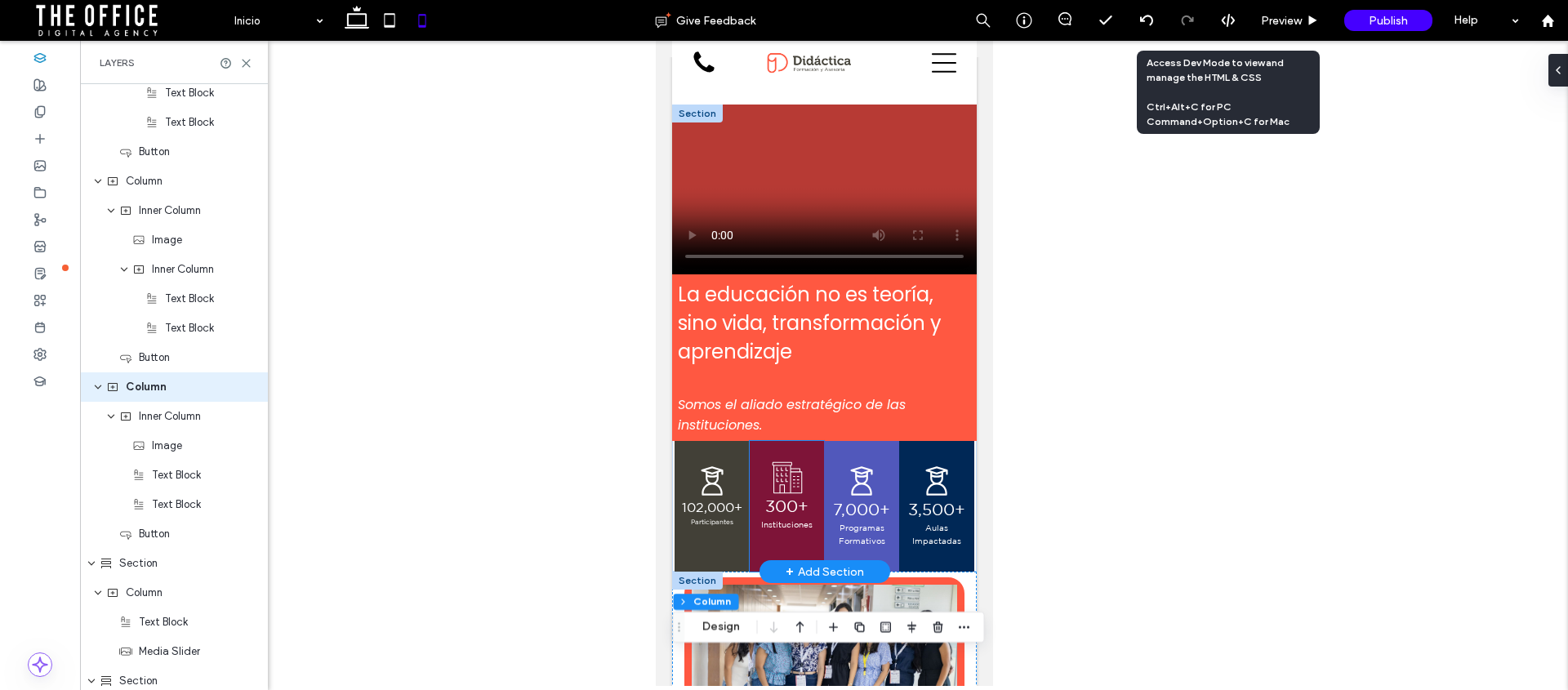
scroll to position [0, 0]
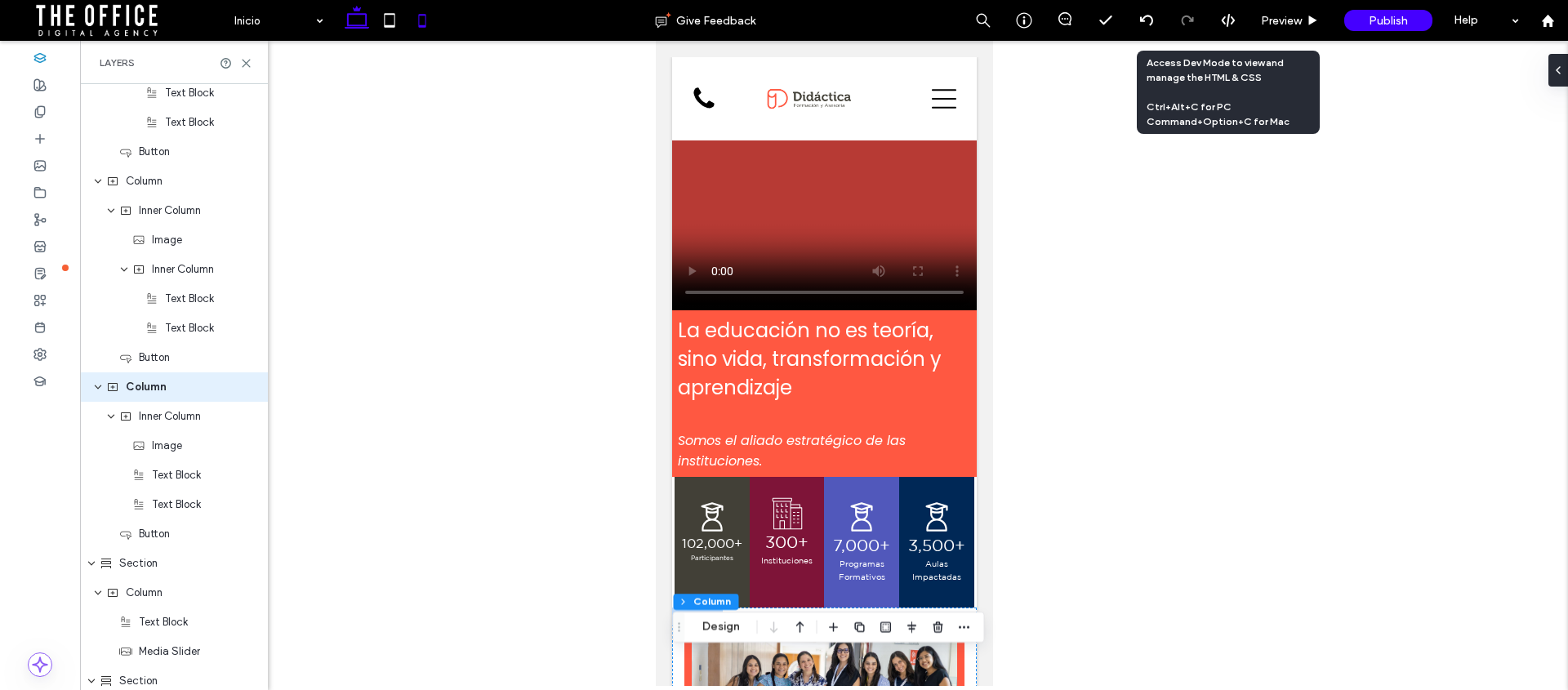
drag, startPoint x: 357, startPoint y: 24, endPoint x: 372, endPoint y: 29, distance: 15.8
click at [357, 24] on icon at bounding box center [356, 20] width 33 height 33
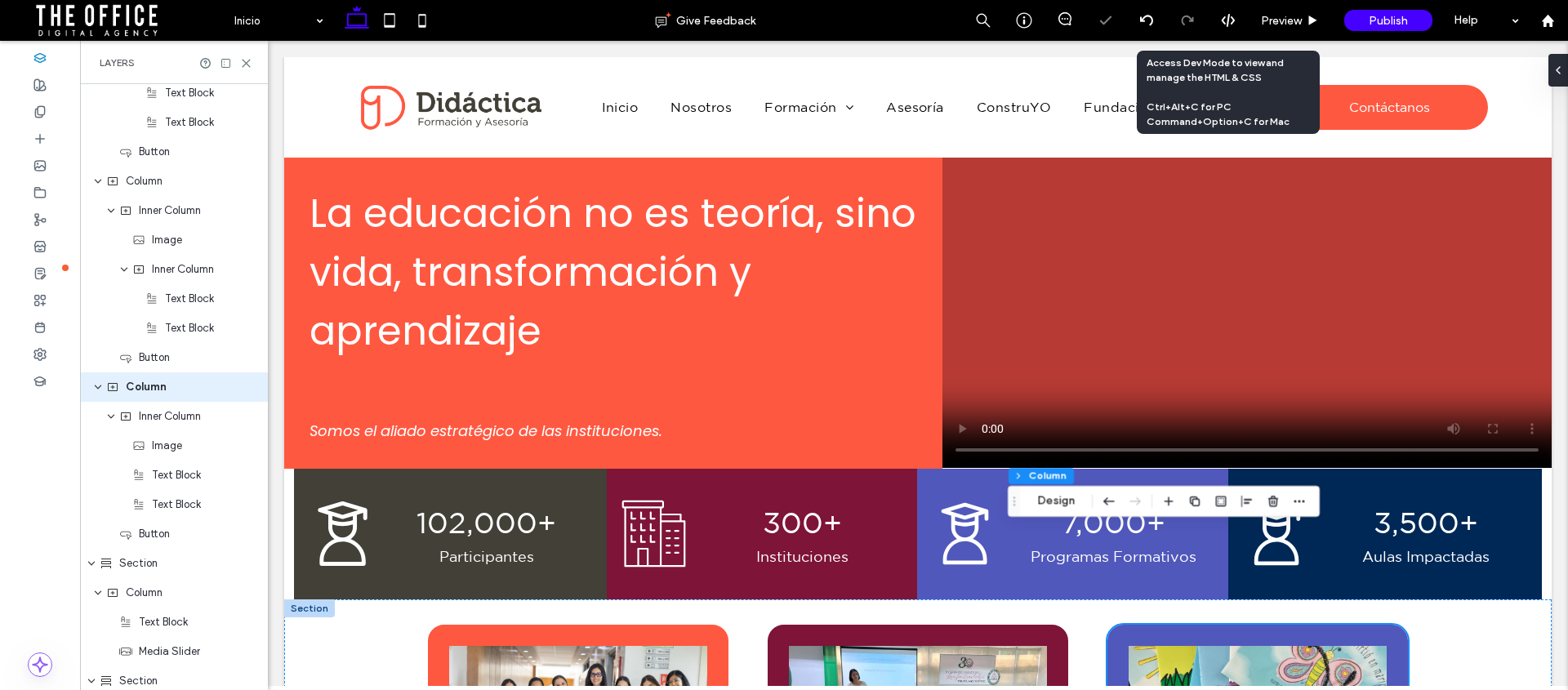
type input "**"
type input "*****"
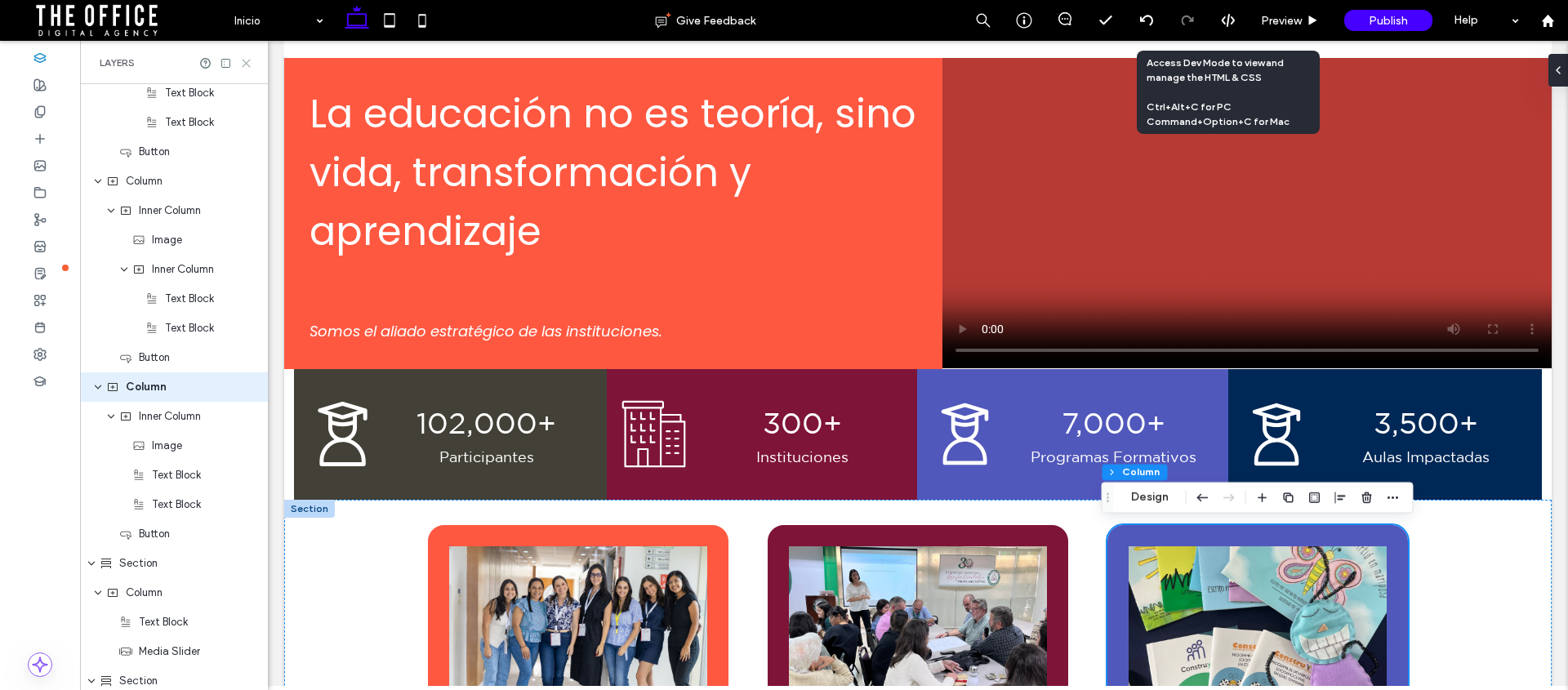
click at [245, 60] on icon at bounding box center [246, 63] width 12 height 12
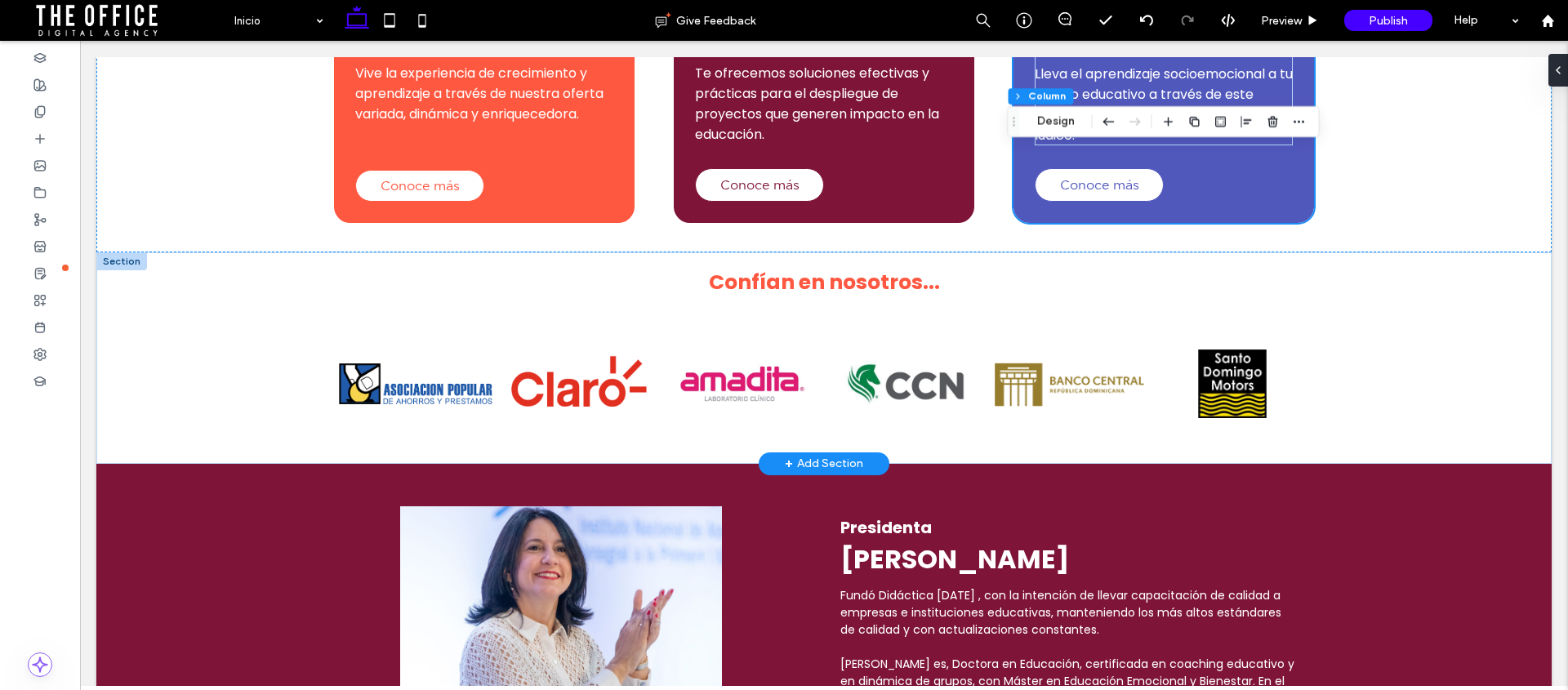
scroll to position [1474, 0]
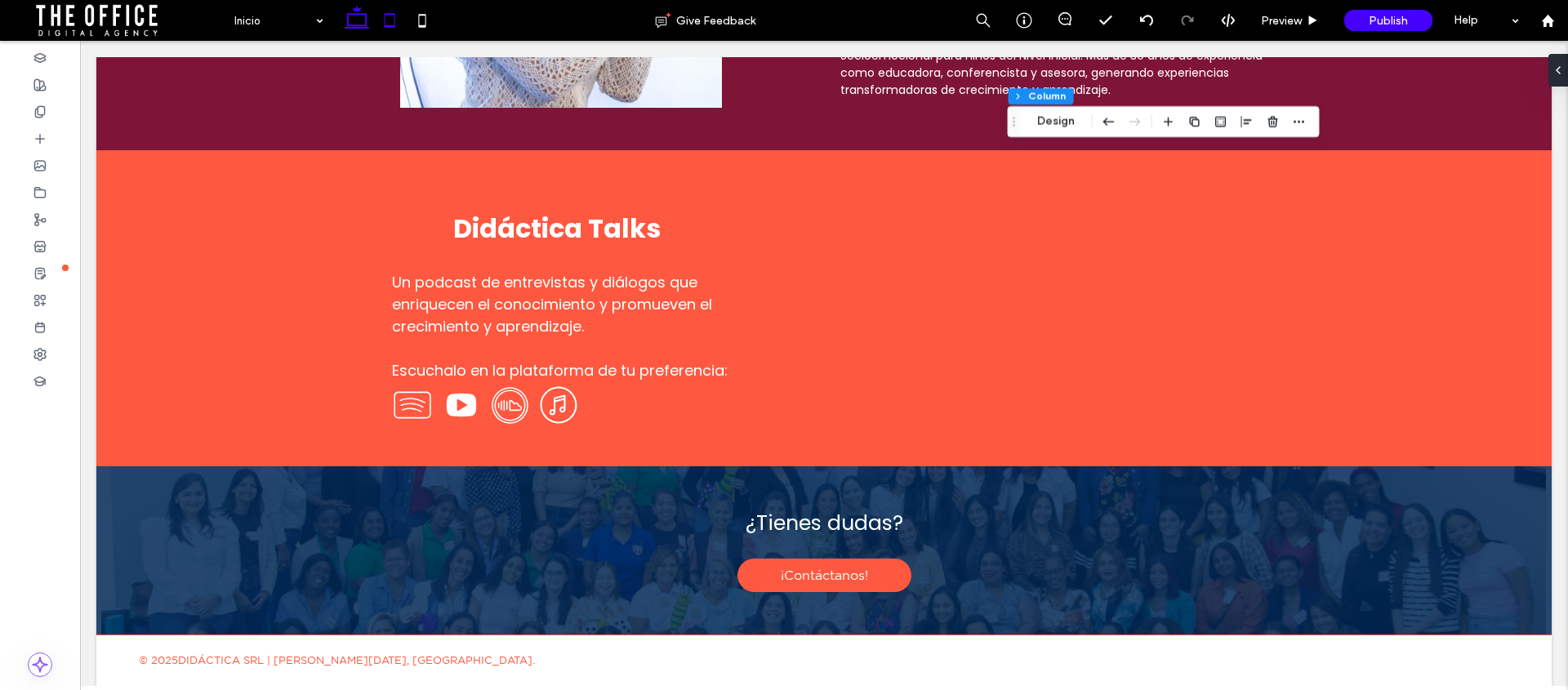
click at [392, 26] on use at bounding box center [390, 20] width 10 height 14
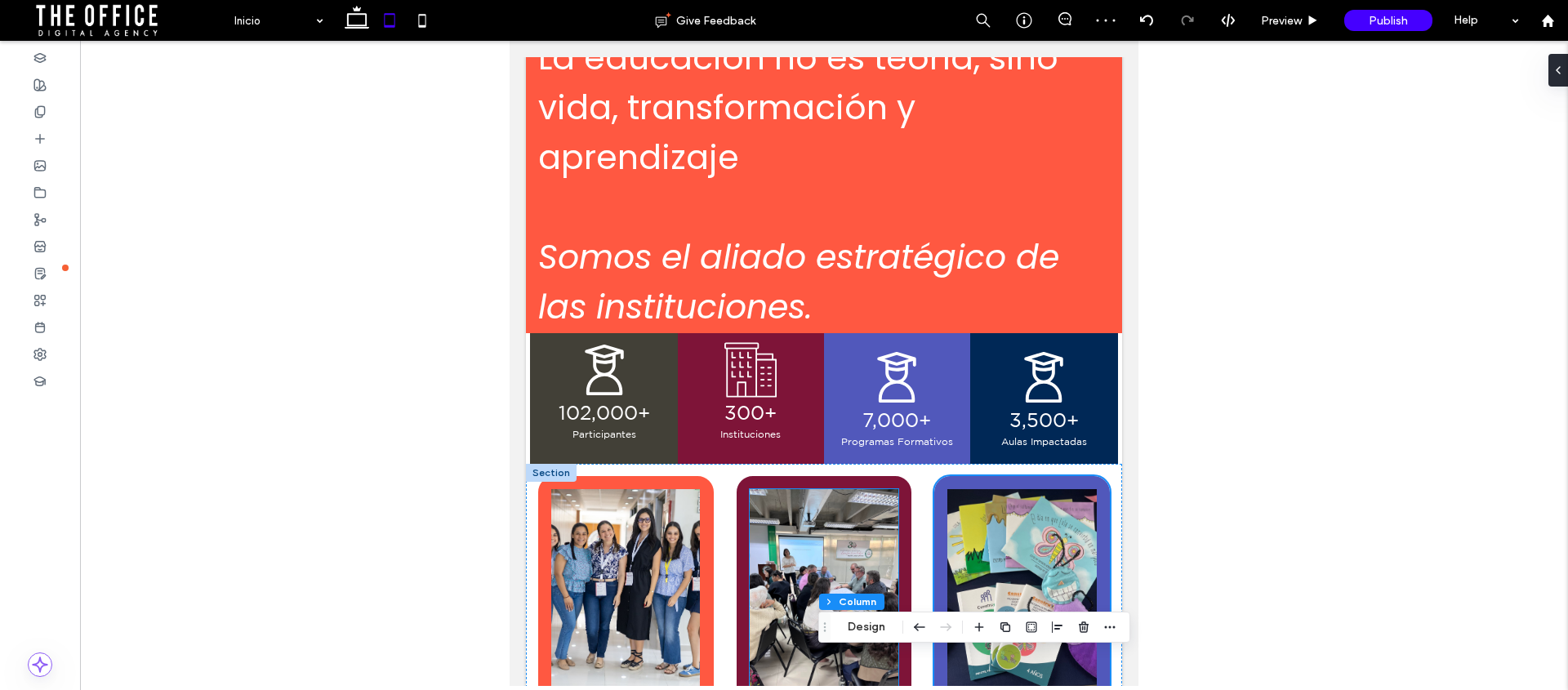
scroll to position [0, 0]
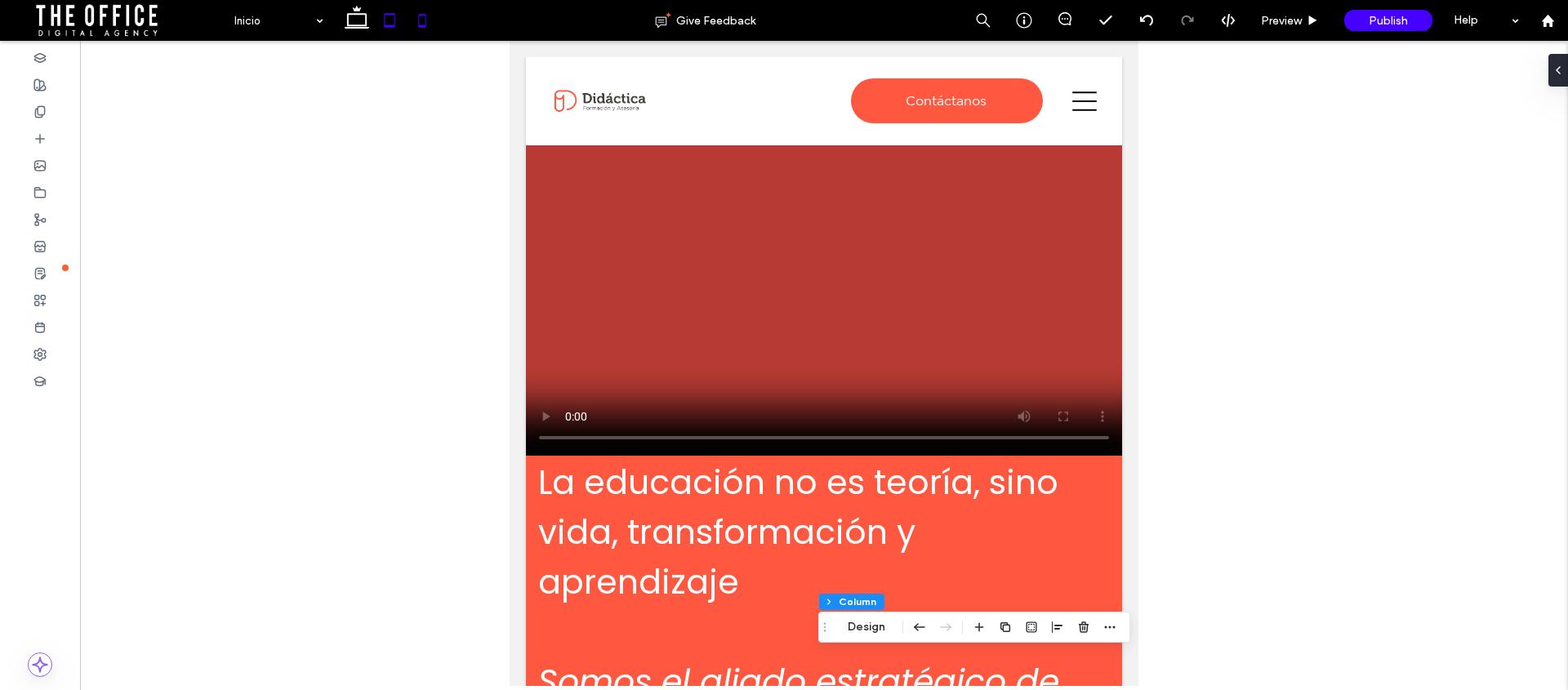
click at [426, 22] on icon at bounding box center [421, 20] width 33 height 33
type input "**"
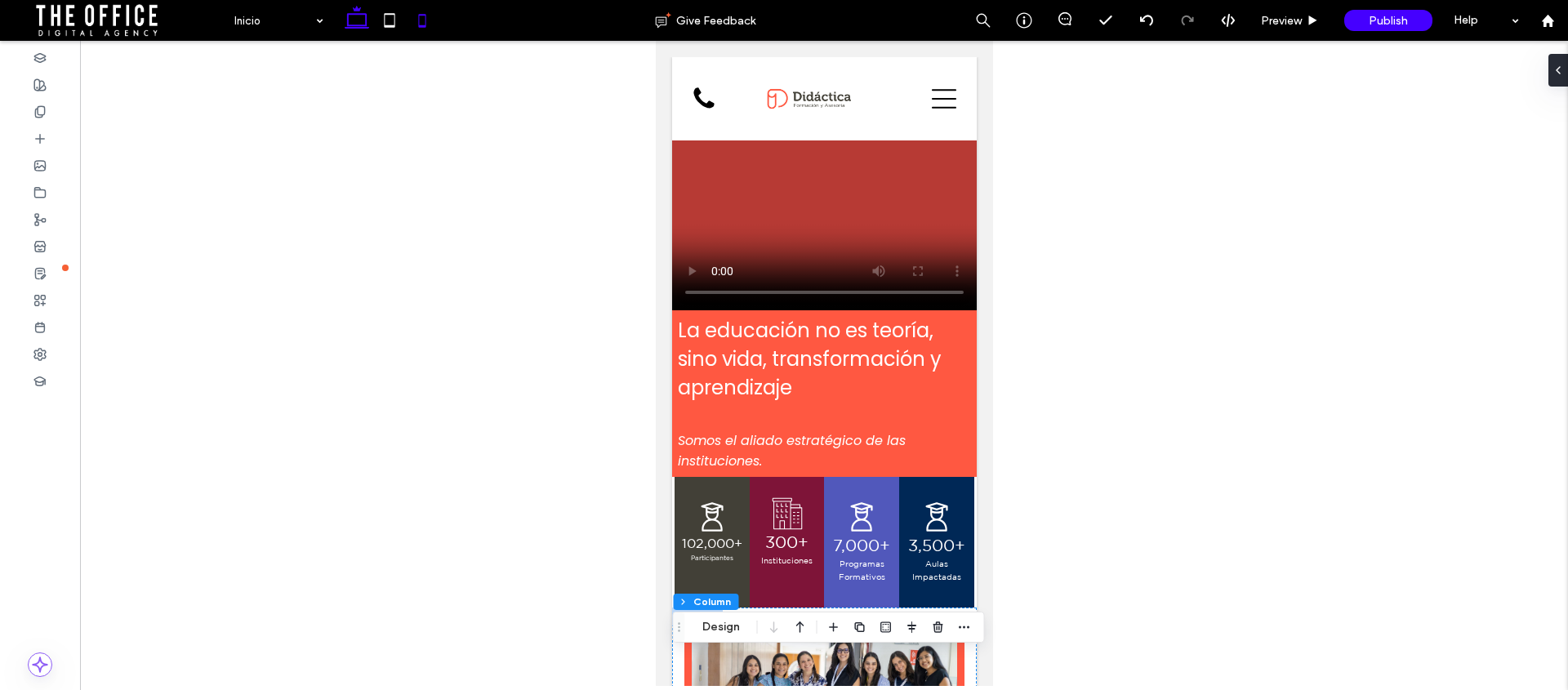
click at [360, 19] on icon at bounding box center [356, 20] width 33 height 33
type input "**"
type input "*****"
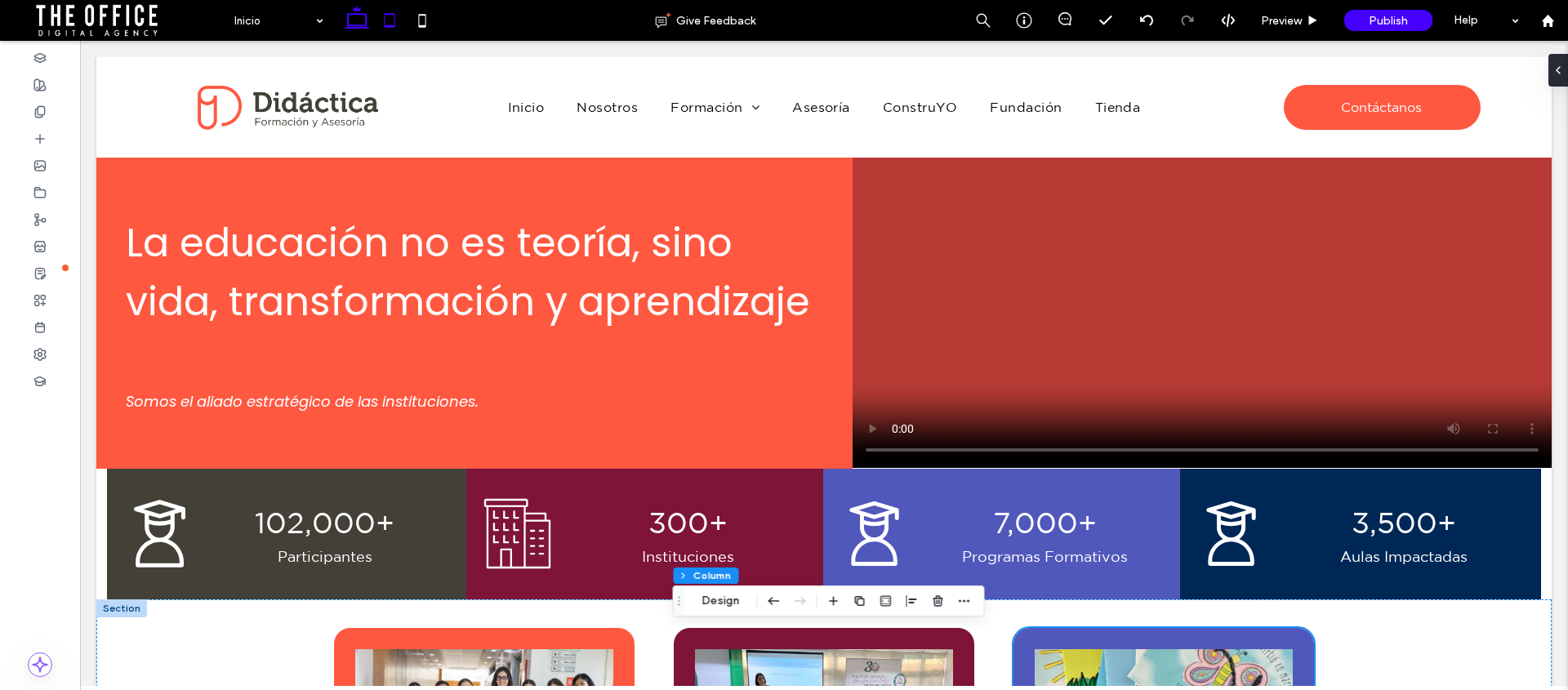
click at [383, 17] on icon at bounding box center [389, 20] width 33 height 33
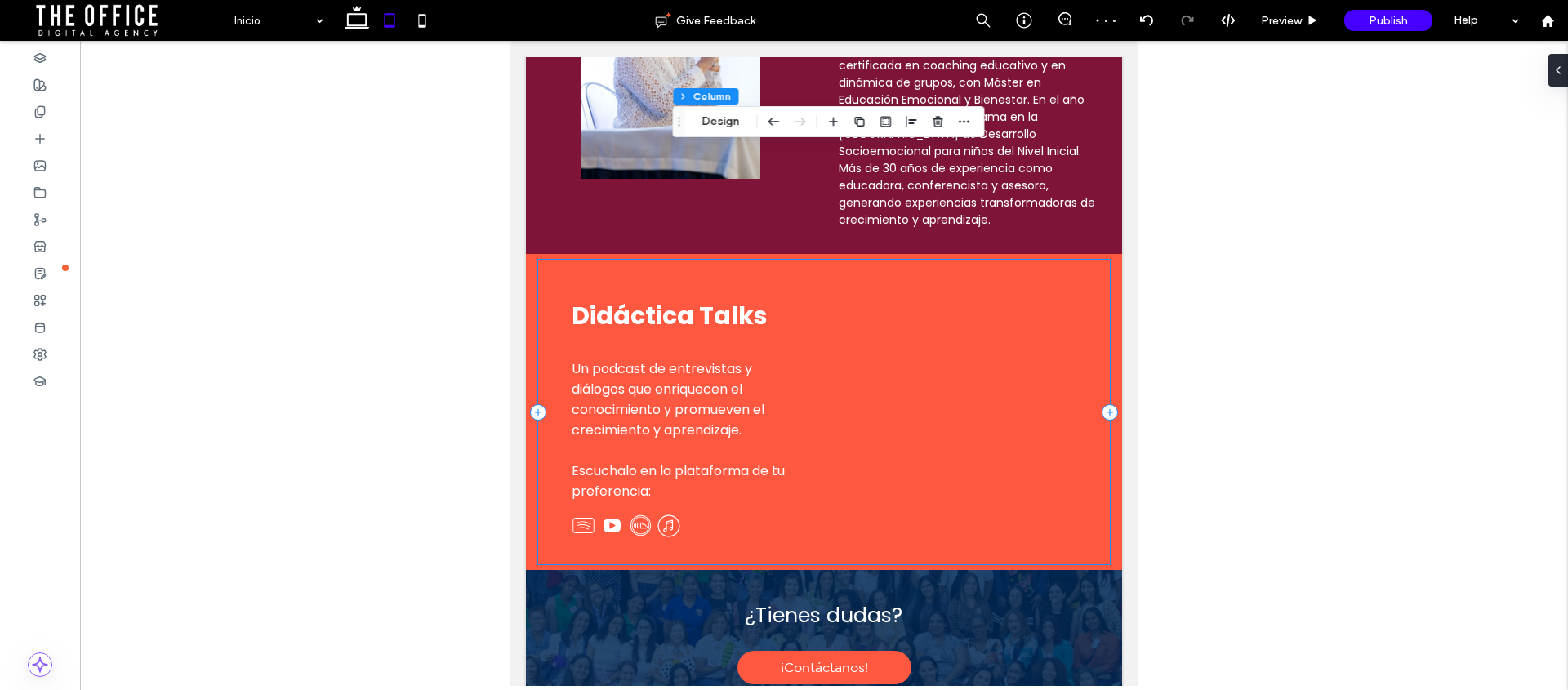
scroll to position [1830, 0]
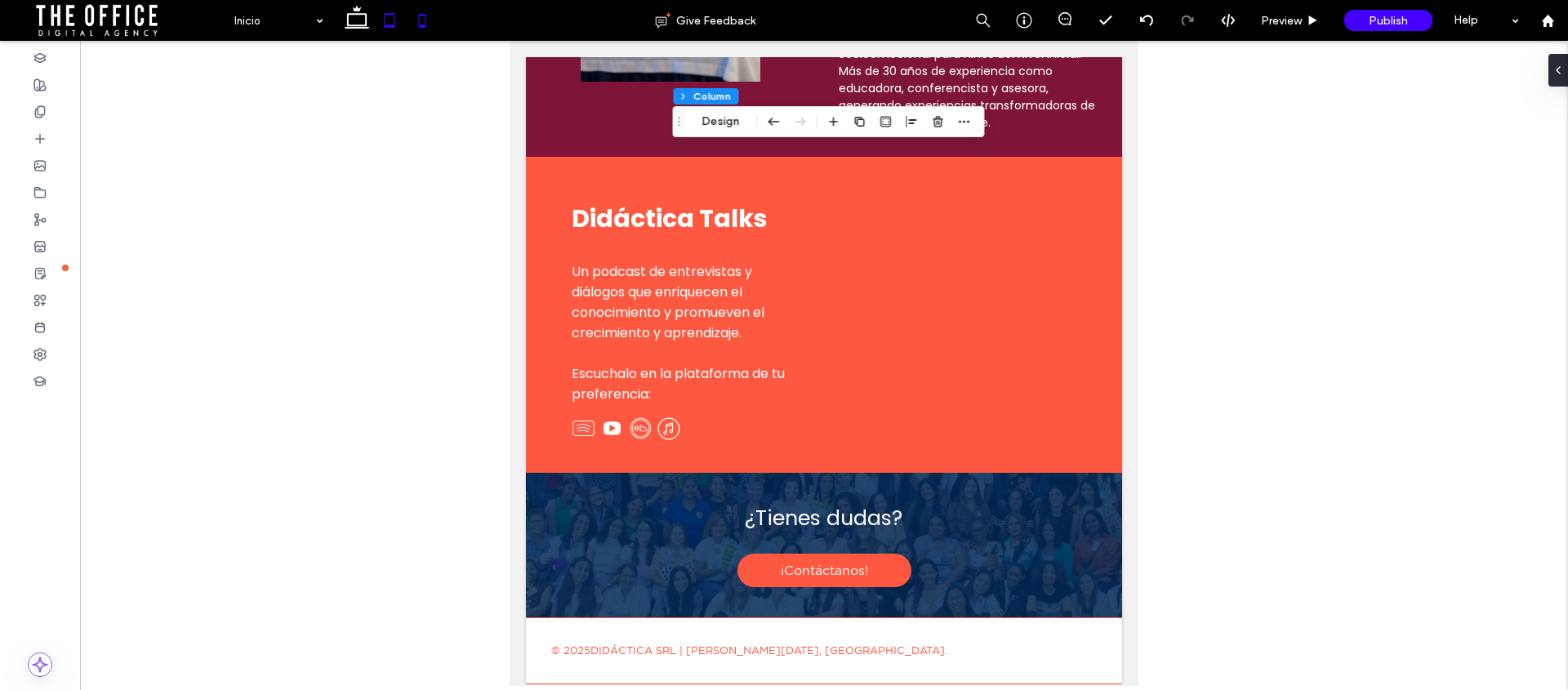
click at [418, 23] on icon at bounding box center [421, 20] width 33 height 33
type input "**"
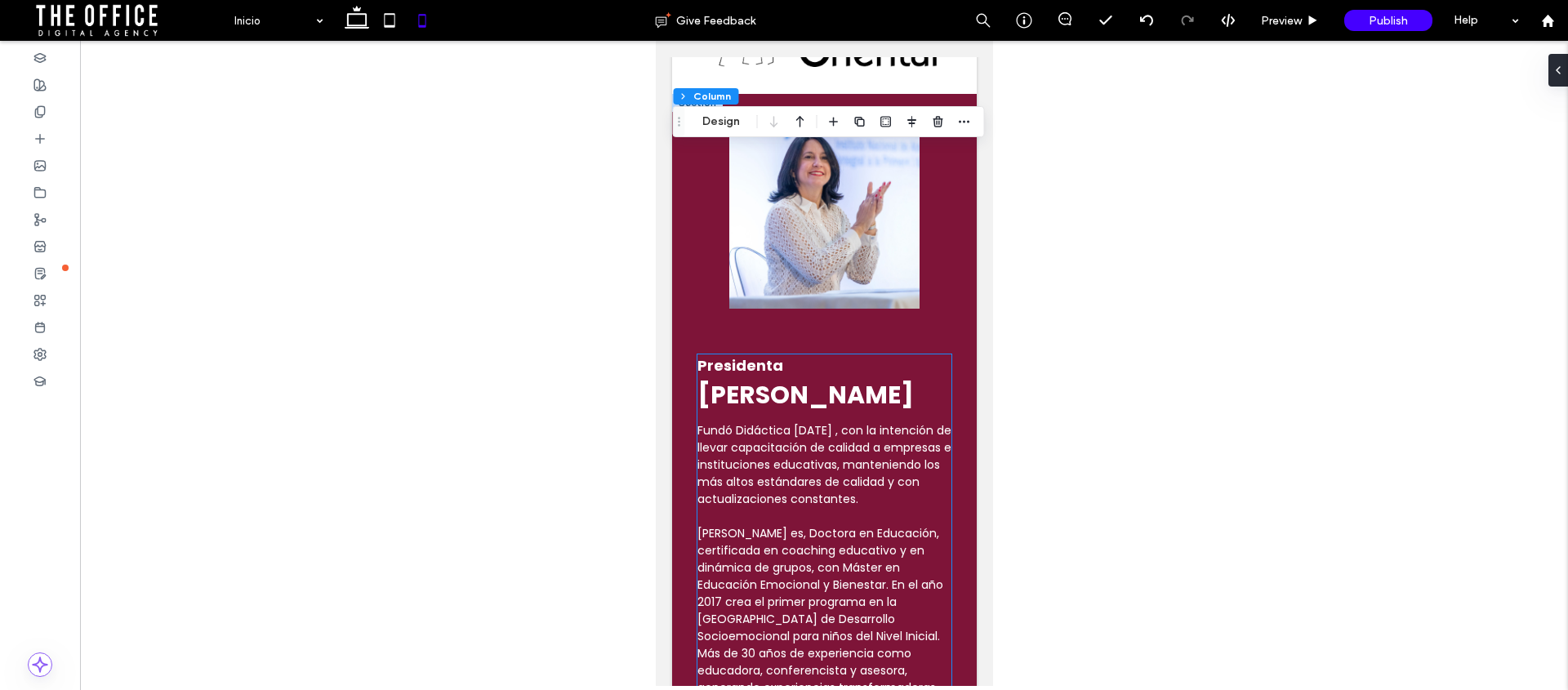
scroll to position [1847, 0]
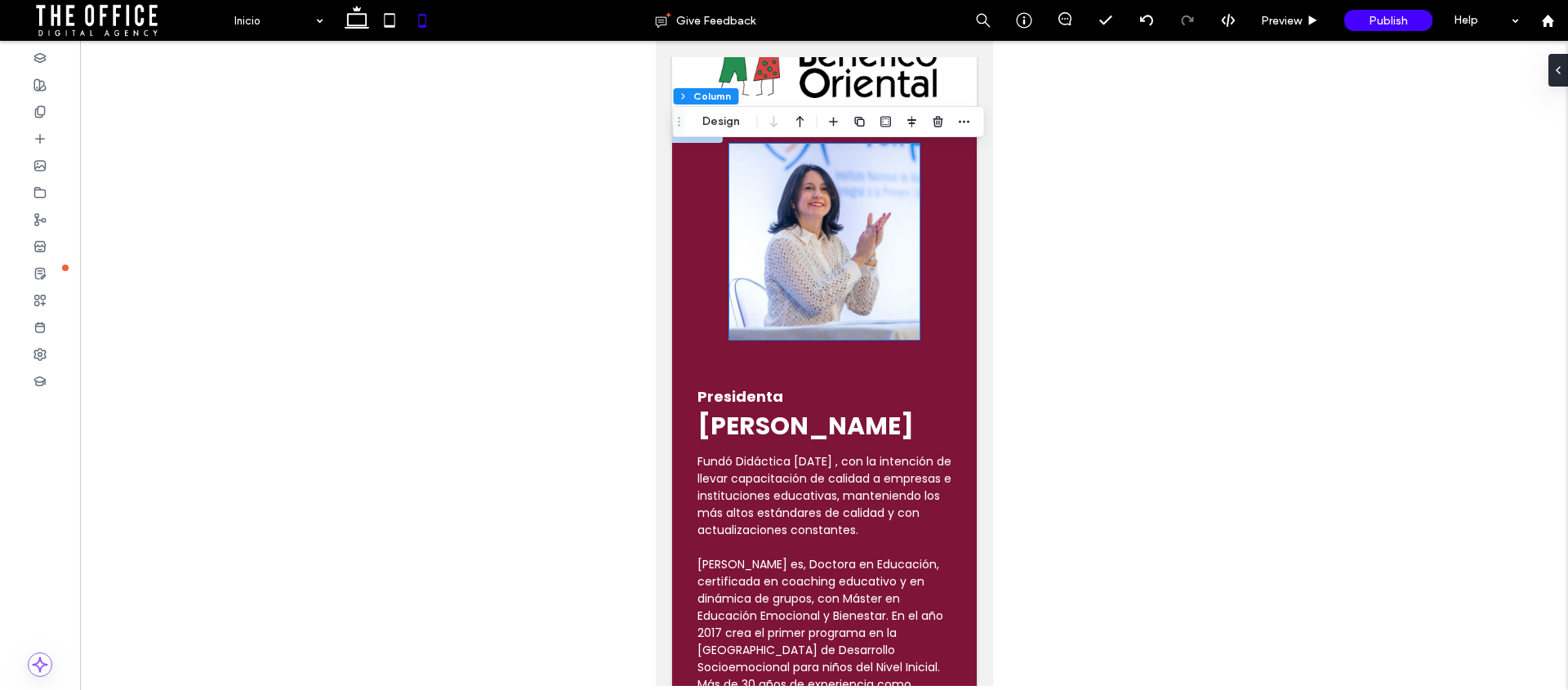
click at [866, 243] on img at bounding box center [824, 242] width 191 height 196
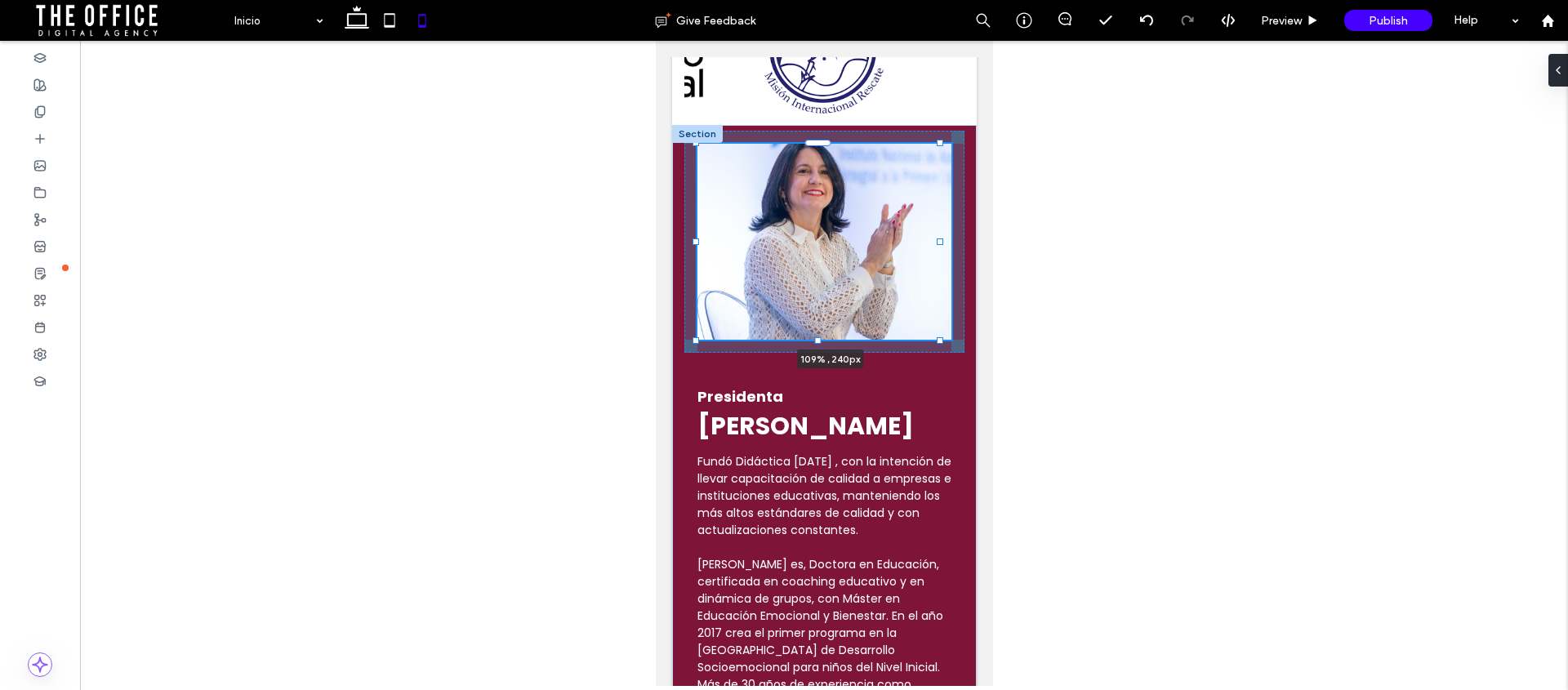
drag, startPoint x: 909, startPoint y: 252, endPoint x: 950, endPoint y: 256, distance: 41.2
click at [950, 256] on div "109% , 240px Presidenta [PERSON_NAME] Fundó Didáctica [DATE] , con la intención…" at bounding box center [823, 445] width 305 height 640
type input "***"
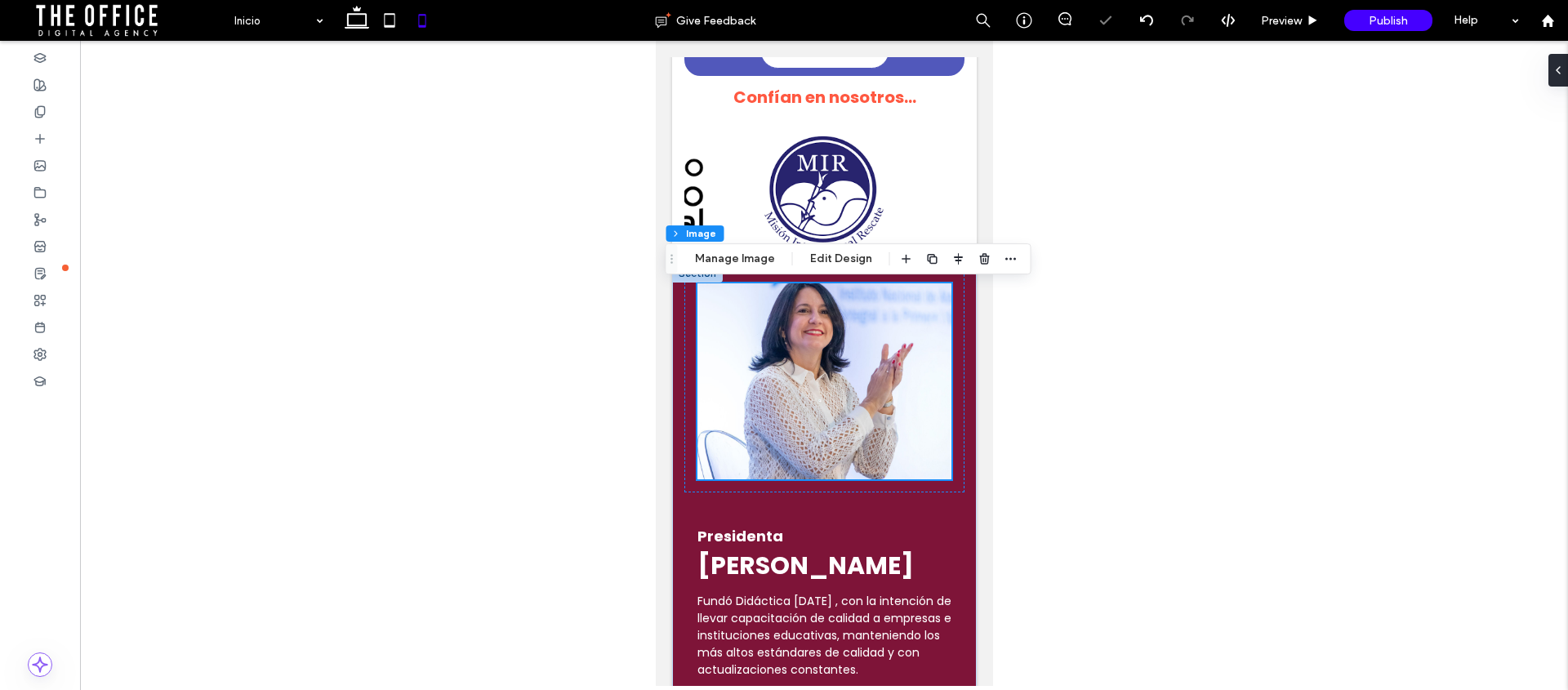
scroll to position [1703, 0]
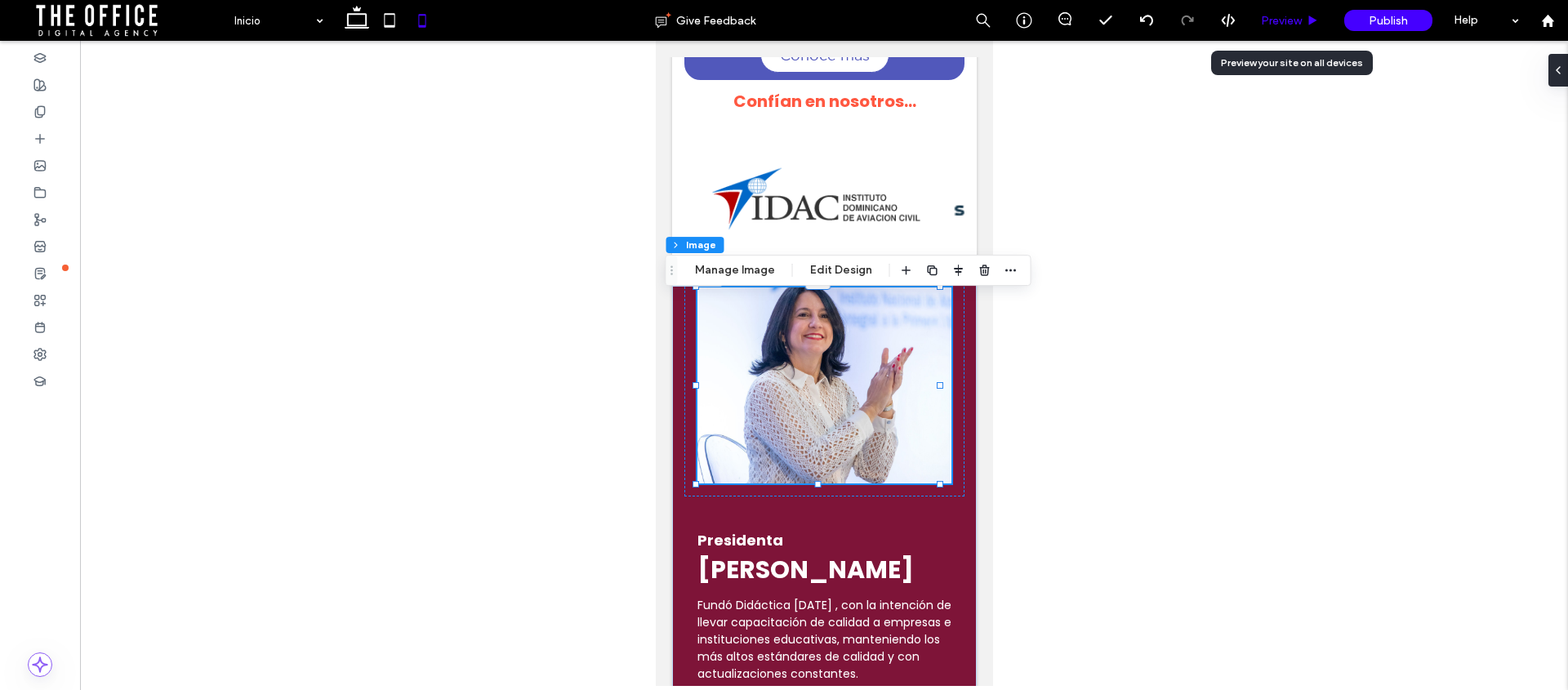
click at [1282, 22] on span "Preview" at bounding box center [1281, 21] width 41 height 14
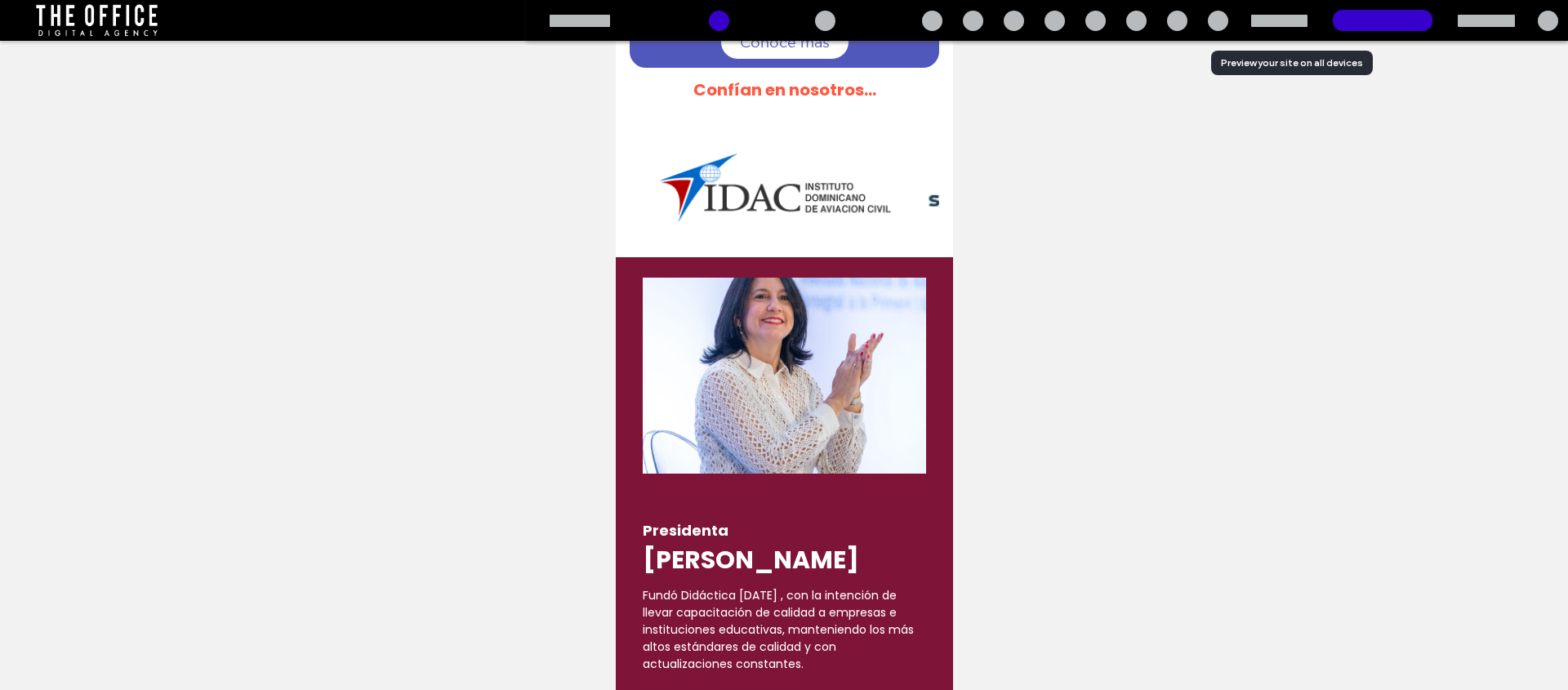
scroll to position [1670, 0]
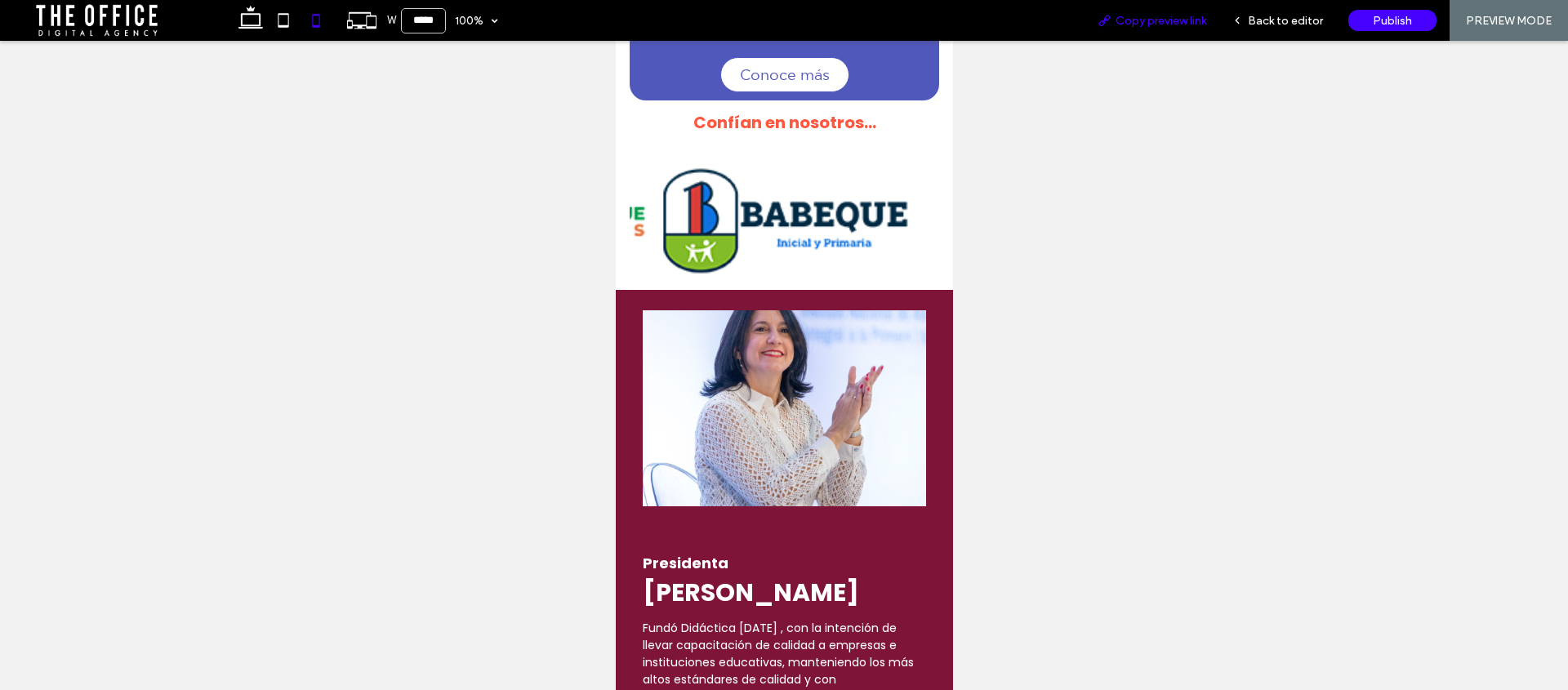
click at [1154, 21] on span "Copy preview link" at bounding box center [1161, 21] width 91 height 14
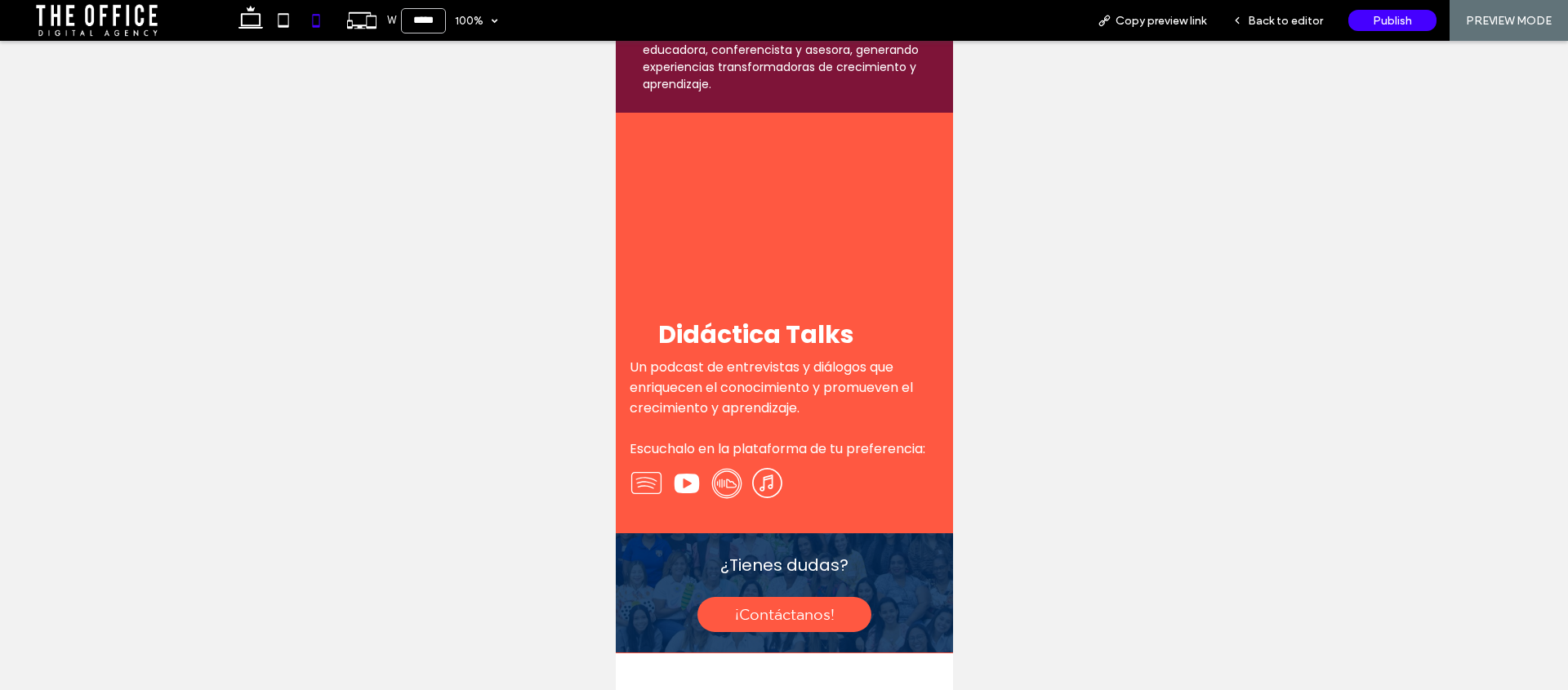
scroll to position [2470, 0]
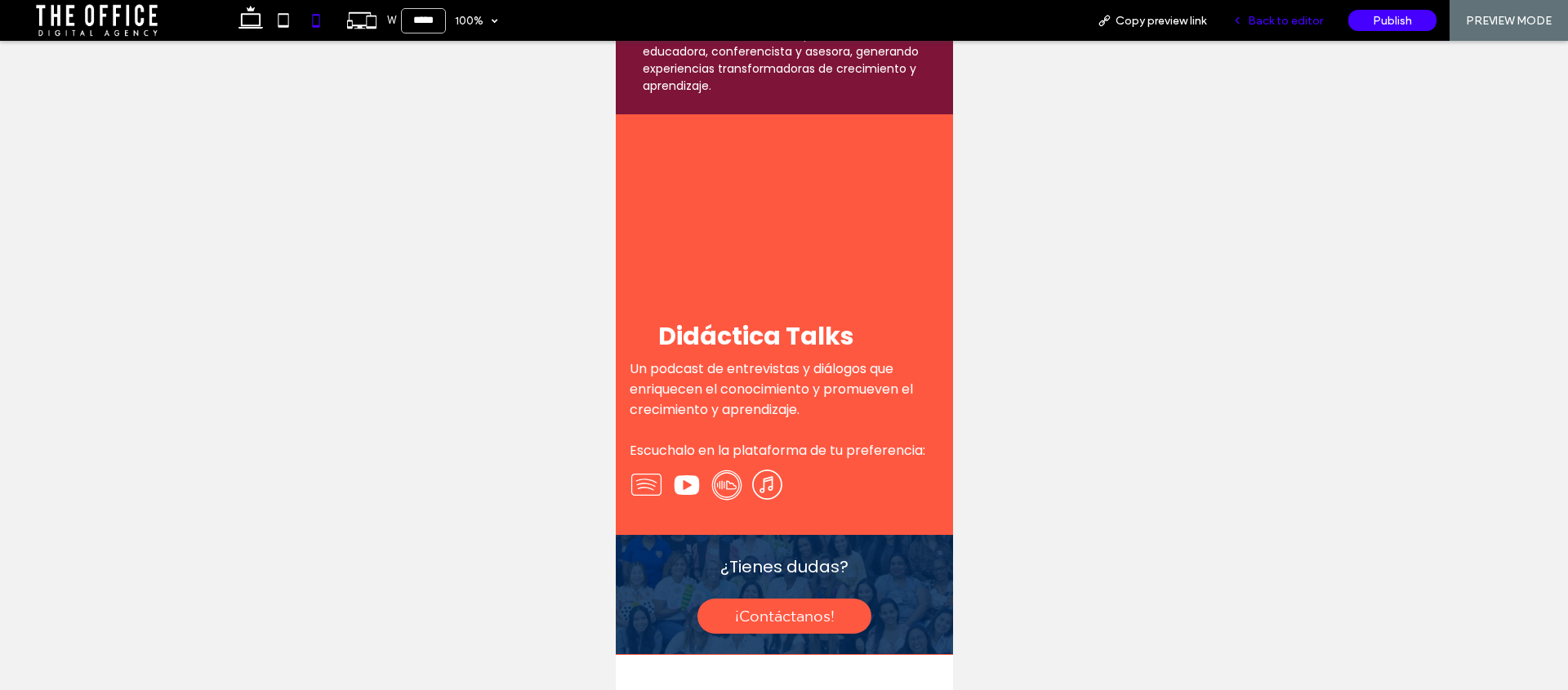
click at [1259, 30] on div "Back to editor" at bounding box center [1277, 21] width 117 height 41
click at [1269, 18] on span "Back to editor" at bounding box center [1285, 21] width 75 height 14
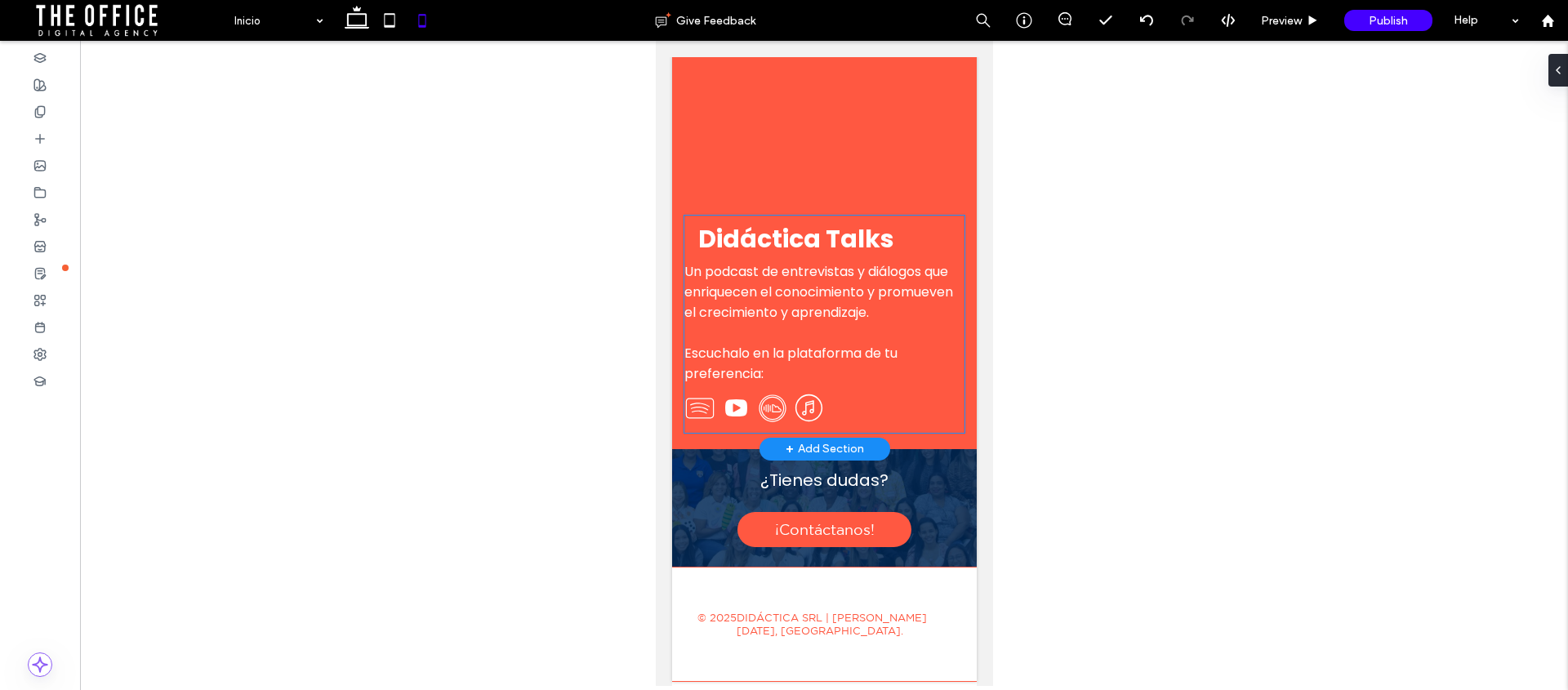
scroll to position [2478, 0]
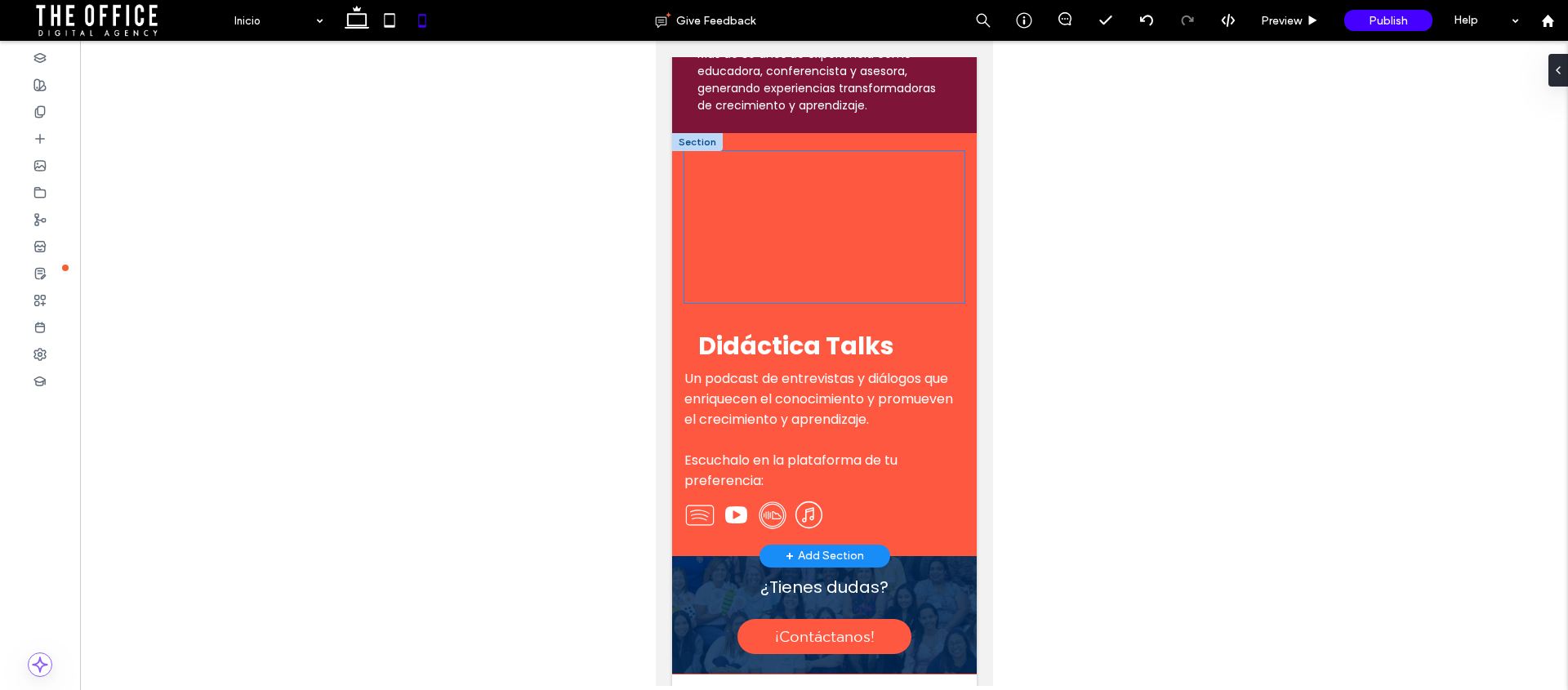
drag, startPoint x: 862, startPoint y: 226, endPoint x: 822, endPoint y: 328, distance: 109.6
click at [862, 226] on div at bounding box center [823, 227] width 280 height 152
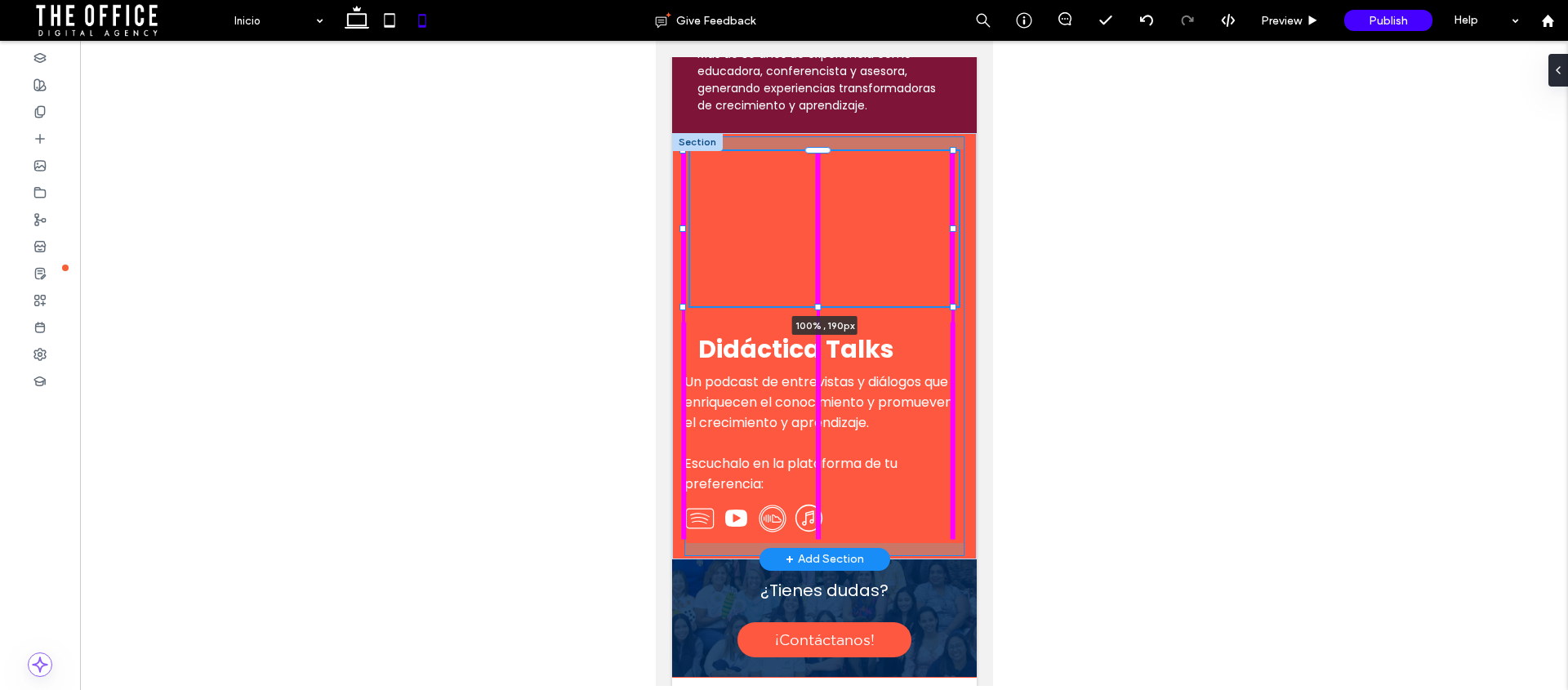
click at [683, 152] on div at bounding box center [683, 151] width 1 height 1
type input "***"
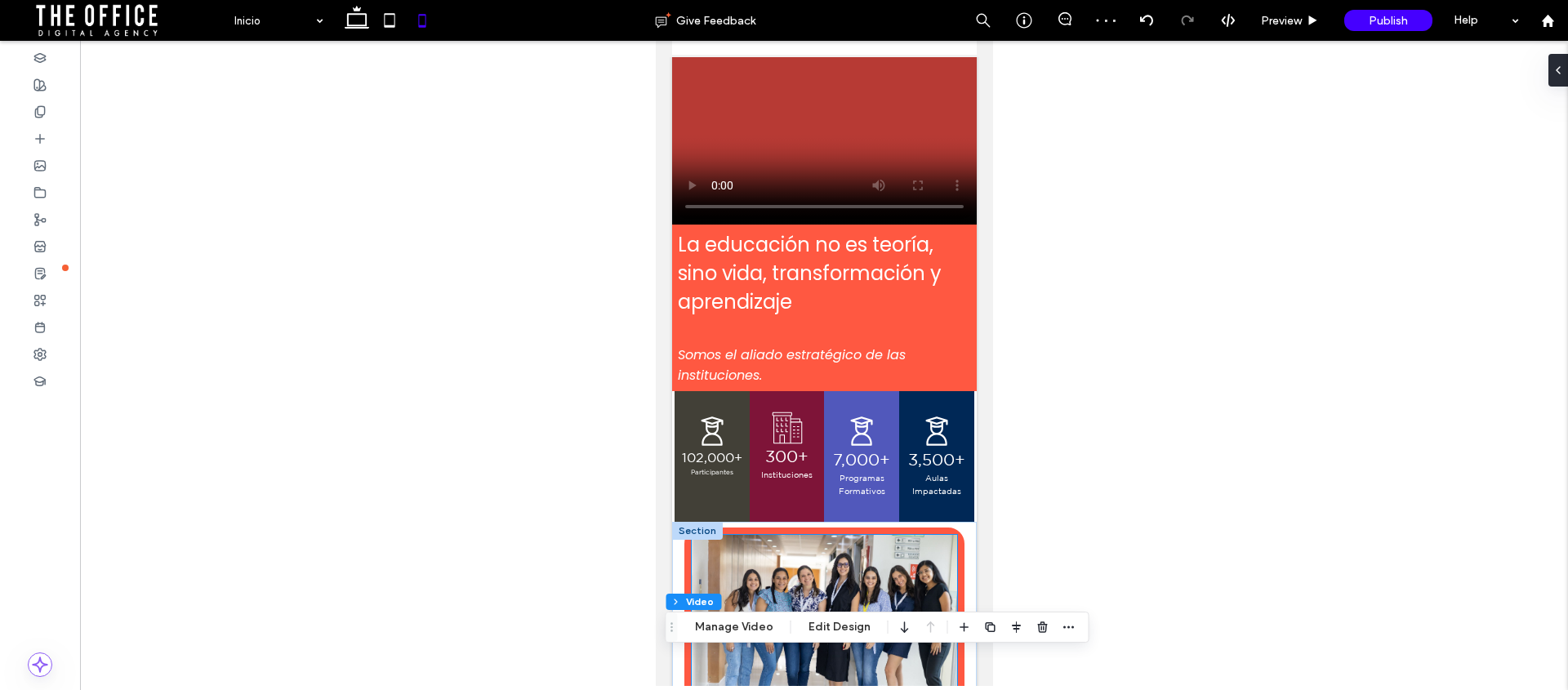
scroll to position [0, 0]
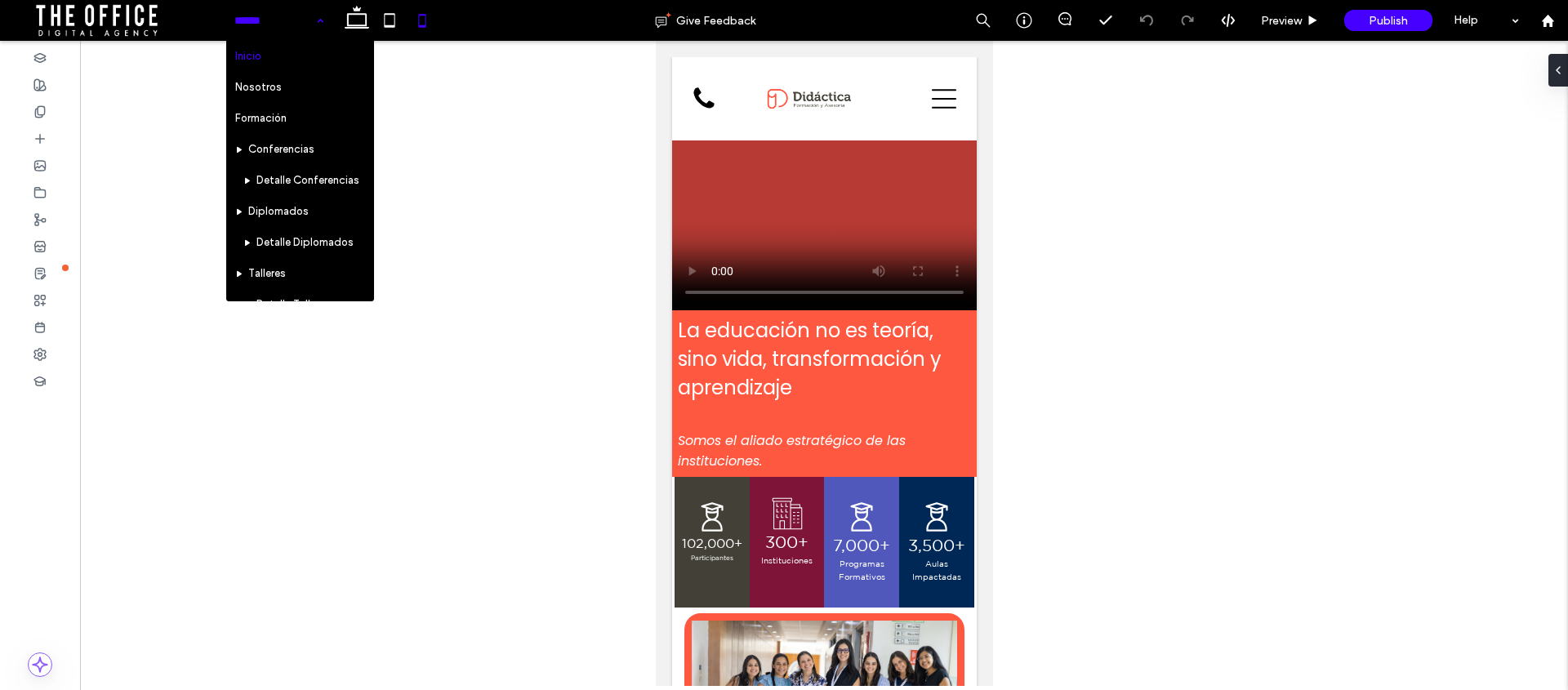
click at [106, 19] on span at bounding box center [119, 20] width 213 height 33
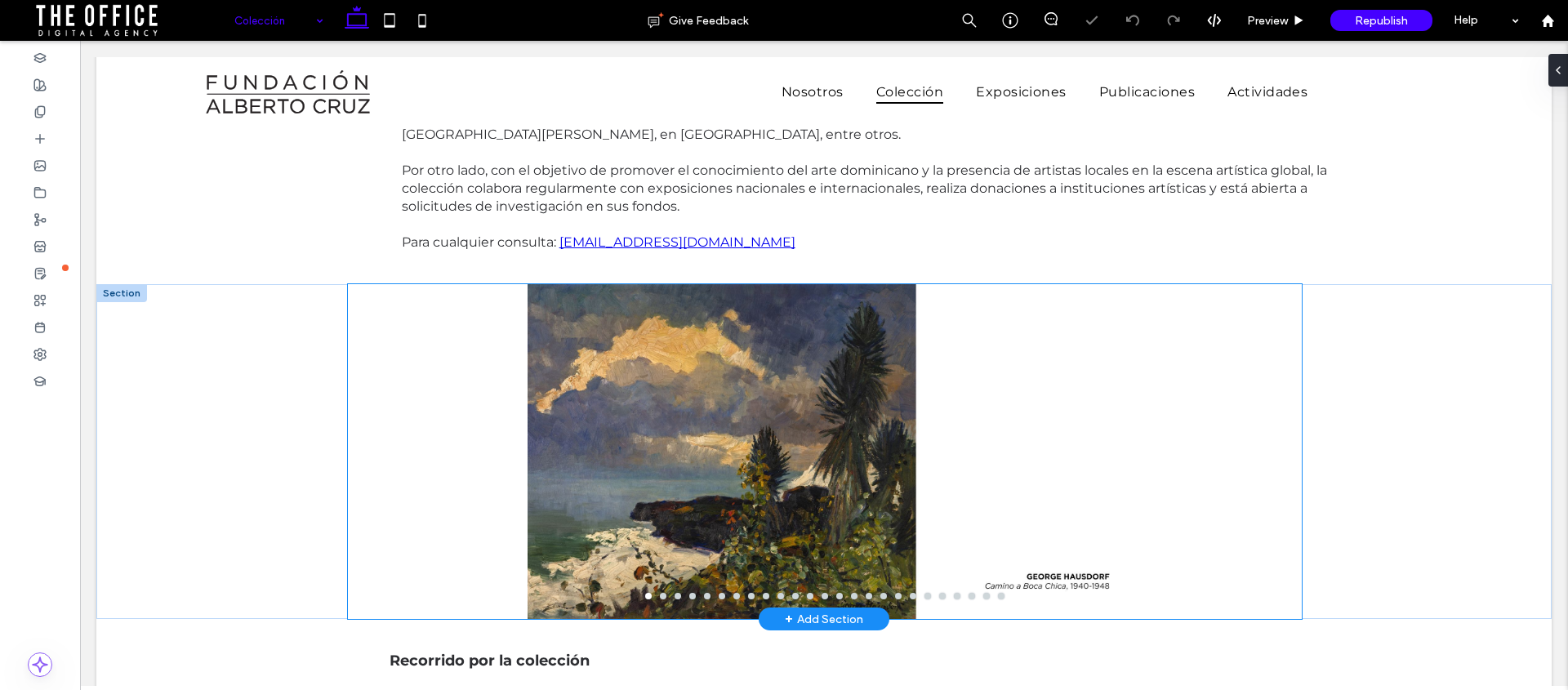
scroll to position [190, 0]
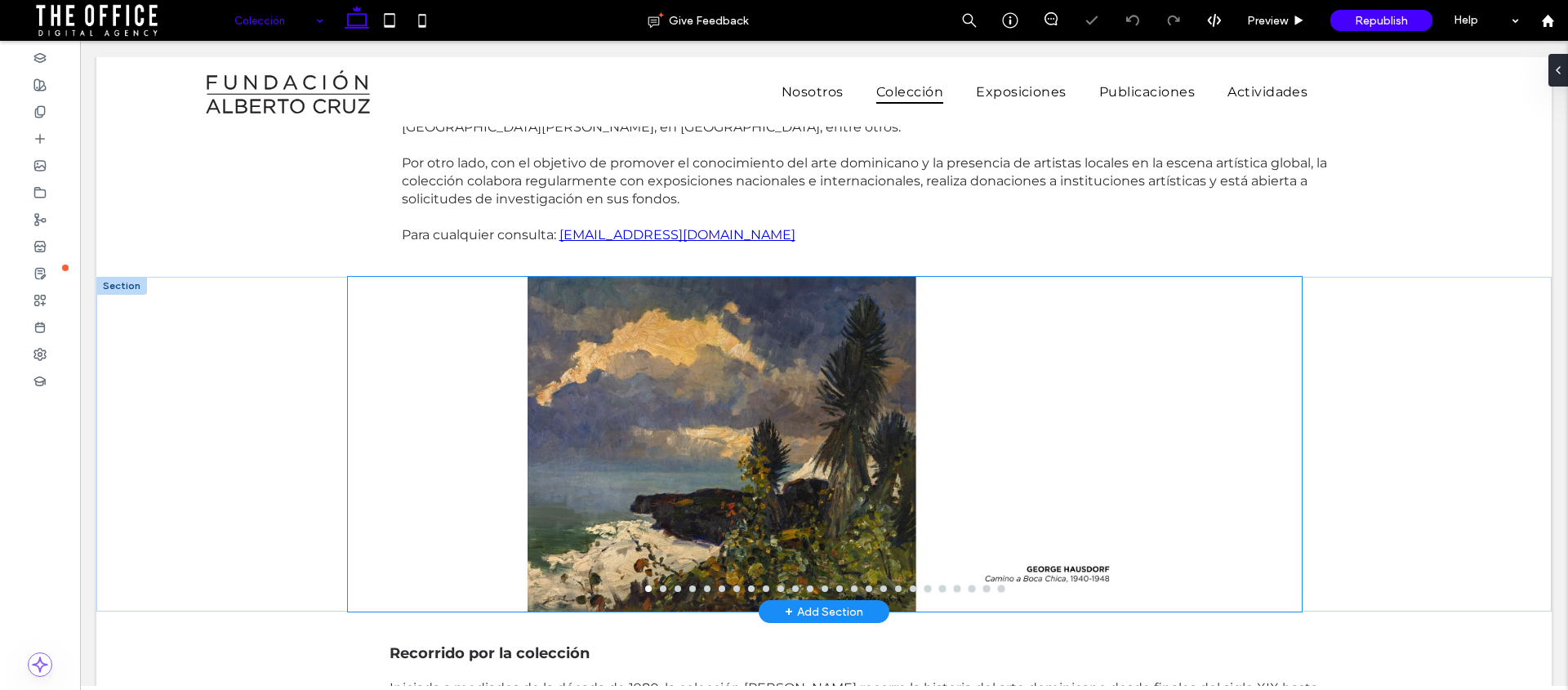
click at [435, 352] on div at bounding box center [824, 454] width 954 height 257
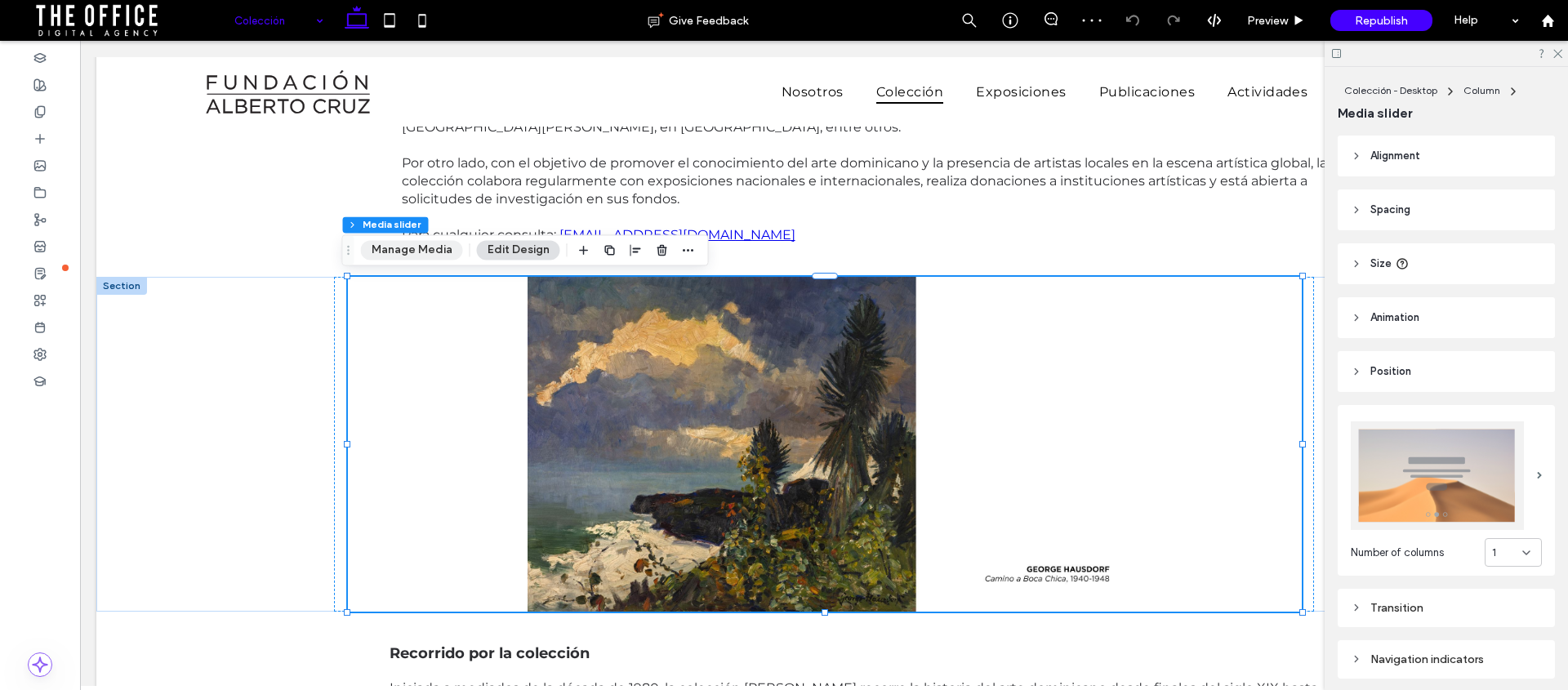
click at [413, 242] on button "Manage Media" at bounding box center [411, 250] width 102 height 20
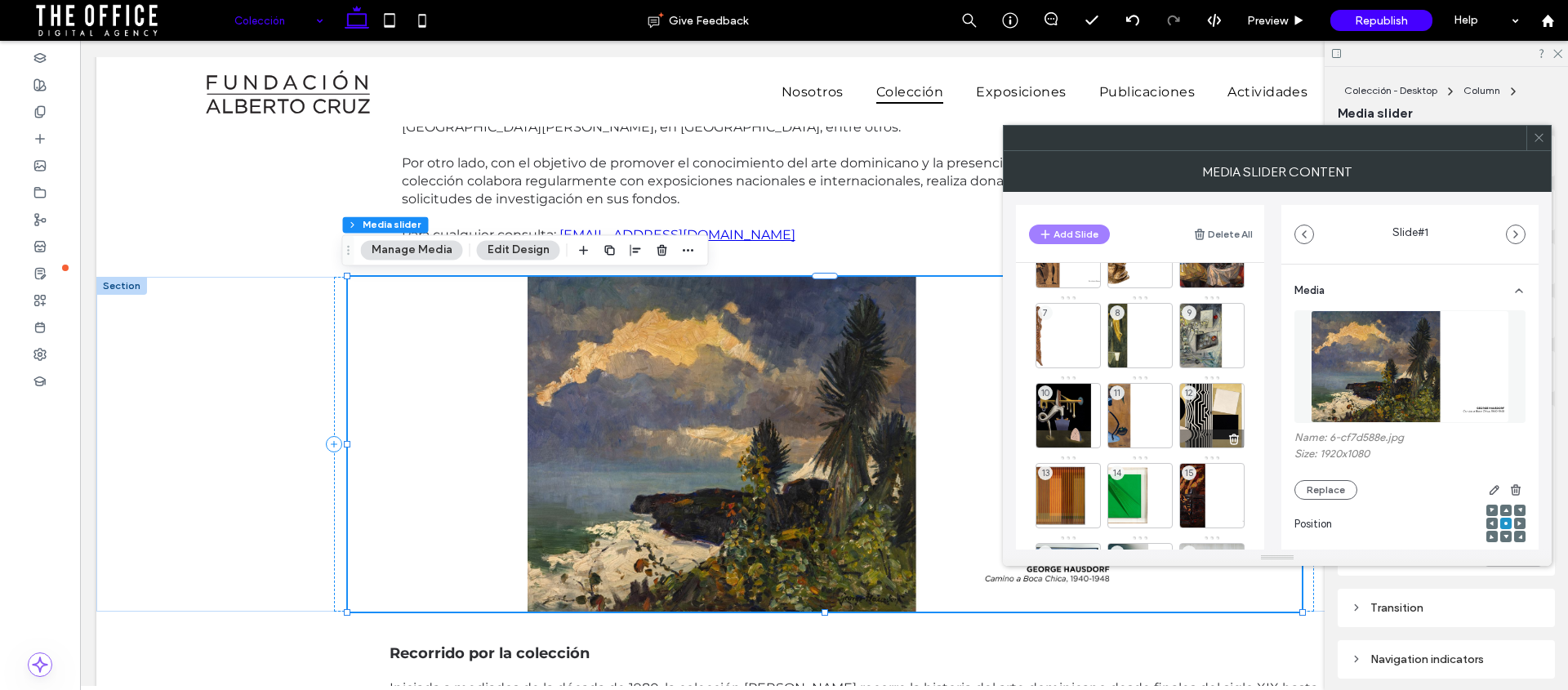
scroll to position [140, 0]
click at [1220, 407] on div "12" at bounding box center [1212, 415] width 65 height 65
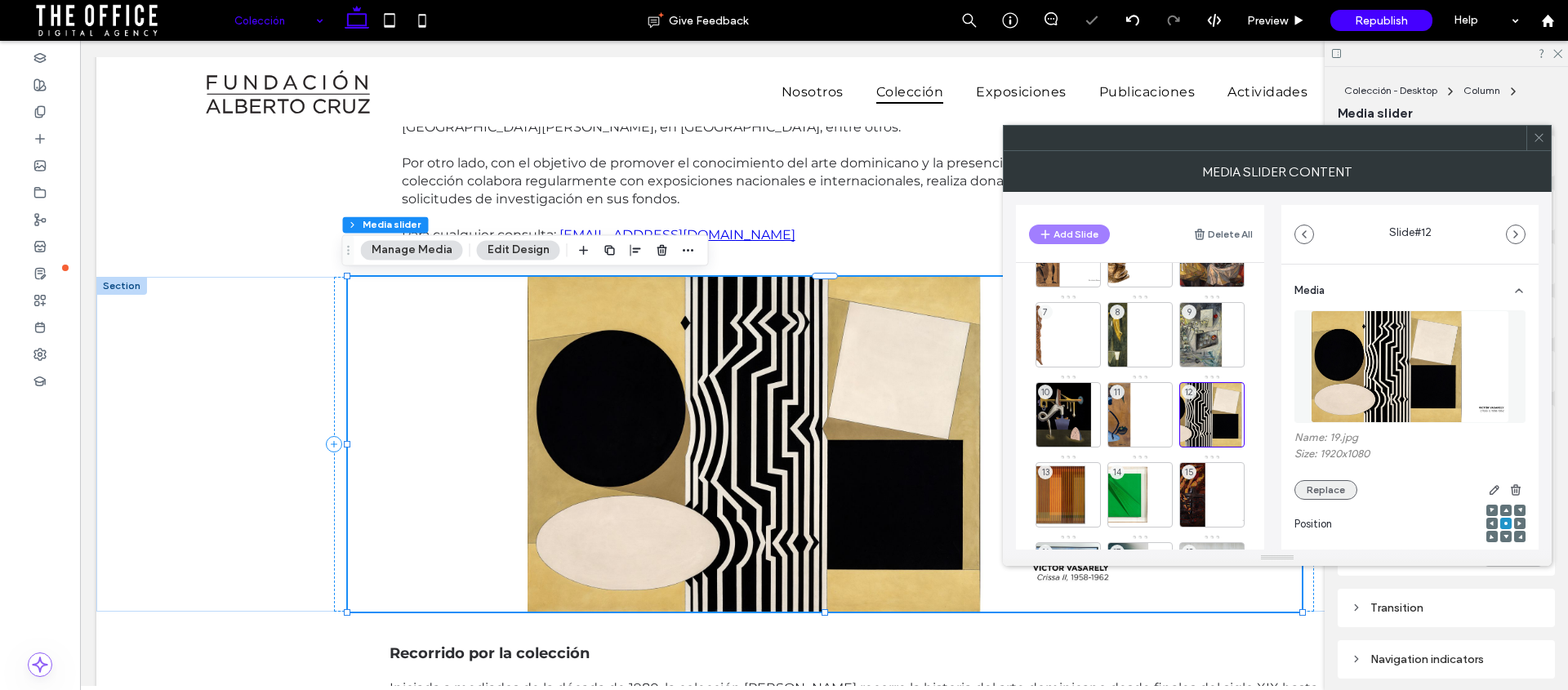
click at [1331, 494] on button "Replace" at bounding box center [1325, 490] width 63 height 20
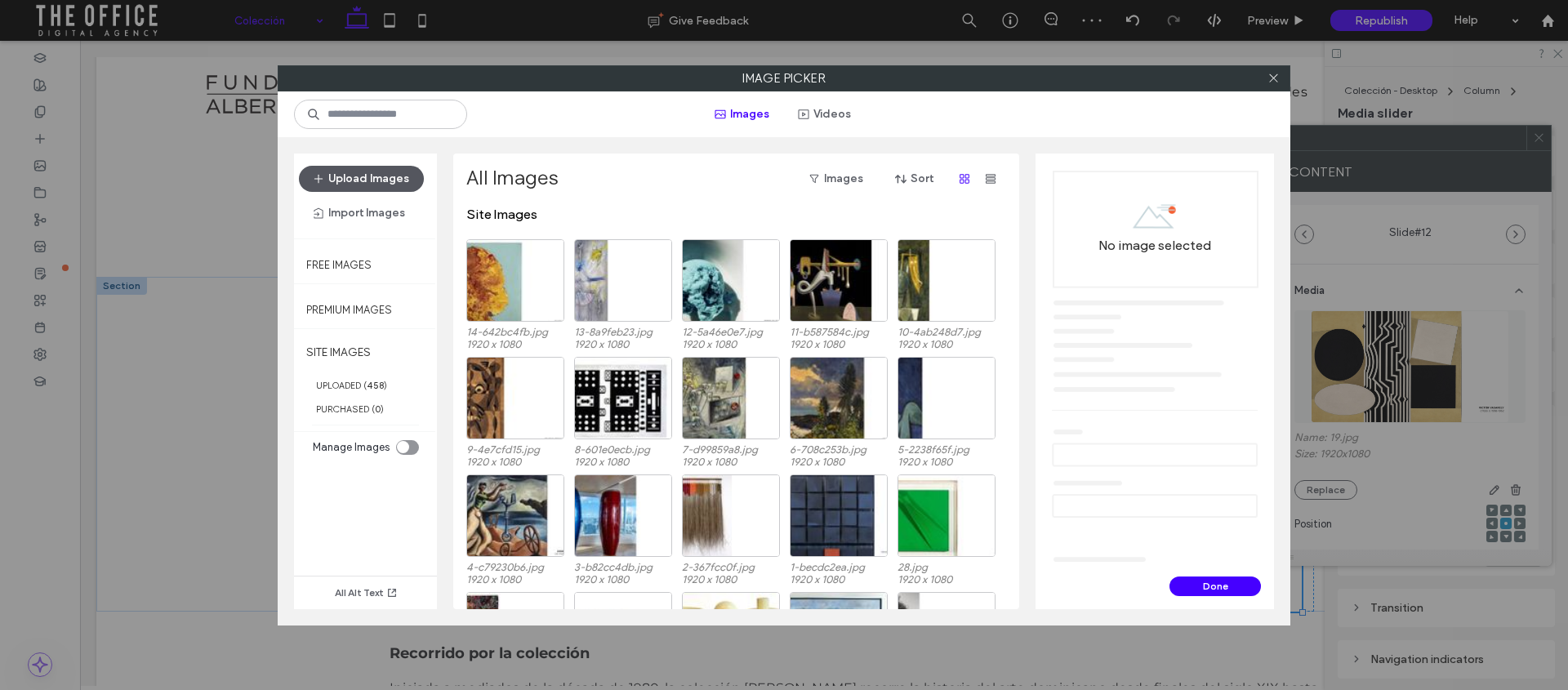
click at [373, 181] on button "Upload Images" at bounding box center [362, 179] width 125 height 26
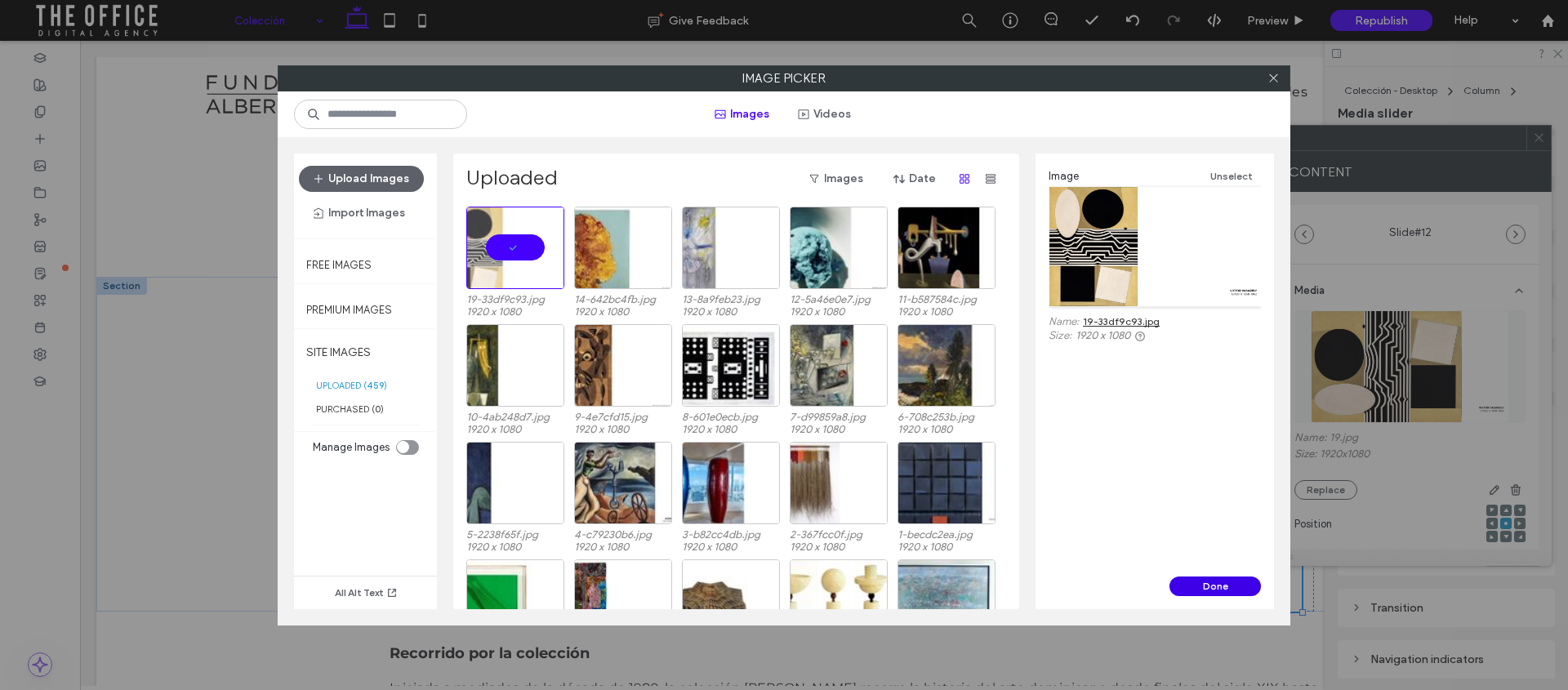
click at [1190, 582] on button "Done" at bounding box center [1215, 586] width 92 height 20
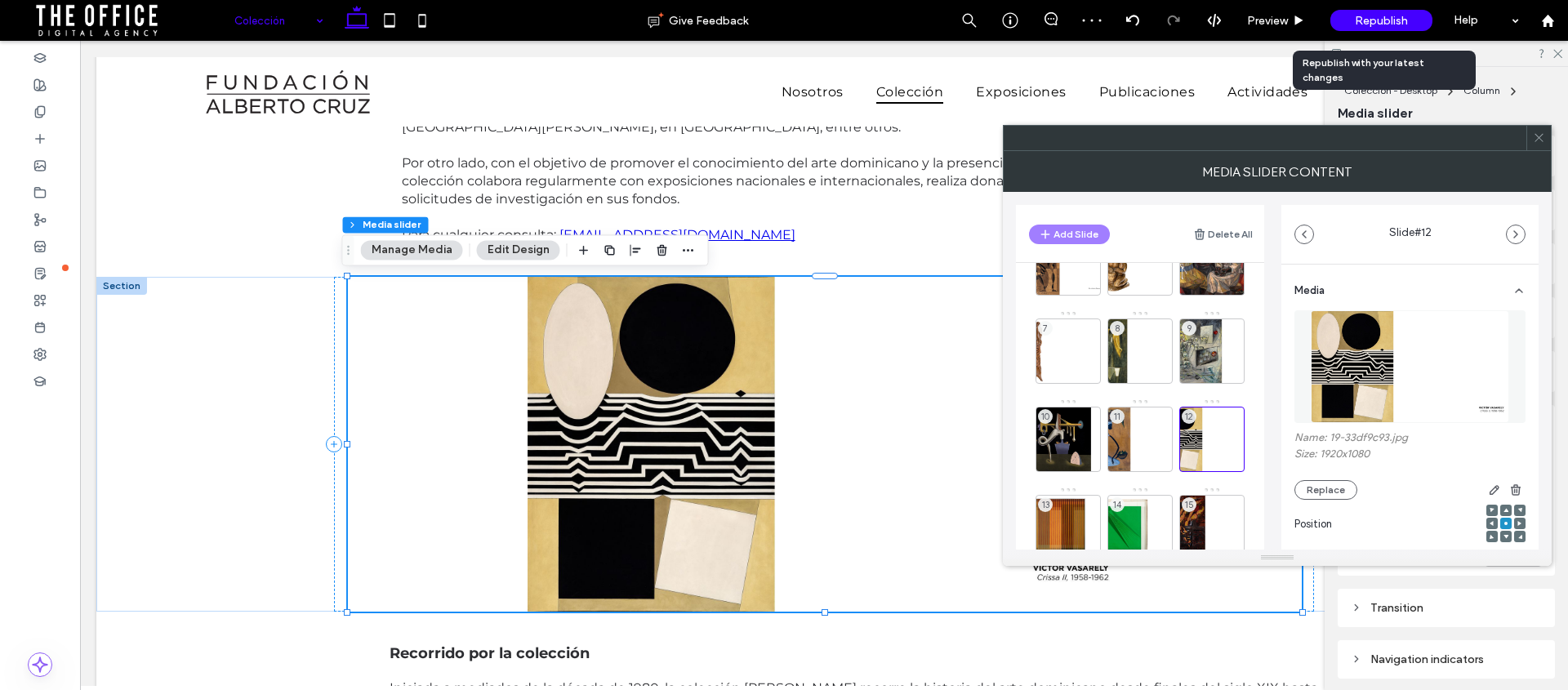
click at [1395, 16] on span "Republish" at bounding box center [1381, 21] width 53 height 14
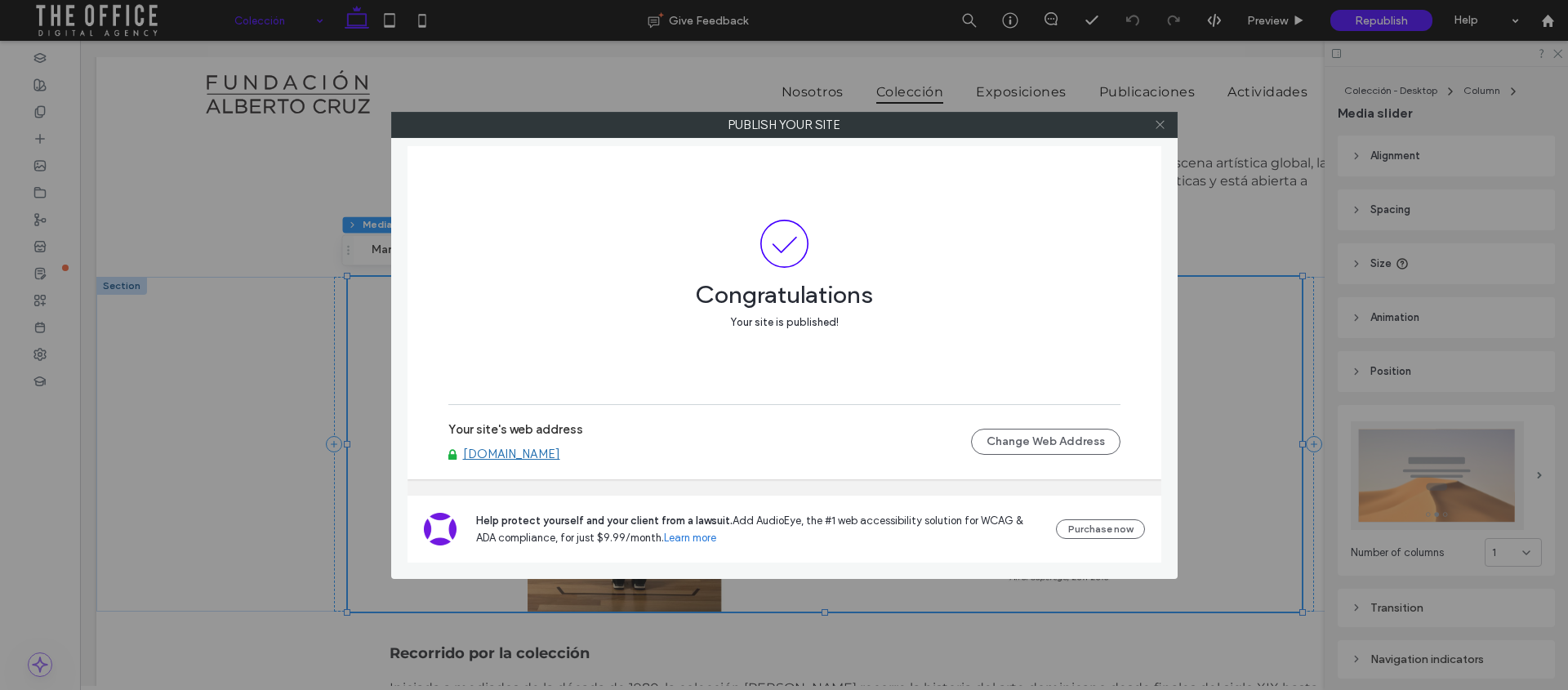
click at [1155, 121] on icon at bounding box center [1160, 124] width 12 height 12
